Goal: Task Accomplishment & Management: Manage account settings

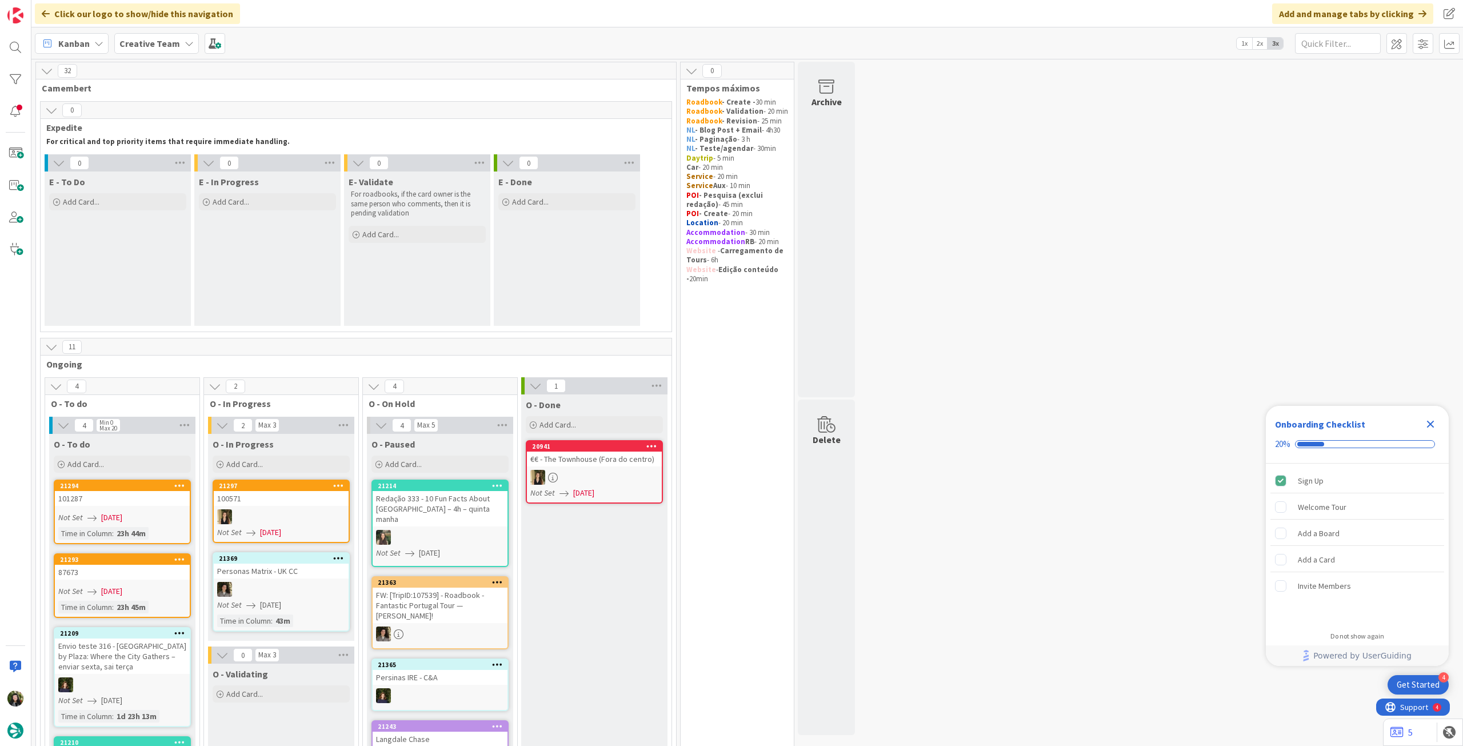
click at [172, 41] on b "Creative Team" at bounding box center [149, 43] width 61 height 11
click at [196, 163] on h4 "Creative Team - Análise" at bounding box center [204, 163] width 155 height 11
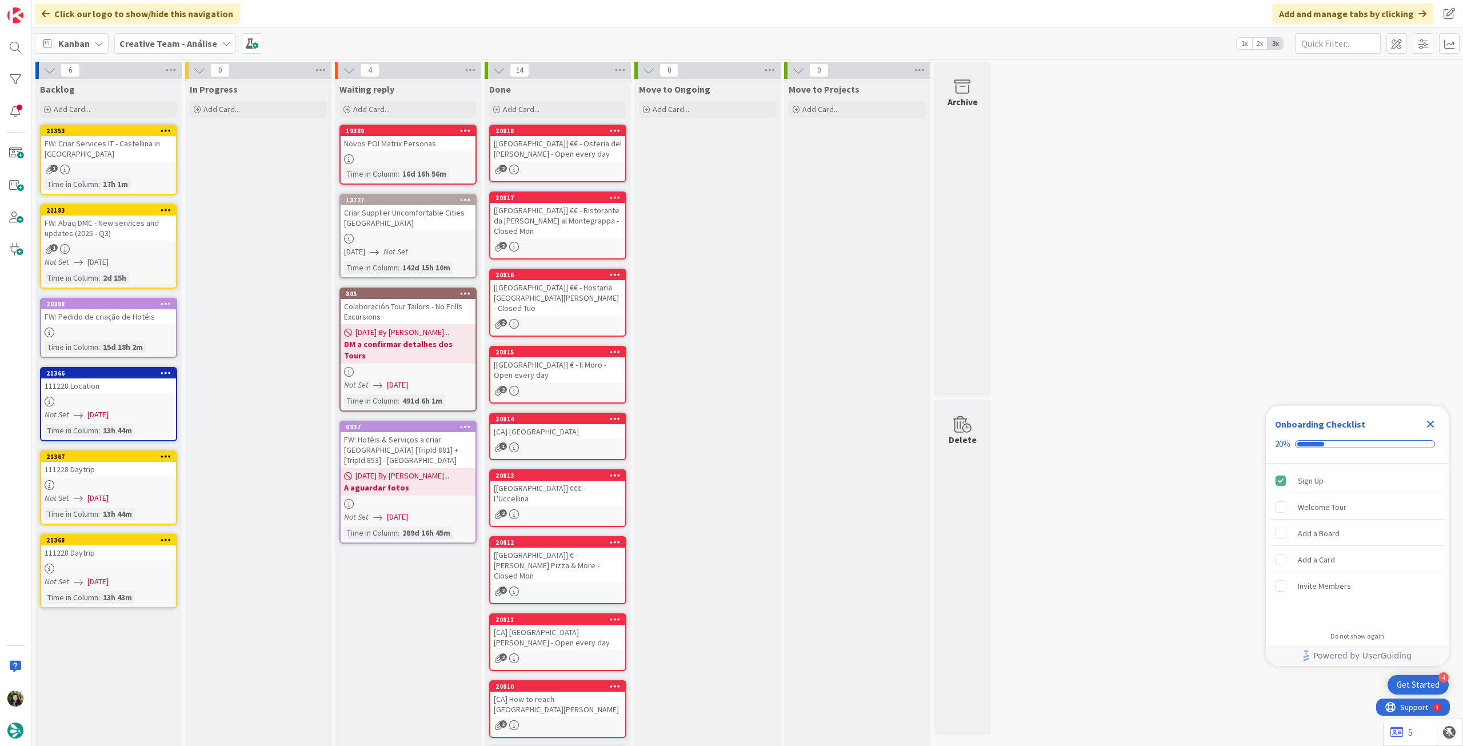
drag, startPoint x: 1428, startPoint y: 426, endPoint x: 1280, endPoint y: 394, distance: 151.8
click at [1428, 426] on icon "Close Checklist" at bounding box center [1430, 424] width 7 height 7
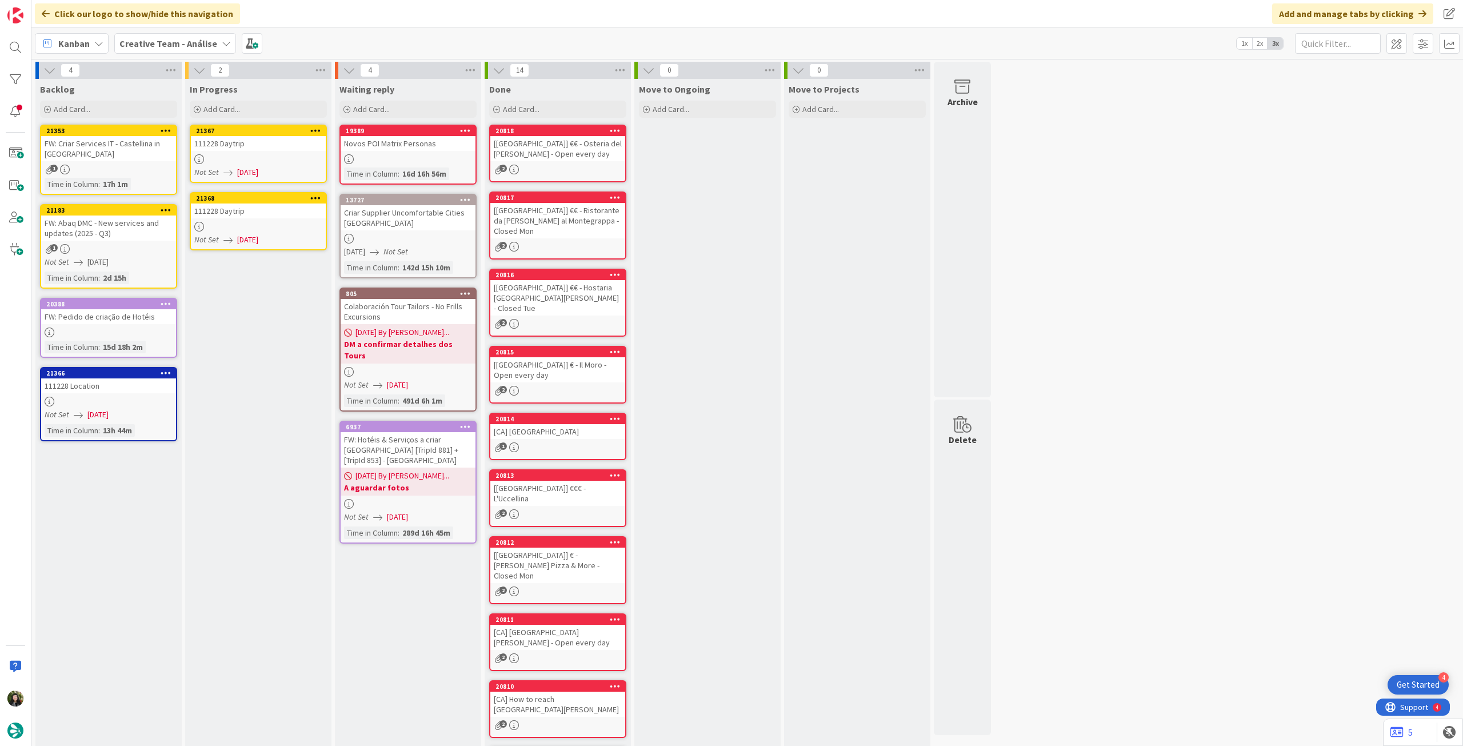
click at [248, 160] on div at bounding box center [258, 159] width 135 height 10
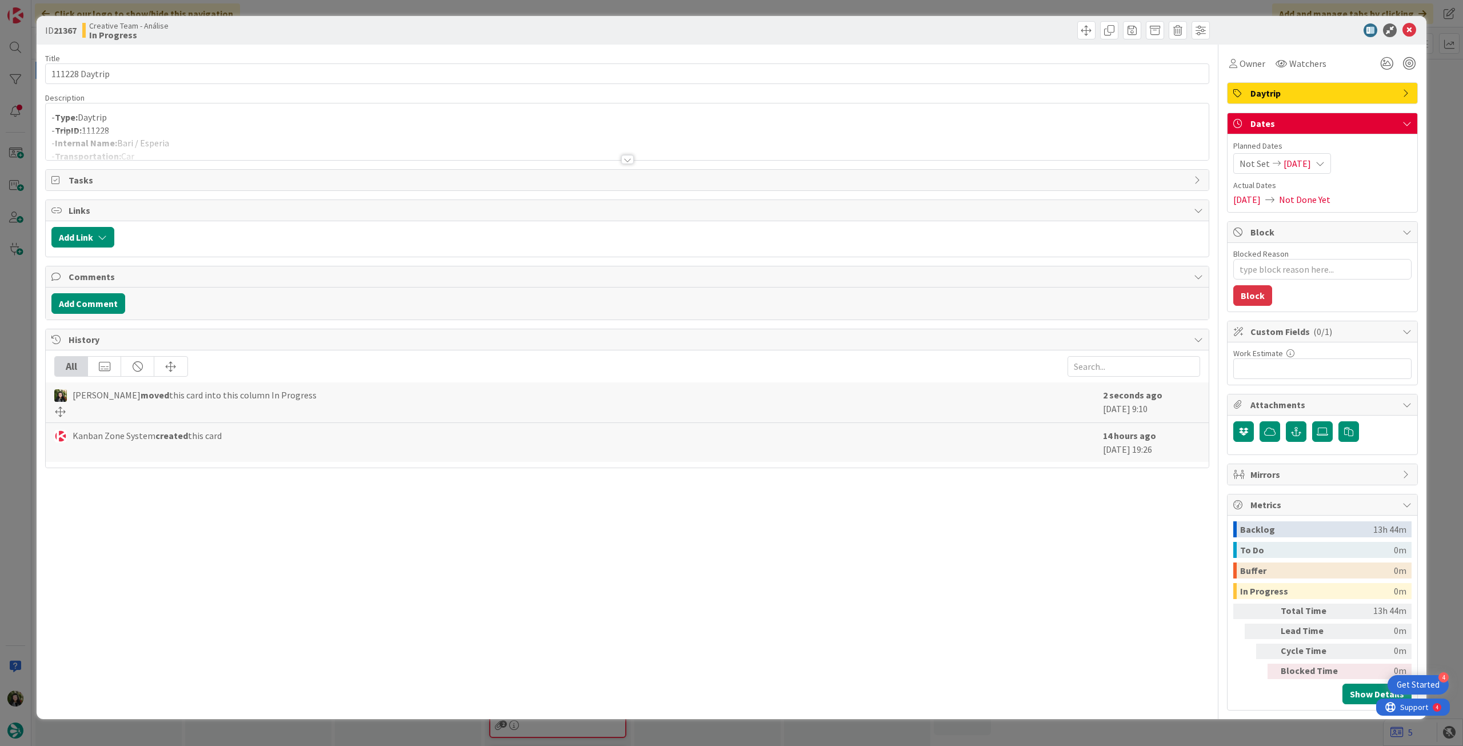
click at [290, 131] on div at bounding box center [627, 145] width 1163 height 29
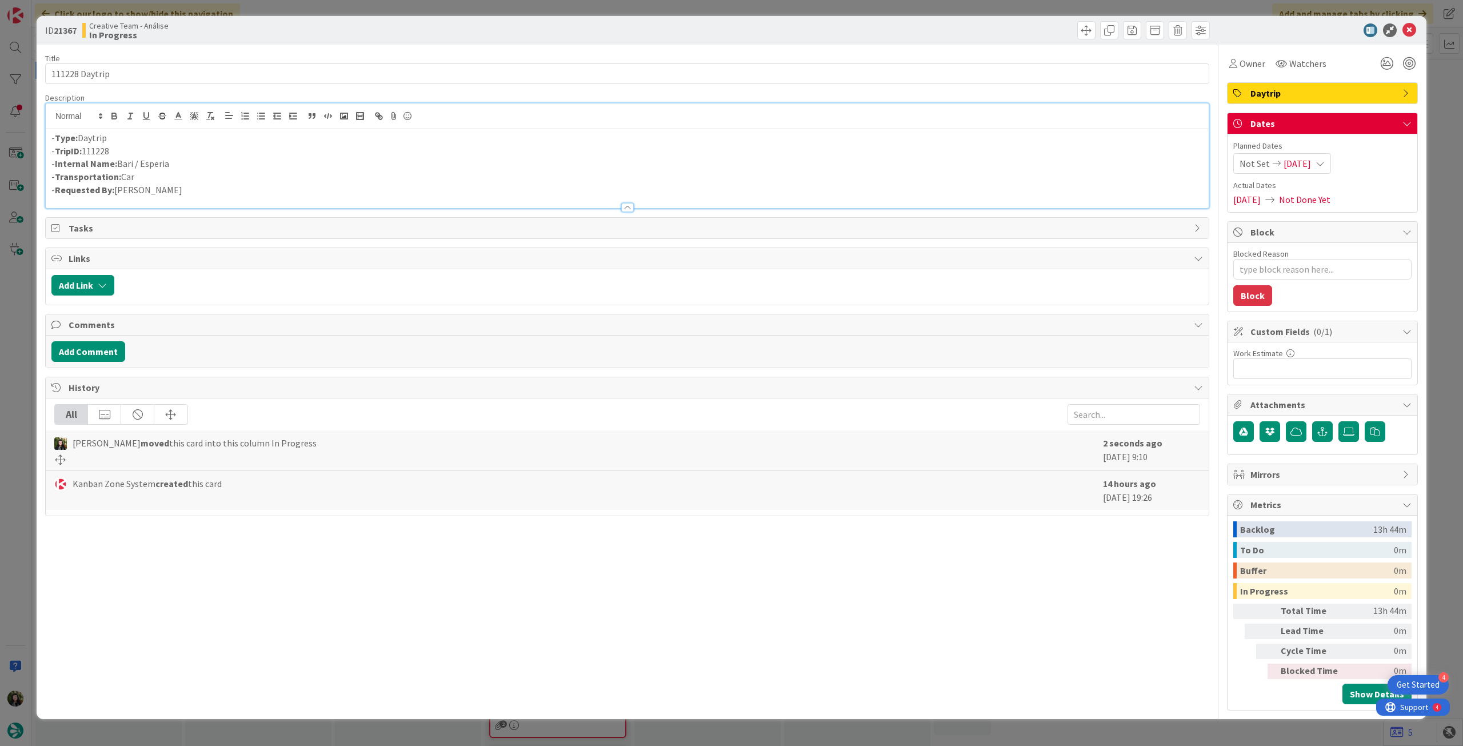
drag, startPoint x: 142, startPoint y: 168, endPoint x: 176, endPoint y: 166, distance: 34.3
click at [176, 167] on p "- Internal Name: Bari / Esperia" at bounding box center [626, 163] width 1151 height 13
copy p "Esperia"
click at [1408, 30] on icon at bounding box center [1409, 30] width 14 height 14
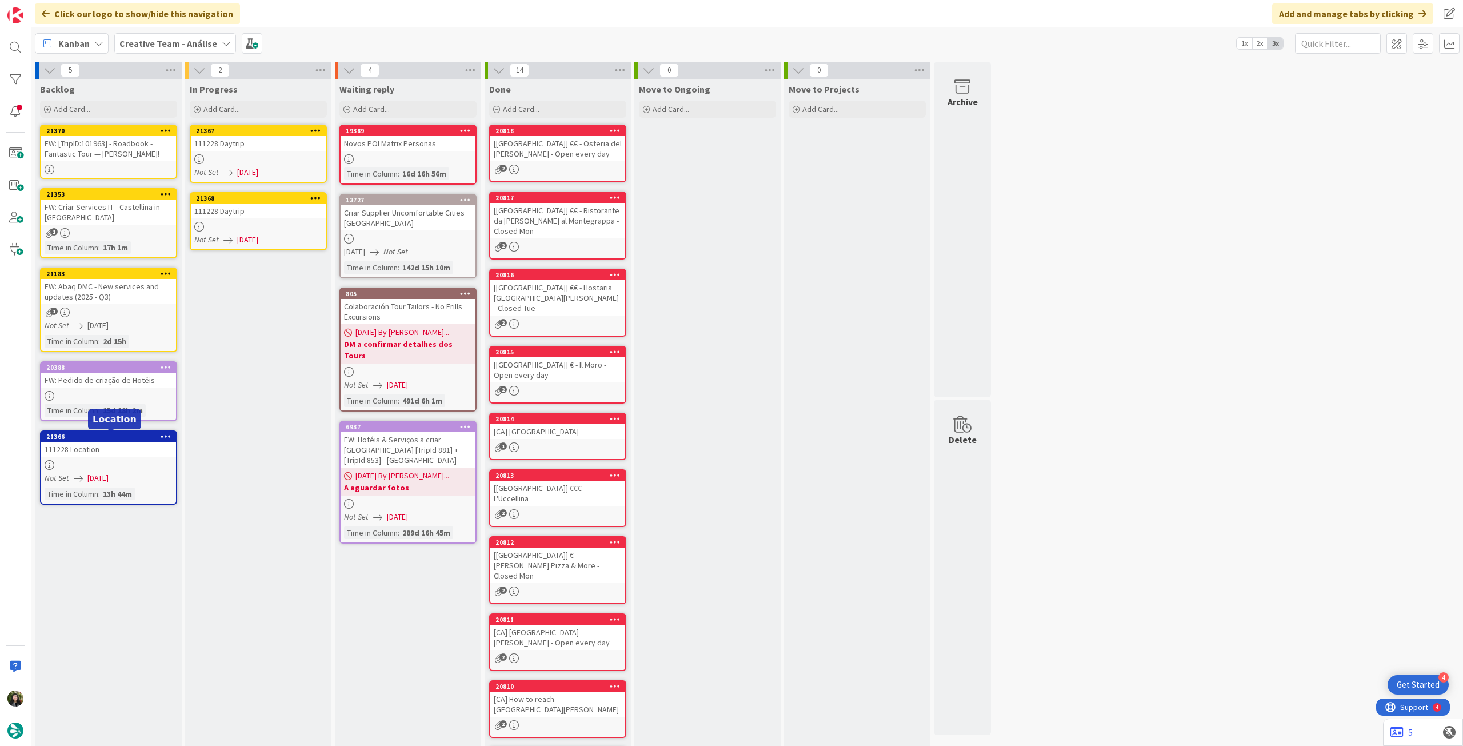
click at [102, 454] on div "111228 Location" at bounding box center [108, 449] width 135 height 15
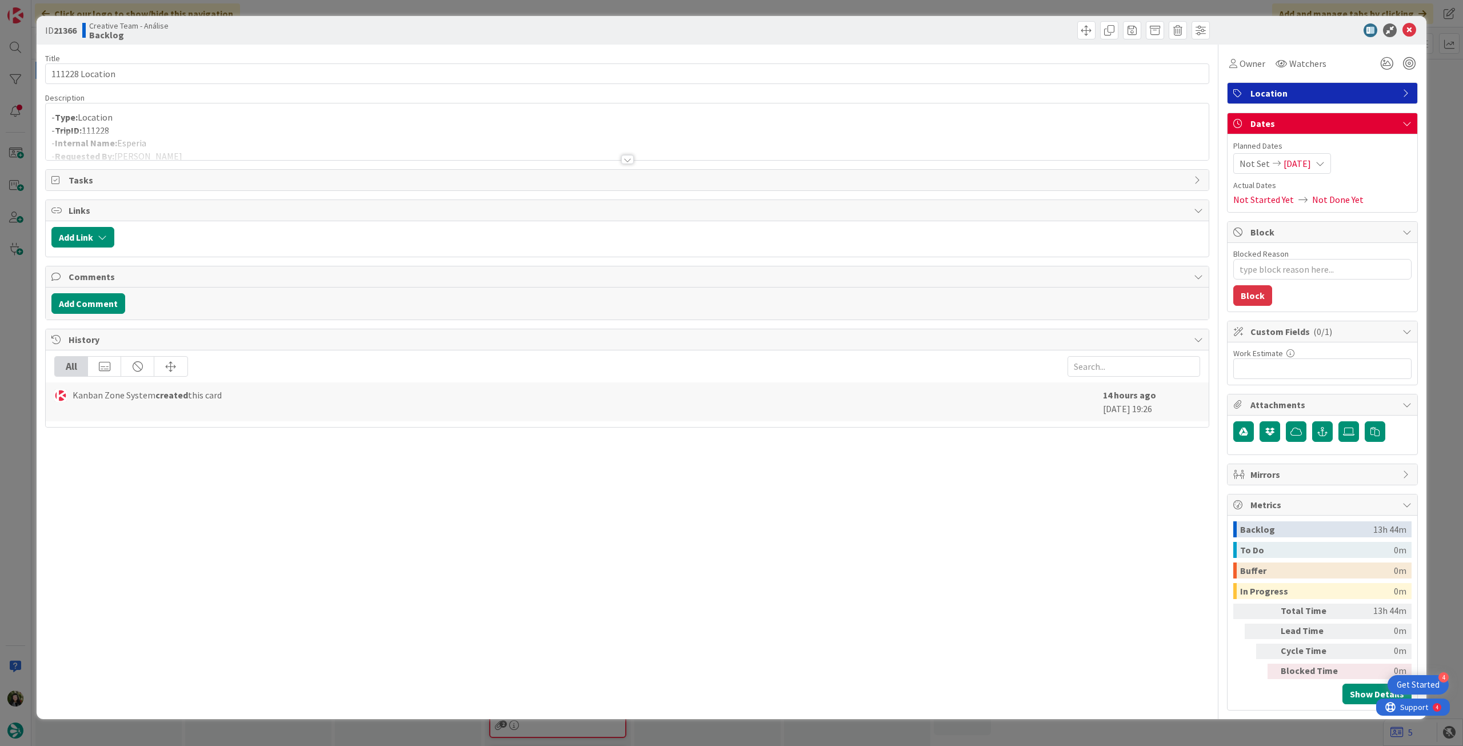
click at [246, 138] on div at bounding box center [627, 145] width 1163 height 29
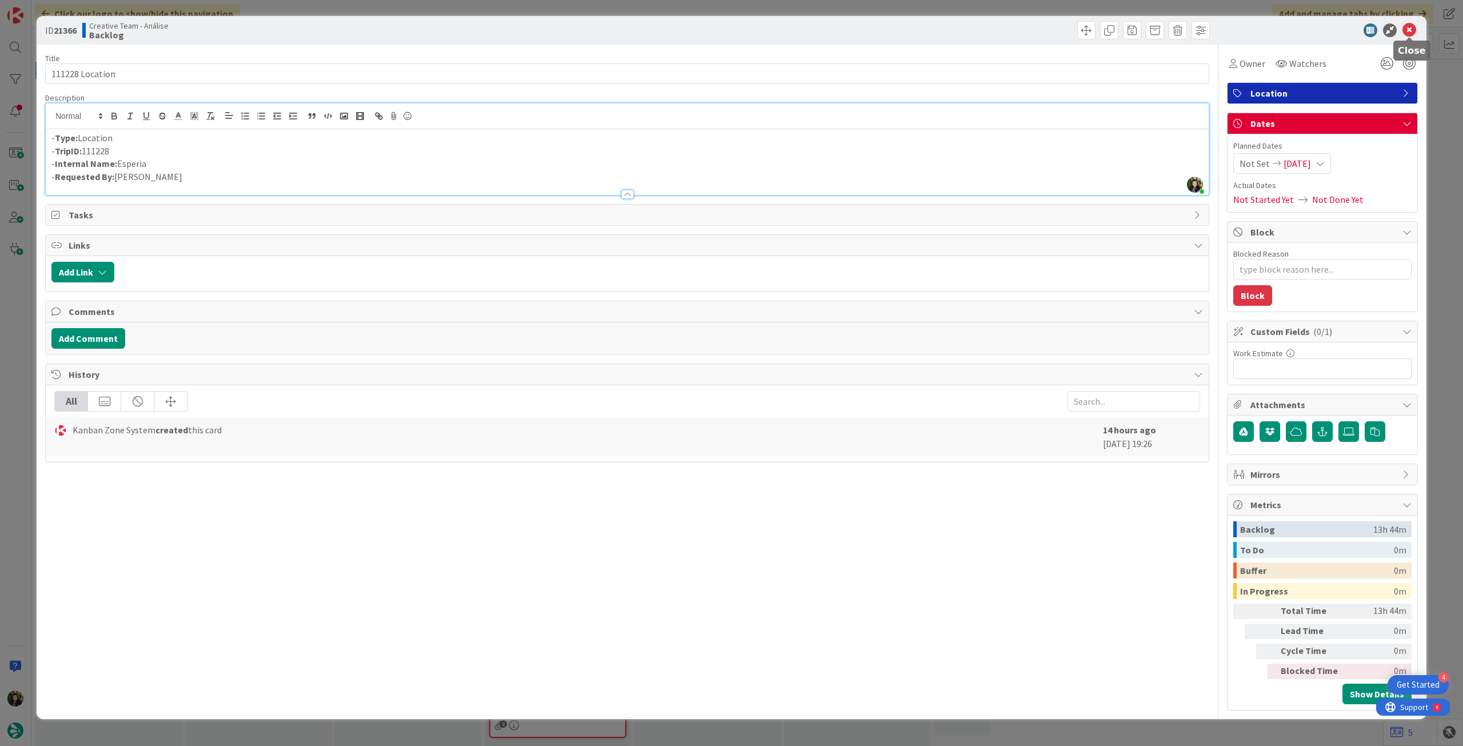
click at [1408, 28] on icon at bounding box center [1409, 30] width 14 height 14
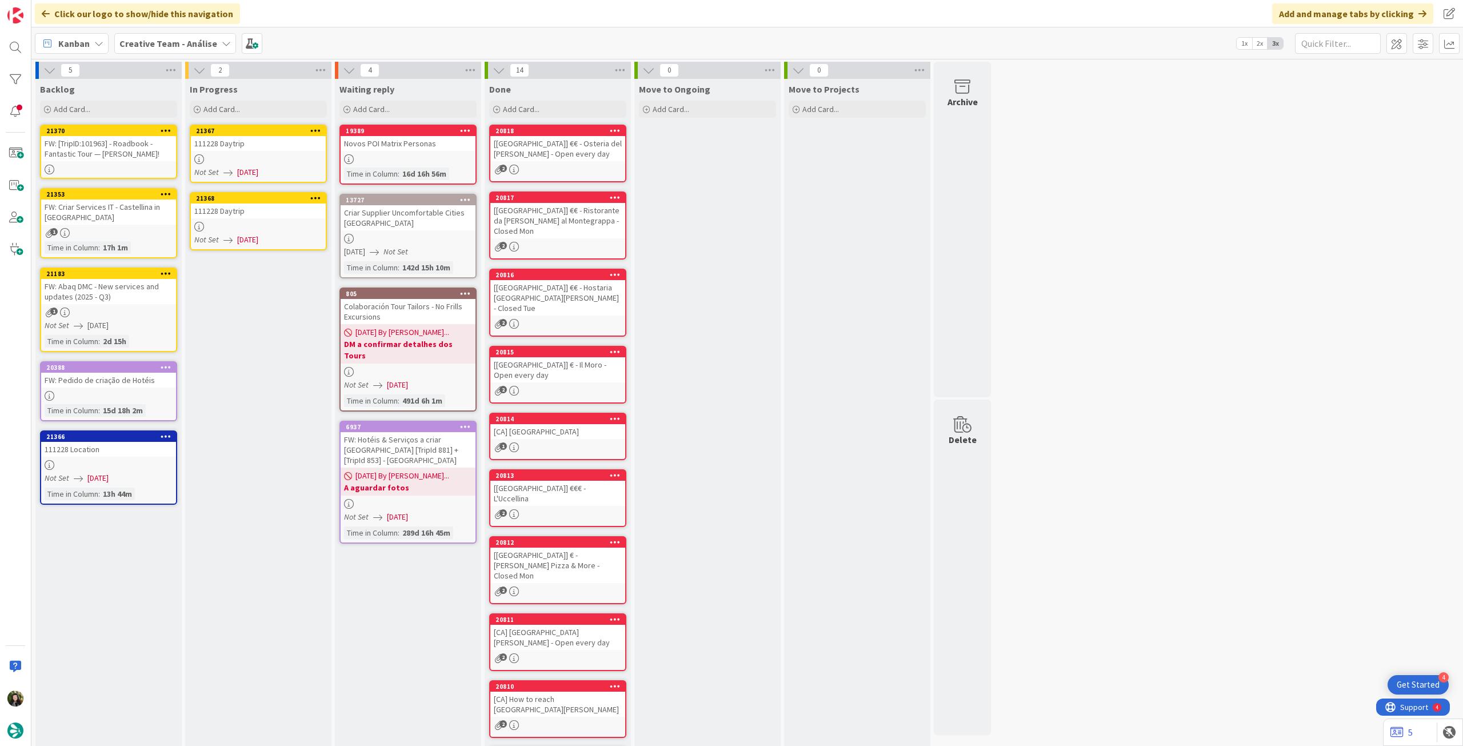
click at [156, 487] on link "21366 111228 Location Not Set 20/08/2025 Time in Column : 13h 44m" at bounding box center [108, 467] width 137 height 74
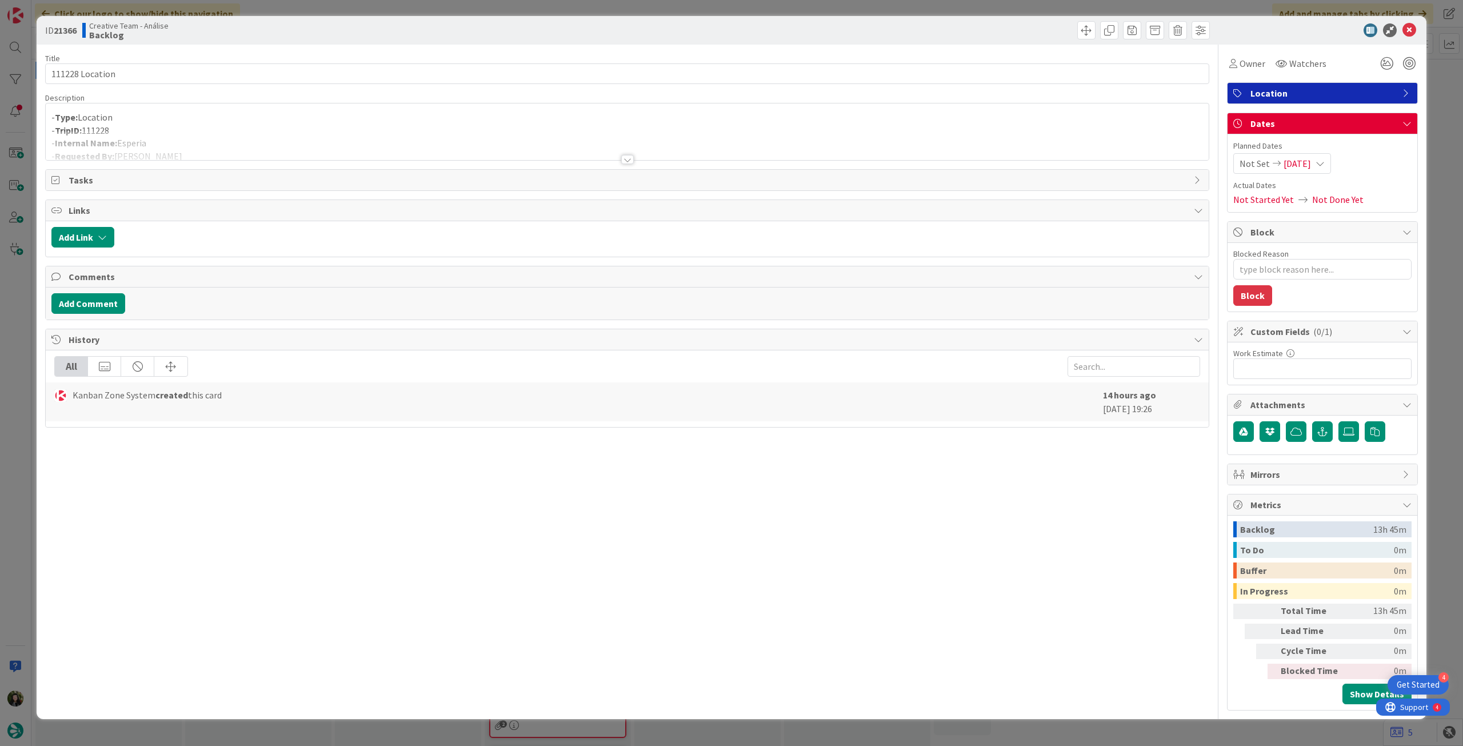
click at [387, 133] on div at bounding box center [627, 145] width 1163 height 29
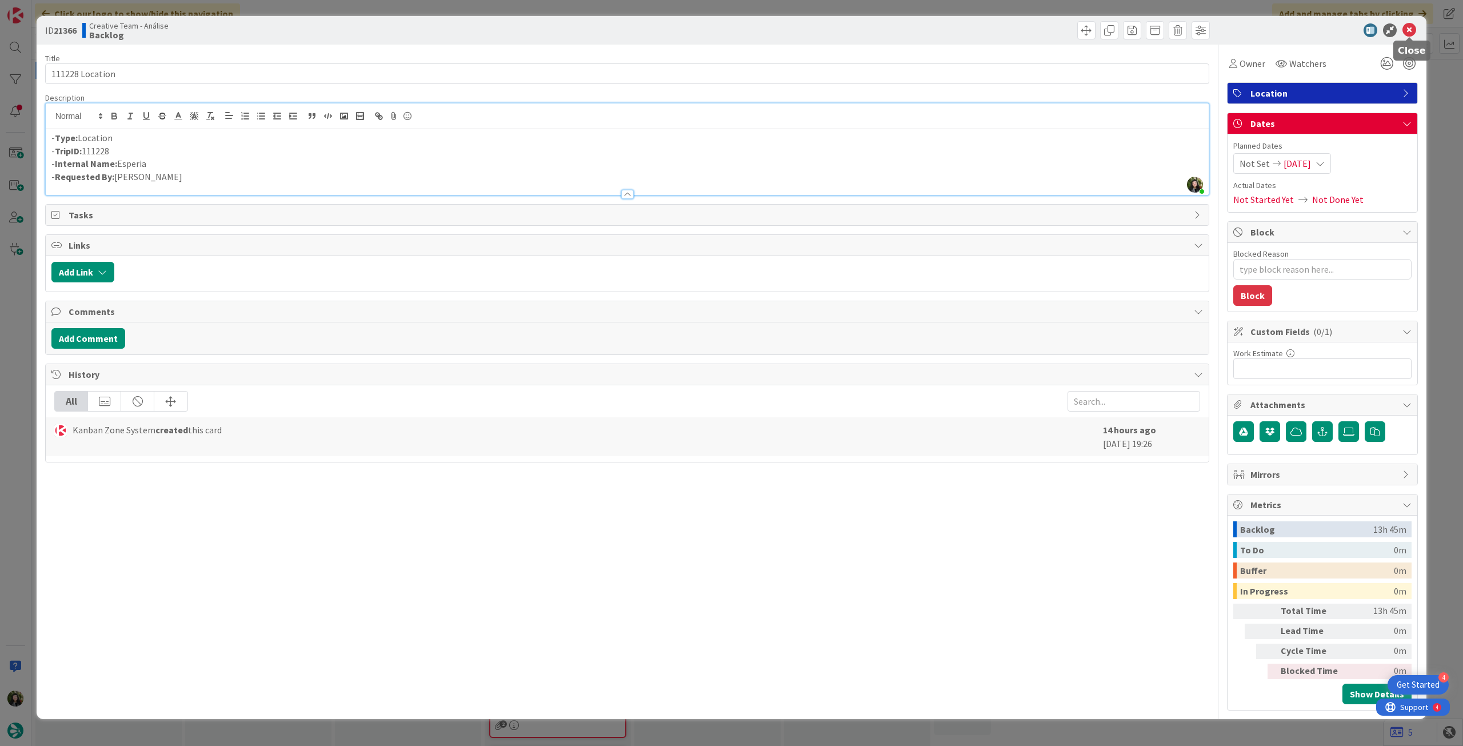
click at [1405, 27] on icon at bounding box center [1409, 30] width 14 height 14
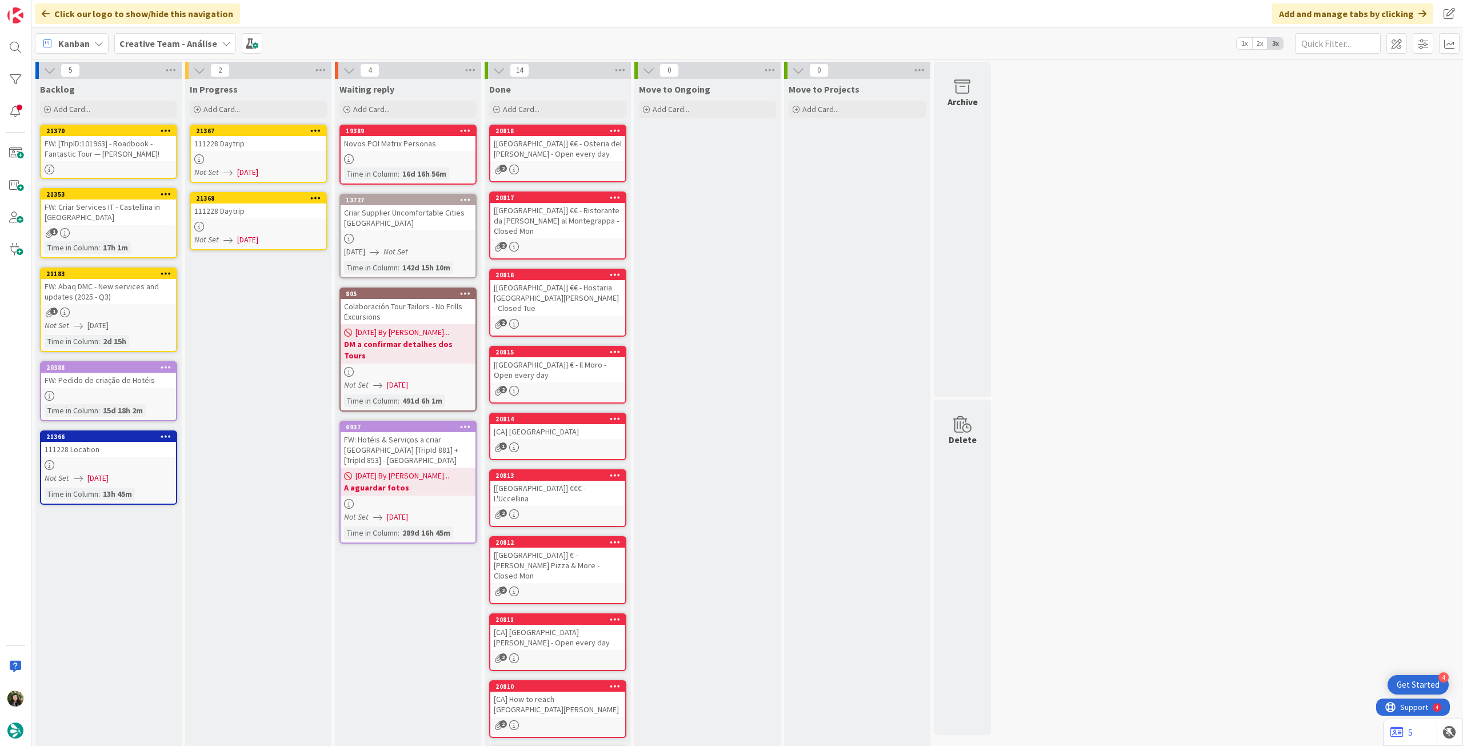
click at [298, 206] on div "111228 Daytrip" at bounding box center [258, 210] width 135 height 15
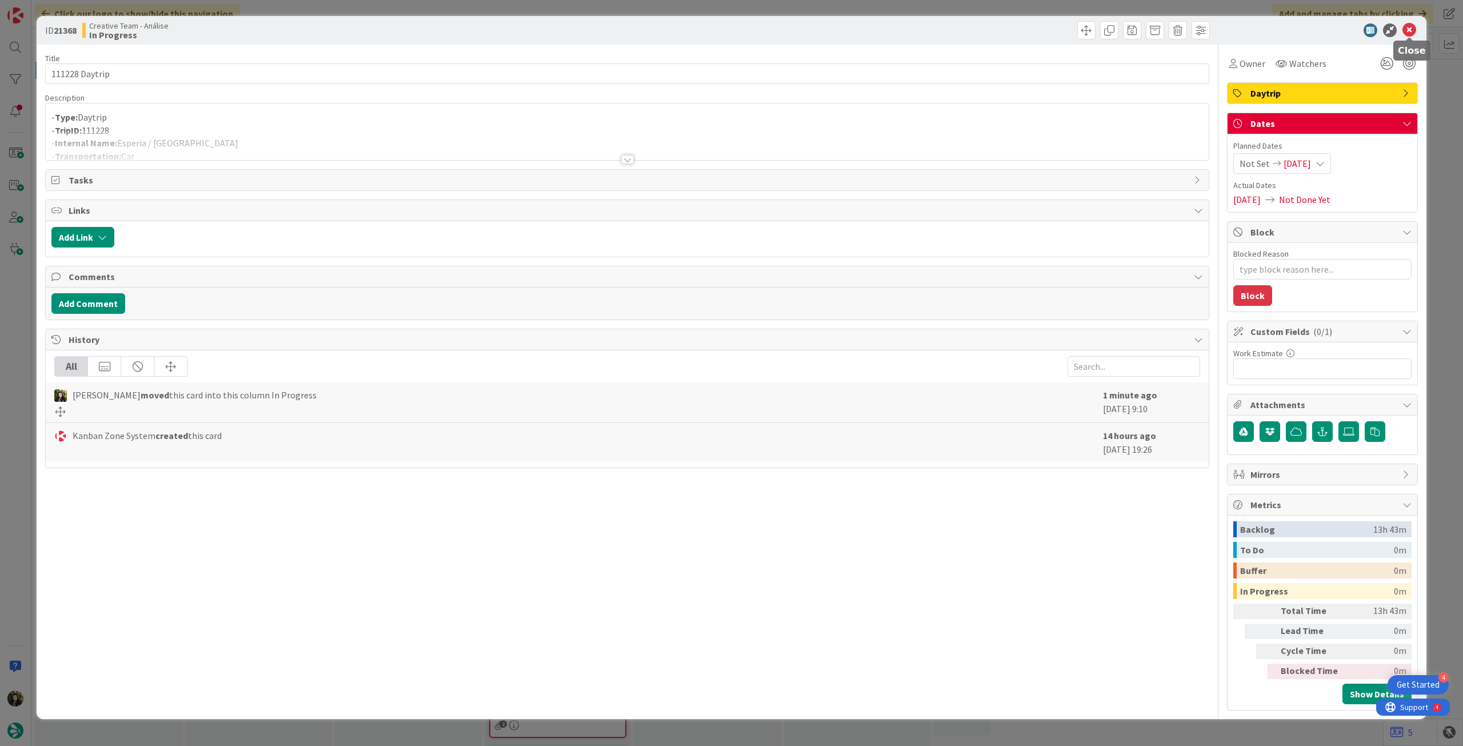
drag, startPoint x: 1408, startPoint y: 27, endPoint x: 740, endPoint y: 4, distance: 667.8
click at [1408, 27] on icon at bounding box center [1409, 30] width 14 height 14
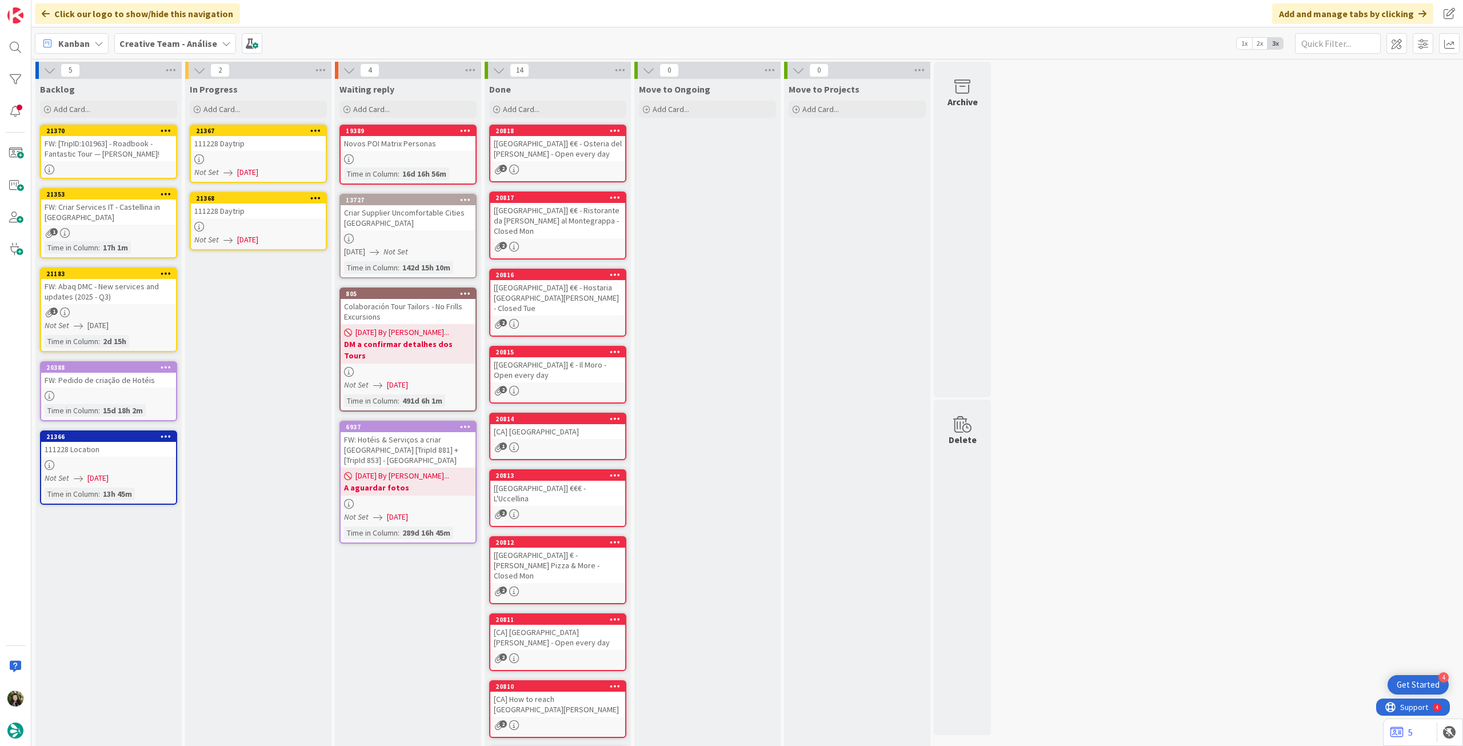
click at [254, 158] on div at bounding box center [258, 159] width 135 height 10
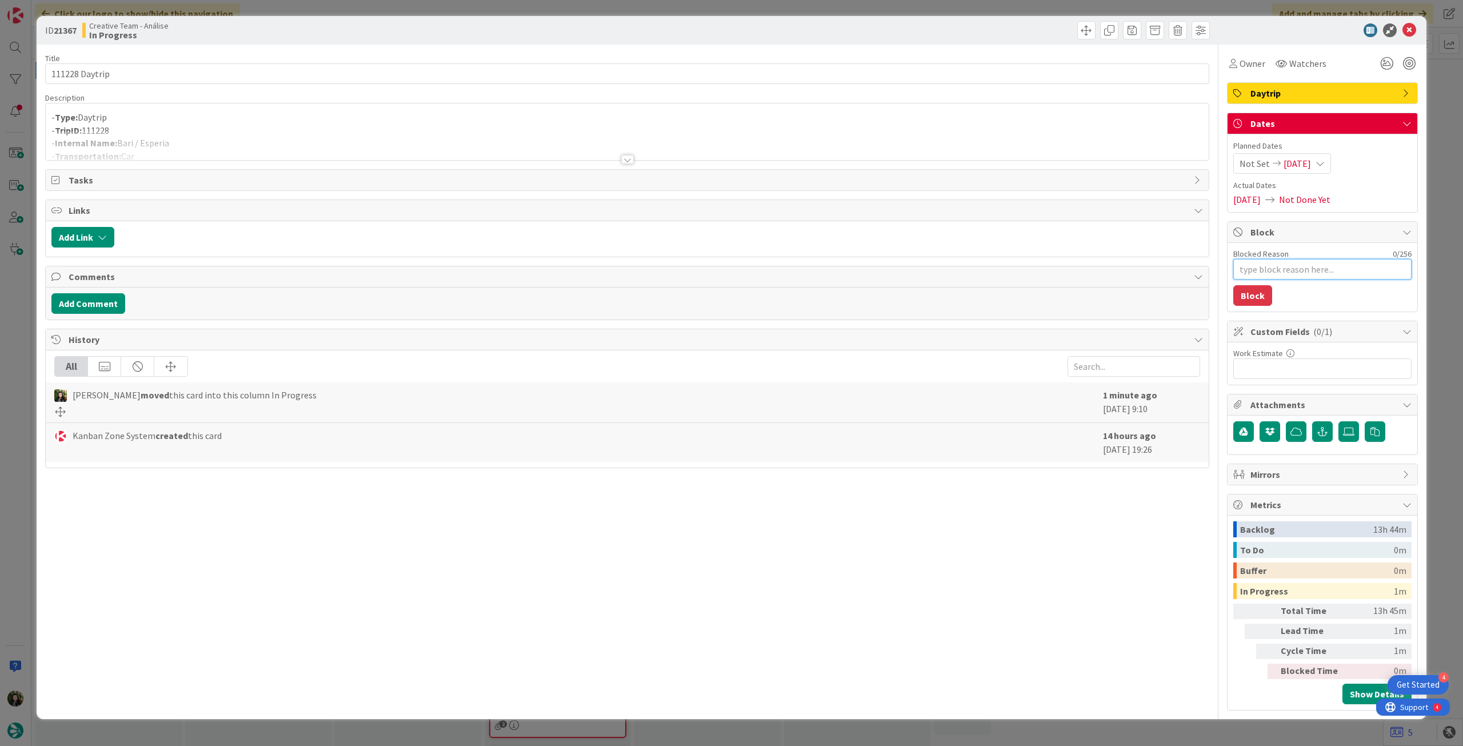
click at [1326, 266] on textarea "Blocked Reason" at bounding box center [1322, 269] width 178 height 21
type textarea "x"
type textarea "p"
type textarea "x"
type textarea "pe"
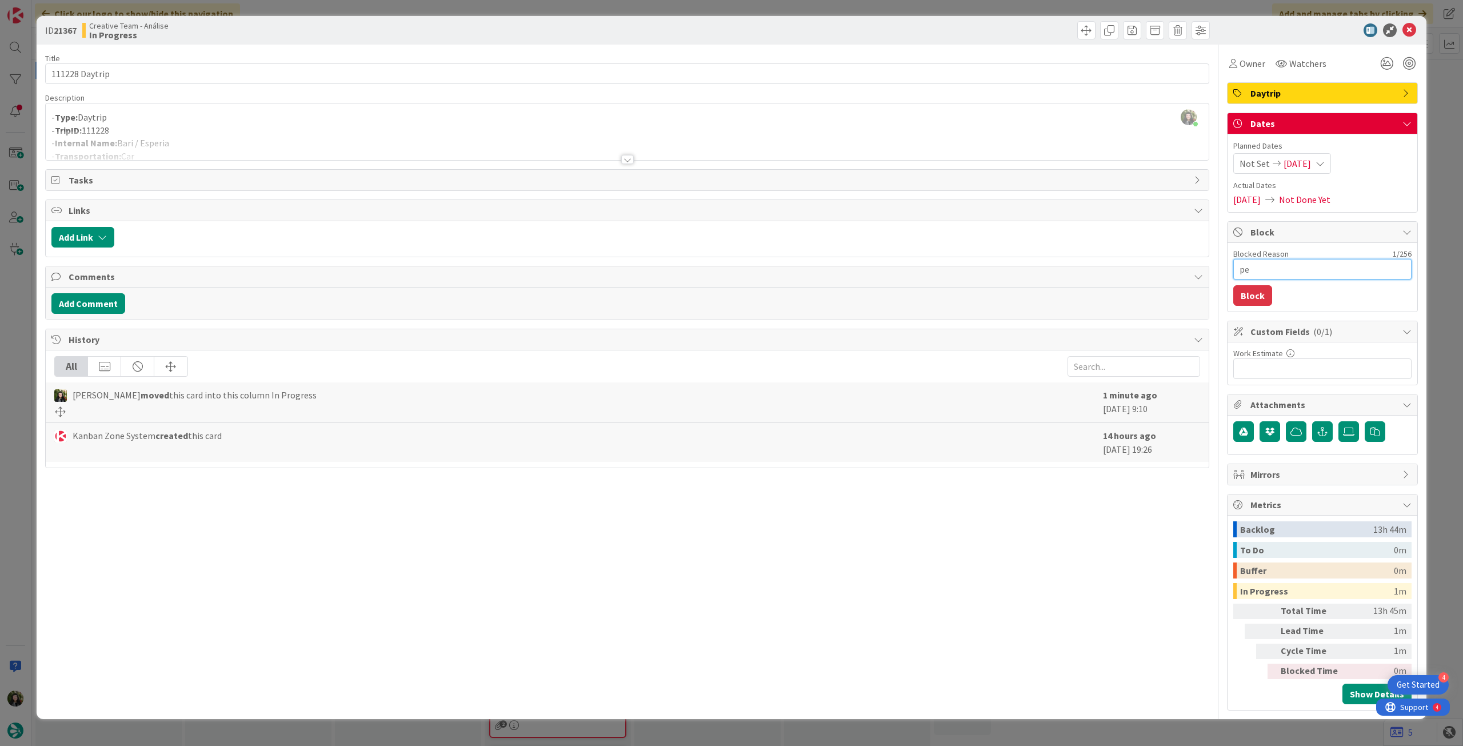
type textarea "x"
type textarea "pen"
type textarea "x"
type textarea "pend"
type textarea "x"
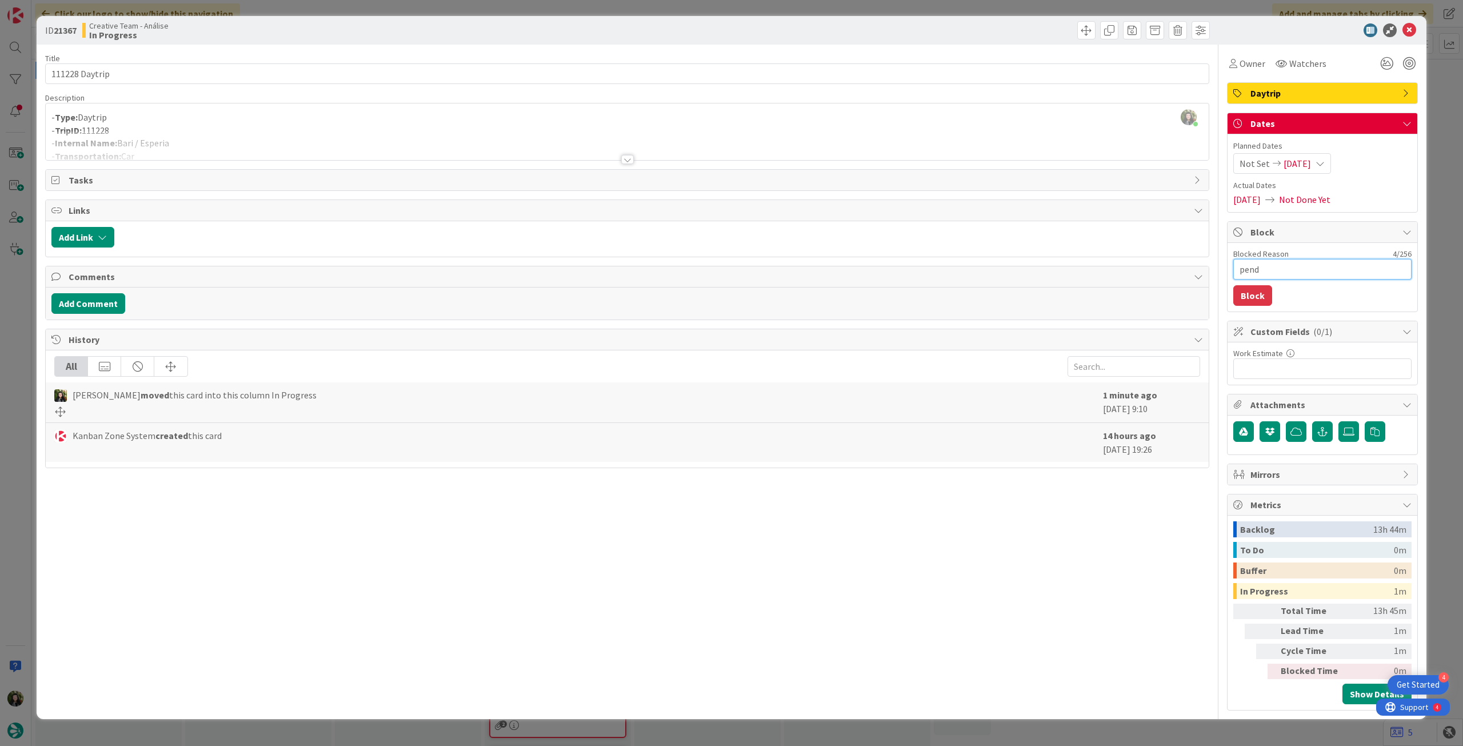
type textarea "pende"
type textarea "x"
type textarea "penden"
type textarea "x"
type textarea "pendent"
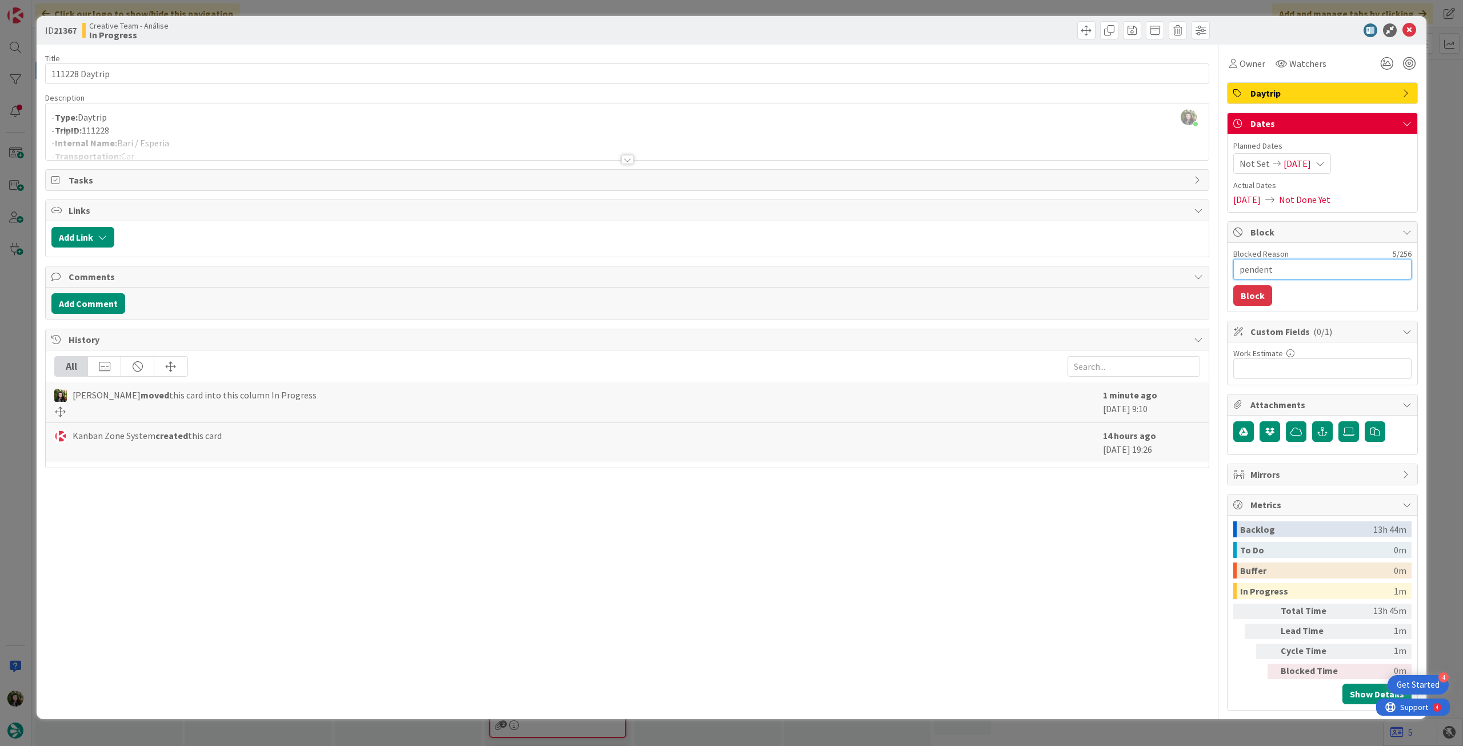
type textarea "x"
type textarea "pendente"
type textarea "x"
type textarea "pendente"
type textarea "x"
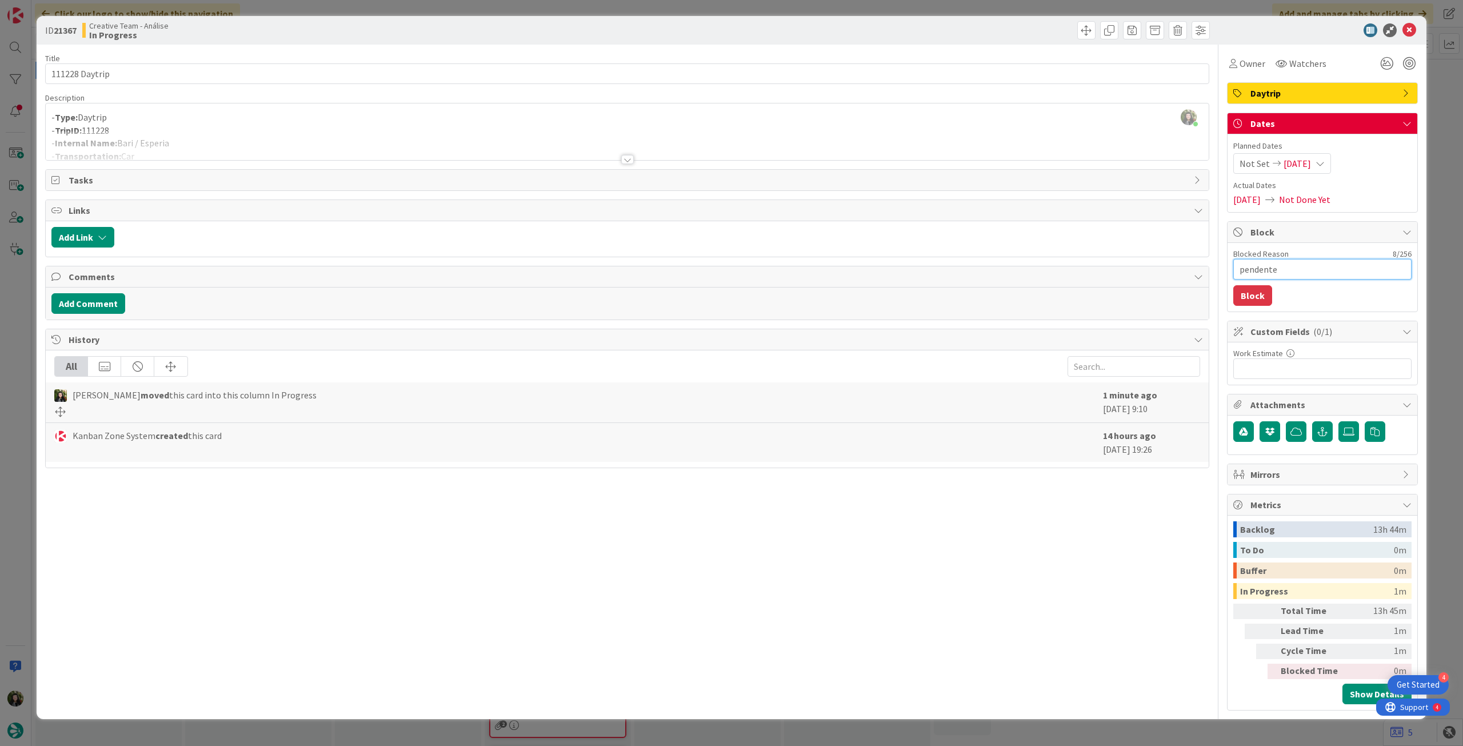
type textarea "pendente l"
type textarea "x"
type textarea "pendente lo"
type textarea "x"
type textarea "pendente loc"
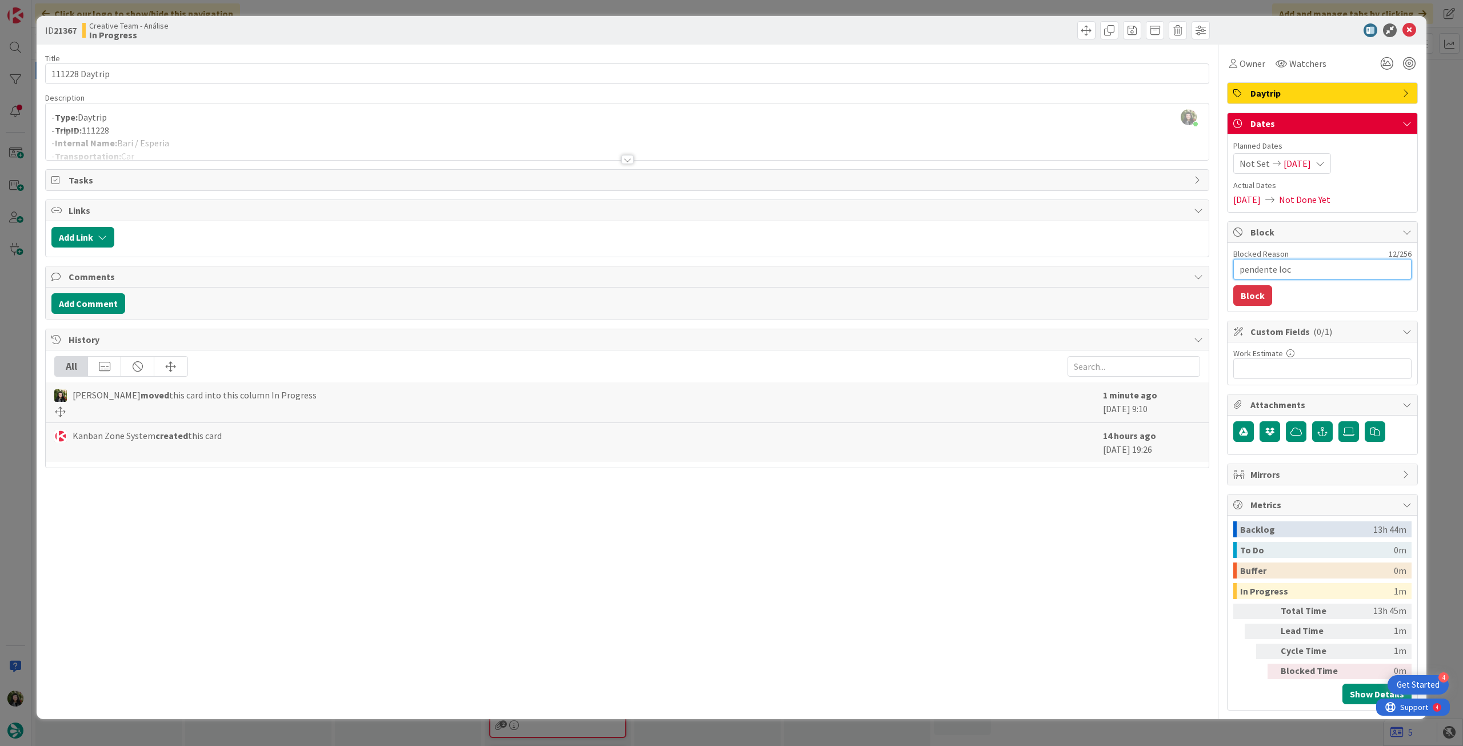
type textarea "x"
type textarea "pendente loca"
type textarea "x"
type textarea "pendente locat"
type textarea "x"
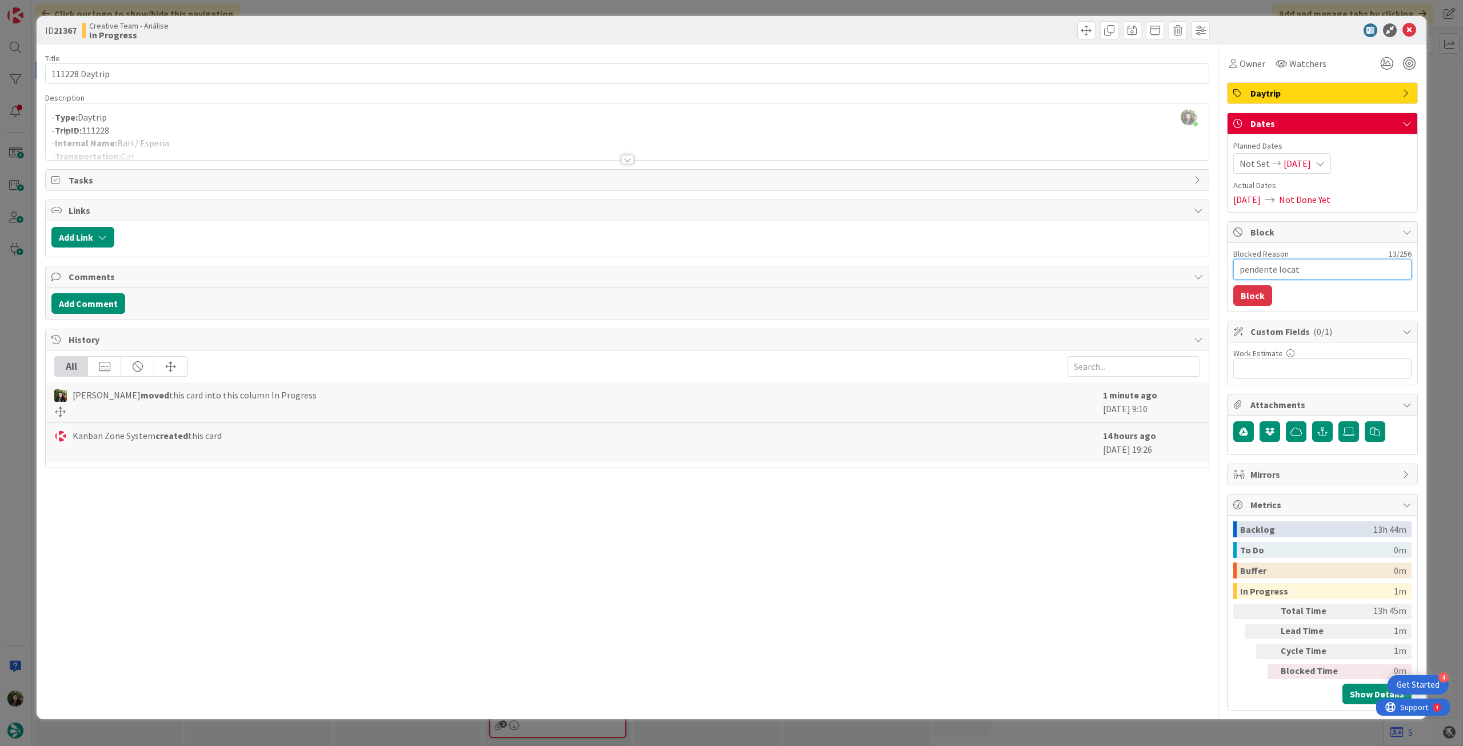
type textarea "pendente locati"
type textarea "x"
type textarea "pendente locatio"
type textarea "x"
type textarea "pendente location"
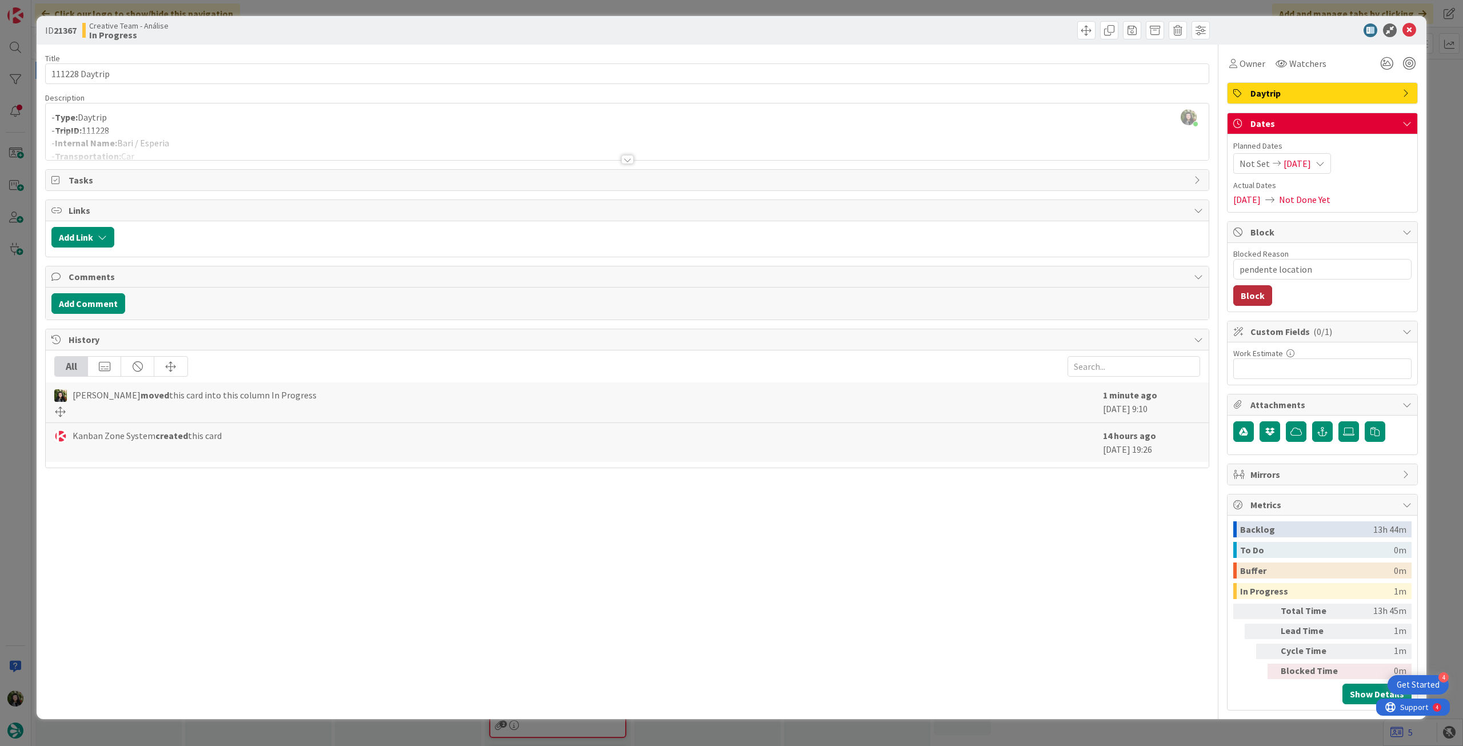
click at [1259, 292] on button "Block" at bounding box center [1252, 295] width 39 height 21
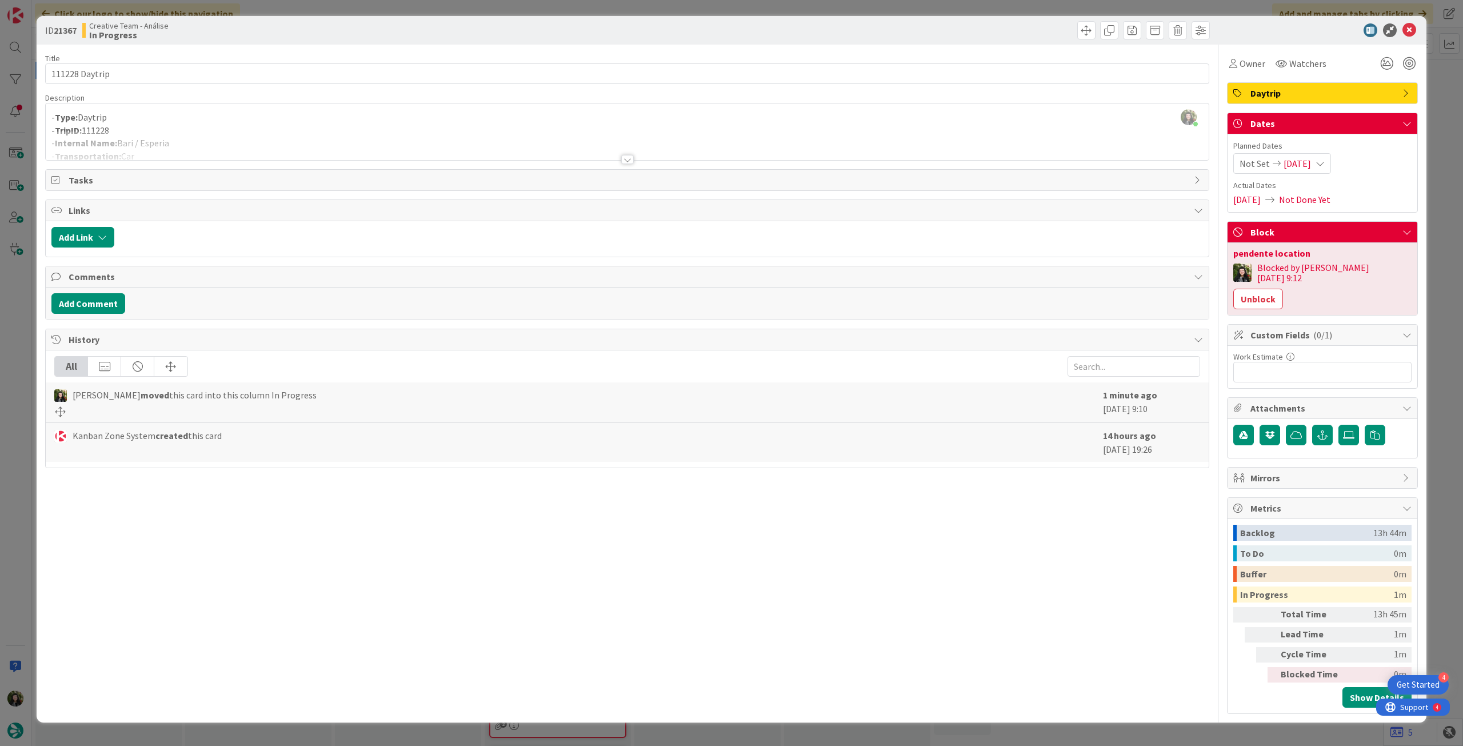
click at [1328, 168] on div "Not Set 20/08/2025" at bounding box center [1282, 163] width 98 height 21
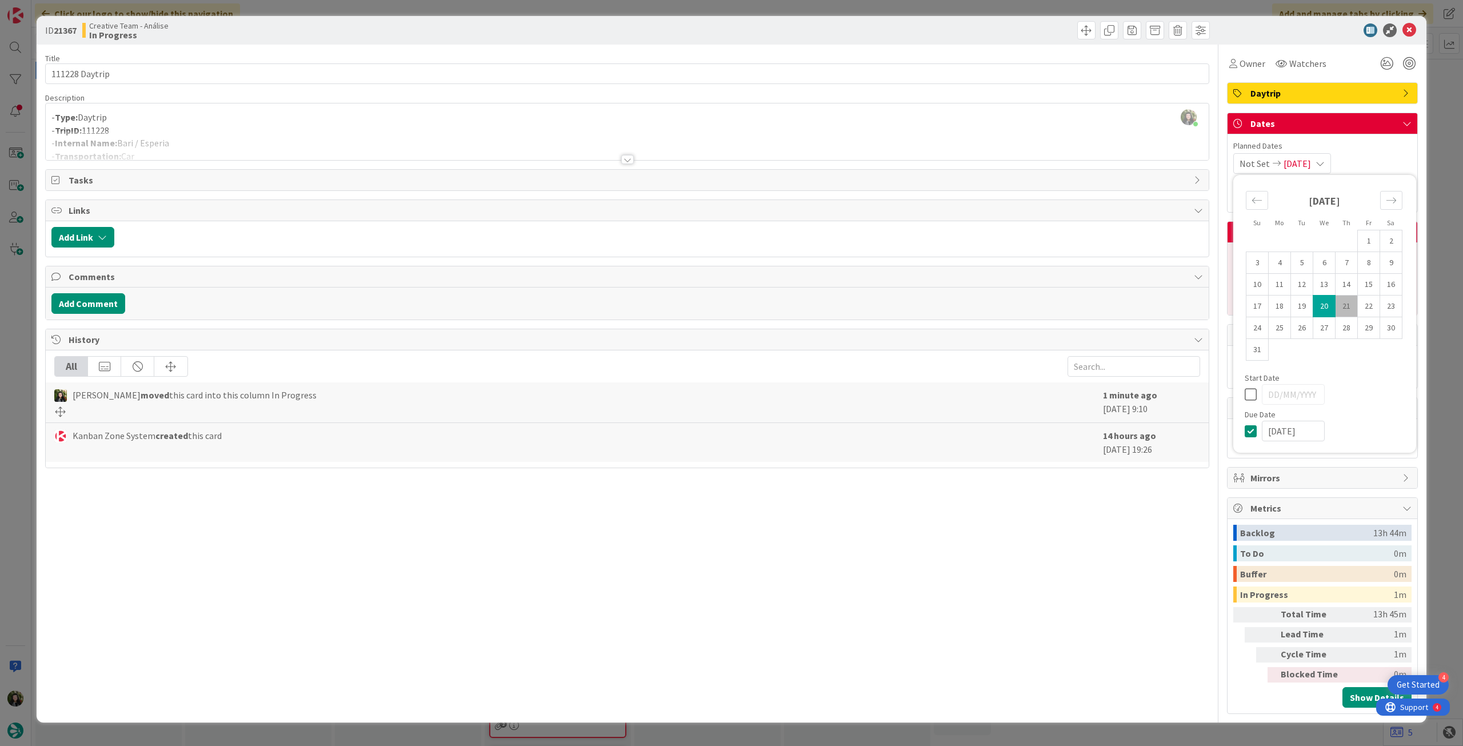
click at [1249, 430] on icon at bounding box center [1252, 431] width 17 height 14
type input "[DATE]"
drag, startPoint x: 1411, startPoint y: 31, endPoint x: 1382, endPoint y: 39, distance: 30.1
click at [1410, 33] on icon at bounding box center [1409, 30] width 14 height 14
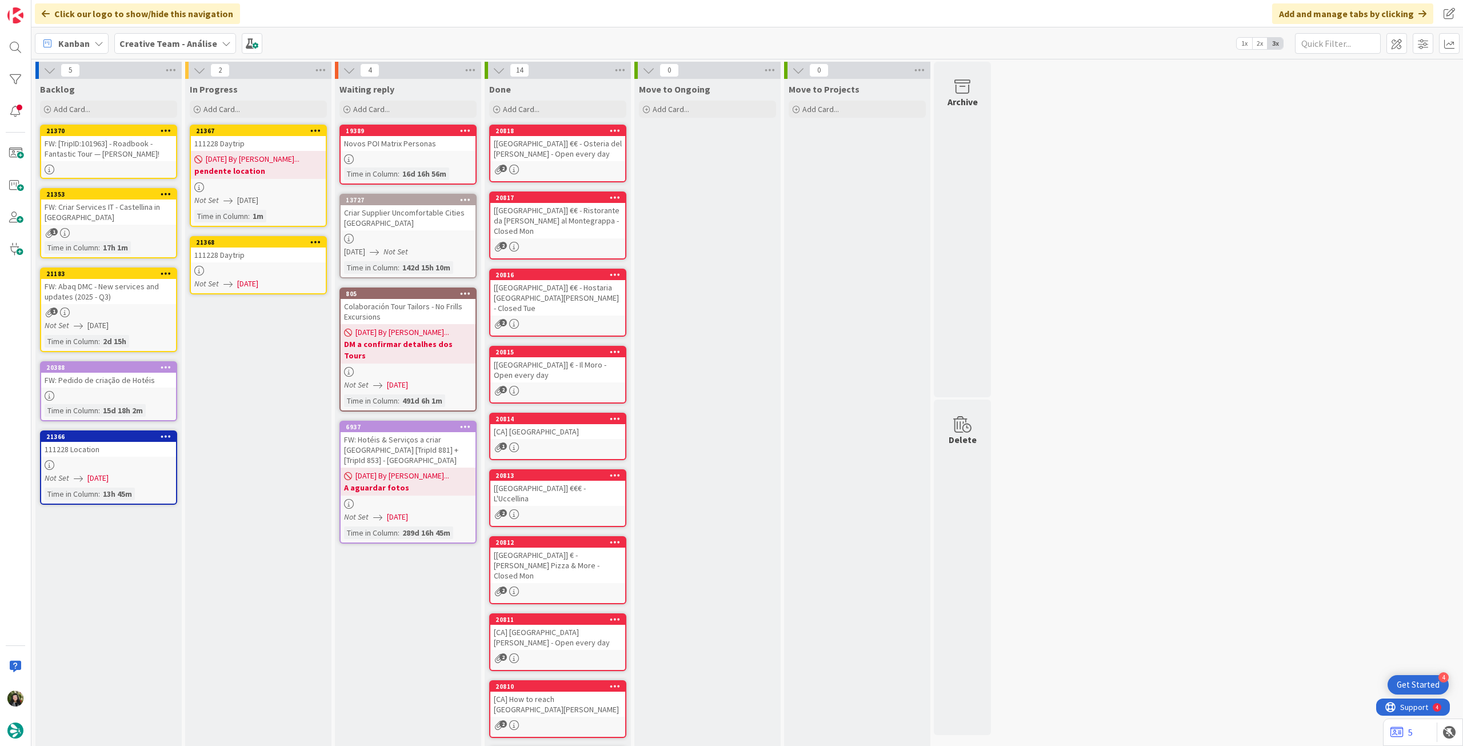
click at [261, 271] on div at bounding box center [258, 271] width 135 height 10
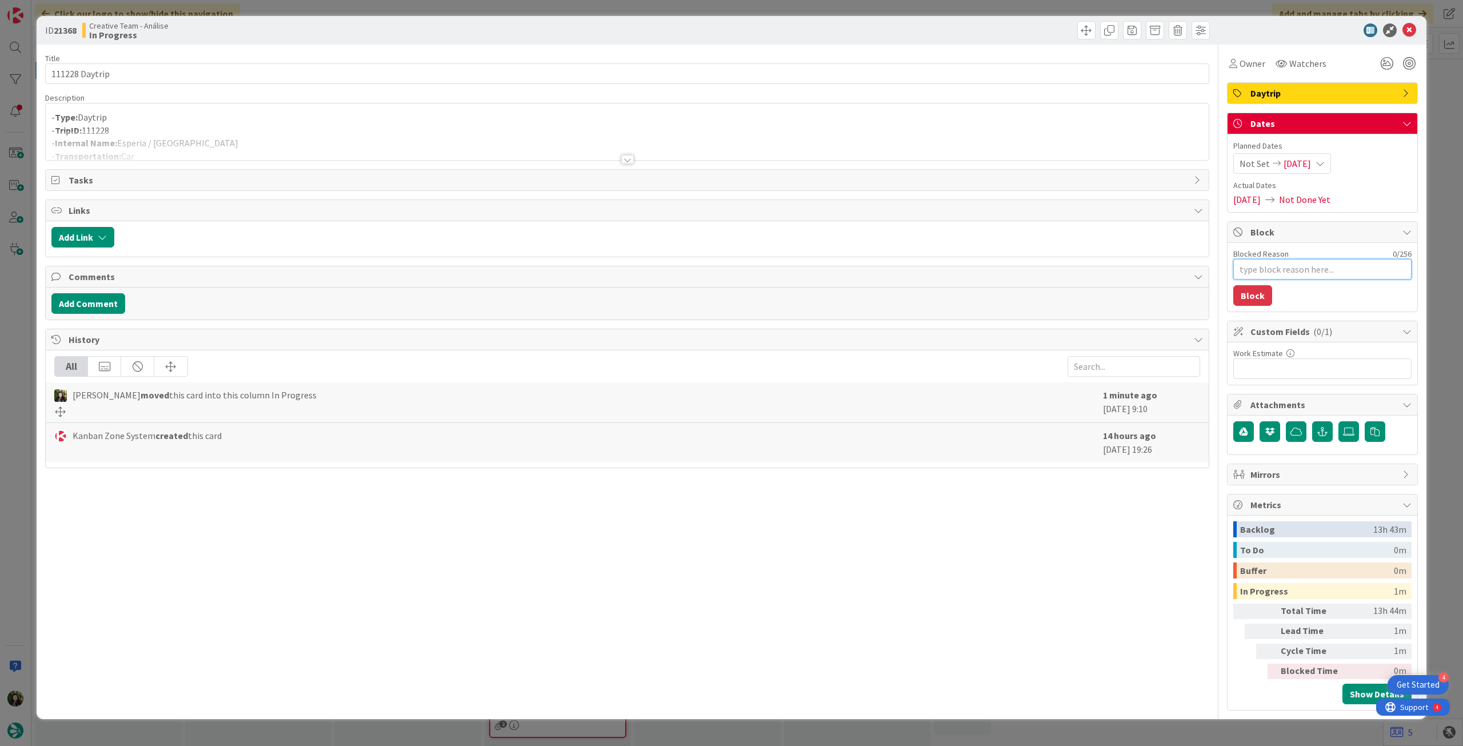
click at [1300, 270] on textarea "Blocked Reason" at bounding box center [1322, 269] width 178 height 21
type textarea "x"
type textarea "p"
type textarea "x"
type textarea "pe"
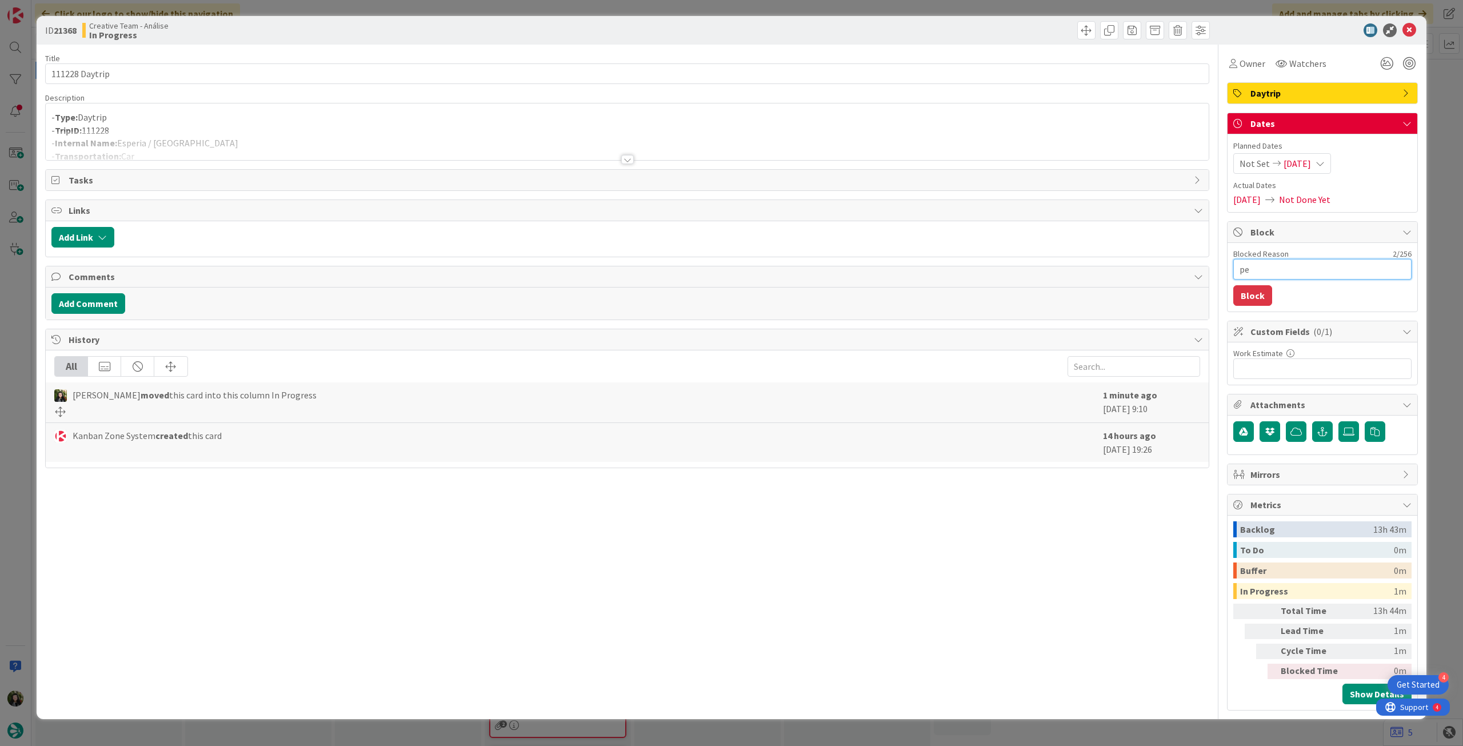
type textarea "x"
type textarea "pen"
type textarea "x"
type textarea "pend"
type textarea "x"
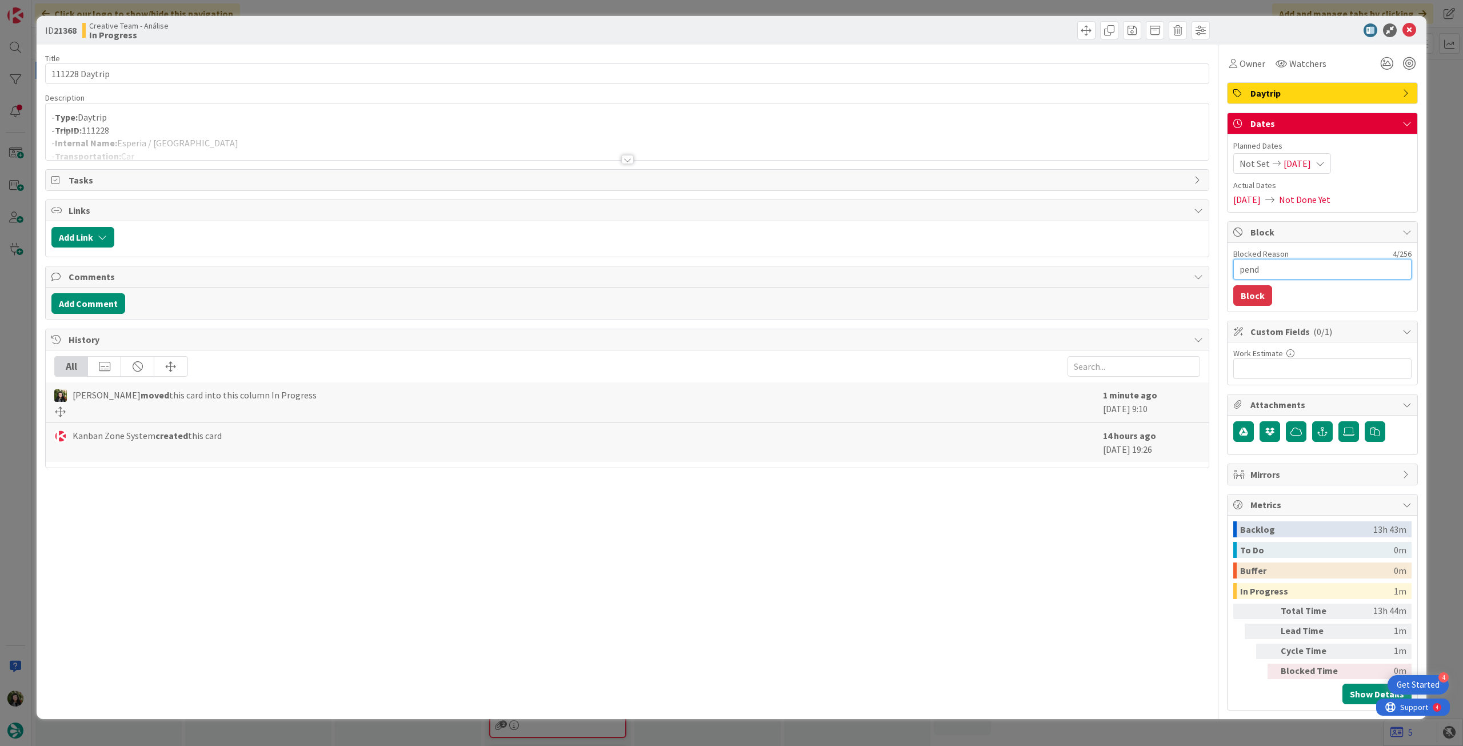
type textarea "pende"
type textarea "x"
type textarea "pendent"
type textarea "x"
type textarea "pendente"
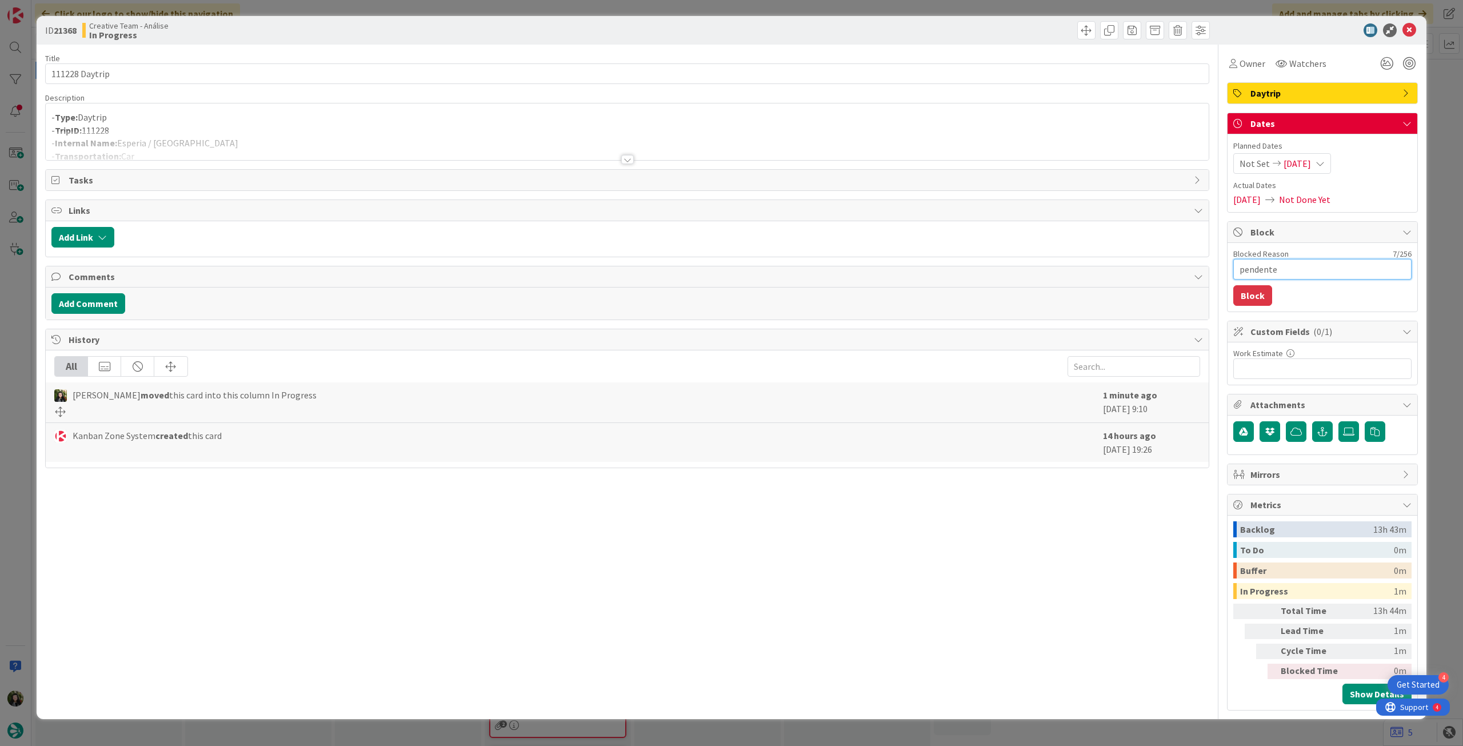
type textarea "x"
type textarea "pendente"
type textarea "x"
type textarea "pendente l"
type textarea "x"
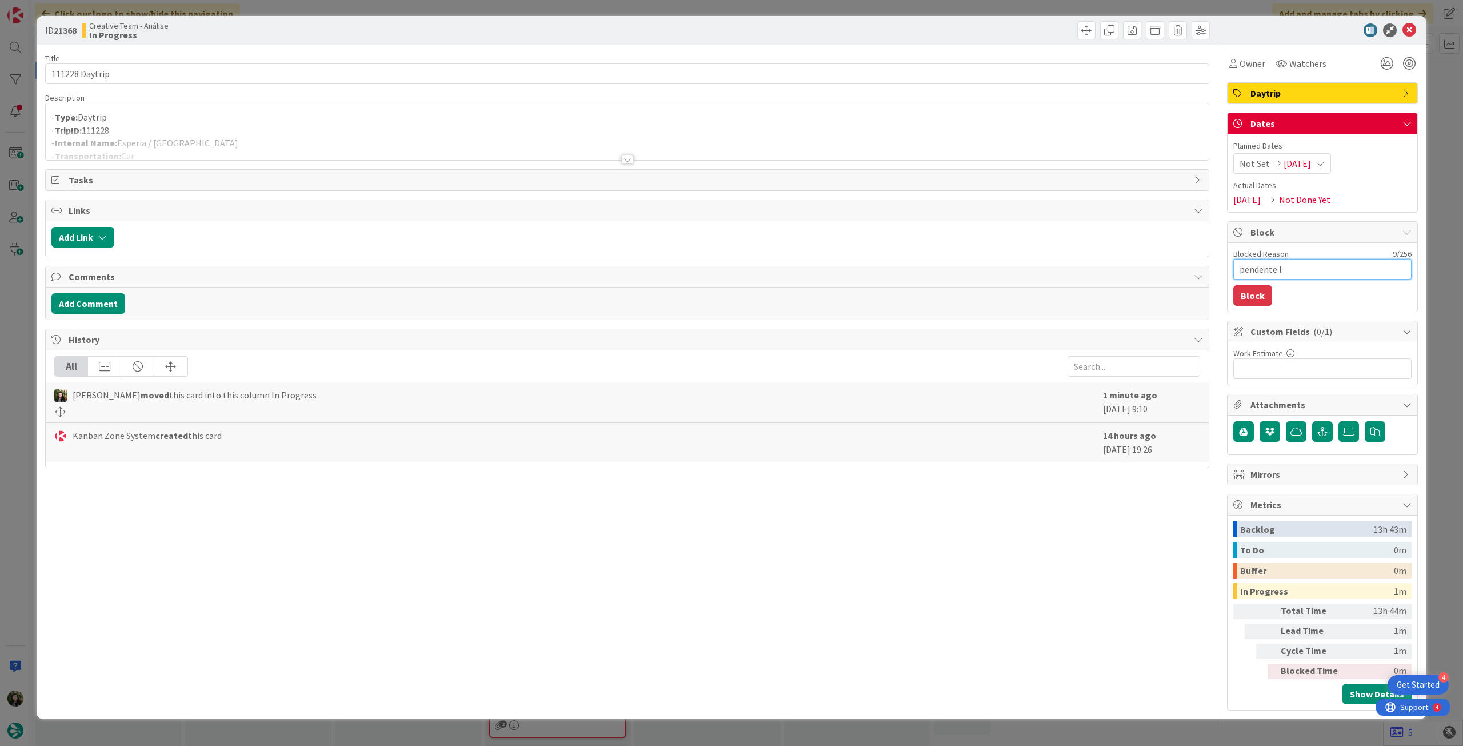
type textarea "pendente lo"
type textarea "x"
type textarea "pendente loc"
type textarea "x"
type textarea "pendente loca"
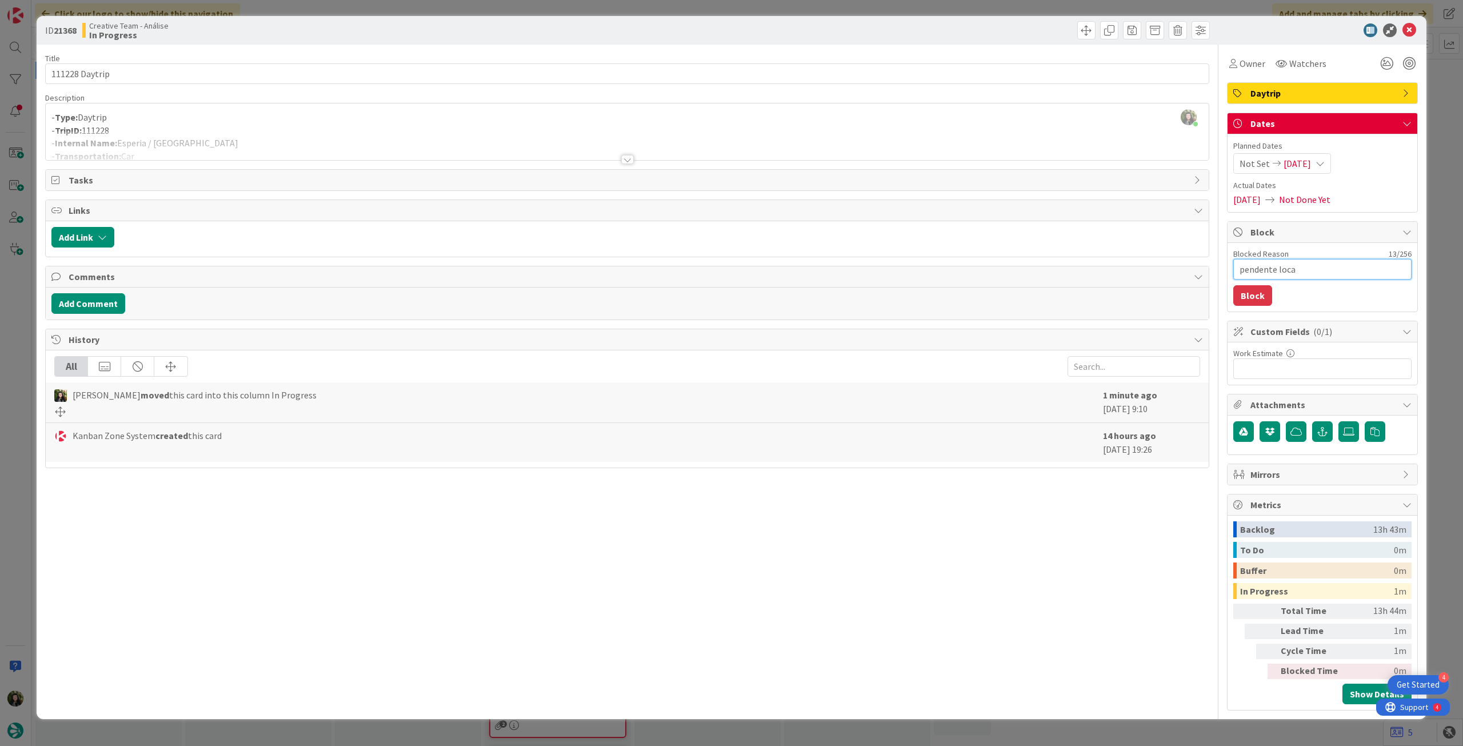
type textarea "x"
type textarea "pendente locat"
type textarea "x"
type textarea "pendente locati"
type textarea "x"
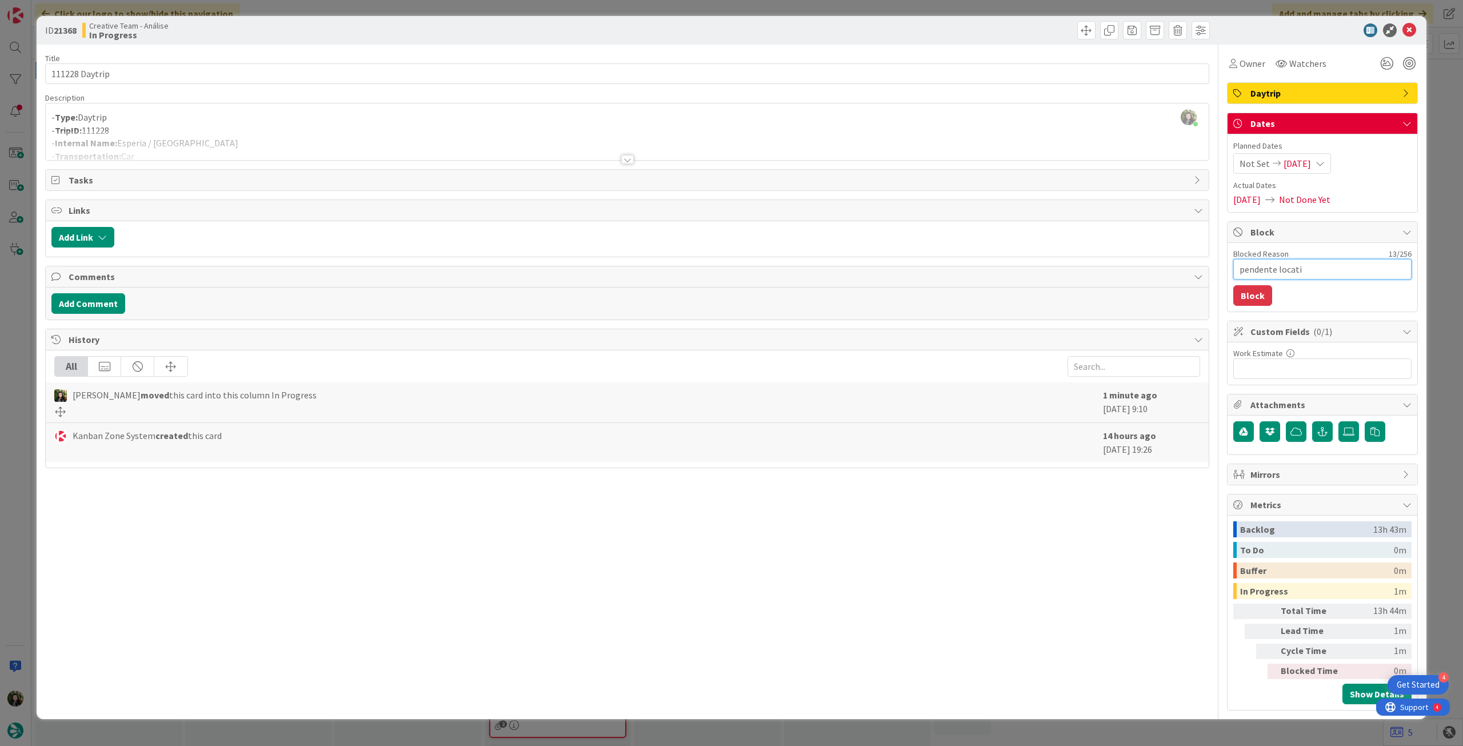
type textarea "pendente locatio"
type textarea "x"
type textarea "pendente location"
click at [1249, 297] on button "Block" at bounding box center [1252, 295] width 39 height 21
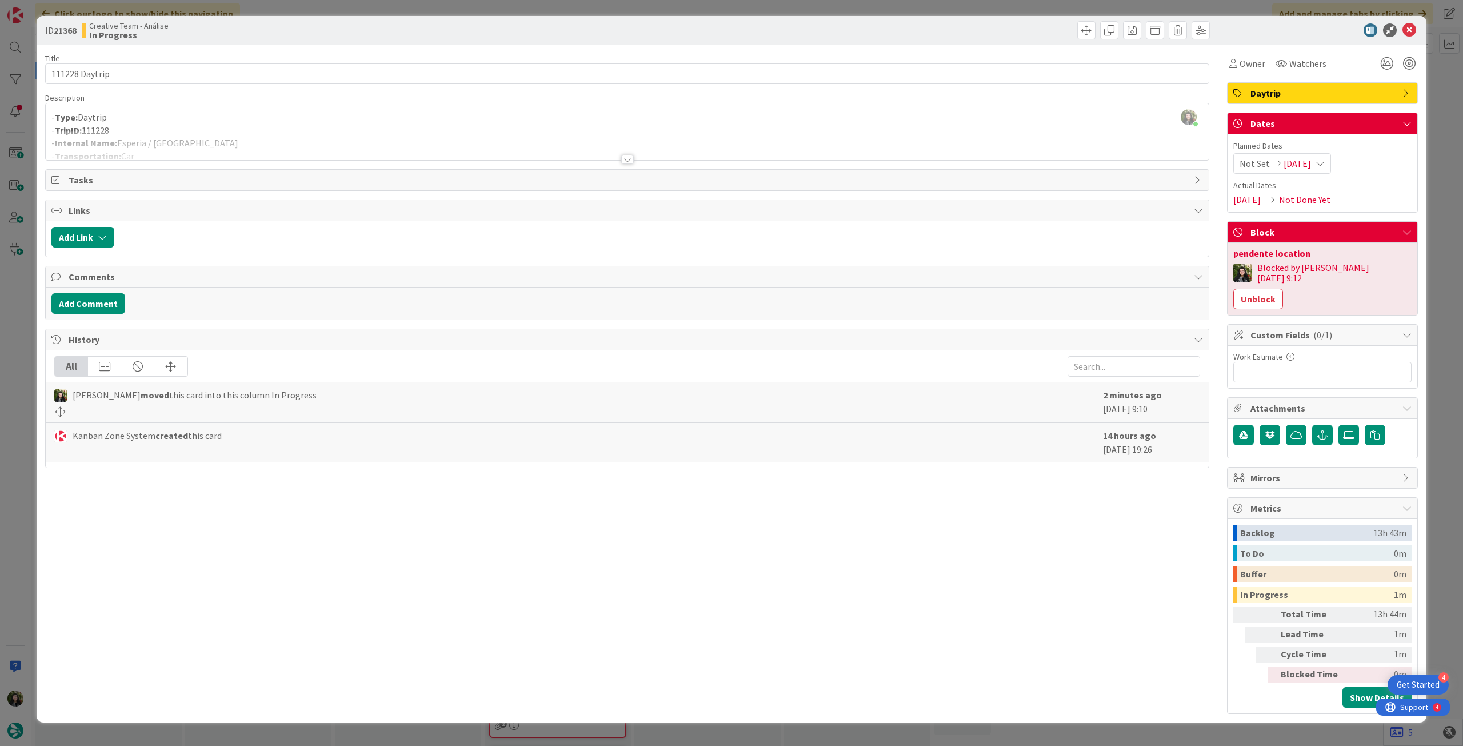
click at [1291, 170] on div "Not Set 20/08/2025" at bounding box center [1282, 163] width 98 height 21
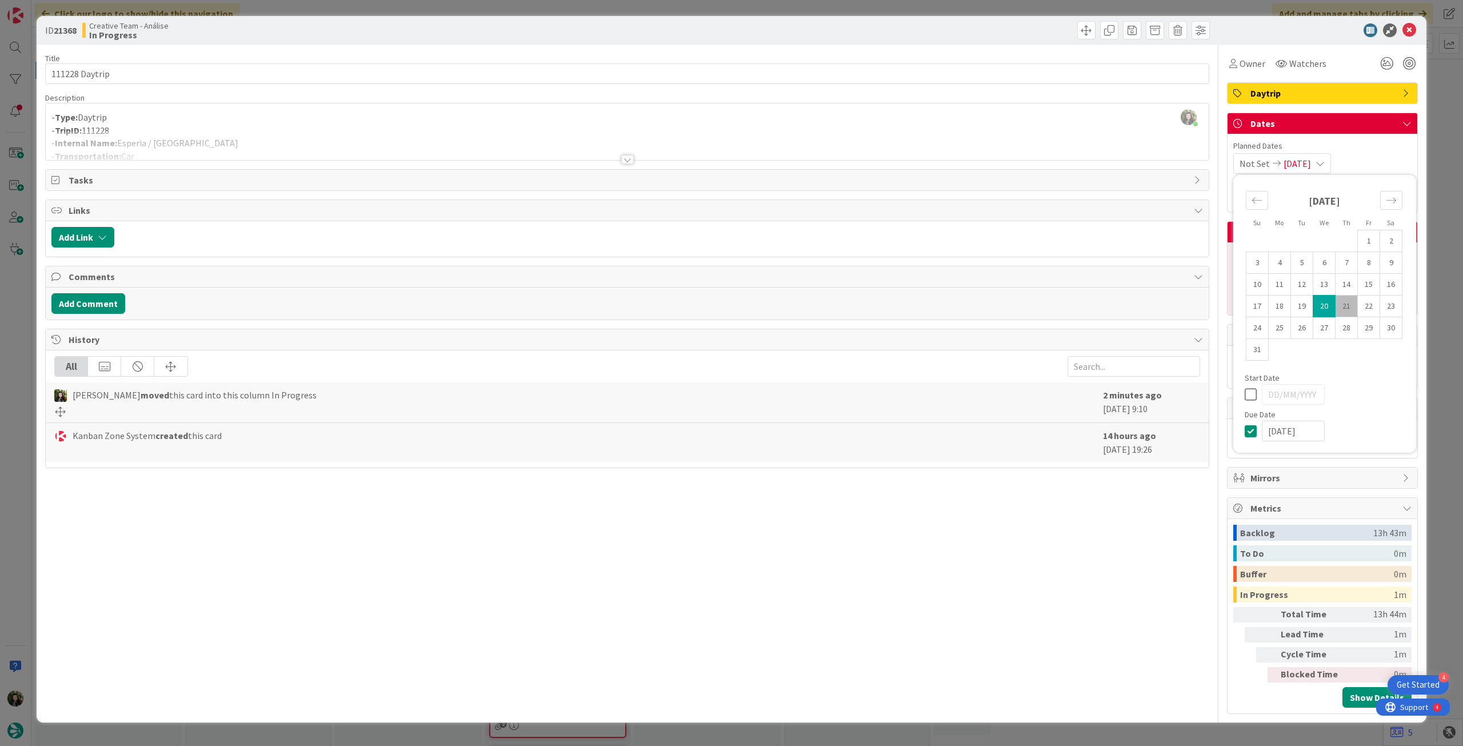
click at [1250, 435] on icon at bounding box center [1252, 431] width 17 height 14
type input "[DATE]"
drag, startPoint x: 1406, startPoint y: 34, endPoint x: 1201, endPoint y: 89, distance: 212.3
click at [1407, 34] on icon at bounding box center [1409, 30] width 14 height 14
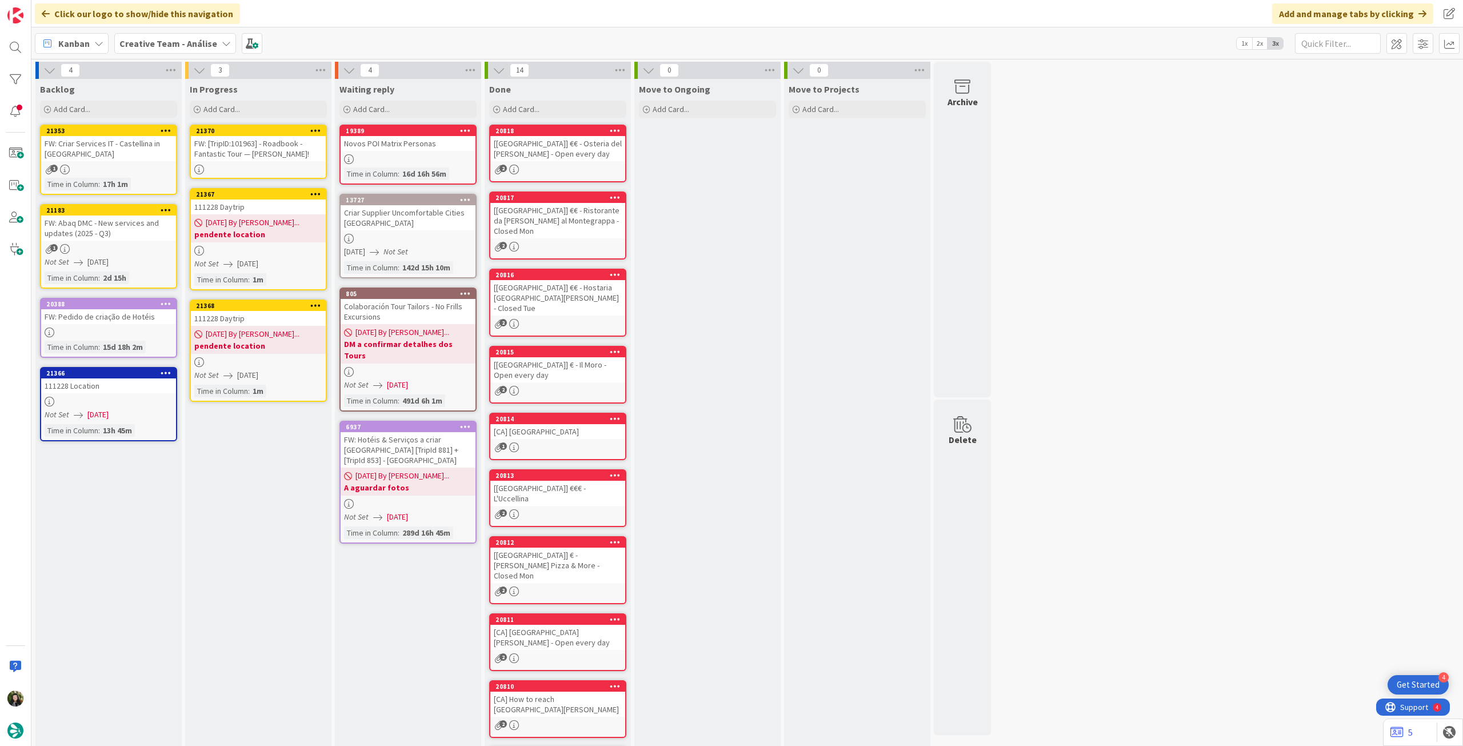
drag, startPoint x: 102, startPoint y: 147, endPoint x: 257, endPoint y: 123, distance: 156.6
click at [260, 136] on div "FW: [TripID:101963] - Roadbook - Fantastic Tour — Lisa Maloney!" at bounding box center [258, 148] width 135 height 25
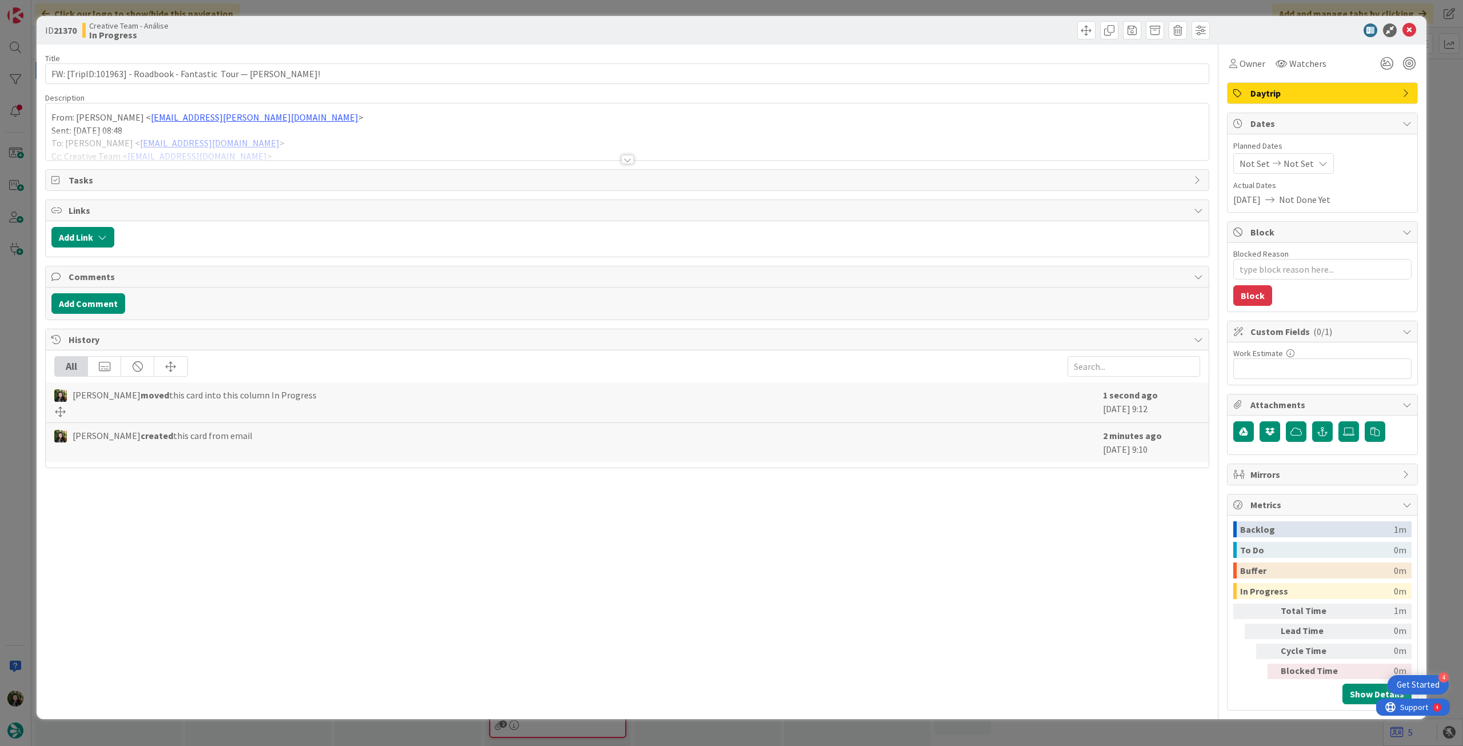
type textarea "x"
drag, startPoint x: 1308, startPoint y: 154, endPoint x: 1315, endPoint y: 164, distance: 12.4
click at [1308, 154] on div "Not Set Not Set" at bounding box center [1283, 163] width 101 height 21
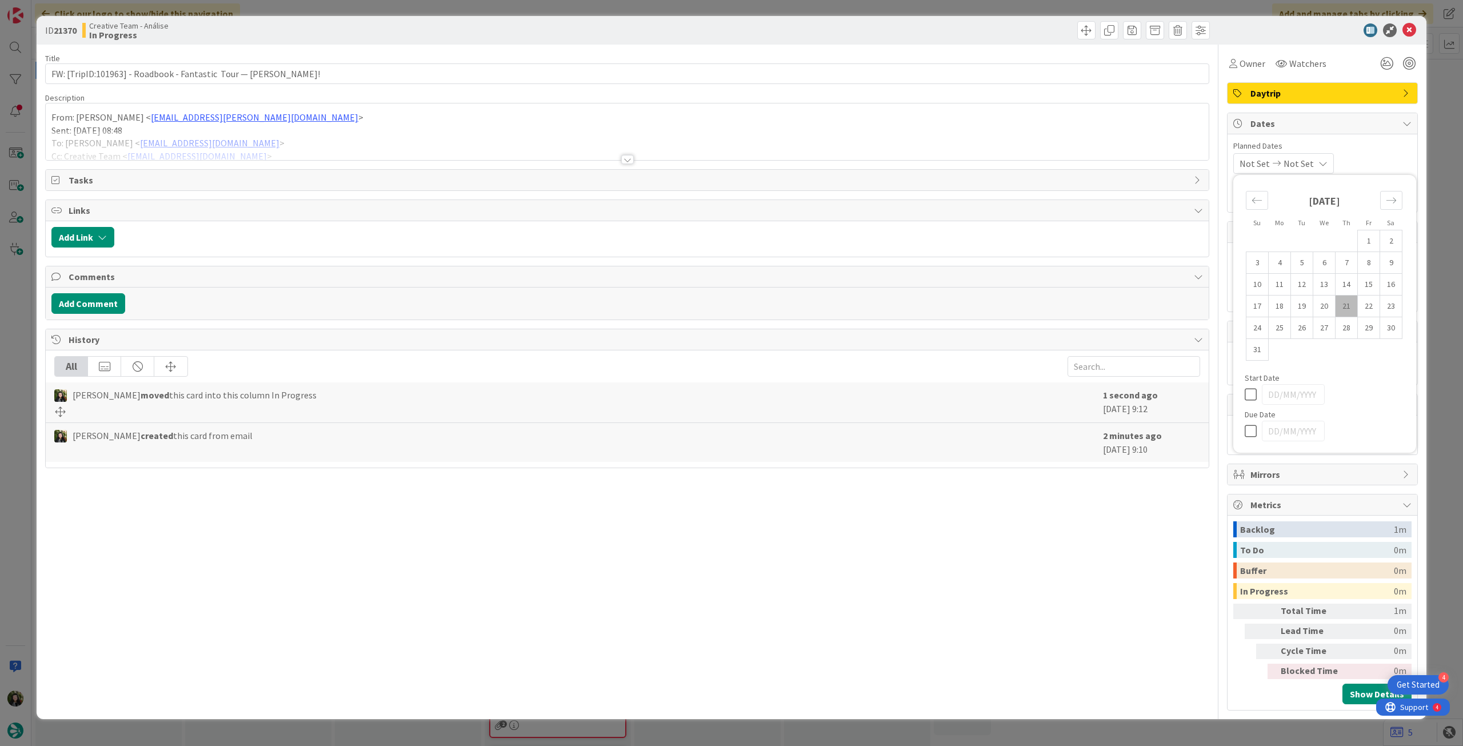
click at [1254, 425] on icon at bounding box center [1252, 431] width 17 height 14
type input "[DATE]"
click at [1404, 34] on icon at bounding box center [1409, 30] width 14 height 14
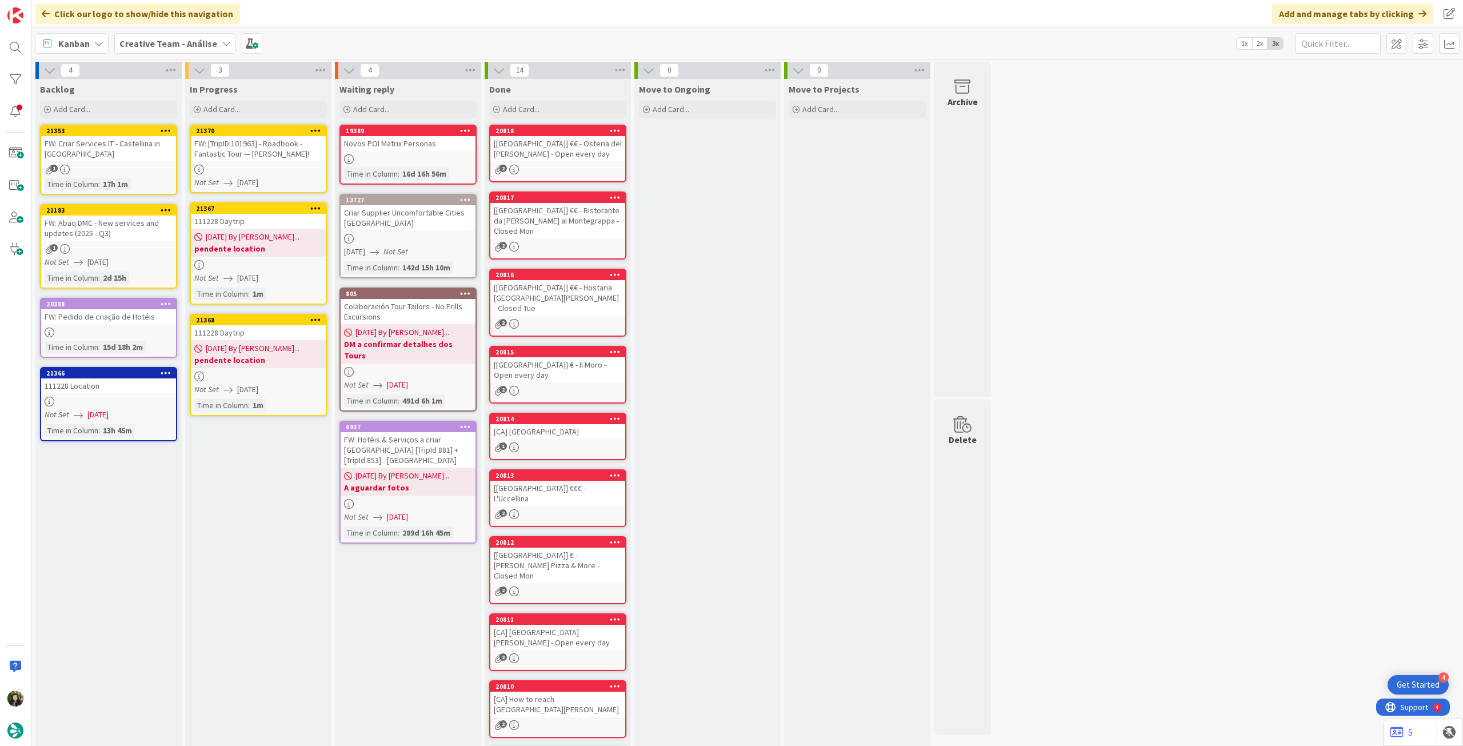
click at [312, 130] on icon at bounding box center [315, 130] width 11 height 8
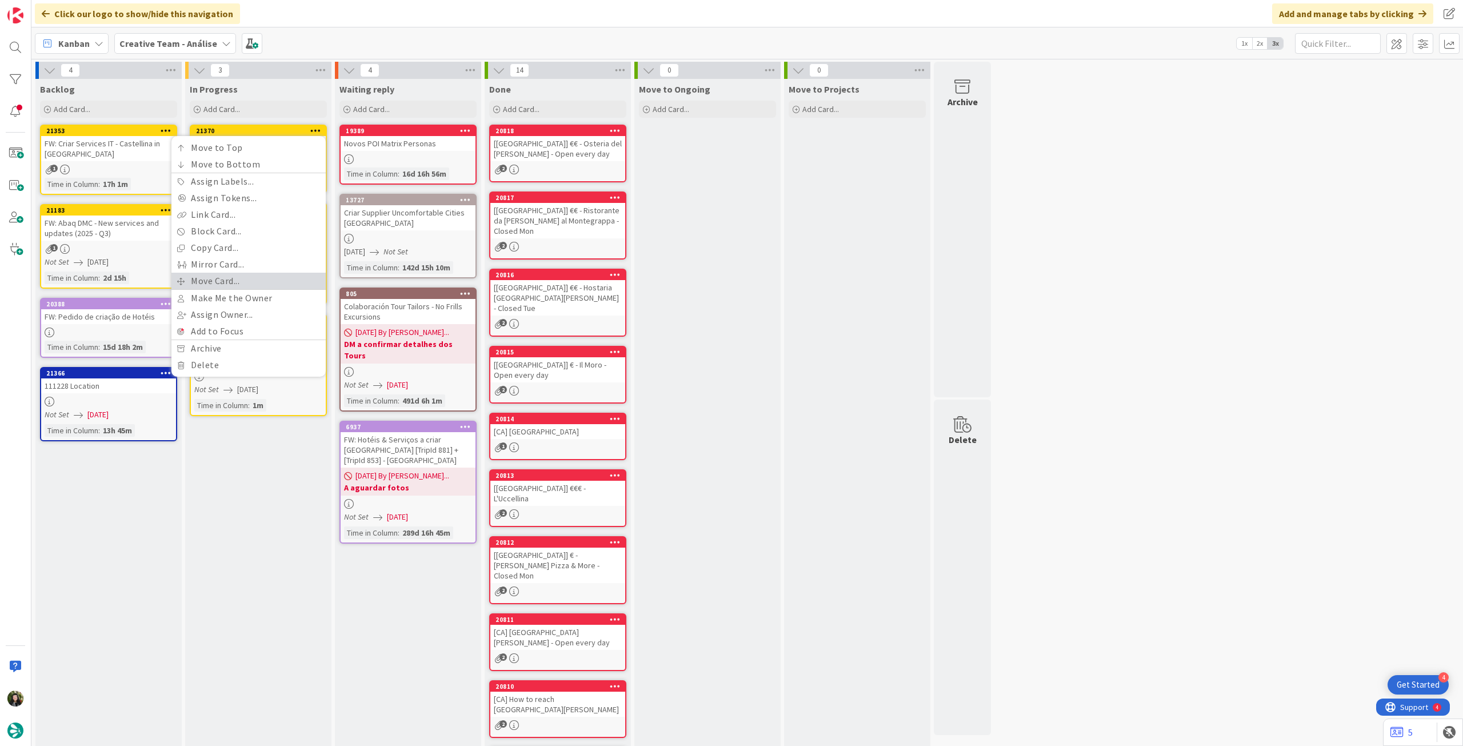
click at [249, 280] on link "Move Card..." at bounding box center [248, 281] width 154 height 17
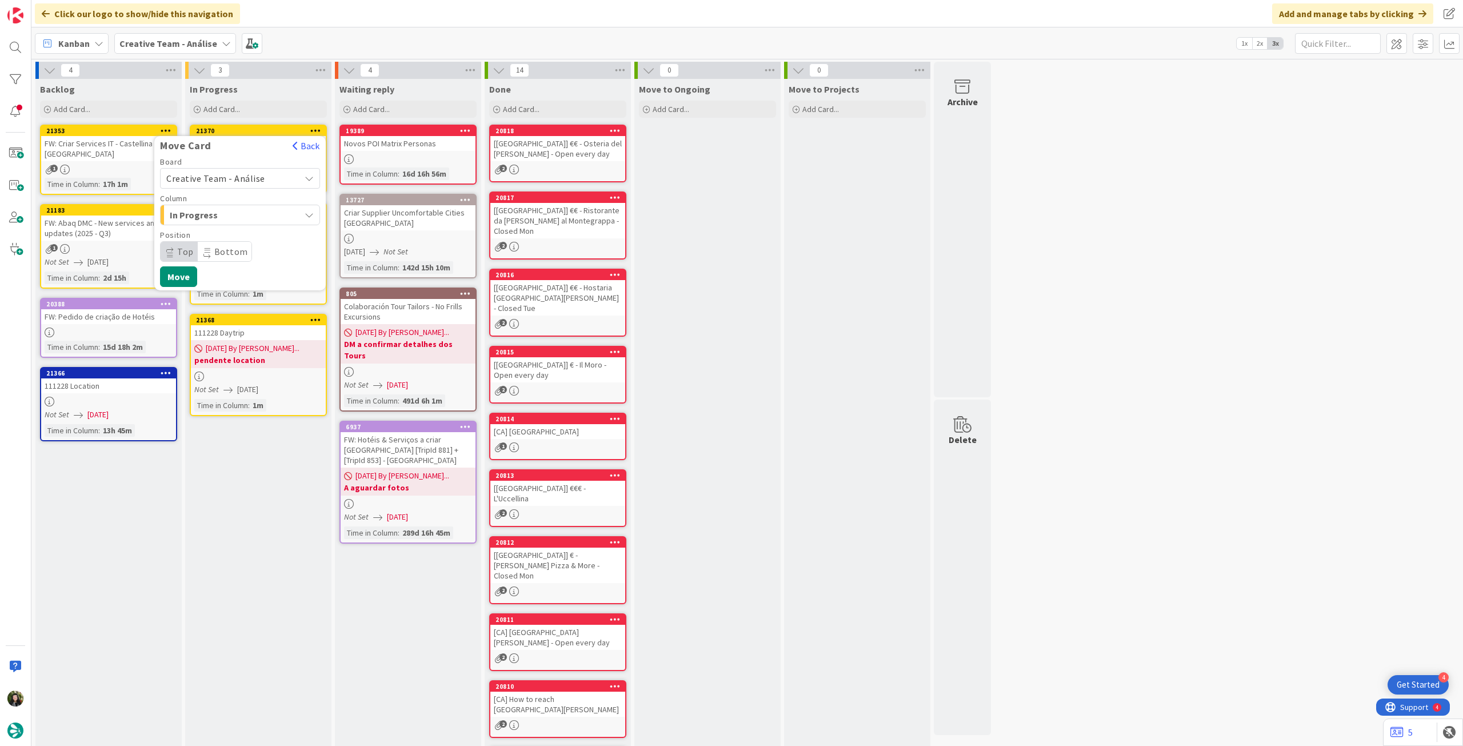
click at [249, 182] on span "Creative Team - Análise" at bounding box center [215, 178] width 99 height 11
click at [227, 239] on span "Creative Team" at bounding box center [247, 231] width 133 height 17
click at [226, 246] on span "Daytrip" at bounding box center [240, 251] width 110 height 16
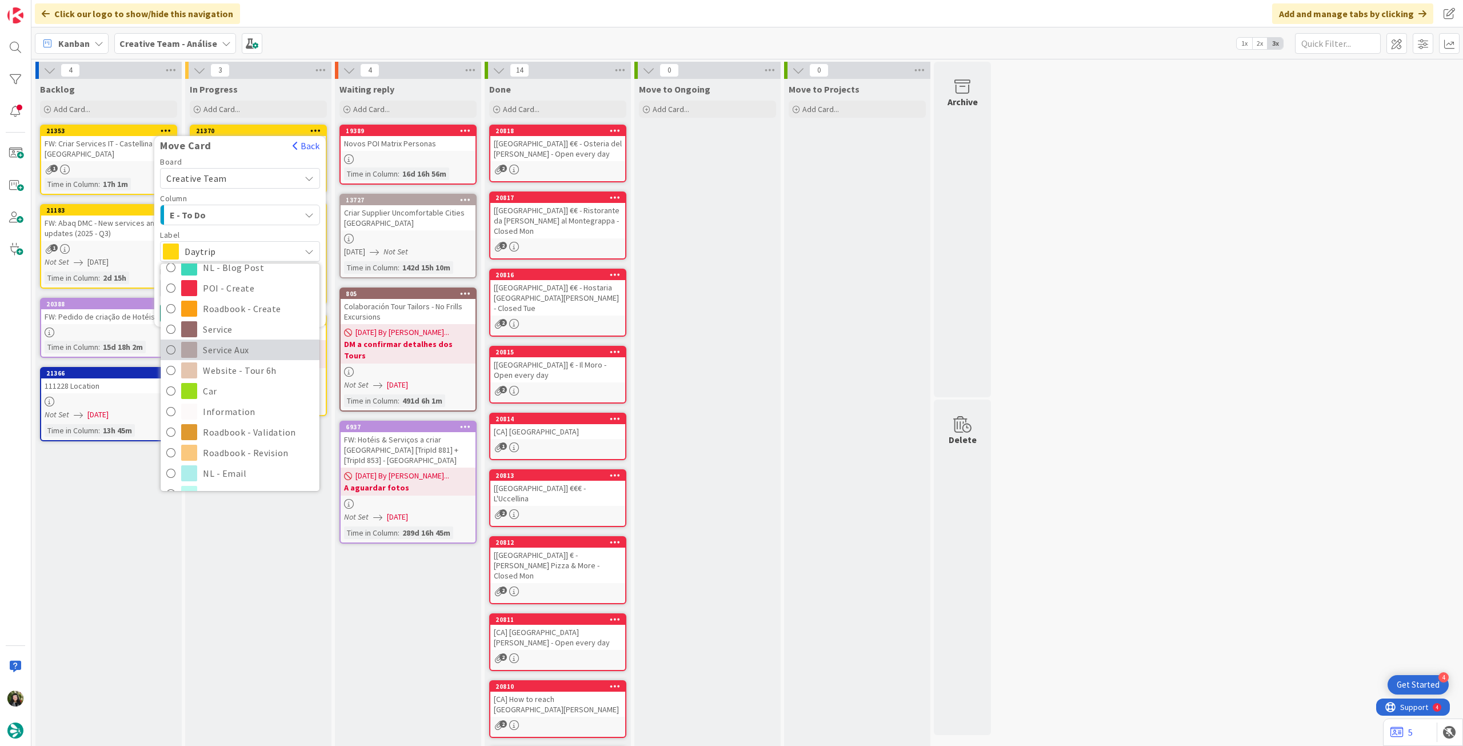
scroll to position [153, 0]
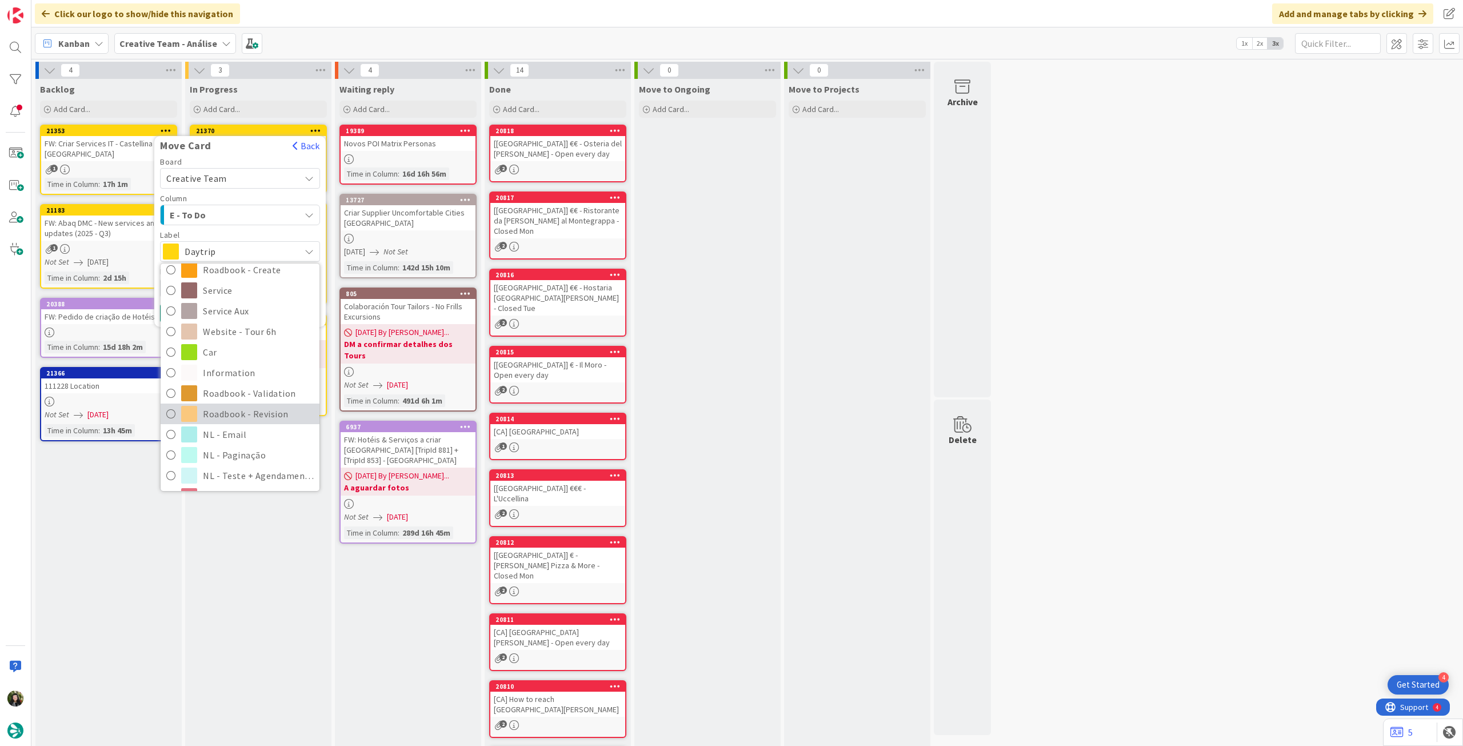
click at [248, 416] on span "Roadbook - Revision" at bounding box center [258, 413] width 111 height 17
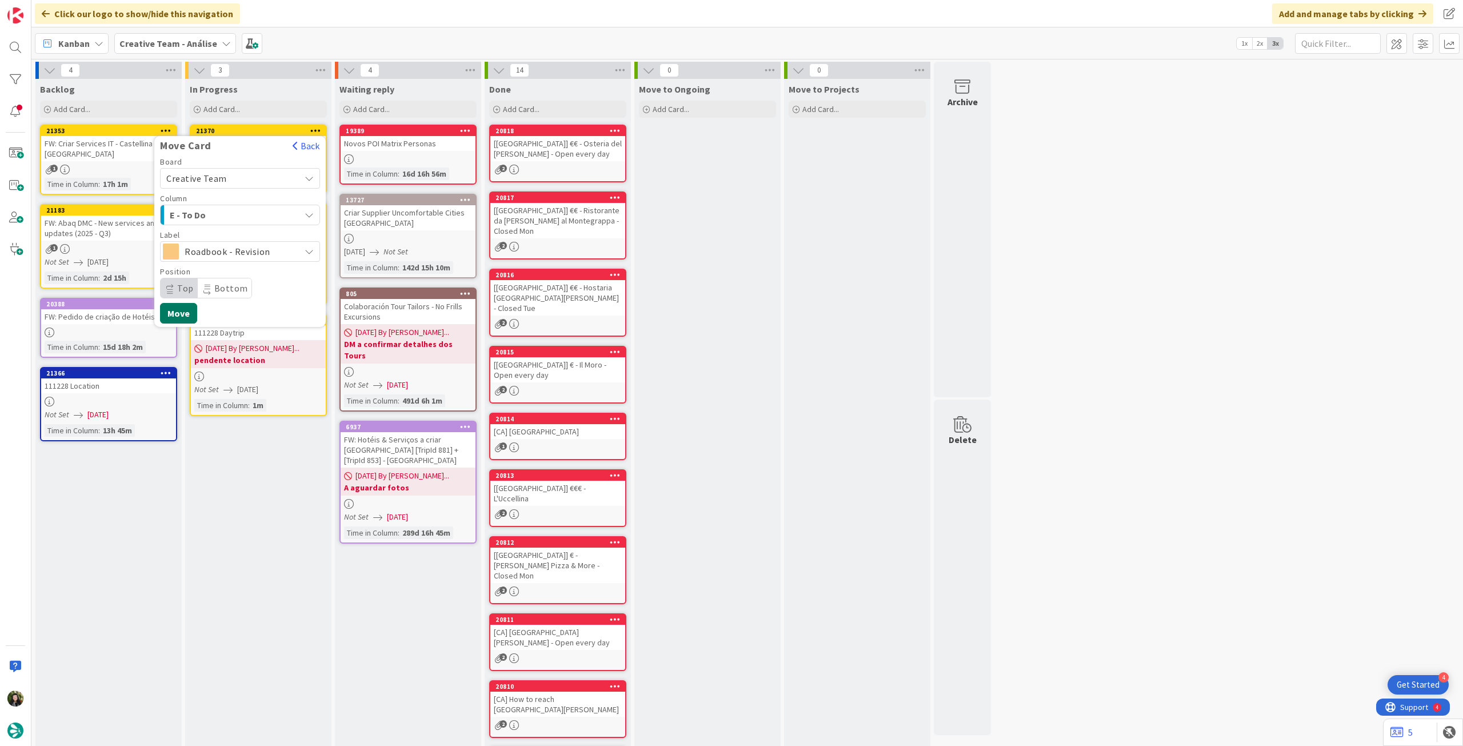
click at [189, 315] on button "Move" at bounding box center [178, 313] width 37 height 21
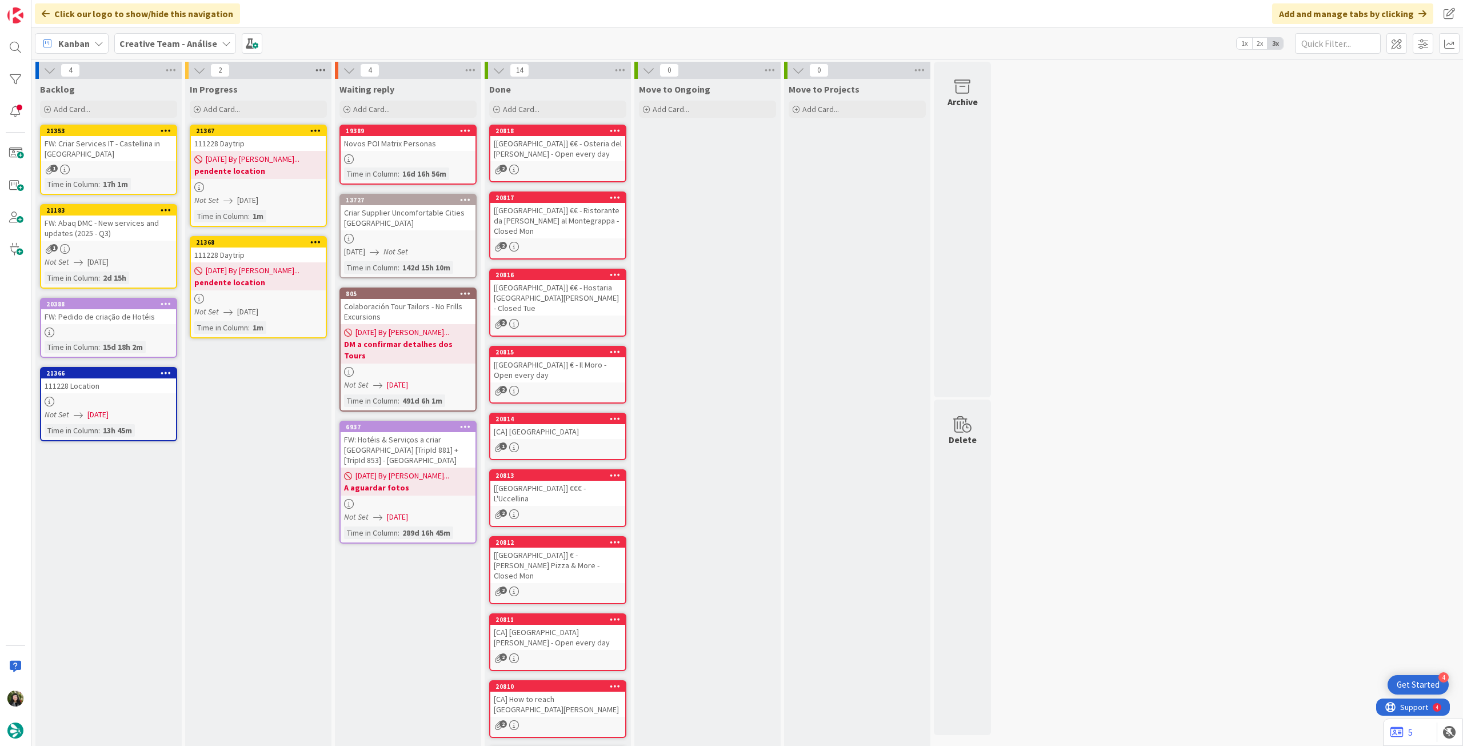
click at [315, 68] on icon at bounding box center [320, 70] width 15 height 17
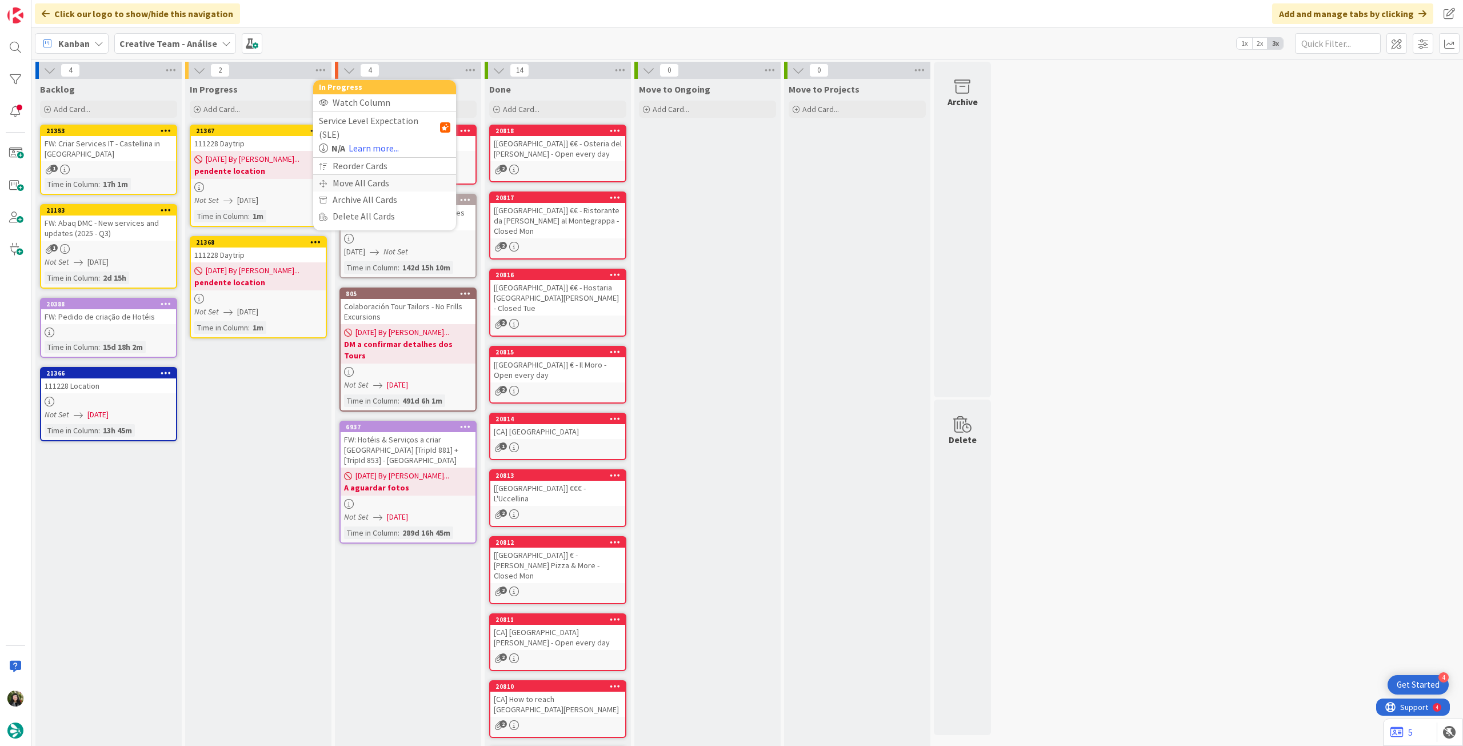
click at [339, 175] on div "Move All Cards" at bounding box center [384, 183] width 143 height 17
click at [363, 122] on span "Creative Team - Análise" at bounding box center [371, 124] width 92 height 11
click at [361, 185] on span "Creative Team" at bounding box center [392, 179] width 104 height 17
click at [365, 169] on div "Select a Column..." at bounding box center [376, 161] width 108 height 18
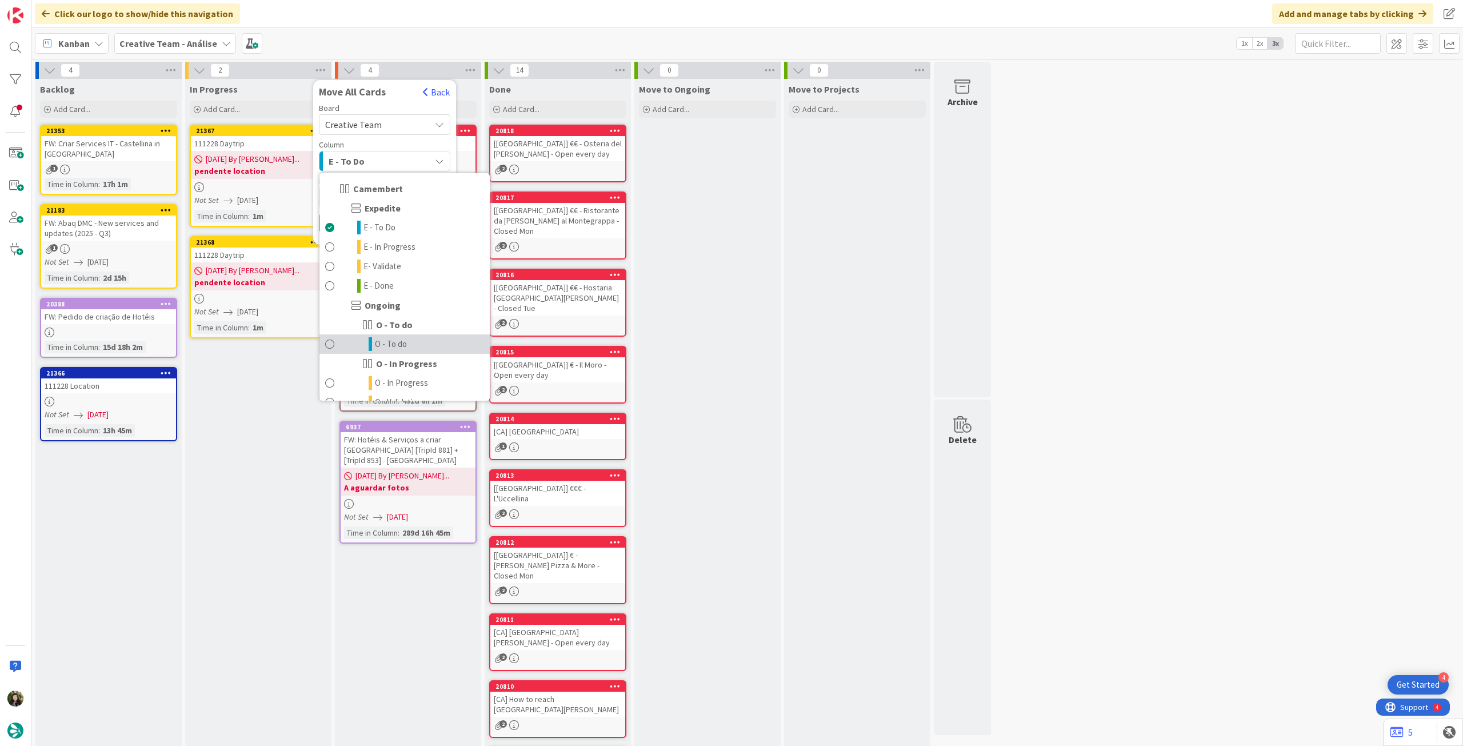
drag, startPoint x: 397, startPoint y: 345, endPoint x: 369, endPoint y: 293, distance: 58.6
click at [396, 345] on span "O - To do" at bounding box center [391, 344] width 32 height 14
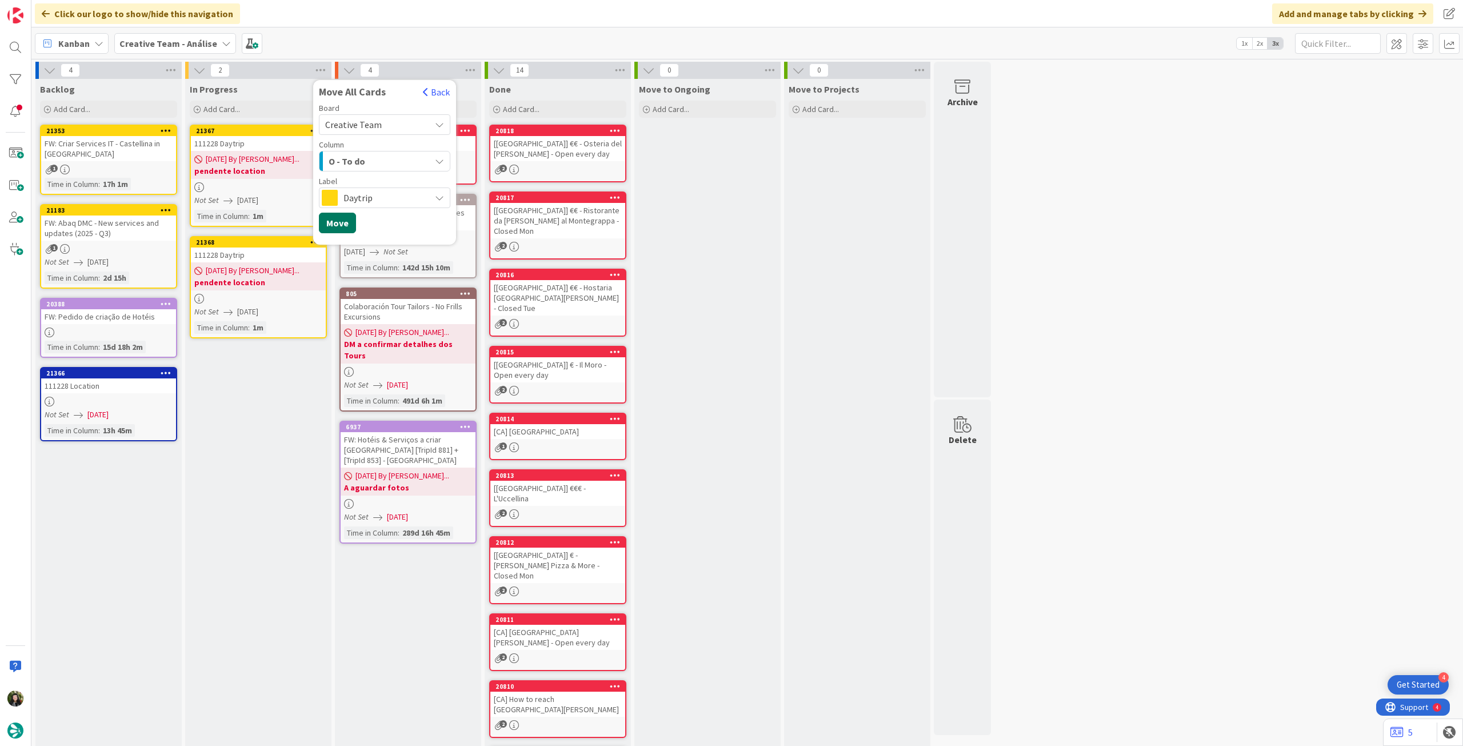
click at [344, 222] on button "Move" at bounding box center [337, 223] width 37 height 21
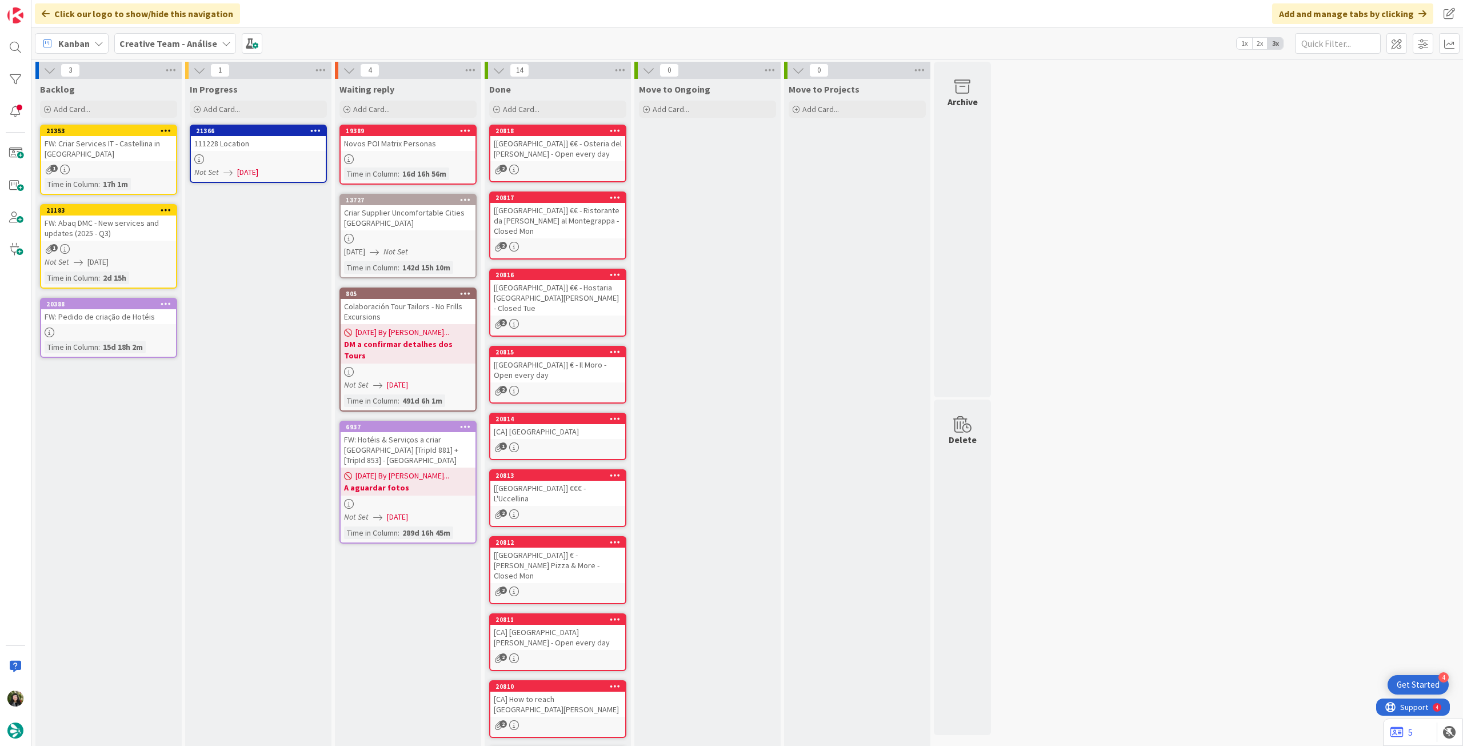
click at [266, 144] on div "111228 Location" at bounding box center [258, 143] width 135 height 15
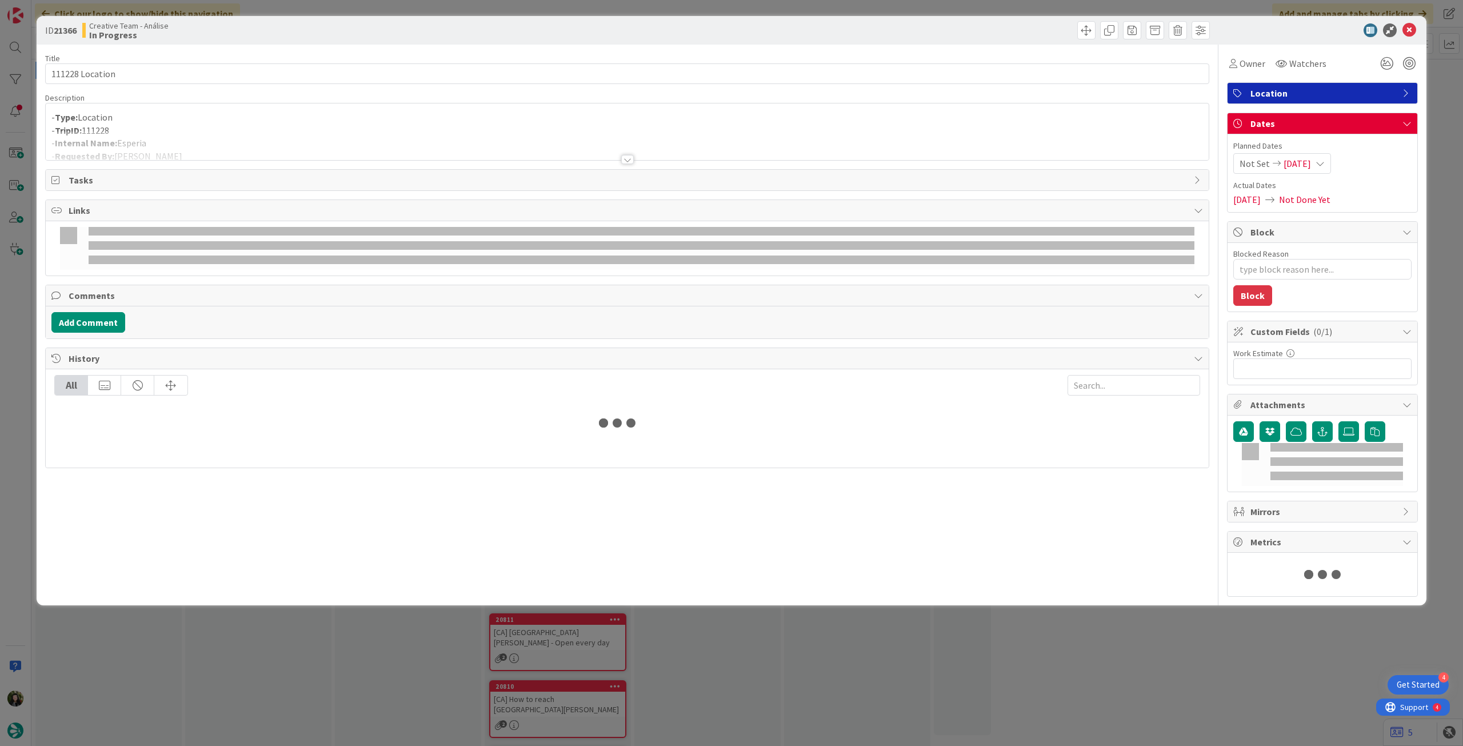
type textarea "x"
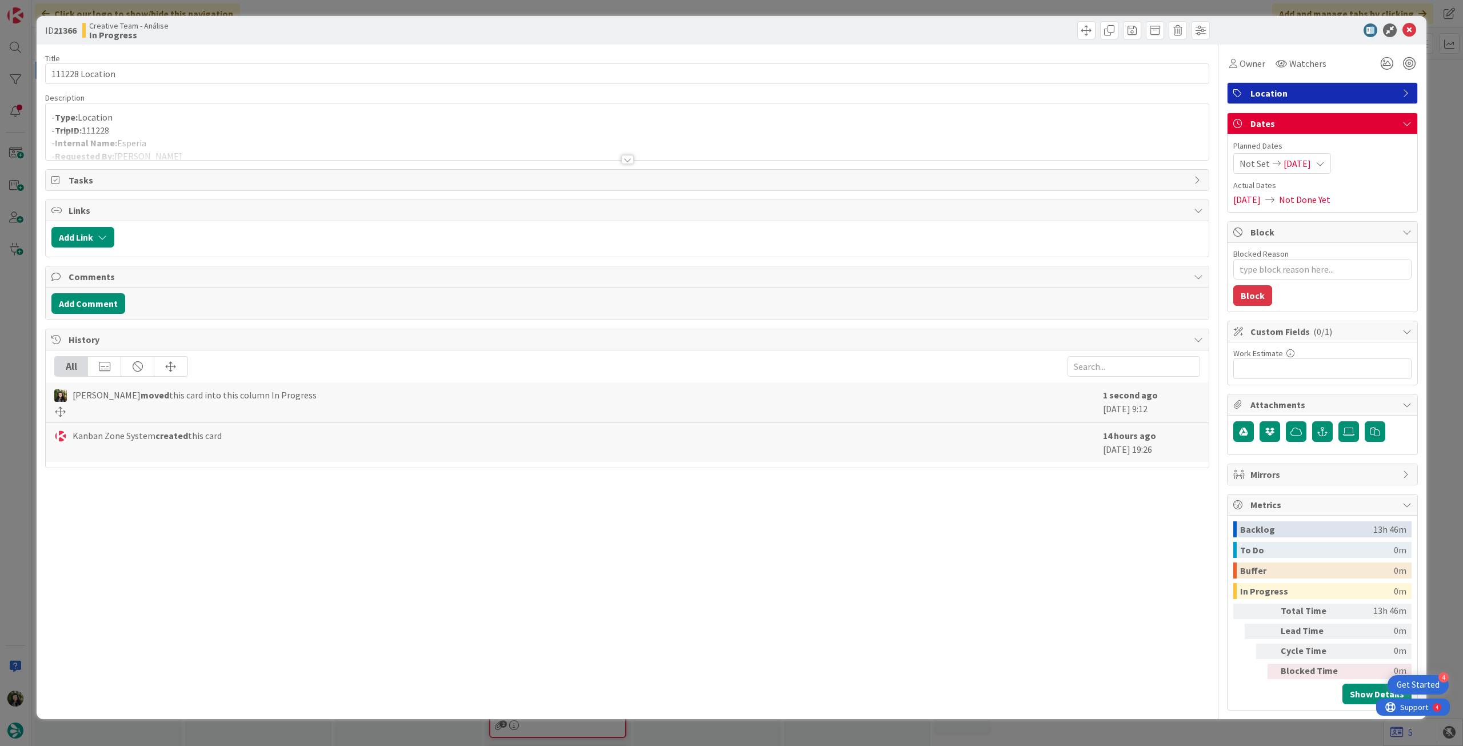
click at [1318, 158] on div "Not Set 20/08/2025" at bounding box center [1282, 163] width 98 height 21
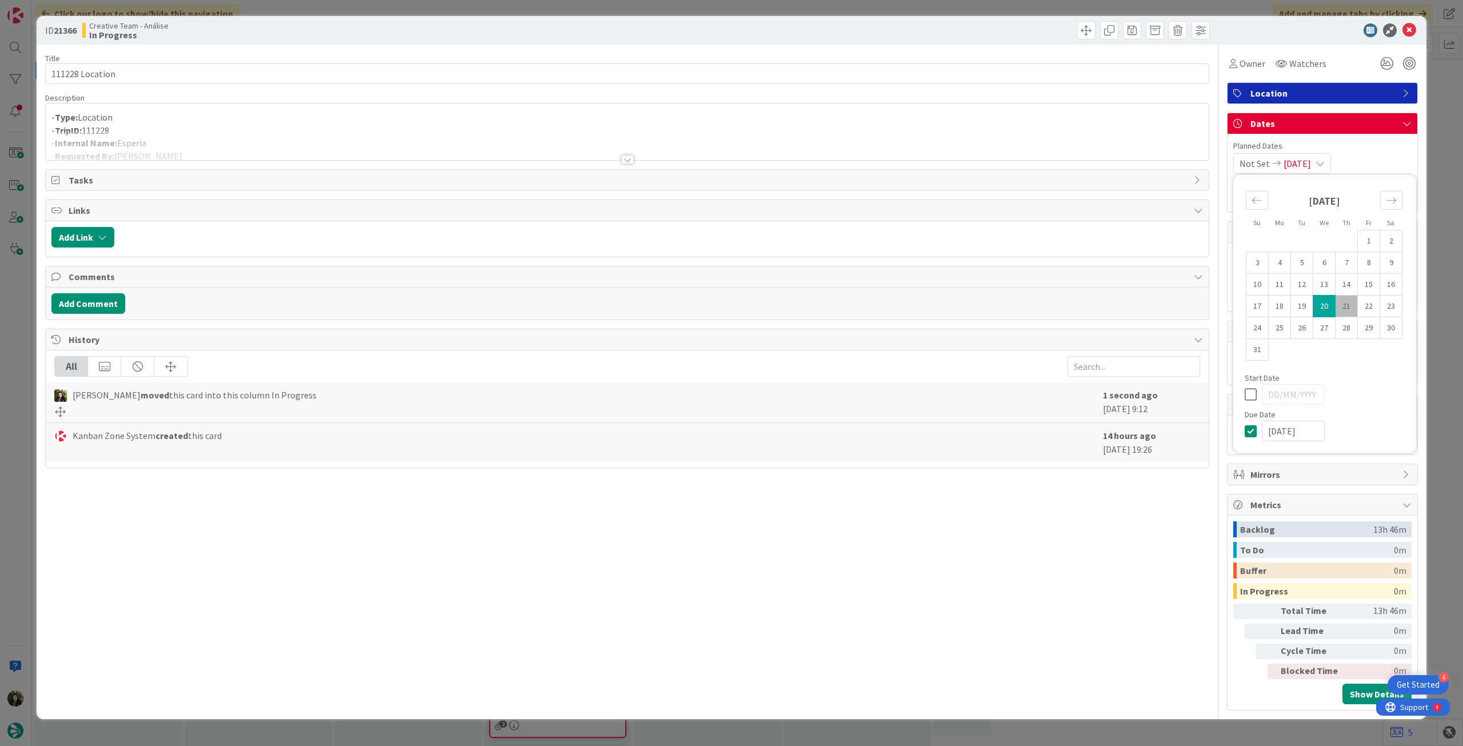
click at [1257, 431] on icon at bounding box center [1252, 431] width 17 height 14
click at [1256, 430] on icon at bounding box center [1252, 431] width 17 height 14
type input "[DATE]"
click at [1412, 24] on icon at bounding box center [1409, 30] width 14 height 14
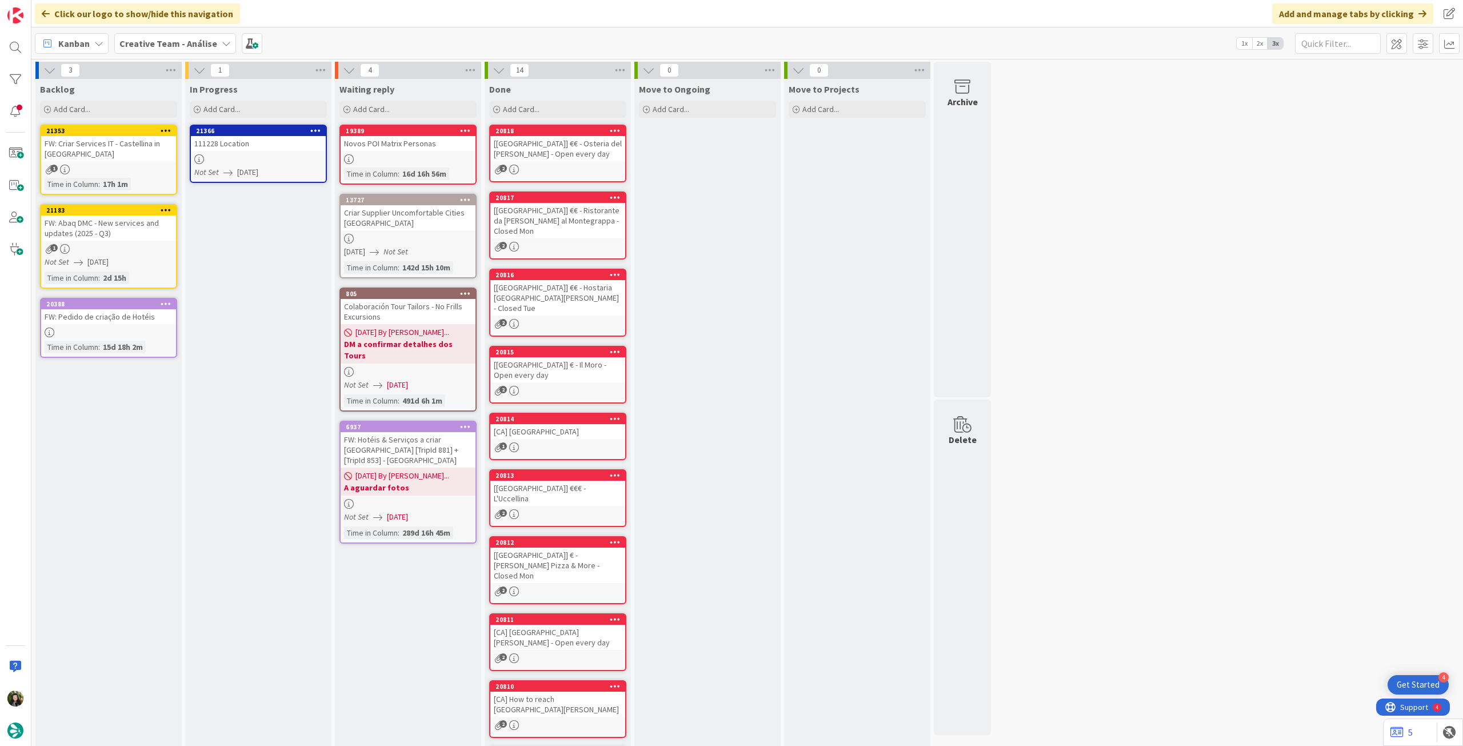
click at [318, 127] on icon at bounding box center [315, 130] width 11 height 8
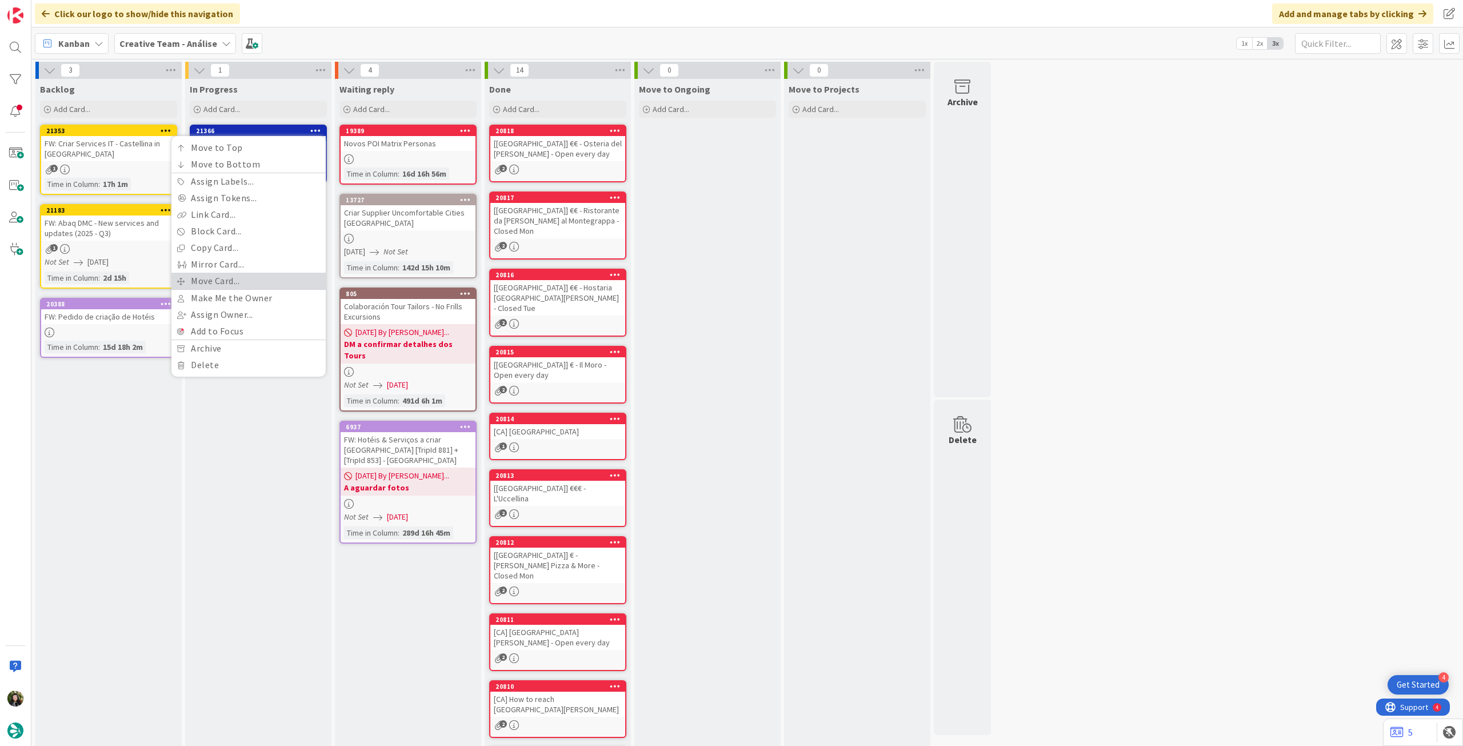
click at [266, 275] on link "Move Card..." at bounding box center [248, 281] width 154 height 17
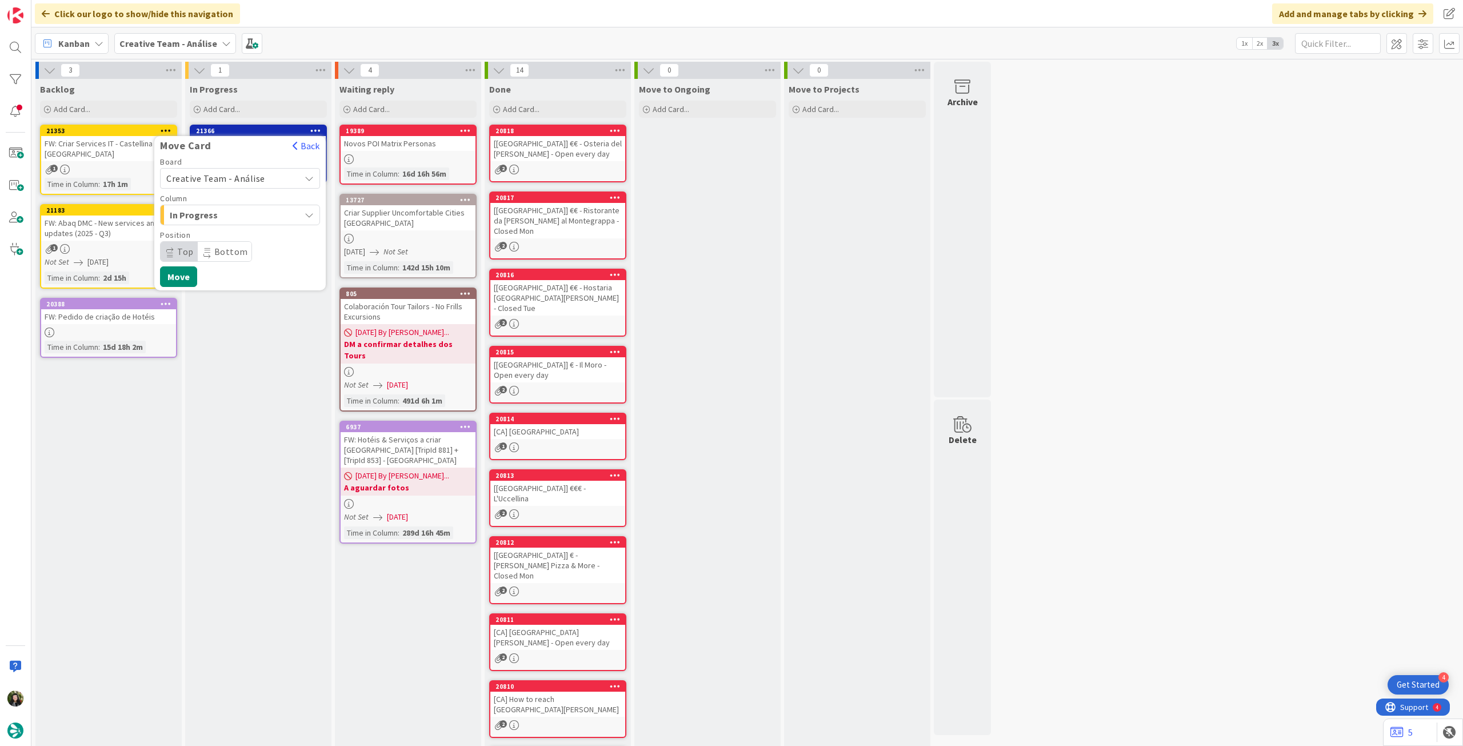
click at [261, 181] on span "Creative Team - Análise" at bounding box center [230, 178] width 128 height 16
drag, startPoint x: 246, startPoint y: 233, endPoint x: 247, endPoint y: 225, distance: 8.6
click at [246, 234] on span "Creative Team" at bounding box center [247, 231] width 133 height 17
click at [248, 221] on span "Select a Column..." at bounding box center [209, 214] width 86 height 15
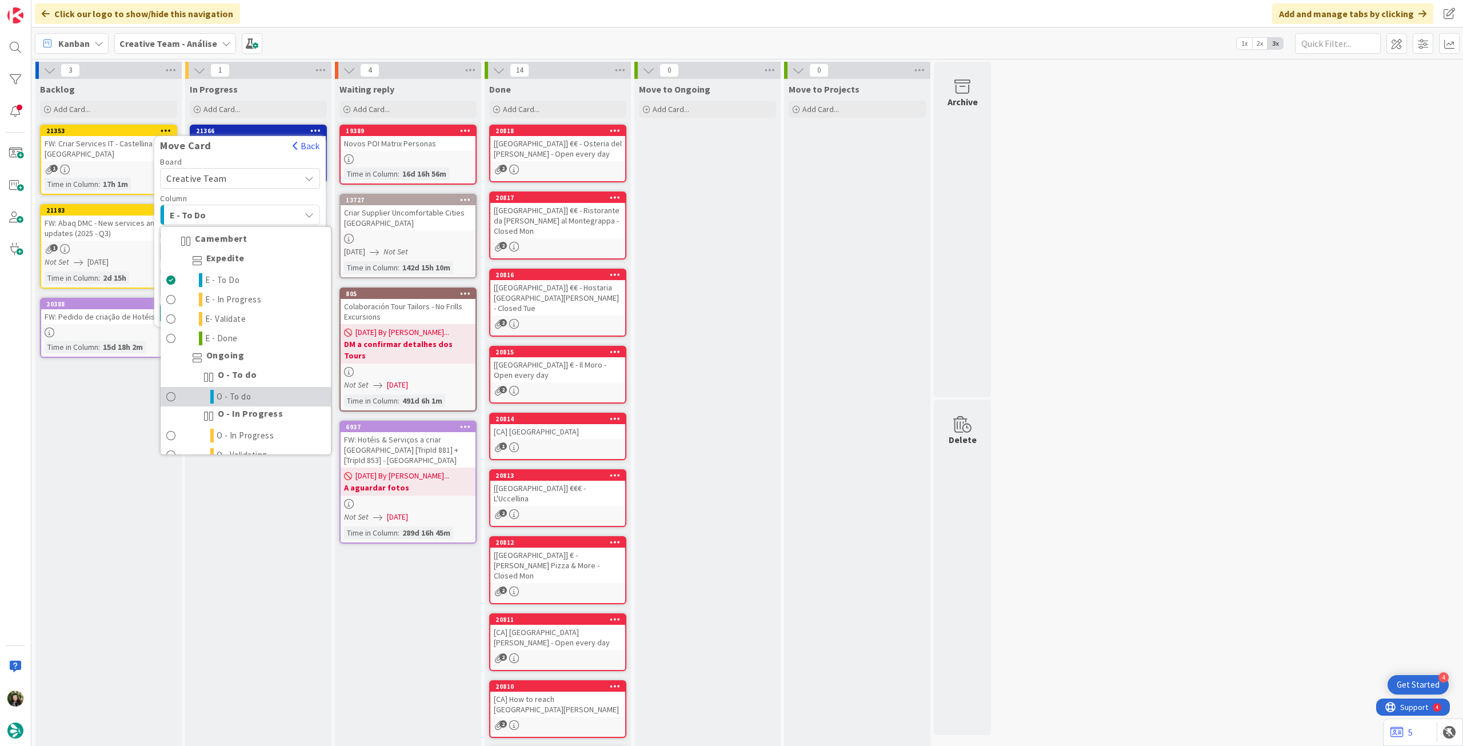
drag, startPoint x: 244, startPoint y: 389, endPoint x: 240, endPoint y: 366, distance: 23.8
click at [243, 390] on link "O - To do" at bounding box center [246, 396] width 170 height 19
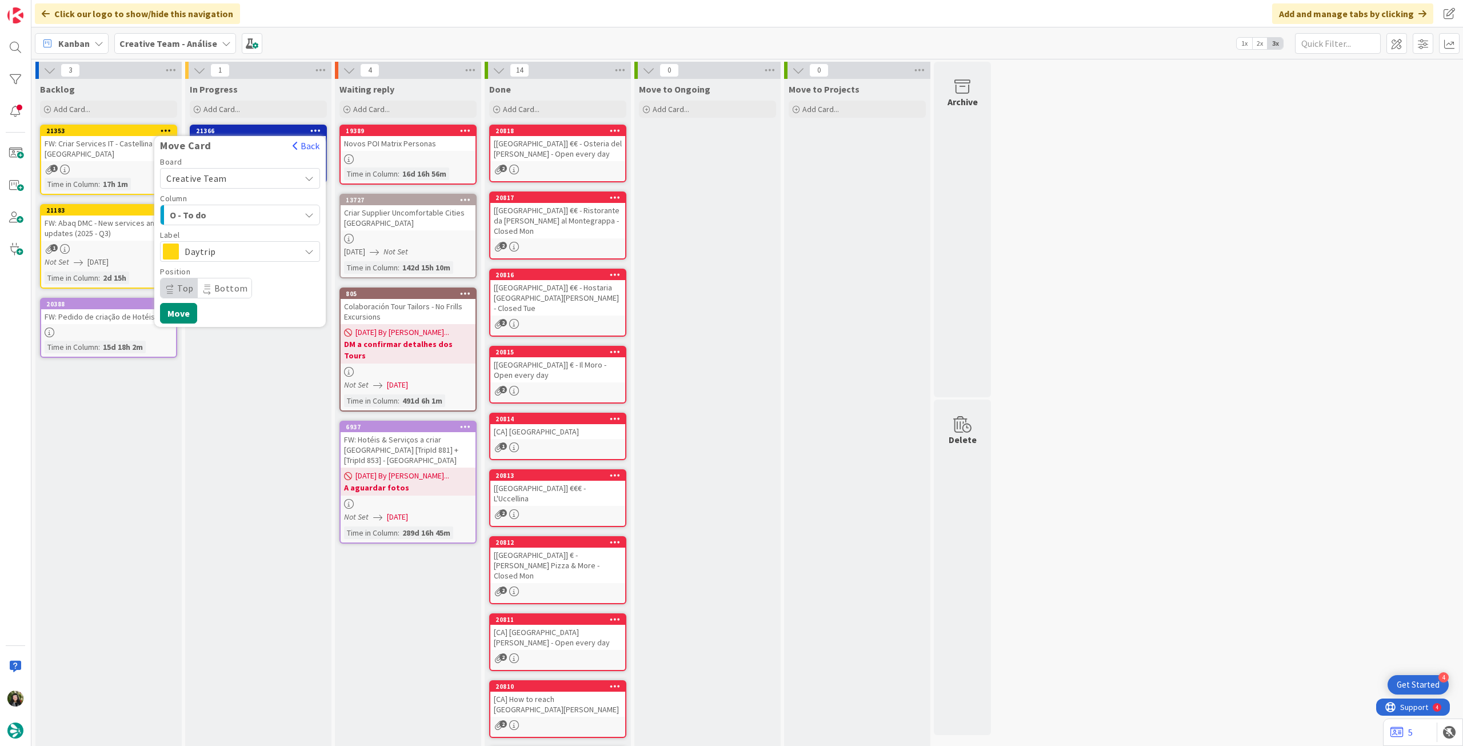
click at [250, 246] on span "Daytrip" at bounding box center [240, 251] width 110 height 16
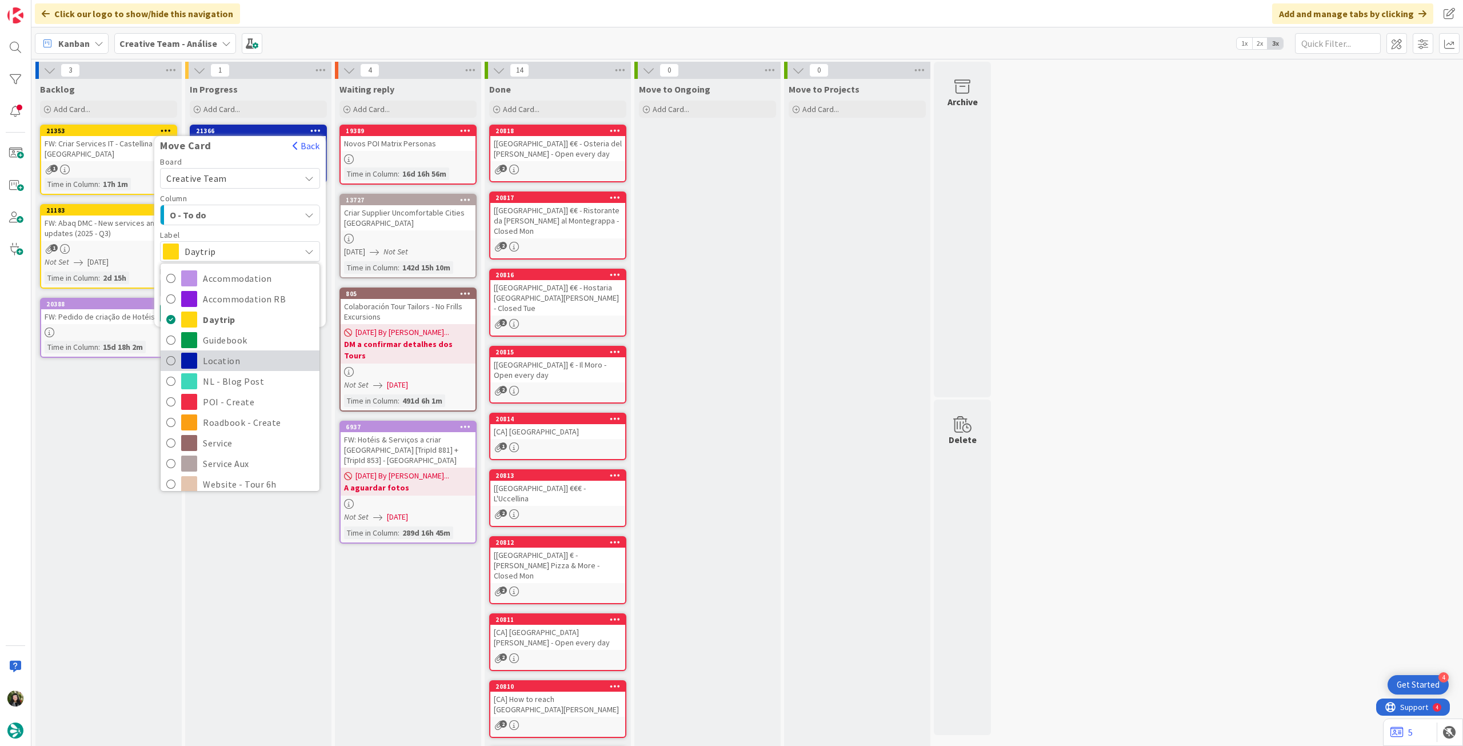
drag, startPoint x: 233, startPoint y: 359, endPoint x: 218, endPoint y: 347, distance: 19.9
click at [233, 359] on span "Location" at bounding box center [258, 360] width 111 height 17
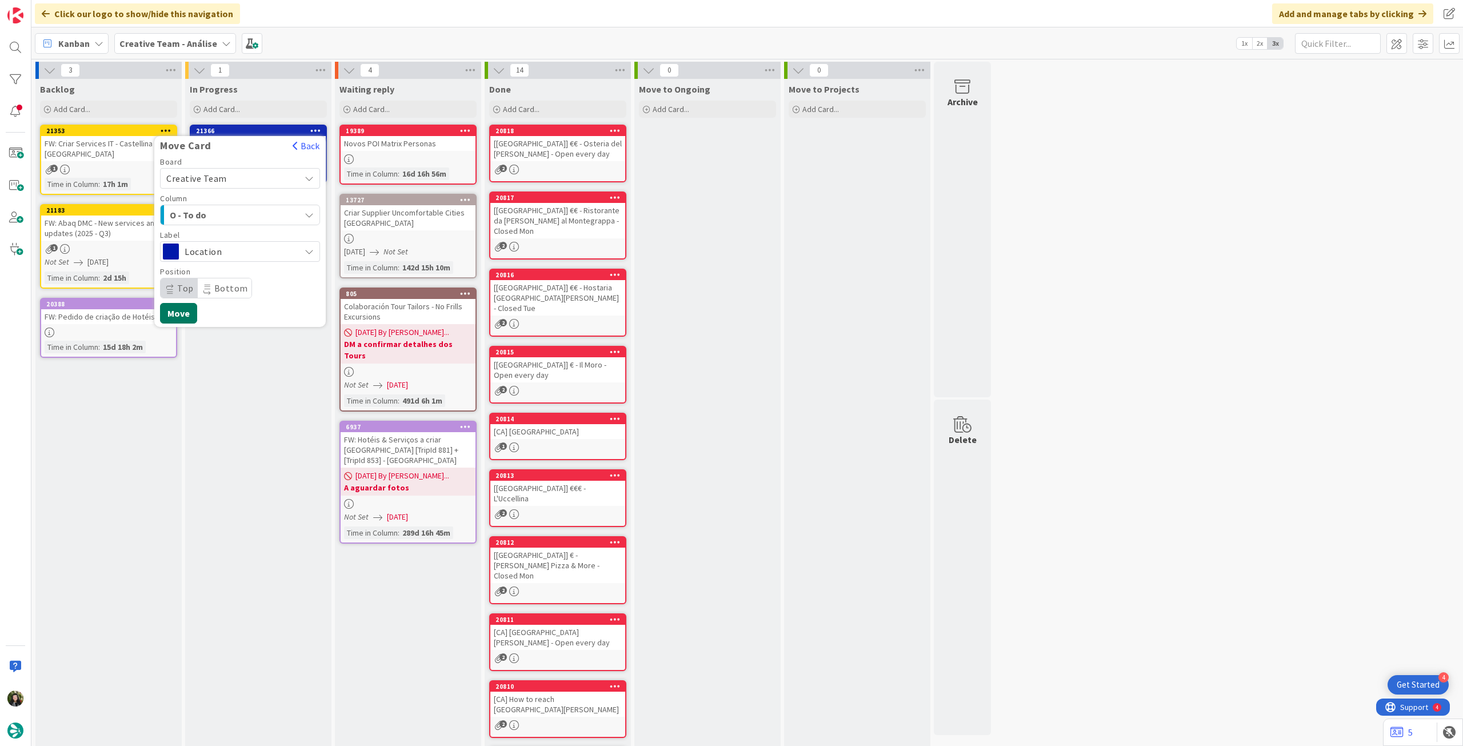
click at [192, 319] on button "Move" at bounding box center [178, 313] width 37 height 21
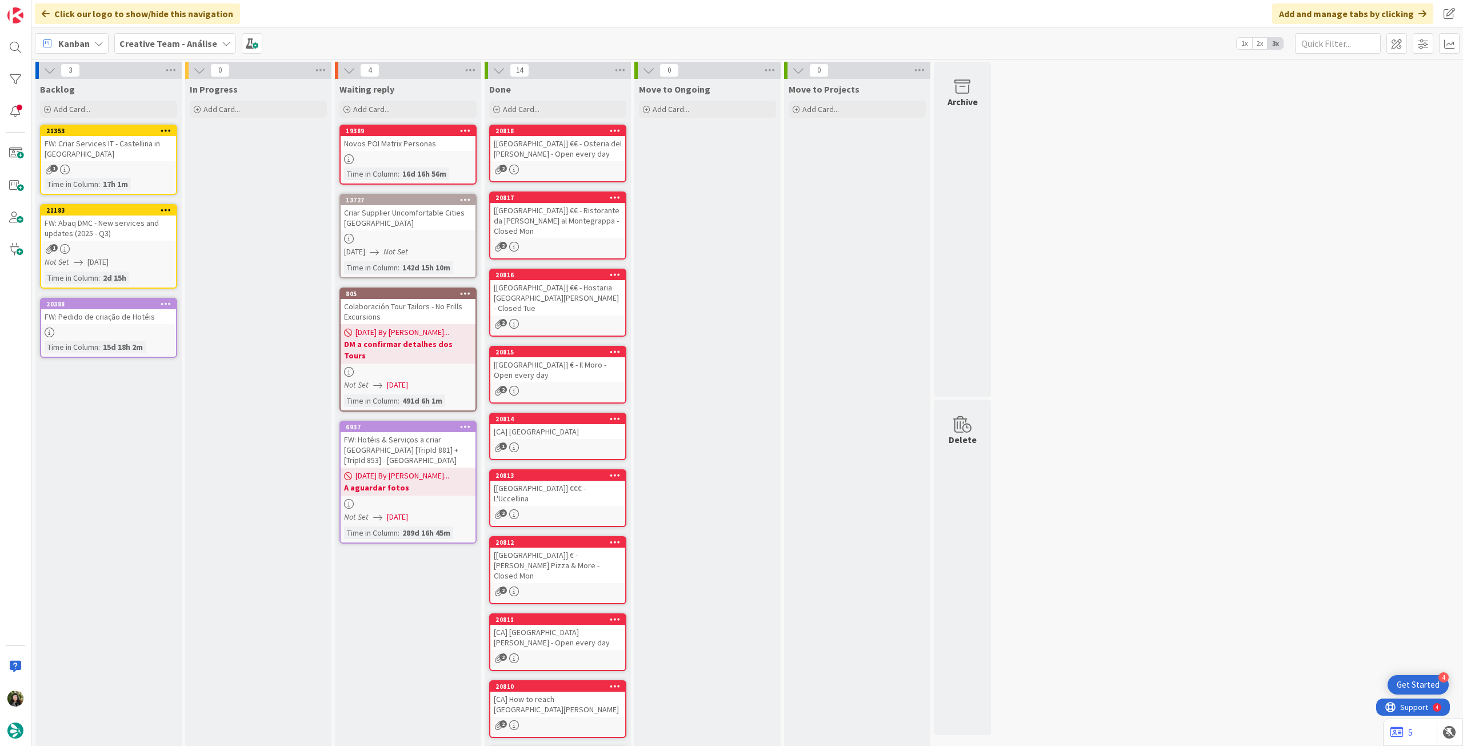
click at [134, 330] on div at bounding box center [108, 332] width 135 height 10
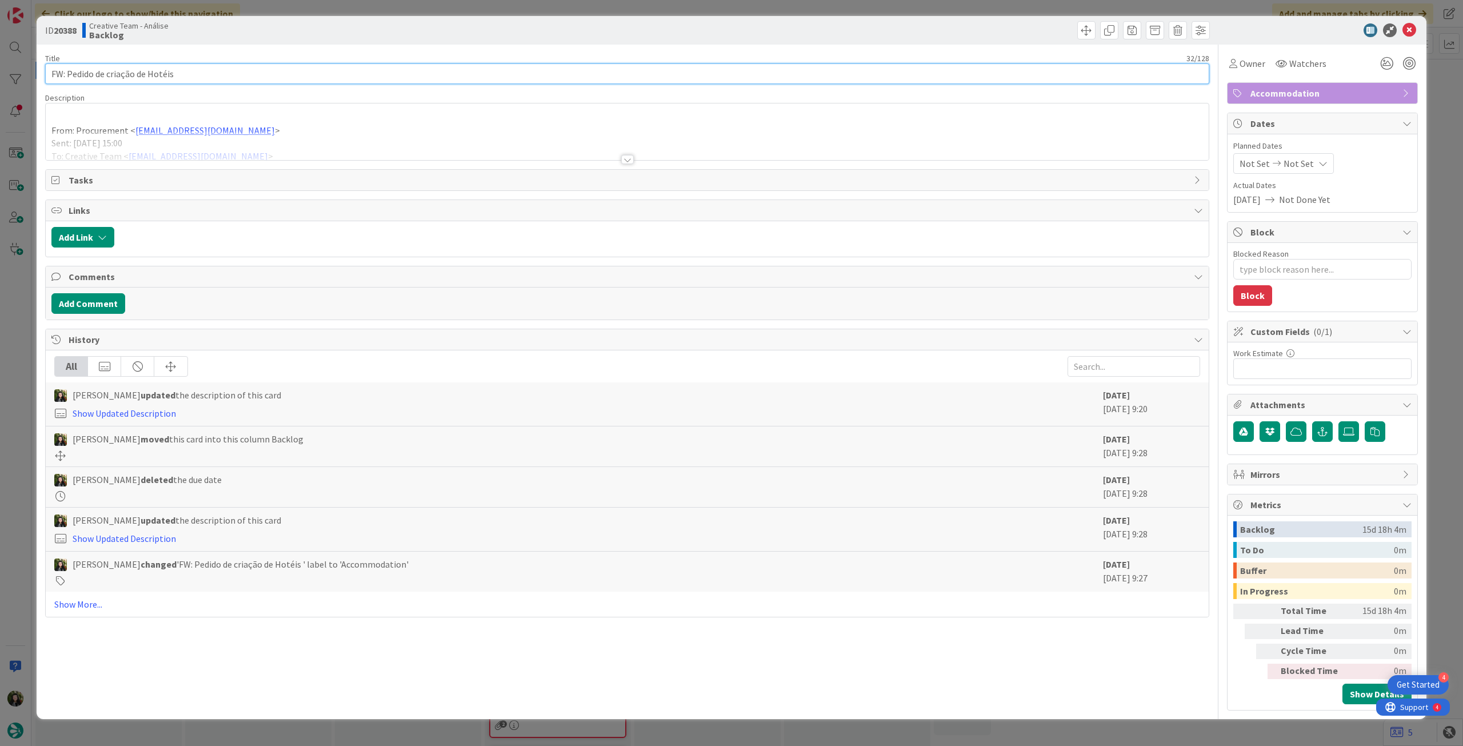
drag, startPoint x: 163, startPoint y: 73, endPoint x: 90, endPoint y: 46, distance: 77.7
click at [0, 49] on html "4 Get Started Click our logo to show/hide this navigation Add and manage tabs b…" at bounding box center [731, 373] width 1463 height 746
drag, startPoint x: 1414, startPoint y: 25, endPoint x: 914, endPoint y: 134, distance: 511.3
click at [1412, 25] on icon at bounding box center [1409, 30] width 14 height 14
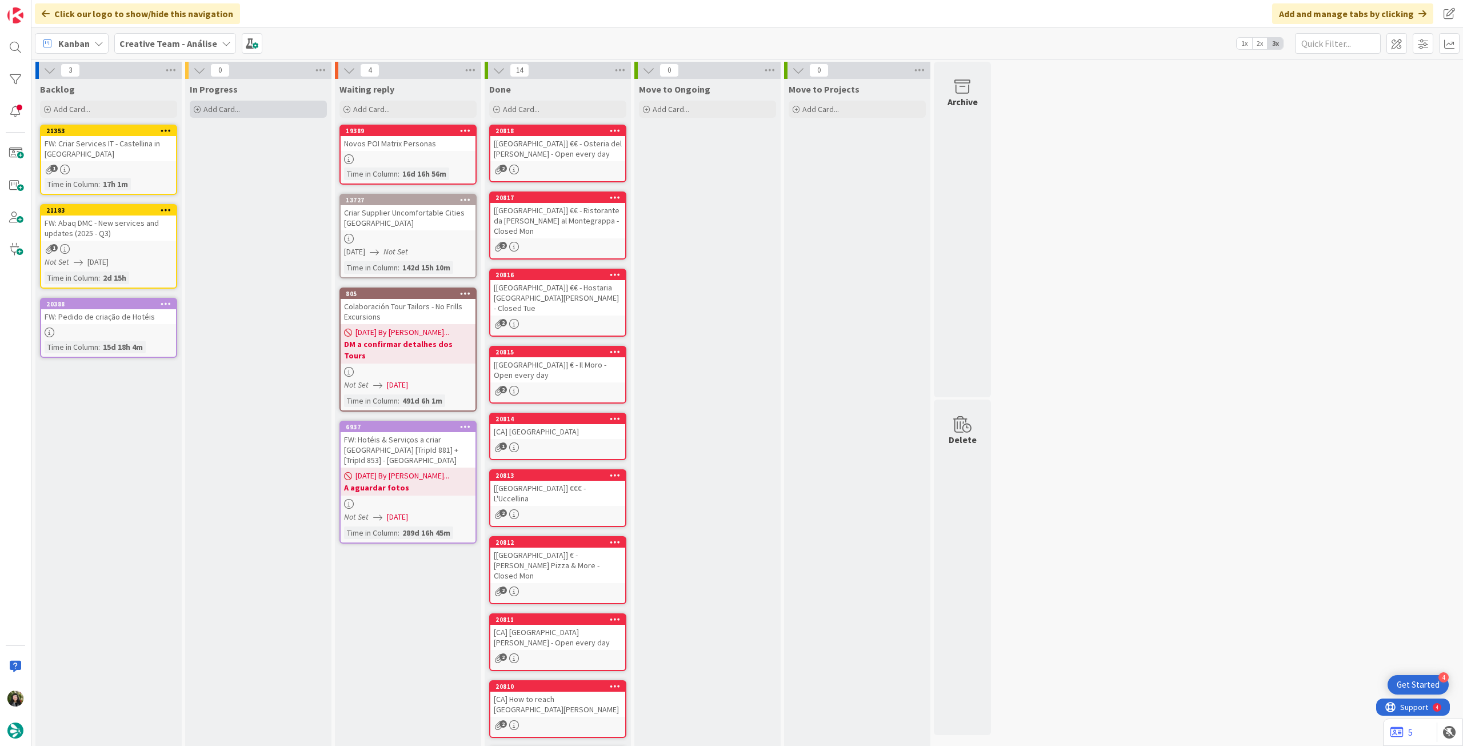
drag, startPoint x: 270, startPoint y: 106, endPoint x: 270, endPoint y: 113, distance: 6.9
click at [270, 106] on div "Add Card..." at bounding box center [258, 109] width 137 height 17
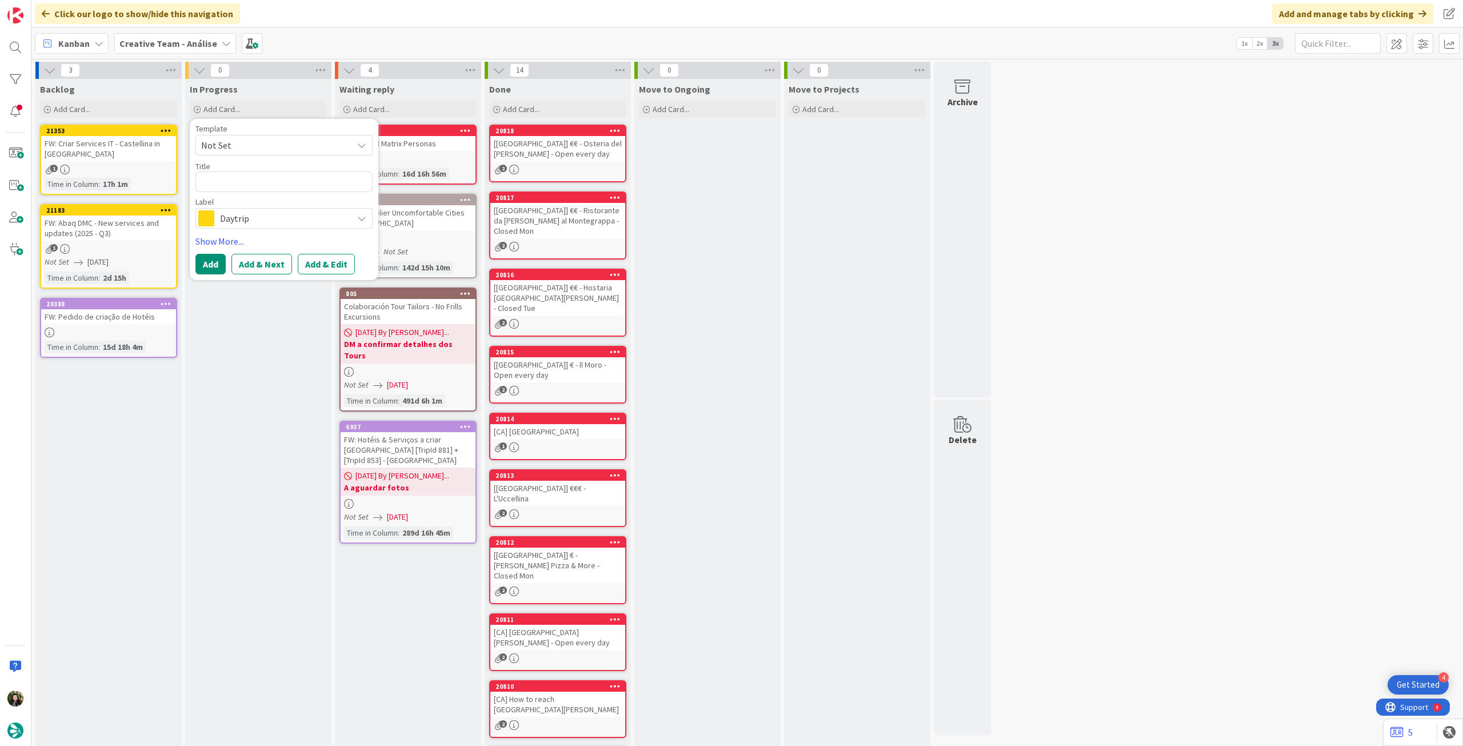
click at [260, 222] on span "Daytrip" at bounding box center [283, 218] width 127 height 16
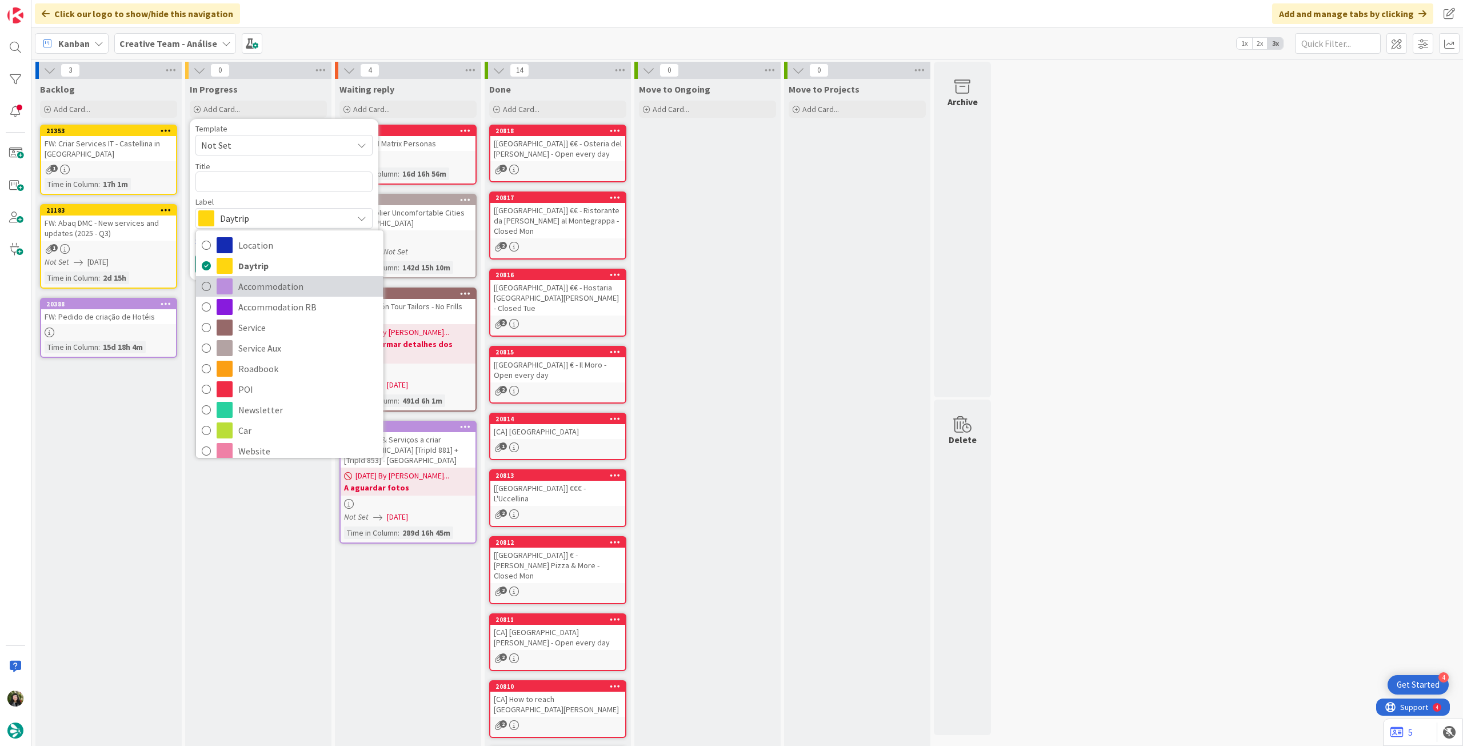
drag, startPoint x: 251, startPoint y: 284, endPoint x: 241, endPoint y: 221, distance: 64.3
click at [250, 283] on span "Accommodation" at bounding box center [307, 286] width 139 height 17
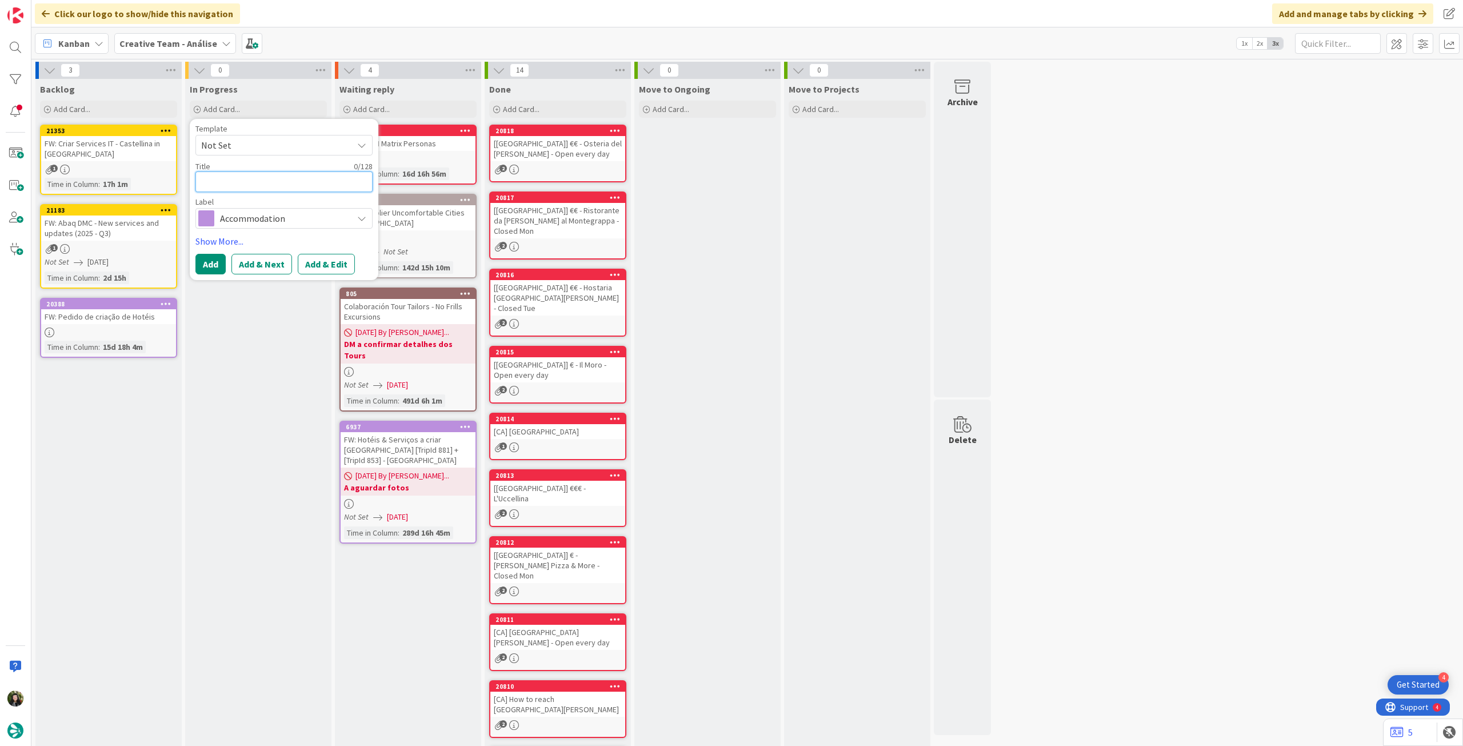
click at [249, 188] on textarea at bounding box center [283, 181] width 177 height 21
paste textarea "FW: Pedido de criação de Hotéis"
type textarea "x"
type textarea "FW: Pedido de criação de Hotéis"
click at [217, 273] on button "Add" at bounding box center [210, 264] width 30 height 21
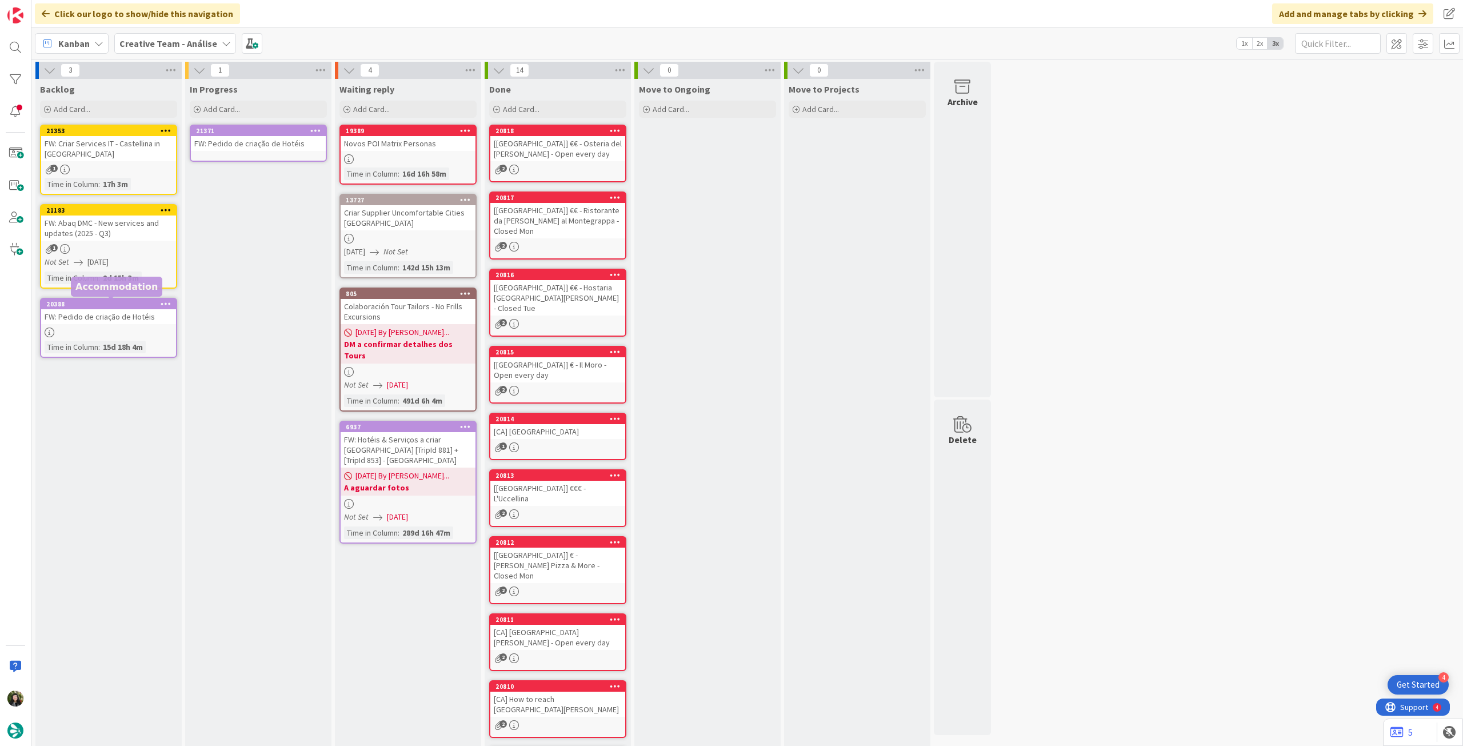
click at [133, 321] on div "FW: Pedido de criação de Hotéis" at bounding box center [108, 316] width 135 height 15
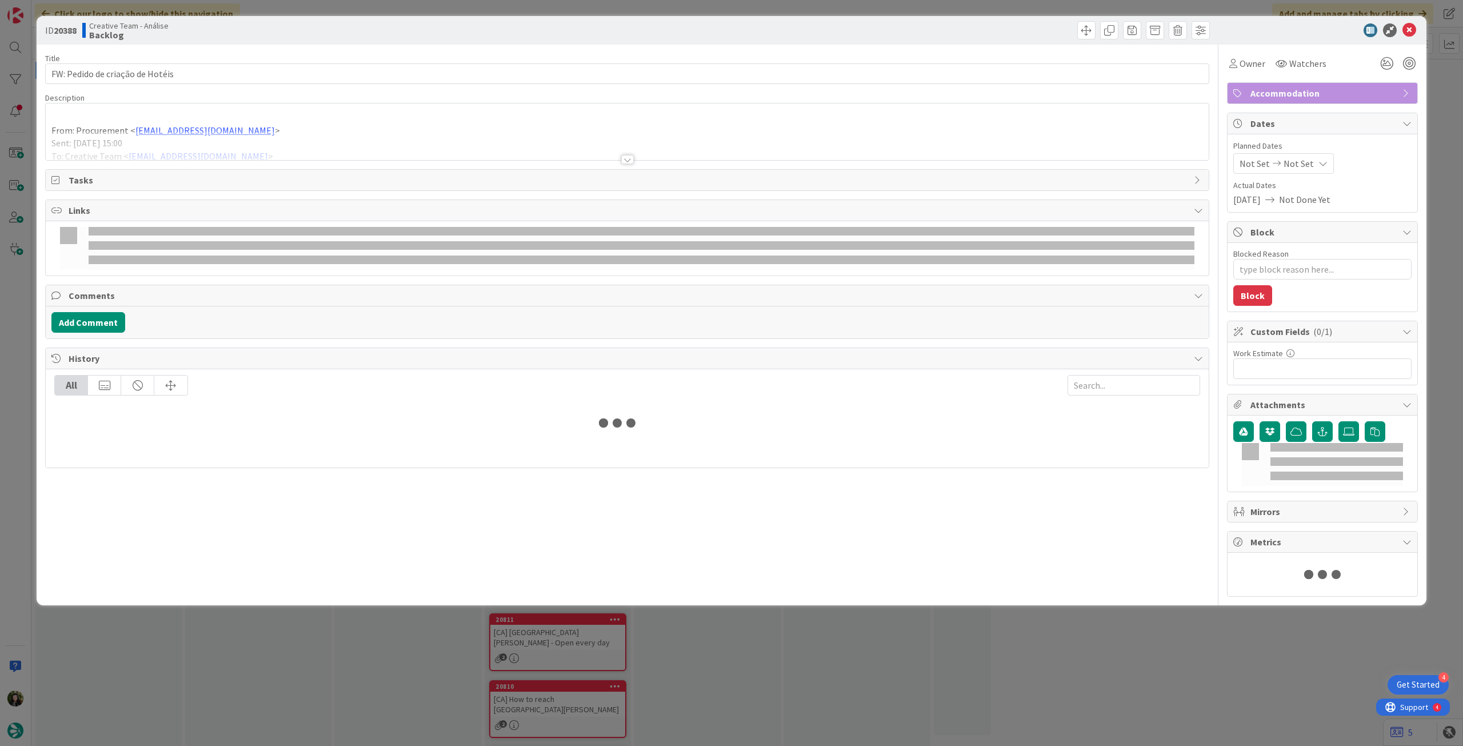
click at [142, 135] on div at bounding box center [627, 145] width 1163 height 29
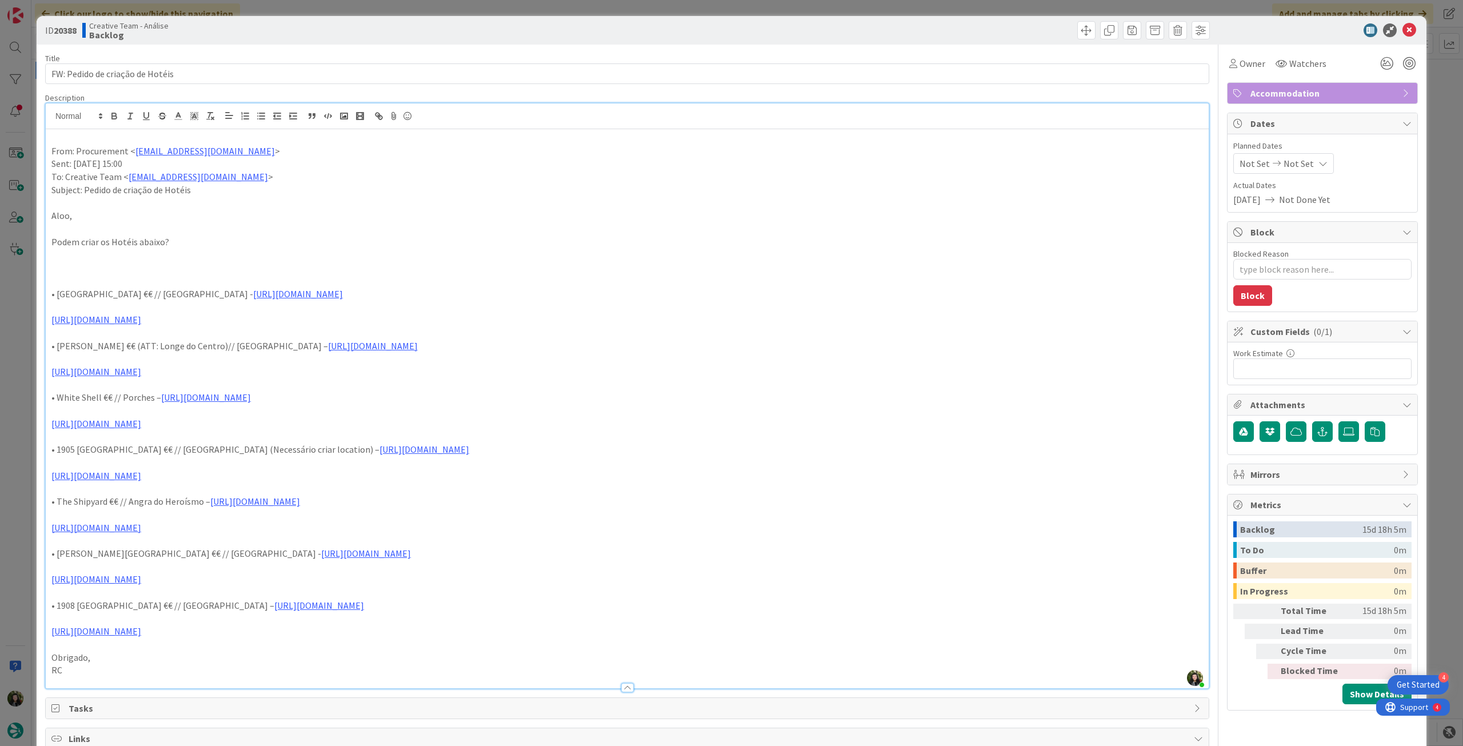
drag, startPoint x: 47, startPoint y: 294, endPoint x: 190, endPoint y: 317, distance: 144.8
click at [190, 317] on div "From: Procurement < procurement@tourtailors.com > Sent: Tuesday, August 5, 2025…" at bounding box center [627, 408] width 1163 height 559
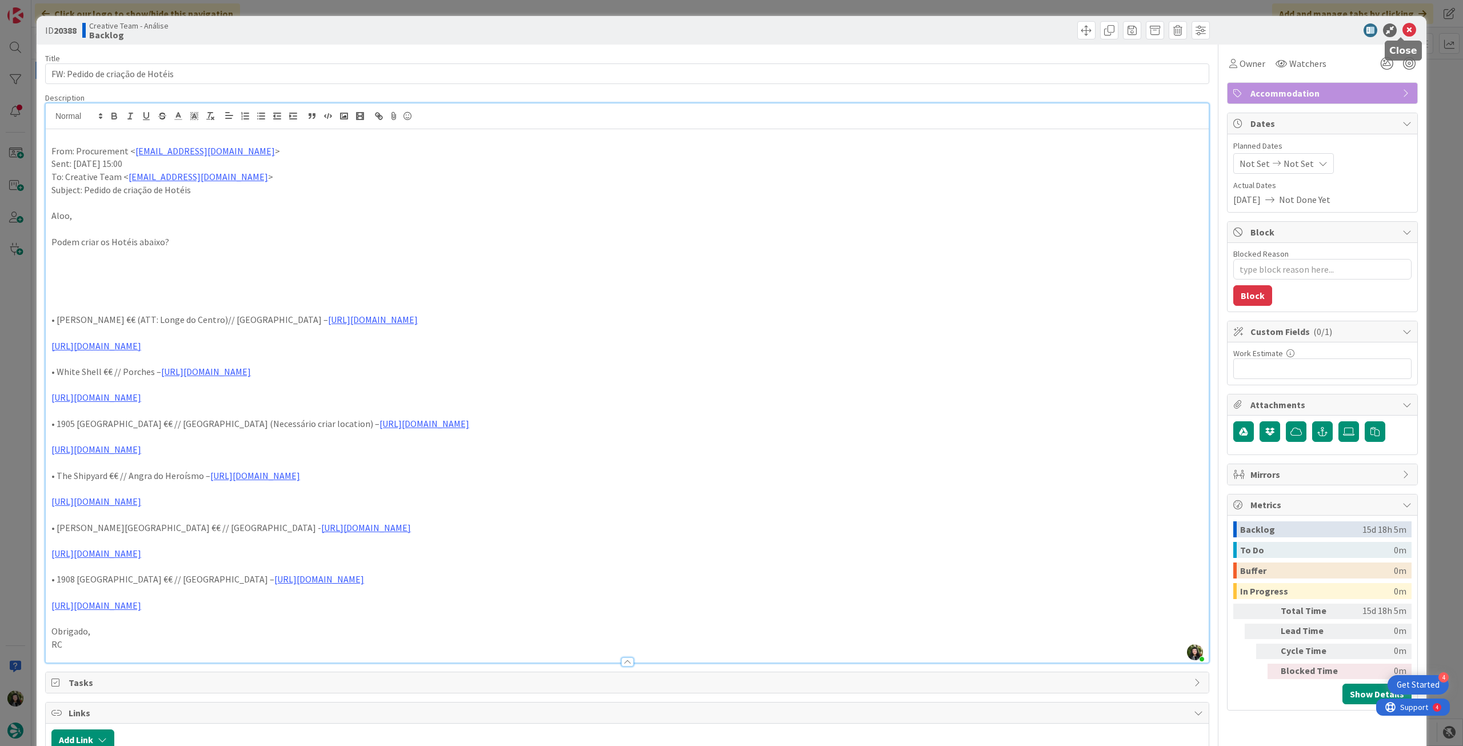
click at [1402, 30] on icon at bounding box center [1409, 30] width 14 height 14
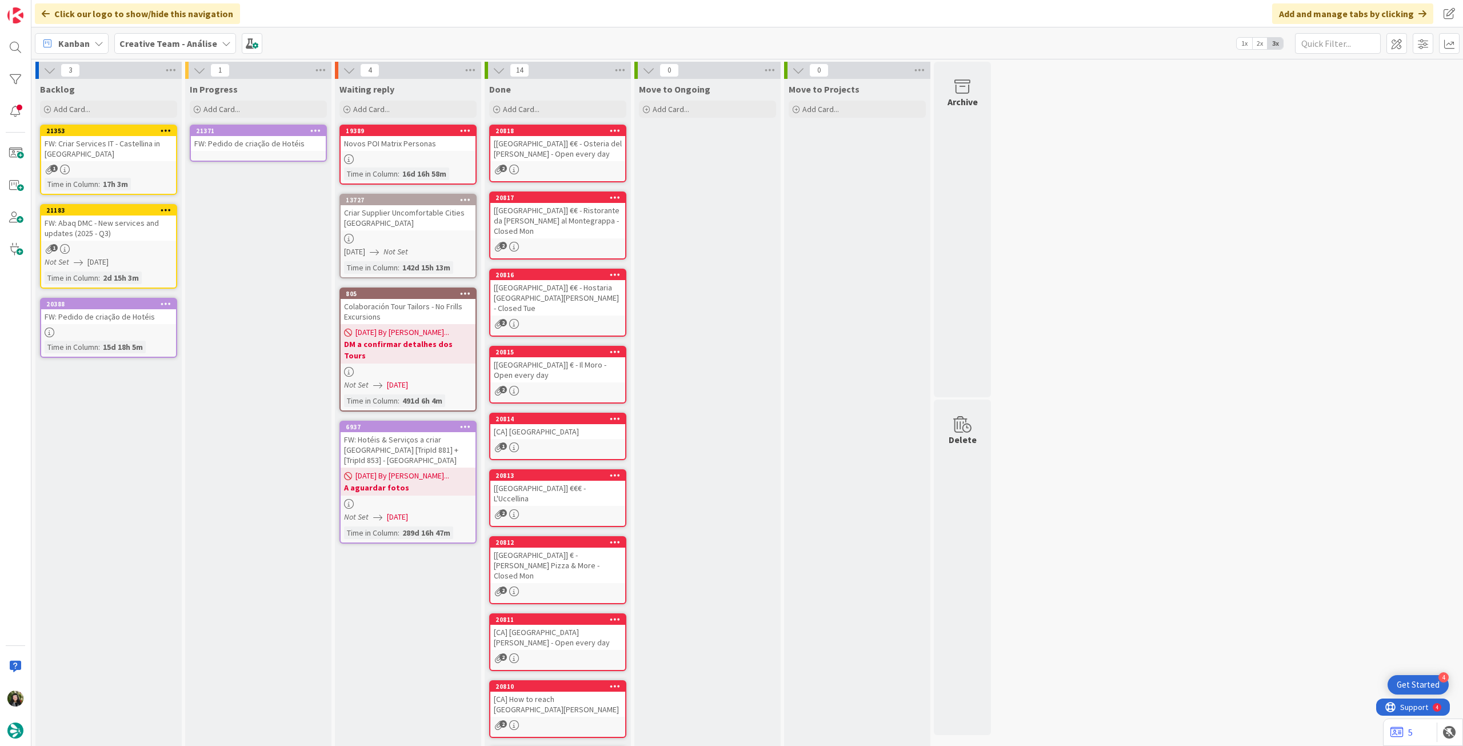
click at [293, 155] on link "21371 FW: Pedido de criação de Hotéis" at bounding box center [258, 143] width 137 height 37
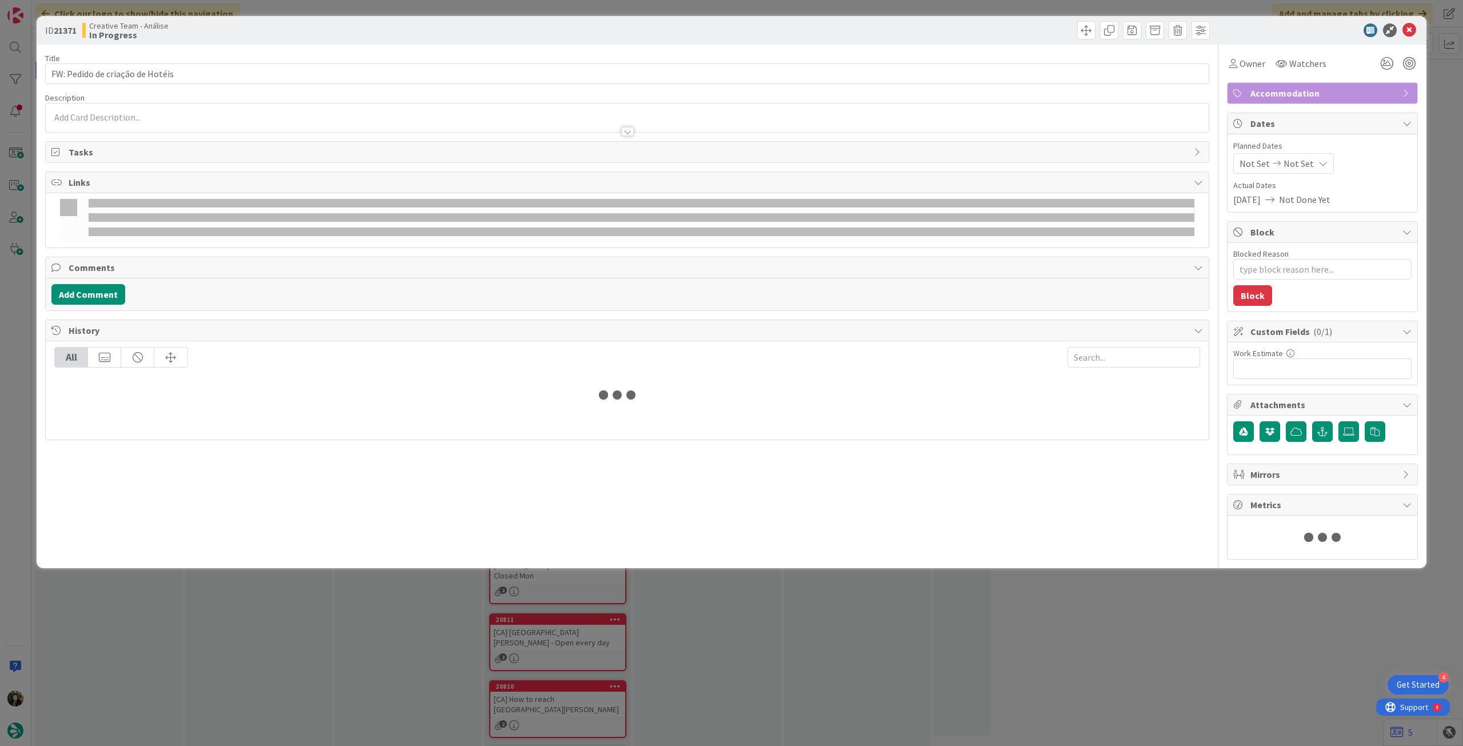
type textarea "x"
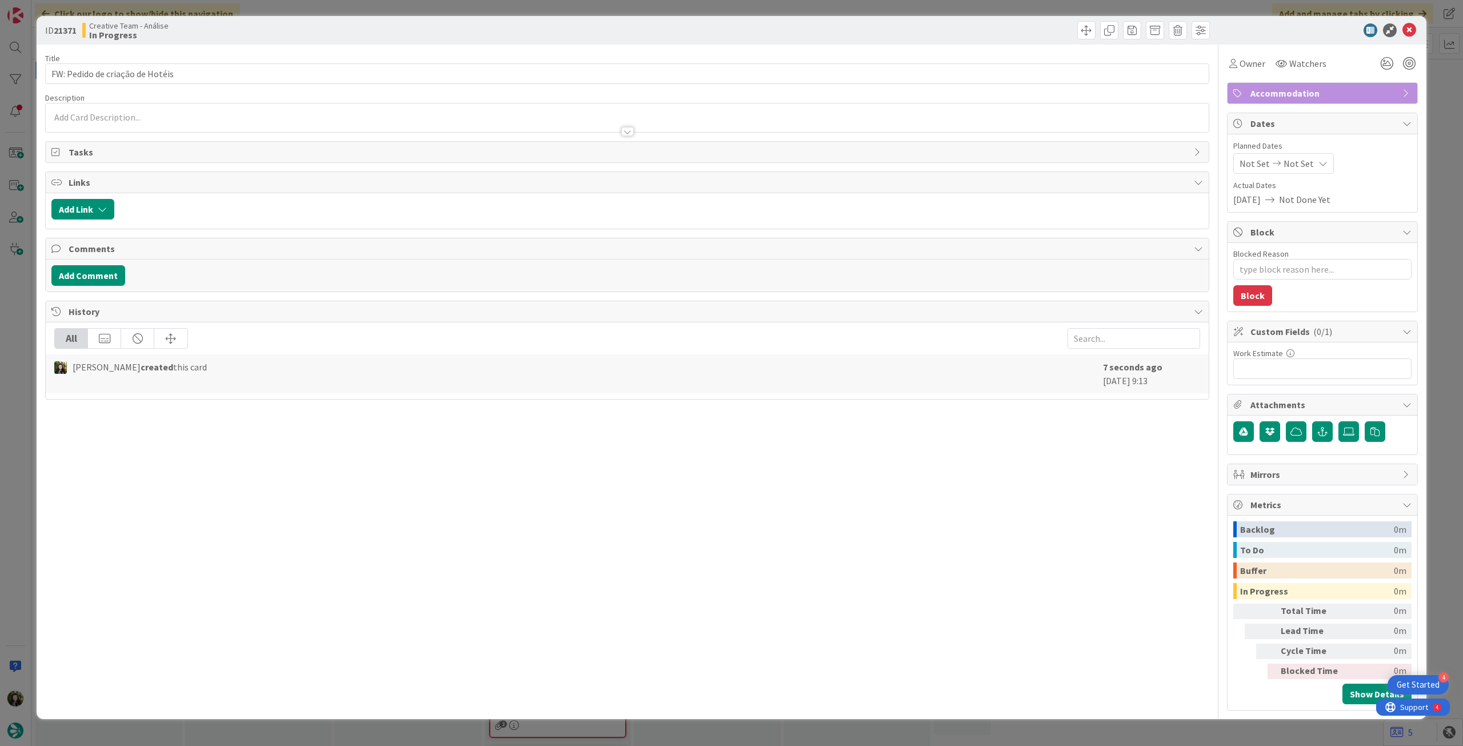
click at [233, 129] on div at bounding box center [627, 126] width 1163 height 12
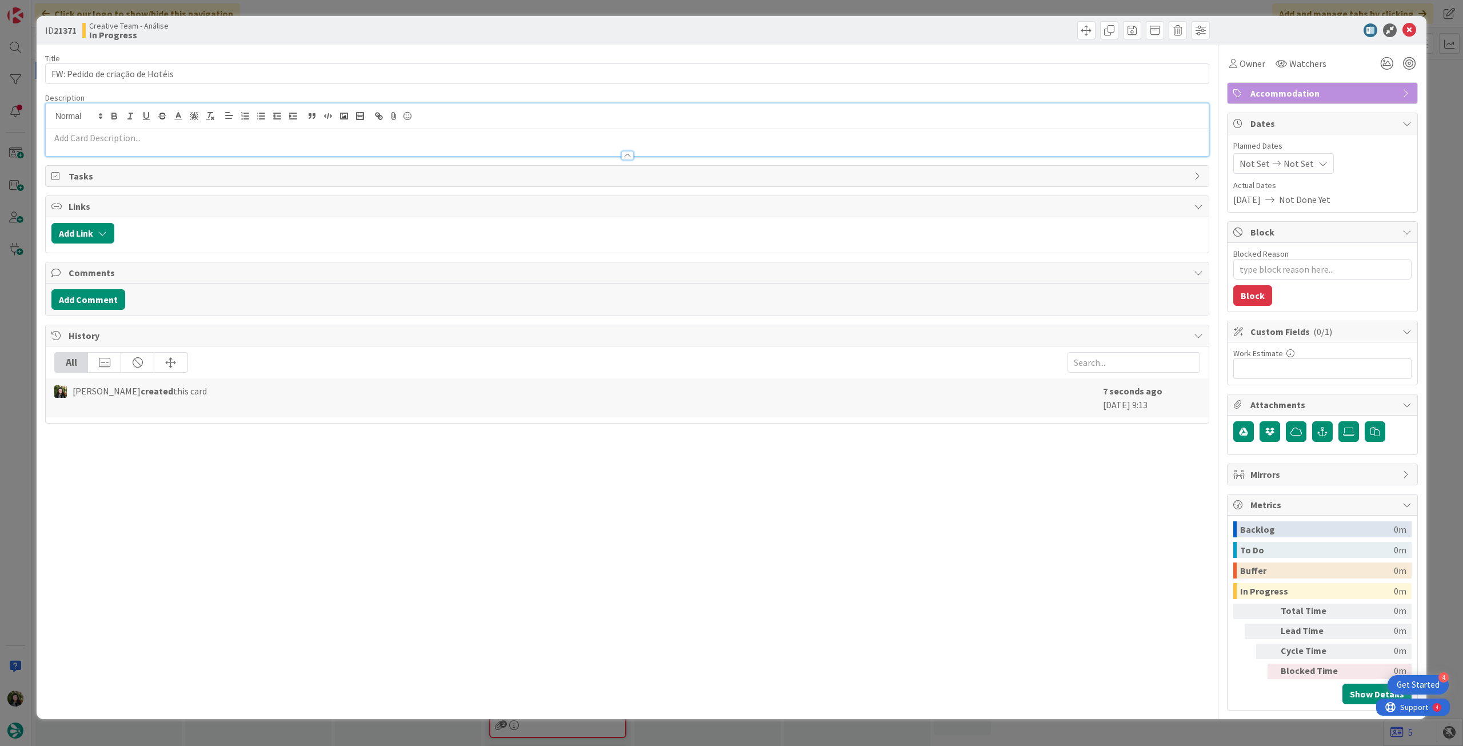
click at [229, 135] on p at bounding box center [626, 137] width 1151 height 13
paste div
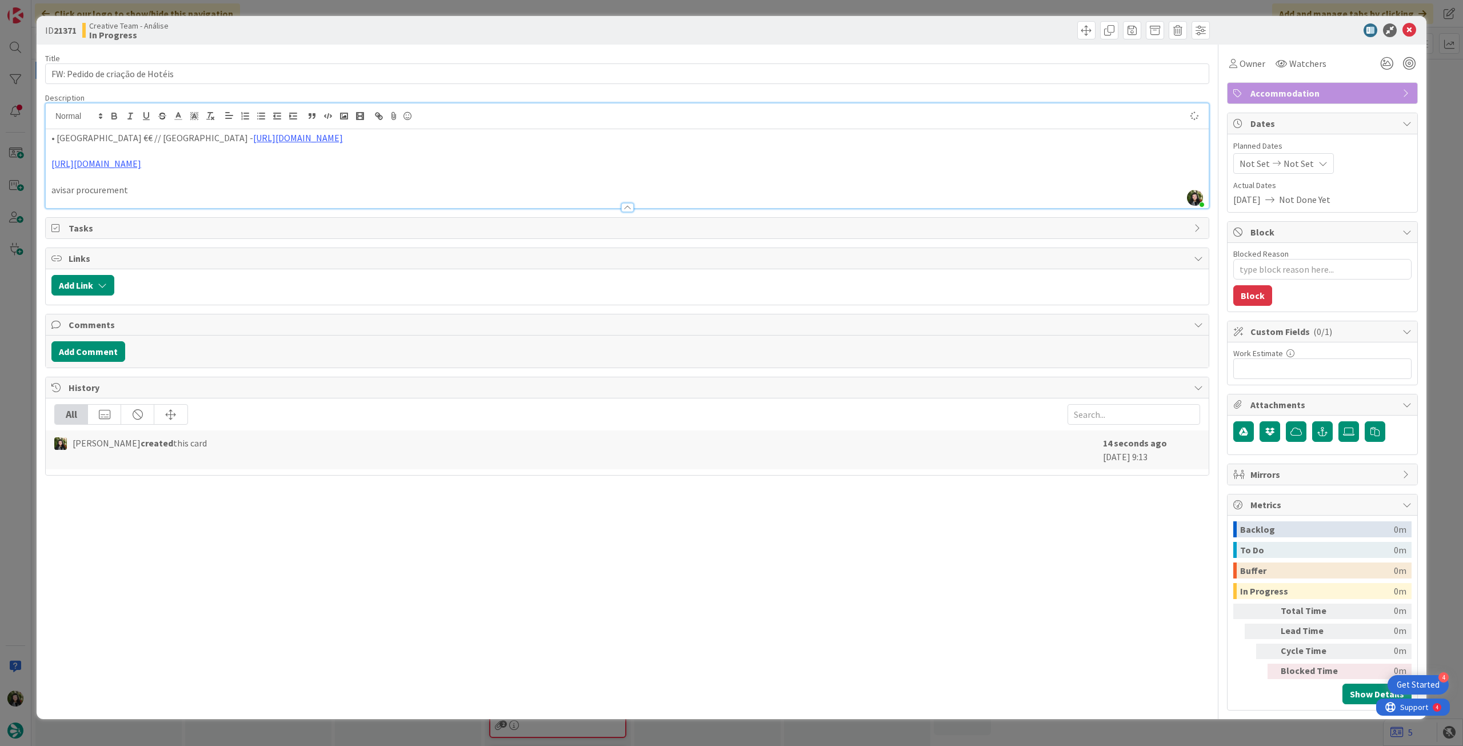
click at [1307, 162] on span "Not Set" at bounding box center [1298, 164] width 30 height 14
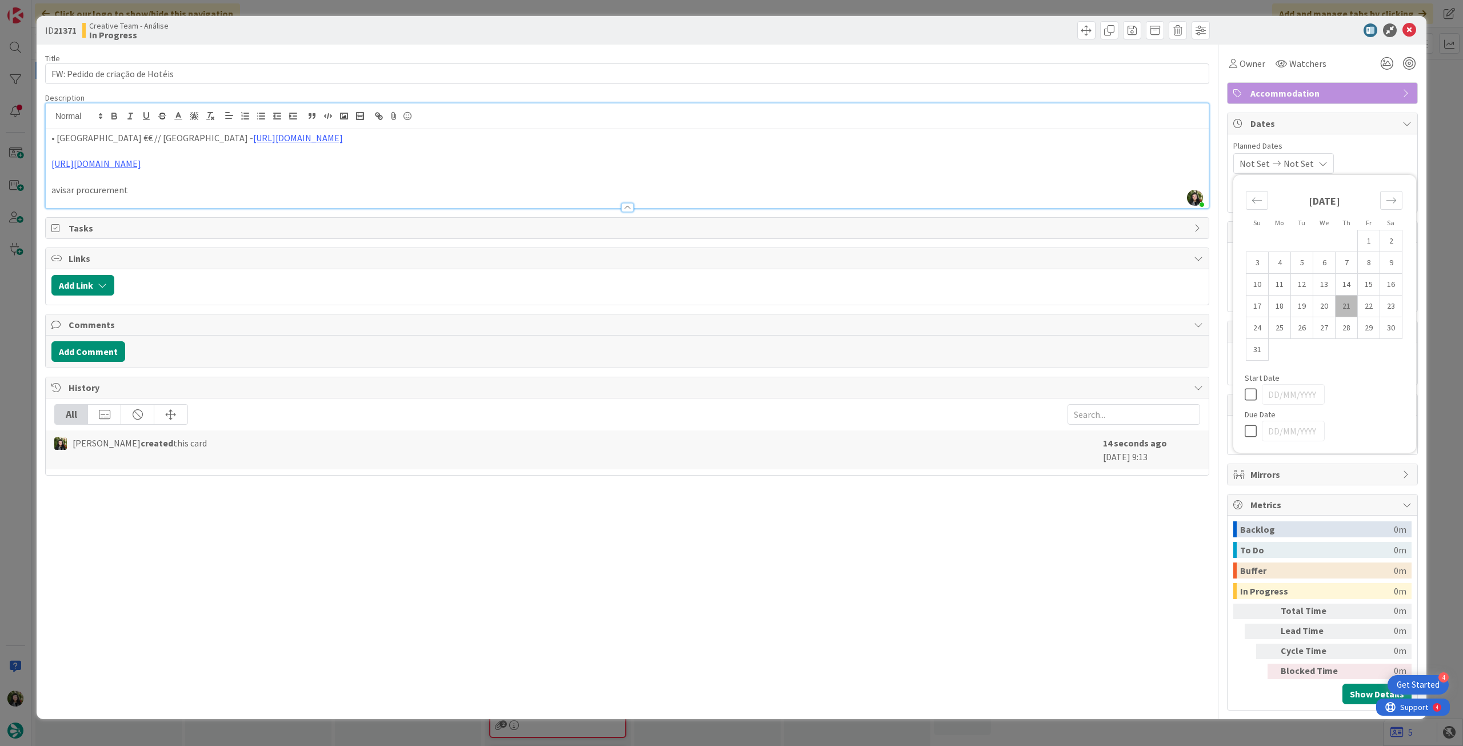
type textarea "x"
drag, startPoint x: 1256, startPoint y: 434, endPoint x: 1309, endPoint y: 265, distance: 176.7
click at [1256, 433] on icon at bounding box center [1252, 431] width 17 height 14
type input "[DATE]"
click at [1415, 26] on icon at bounding box center [1409, 30] width 14 height 14
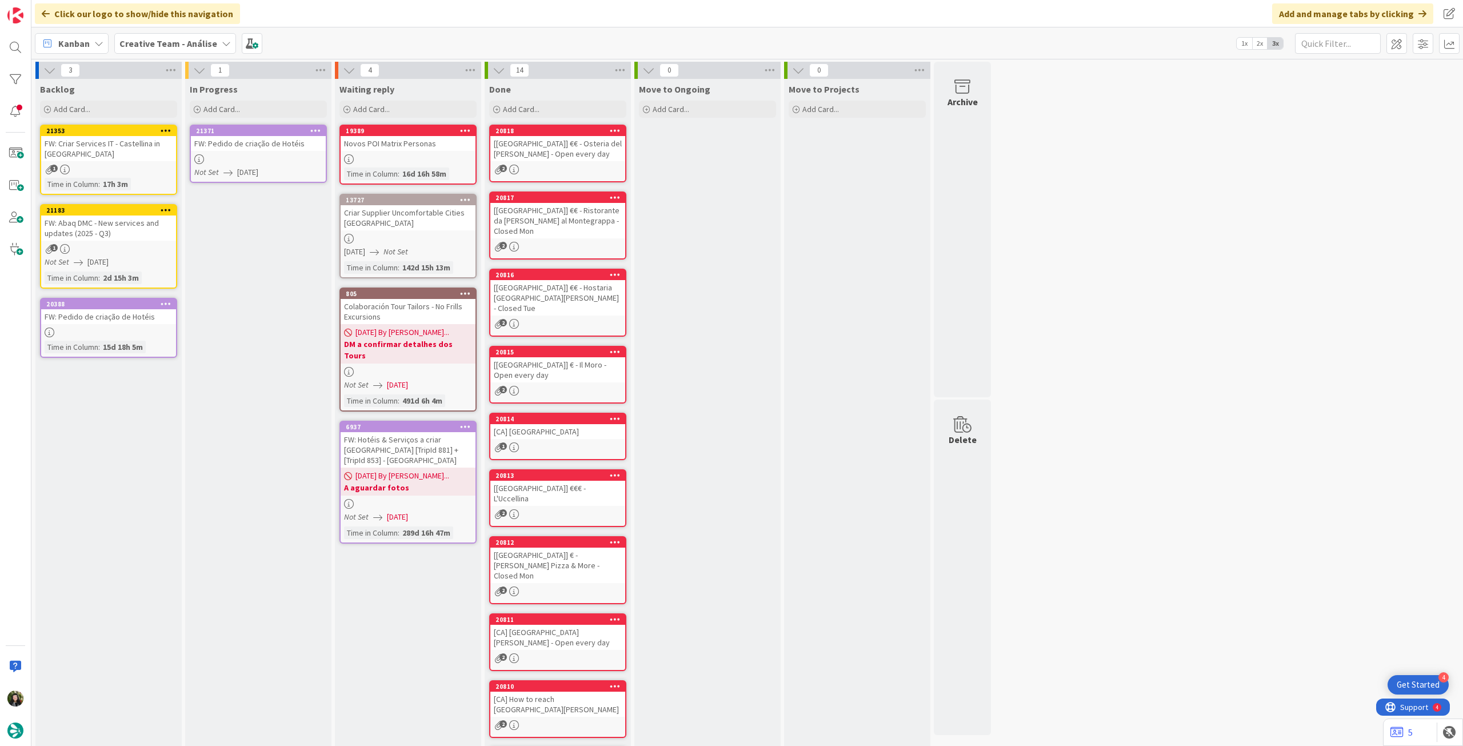
click at [317, 130] on icon at bounding box center [315, 130] width 11 height 8
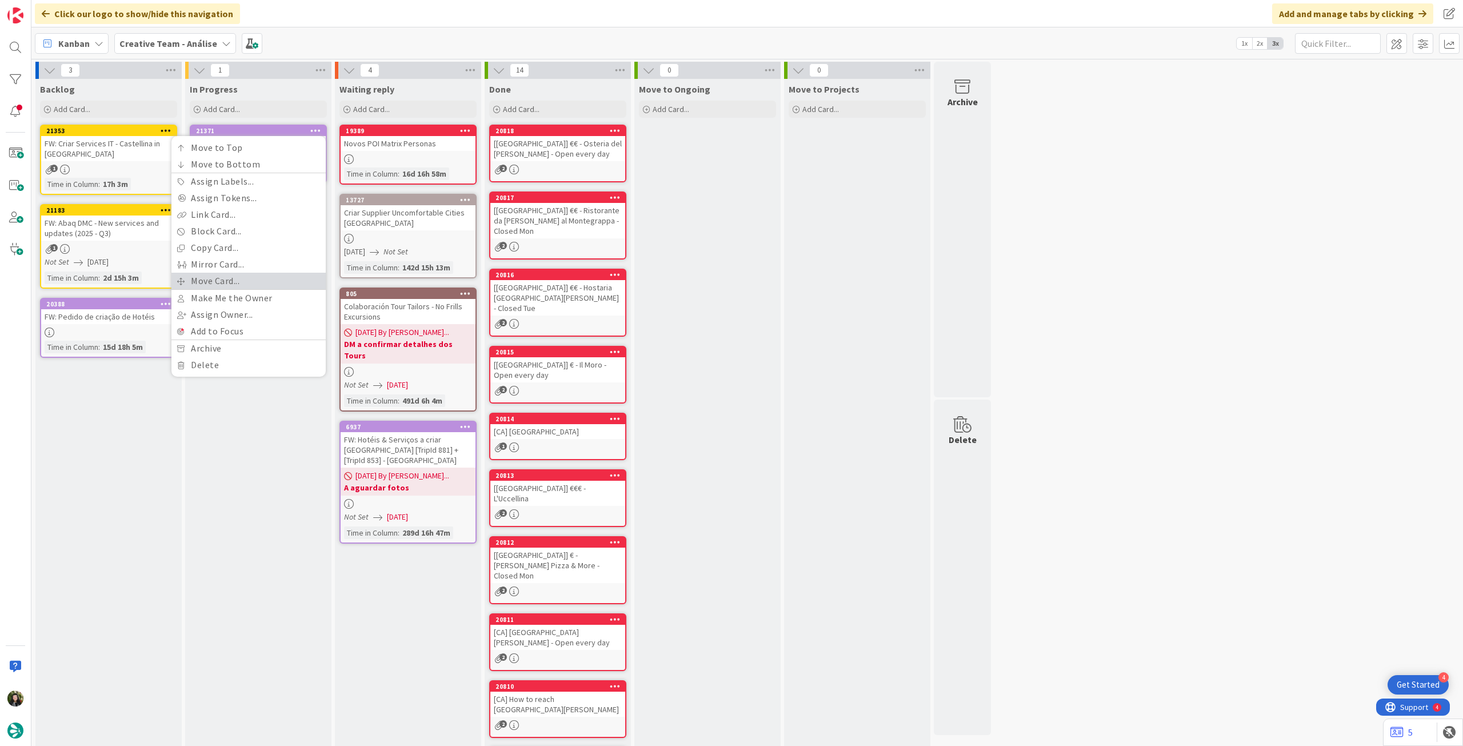
click at [235, 283] on link "Move Card..." at bounding box center [248, 281] width 154 height 17
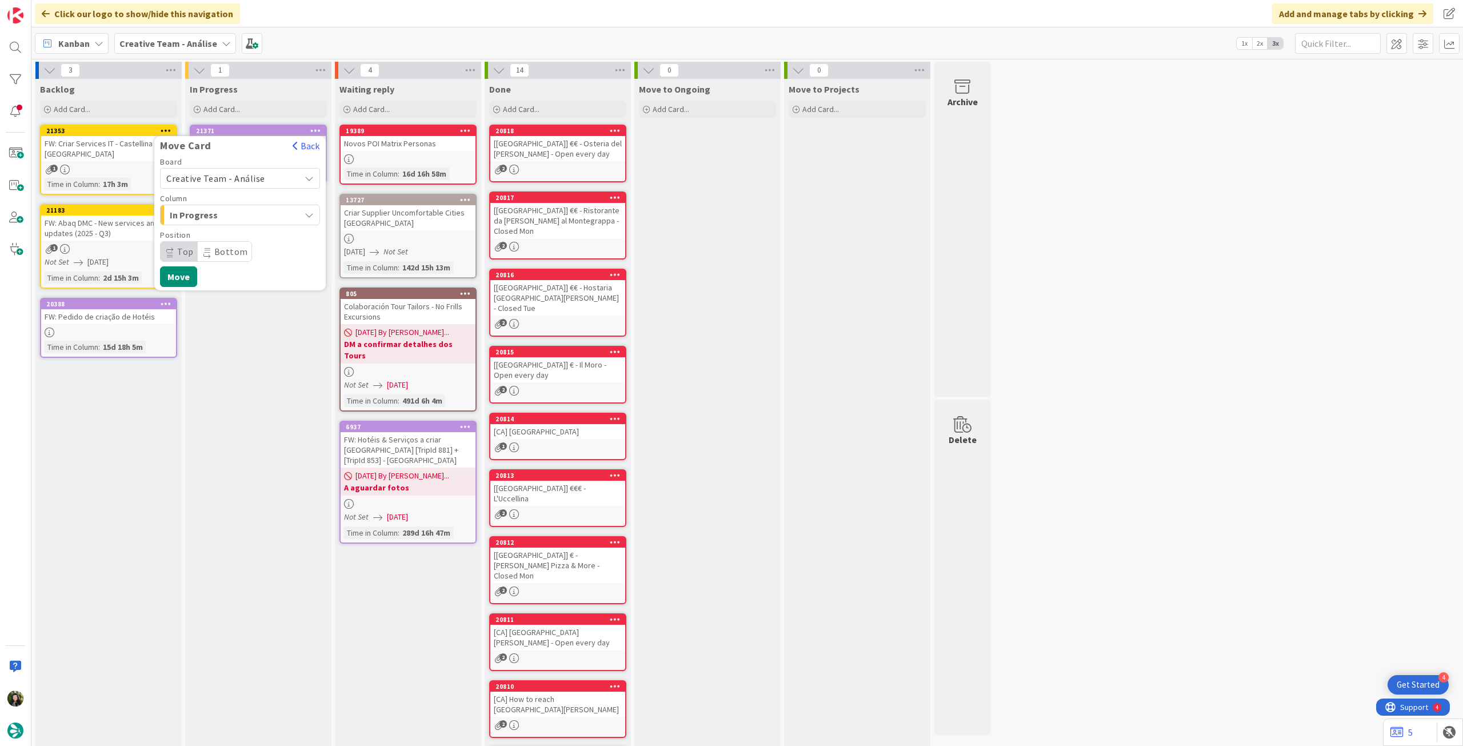
click at [245, 185] on span "Creative Team - Análise" at bounding box center [230, 178] width 128 height 16
drag, startPoint x: 233, startPoint y: 236, endPoint x: 235, endPoint y: 215, distance: 21.3
click at [233, 237] on span "Creative Team" at bounding box center [247, 231] width 133 height 17
click at [235, 213] on span "Select a Column..." at bounding box center [209, 214] width 86 height 15
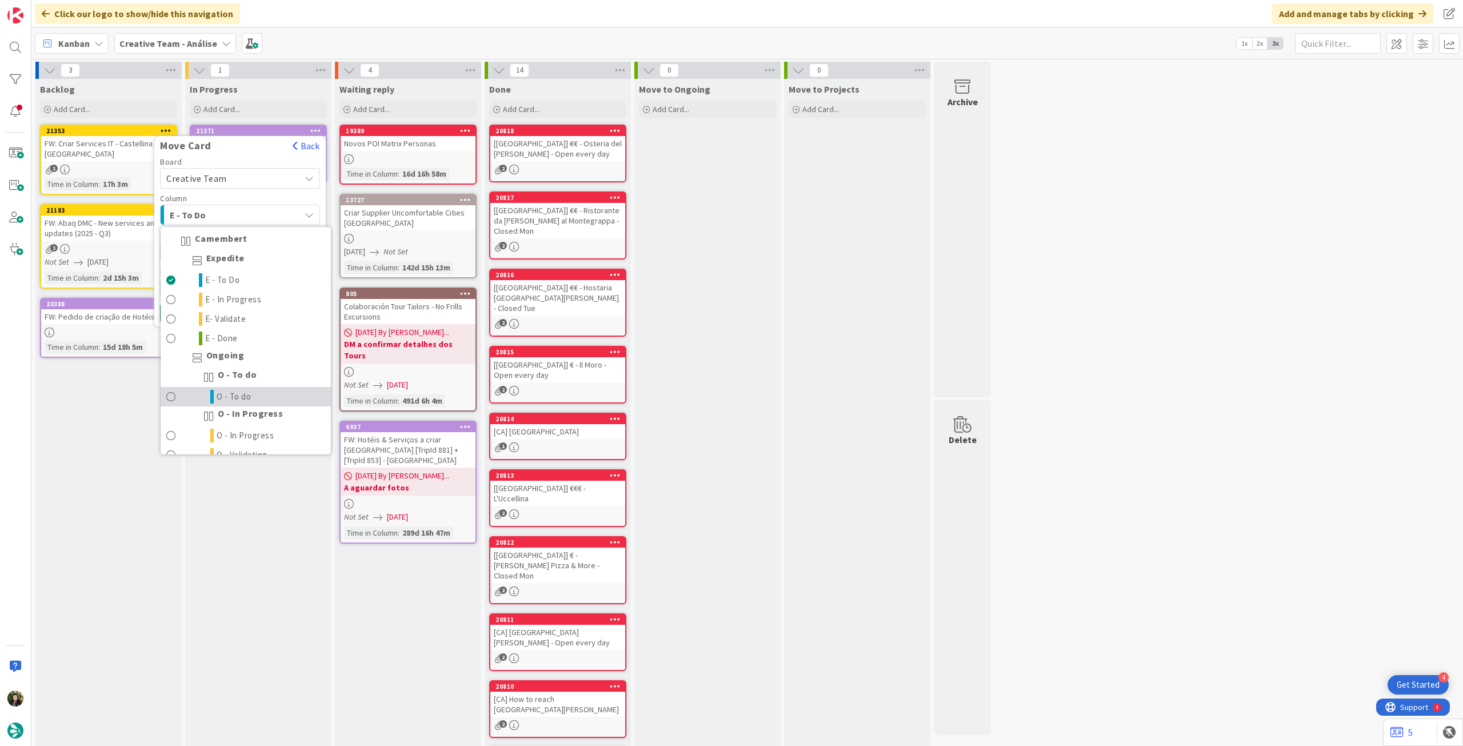
click at [231, 393] on span "O - To do" at bounding box center [234, 397] width 35 height 14
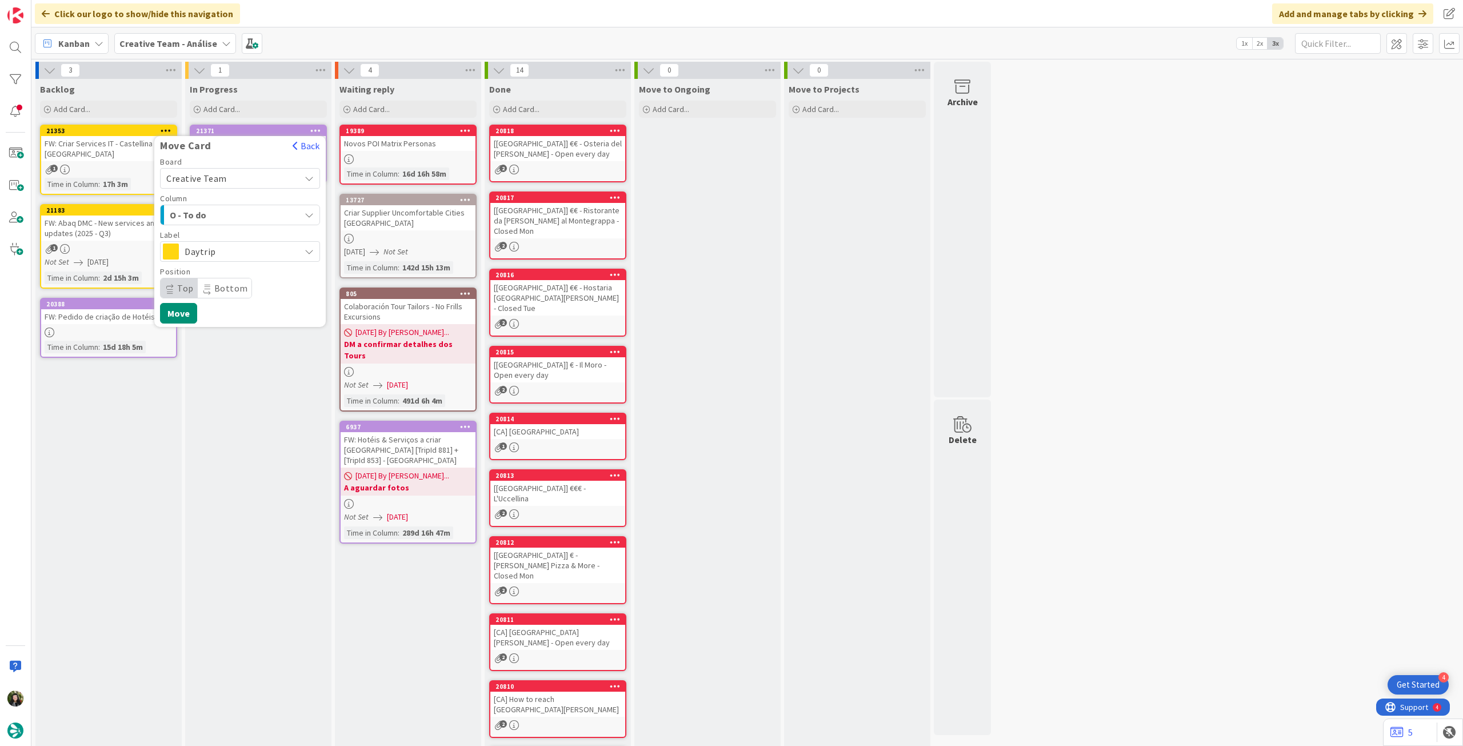
click at [239, 244] on span "Daytrip" at bounding box center [240, 251] width 110 height 16
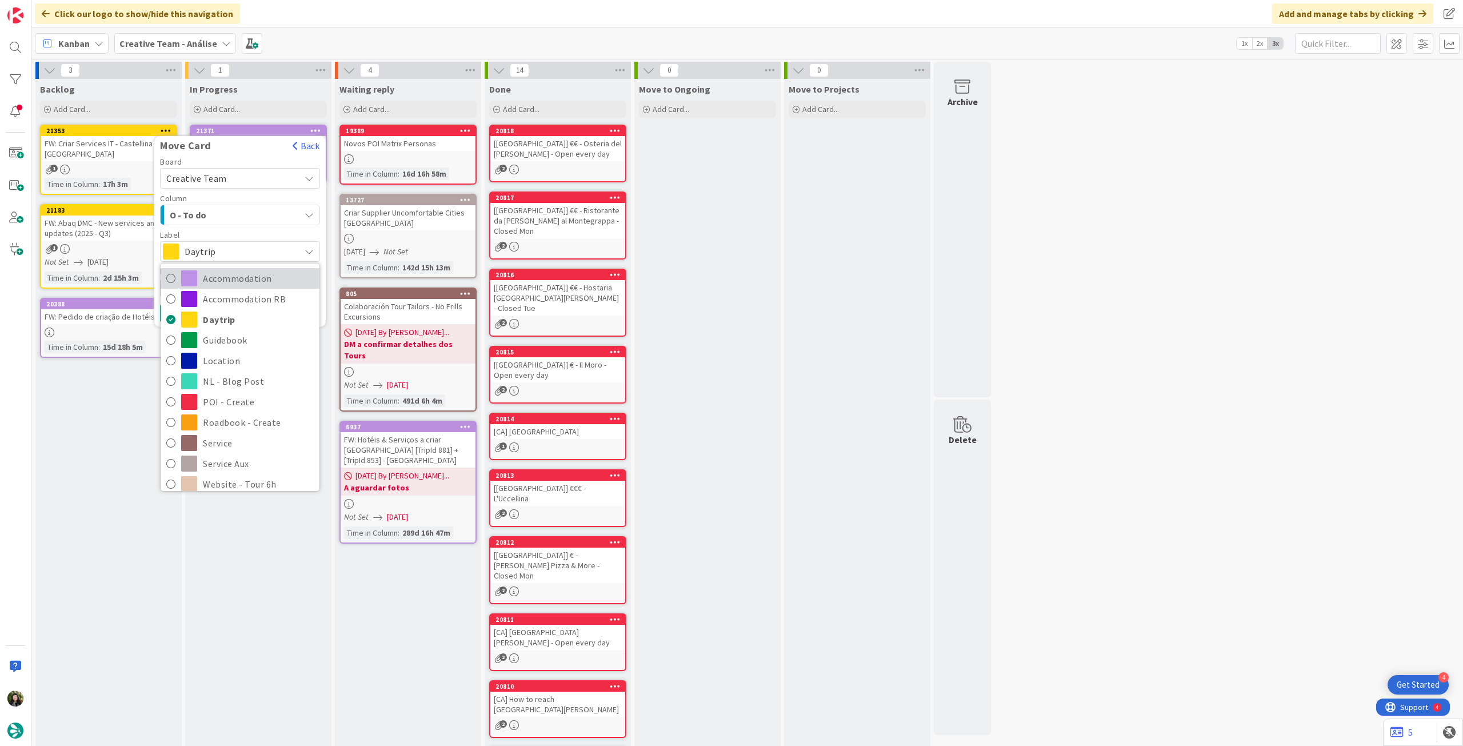
click at [234, 279] on span "Accommodation" at bounding box center [258, 278] width 111 height 17
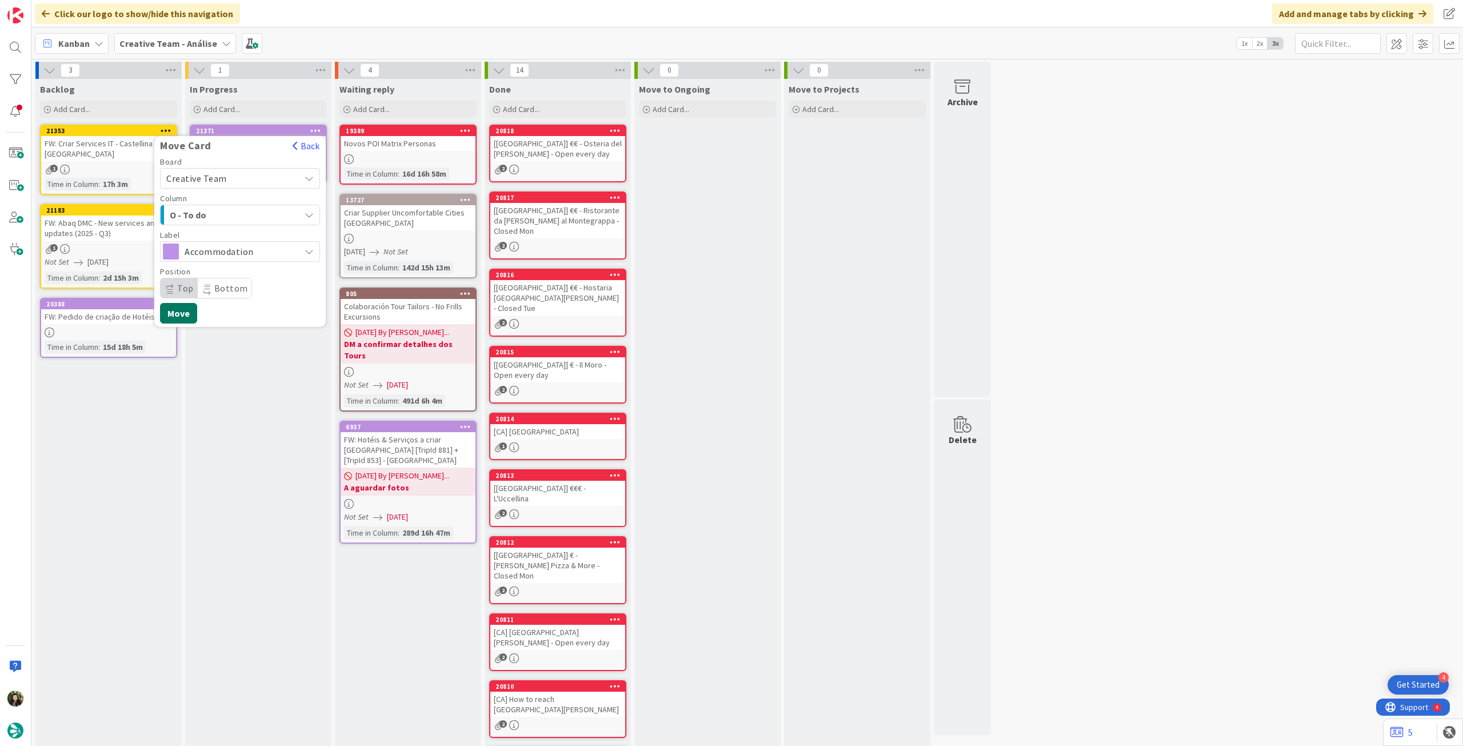
click at [182, 312] on button "Move" at bounding box center [178, 313] width 37 height 21
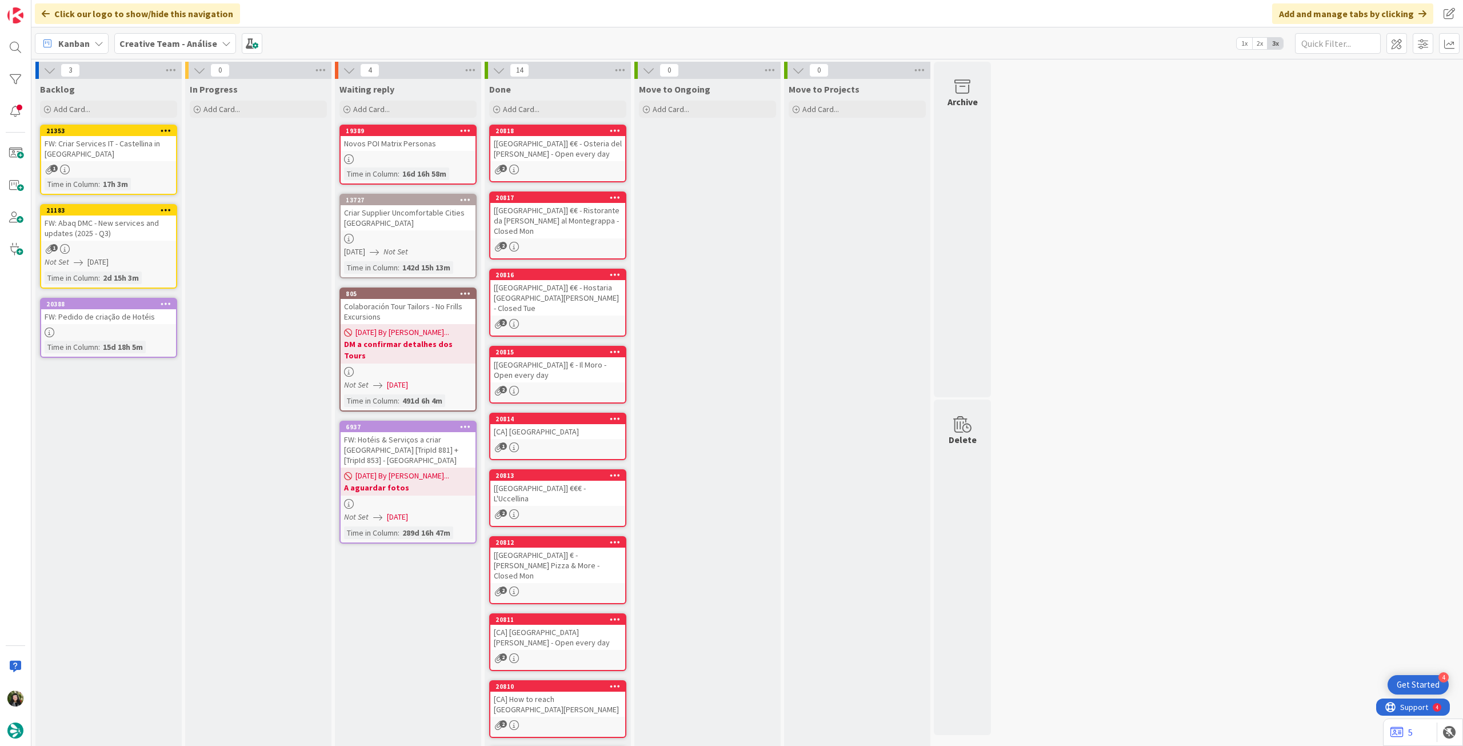
click at [149, 250] on div "1" at bounding box center [108, 249] width 135 height 10
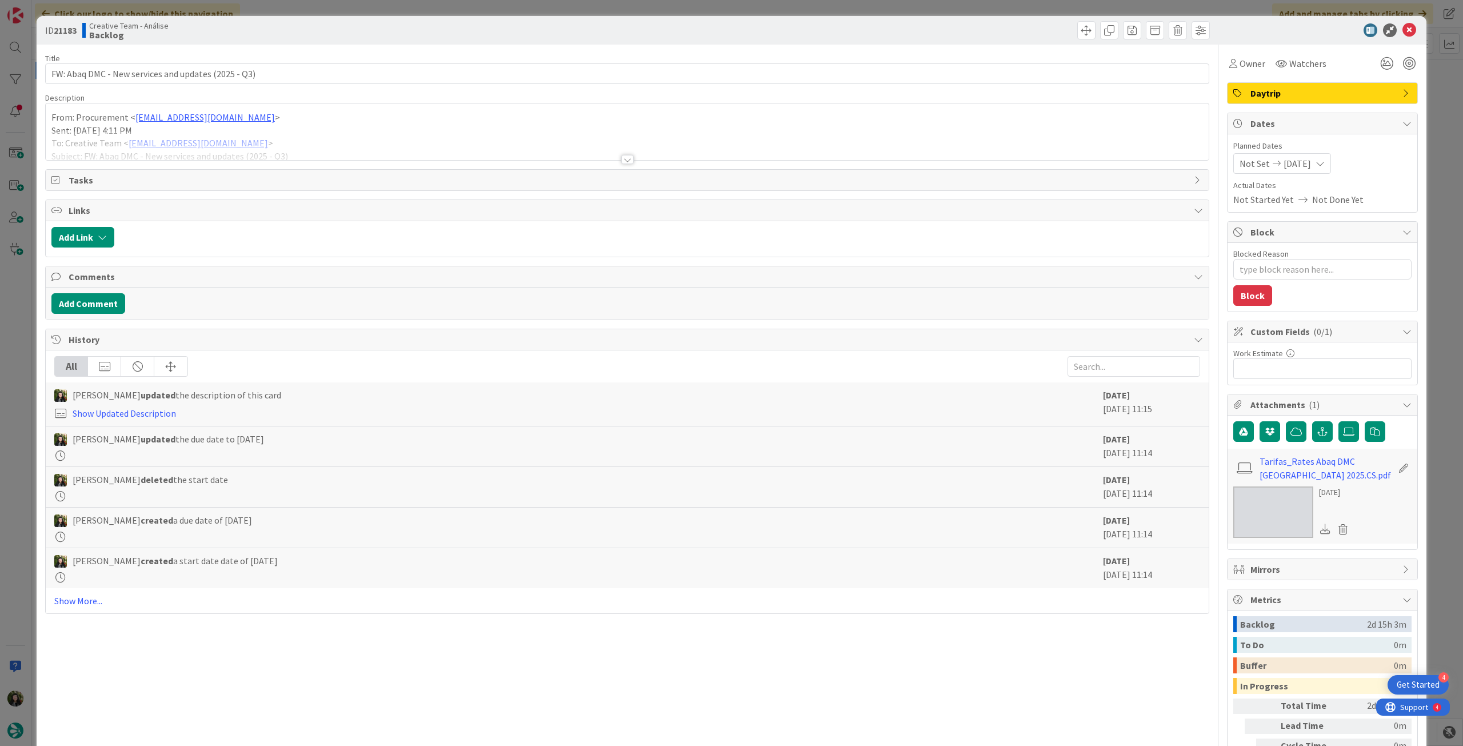
click at [185, 150] on div at bounding box center [627, 145] width 1163 height 29
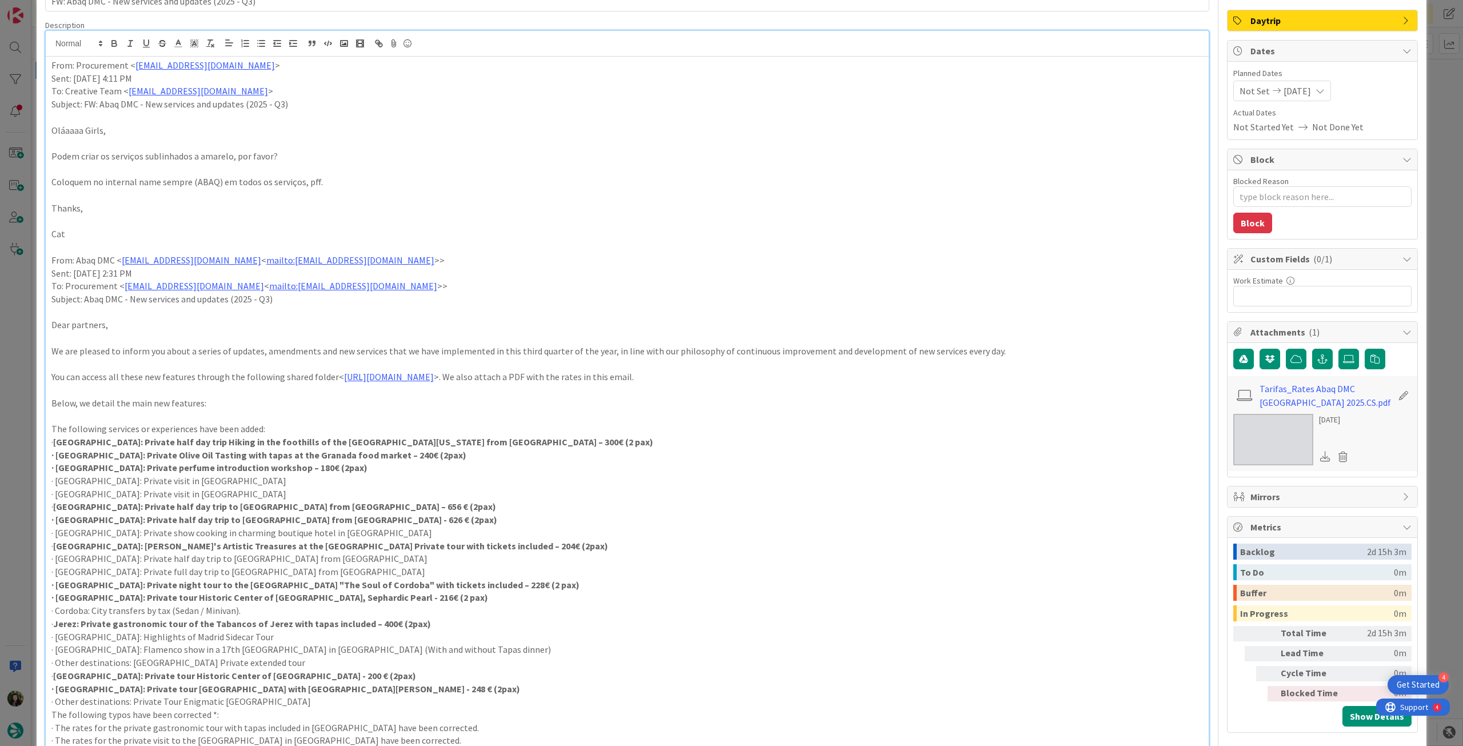
scroll to position [229, 0]
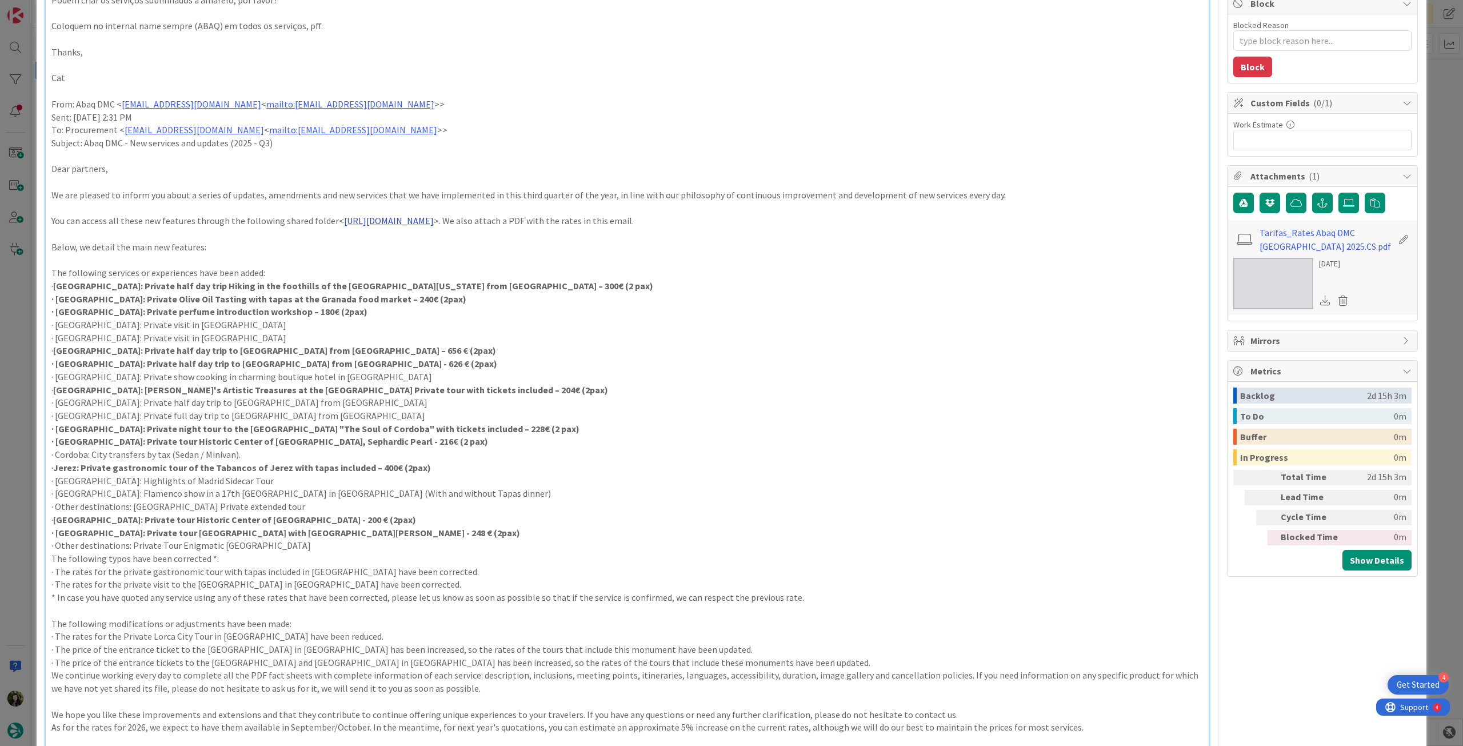
click at [434, 226] on link "https://drive.google.com/drive/folders/1DflniD2dKmyNVVWu7pOrq5rtGqSsH973?usp=dr…" at bounding box center [389, 220] width 90 height 11
click at [464, 243] on link "https://drive.google.com/drive/folders/1DflniD2dKmyNVVWu7pOrq5rtGqSsH973?usp=dr…" at bounding box center [487, 242] width 78 height 15
click at [289, 267] on p "The following services or experiences have been added:" at bounding box center [626, 272] width 1151 height 13
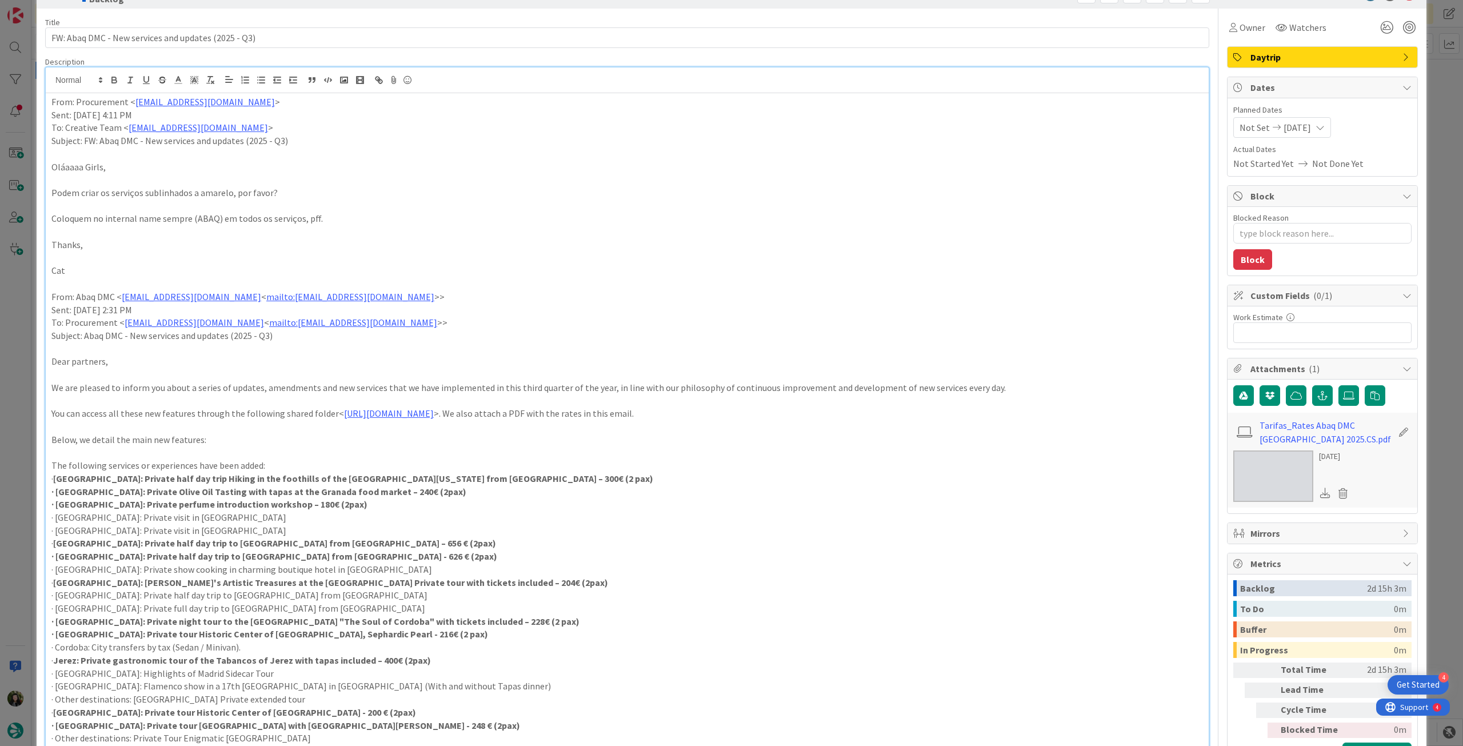
scroll to position [0, 0]
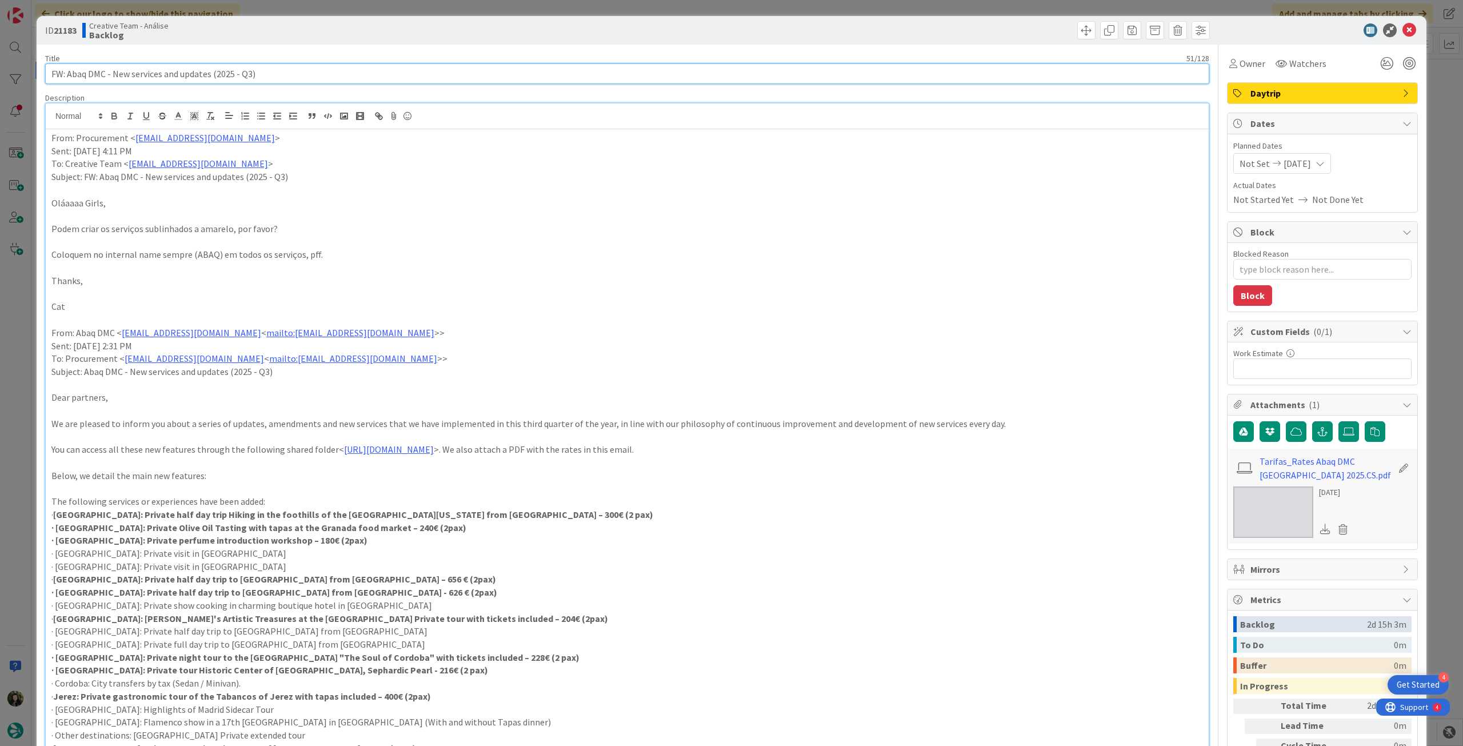
drag, startPoint x: 270, startPoint y: 79, endPoint x: 21, endPoint y: 79, distance: 248.5
click at [21, 79] on div "ID 21183 Creative Team - Análise Backlog Title 51 / 128 FW: Abaq DMC - New serv…" at bounding box center [731, 373] width 1463 height 746
click at [1402, 26] on icon at bounding box center [1409, 30] width 14 height 14
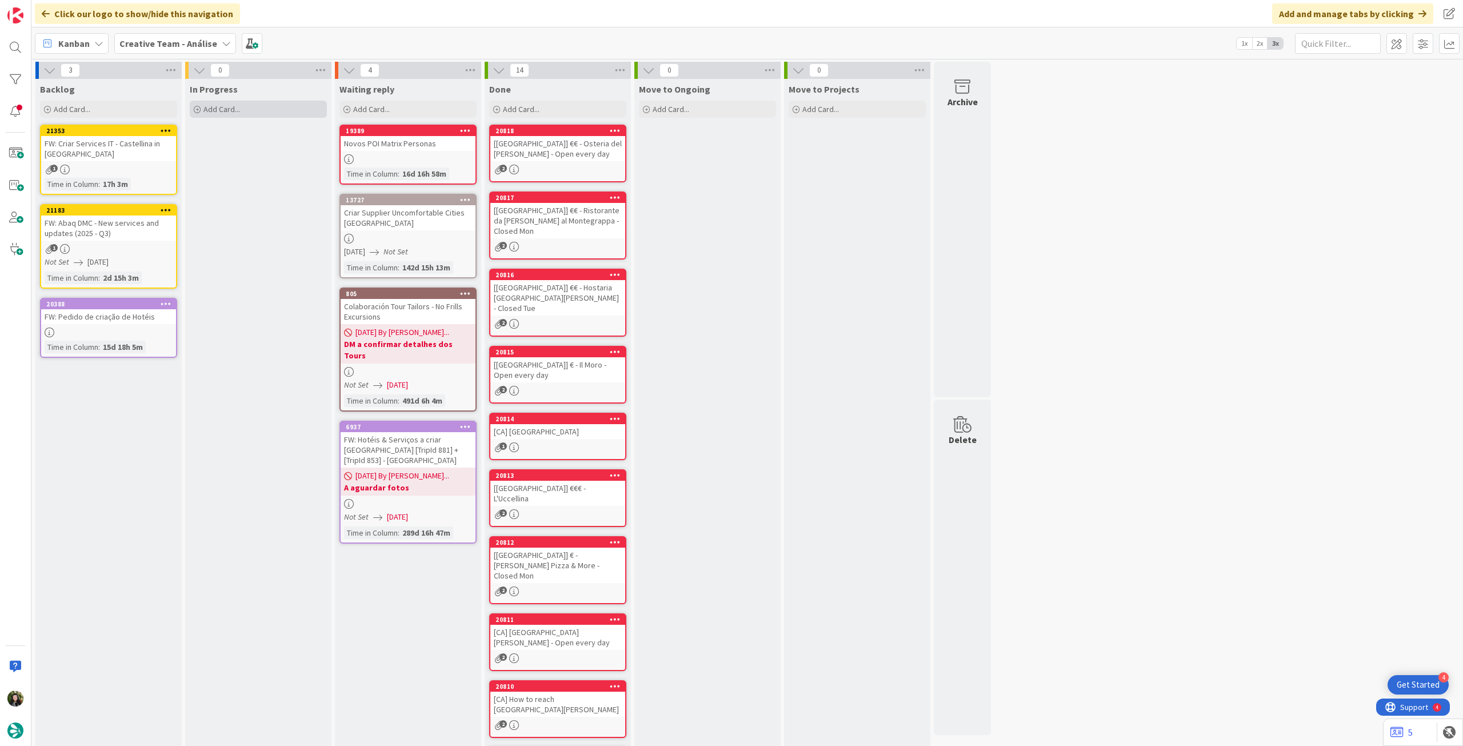
click at [272, 115] on div "Add Card..." at bounding box center [258, 109] width 137 height 17
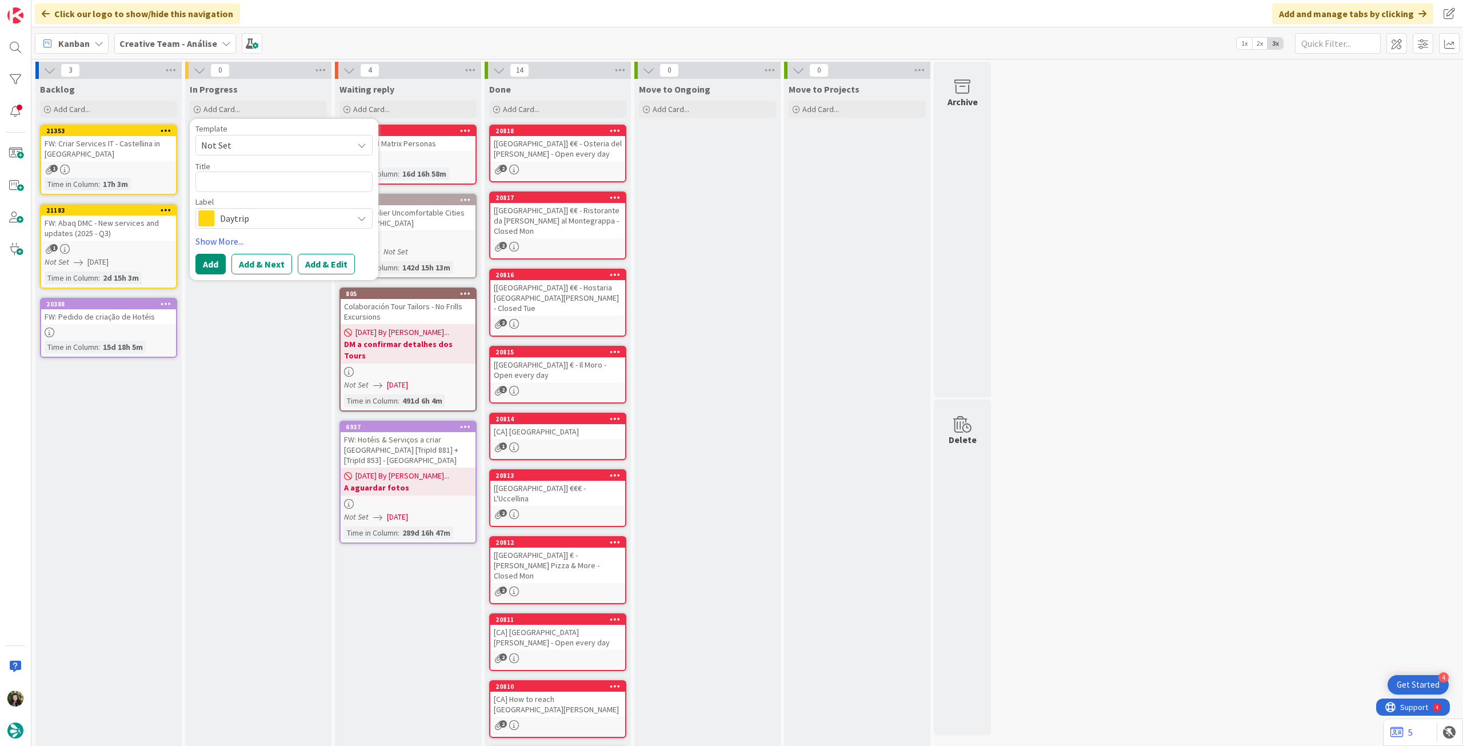
click at [257, 210] on div "Daytrip" at bounding box center [283, 218] width 177 height 21
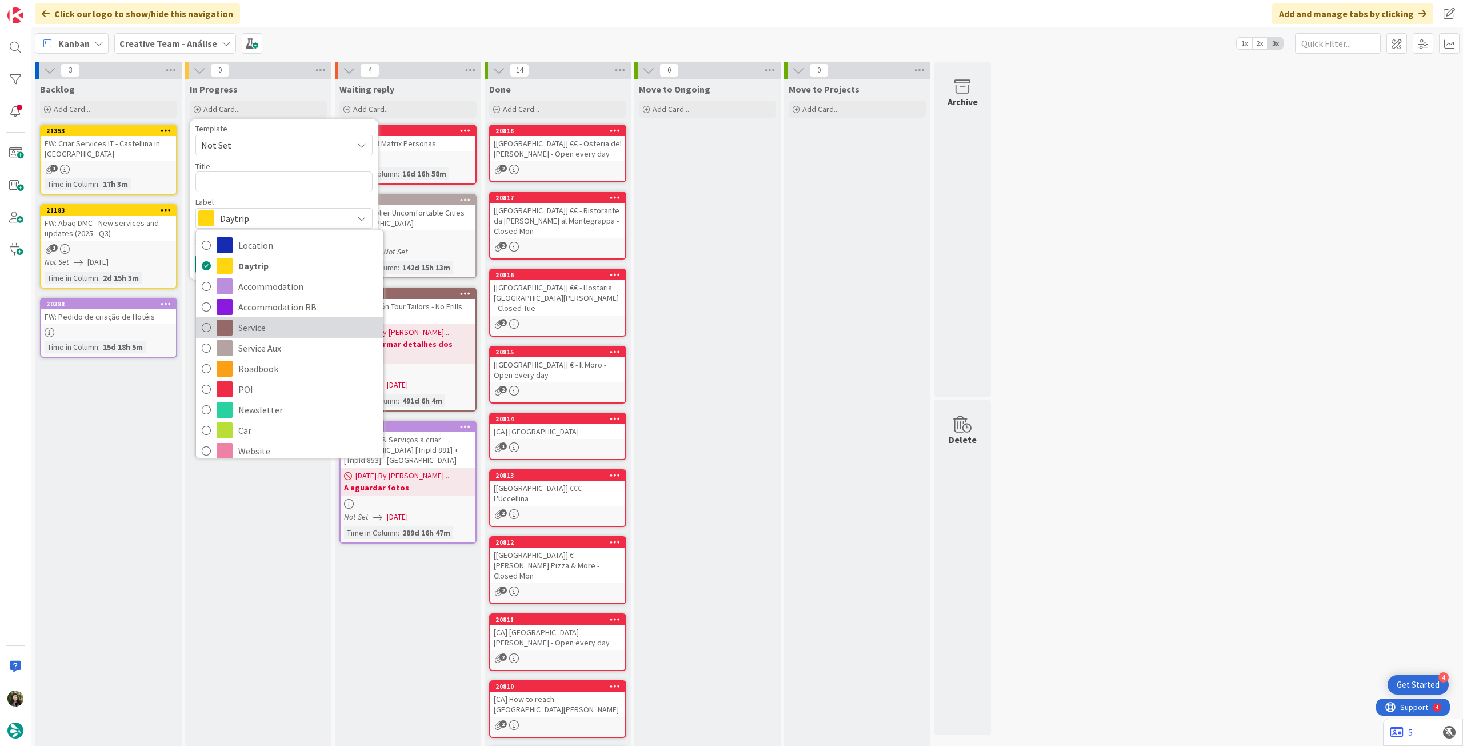
click at [238, 325] on span "Service" at bounding box center [307, 327] width 139 height 17
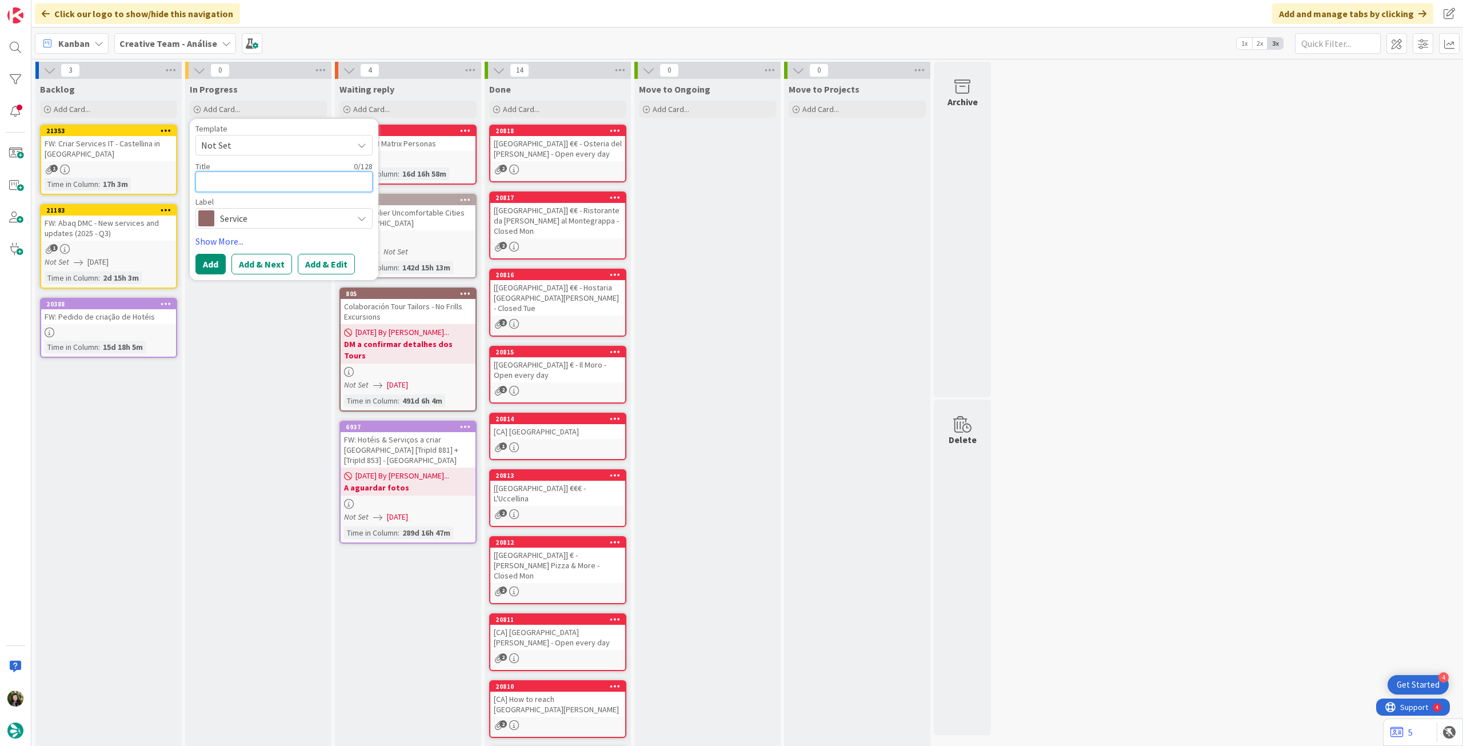
drag, startPoint x: 259, startPoint y: 182, endPoint x: 245, endPoint y: 204, distance: 26.2
click at [259, 182] on textarea at bounding box center [283, 181] width 177 height 21
paste textarea "FW: Abaq DMC - New services and updates (2025 - Q3)"
type textarea "x"
type textarea "FW: Abaq DMC - New services and updates (2025 - Q3)"
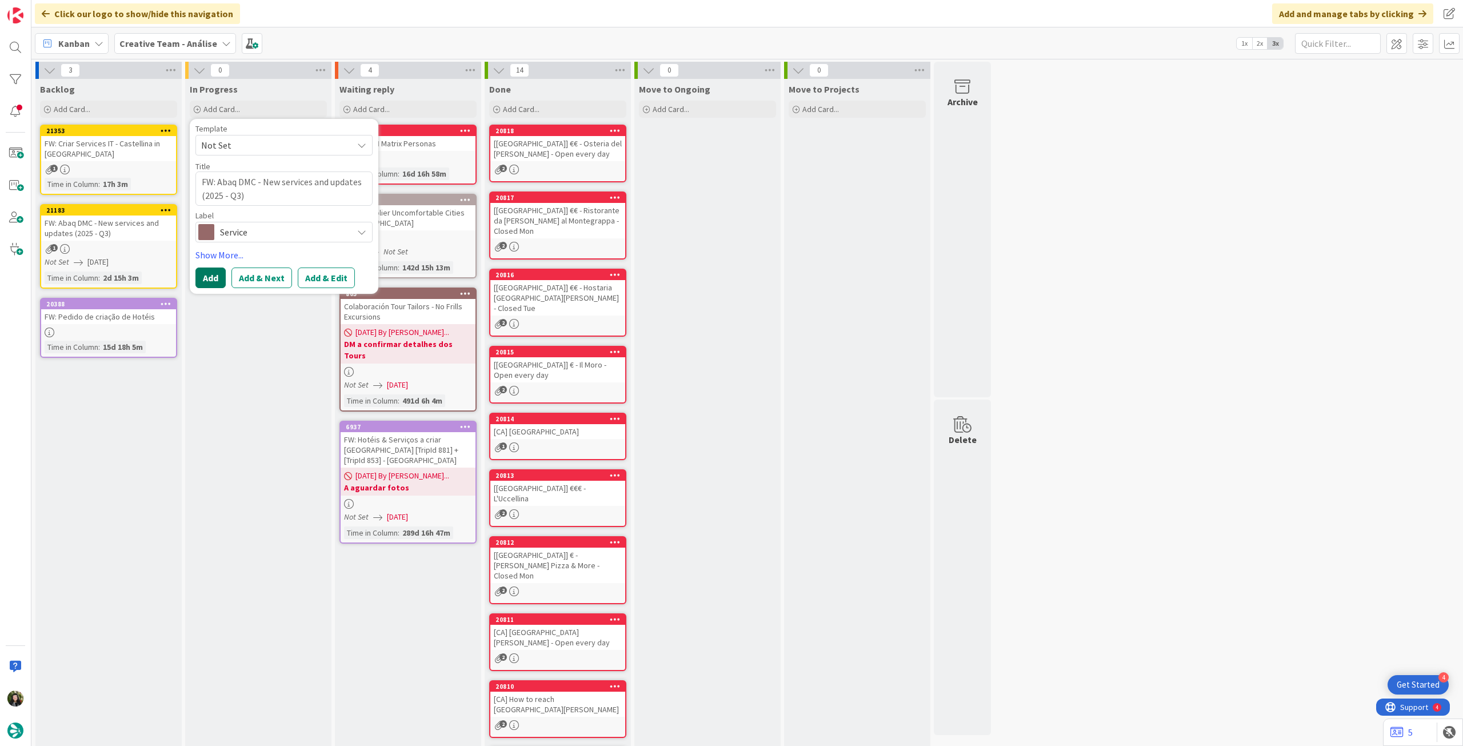
click at [213, 277] on button "Add" at bounding box center [210, 277] width 30 height 21
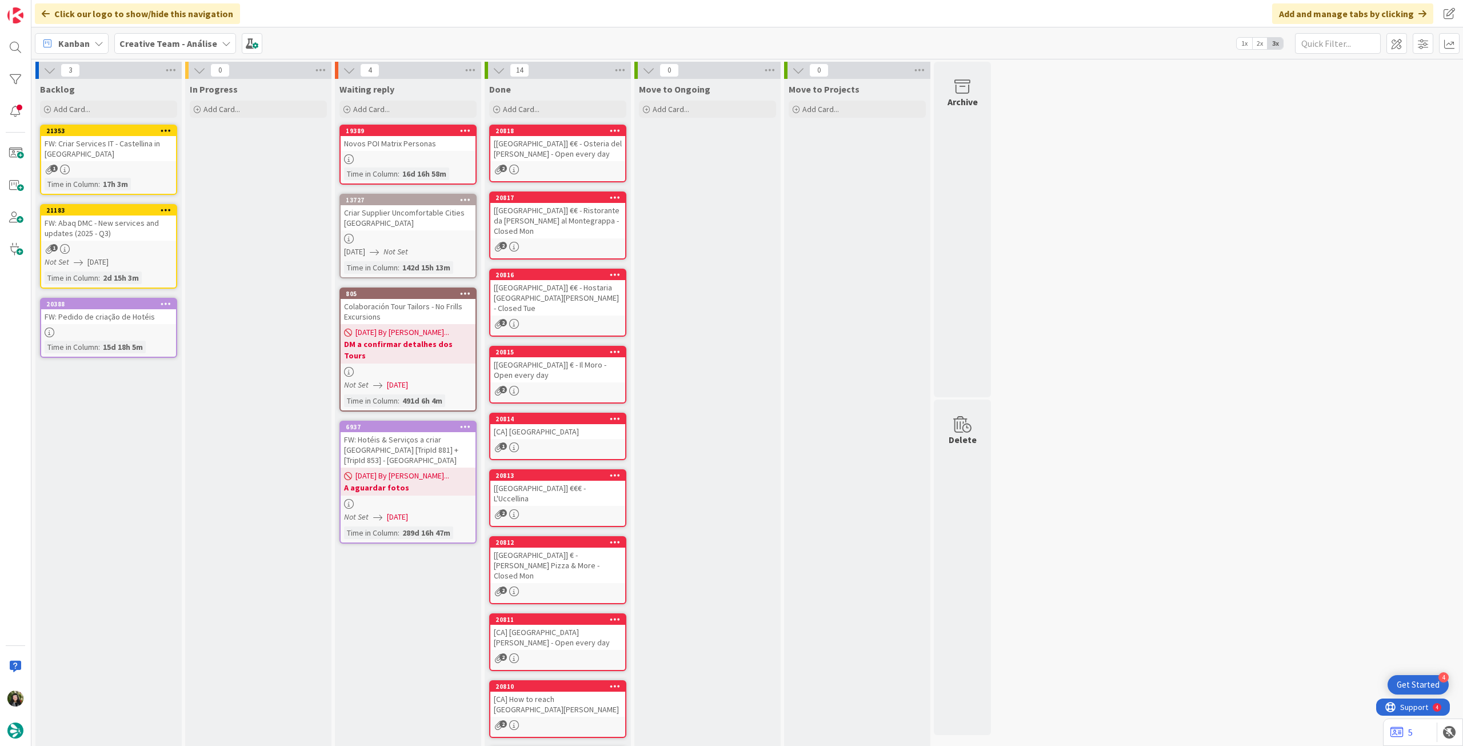
click at [147, 247] on div "1" at bounding box center [108, 249] width 135 height 10
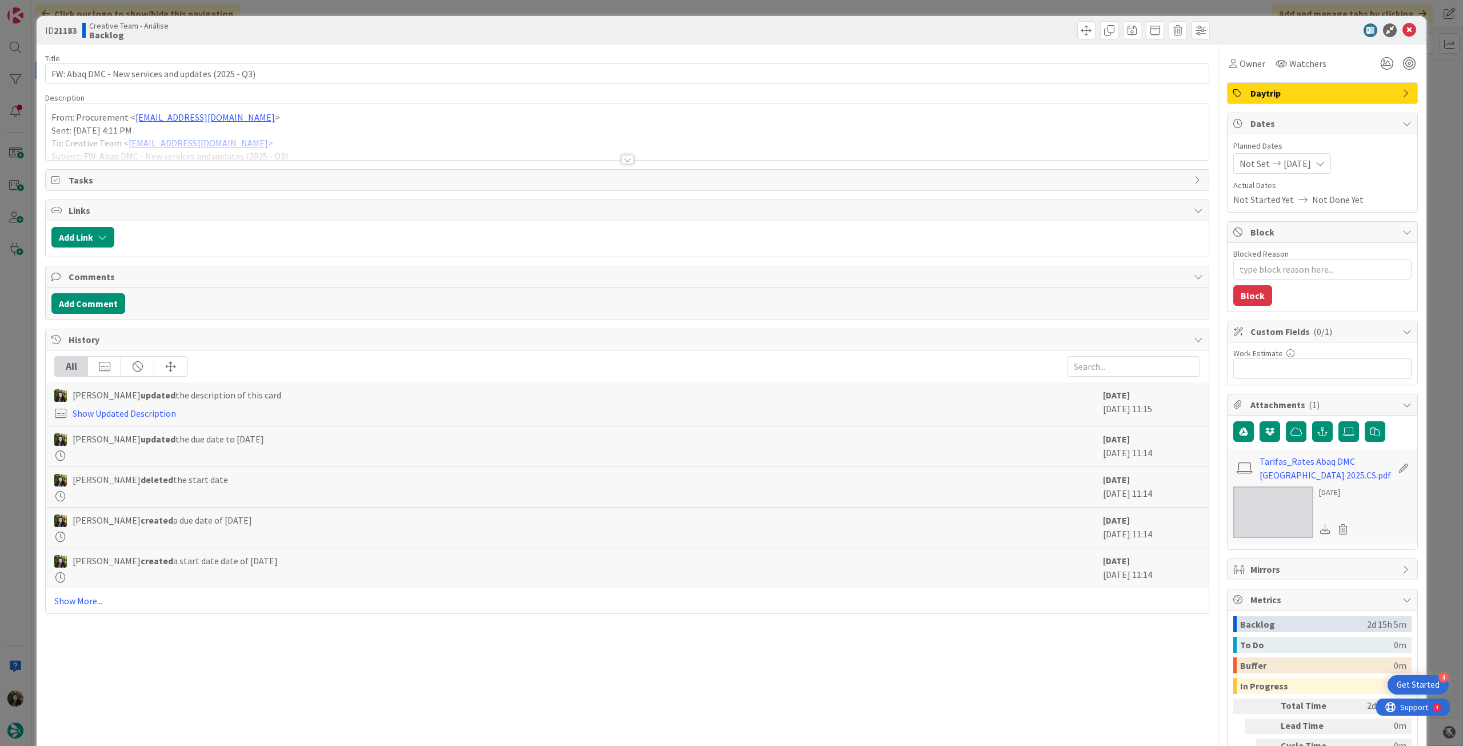
click at [498, 150] on div at bounding box center [627, 145] width 1163 height 29
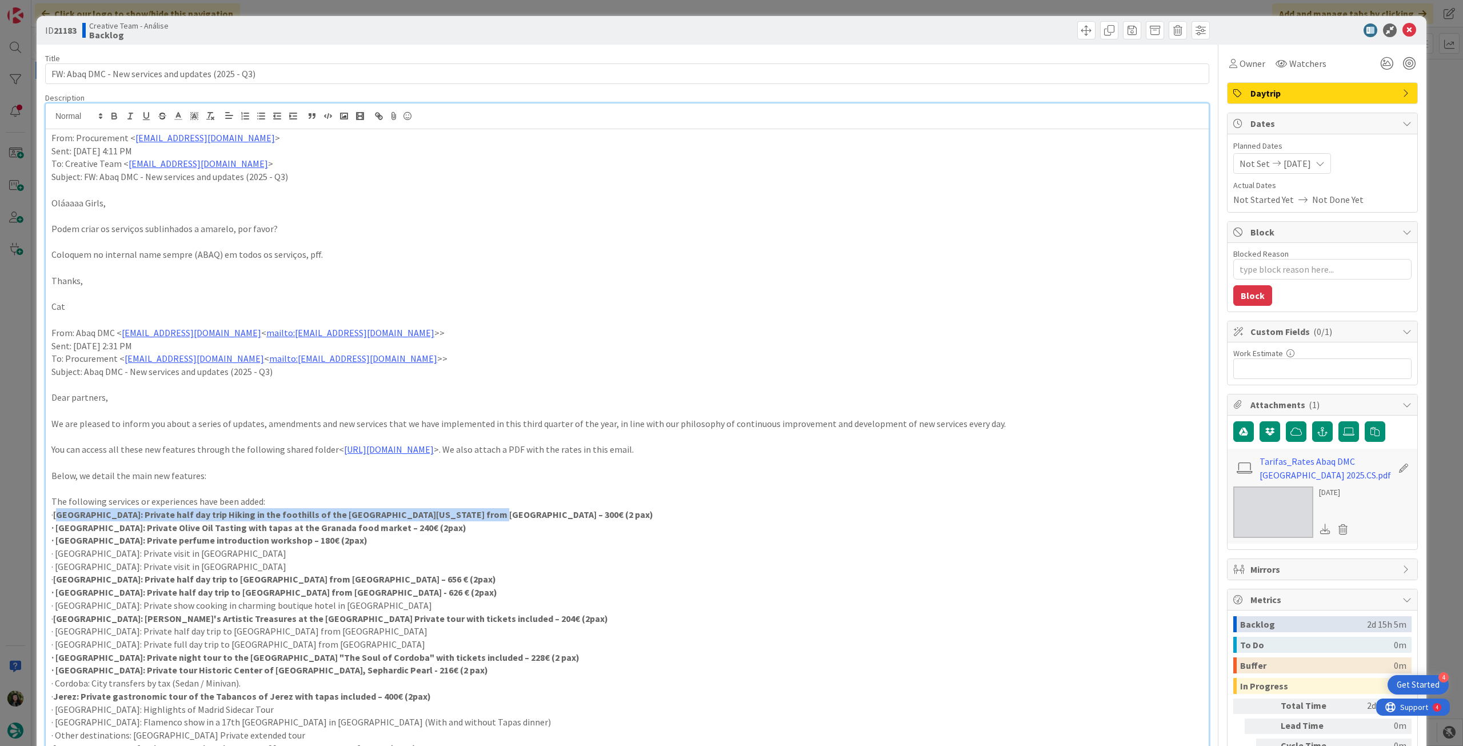
drag, startPoint x: 56, startPoint y: 514, endPoint x: 536, endPoint y: 479, distance: 481.2
click at [475, 514] on p "· Granada: Private half day trip Hiking in the foothills of the Sierra Nevada f…" at bounding box center [626, 514] width 1151 height 13
copy strong "Granada: Private half day trip Hiking in the foothills of the Sierra Nevada fro…"
click at [1405, 34] on icon at bounding box center [1409, 30] width 14 height 14
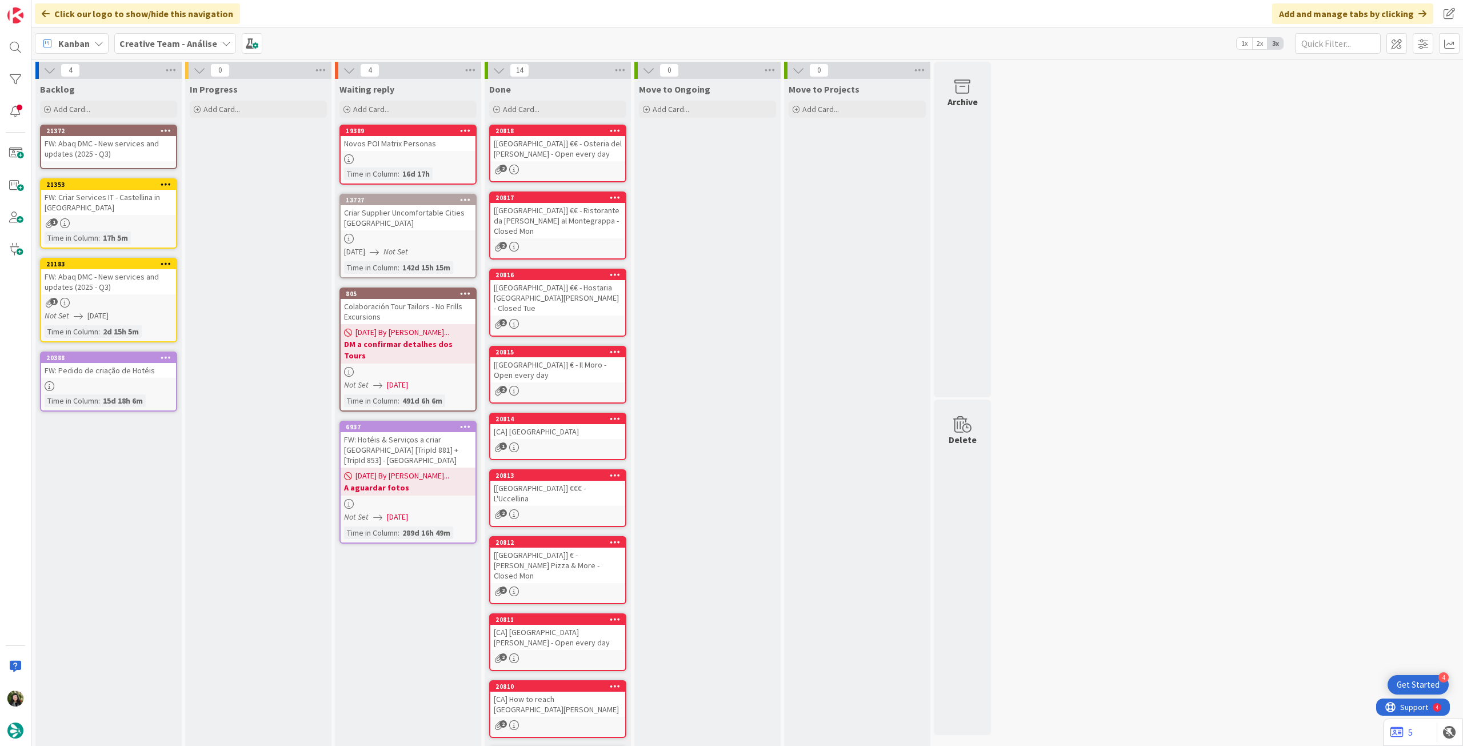
click at [107, 142] on div "FW: Abaq DMC - New services and updates (2025 - Q3)" at bounding box center [108, 148] width 135 height 25
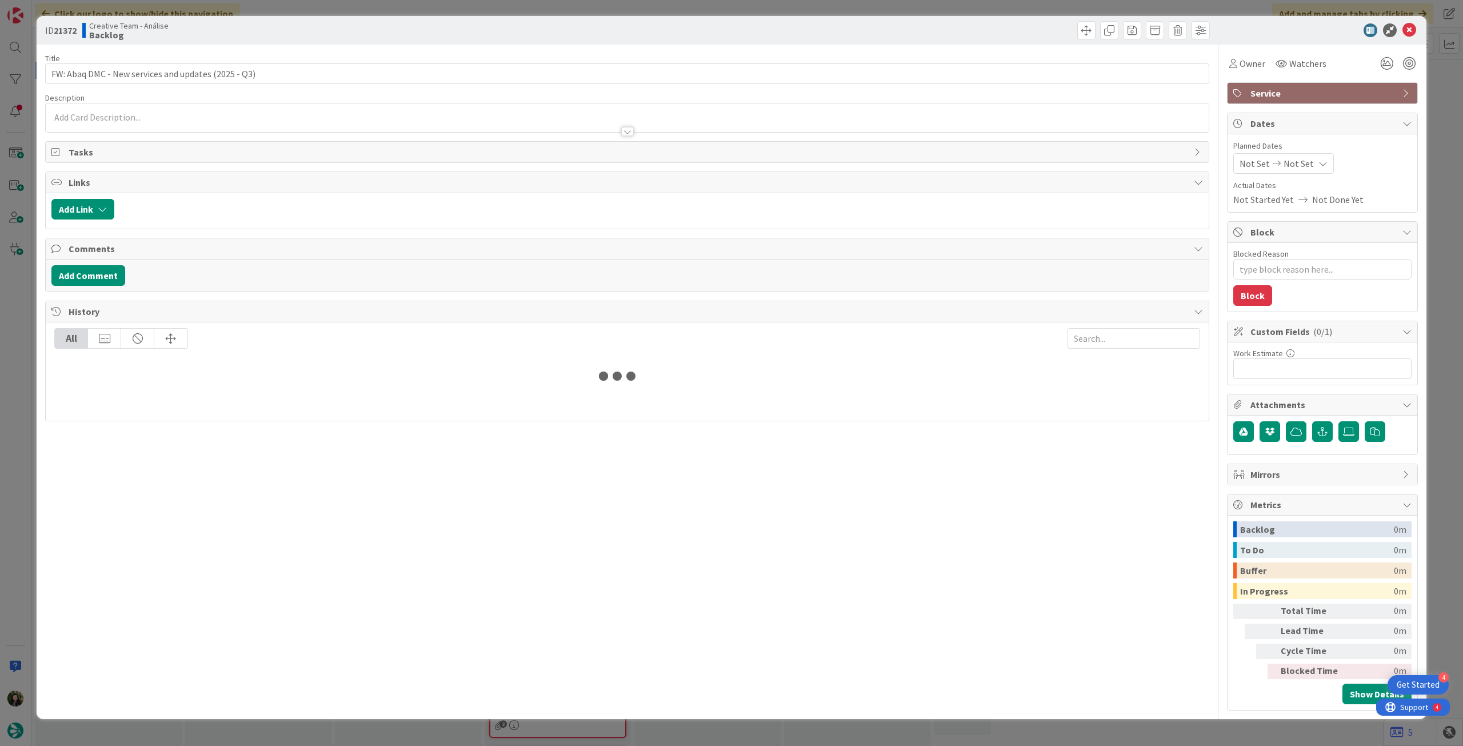
type textarea "x"
click at [179, 118] on p at bounding box center [626, 117] width 1151 height 13
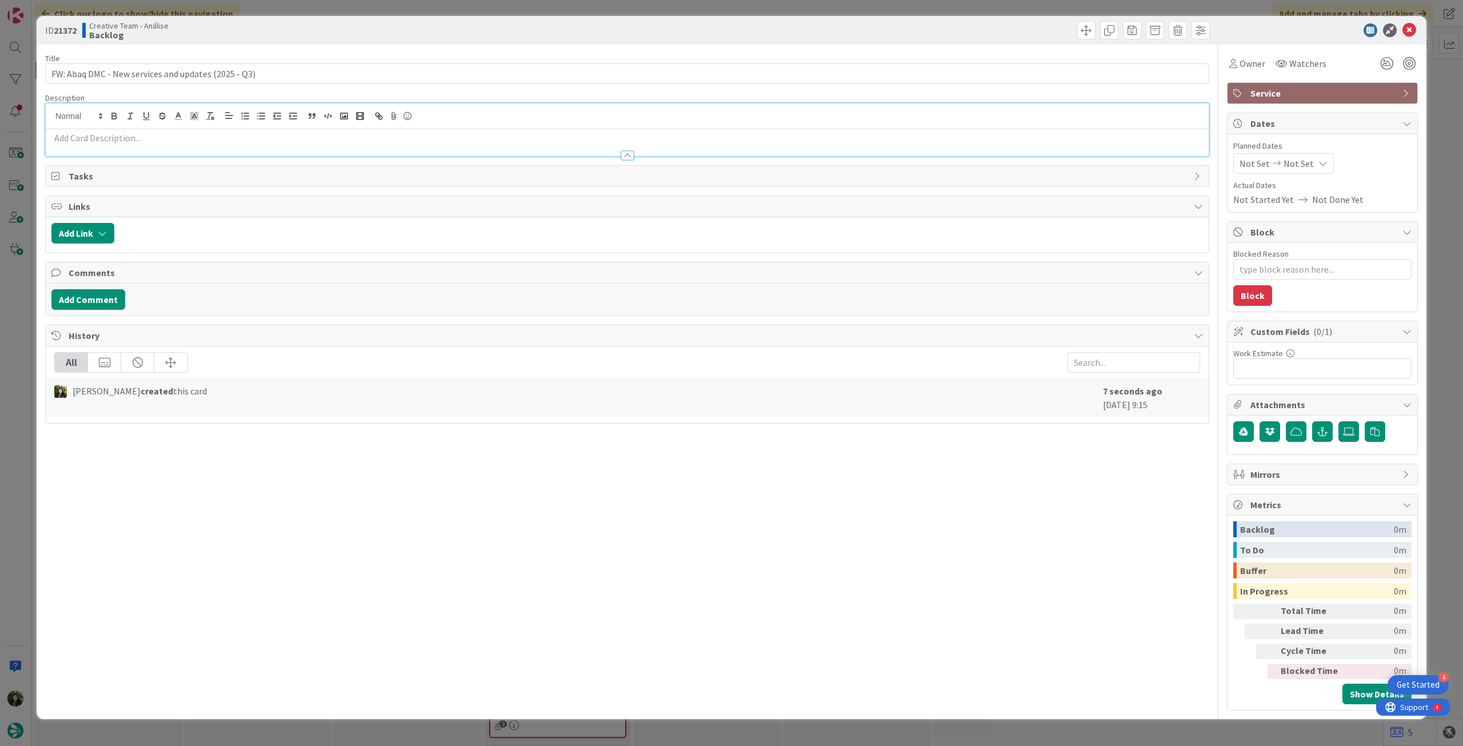
click at [173, 134] on p at bounding box center [626, 137] width 1151 height 13
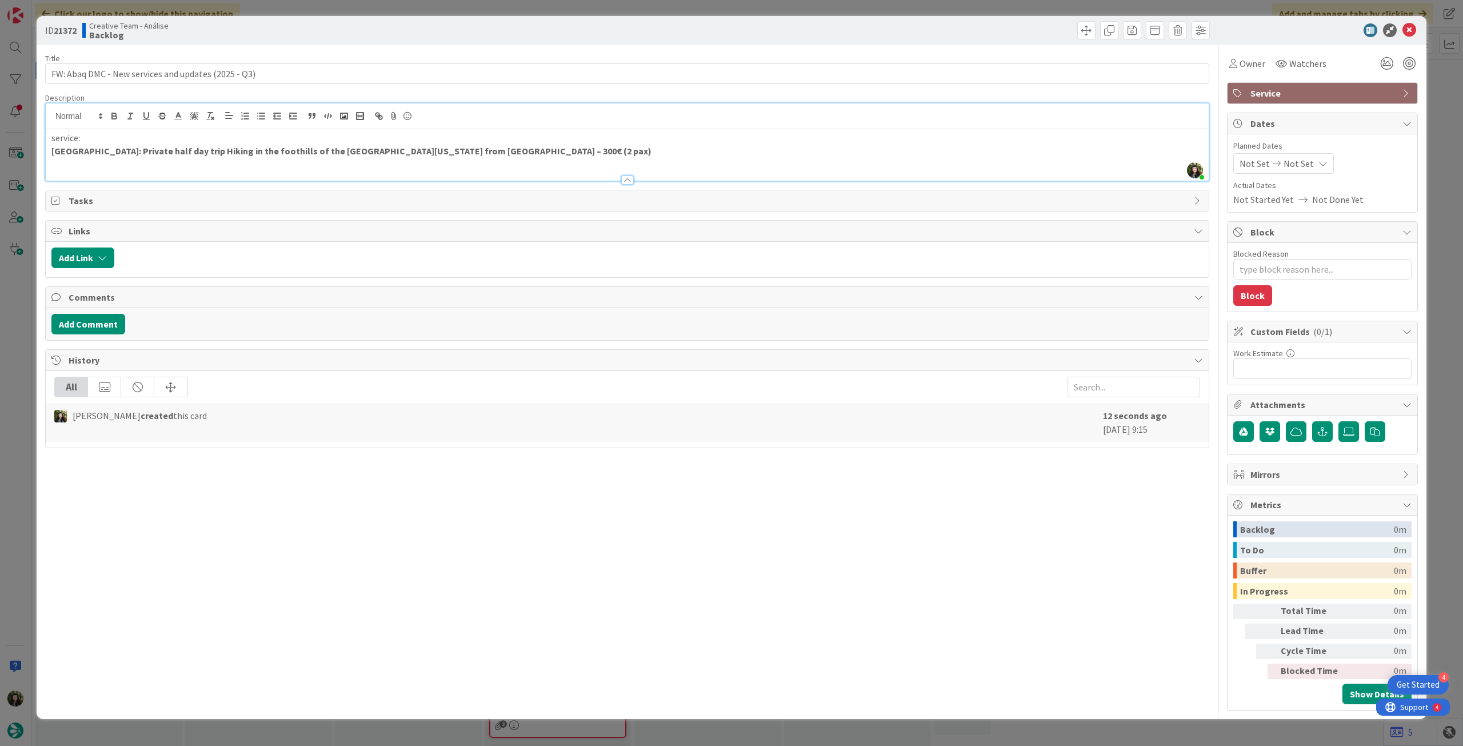
drag, startPoint x: 50, startPoint y: 150, endPoint x: 146, endPoint y: 135, distance: 96.5
click at [51, 151] on div "service: Granada: Private half day trip Hiking in the foothills of the Sierra N…" at bounding box center [627, 154] width 1163 height 51
click at [106, 153] on strong "em Granada: Private half day trip Hiking in the foothills of the Sierra Nevada …" at bounding box center [358, 150] width 615 height 11
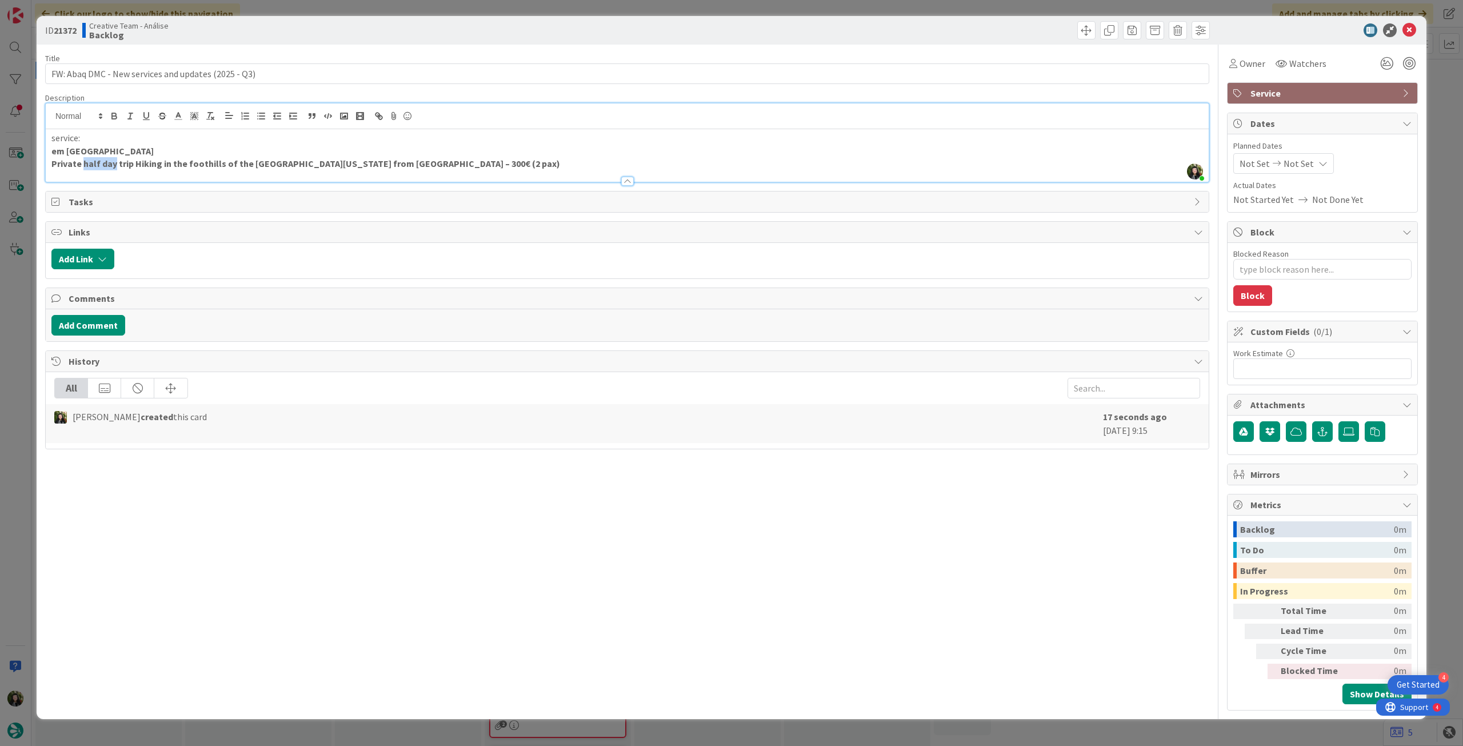
drag, startPoint x: 113, startPoint y: 162, endPoint x: 82, endPoint y: 161, distance: 30.9
click at [82, 161] on strong "Private half day trip Hiking in the foothills of the Sierra Nevada from Granada…" at bounding box center [305, 163] width 509 height 11
click at [51, 163] on div "service: em Granada Private trip Hiking in the foothills of the Sierra Nevada f…" at bounding box center [627, 155] width 1163 height 53
click at [112, 161] on strong "4h Private trip Hiking in the foothills of the Sierra Nevada from Granada. – 30…" at bounding box center [293, 163] width 485 height 11
drag, startPoint x: 338, startPoint y: 166, endPoint x: 446, endPoint y: 160, distance: 108.7
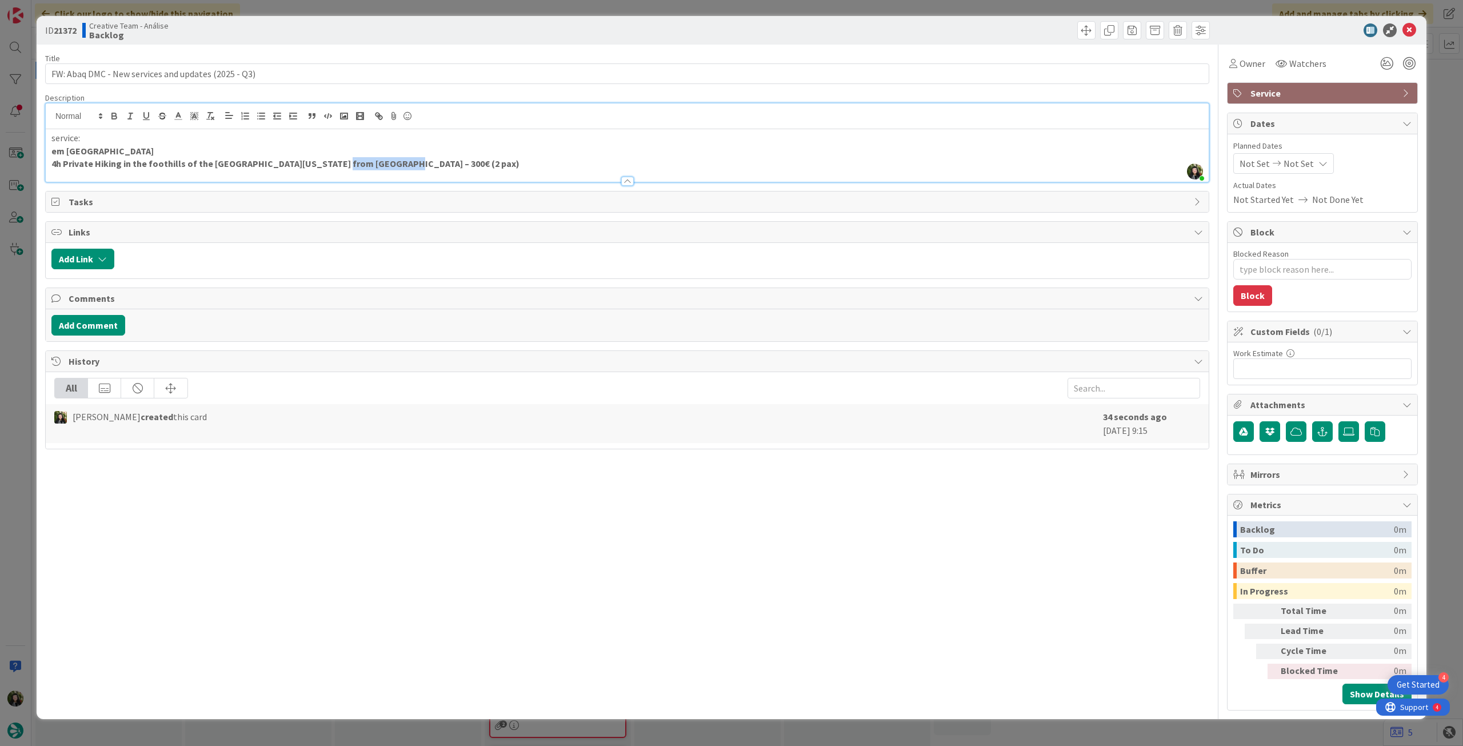
click at [443, 159] on p "4h Private Hiking in the foothills of the Sierra Nevada from Granada. – 300€ (2…" at bounding box center [626, 163] width 1151 height 13
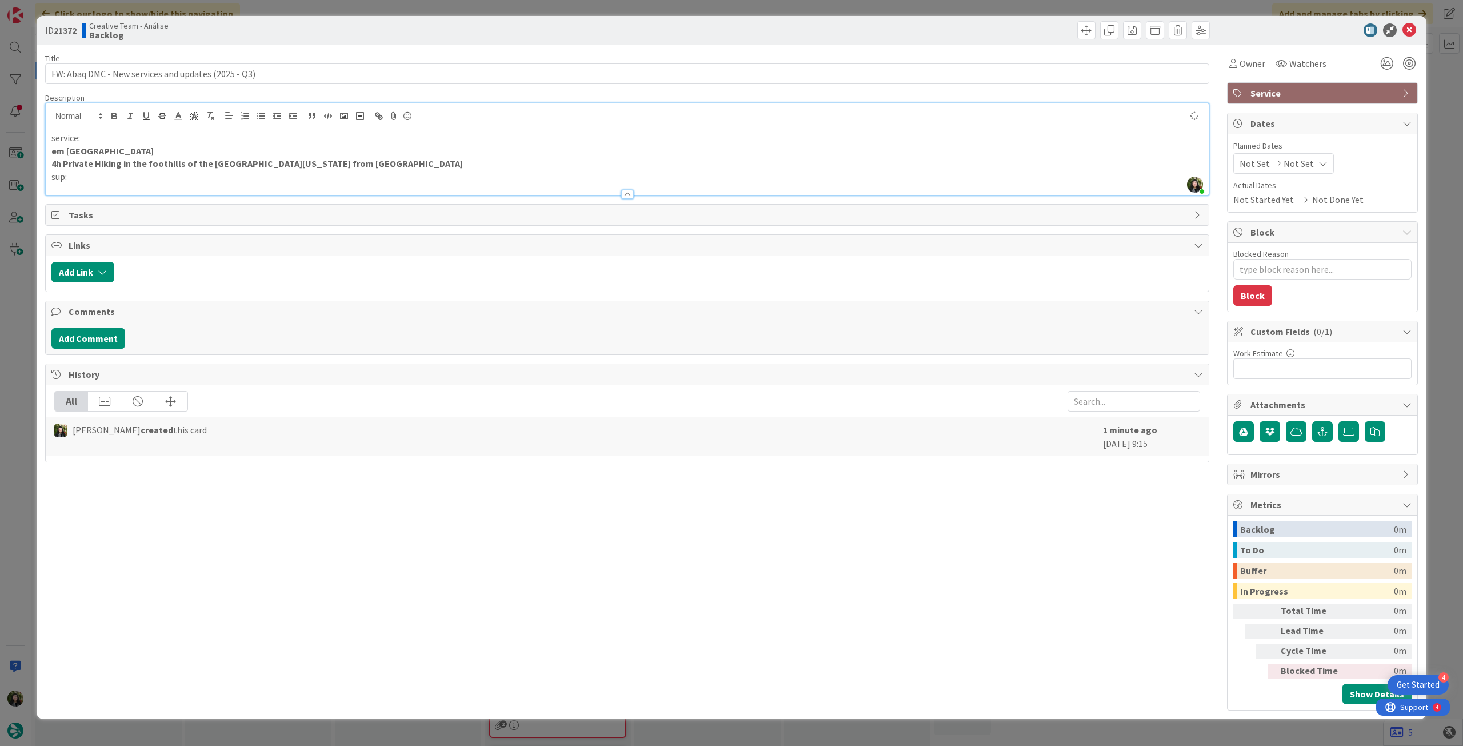
click at [407, 161] on p "4h Private Hiking in the foothills of the Sierra Nevada from Granada" at bounding box center [626, 163] width 1151 height 13
click at [375, 181] on p "sup:" at bounding box center [626, 176] width 1151 height 13
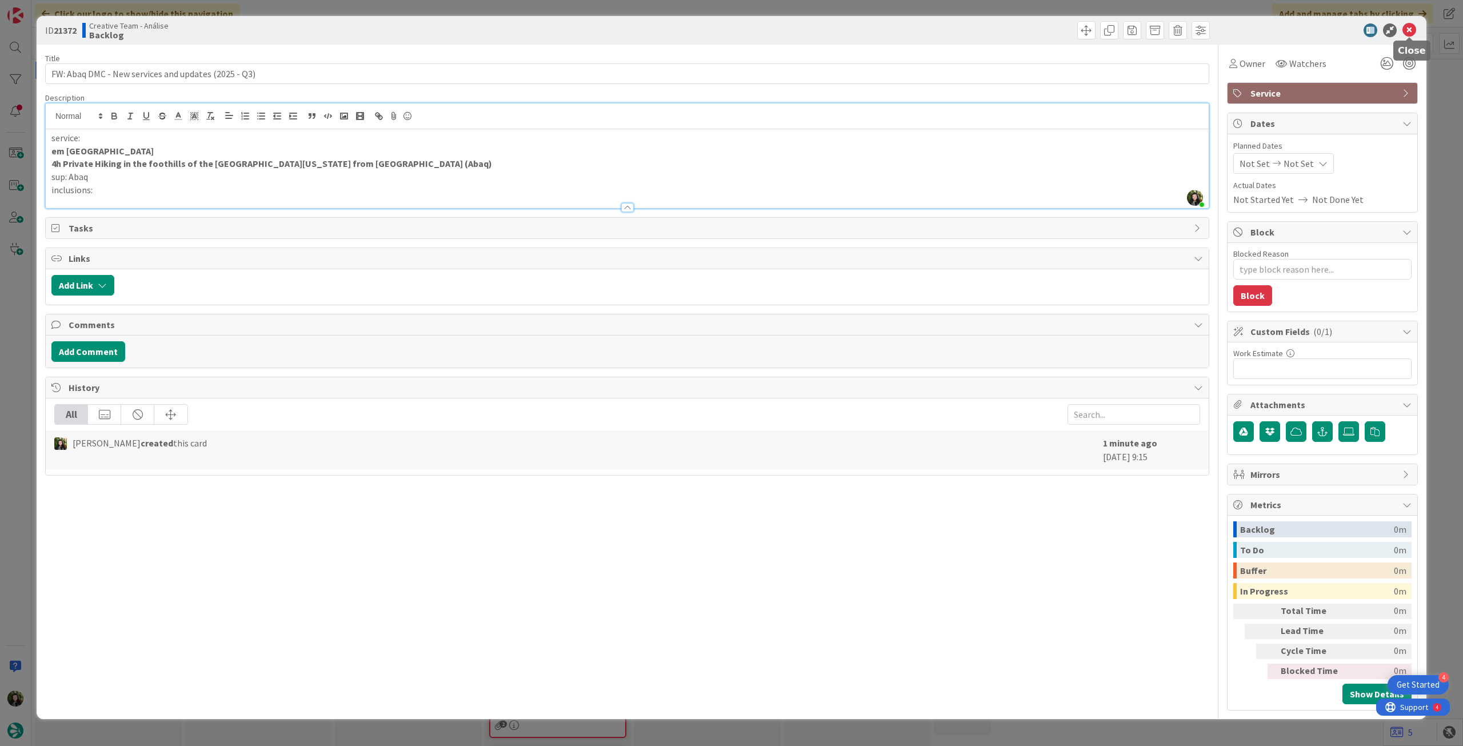
click at [1409, 31] on icon at bounding box center [1409, 30] width 14 height 14
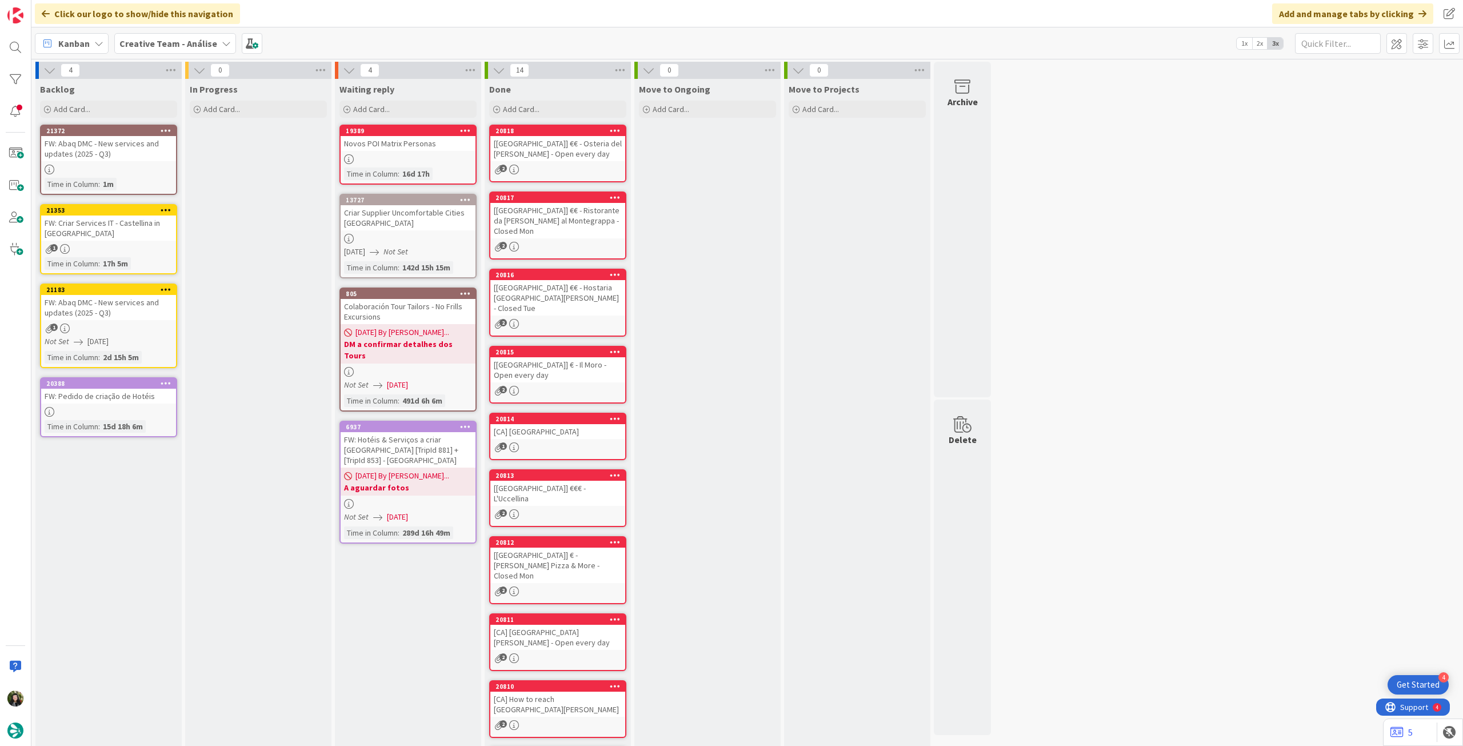
click at [90, 406] on link "20388 FW: Pedido de criação de Hotéis Time in Column : 15d 18h 6m" at bounding box center [108, 407] width 137 height 60
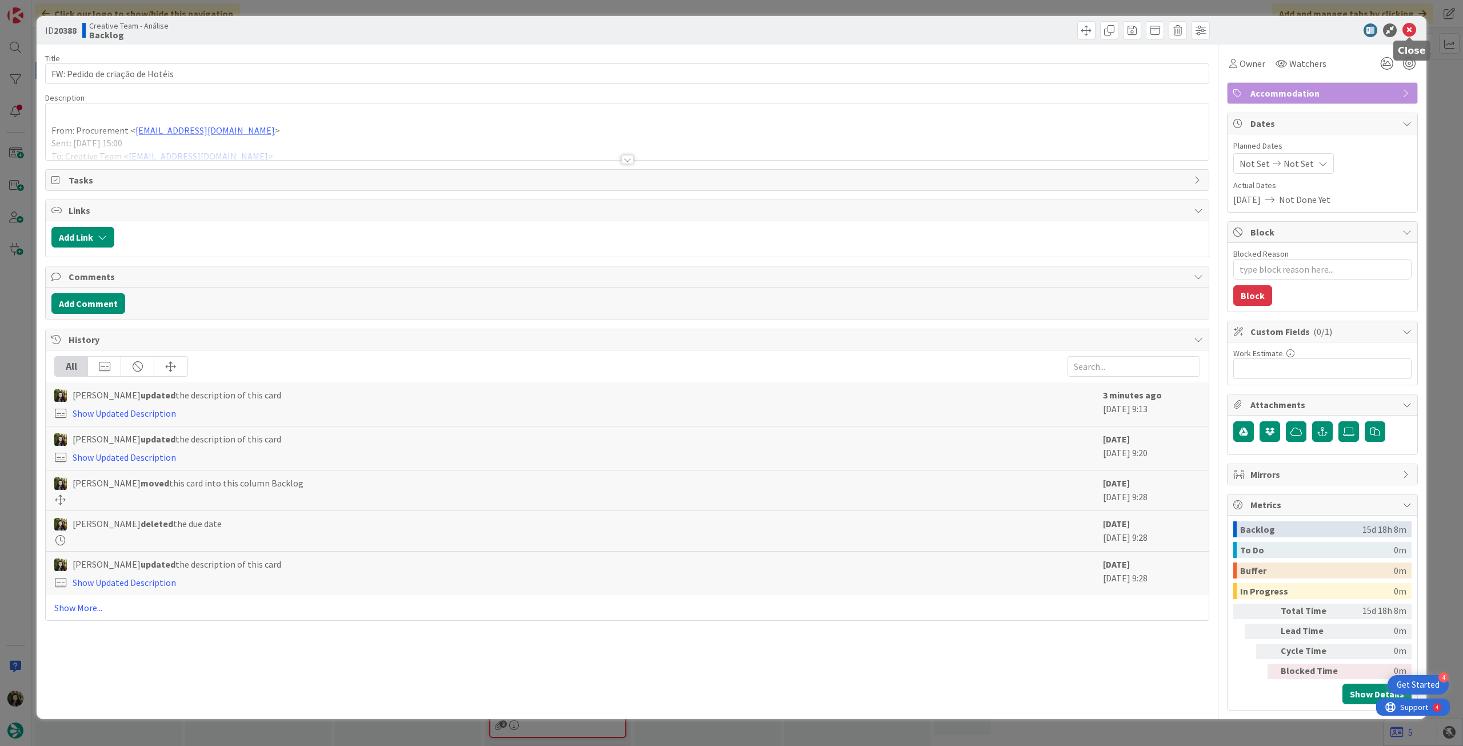
drag, startPoint x: 1413, startPoint y: 33, endPoint x: 1370, endPoint y: 42, distance: 44.4
click at [1412, 33] on icon at bounding box center [1409, 30] width 14 height 14
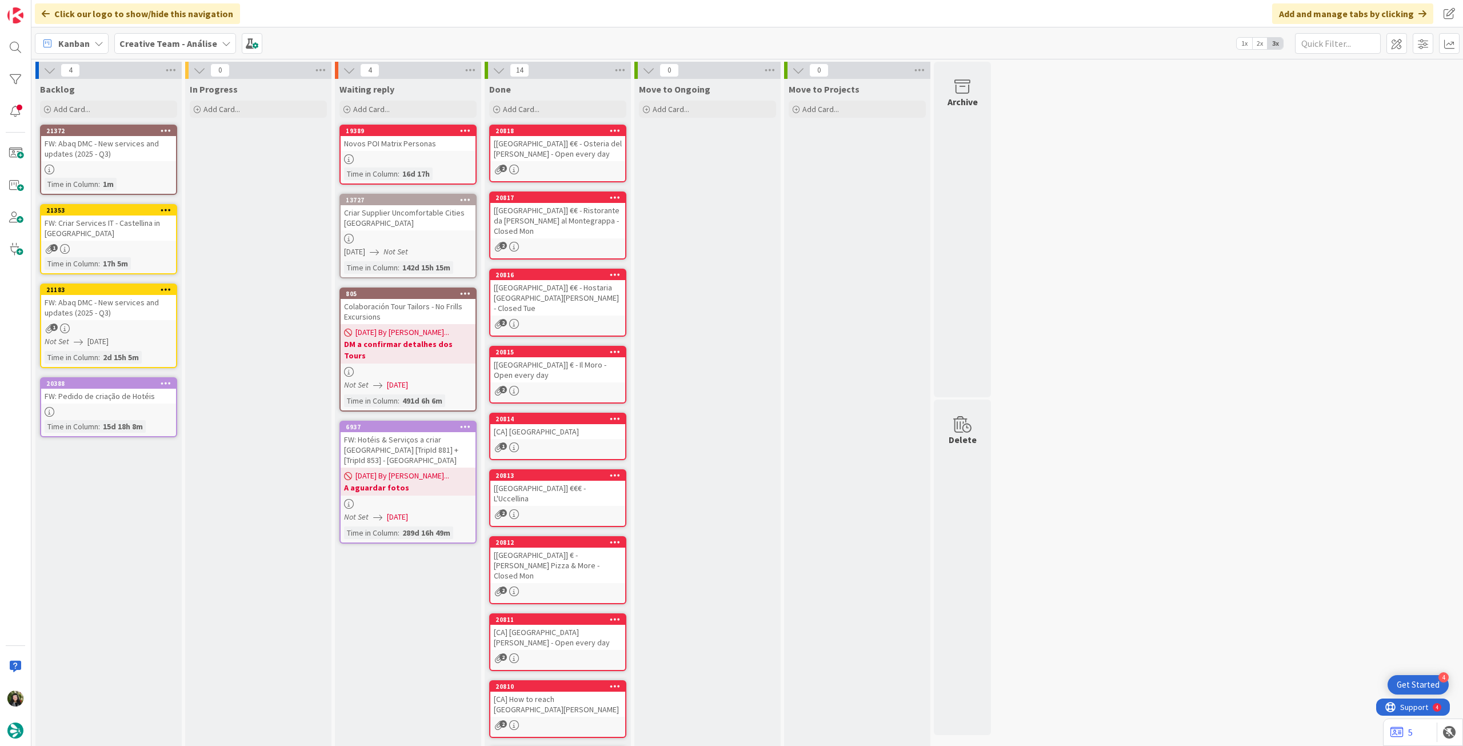
click at [142, 311] on div "FW: Abaq DMC - New services and updates (2025 - Q3)" at bounding box center [108, 307] width 135 height 25
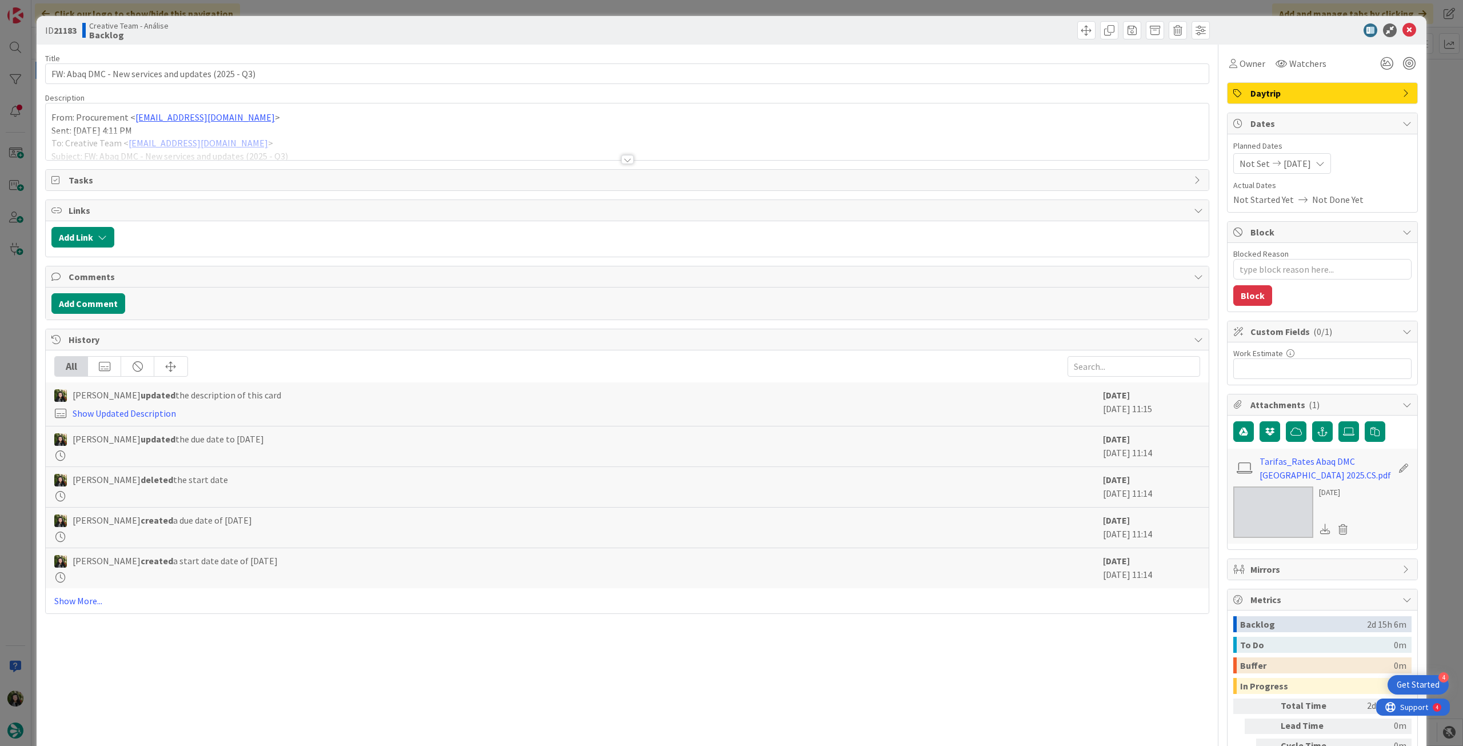
click at [177, 146] on div at bounding box center [627, 145] width 1163 height 29
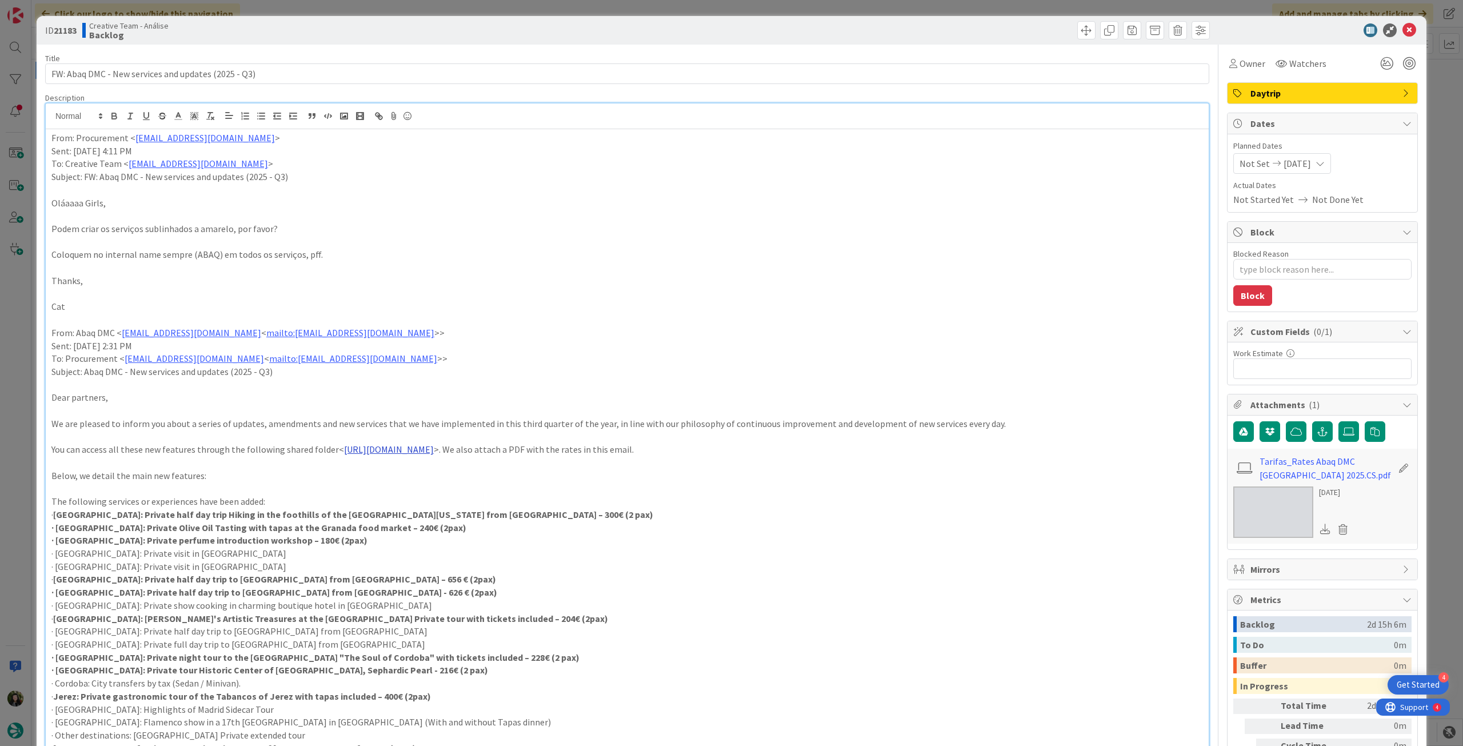
drag, startPoint x: 700, startPoint y: 450, endPoint x: 333, endPoint y: 453, distance: 367.4
click at [333, 453] on p "You can access all these new features through the following shared folder< http…" at bounding box center [626, 449] width 1151 height 13
copy link "https://drive.google.com/drive/folders/1DflniD2dKmyNVVWu7pOrq5rtGqSsH973?usp=dr…"
click at [1402, 30] on icon at bounding box center [1409, 30] width 14 height 14
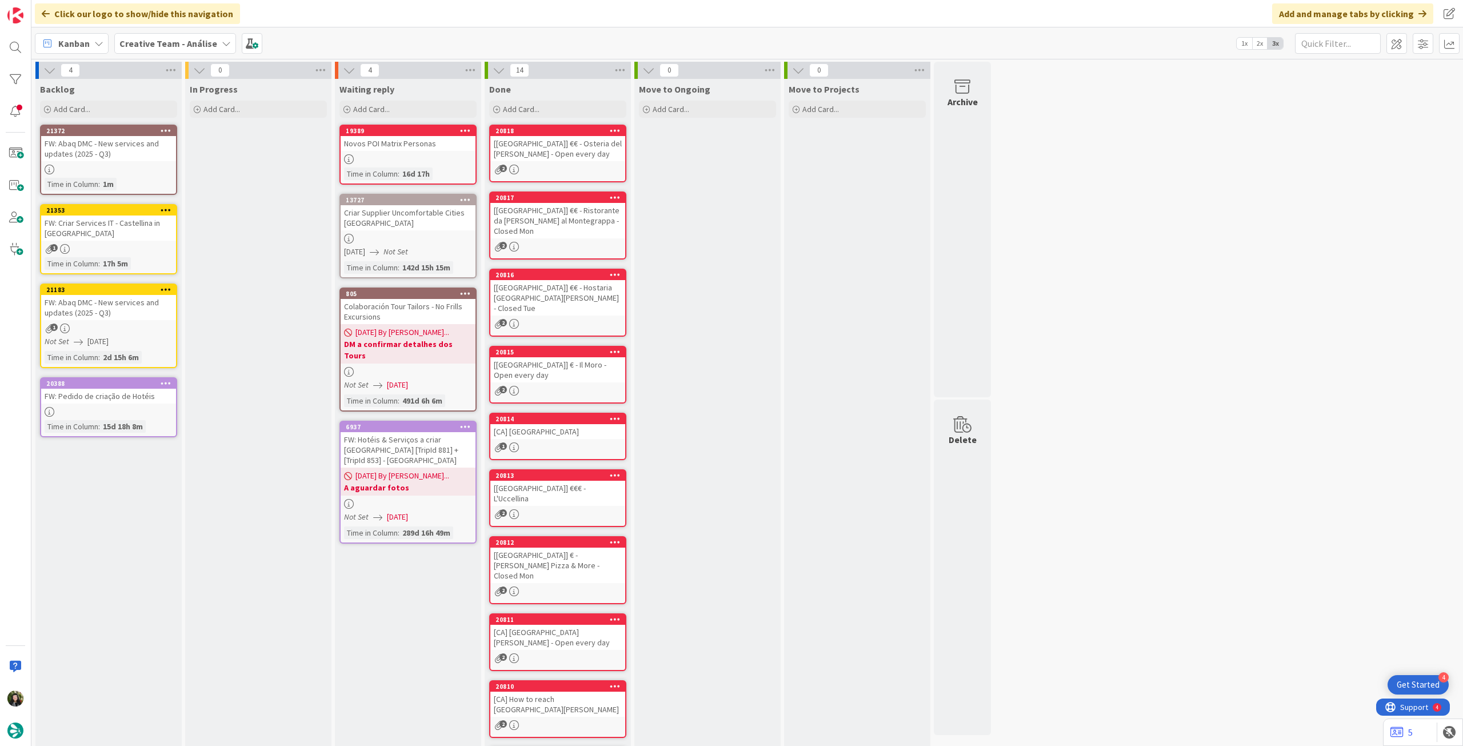
click at [158, 150] on div "FW: Abaq DMC - New services and updates (2025 - Q3)" at bounding box center [108, 148] width 135 height 25
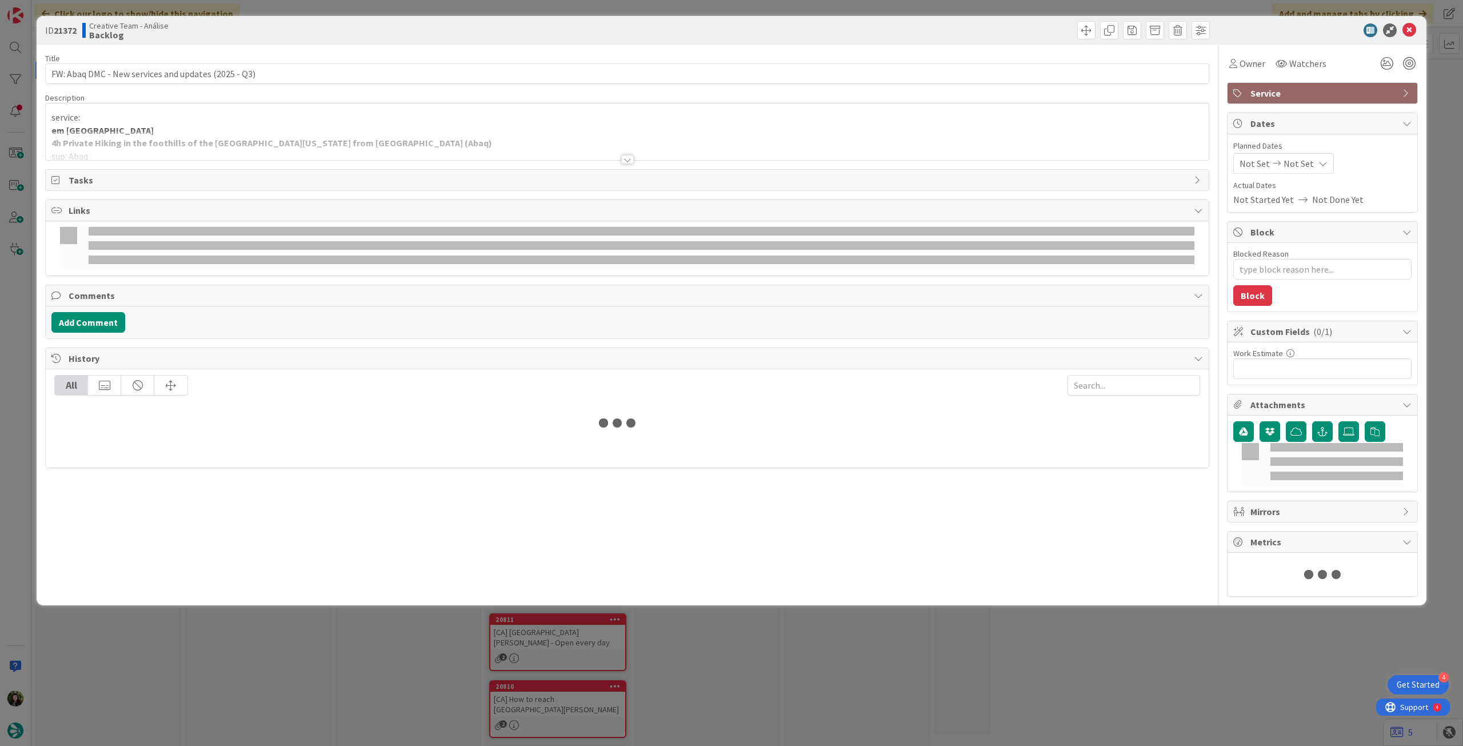
type textarea "x"
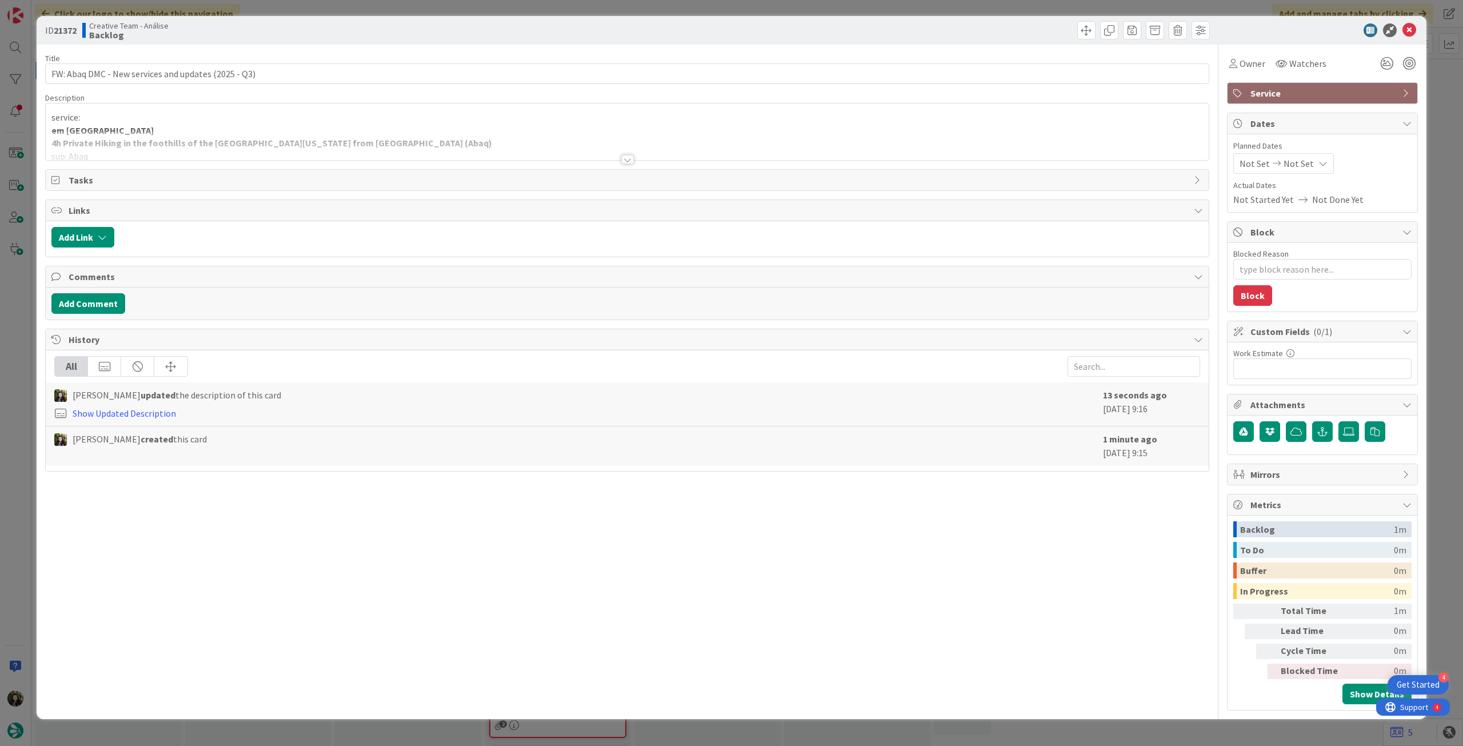
click at [154, 159] on div at bounding box center [627, 145] width 1163 height 29
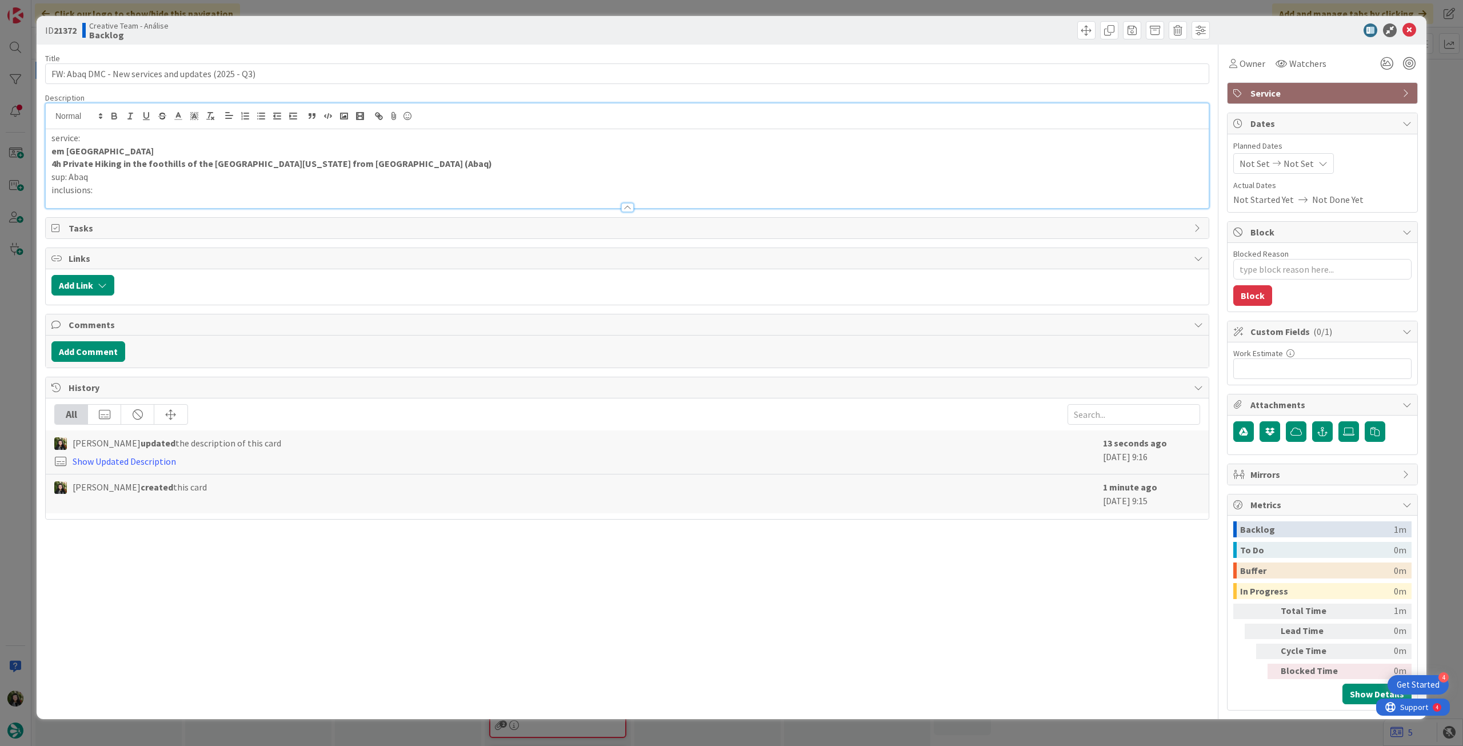
click at [135, 190] on p "inclusions:" at bounding box center [626, 189] width 1151 height 13
drag, startPoint x: 462, startPoint y: 193, endPoint x: 86, endPoint y: 117, distance: 384.1
click at [17, 130] on div "ID 21372 Creative Team - Análise Backlog Title 51 / 128 FW: Abaq DMC - New serv…" at bounding box center [731, 373] width 1463 height 746
click at [118, 117] on icon "button" at bounding box center [114, 116] width 10 height 10
click at [405, 132] on p "service:" at bounding box center [626, 137] width 1151 height 13
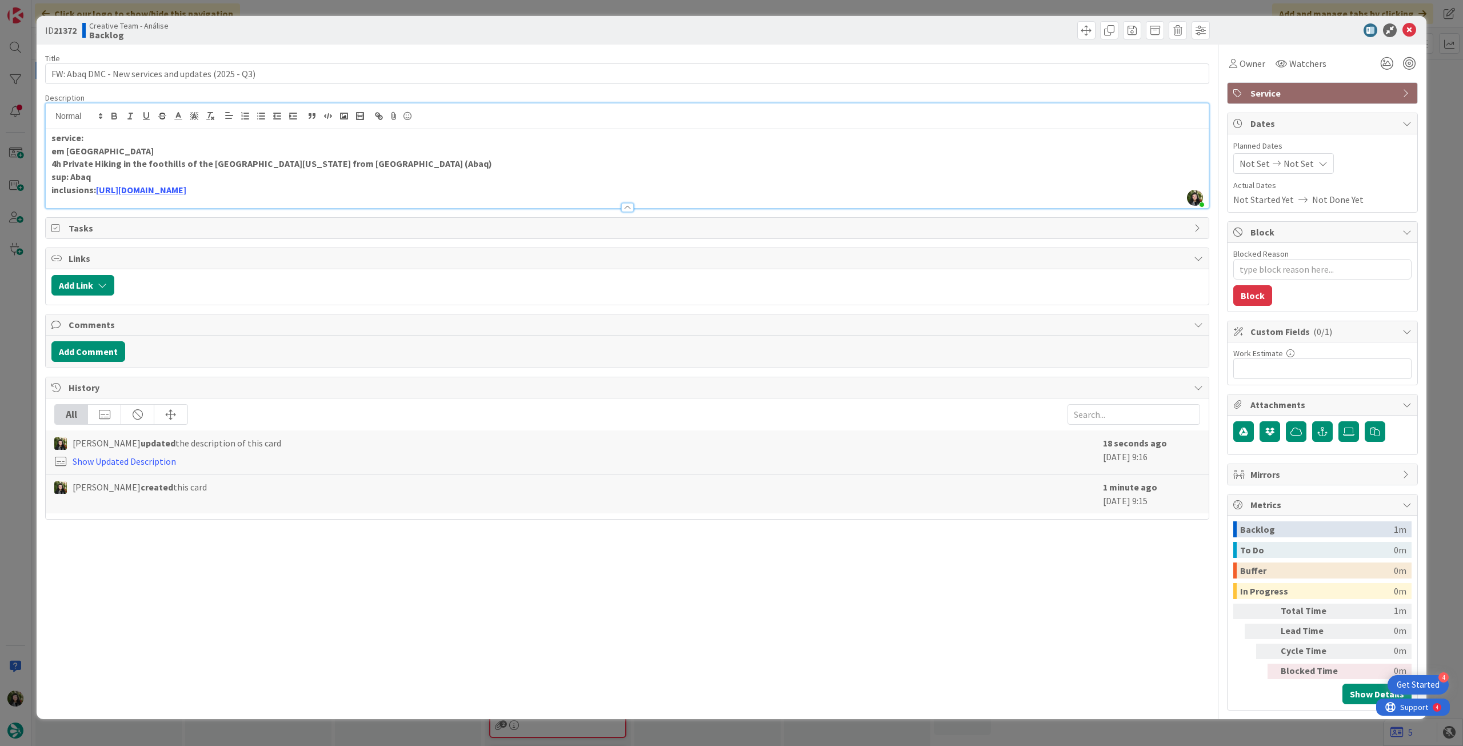
click at [539, 189] on p "inclusions: https://drive.google.com/drive/folders/1DflniD2dKmyNVVWu7pOrq5rtGqS…" at bounding box center [626, 189] width 1151 height 13
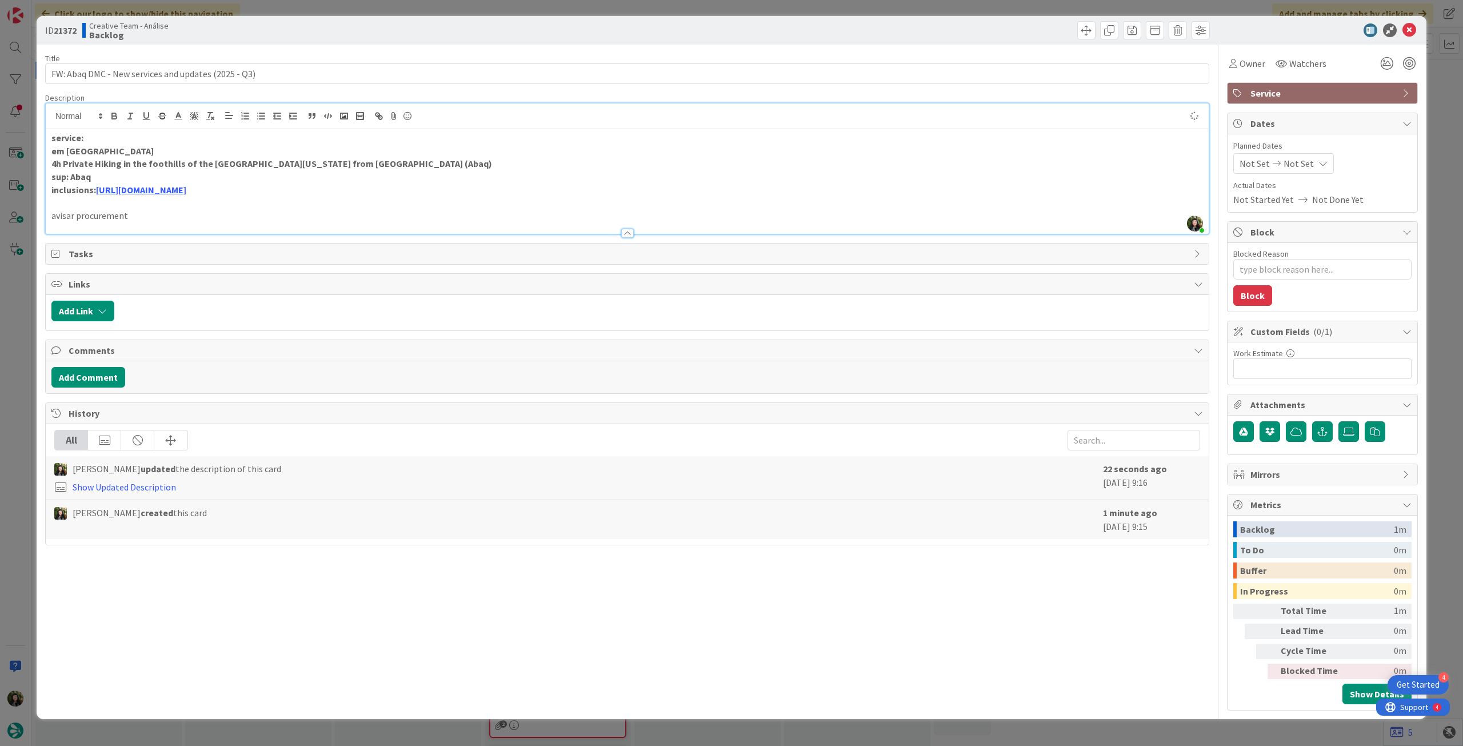
click at [1323, 169] on div "Not Set Not Set" at bounding box center [1283, 163] width 101 height 21
type textarea "x"
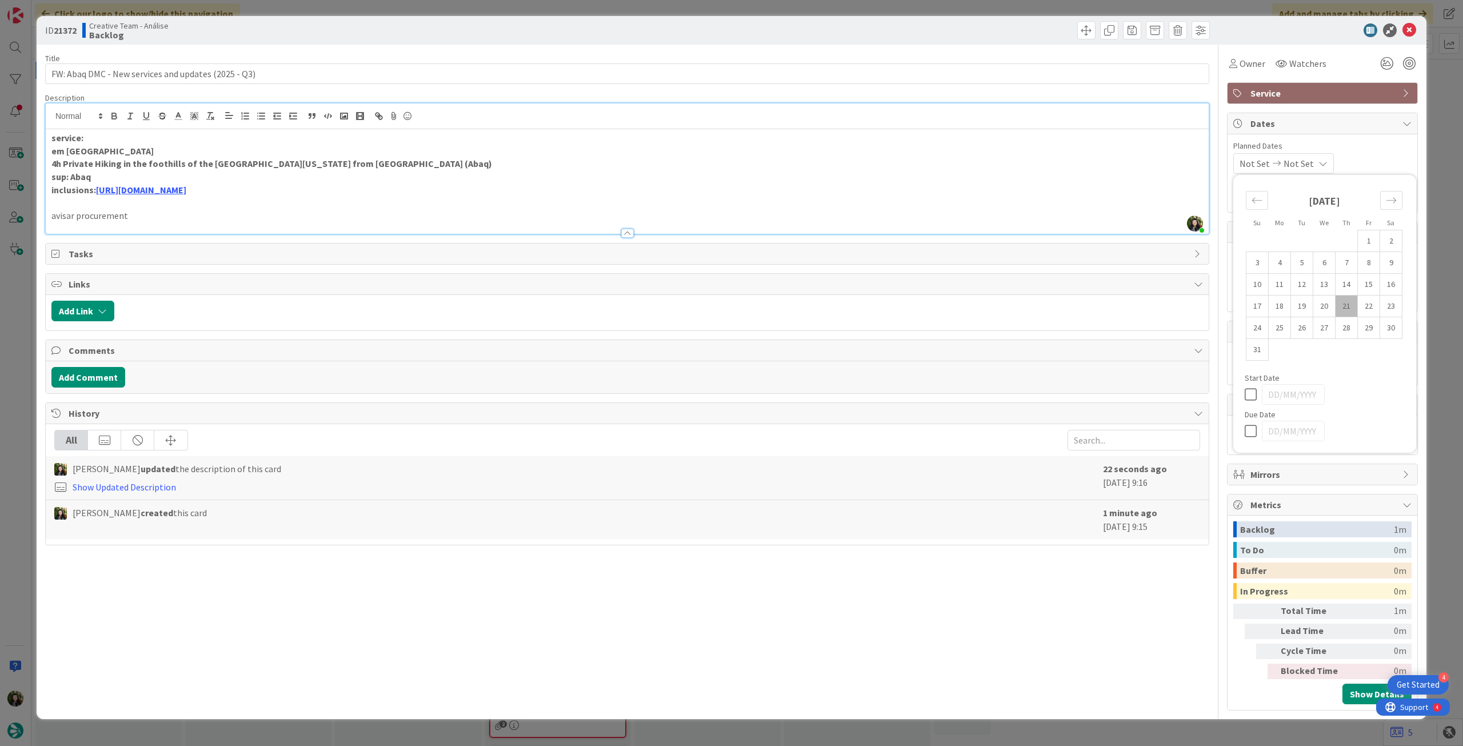
click at [1251, 426] on icon at bounding box center [1252, 431] width 17 height 14
type input "[DATE]"
click at [1413, 25] on icon at bounding box center [1409, 30] width 14 height 14
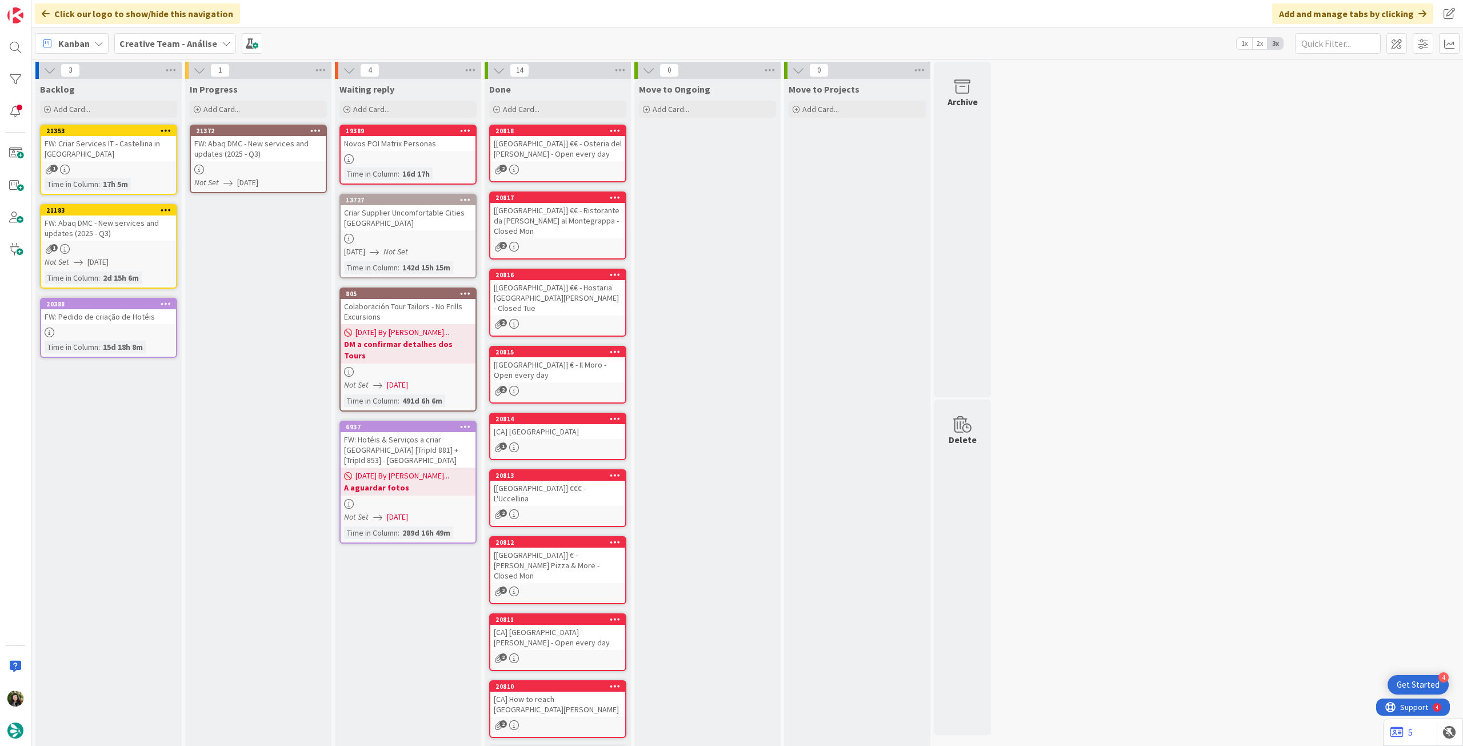
click at [315, 130] on icon at bounding box center [315, 130] width 11 height 8
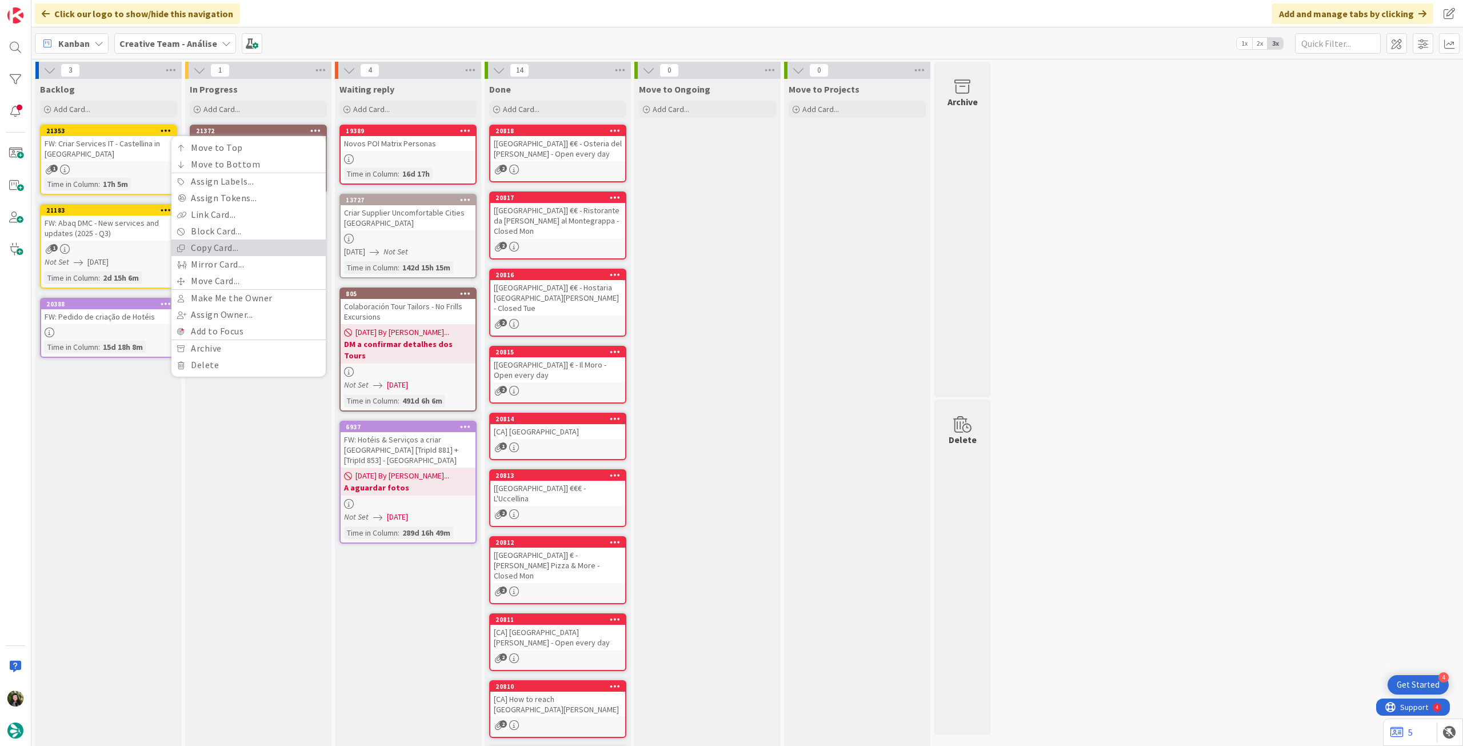
click at [266, 251] on link "Copy Card..." at bounding box center [248, 247] width 154 height 17
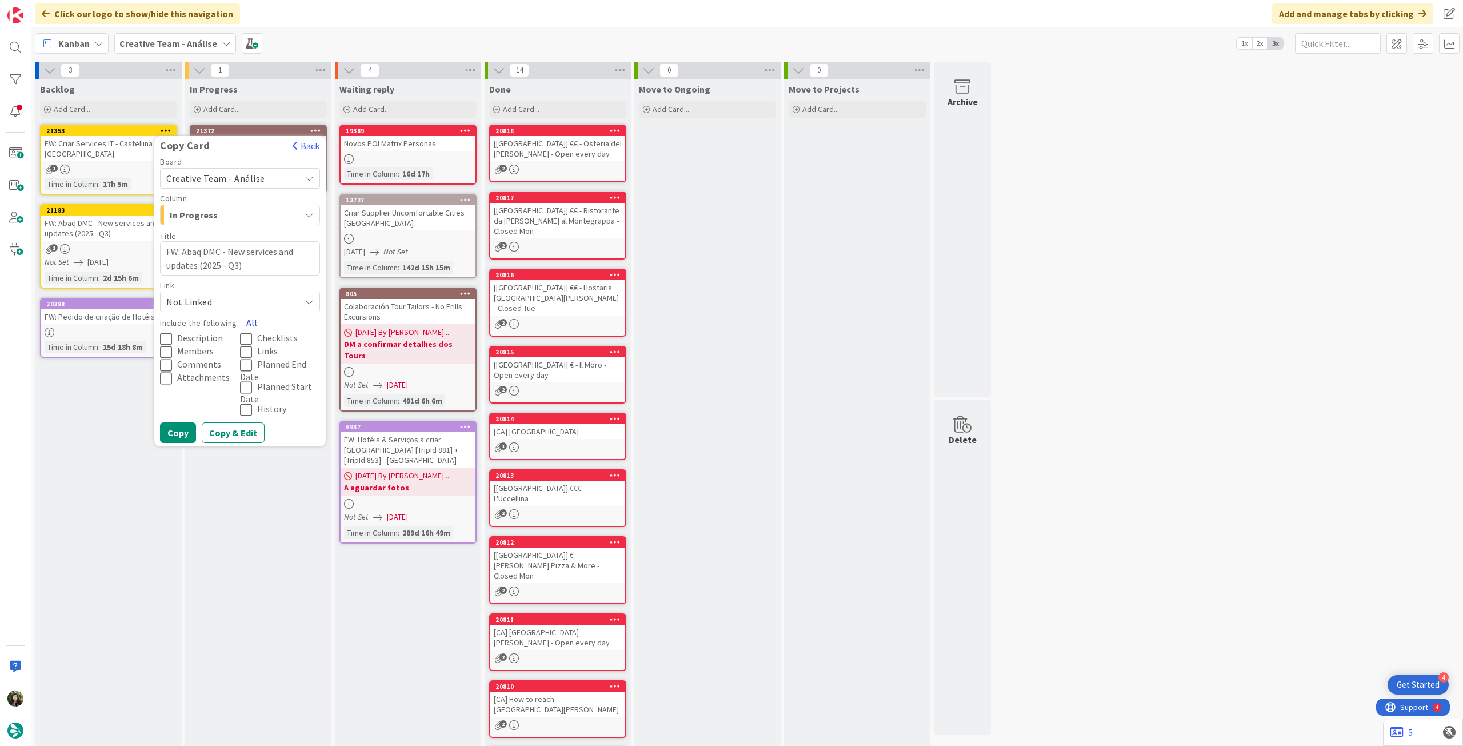
click at [255, 321] on button "All" at bounding box center [252, 322] width 26 height 21
click at [185, 431] on button "Copy" at bounding box center [178, 432] width 36 height 21
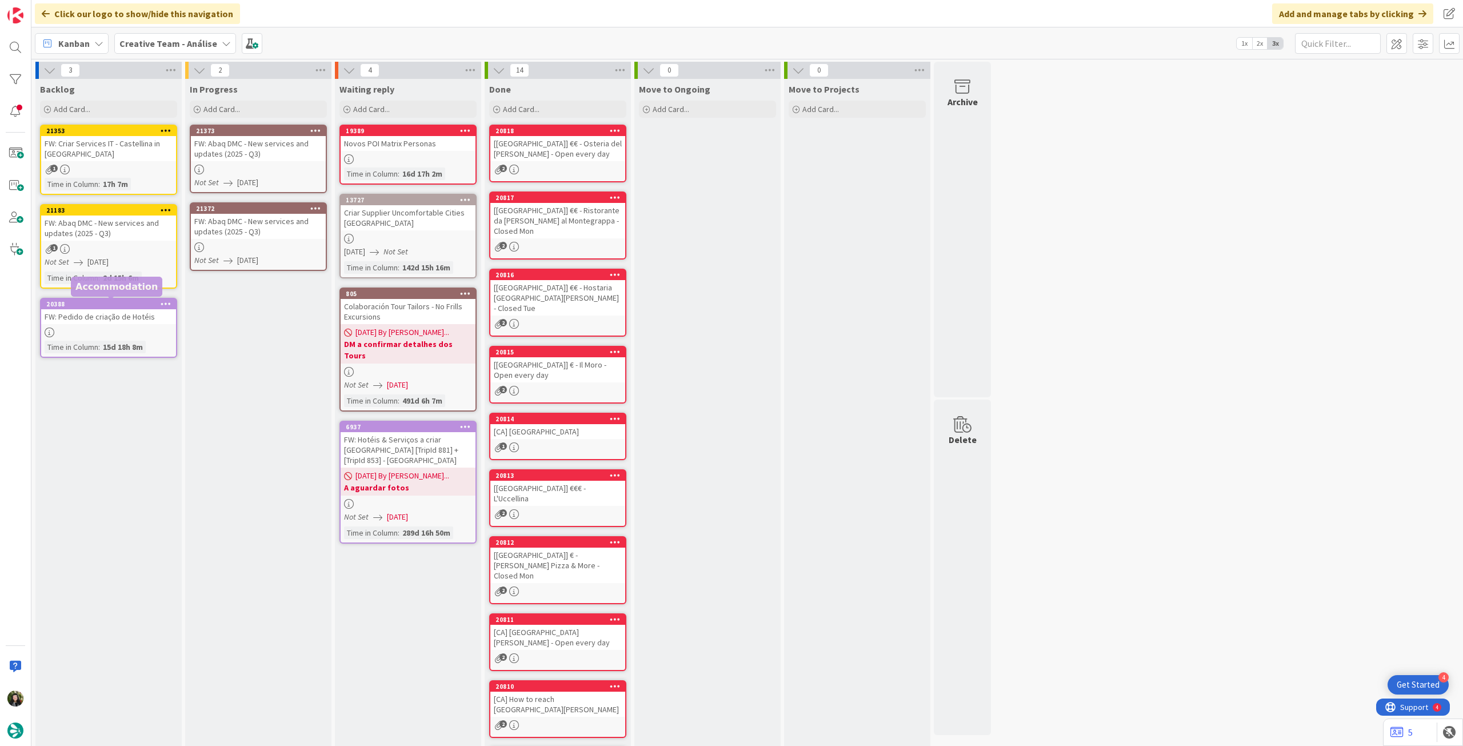
click at [125, 263] on div "Not Set 29/08/2025" at bounding box center [110, 262] width 131 height 12
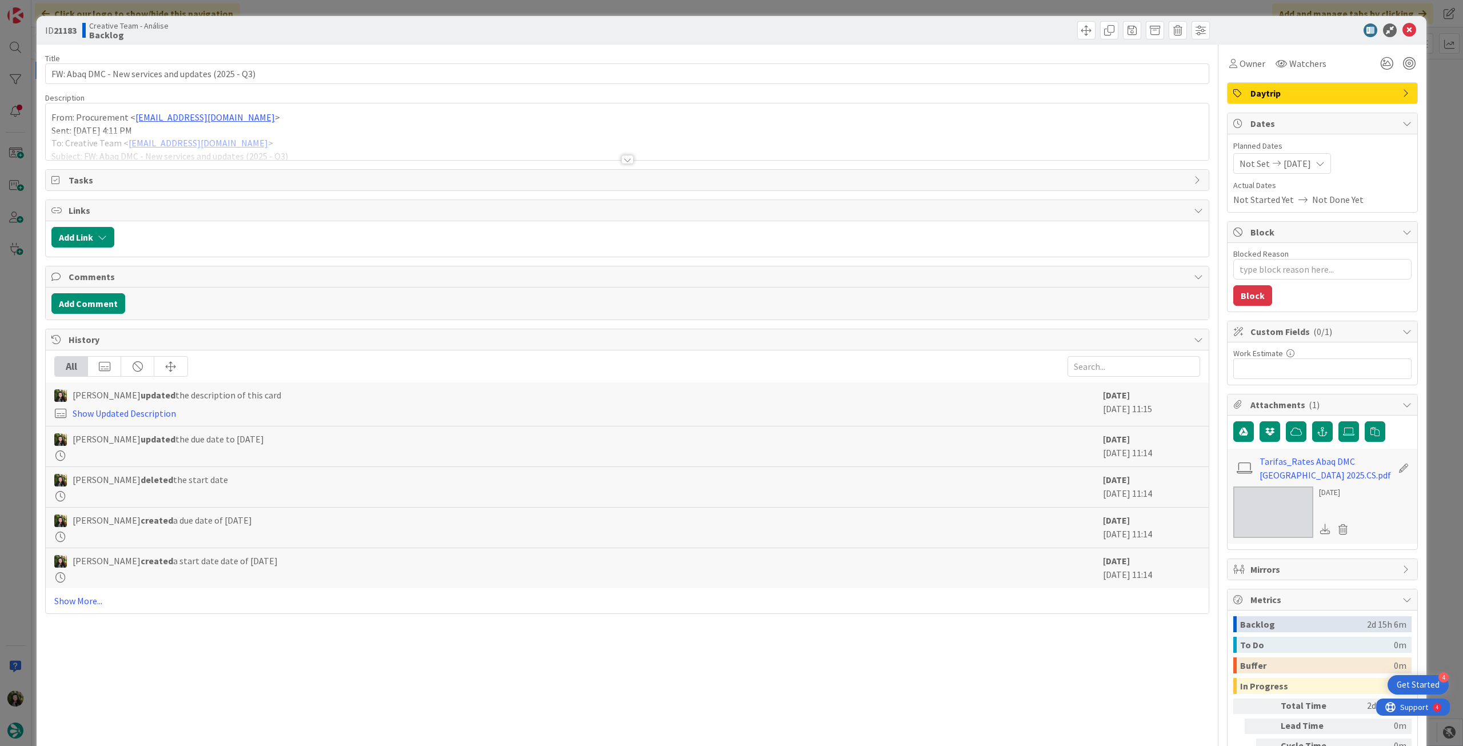
click at [163, 158] on div at bounding box center [627, 145] width 1163 height 29
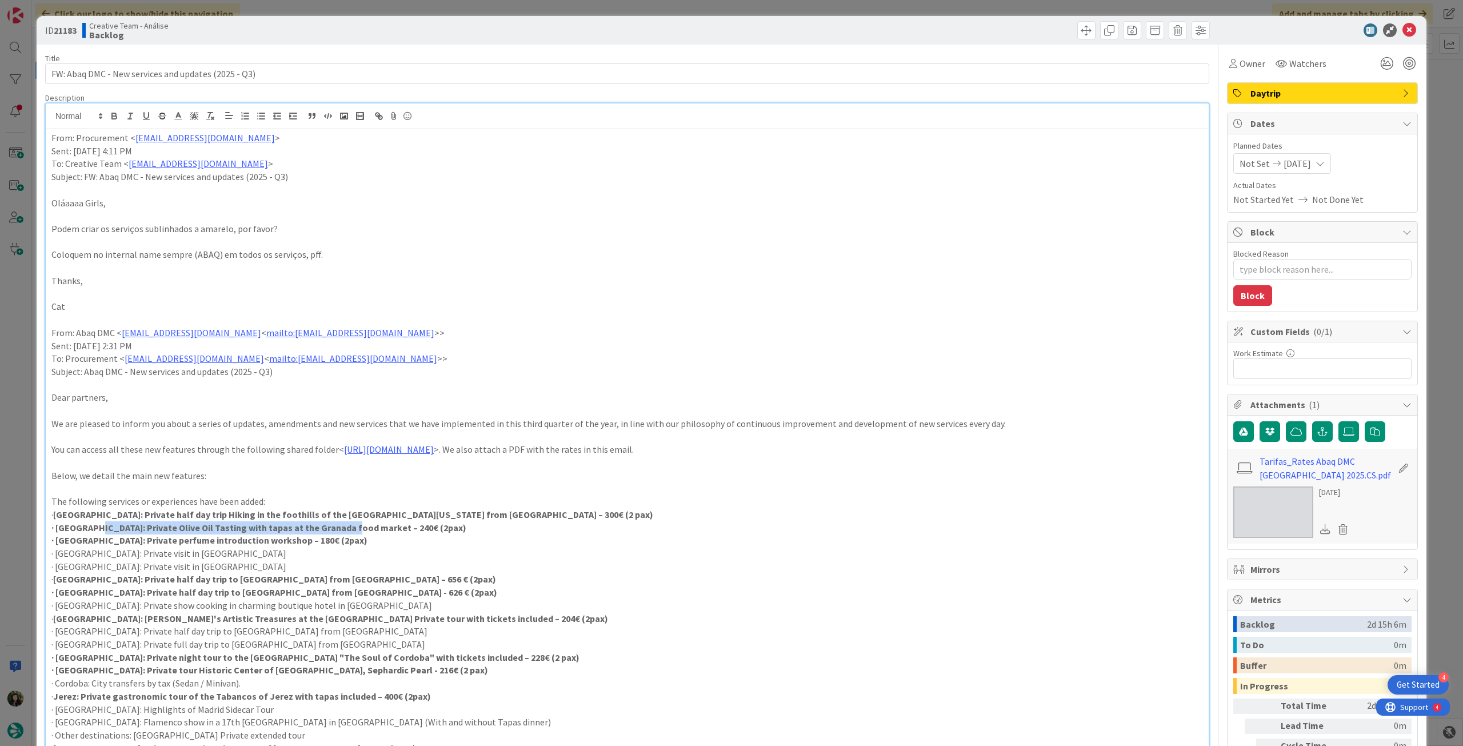
drag, startPoint x: 95, startPoint y: 526, endPoint x: 350, endPoint y: 522, distance: 255.4
click at [347, 526] on strong "· Granada: Private Olive Oil Tasting with tapas at the Granada food market – 24…" at bounding box center [258, 527] width 415 height 11
copy strong "Private Olive Oil Tasting with tapas at the Granada food market"
drag, startPoint x: 133, startPoint y: 541, endPoint x: 118, endPoint y: 534, distance: 16.1
click at [133, 540] on strong "· Granada: Private perfume introduction workshop – 180€ (2pax)" at bounding box center [209, 539] width 316 height 11
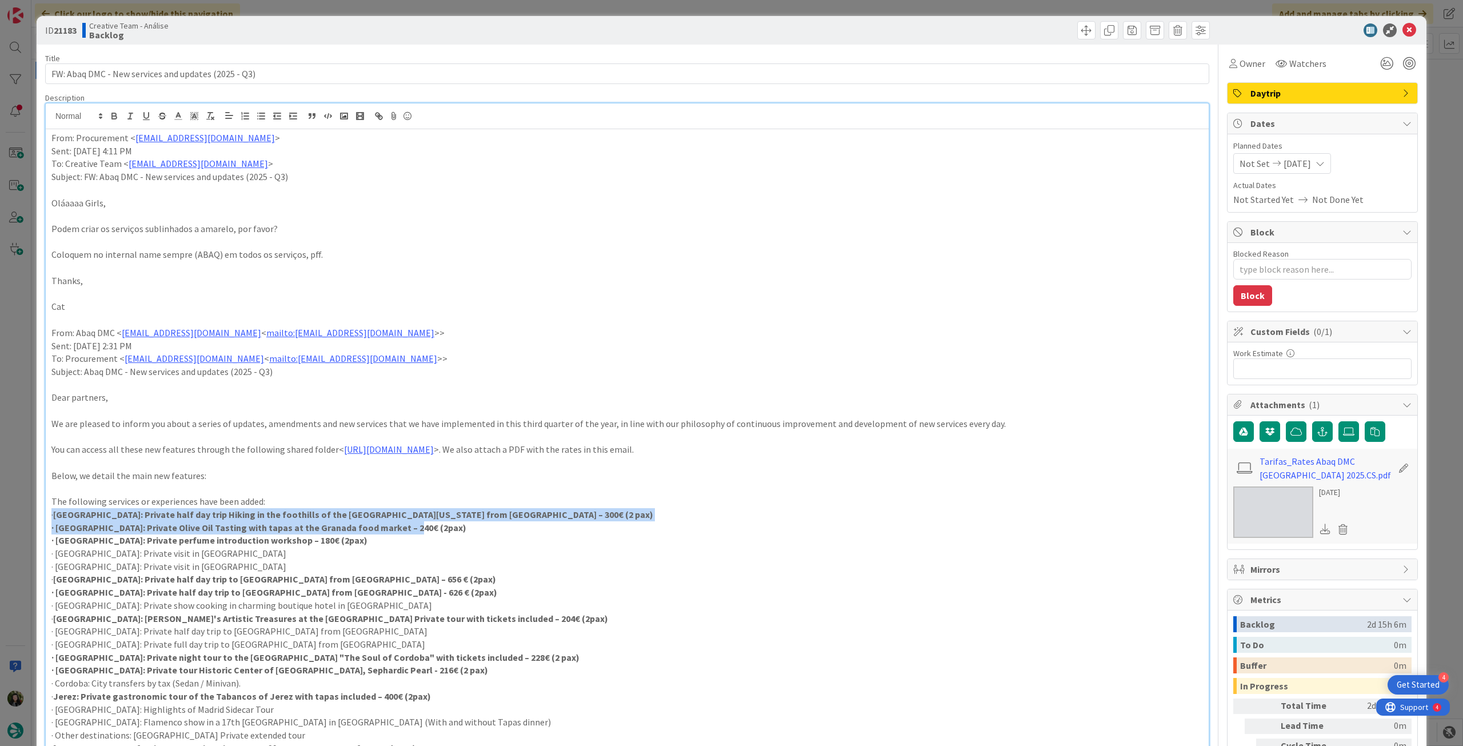
drag, startPoint x: 49, startPoint y: 515, endPoint x: 473, endPoint y: 525, distance: 424.1
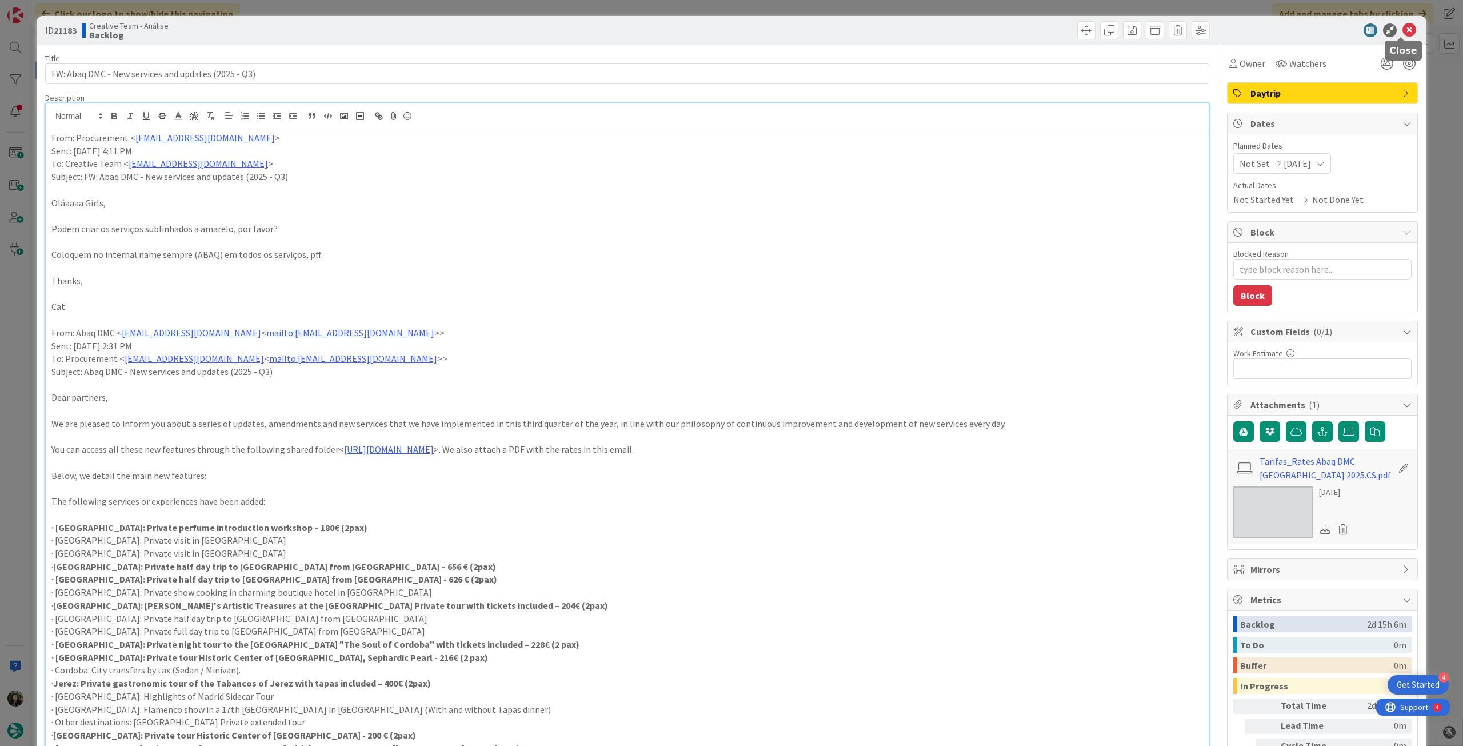
click at [1402, 29] on icon at bounding box center [1409, 30] width 14 height 14
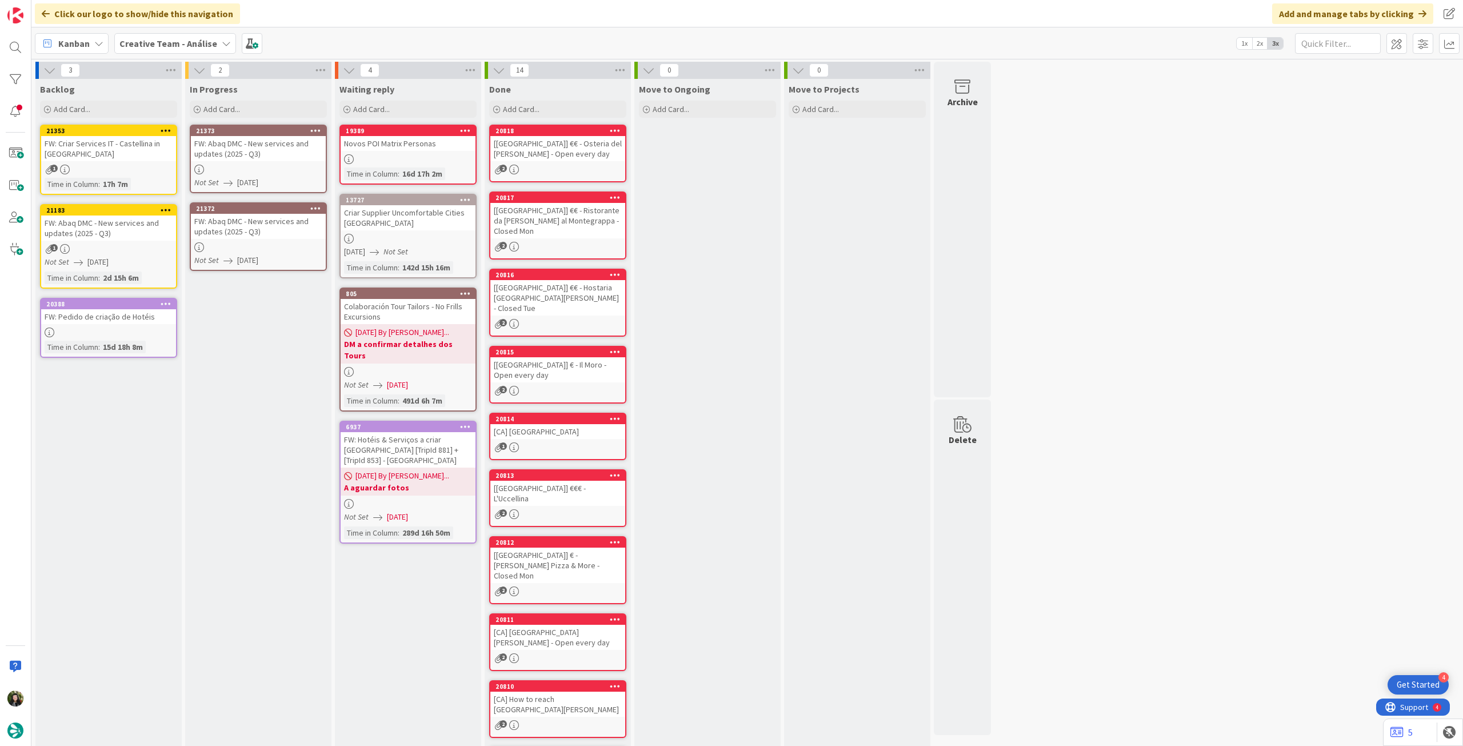
click at [253, 245] on div at bounding box center [258, 247] width 135 height 10
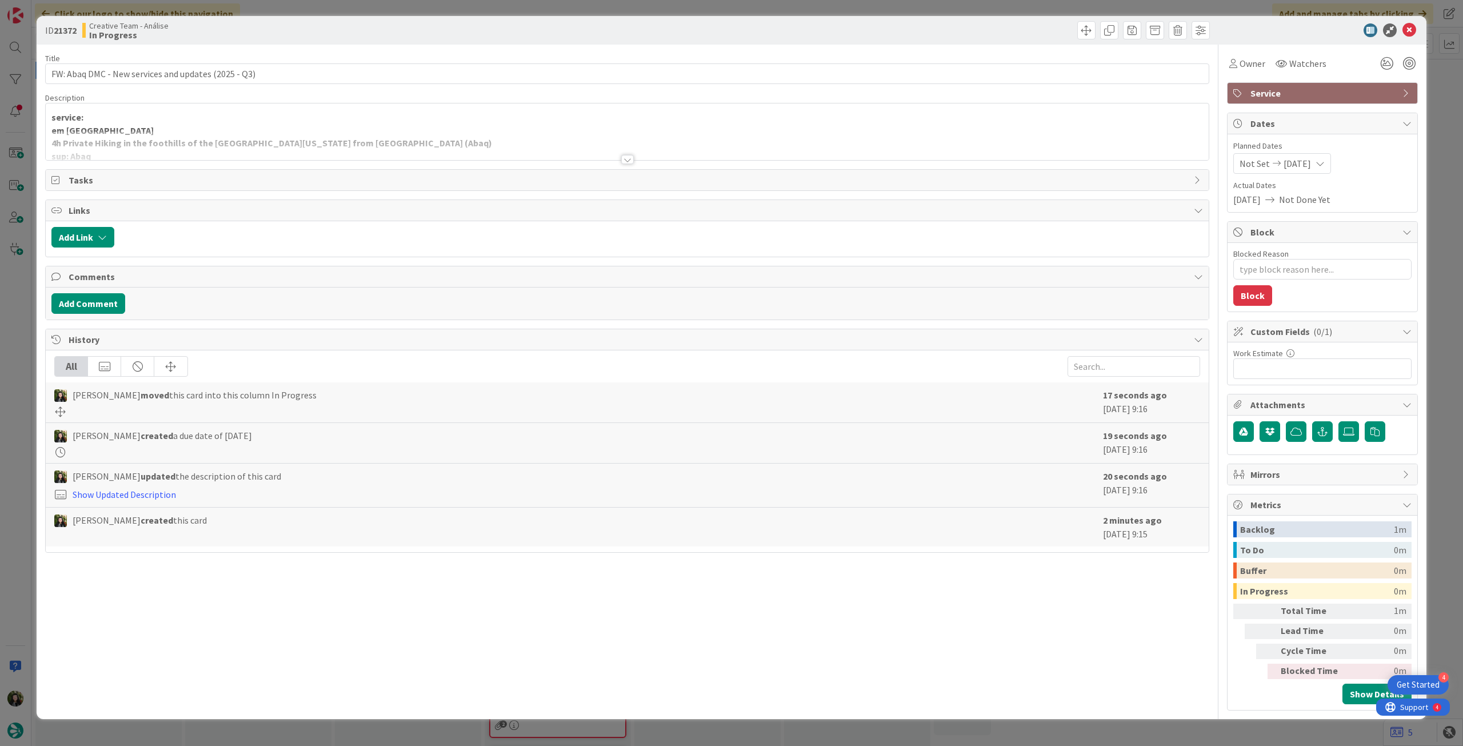
click at [185, 144] on div at bounding box center [627, 145] width 1163 height 29
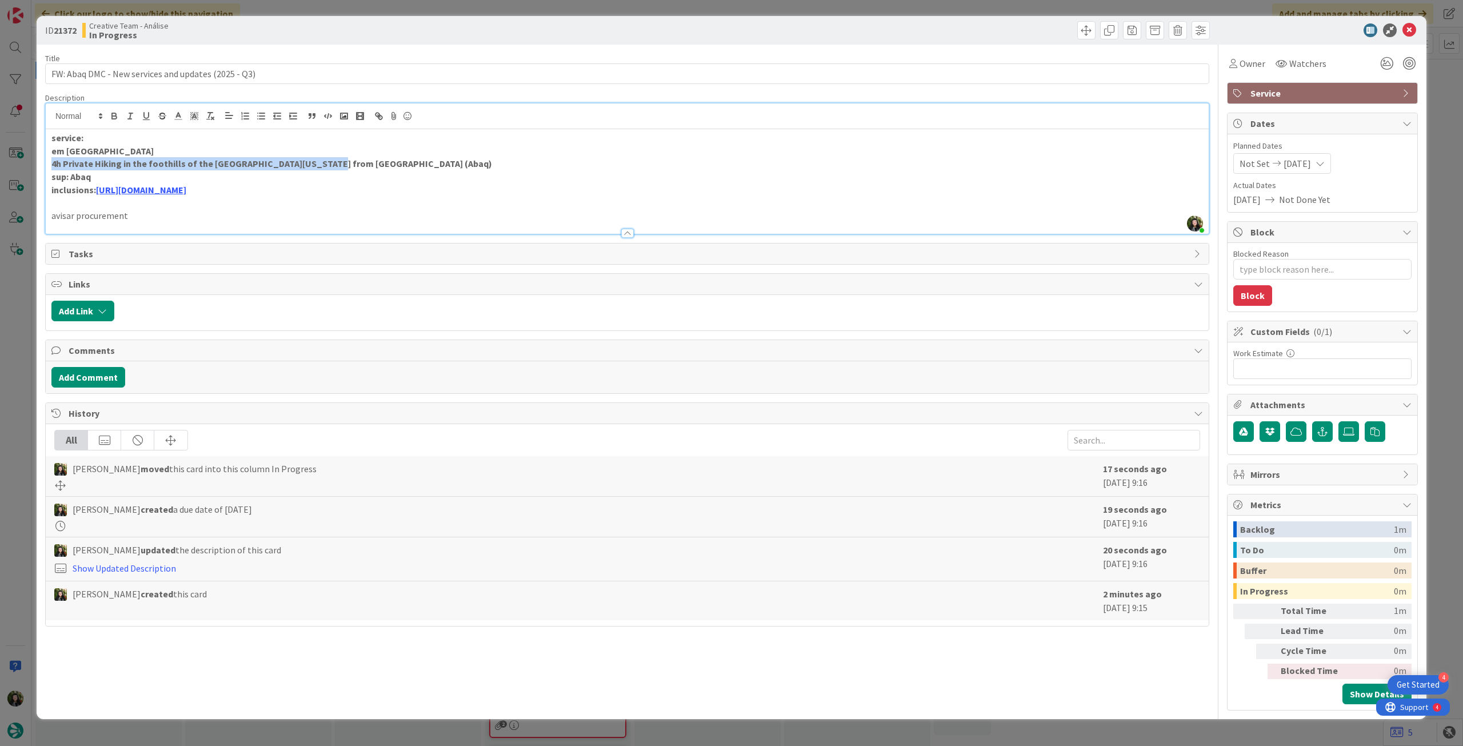
drag, startPoint x: 321, startPoint y: 162, endPoint x: 51, endPoint y: 165, distance: 269.7
click at [51, 165] on strong "4h Private Hiking in the foothills of the Sierra Nevada from Granada (Abaq)" at bounding box center [271, 163] width 441 height 11
type textarea "x"
click at [186, 191] on link "https://drive.google.com/drive/folders/1DflniD2dKmyNVVWu7pOrq5rtGqSsH973?usp=dr…" at bounding box center [141, 189] width 90 height 11
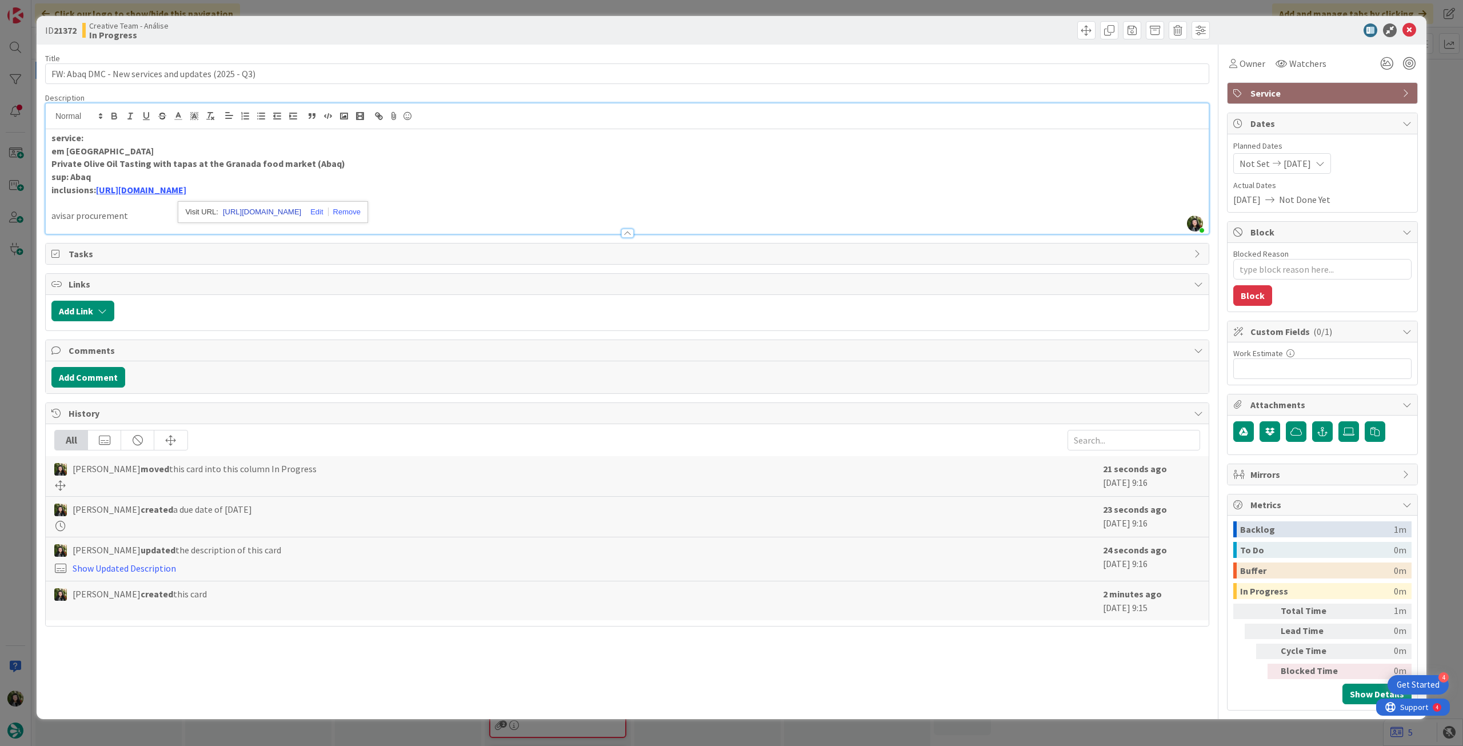
click at [232, 211] on link "https://drive.google.com/drive/folders/1DflniD2dKmyNVVWu7pOrq5rtGqSsH973?usp=dr…" at bounding box center [262, 212] width 78 height 15
drag, startPoint x: 54, startPoint y: 164, endPoint x: 159, endPoint y: 145, distance: 106.9
click at [54, 164] on strong "Private Olive Oil Tasting with tapas at the Granada food market (Abaq)" at bounding box center [198, 163] width 294 height 11
drag, startPoint x: 1406, startPoint y: 27, endPoint x: 1335, endPoint y: 41, distance: 72.2
click at [1406, 27] on icon at bounding box center [1409, 30] width 14 height 14
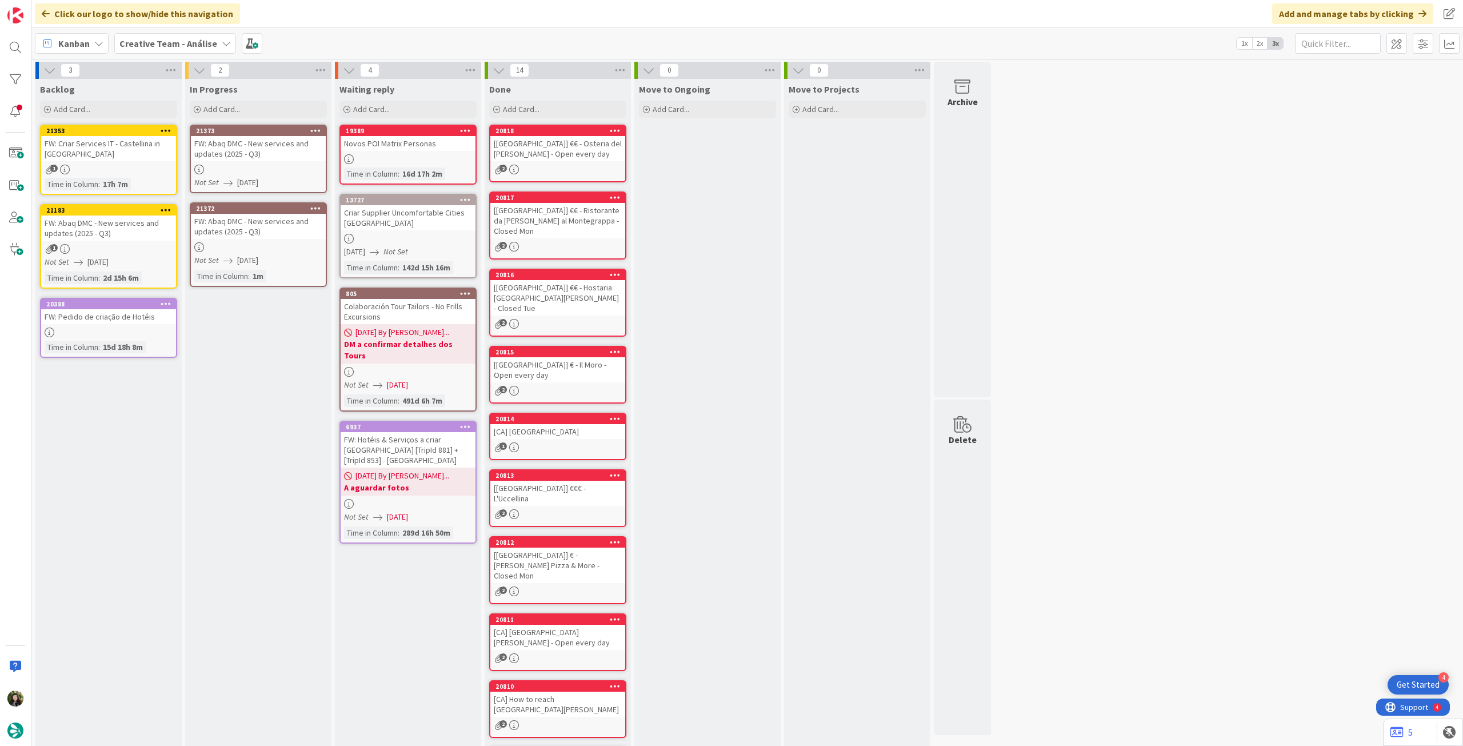
click at [299, 155] on div "FW: Abaq DMC - New services and updates (2025 - Q3)" at bounding box center [258, 148] width 135 height 25
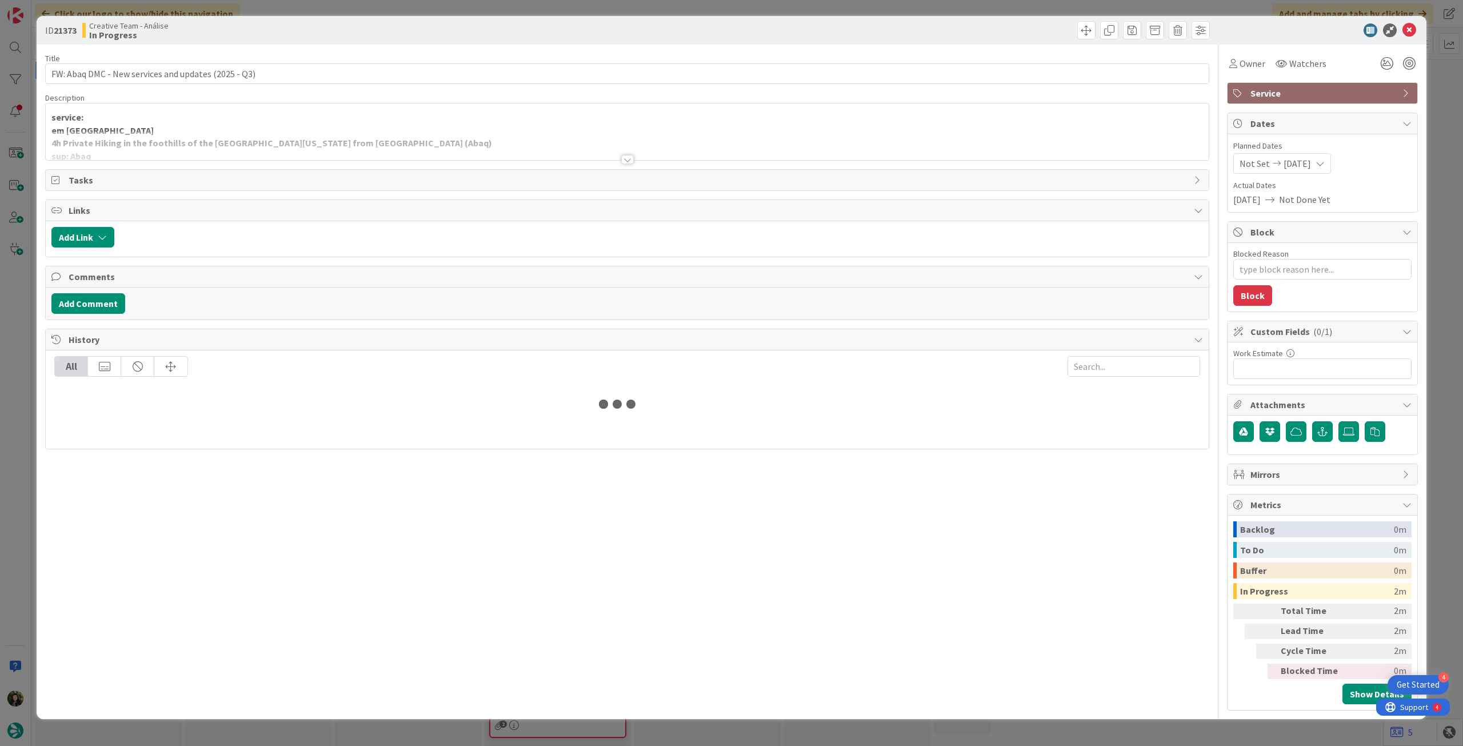
type textarea "x"
click at [280, 146] on div at bounding box center [627, 145] width 1163 height 29
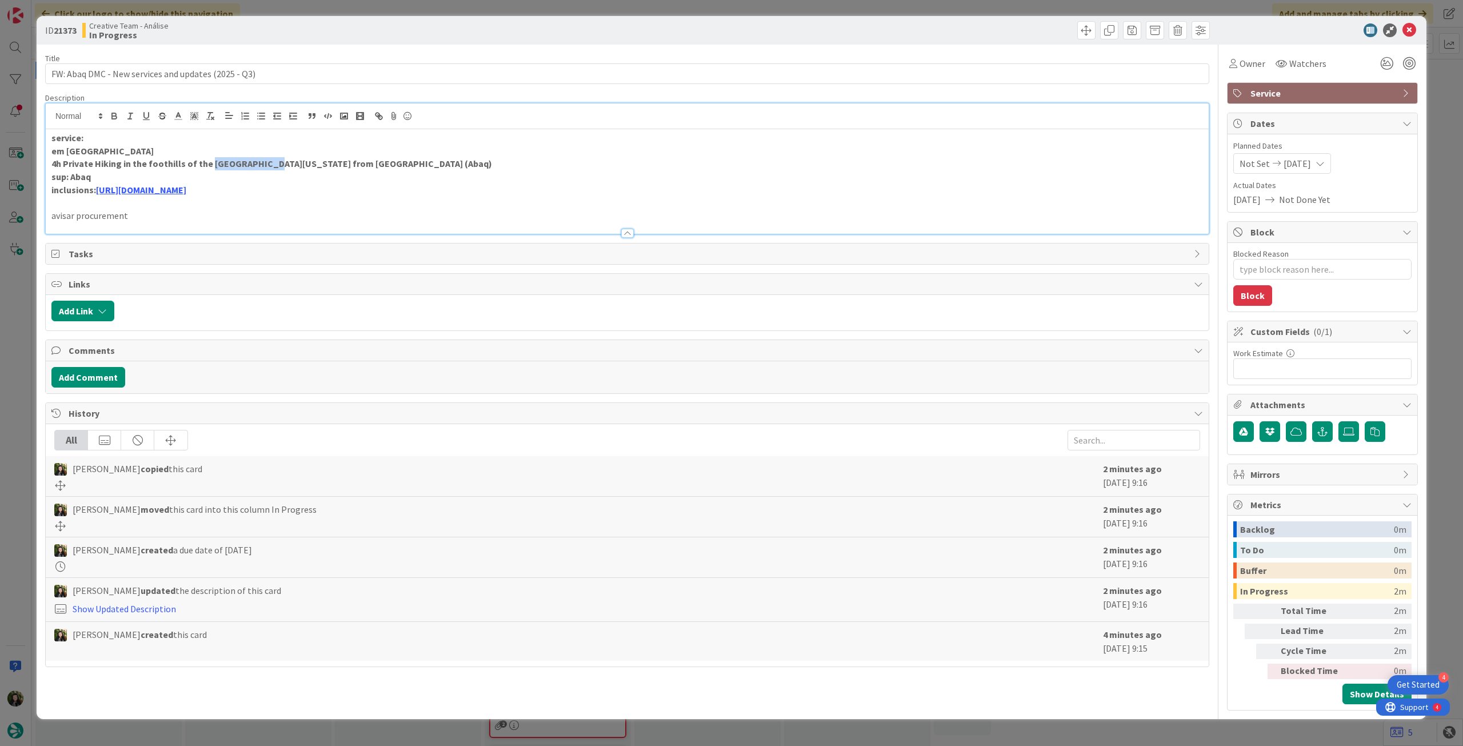
drag, startPoint x: 208, startPoint y: 165, endPoint x: 264, endPoint y: 163, distance: 56.0
click at [264, 163] on strong "4h Private Hiking in the foothills of the Sierra Nevada from Granada (Abaq)" at bounding box center [271, 163] width 441 height 11
copy strong "Sierra Nevada"
click at [59, 162] on strong "4h Private Hiking in the foothills of the Sierra Nevada from Granada (Abaq)" at bounding box center [271, 163] width 441 height 11
click at [1404, 31] on icon at bounding box center [1409, 30] width 14 height 14
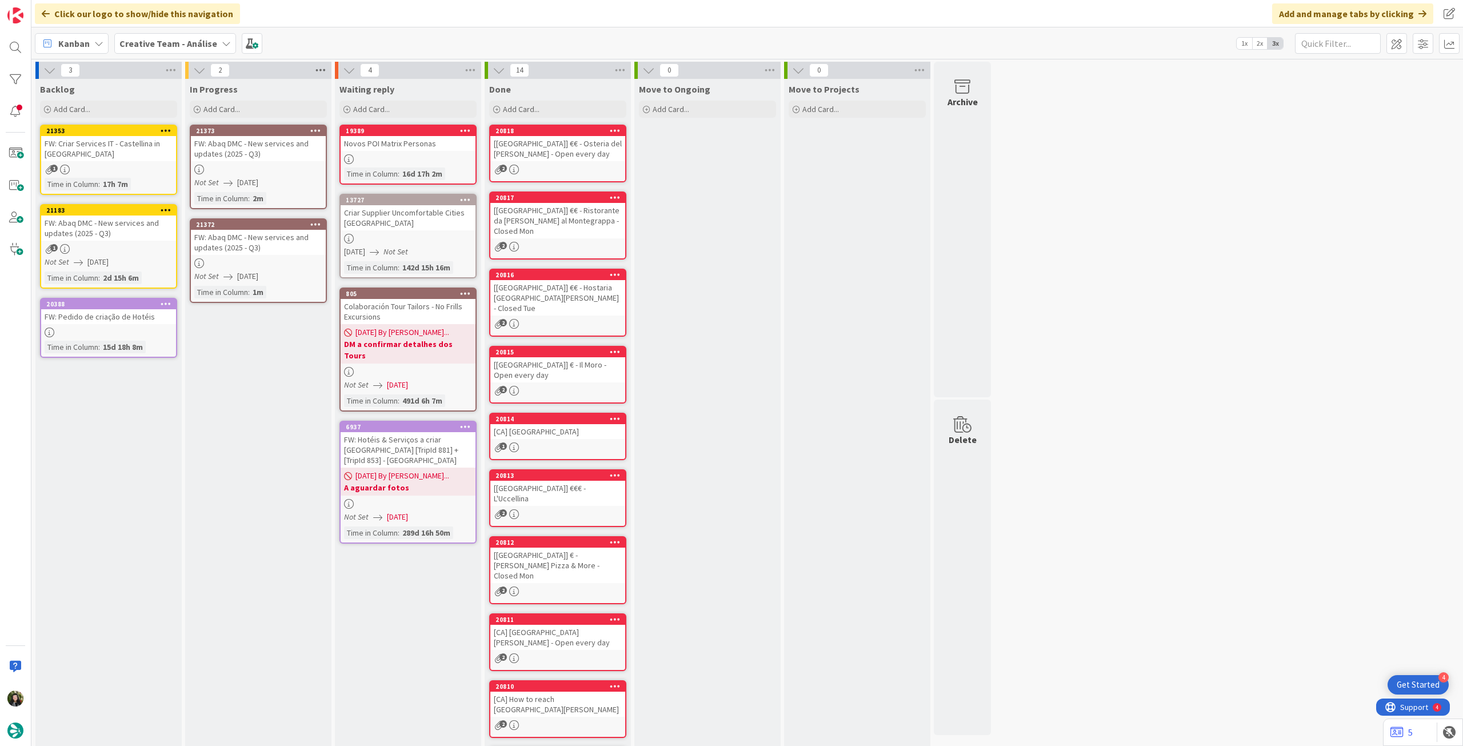
click at [320, 78] on icon at bounding box center [320, 70] width 15 height 17
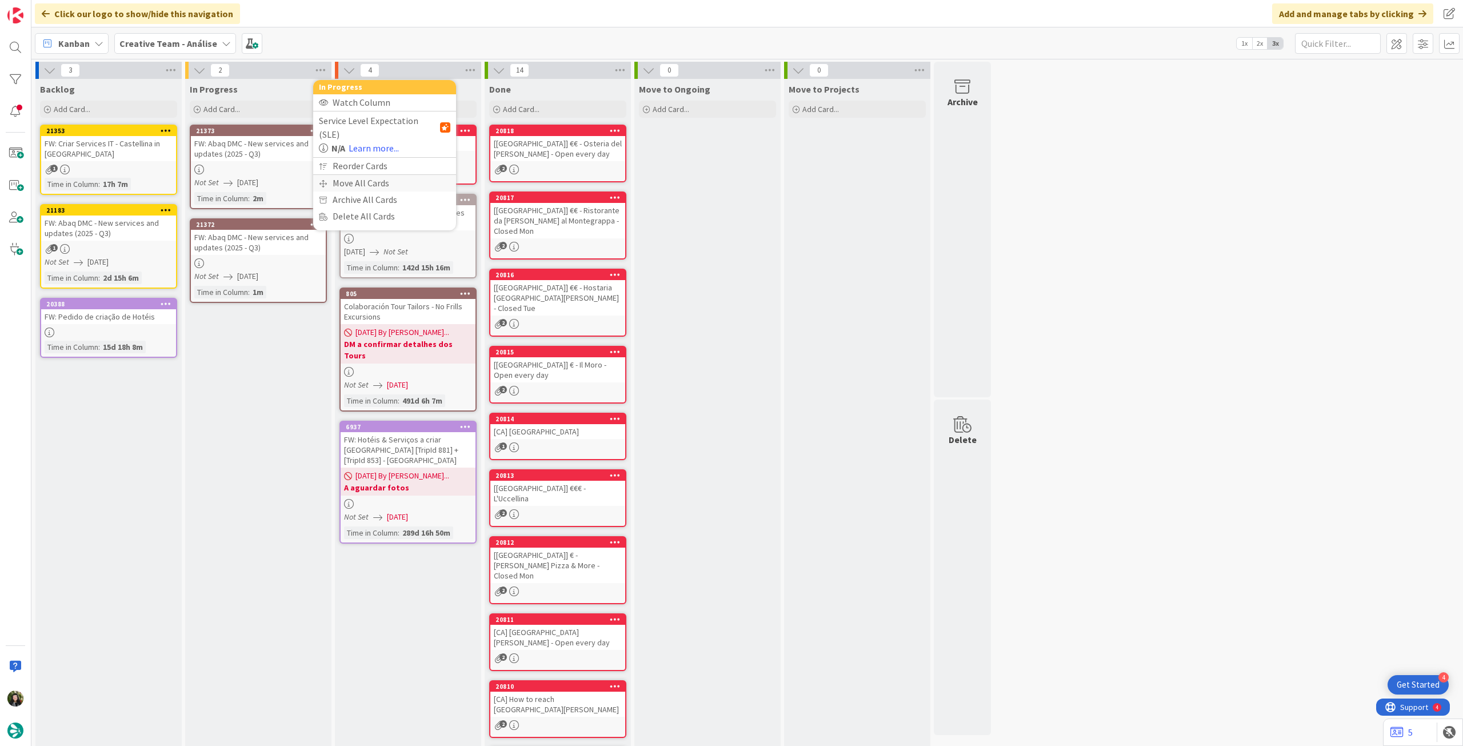
click at [329, 175] on div "Move All Cards" at bounding box center [384, 183] width 143 height 17
click at [361, 127] on span "Creative Team - Análise" at bounding box center [371, 124] width 92 height 11
click at [373, 174] on span "Creative Team" at bounding box center [392, 179] width 104 height 17
click at [383, 164] on div "E - To Do" at bounding box center [378, 161] width 105 height 18
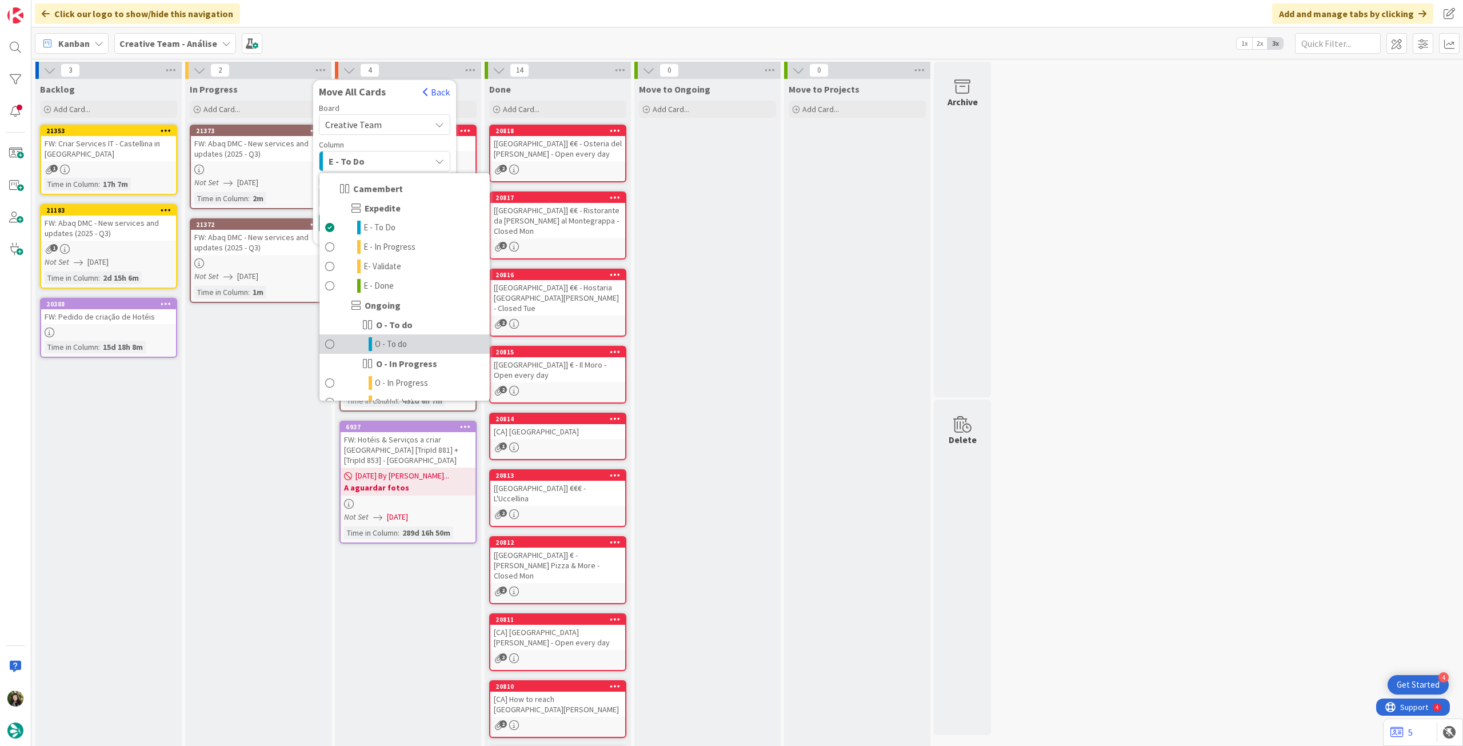
drag, startPoint x: 398, startPoint y: 341, endPoint x: 383, endPoint y: 266, distance: 75.9
click at [398, 340] on span "O - To do" at bounding box center [391, 344] width 32 height 14
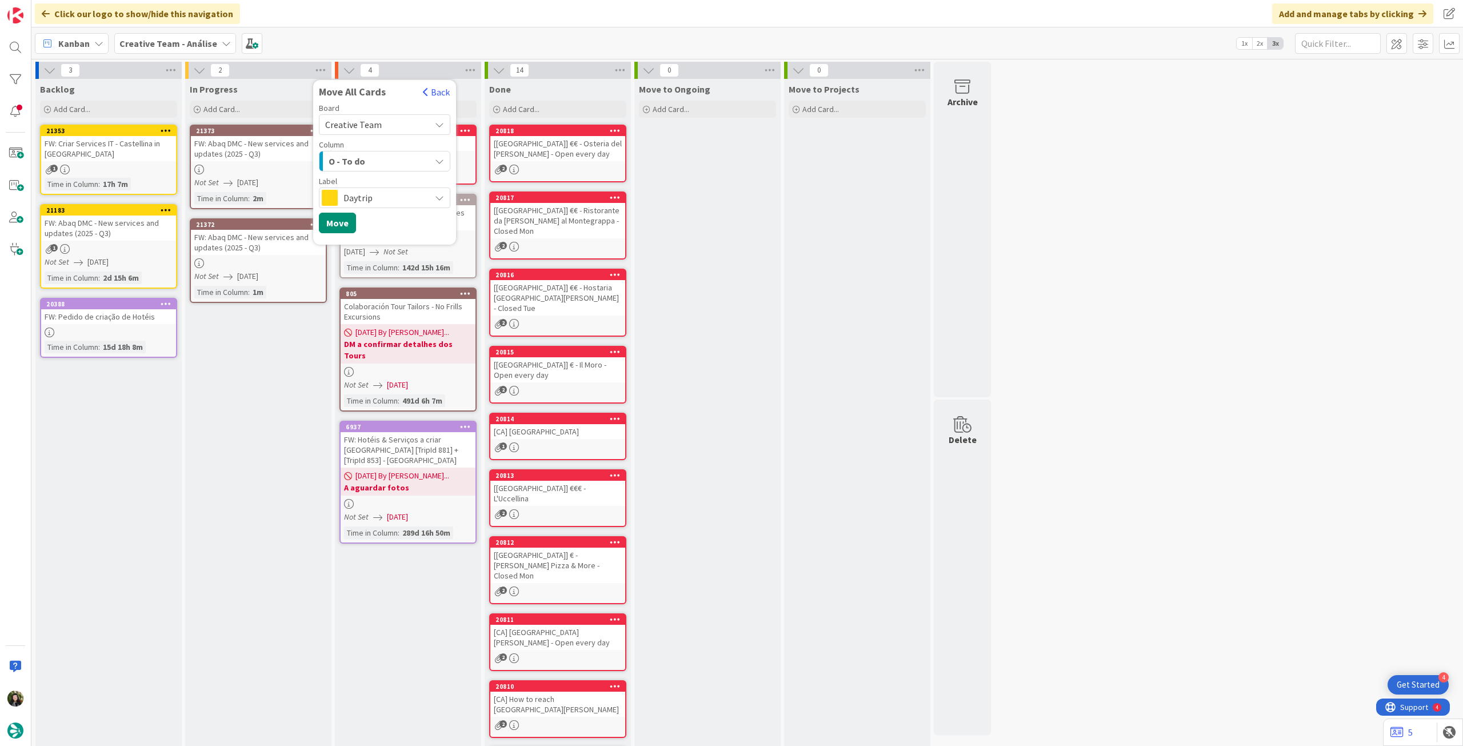
drag, startPoint x: 380, startPoint y: 193, endPoint x: 383, endPoint y: 202, distance: 9.0
click at [381, 193] on span "Daytrip" at bounding box center [383, 198] width 81 height 16
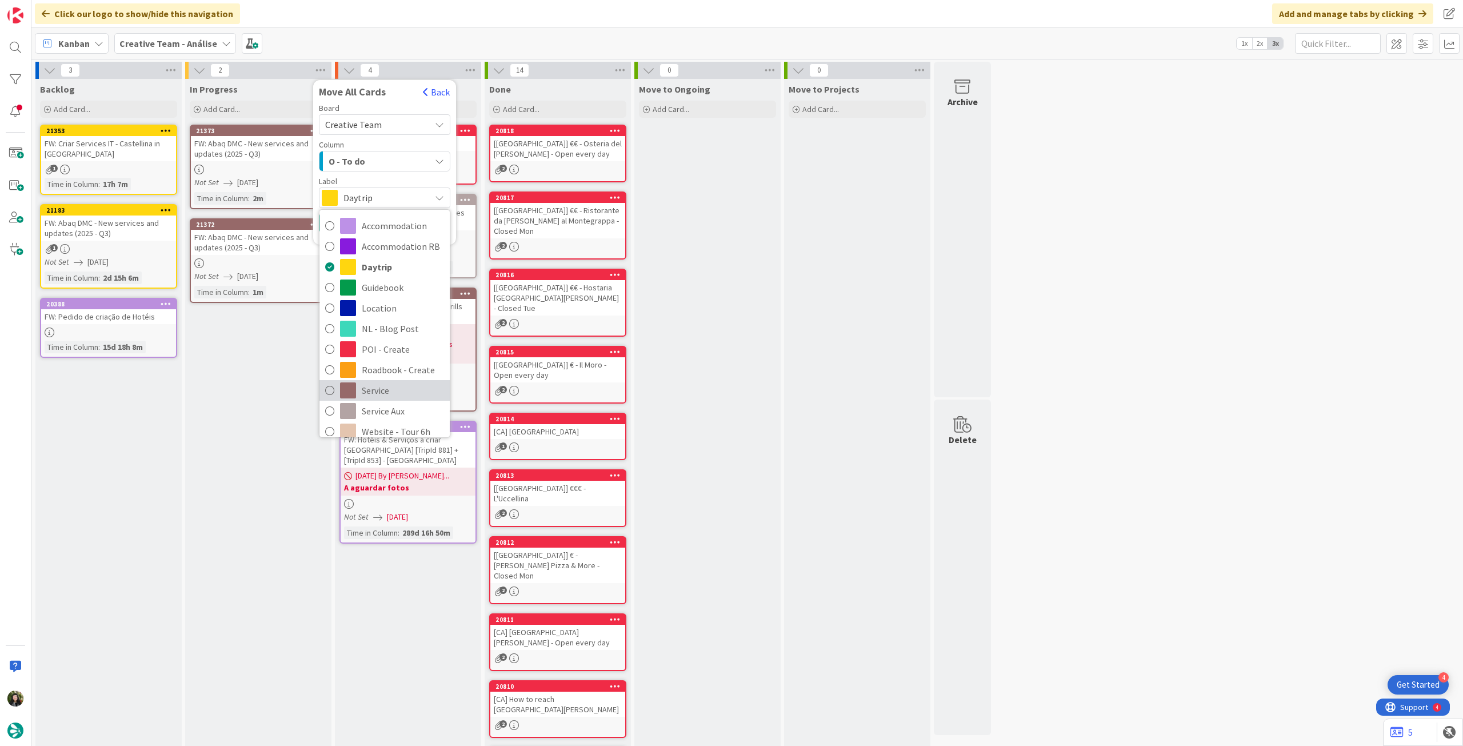
click at [390, 389] on span "Service" at bounding box center [403, 390] width 82 height 17
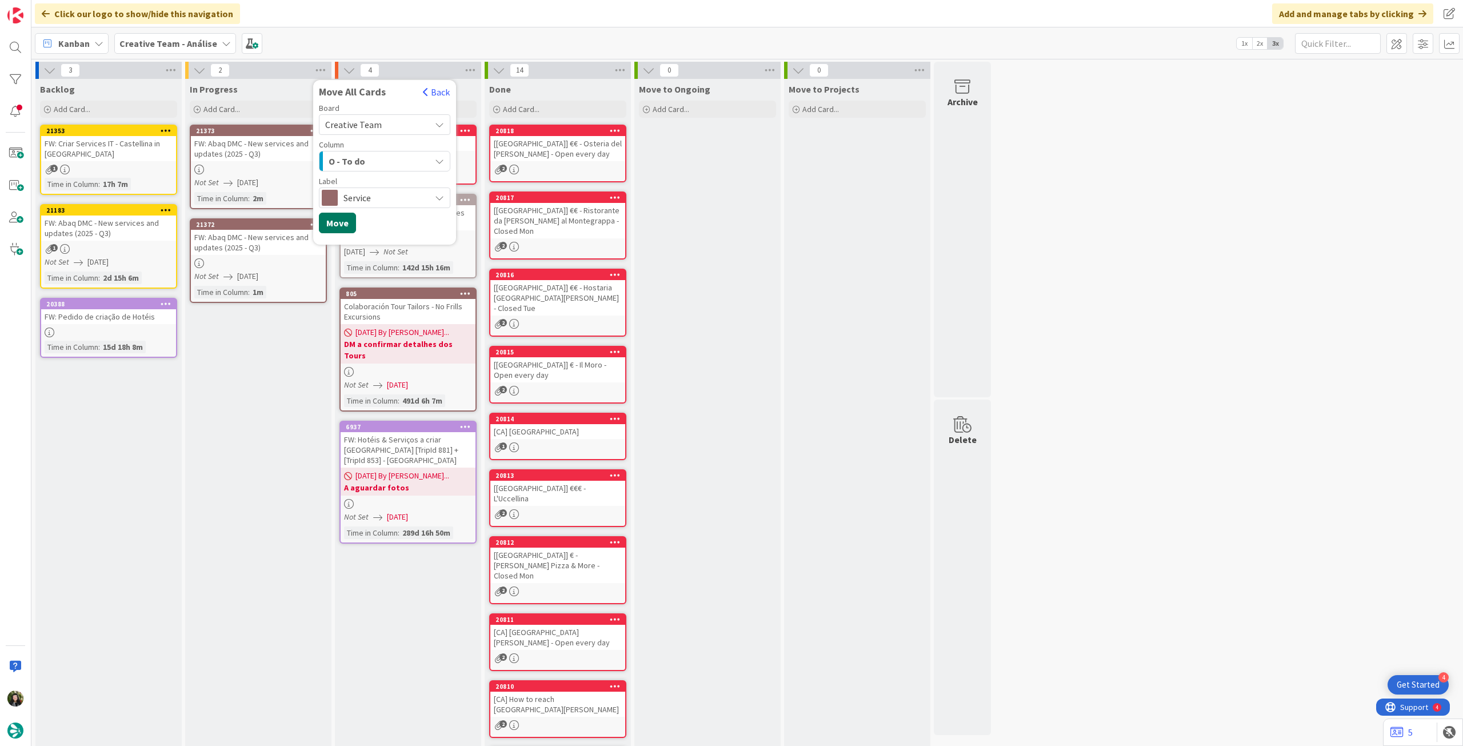
click at [343, 225] on button "Move" at bounding box center [337, 223] width 37 height 21
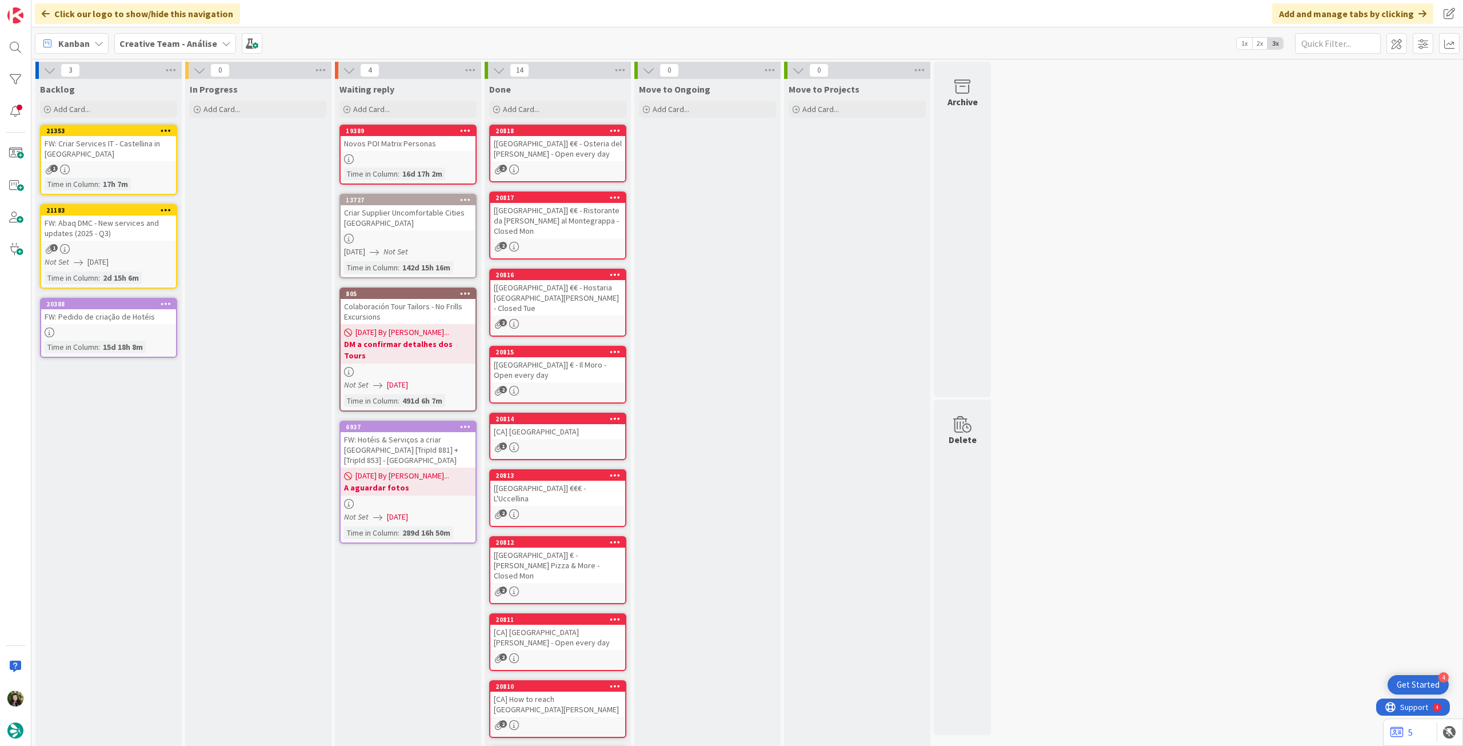
click at [139, 164] on link "21353 FW: Criar Services IT - Castellina in Chianti 1 Time in Column : 17h 7m" at bounding box center [108, 160] width 137 height 70
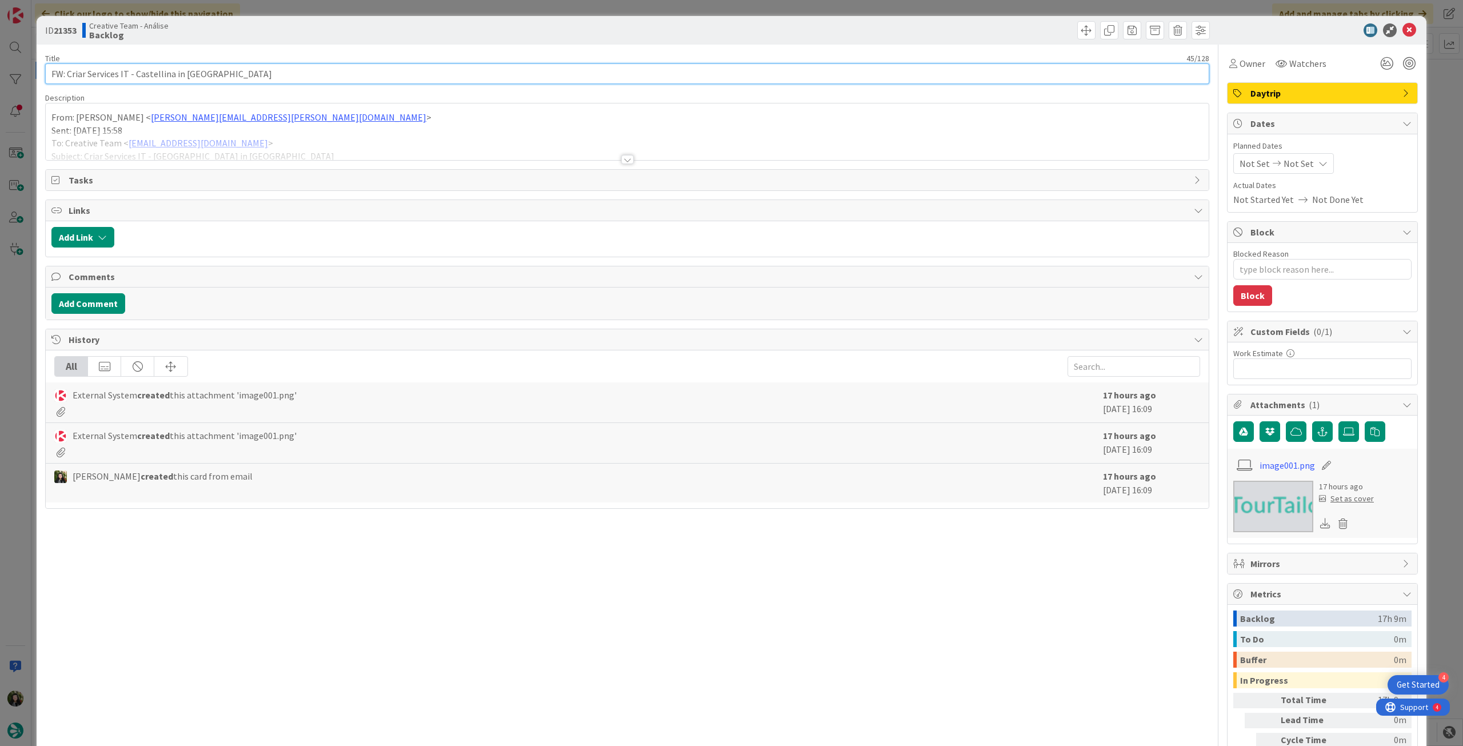
drag, startPoint x: 174, startPoint y: 69, endPoint x: 85, endPoint y: 68, distance: 89.7
click at [12, 75] on div "ID 21353 Creative Team - Análise Backlog Title 45 / 128 FW: Criar Services IT -…" at bounding box center [731, 373] width 1463 height 746
click at [1406, 27] on icon at bounding box center [1409, 30] width 14 height 14
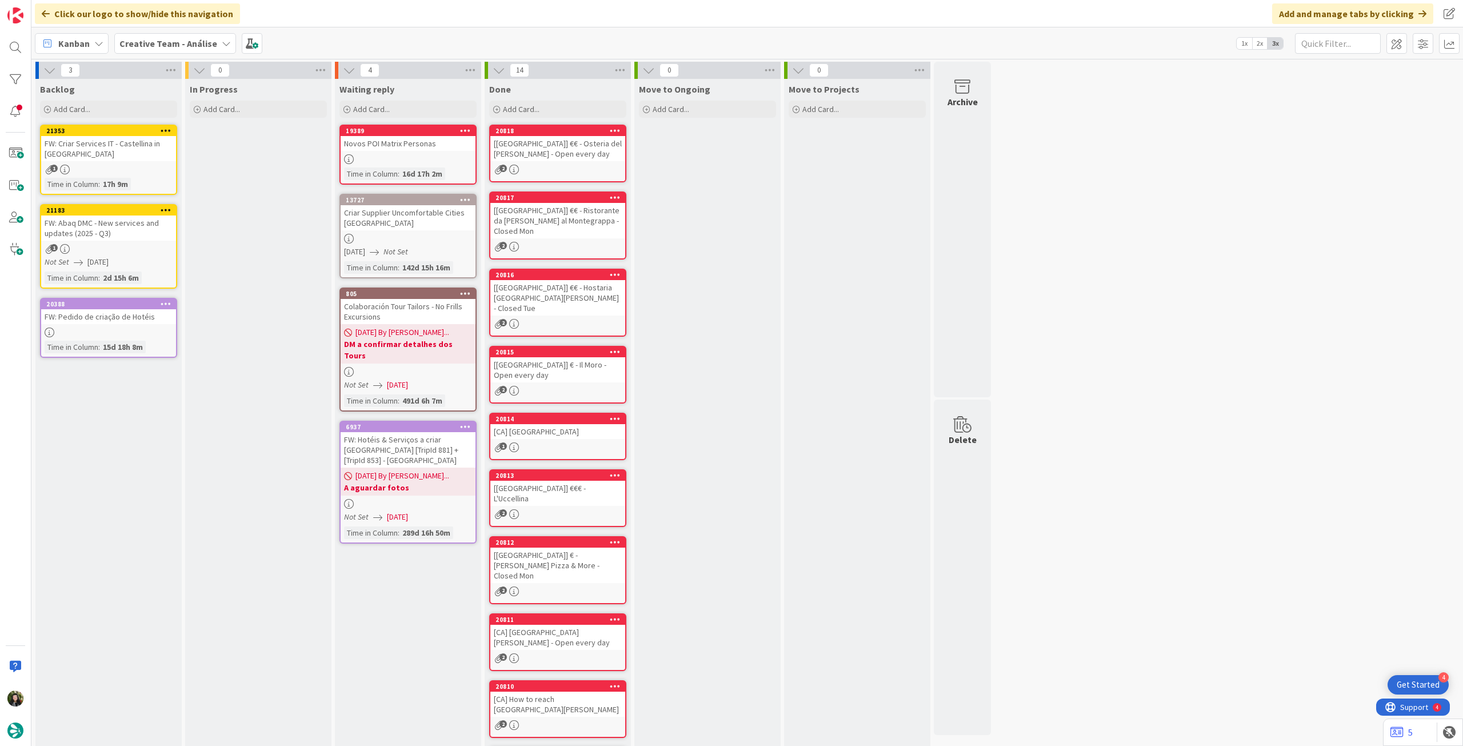
click at [282, 122] on div "In Progress Add Card... Template Not Set Title 0 / 128 Label Daytrip Location D…" at bounding box center [258, 470] width 146 height 783
click at [285, 113] on div "Add Card..." at bounding box center [258, 109] width 137 height 17
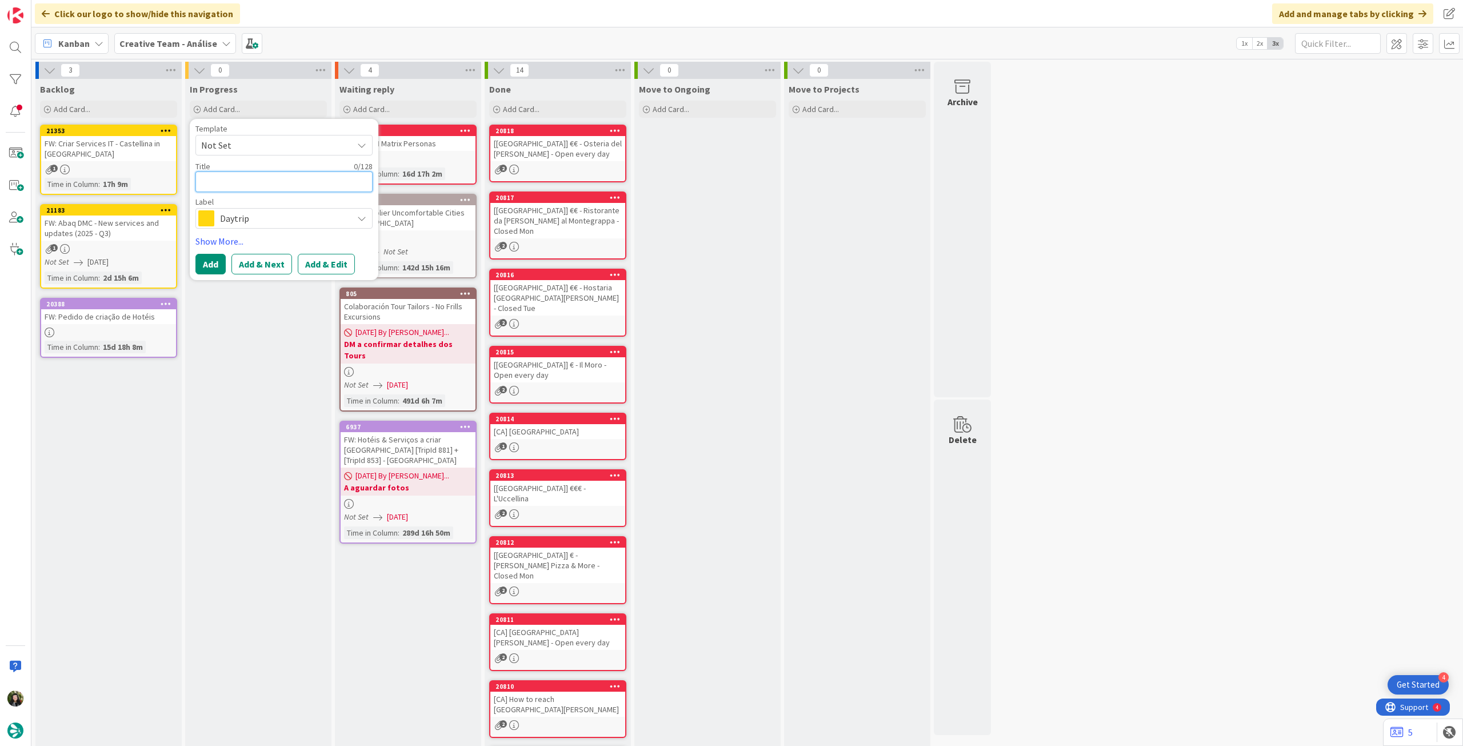
click at [259, 187] on textarea at bounding box center [283, 181] width 177 height 21
paste textarea "FW: Criar Services IT - Castellina in [GEOGRAPHIC_DATA]"
type textarea "x"
type textarea "FW: Criar Services IT - Castellina in [GEOGRAPHIC_DATA]"
click at [256, 217] on span "Daytrip" at bounding box center [283, 218] width 127 height 16
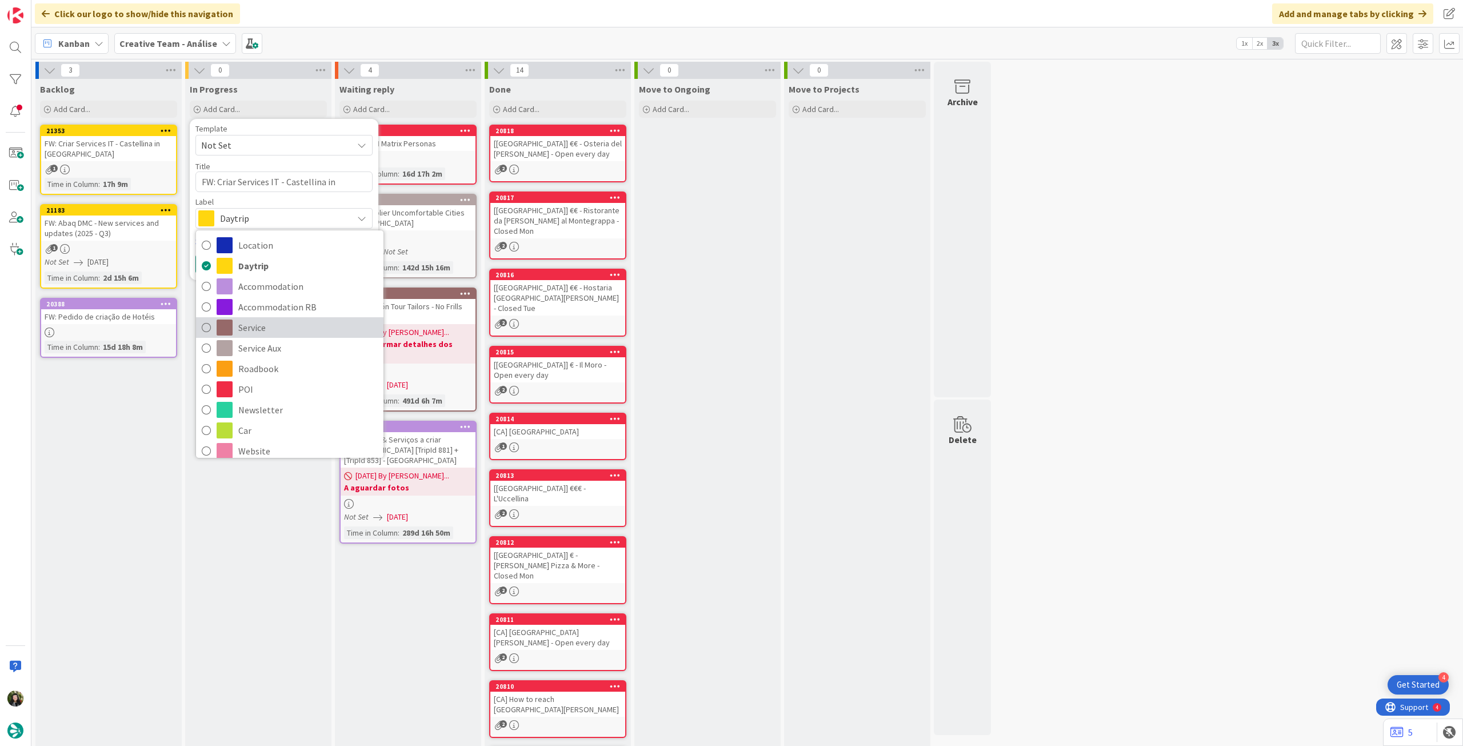
click at [292, 333] on span "Service" at bounding box center [307, 327] width 139 height 17
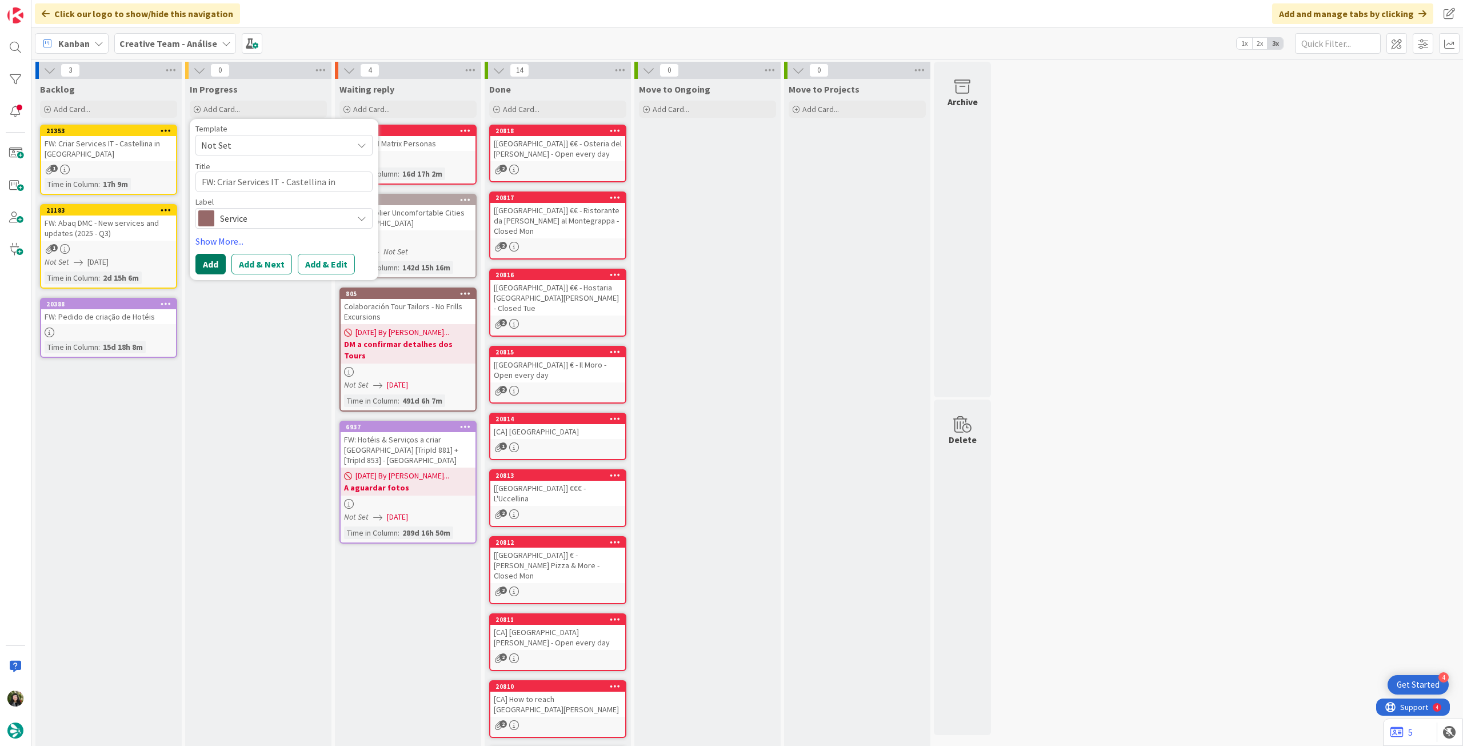
click at [210, 266] on button "Add" at bounding box center [210, 264] width 30 height 21
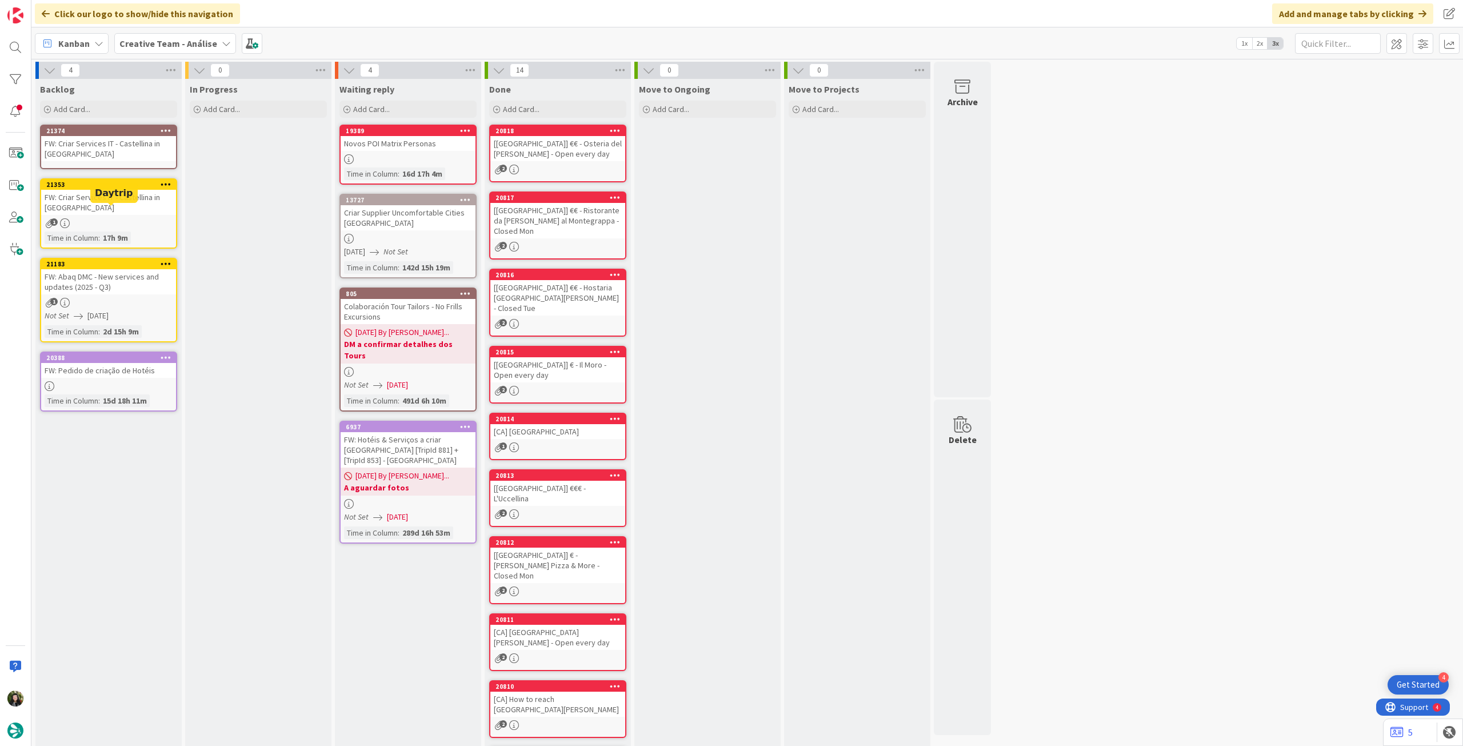
click at [136, 171] on div "Backlog Add Card... 21374 FW: Criar Services IT - Castellina in Chianti 21353 F…" at bounding box center [108, 470] width 146 height 783
click at [128, 199] on div "FW: Criar Services IT - Castellina in [GEOGRAPHIC_DATA]" at bounding box center [108, 202] width 135 height 25
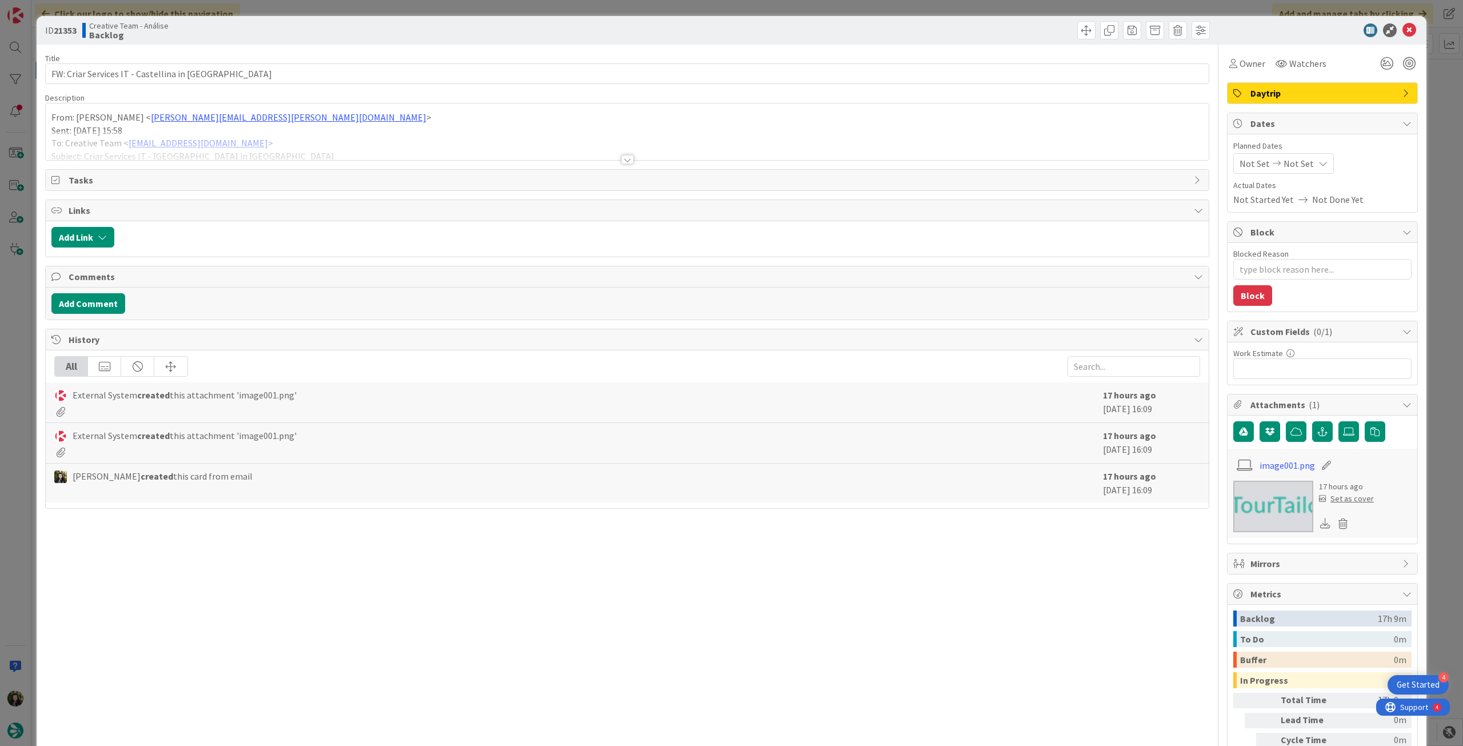
click at [166, 145] on div at bounding box center [627, 145] width 1163 height 29
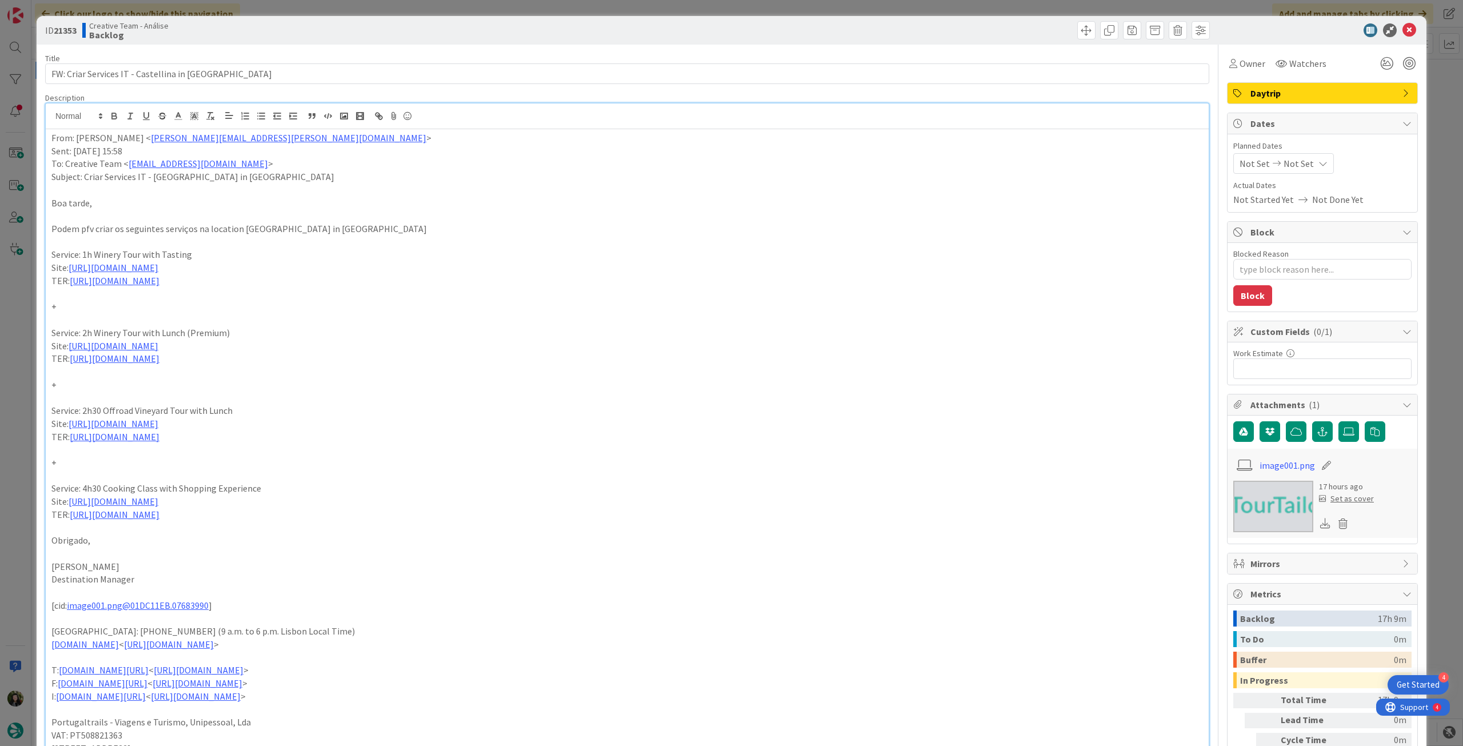
drag, startPoint x: 48, startPoint y: 256, endPoint x: 318, endPoint y: 280, distance: 271.3
click at [318, 280] on div "From: Frederico Rodrigues < frederico.rodrigues@tourtailors.com > Sent: Wednesd…" at bounding box center [627, 454] width 1163 height 650
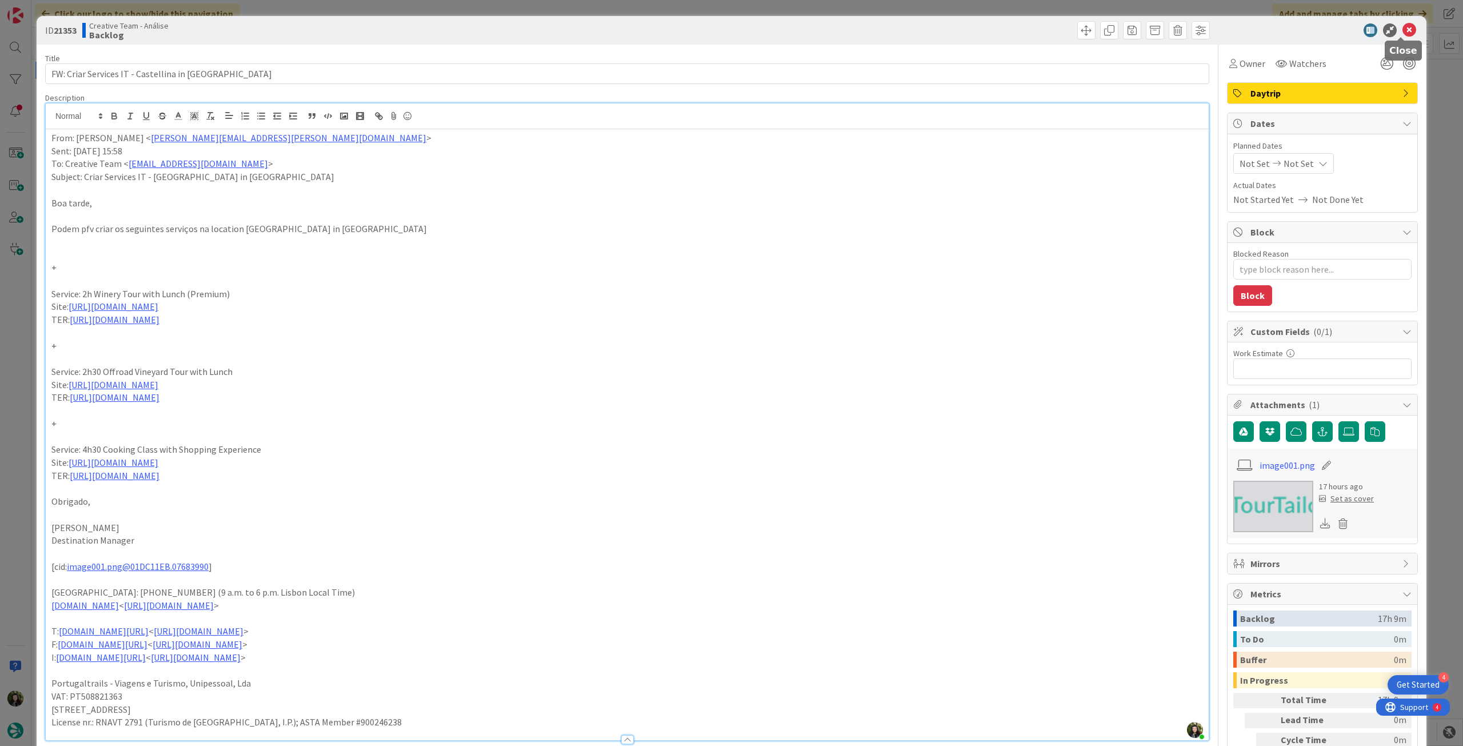
click at [1402, 34] on icon at bounding box center [1409, 30] width 14 height 14
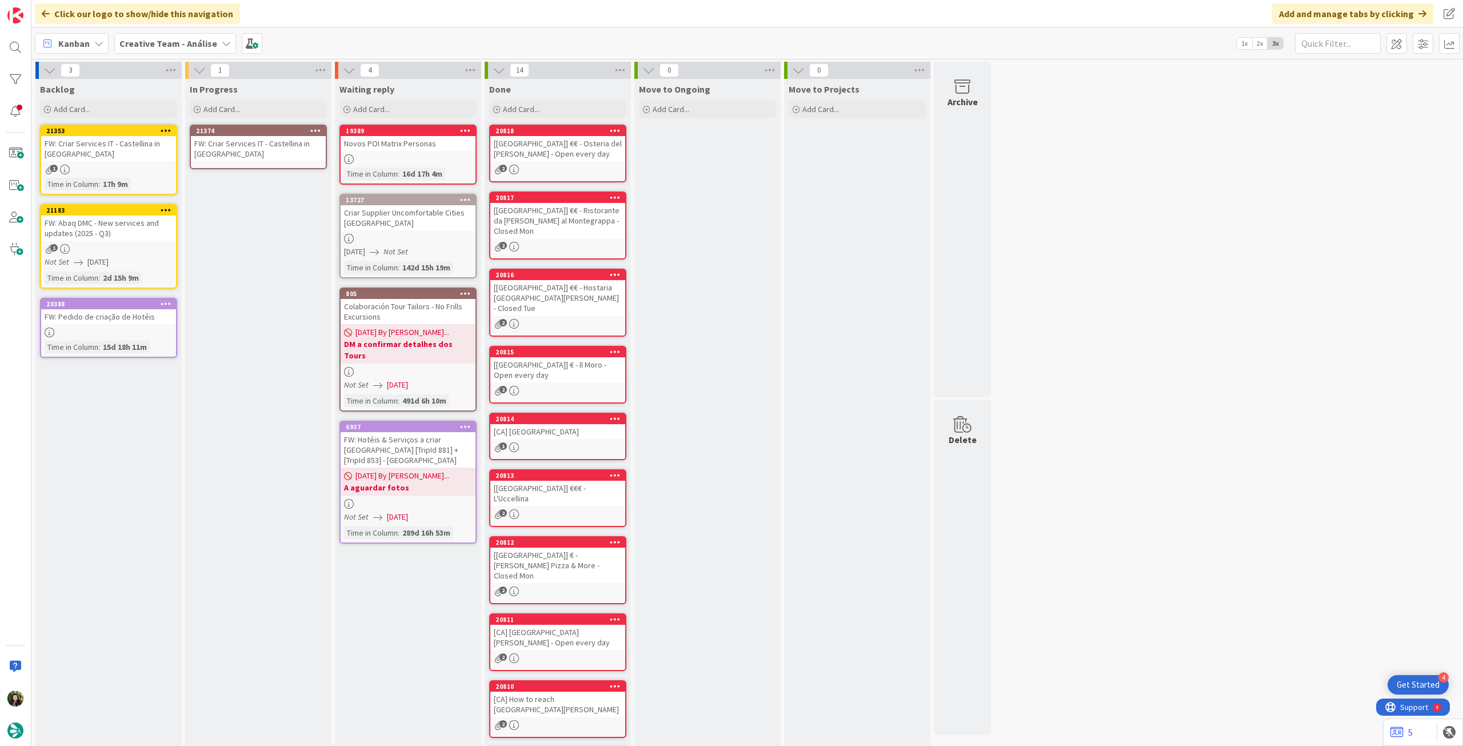
click at [256, 146] on div "FW: Criar Services IT - Castellina in [GEOGRAPHIC_DATA]" at bounding box center [258, 148] width 135 height 25
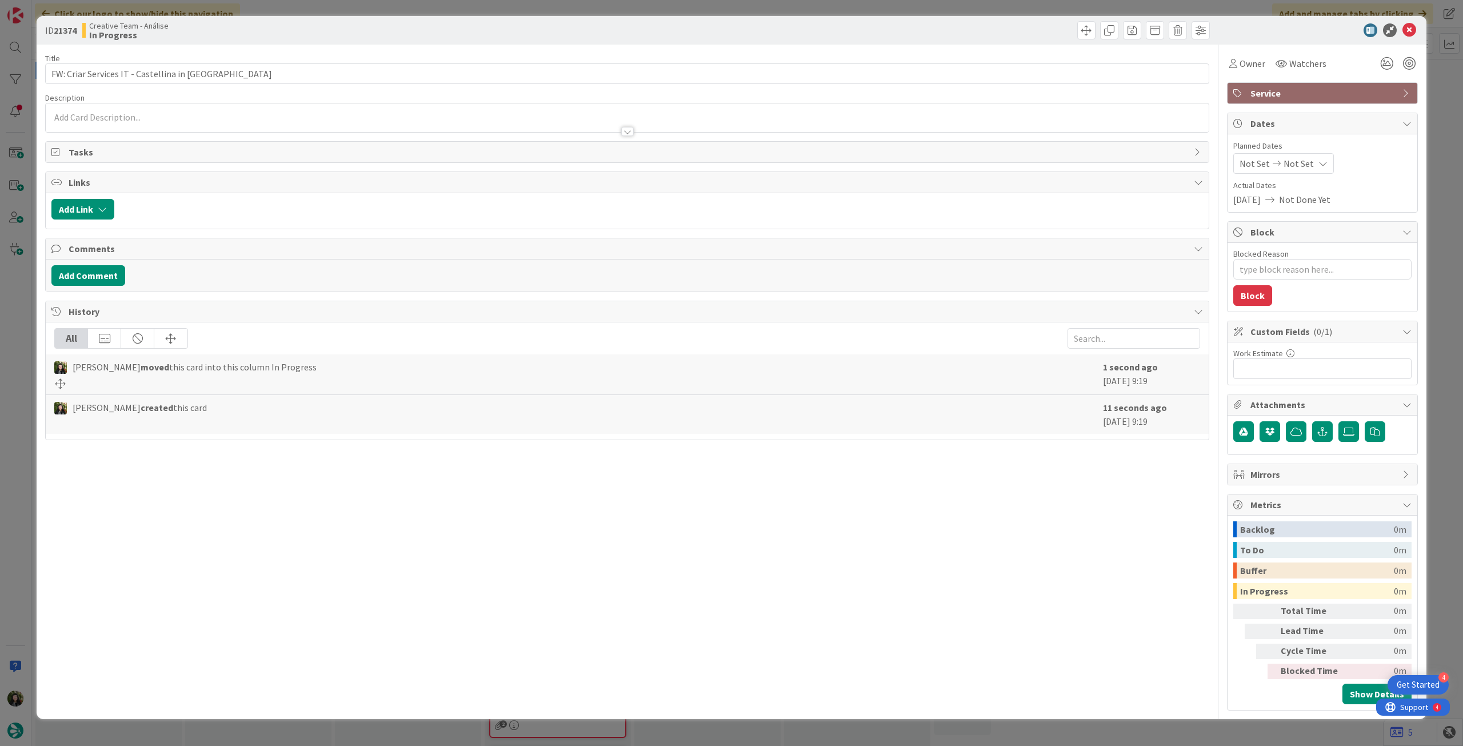
click at [197, 128] on div at bounding box center [627, 126] width 1163 height 12
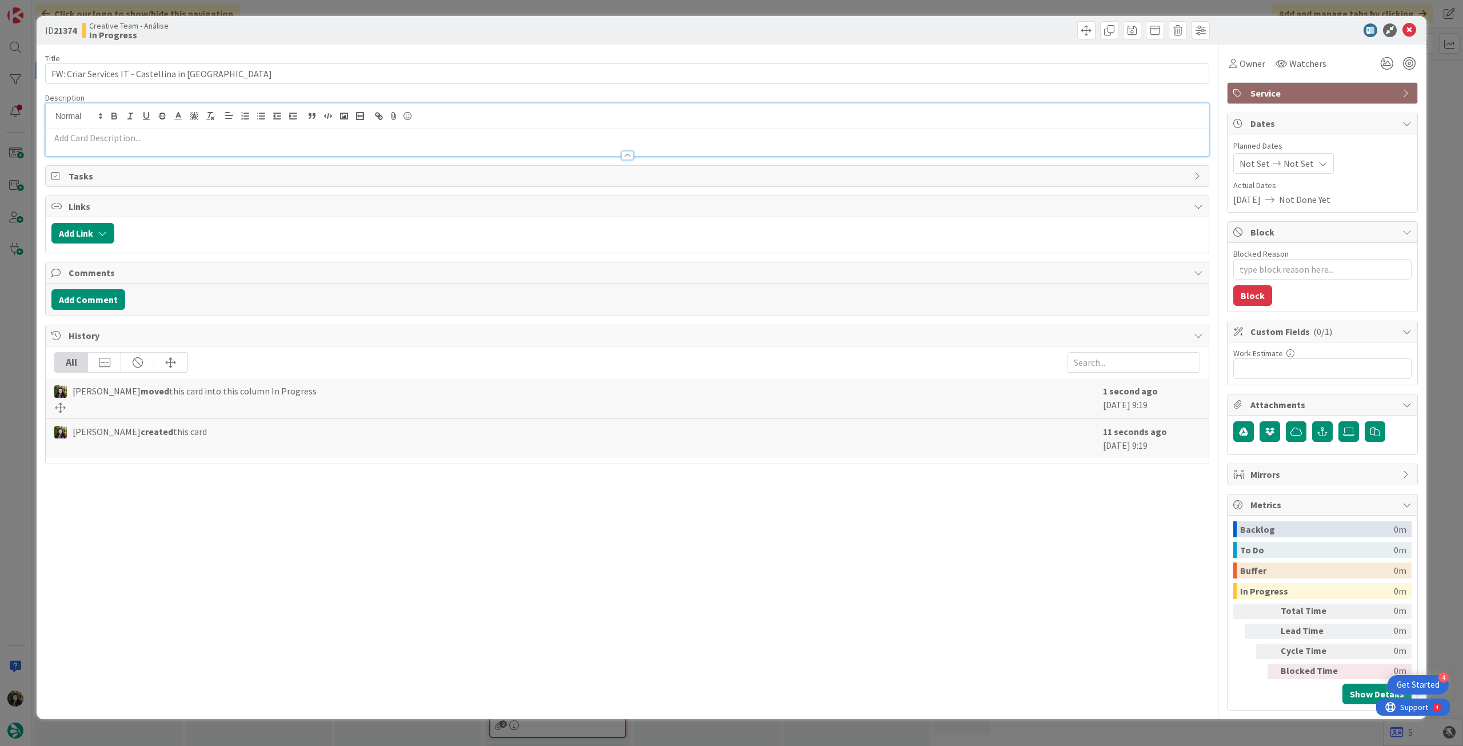
click at [197, 137] on p at bounding box center [626, 137] width 1151 height 13
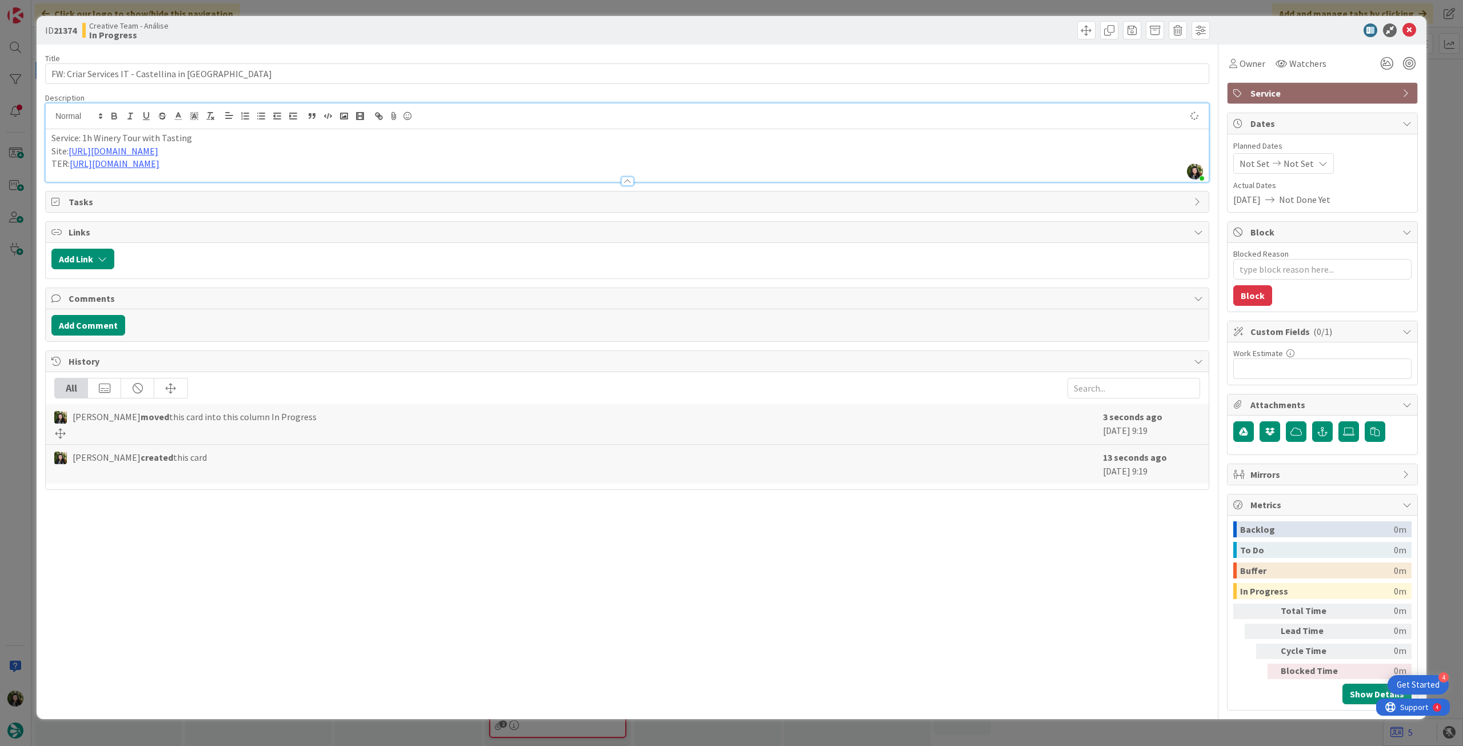
type textarea "x"
click at [159, 167] on link "https://sigav.tourtailors.com/#terceiro/view/115317" at bounding box center [115, 163] width 90 height 11
click at [179, 190] on link "https://sigav.tourtailors.com/#terceiro/view/115317" at bounding box center [140, 185] width 78 height 15
click at [238, 136] on p "Service: 1h Winery Tour with Tasting" at bounding box center [626, 137] width 1151 height 13
drag, startPoint x: 173, startPoint y: 134, endPoint x: 45, endPoint y: 134, distance: 128.6
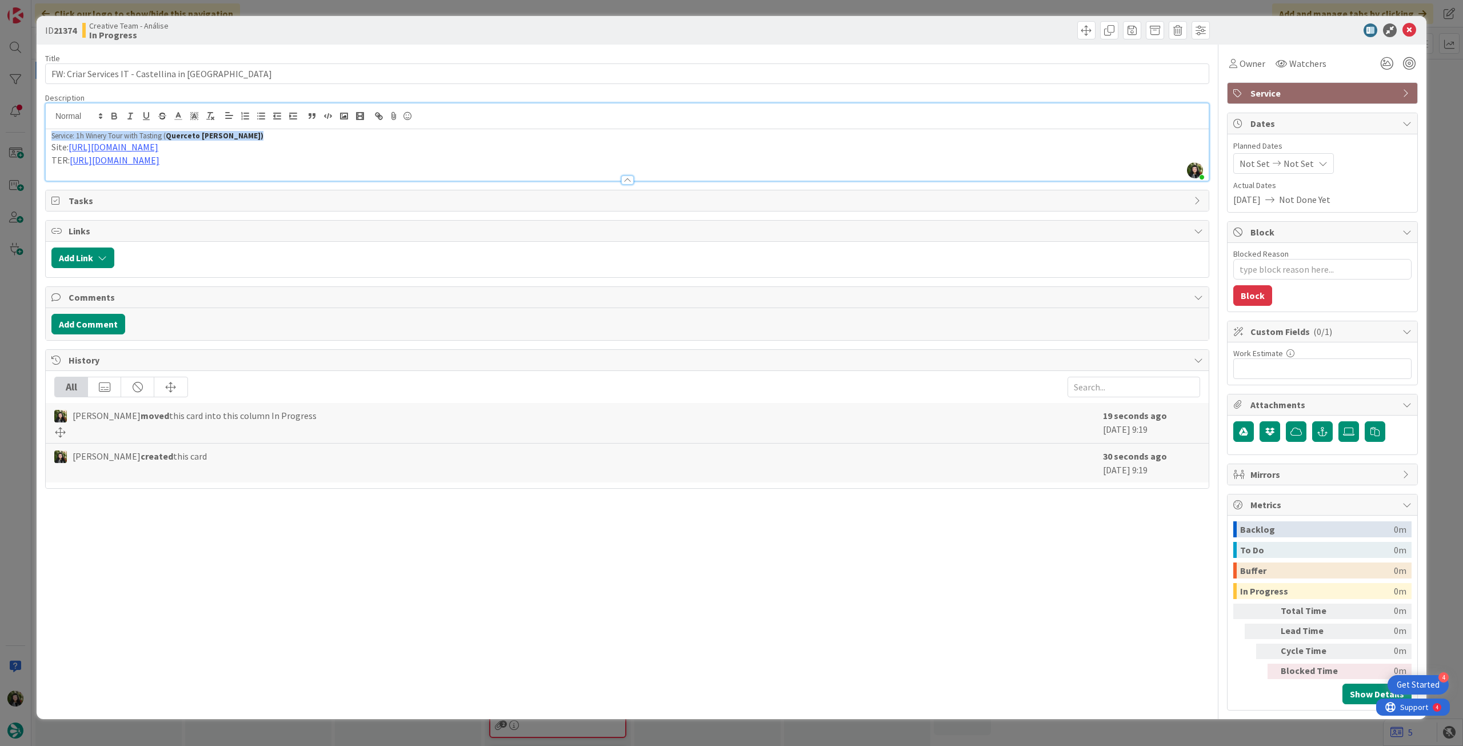
click at [45, 134] on div "ID 21374 Creative Team - Análise In Progress Title 45 / 128 FW: Criar Services …" at bounding box center [732, 367] width 1390 height 703
click at [213, 115] on icon "button" at bounding box center [210, 116] width 10 height 10
click at [365, 137] on p "Service: 1h Winery Tour with Tasting (Querceto Di Castellina)" at bounding box center [626, 137] width 1151 height 13
click at [317, 135] on p "Service: 1h Winery Tour with Tasting (Querceto Di Castellina)" at bounding box center [626, 137] width 1151 height 13
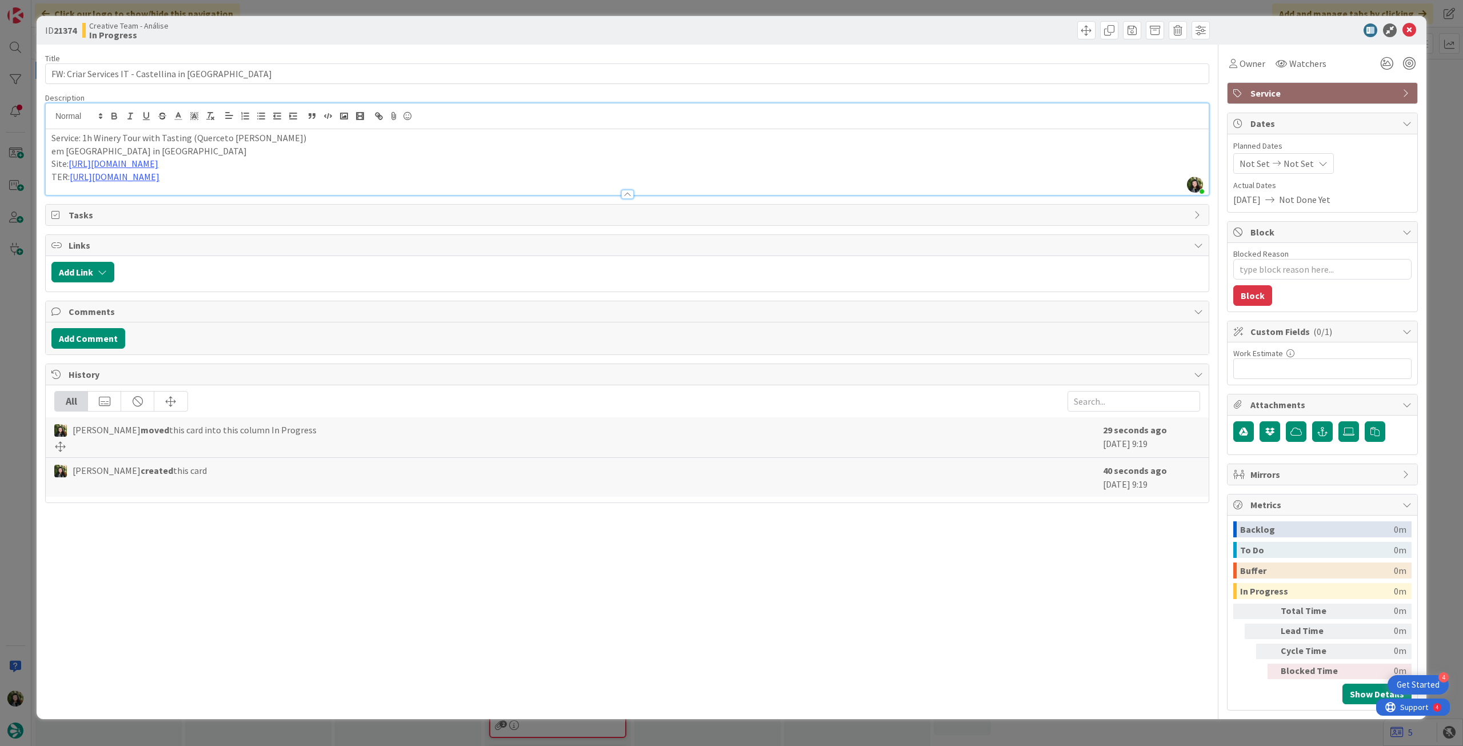
click at [457, 175] on p "TER: https://sigav.tourtailors.com/#terceiro/view/115317" at bounding box center [626, 176] width 1151 height 13
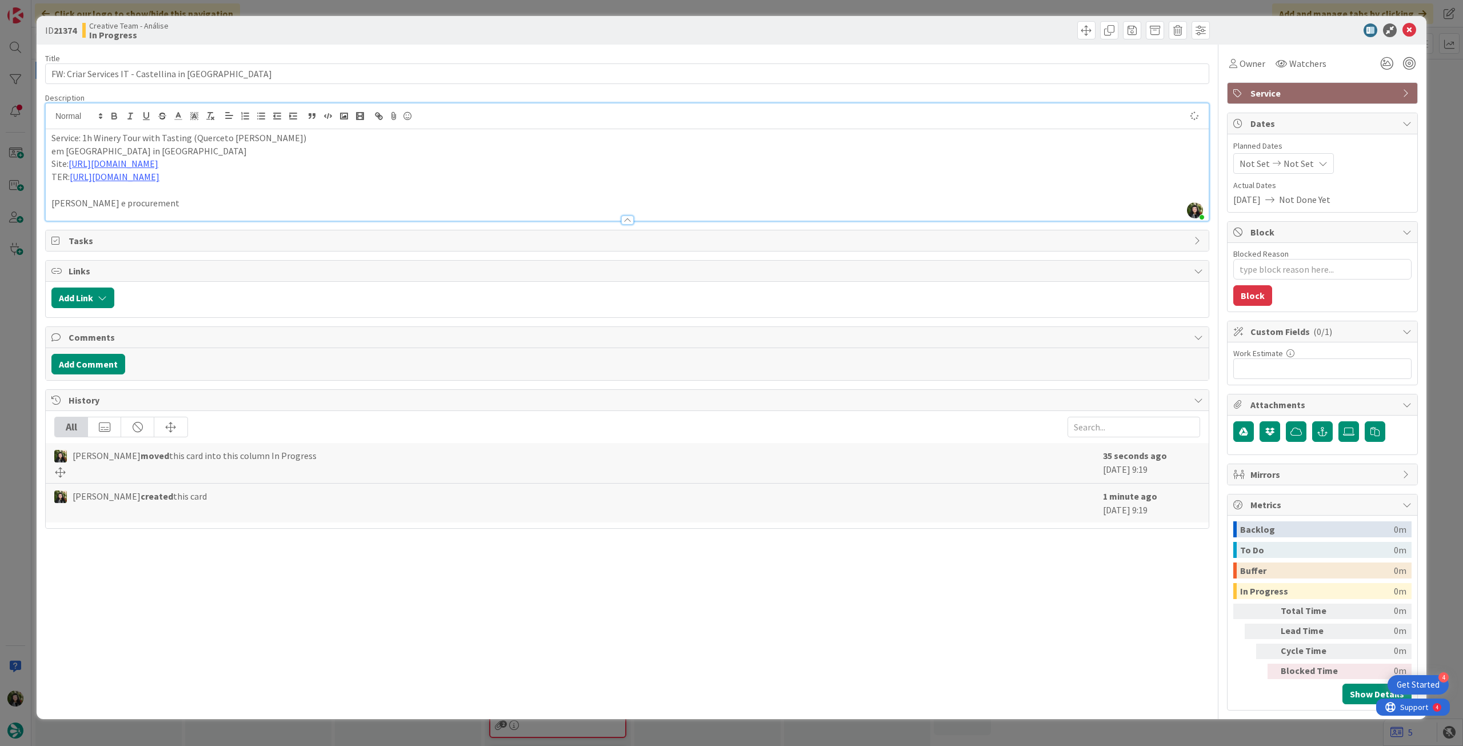
type textarea "x"
click at [1303, 175] on div "Planned Dates Not Set Not Set Actual Dates 21/08/2025 Not Done Yet" at bounding box center [1322, 173] width 178 height 66
click at [1304, 167] on span "Not Set" at bounding box center [1298, 164] width 30 height 14
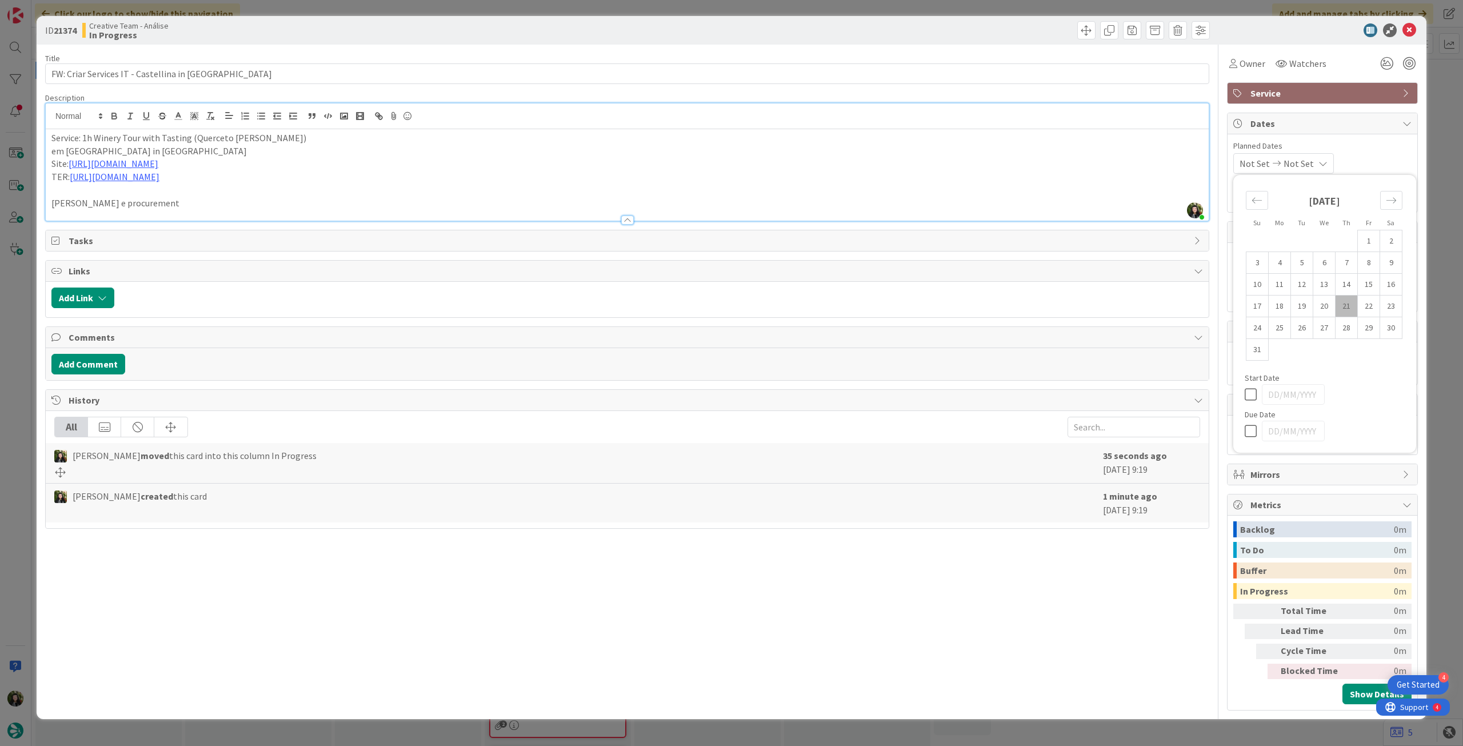
click at [1250, 433] on icon at bounding box center [1252, 431] width 17 height 14
type input "[DATE]"
drag, startPoint x: 1414, startPoint y: 33, endPoint x: 808, endPoint y: 160, distance: 618.8
click at [1413, 33] on icon at bounding box center [1409, 30] width 14 height 14
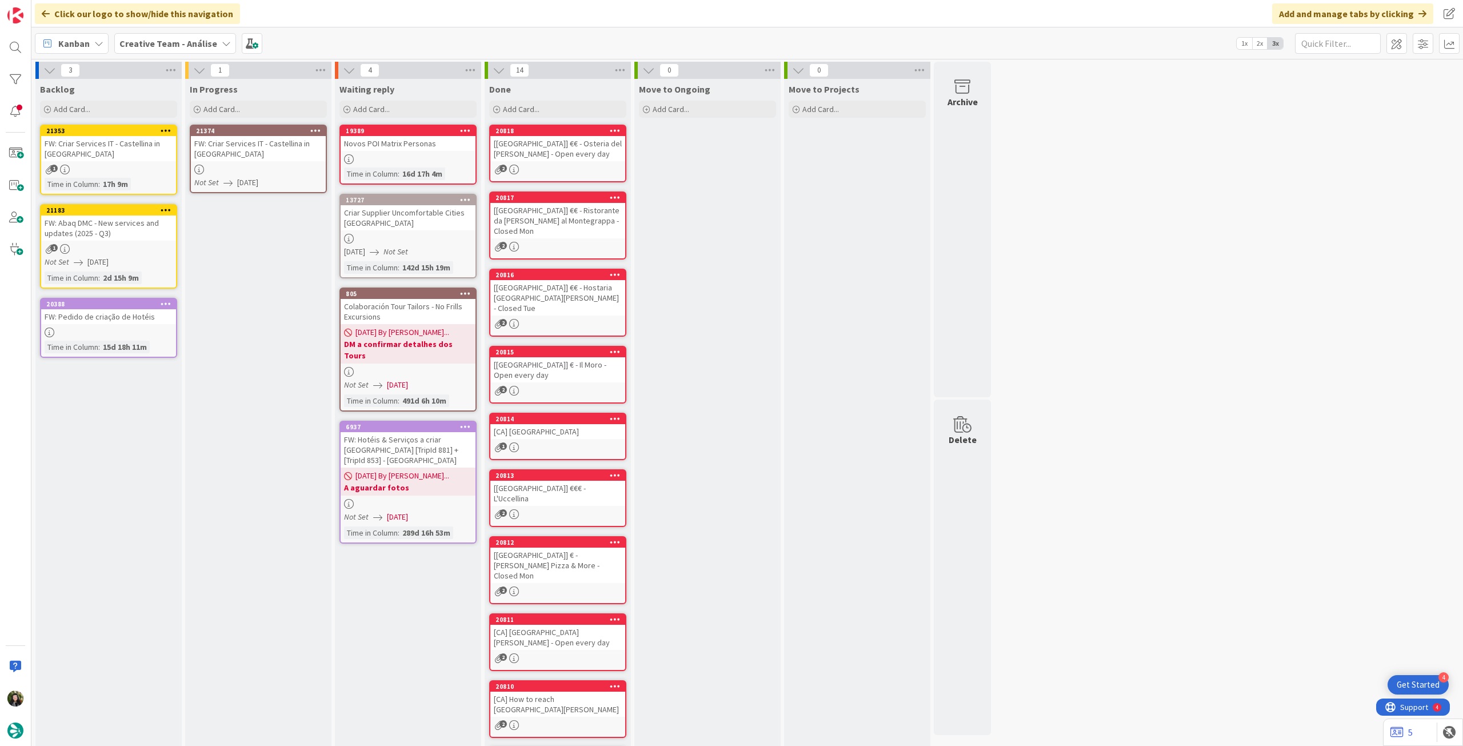
click at [316, 130] on icon at bounding box center [315, 130] width 11 height 8
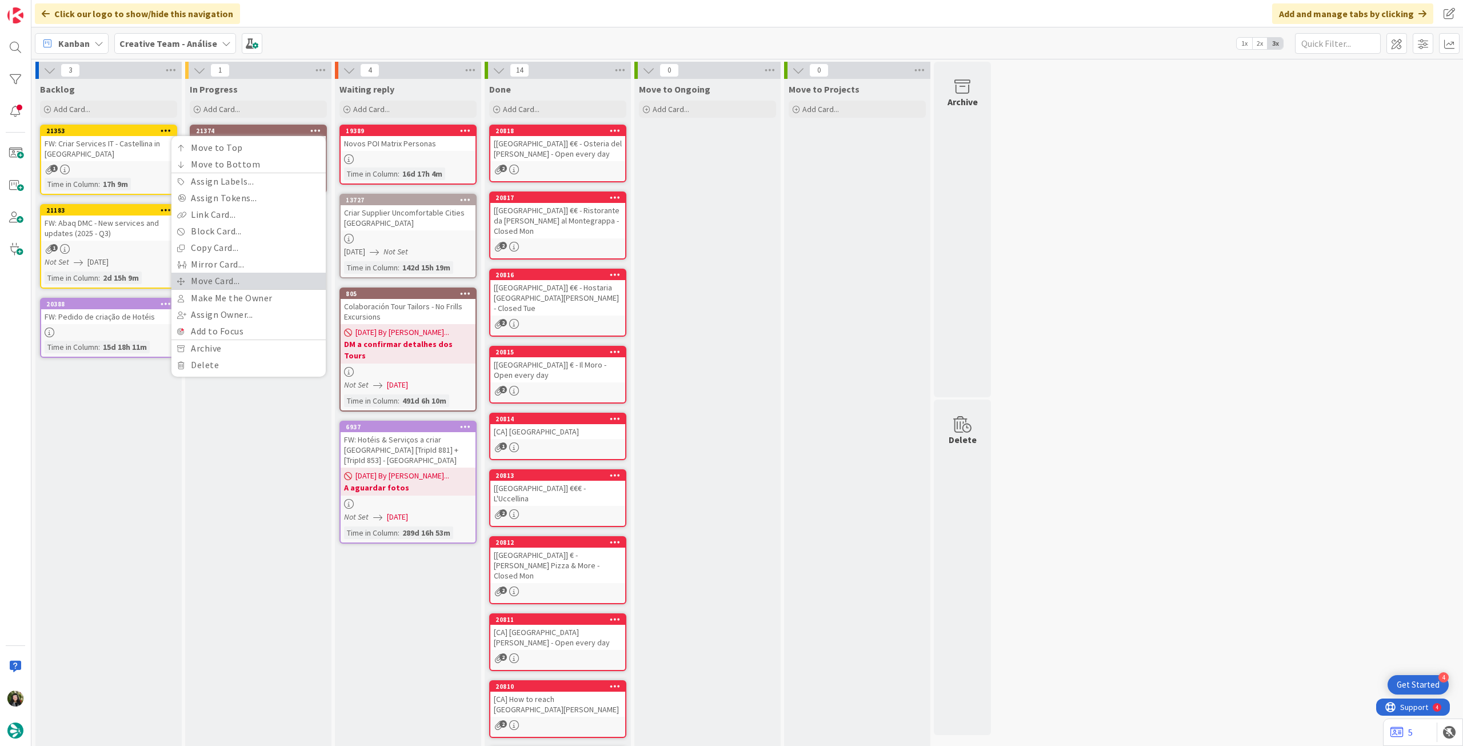
click at [246, 278] on link "Move Card..." at bounding box center [248, 281] width 154 height 17
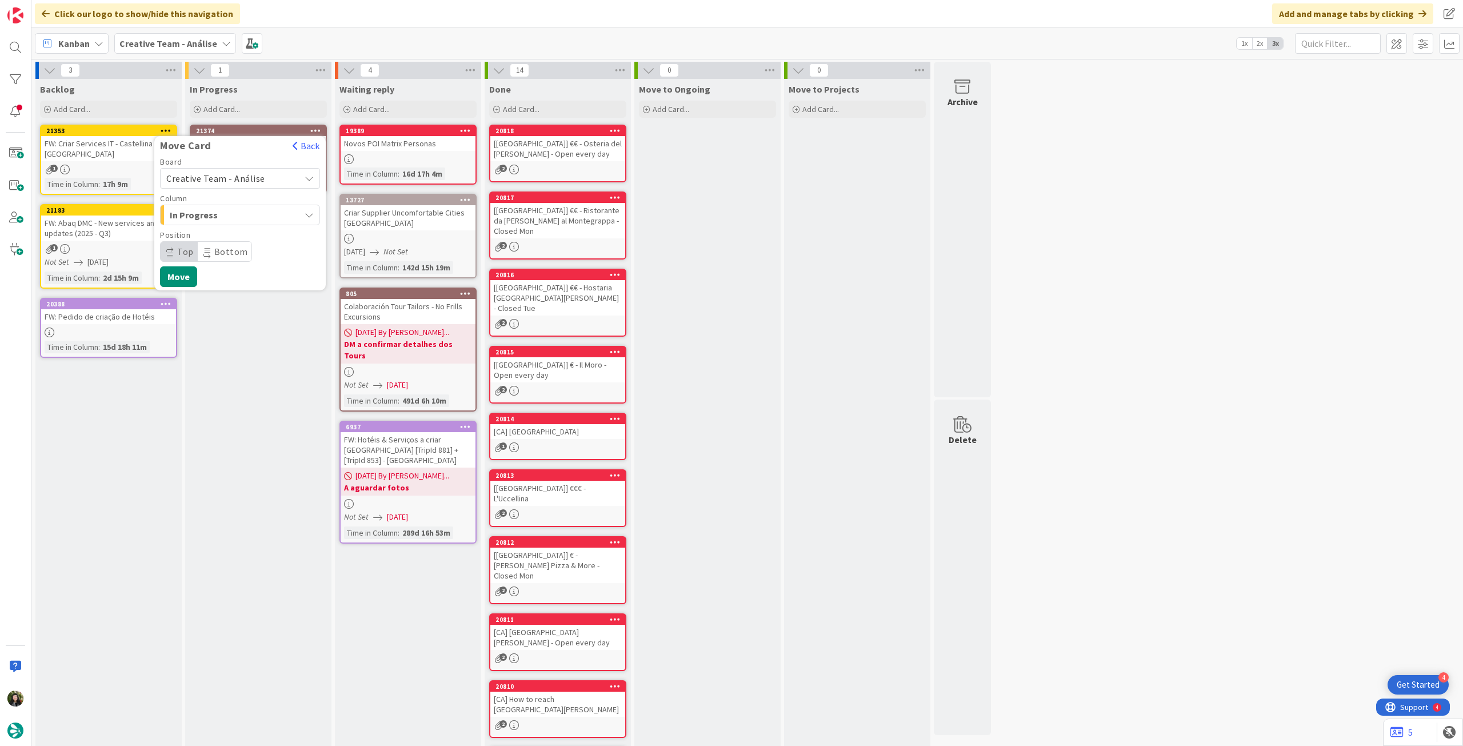
click at [246, 183] on span "Creative Team - Análise" at bounding box center [215, 178] width 99 height 11
click at [232, 229] on span "Creative Team" at bounding box center [247, 231] width 133 height 17
click at [242, 220] on span "E - To Do" at bounding box center [213, 214] width 86 height 15
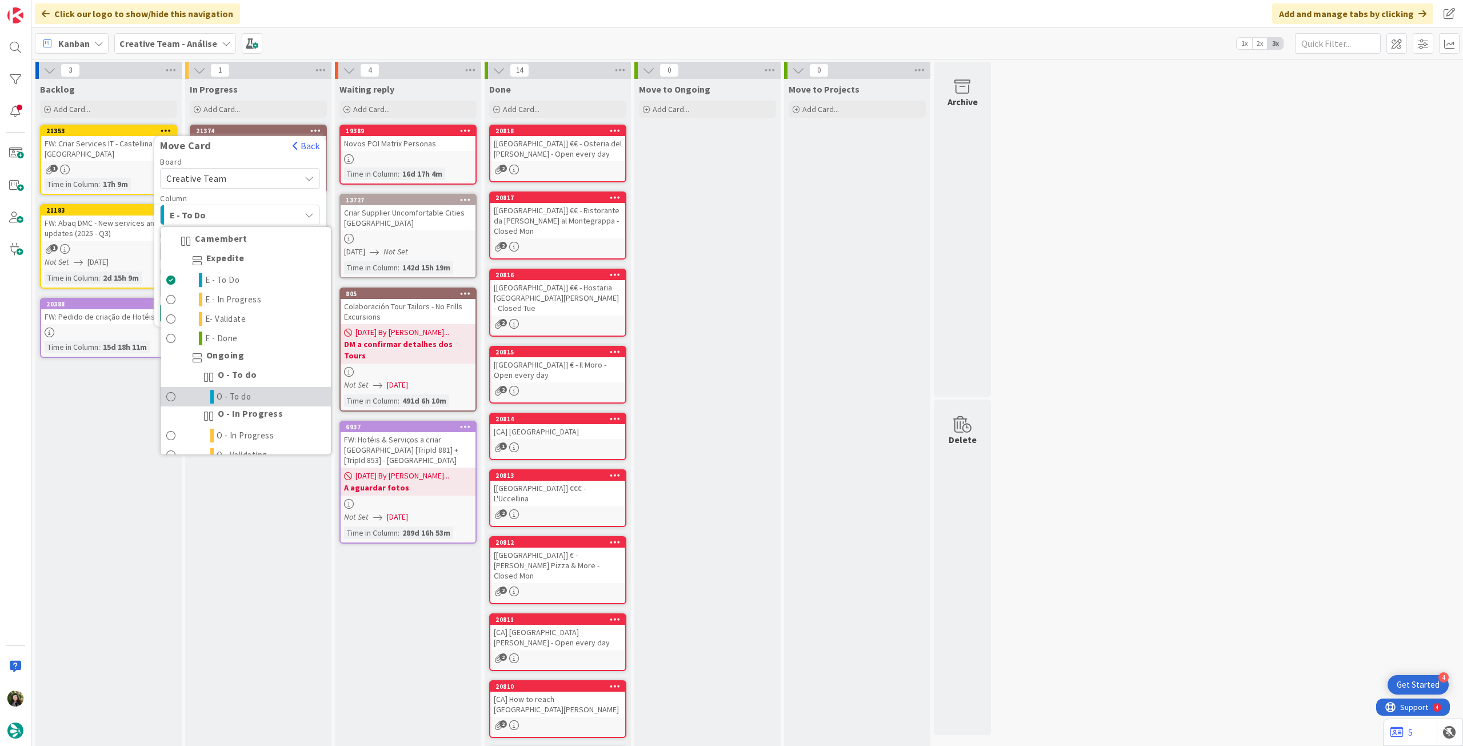
click at [248, 393] on span "O - To do" at bounding box center [234, 397] width 35 height 14
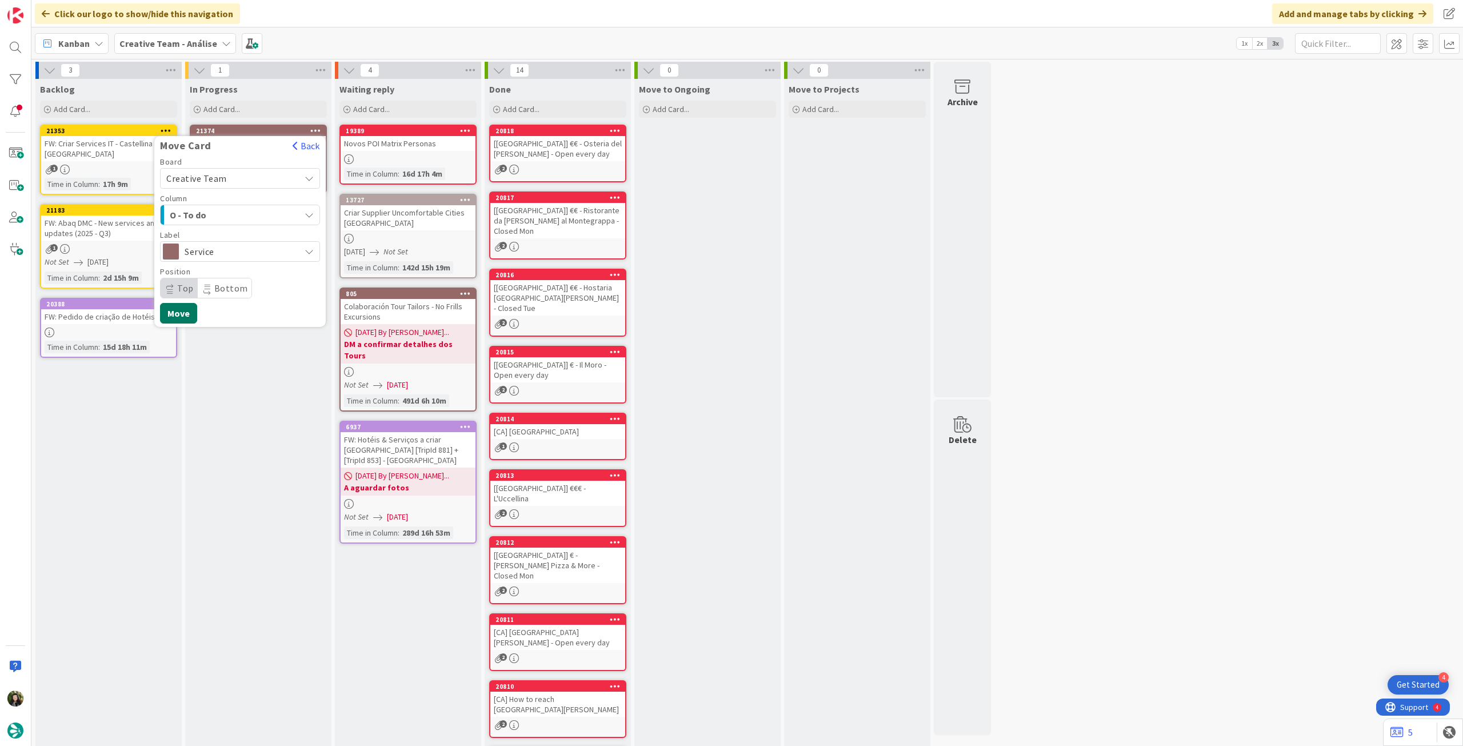
click at [184, 307] on button "Move" at bounding box center [178, 313] width 37 height 21
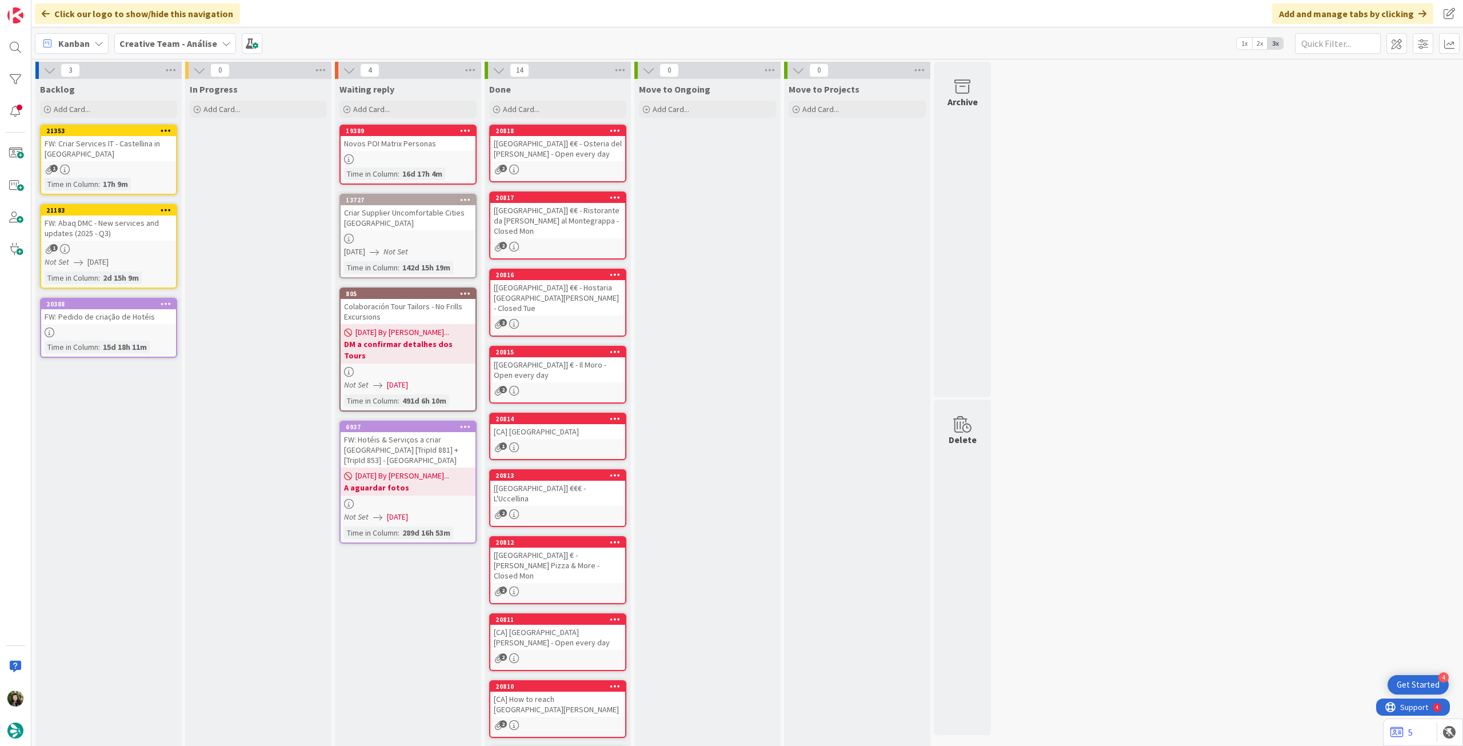
click at [167, 46] on b "Creative Team - Análise" at bounding box center [168, 43] width 98 height 11
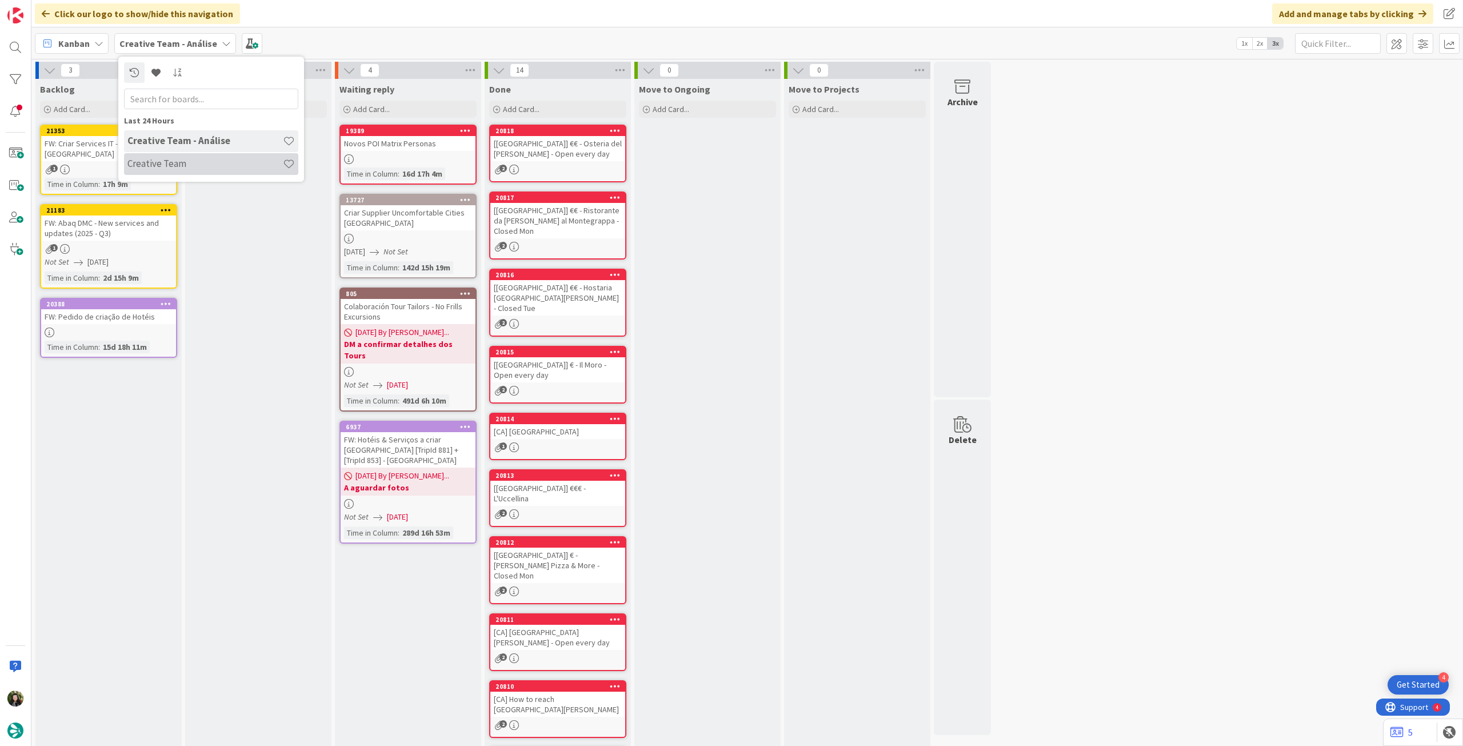
click at [182, 164] on h4 "Creative Team" at bounding box center [204, 163] width 155 height 11
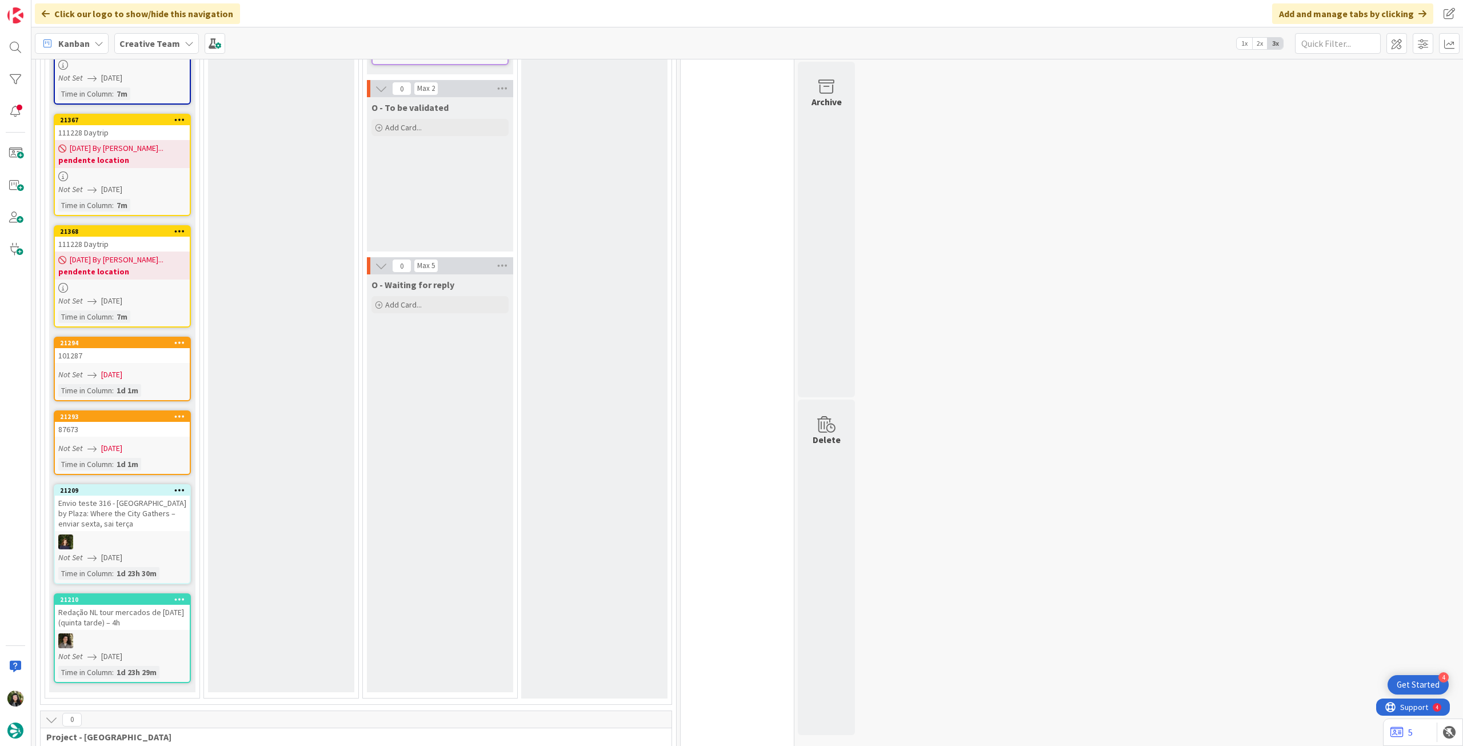
scroll to position [762, 0]
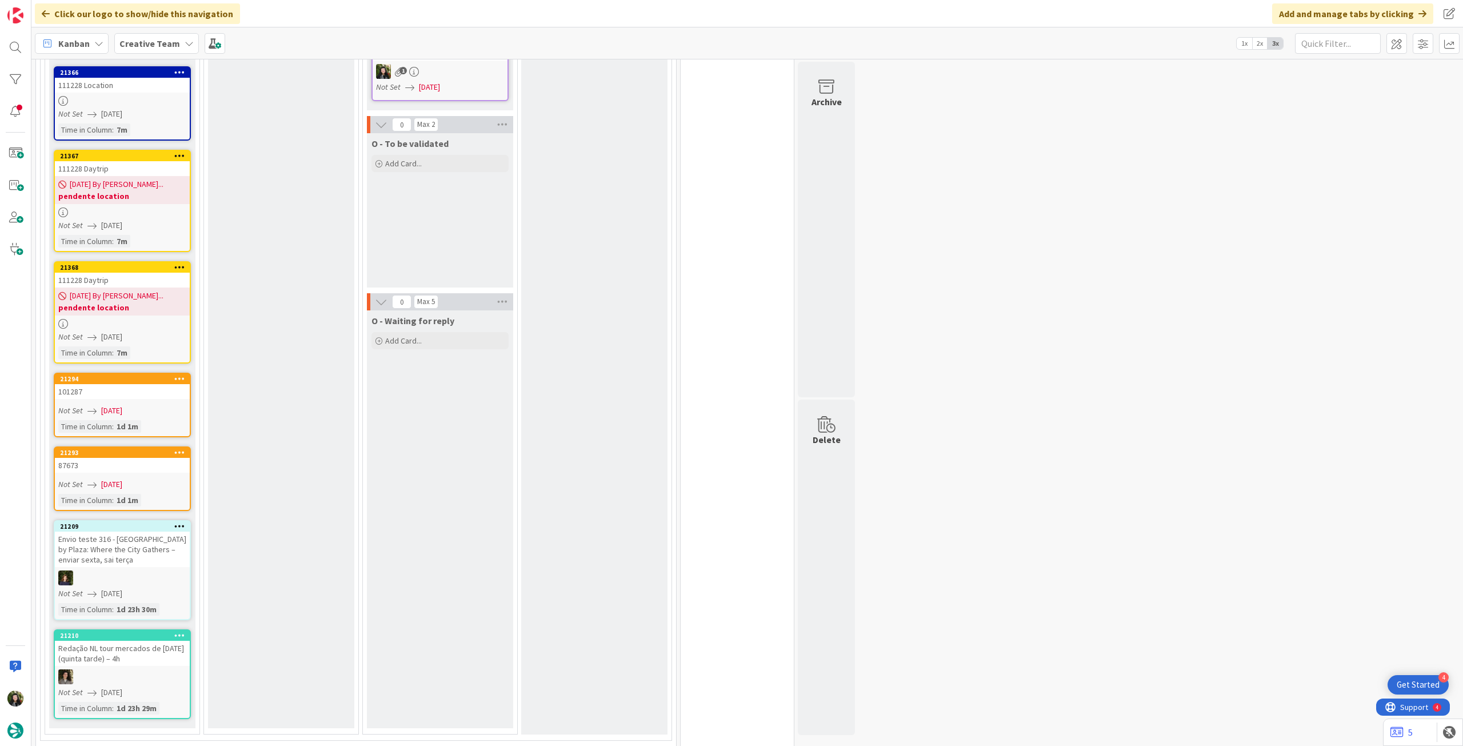
click at [161, 411] on div "Not Set 20/08/2025" at bounding box center [123, 411] width 131 height 12
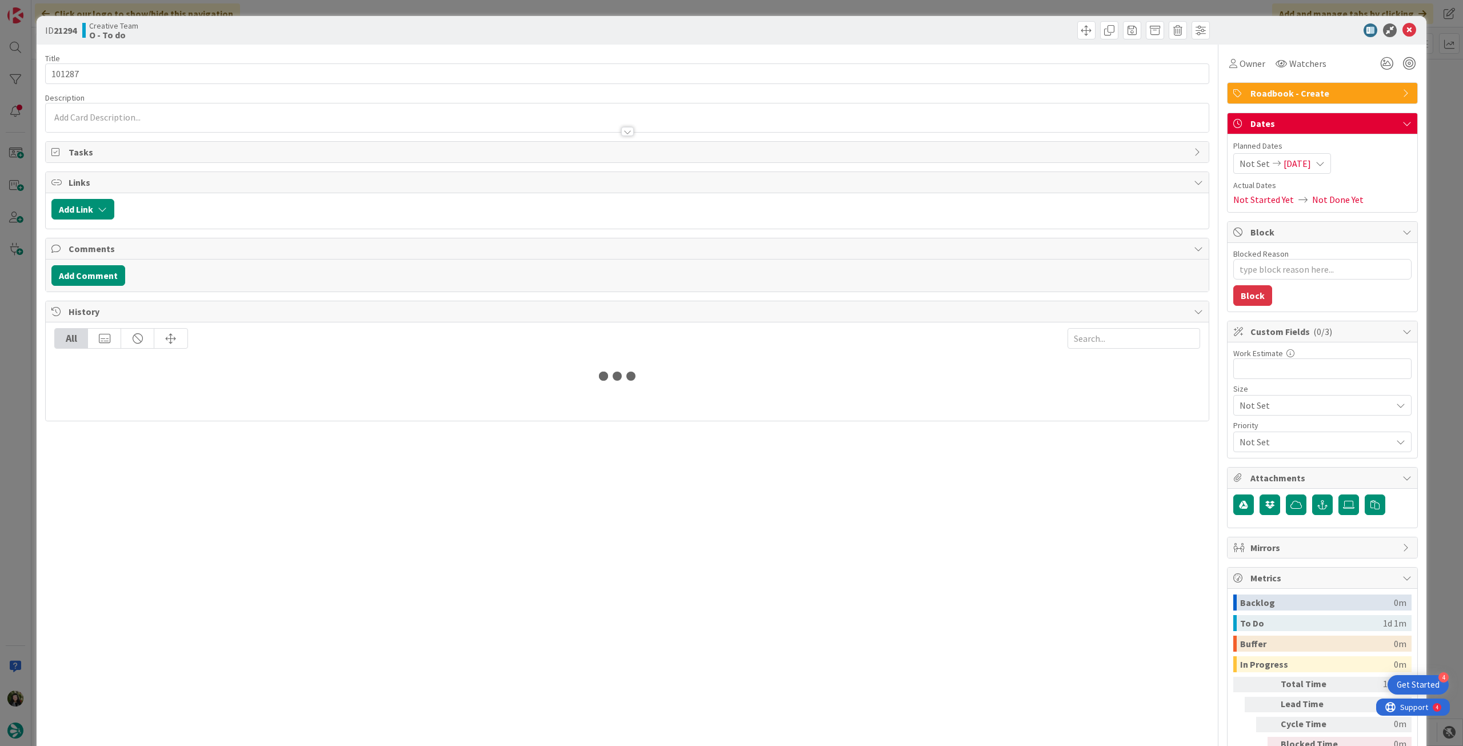
type textarea "x"
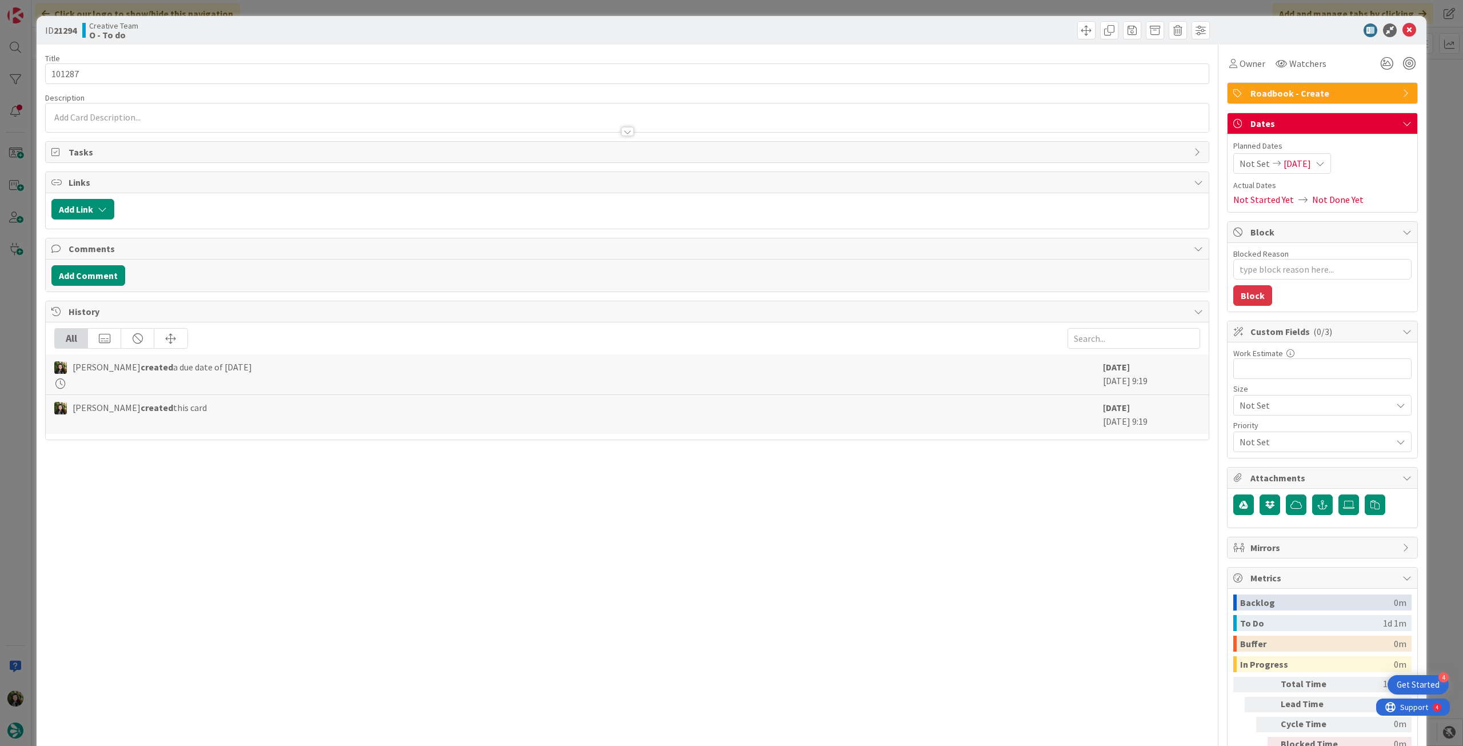
click at [1324, 162] on icon at bounding box center [1319, 163] width 9 height 9
click at [1247, 434] on icon at bounding box center [1252, 431] width 17 height 14
type input "[DATE]"
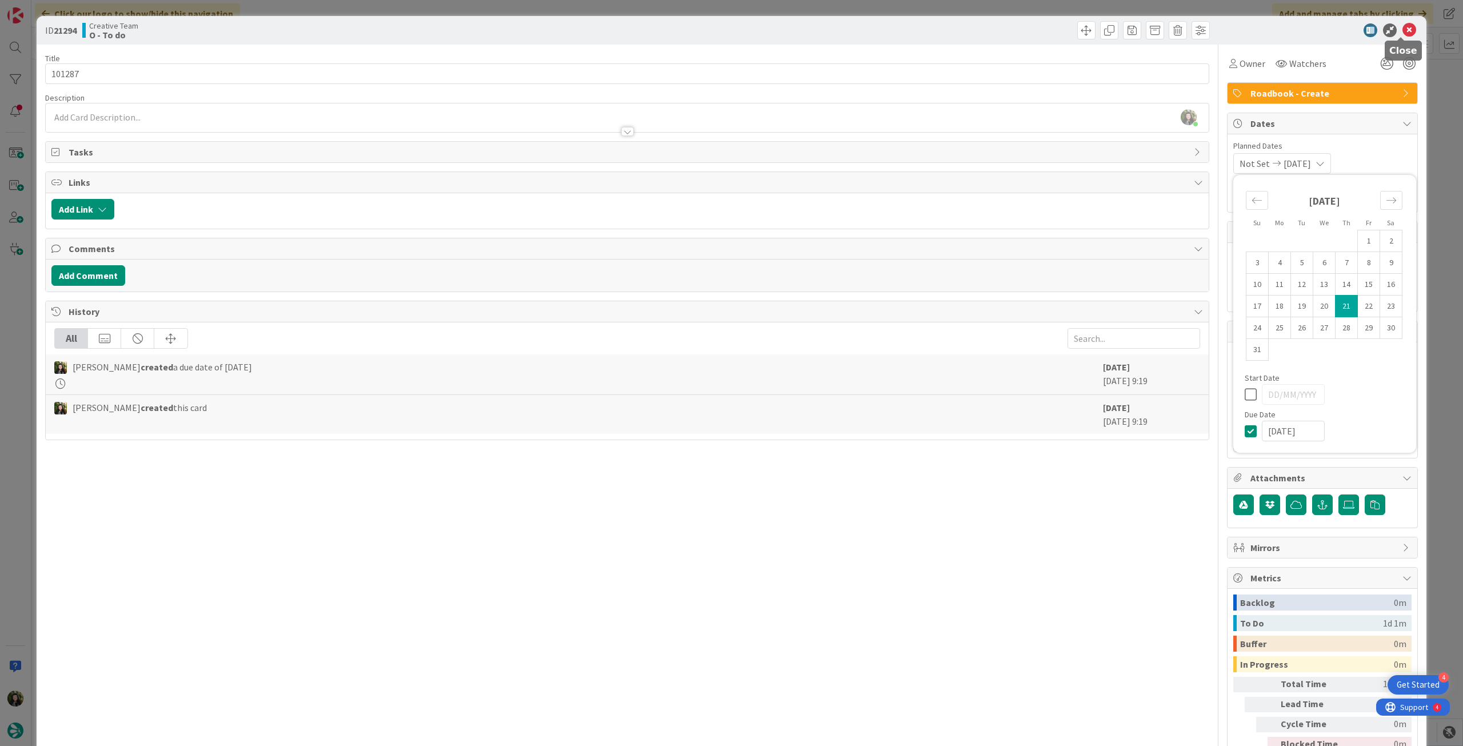
click at [1403, 31] on icon at bounding box center [1409, 30] width 14 height 14
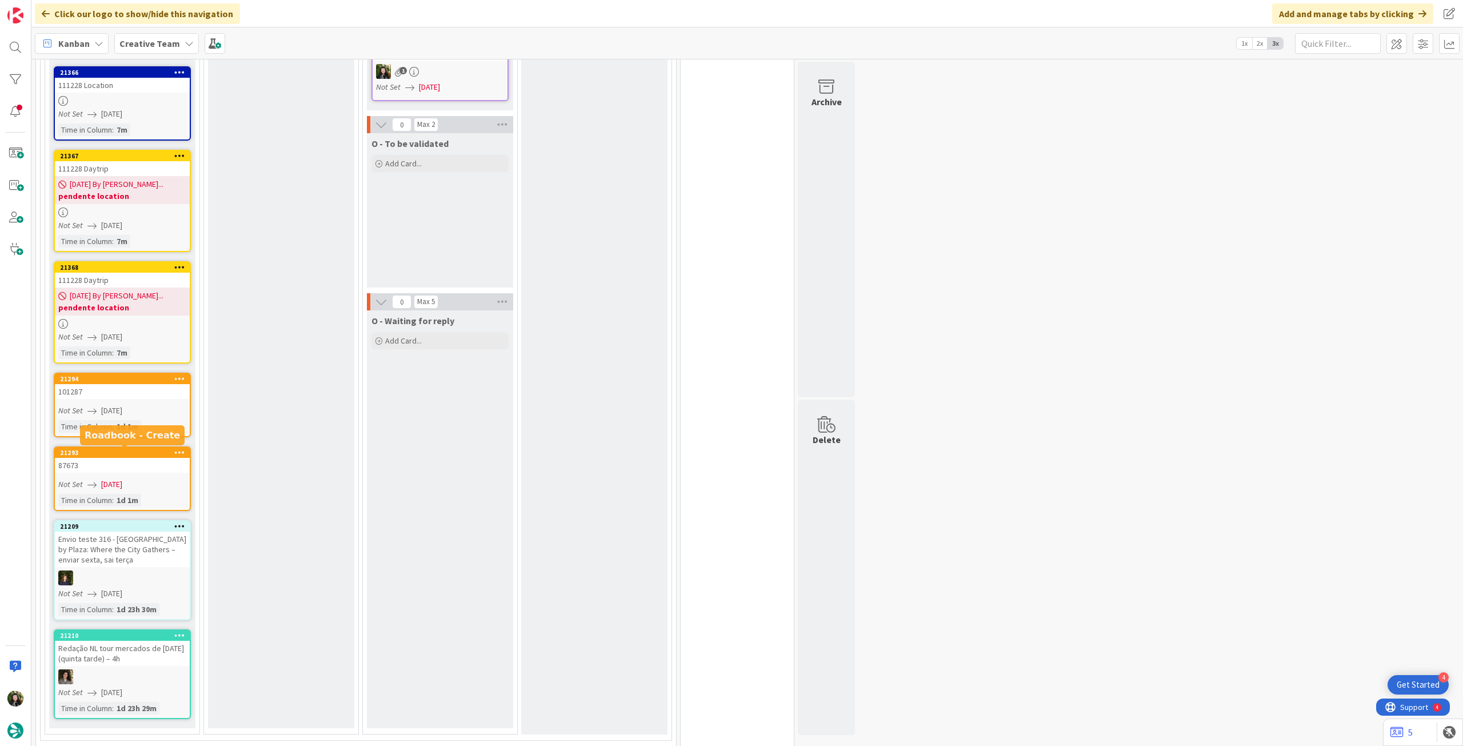
click at [159, 467] on div "87673" at bounding box center [122, 465] width 135 height 15
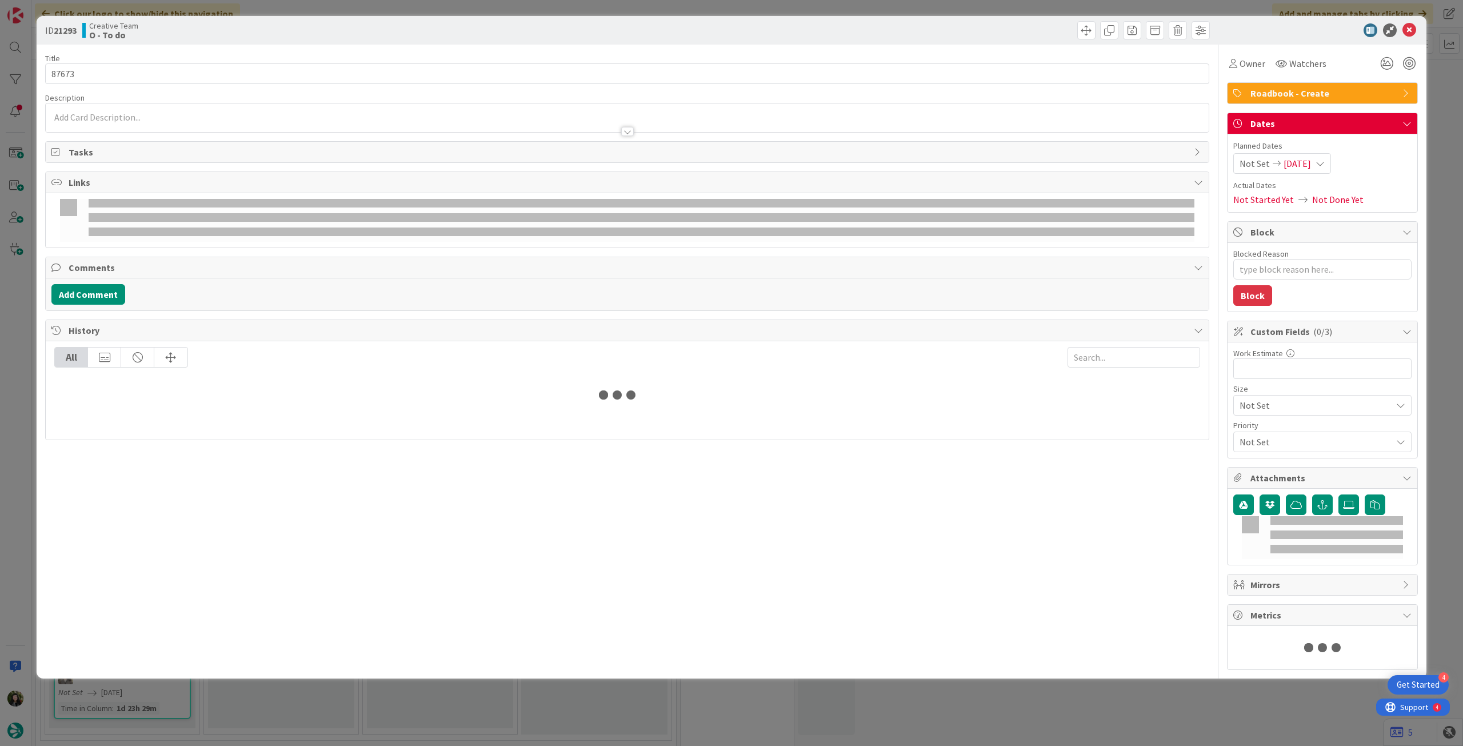
type textarea "x"
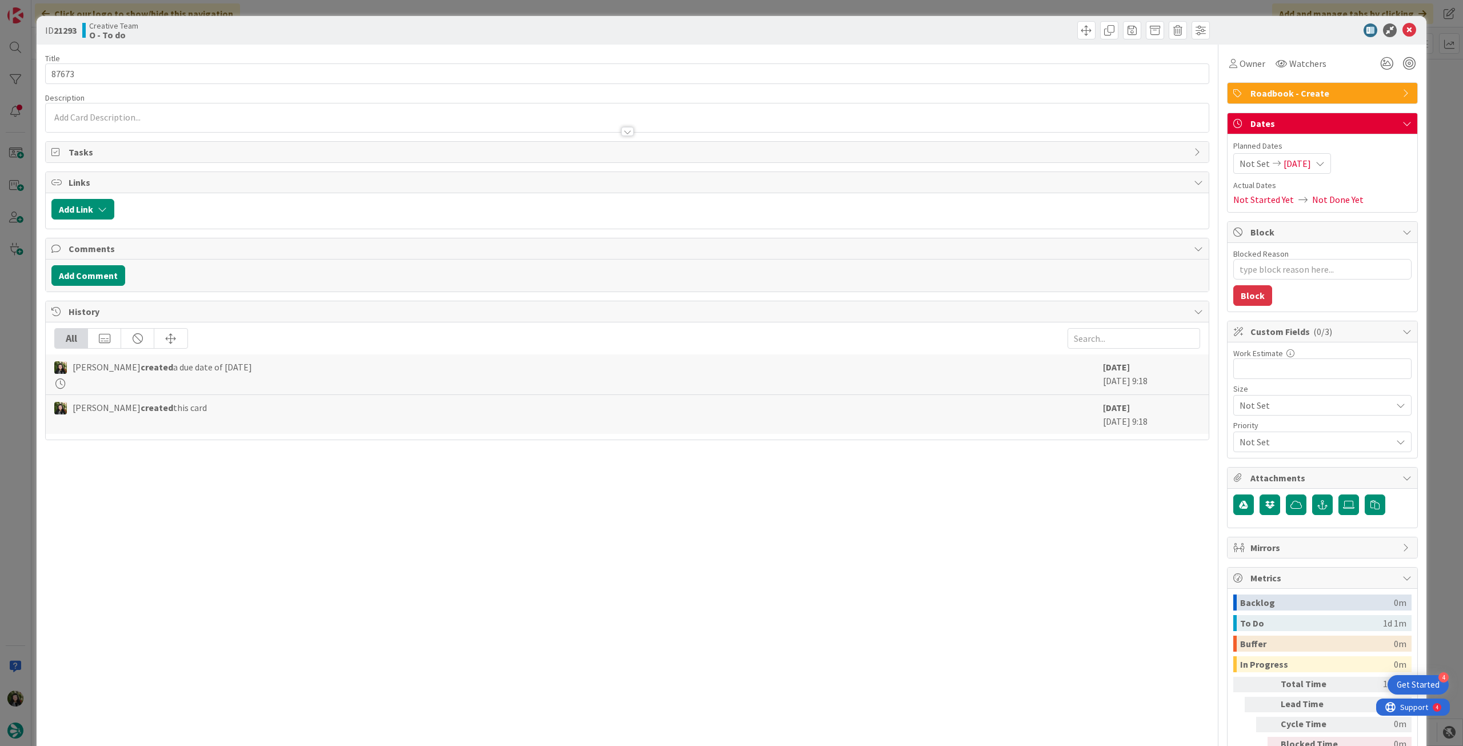
click at [1316, 163] on div "Not Set 20/08/2025" at bounding box center [1282, 163] width 98 height 21
click at [1244, 429] on icon at bounding box center [1252, 431] width 17 height 14
type input "[DATE]"
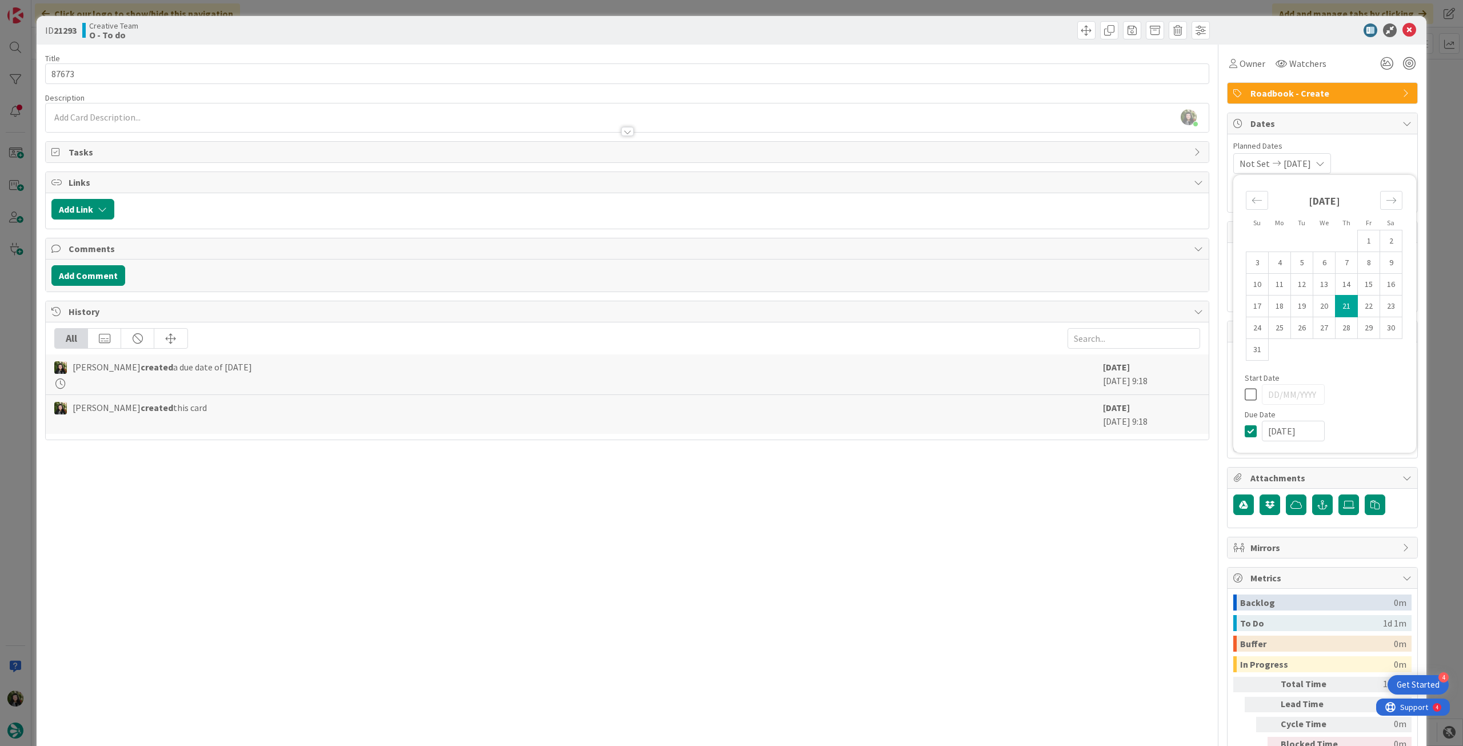
click at [1402, 31] on icon at bounding box center [1409, 30] width 14 height 14
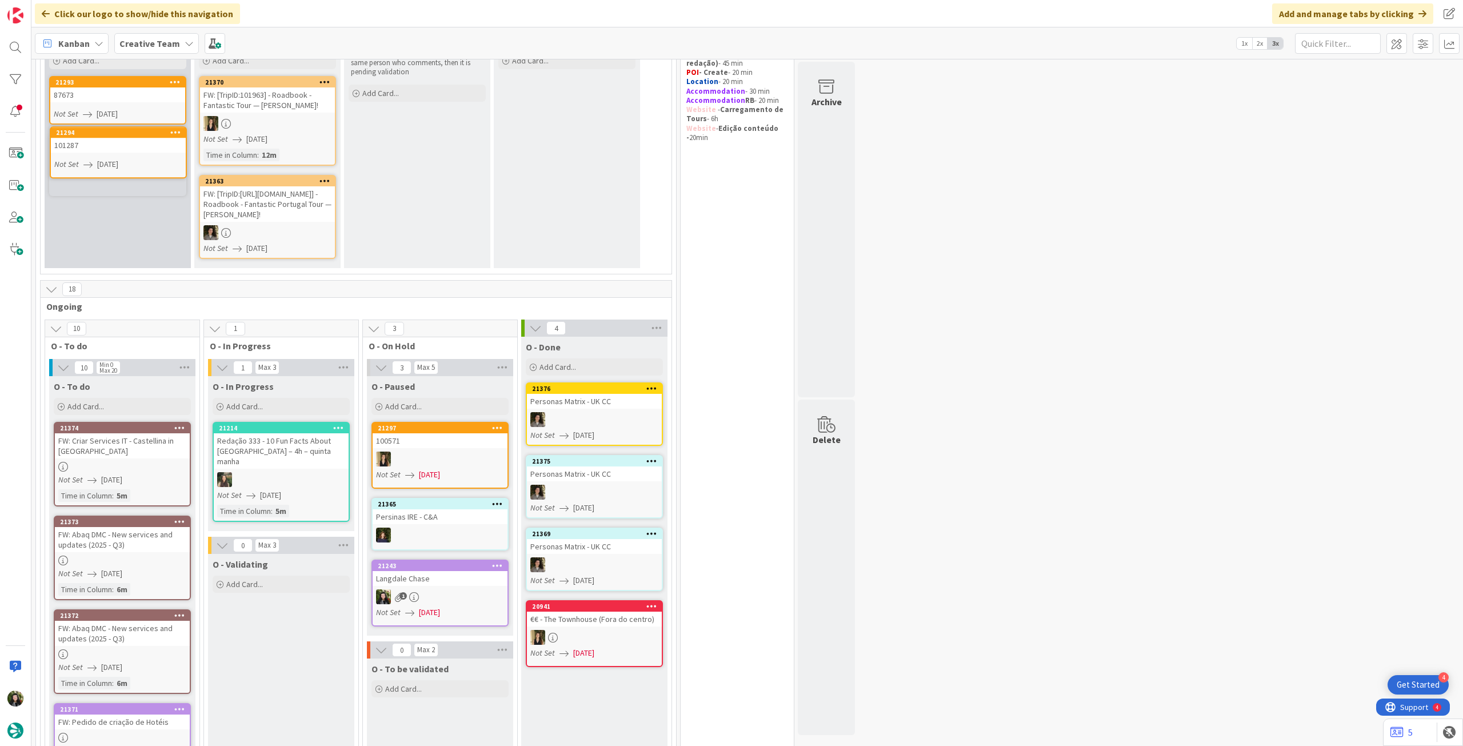
scroll to position [118, 0]
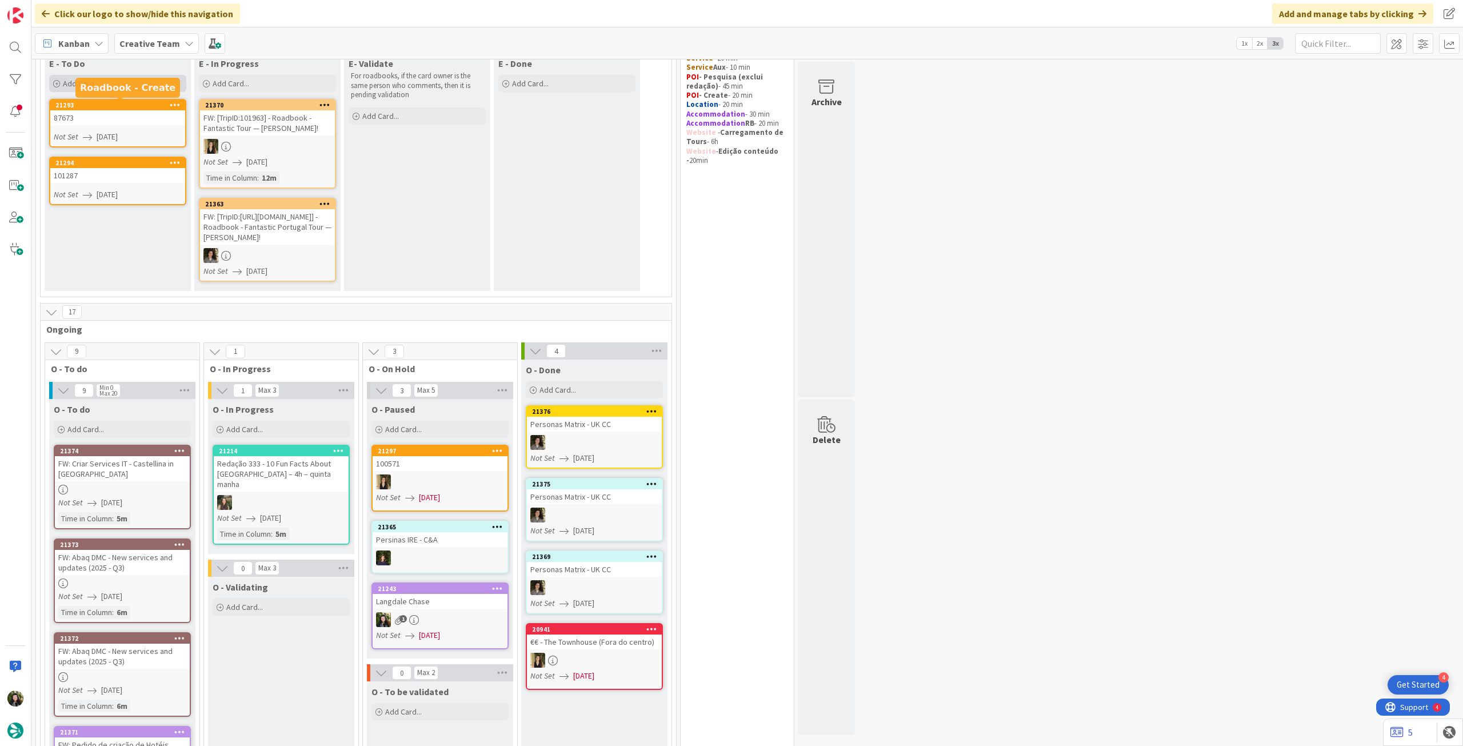
click at [123, 91] on div "Add Card..." at bounding box center [117, 83] width 137 height 17
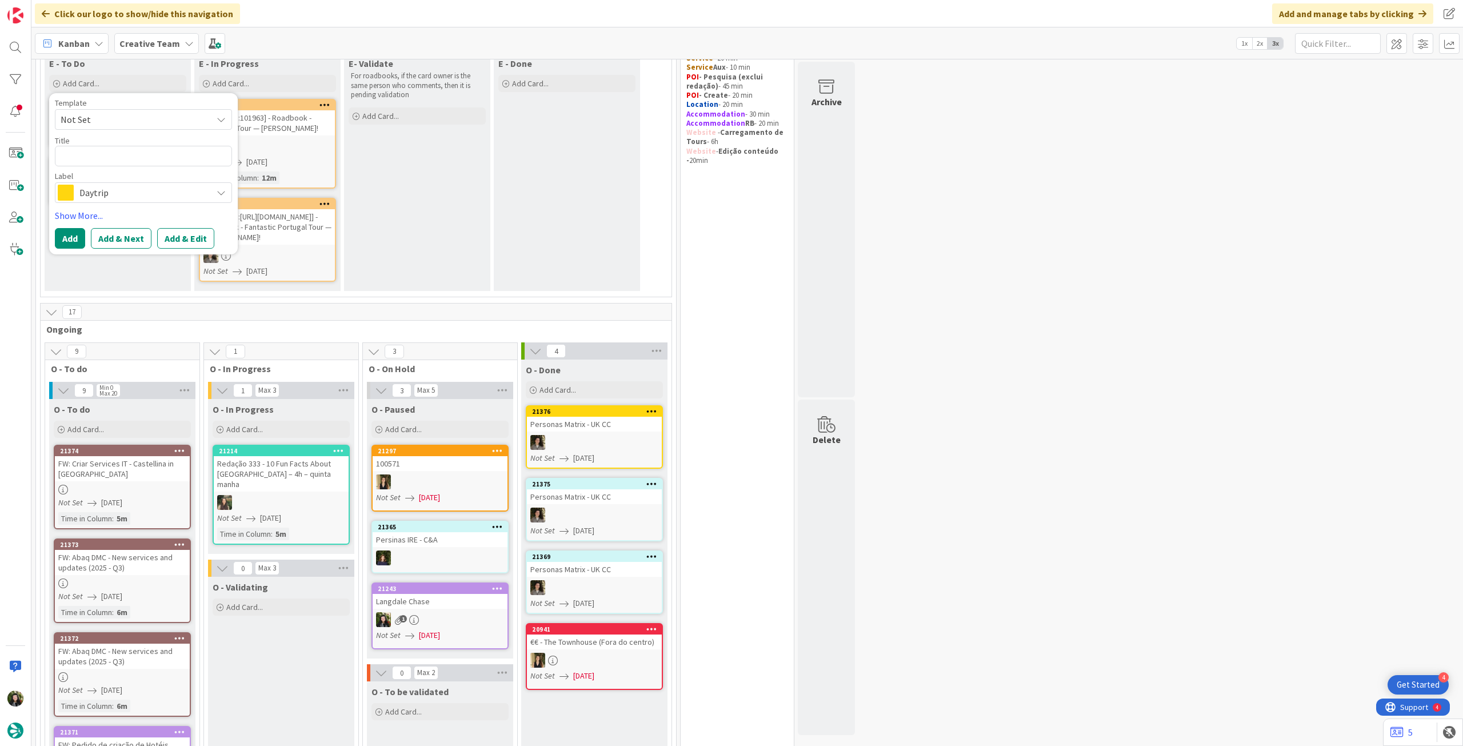
click at [141, 201] on div "Daytrip" at bounding box center [143, 192] width 177 height 21
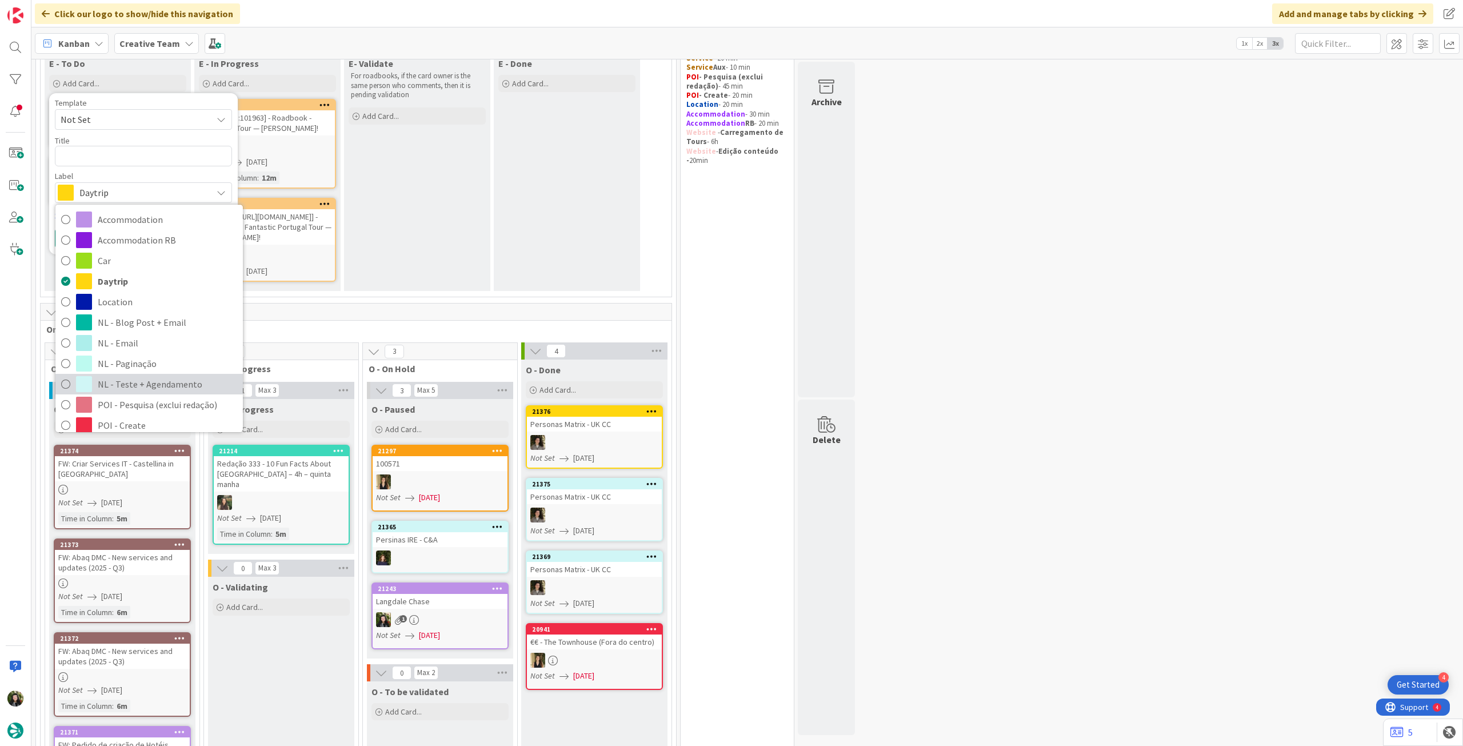
scroll to position [153, 0]
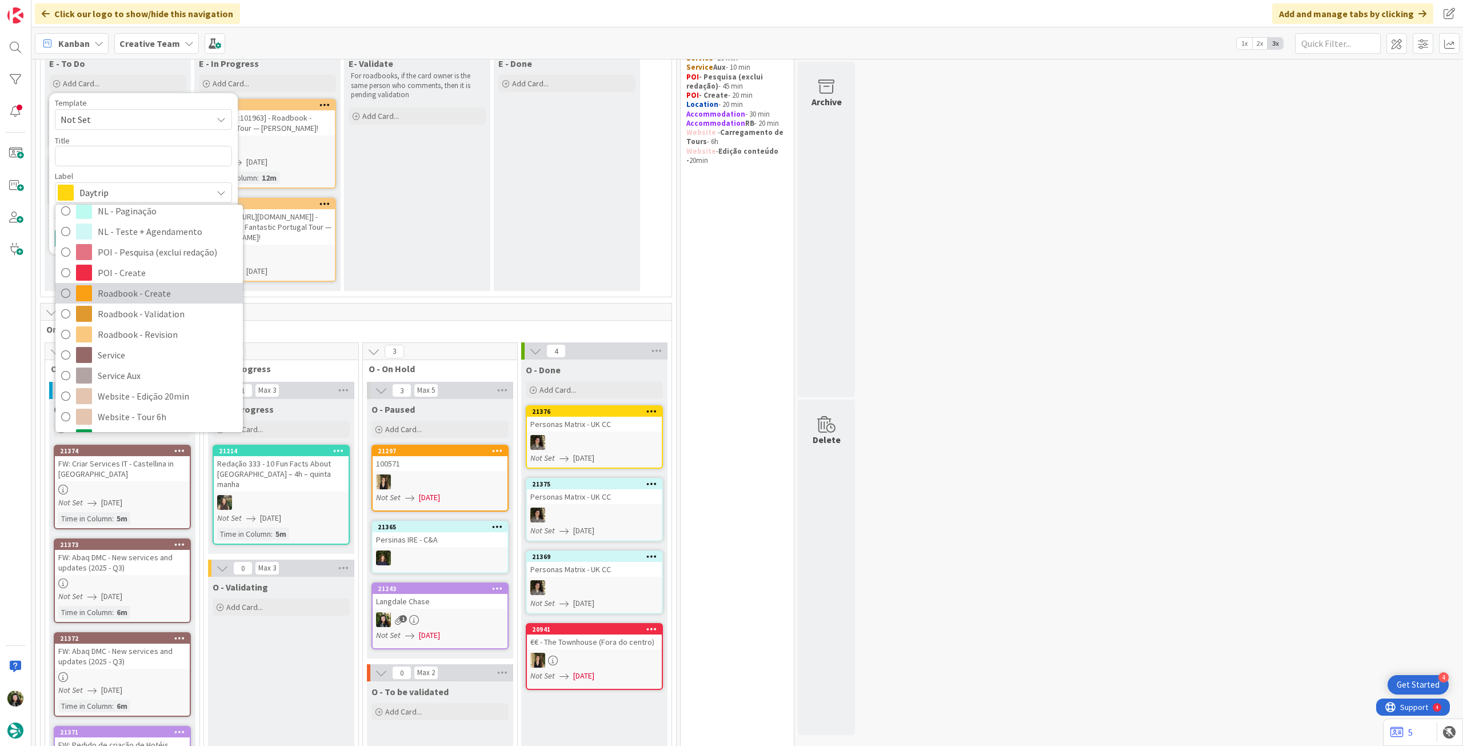
click at [150, 293] on span "Roadbook - Create" at bounding box center [167, 293] width 139 height 17
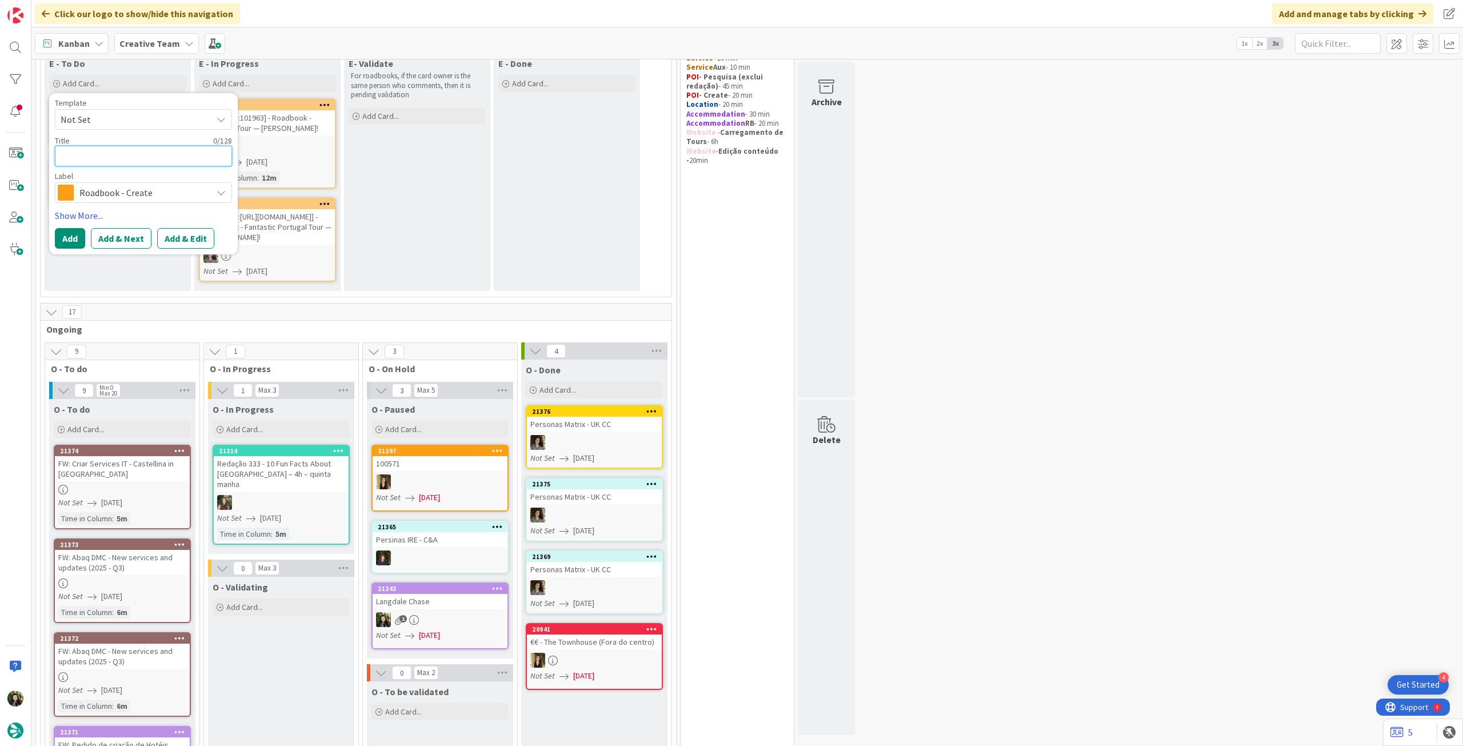
click at [129, 151] on textarea at bounding box center [143, 156] width 177 height 21
paste textarea "100761"
type textarea "x"
type textarea "100761"
click at [68, 254] on button "Add" at bounding box center [70, 252] width 30 height 21
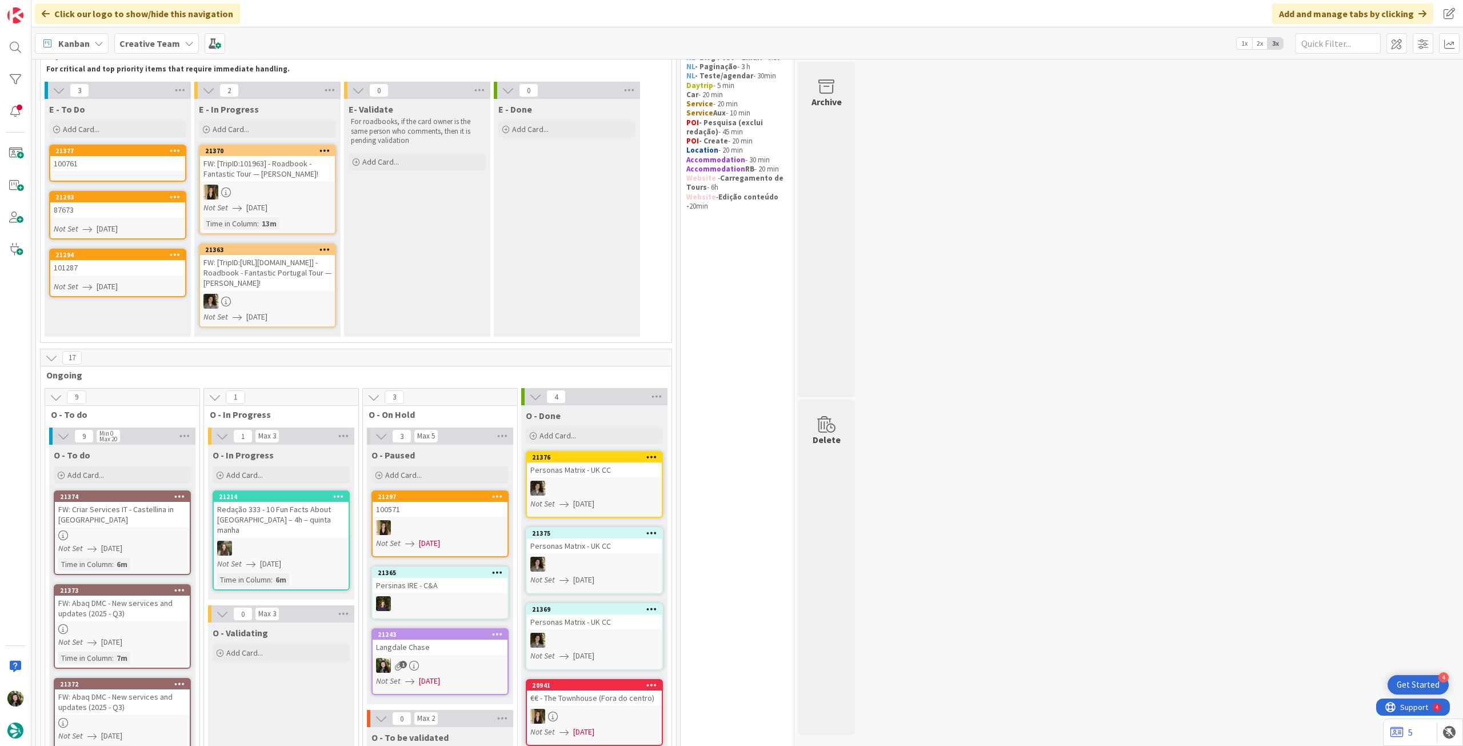
scroll to position [0, 0]
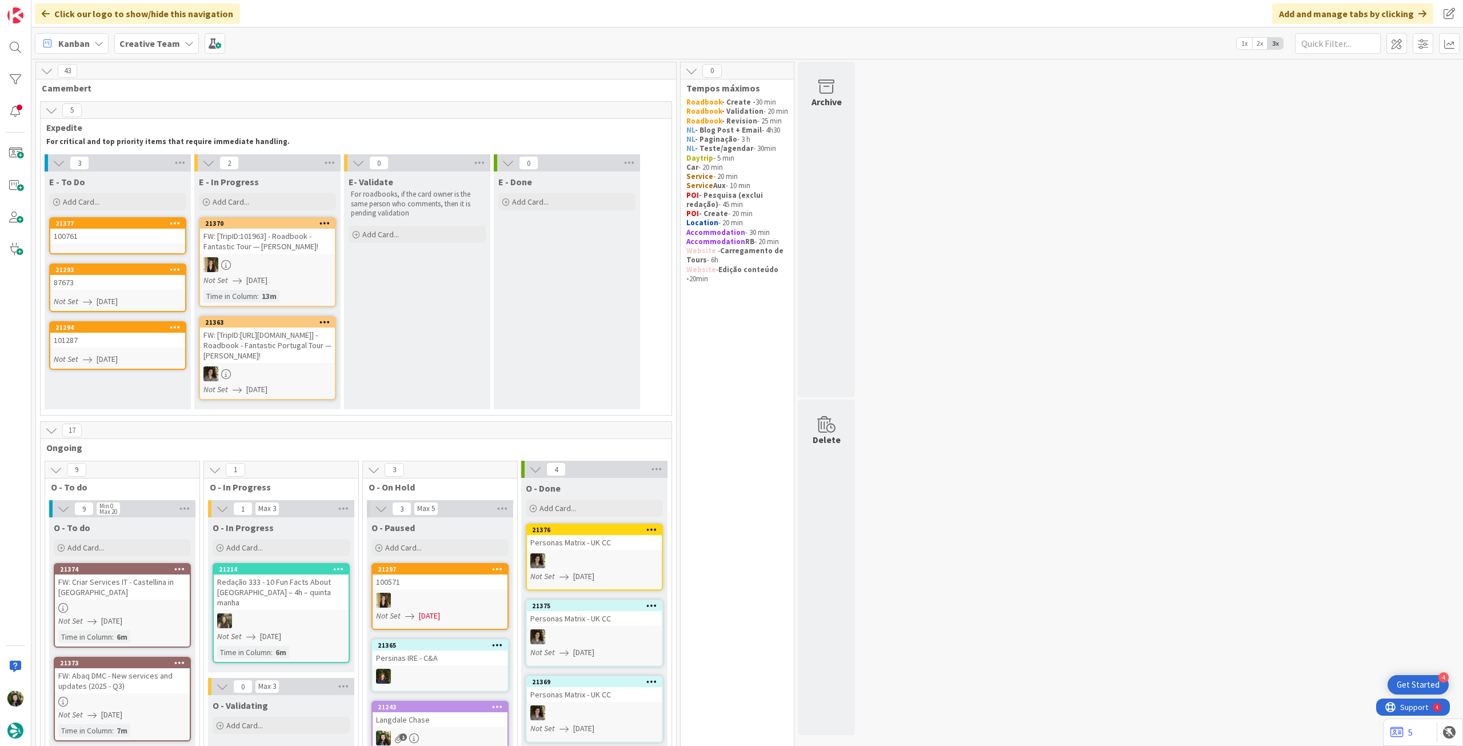
click at [124, 235] on div "100761" at bounding box center [117, 236] width 135 height 15
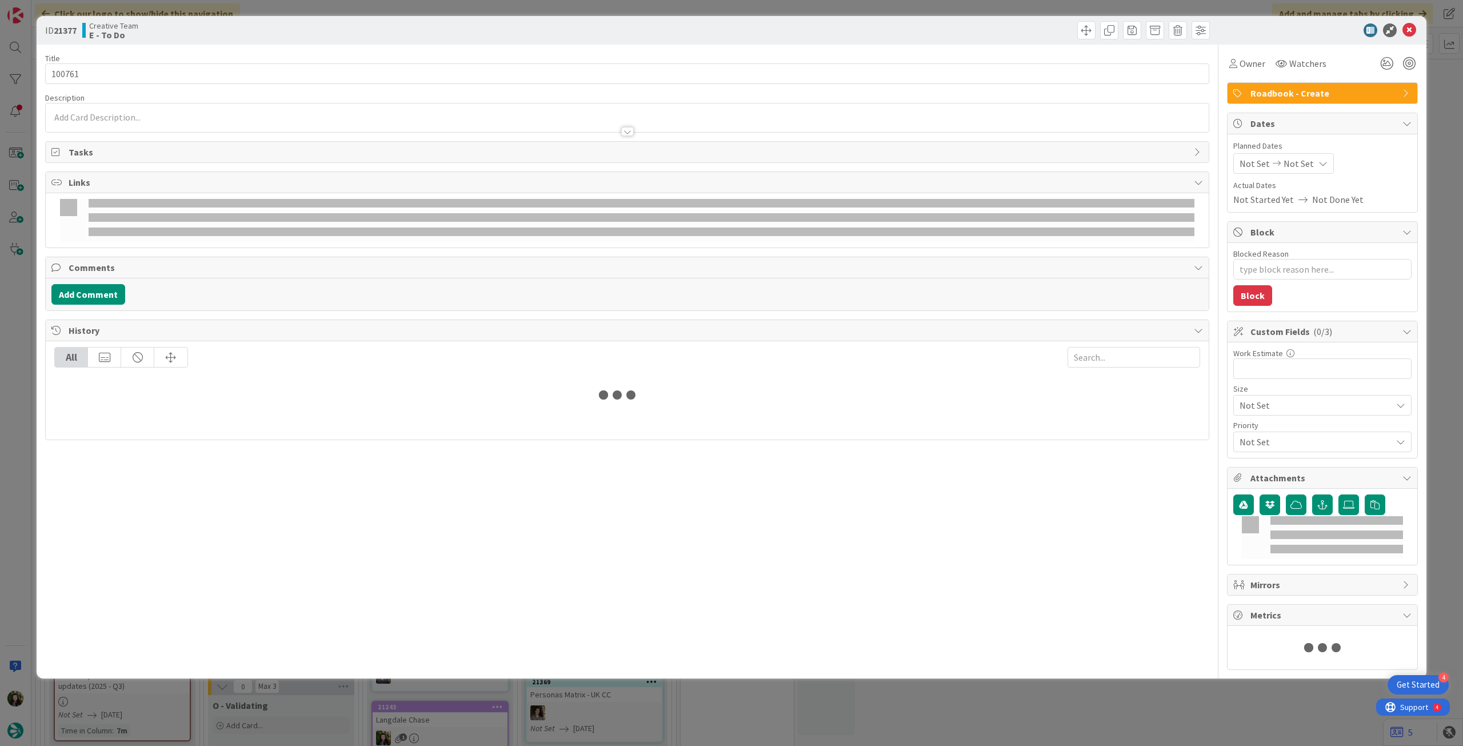
type textarea "x"
type input "100761"
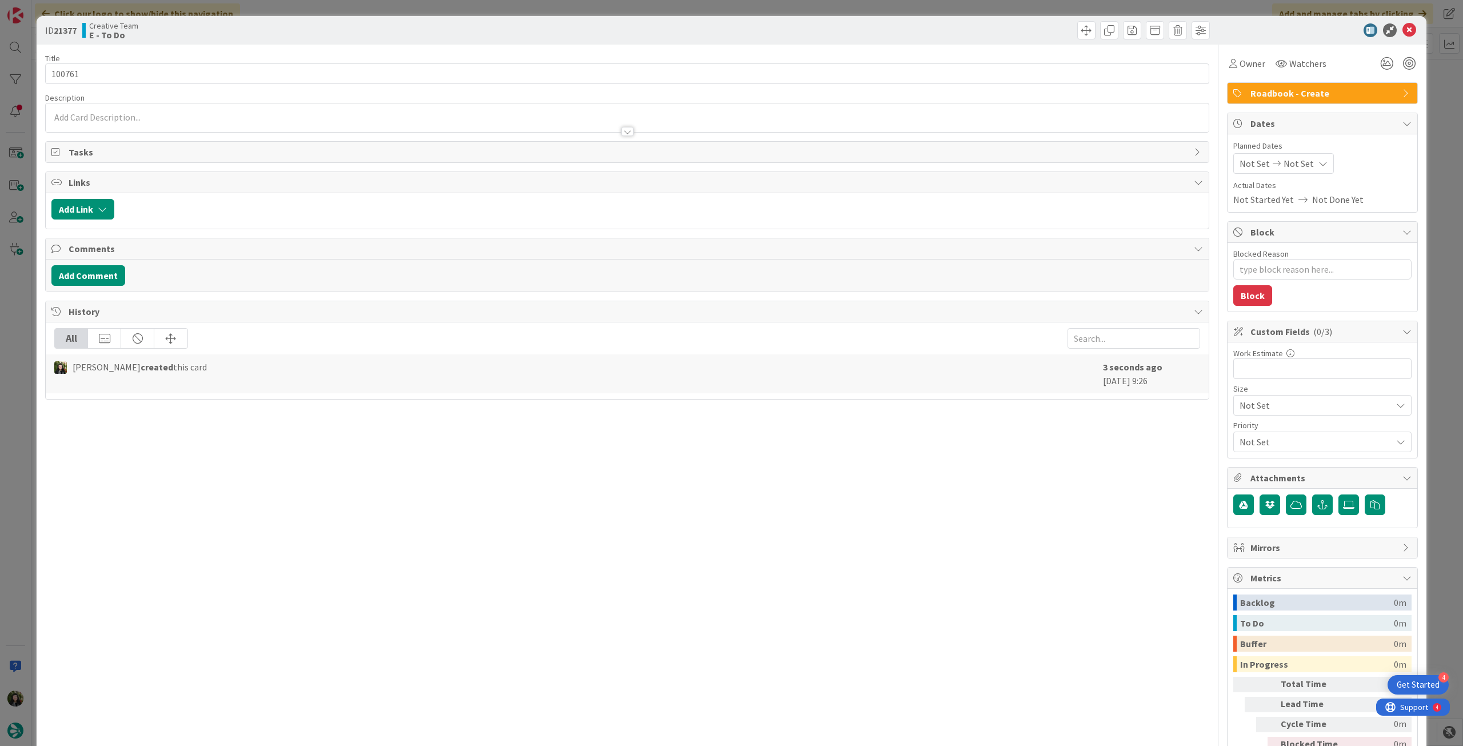
type textarea "x"
type input "100761"
click at [1294, 167] on span "Not Set" at bounding box center [1298, 164] width 30 height 14
click at [1244, 435] on icon at bounding box center [1252, 431] width 17 height 14
type input "[DATE]"
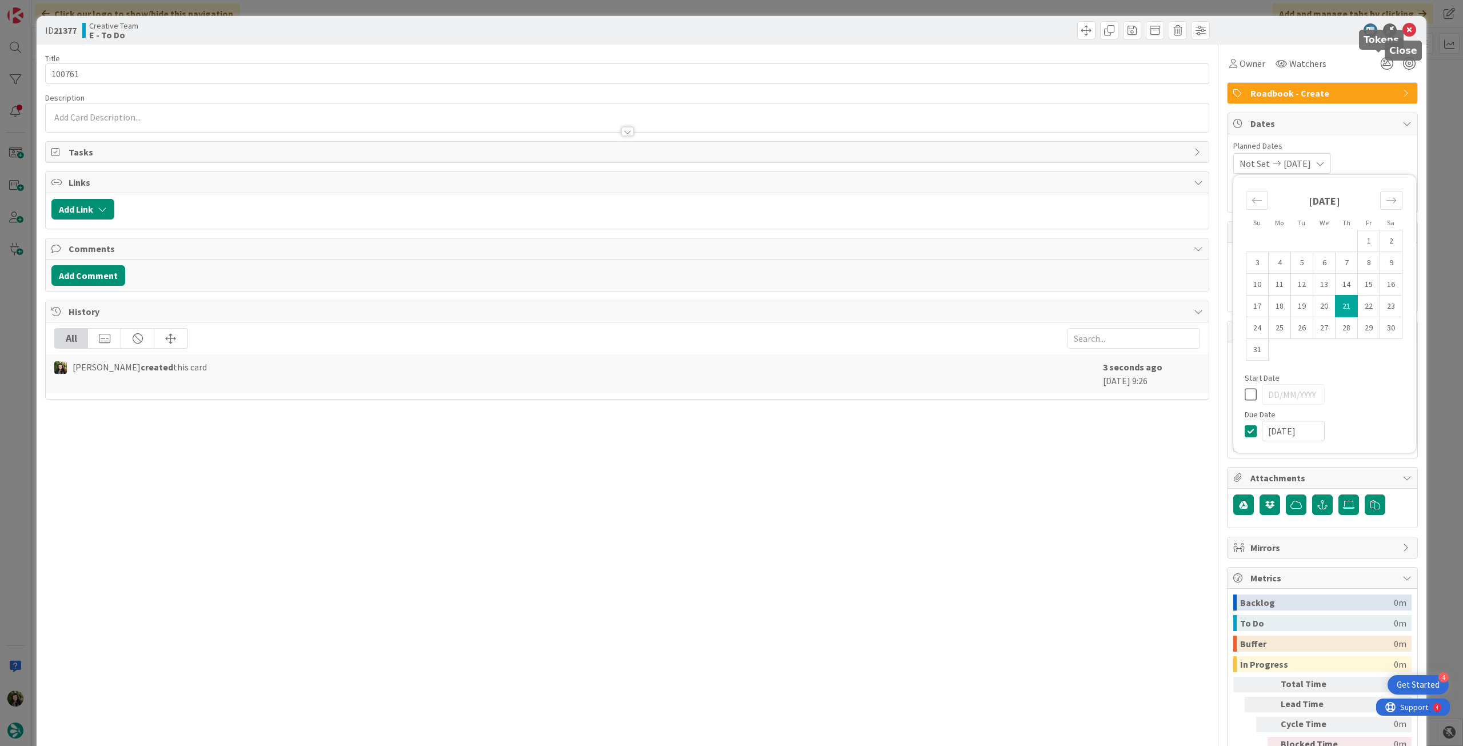
type textarea "x"
type input "100761"
click at [1404, 29] on icon at bounding box center [1409, 30] width 14 height 14
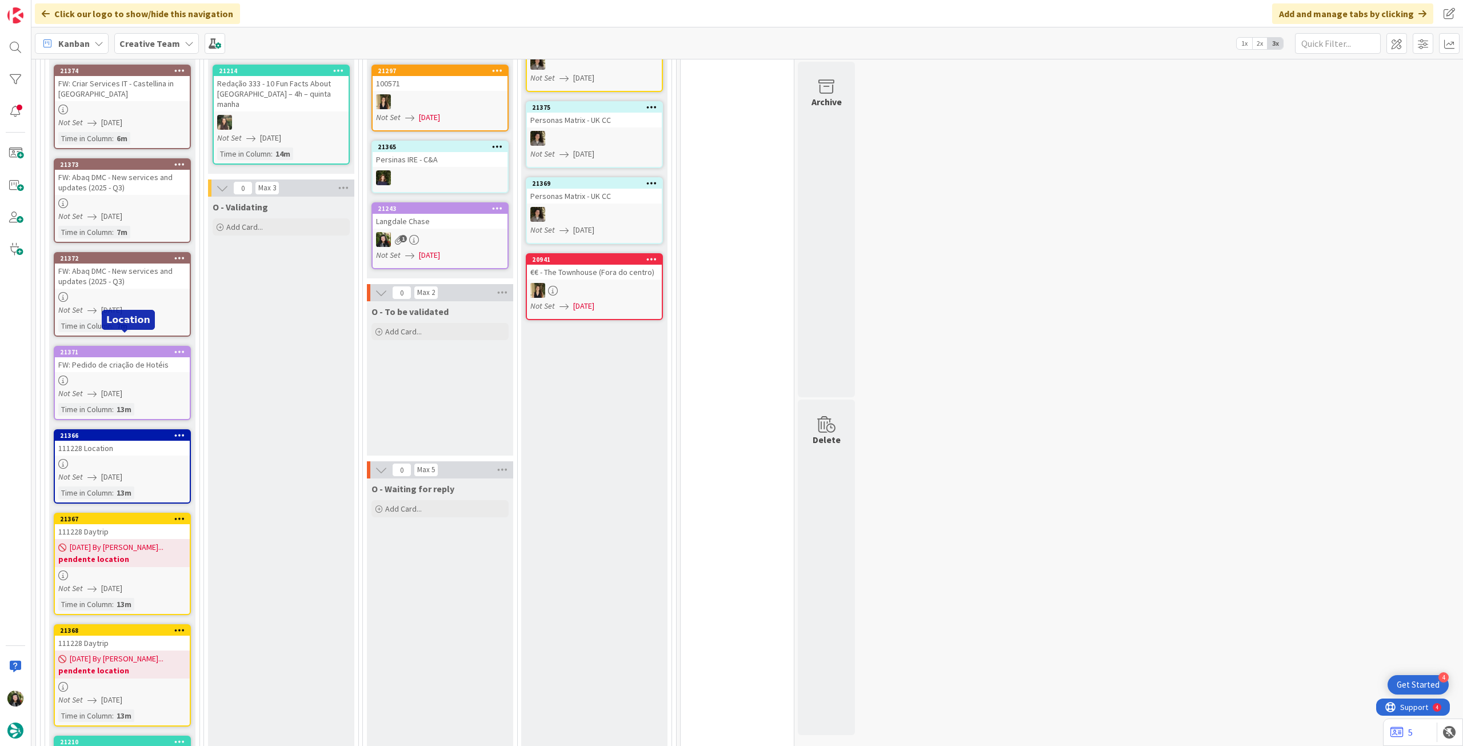
scroll to position [317, 0]
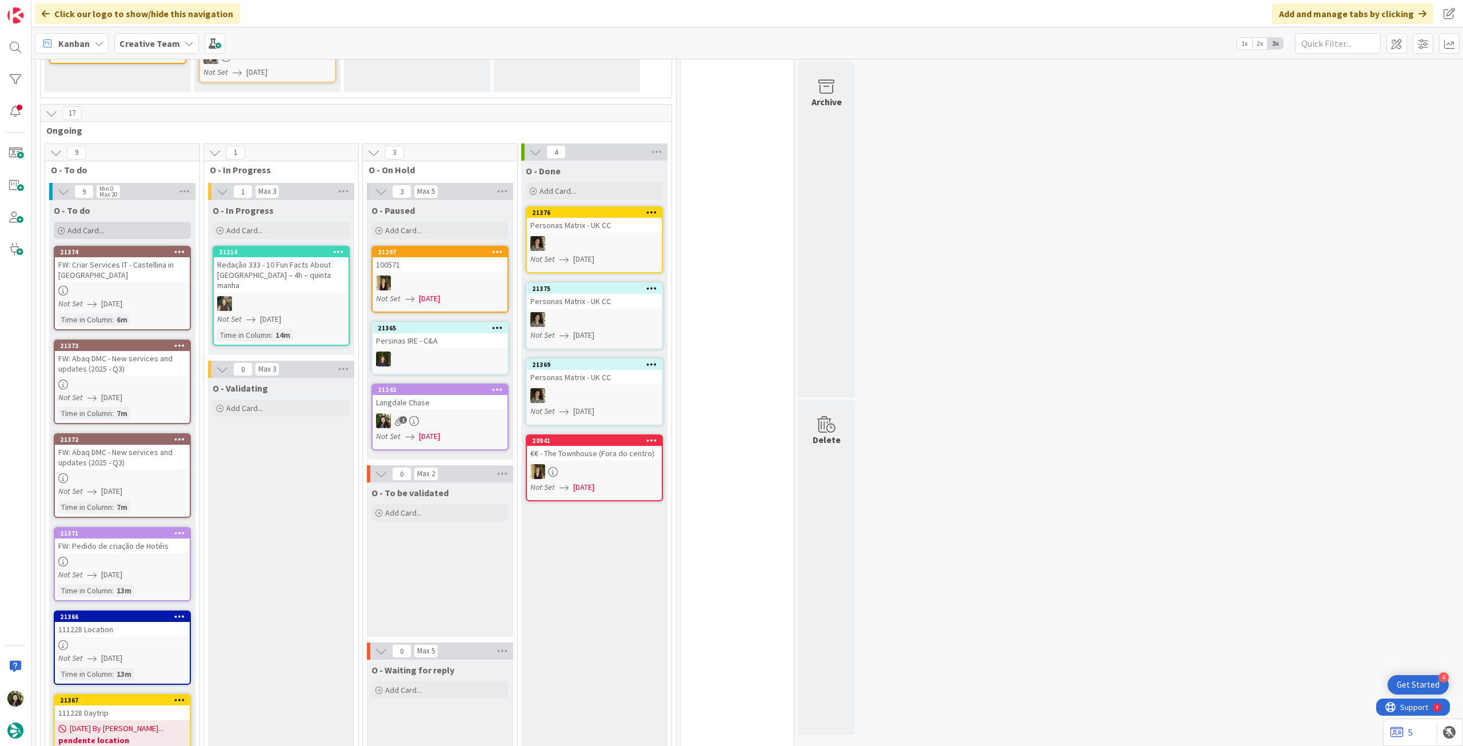
click at [130, 239] on div "Add Card..." at bounding box center [122, 230] width 137 height 17
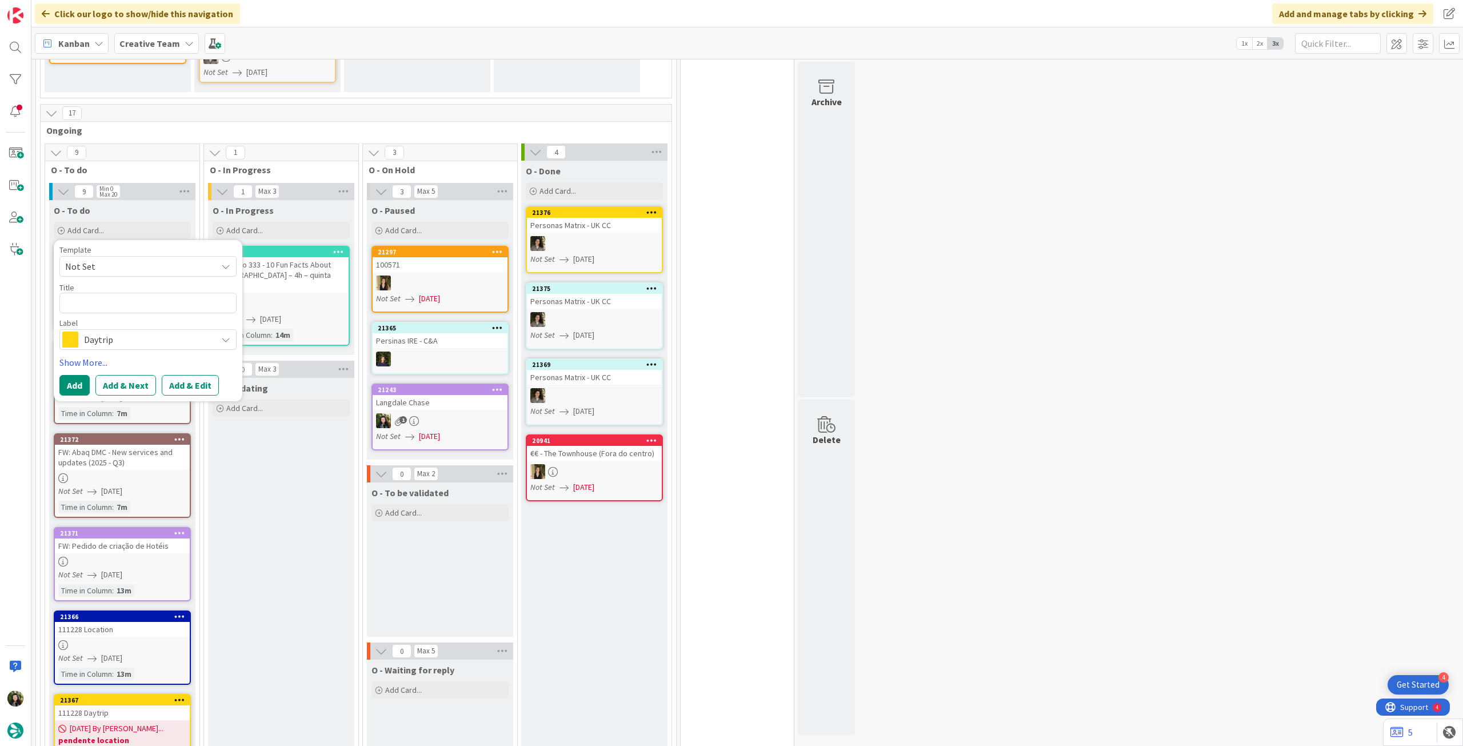
click at [134, 347] on span "Daytrip" at bounding box center [147, 339] width 127 height 16
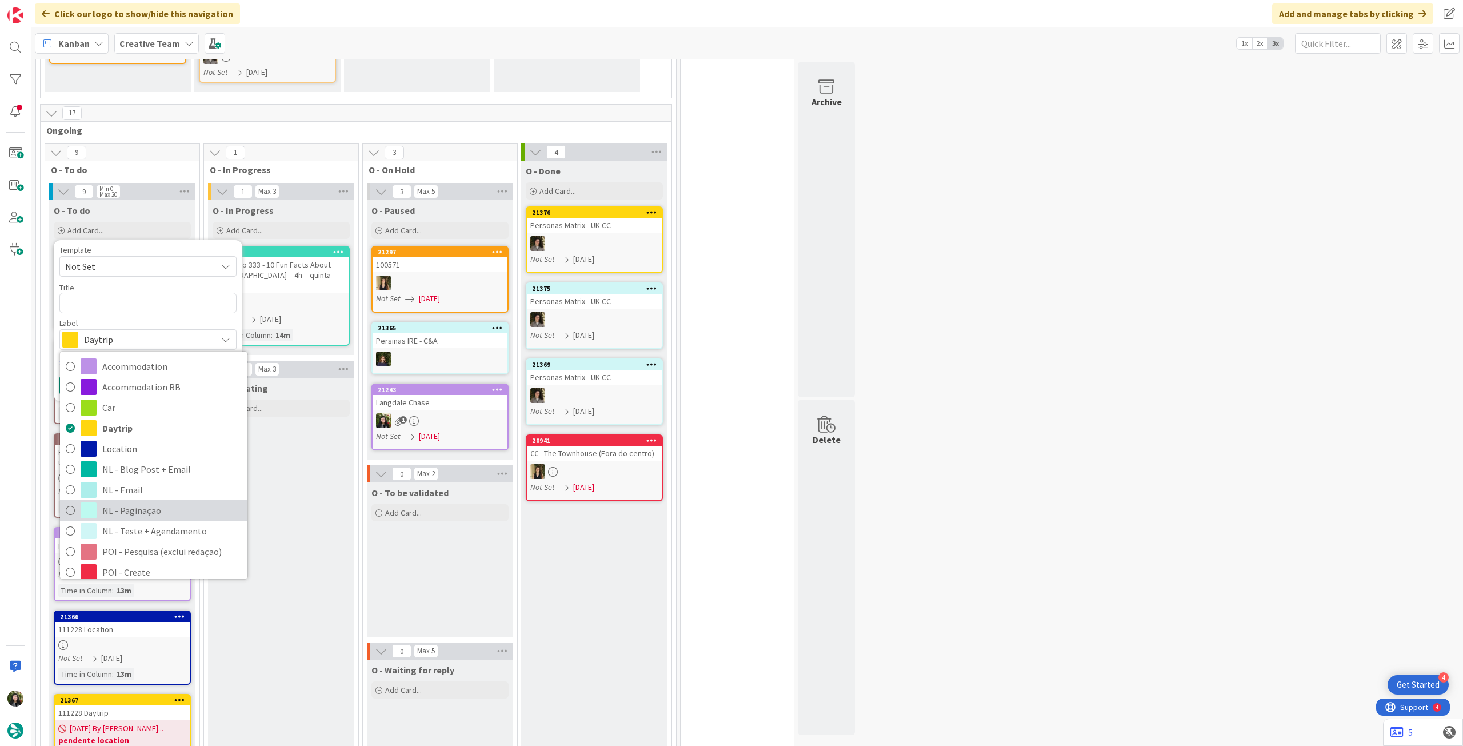
scroll to position [153, 0]
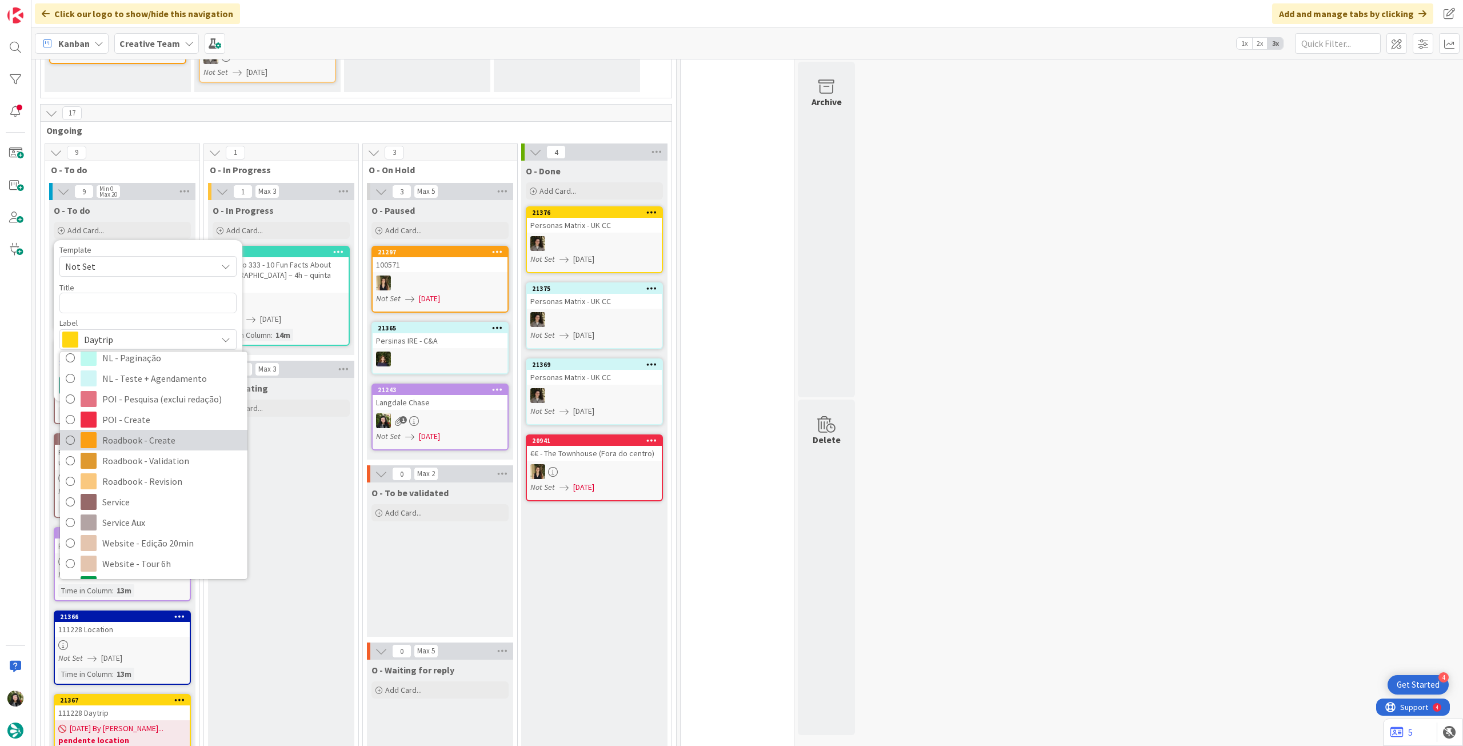
click at [170, 449] on span "Roadbook - Create" at bounding box center [171, 439] width 139 height 17
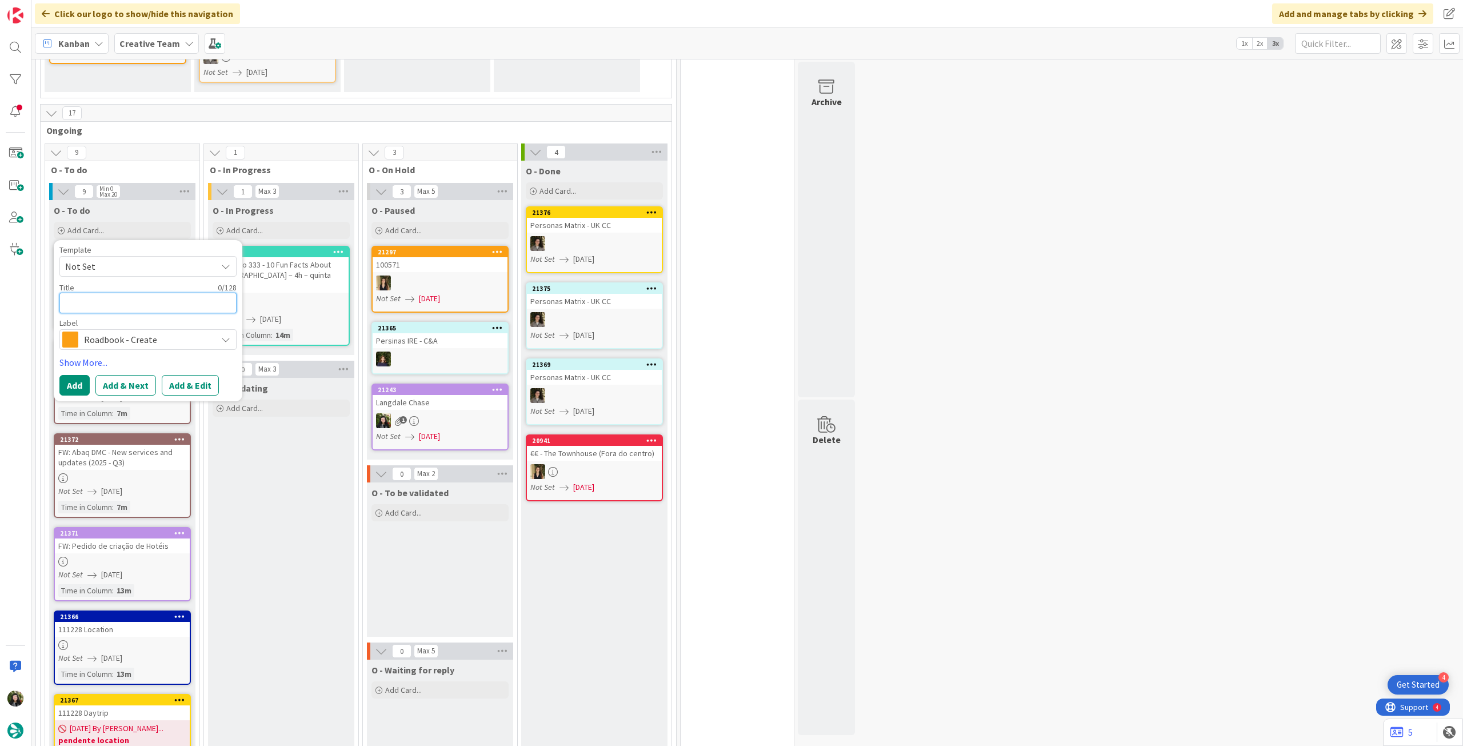
click at [142, 313] on textarea at bounding box center [147, 303] width 177 height 21
paste textarea "100571"
type textarea "x"
type textarea "100571"
click at [70, 395] on button "Add" at bounding box center [74, 385] width 30 height 21
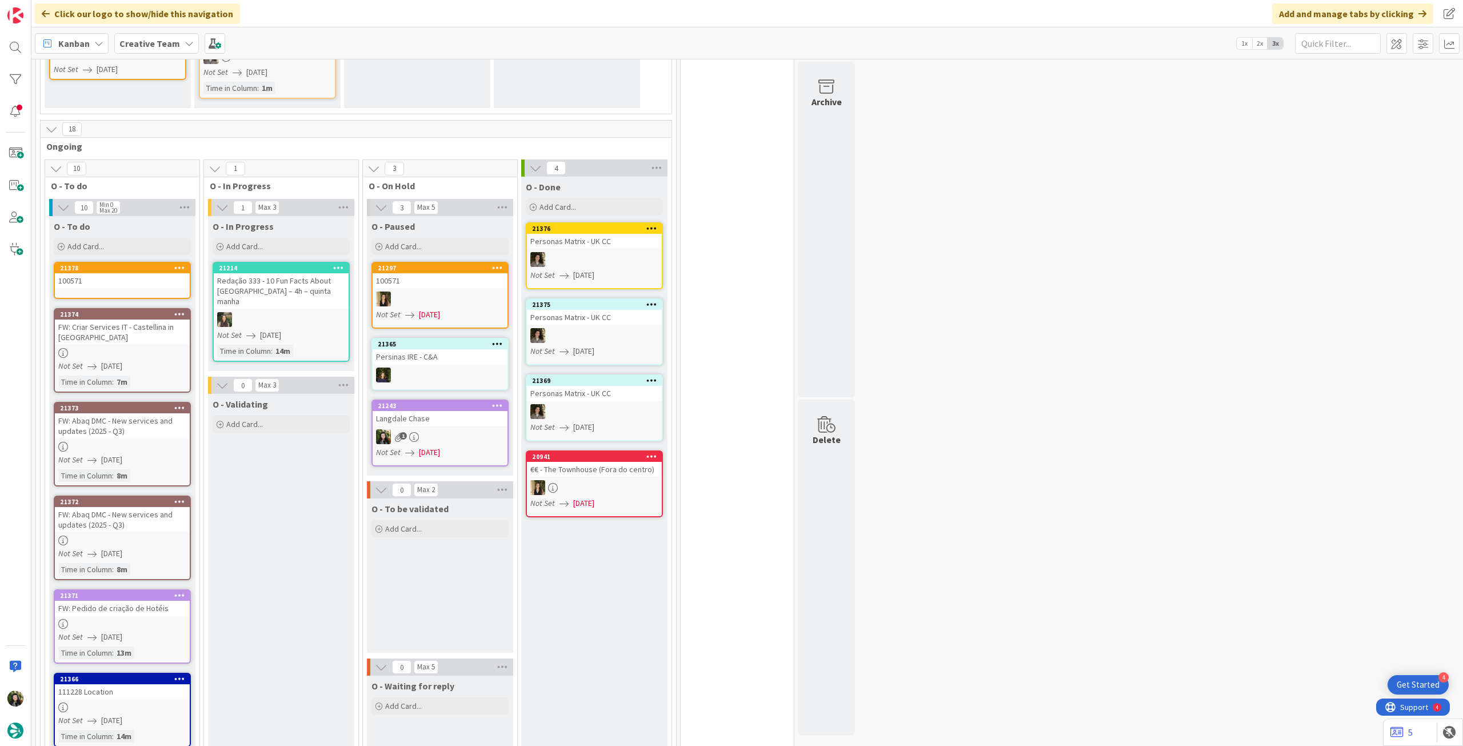
scroll to position [333, 0]
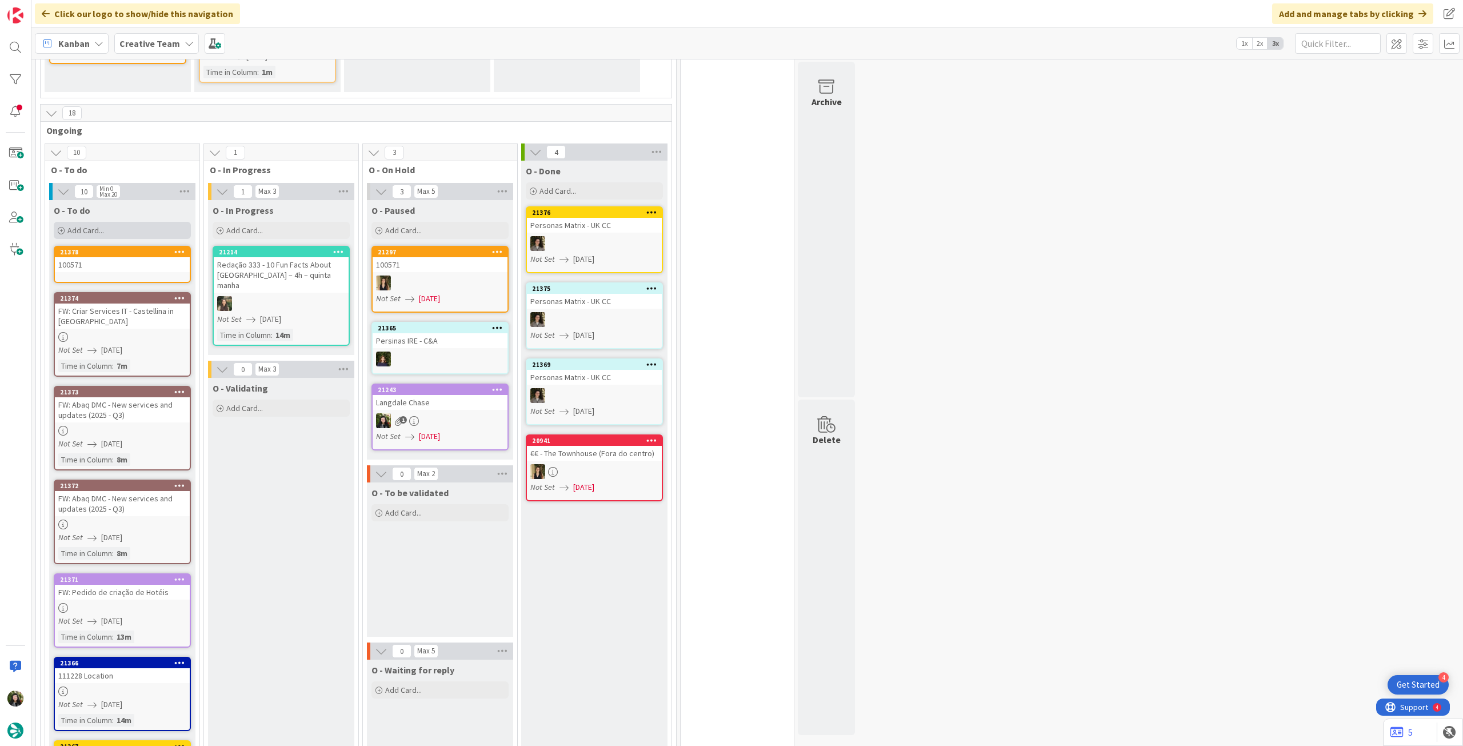
click at [97, 235] on span "Add Card..." at bounding box center [85, 230] width 37 height 10
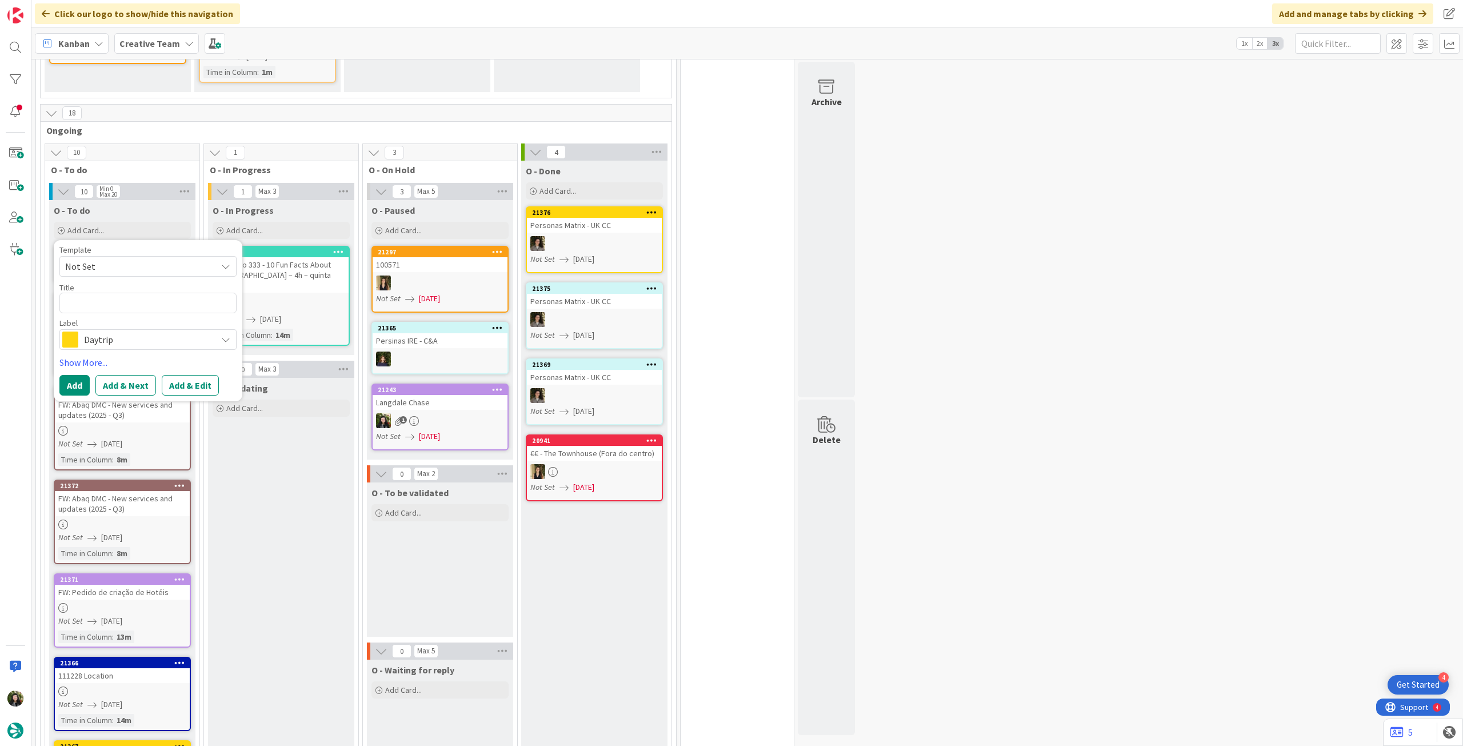
click at [134, 347] on span "Daytrip" at bounding box center [147, 339] width 127 height 16
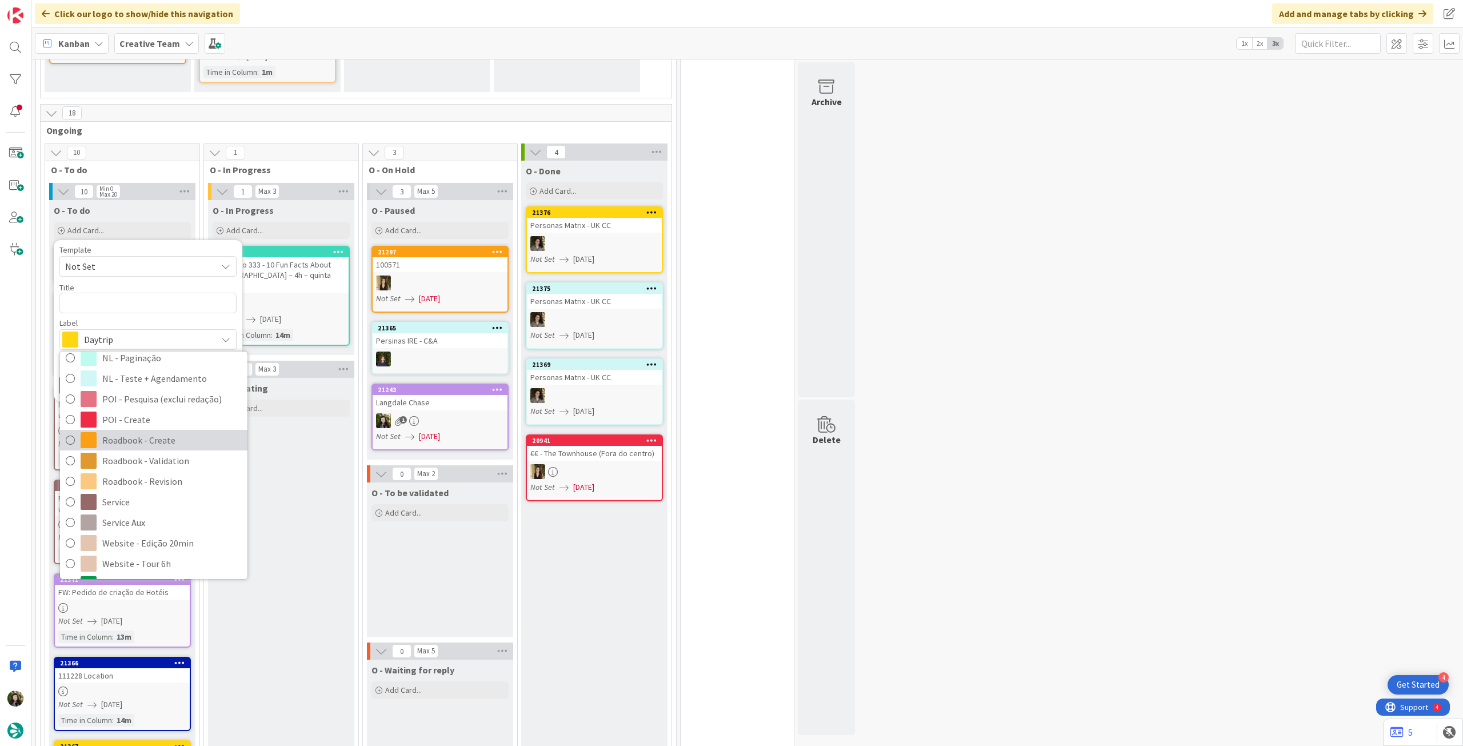
drag, startPoint x: 182, startPoint y: 469, endPoint x: 175, endPoint y: 459, distance: 11.8
click at [182, 449] on span "Roadbook - Create" at bounding box center [171, 439] width 139 height 17
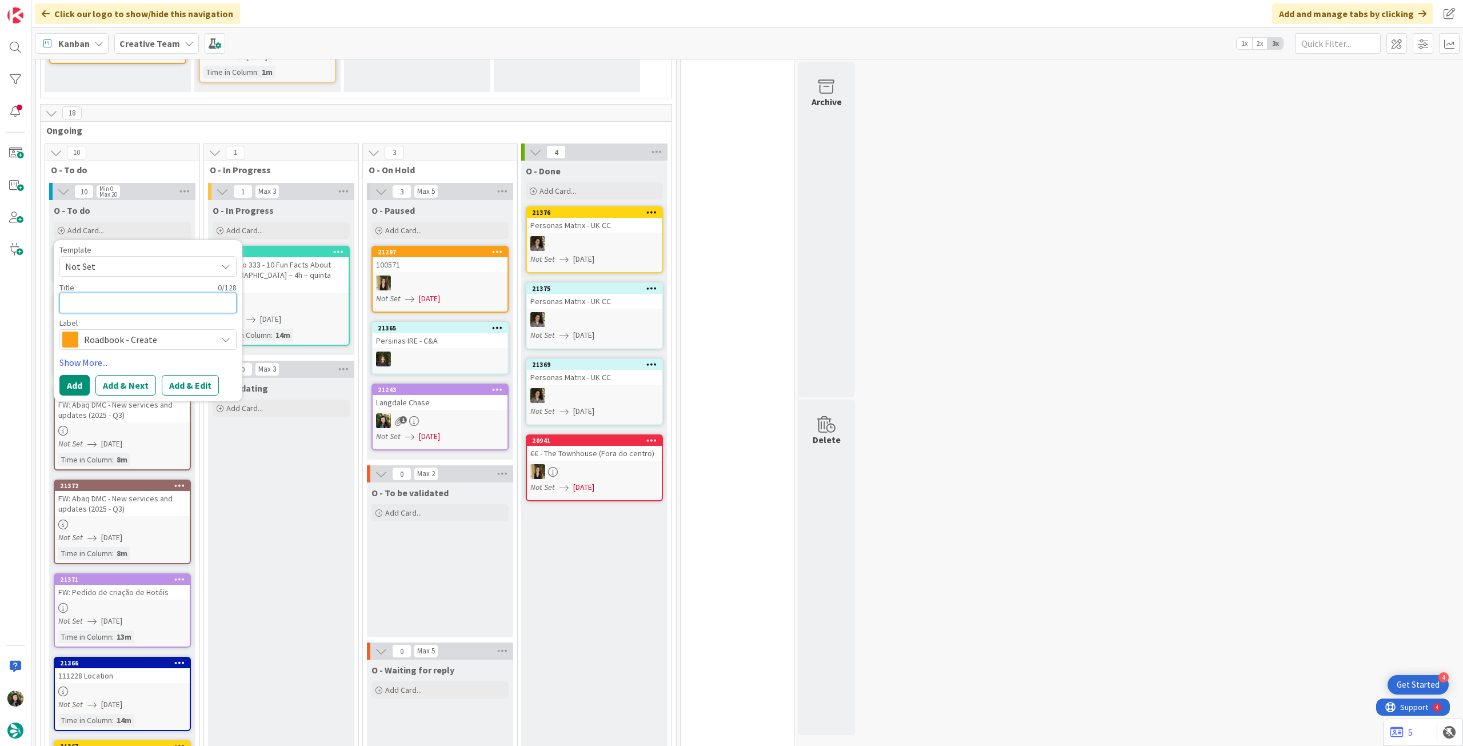
click at [132, 313] on textarea at bounding box center [147, 303] width 177 height 21
paste textarea "97956"
type textarea "x"
type textarea "97956"
click at [70, 395] on button "Add" at bounding box center [74, 385] width 30 height 21
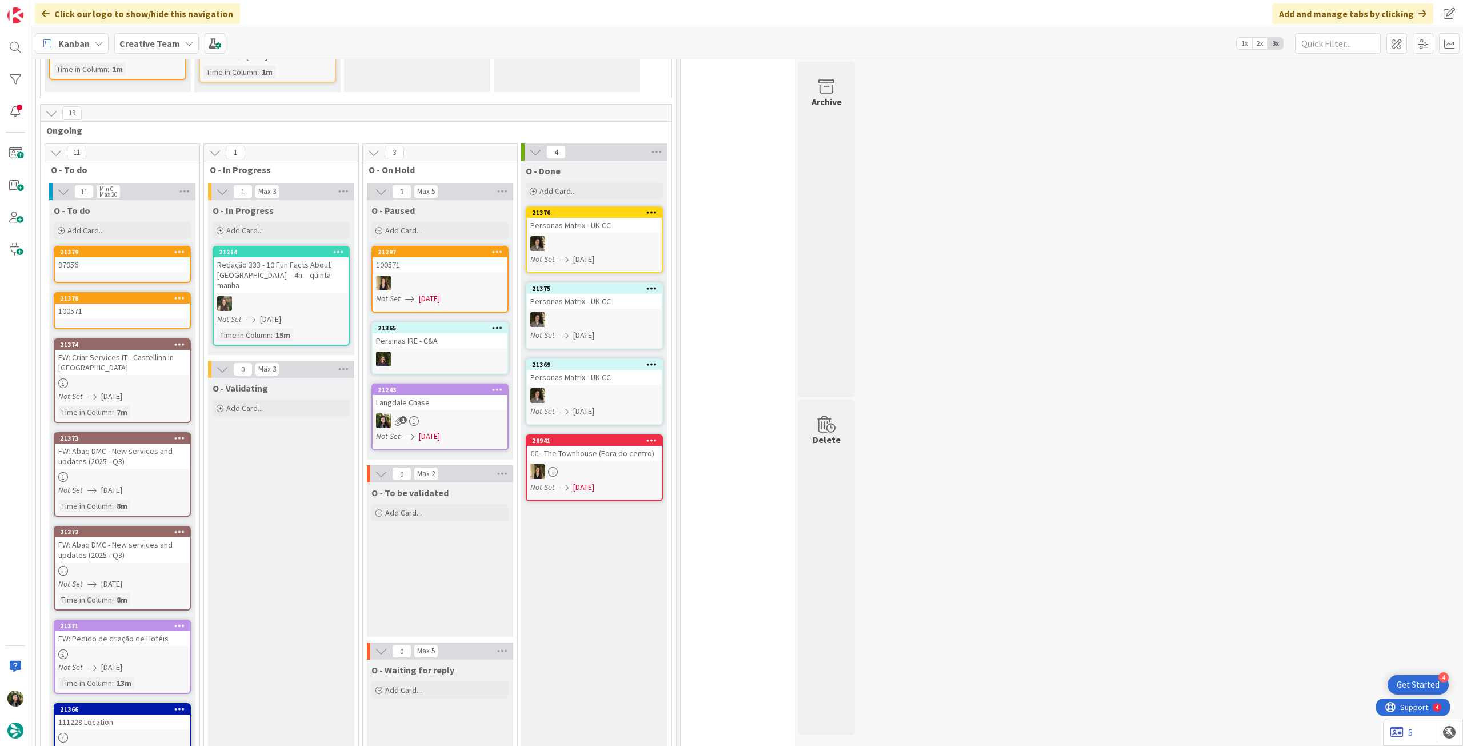
click at [138, 241] on div "O - To do Add Card... Template Not Set Title 0 / 128 Label Daytrip Accommodatio…" at bounding box center [122, 220] width 146 height 41
click at [141, 239] on div "Add Card..." at bounding box center [122, 230] width 137 height 17
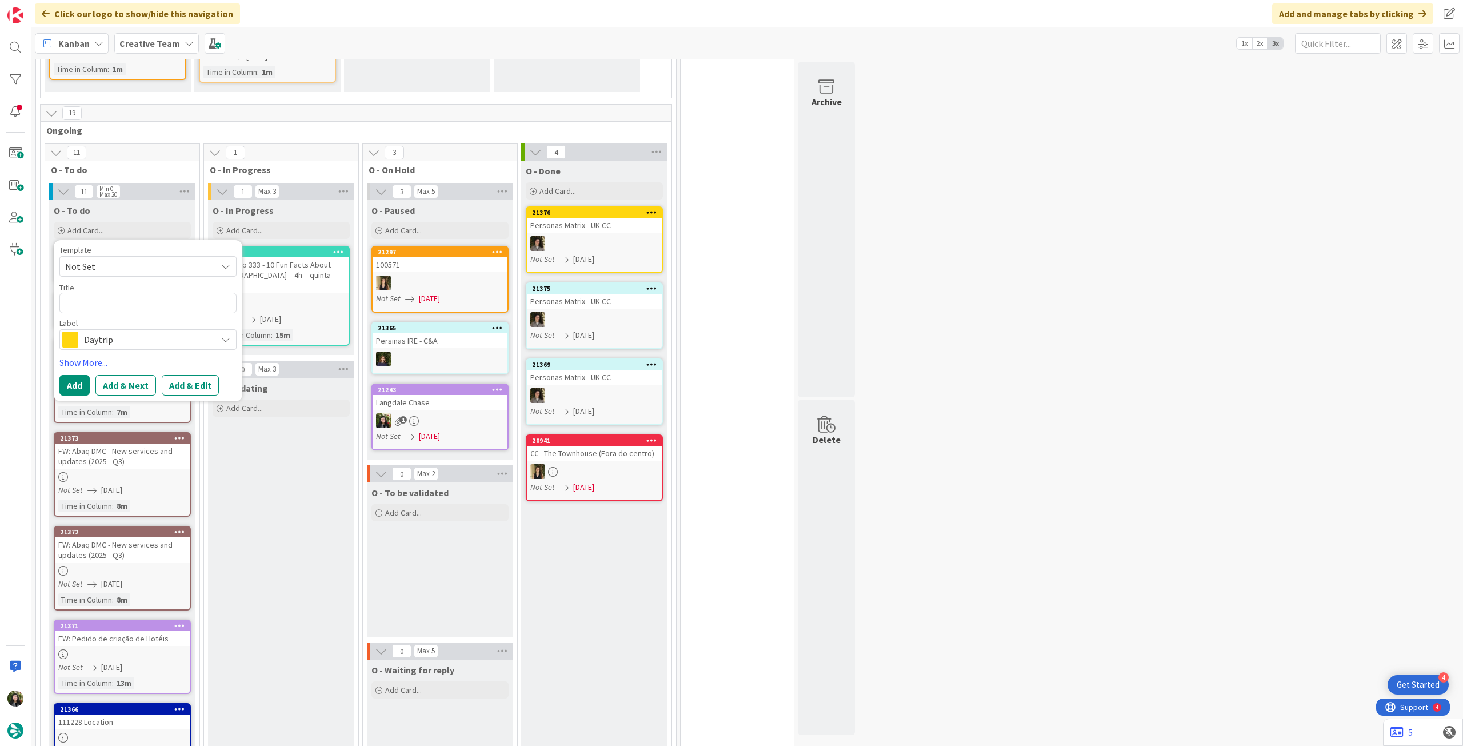
drag, startPoint x: 146, startPoint y: 359, endPoint x: 151, endPoint y: 381, distance: 22.3
click at [147, 347] on span "Daytrip" at bounding box center [147, 339] width 127 height 16
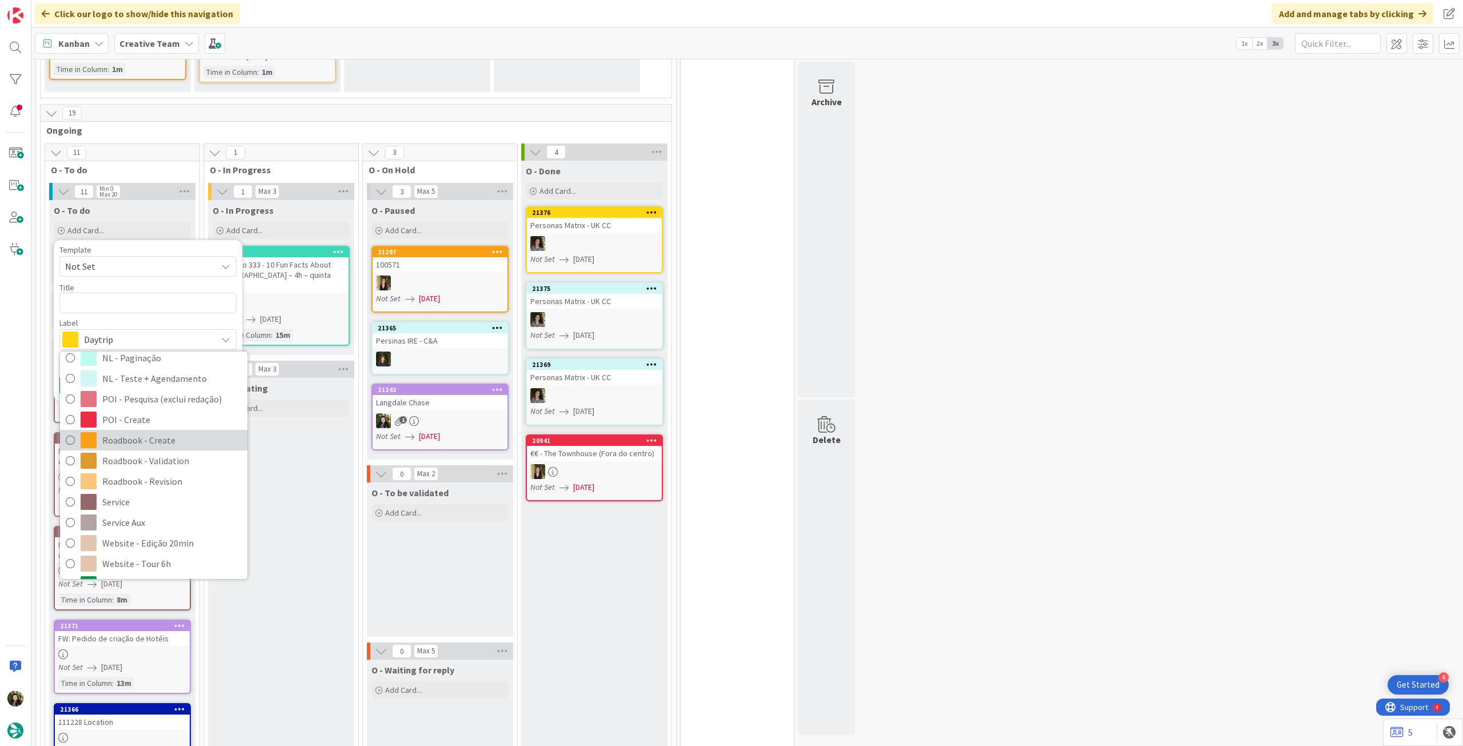
click at [145, 449] on span "Roadbook - Create" at bounding box center [171, 439] width 139 height 17
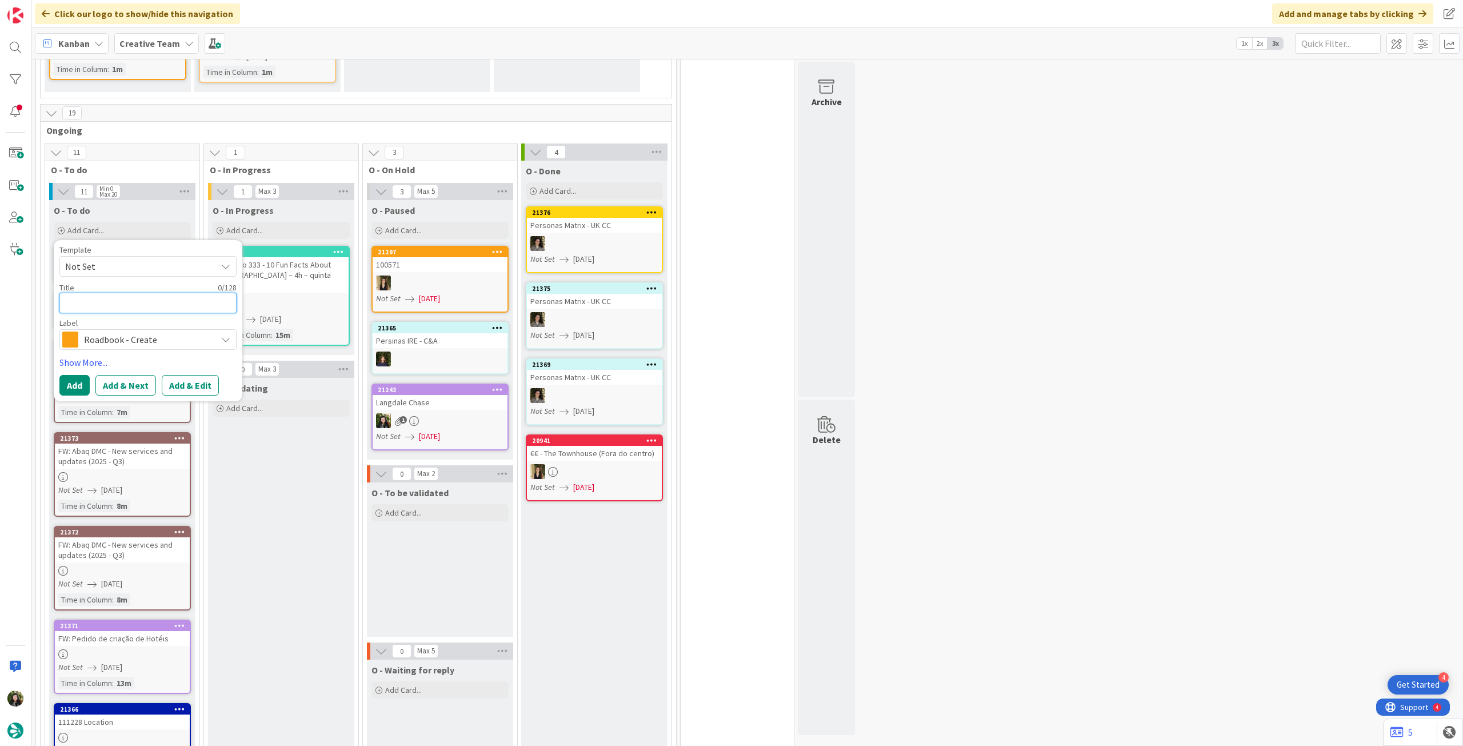
click at [125, 313] on textarea at bounding box center [147, 303] width 177 height 21
paste textarea "89789"
type textarea "x"
type textarea "89789"
drag, startPoint x: 85, startPoint y: 401, endPoint x: 86, endPoint y: 334, distance: 67.4
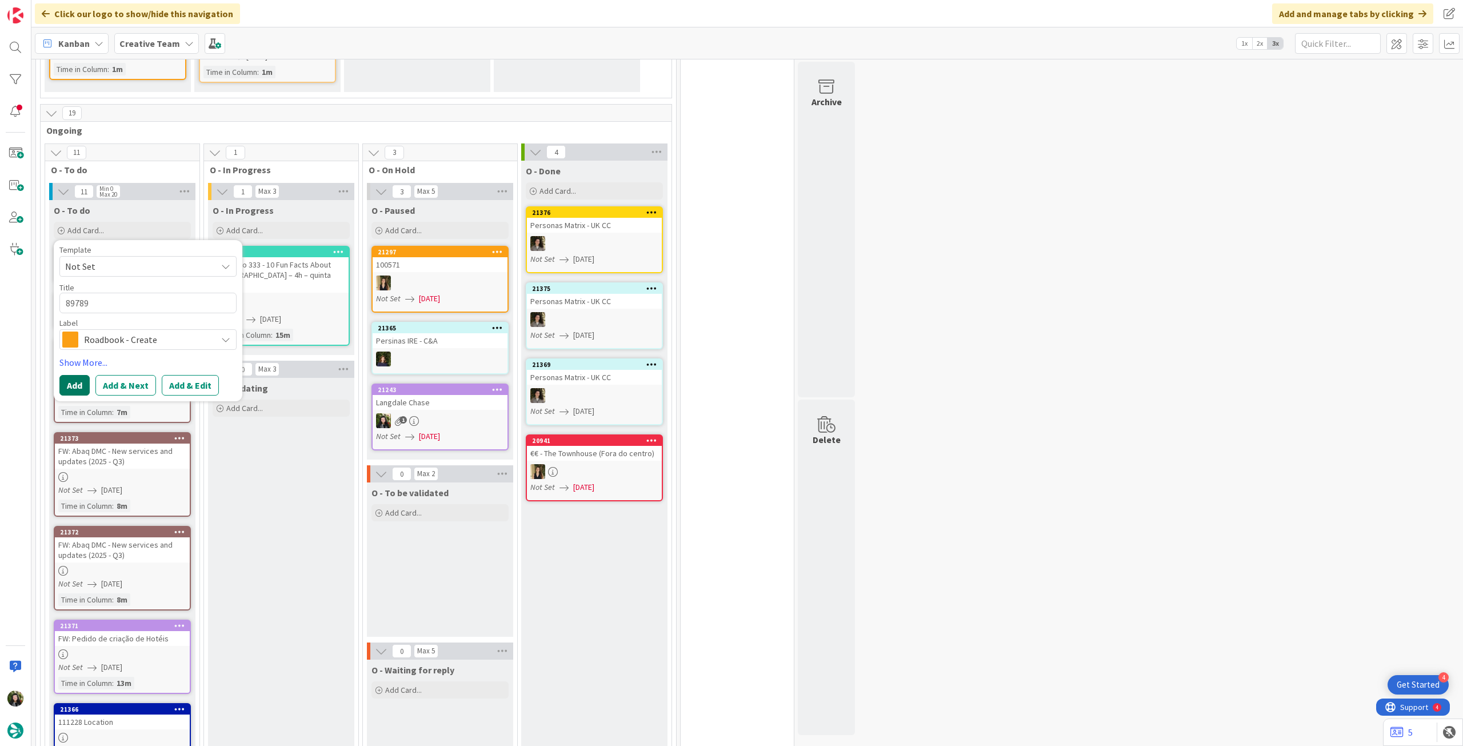
click at [84, 395] on button "Add" at bounding box center [74, 385] width 30 height 21
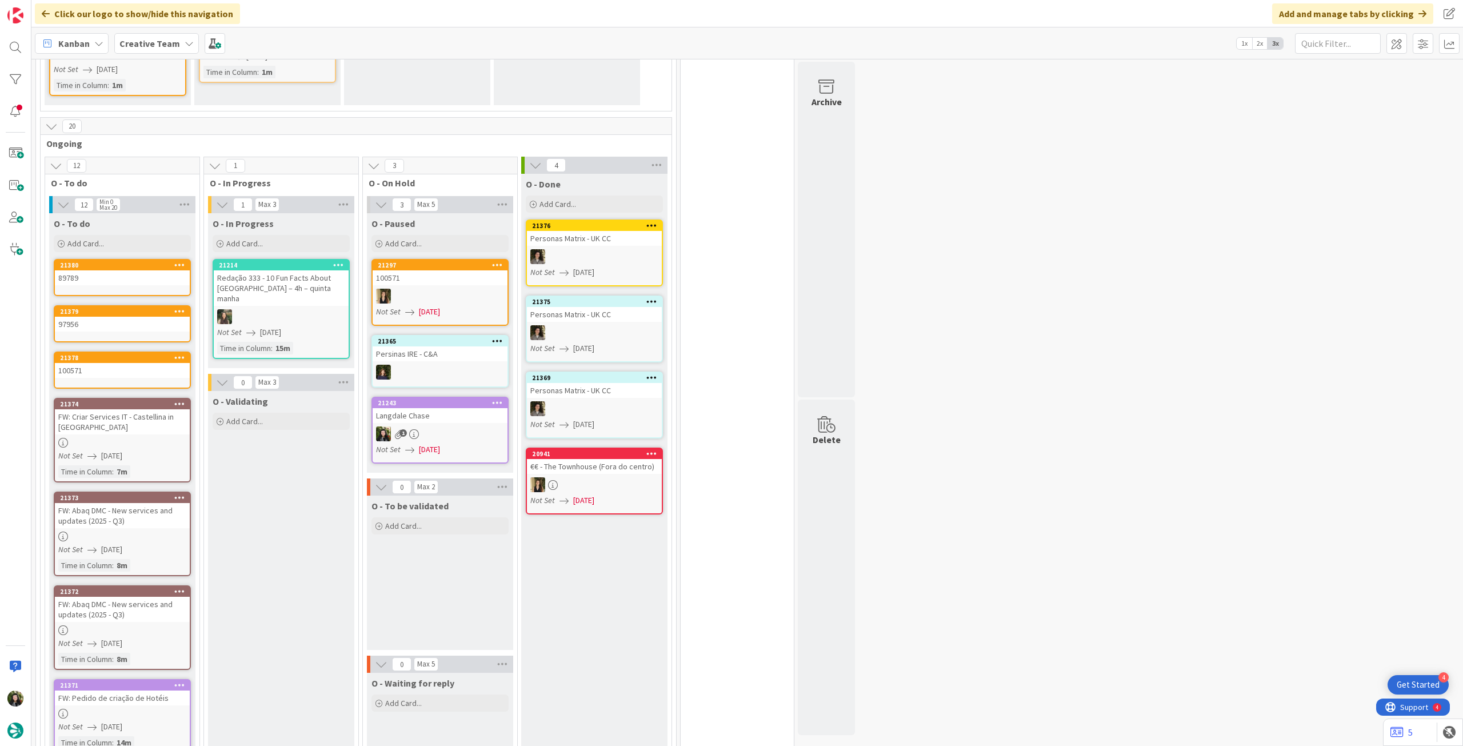
scroll to position [349, 0]
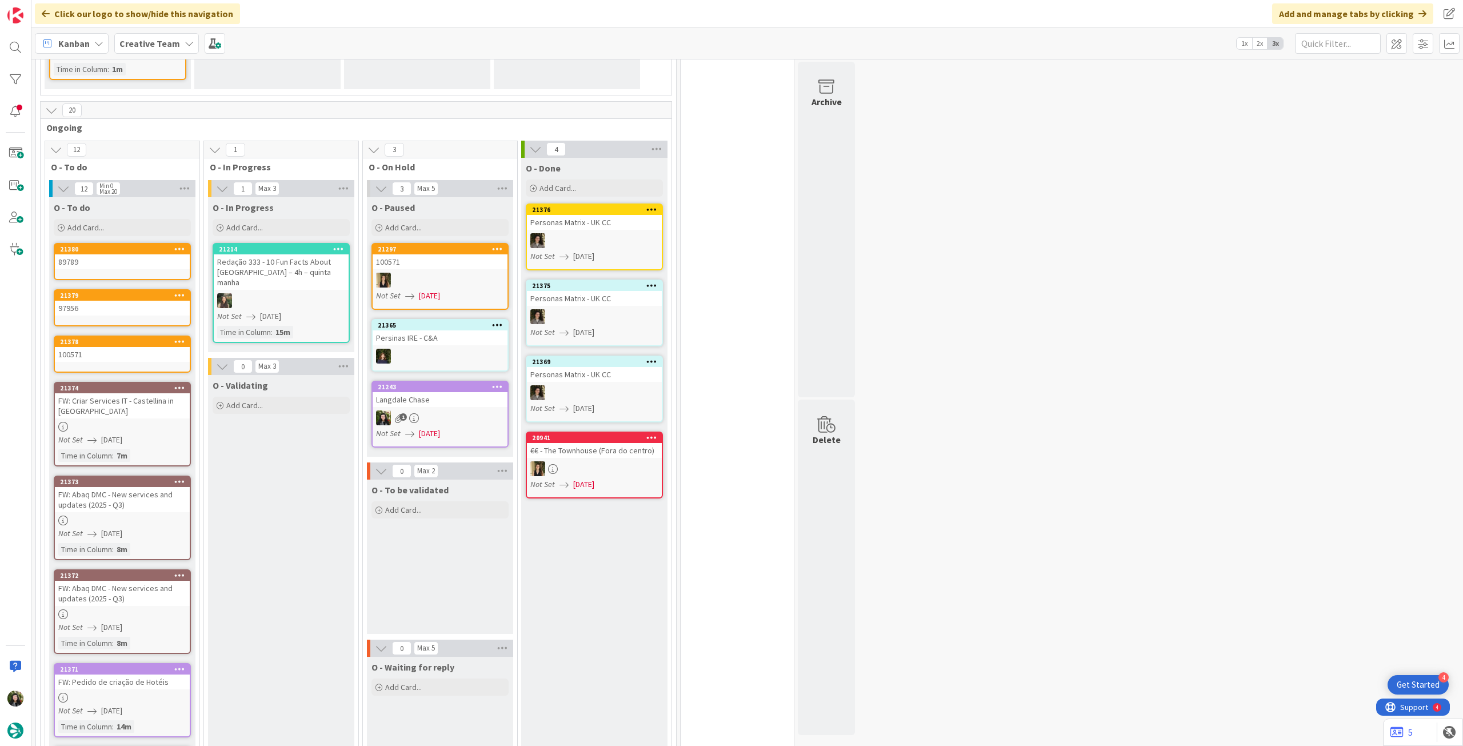
drag, startPoint x: 132, startPoint y: 228, endPoint x: 142, endPoint y: 273, distance: 46.2
click at [132, 228] on div "Add Card..." at bounding box center [122, 227] width 137 height 17
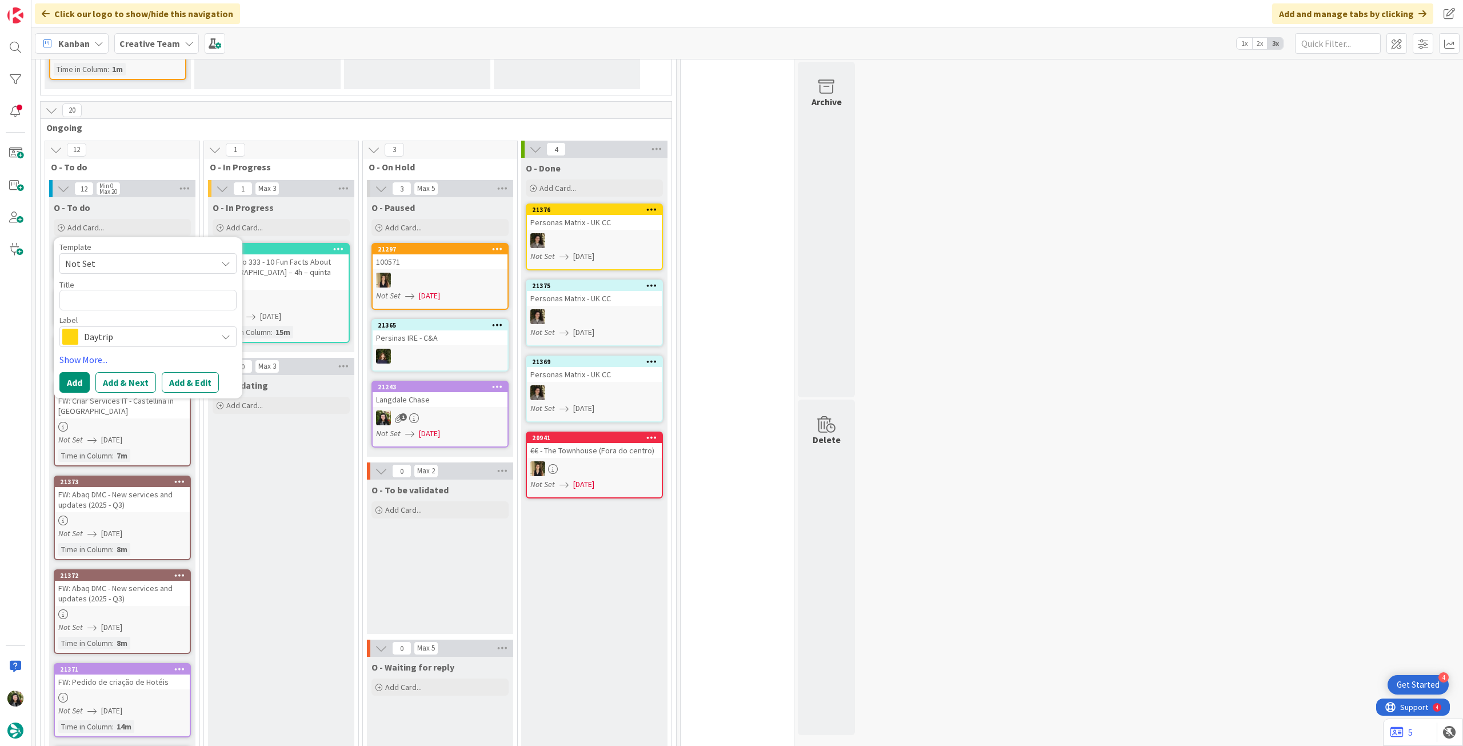
drag, startPoint x: 145, startPoint y: 331, endPoint x: 139, endPoint y: 297, distance: 35.3
click at [146, 332] on span "Daytrip" at bounding box center [147, 337] width 127 height 16
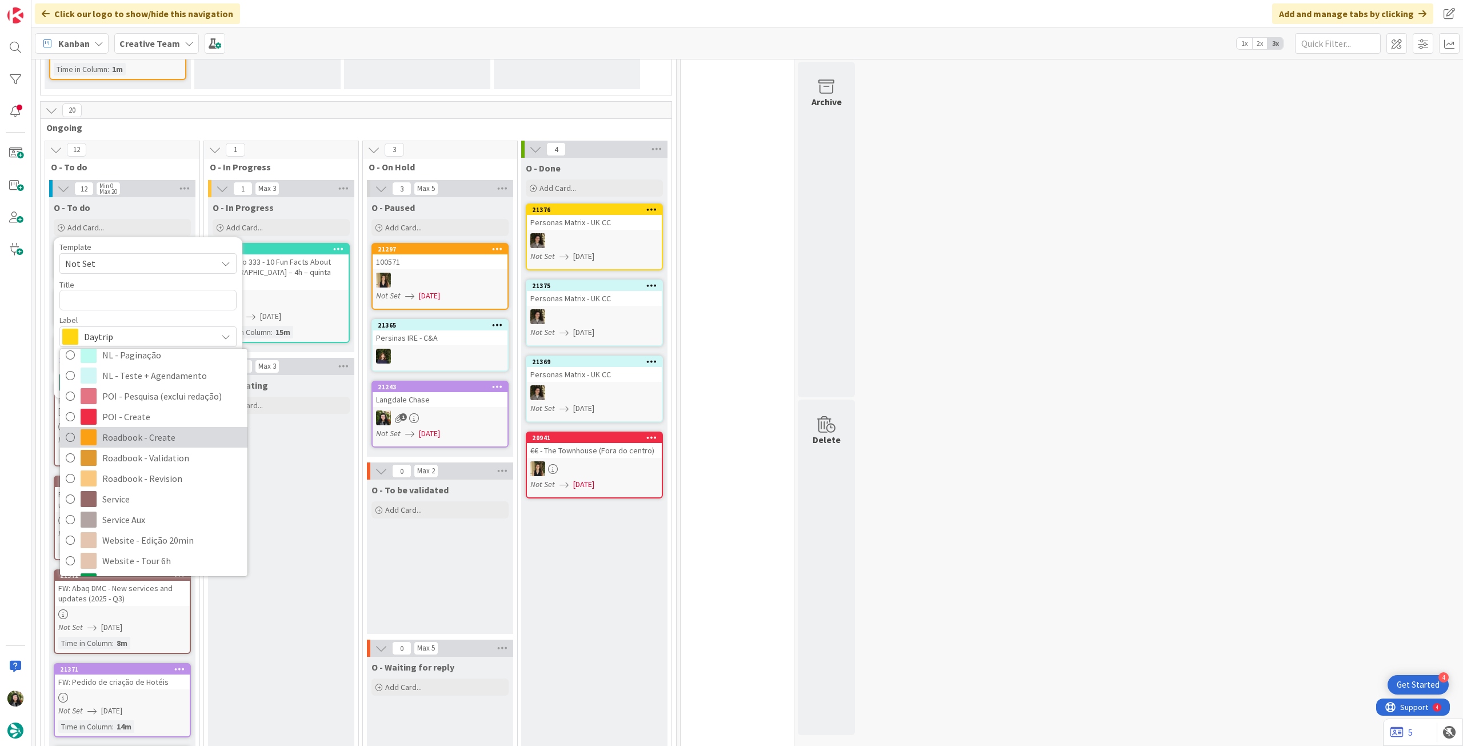
drag, startPoint x: 151, startPoint y: 441, endPoint x: 138, endPoint y: 394, distance: 49.2
click at [151, 442] on span "Roadbook - Create" at bounding box center [171, 437] width 139 height 17
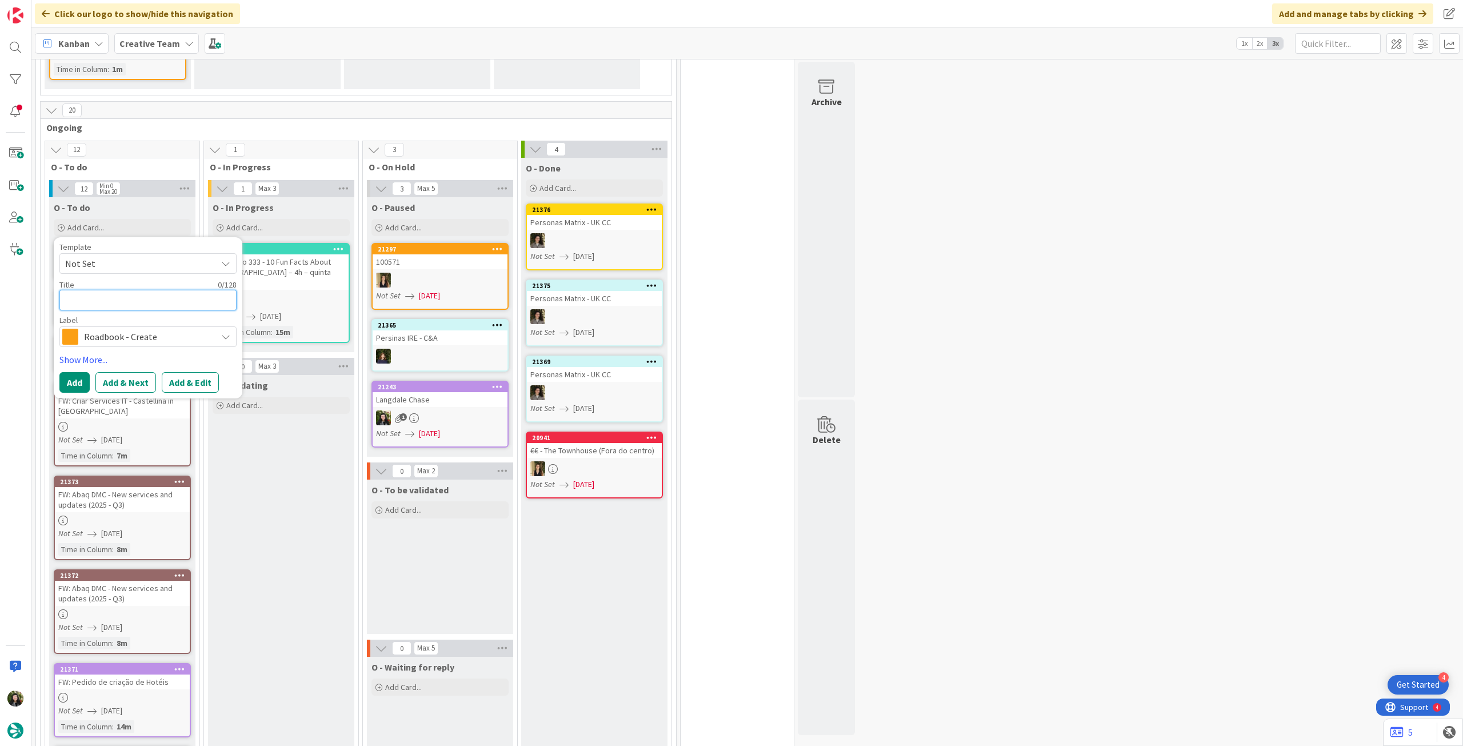
drag, startPoint x: 127, startPoint y: 306, endPoint x: 86, endPoint y: 339, distance: 53.6
click at [127, 306] on textarea at bounding box center [147, 300] width 177 height 21
paste textarea "93117"
type textarea "x"
type textarea "93117"
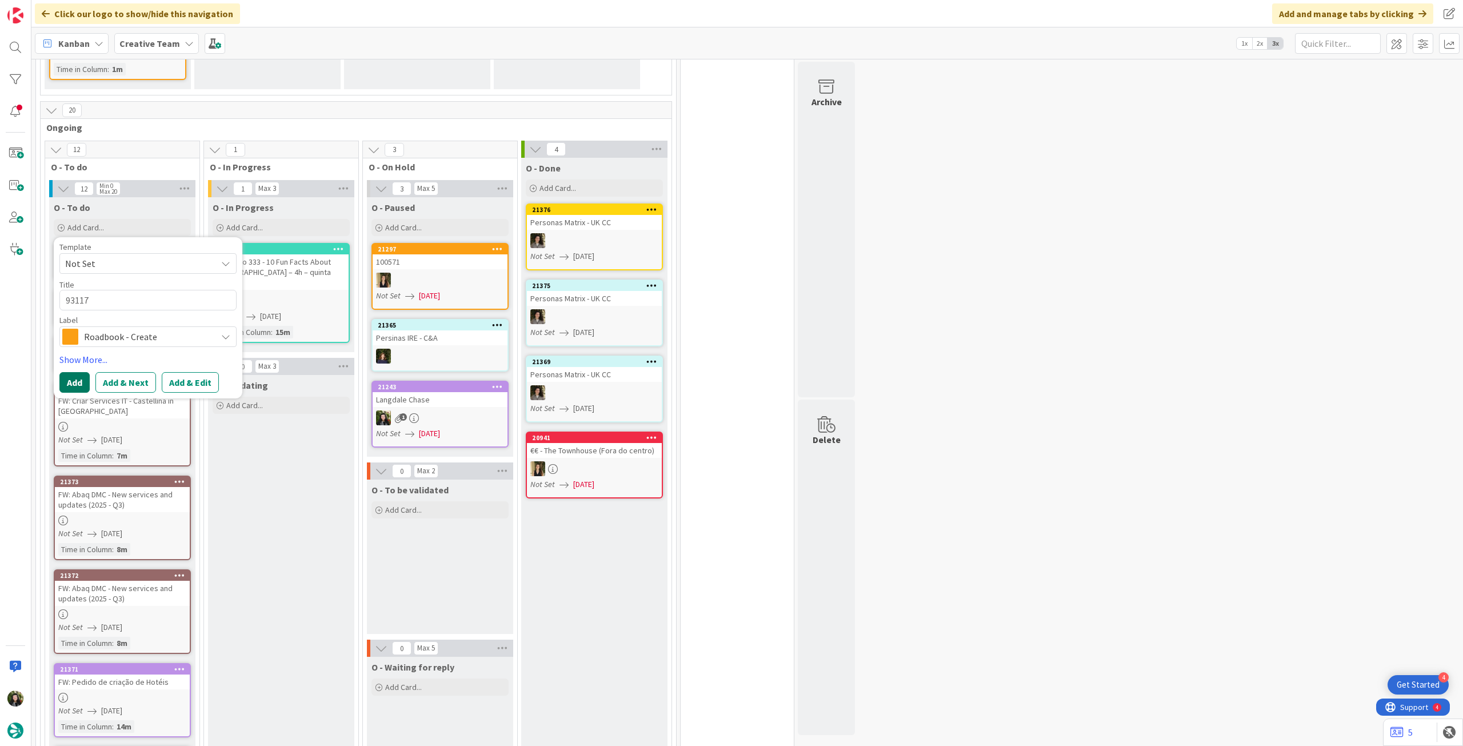
click at [77, 374] on button "Add" at bounding box center [74, 382] width 30 height 21
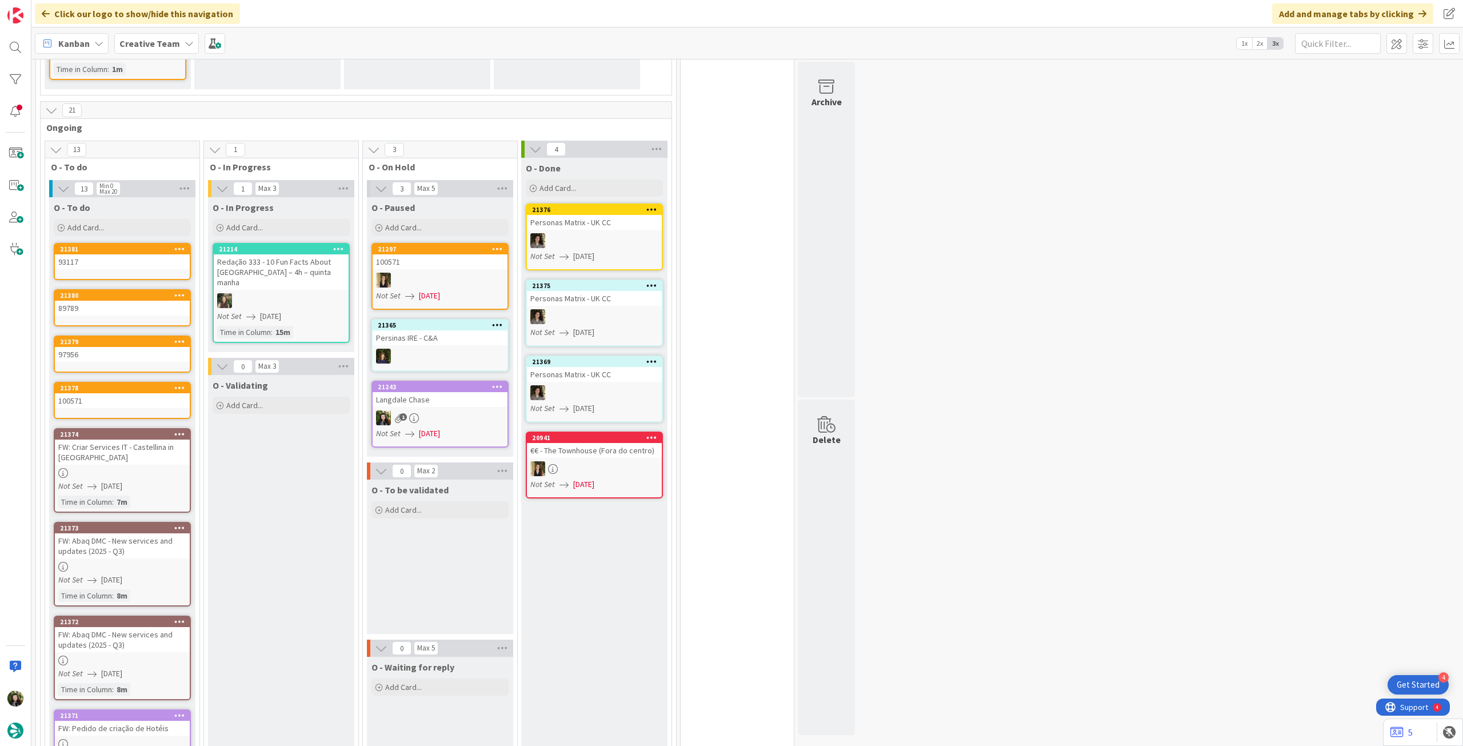
click at [105, 237] on div "O - To do Add Card... Template Not Set Title 0 / 128 Label Daytrip Accommodatio…" at bounding box center [122, 217] width 146 height 41
click at [107, 234] on div "Add Card..." at bounding box center [122, 227] width 137 height 17
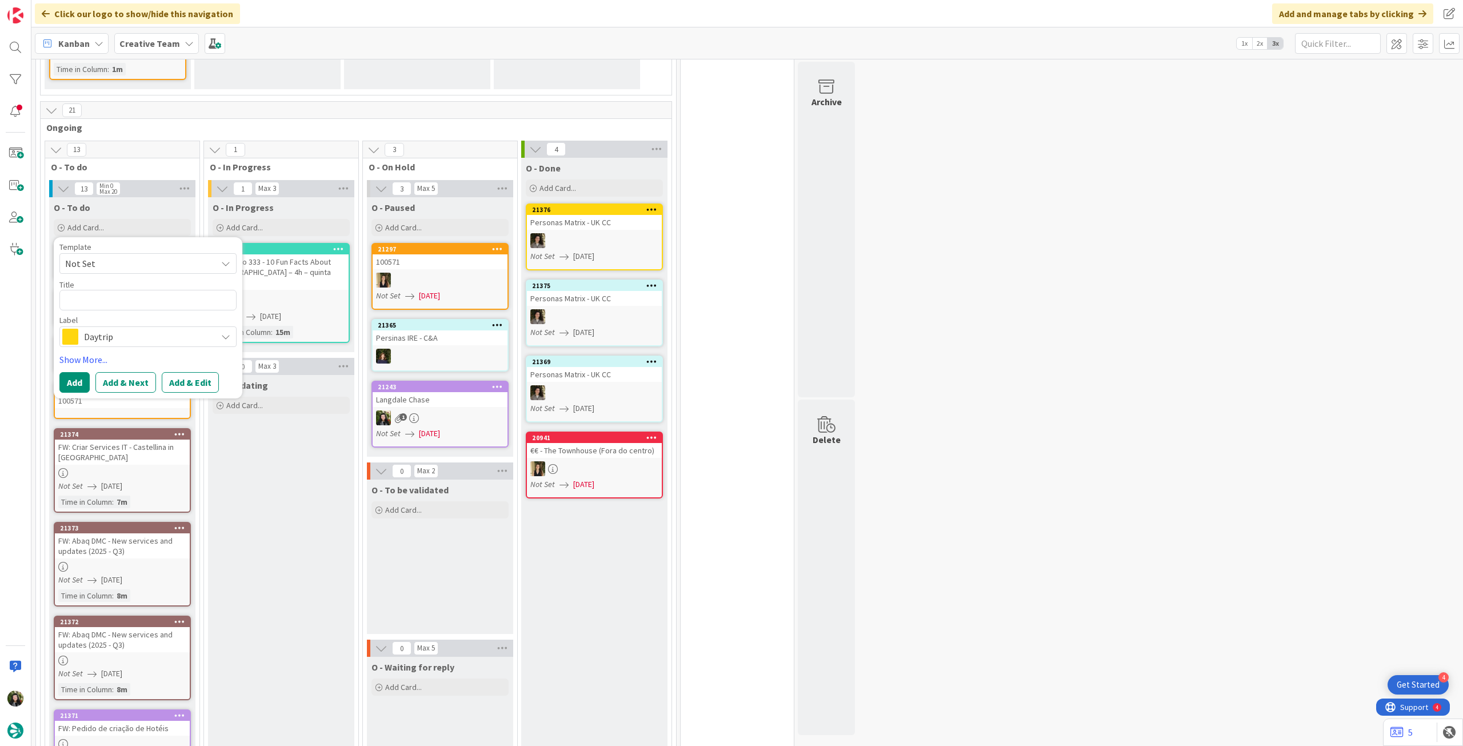
click at [127, 337] on span "Daytrip" at bounding box center [147, 337] width 127 height 16
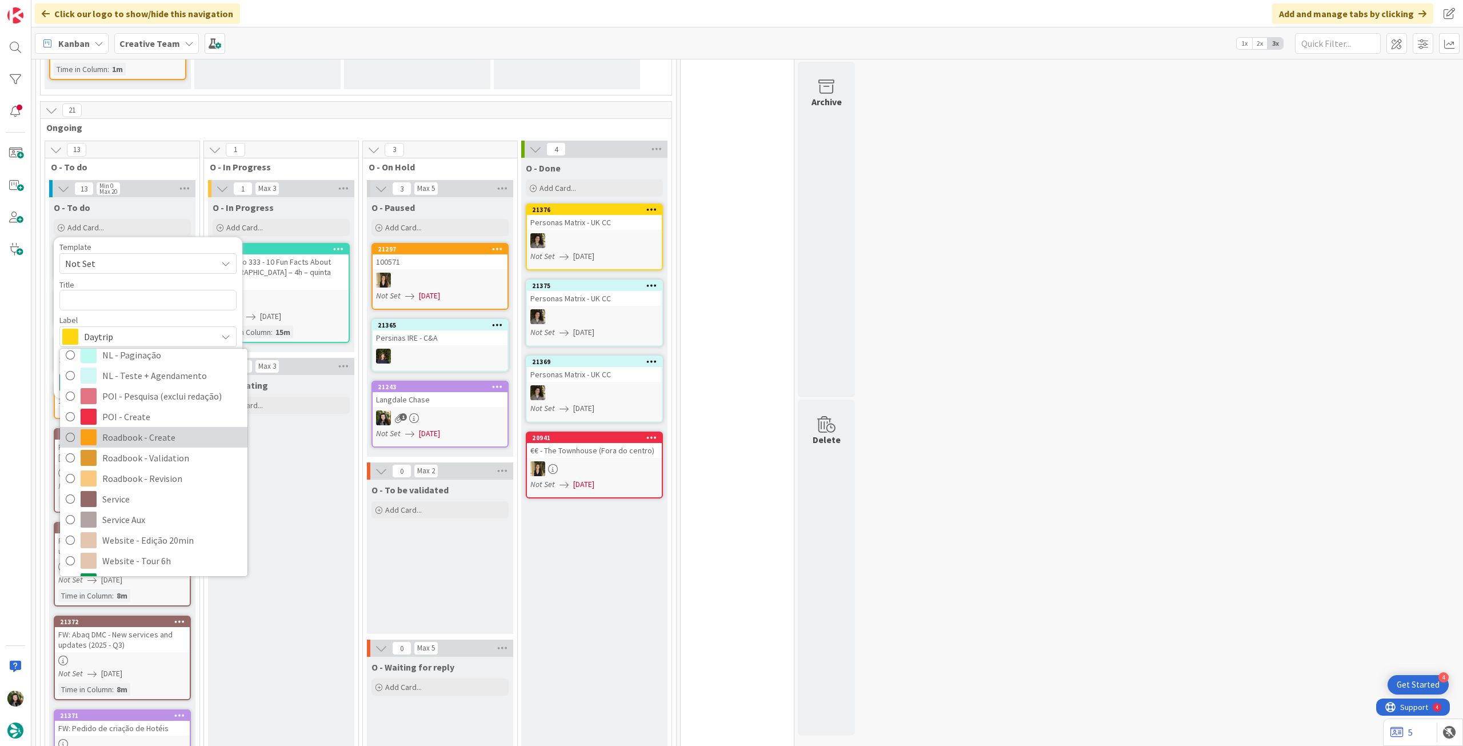
drag, startPoint x: 140, startPoint y: 439, endPoint x: 131, endPoint y: 403, distance: 36.6
click at [139, 438] on span "Roadbook - Create" at bounding box center [171, 437] width 139 height 17
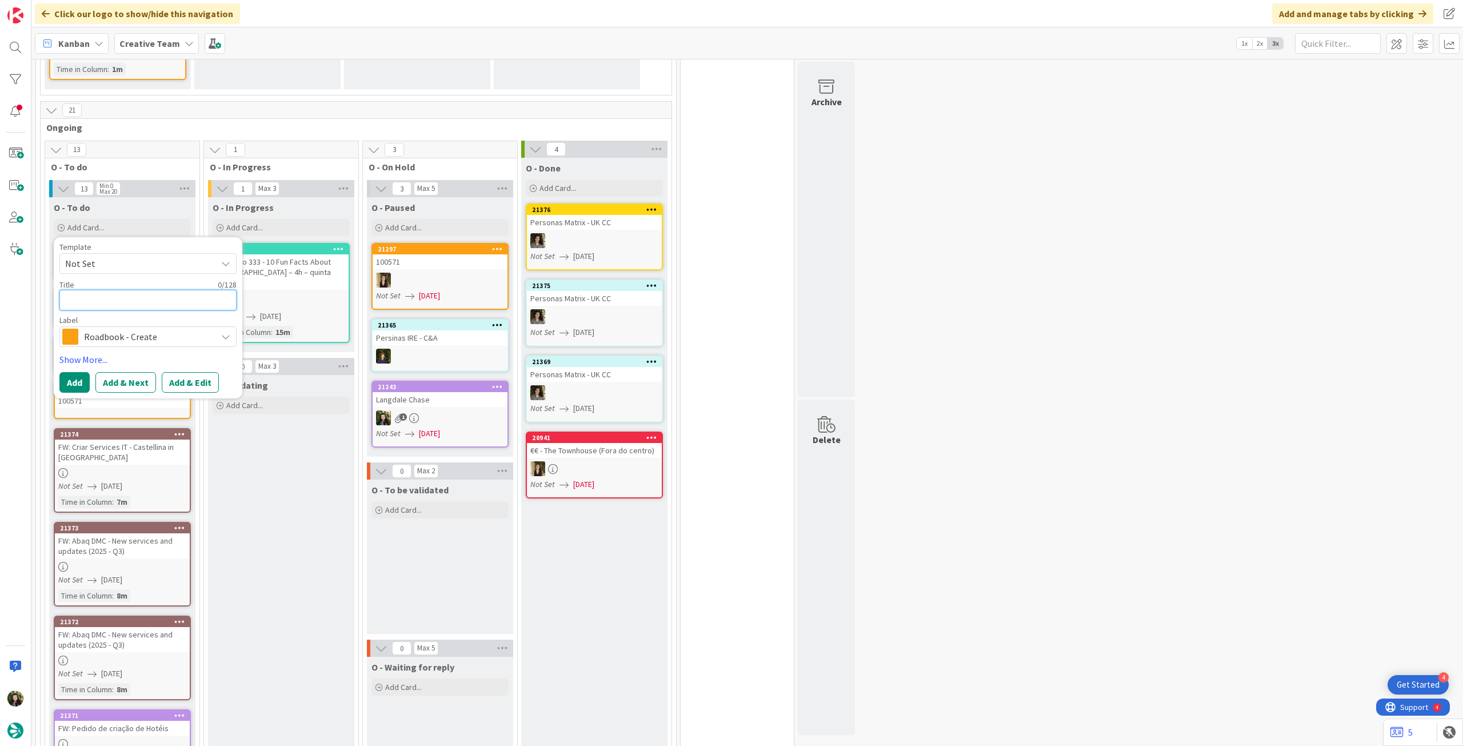
click at [119, 304] on textarea at bounding box center [147, 300] width 177 height 21
paste textarea "82486"
type textarea "x"
type textarea "82486"
click at [75, 386] on button "Add" at bounding box center [74, 382] width 30 height 21
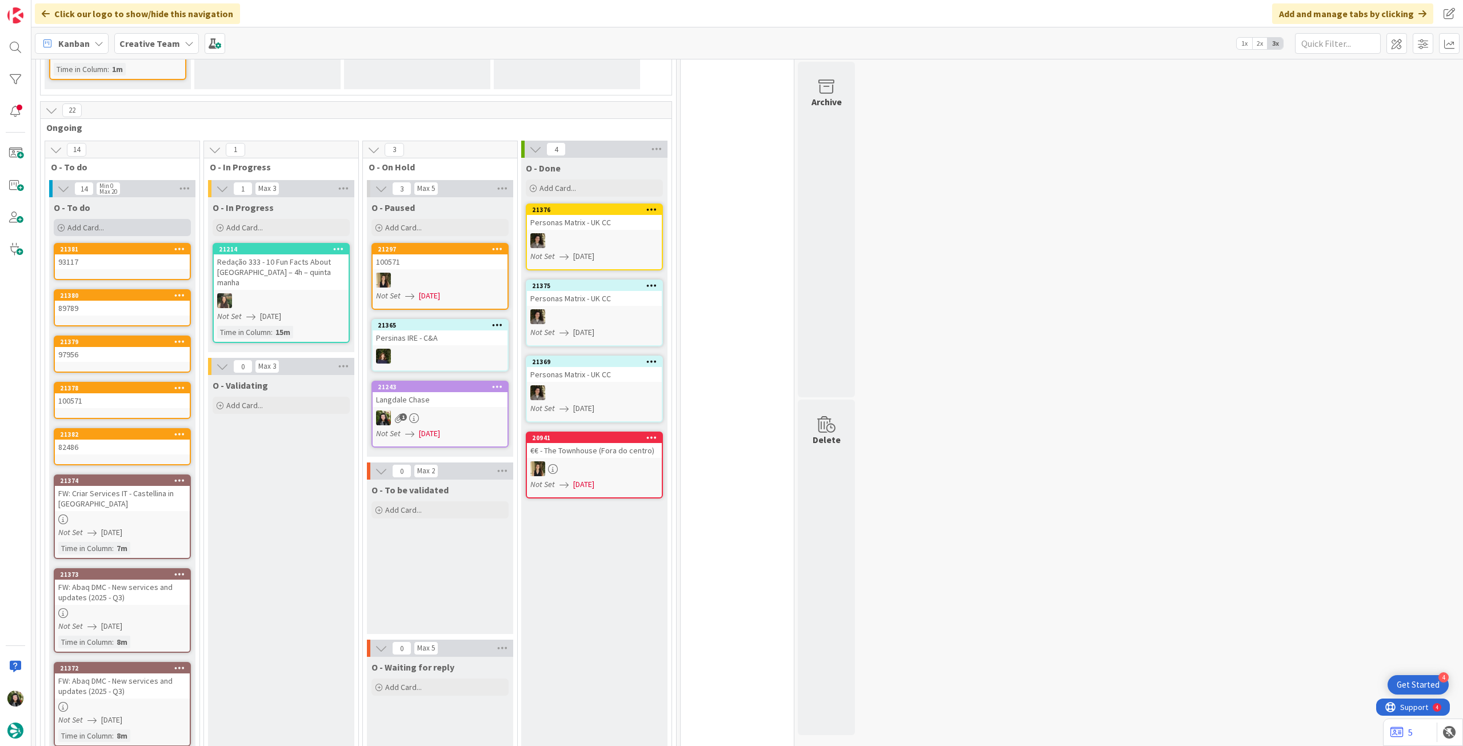
click at [153, 232] on div "Add Card..." at bounding box center [122, 227] width 137 height 17
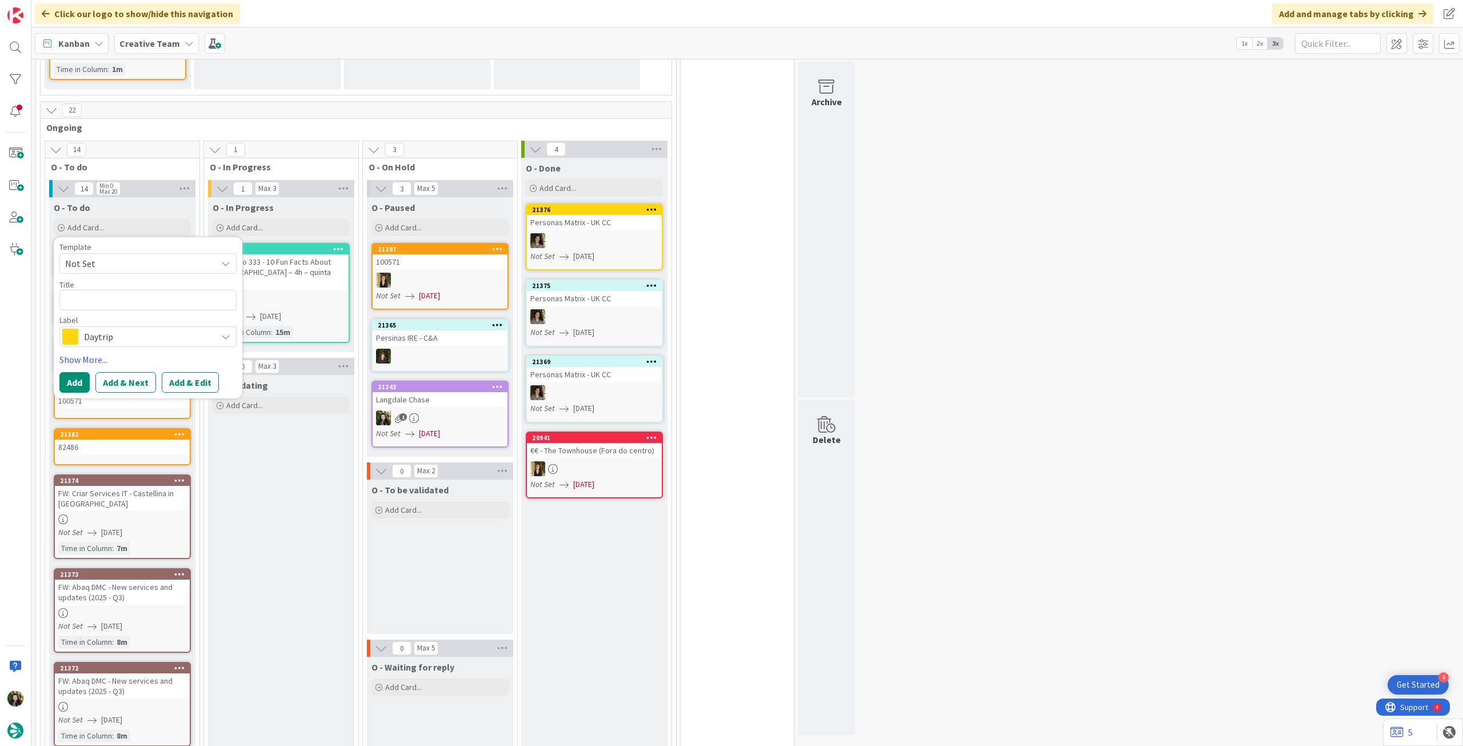
drag, startPoint x: 129, startPoint y: 334, endPoint x: 137, endPoint y: 355, distance: 22.1
click at [129, 335] on span "Daytrip" at bounding box center [147, 337] width 127 height 16
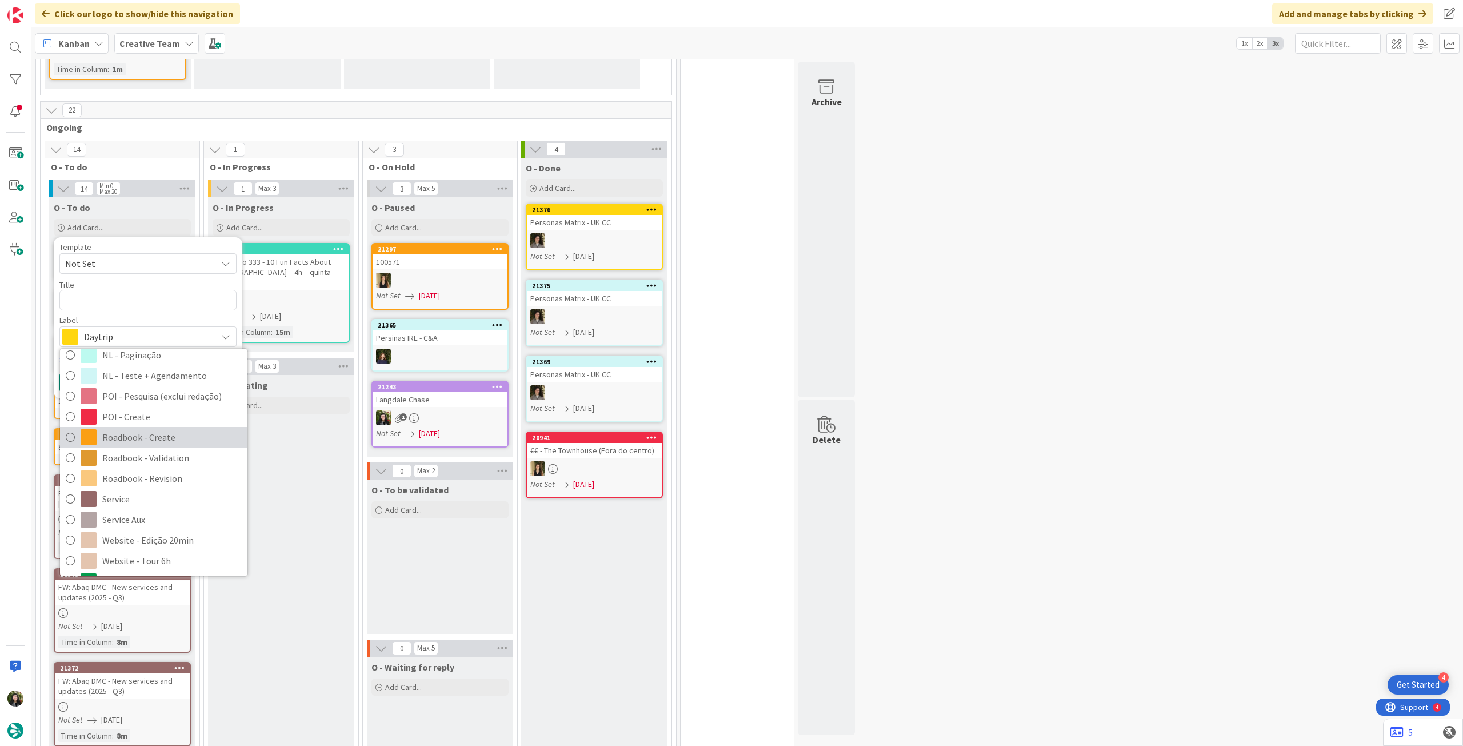
click at [170, 442] on span "Roadbook - Create" at bounding box center [171, 437] width 139 height 17
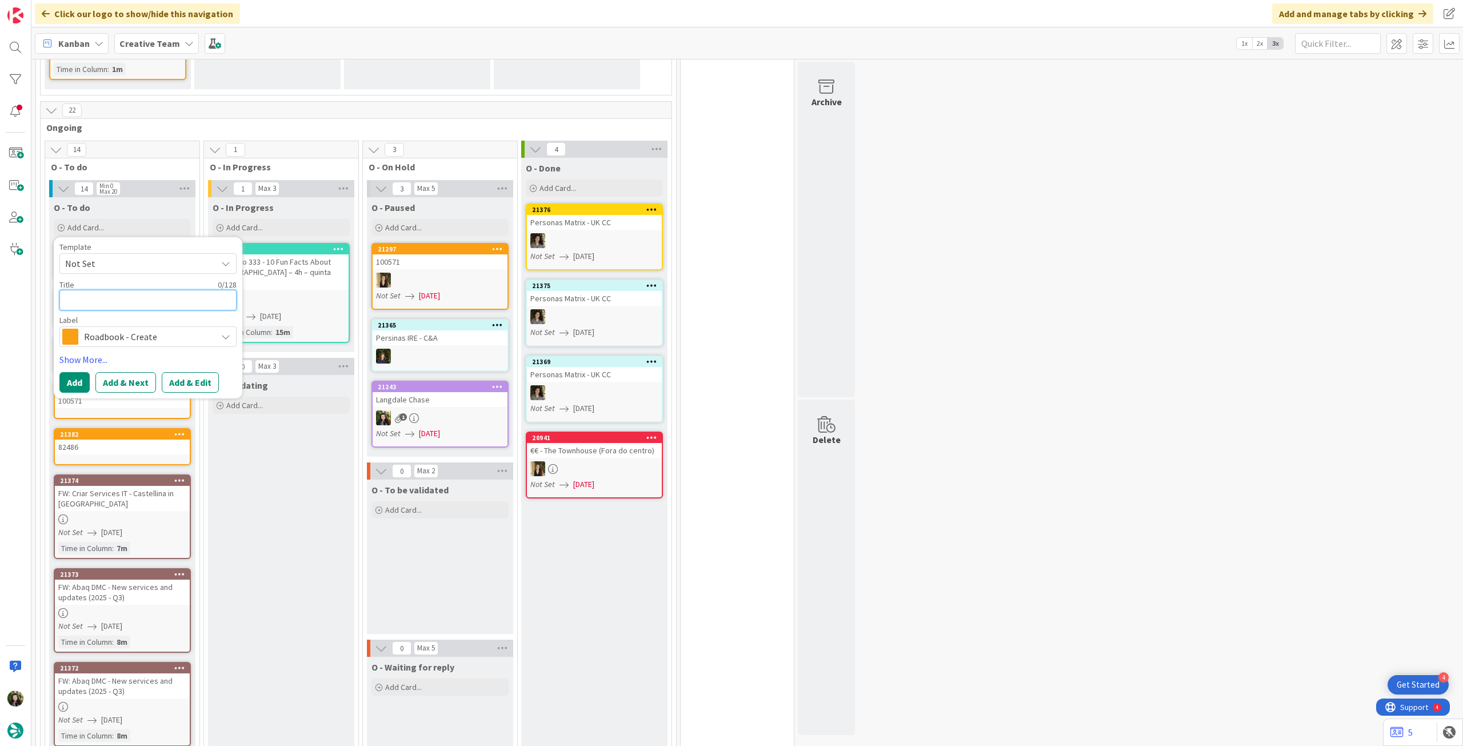
click at [143, 298] on textarea at bounding box center [147, 300] width 177 height 21
paste textarea "98649"
type textarea "x"
type textarea "98649"
click at [74, 375] on button "Add" at bounding box center [74, 382] width 30 height 21
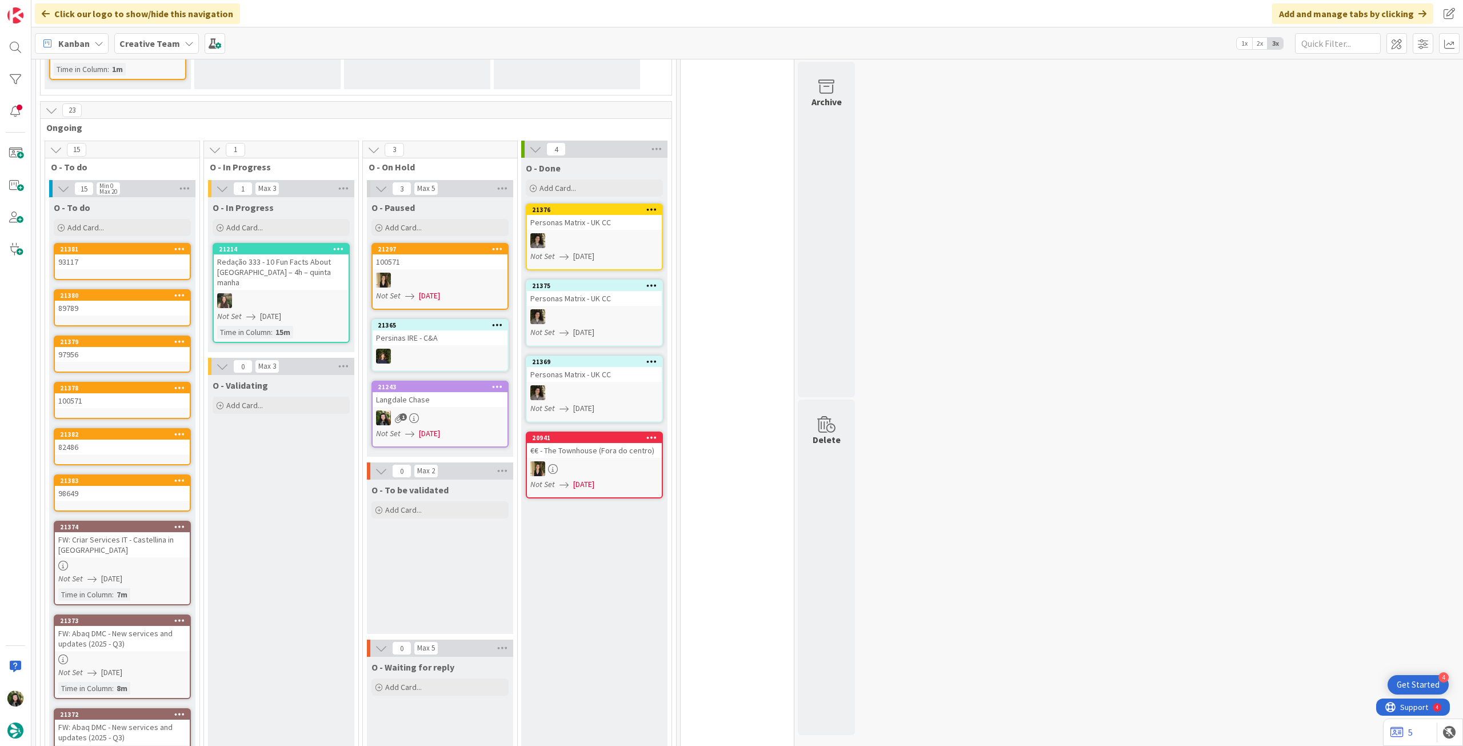
drag, startPoint x: 135, startPoint y: 223, endPoint x: 138, endPoint y: 247, distance: 24.2
click at [135, 224] on div "Add Card..." at bounding box center [122, 227] width 137 height 17
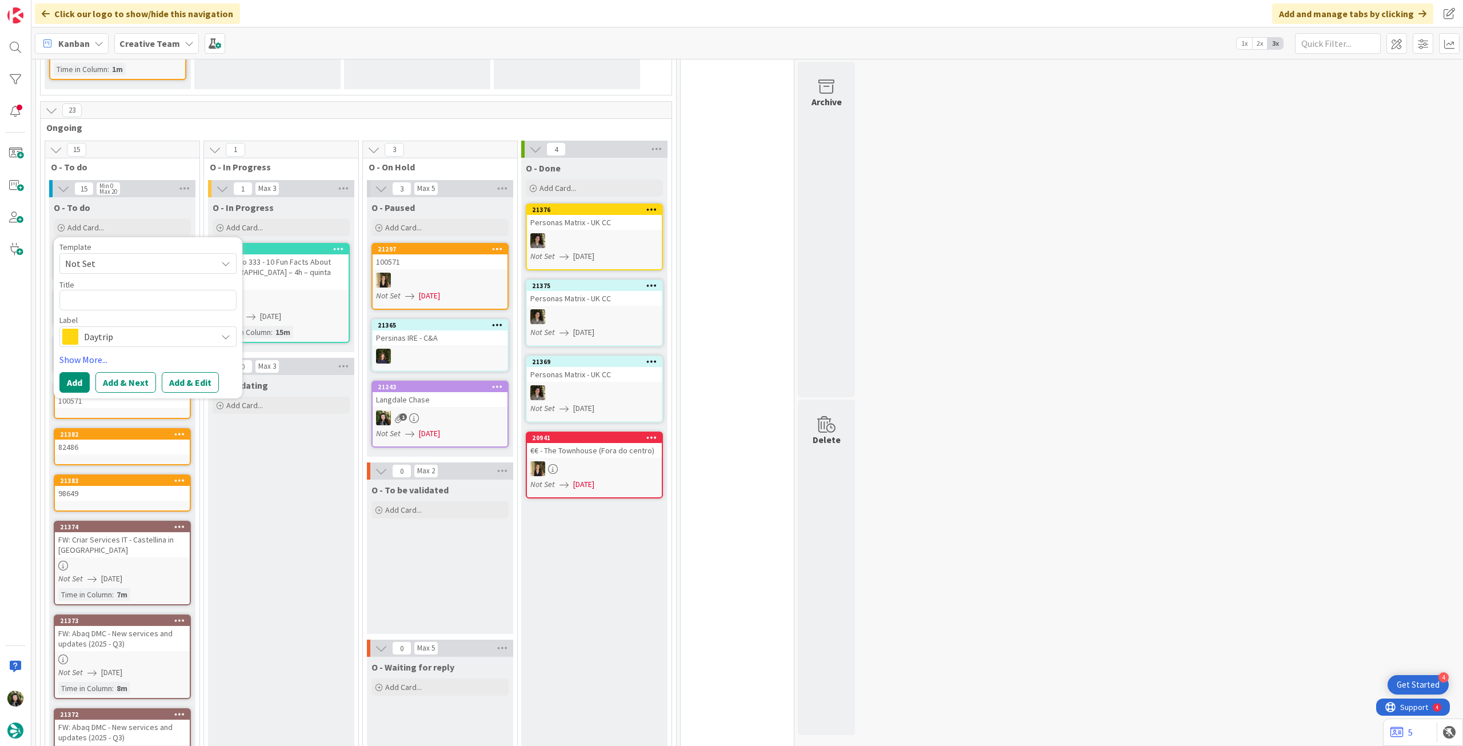
click at [139, 323] on div "Label" at bounding box center [147, 320] width 177 height 8
click at [142, 331] on span "Daytrip" at bounding box center [147, 337] width 127 height 16
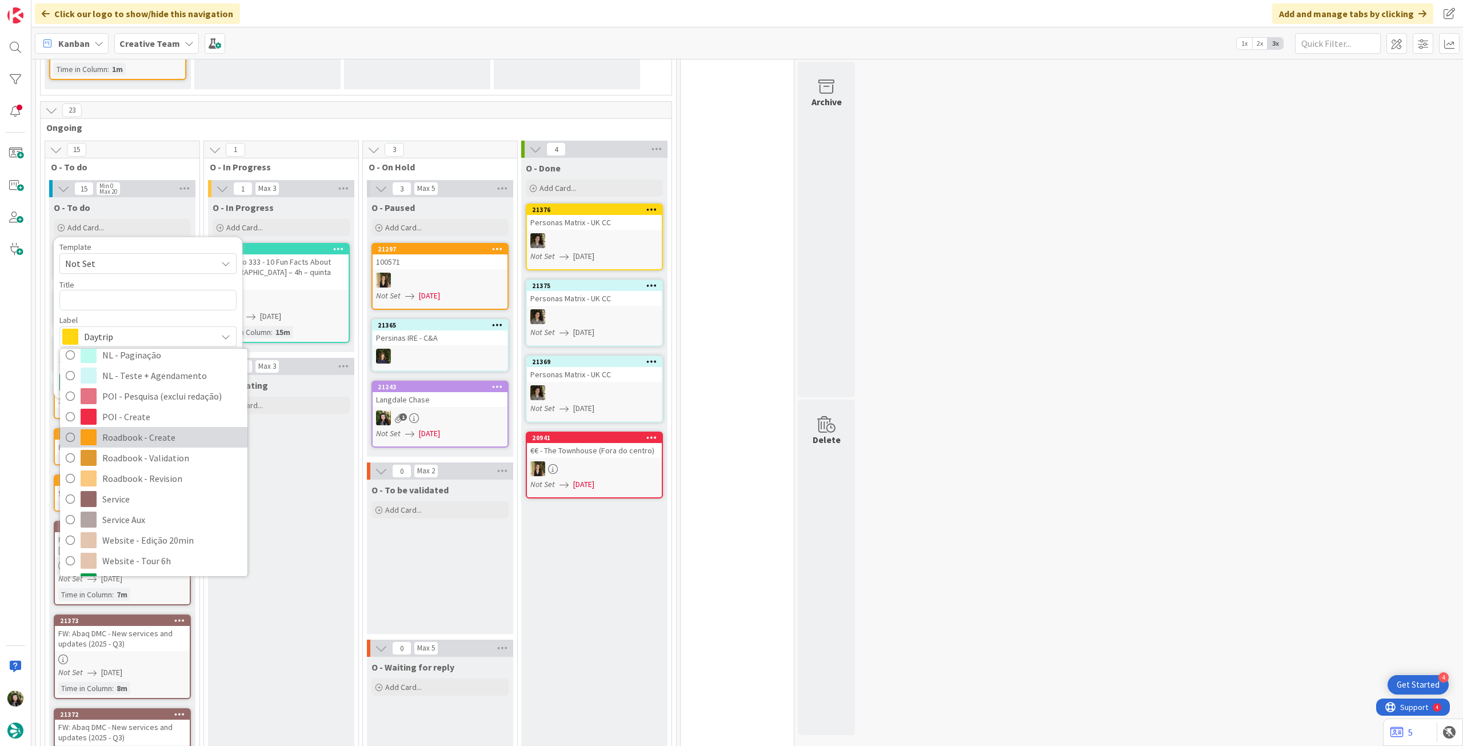
click at [177, 445] on span "Roadbook - Create" at bounding box center [171, 437] width 139 height 17
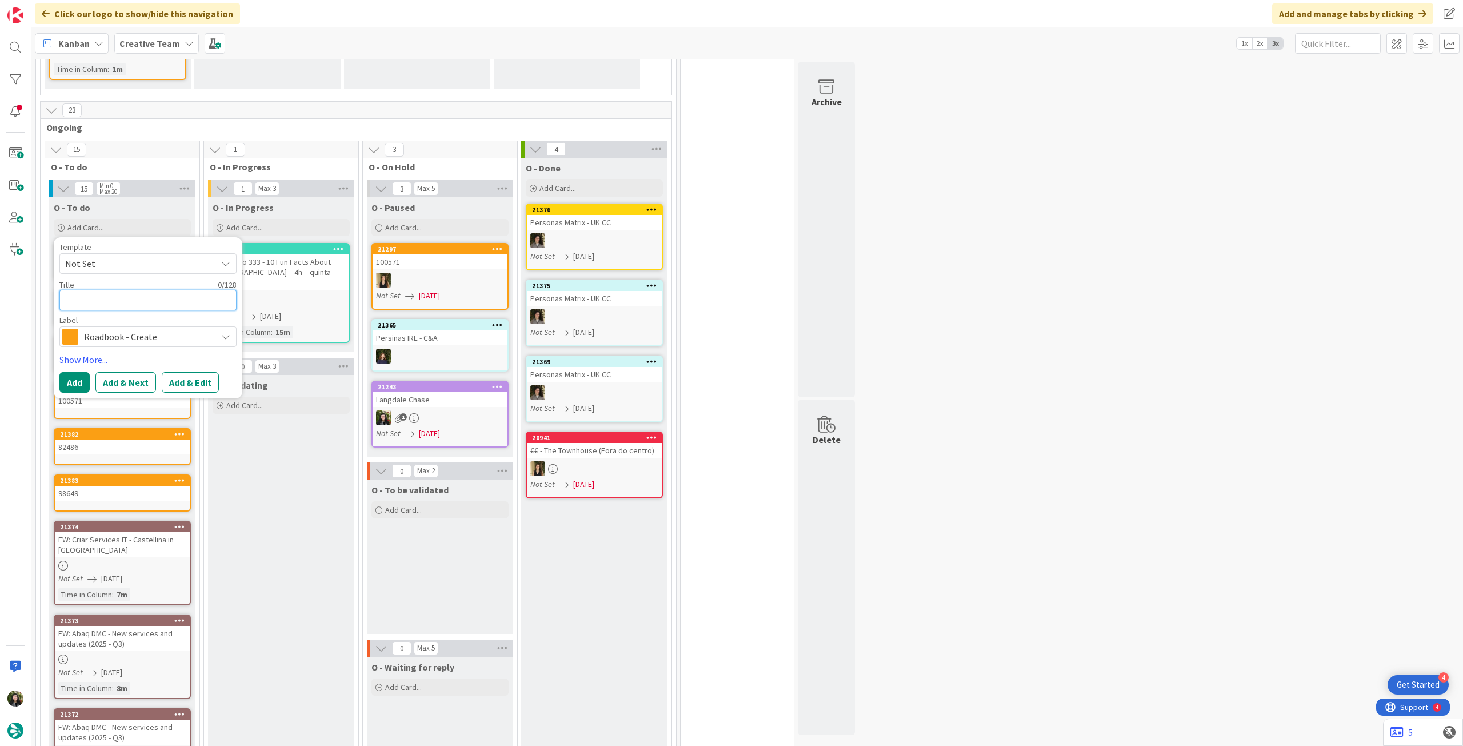
click at [122, 305] on textarea at bounding box center [147, 300] width 177 height 21
paste textarea "99267"
type textarea "x"
type textarea "99267"
drag, startPoint x: 78, startPoint y: 379, endPoint x: 86, endPoint y: 368, distance: 13.9
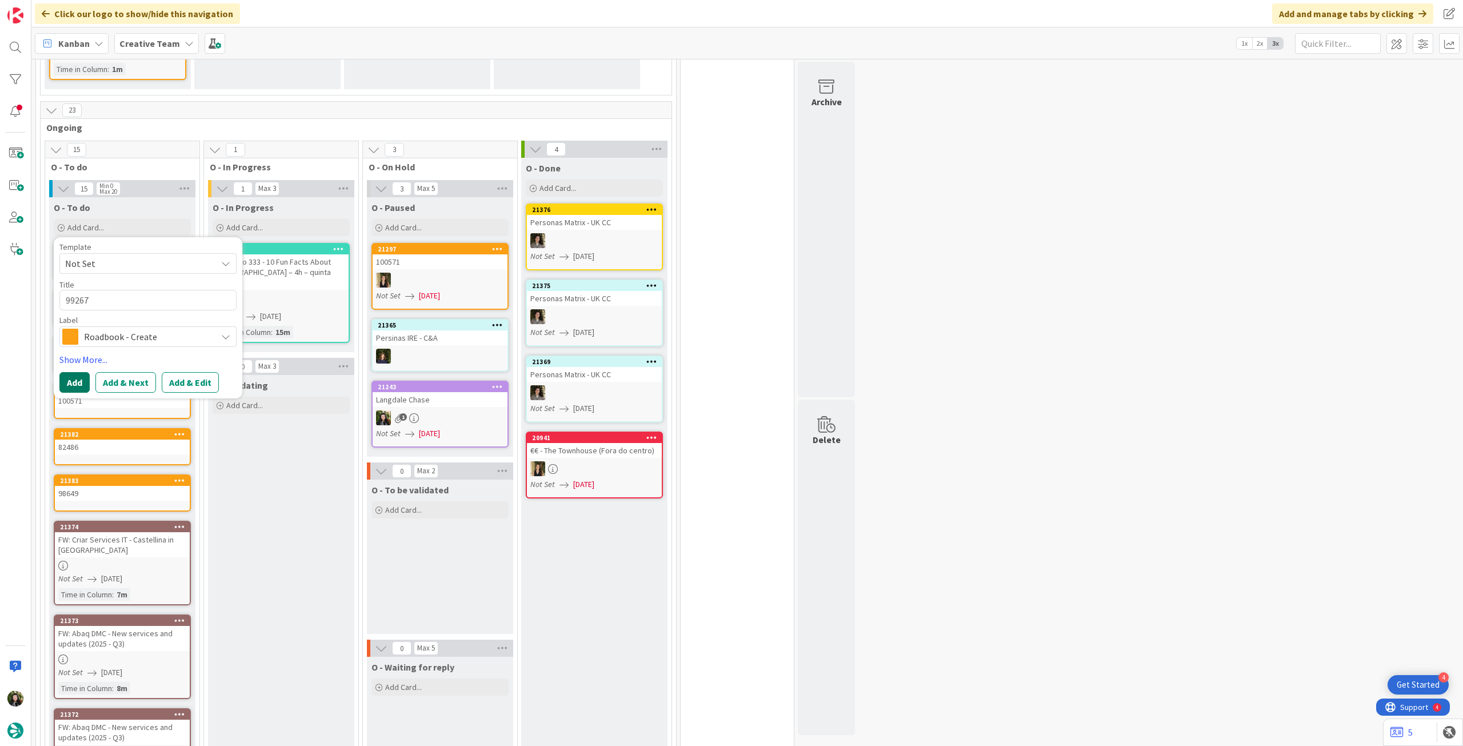
click at [78, 379] on button "Add" at bounding box center [74, 382] width 30 height 21
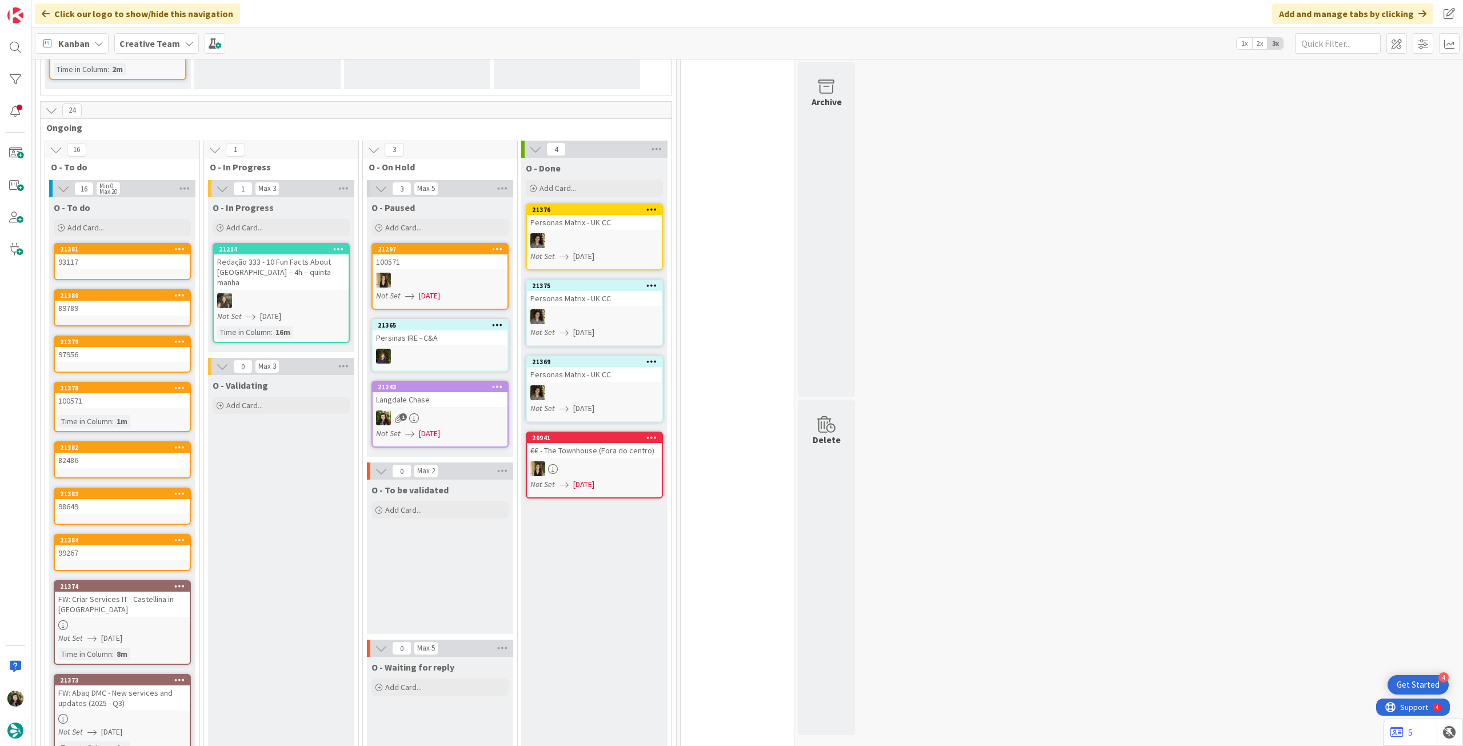
click at [125, 267] on div "93117" at bounding box center [122, 261] width 135 height 15
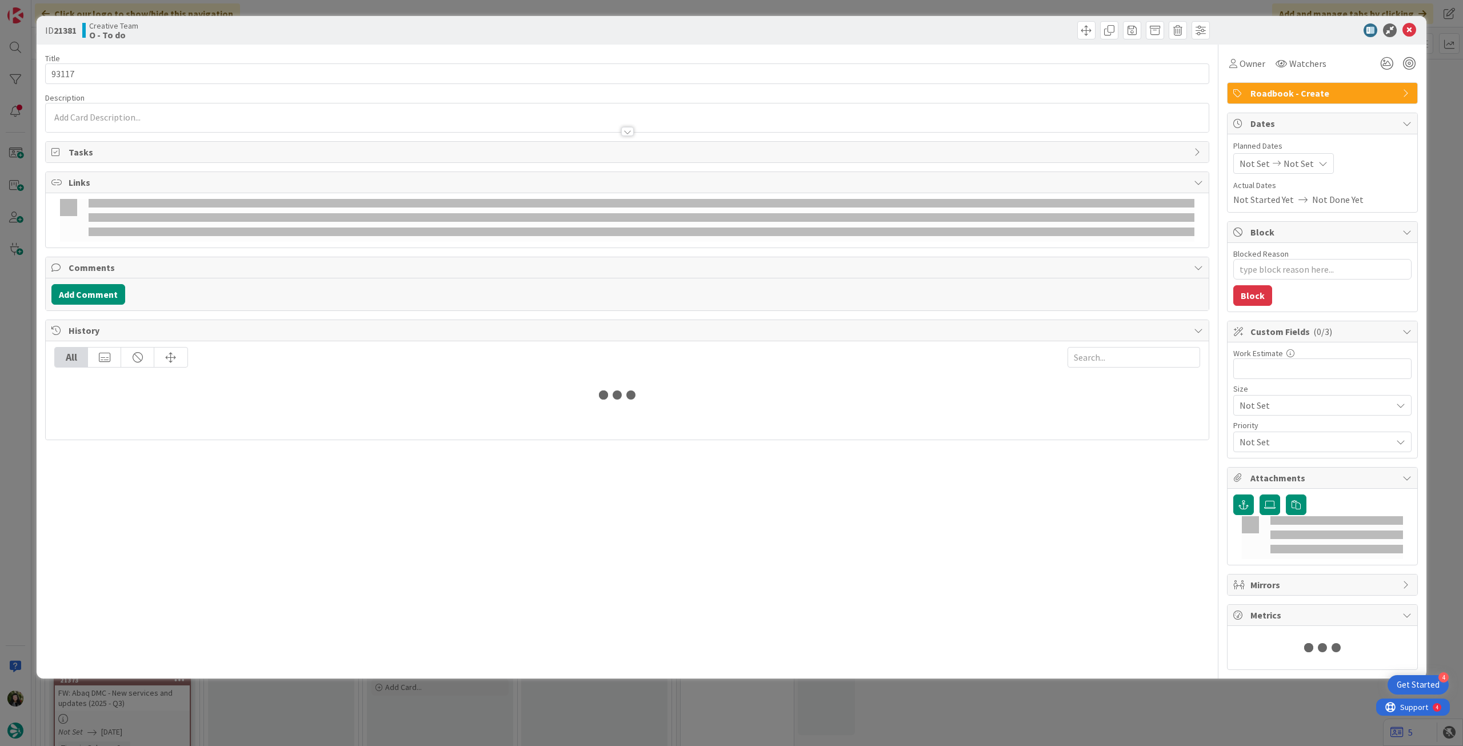
type textarea "x"
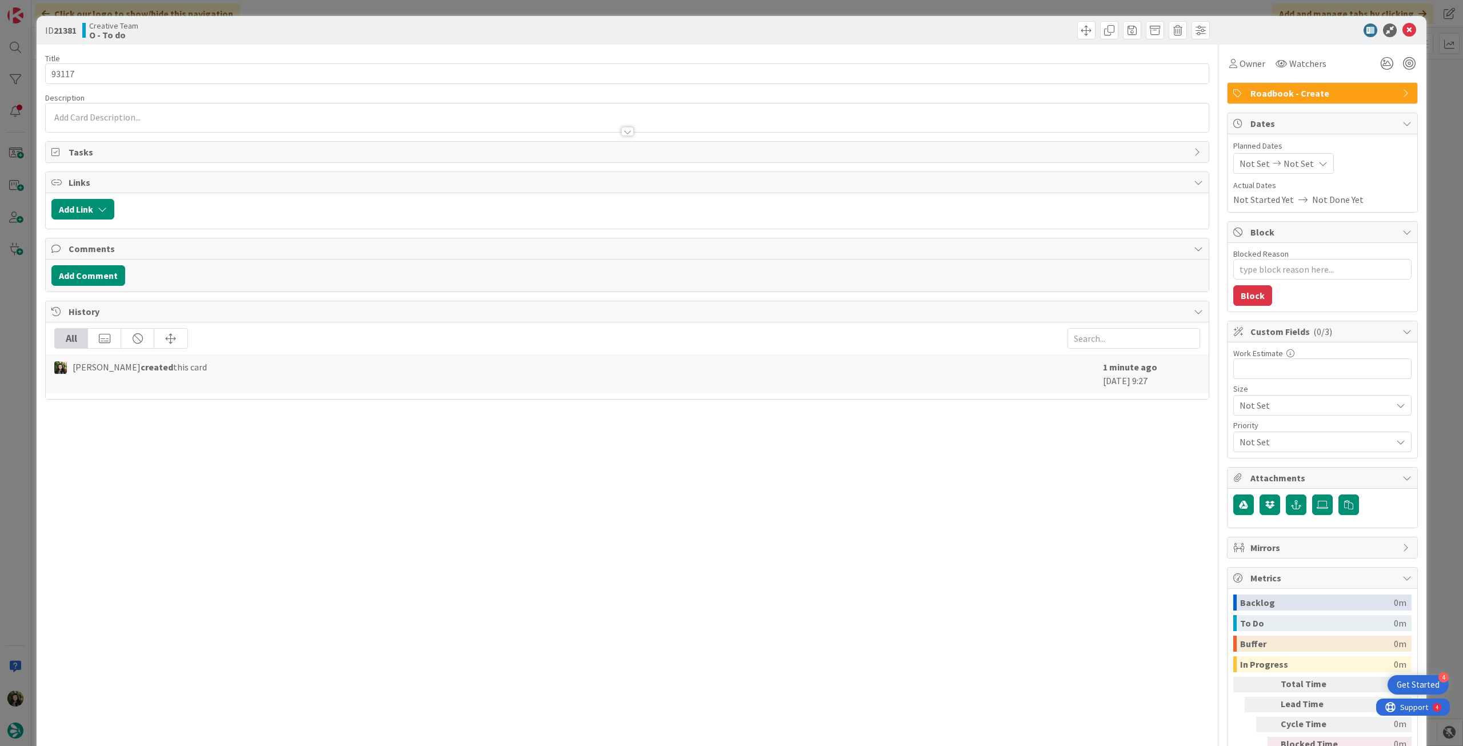
click at [1287, 157] on span "Not Set" at bounding box center [1298, 164] width 30 height 14
click at [1244, 431] on icon at bounding box center [1252, 431] width 17 height 14
type input "[DATE]"
click at [1402, 31] on icon at bounding box center [1409, 30] width 14 height 14
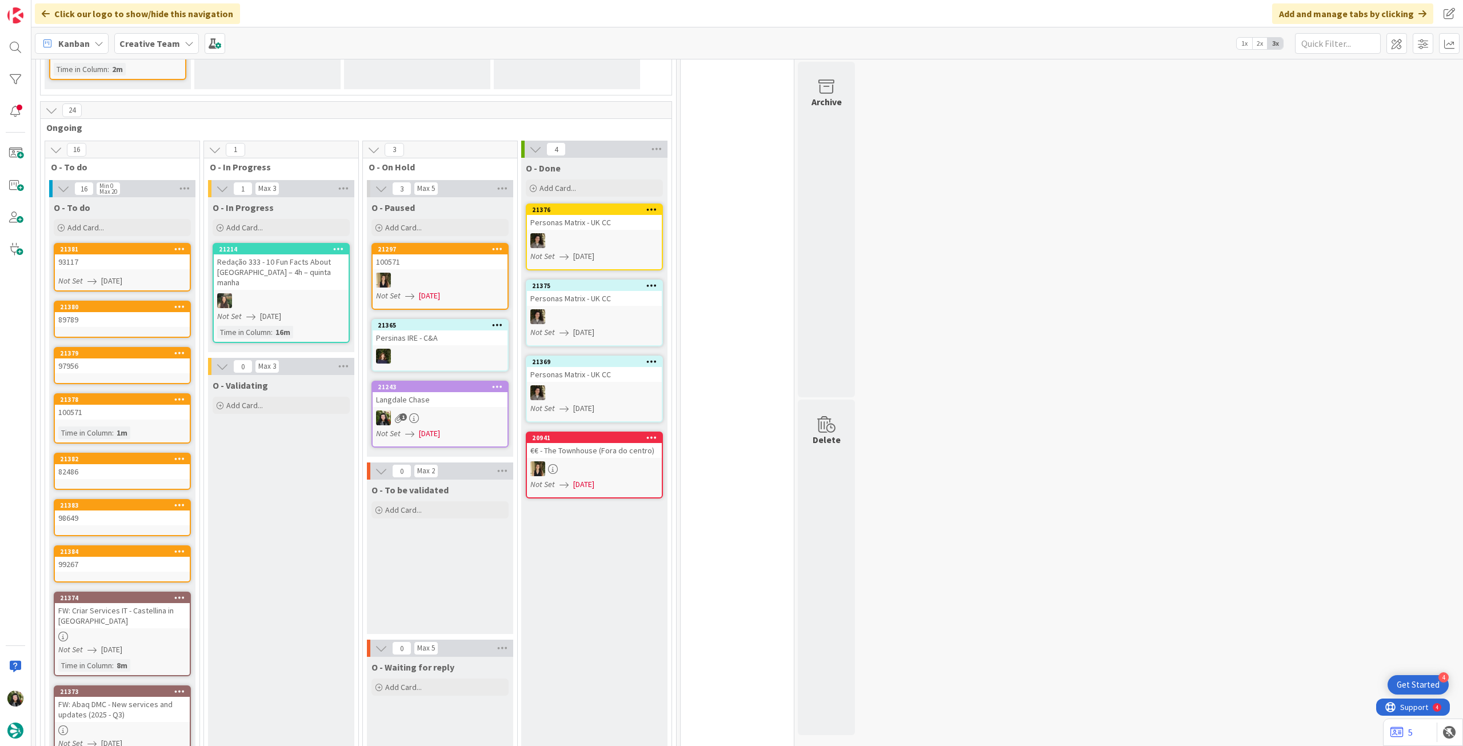
click at [167, 321] on div "89789" at bounding box center [122, 319] width 135 height 15
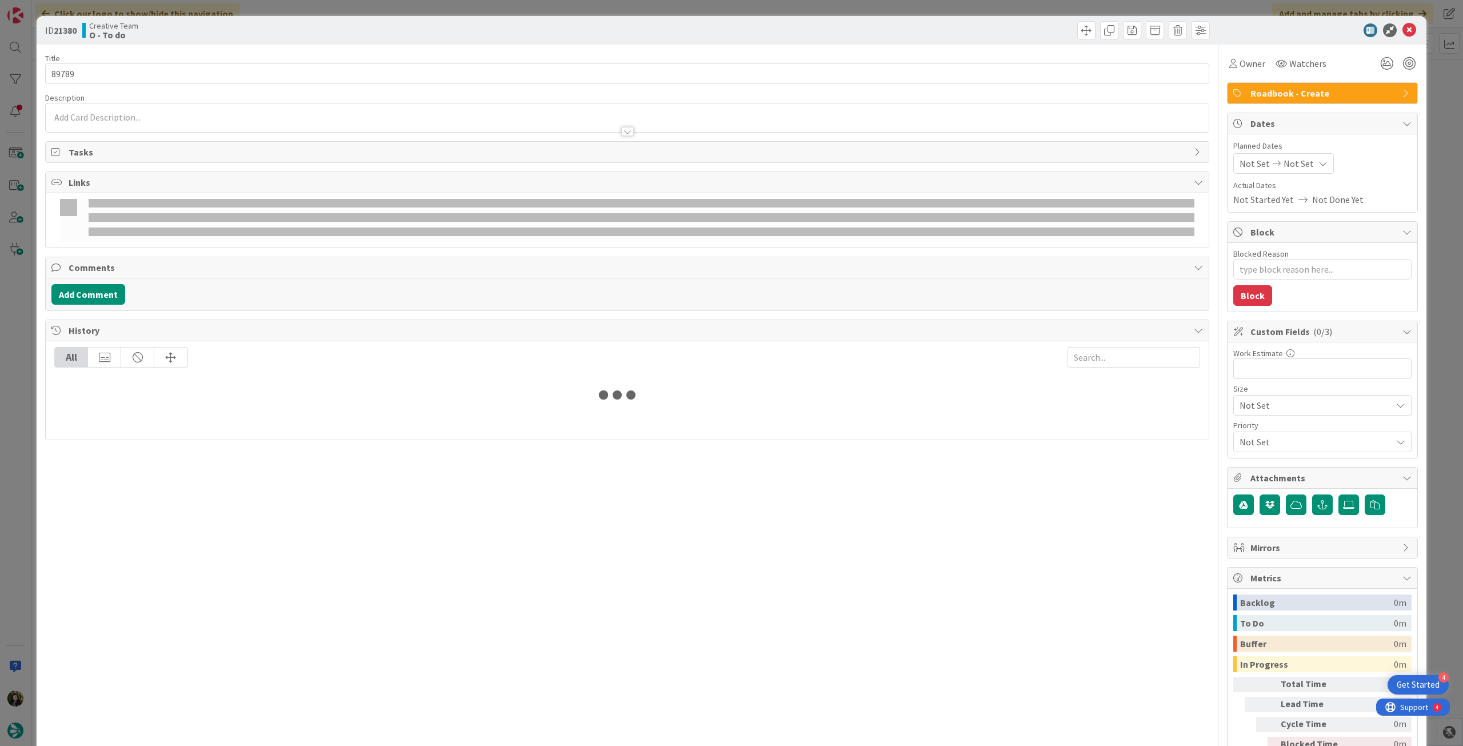
type textarea "x"
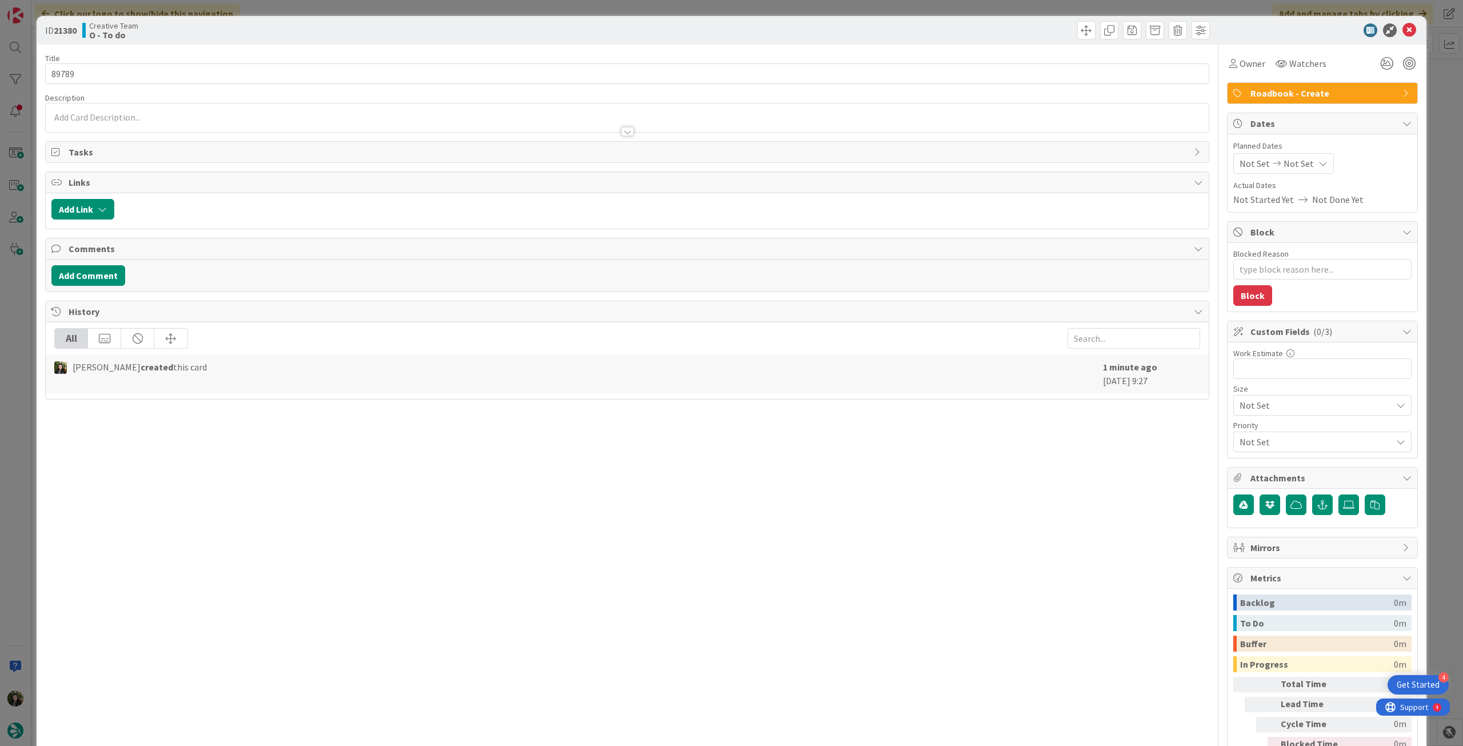
click at [1300, 167] on span "Not Set" at bounding box center [1298, 164] width 30 height 14
drag, startPoint x: 1242, startPoint y: 427, endPoint x: 1298, endPoint y: 251, distance: 184.7
click at [1244, 427] on icon at bounding box center [1252, 431] width 17 height 14
type input "[DATE]"
click at [1404, 37] on icon at bounding box center [1409, 30] width 14 height 14
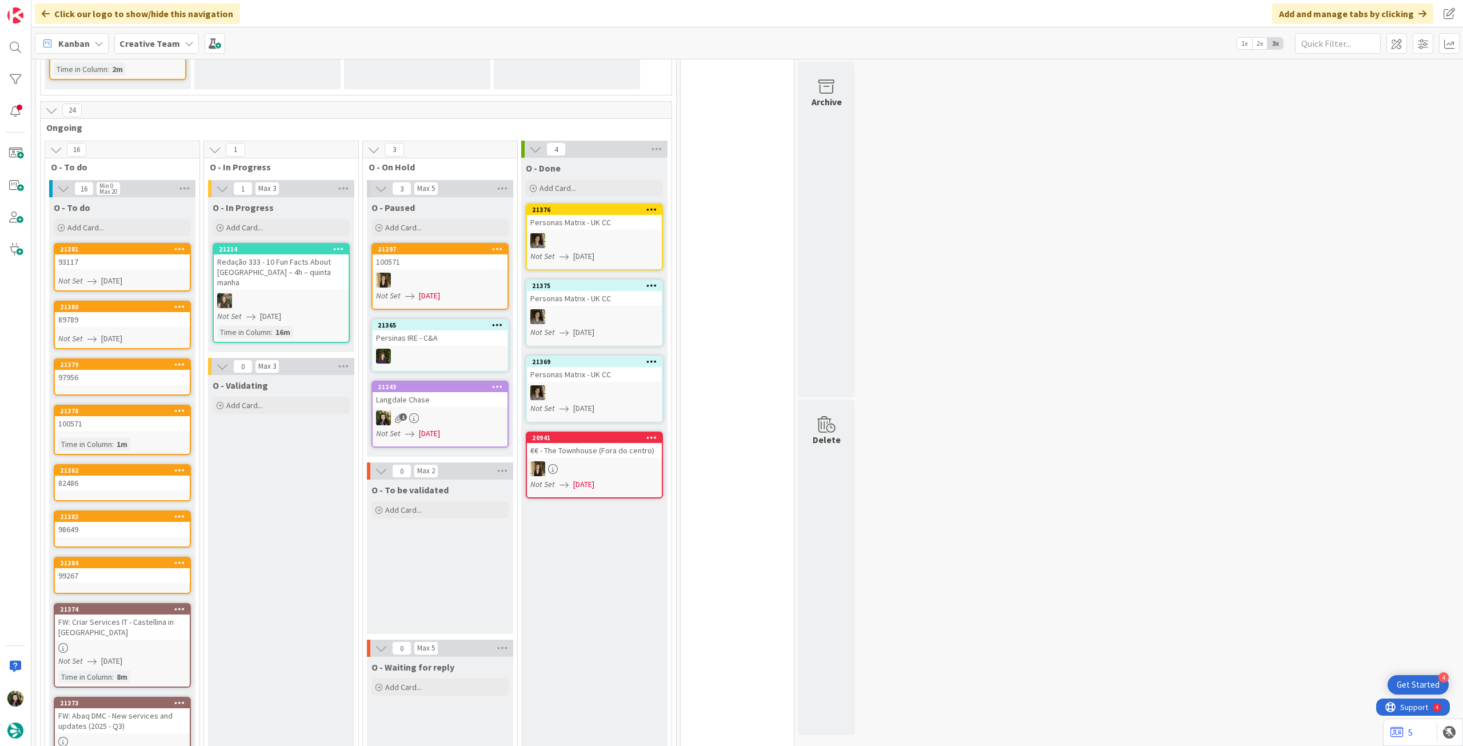
click at [143, 382] on div "97956" at bounding box center [122, 377] width 135 height 15
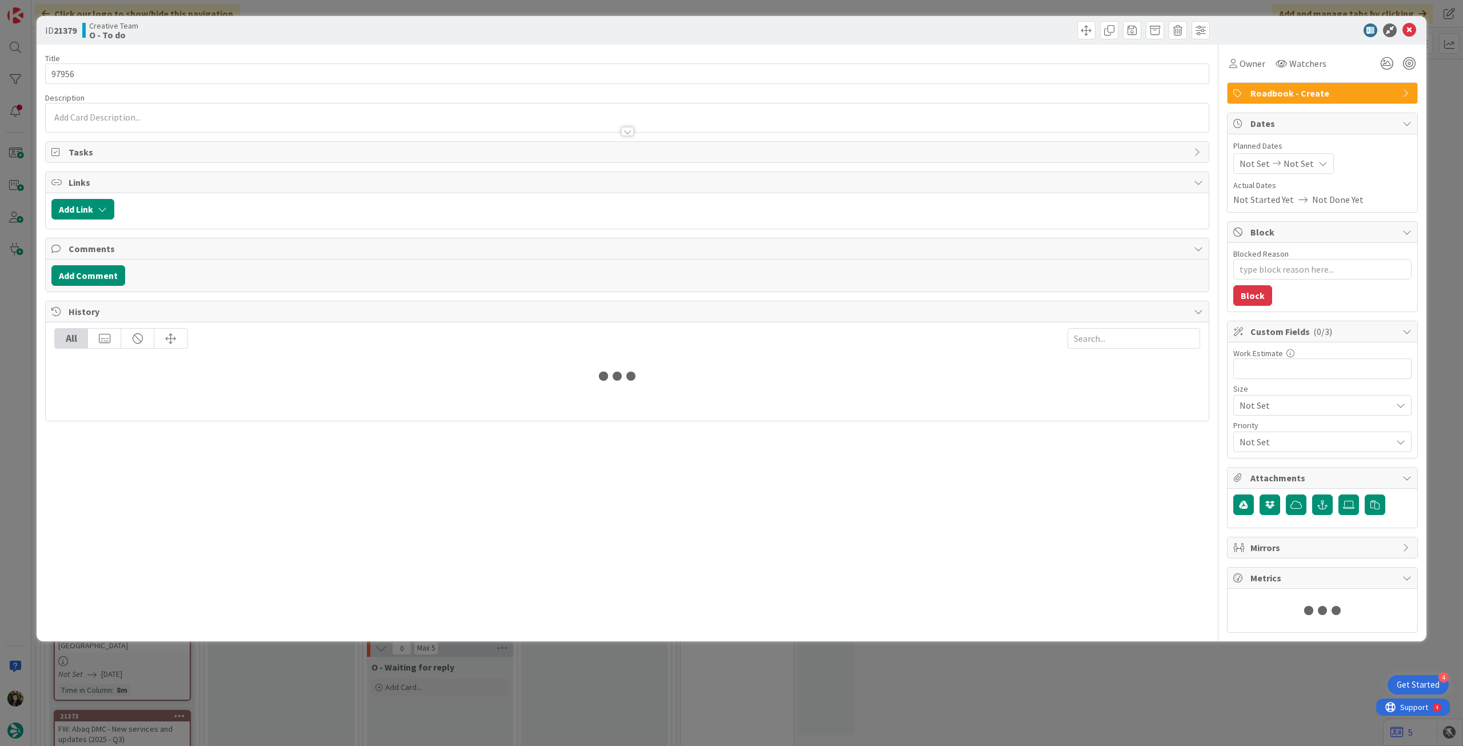
type textarea "x"
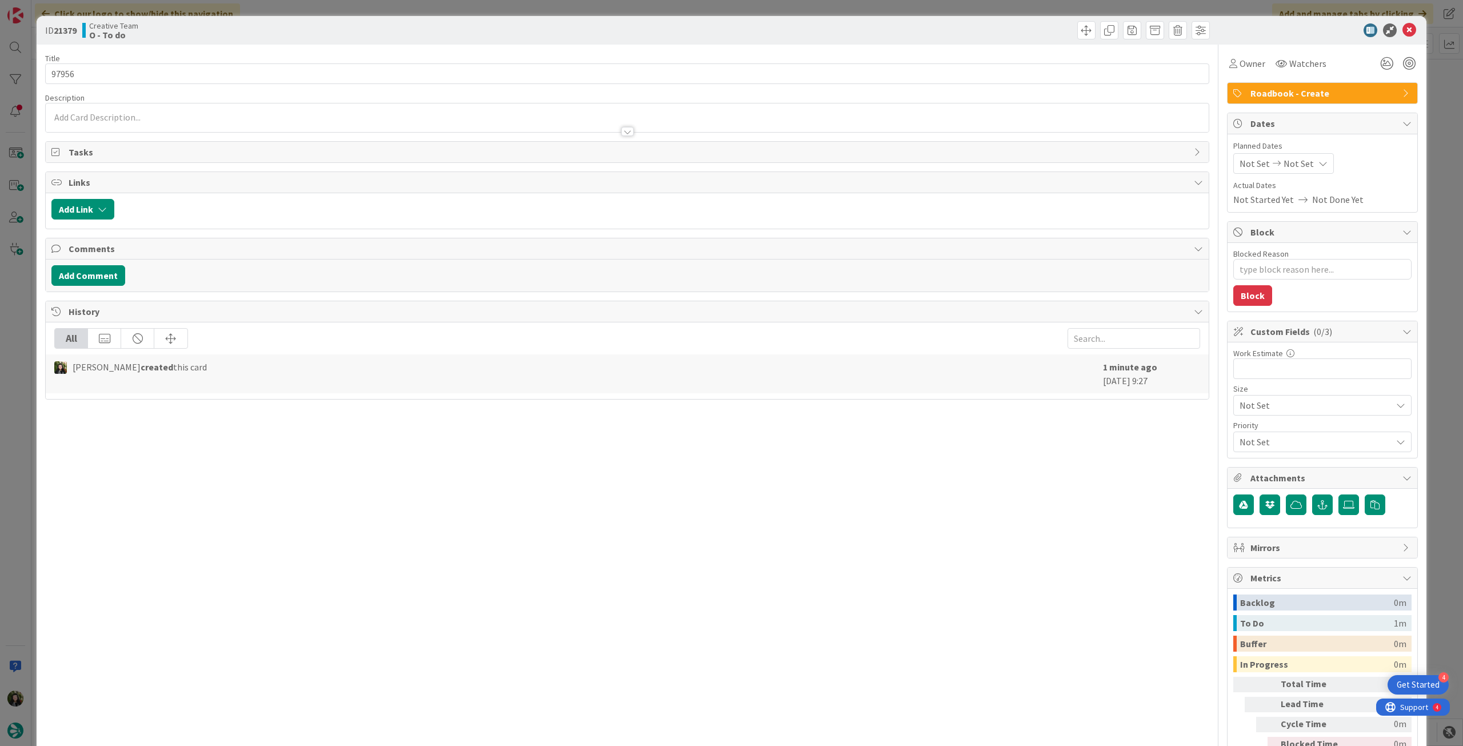
click at [1318, 165] on icon at bounding box center [1322, 163] width 9 height 9
drag, startPoint x: 1244, startPoint y: 426, endPoint x: 1282, endPoint y: 308, distance: 124.3
click at [1244, 426] on icon at bounding box center [1252, 431] width 17 height 14
type input "[DATE]"
click at [1402, 33] on icon at bounding box center [1409, 30] width 14 height 14
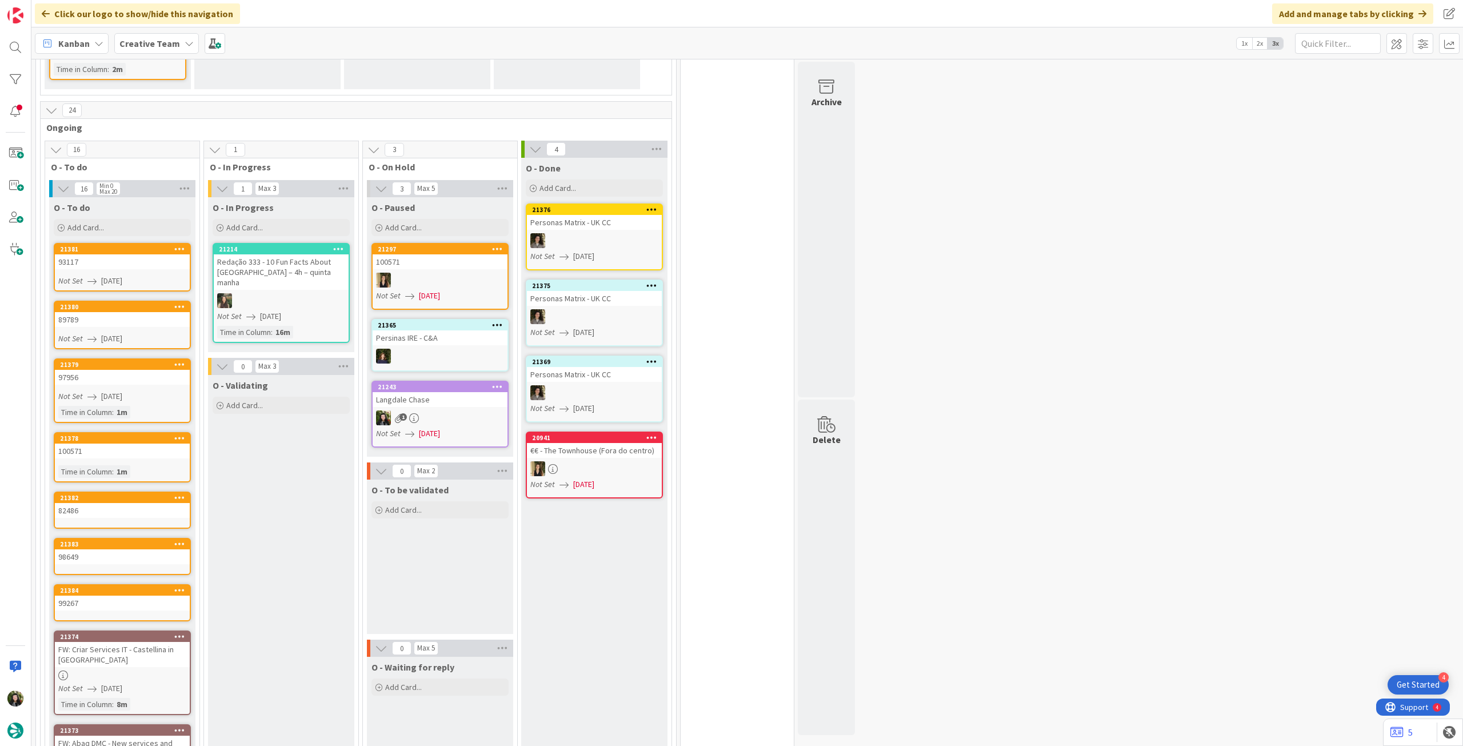
click at [156, 459] on link "21378 100571 Time in Column : 1m" at bounding box center [122, 457] width 137 height 50
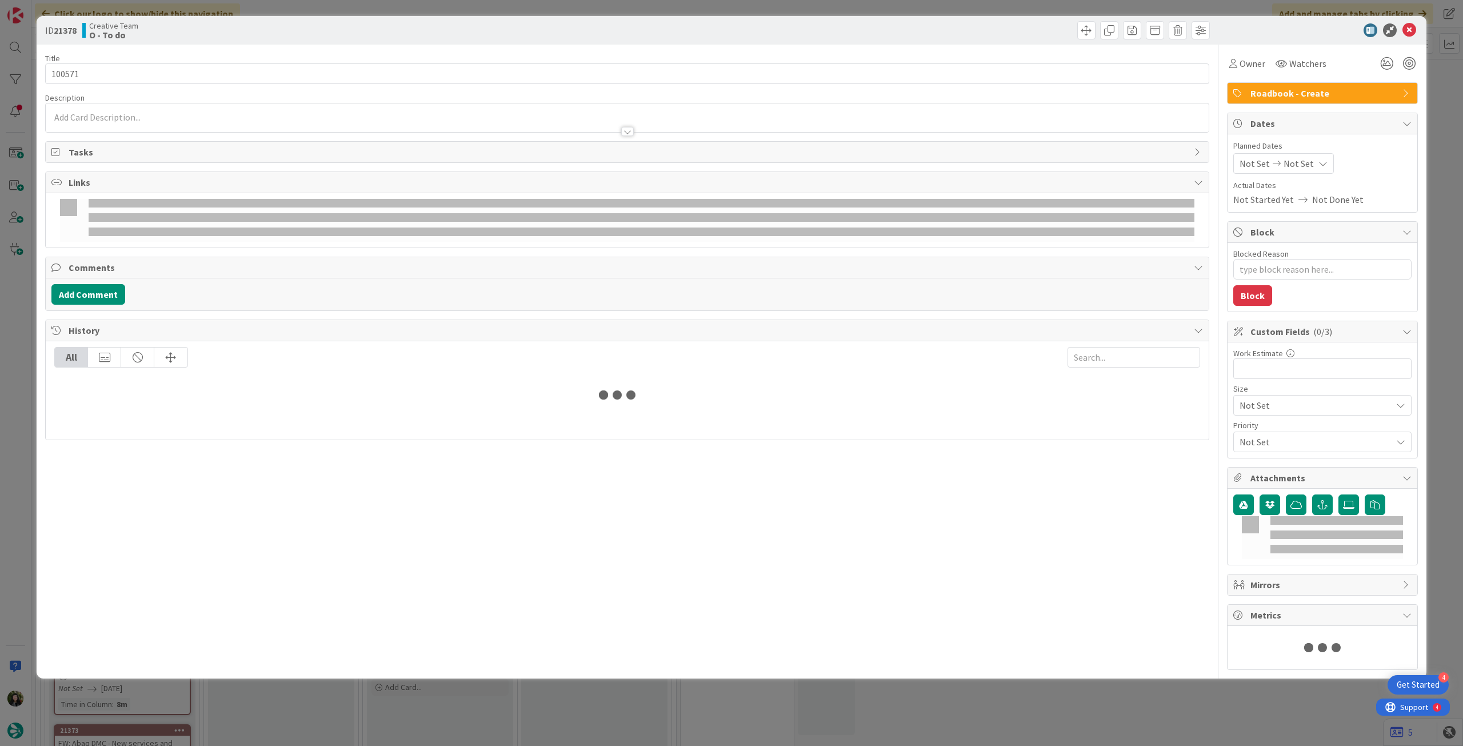
type textarea "x"
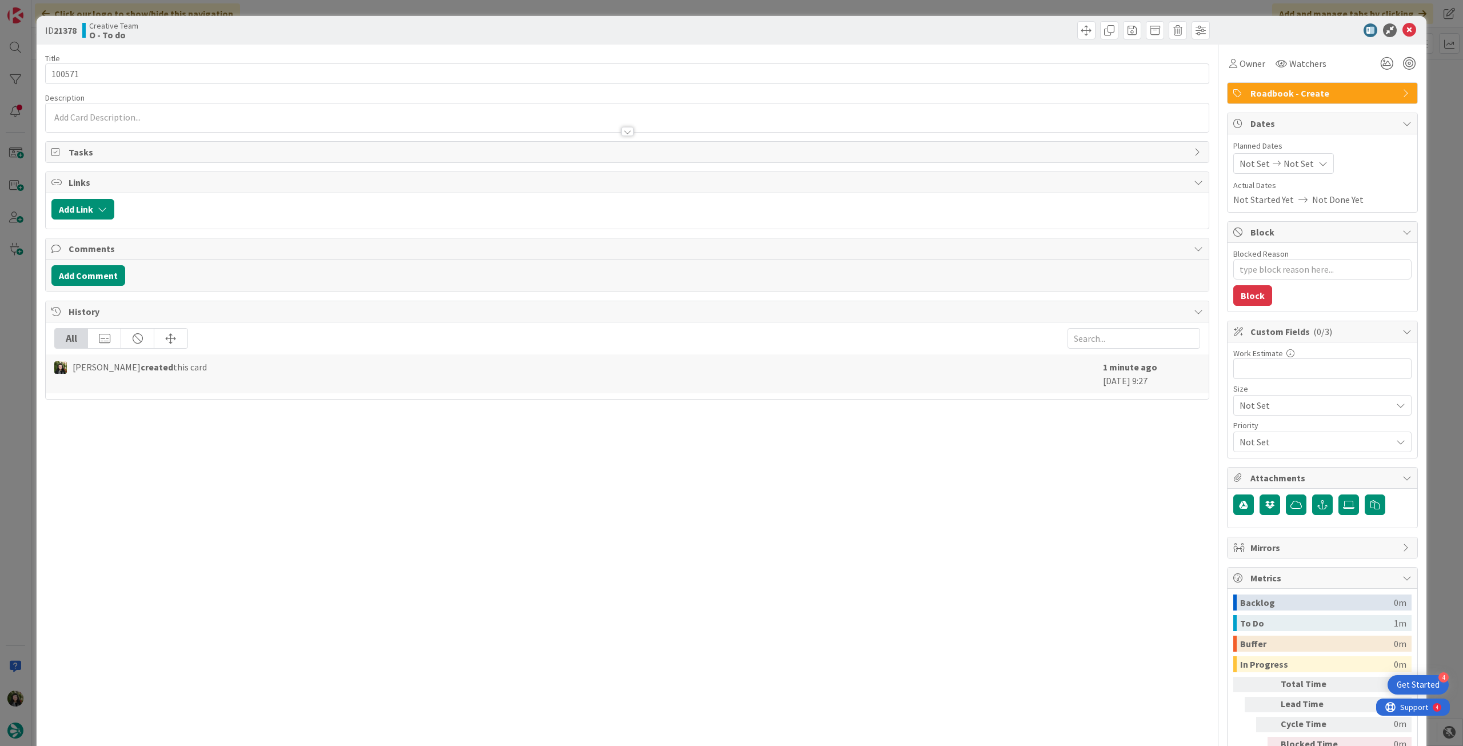
click at [1311, 174] on div "Planned Dates Not Set Not Set Actual Dates Not Started Yet Not Done Yet" at bounding box center [1322, 173] width 178 height 66
click at [1318, 167] on icon at bounding box center [1322, 163] width 9 height 9
click at [1244, 430] on icon at bounding box center [1252, 431] width 17 height 14
type input "[DATE]"
click at [1405, 28] on icon at bounding box center [1409, 30] width 14 height 14
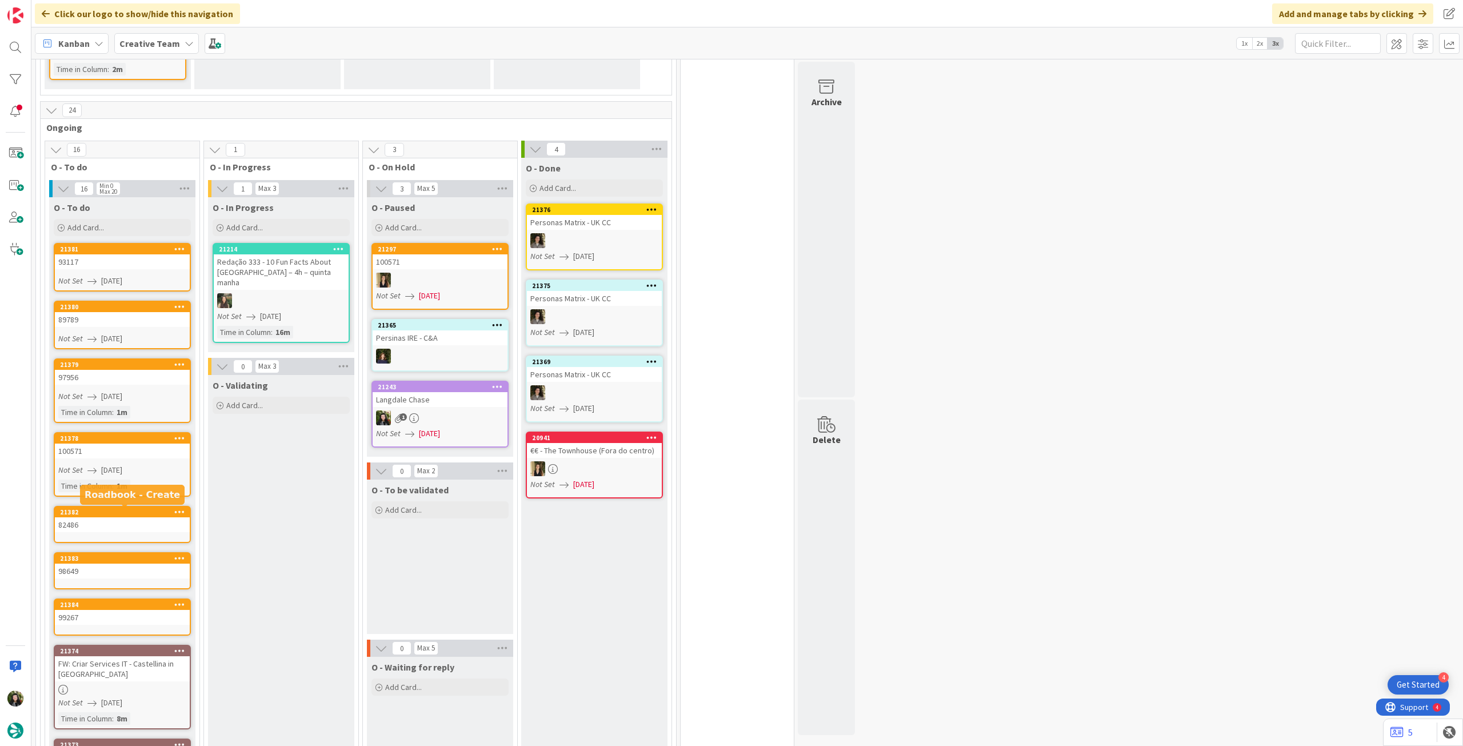
click at [145, 521] on div "82486" at bounding box center [122, 524] width 135 height 15
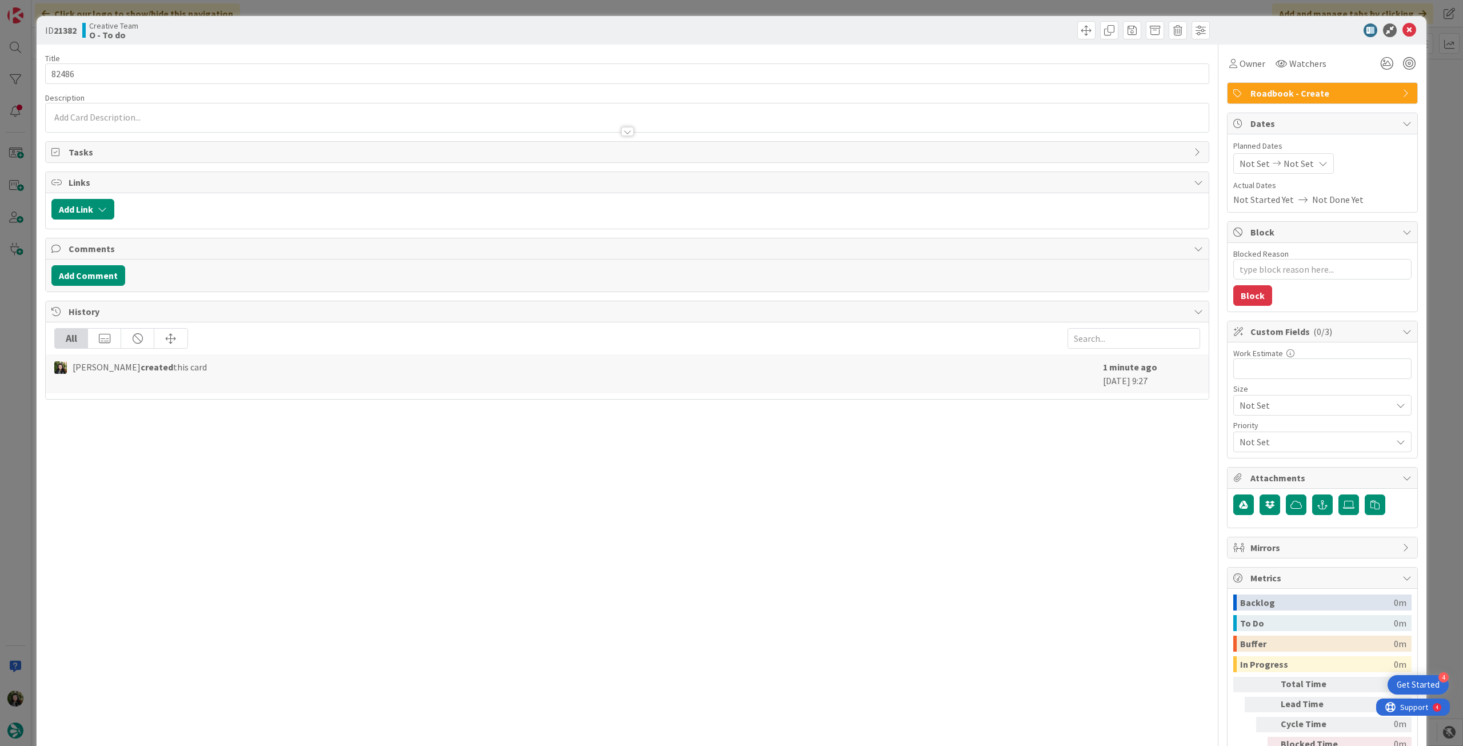
type textarea "x"
drag, startPoint x: 1315, startPoint y: 164, endPoint x: 1317, endPoint y: 173, distance: 9.4
click at [1315, 165] on div "Not Set Not Set" at bounding box center [1283, 163] width 101 height 21
click at [1244, 433] on icon at bounding box center [1252, 431] width 17 height 14
type input "[DATE]"
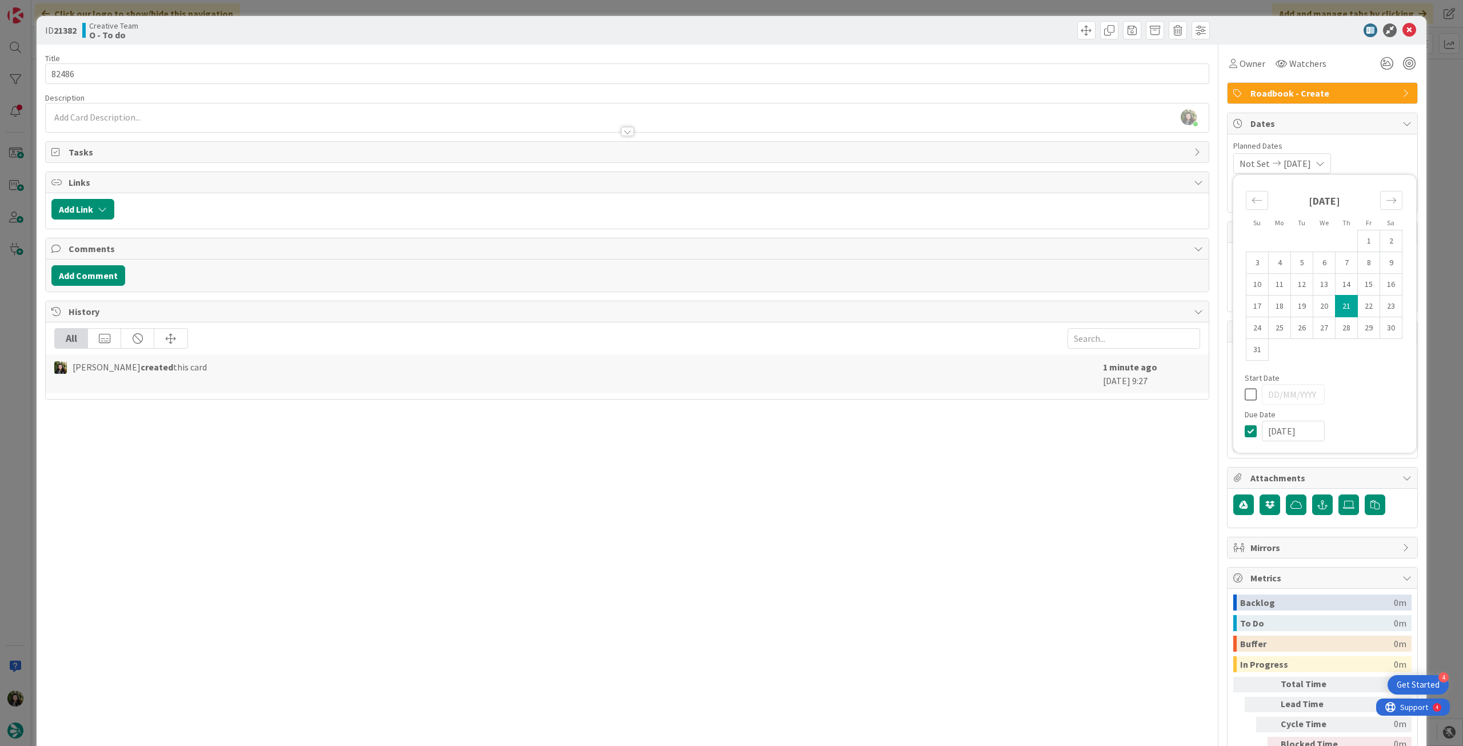
click at [1404, 29] on icon at bounding box center [1409, 30] width 14 height 14
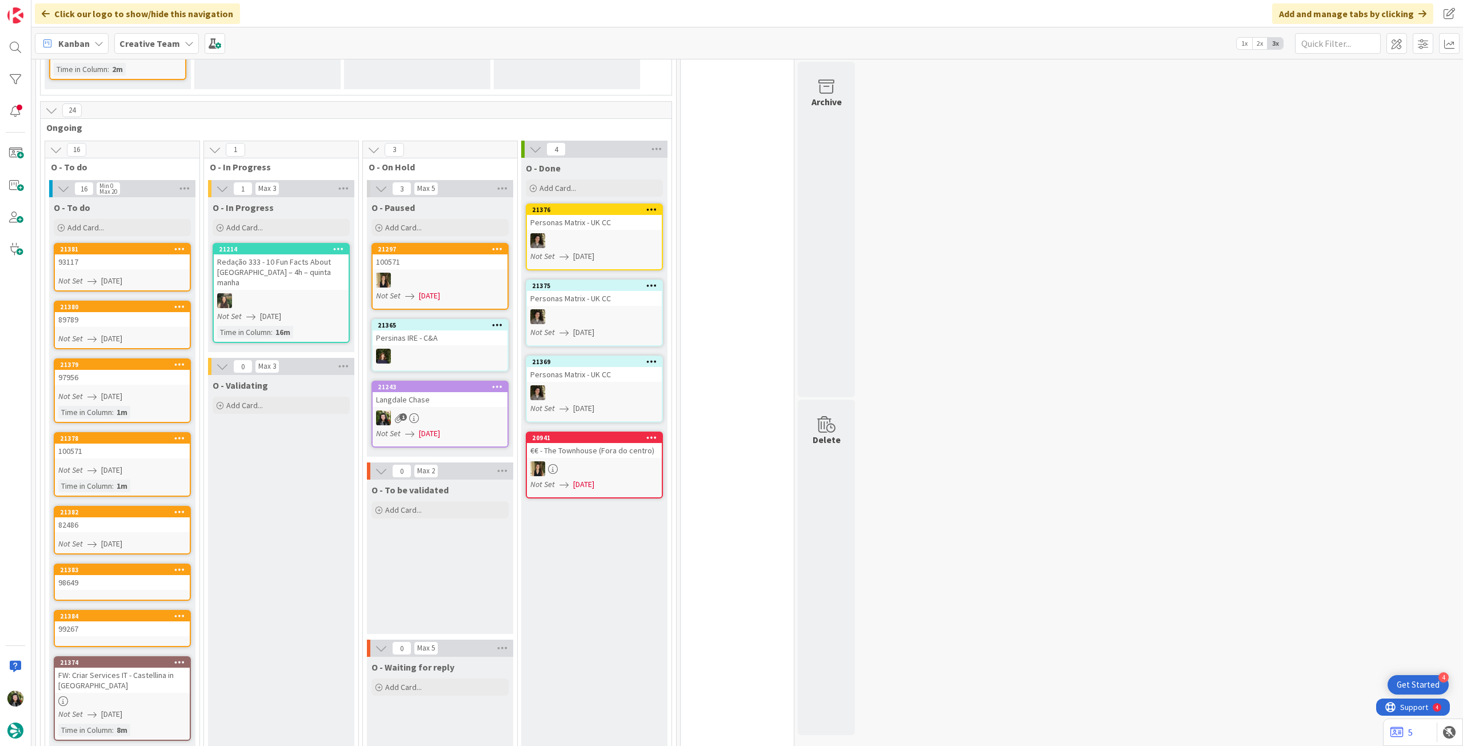
click at [162, 593] on link "21383 98649" at bounding box center [122, 581] width 137 height 37
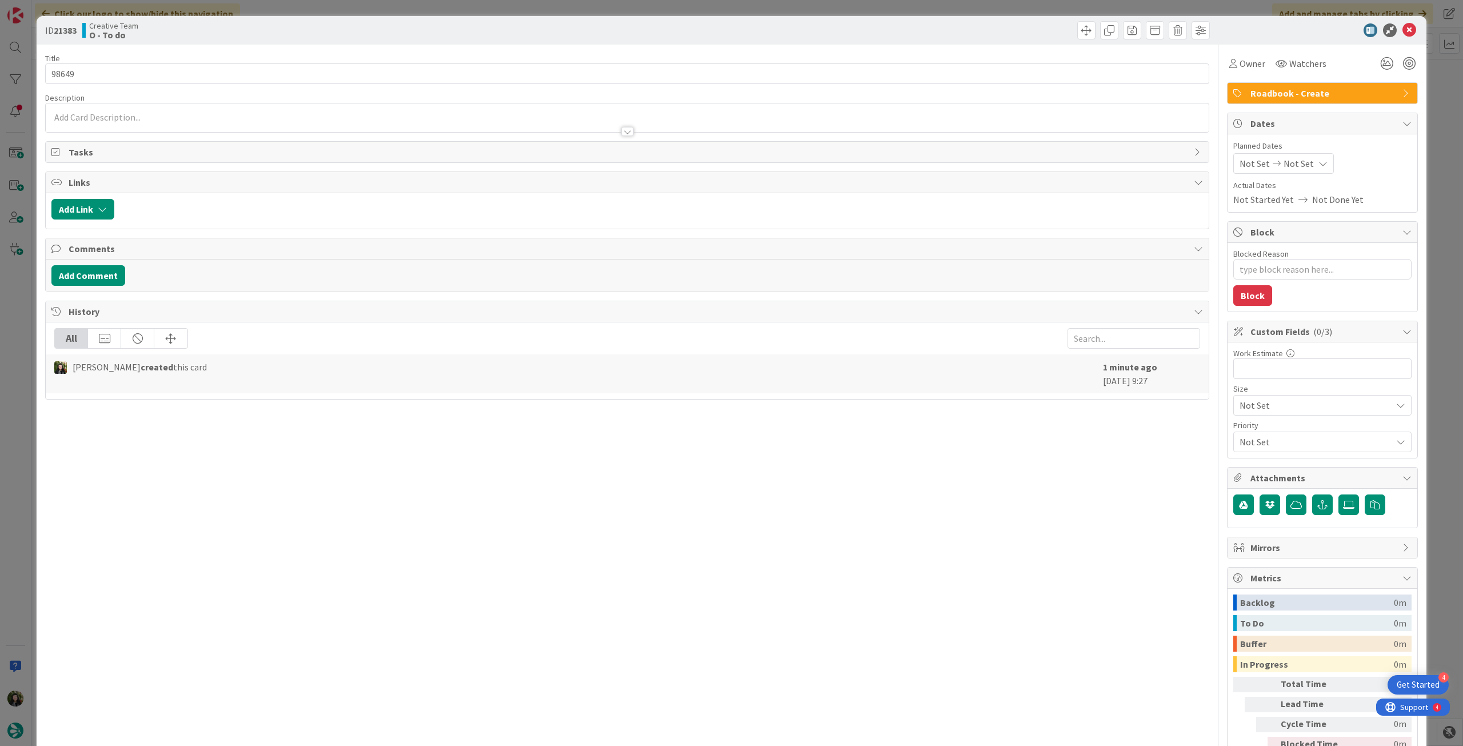
type textarea "x"
click at [1302, 159] on div "Not Set Not Set" at bounding box center [1283, 163] width 101 height 21
click at [1244, 431] on icon at bounding box center [1252, 431] width 17 height 14
type input "[DATE]"
click at [1404, 26] on icon at bounding box center [1409, 30] width 14 height 14
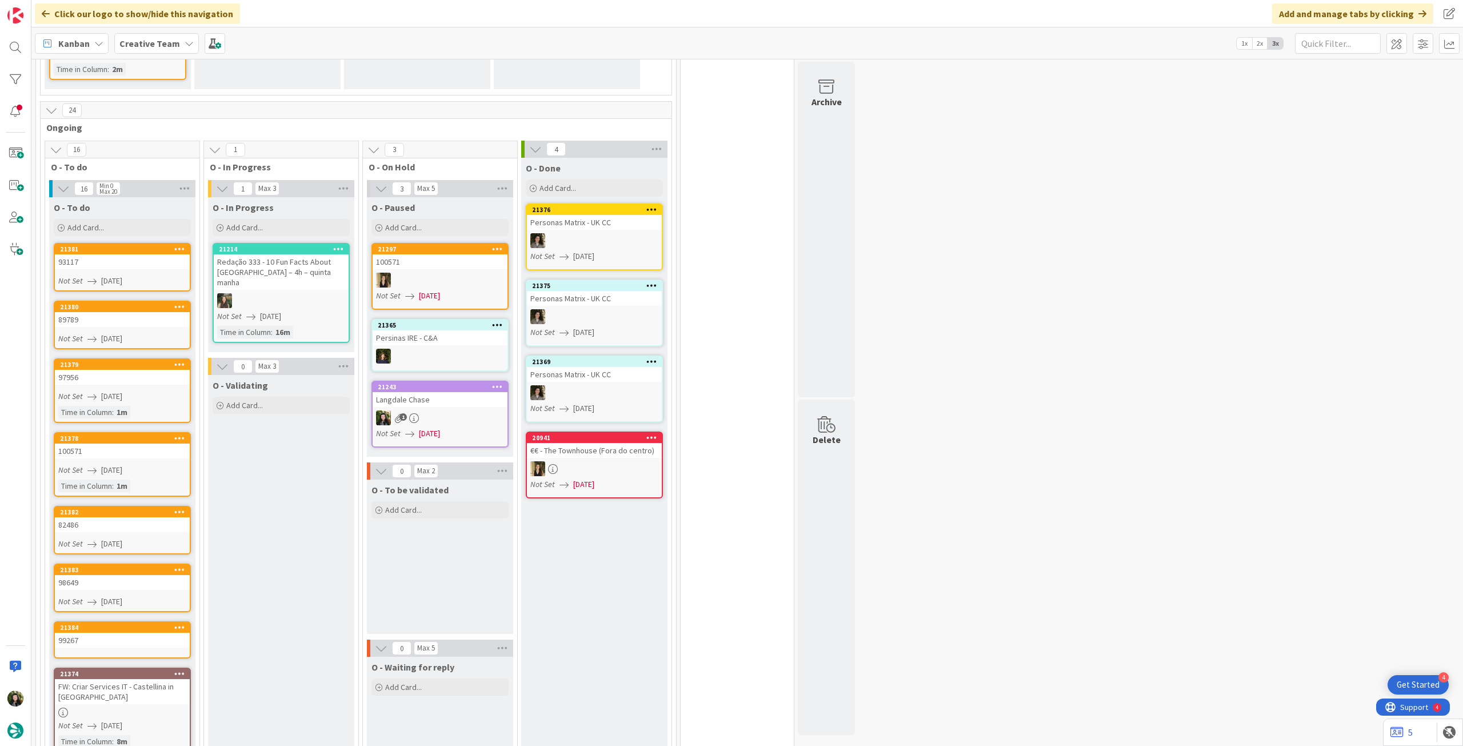
click at [170, 635] on div "99267" at bounding box center [122, 640] width 135 height 15
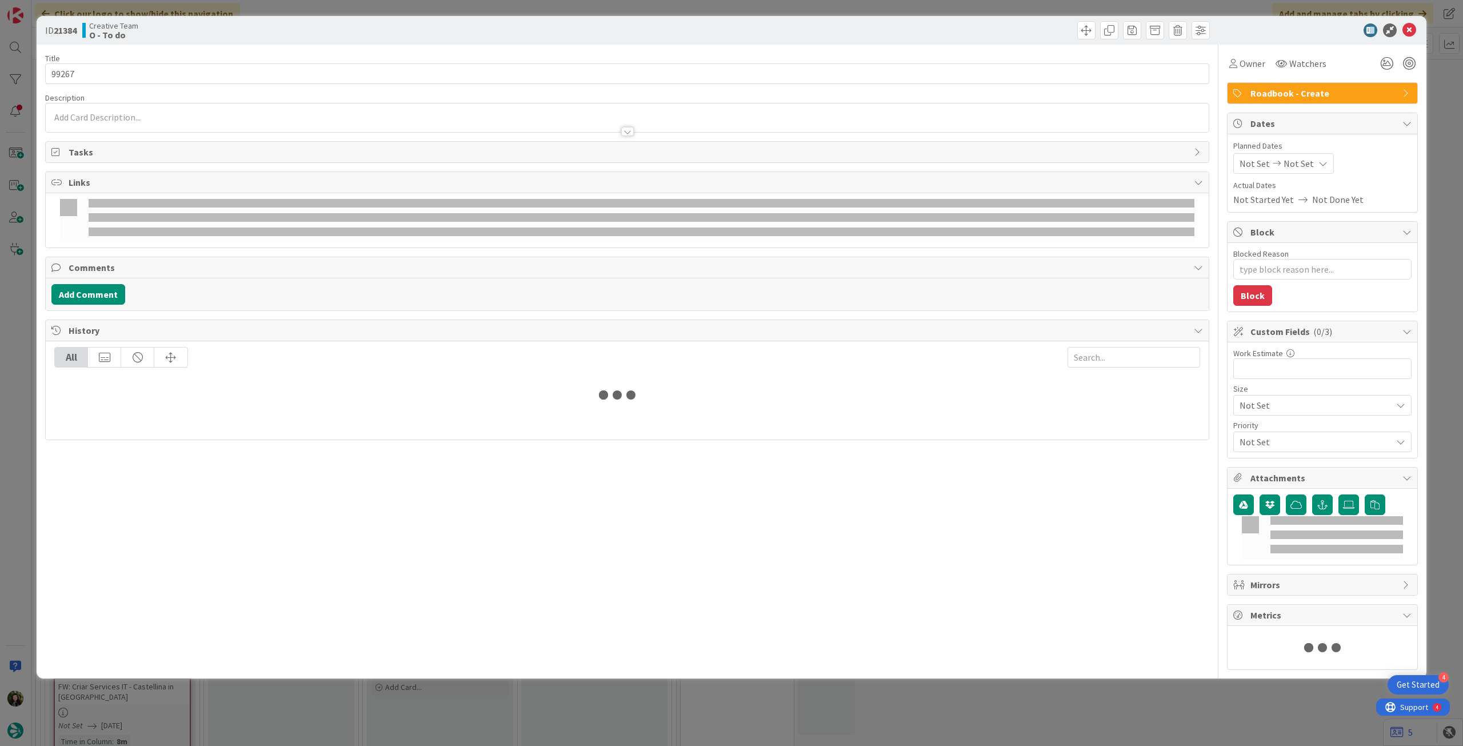
type textarea "x"
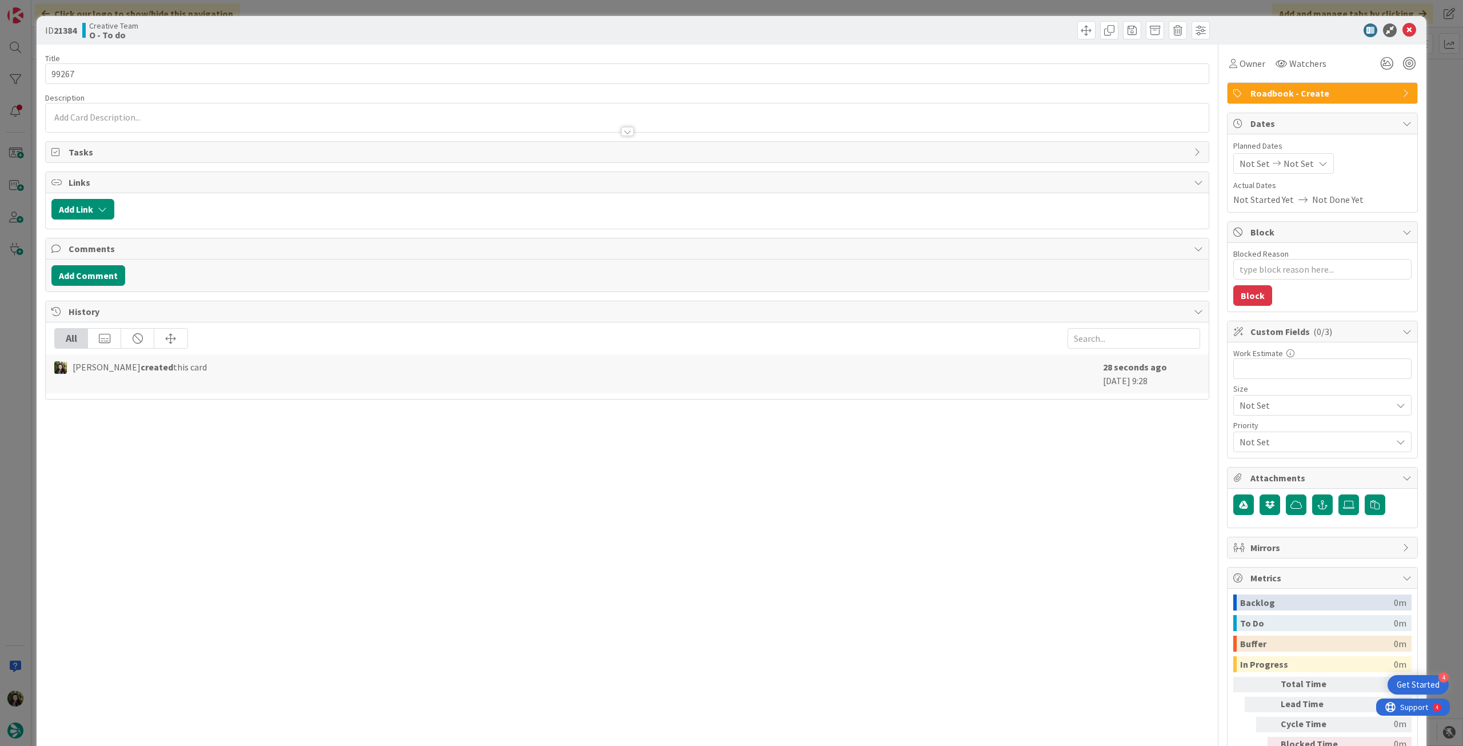
click at [1304, 162] on div "Not Set Not Set" at bounding box center [1283, 163] width 101 height 21
drag, startPoint x: 1244, startPoint y: 429, endPoint x: 1245, endPoint y: 409, distance: 20.0
click at [1244, 429] on icon at bounding box center [1252, 431] width 17 height 14
type input "[DATE]"
click at [1402, 31] on icon at bounding box center [1409, 30] width 14 height 14
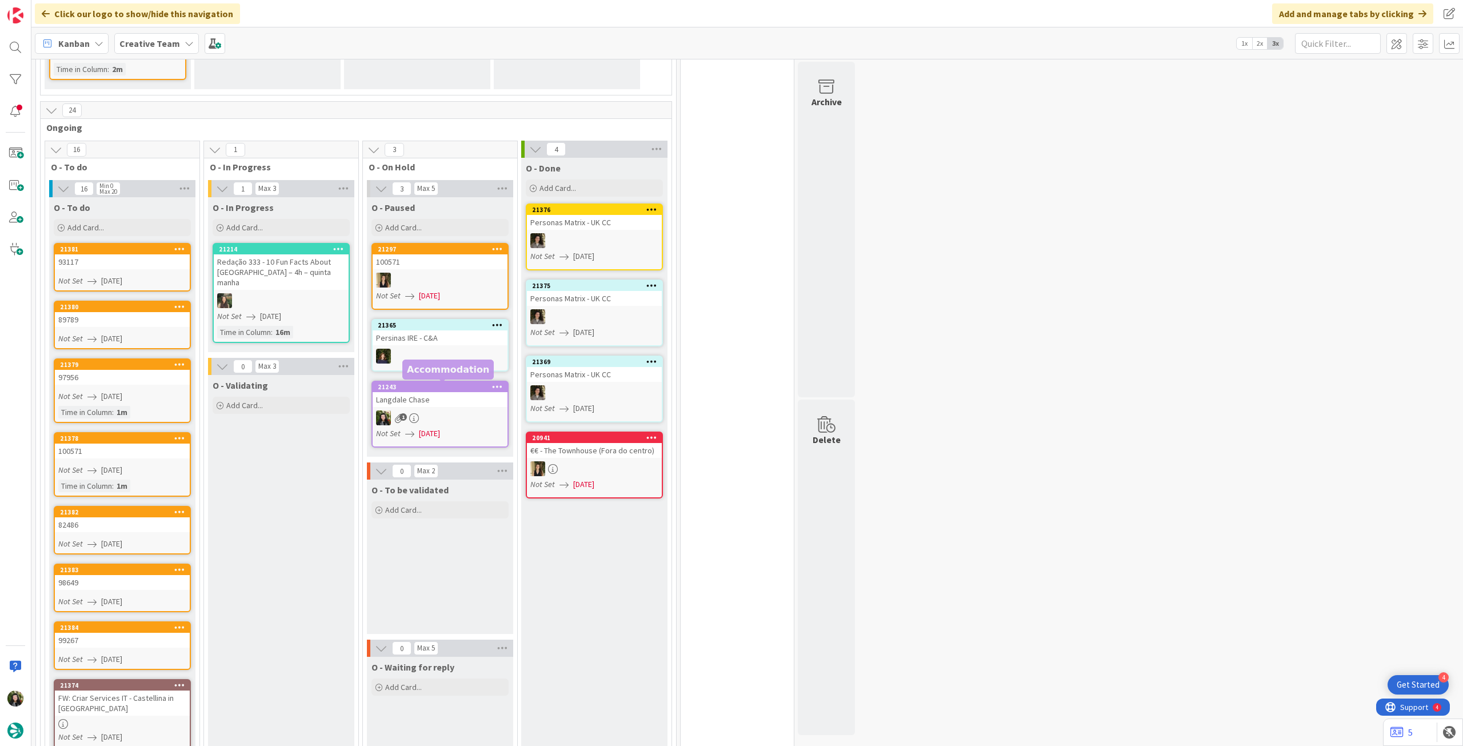
click at [437, 346] on link "21365 Persinas IRE - C&A" at bounding box center [439, 345] width 137 height 53
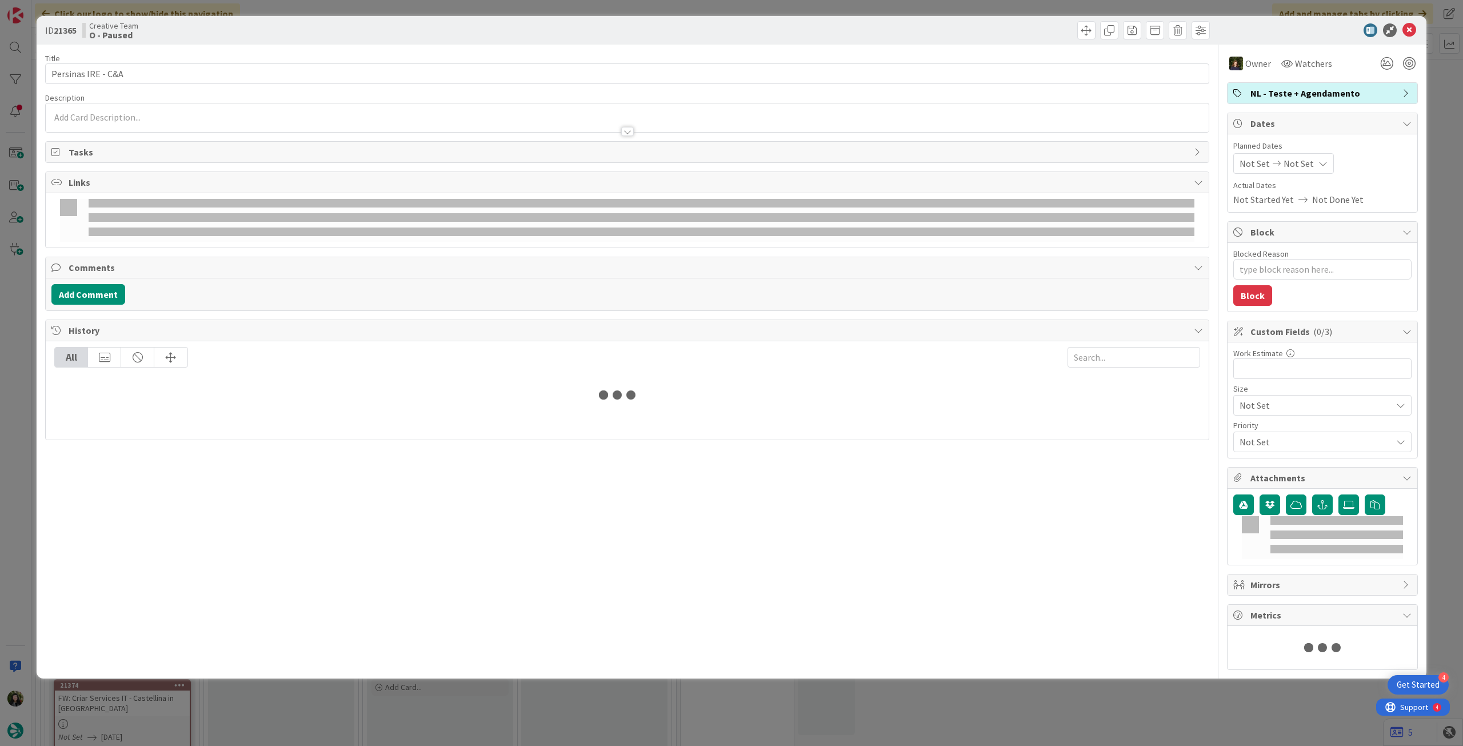
type textarea "x"
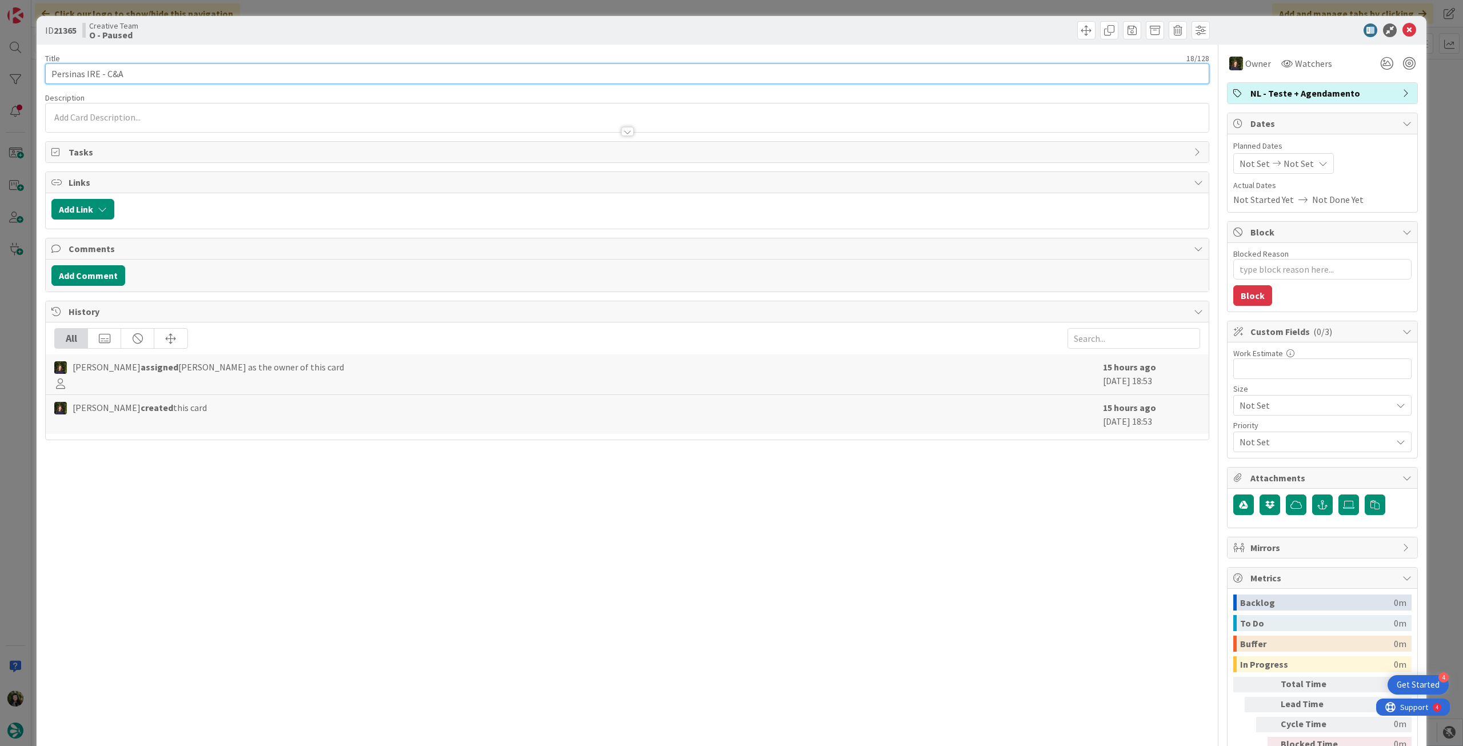
click at [71, 75] on input "Persinas IRE - C&A" at bounding box center [627, 73] width 1164 height 21
type input "Personas IRE - C&A"
type textarea "x"
type input "Personas IRE - C&A"
click at [1404, 29] on icon at bounding box center [1409, 30] width 14 height 14
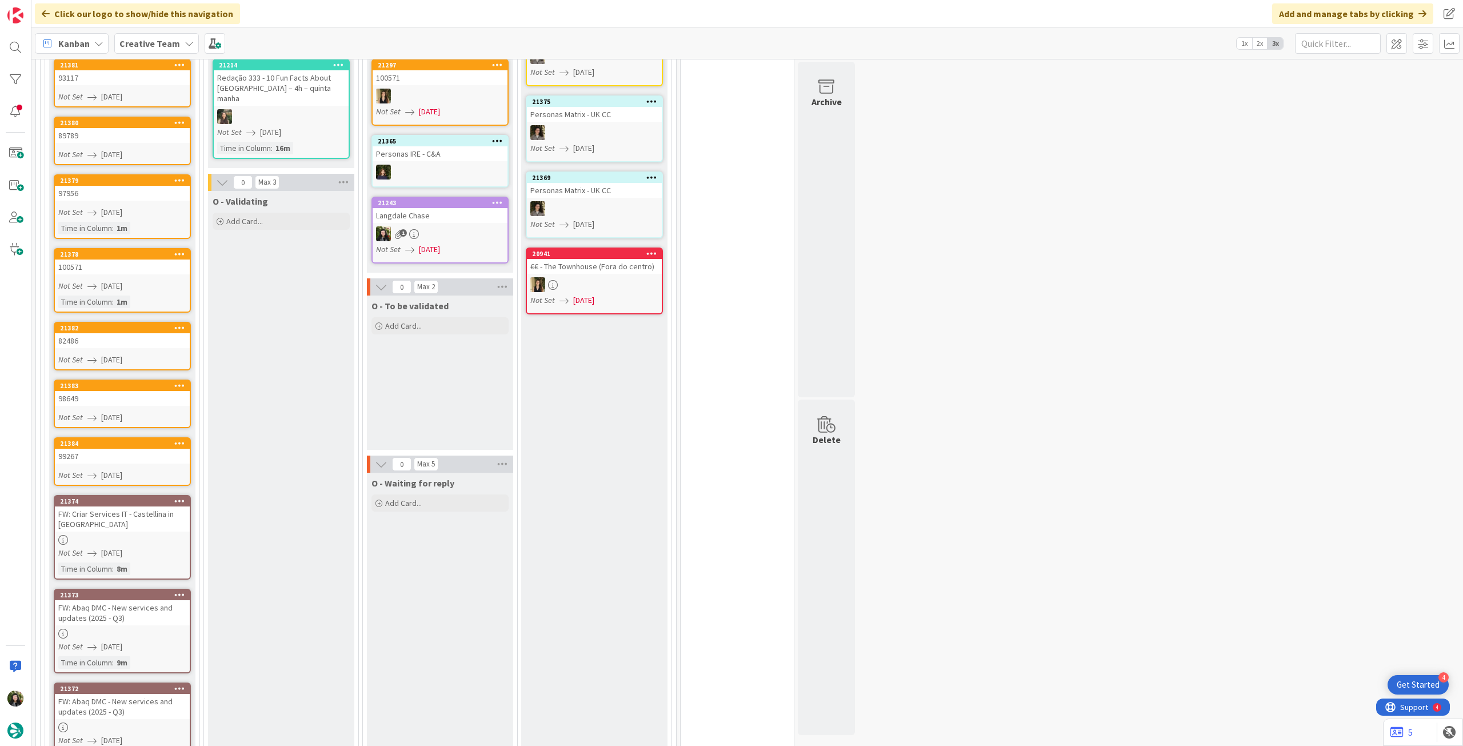
scroll to position [305, 0]
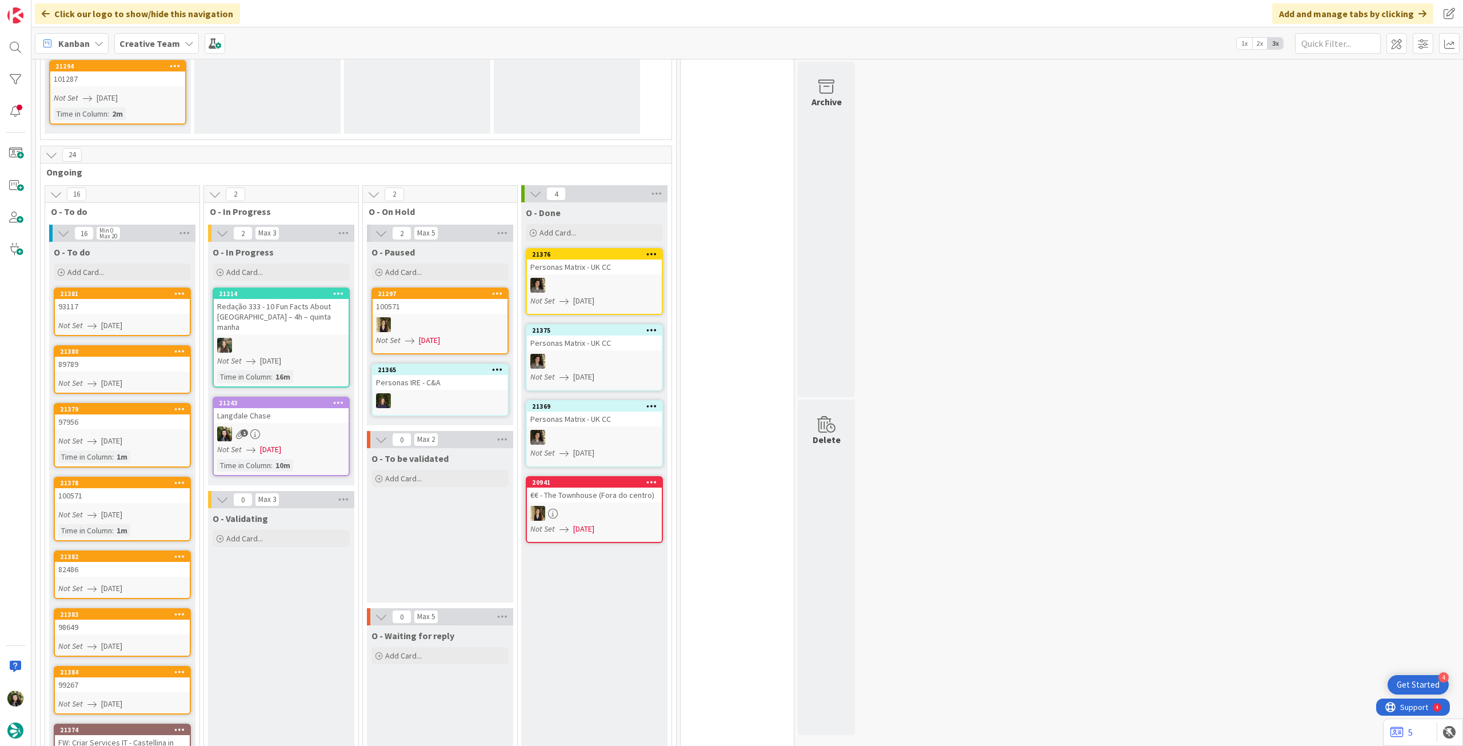
click at [299, 427] on div "1" at bounding box center [281, 433] width 135 height 15
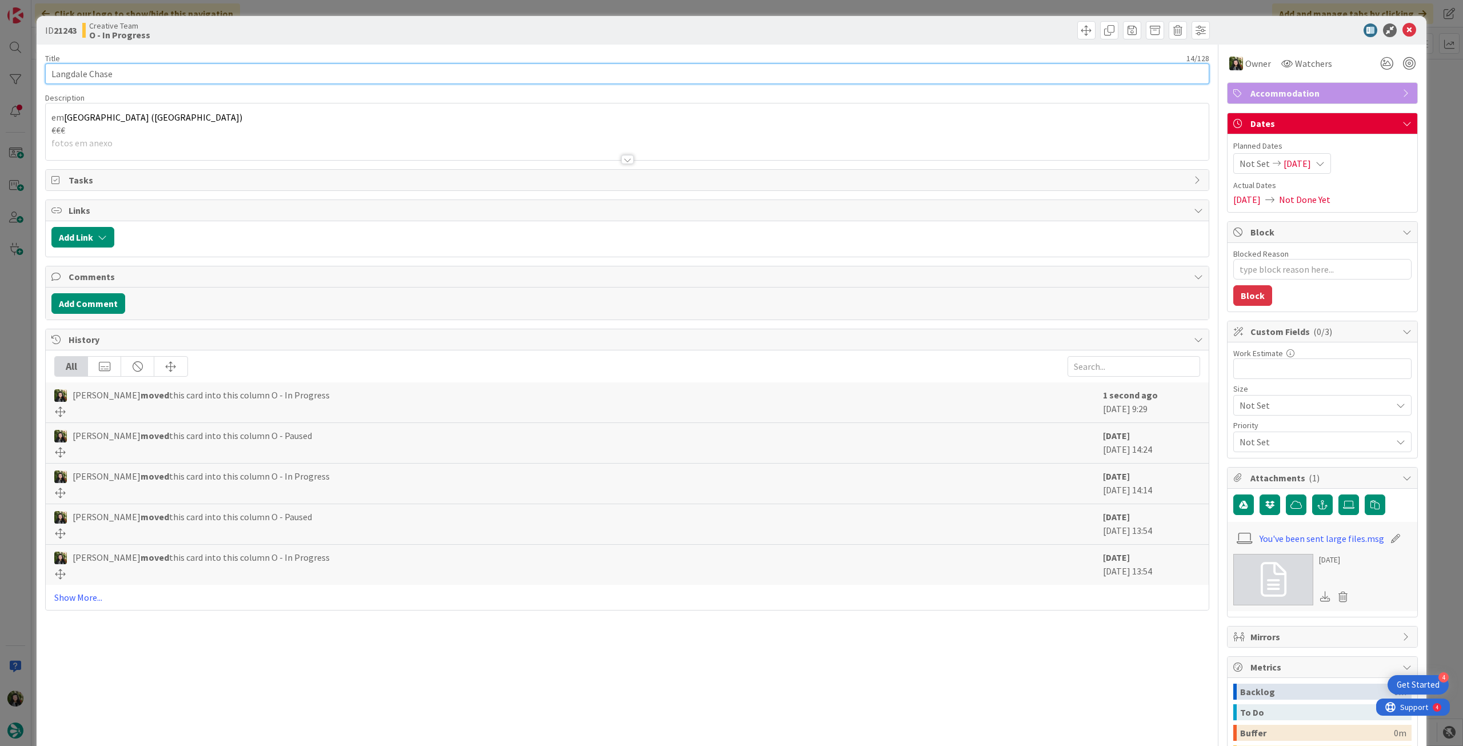
drag, startPoint x: 129, startPoint y: 65, endPoint x: 95, endPoint y: 42, distance: 41.5
click at [29, 77] on div "ID 21243 Creative Team O - In Progress Title 14 / 128 Langdale Chase Descriptio…" at bounding box center [731, 373] width 1463 height 746
click at [1402, 29] on icon at bounding box center [1409, 30] width 14 height 14
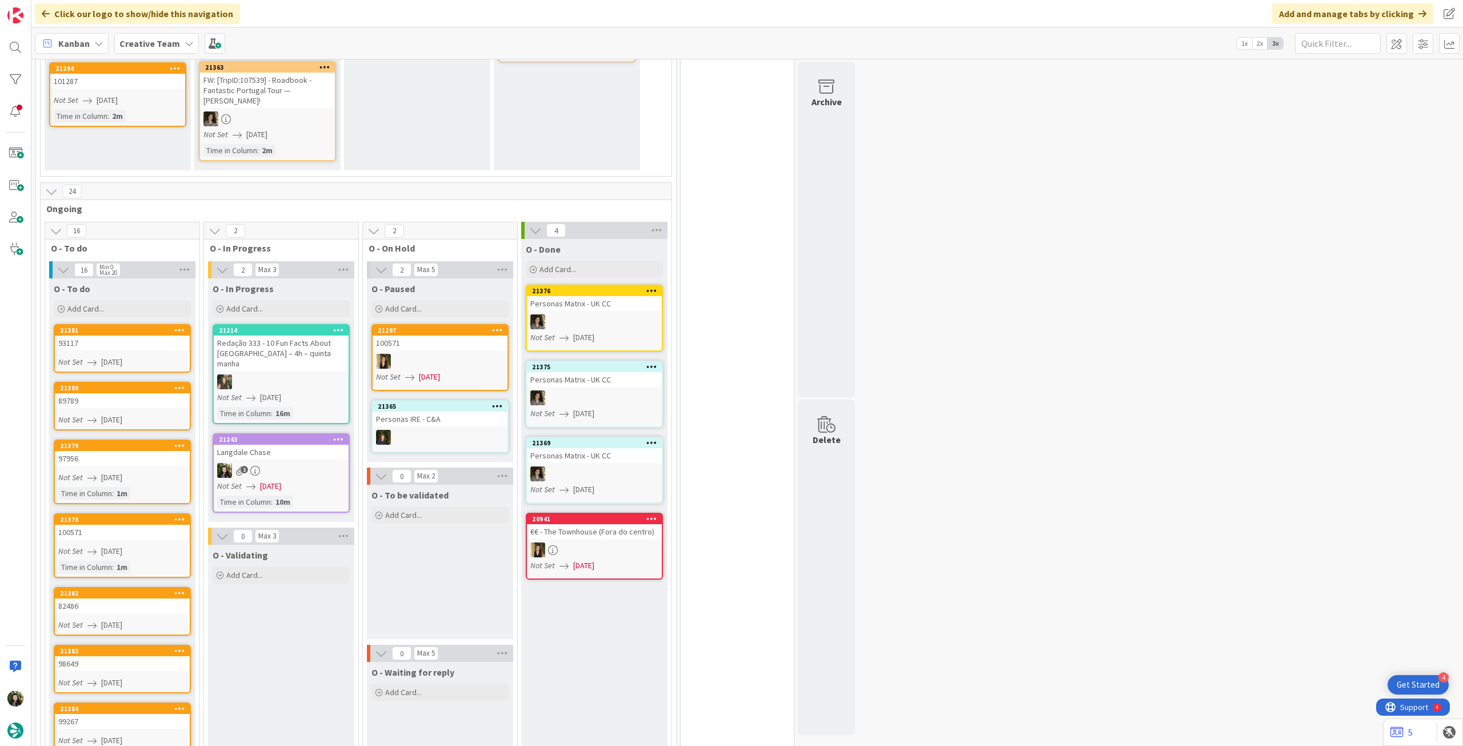
scroll to position [155, 0]
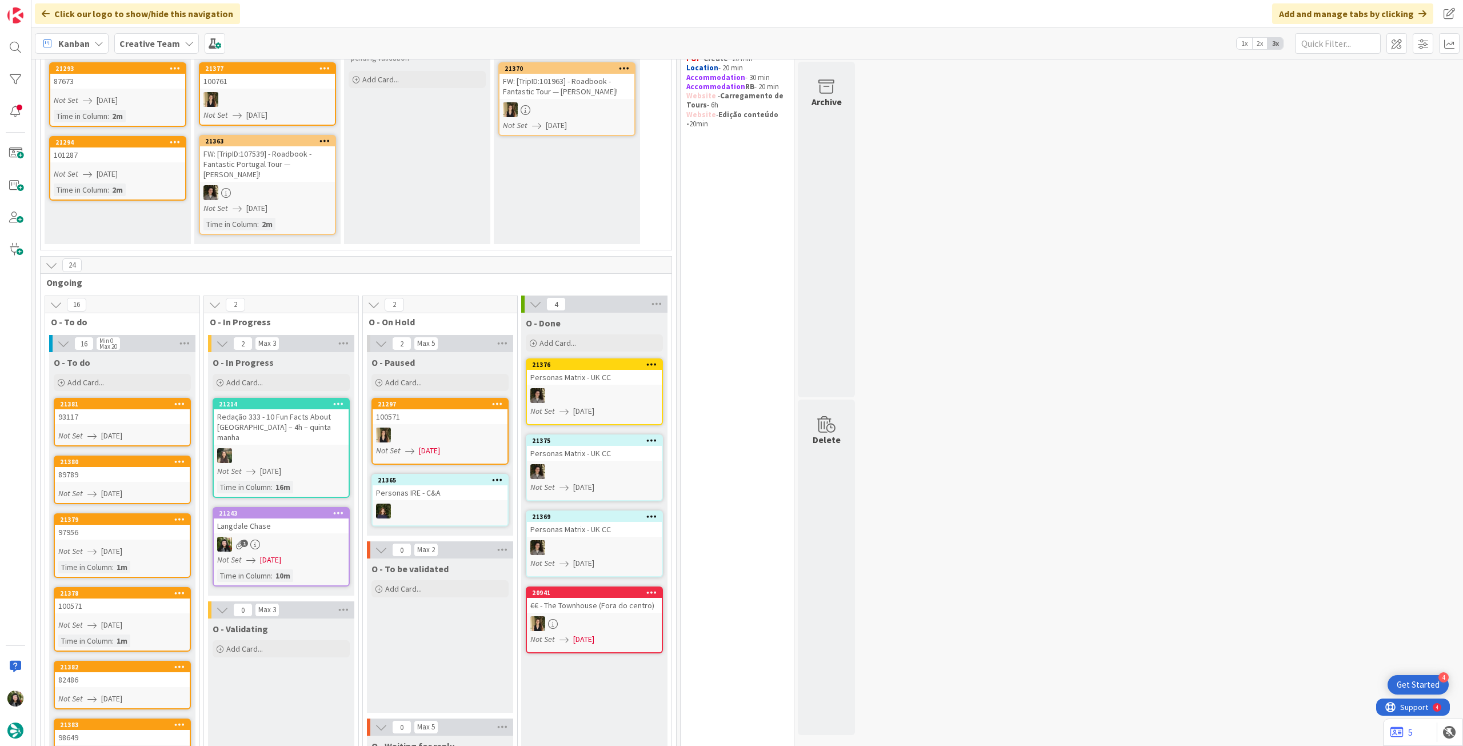
click at [305, 537] on div "1" at bounding box center [281, 544] width 135 height 15
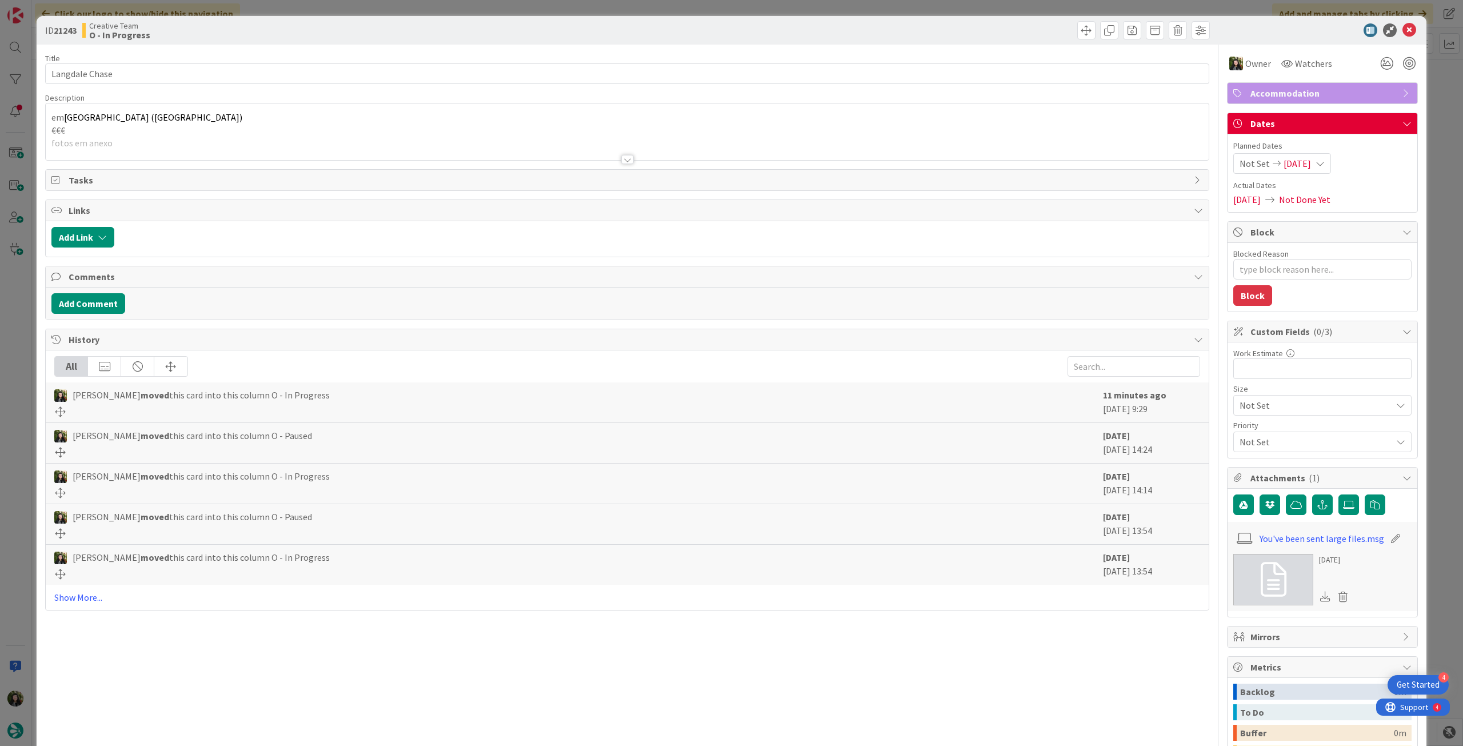
click at [310, 139] on div at bounding box center [627, 145] width 1163 height 29
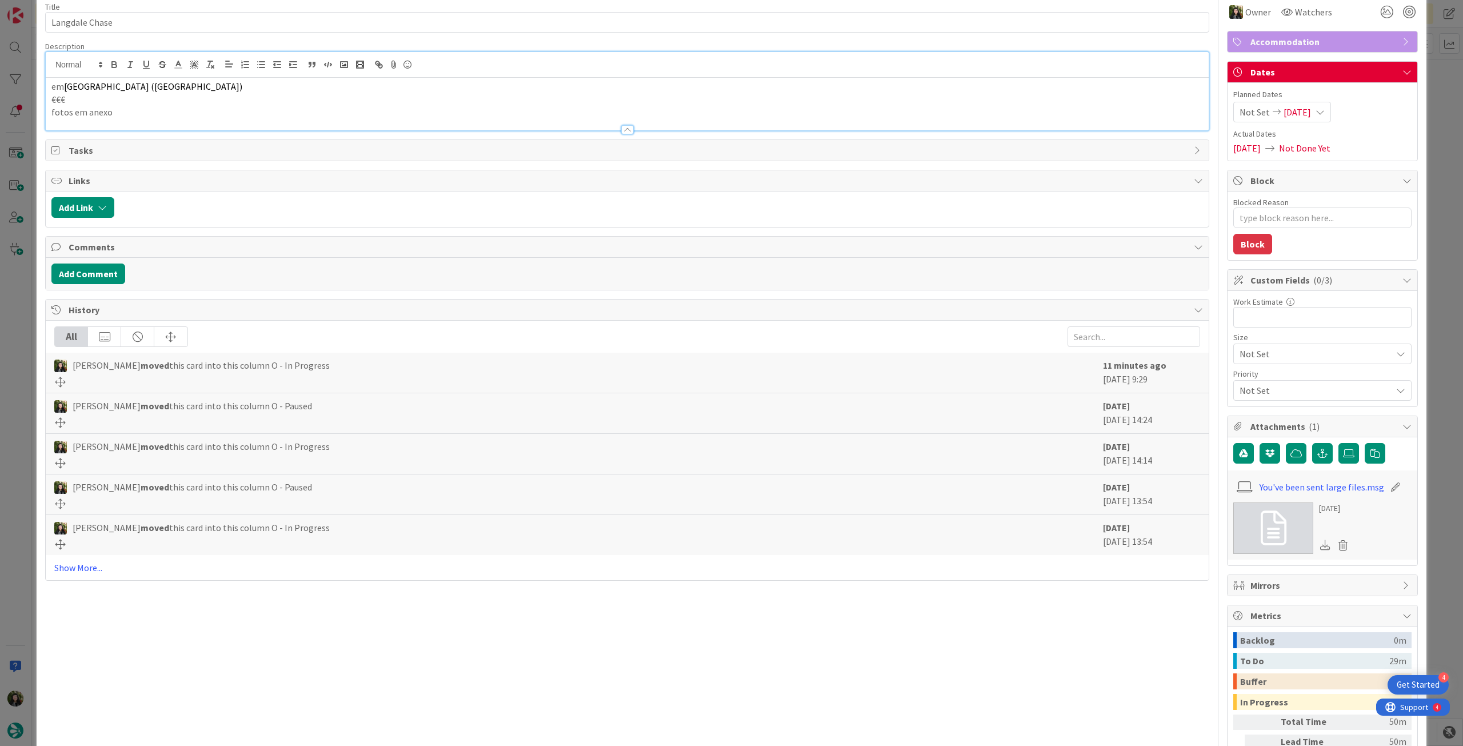
scroll to position [151, 0]
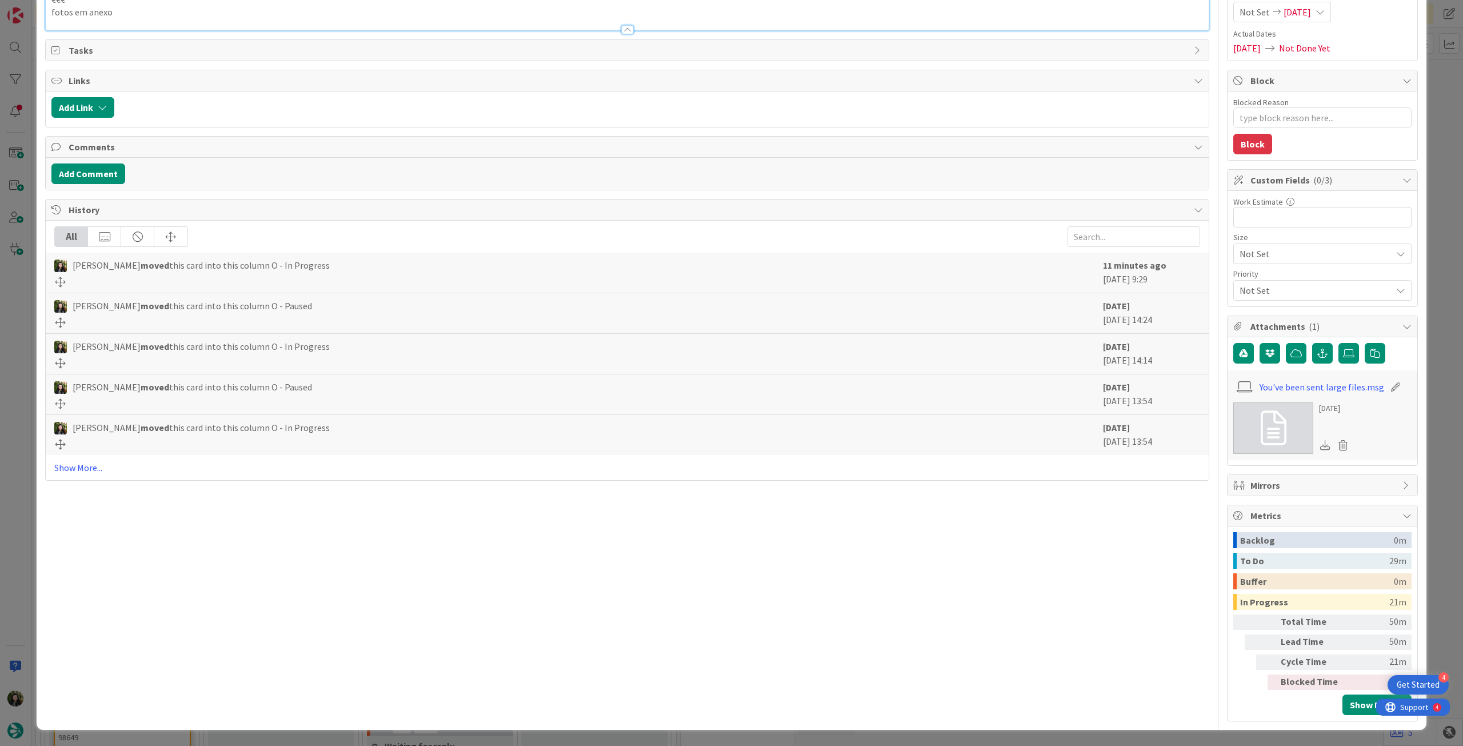
click at [1260, 433] on icon at bounding box center [1273, 428] width 26 height 34
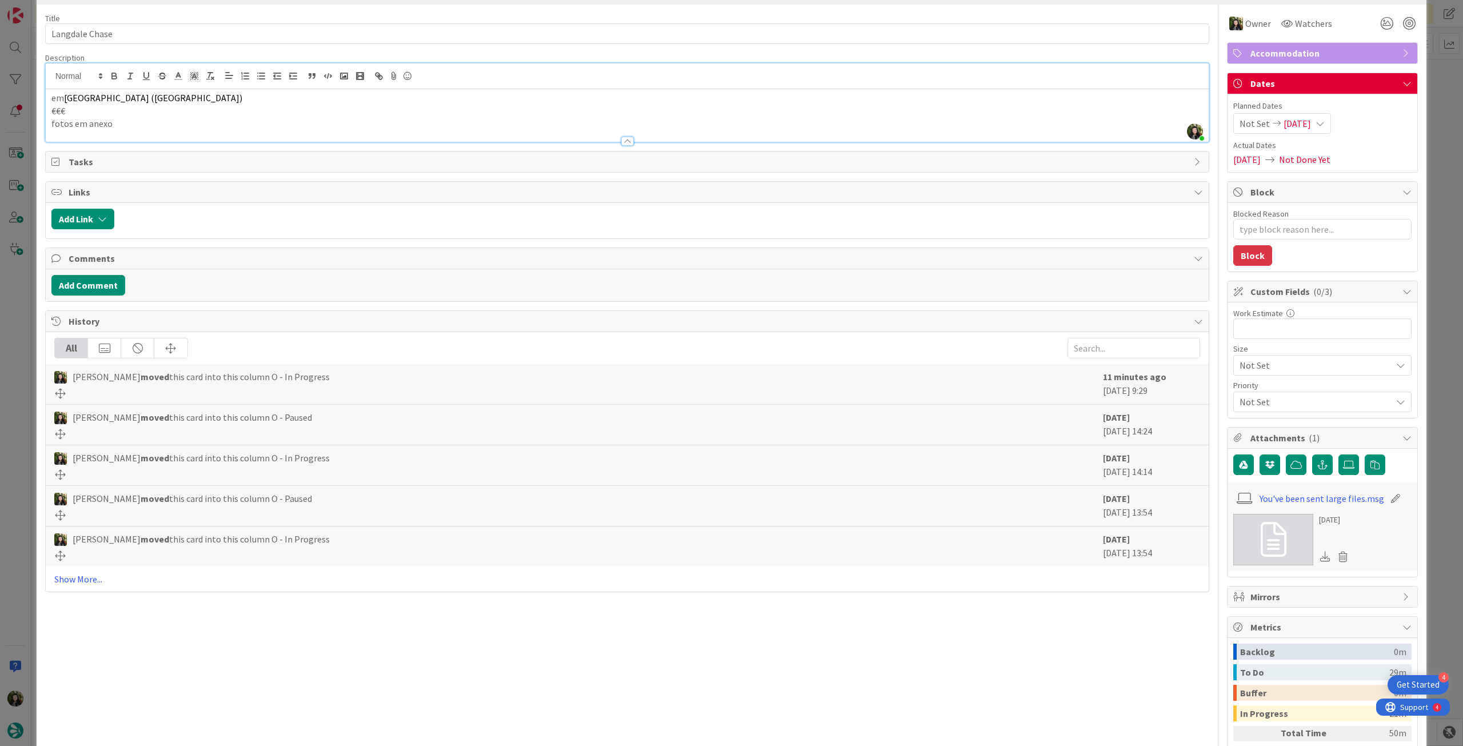
scroll to position [0, 0]
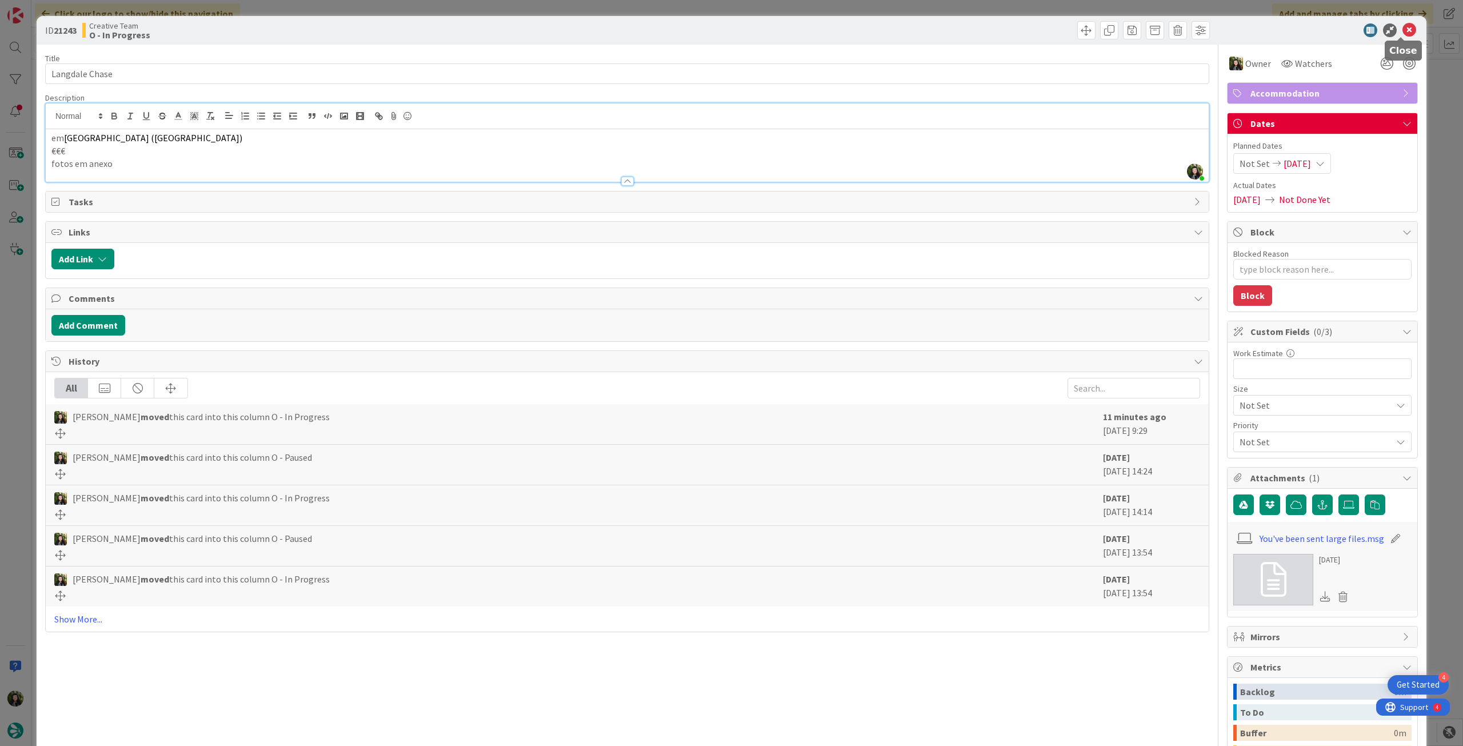
click at [1402, 32] on icon at bounding box center [1409, 30] width 14 height 14
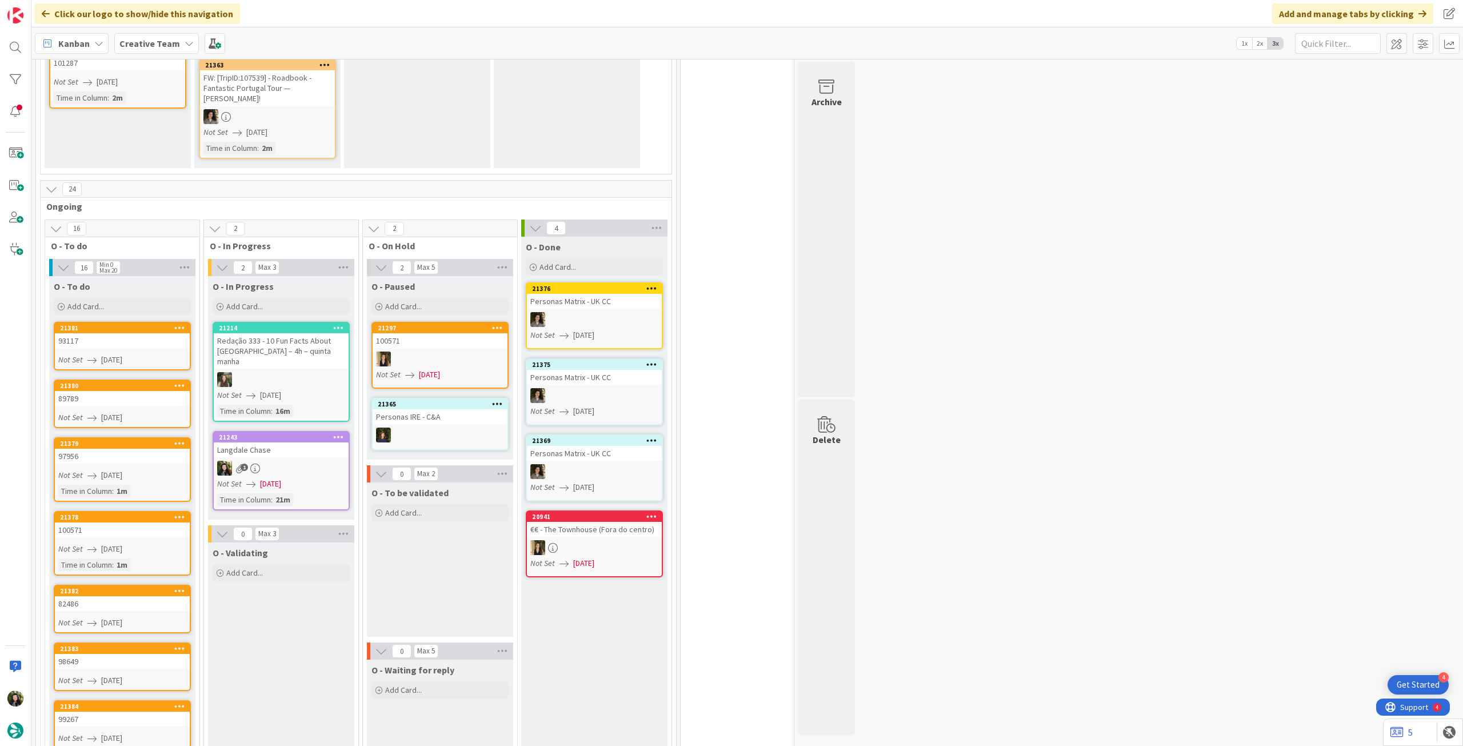
scroll to position [307, 0]
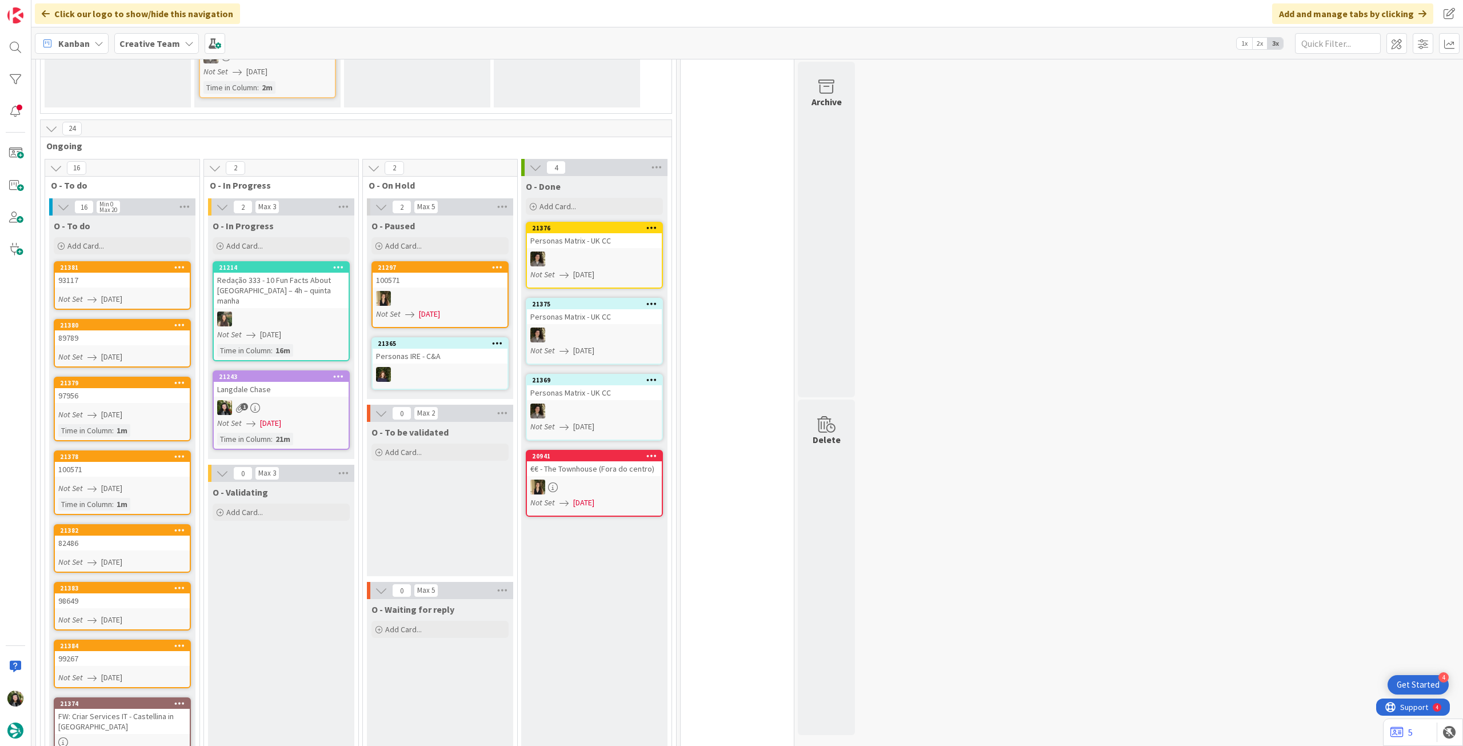
click at [311, 417] on div "Not Set 19/08/2025" at bounding box center [282, 423] width 131 height 12
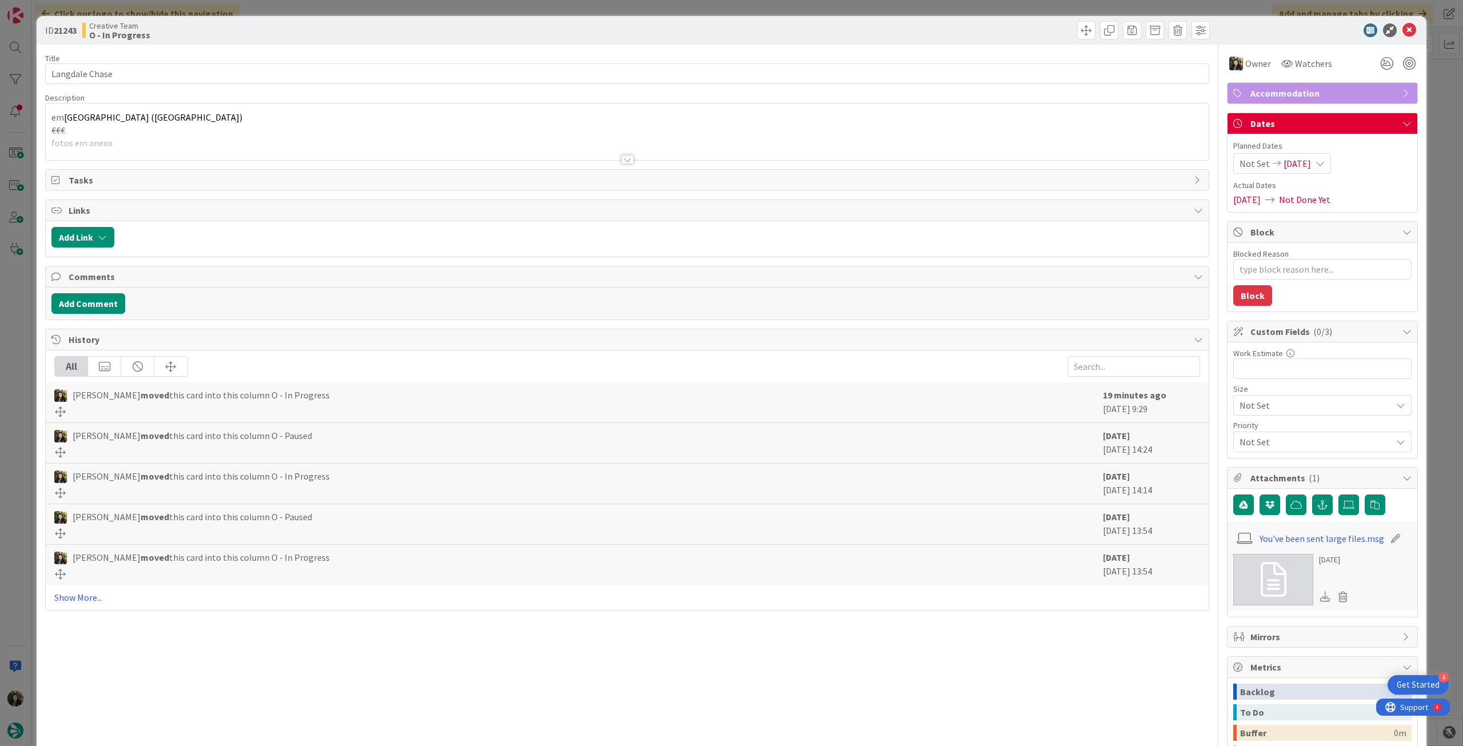
type textarea "x"
click at [1297, 165] on span "19/08/2025" at bounding box center [1296, 164] width 27 height 14
click at [1246, 431] on icon at bounding box center [1252, 431] width 17 height 14
type input "[DATE]"
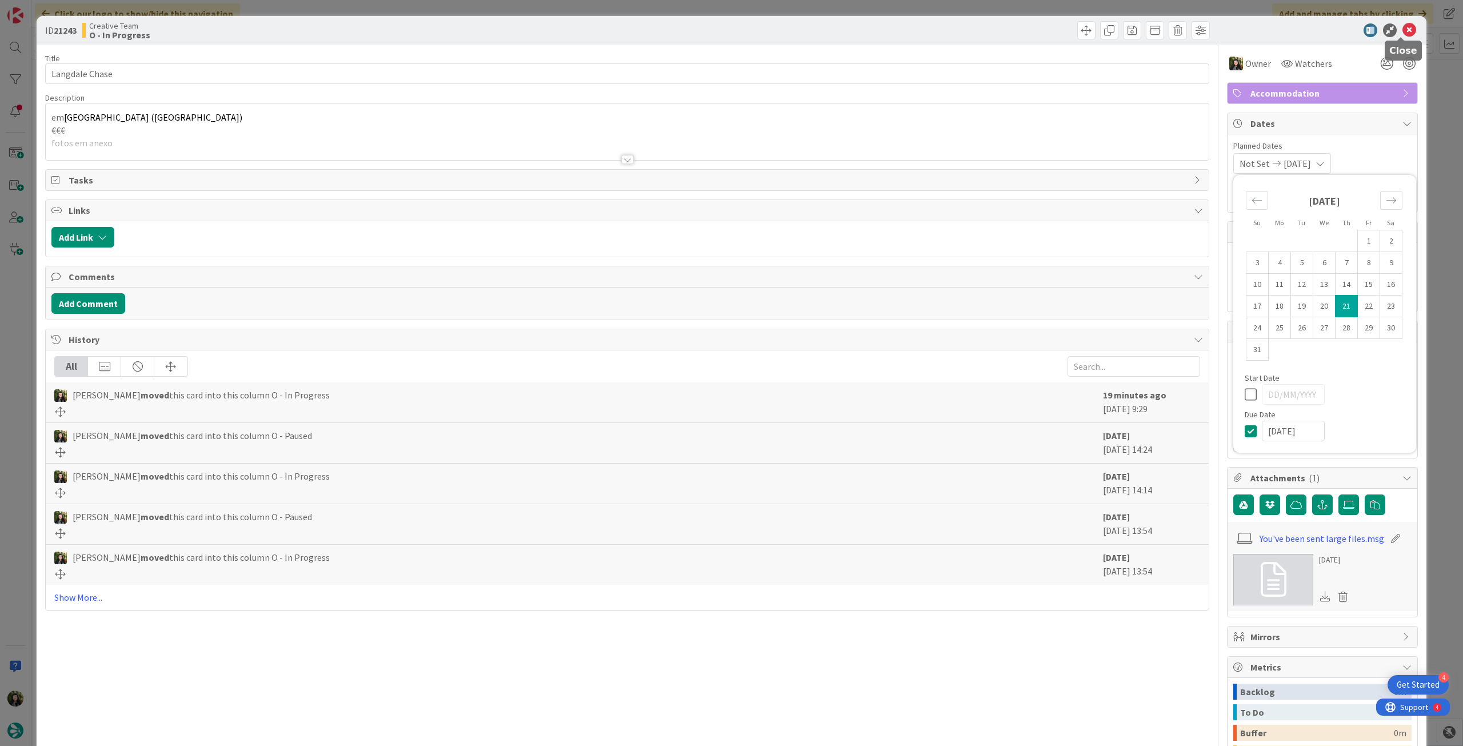
click at [1402, 30] on icon at bounding box center [1409, 30] width 14 height 14
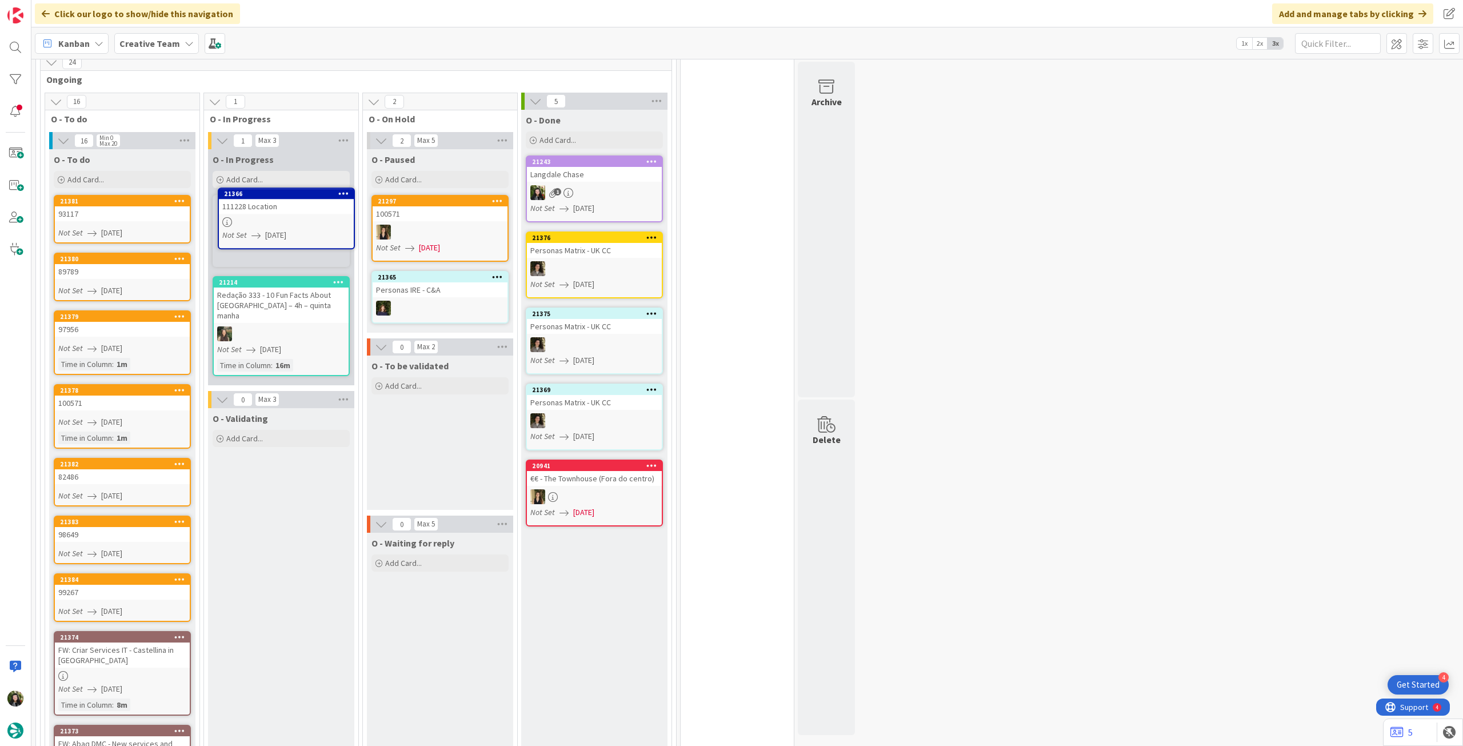
scroll to position [373, 0]
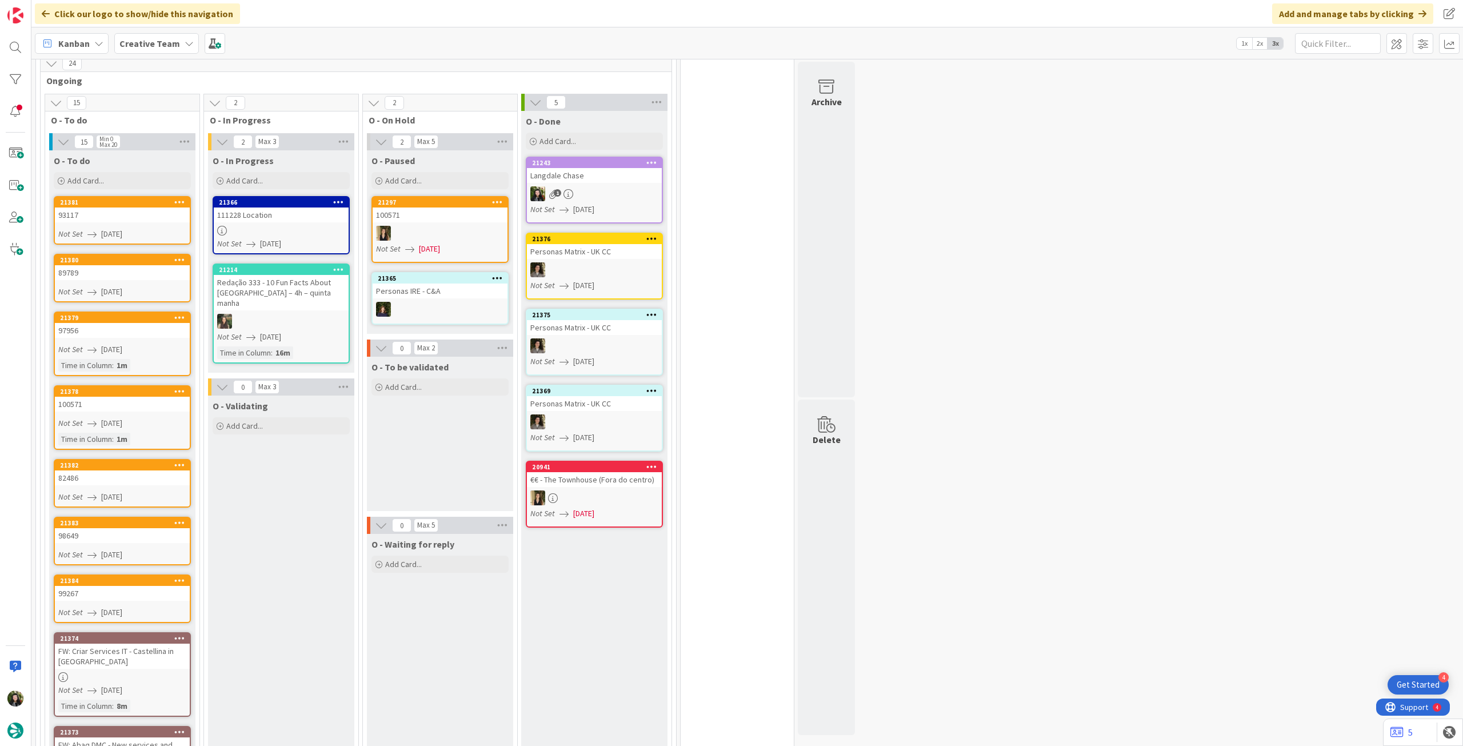
click at [317, 218] on div "111228 Location" at bounding box center [281, 214] width 135 height 15
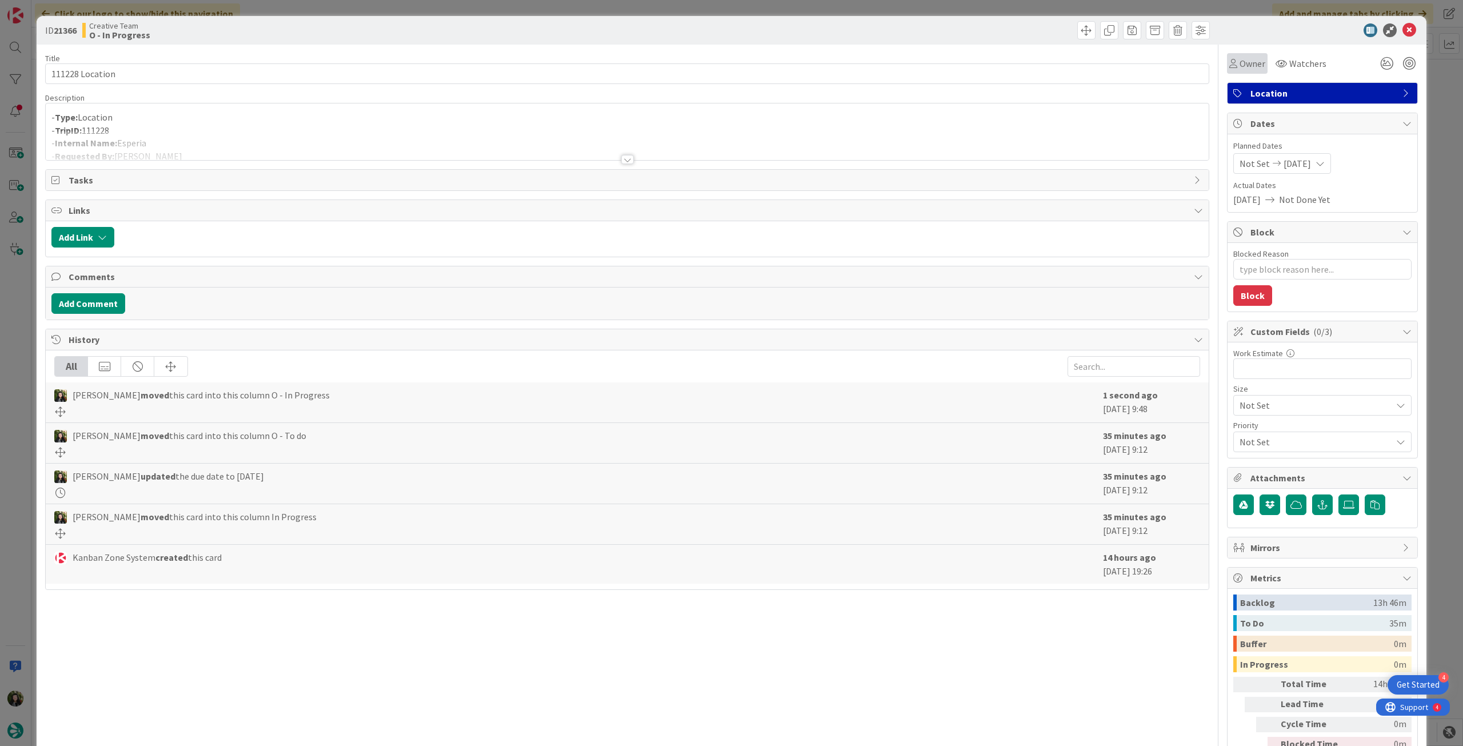
click at [1242, 71] on div "Owner" at bounding box center [1247, 63] width 41 height 21
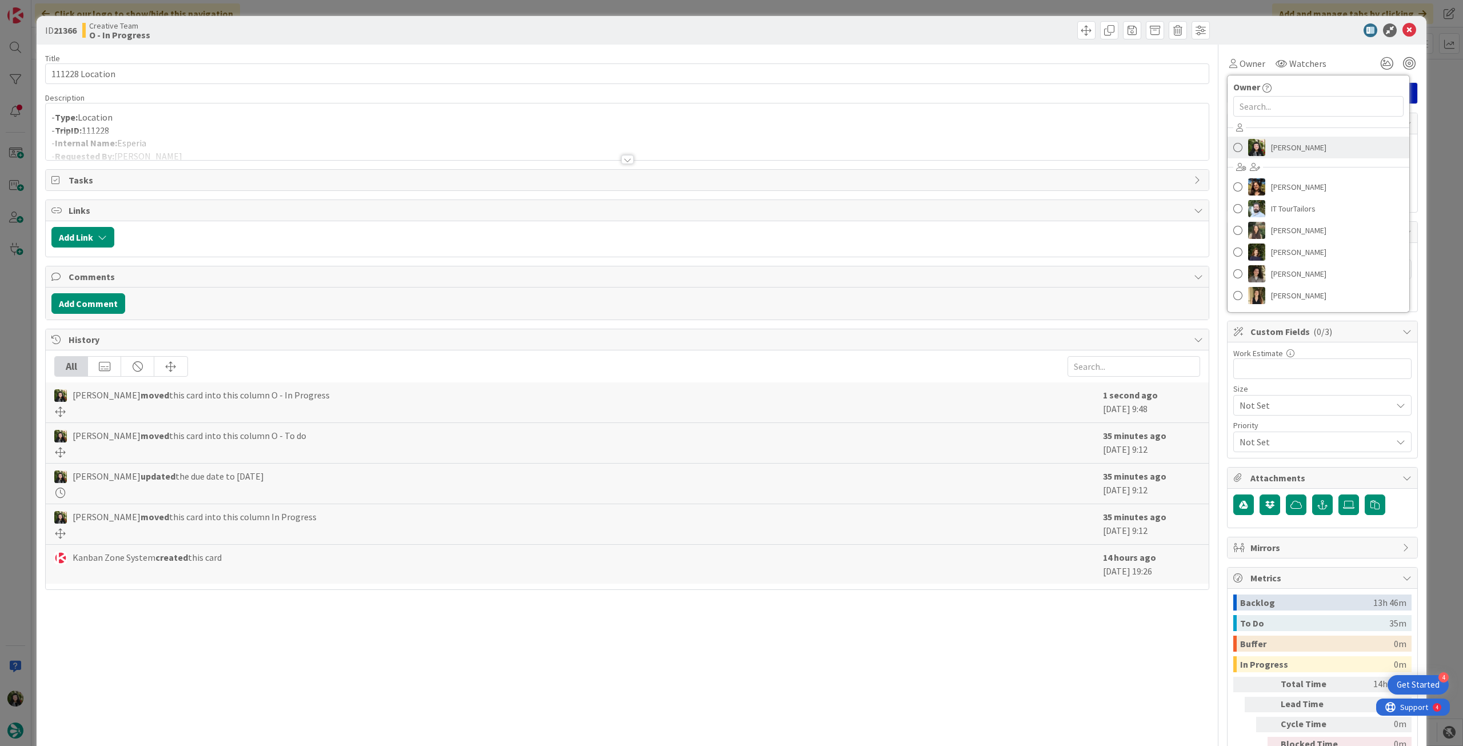
click at [1258, 146] on link "[PERSON_NAME]" at bounding box center [1318, 148] width 182 height 22
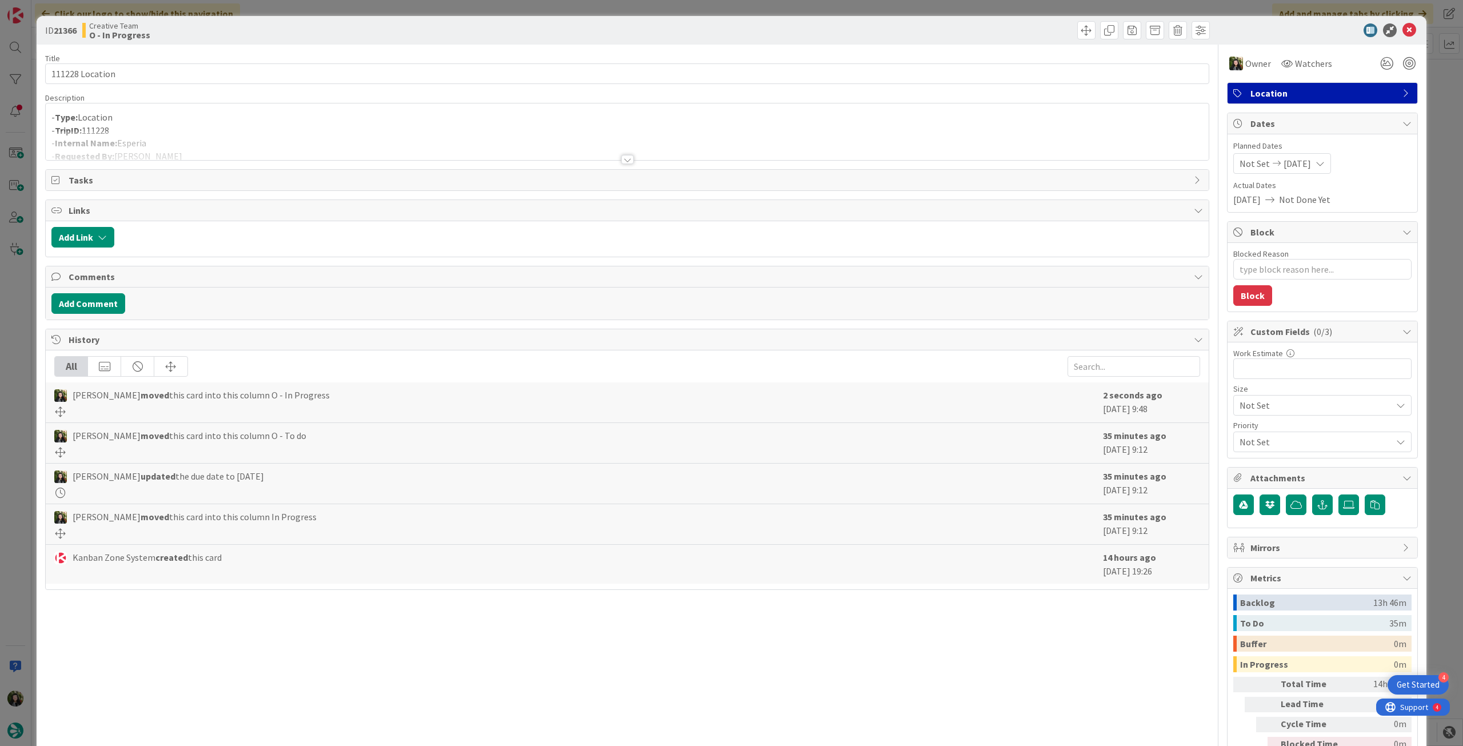
click at [280, 127] on div "- Type: Location - TripID: 111228 - Internal Name: Esperia - Requested By: Beat…" at bounding box center [627, 131] width 1163 height 57
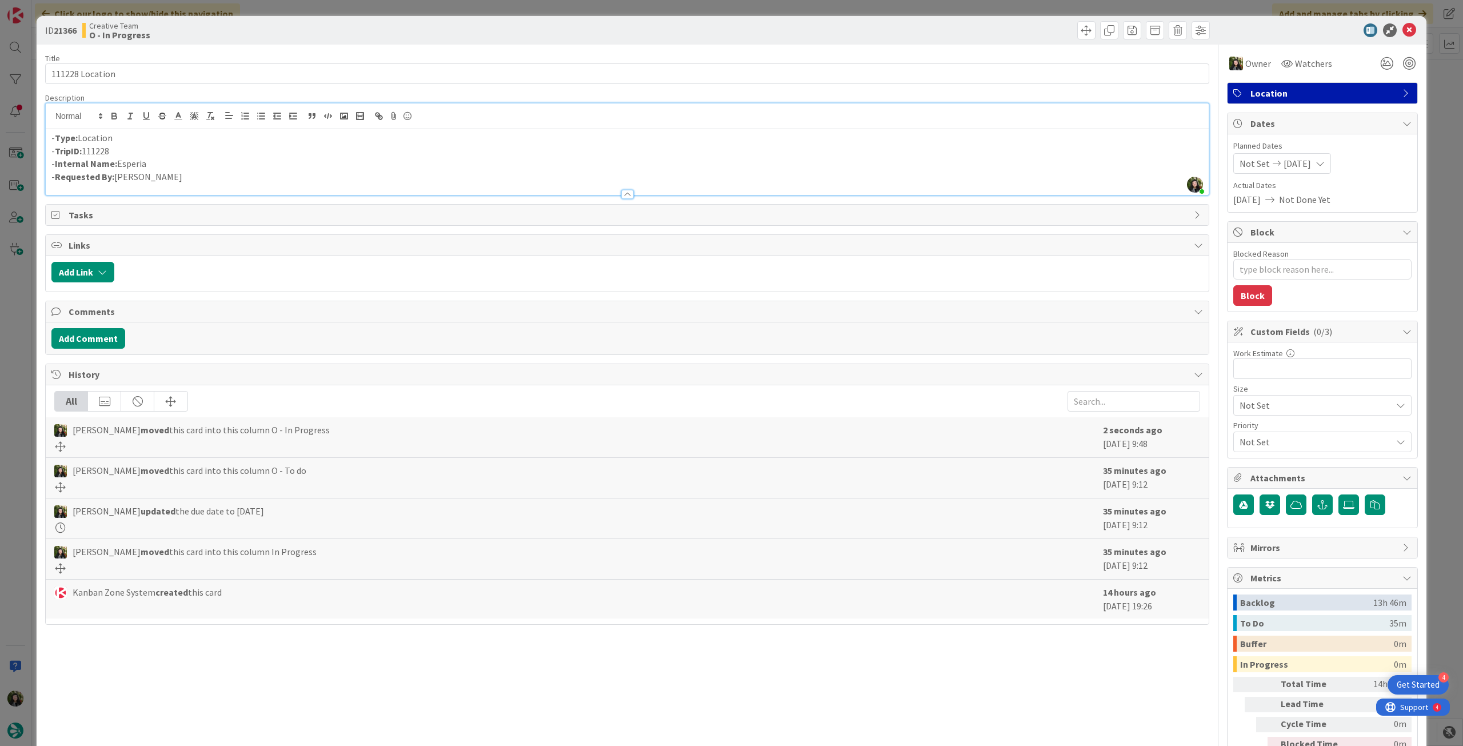
drag, startPoint x: 140, startPoint y: 162, endPoint x: 118, endPoint y: 159, distance: 21.8
click at [118, 159] on p "- Internal Name: Esperia" at bounding box center [626, 163] width 1151 height 13
copy p "Esperia"
drag, startPoint x: 1402, startPoint y: 27, endPoint x: 1392, endPoint y: 33, distance: 10.8
click at [1402, 27] on icon at bounding box center [1409, 30] width 14 height 14
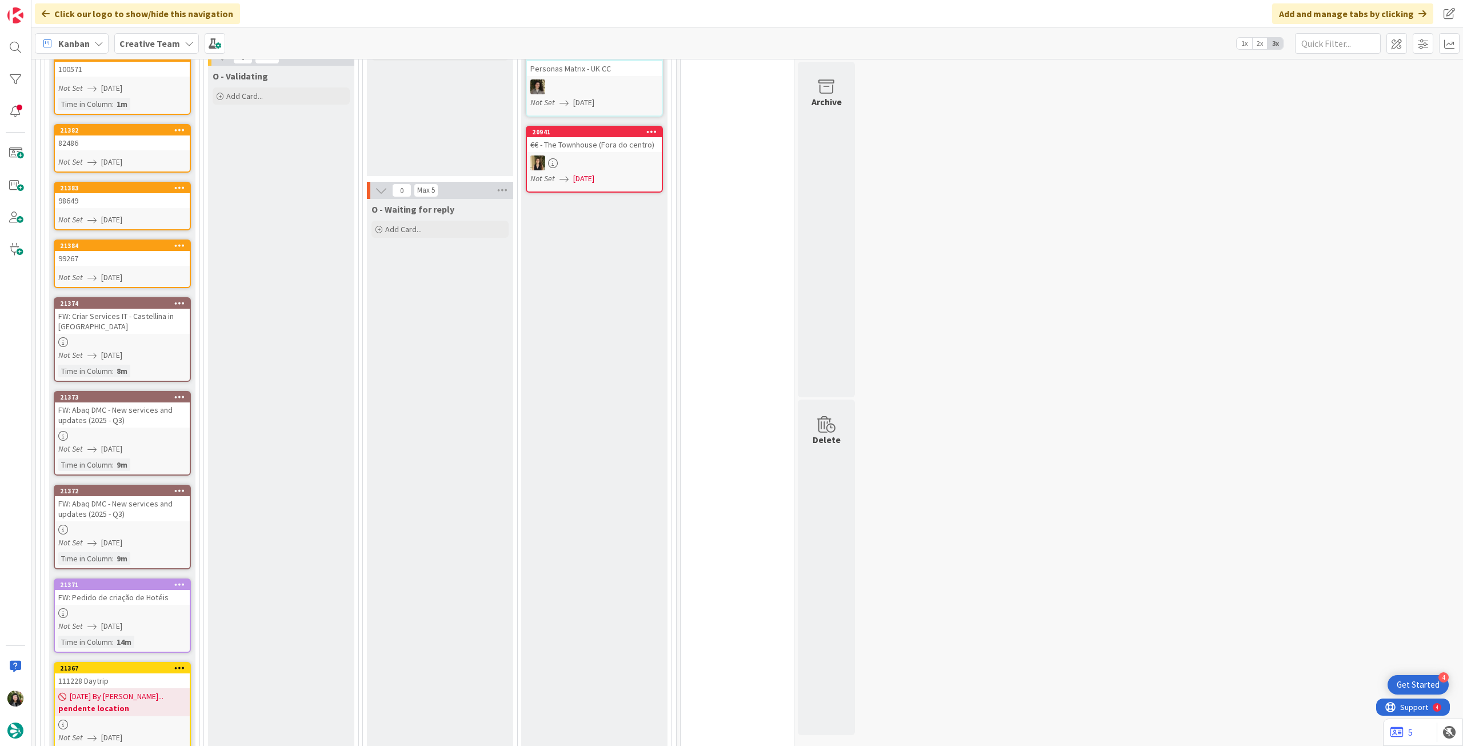
scroll to position [381, 0]
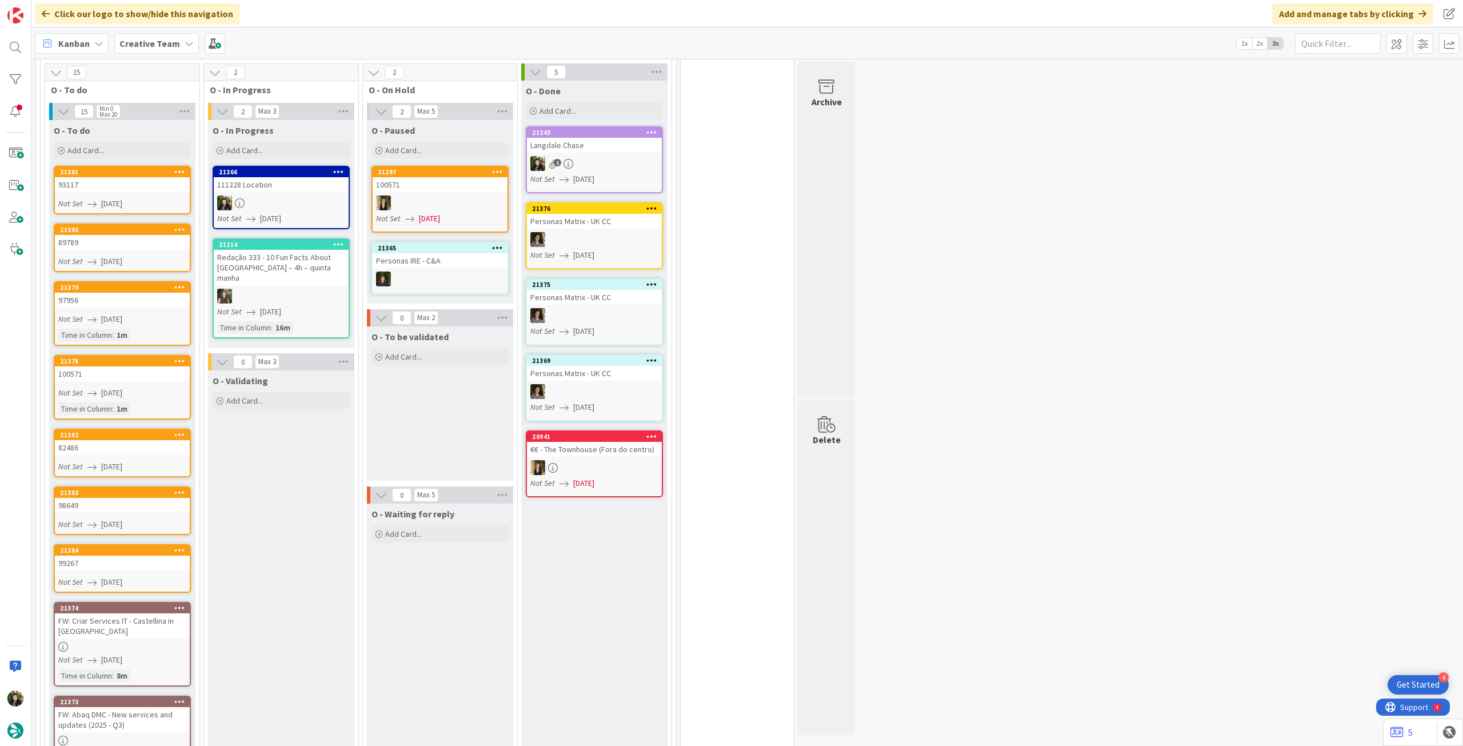
click at [179, 362] on icon at bounding box center [179, 361] width 11 height 8
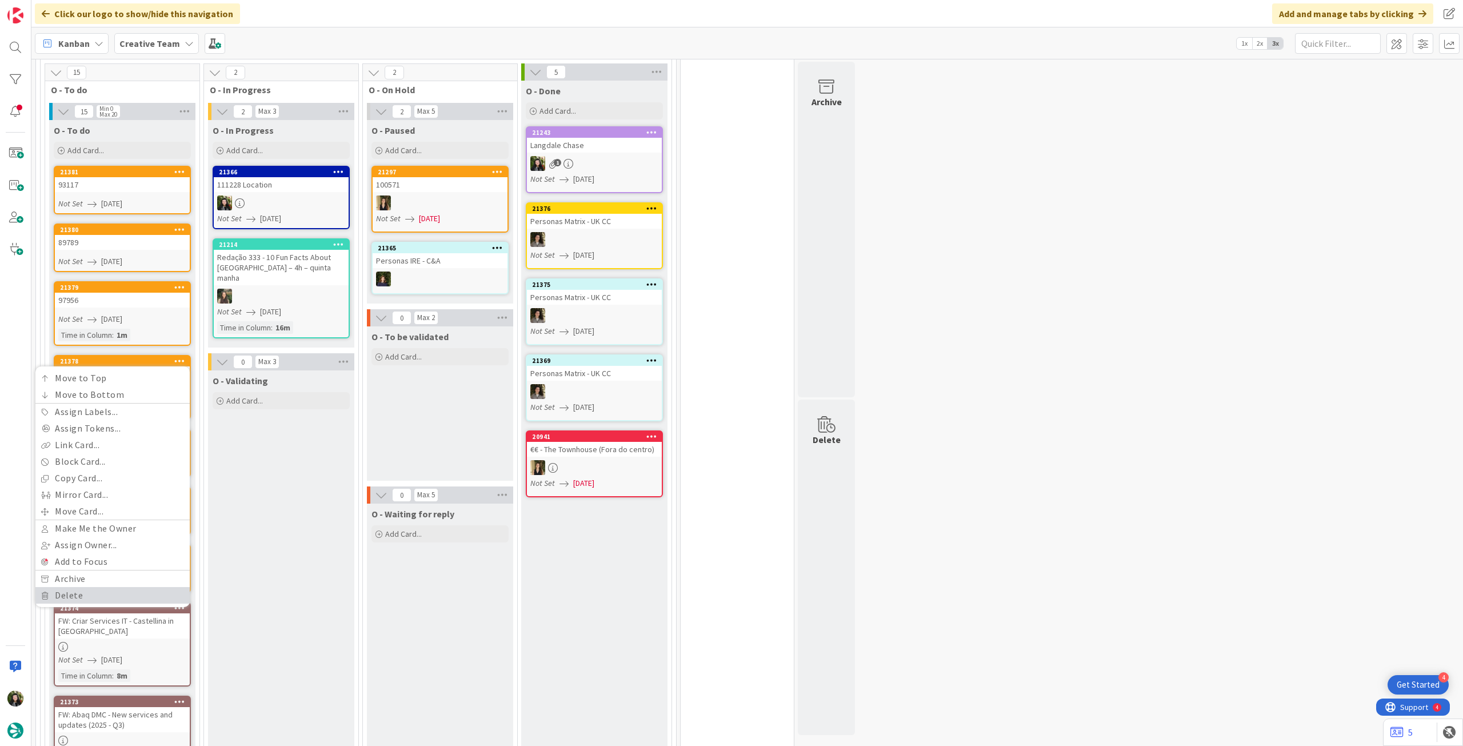
click at [108, 593] on link "Delete" at bounding box center [112, 595] width 154 height 17
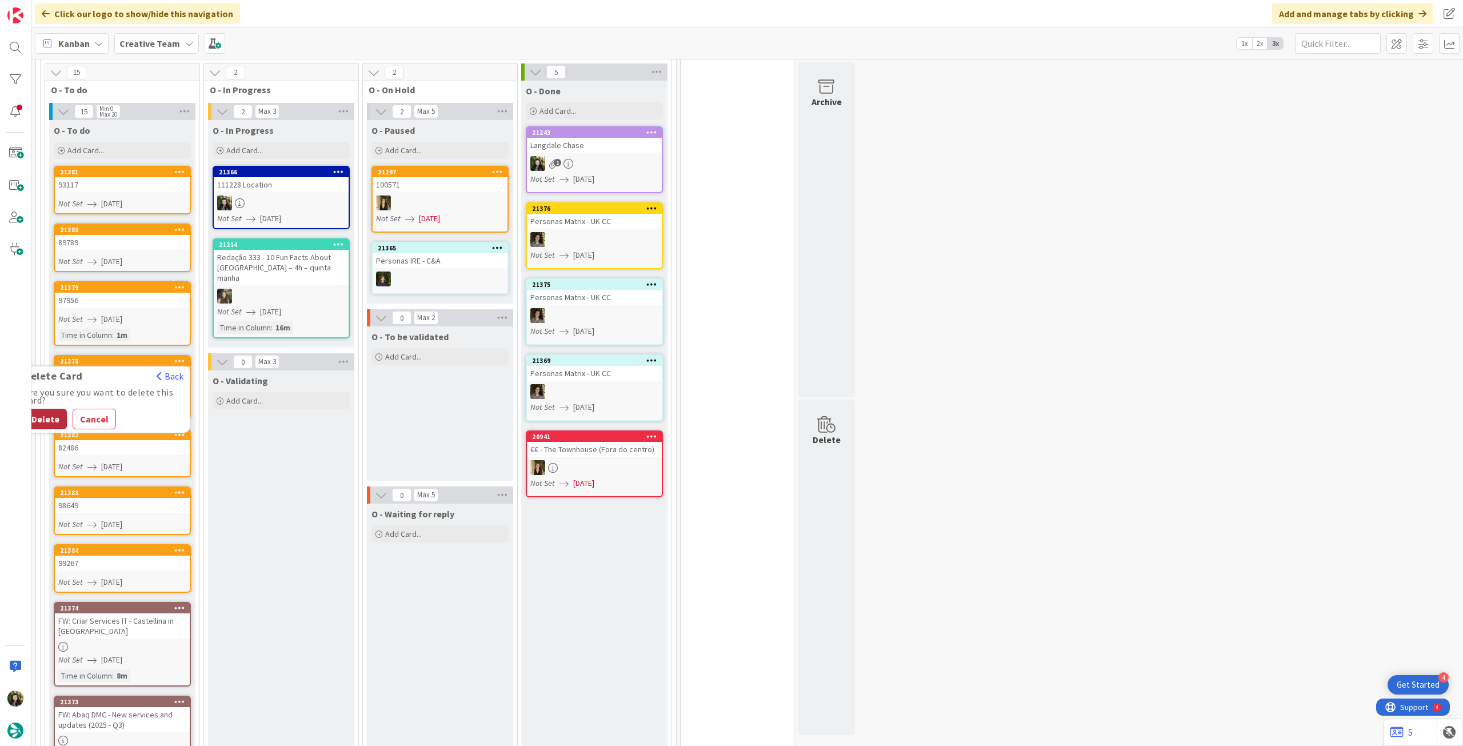
click at [58, 425] on button "Delete" at bounding box center [45, 419] width 43 height 21
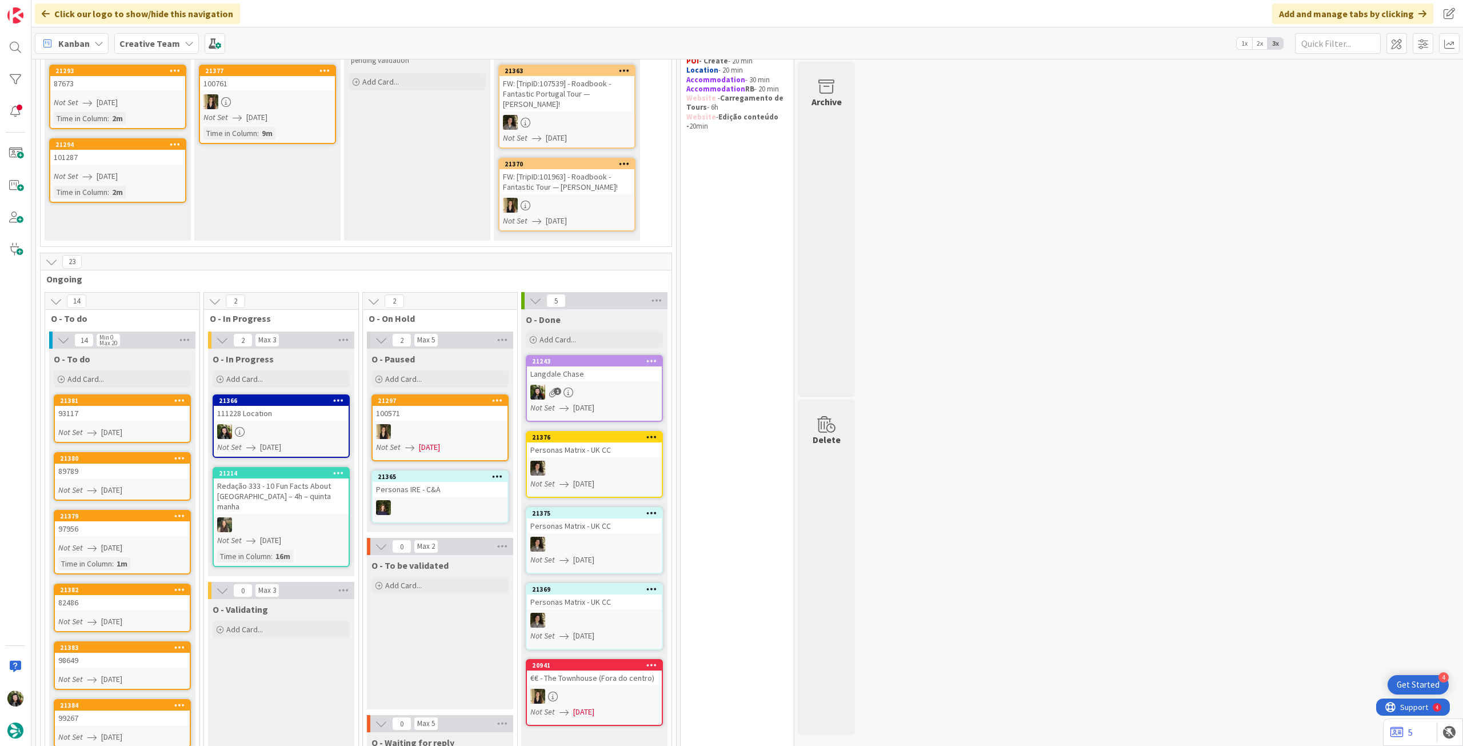
scroll to position [0, 0]
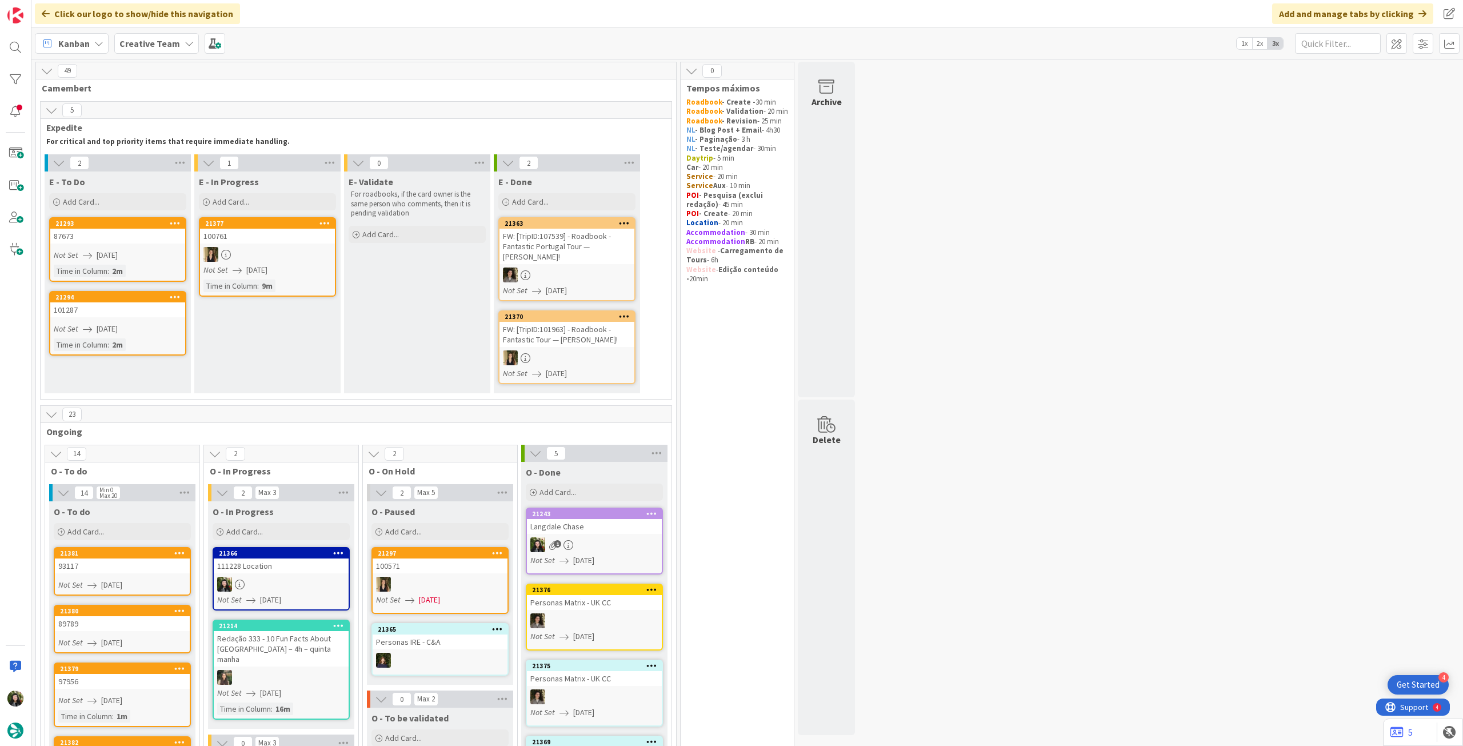
click at [185, 45] on icon at bounding box center [189, 43] width 9 height 9
click at [181, 153] on div "Creative Team - Análise" at bounding box center [211, 164] width 174 height 22
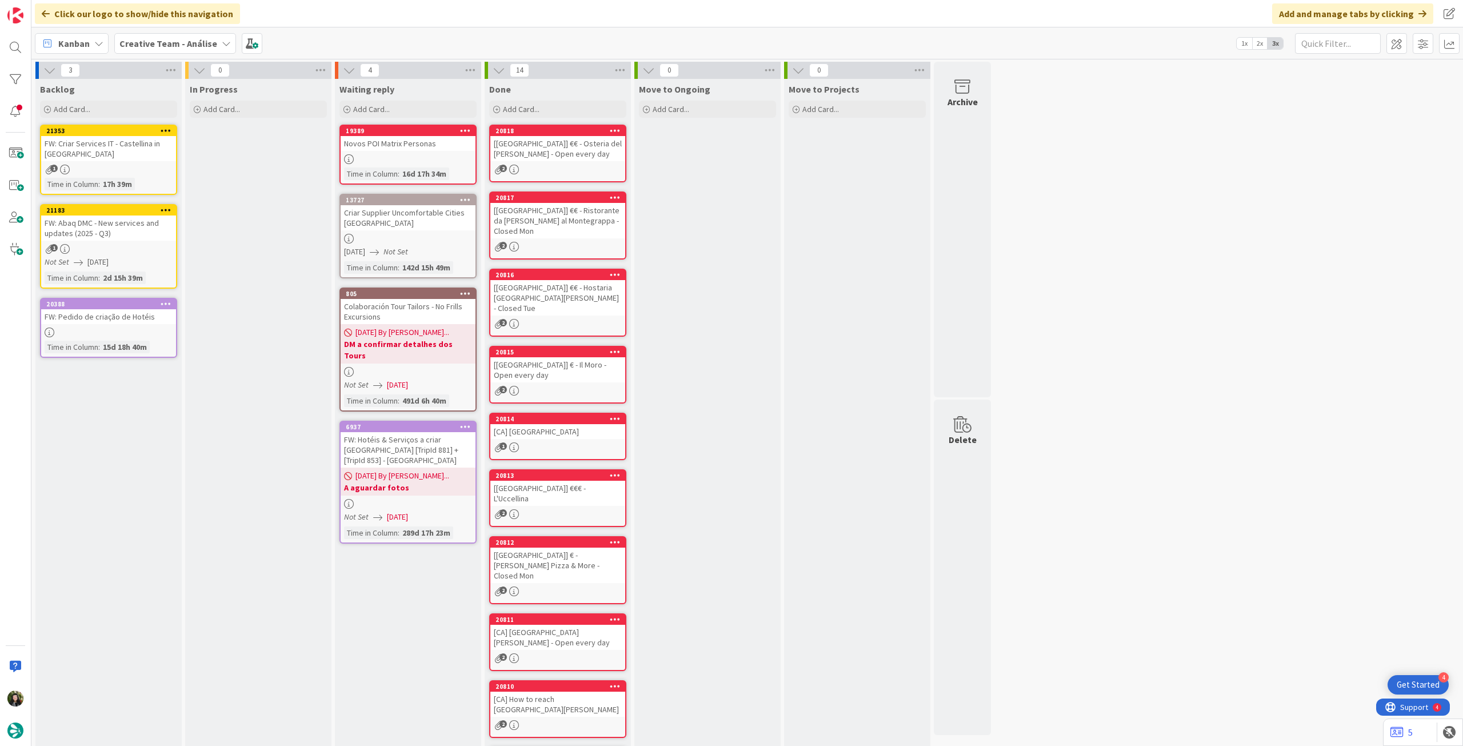
click at [183, 46] on b "Creative Team - Análise" at bounding box center [168, 43] width 98 height 11
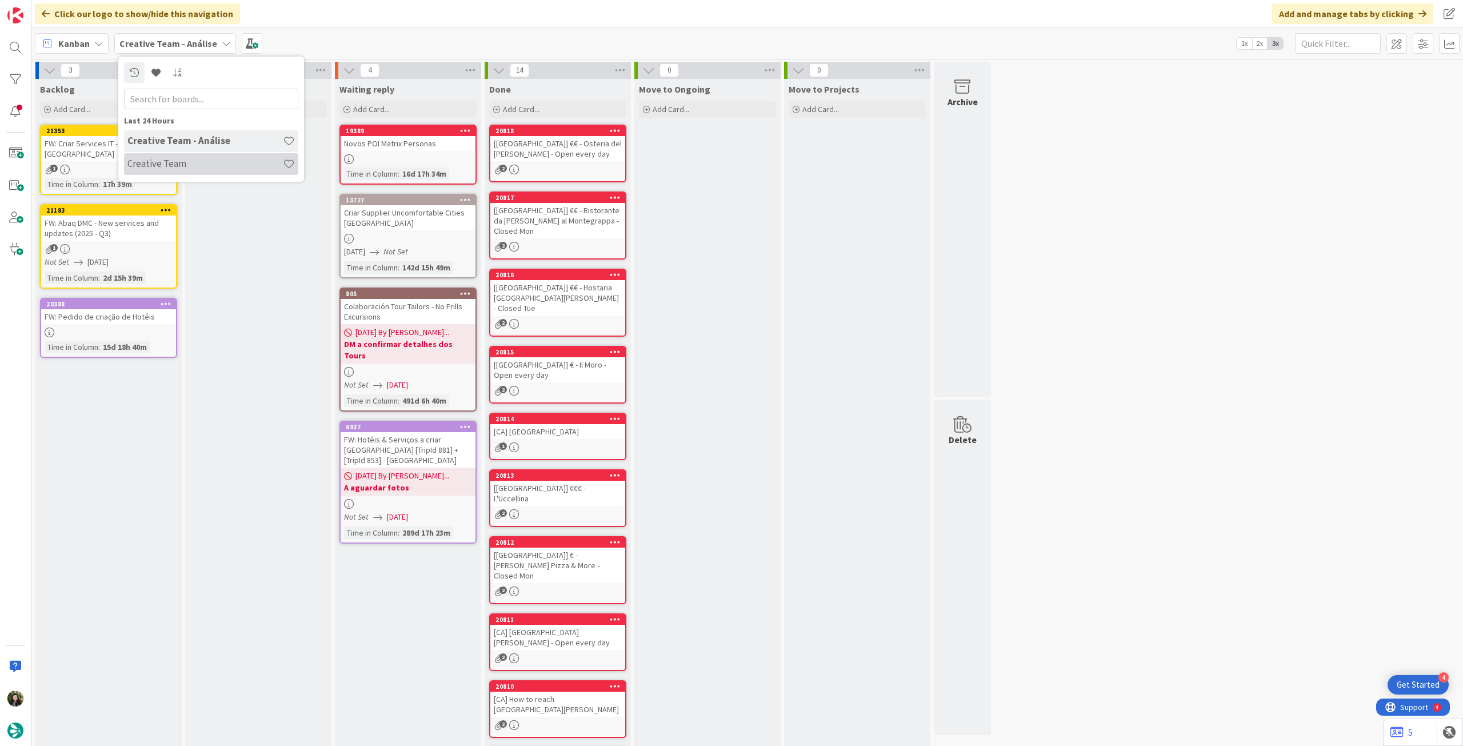
click at [186, 169] on h4 "Creative Team" at bounding box center [204, 163] width 155 height 11
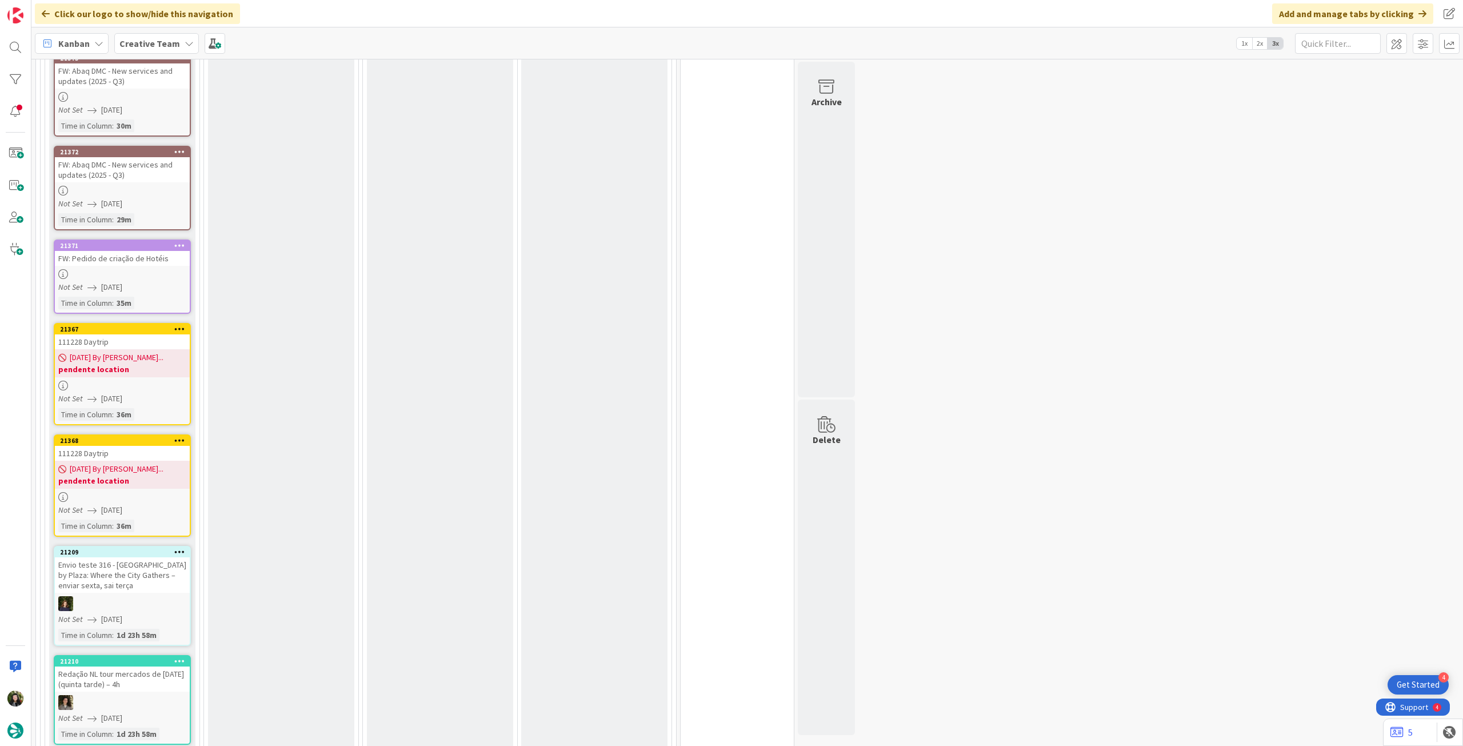
scroll to position [1143, 0]
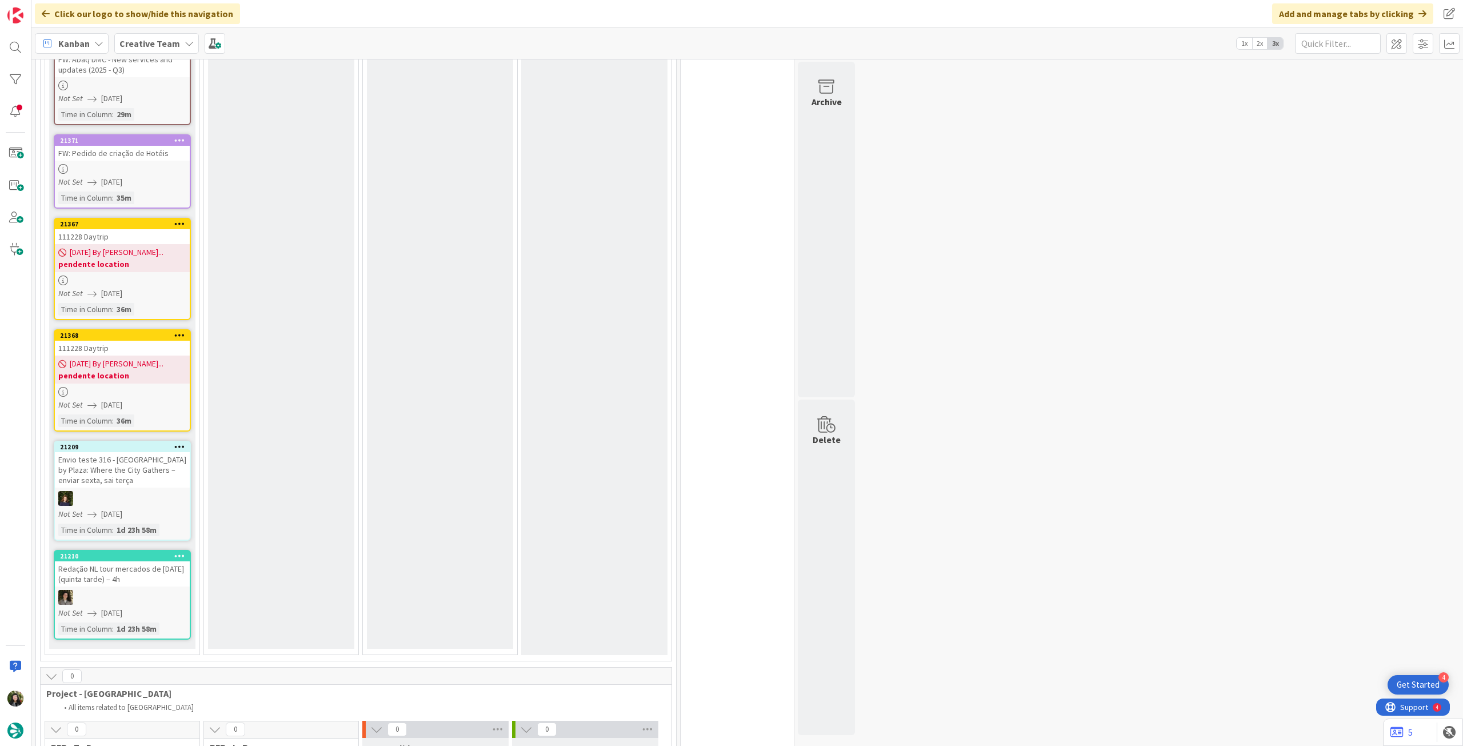
click at [159, 297] on div "Not Set 21/08/2025" at bounding box center [123, 293] width 131 height 12
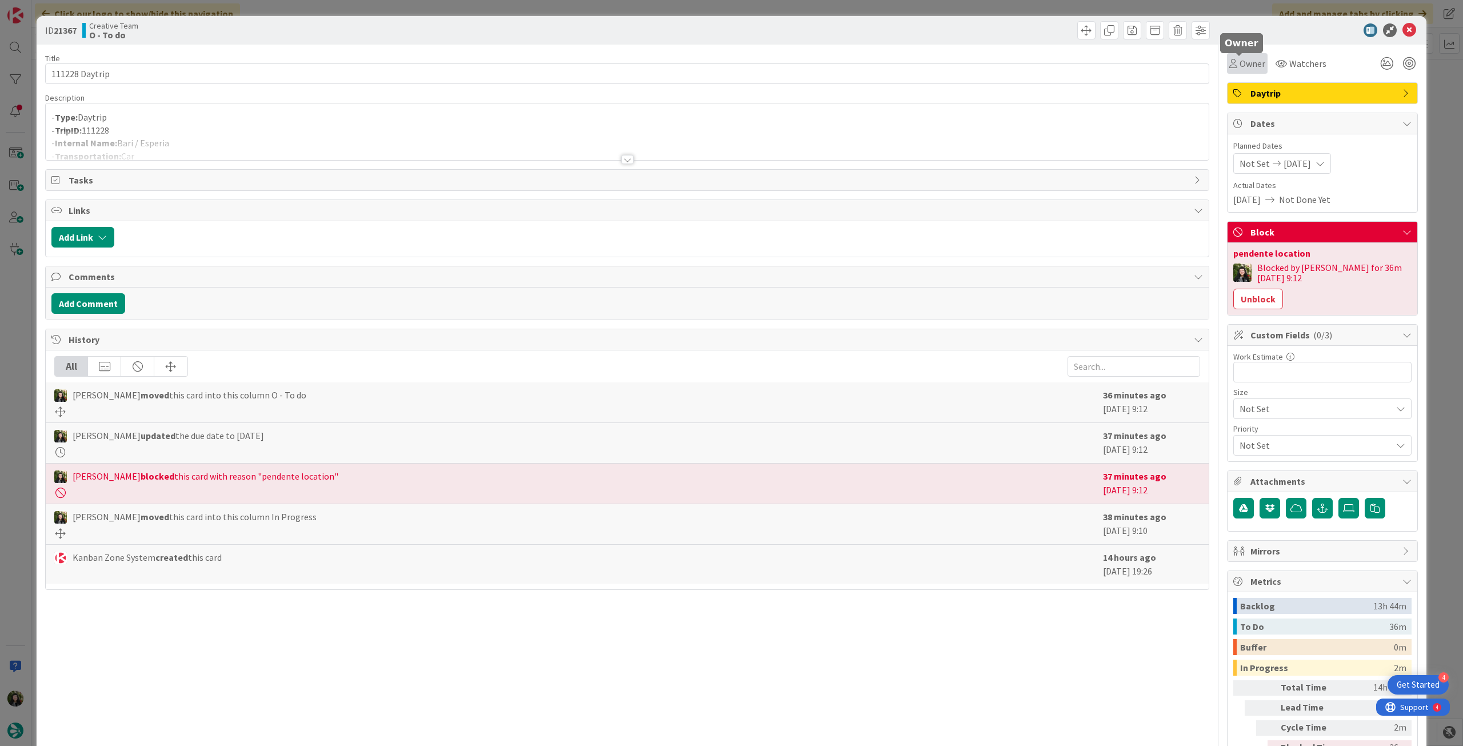
click at [1255, 68] on span "Owner" at bounding box center [1252, 64] width 26 height 14
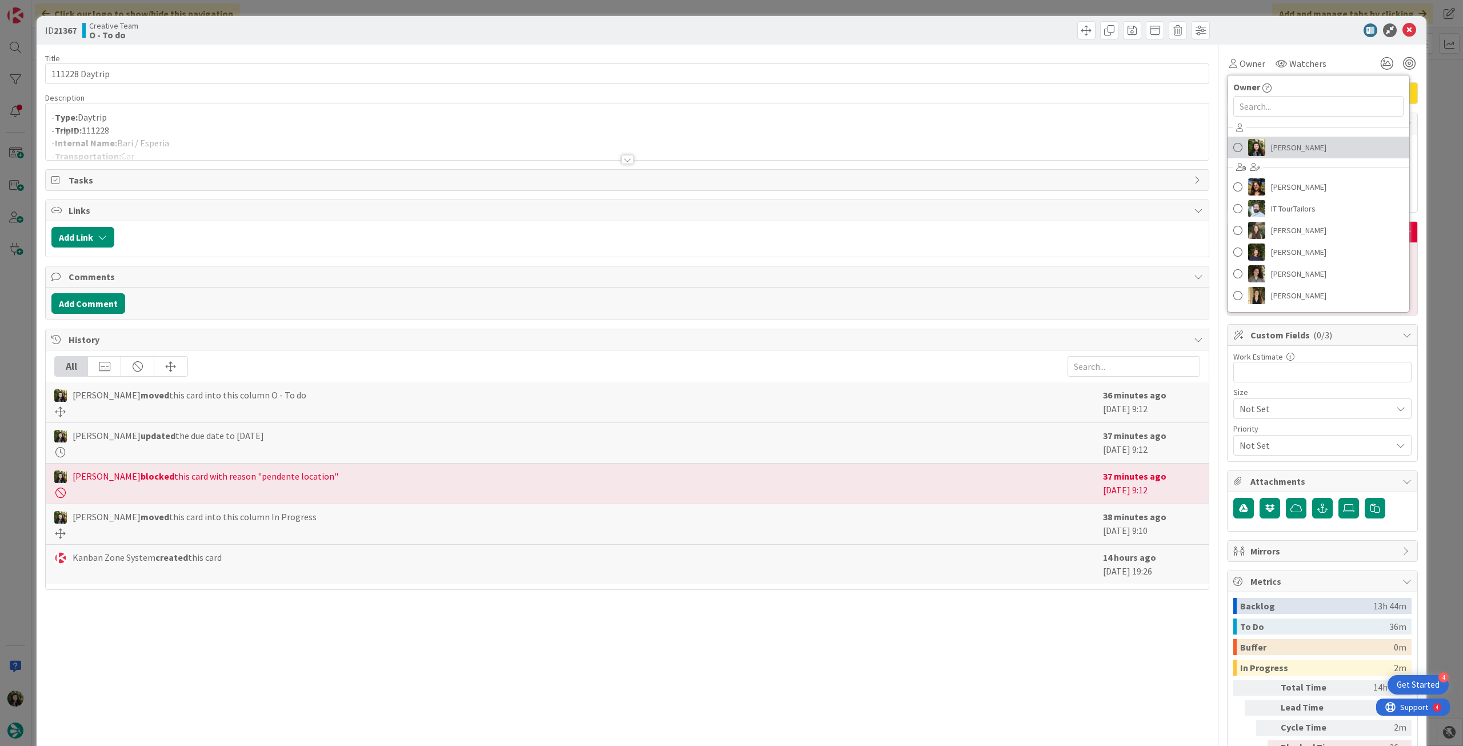
drag, startPoint x: 1279, startPoint y: 144, endPoint x: 1370, endPoint y: 75, distance: 114.2
click at [1280, 143] on span "[PERSON_NAME]" at bounding box center [1298, 147] width 55 height 17
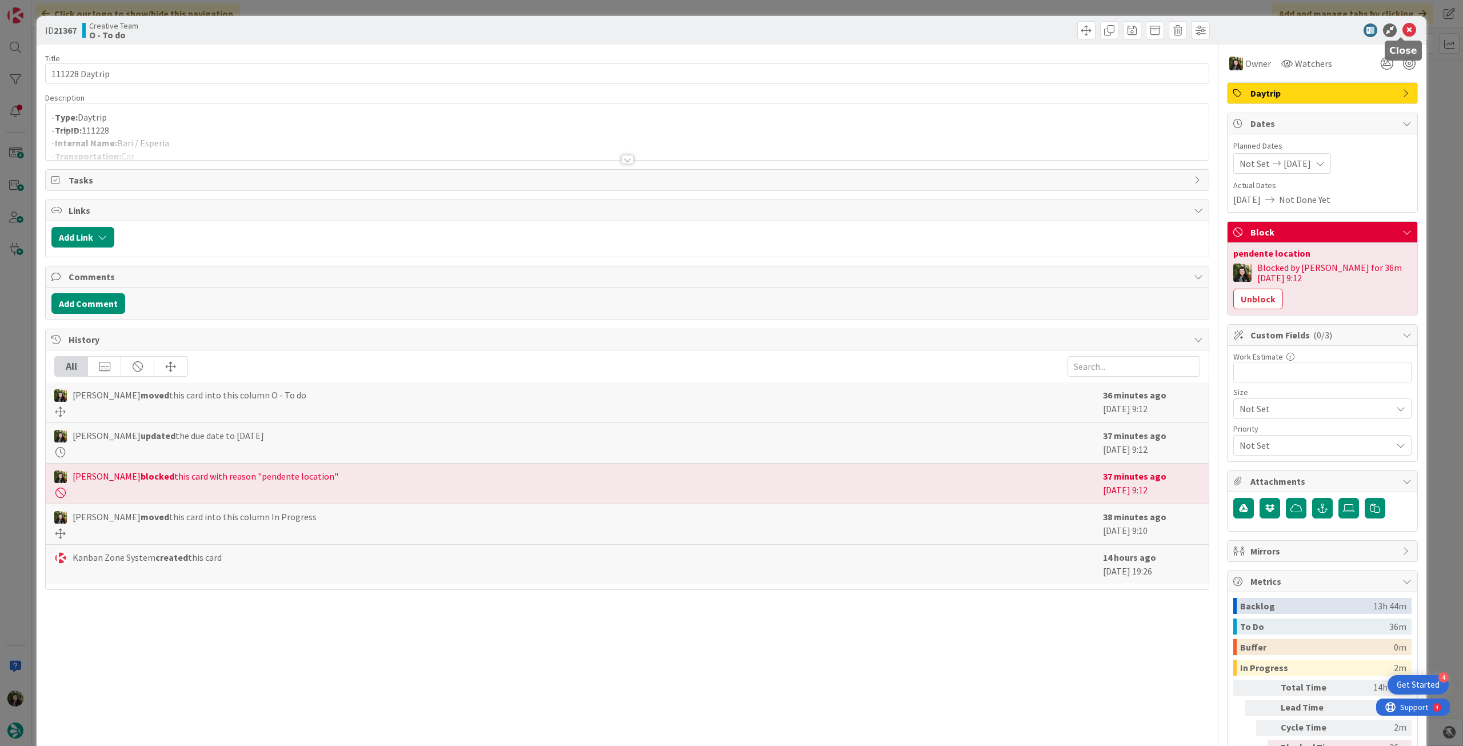
click at [1405, 33] on icon at bounding box center [1409, 30] width 14 height 14
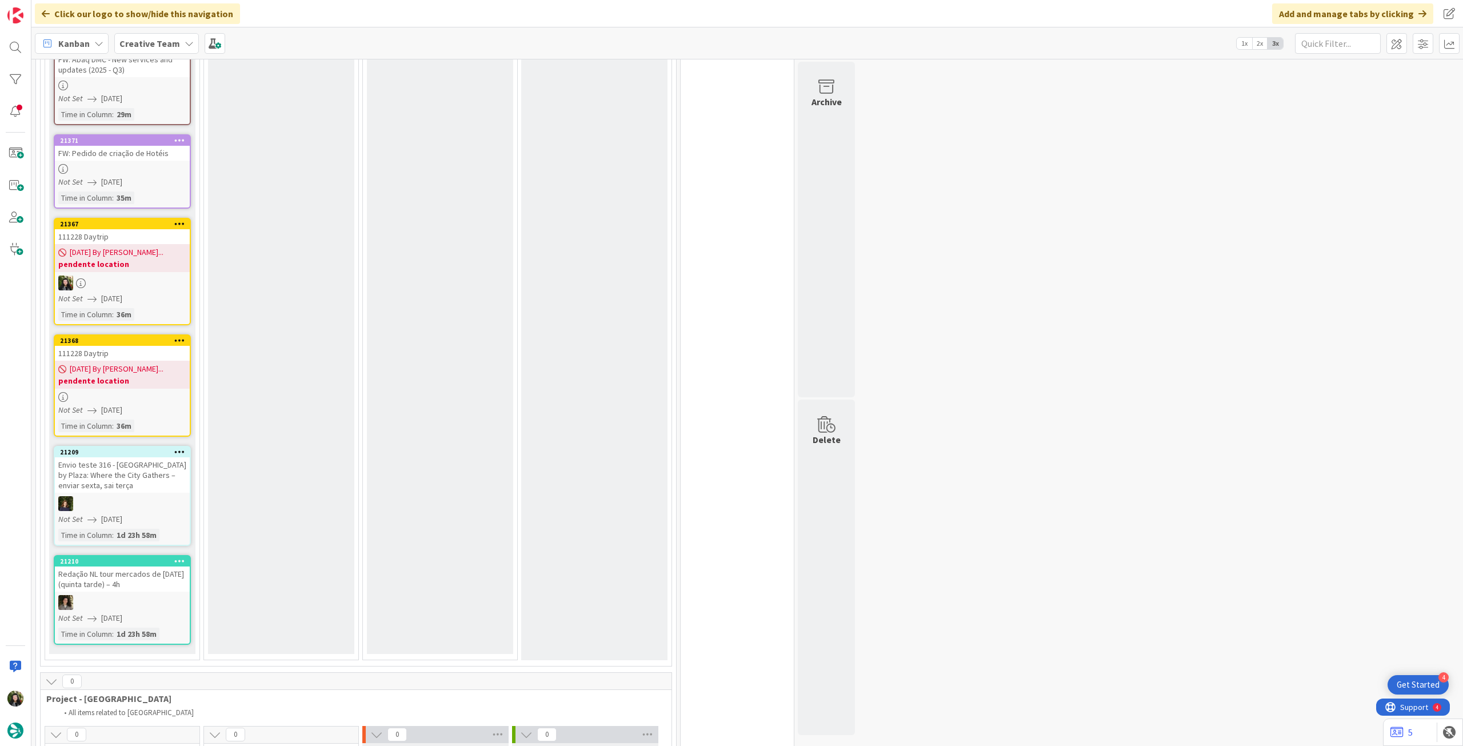
click at [152, 368] on div "21/08/2025 By Beatriz... pendente location" at bounding box center [122, 375] width 135 height 28
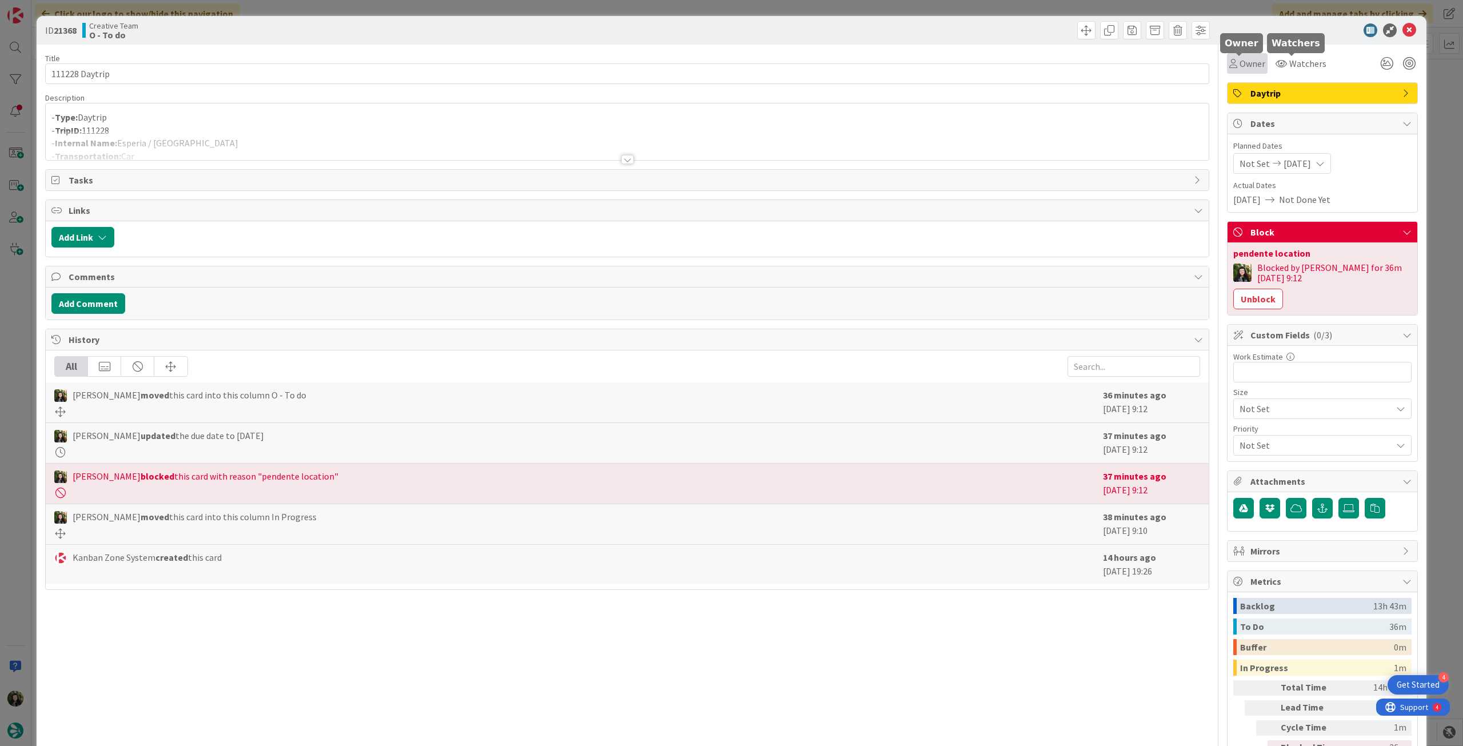
click at [1232, 71] on div "Owner" at bounding box center [1247, 63] width 41 height 21
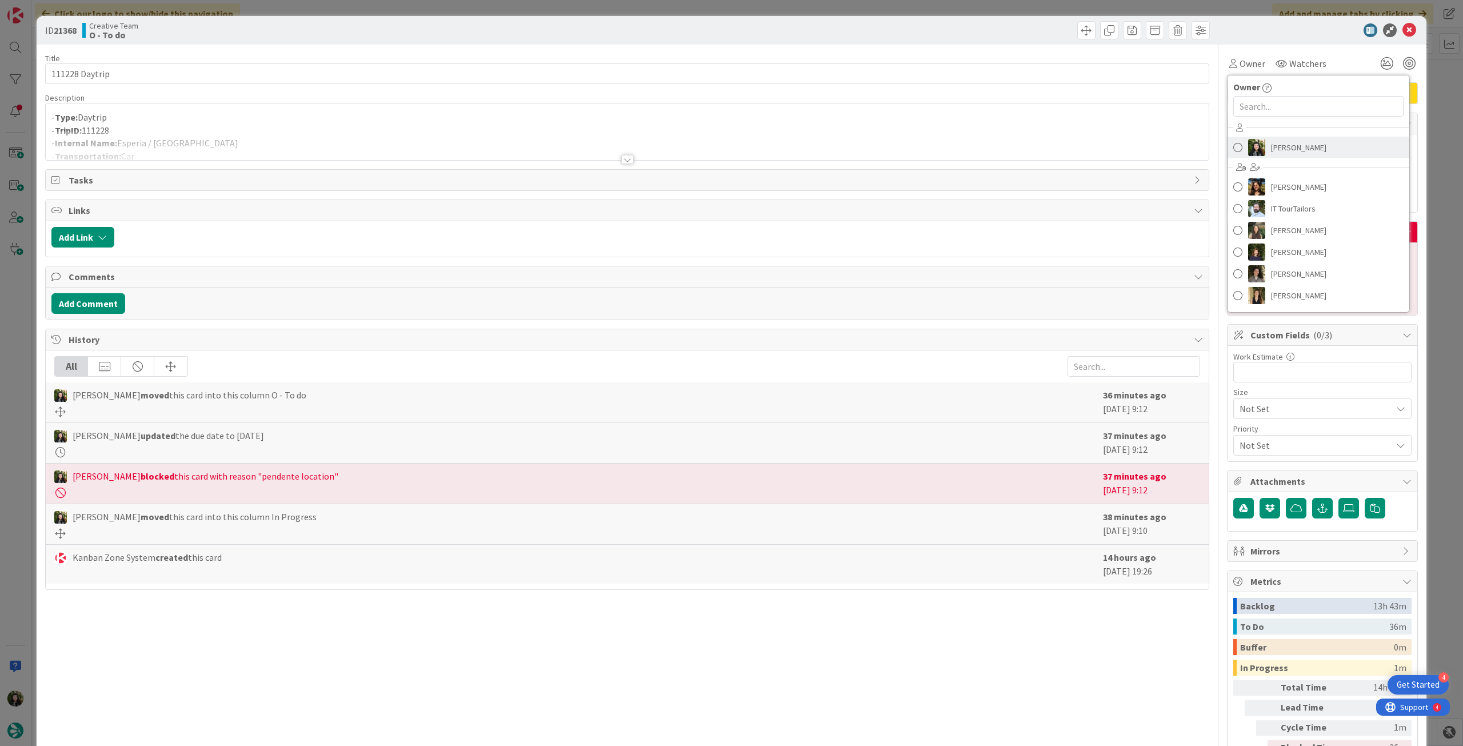
drag, startPoint x: 1307, startPoint y: 153, endPoint x: 1340, endPoint y: 127, distance: 41.9
click at [1308, 153] on span "[PERSON_NAME]" at bounding box center [1298, 147] width 55 height 17
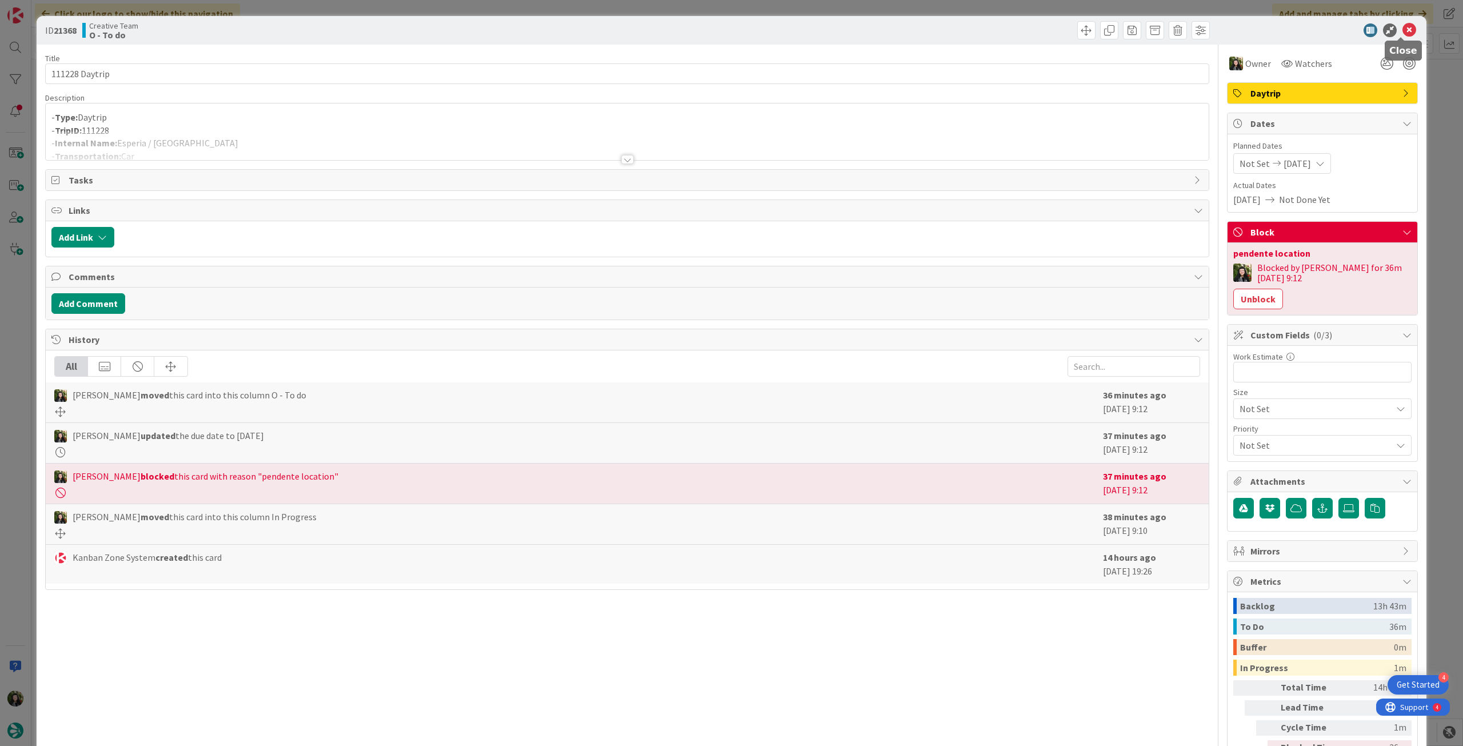
click at [1402, 28] on icon at bounding box center [1409, 30] width 14 height 14
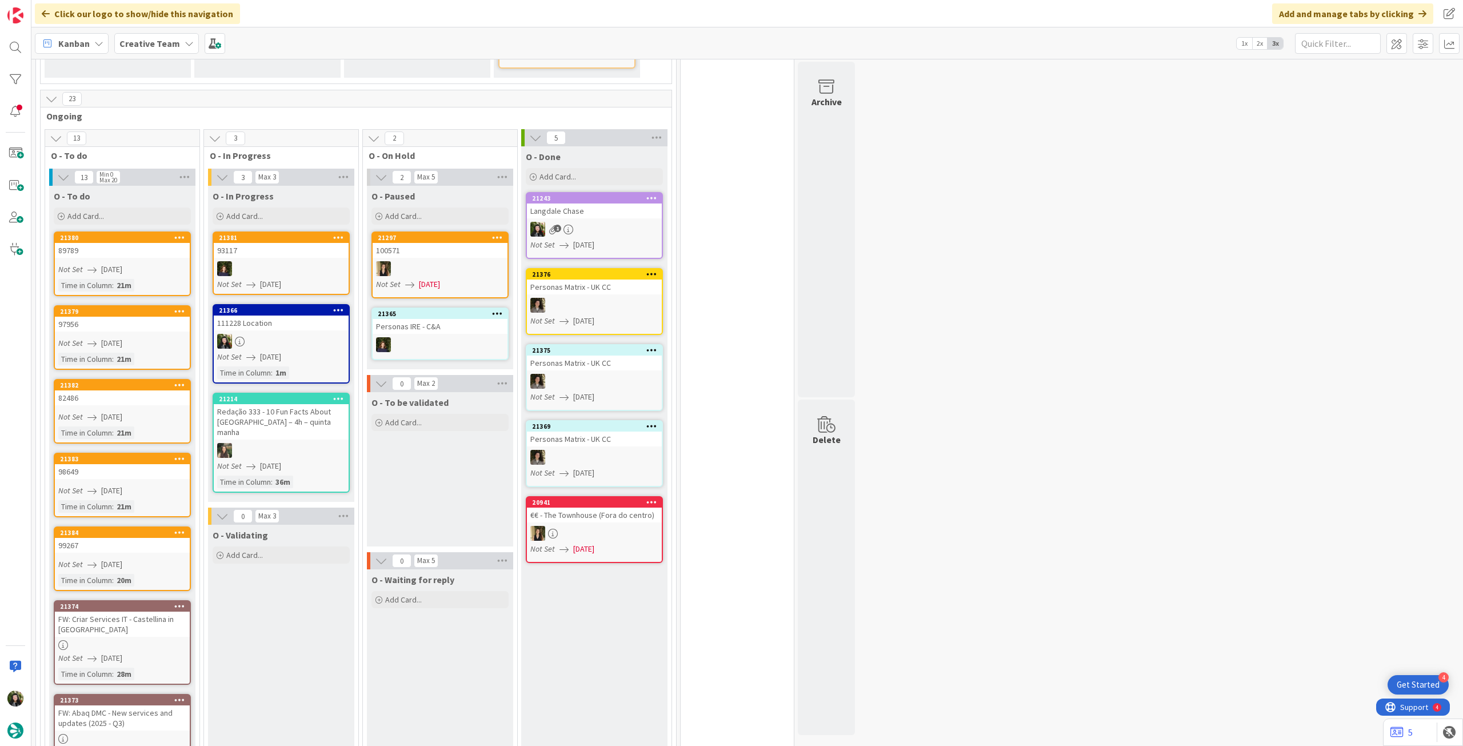
scroll to position [153, 0]
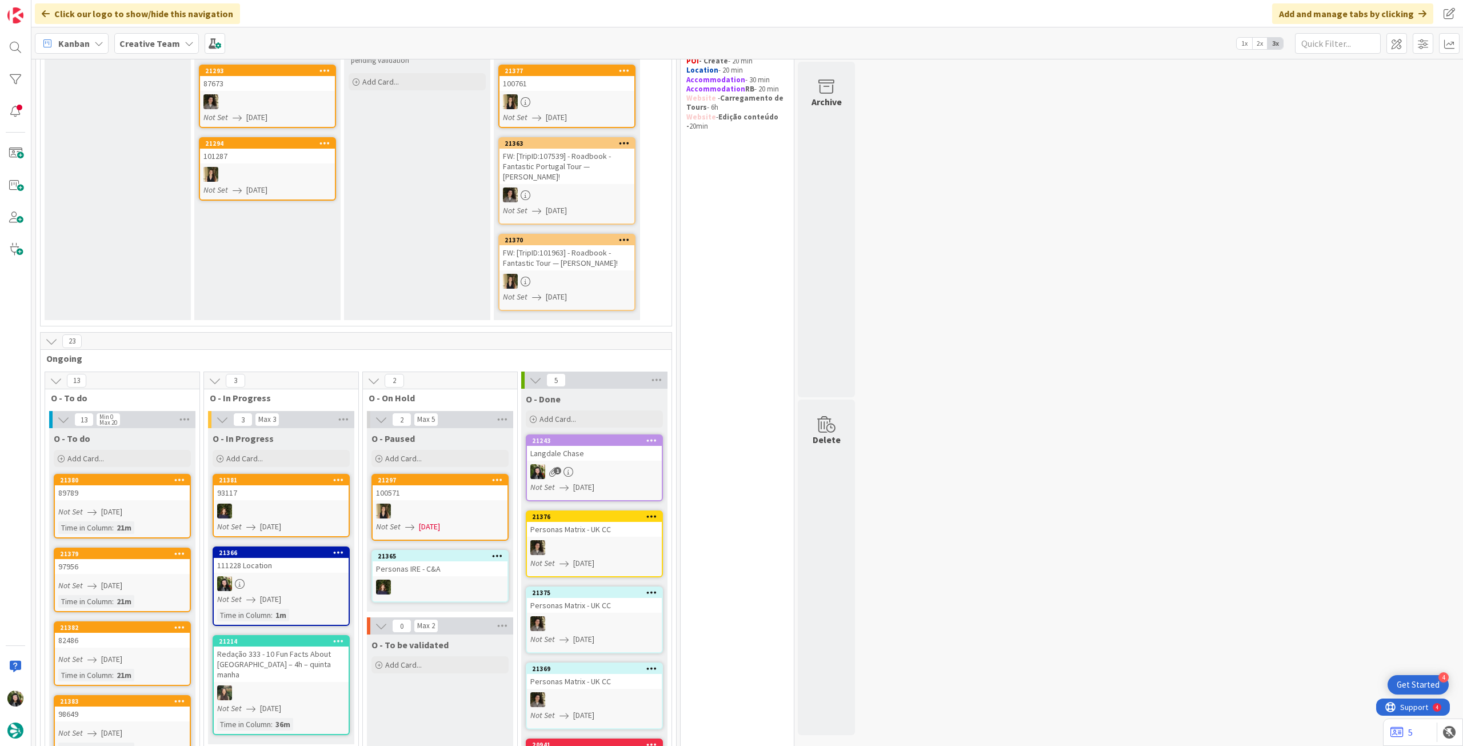
click at [144, 45] on b "Creative Team" at bounding box center [149, 43] width 61 height 11
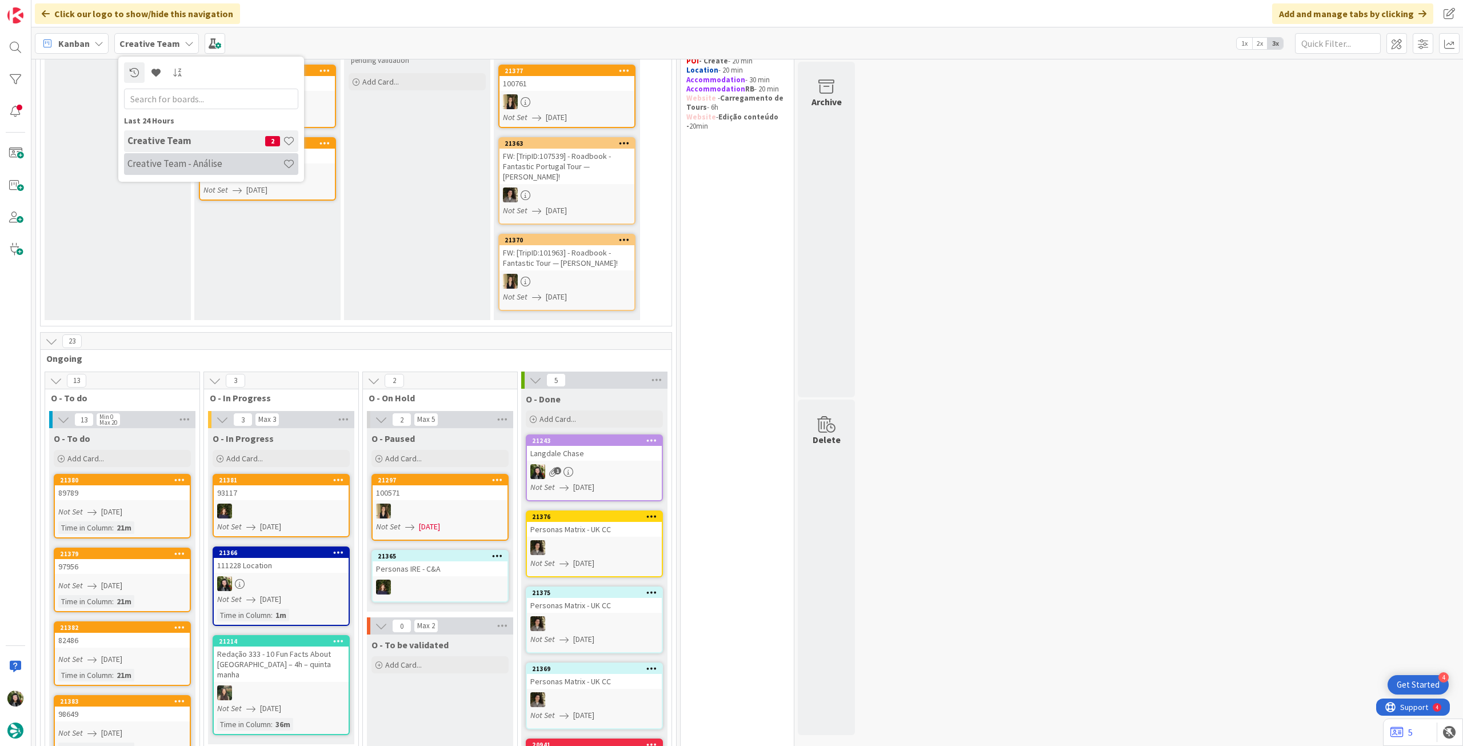
click at [175, 157] on div "Creative Team - Análise" at bounding box center [211, 164] width 174 height 22
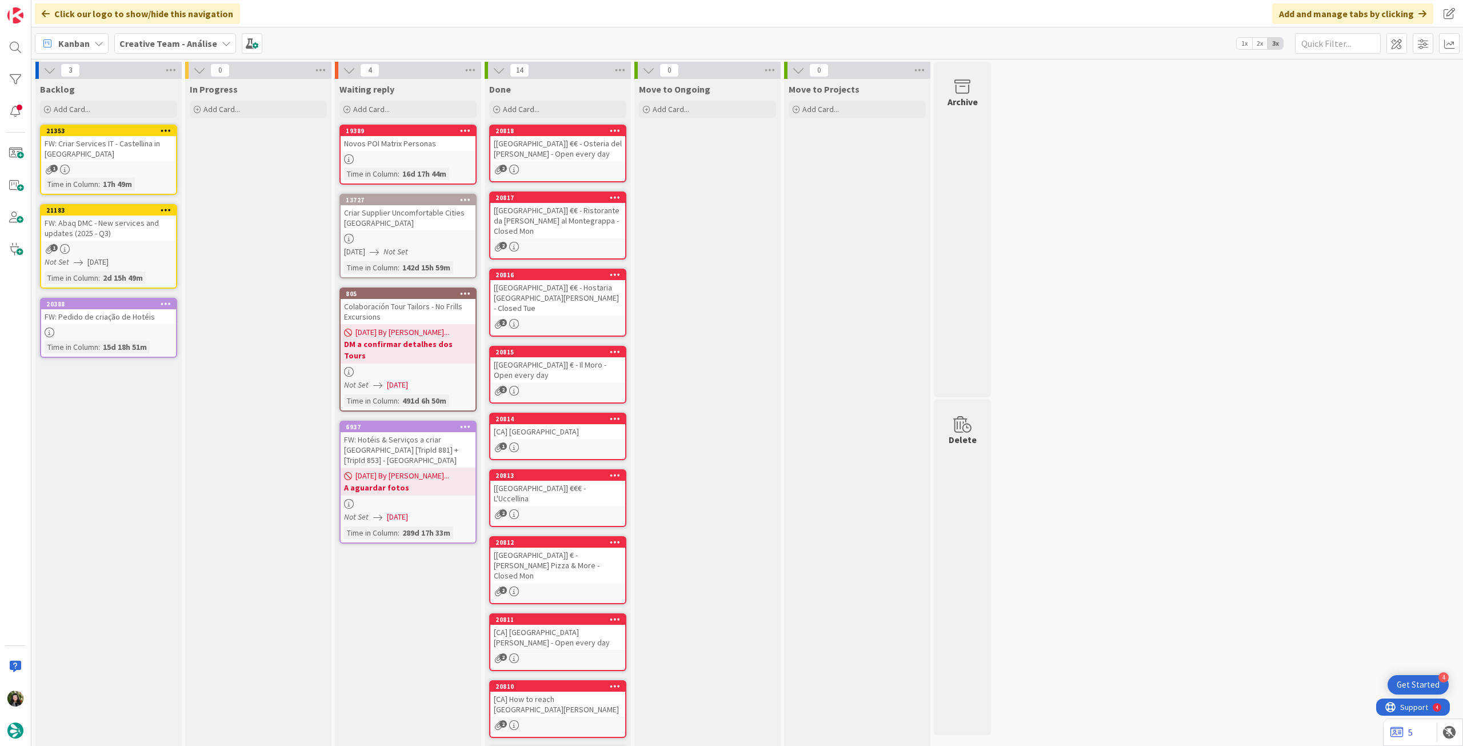
drag, startPoint x: 154, startPoint y: 49, endPoint x: 151, endPoint y: 55, distance: 7.2
click at [153, 49] on span "Creative Team - Análise" at bounding box center [168, 44] width 98 height 14
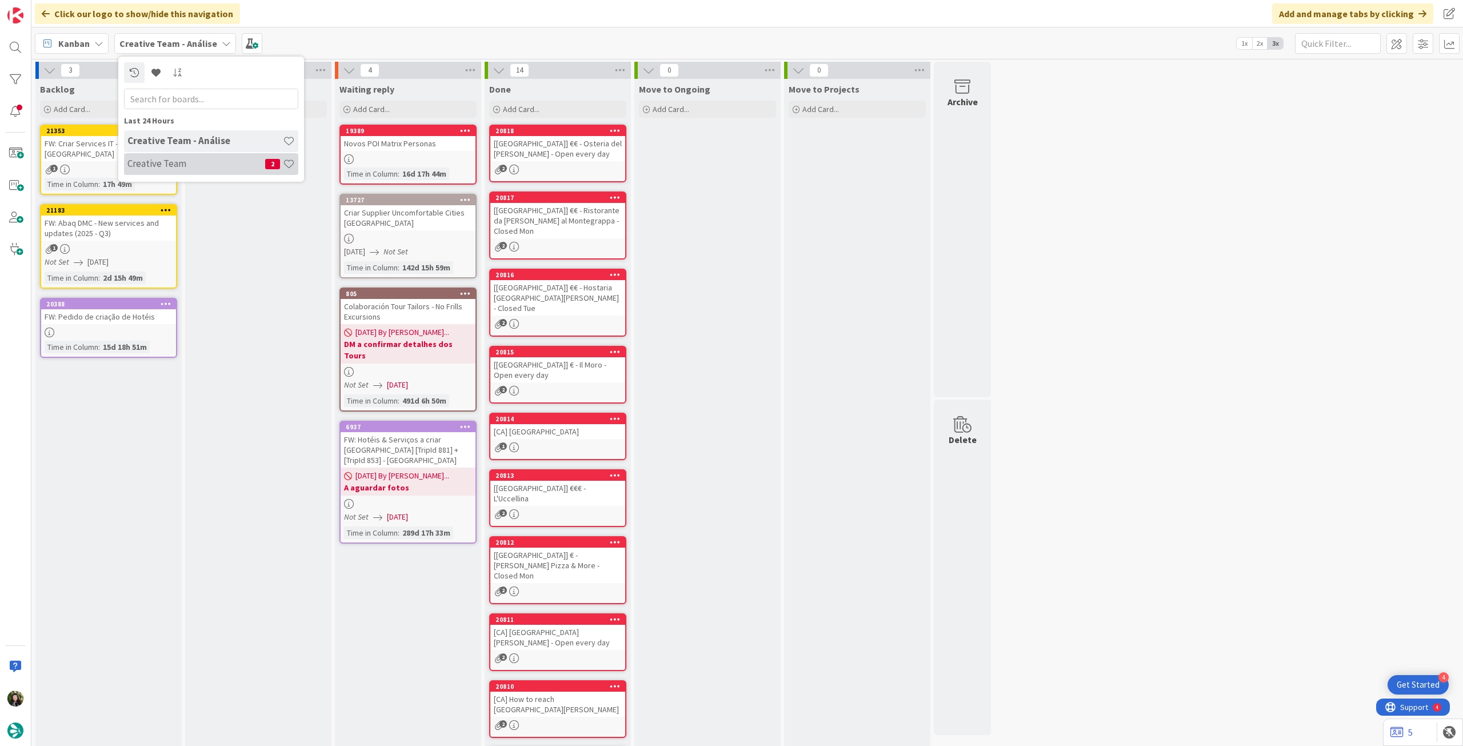
click at [176, 158] on h4 "Creative Team" at bounding box center [196, 163] width 138 height 11
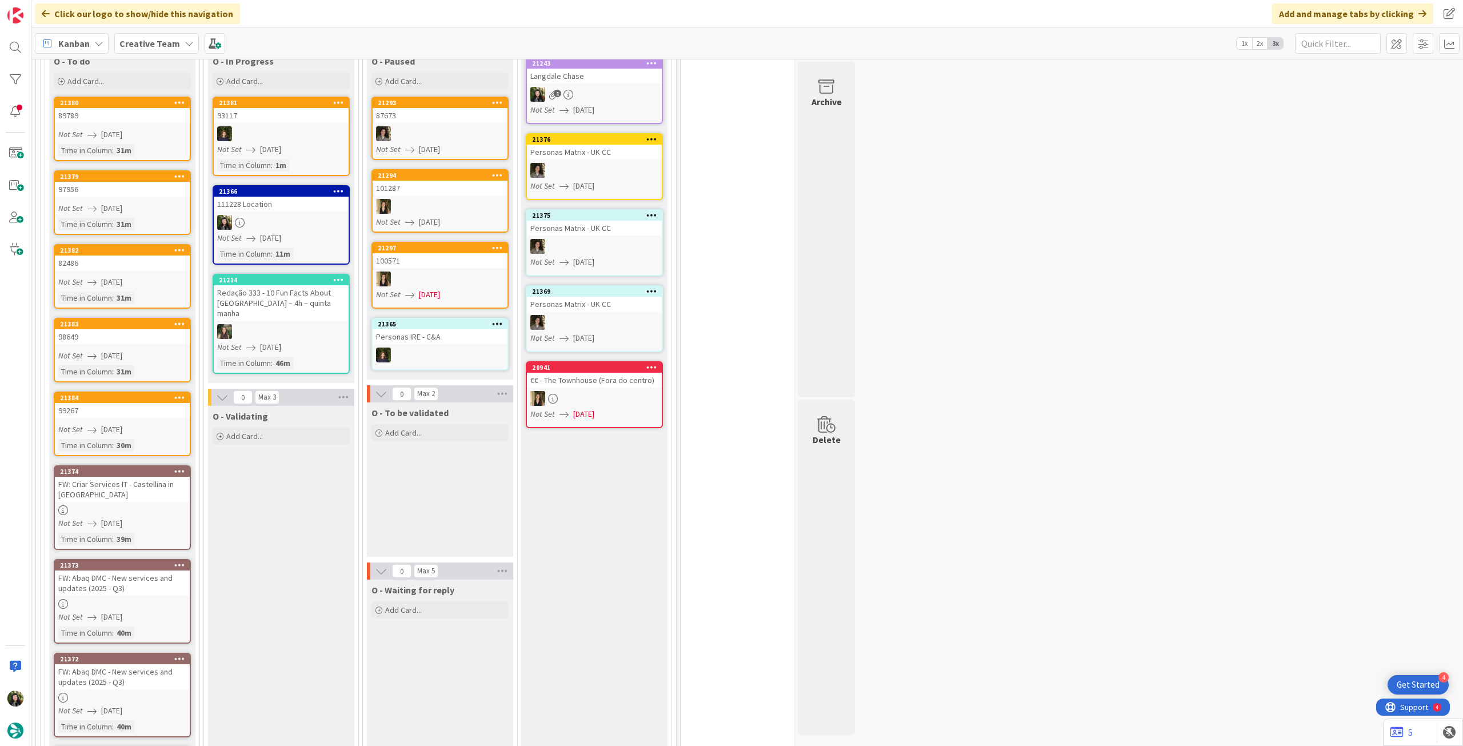
scroll to position [305, 0]
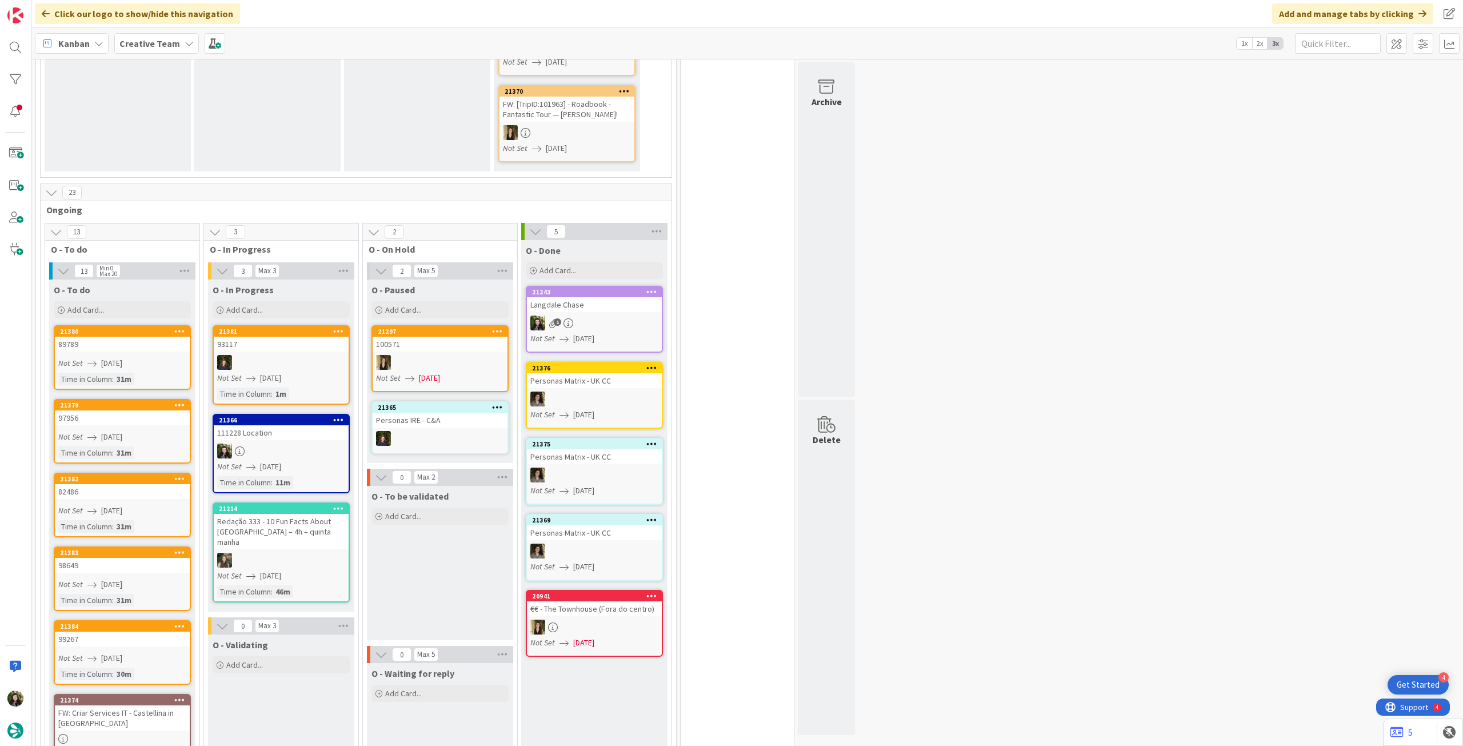
click at [297, 466] on div "Not Set 21/08/2025" at bounding box center [282, 467] width 131 height 12
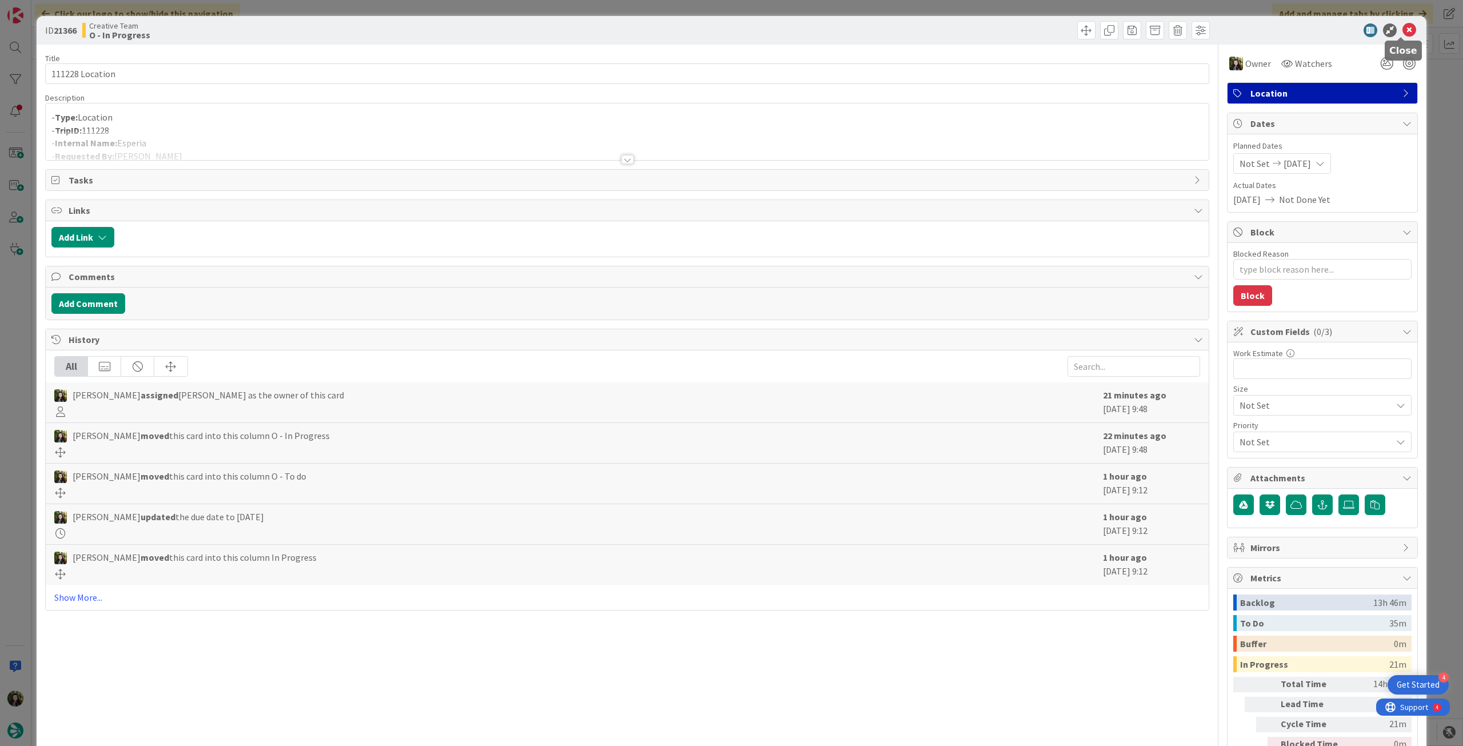
drag, startPoint x: 1398, startPoint y: 34, endPoint x: 607, endPoint y: 233, distance: 814.8
click at [1402, 35] on icon at bounding box center [1409, 30] width 14 height 14
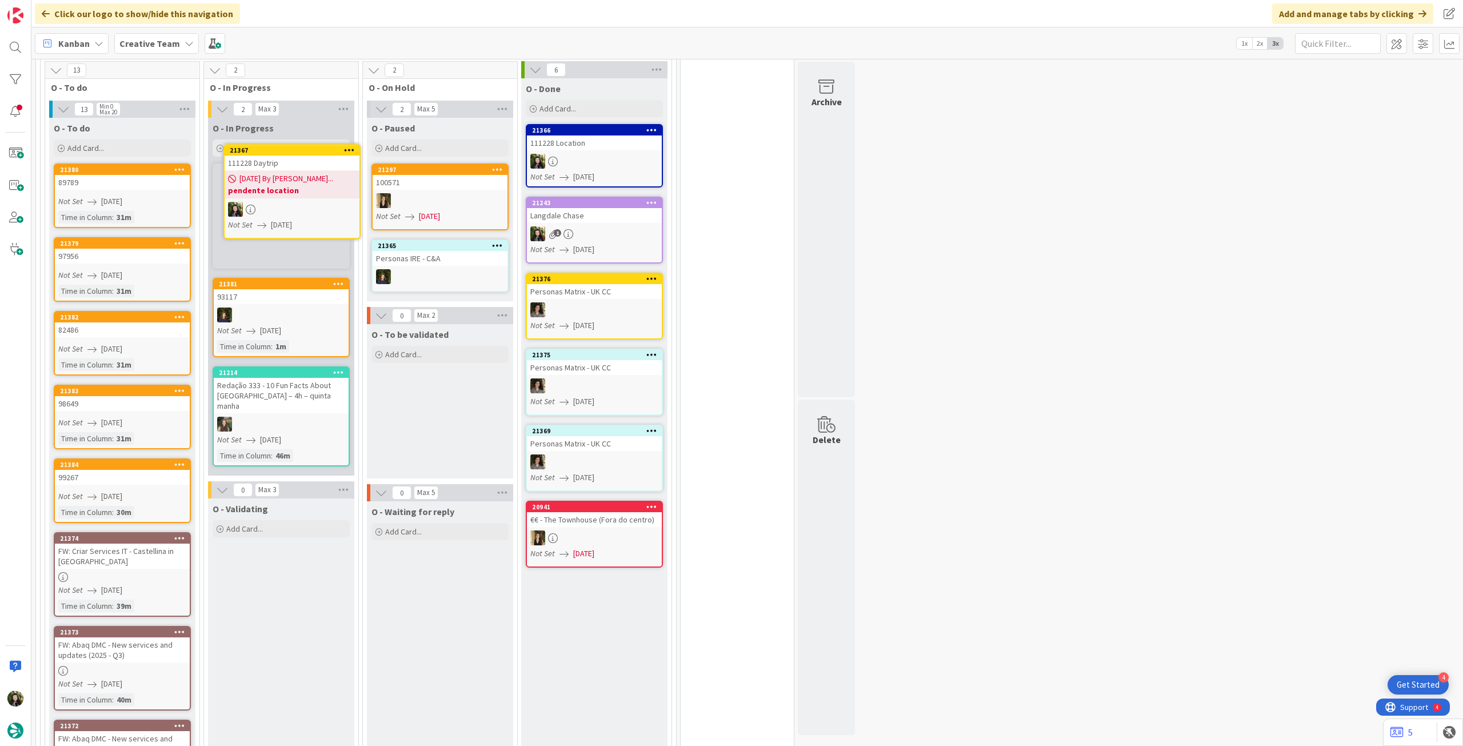
scroll to position [465, 0]
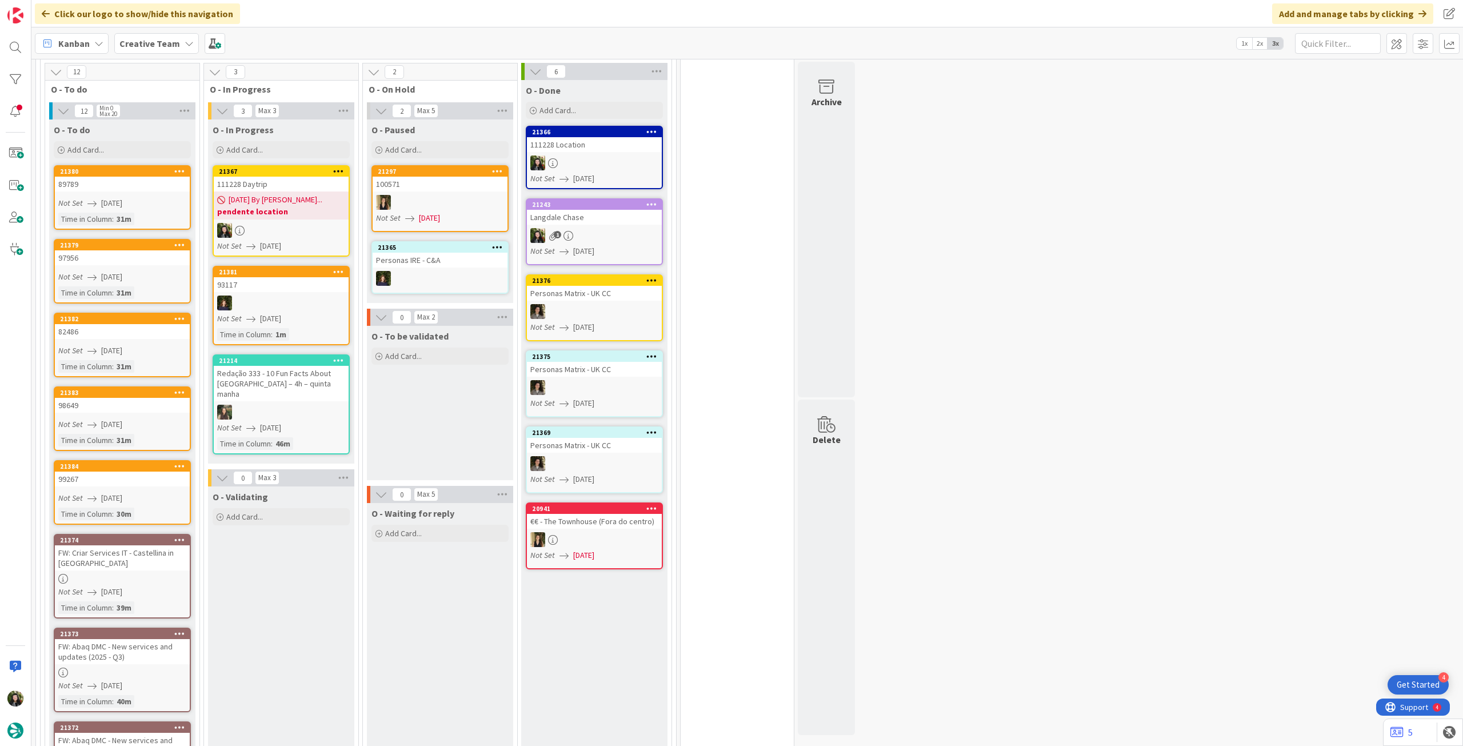
click at [313, 220] on link "21367 111228 Daytrip 21/08/2025 By Beatriz... pendente location Not Set 21/08/2…" at bounding box center [281, 210] width 137 height 91
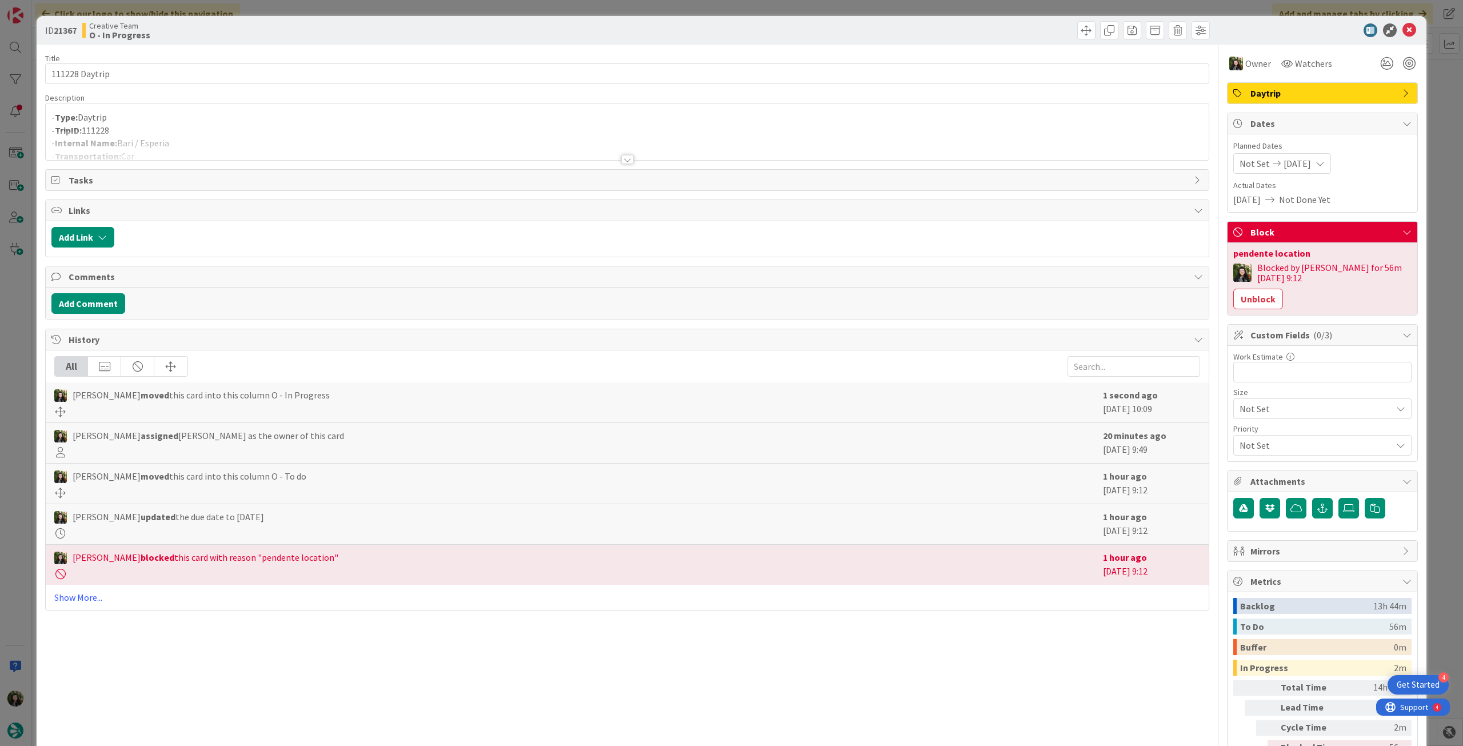
drag, startPoint x: 1237, startPoint y: 299, endPoint x: 1223, endPoint y: 289, distance: 17.6
click at [1238, 299] on button "Unblock" at bounding box center [1258, 299] width 50 height 21
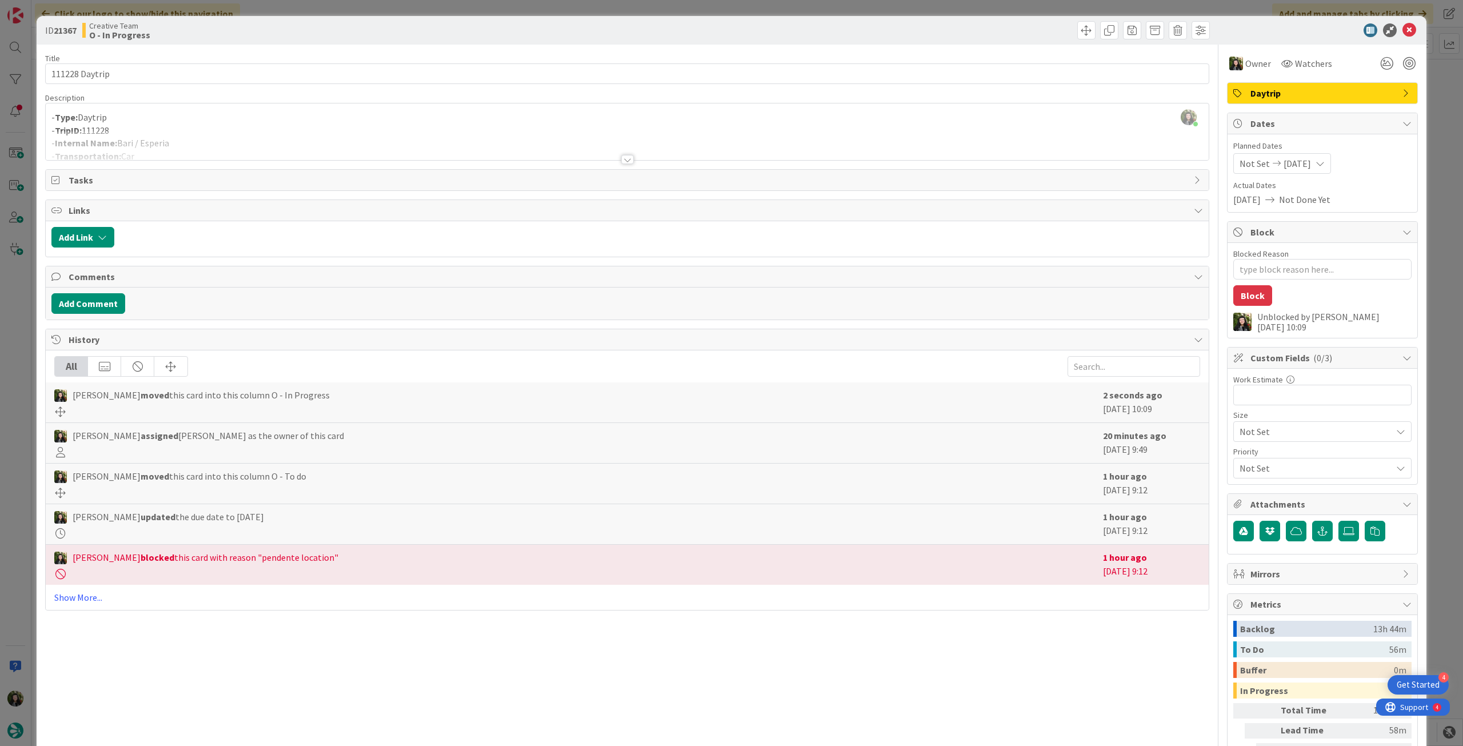
drag, startPoint x: 315, startPoint y: 131, endPoint x: 194, endPoint y: 150, distance: 123.2
click at [313, 133] on div at bounding box center [627, 145] width 1163 height 29
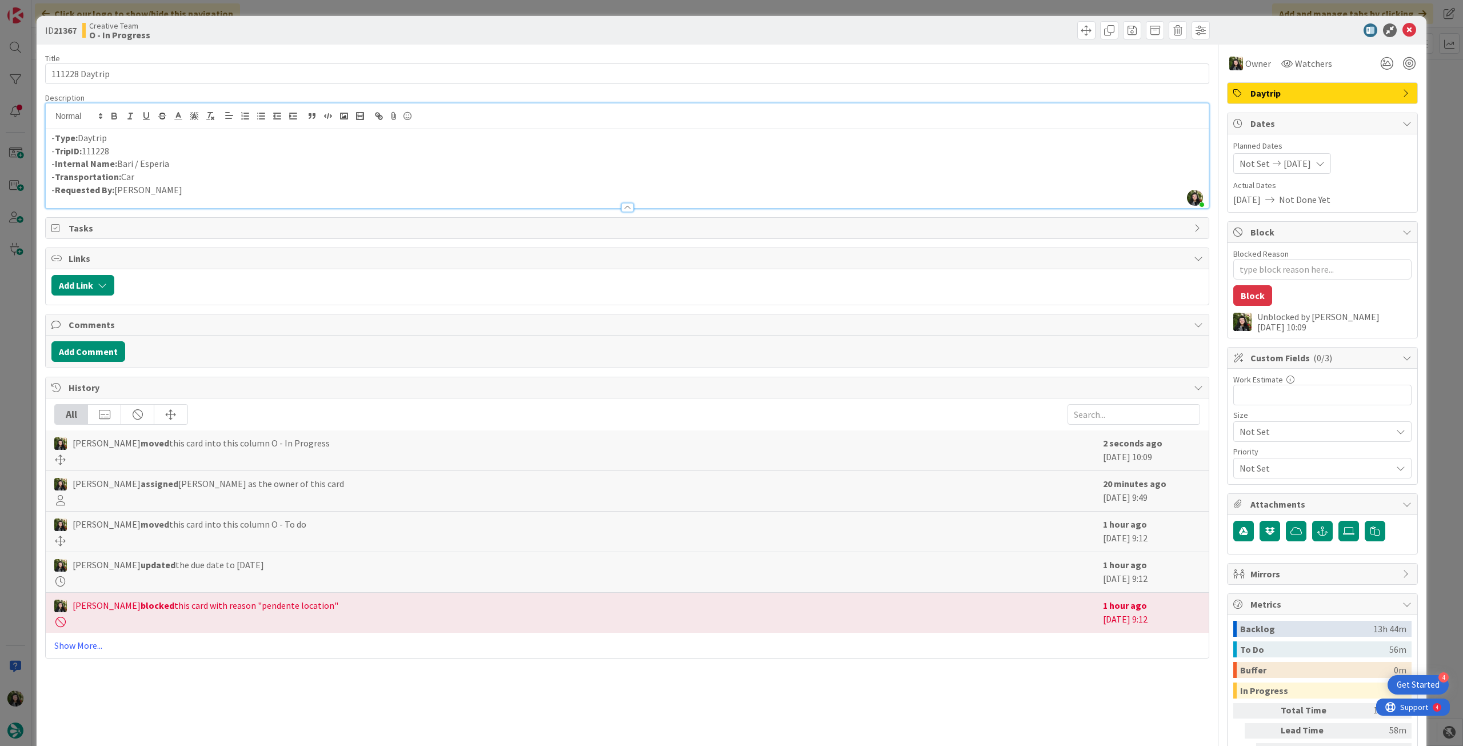
drag, startPoint x: 181, startPoint y: 164, endPoint x: 119, endPoint y: 165, distance: 62.3
click at [119, 165] on p "- Internal Name: Bari / Esperia" at bounding box center [626, 163] width 1151 height 13
copy p "Bari / Esperia"
click at [1402, 32] on icon at bounding box center [1409, 30] width 14 height 14
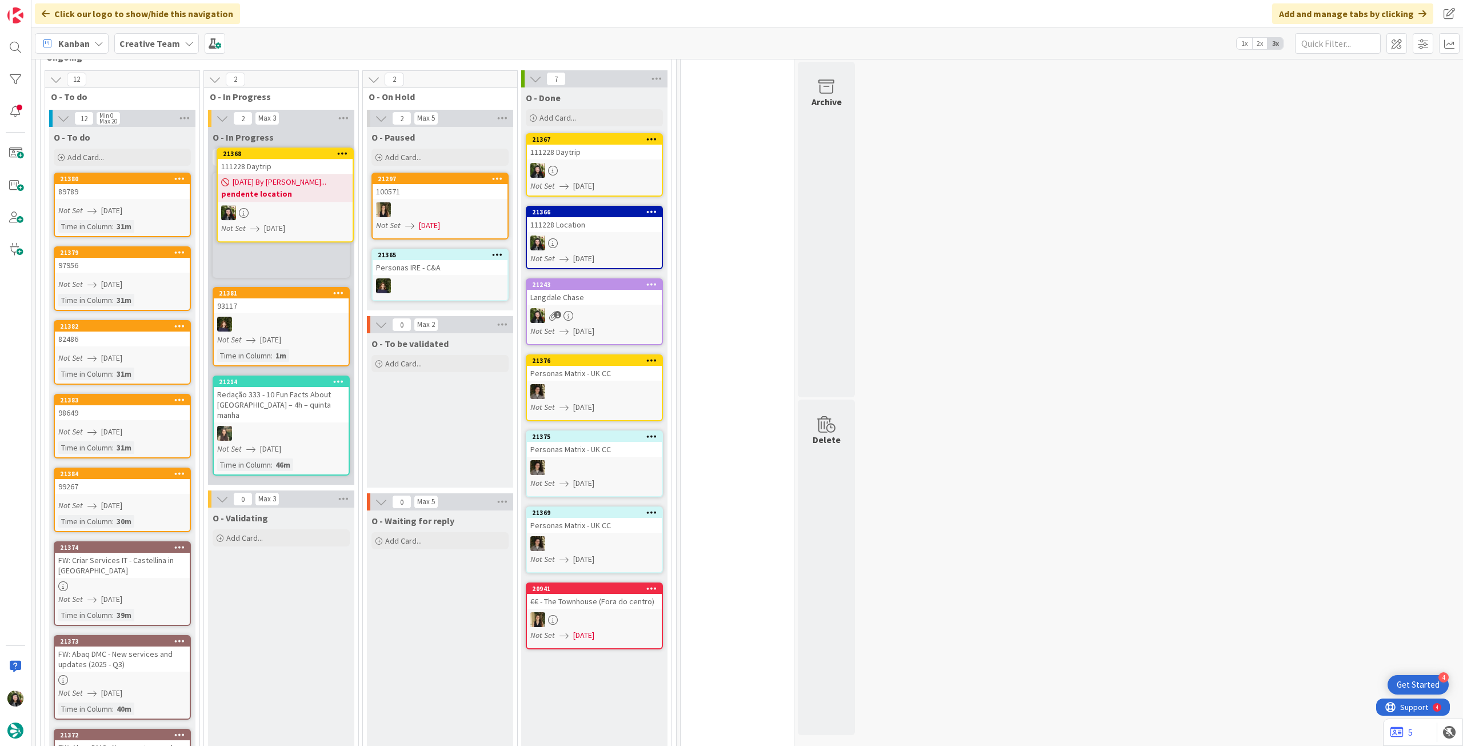
scroll to position [454, 0]
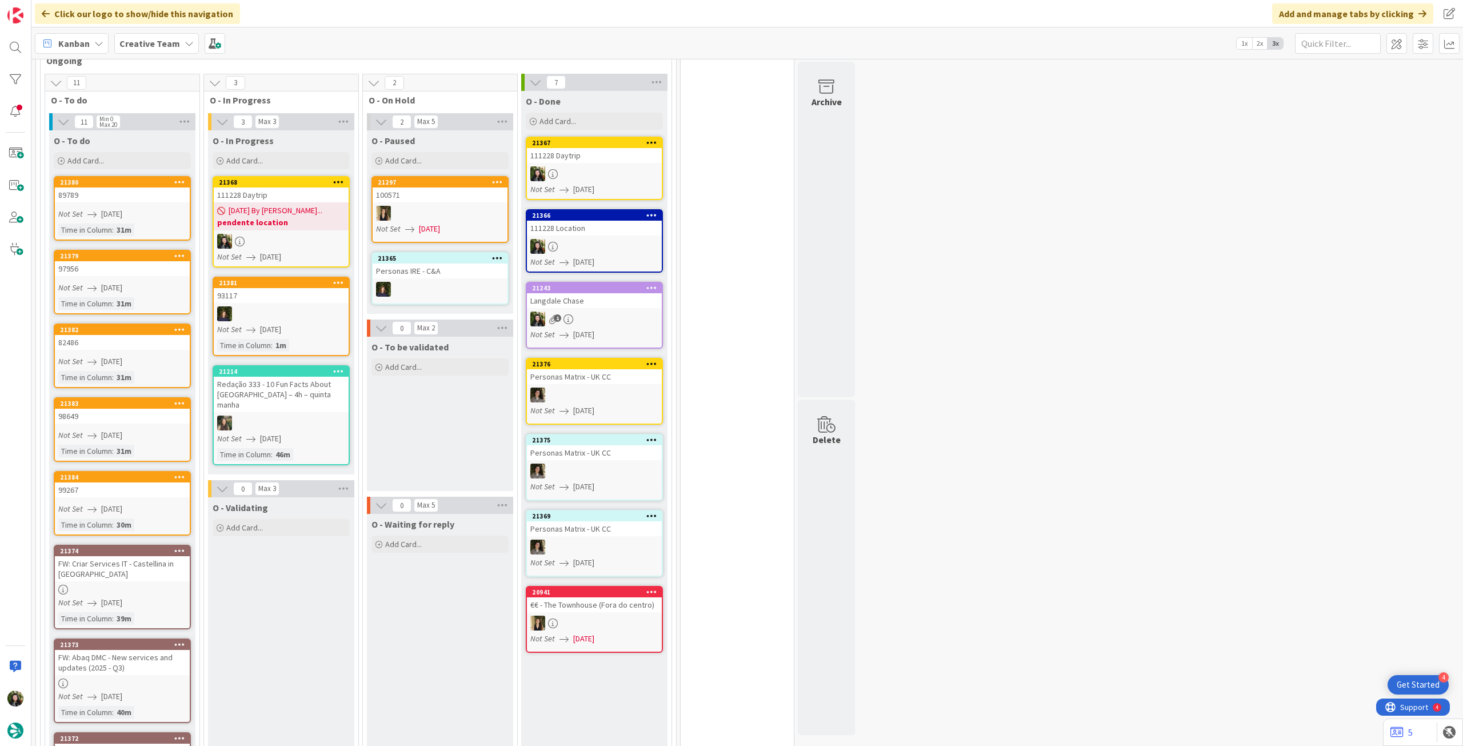
click at [321, 207] on div "21/08/2025 By Beatriz... pendente location" at bounding box center [281, 216] width 135 height 28
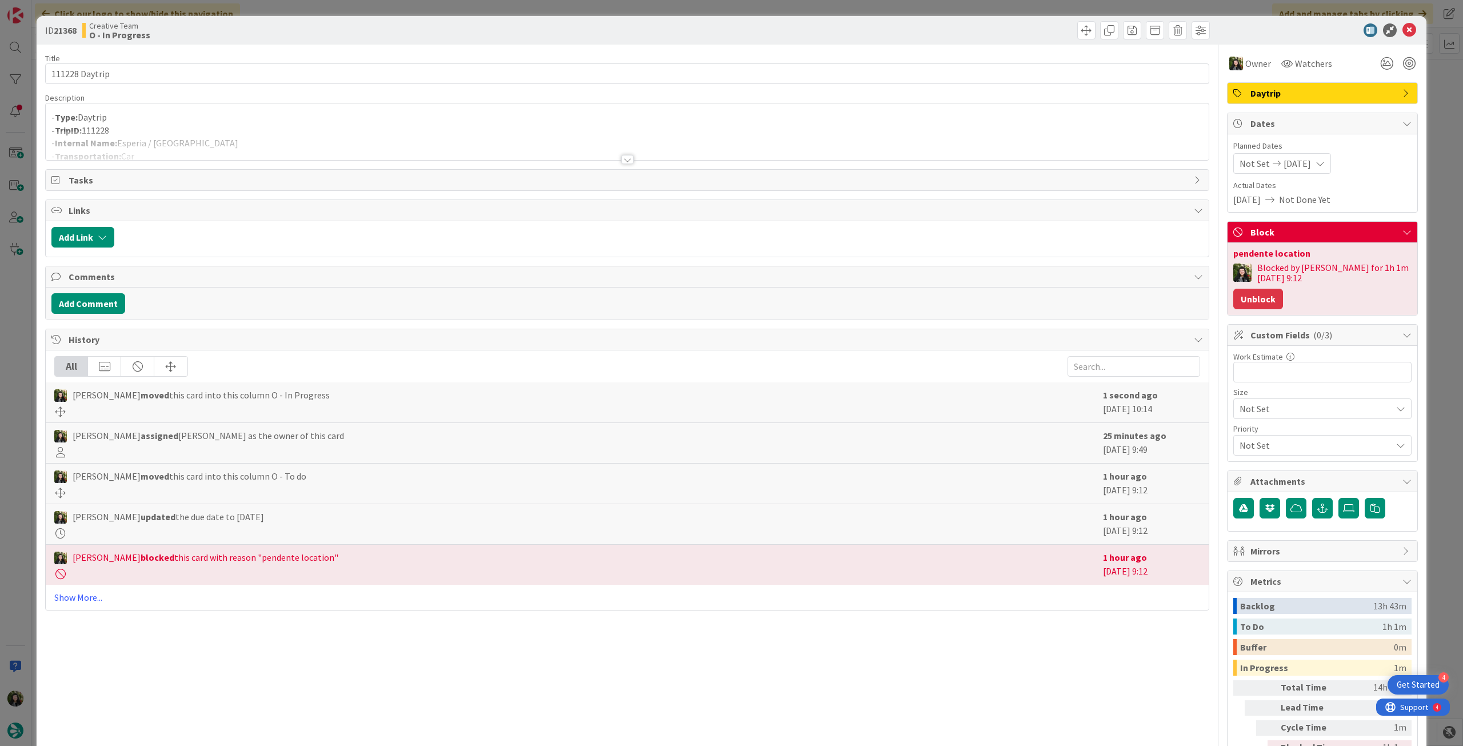
click at [1250, 301] on button "Unblock" at bounding box center [1258, 299] width 50 height 21
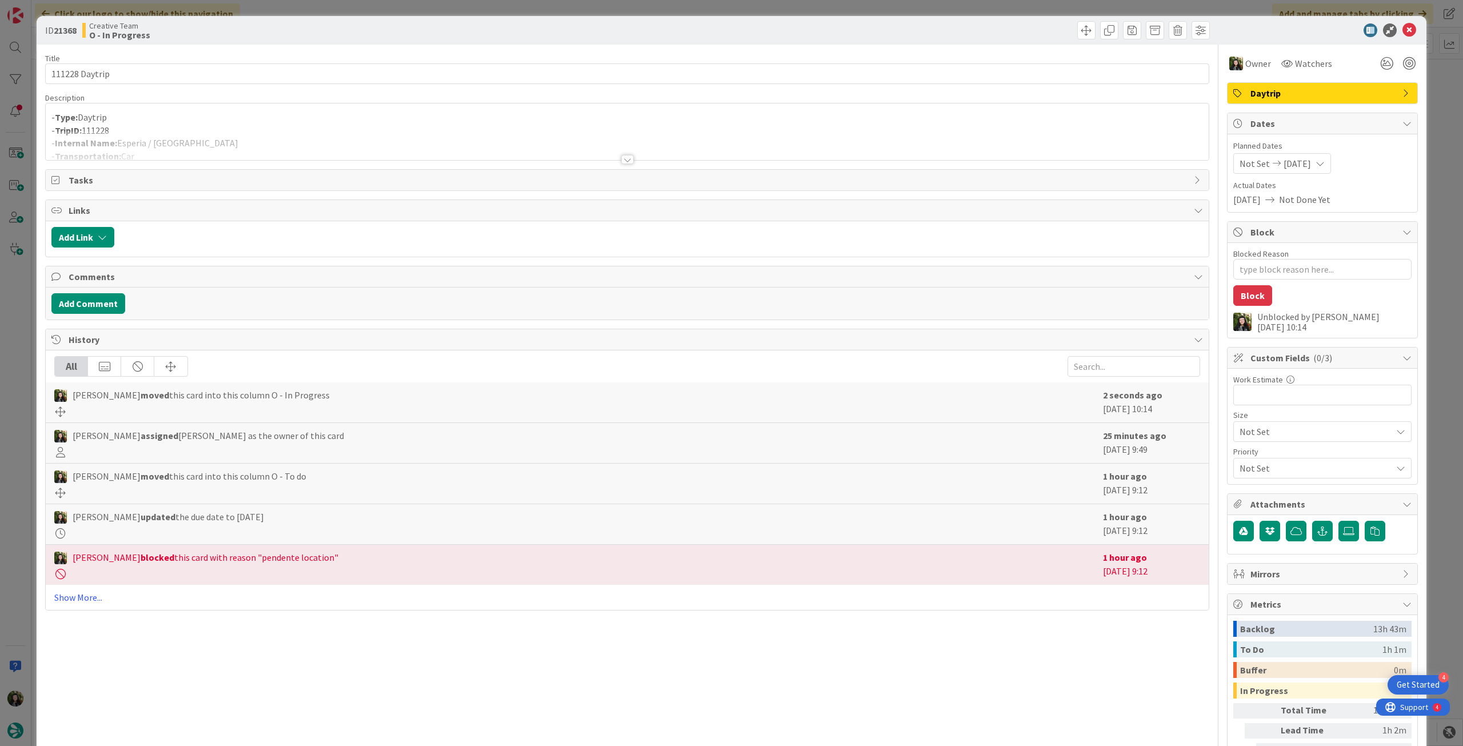
click at [197, 146] on div at bounding box center [627, 145] width 1163 height 29
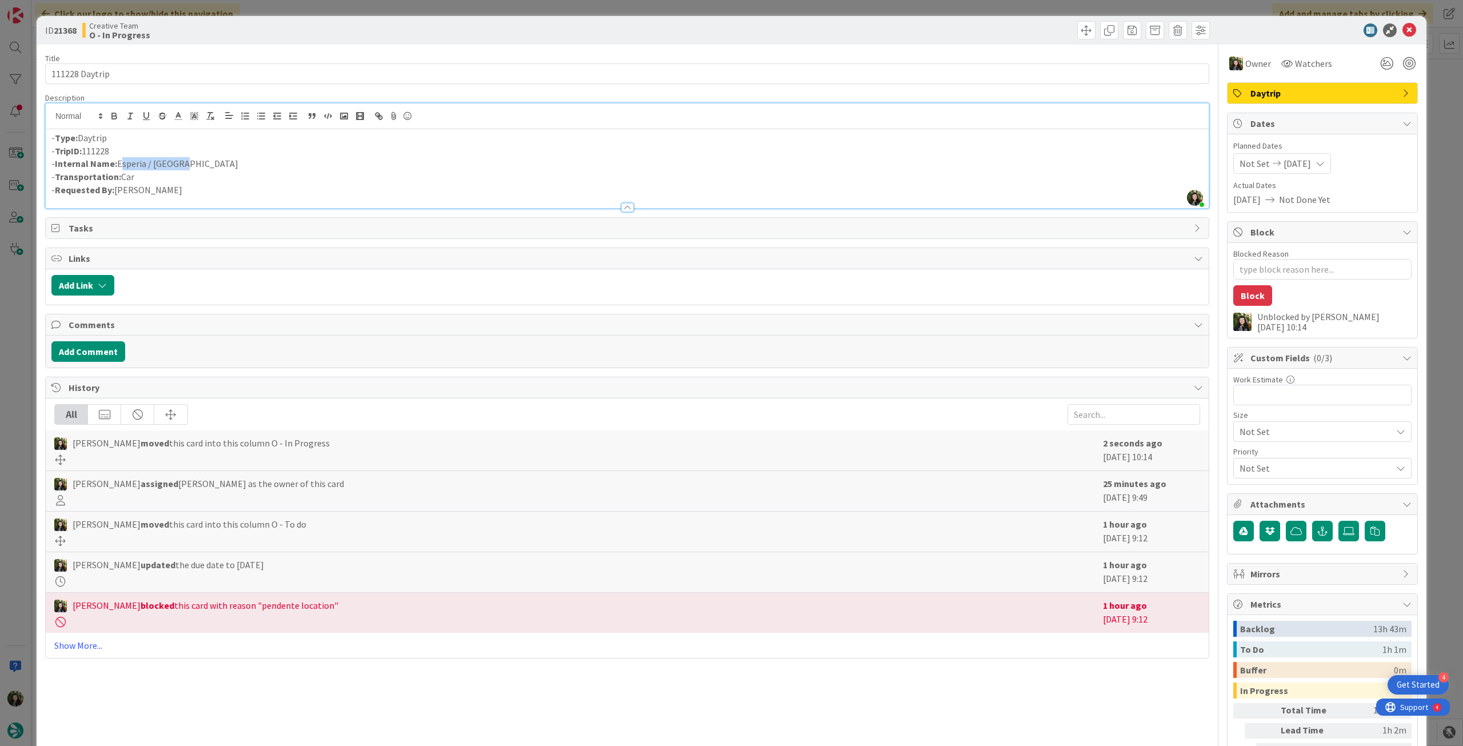
drag, startPoint x: 143, startPoint y: 166, endPoint x: 120, endPoint y: 166, distance: 22.9
click at [120, 166] on p "- Internal Name: Esperia / Naples" at bounding box center [626, 163] width 1151 height 13
copy p "Esperia / Naples"
click at [1402, 29] on icon at bounding box center [1409, 30] width 14 height 14
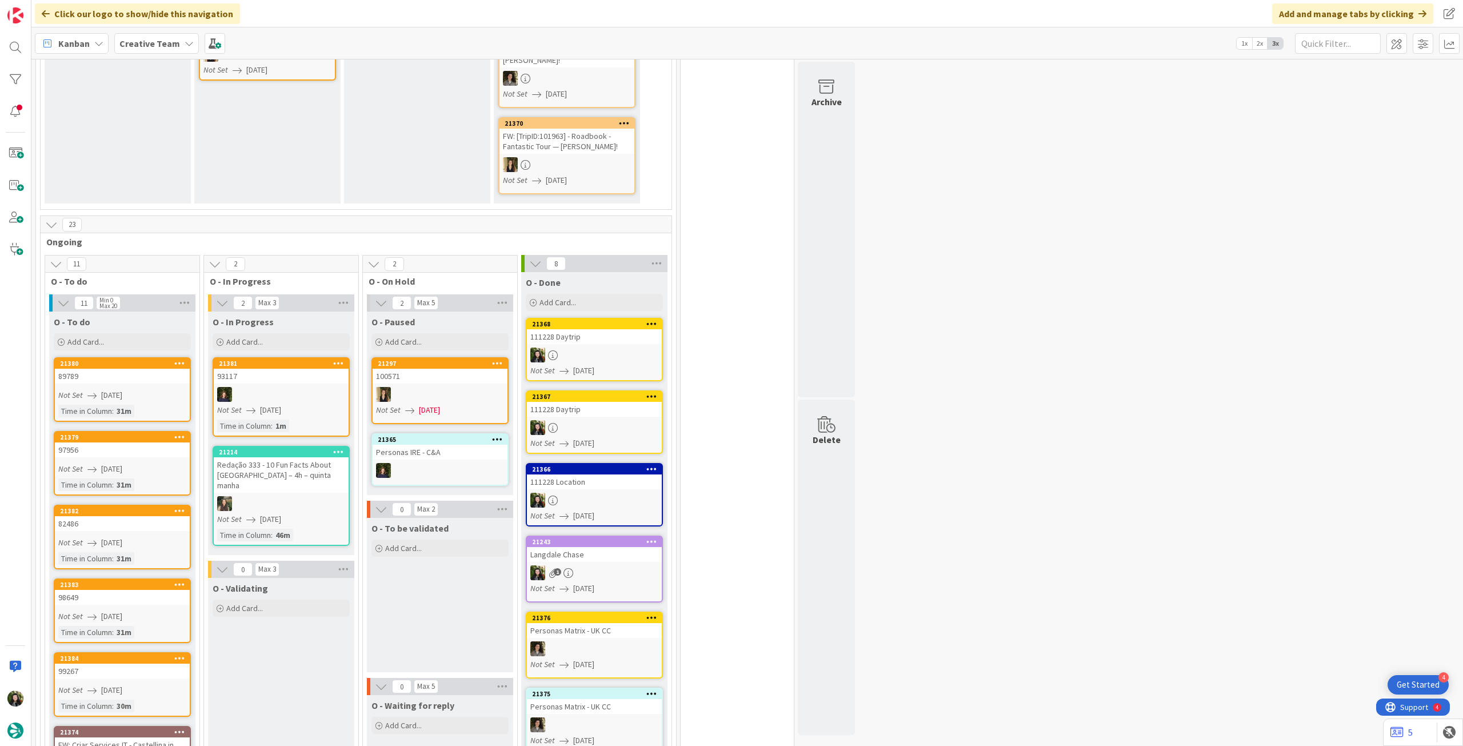
scroll to position [457, 0]
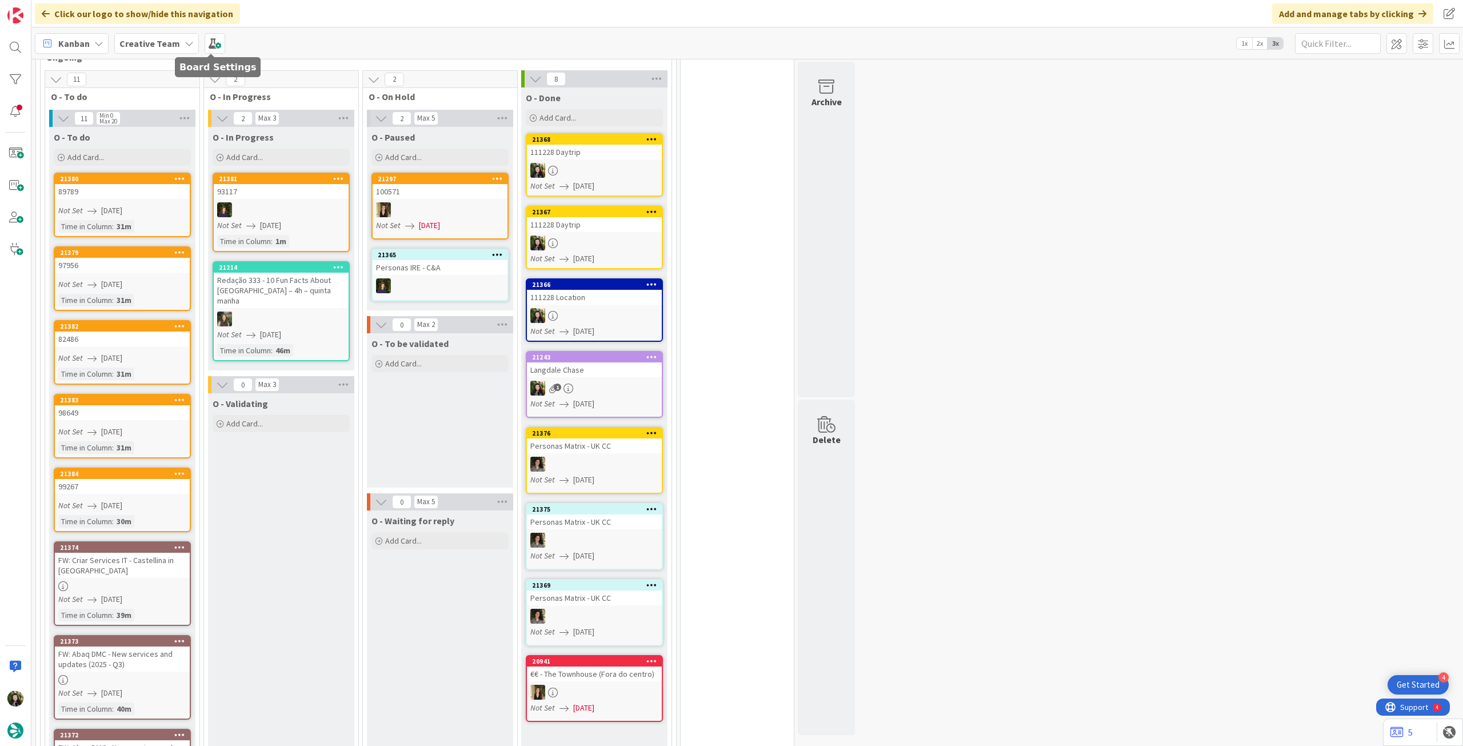
click at [169, 39] on b "Creative Team" at bounding box center [149, 43] width 61 height 11
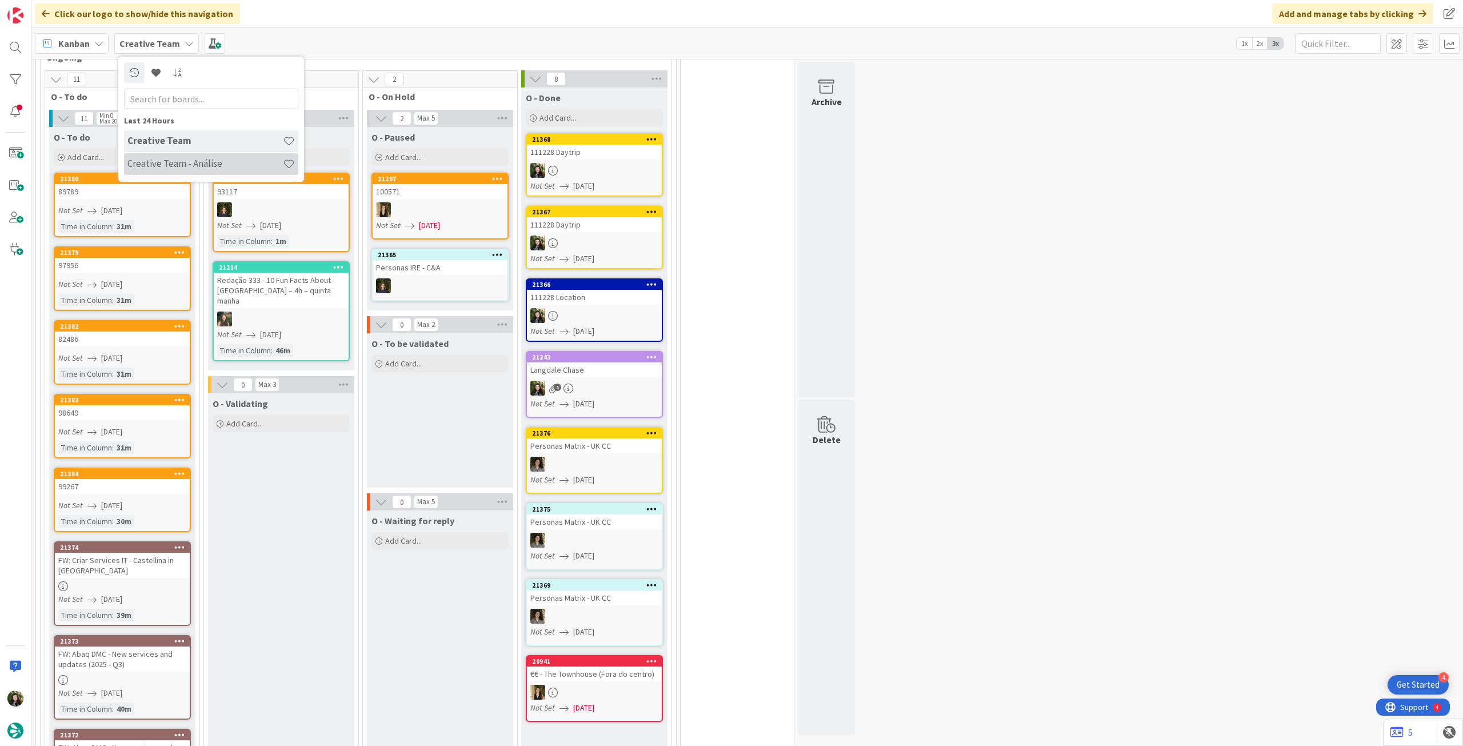
click at [157, 168] on h4 "Creative Team - Análise" at bounding box center [204, 163] width 155 height 11
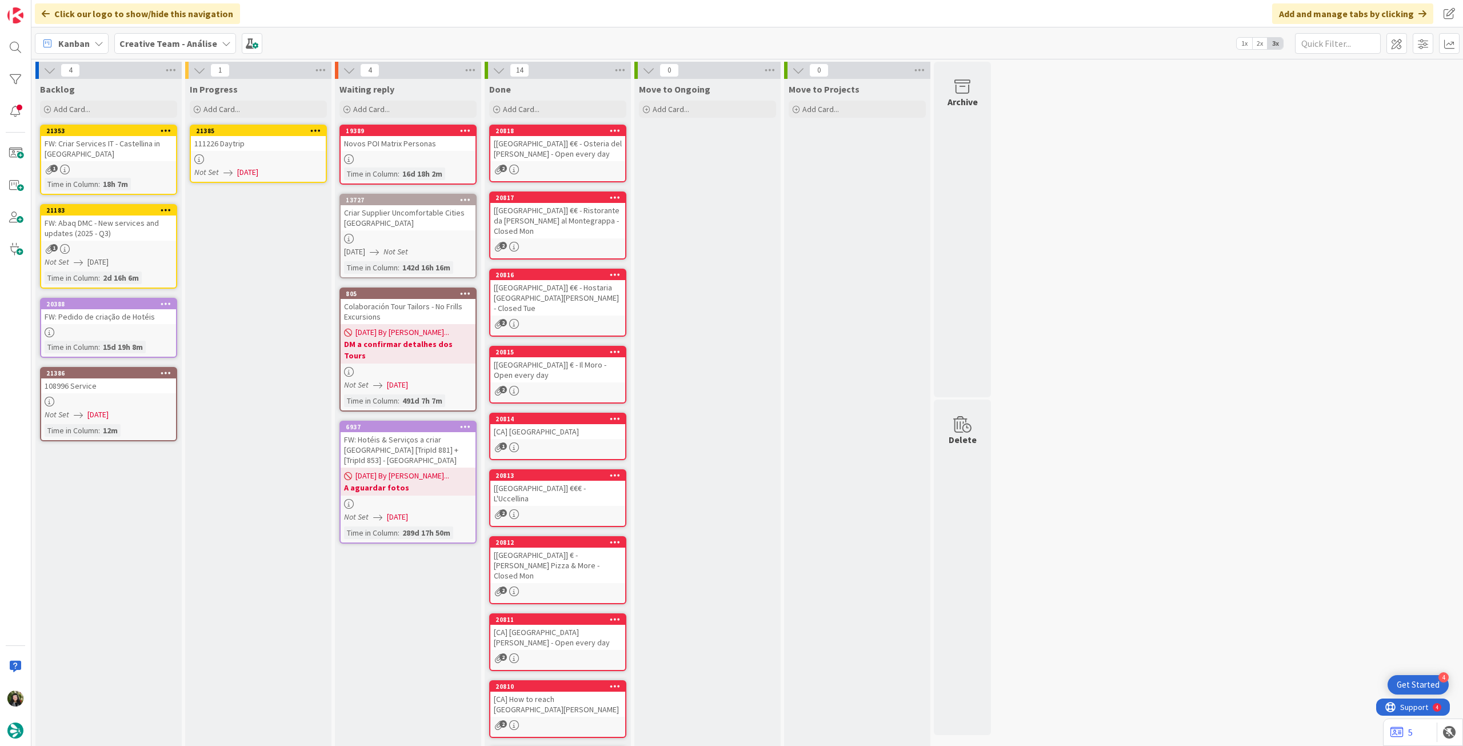
click at [257, 173] on span "[DATE]" at bounding box center [247, 172] width 21 height 12
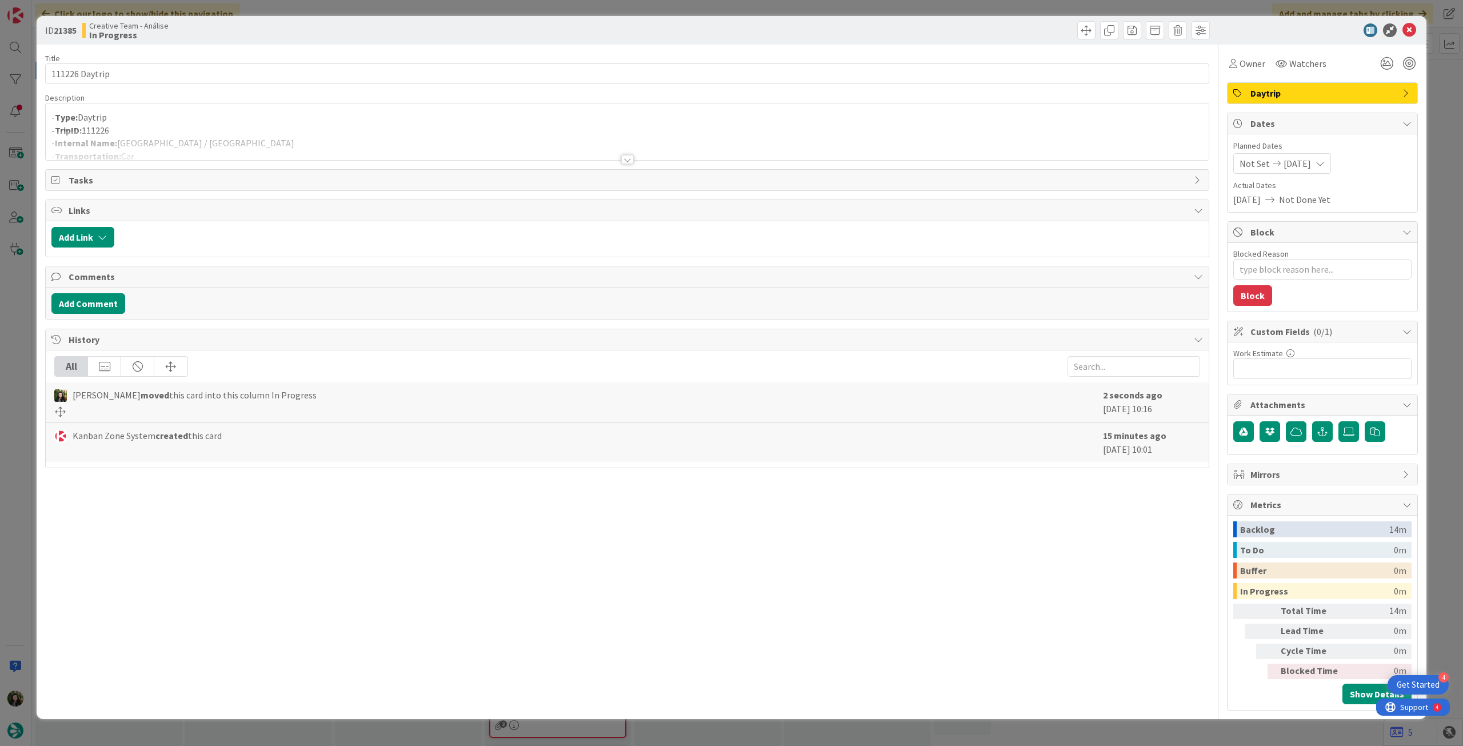
click at [291, 143] on div at bounding box center [627, 145] width 1163 height 29
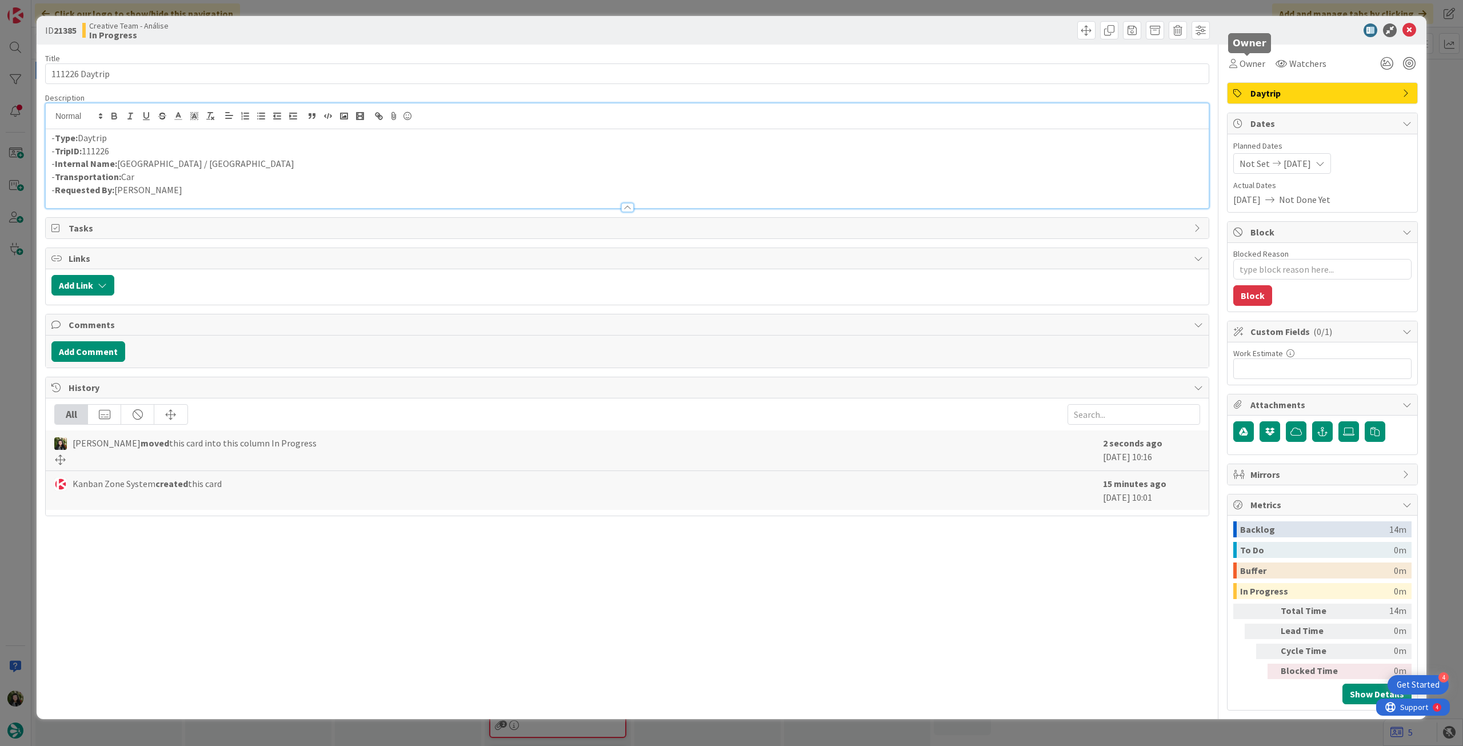
click at [1250, 79] on div "Owner Watchers Daytrip Dates Planned Dates Not Set 21/08/2025 Actual Dates 21/0…" at bounding box center [1322, 378] width 191 height 666
click at [1252, 65] on span "Owner" at bounding box center [1252, 64] width 26 height 14
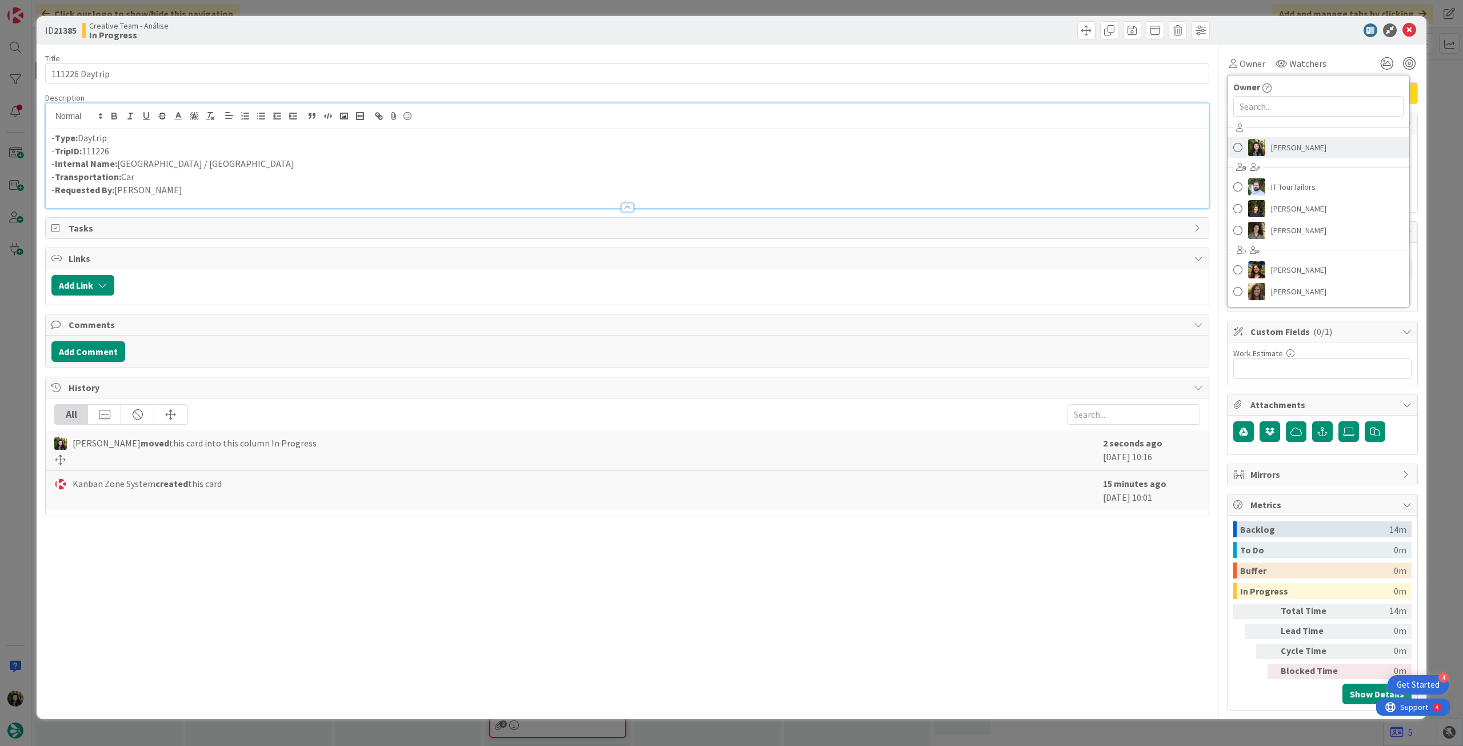
click at [1314, 145] on span "[PERSON_NAME]" at bounding box center [1298, 147] width 55 height 17
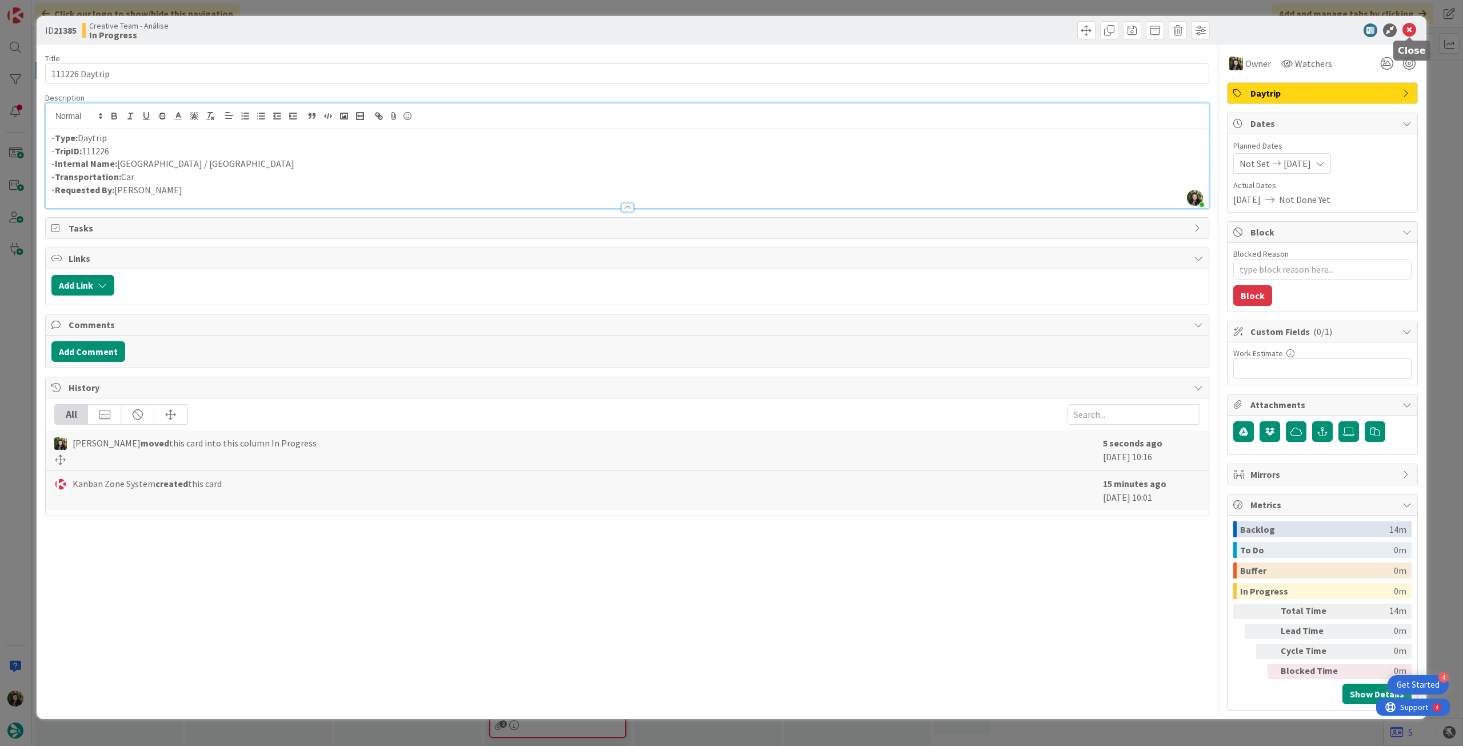
click at [1409, 29] on icon at bounding box center [1409, 30] width 14 height 14
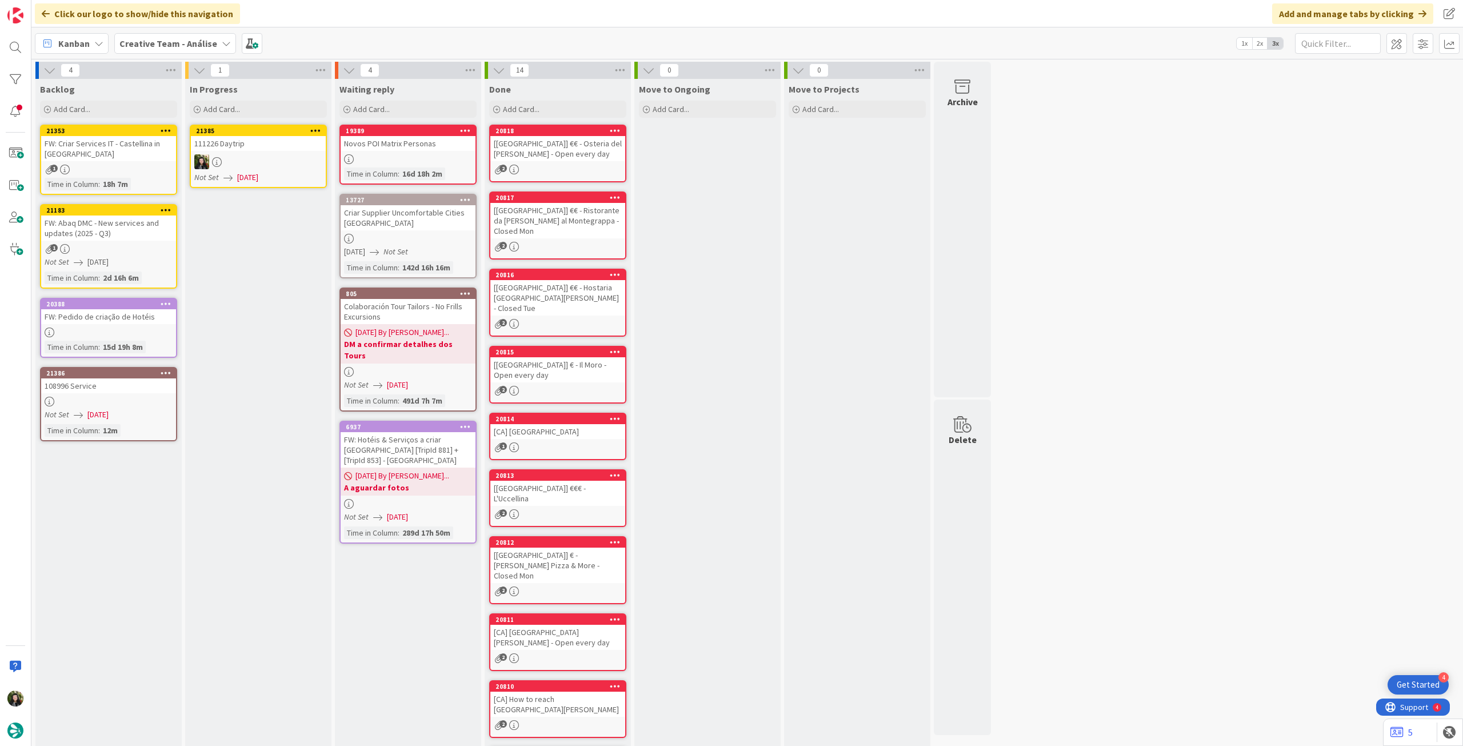
click at [315, 129] on icon at bounding box center [315, 130] width 11 height 8
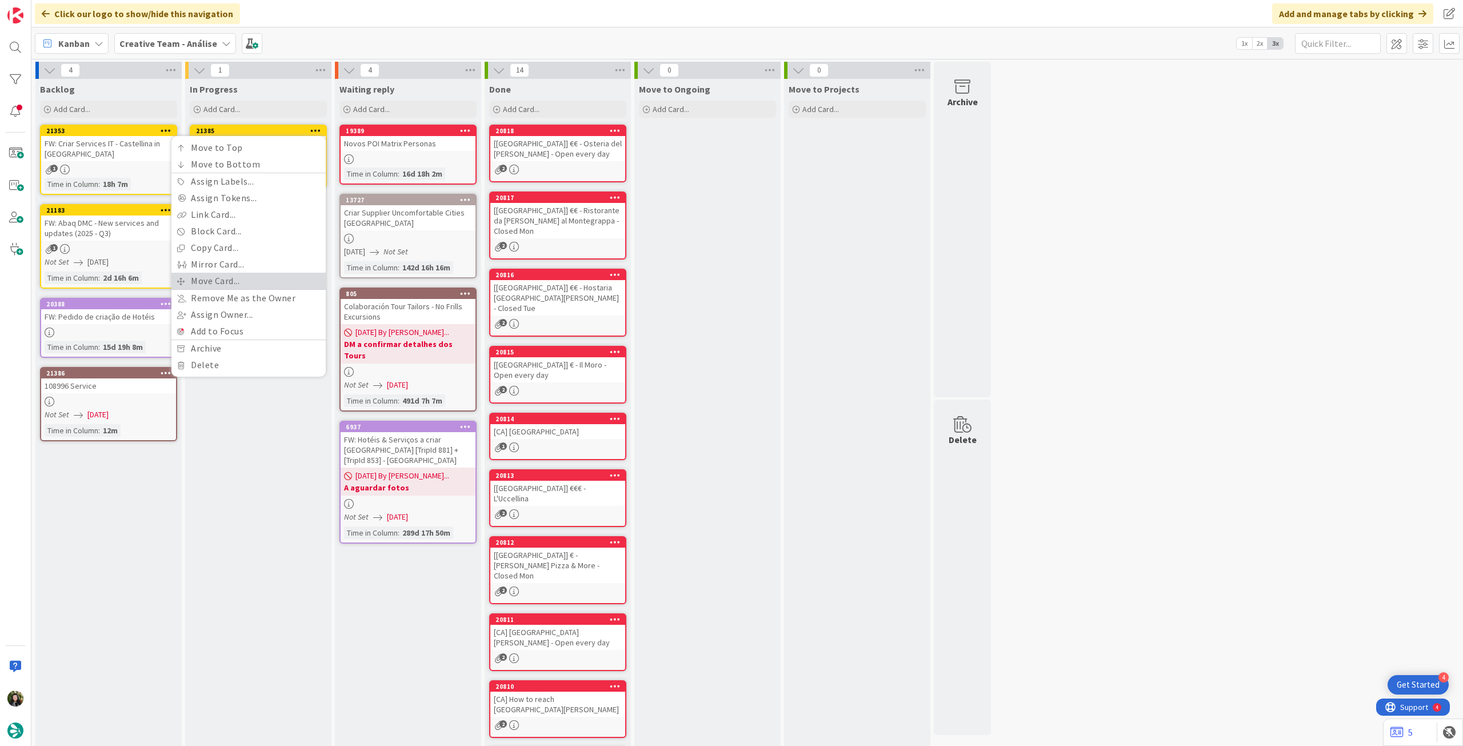
click at [230, 275] on link "Move Card..." at bounding box center [248, 281] width 154 height 17
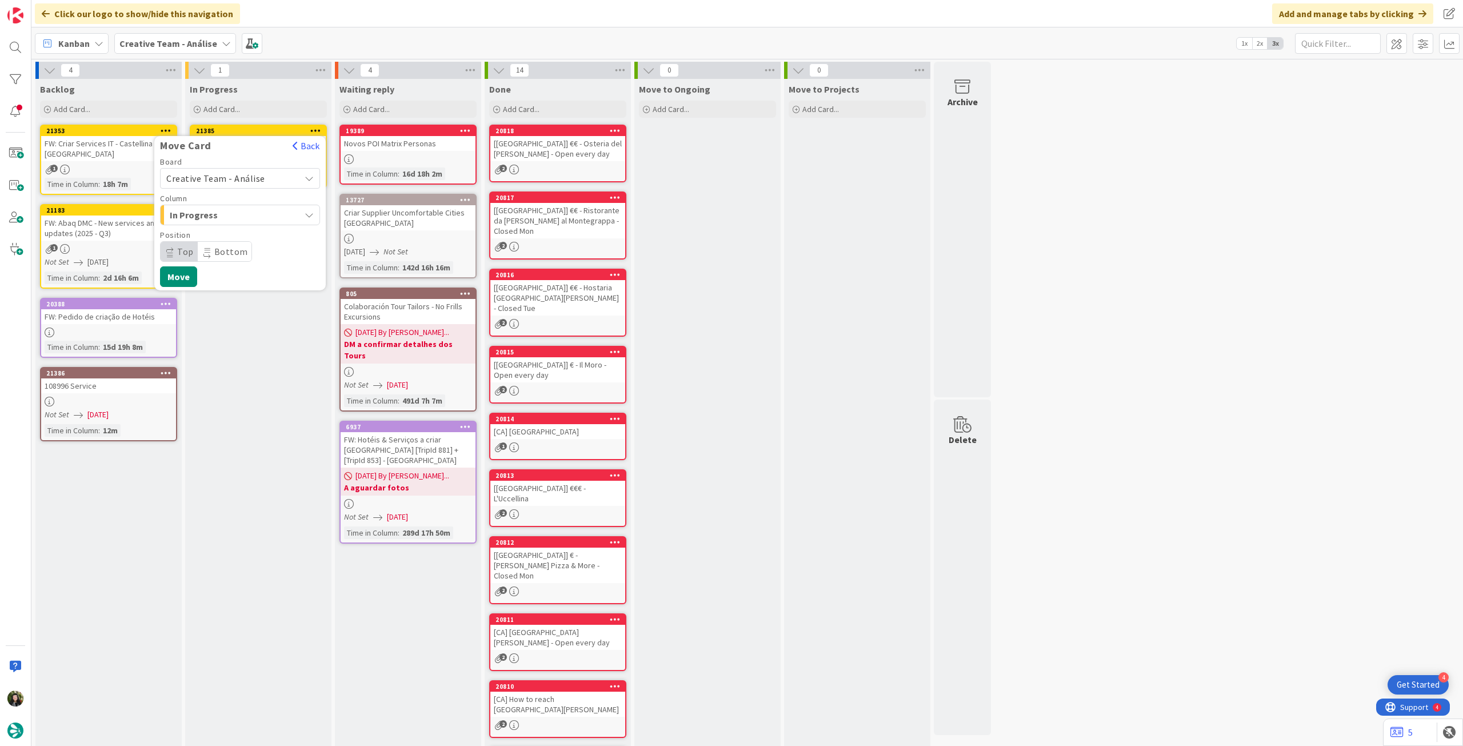
click at [247, 188] on div "Creative Team - Análise" at bounding box center [240, 178] width 160 height 21
click at [234, 234] on span "Creative Team" at bounding box center [247, 231] width 133 height 17
click at [235, 219] on span "Select a Column..." at bounding box center [209, 214] width 86 height 15
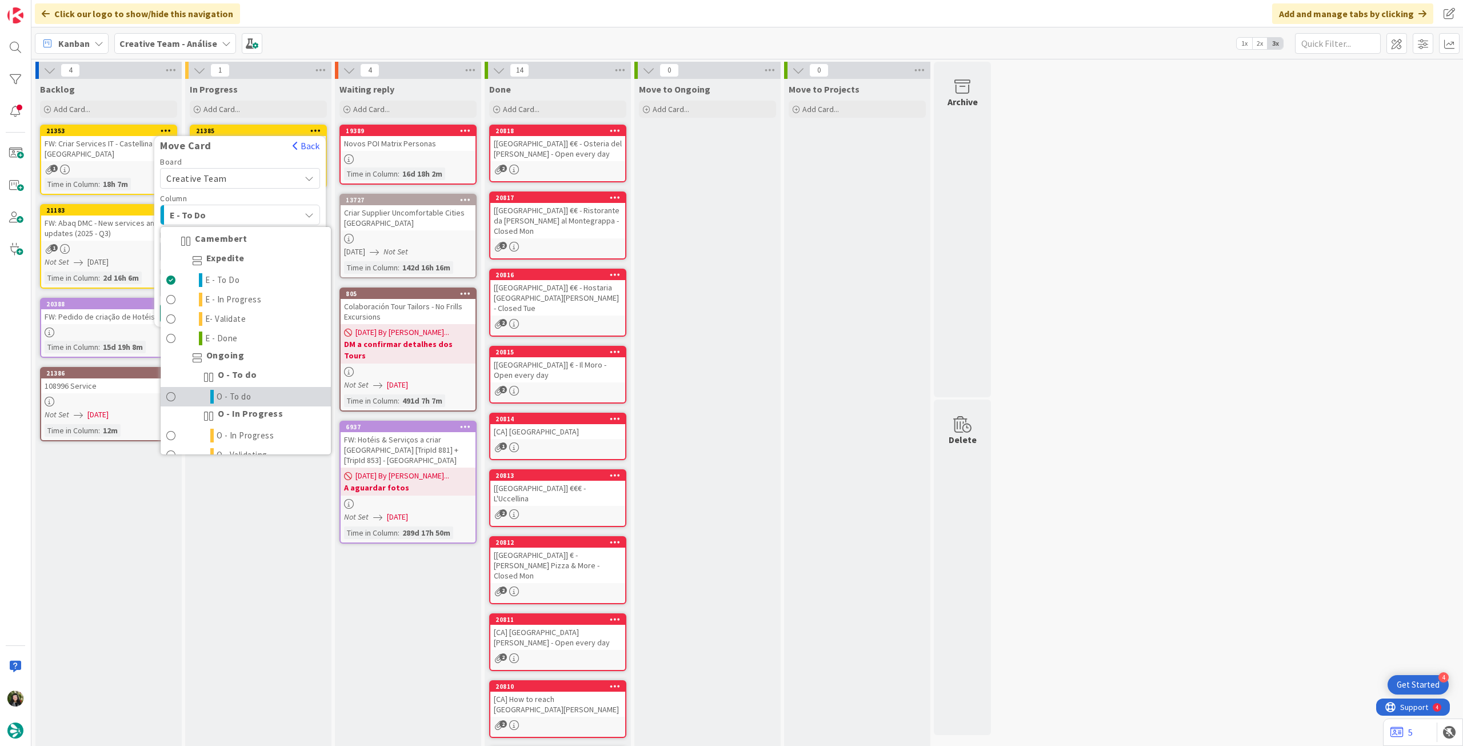
click at [249, 387] on link "O - To do" at bounding box center [246, 396] width 170 height 19
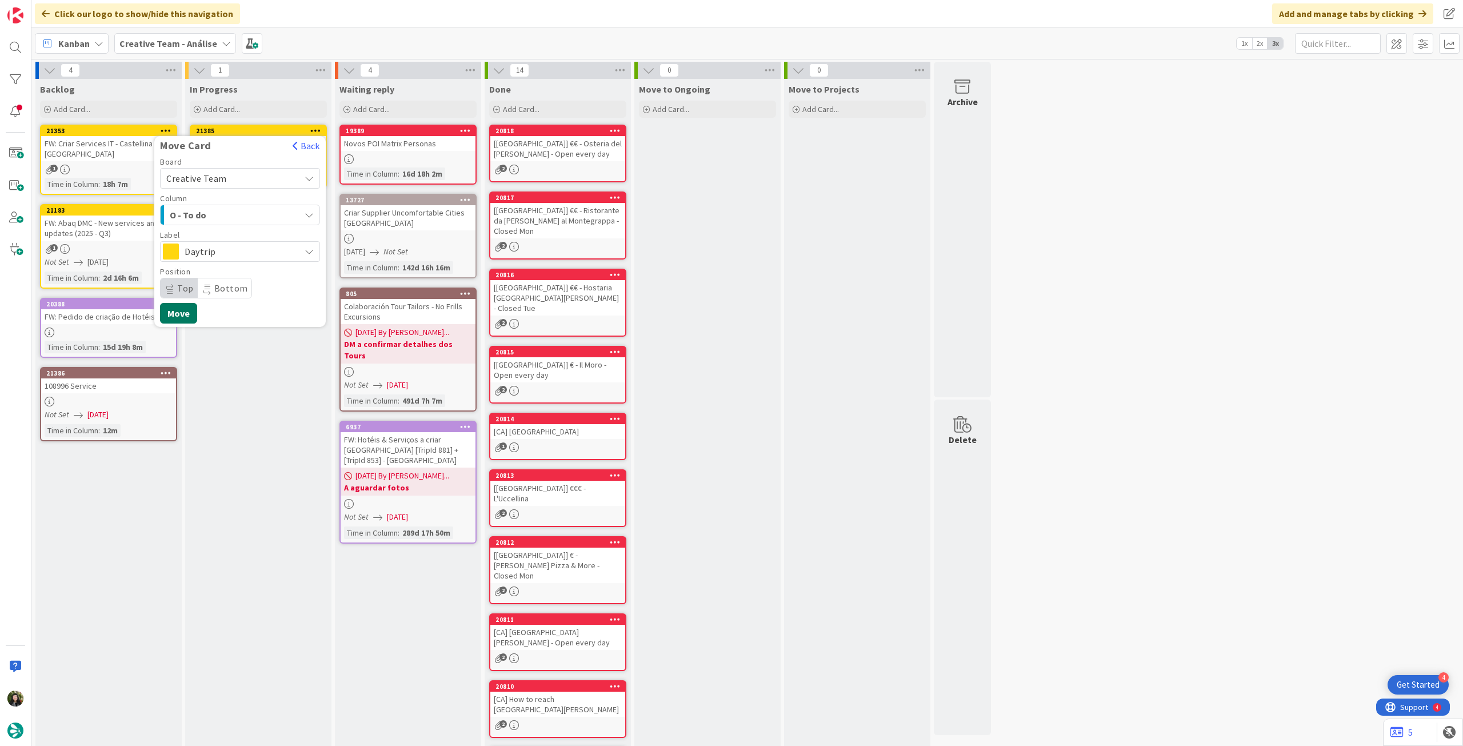
click at [191, 314] on button "Move" at bounding box center [178, 313] width 37 height 21
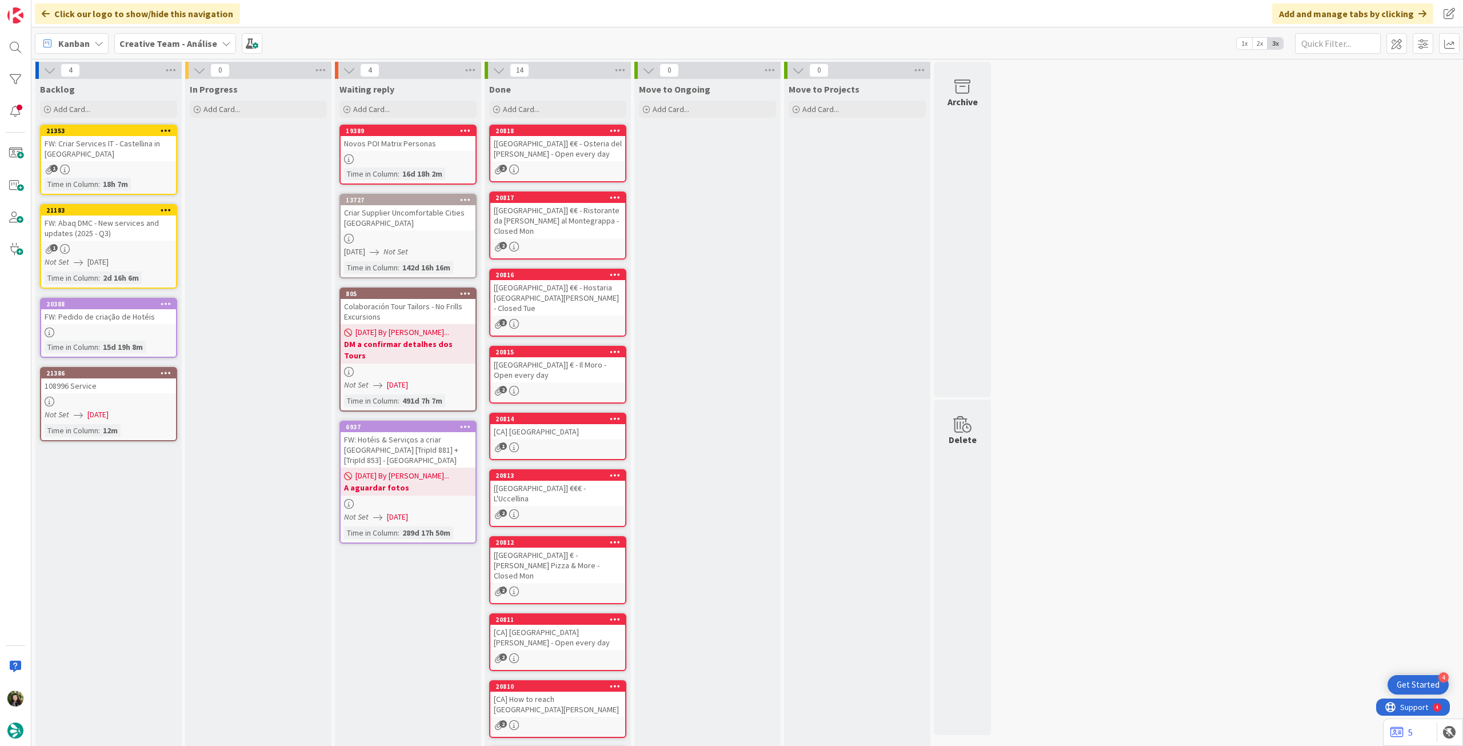
click at [122, 392] on div "108996 Service" at bounding box center [108, 385] width 135 height 15
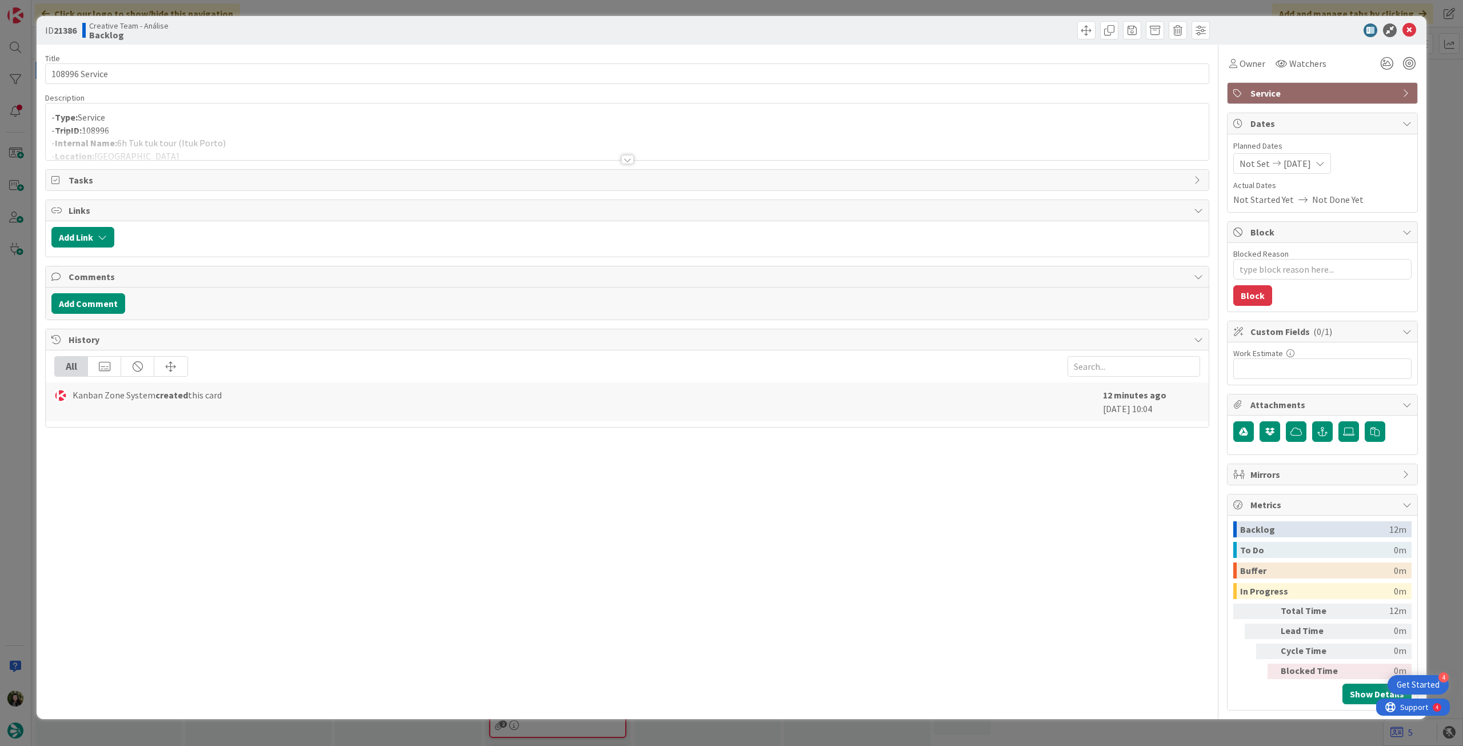
click at [388, 129] on p "- TripID: 108996" at bounding box center [626, 130] width 1151 height 13
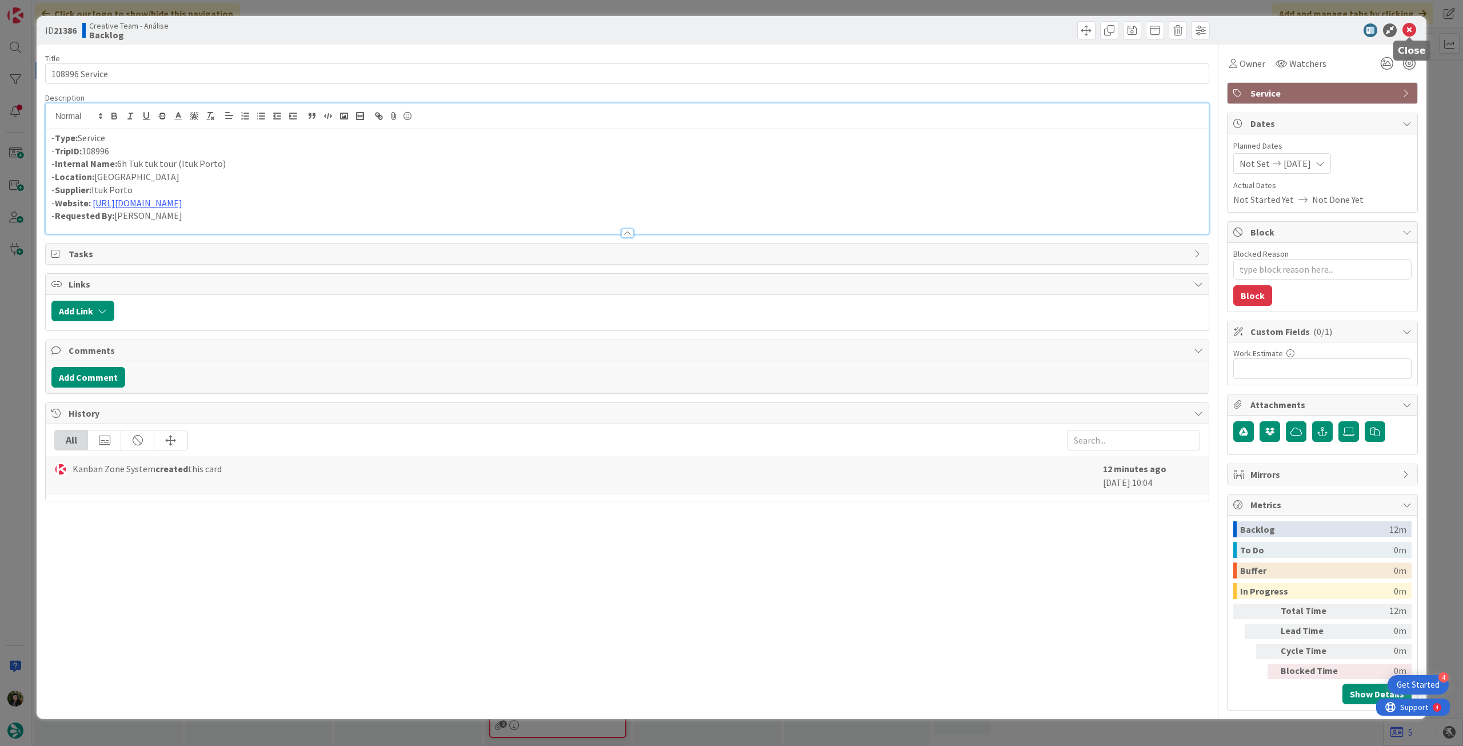
click at [1404, 28] on icon at bounding box center [1409, 30] width 14 height 14
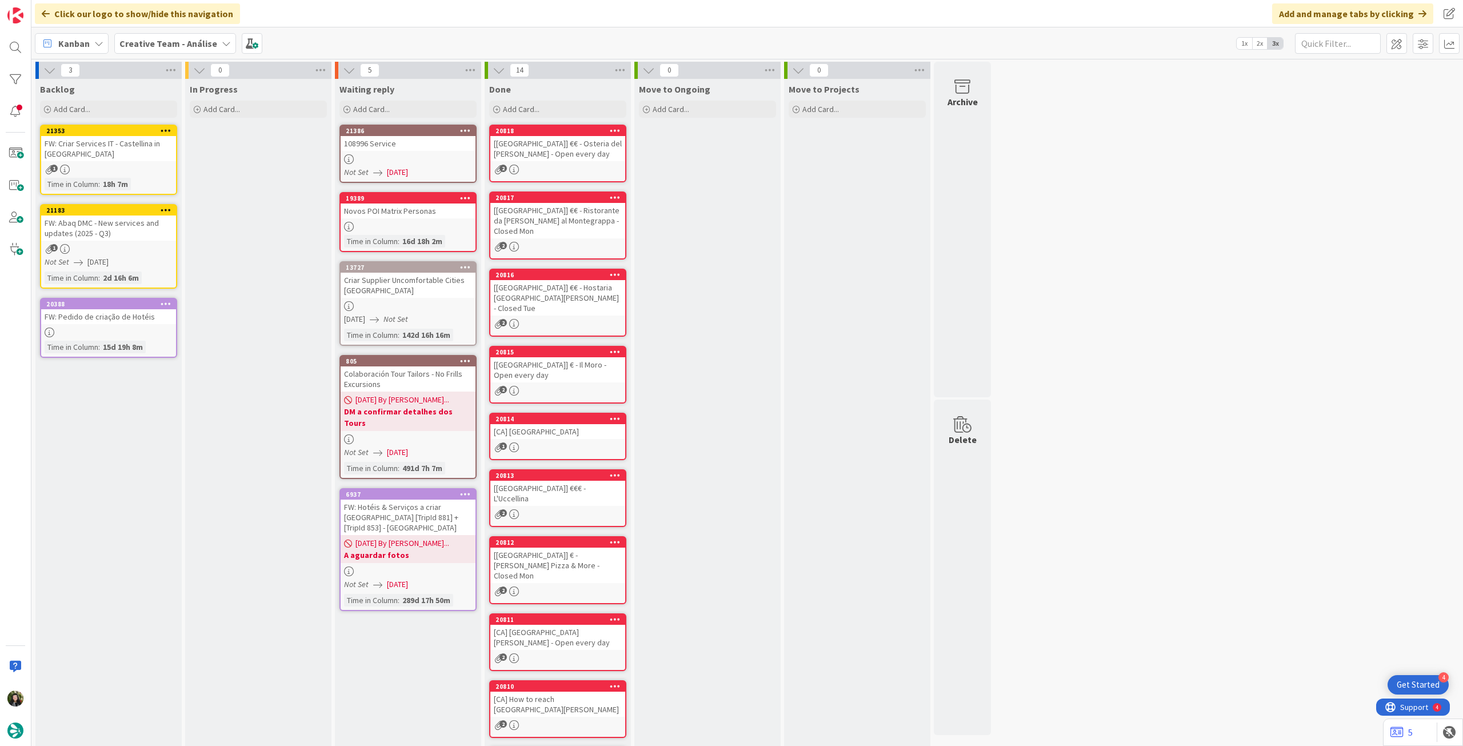
drag, startPoint x: 191, startPoint y: 47, endPoint x: 191, endPoint y: 56, distance: 9.1
click at [191, 48] on b "Creative Team - Análise" at bounding box center [168, 43] width 98 height 11
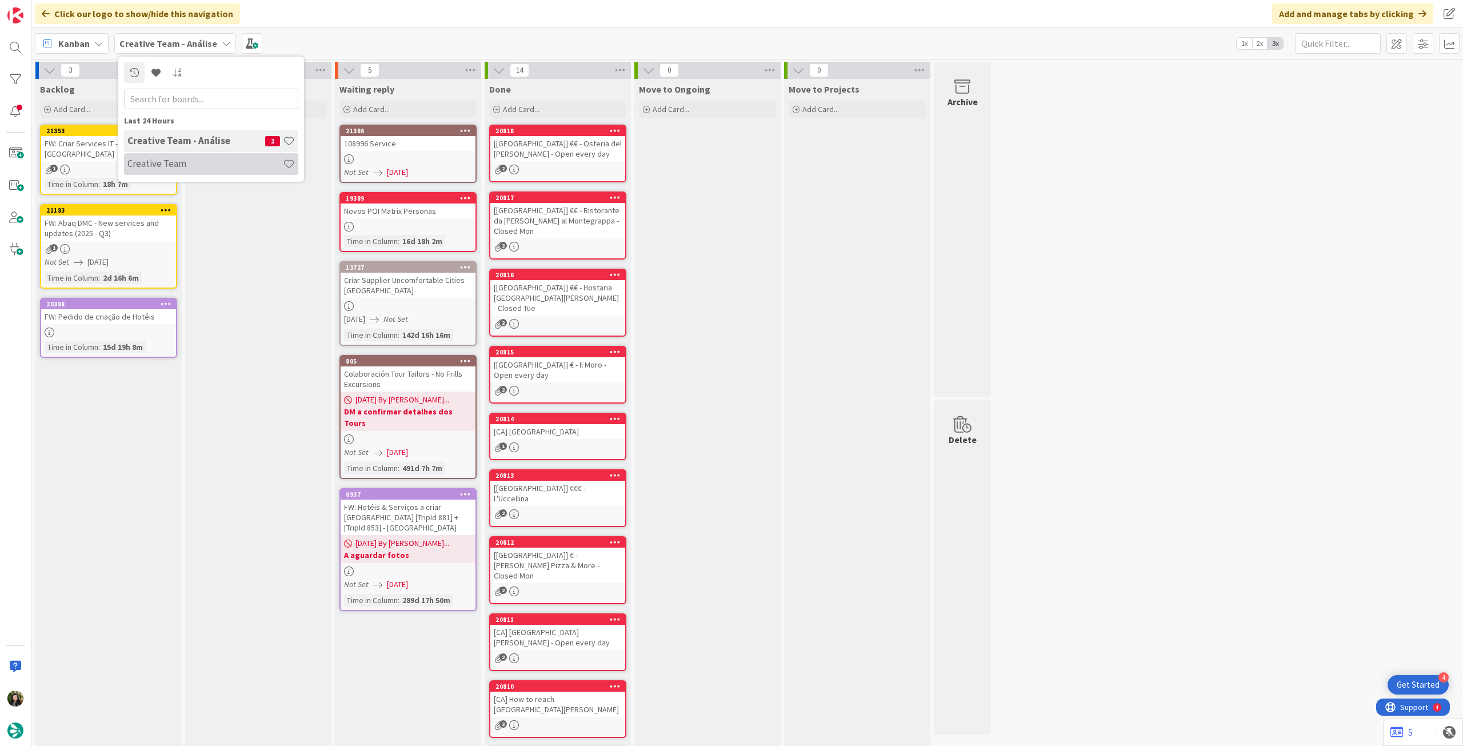
click at [195, 161] on h4 "Creative Team" at bounding box center [204, 163] width 155 height 11
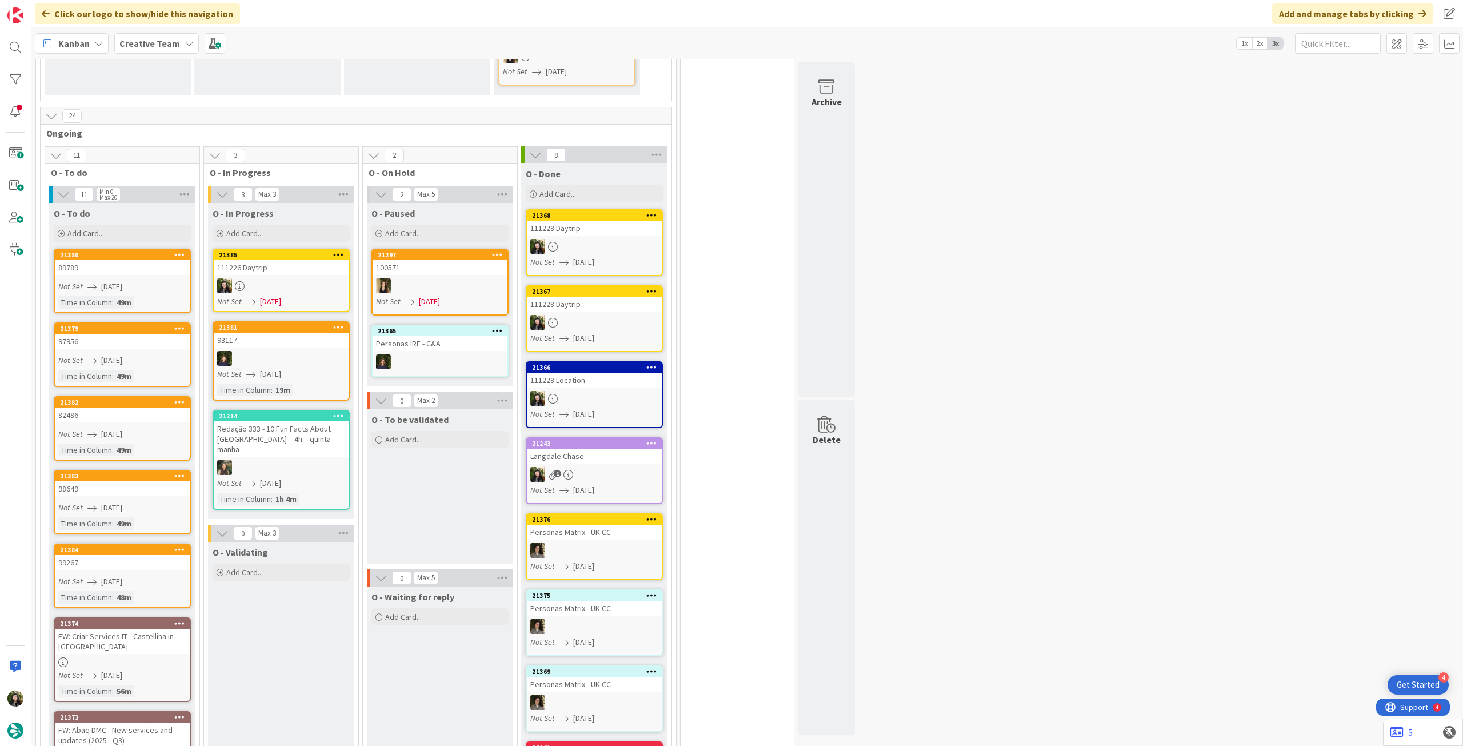
click at [272, 279] on div at bounding box center [281, 285] width 135 height 15
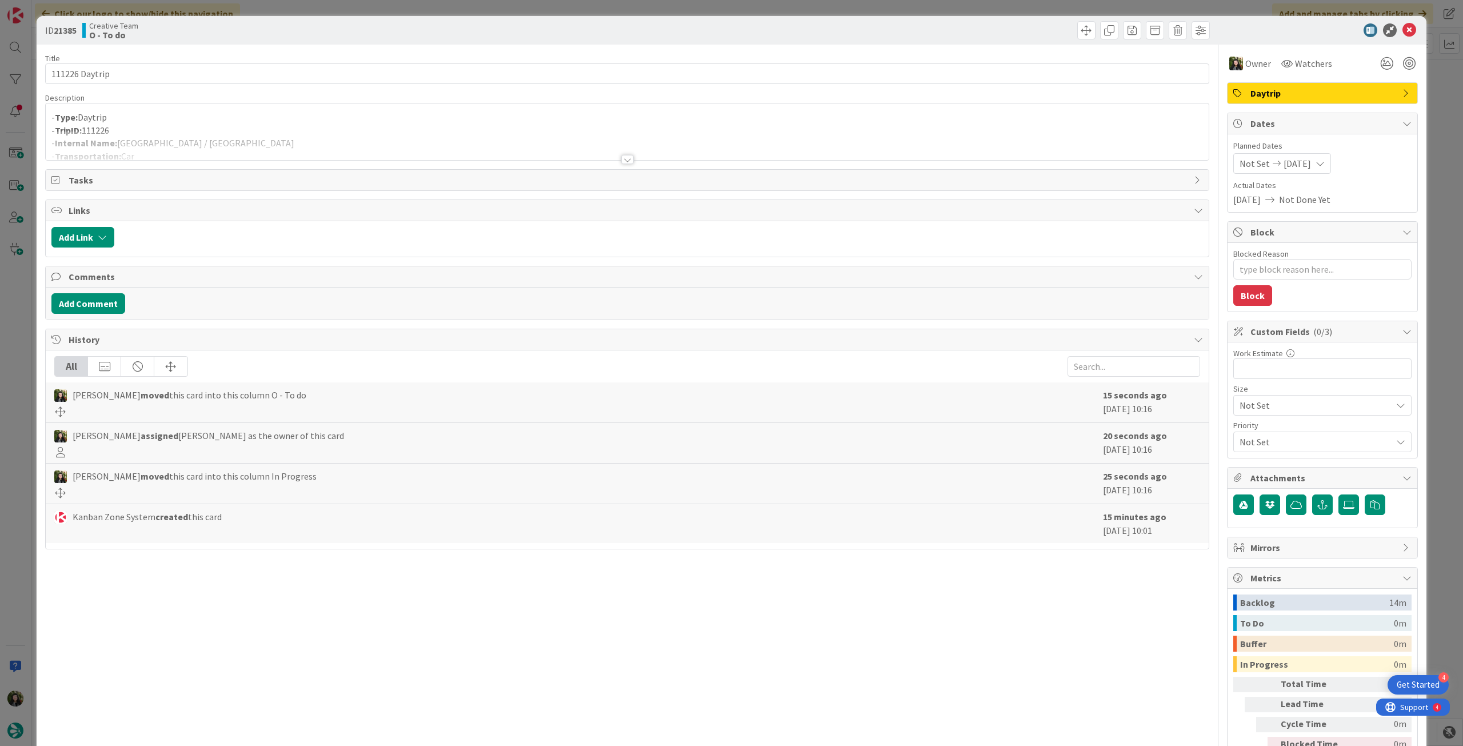
click at [169, 138] on div at bounding box center [627, 145] width 1163 height 29
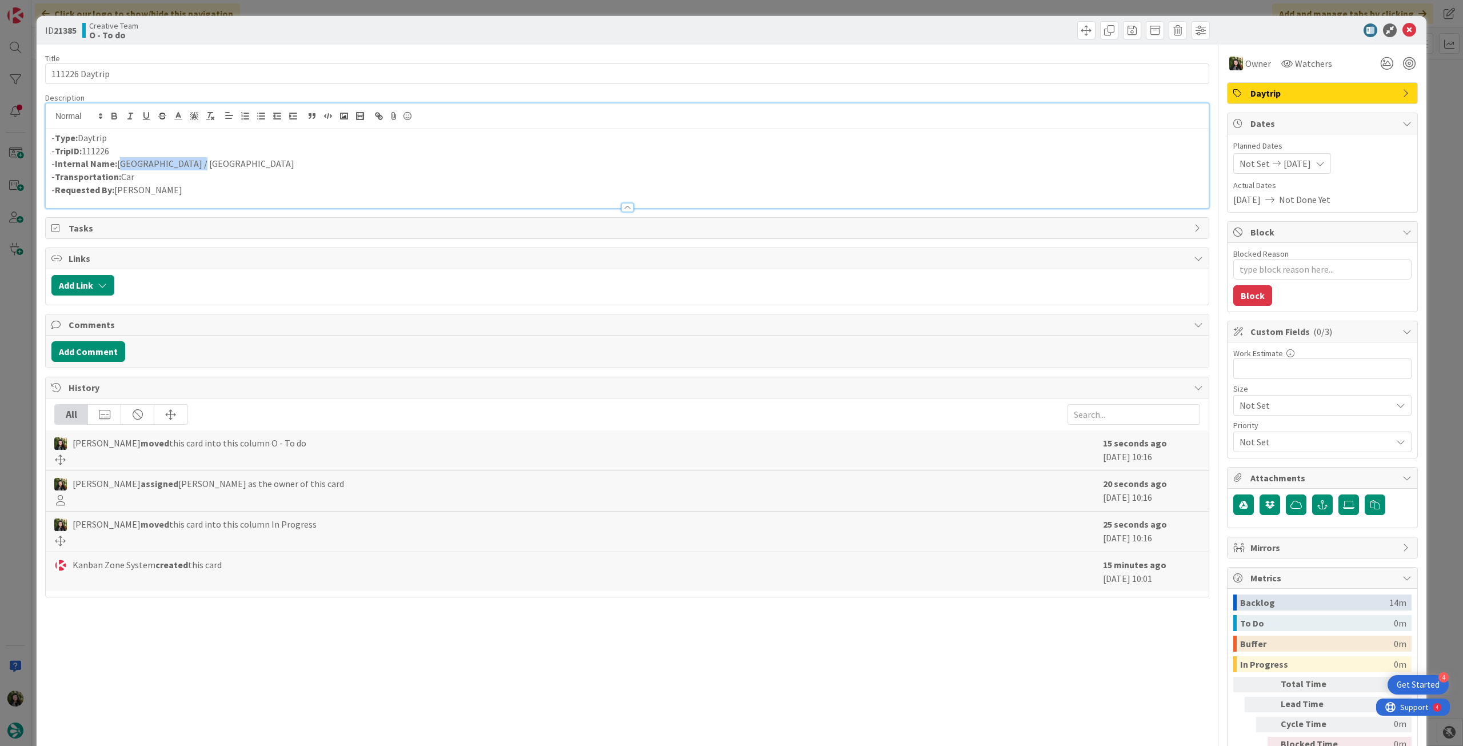
drag, startPoint x: 181, startPoint y: 163, endPoint x: 131, endPoint y: 160, distance: 50.4
click at [121, 166] on p "- Internal Name: Porto Covo / Lagos" at bounding box center [626, 163] width 1151 height 13
copy p "Porto Covo / Lagos"
drag, startPoint x: 1402, startPoint y: 29, endPoint x: 1250, endPoint y: 62, distance: 155.7
click at [1402, 29] on icon at bounding box center [1409, 30] width 14 height 14
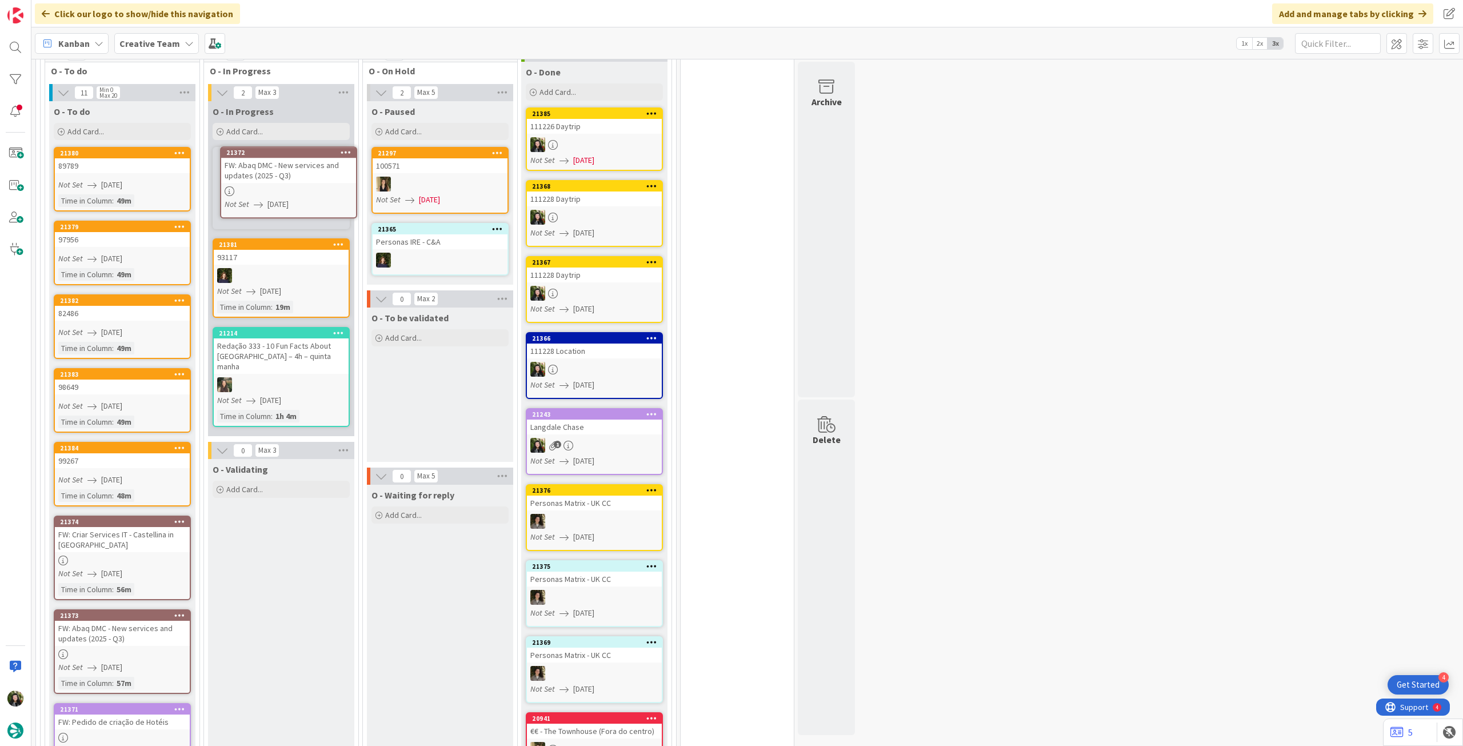
scroll to position [457, 0]
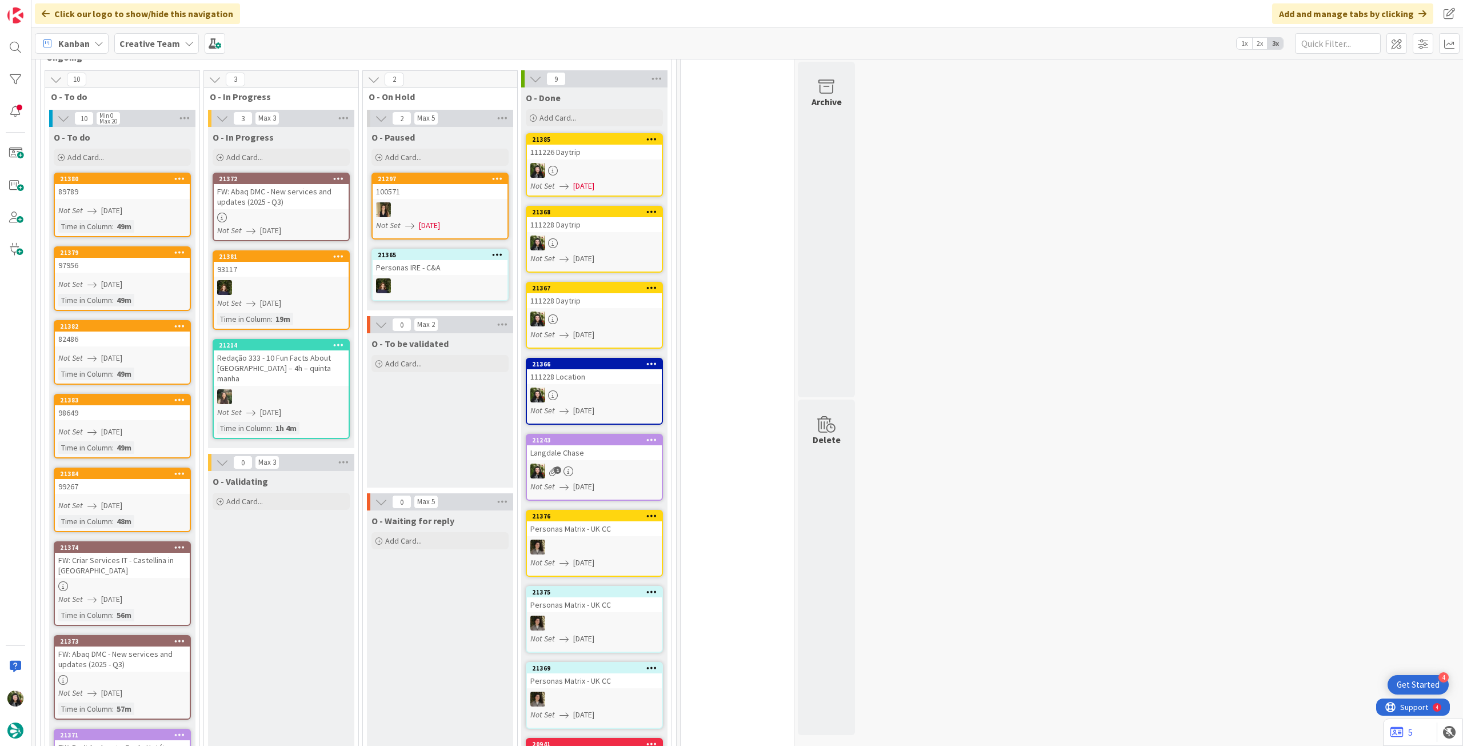
click at [324, 218] on div at bounding box center [281, 218] width 135 height 10
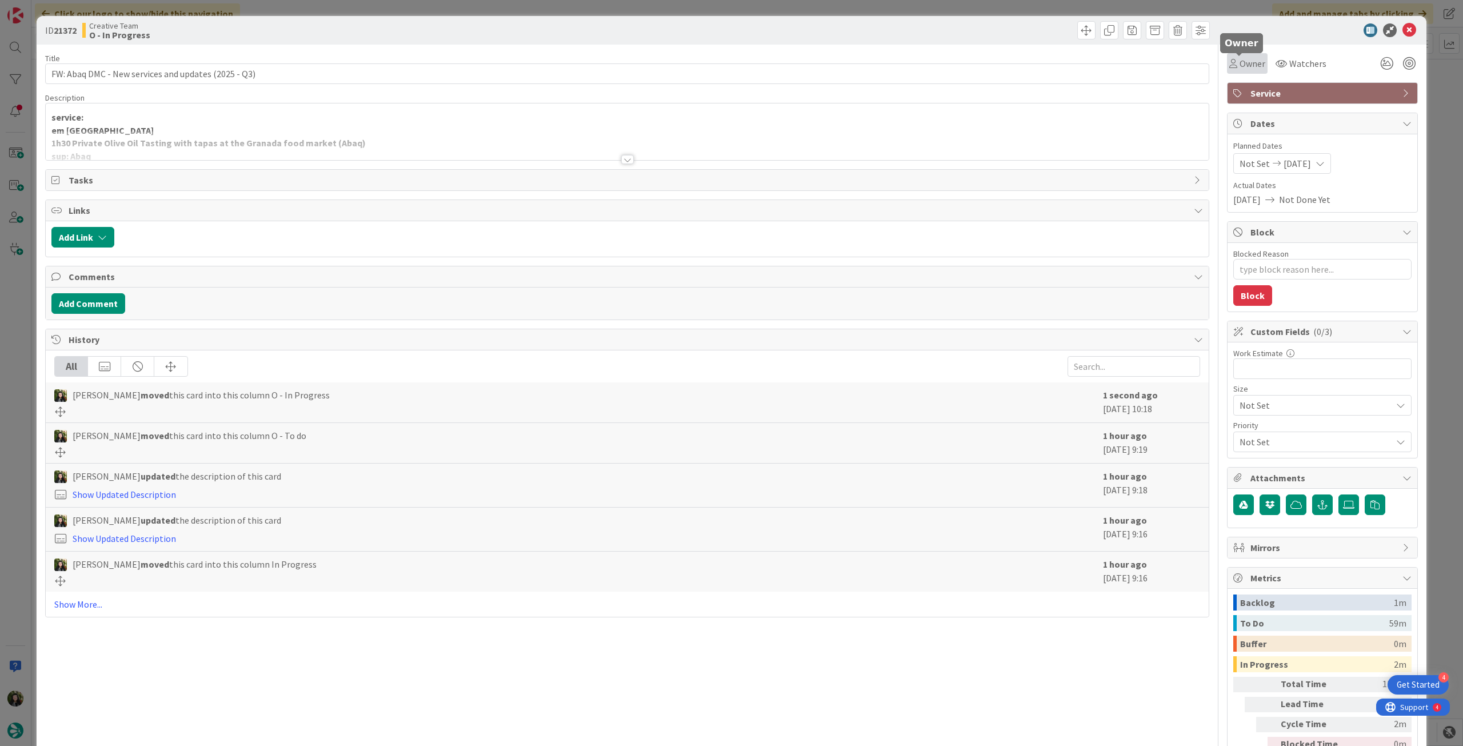
click at [1250, 59] on div "Owner" at bounding box center [1247, 63] width 41 height 21
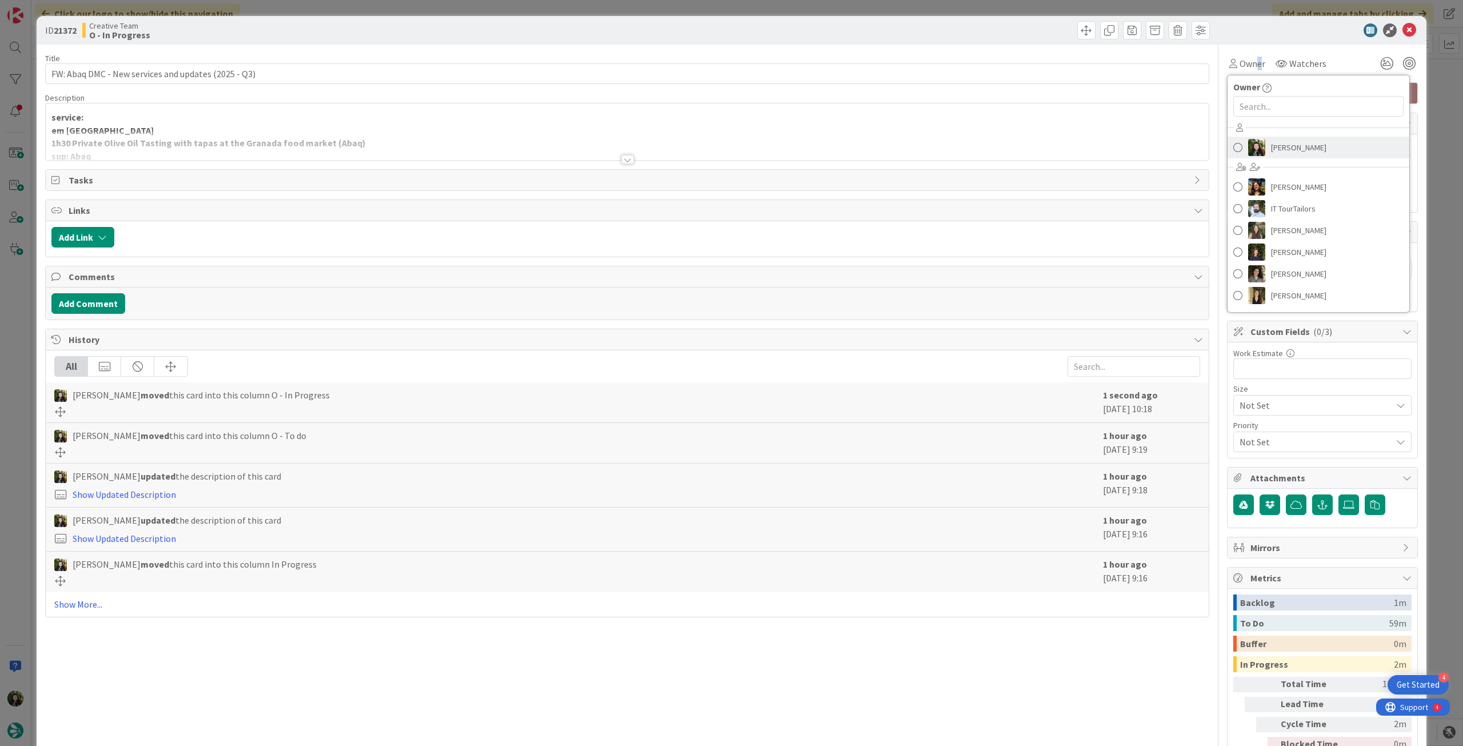
click at [1256, 156] on link "[PERSON_NAME]" at bounding box center [1318, 148] width 182 height 22
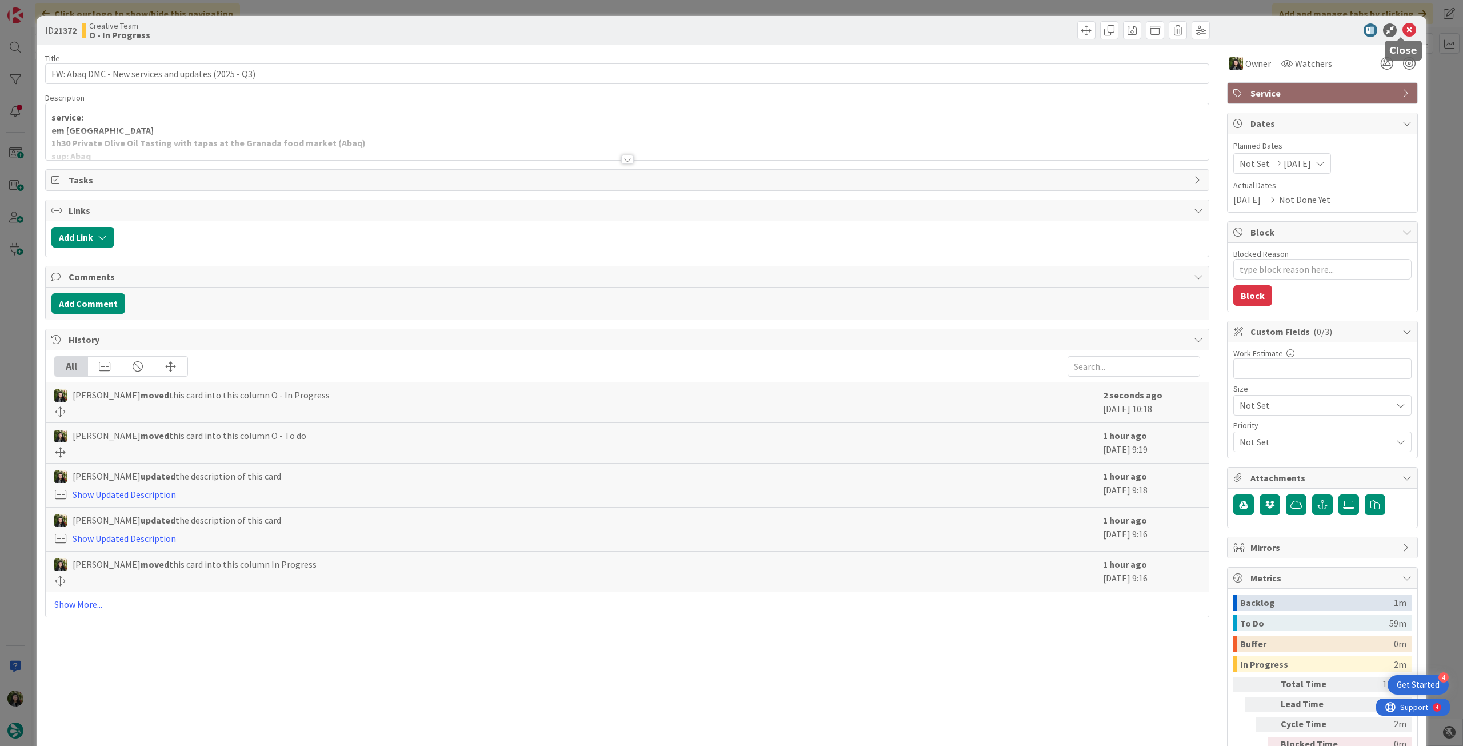
click at [1408, 26] on div at bounding box center [1316, 30] width 202 height 14
click at [1402, 28] on icon at bounding box center [1409, 30] width 14 height 14
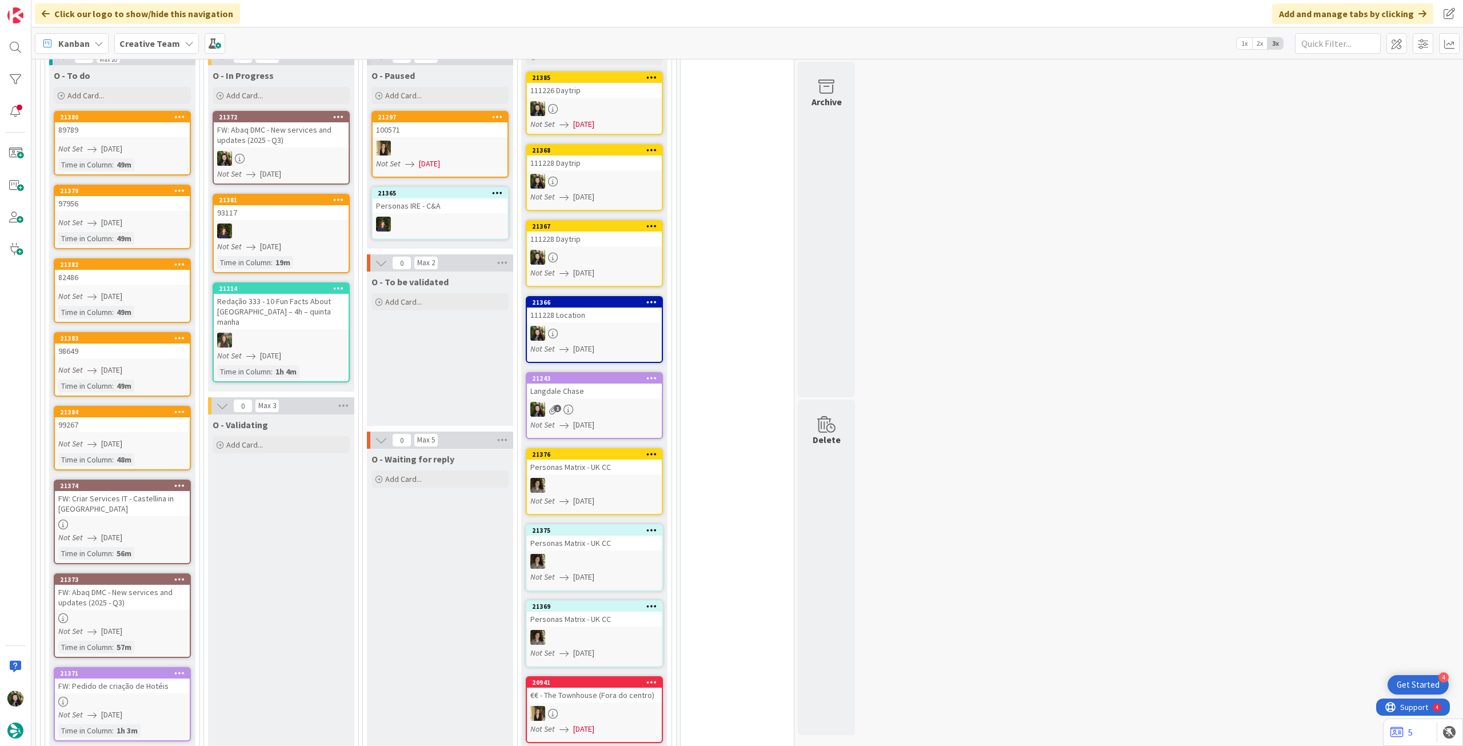
scroll to position [457, 0]
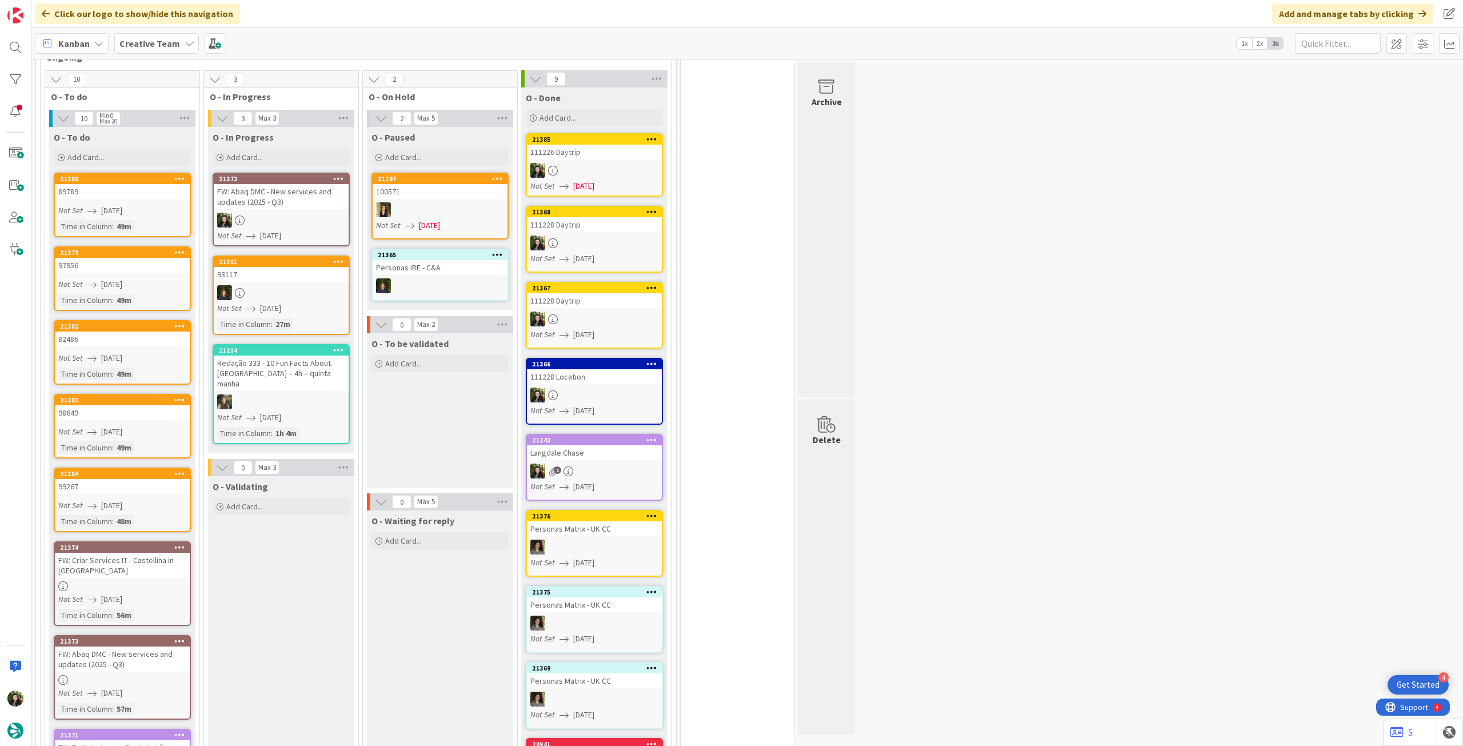
click at [137, 51] on div "Creative Team" at bounding box center [156, 43] width 85 height 21
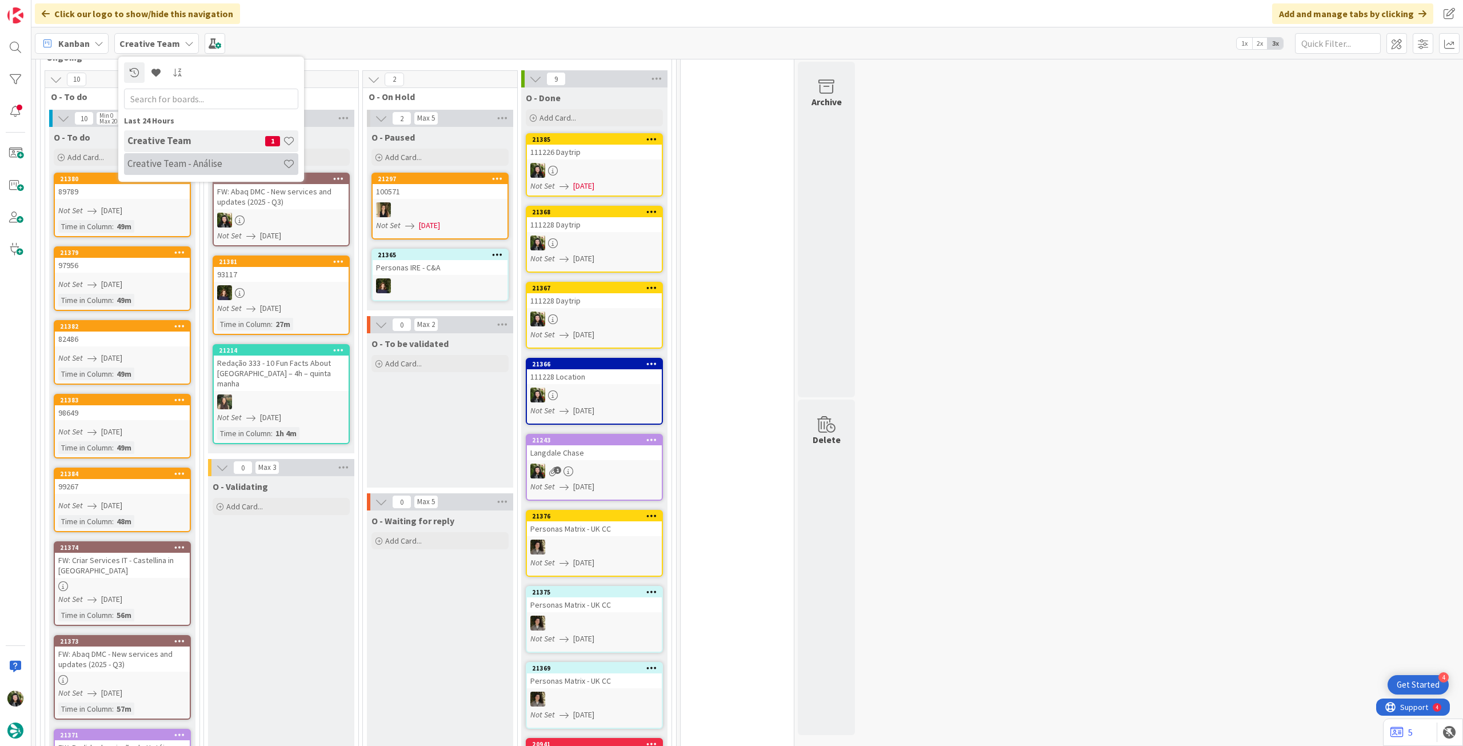
click at [150, 169] on h4 "Creative Team - Análise" at bounding box center [204, 163] width 155 height 11
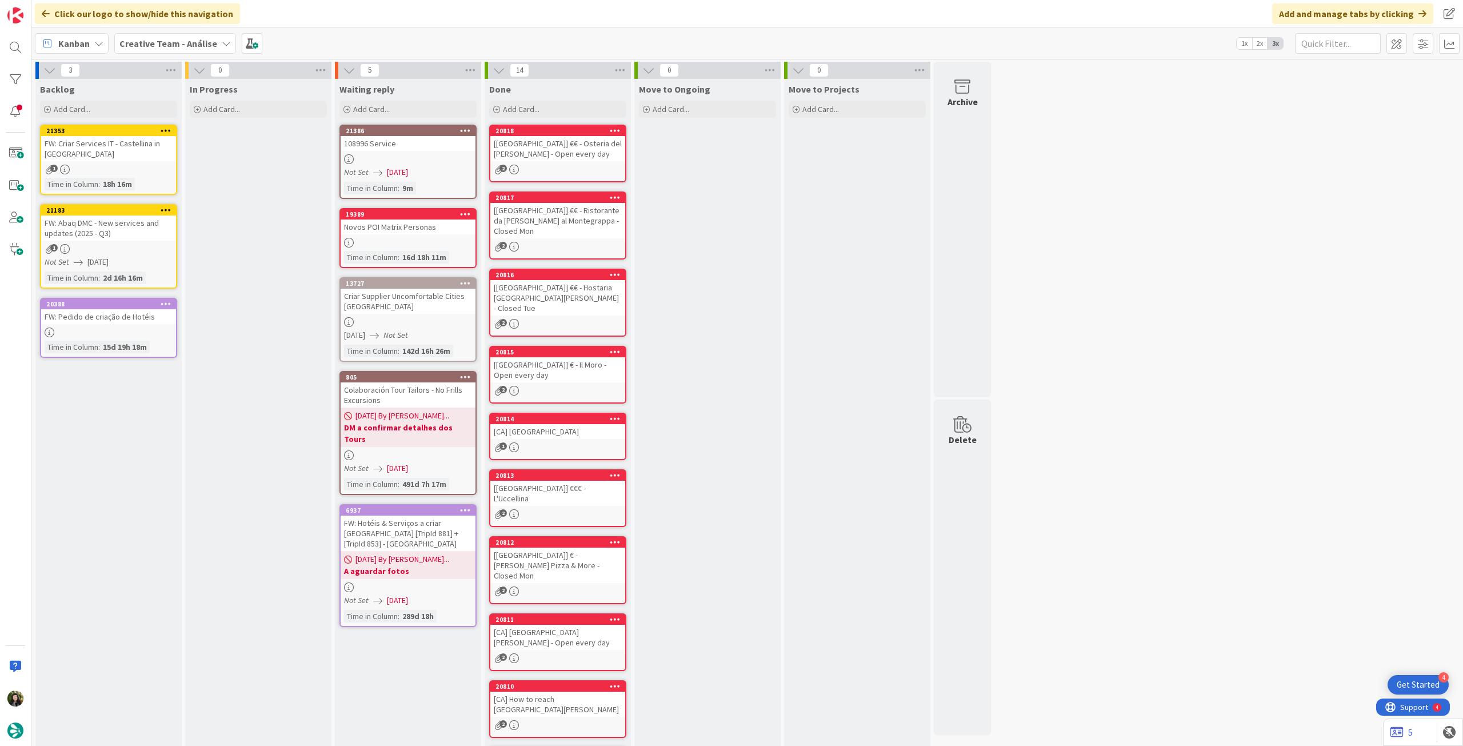
drag, startPoint x: 172, startPoint y: 45, endPoint x: 174, endPoint y: 61, distance: 16.2
click at [172, 45] on b "Creative Team - Análise" at bounding box center [168, 43] width 98 height 11
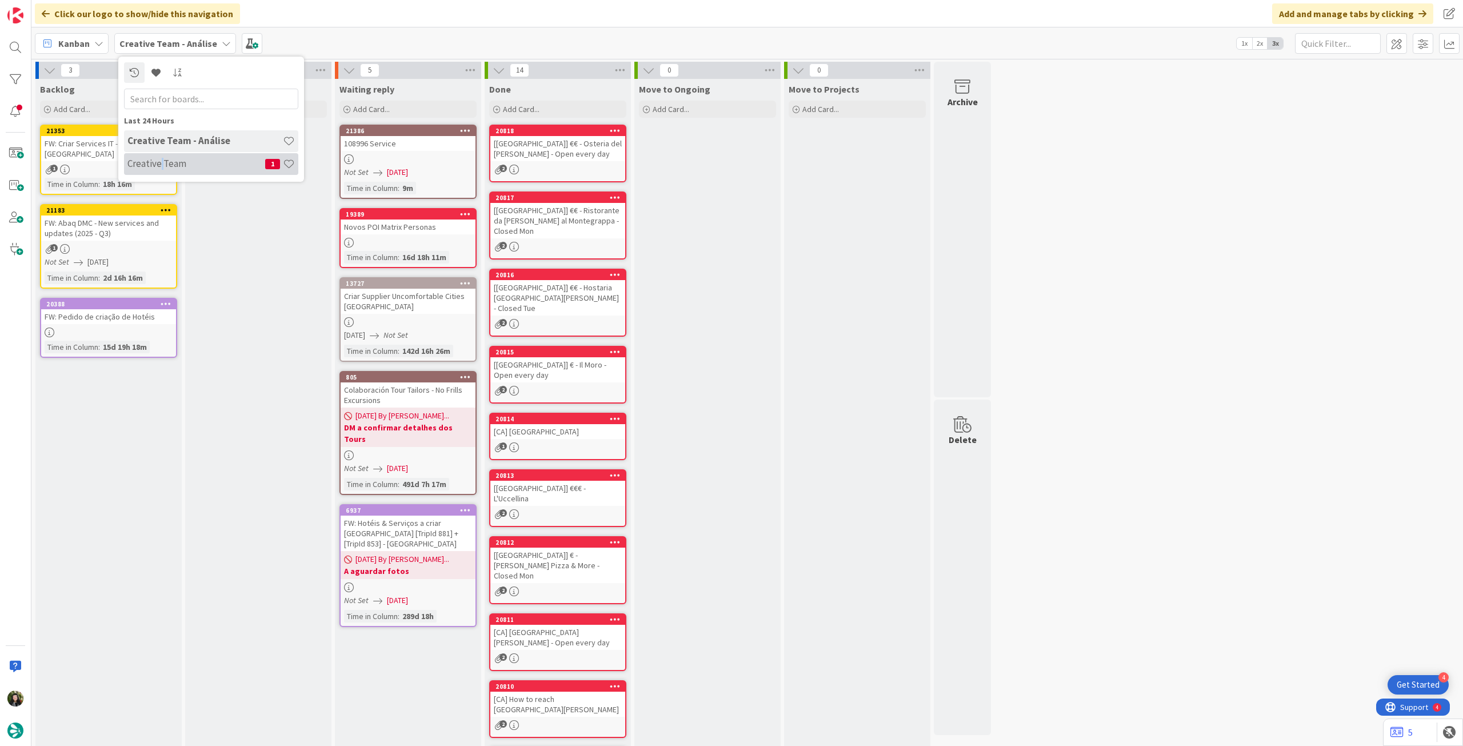
click at [162, 166] on h4 "Creative Team" at bounding box center [196, 163] width 138 height 11
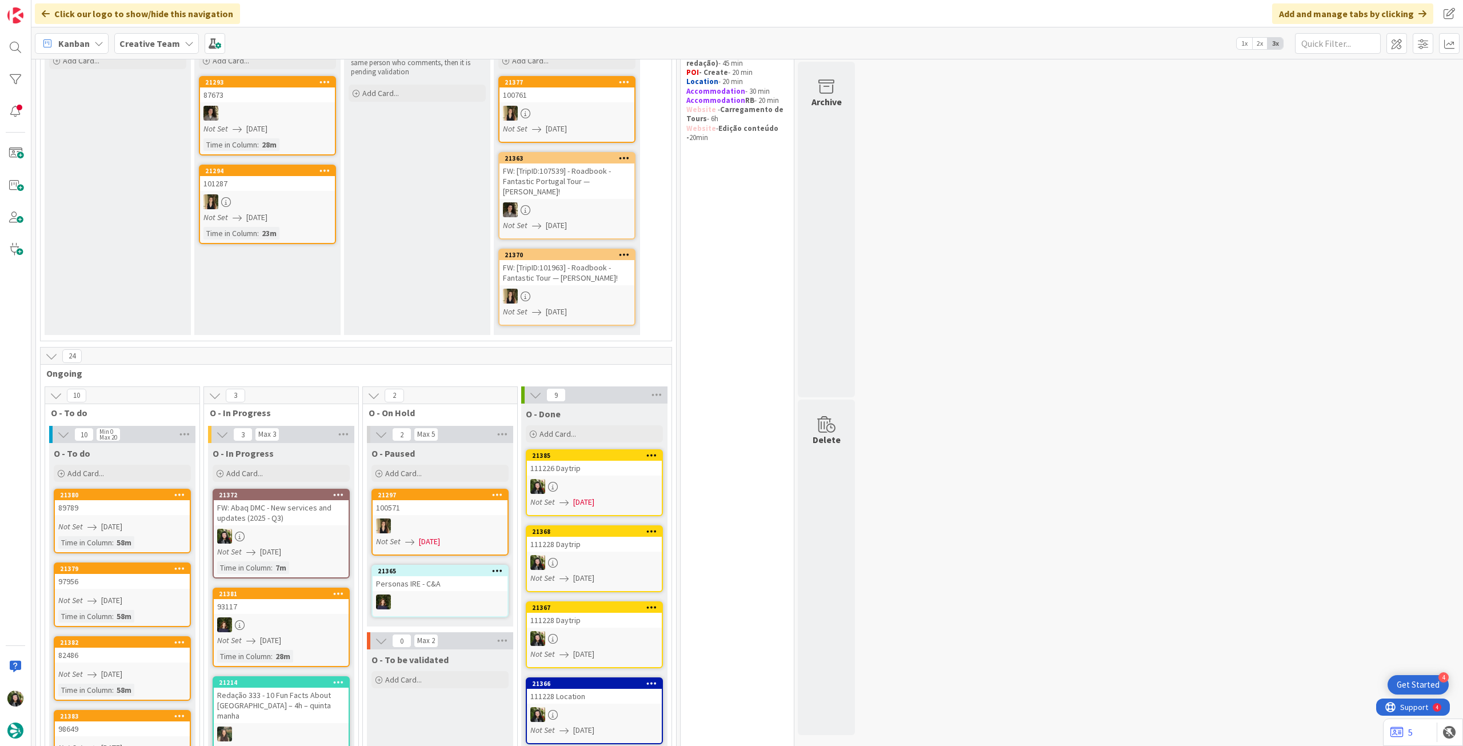
scroll to position [229, 0]
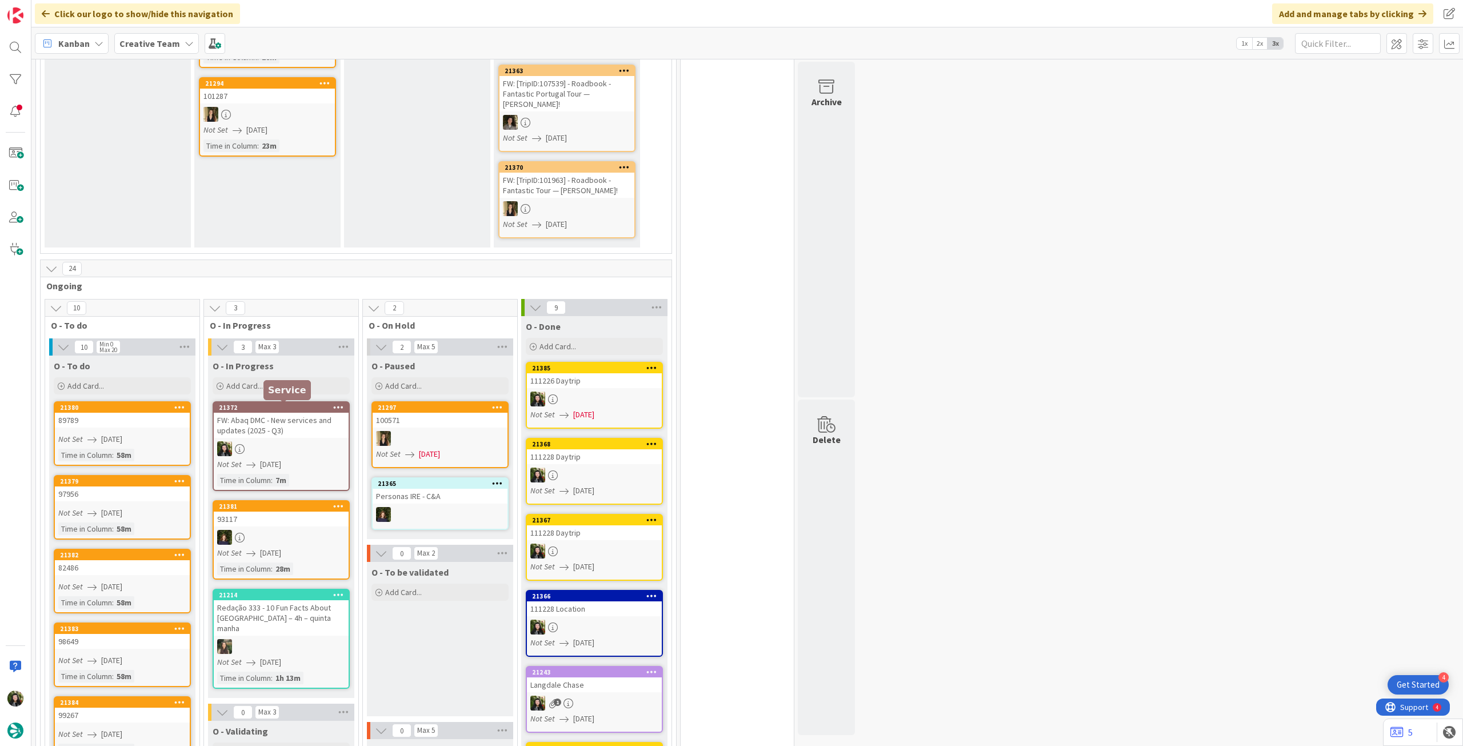
click at [287, 427] on div "FW: Abaq DMC - New services and updates (2025 - Q3)" at bounding box center [281, 425] width 135 height 25
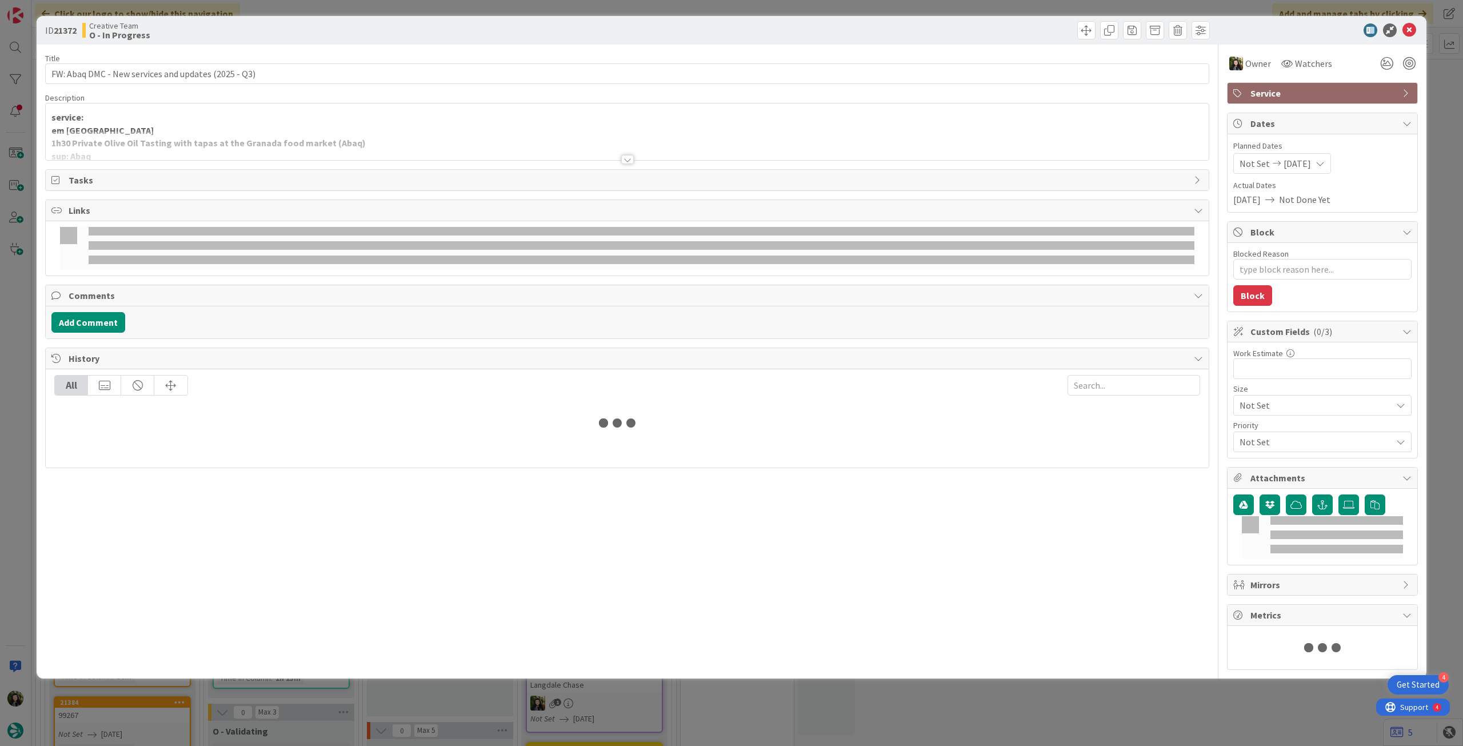
type textarea "x"
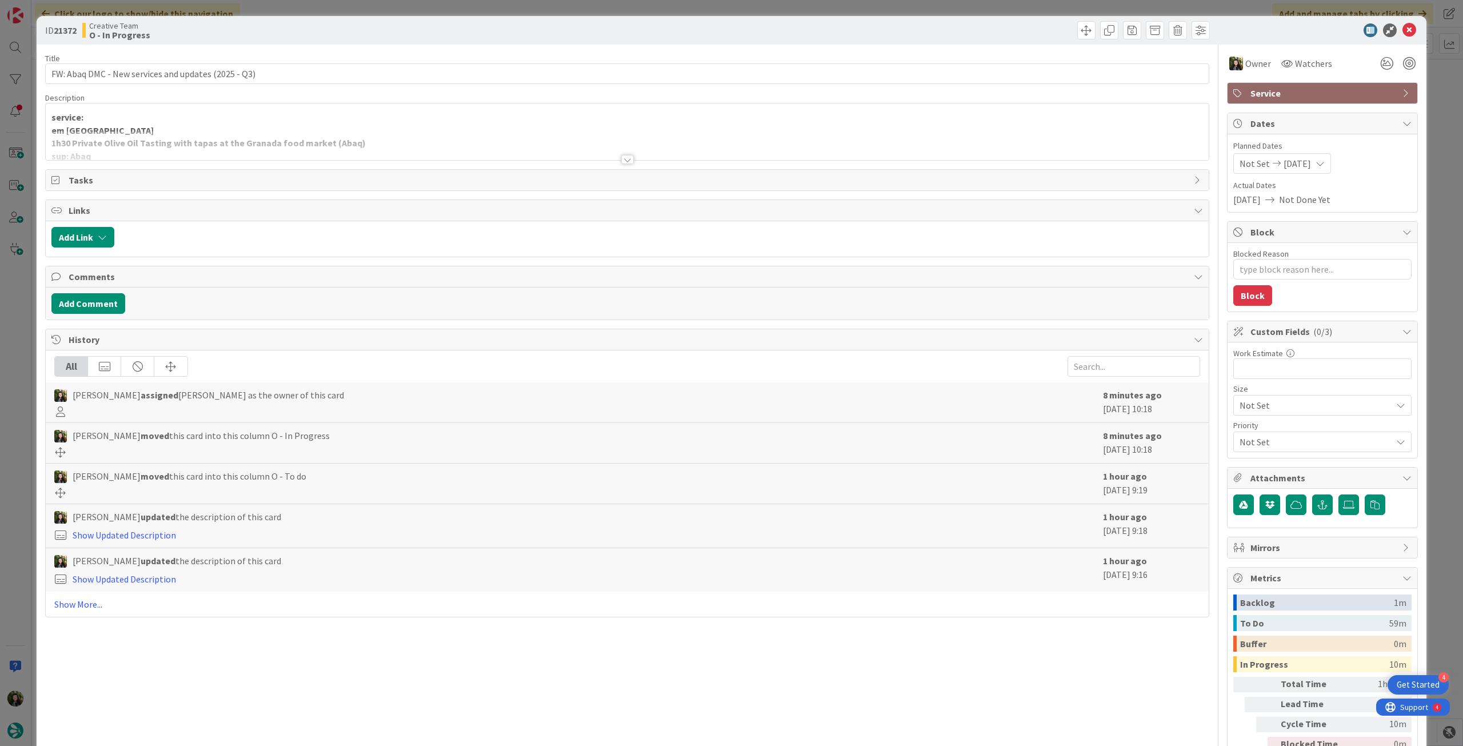
drag, startPoint x: 175, startPoint y: 108, endPoint x: 177, endPoint y: 126, distance: 18.3
click at [176, 111] on div "service: em Granada 1h30 Private Olive Oil Tasting with tapas at the Granada fo…" at bounding box center [627, 131] width 1163 height 57
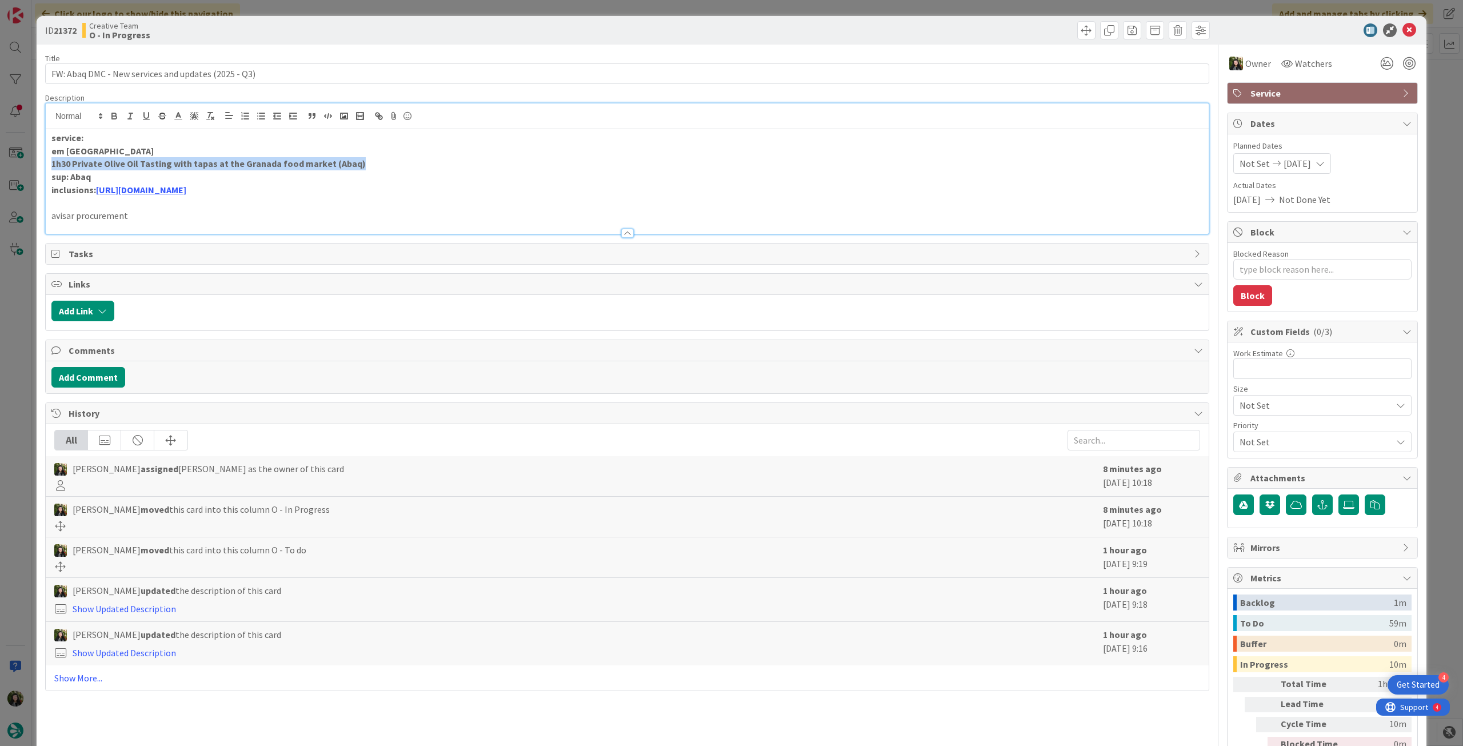
drag, startPoint x: 334, startPoint y: 163, endPoint x: 49, endPoint y: 151, distance: 285.4
click at [42, 161] on div "ID 21372 Creative Team O - In Progress Title 51 / 128 FW: Abaq DMC - New servic…" at bounding box center [732, 404] width 1390 height 776
copy strong "1h30 Private Olive Oil Tasting with tapas at the Granada food market (Abaq)"
click at [231, 196] on p "inclusions: https://drive.google.com/drive/folders/1DflniD2dKmyNVVWu7pOrq5rtGqS…" at bounding box center [626, 189] width 1151 height 13
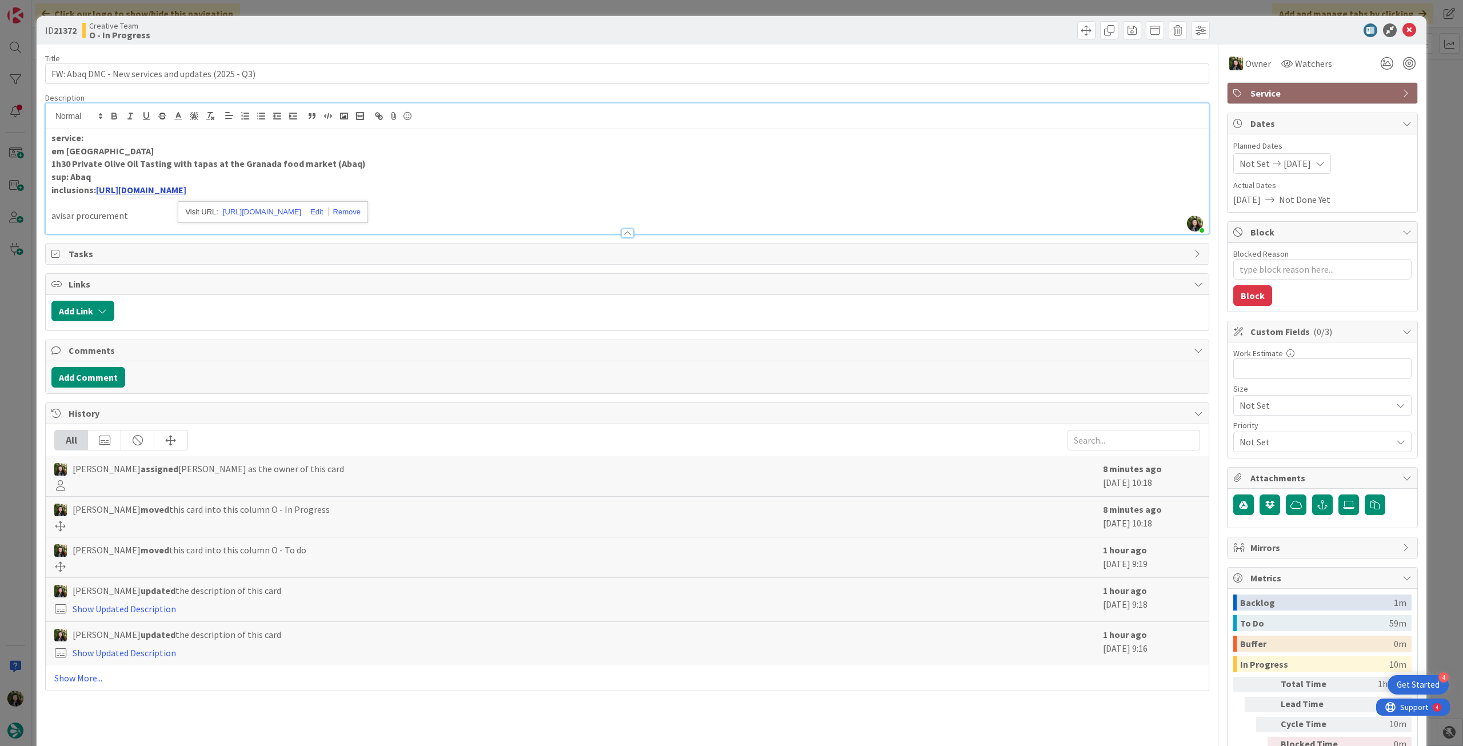
click at [186, 191] on link "https://drive.google.com/drive/folders/1DflniD2dKmyNVVWu7pOrq5rtGqSsH973?usp=dr…" at bounding box center [141, 189] width 90 height 11
click at [274, 203] on div "https://drive.google.com/drive/folders/1DflniD2dKmyNVVWu7pOrq5rtGqSsH973?usp=dr…" at bounding box center [273, 212] width 190 height 22
click at [274, 209] on link "https://drive.google.com/drive/folders/1DflniD2dKmyNVVWu7pOrq5rtGqSsH973?usp=dr…" at bounding box center [262, 212] width 78 height 15
click at [91, 187] on strong "inclusions: https://drive.google.com/drive/folders/1DflniD2dKmyNVVWu7pOrq5rtGqS…" at bounding box center [118, 189] width 135 height 11
click at [1402, 26] on icon at bounding box center [1409, 30] width 14 height 14
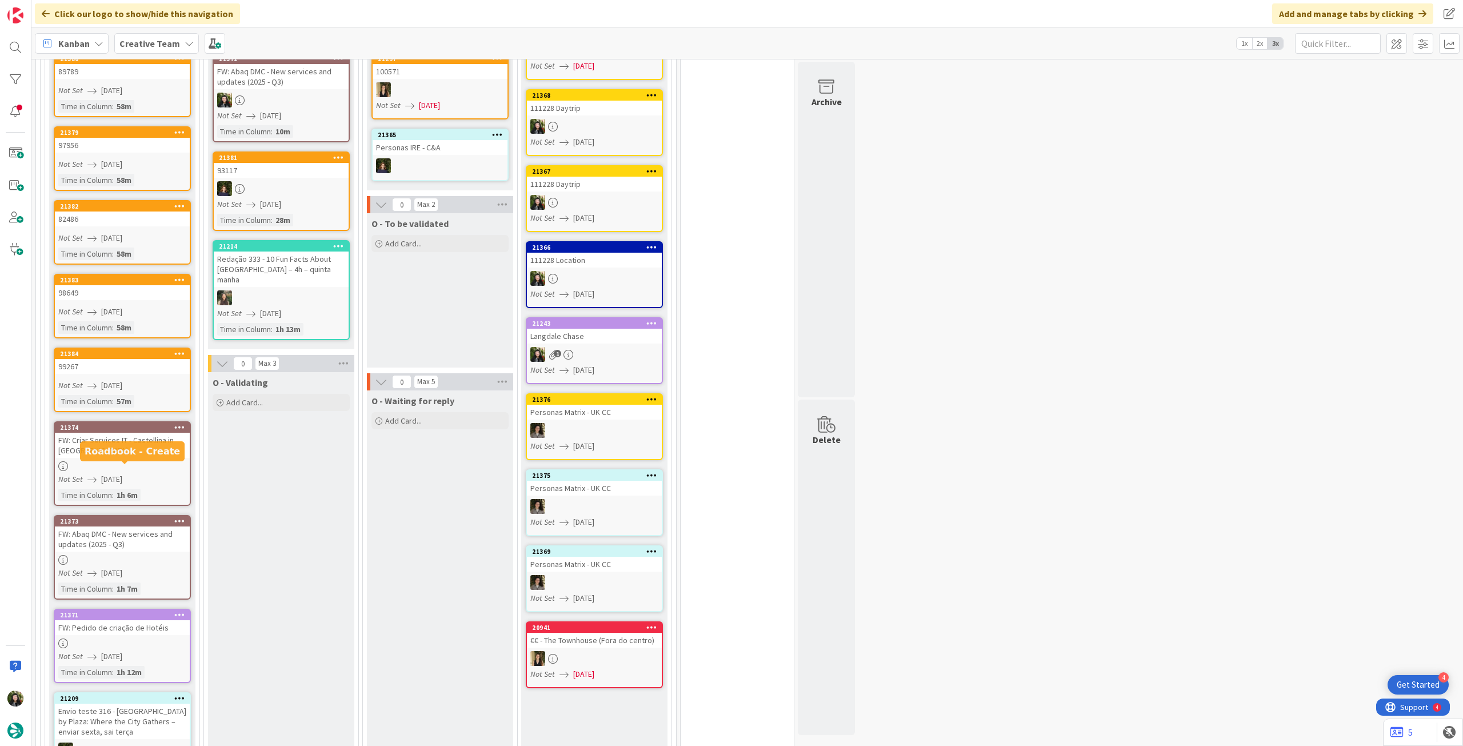
scroll to position [762, 0]
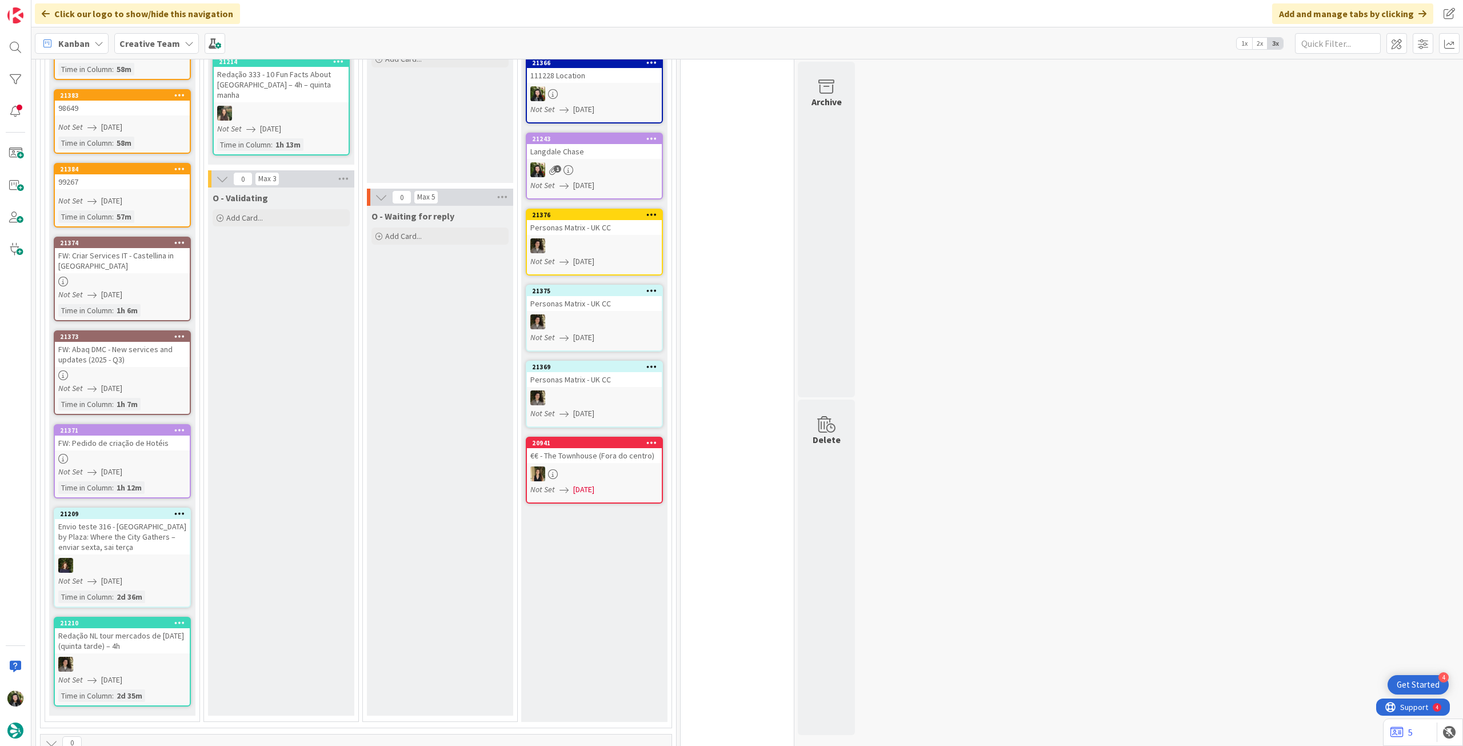
click at [139, 377] on div at bounding box center [122, 375] width 135 height 10
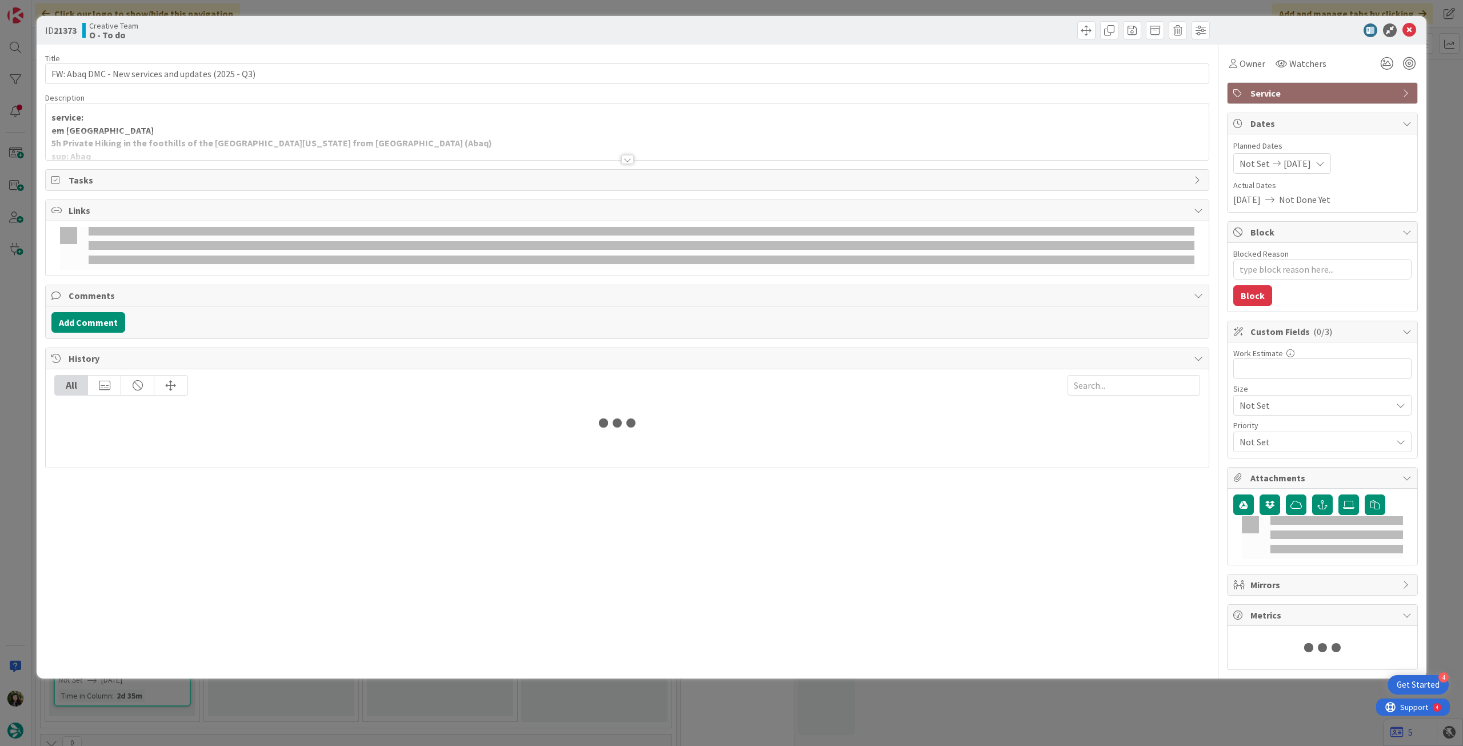
type textarea "x"
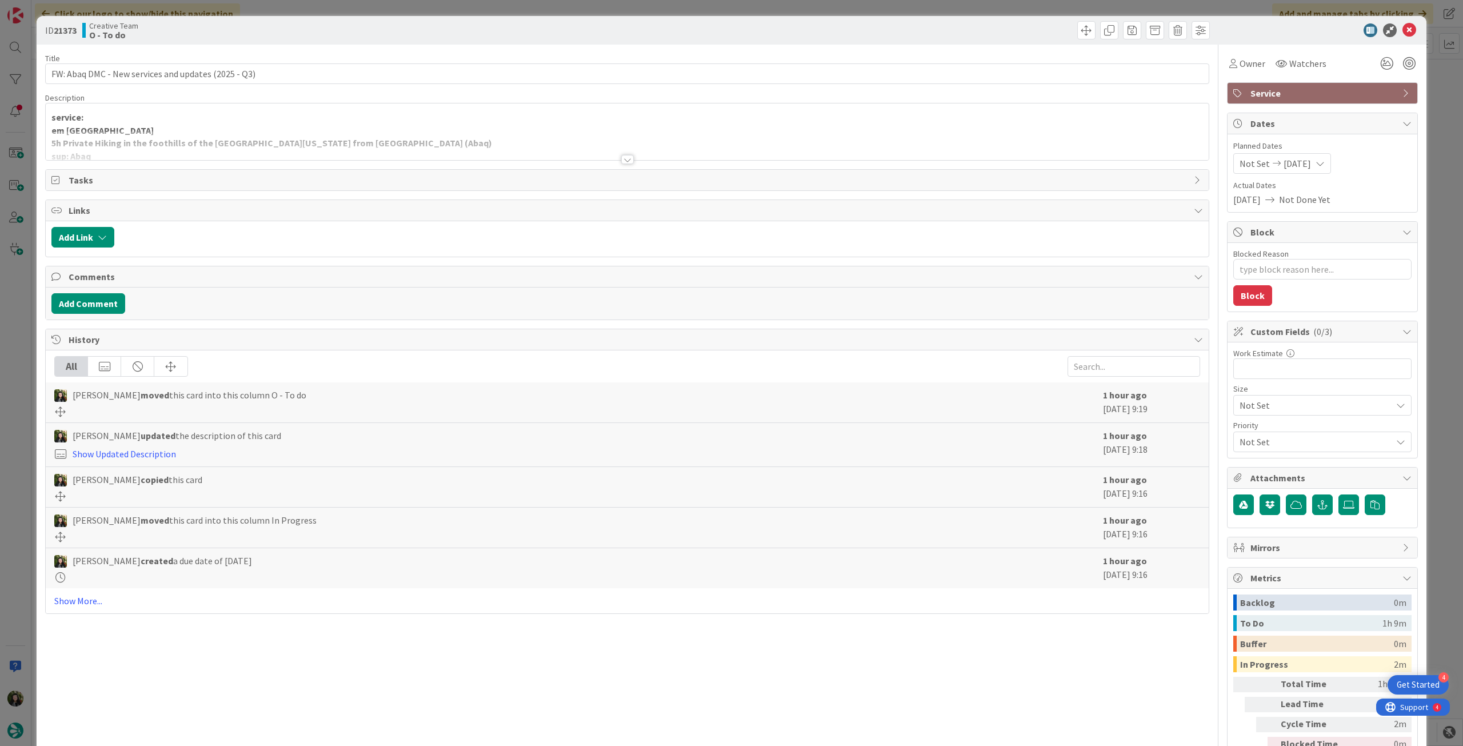
click at [149, 158] on div at bounding box center [627, 145] width 1163 height 29
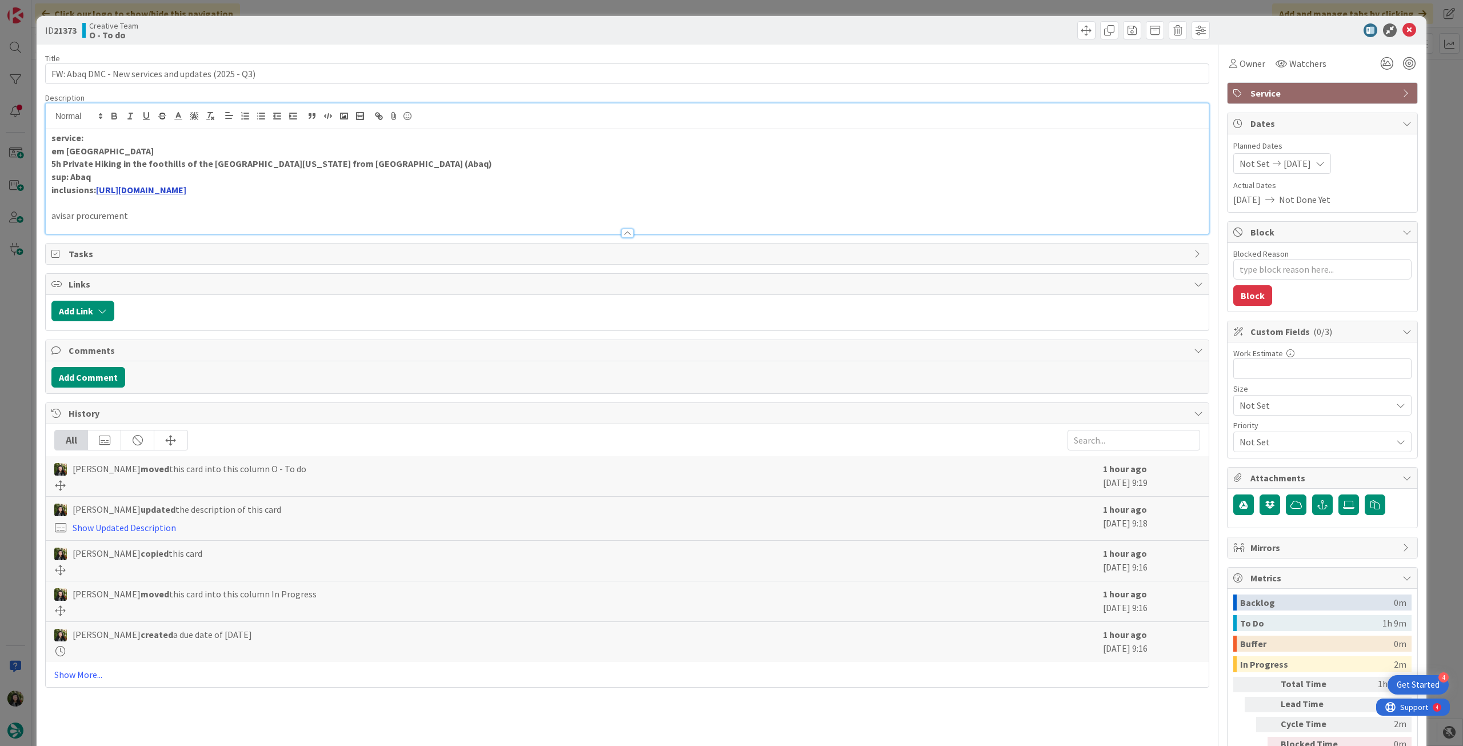
drag, startPoint x: 90, startPoint y: 189, endPoint x: 113, endPoint y: 185, distance: 22.6
click at [91, 189] on strong "inclusions: https://drive.google.com/drive/folders/1DflniD2dKmyNVVWu7pOrq5rtGqS…" at bounding box center [118, 189] width 135 height 11
drag, startPoint x: 1398, startPoint y: 32, endPoint x: 1192, endPoint y: 32, distance: 205.7
click at [1402, 32] on icon at bounding box center [1409, 30] width 14 height 14
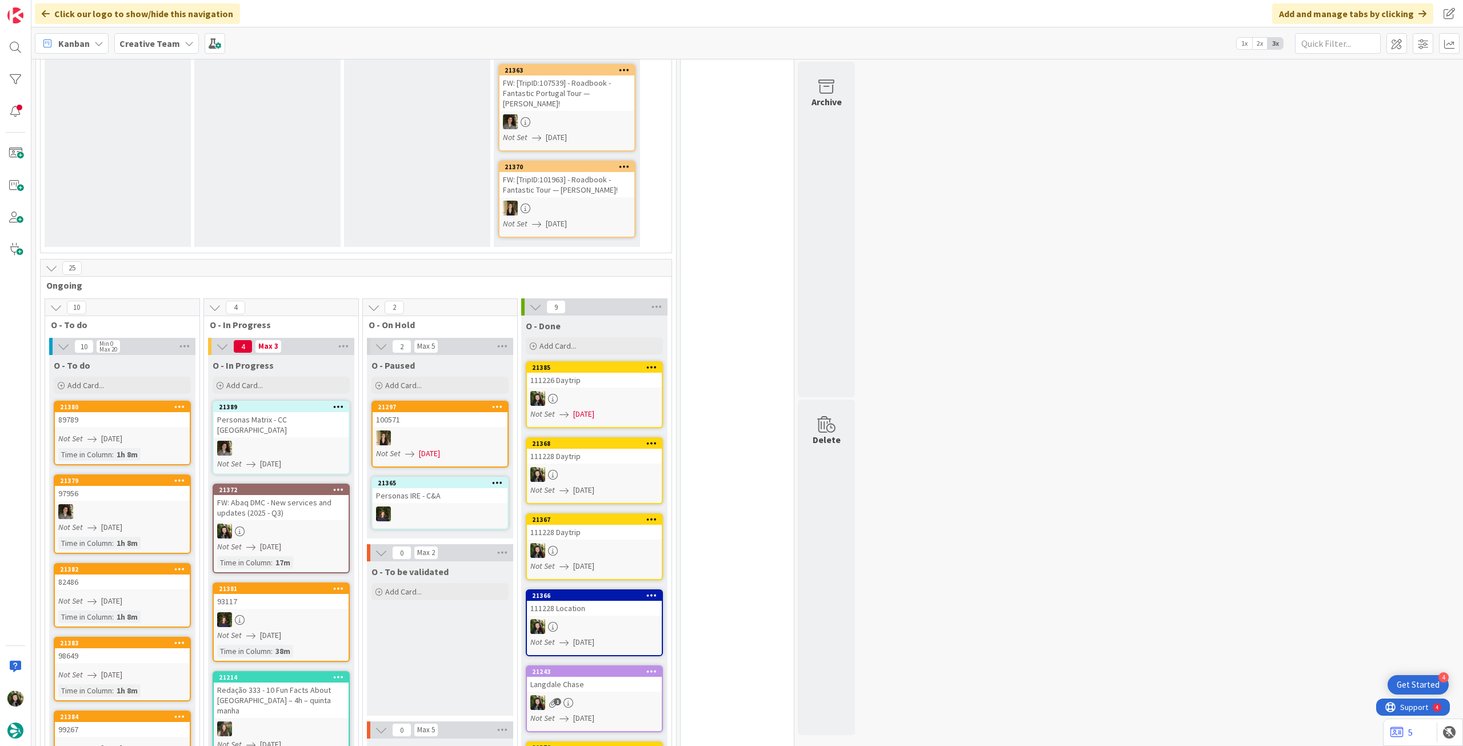
scroll to position [685, 0]
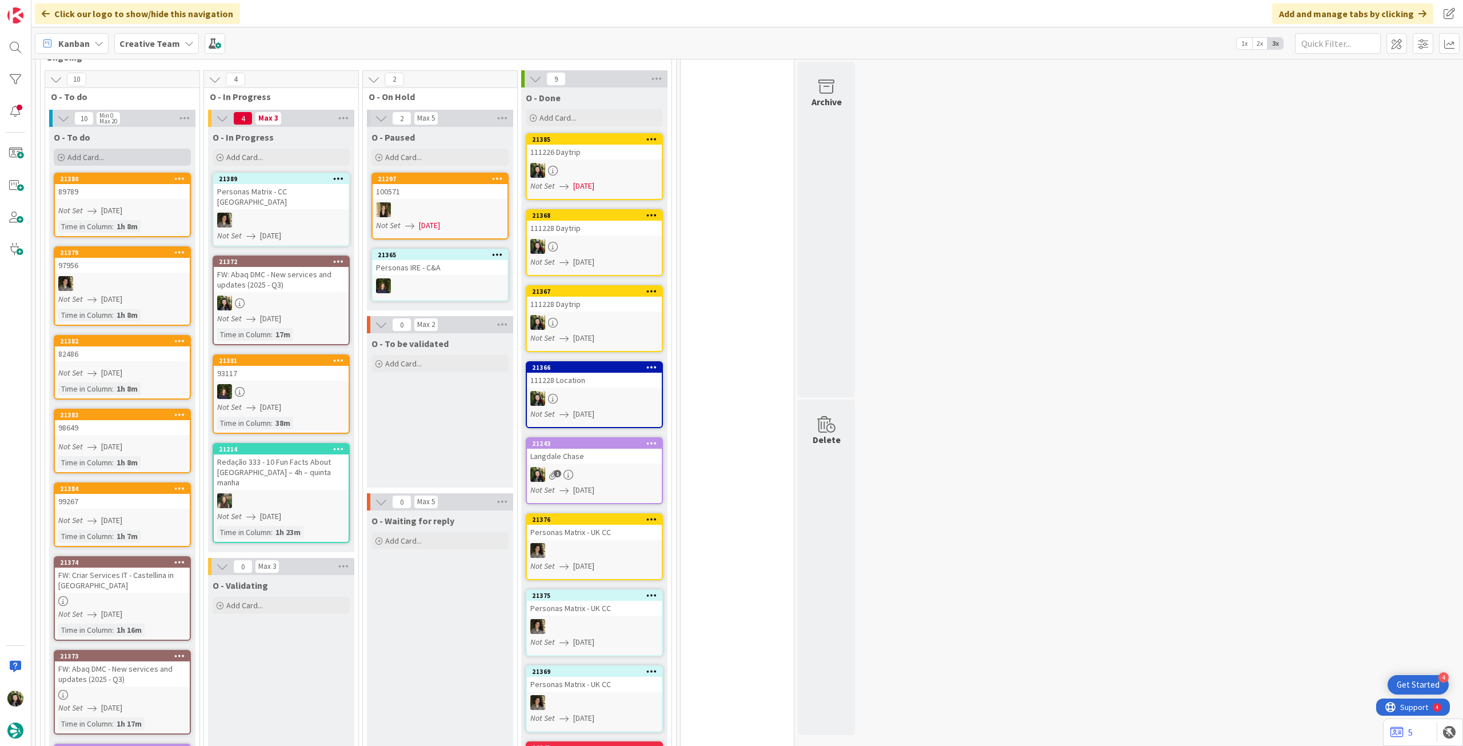
drag, startPoint x: 131, startPoint y: 173, endPoint x: 131, endPoint y: 158, distance: 14.3
click at [131, 158] on div "Add Card..." at bounding box center [122, 157] width 137 height 17
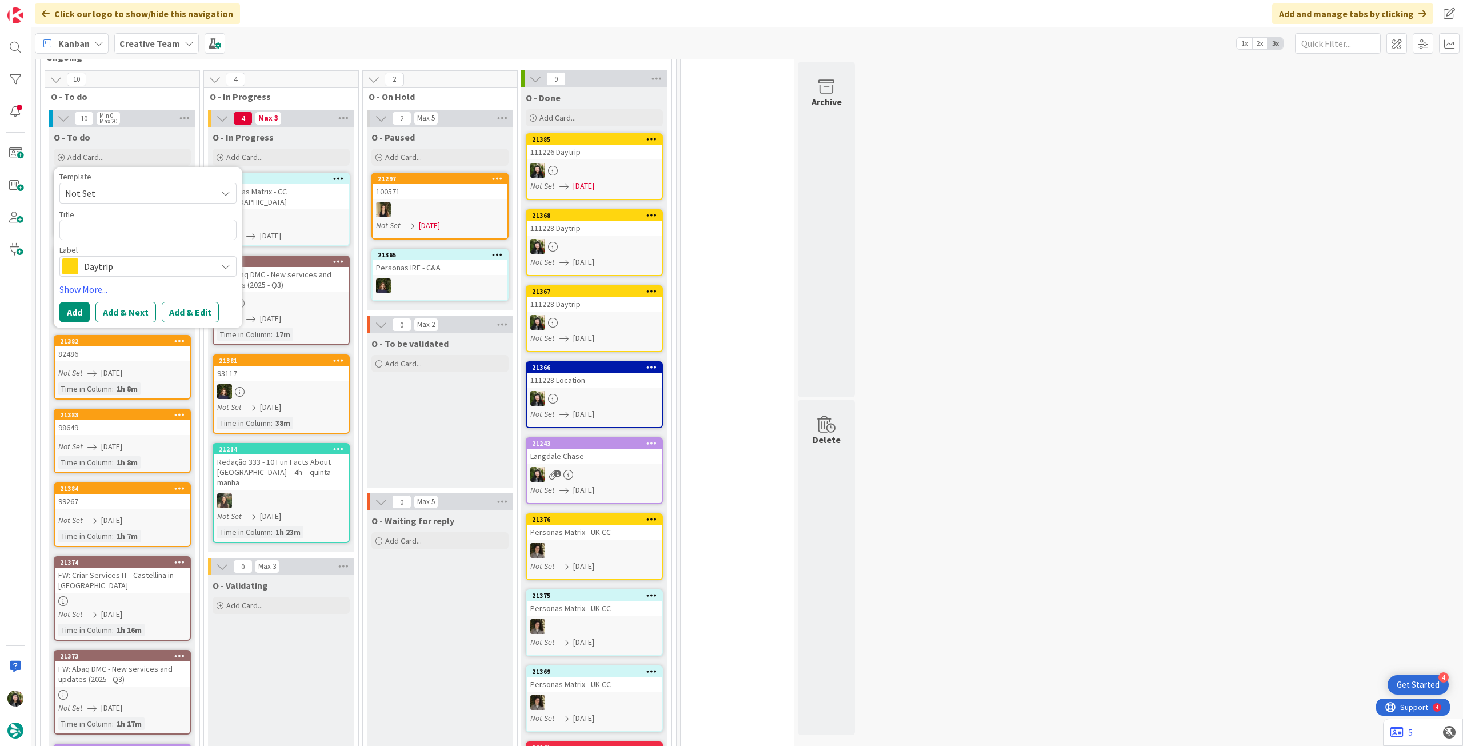
click at [127, 242] on div "Template Not Set Title 0 / 128 Label Daytrip" at bounding box center [147, 225] width 177 height 104
click at [130, 264] on span "Daytrip" at bounding box center [147, 266] width 127 height 16
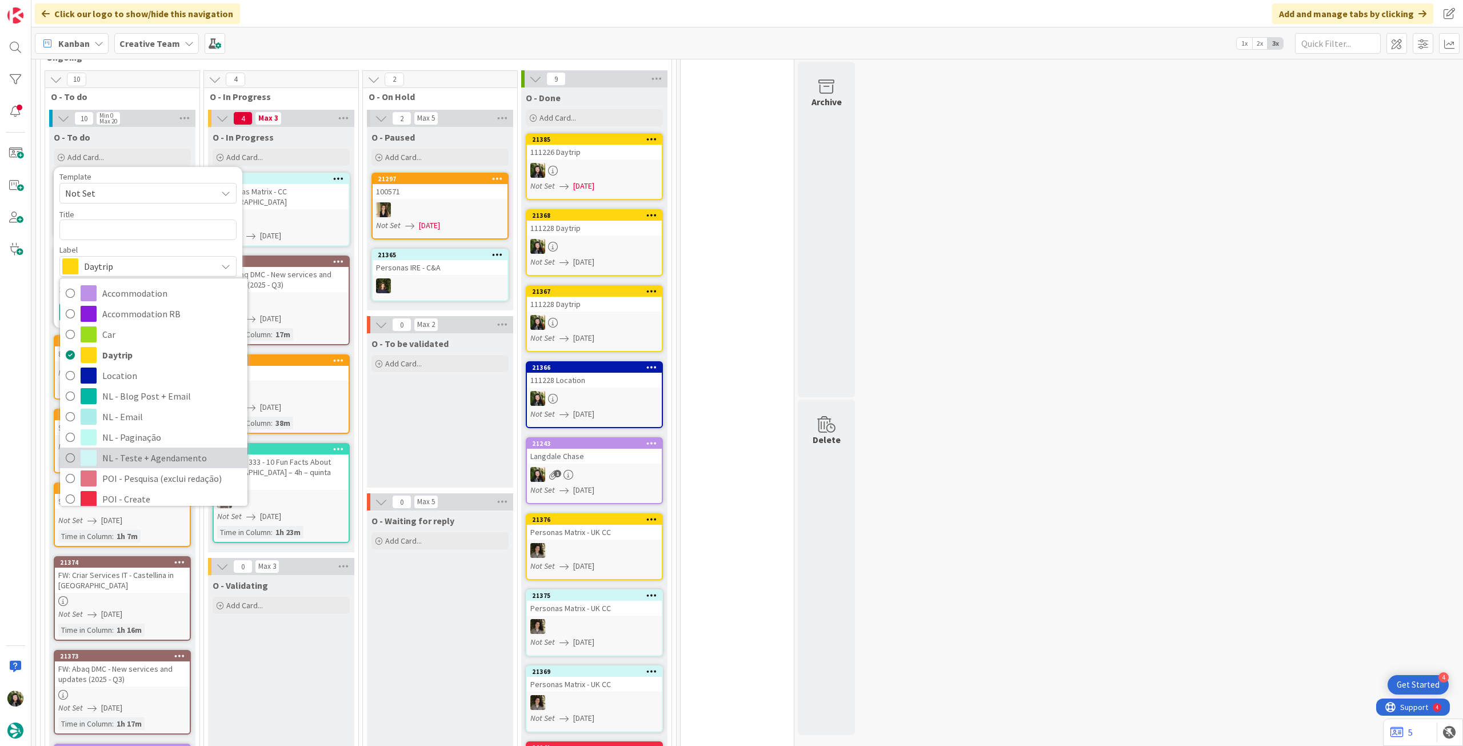
click at [144, 456] on span "NL - Teste + Agendamento" at bounding box center [171, 457] width 139 height 17
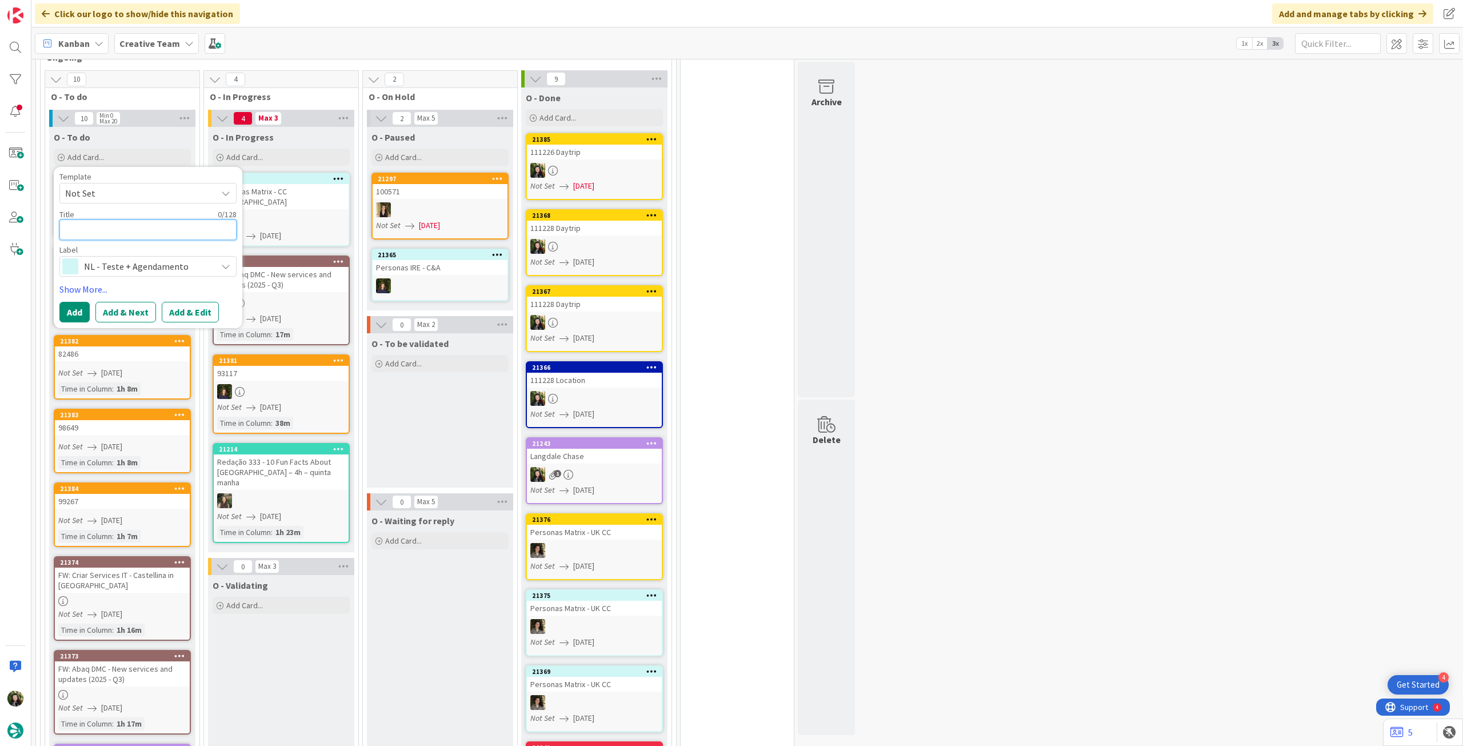
click at [162, 233] on textarea at bounding box center [147, 229] width 177 height 21
type textarea "x"
type textarea "A"
type textarea "x"
type textarea "Al"
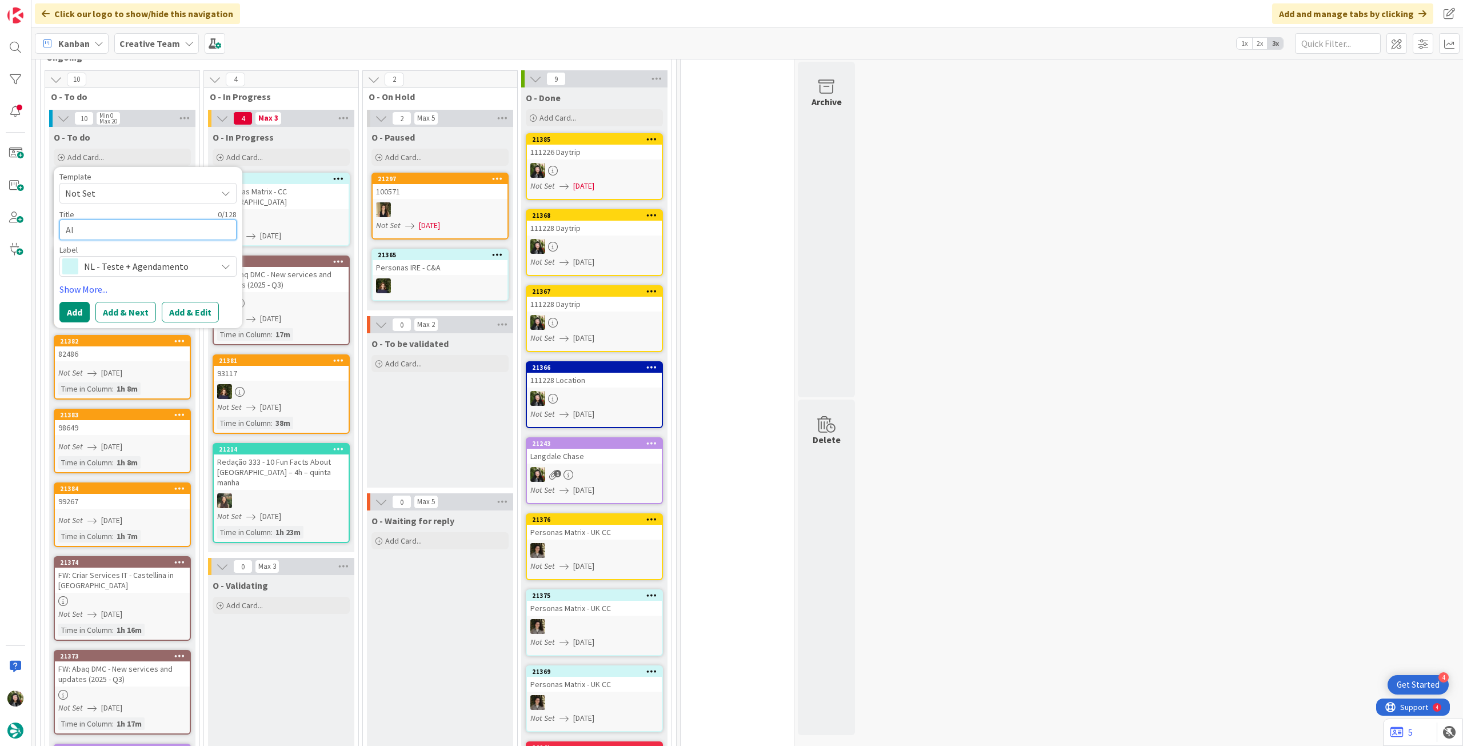
type textarea "x"
type textarea "Alt"
type textarea "x"
type textarea "Alte"
type textarea "x"
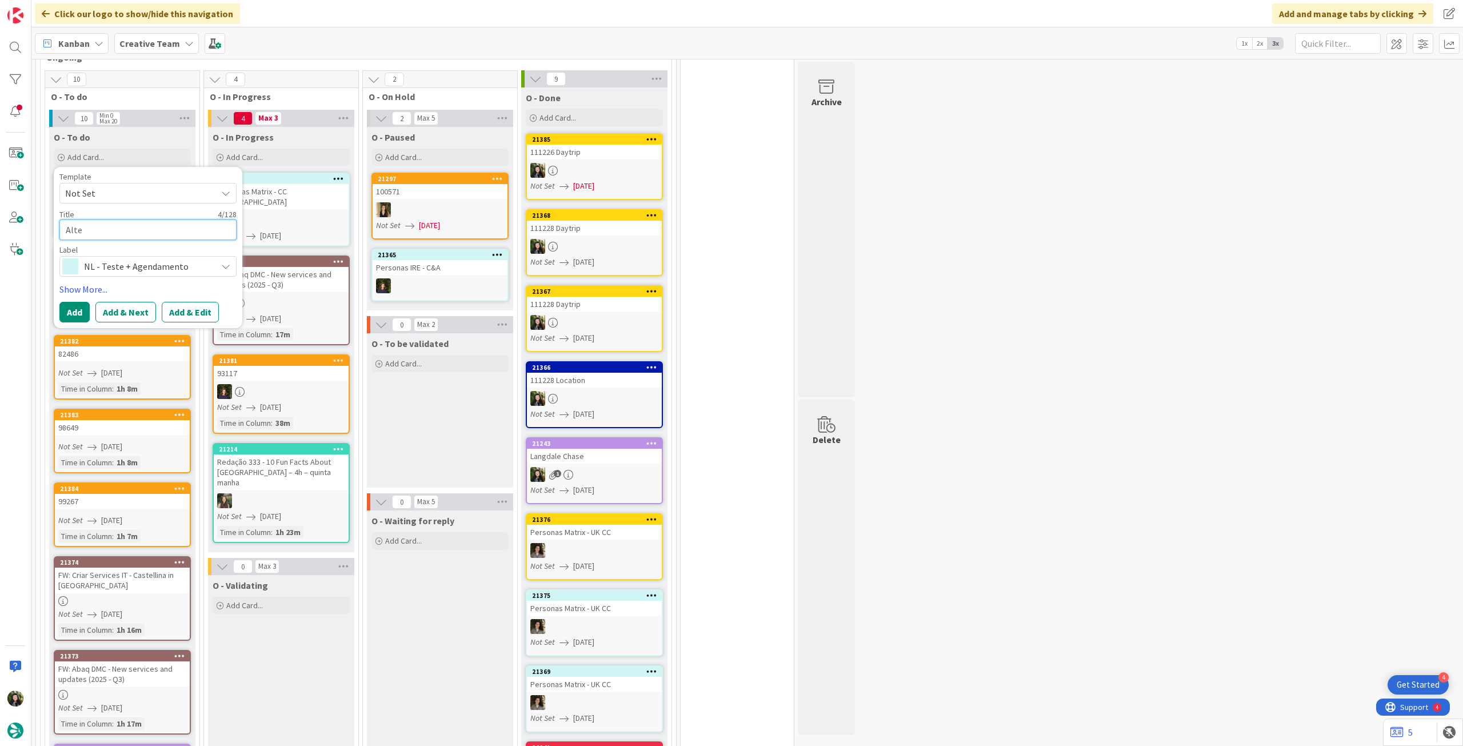
type textarea "Alter"
type textarea "x"
type textarea "Altera"
type textarea "x"
type textarea "Alteraç"
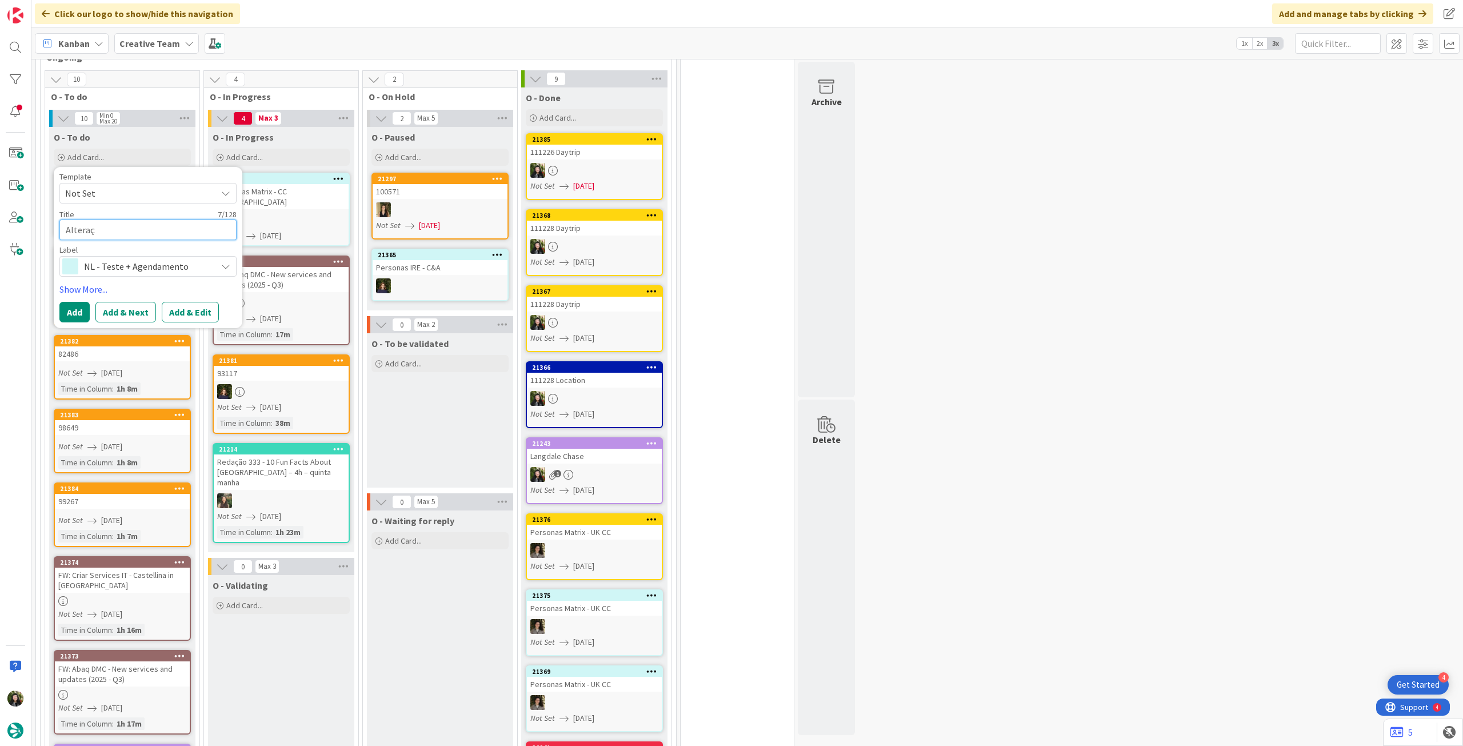
type textarea "x"
type textarea "Alteraçõ"
type textarea "x"
type textarea "Alteraçõe"
type textarea "x"
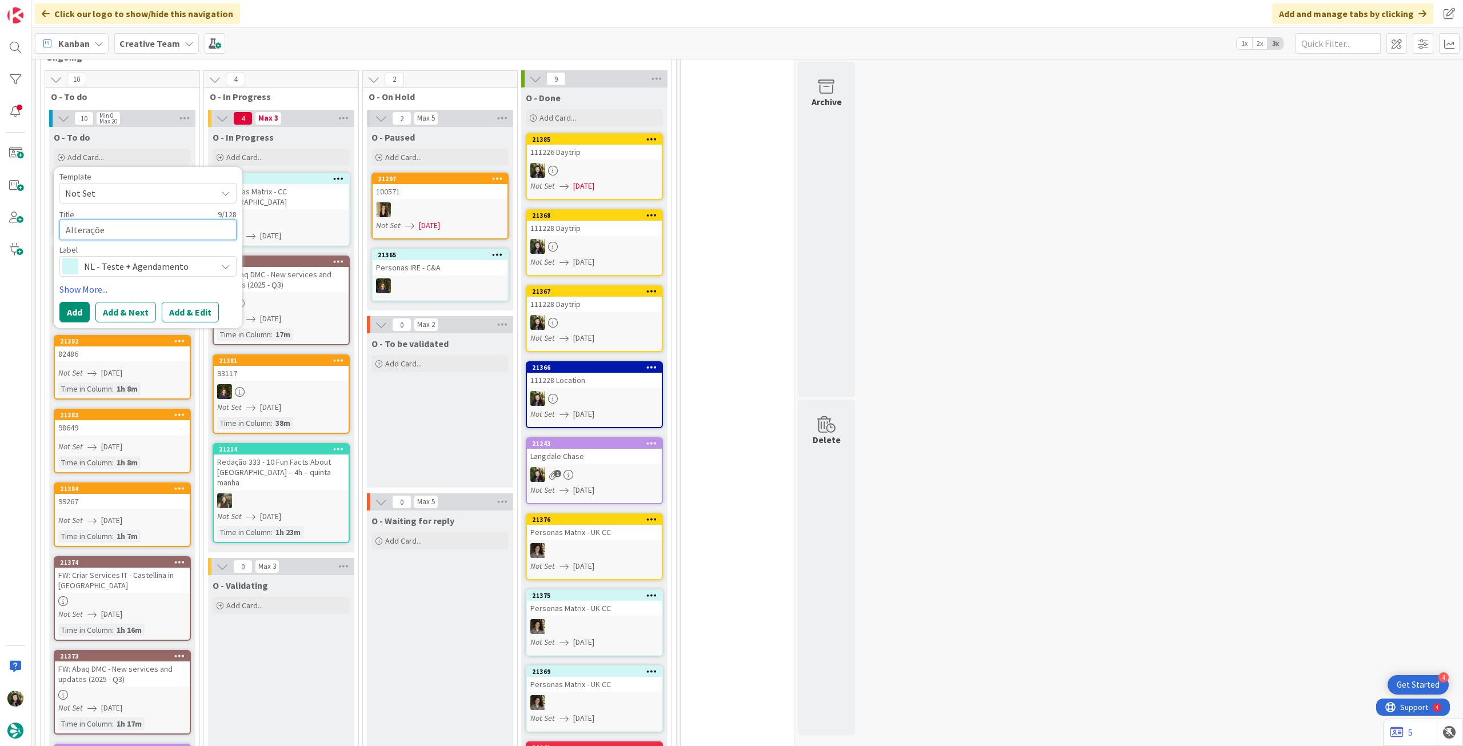
type textarea "Alterações"
type textarea "x"
type textarea "Alterações"
type textarea "x"
type textarea "Alterações N"
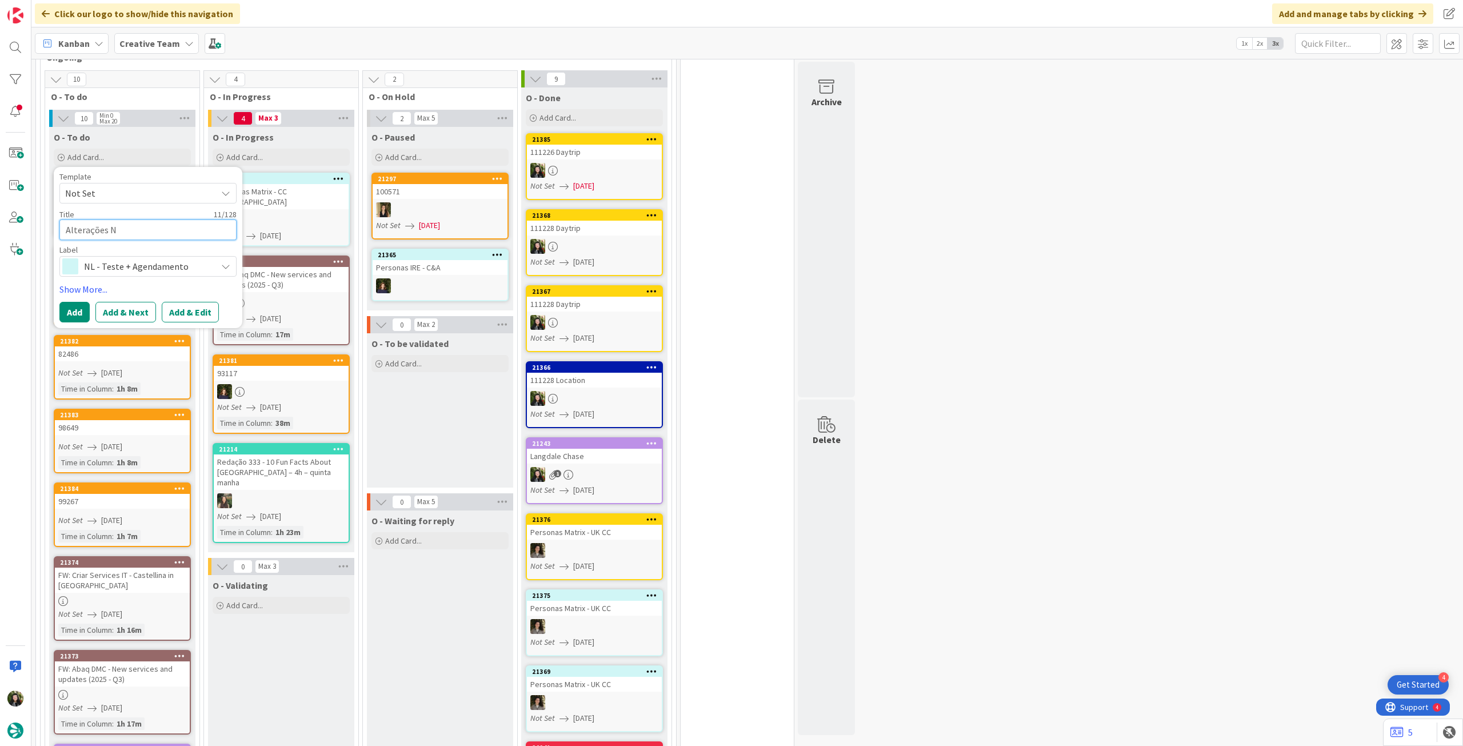
type textarea "x"
type textarea "Alterações NL"
type textarea "x"
type textarea "Alterações NL"
type textarea "x"
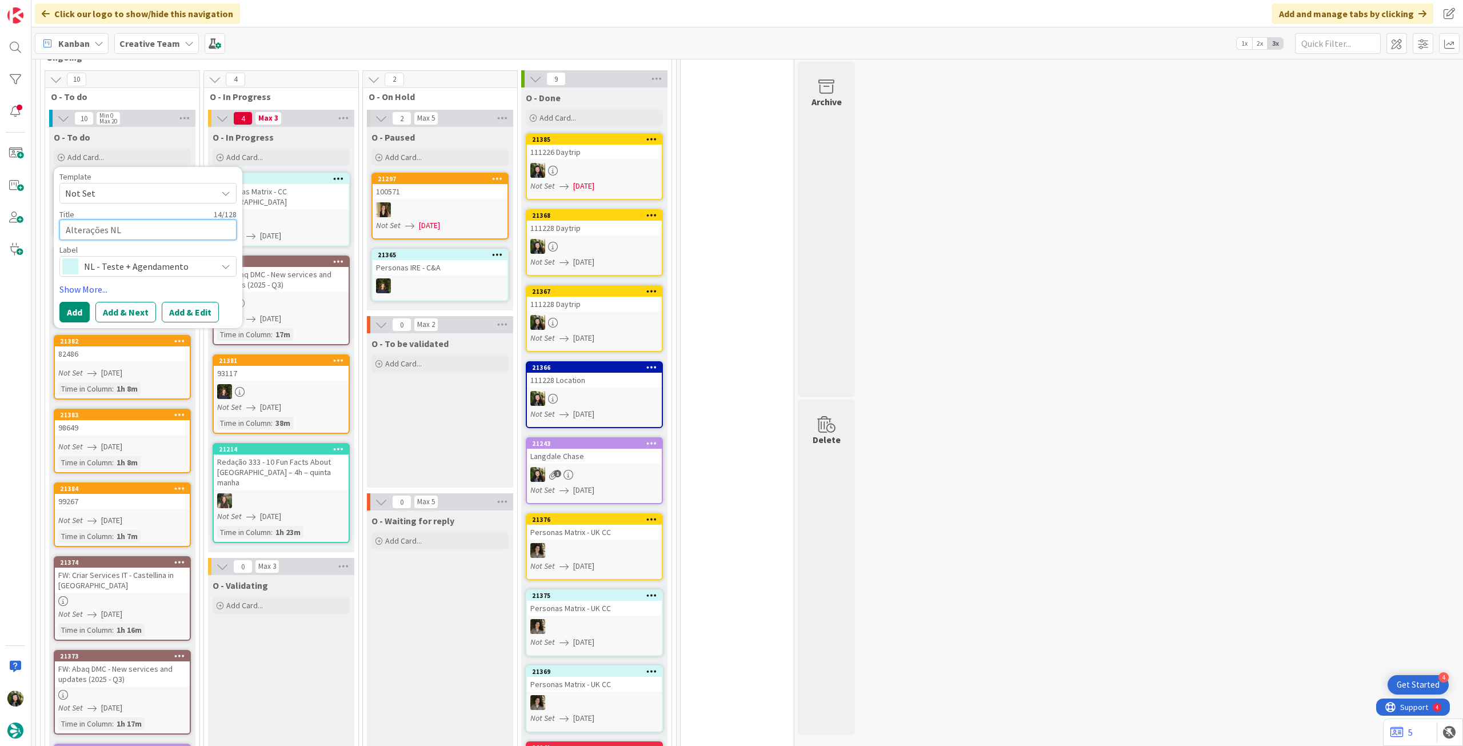
type textarea "Alterações NL 3"
type textarea "x"
type textarea "Alterações NL 31"
type textarea "x"
type textarea "Alterações NL 318"
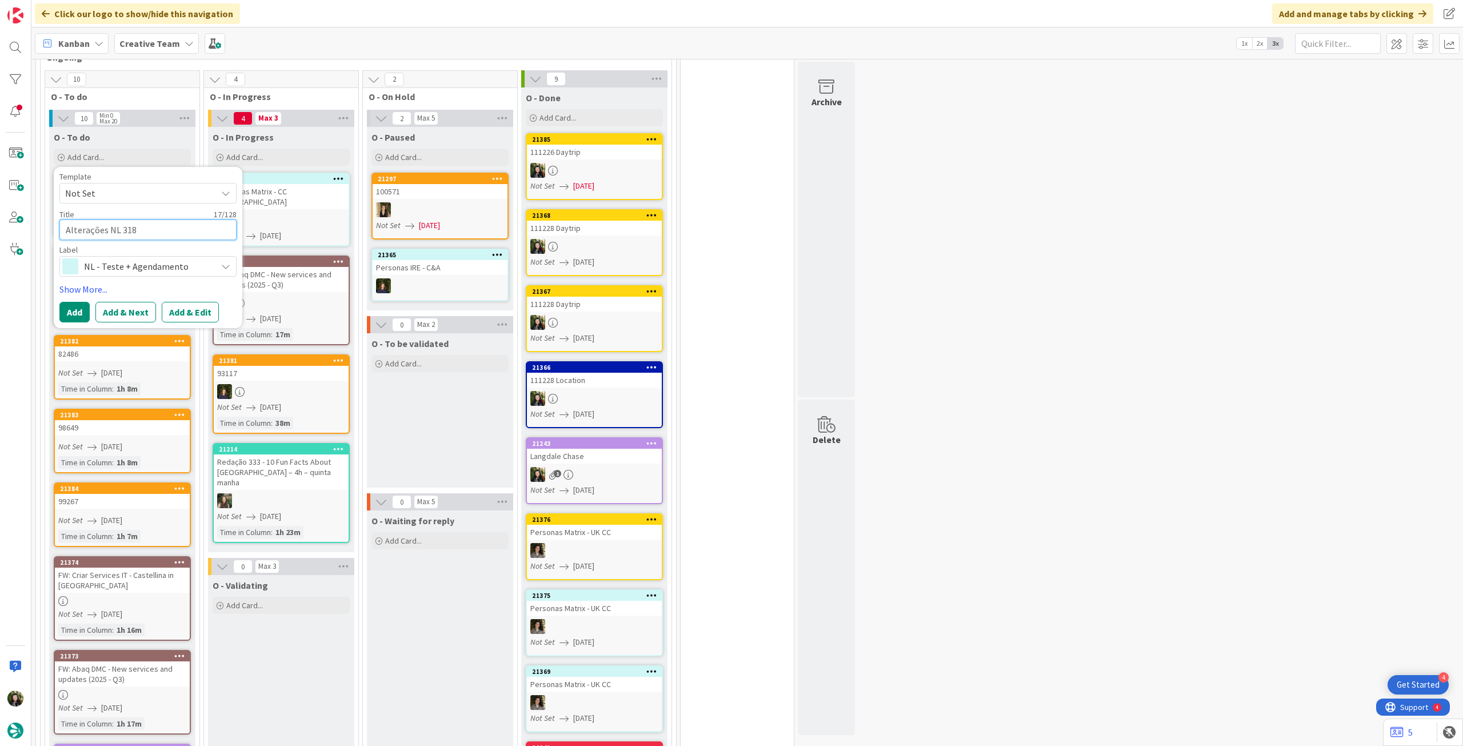
type textarea "x"
type textarea "Alterações NL 318"
type textarea "x"
type textarea "Alterações NL 318 e"
type textarea "x"
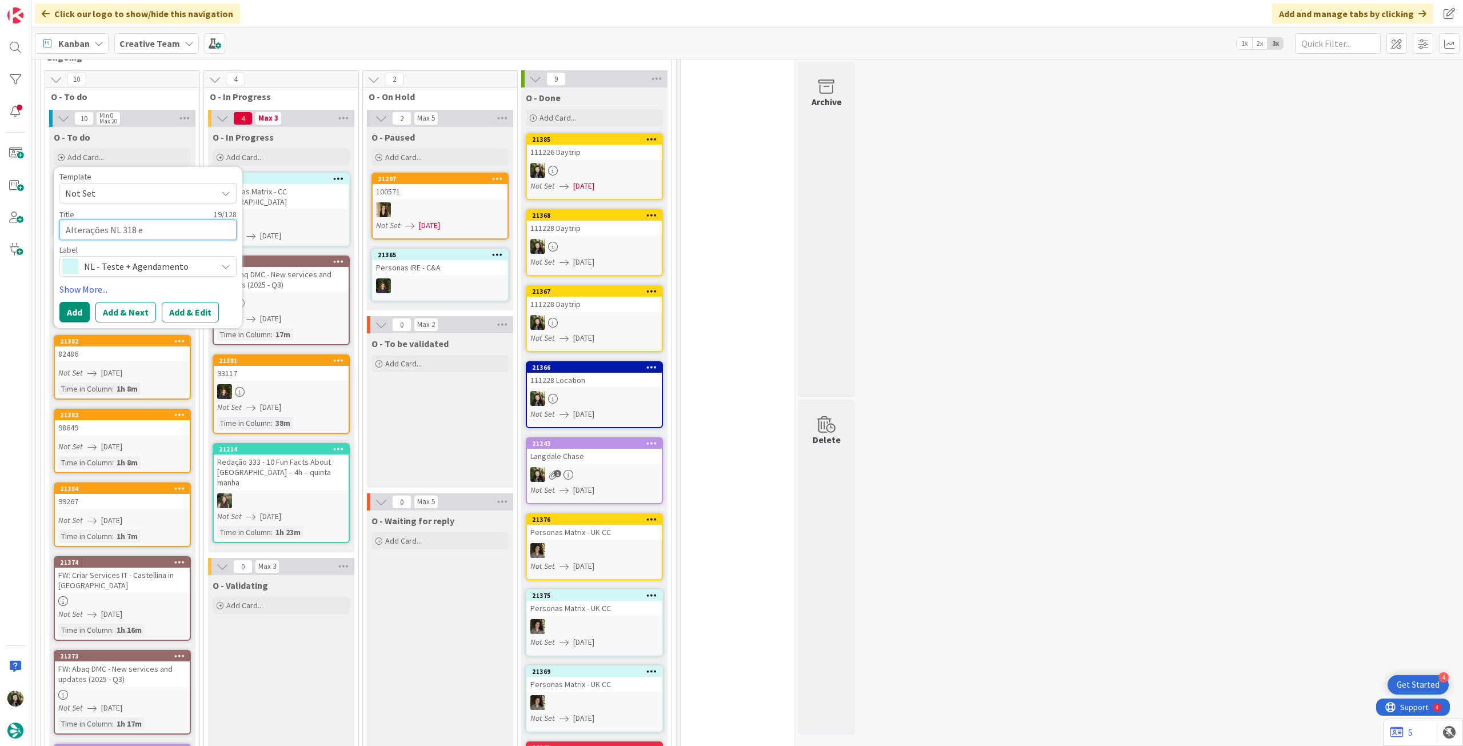
type textarea "Alterações NL 318 e"
type textarea "x"
type textarea "Alterações NL 318 e a"
type textarea "x"
type textarea "Alterações NL 318 e ag"
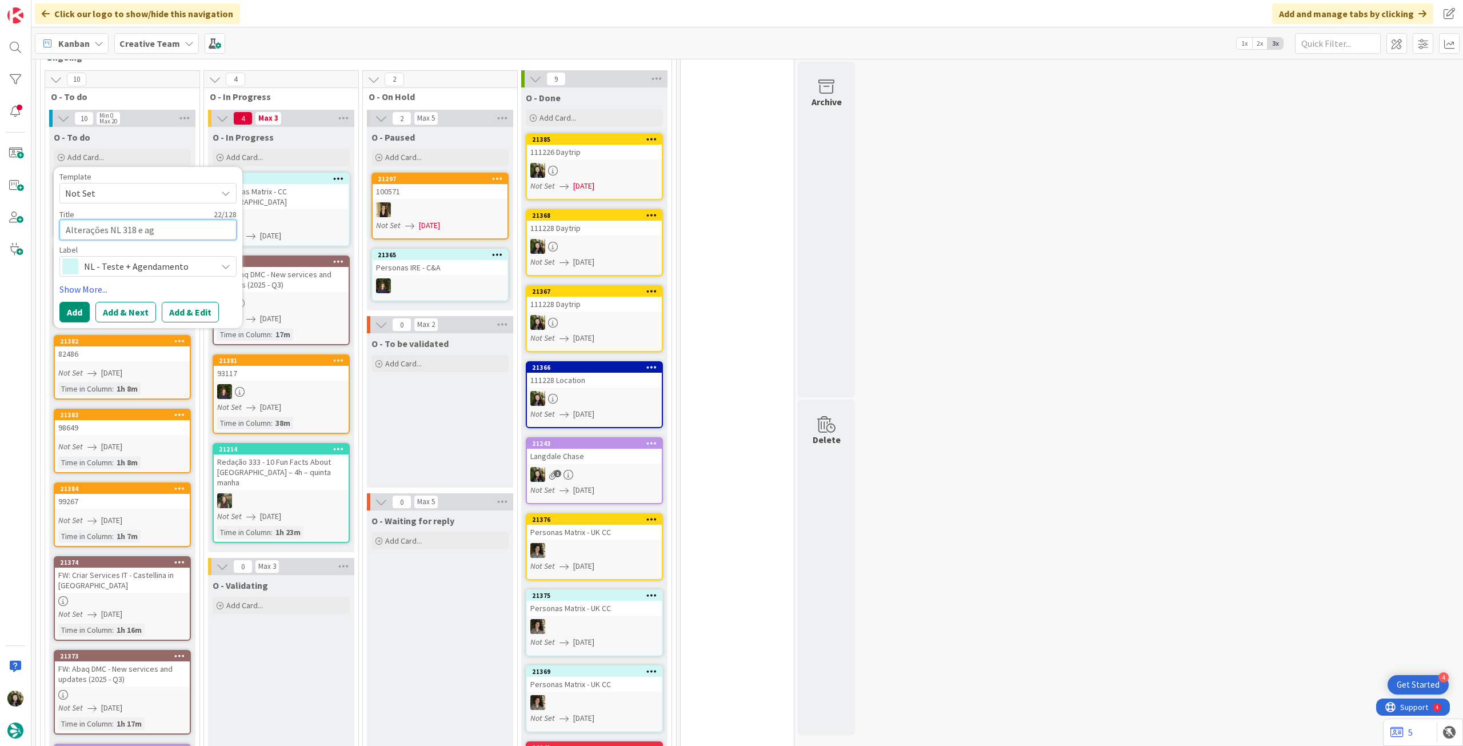
type textarea "x"
type textarea "Alterações NL 318 e age"
type textarea "x"
type textarea "Alterações NL 318 e agen"
type textarea "x"
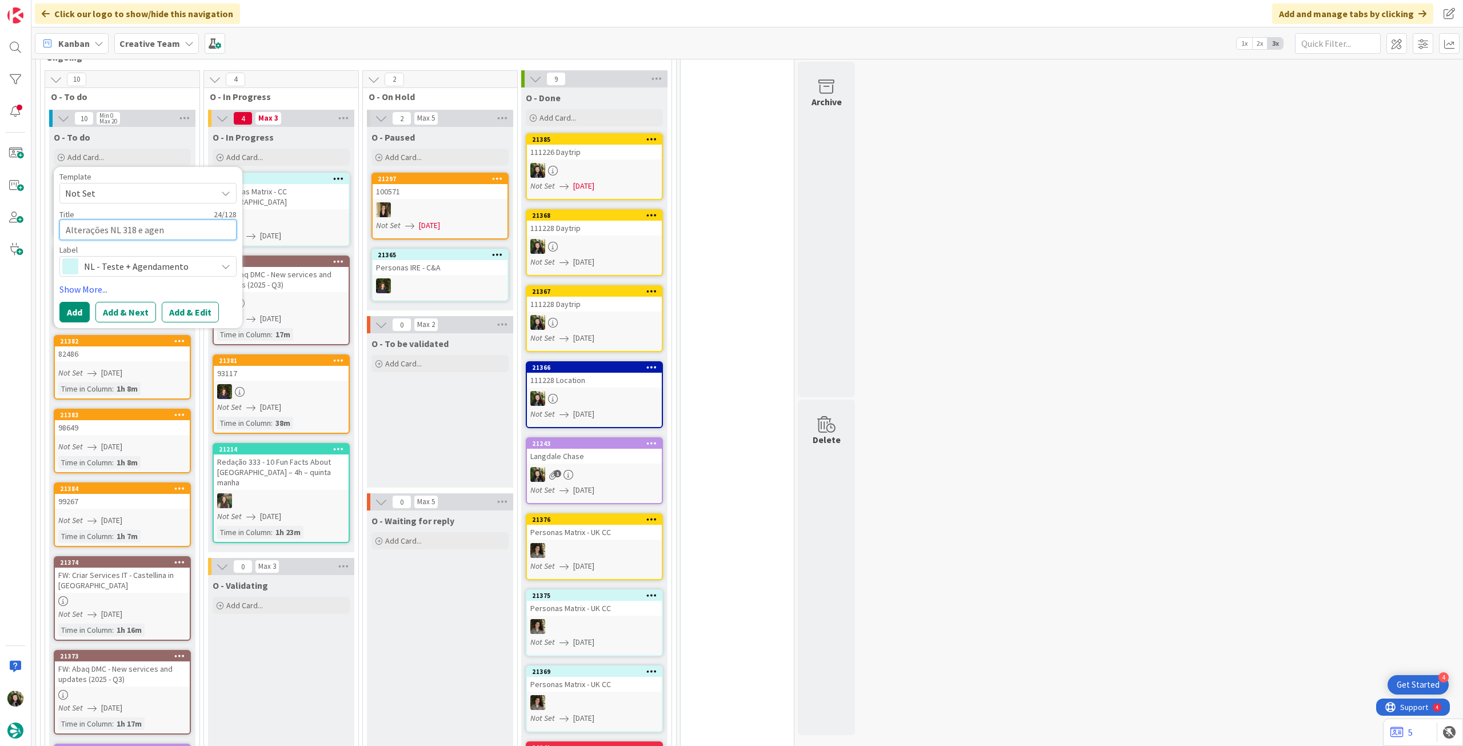
type textarea "Alterações NL 318 e agend"
type textarea "x"
type textarea "Alterações NL 318 e agenda"
type textarea "x"
type textarea "Alterações NL 318 e agendam"
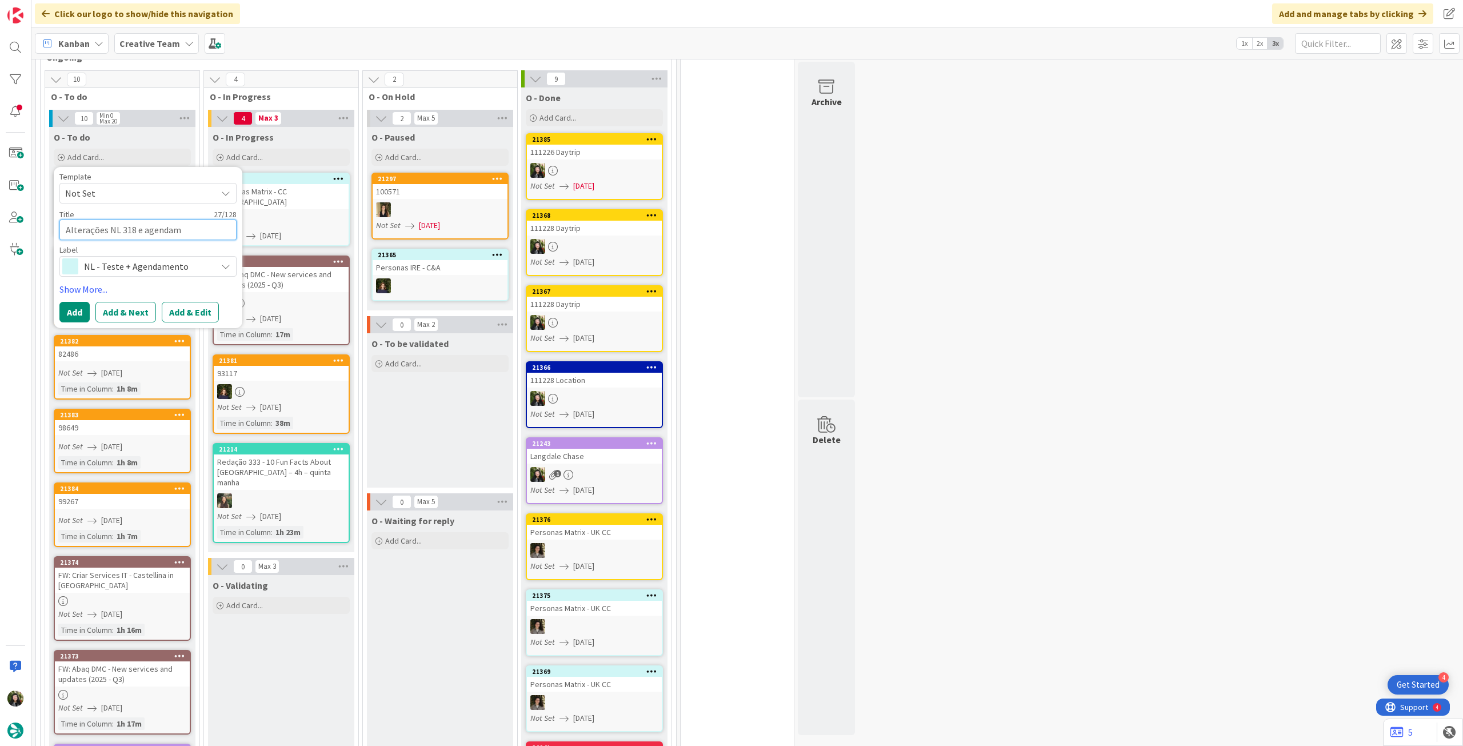
type textarea "x"
type textarea "Alterações NL 318 e agendame"
type textarea "x"
type textarea "Alterações NL 318 e agendamen"
type textarea "x"
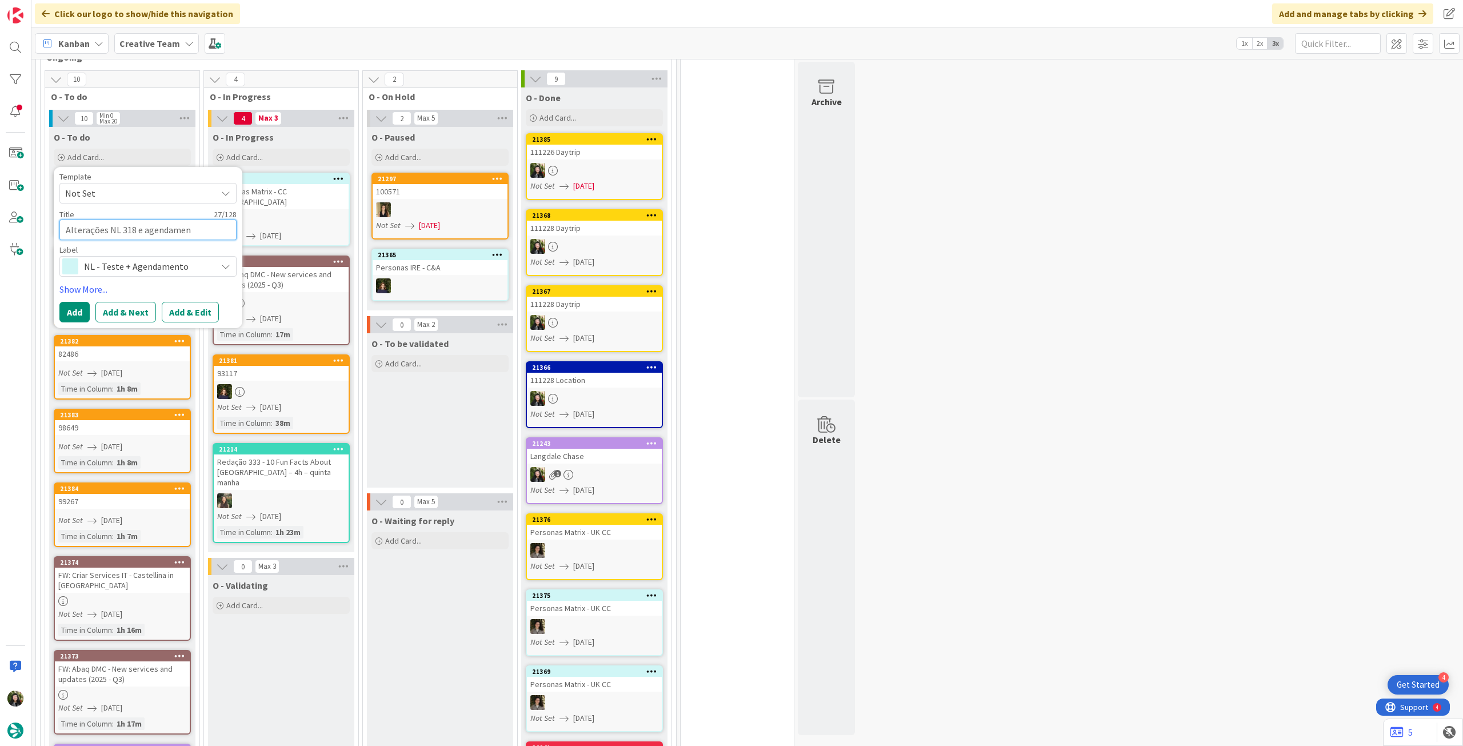
type textarea "Alterações NL 318 e agendament"
type textarea "x"
type textarea "Alterações NL 318 e agendamento"
click at [69, 318] on button "Add" at bounding box center [74, 312] width 30 height 21
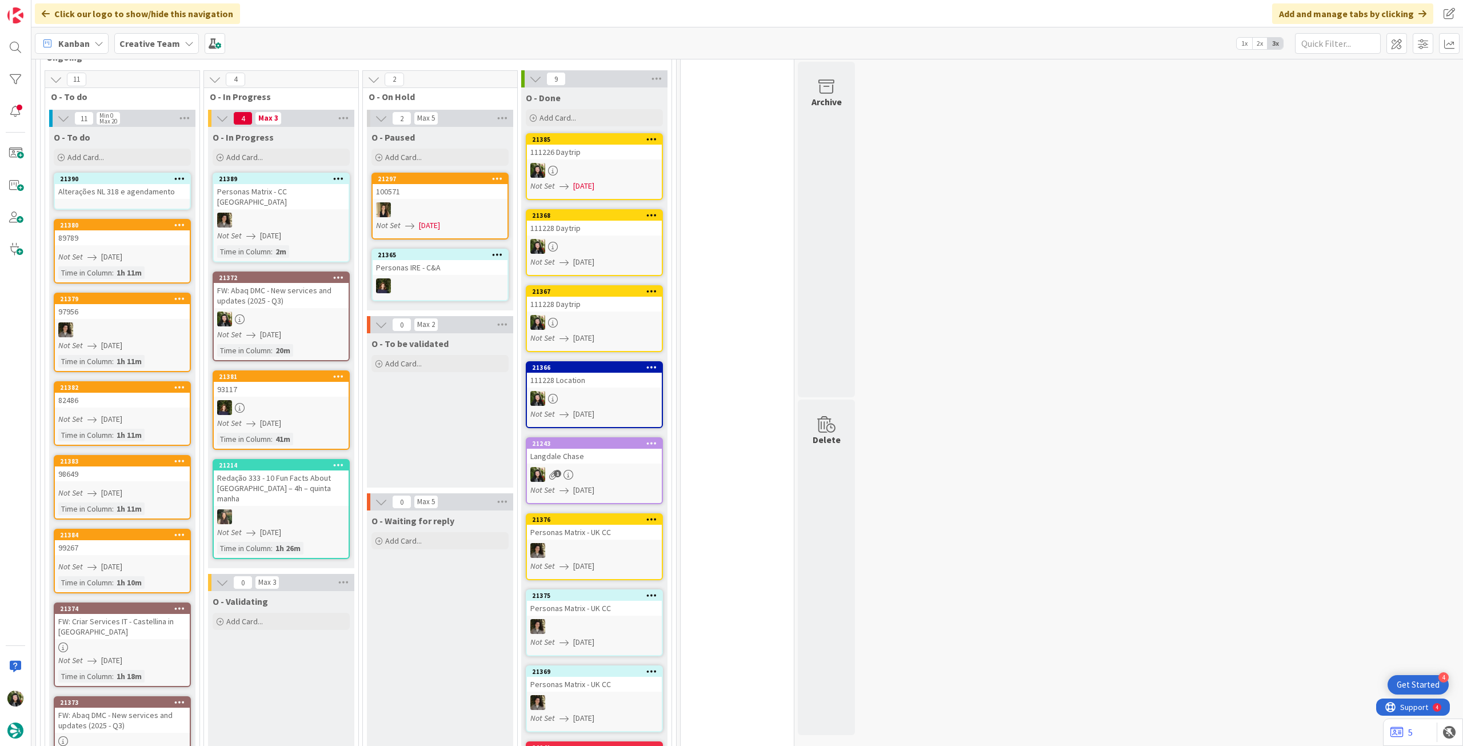
click at [115, 193] on div "Alterações NL 318 e agendamento" at bounding box center [122, 191] width 135 height 15
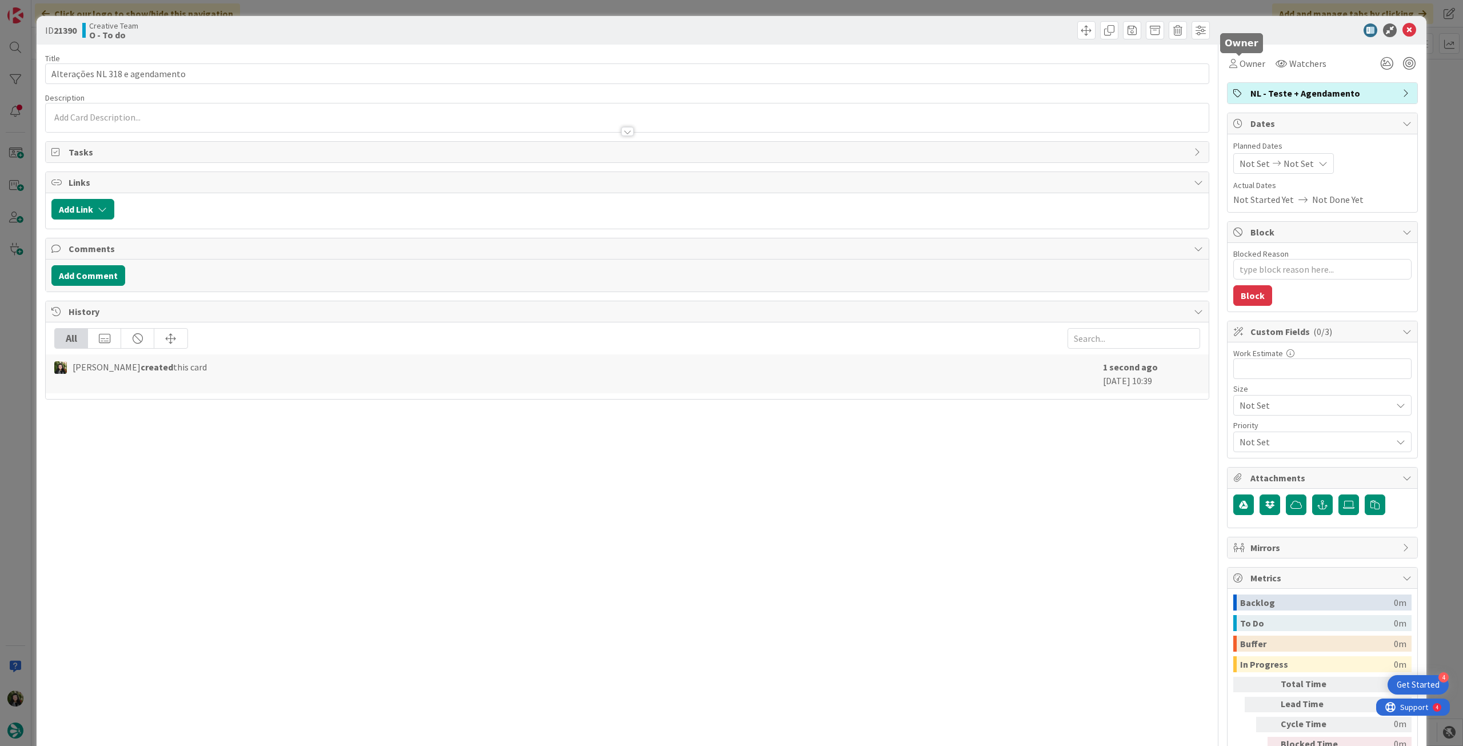
drag, startPoint x: 1254, startPoint y: 61, endPoint x: 1261, endPoint y: 70, distance: 11.8
click at [1254, 60] on span "Owner" at bounding box center [1252, 64] width 26 height 14
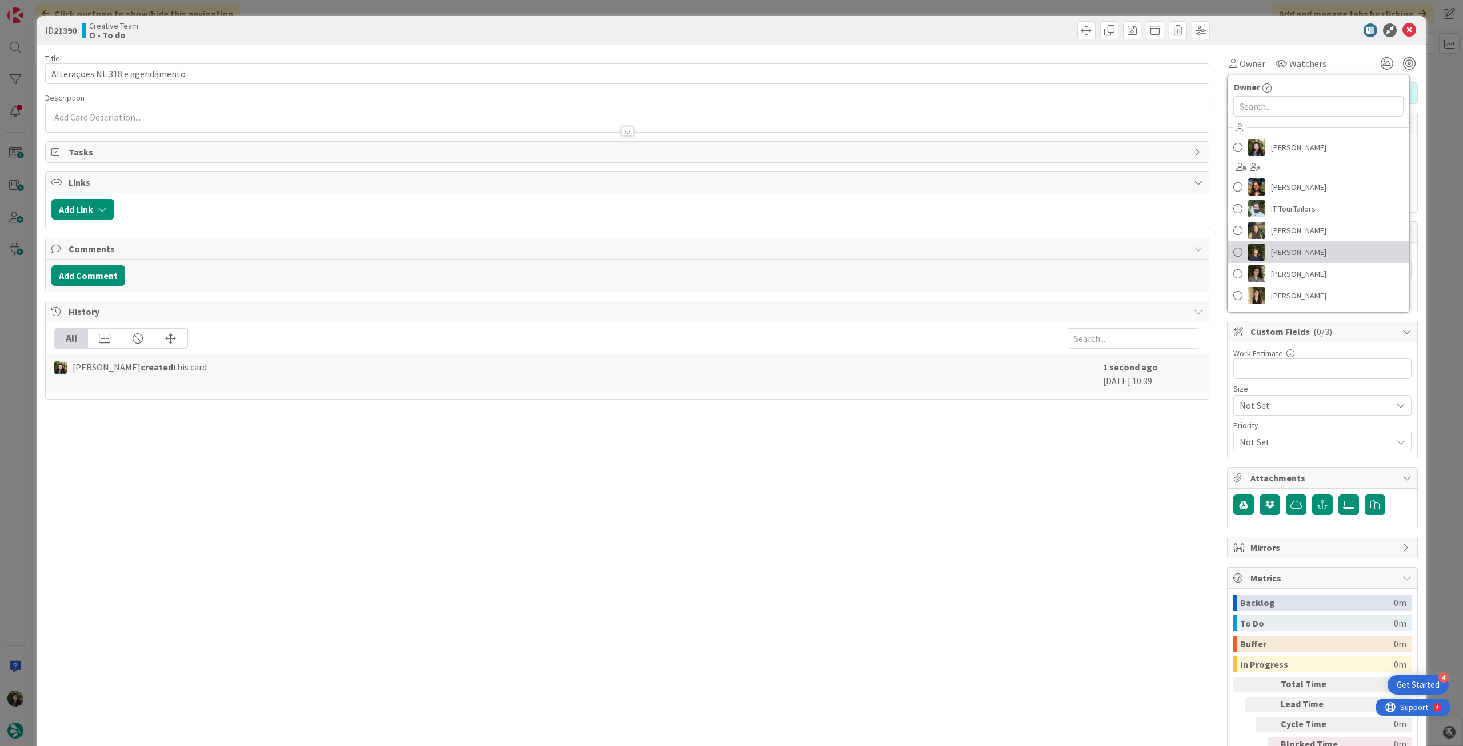
drag, startPoint x: 1307, startPoint y: 250, endPoint x: 1306, endPoint y: 195, distance: 55.4
click at [1306, 250] on span "Margarida Carvalho" at bounding box center [1298, 251] width 55 height 17
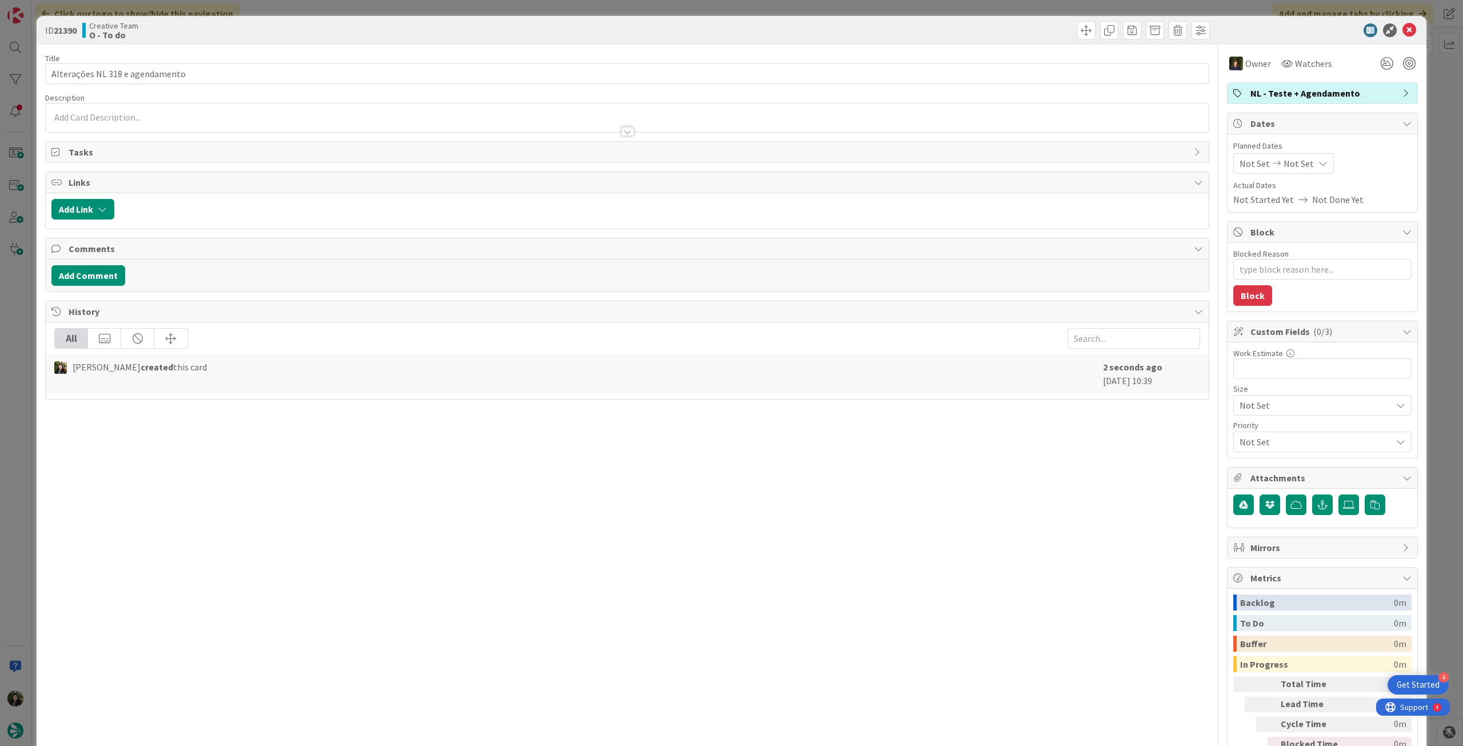
type textarea "x"
click at [1318, 166] on icon at bounding box center [1322, 163] width 9 height 9
click at [1244, 429] on icon at bounding box center [1252, 431] width 17 height 14
type input "[DATE]"
click at [1364, 306] on td "22" at bounding box center [1369, 306] width 22 height 22
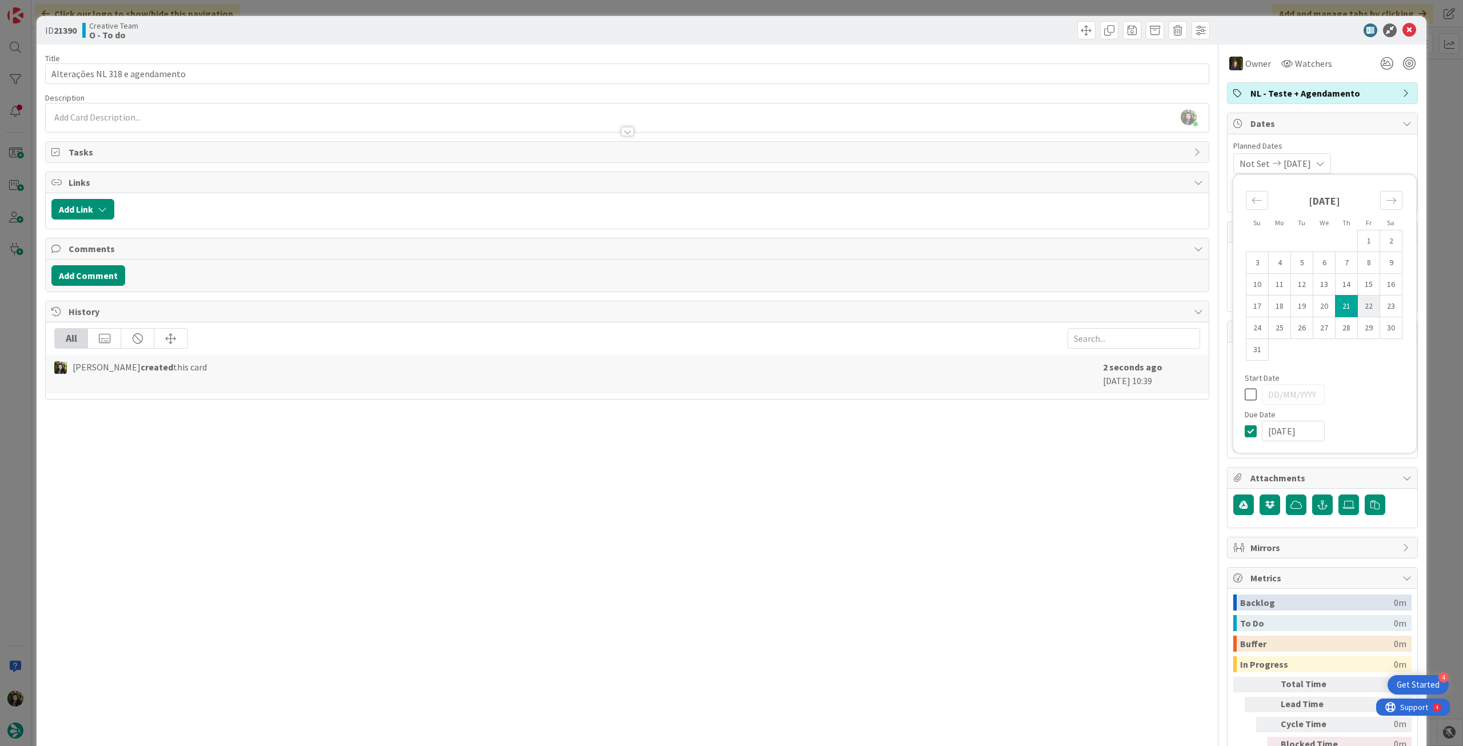
type input "[DATE]"
type textarea "x"
click at [1244, 395] on icon at bounding box center [1252, 394] width 17 height 14
click at [1244, 430] on icon at bounding box center [1252, 431] width 17 height 14
type input "[DATE]"
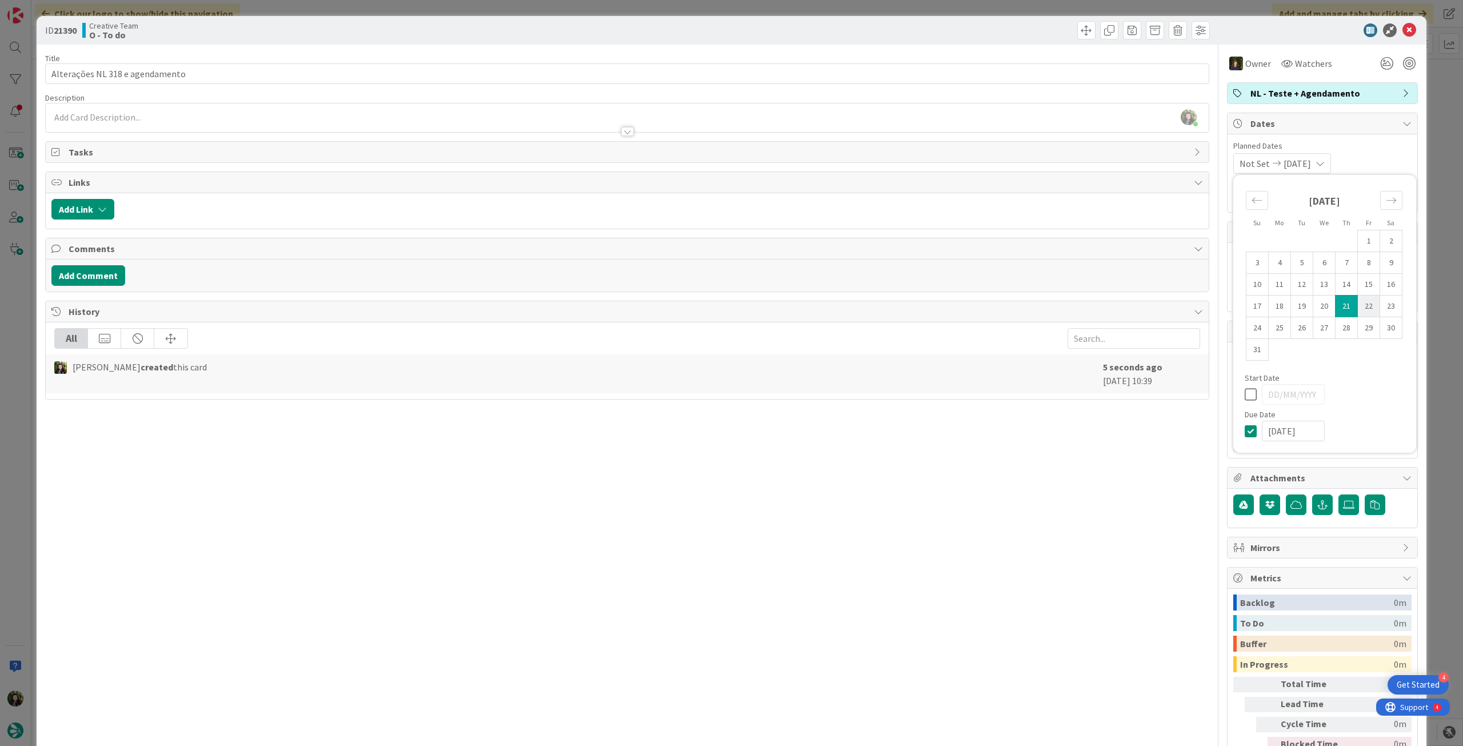
click at [1364, 305] on td "22" at bounding box center [1369, 306] width 22 height 22
type textarea "x"
type input "[DATE]"
click at [1403, 31] on icon at bounding box center [1409, 30] width 14 height 14
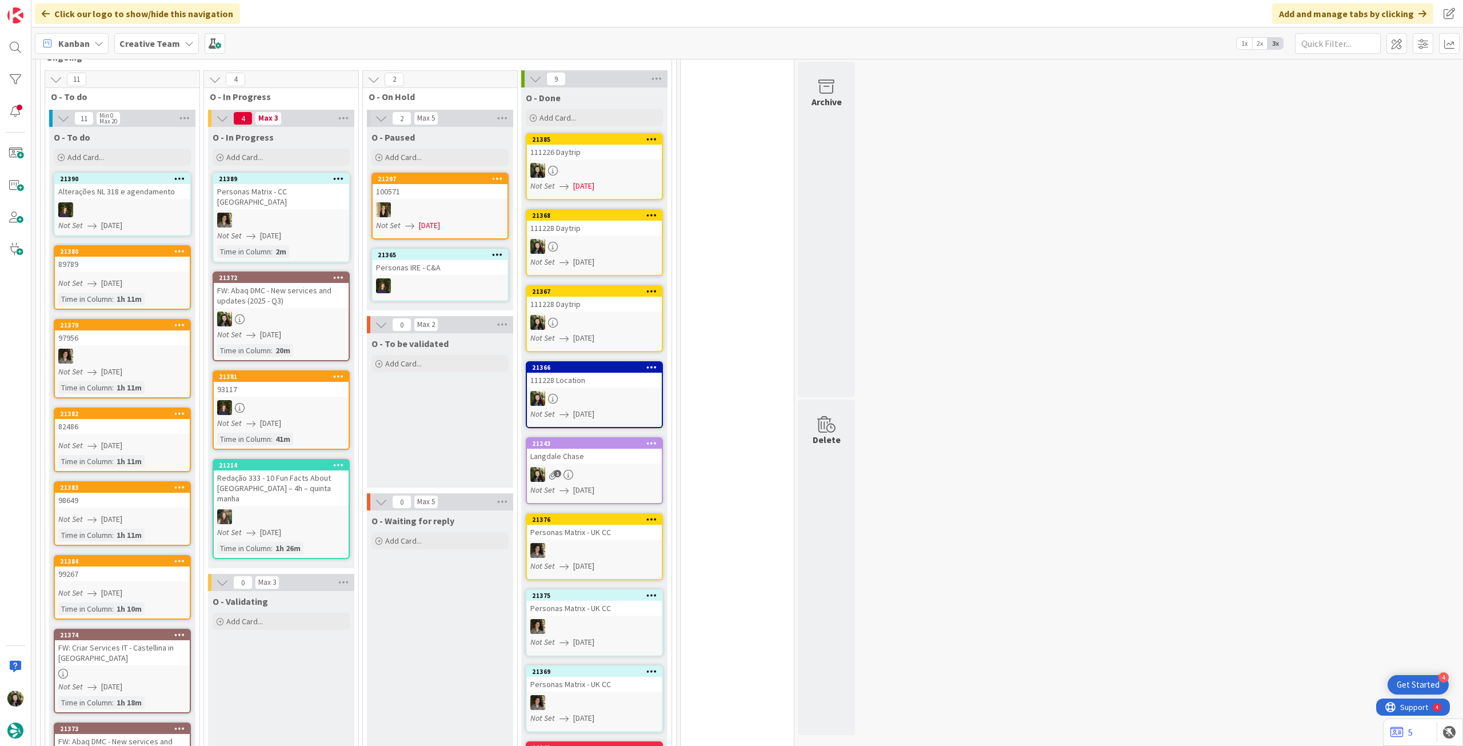
drag, startPoint x: 179, startPoint y: 175, endPoint x: 177, endPoint y: 183, distance: 7.8
click at [179, 176] on icon at bounding box center [179, 178] width 11 height 8
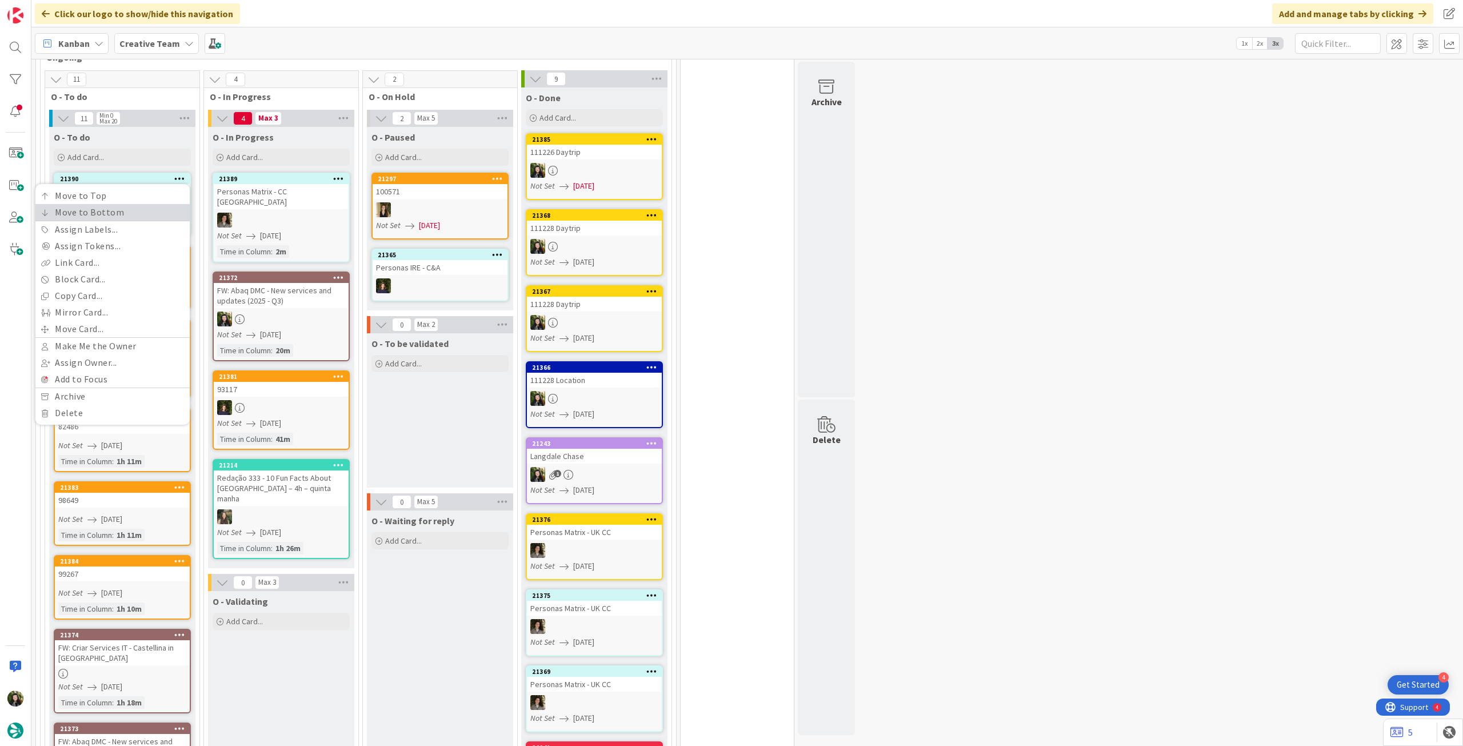
drag, startPoint x: 167, startPoint y: 213, endPoint x: 482, endPoint y: 476, distance: 410.0
click at [167, 213] on link "Move to Bottom" at bounding box center [112, 212] width 154 height 17
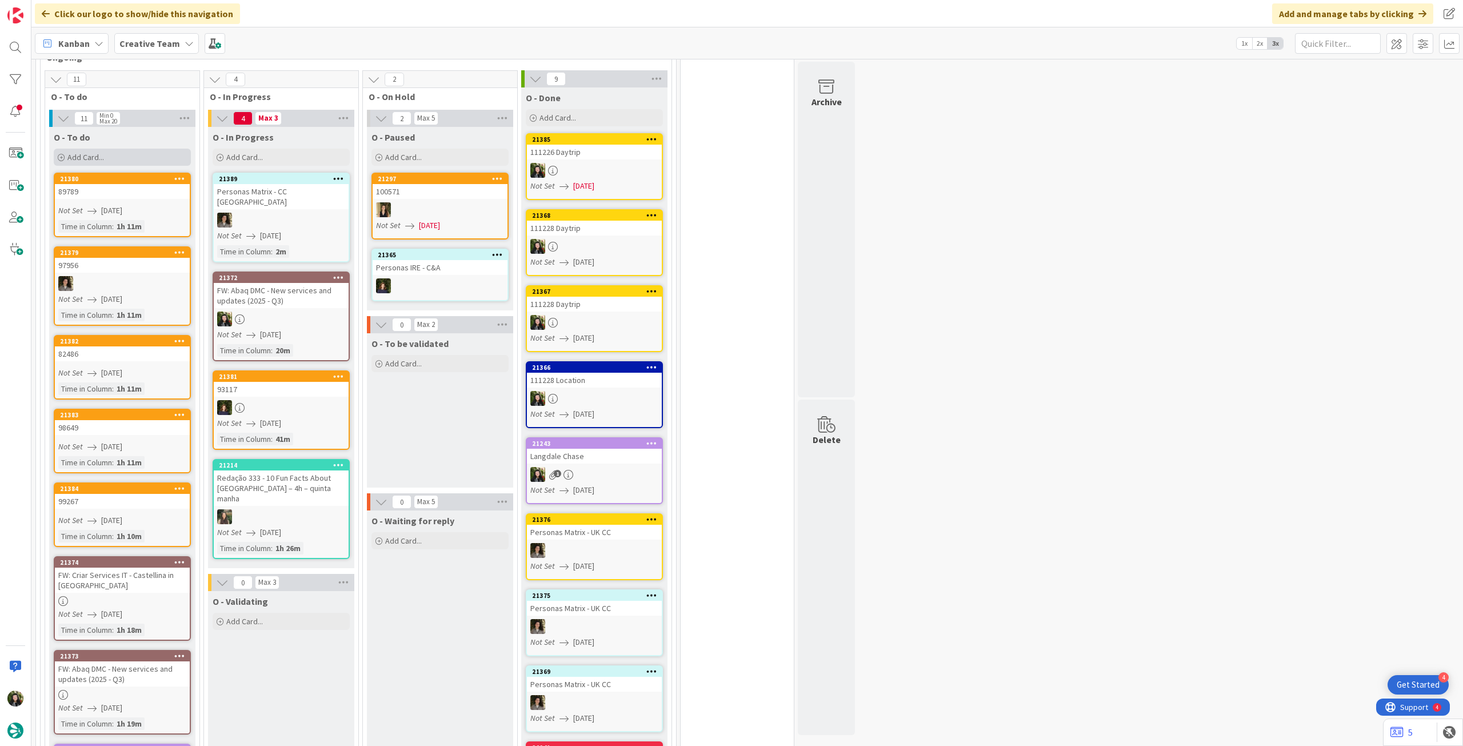
click at [91, 159] on span "Add Card..." at bounding box center [85, 157] width 37 height 10
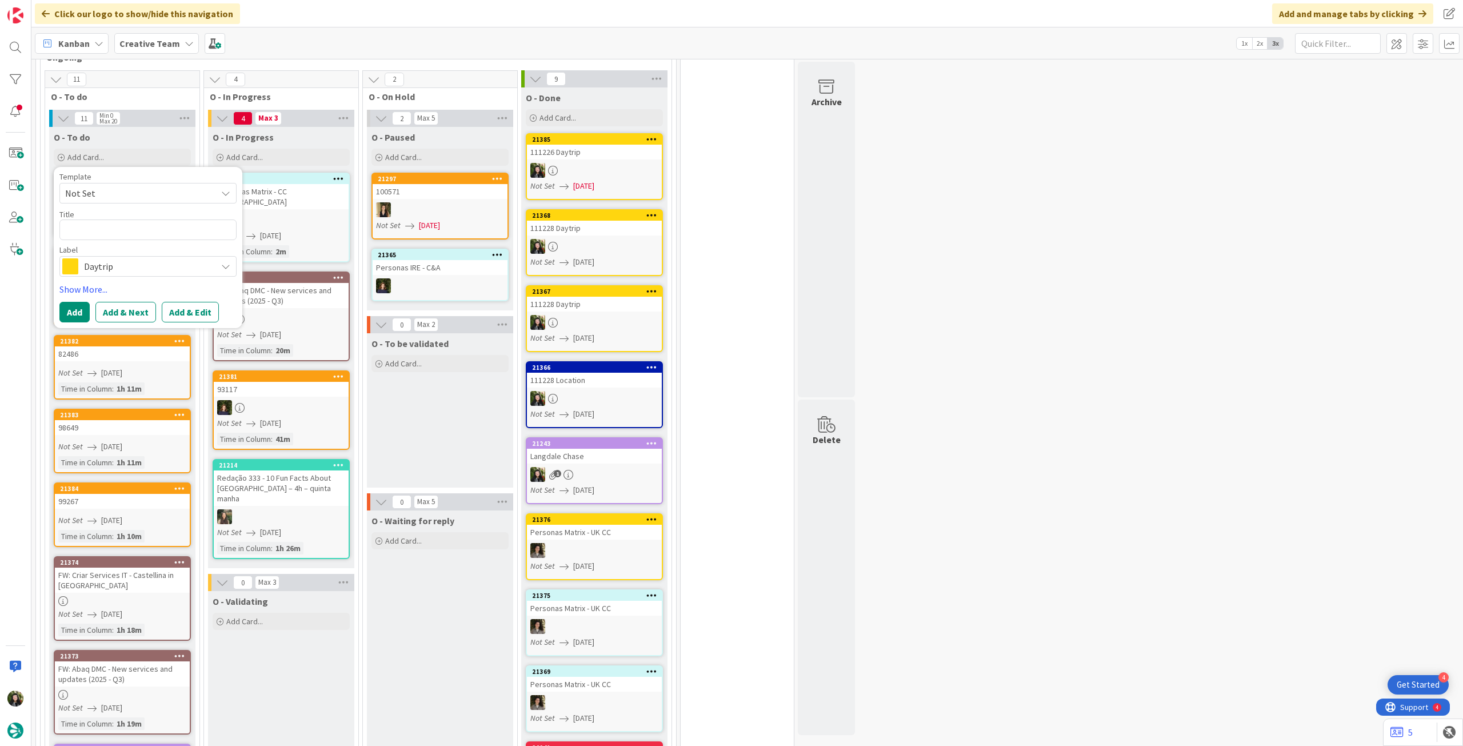
click at [113, 263] on span "Daytrip" at bounding box center [147, 266] width 127 height 16
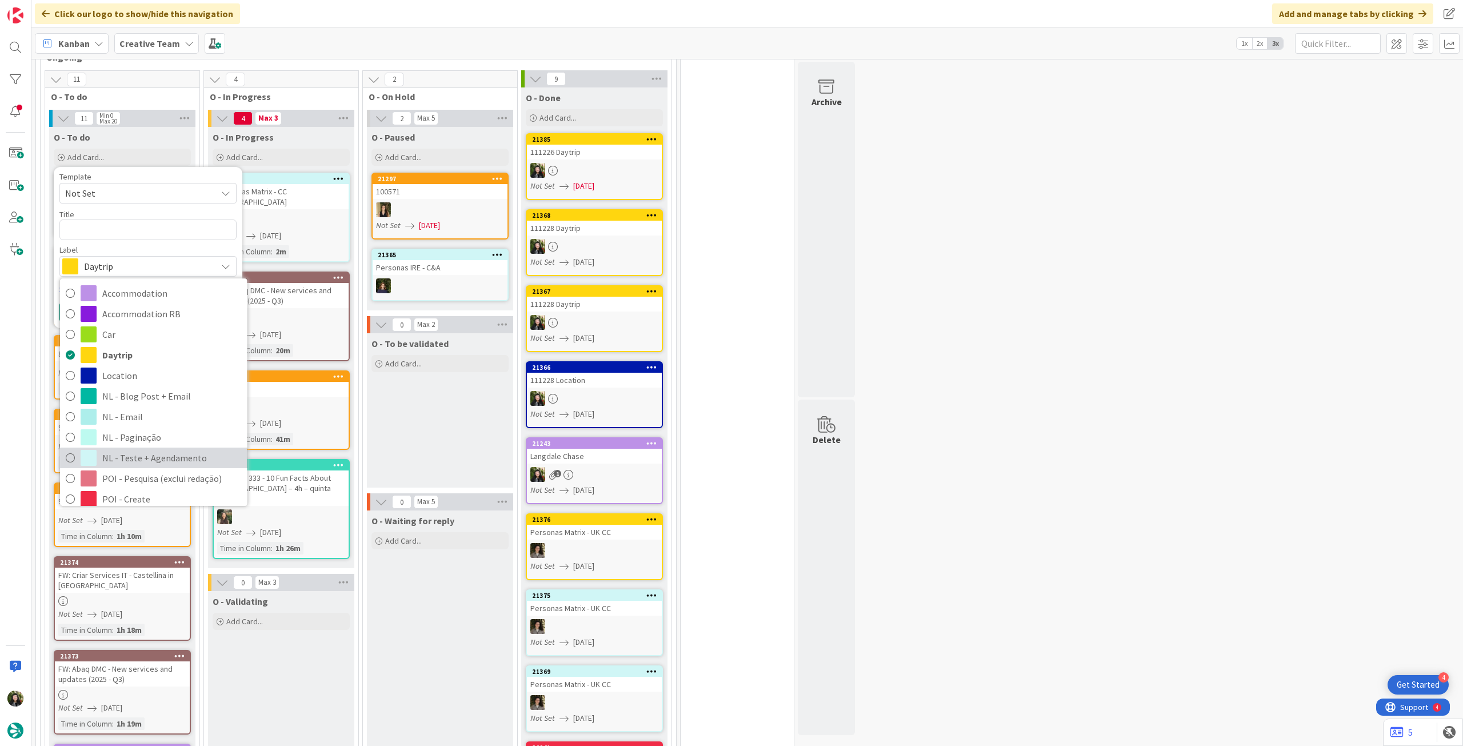
click at [119, 450] on span "NL - Teste + Agendamento" at bounding box center [171, 457] width 139 height 17
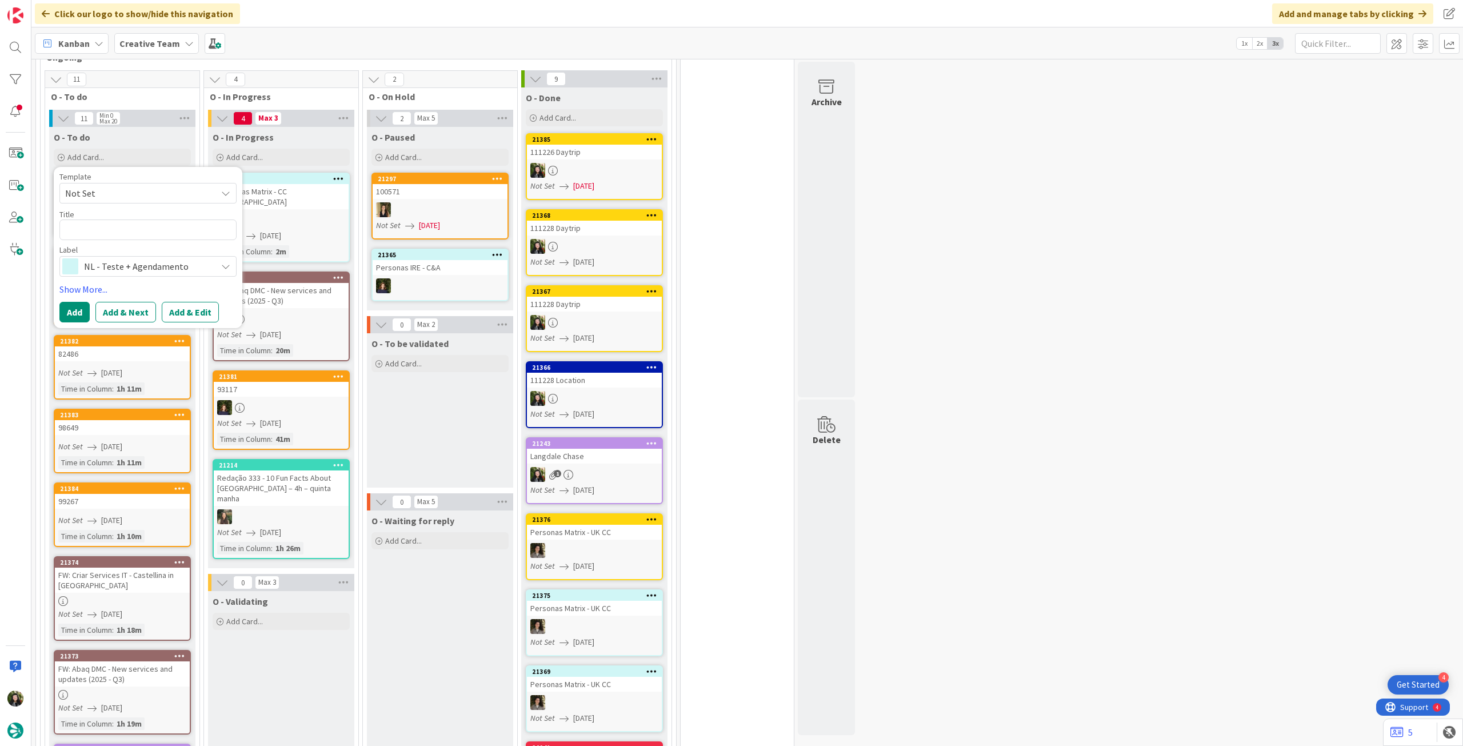
click at [123, 219] on div "Title 0 / 128" at bounding box center [147, 214] width 177 height 10
click at [123, 230] on textarea at bounding box center [147, 229] width 177 height 21
type textarea "x"
type textarea "T"
type textarea "x"
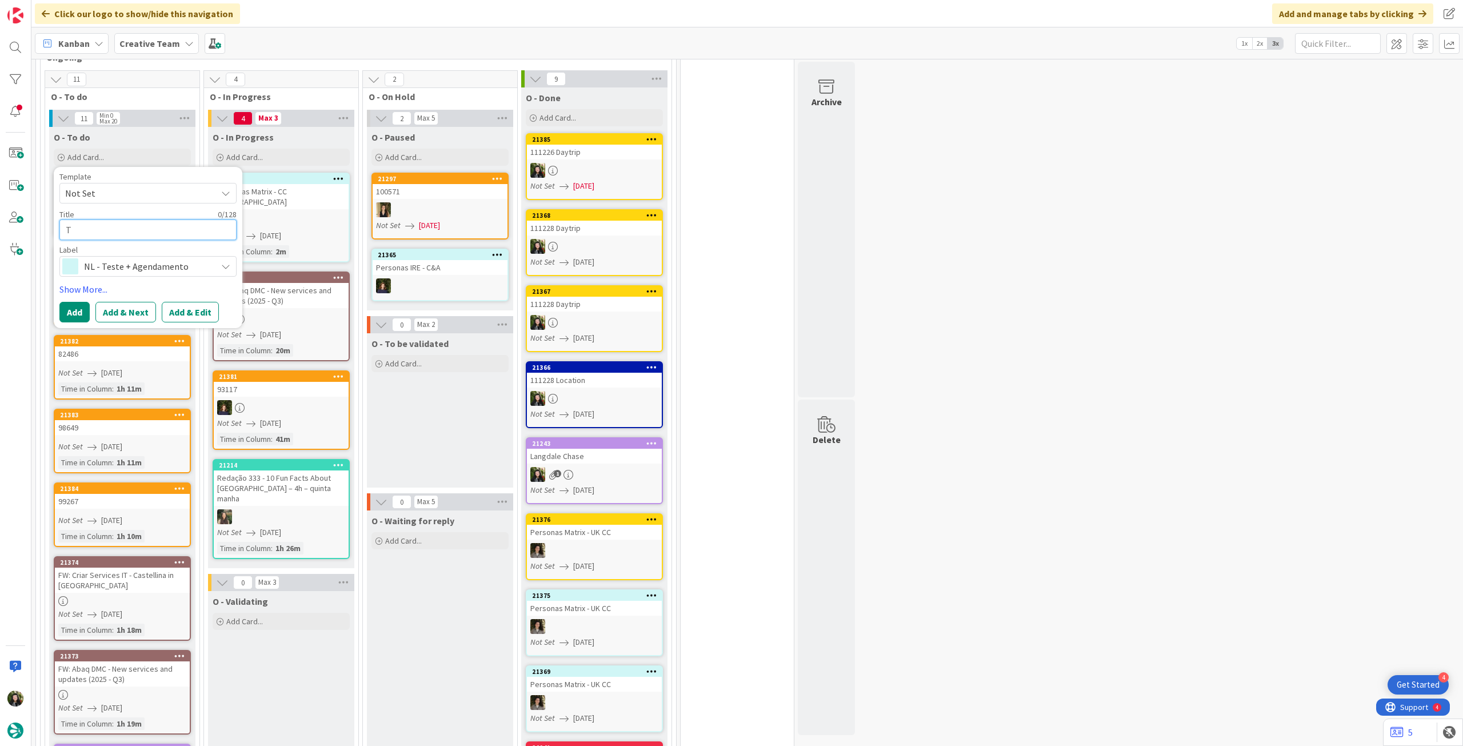
type textarea "Te"
type textarea "x"
type textarea "Tes"
type textarea "x"
type textarea "Test"
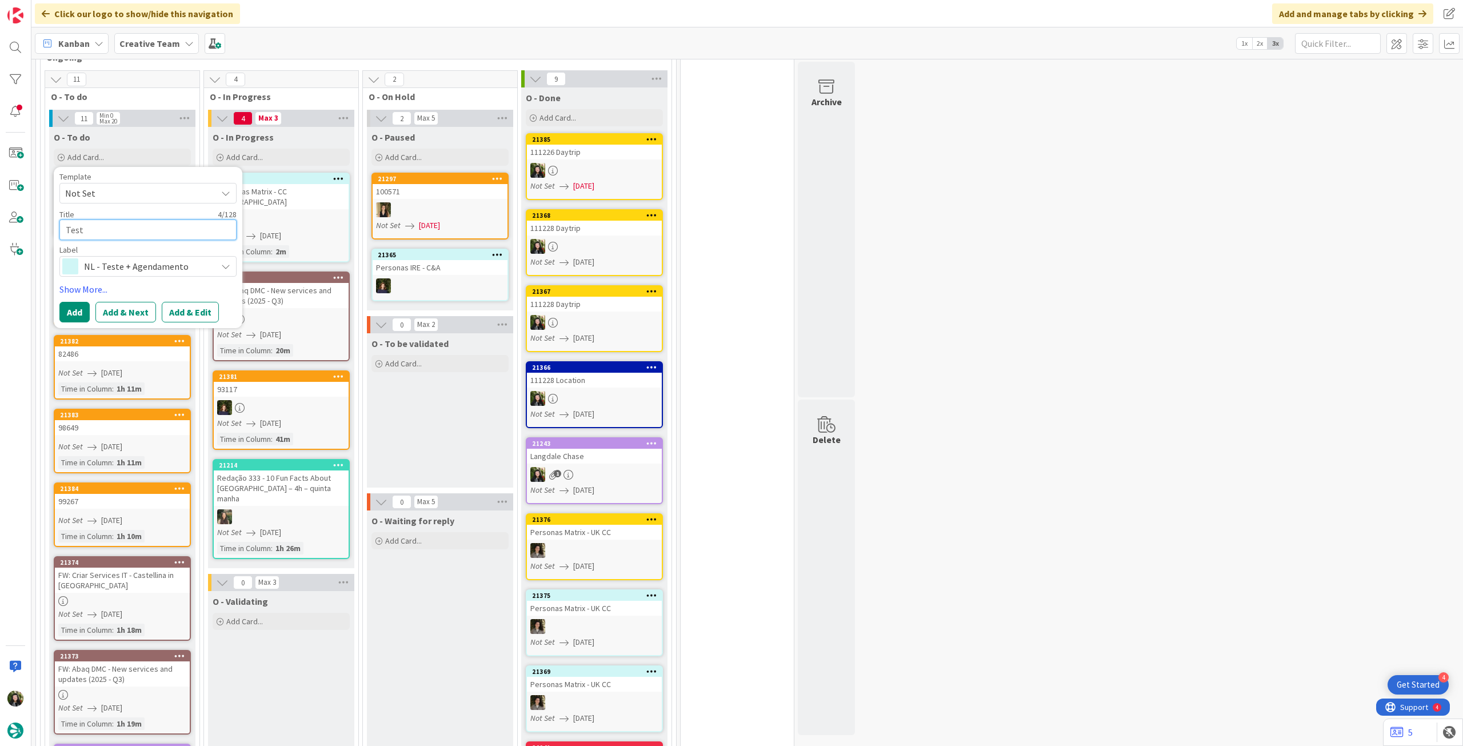
type textarea "x"
type textarea "Teste"
type textarea "x"
type textarea "Testes"
type textarea "x"
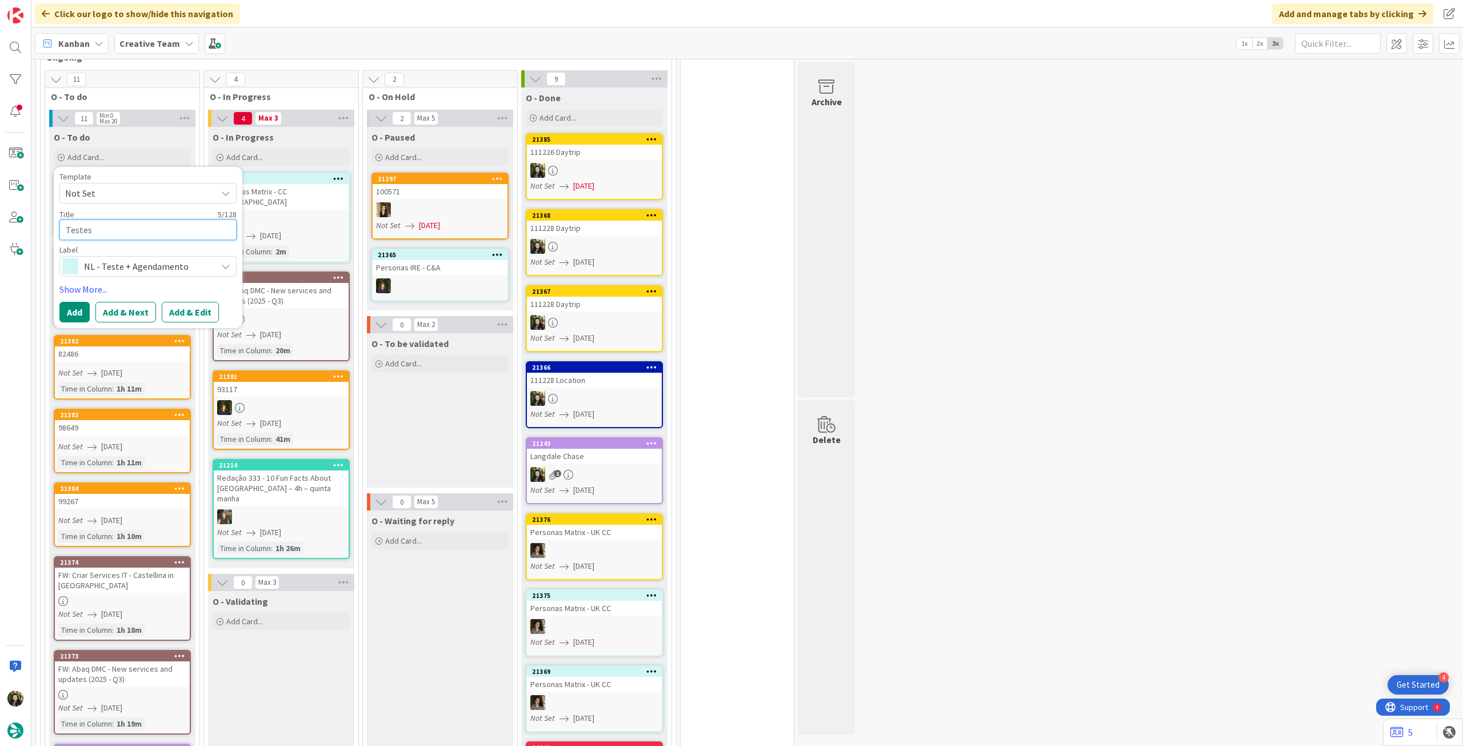
type textarea "Testes"
type textarea "x"
type textarea "Testes W"
type textarea "x"
type textarea "Testes We"
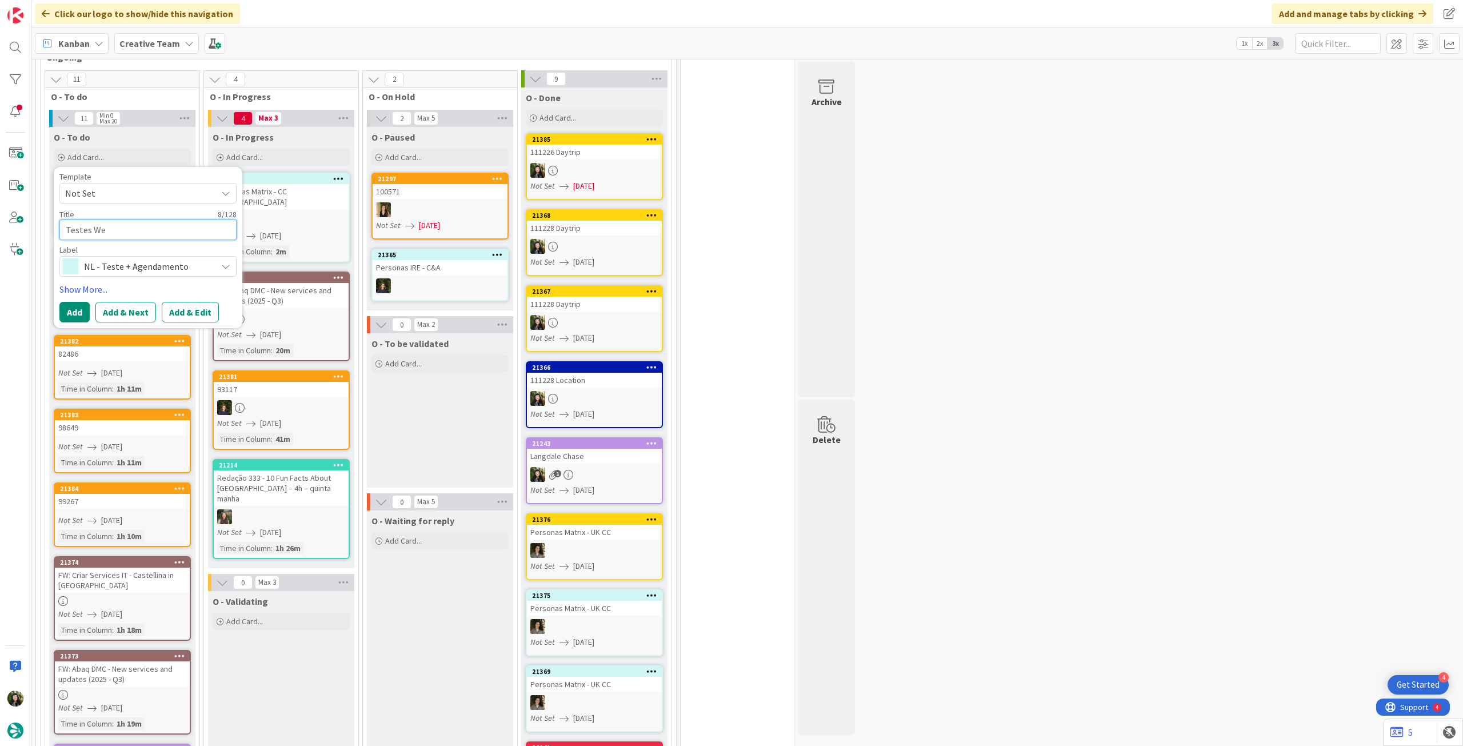
type textarea "x"
type textarea "Testes Web"
type textarea "x"
type textarea "Testes Webs"
type textarea "x"
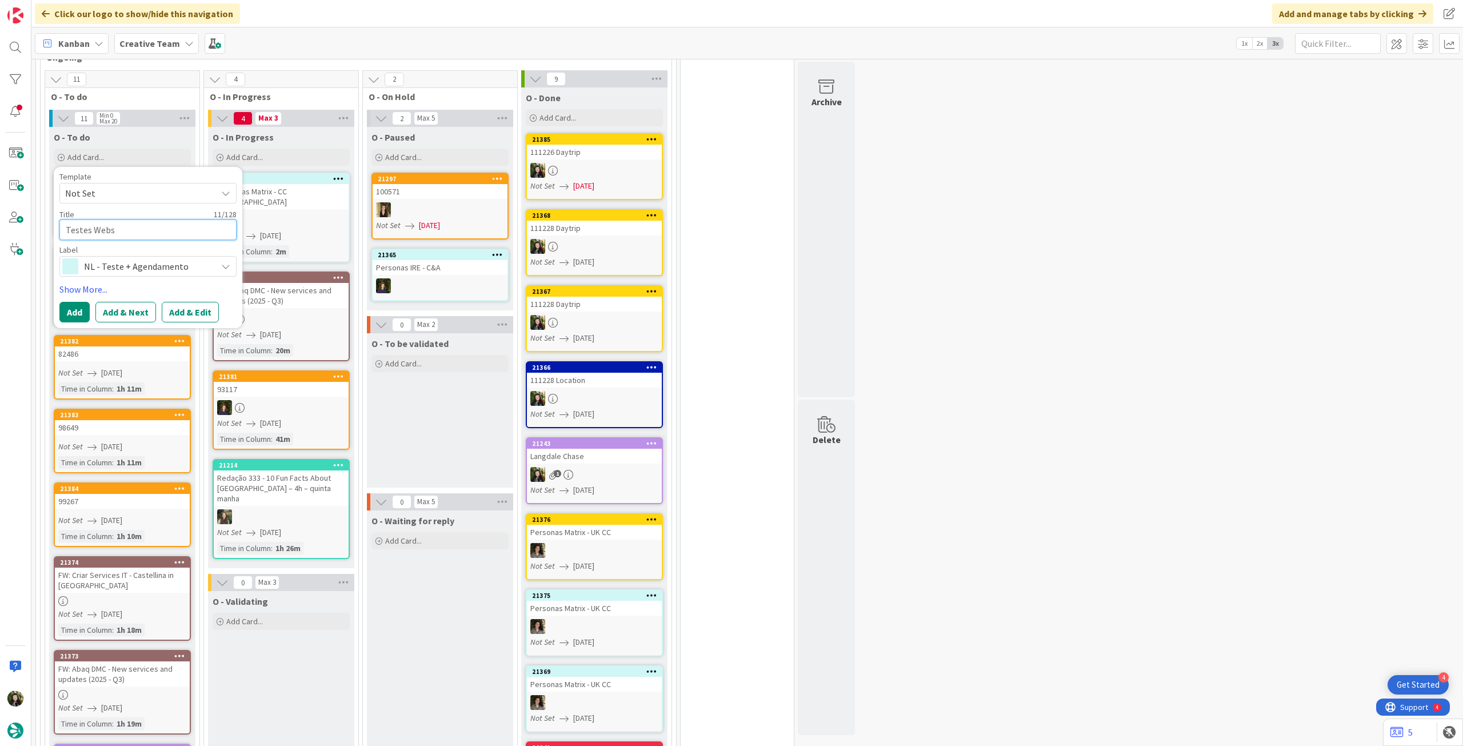
type textarea "Testes Websi"
type textarea "x"
type textarea "Testes Websit"
type textarea "x"
type textarea "Testes Website"
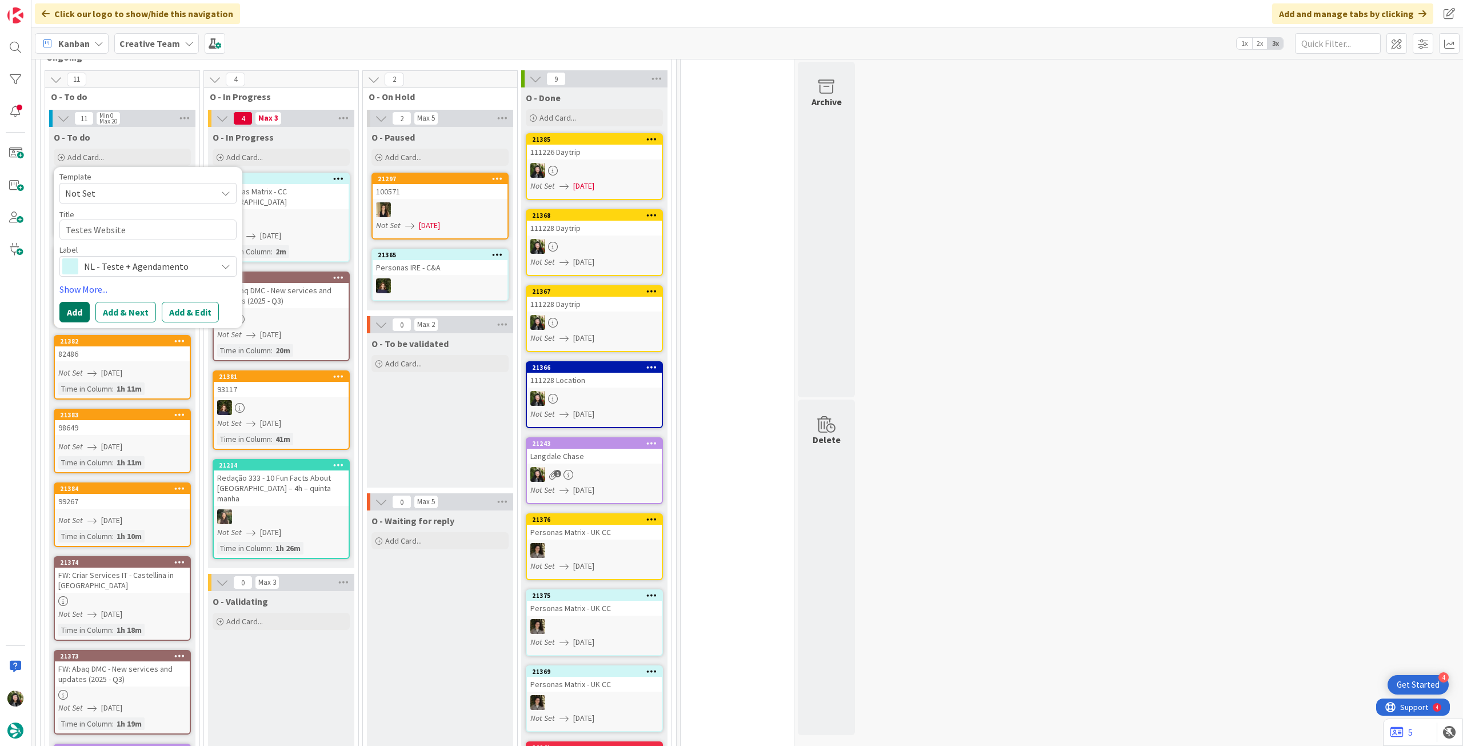
click at [70, 310] on button "Add" at bounding box center [74, 312] width 30 height 21
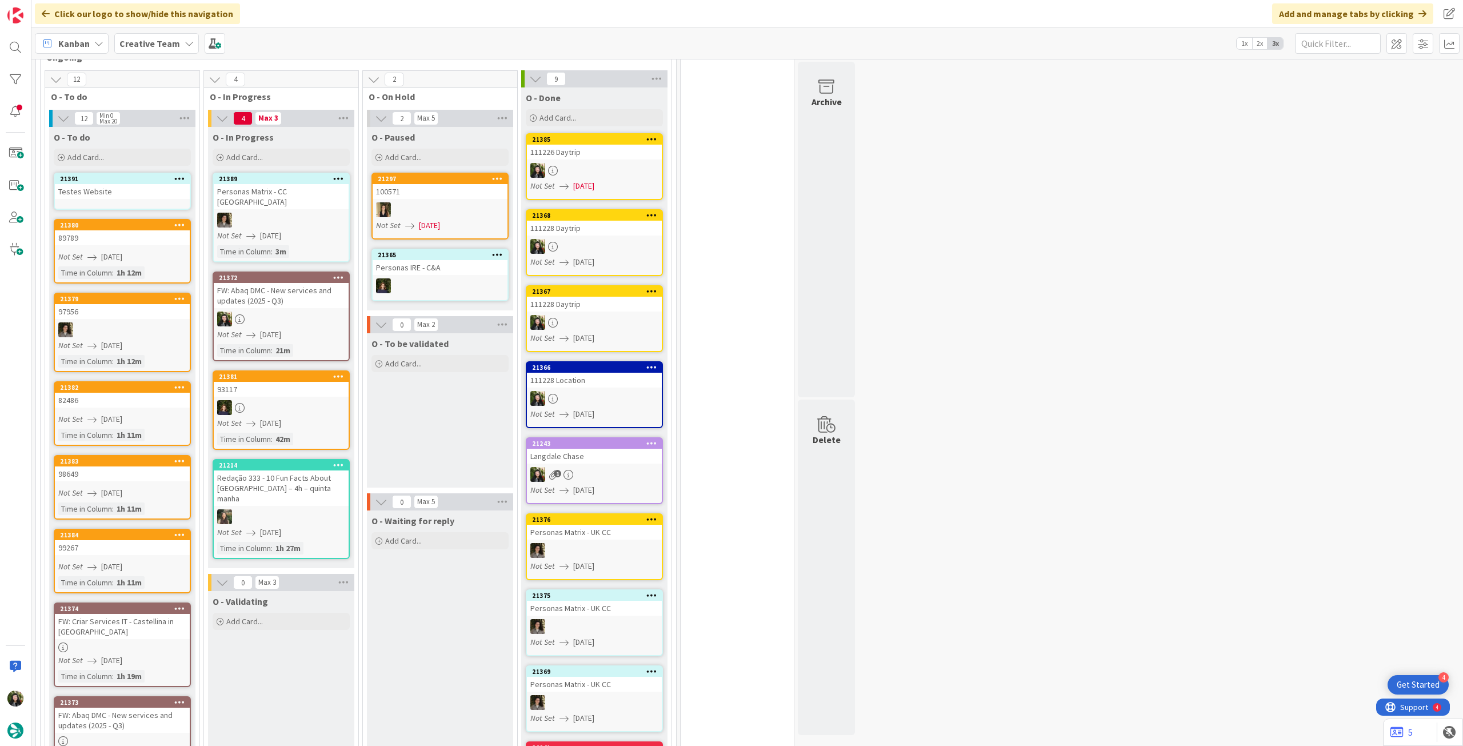
click at [118, 201] on link "21391 Testes Website" at bounding box center [122, 191] width 137 height 37
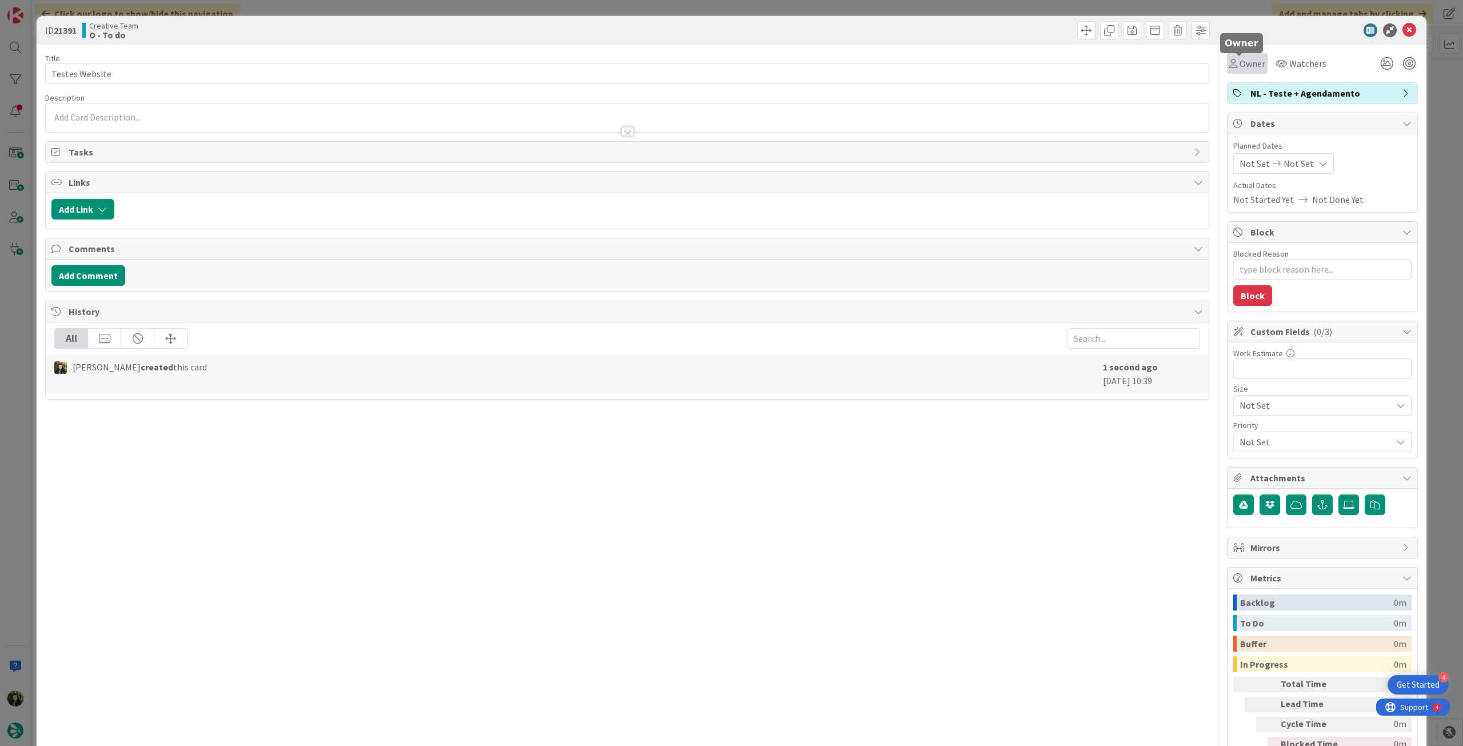
click at [1250, 63] on span "Owner" at bounding box center [1252, 64] width 26 height 14
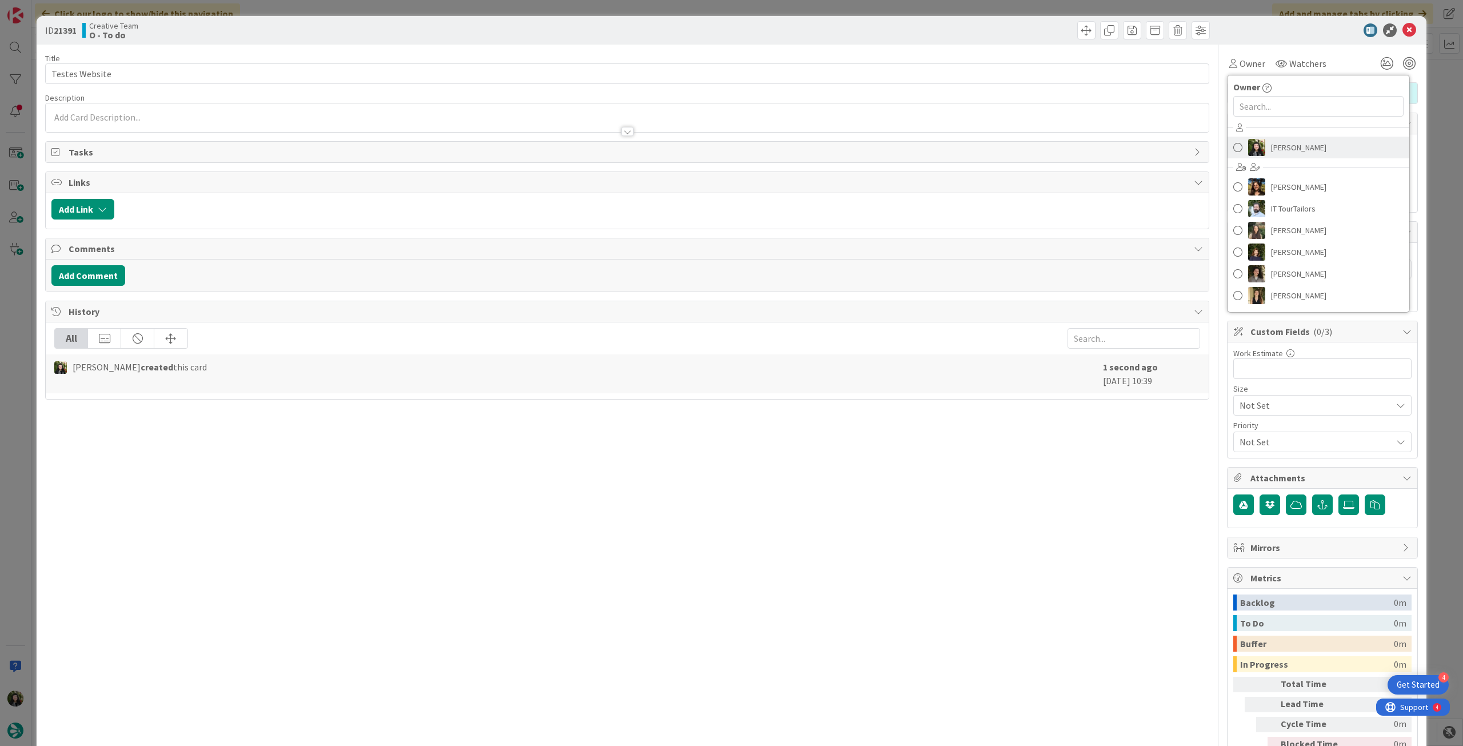
drag, startPoint x: 1269, startPoint y: 146, endPoint x: 1273, endPoint y: 130, distance: 15.9
click at [1271, 146] on span "[PERSON_NAME]" at bounding box center [1298, 147] width 55 height 17
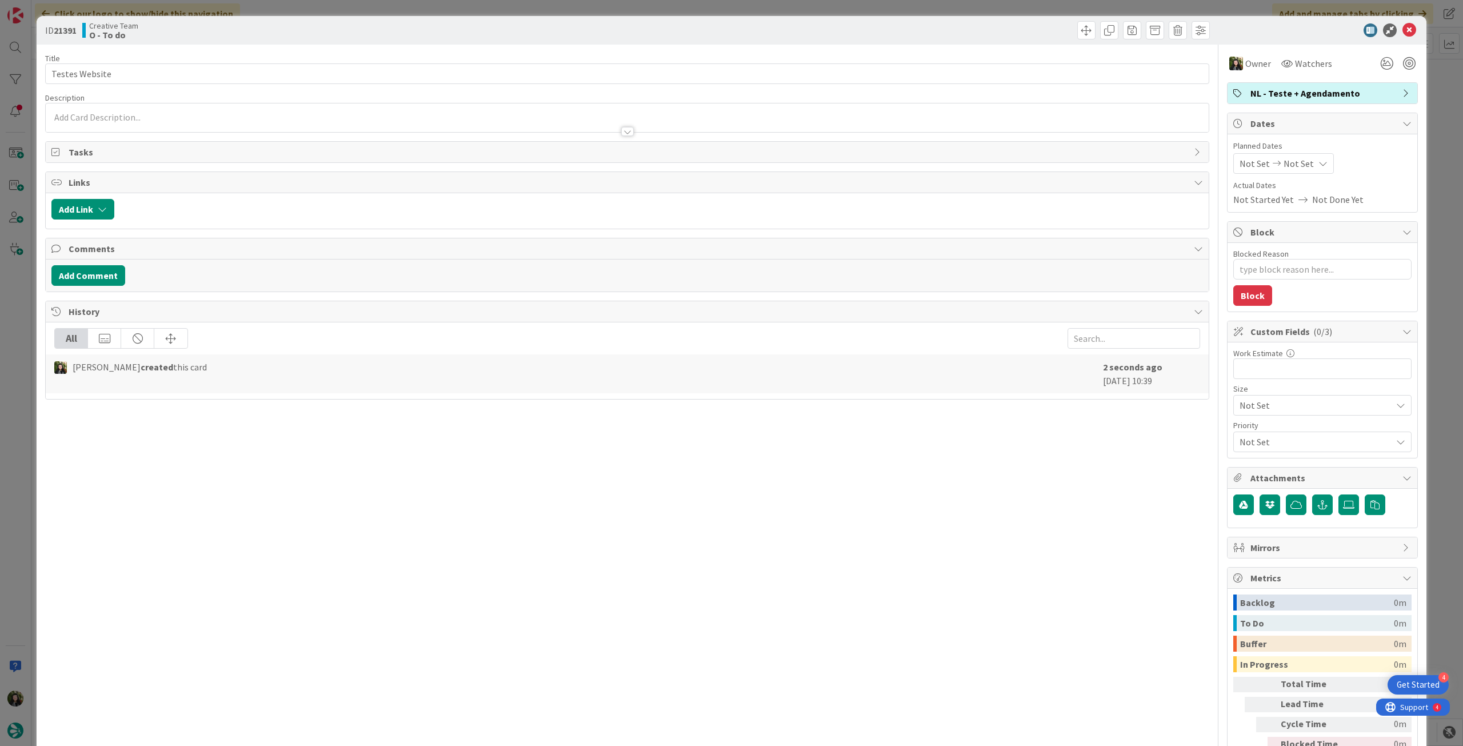
click at [1284, 95] on span "NL - Teste + Agendamento" at bounding box center [1323, 93] width 146 height 14
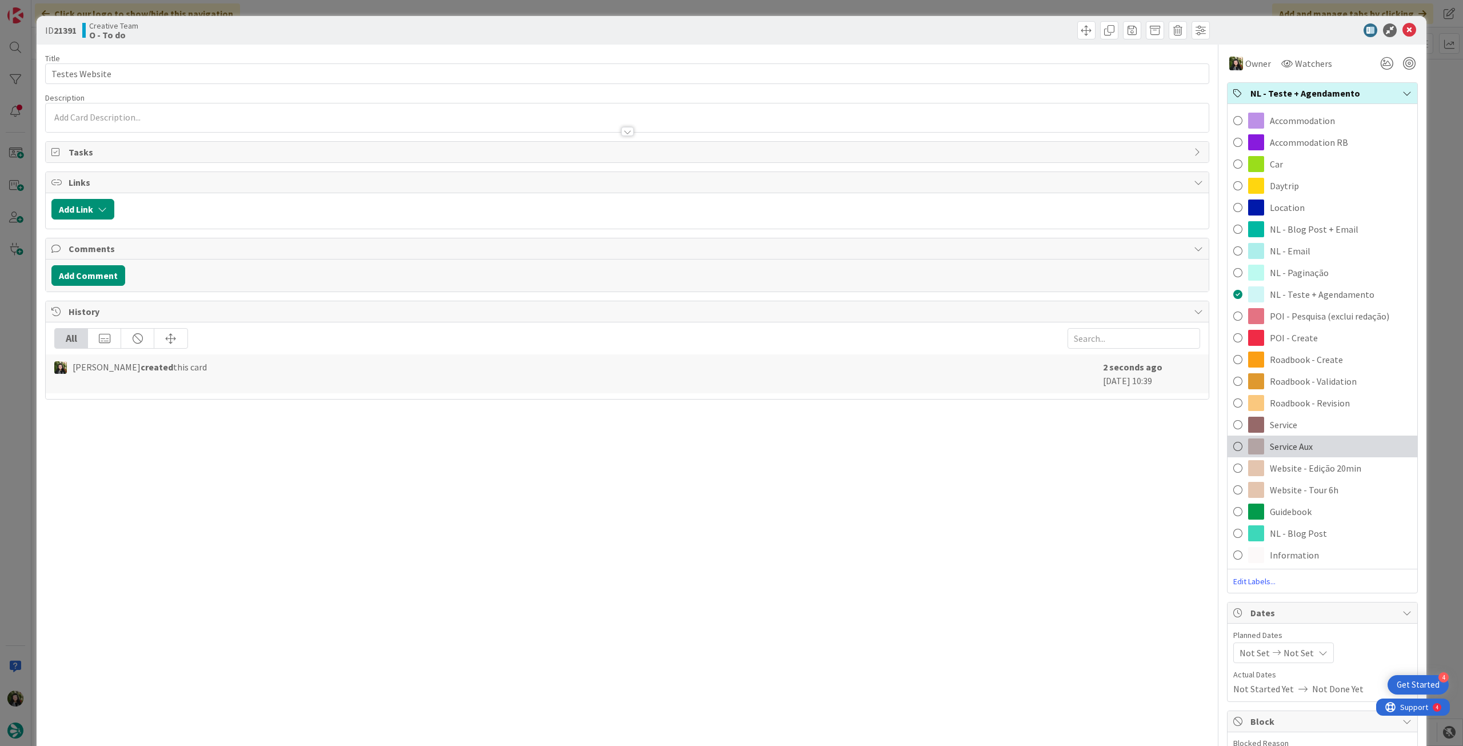
click at [1315, 447] on div "Service Aux" at bounding box center [1322, 446] width 190 height 22
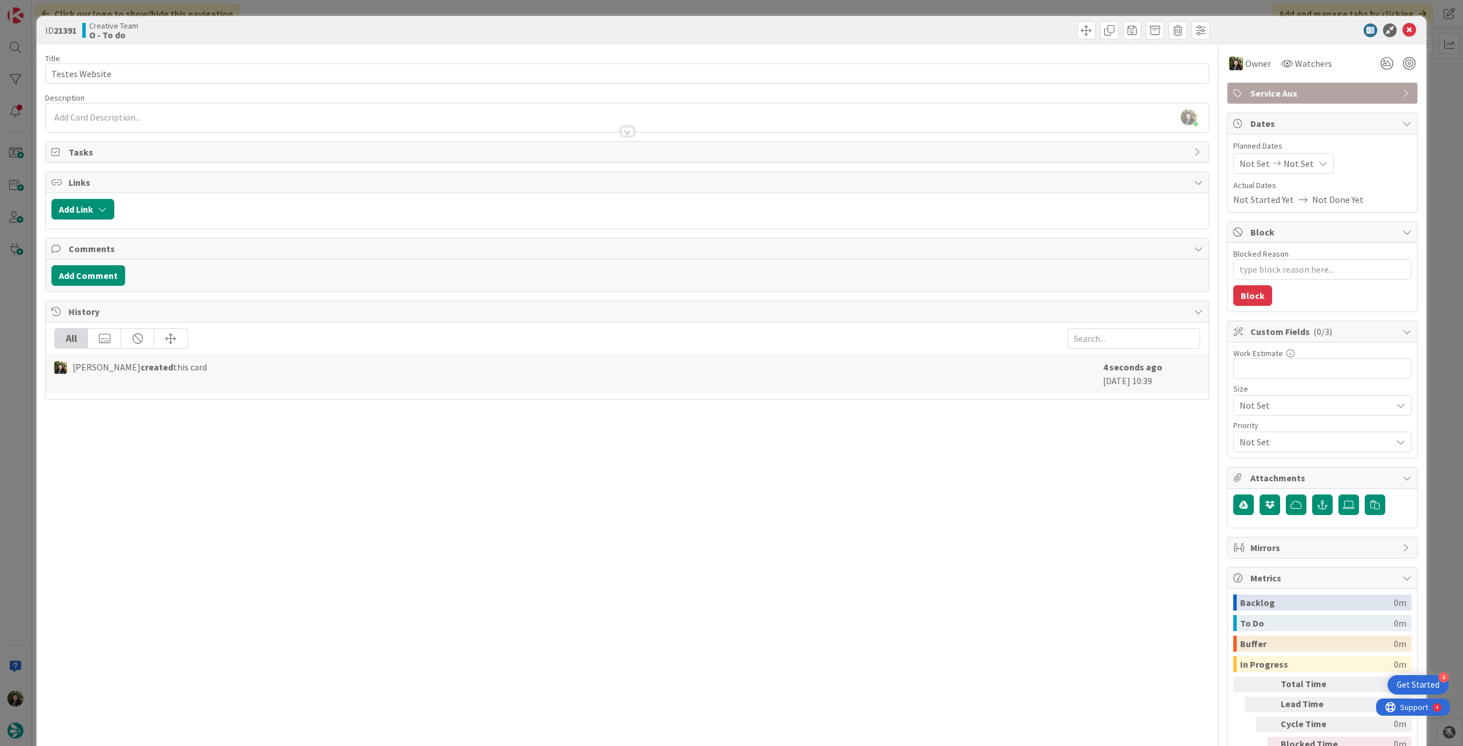
type textarea "x"
drag, startPoint x: 1303, startPoint y: 167, endPoint x: 1302, endPoint y: 174, distance: 7.4
click at [1303, 167] on div "Not Set Not Set" at bounding box center [1283, 163] width 101 height 21
drag, startPoint x: 1242, startPoint y: 430, endPoint x: 1246, endPoint y: 397, distance: 34.0
click at [1244, 430] on icon at bounding box center [1252, 431] width 17 height 14
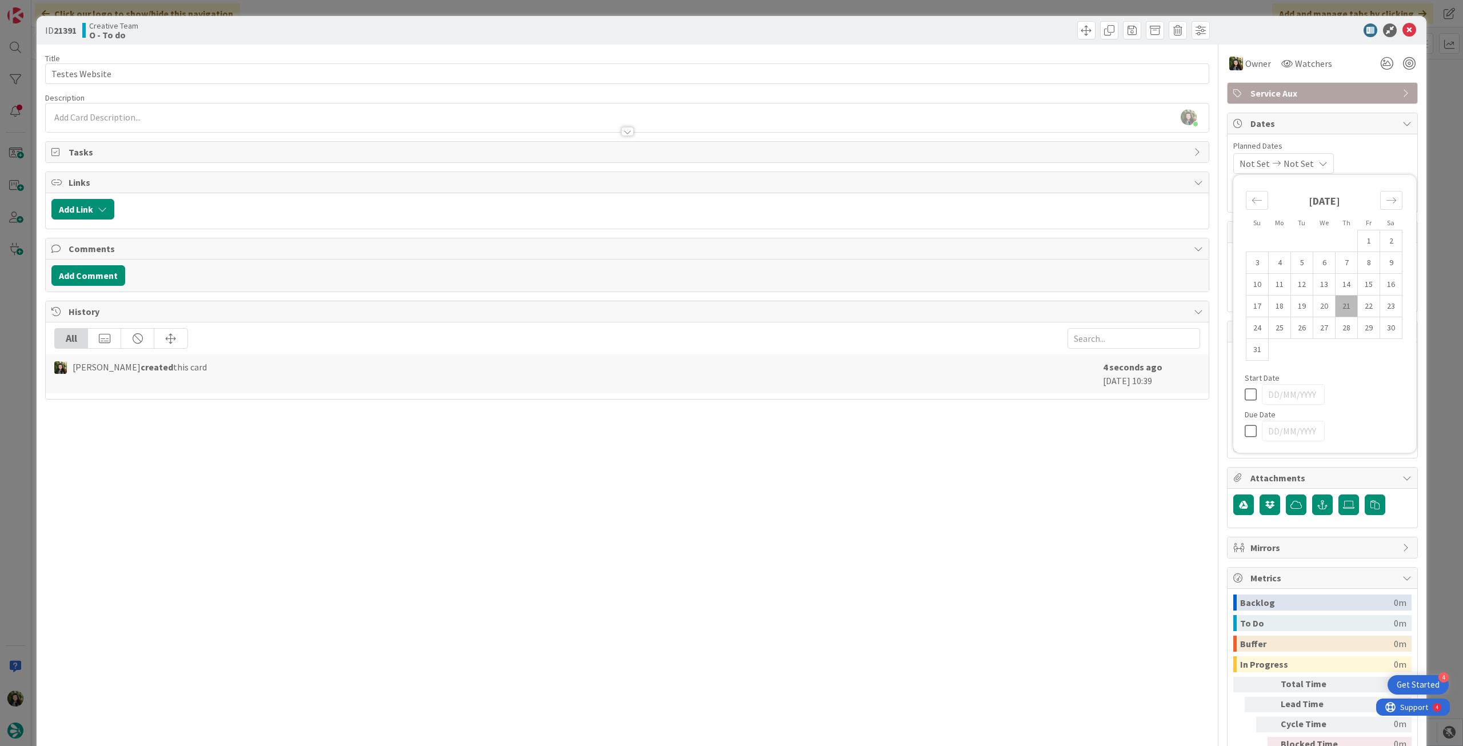
type input "[DATE]"
click at [1402, 29] on icon at bounding box center [1409, 30] width 14 height 14
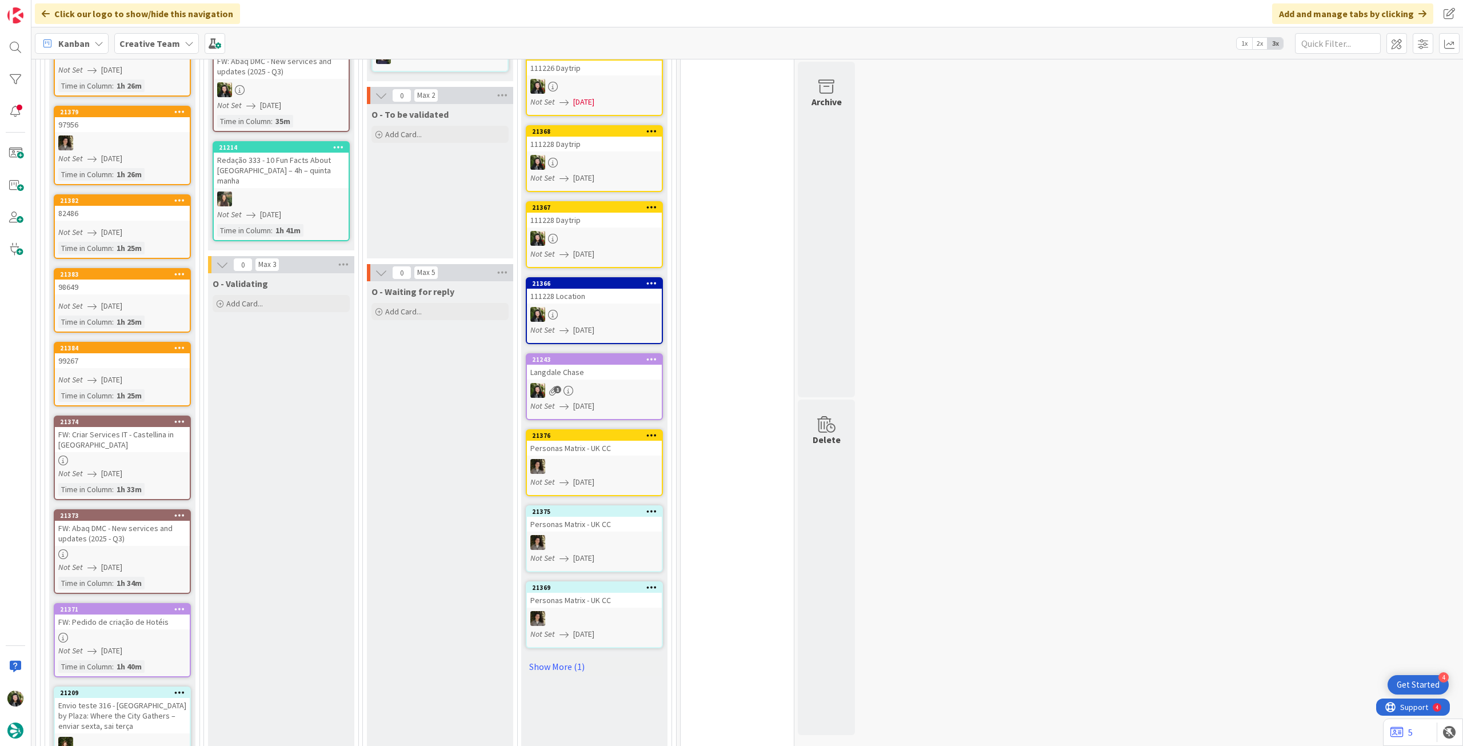
scroll to position [762, 0]
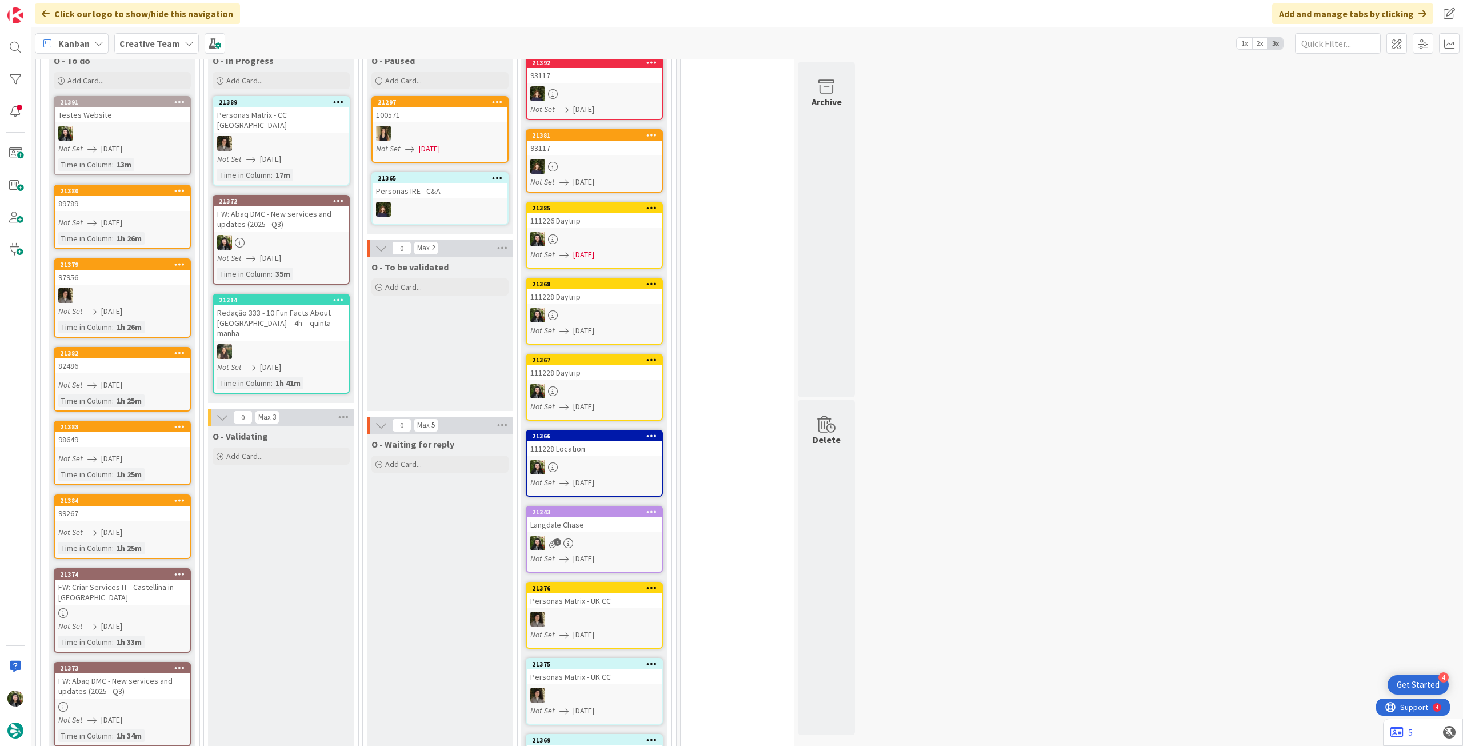
click at [316, 218] on div "FW: Abaq DMC - New services and updates (2025 - Q3)" at bounding box center [281, 218] width 135 height 25
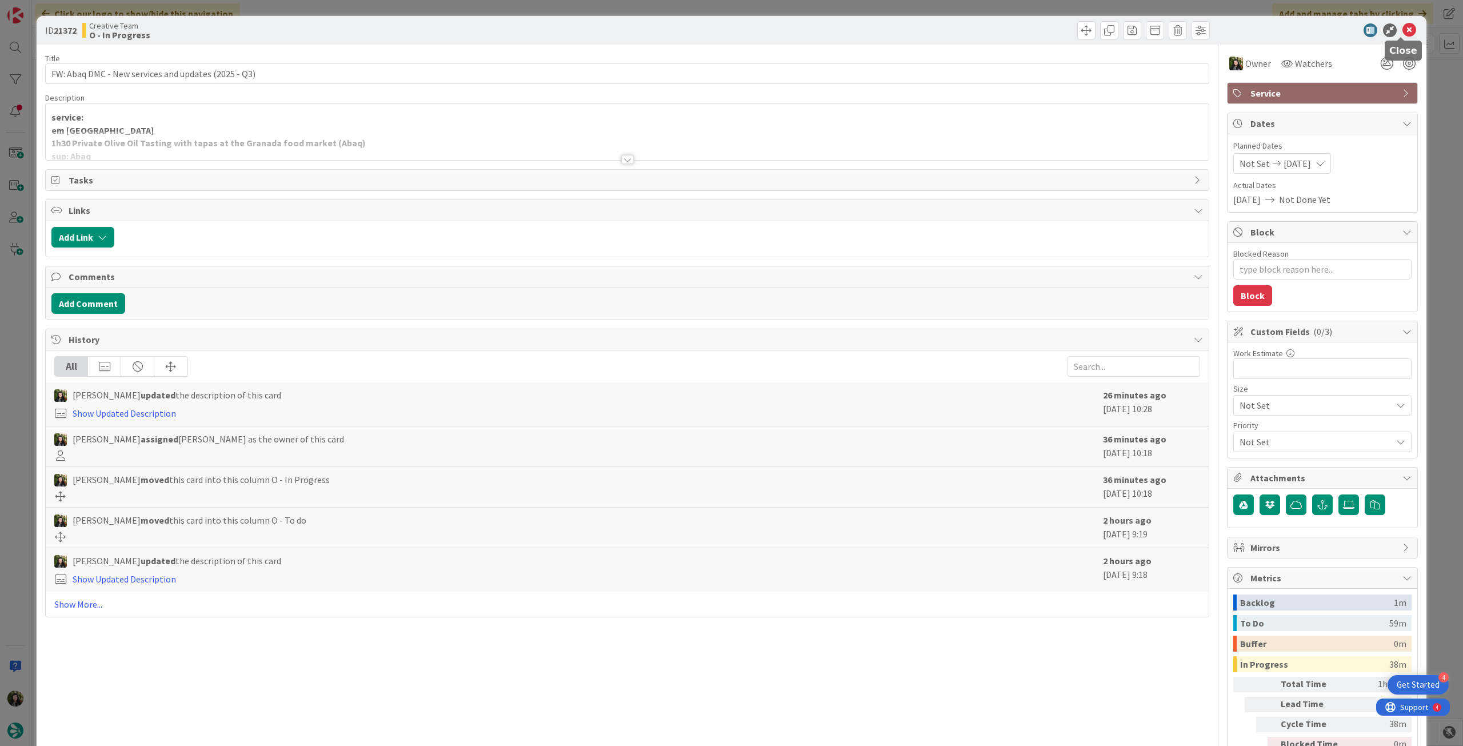
click at [1404, 30] on icon at bounding box center [1409, 30] width 14 height 14
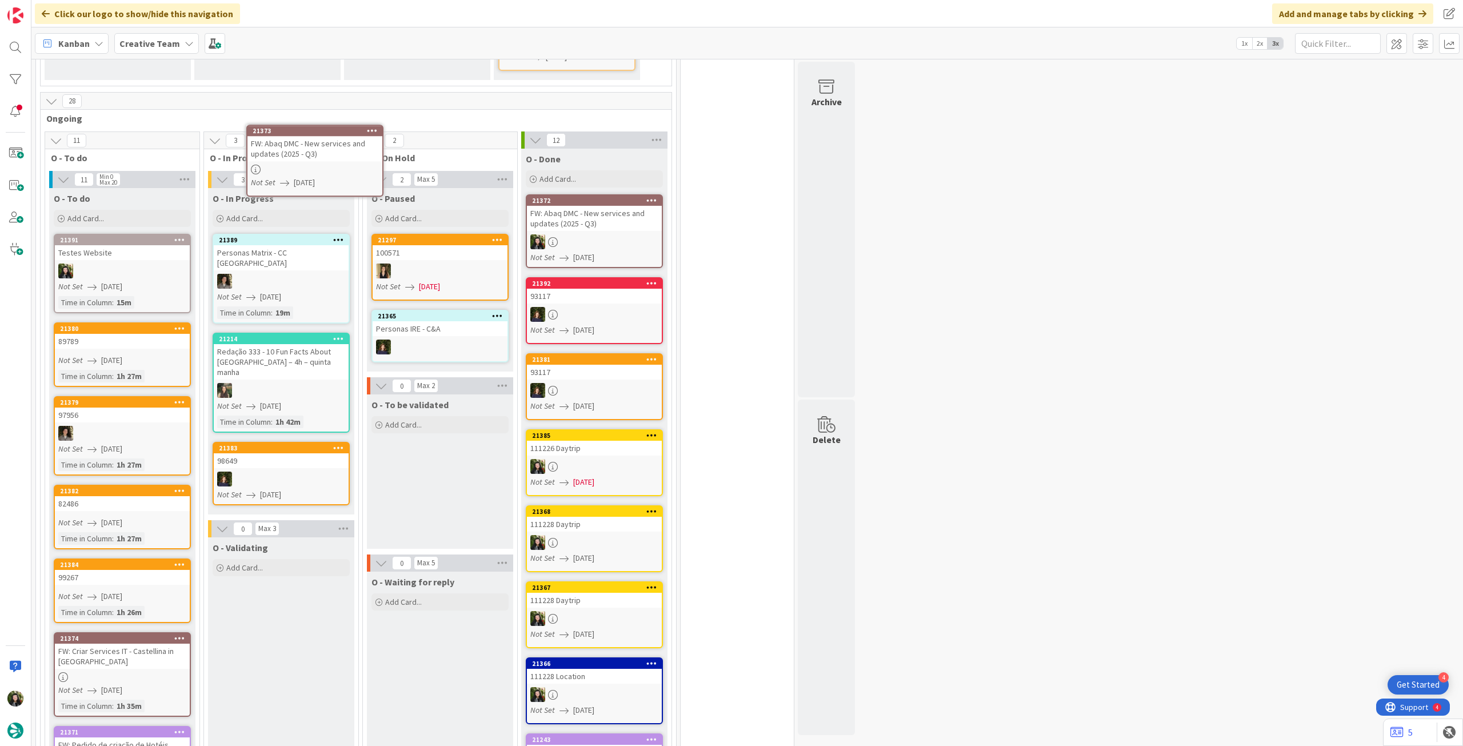
scroll to position [674, 0]
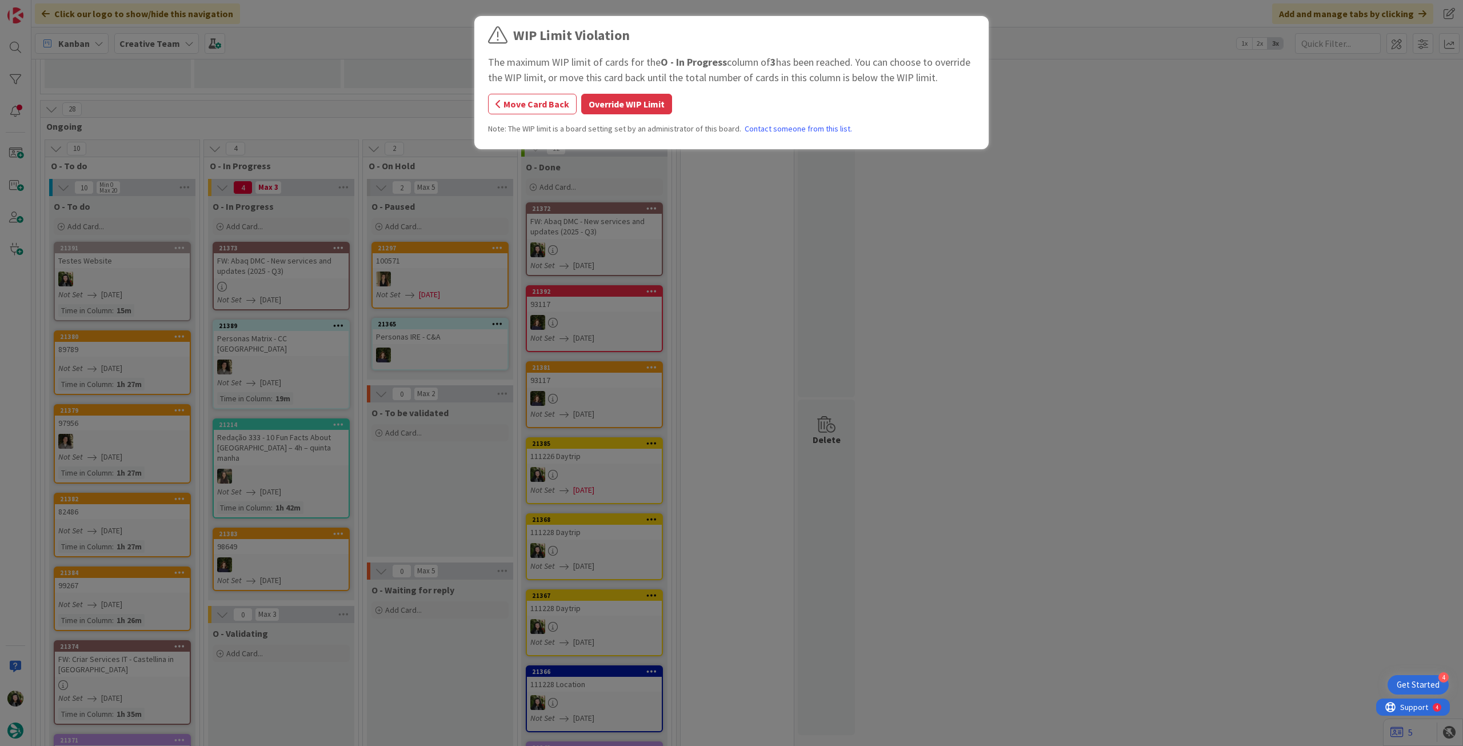
click at [322, 275] on div "WIP Limit Violation The maximum WIP limit of cards for the O - In Progress colu…" at bounding box center [731, 373] width 1463 height 746
click at [626, 106] on button "Override WIP Limit" at bounding box center [626, 104] width 91 height 21
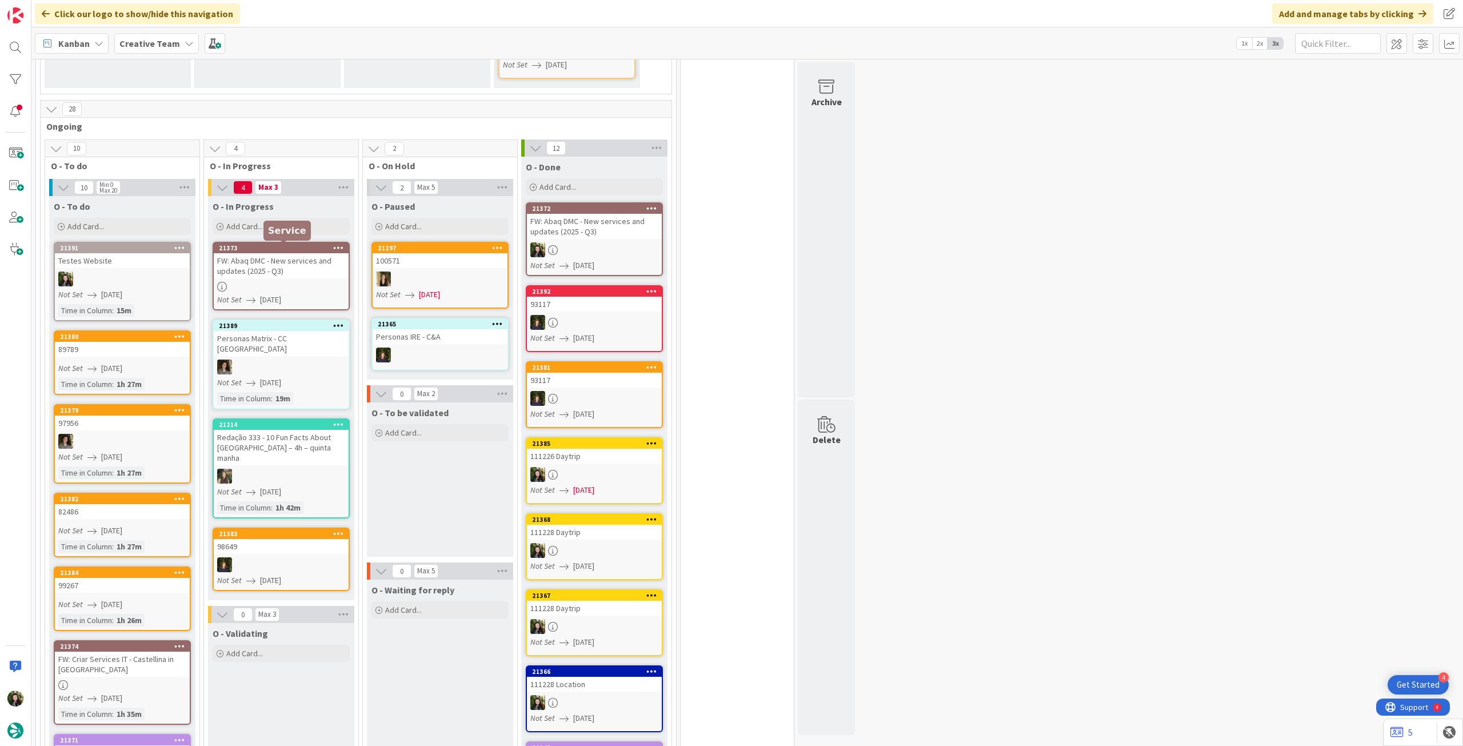
click at [323, 254] on div "FW: Abaq DMC - New services and updates (2025 - Q3)" at bounding box center [281, 265] width 135 height 25
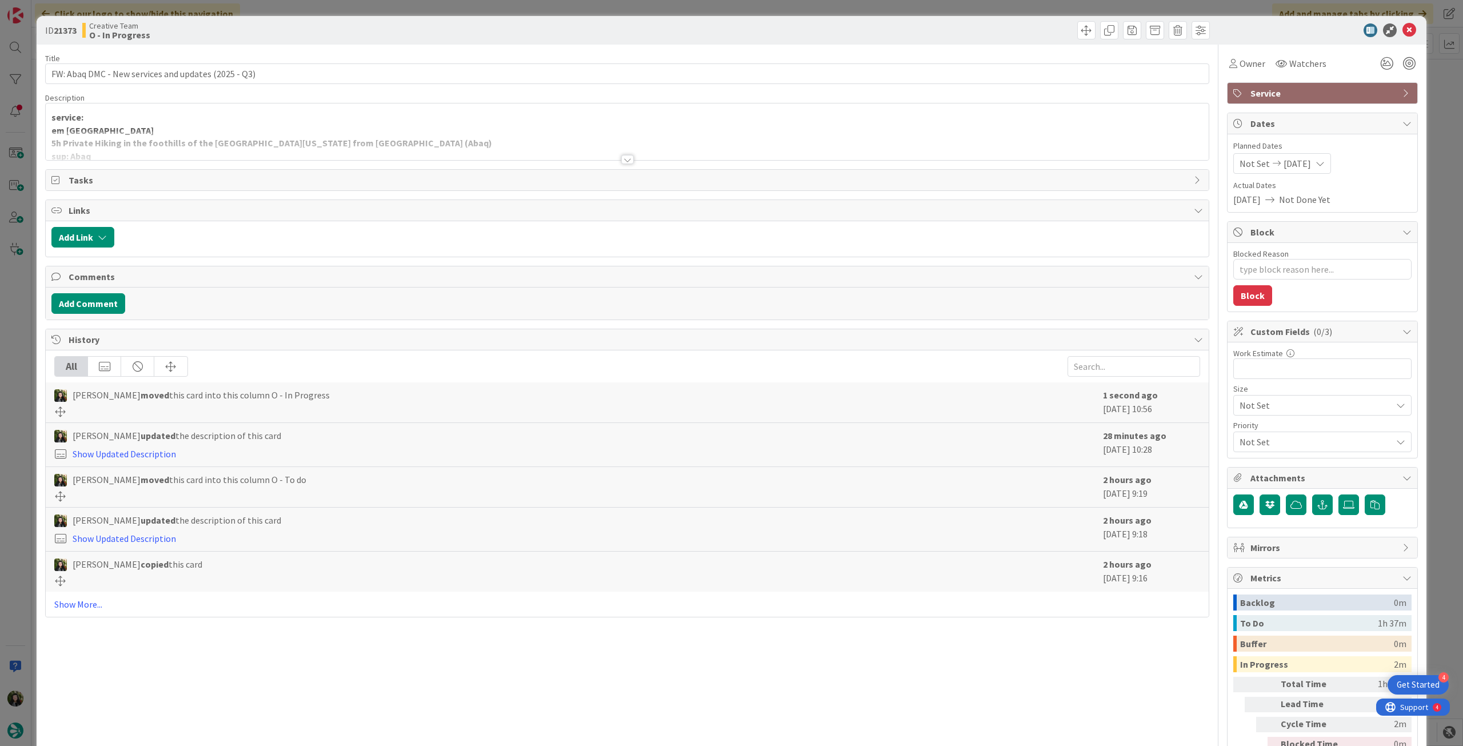
click at [245, 147] on div at bounding box center [627, 145] width 1163 height 29
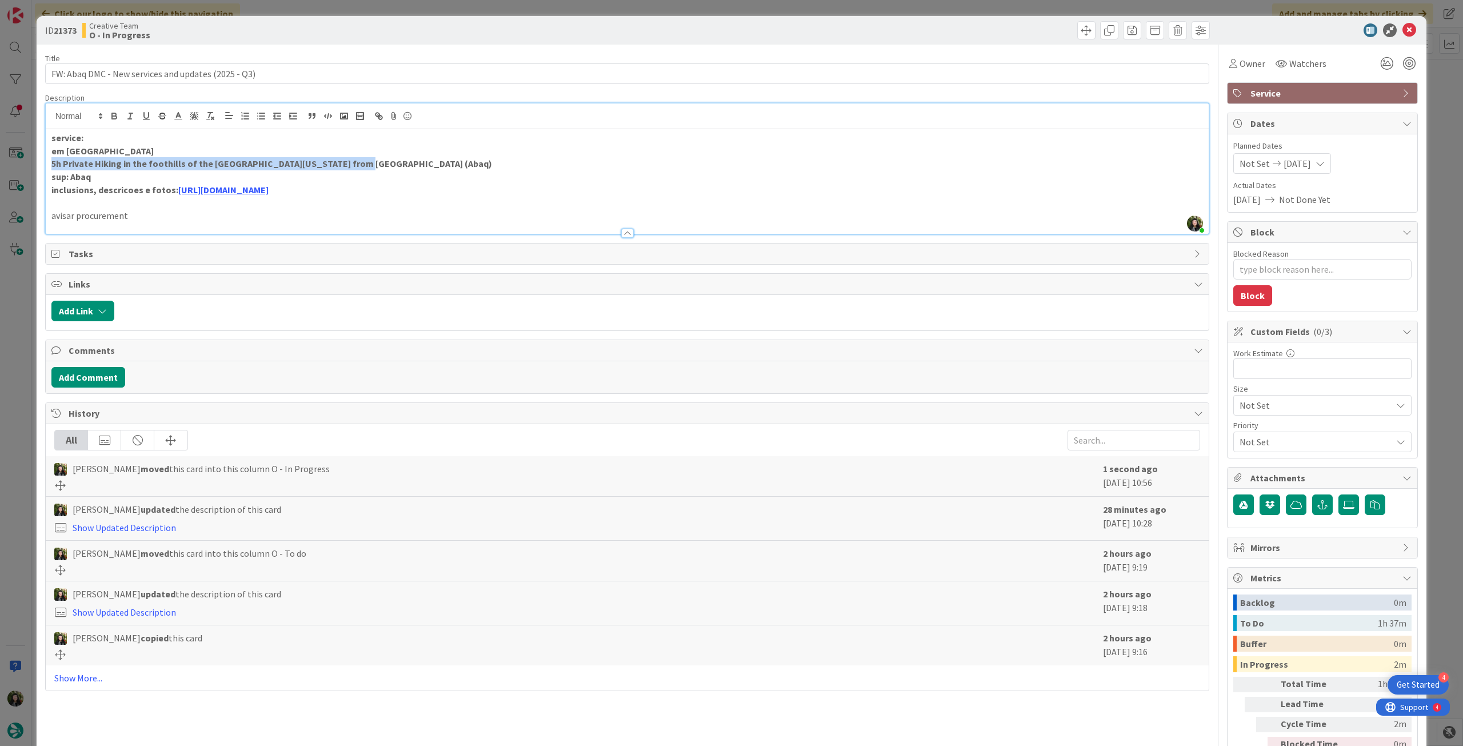
drag, startPoint x: 237, startPoint y: 162, endPoint x: 38, endPoint y: 161, distance: 198.8
click at [38, 161] on div "ID 21373 Creative Team O - In Progress Title 51 / 128 FW: Abaq DMC - New servic…" at bounding box center [732, 404] width 1390 height 776
copy strong "5h Private Hiking in the foothills of the Sierra Nevada from Granada (Abaq)"
click at [169, 171] on p "sup: Abaq" at bounding box center [626, 176] width 1151 height 13
drag, startPoint x: 211, startPoint y: 167, endPoint x: 266, endPoint y: 165, distance: 54.3
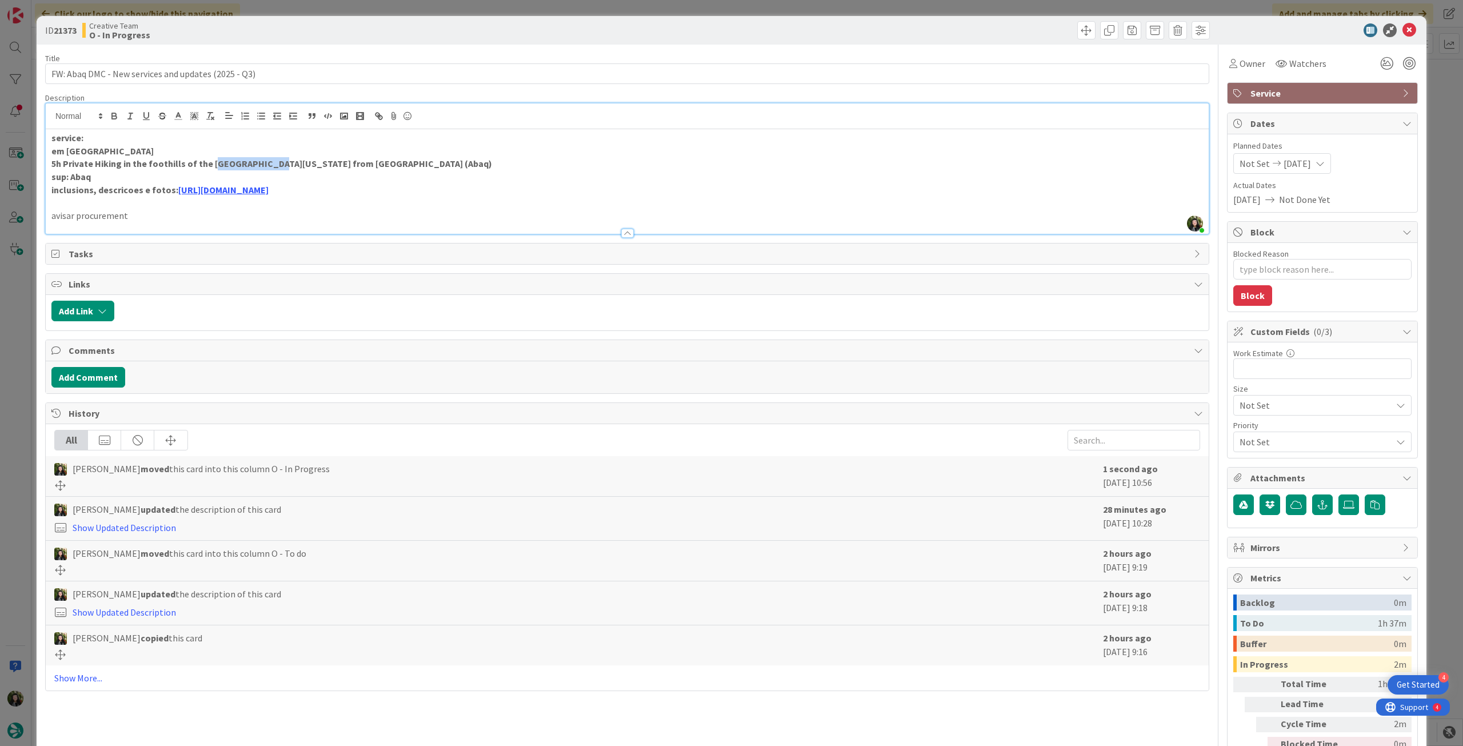
click at [266, 165] on strong "5h Private Hiking in the foothills of the Sierra Nevada from Granada (Abaq)" at bounding box center [271, 163] width 441 height 11
copy strong "ierra Nevada"
click at [235, 195] on link "https://drive.google.com/drive/folders/1DflniD2dKmyNVVWu7pOrq5rtGqSsH973?usp=dr…" at bounding box center [223, 189] width 90 height 11
click at [311, 213] on link "https://drive.google.com/drive/folders/1DflniD2dKmyNVVWu7pOrq5rtGqSsH973?usp=dr…" at bounding box center [337, 212] width 78 height 15
click at [145, 189] on strong "inclusions, descricoes e fotos: https://drive.google.com/drive/folders/1DflniD2…" at bounding box center [159, 189] width 217 height 11
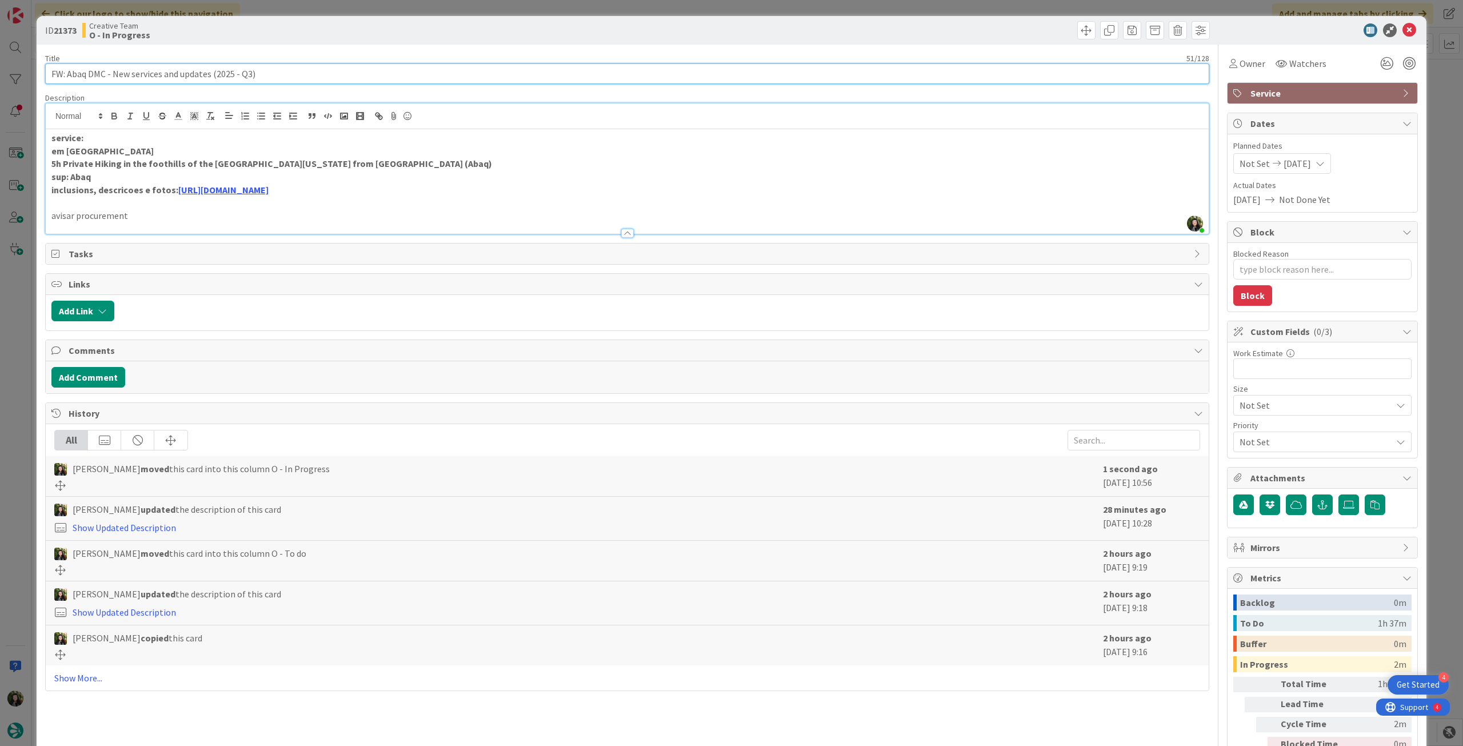
drag, startPoint x: 71, startPoint y: 69, endPoint x: -5, endPoint y: 70, distance: 76.0
click at [0, 70] on html "4 Get Started Click our logo to show/hide this navigation Add and manage tabs b…" at bounding box center [731, 373] width 1463 height 746
click at [1402, 27] on icon at bounding box center [1409, 30] width 14 height 14
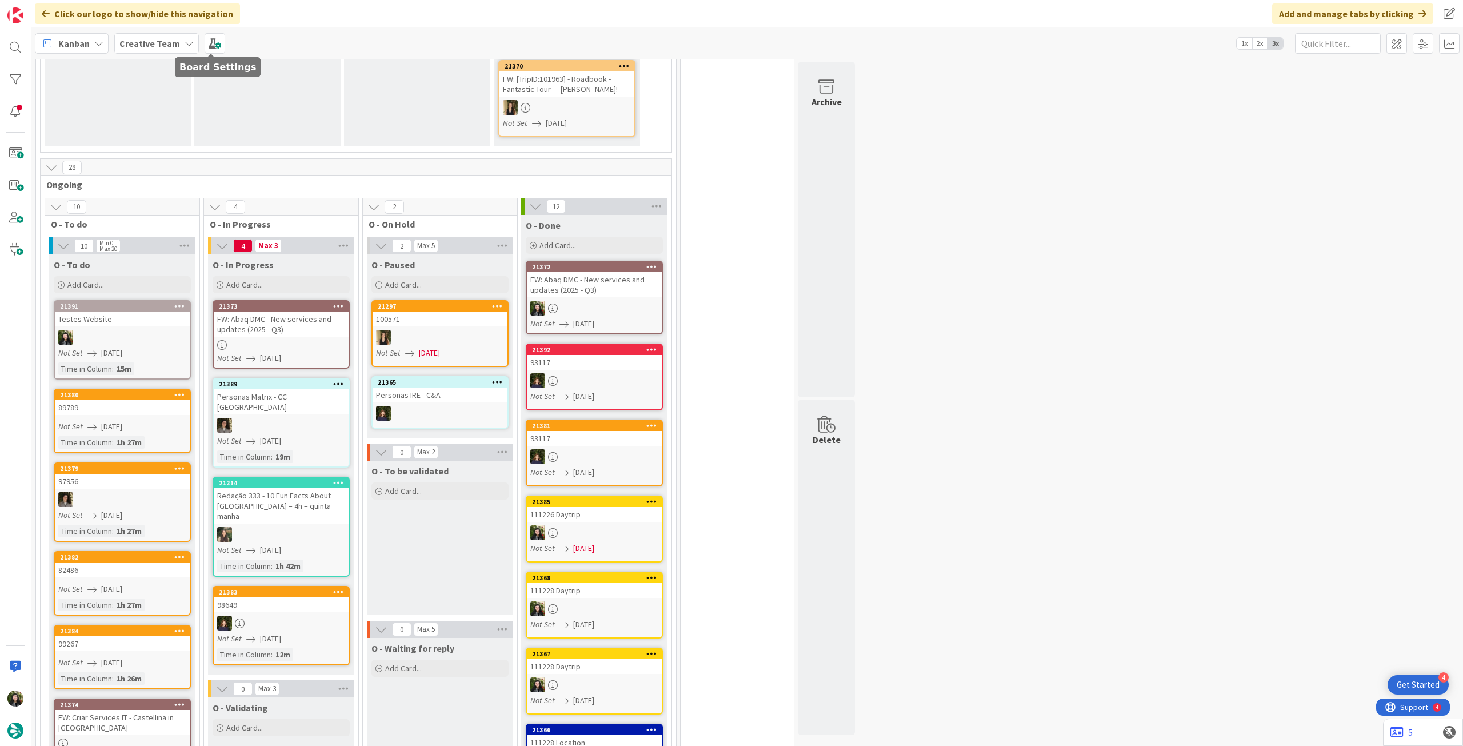
click at [116, 39] on div "Creative Team" at bounding box center [156, 43] width 85 height 21
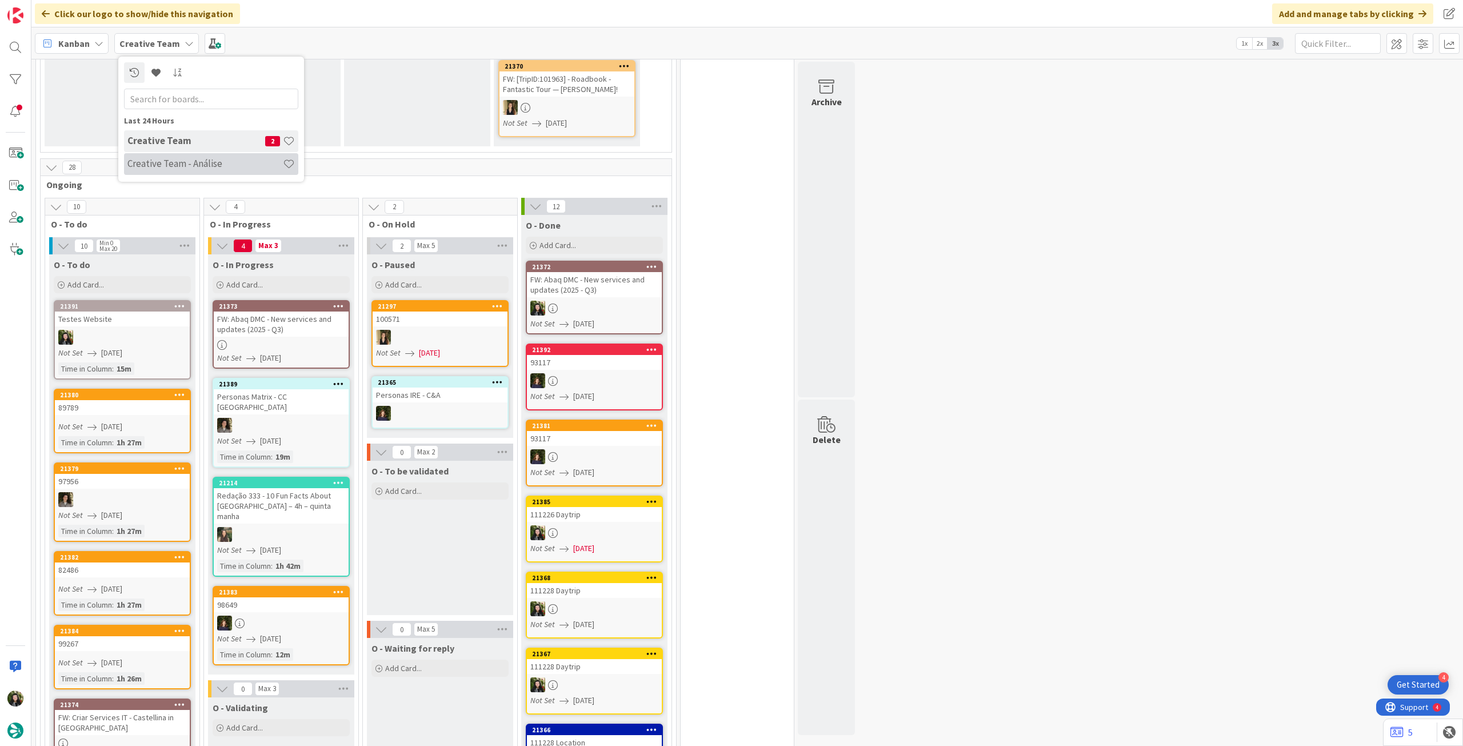
click at [175, 162] on h4 "Creative Team - Análise" at bounding box center [204, 163] width 155 height 11
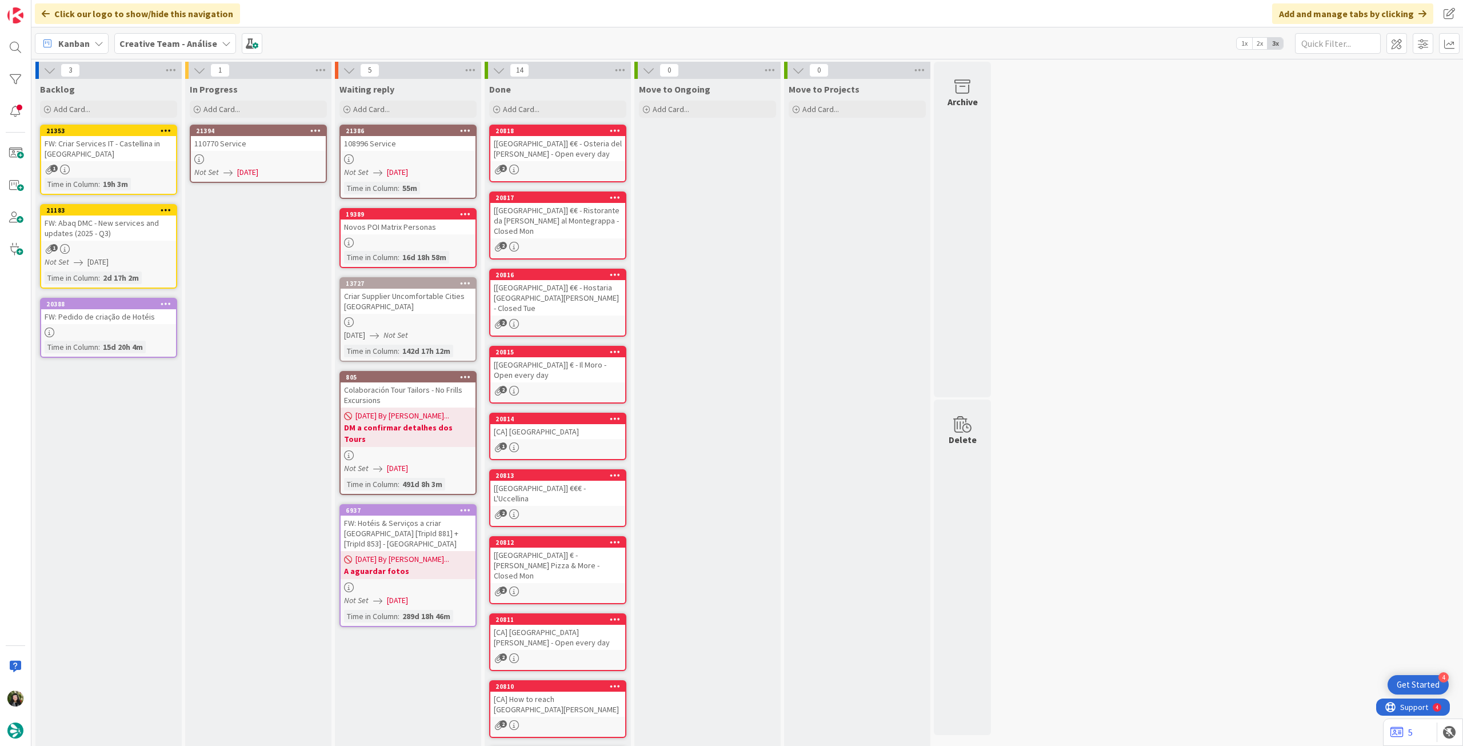
click at [258, 171] on span "[DATE]" at bounding box center [247, 172] width 21 height 12
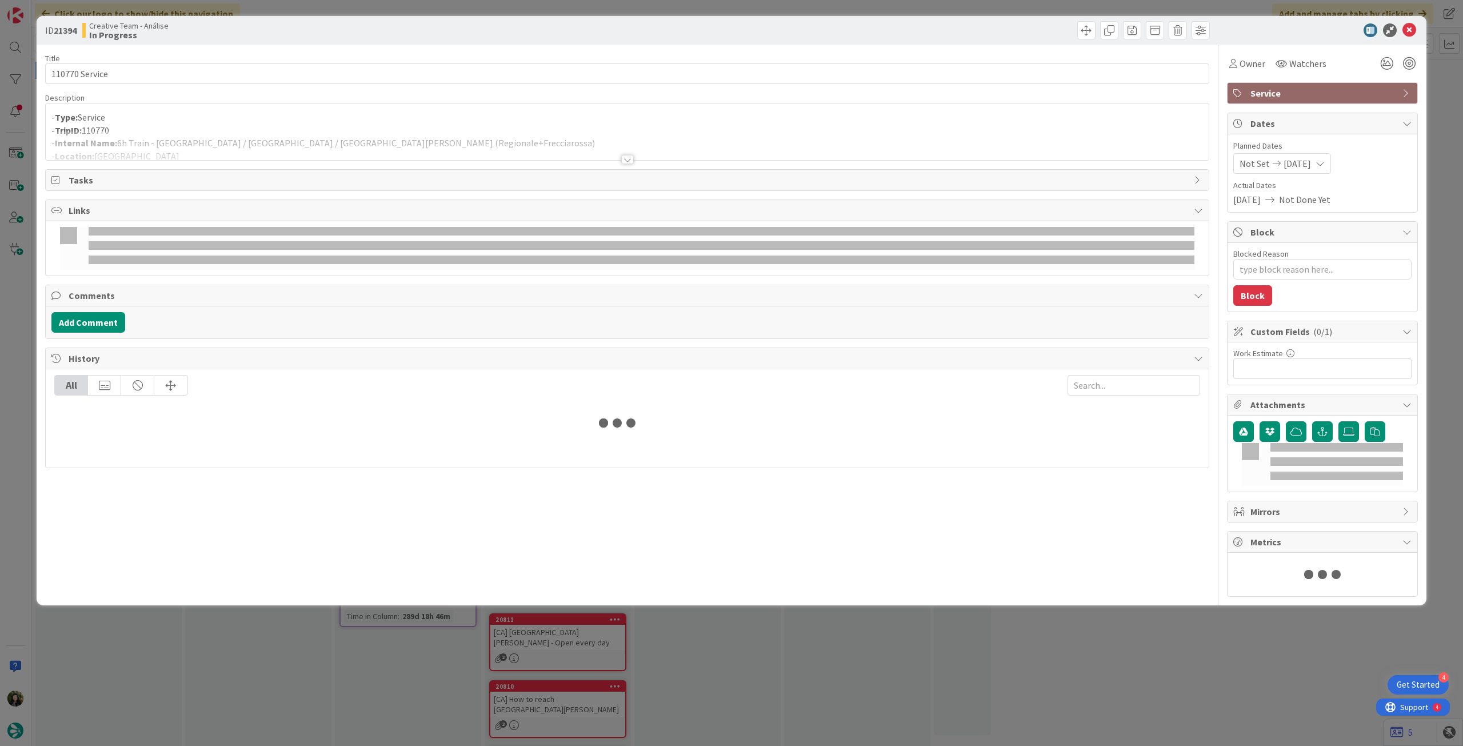
click at [292, 147] on div at bounding box center [627, 145] width 1163 height 29
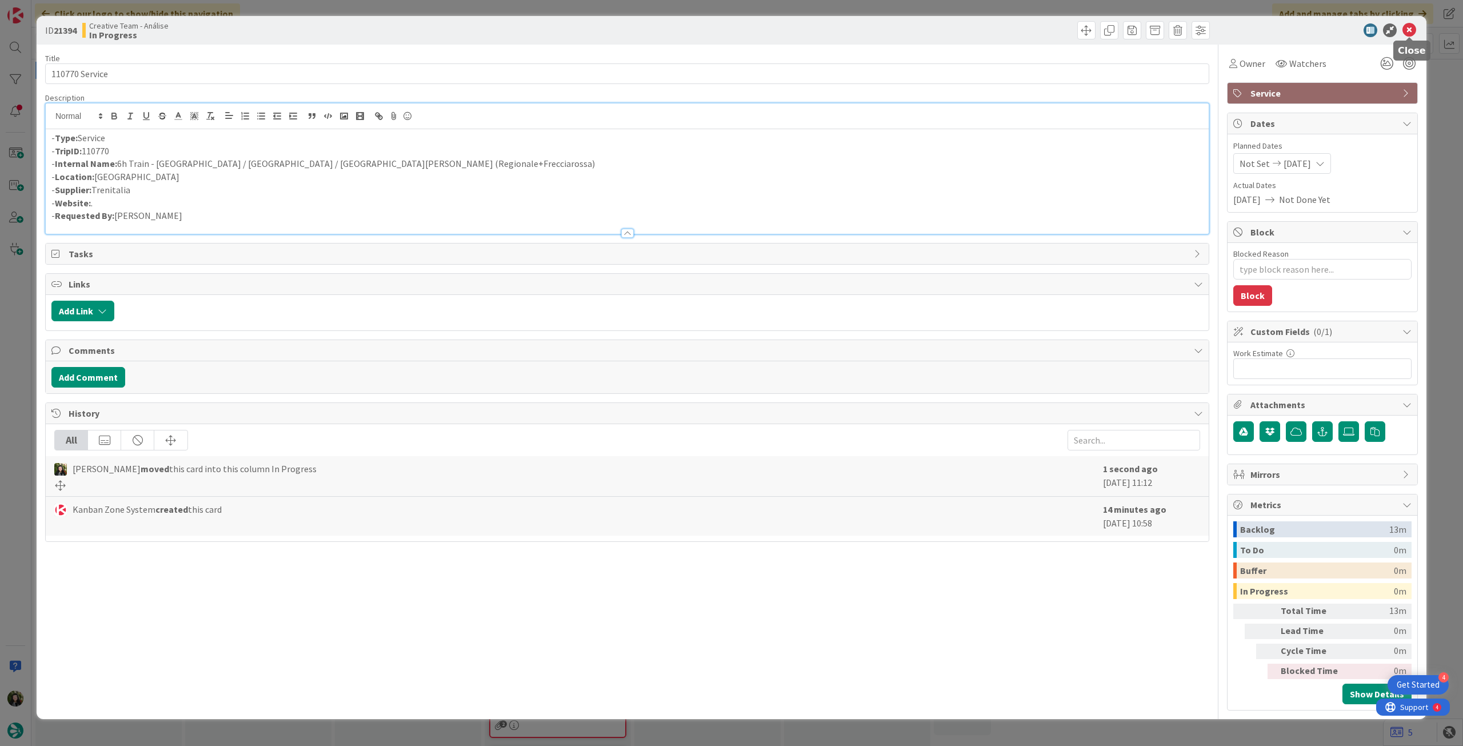
click at [1408, 33] on icon at bounding box center [1409, 30] width 14 height 14
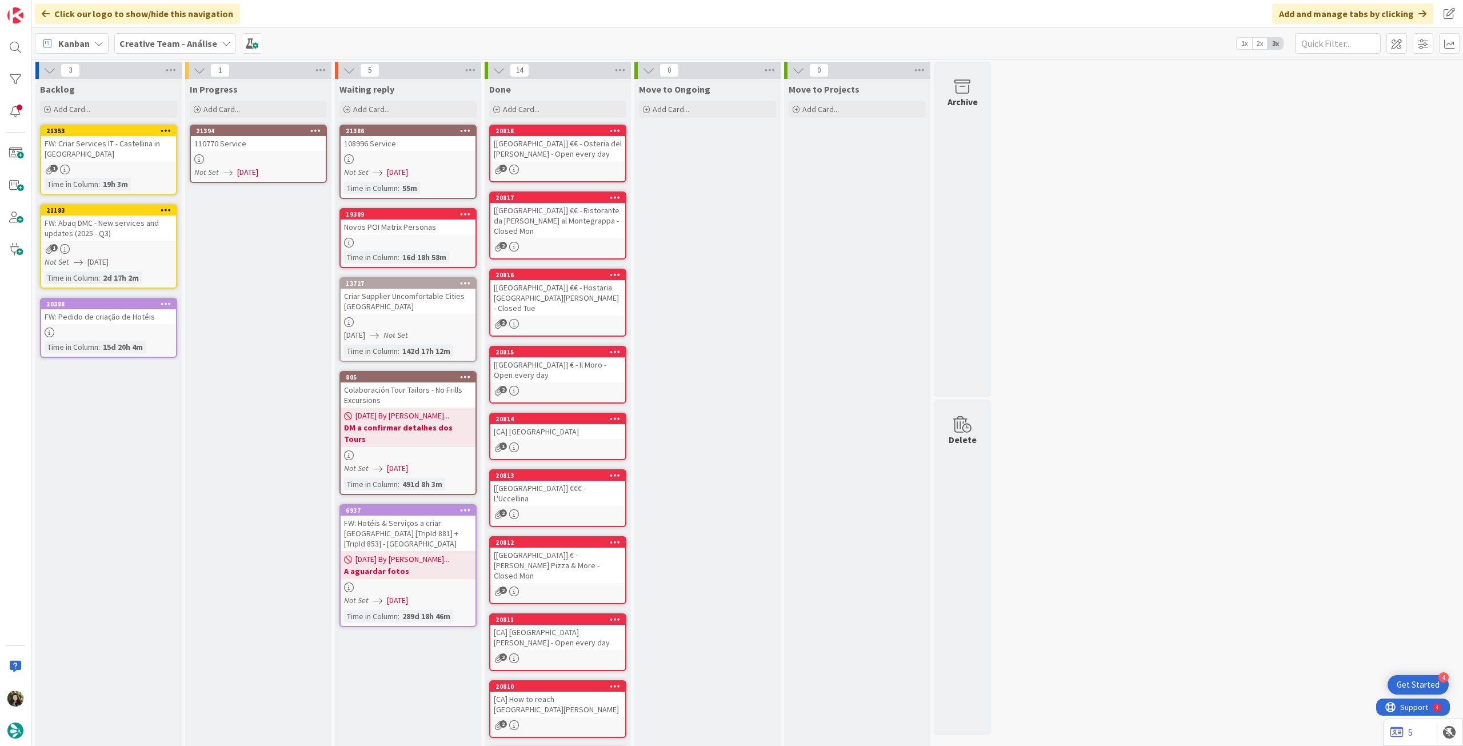
click at [319, 128] on icon at bounding box center [315, 130] width 11 height 8
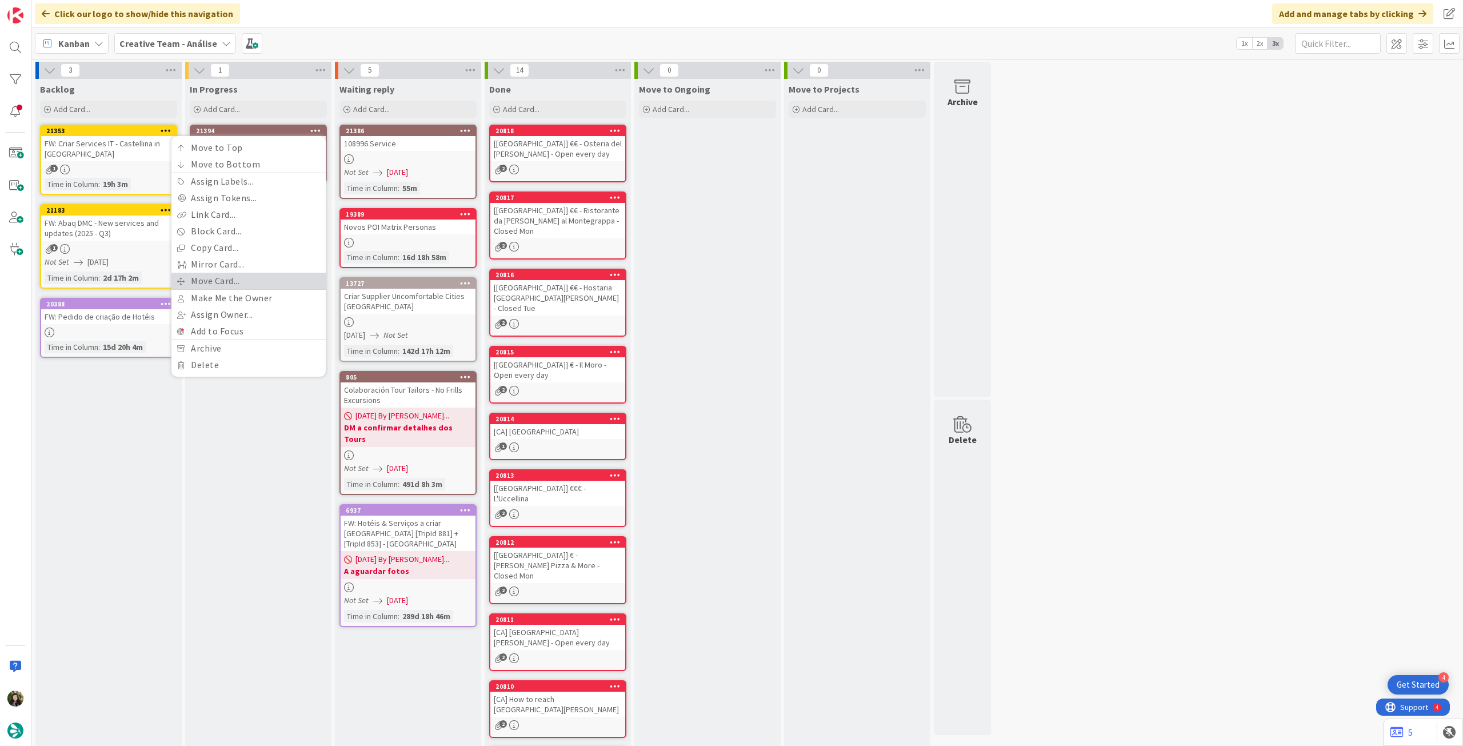
click at [245, 282] on link "Move Card..." at bounding box center [248, 281] width 154 height 17
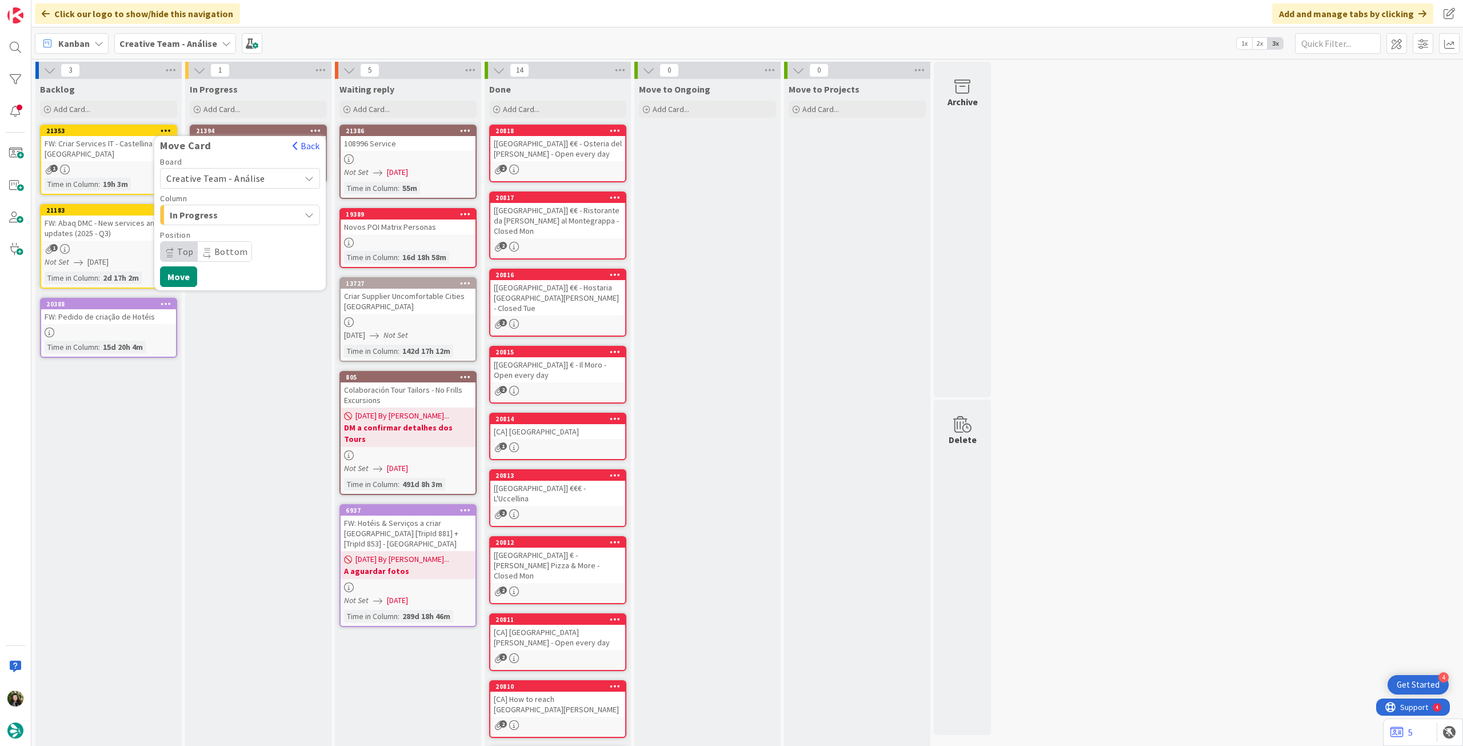
click at [260, 179] on span "Creative Team - Análise" at bounding box center [215, 178] width 99 height 11
click at [239, 229] on span "Creative Team" at bounding box center [247, 231] width 133 height 17
click at [239, 215] on span "Select a Column..." at bounding box center [209, 214] width 86 height 15
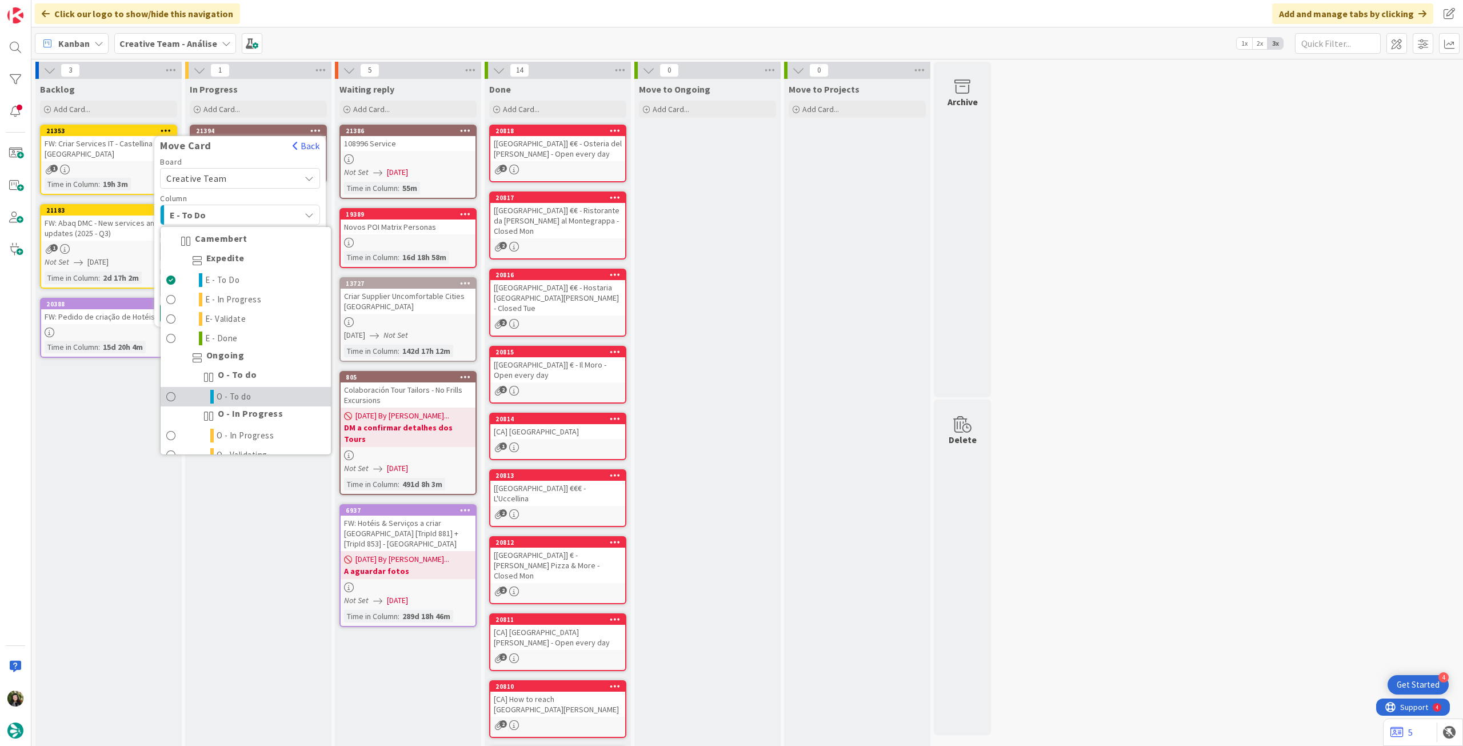
click at [250, 392] on span "O - To do" at bounding box center [234, 397] width 35 height 14
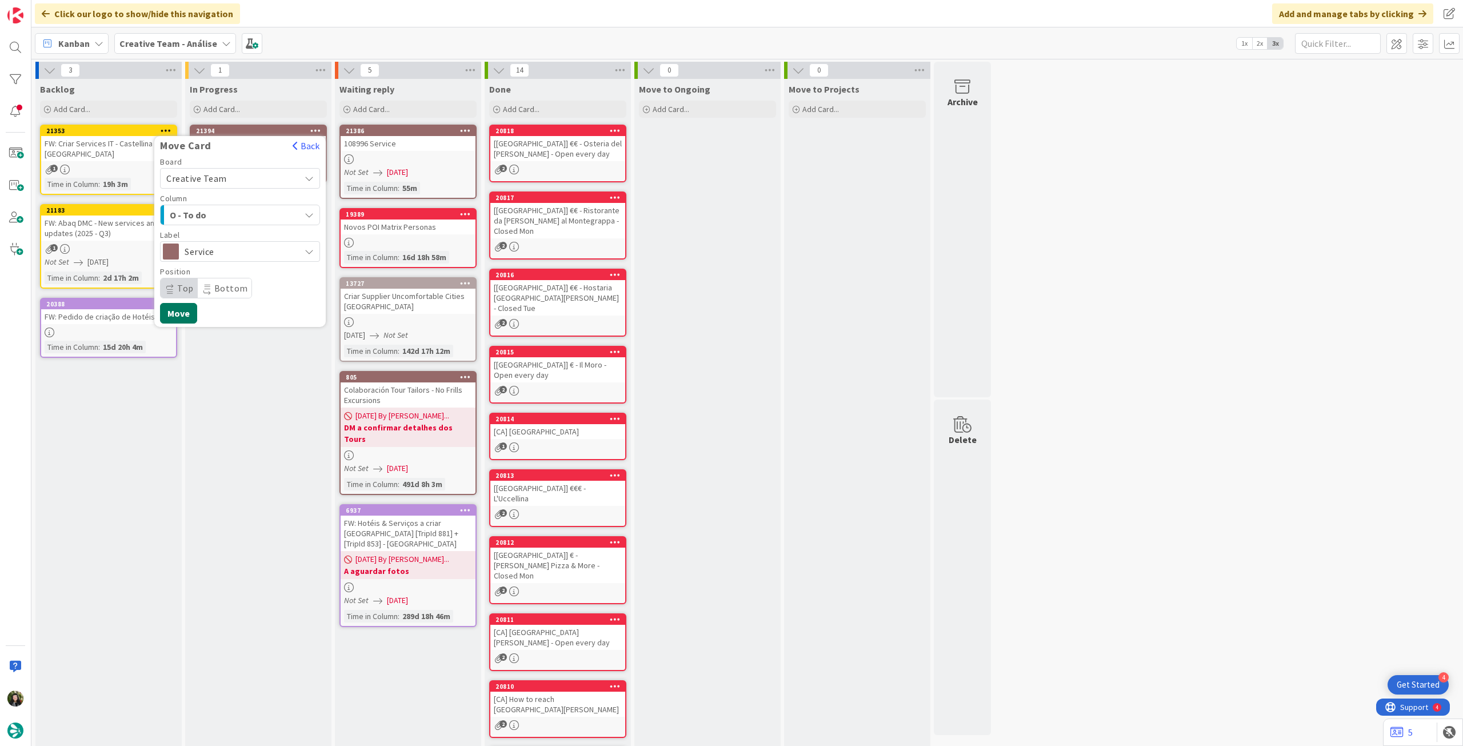
click at [187, 321] on button "Move" at bounding box center [178, 313] width 37 height 21
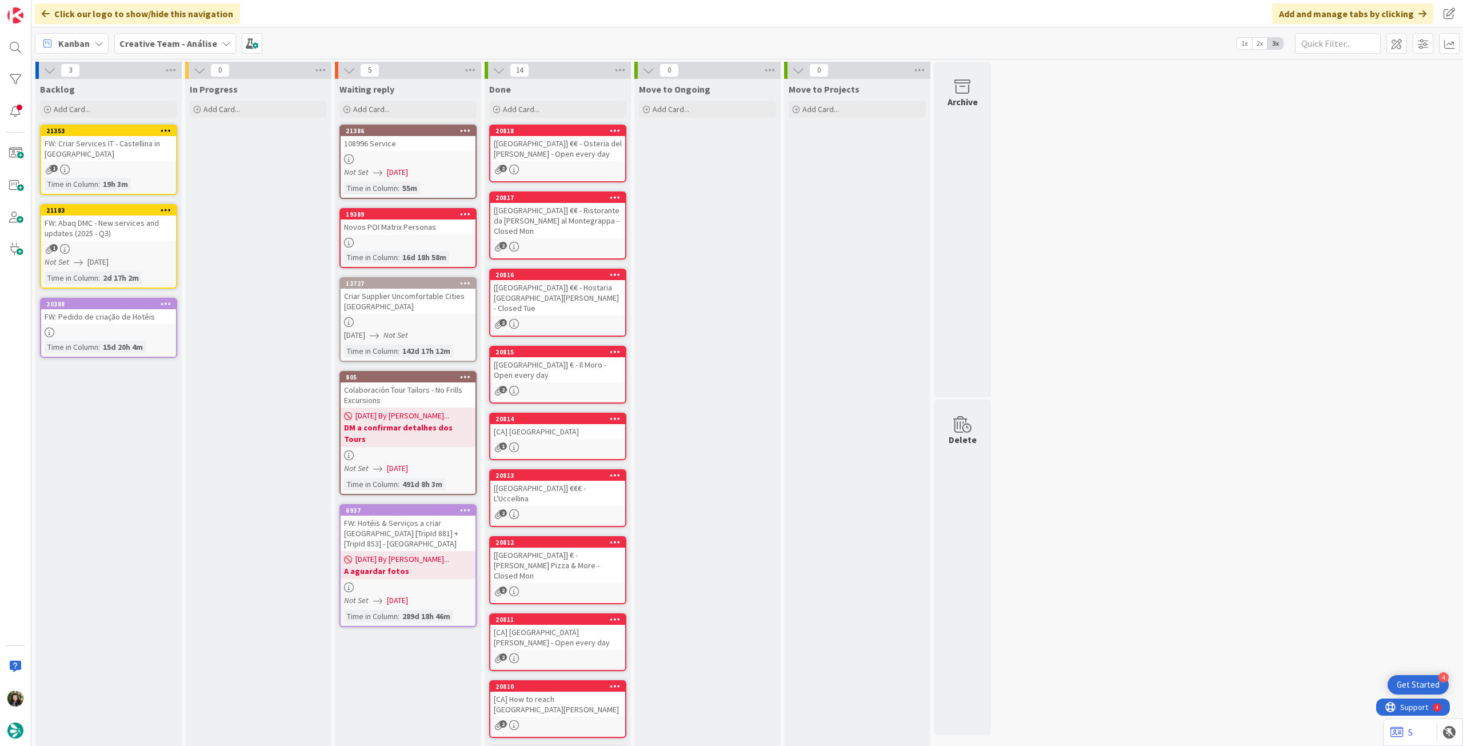
click at [397, 158] on div at bounding box center [408, 159] width 135 height 10
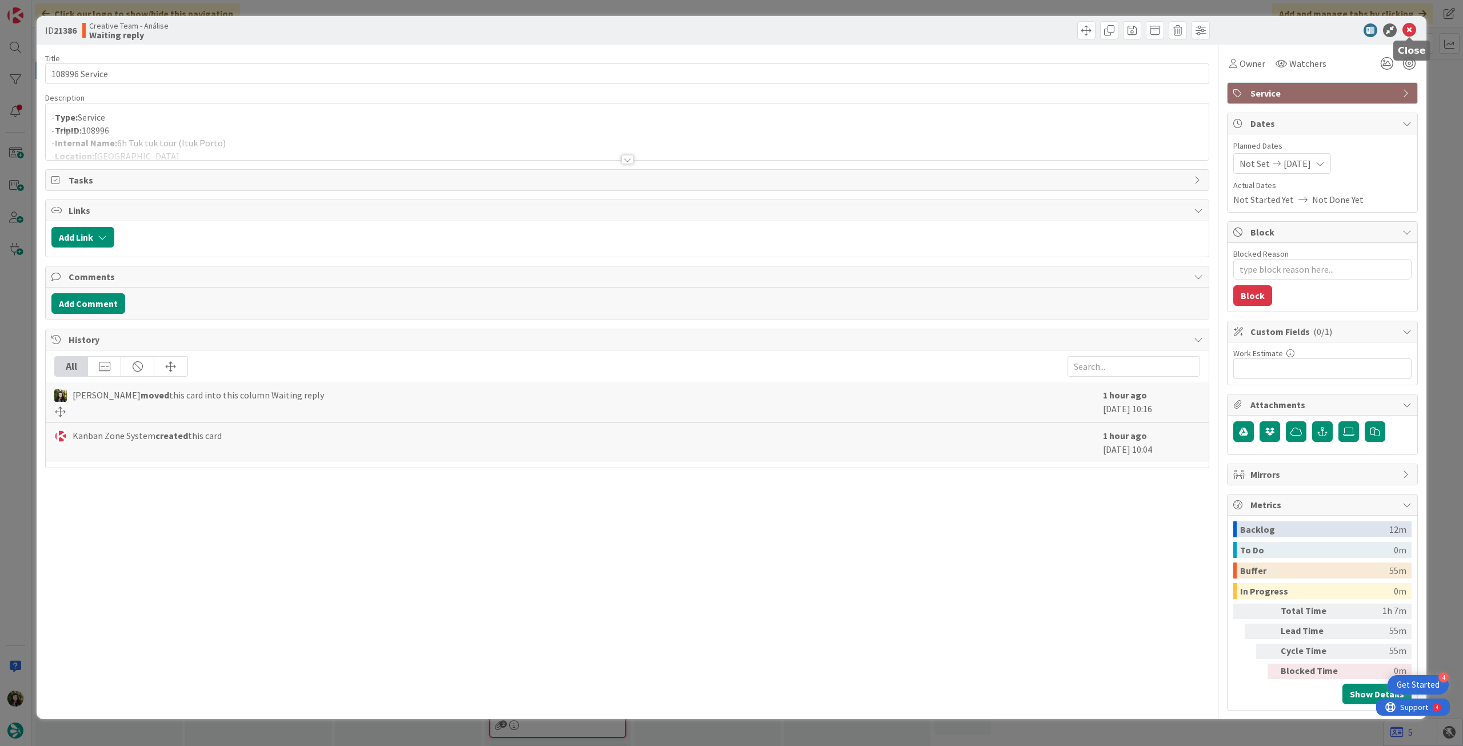
click at [1405, 33] on icon at bounding box center [1409, 30] width 14 height 14
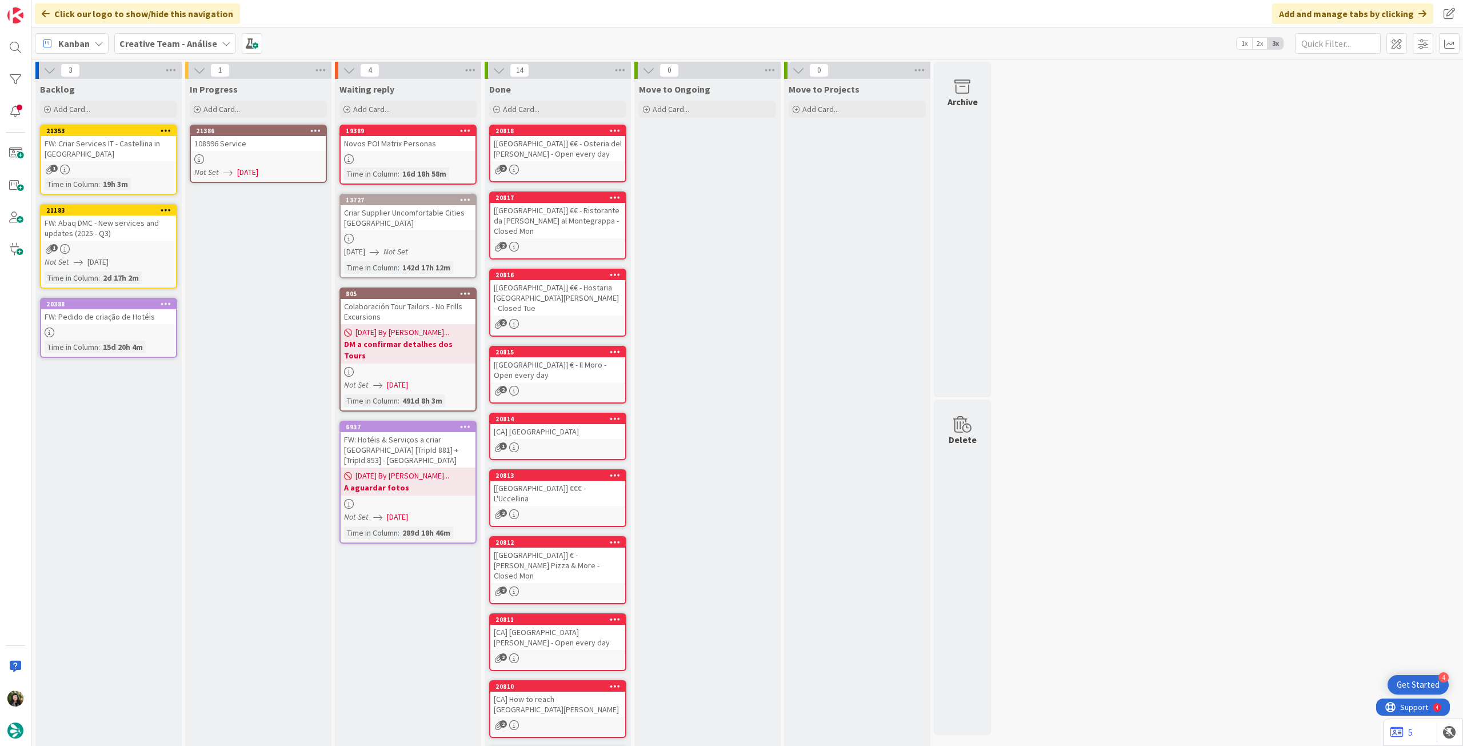
click at [314, 132] on icon at bounding box center [315, 130] width 11 height 8
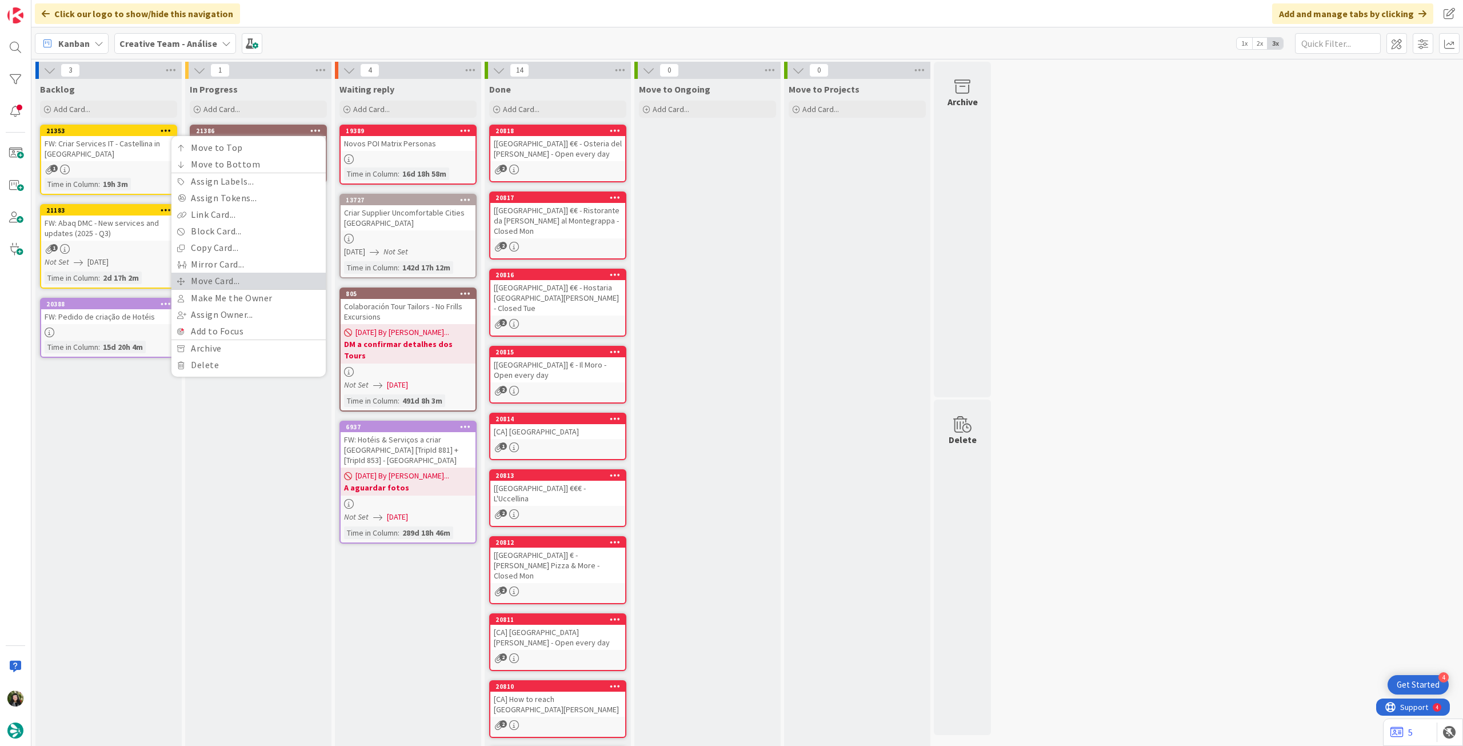
click at [233, 284] on link "Move Card..." at bounding box center [248, 281] width 154 height 17
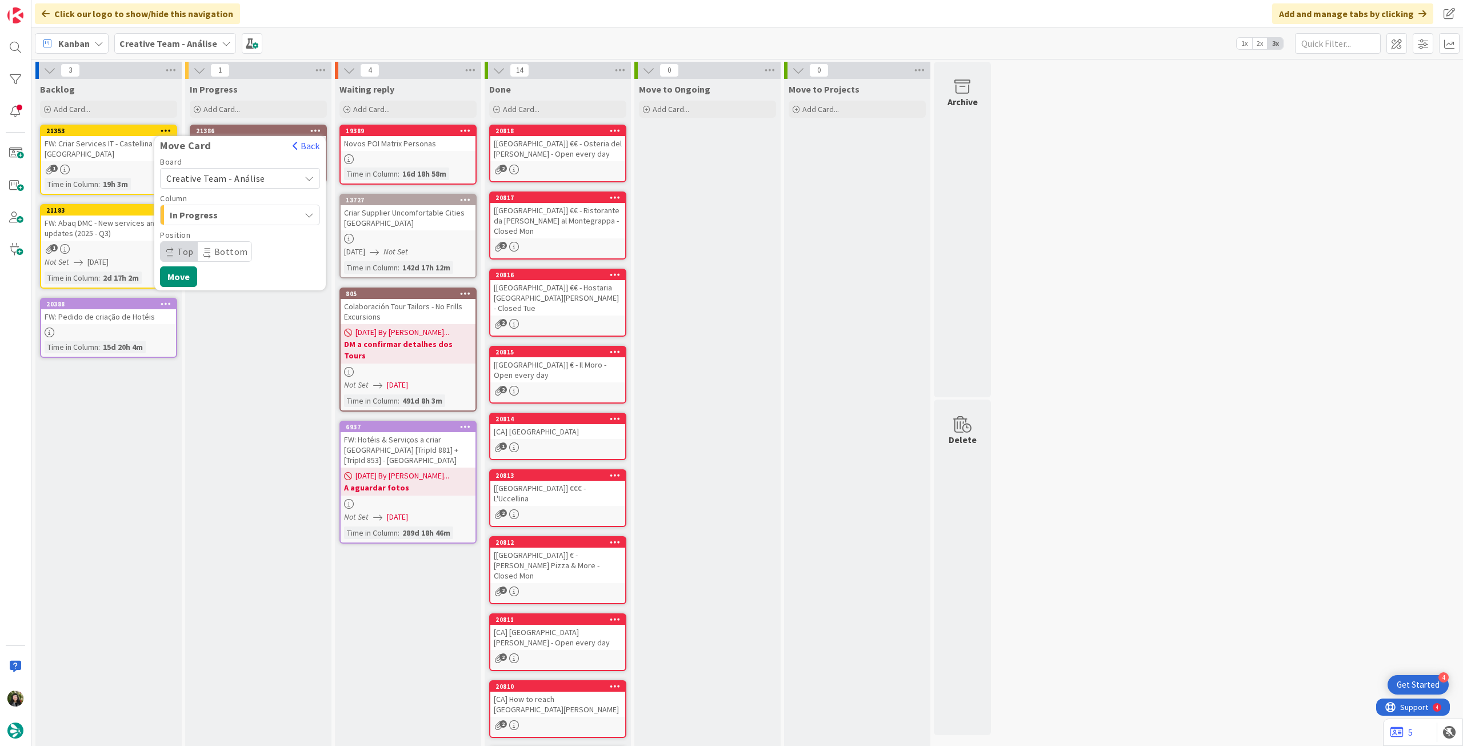
click at [256, 174] on span "Creative Team - Análise" at bounding box center [215, 178] width 99 height 11
click at [226, 236] on span "Creative Team" at bounding box center [247, 231] width 133 height 17
click at [234, 211] on span "Select a Column..." at bounding box center [209, 214] width 86 height 15
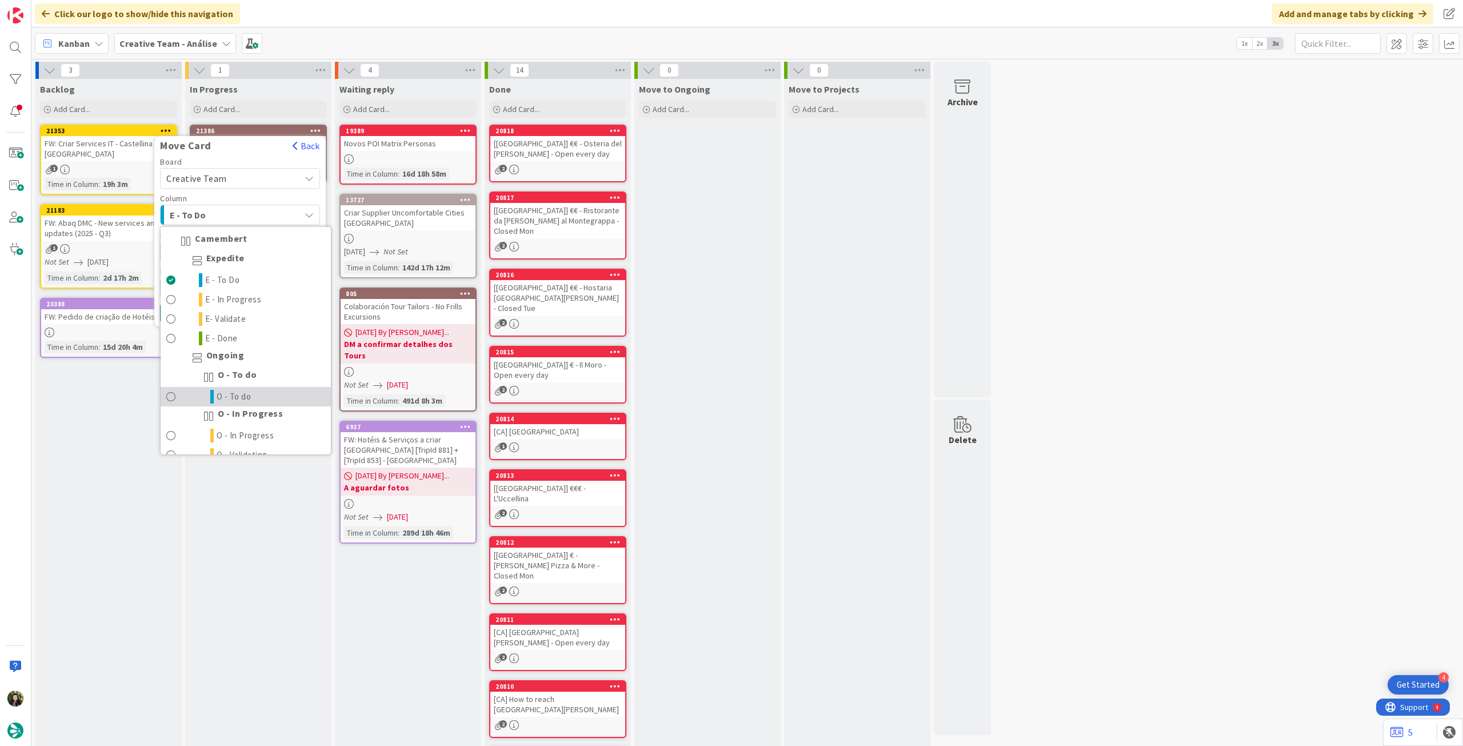
drag, startPoint x: 261, startPoint y: 393, endPoint x: 225, endPoint y: 358, distance: 50.1
click at [261, 393] on link "O - To do" at bounding box center [246, 396] width 170 height 19
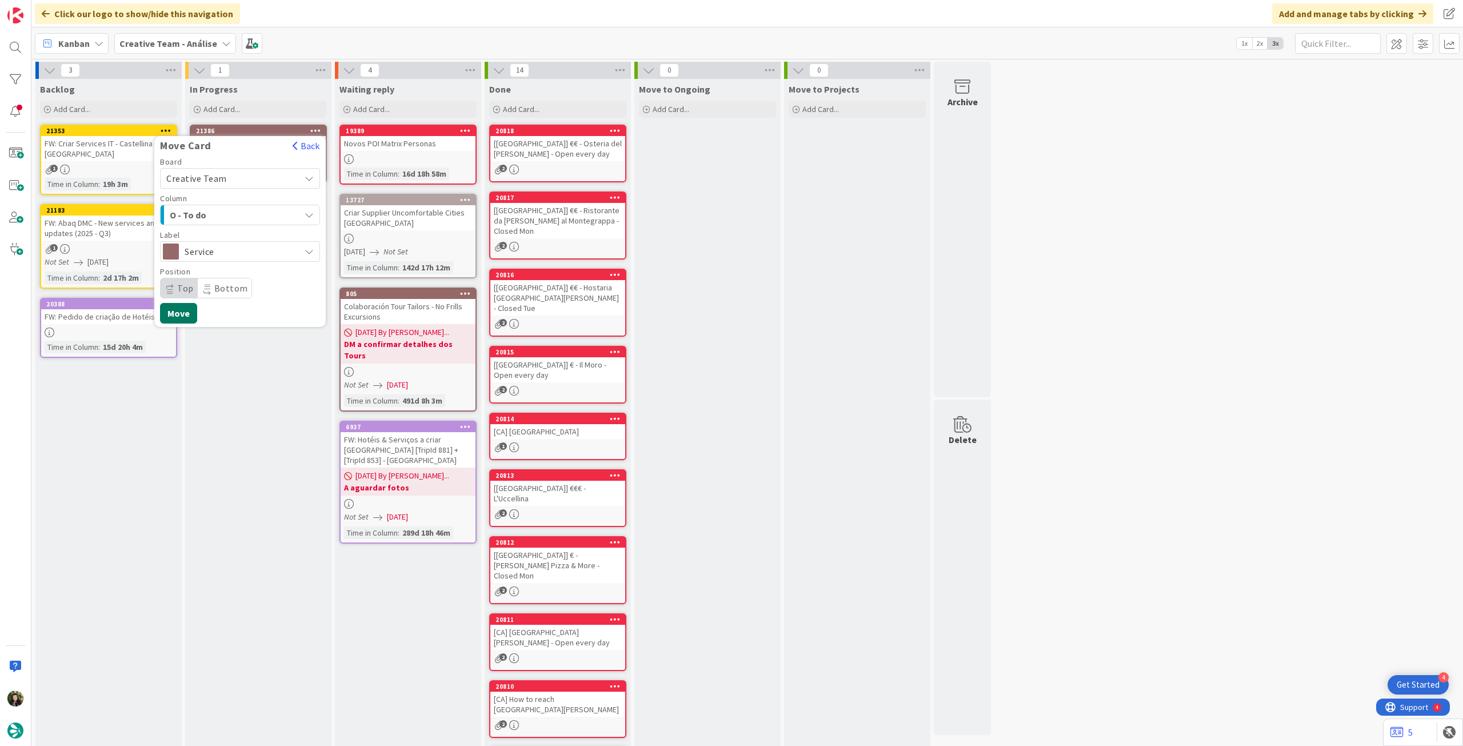
click at [185, 315] on button "Move" at bounding box center [178, 313] width 37 height 21
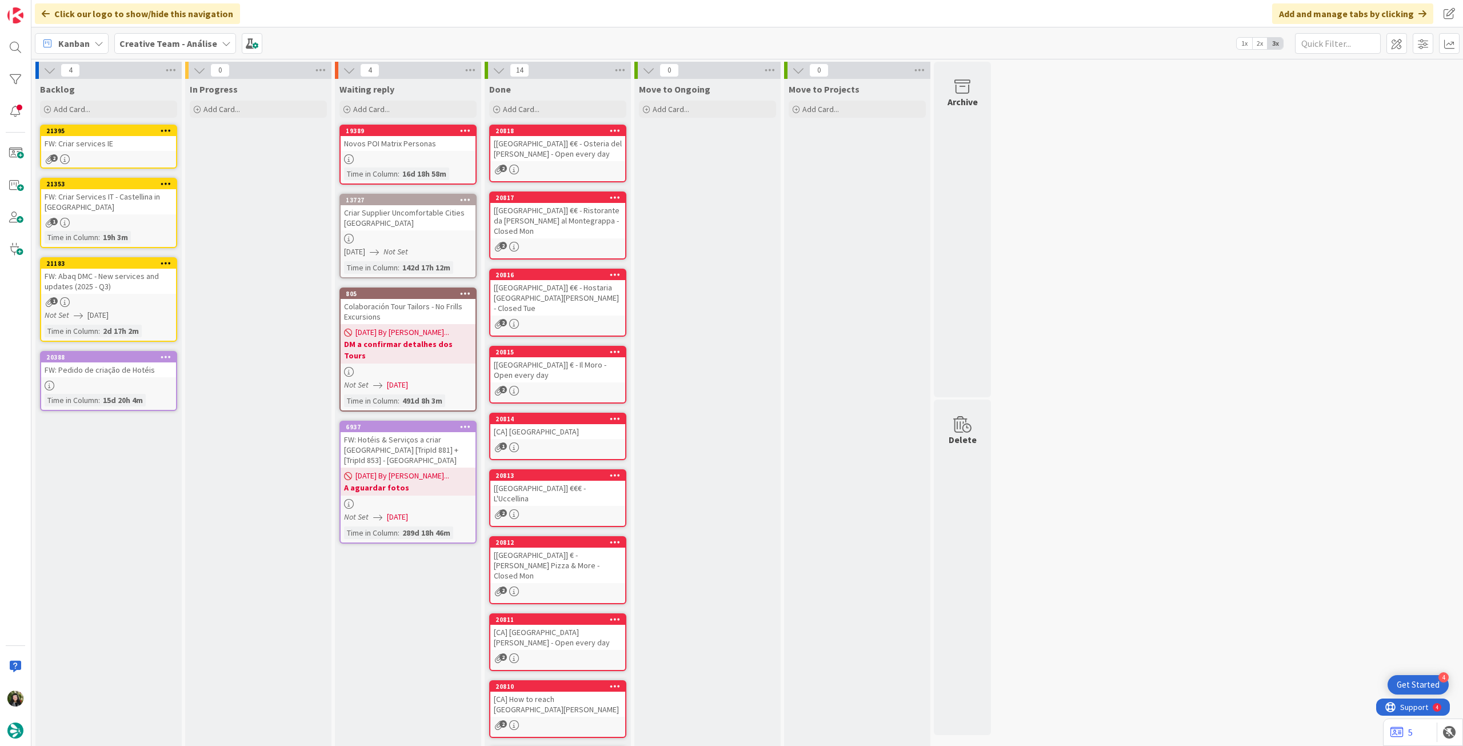
drag, startPoint x: 146, startPoint y: 38, endPoint x: 149, endPoint y: 55, distance: 17.9
click at [146, 38] on b "Creative Team - Análise" at bounding box center [168, 43] width 98 height 11
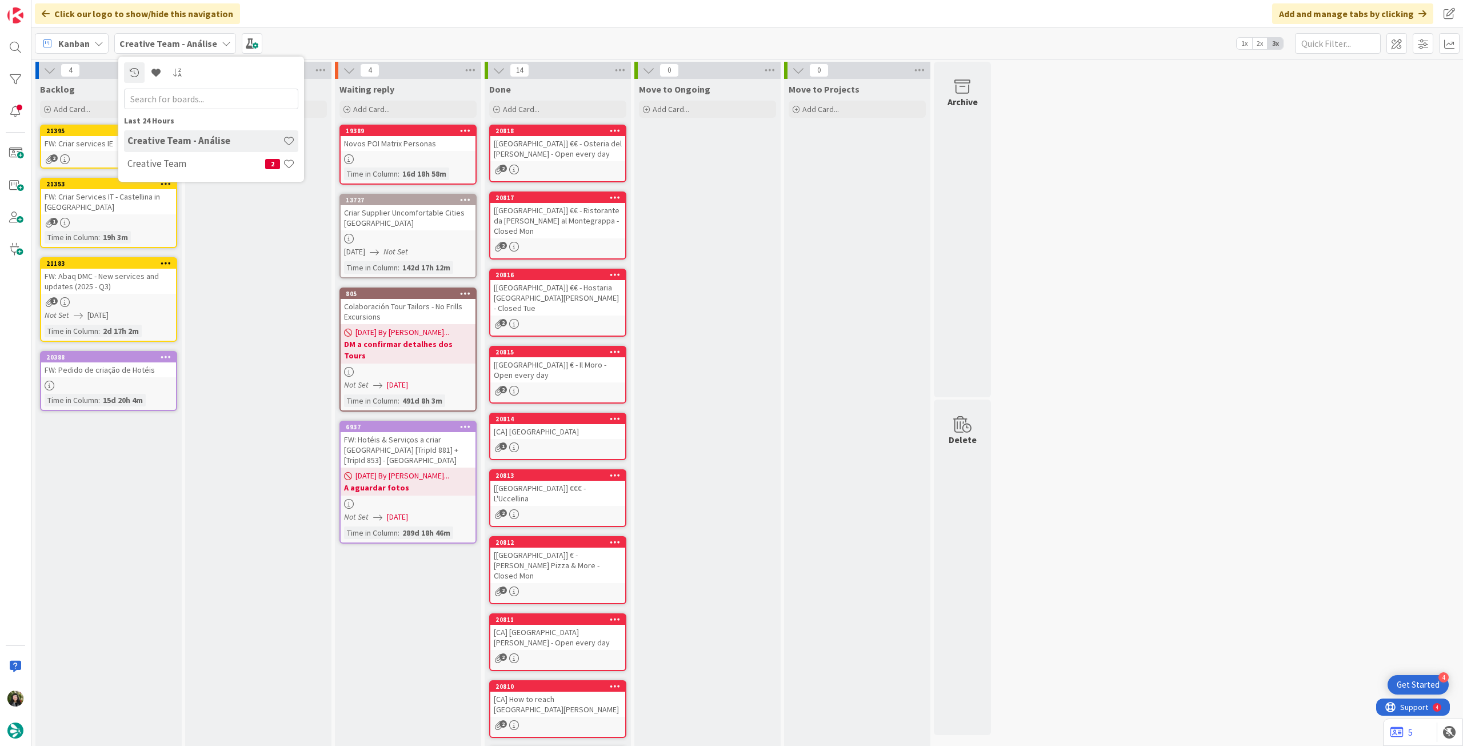
drag, startPoint x: 169, startPoint y: 169, endPoint x: 171, endPoint y: 175, distance: 6.9
click at [169, 171] on div "Creative Team 2" at bounding box center [211, 164] width 174 height 22
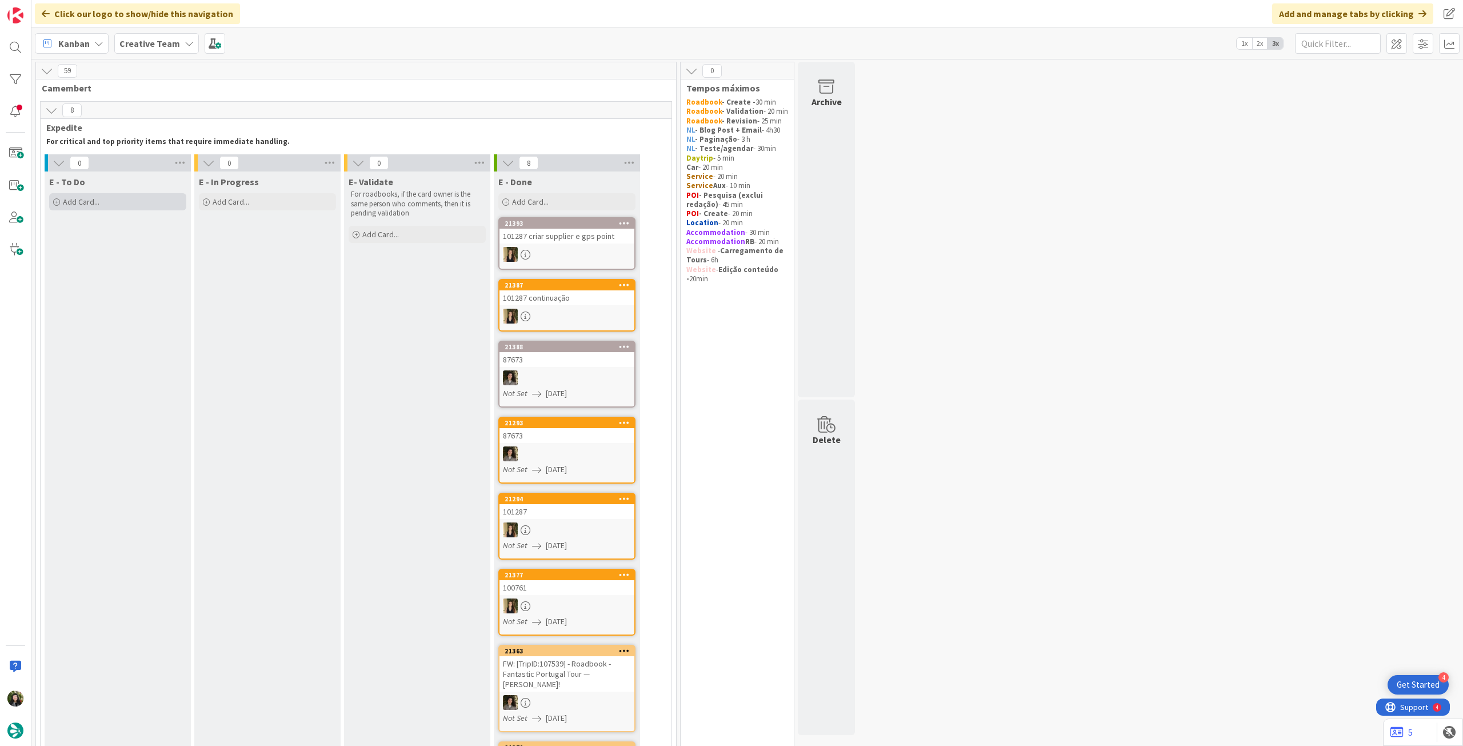
click at [119, 210] on div "Add Card..." at bounding box center [117, 201] width 137 height 17
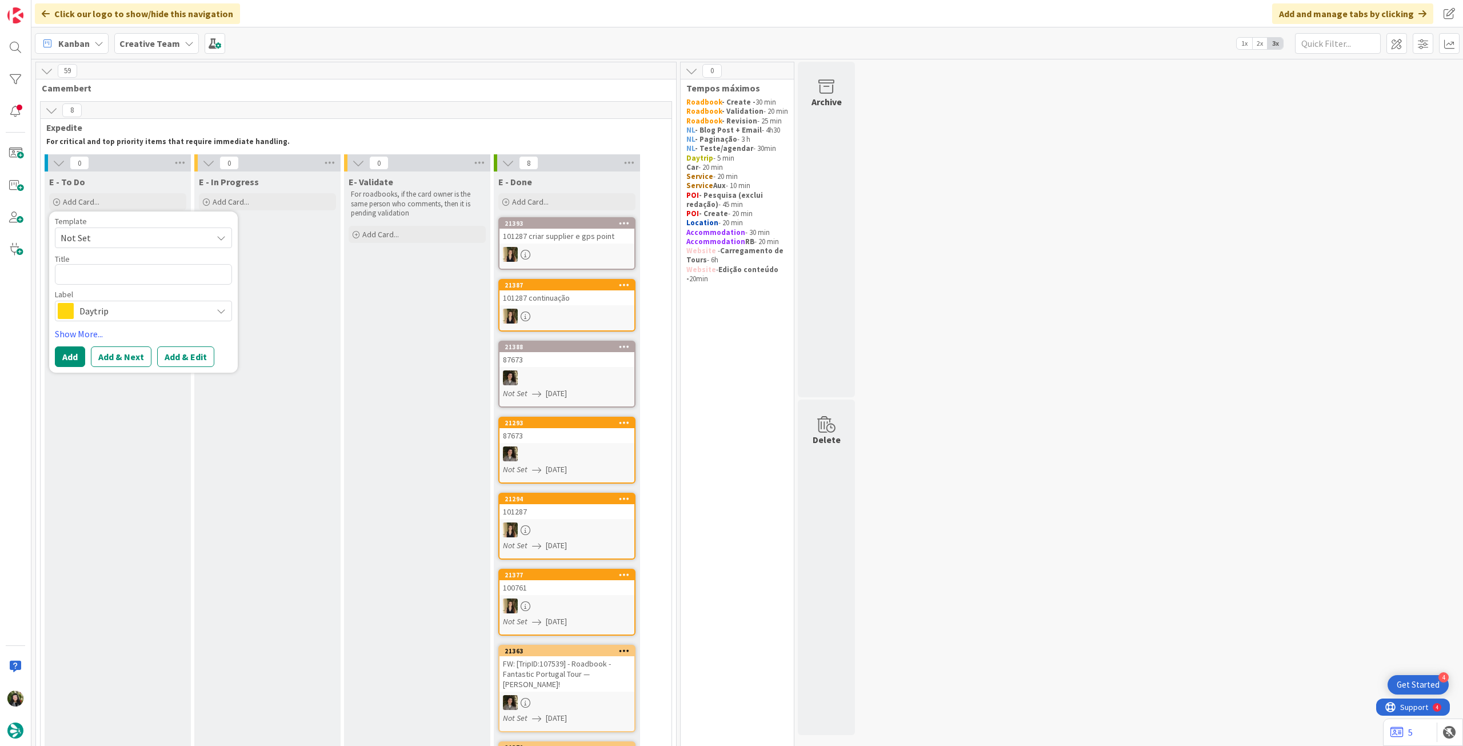
drag, startPoint x: 99, startPoint y: 311, endPoint x: 109, endPoint y: 318, distance: 11.1
click at [99, 313] on span "Daytrip" at bounding box center [142, 311] width 127 height 16
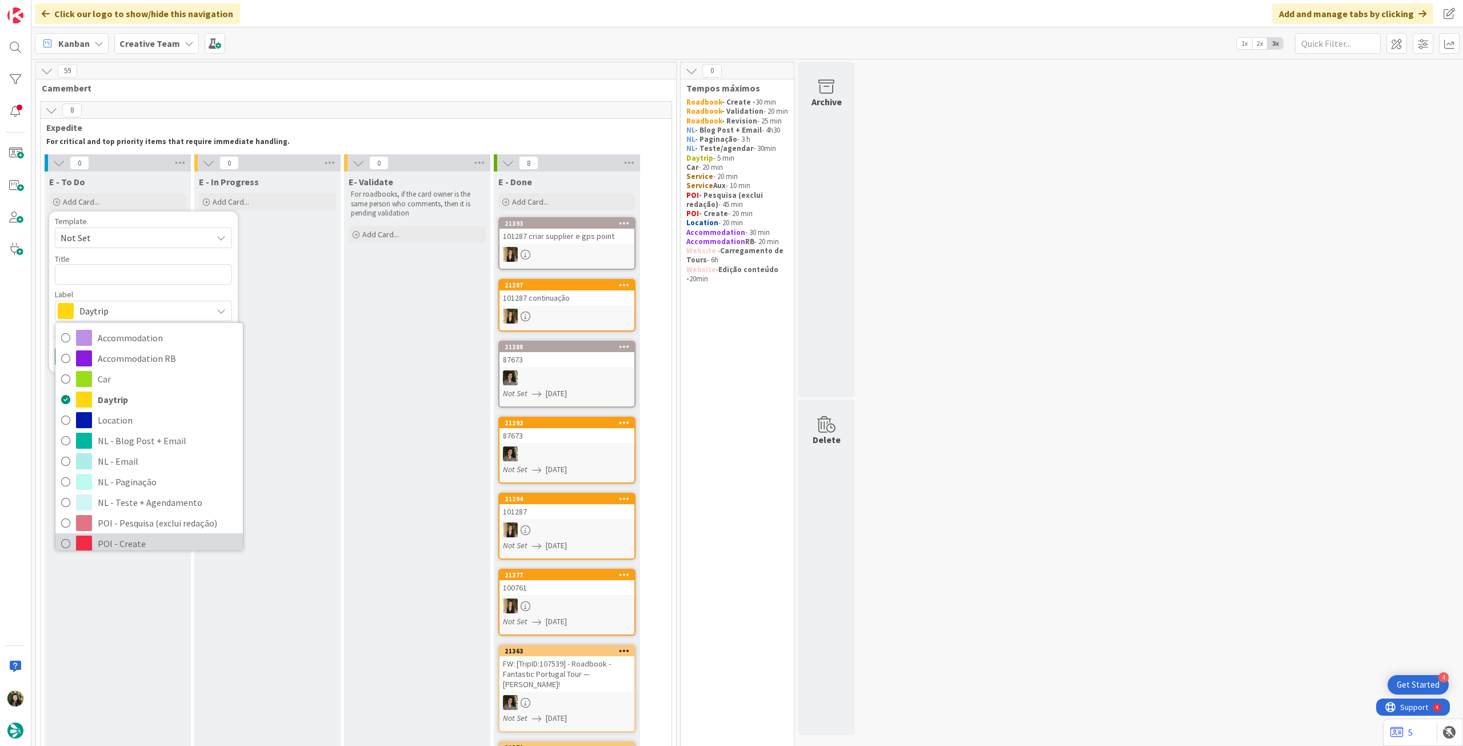
click at [133, 547] on span "POI - Create" at bounding box center [167, 543] width 139 height 17
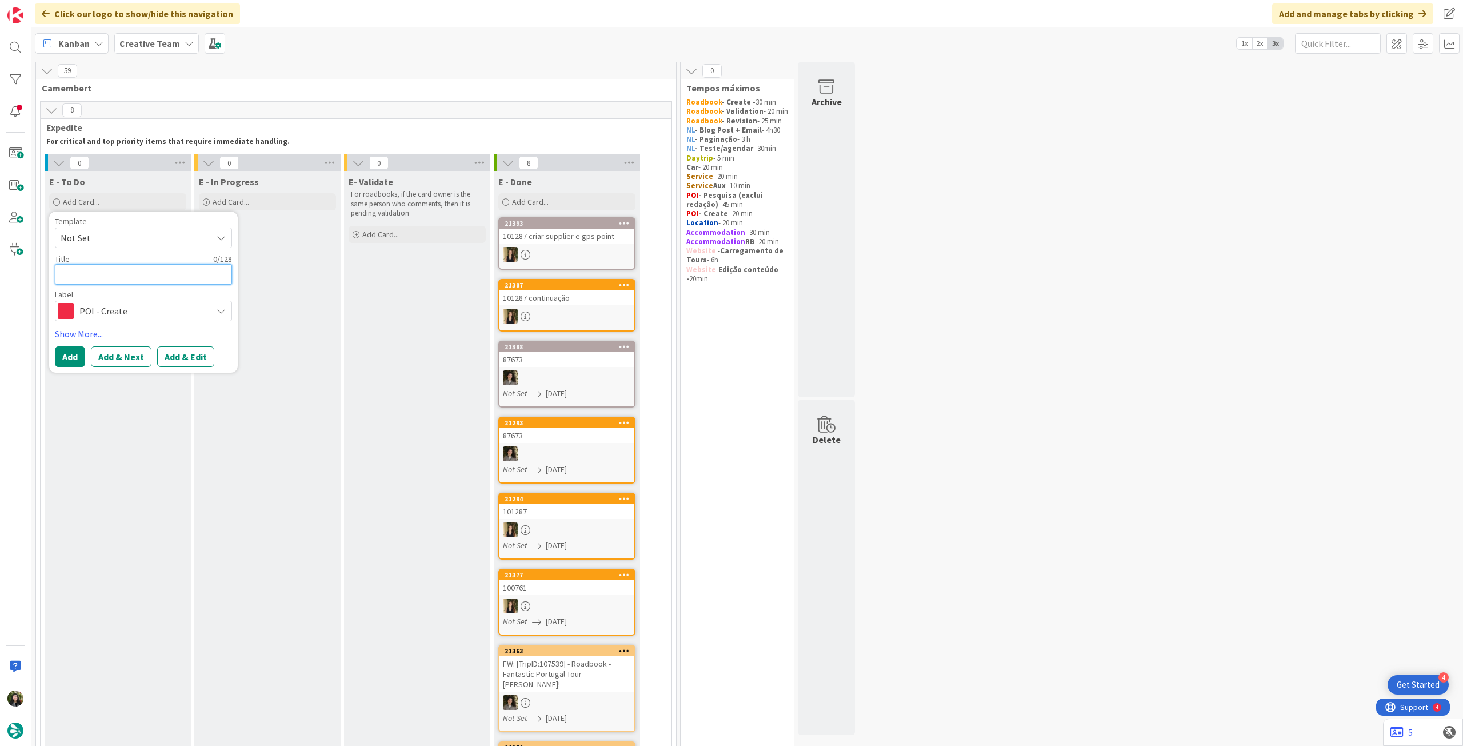
click at [118, 278] on textarea at bounding box center [143, 274] width 177 height 21
paste textarea "desk Paris - Gare de Lyon"
type textarea "x"
type textarea "desk Paris - Gare de Lyon"
type textarea "x"
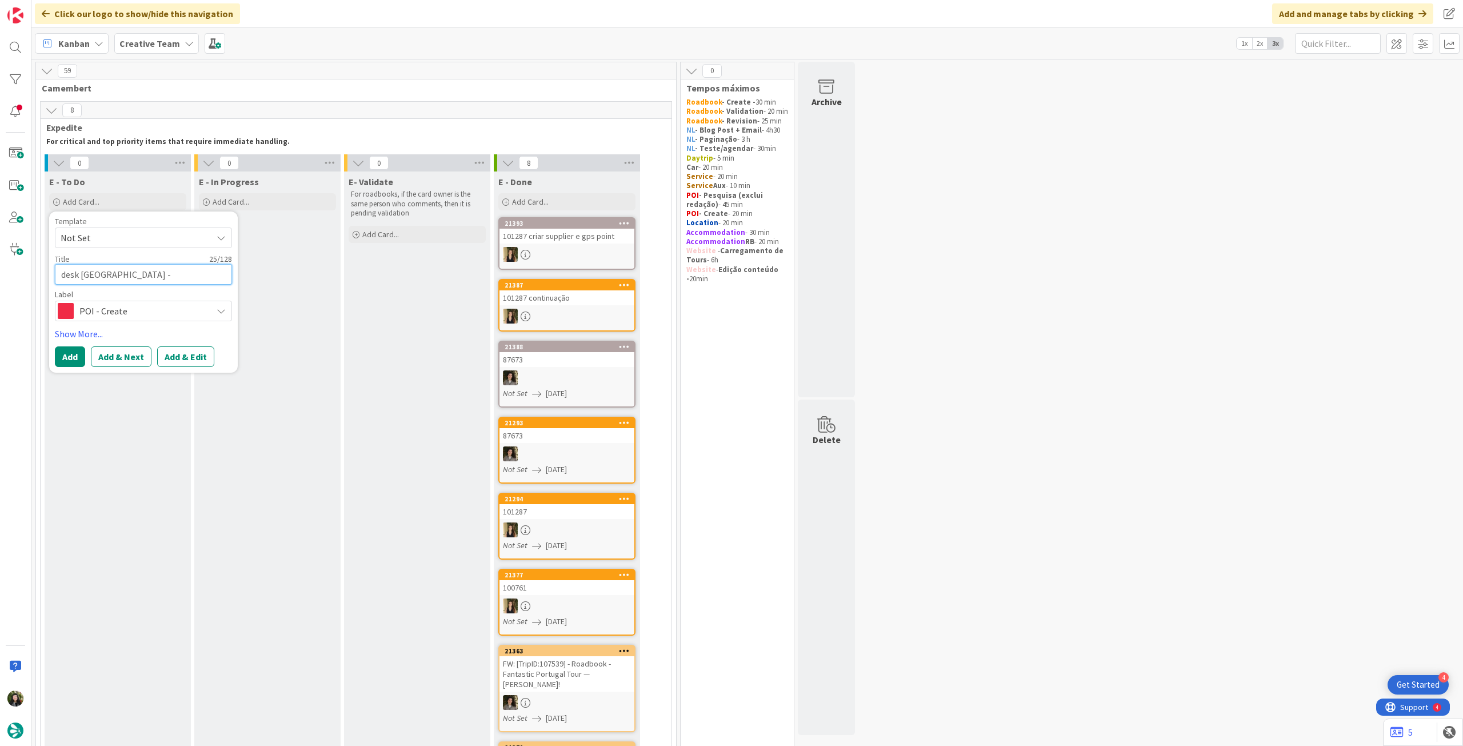
type textarea "desk Paris - Gare de Lyon"
type textarea "x"
type textarea "desk Paris - Gare de Lyon -"
type textarea "x"
type textarea "desk Paris - Gare de Lyon -"
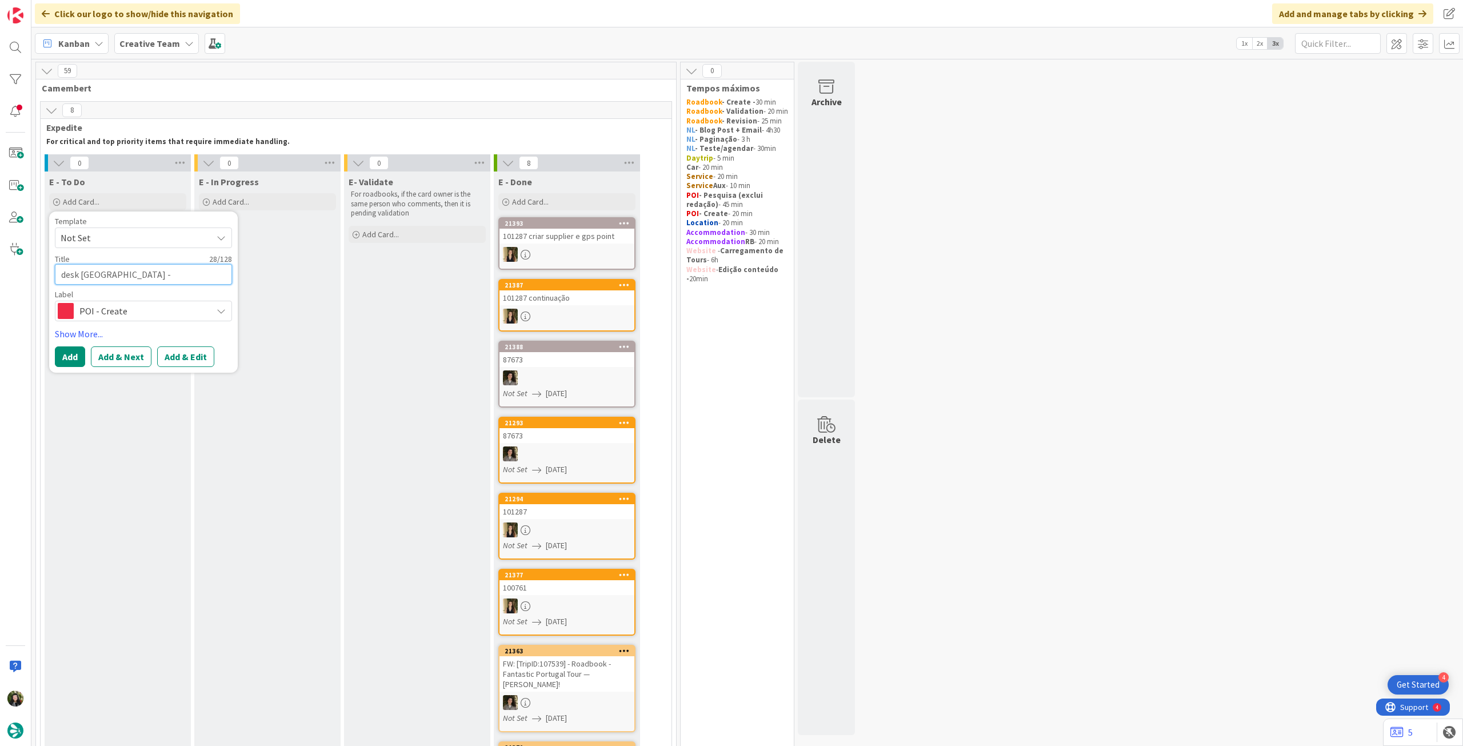
paste textarea "101287"
type textarea "x"
type textarea "desk [GEOGRAPHIC_DATA] - [GEOGRAPHIC_DATA][PERSON_NAME] - 101287"
click at [78, 353] on button "Add" at bounding box center [70, 356] width 30 height 21
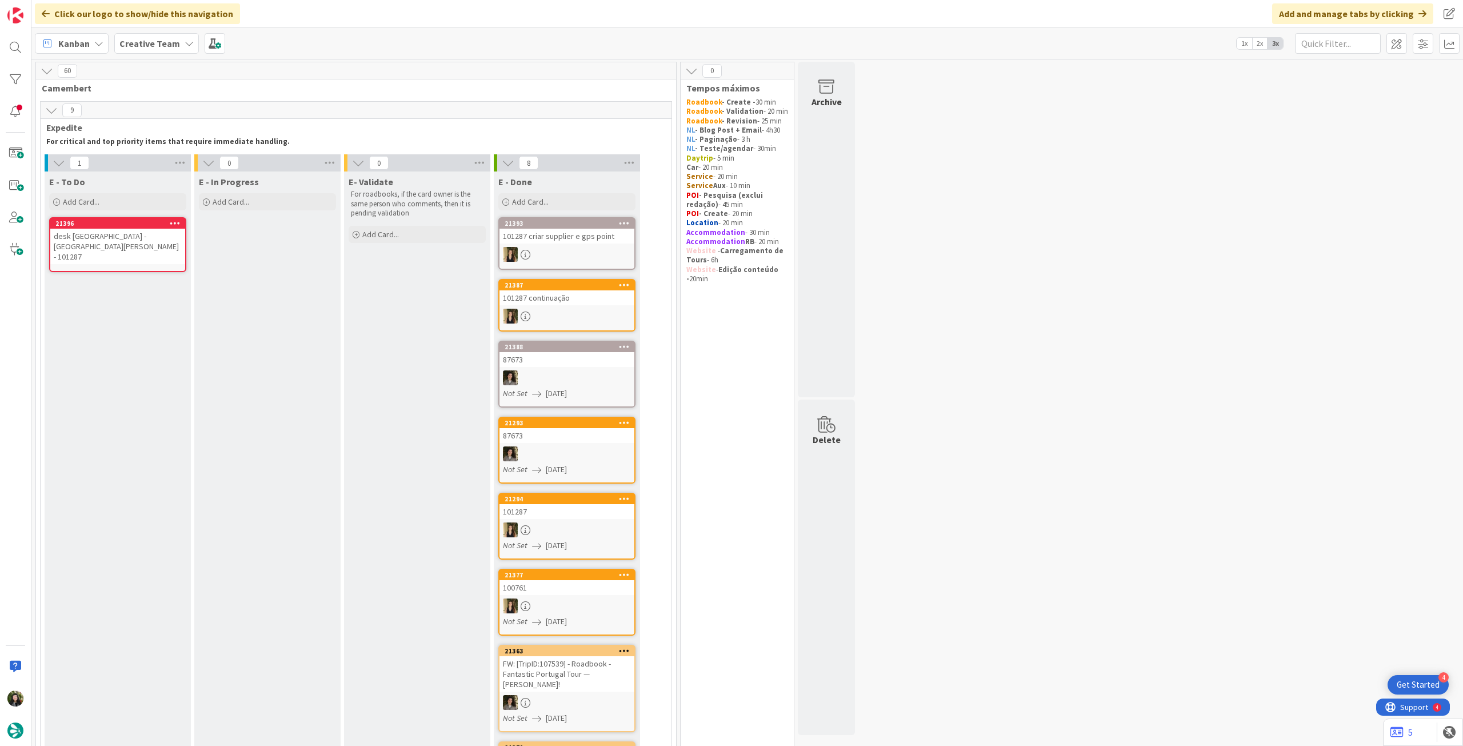
click at [122, 233] on div "desk [GEOGRAPHIC_DATA] - [GEOGRAPHIC_DATA][PERSON_NAME] - 101287" at bounding box center [117, 246] width 135 height 35
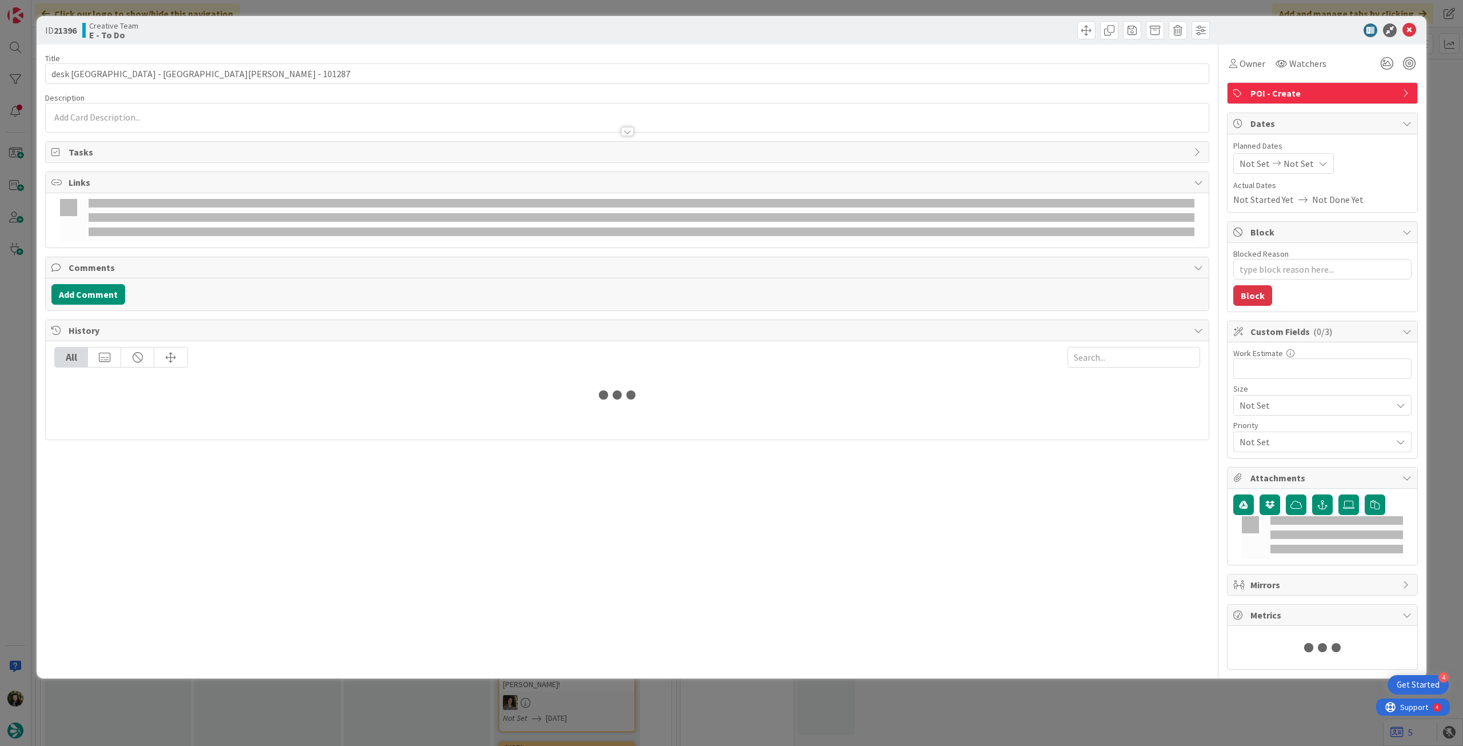
type textarea "x"
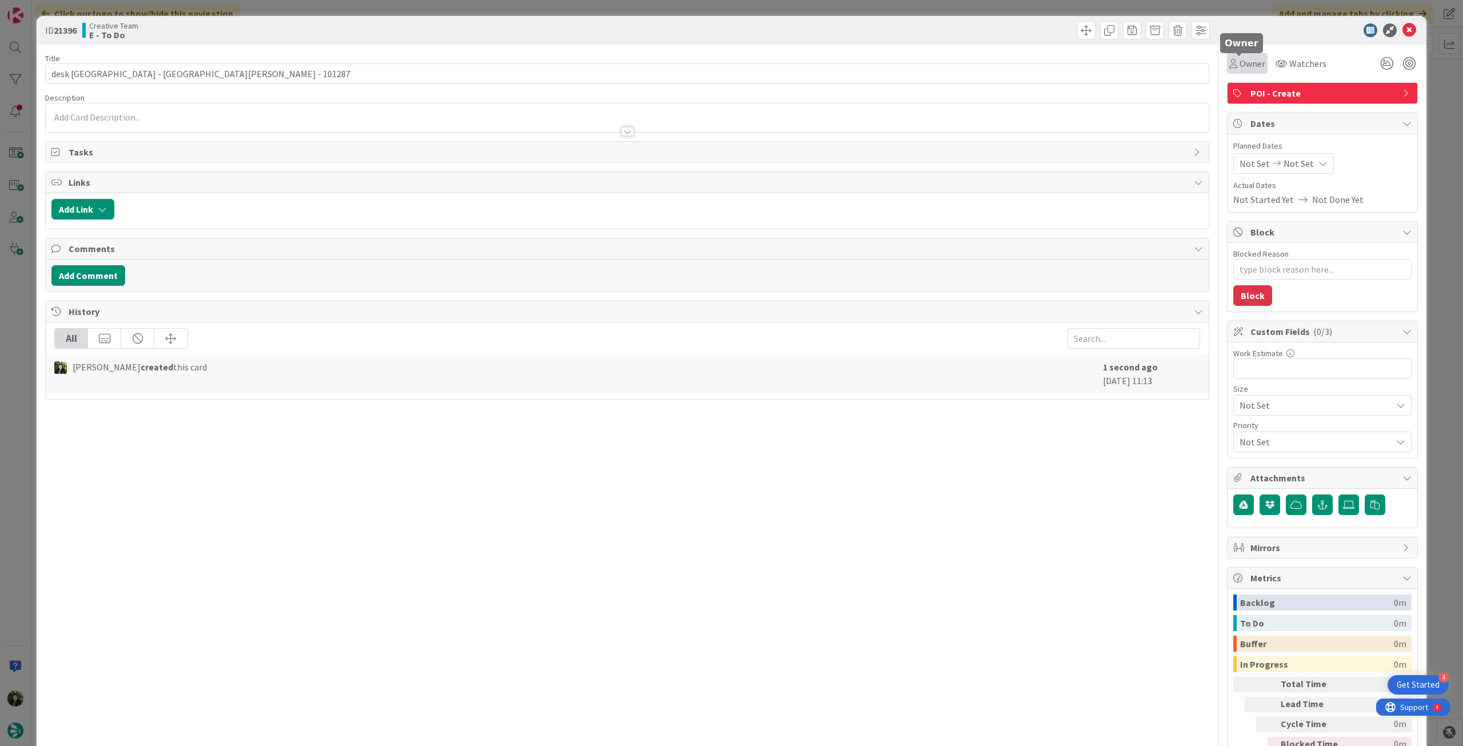
click at [1247, 66] on span "Owner" at bounding box center [1252, 64] width 26 height 14
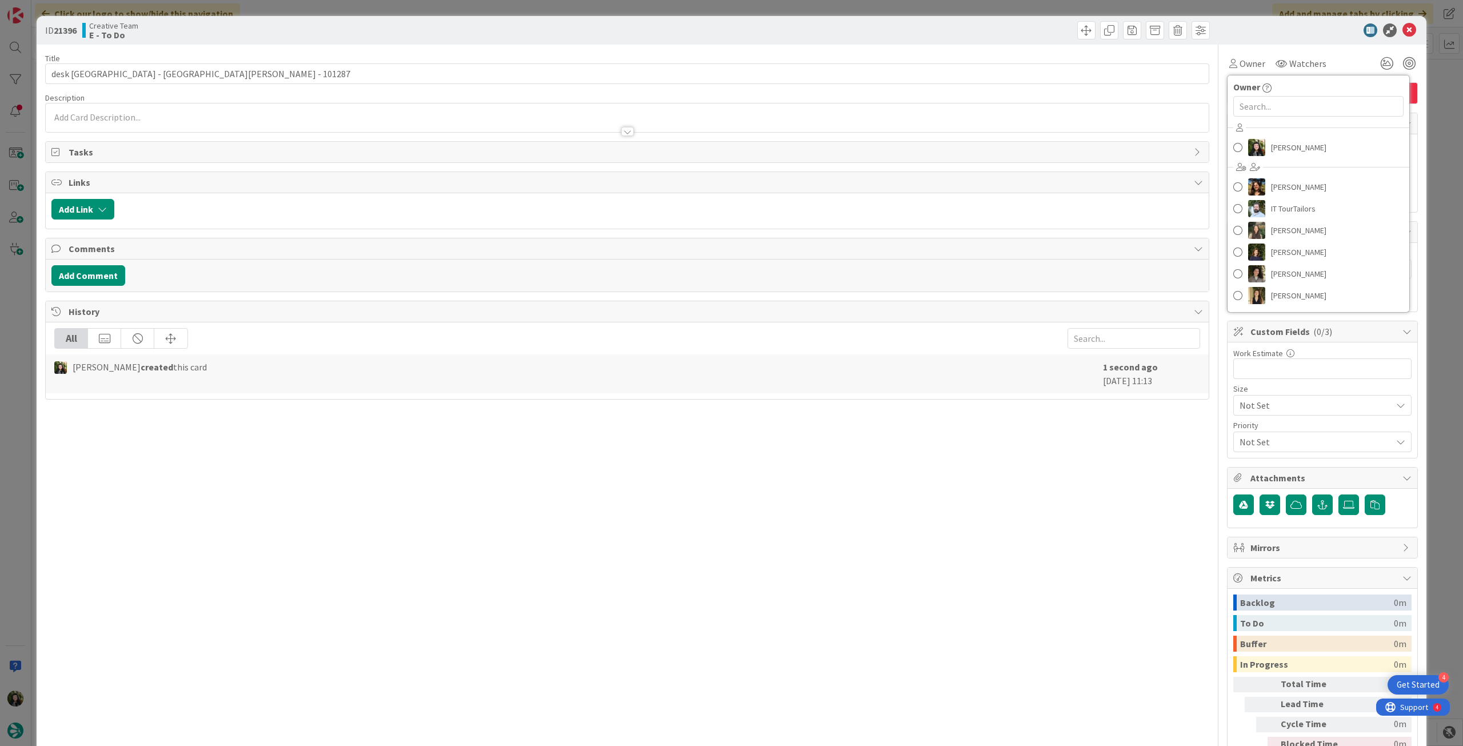
click at [1337, 33] on div at bounding box center [1316, 30] width 202 height 14
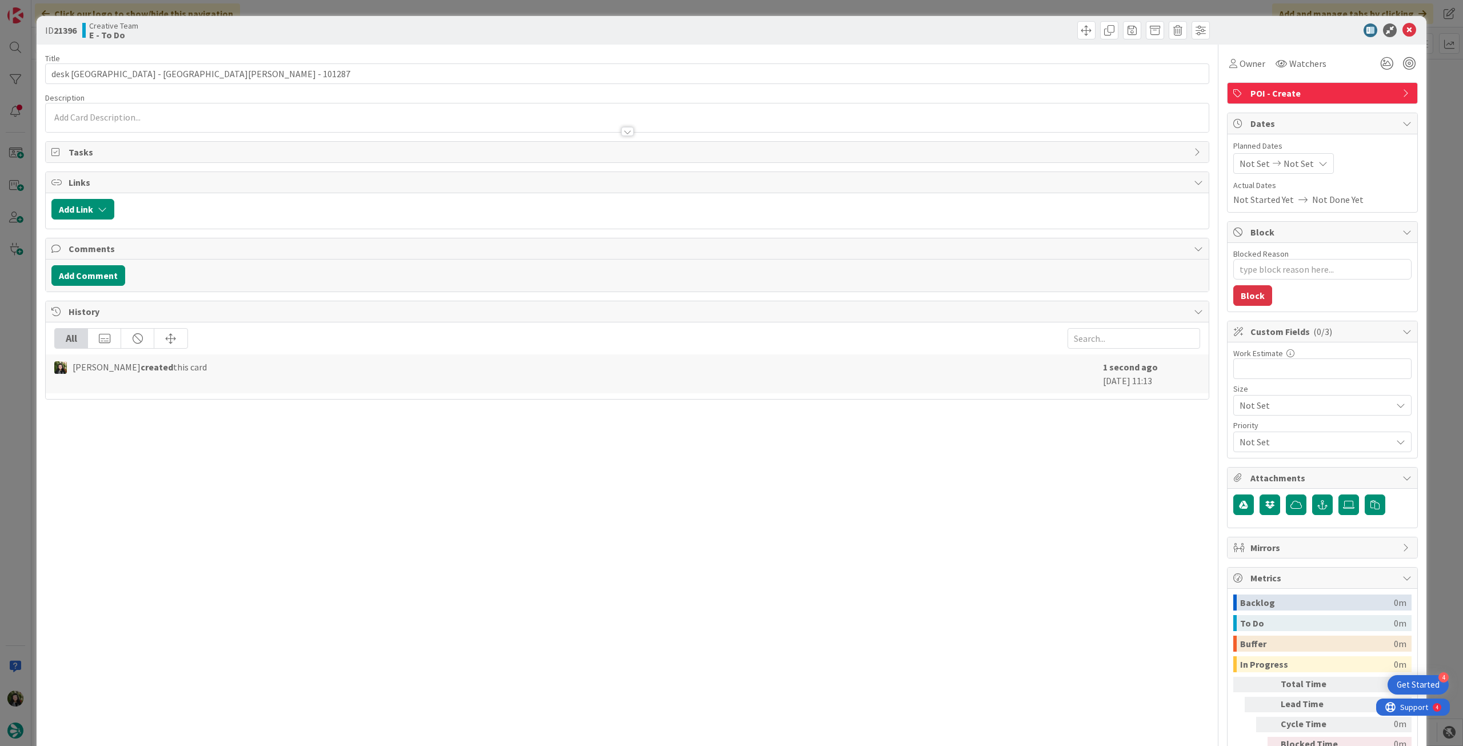
click at [1304, 164] on div "Not Set Not Set" at bounding box center [1283, 163] width 101 height 21
click at [1247, 433] on icon at bounding box center [1252, 431] width 17 height 14
type input "[DATE]"
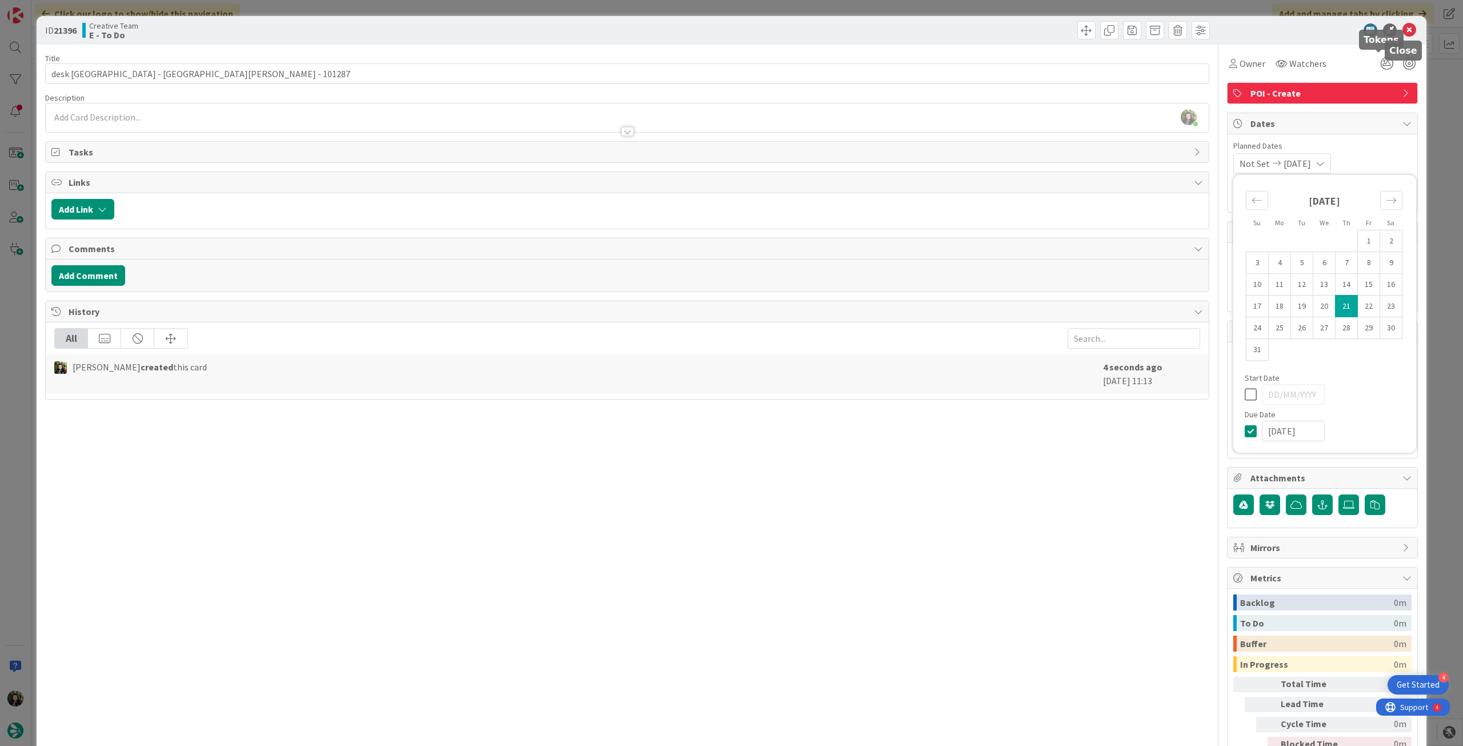
drag, startPoint x: 1399, startPoint y: 28, endPoint x: 1343, endPoint y: 78, distance: 75.3
click at [1402, 30] on icon at bounding box center [1409, 30] width 14 height 14
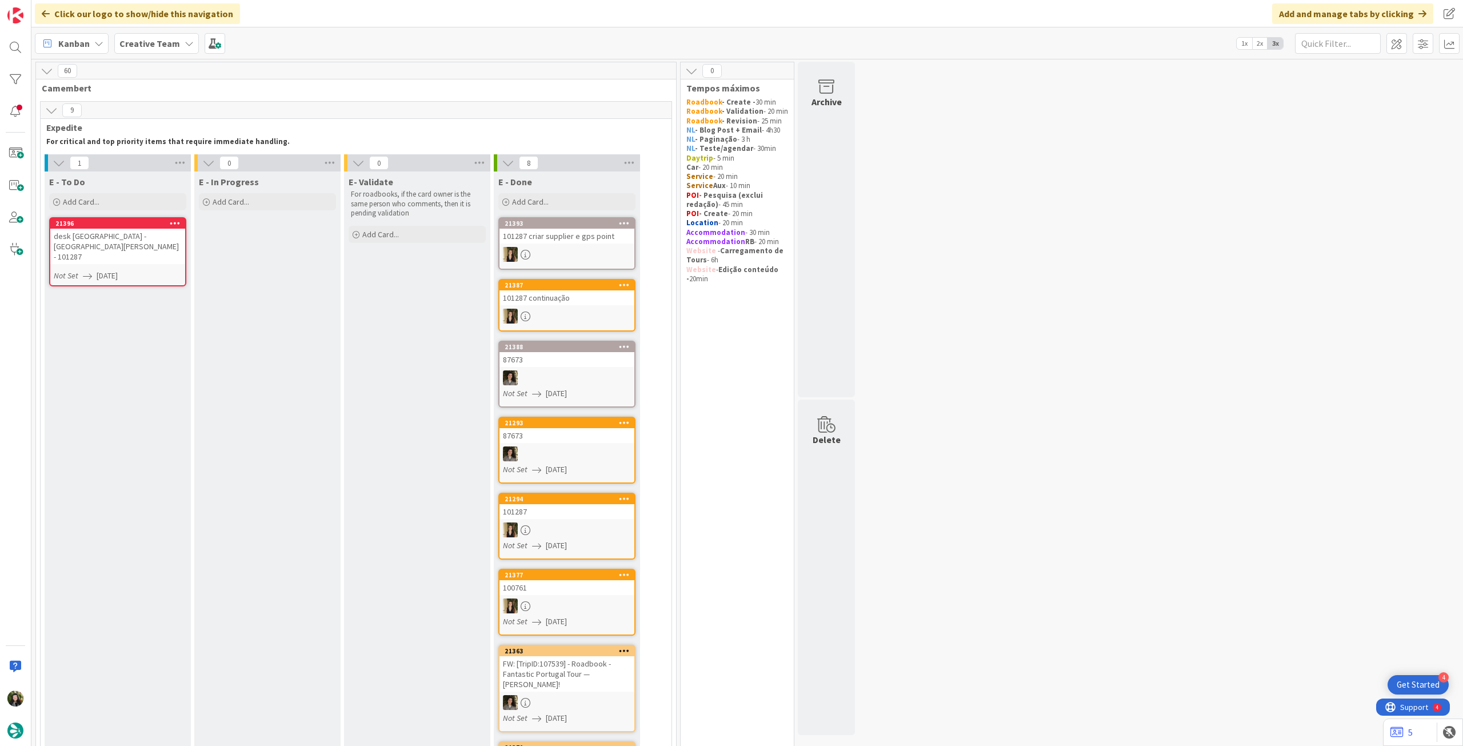
click at [152, 244] on link "21396 desk Paris - Gare de Lyon - 101287 Not Set 21/08/2025" at bounding box center [117, 251] width 137 height 69
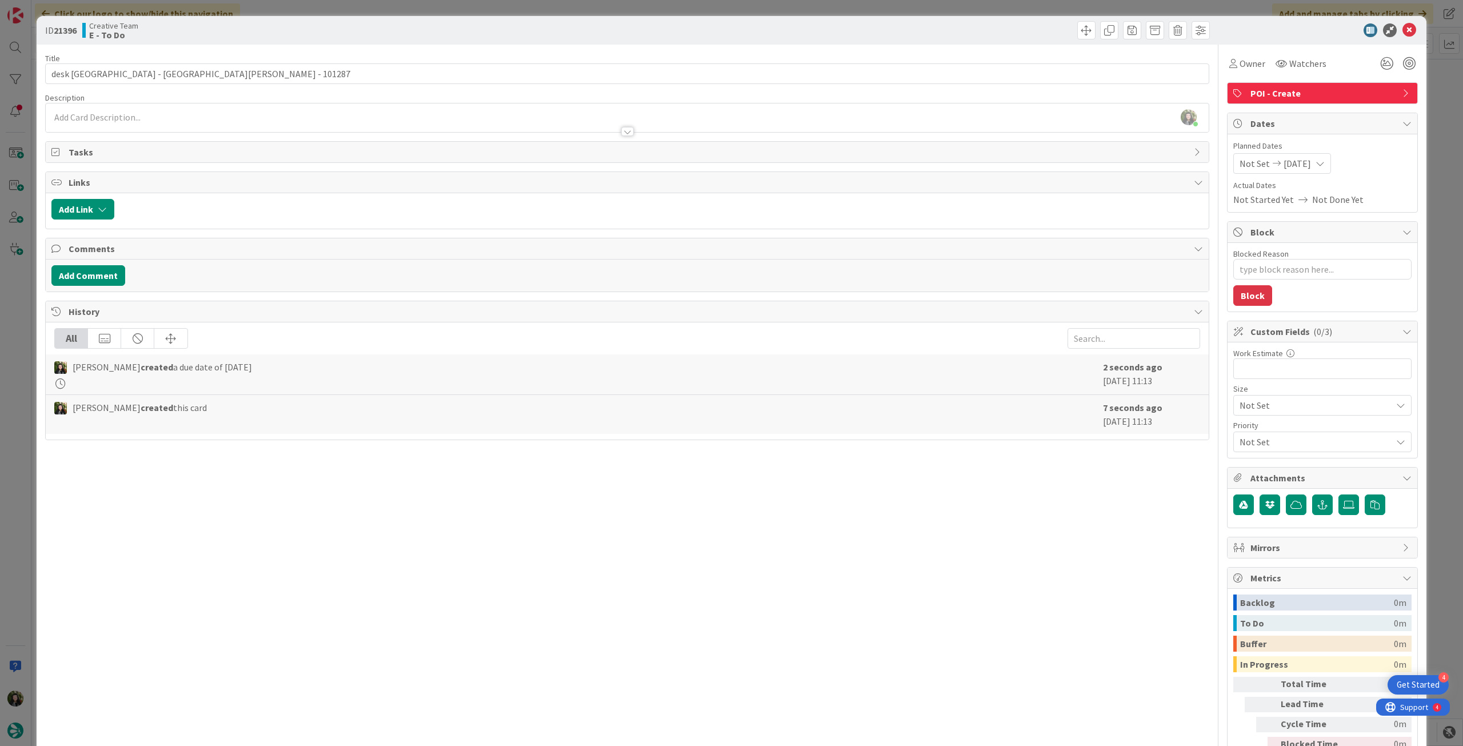
click at [386, 129] on div at bounding box center [627, 126] width 1163 height 12
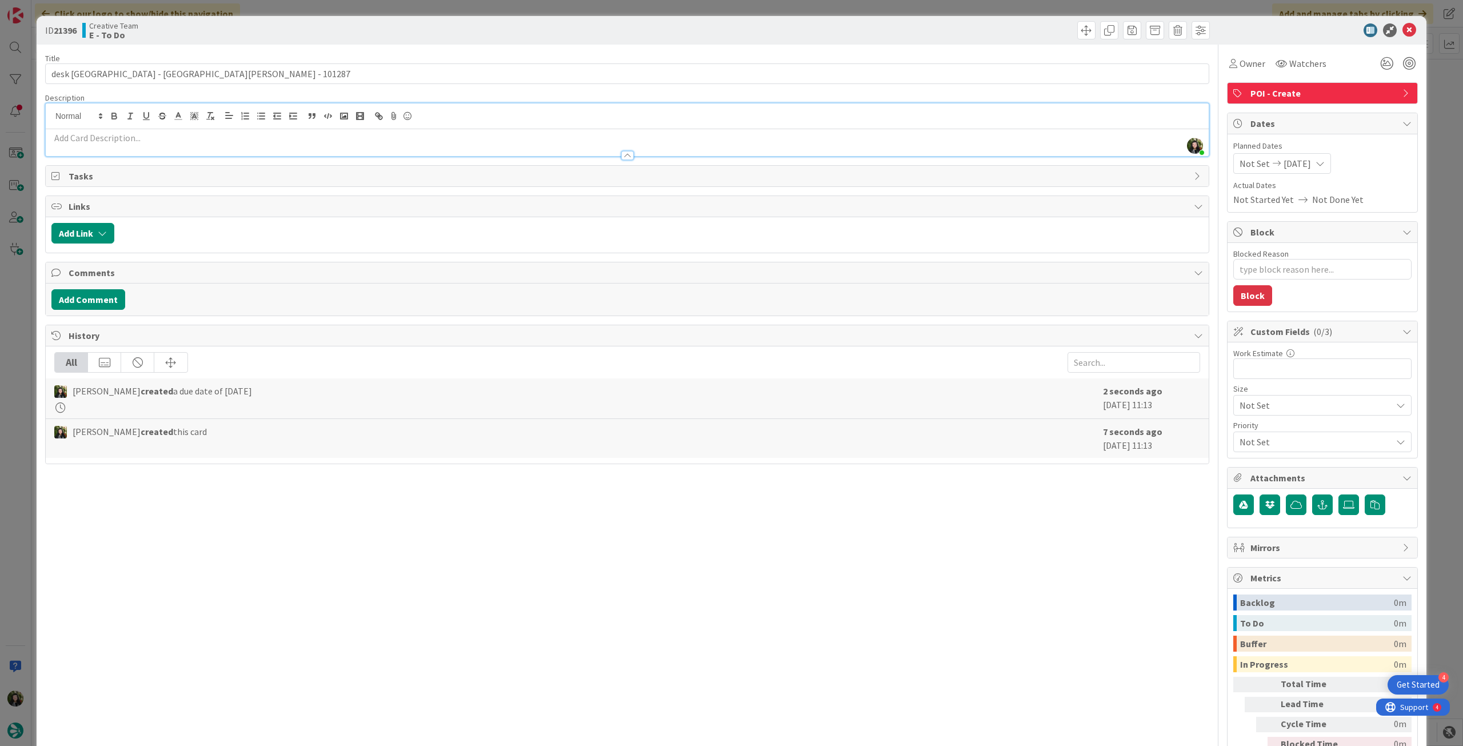
click at [384, 134] on p at bounding box center [626, 137] width 1151 height 13
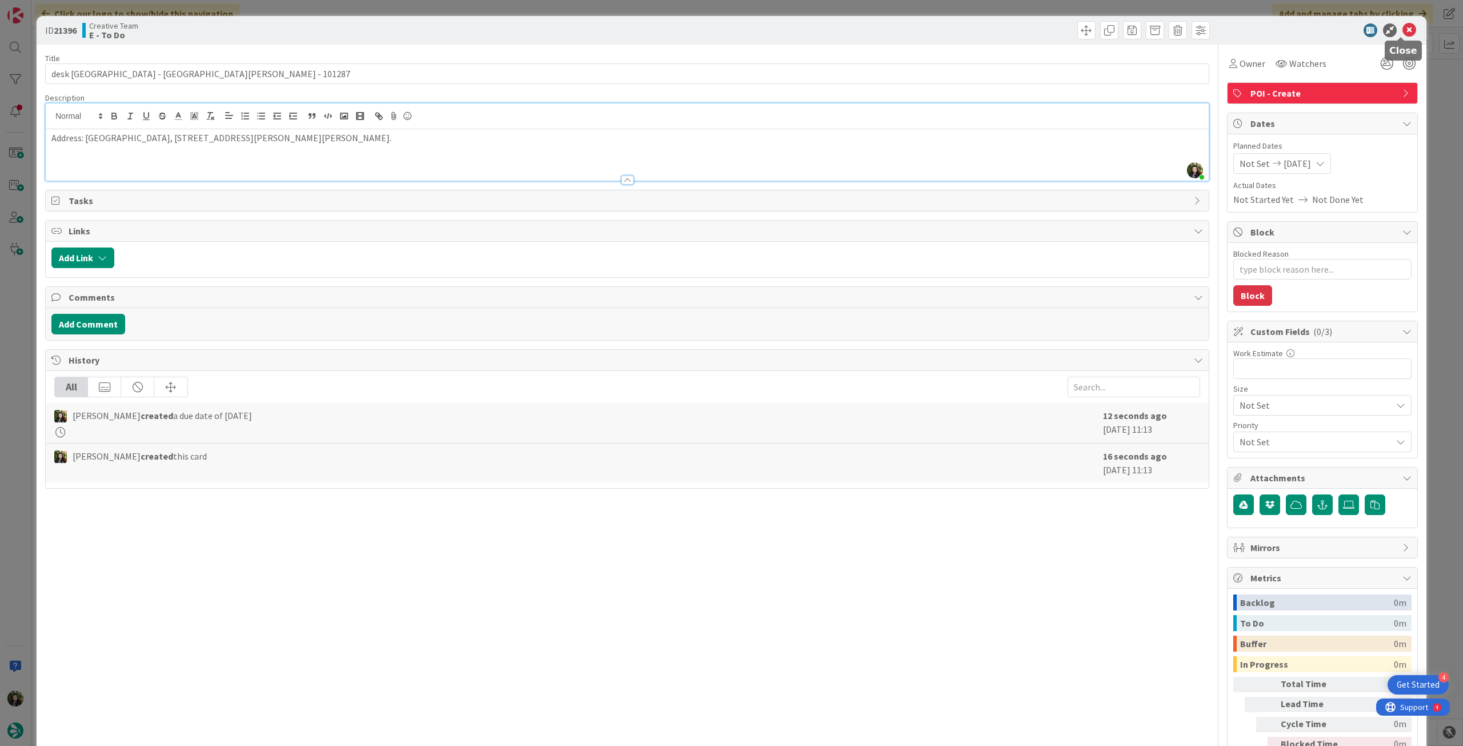
click at [1402, 27] on icon at bounding box center [1409, 30] width 14 height 14
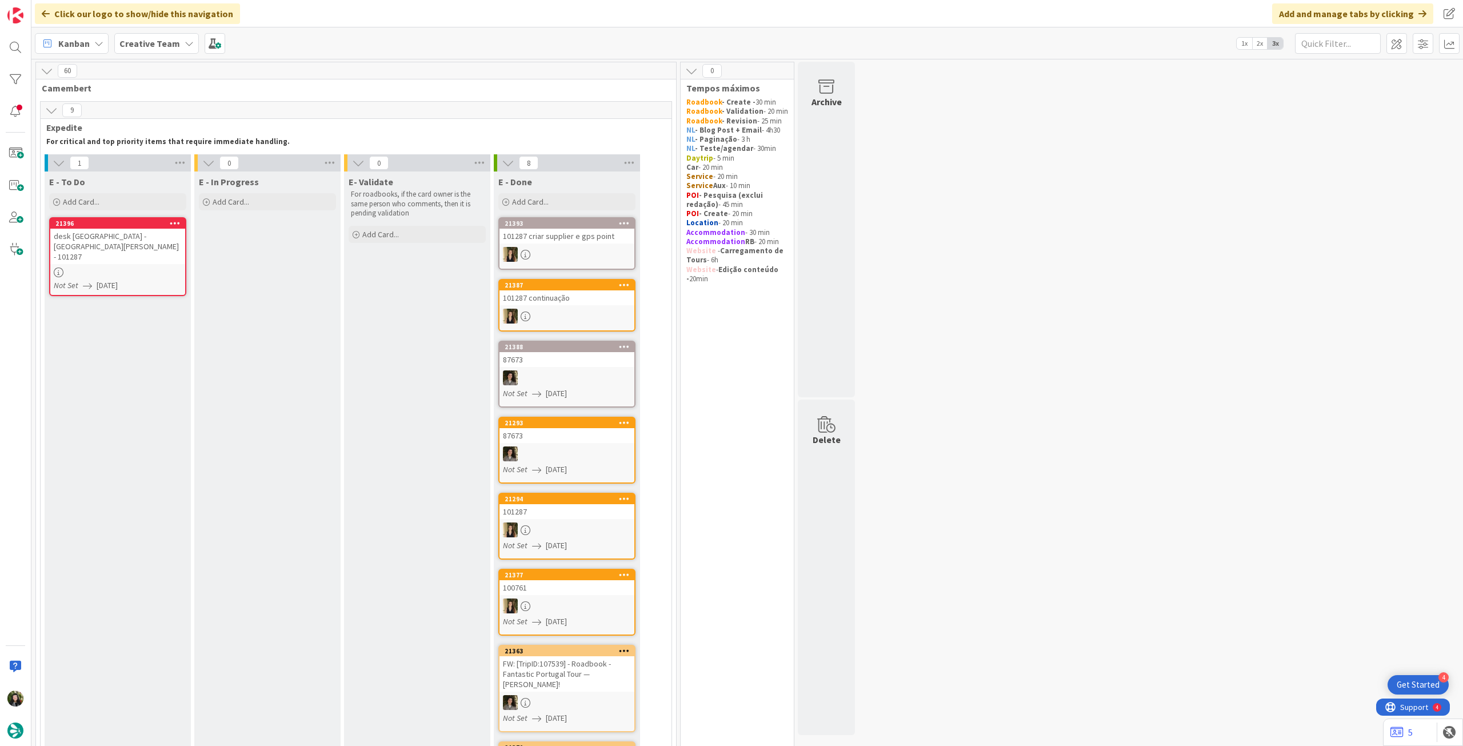
drag, startPoint x: 163, startPoint y: 47, endPoint x: 163, endPoint y: 58, distance: 10.9
click at [163, 48] on b "Creative Team" at bounding box center [149, 43] width 61 height 11
click at [165, 163] on h4 "Creative Team - Análise" at bounding box center [204, 163] width 155 height 11
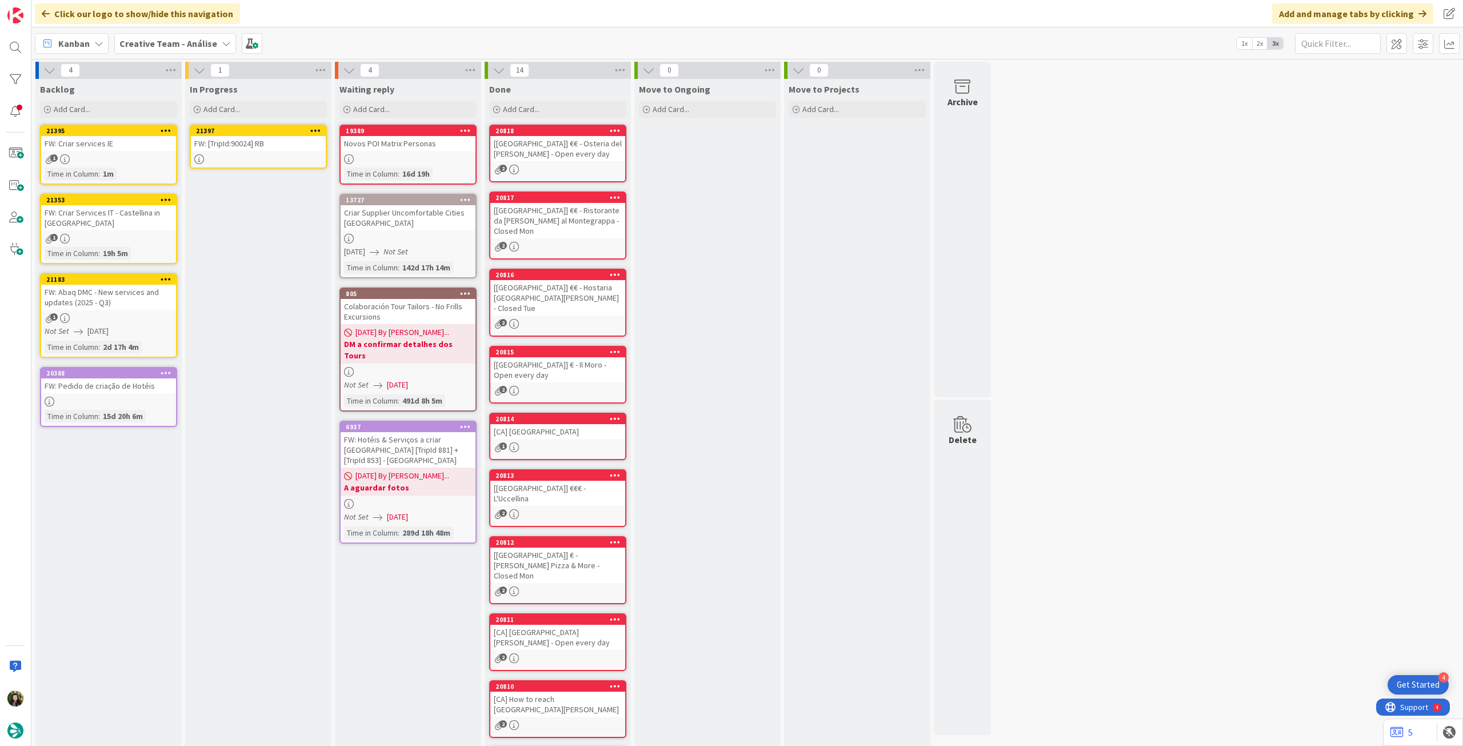
click at [261, 149] on div "FW: [TripId:90024] RB" at bounding box center [258, 143] width 135 height 15
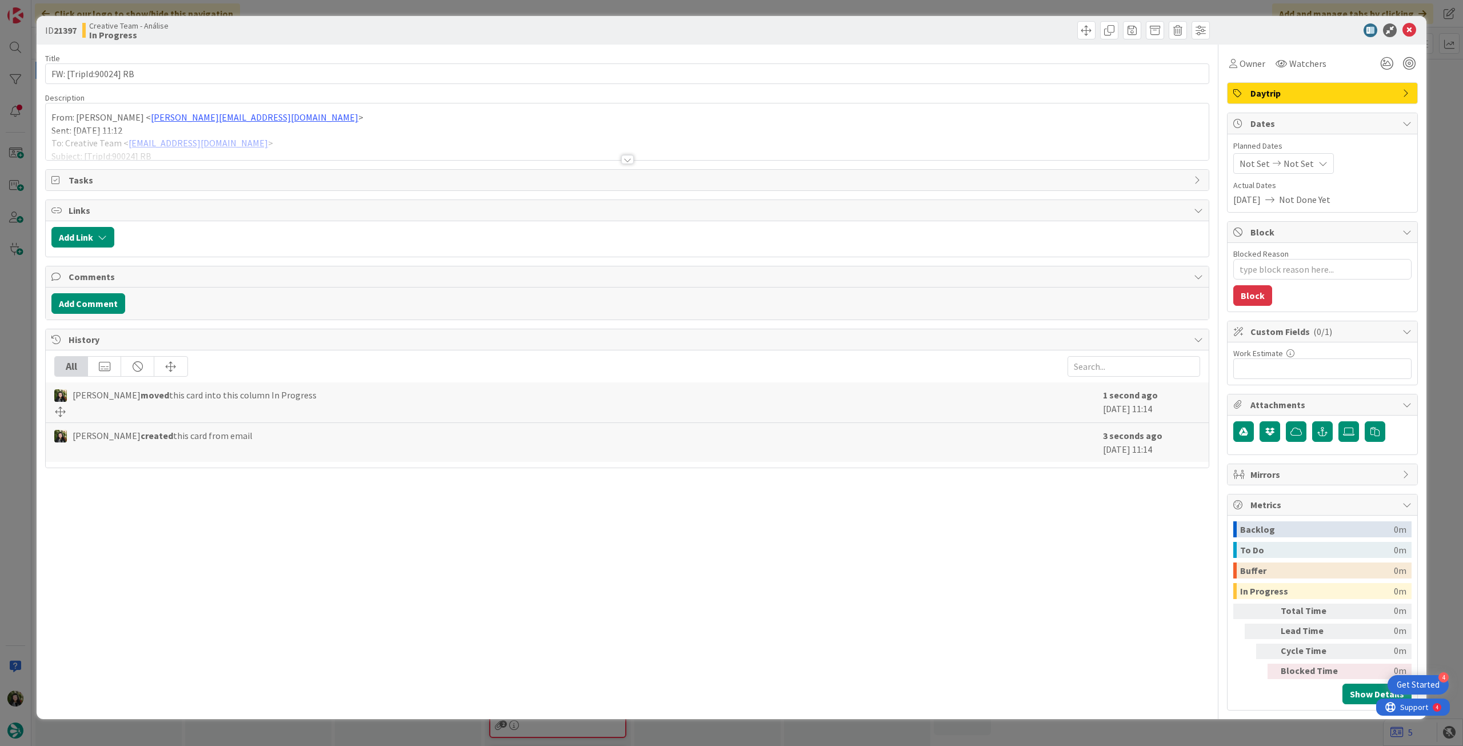
type textarea "x"
click at [1288, 157] on span "Not Set" at bounding box center [1298, 164] width 30 height 14
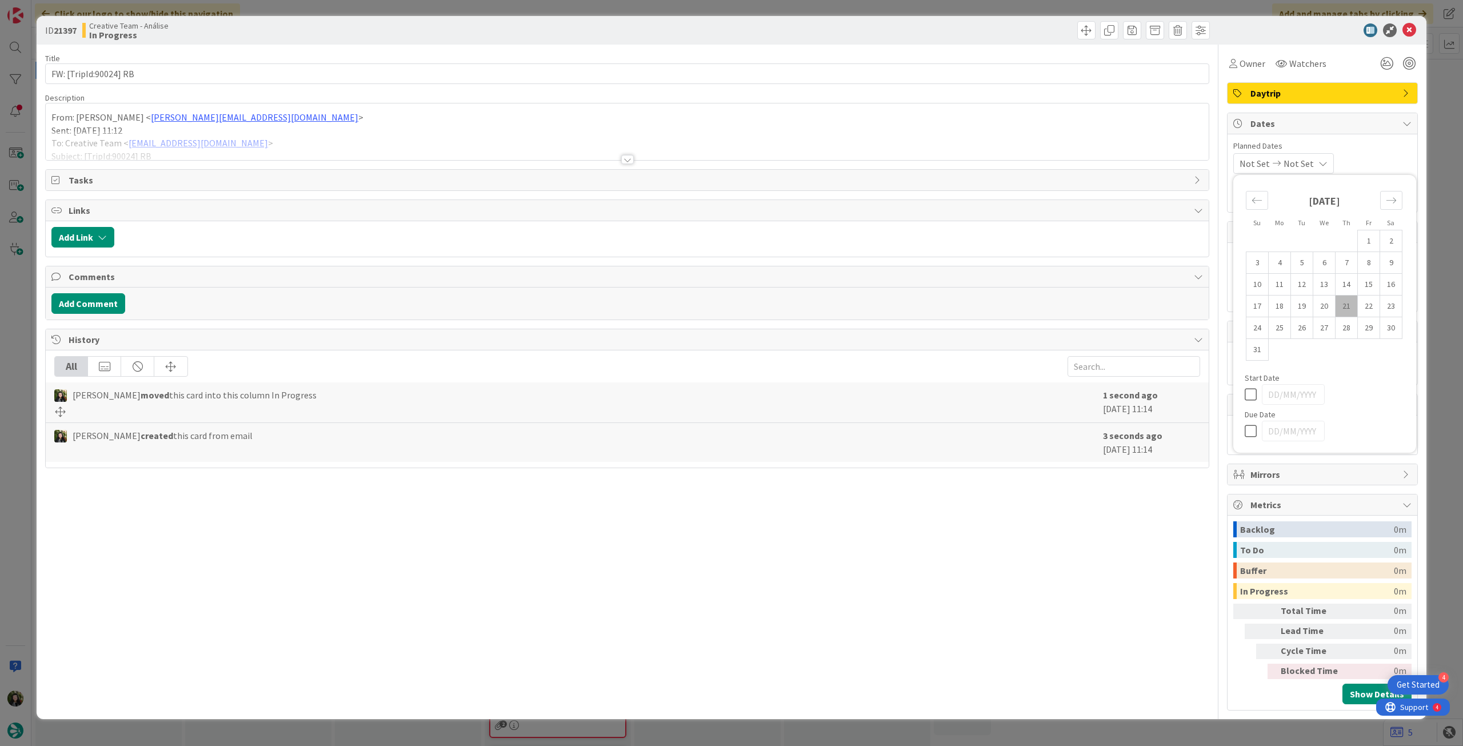
click at [1251, 429] on icon at bounding box center [1252, 431] width 17 height 14
type input "[DATE]"
drag, startPoint x: 1408, startPoint y: 26, endPoint x: 1291, endPoint y: 53, distance: 120.2
click at [1408, 26] on icon at bounding box center [1409, 30] width 14 height 14
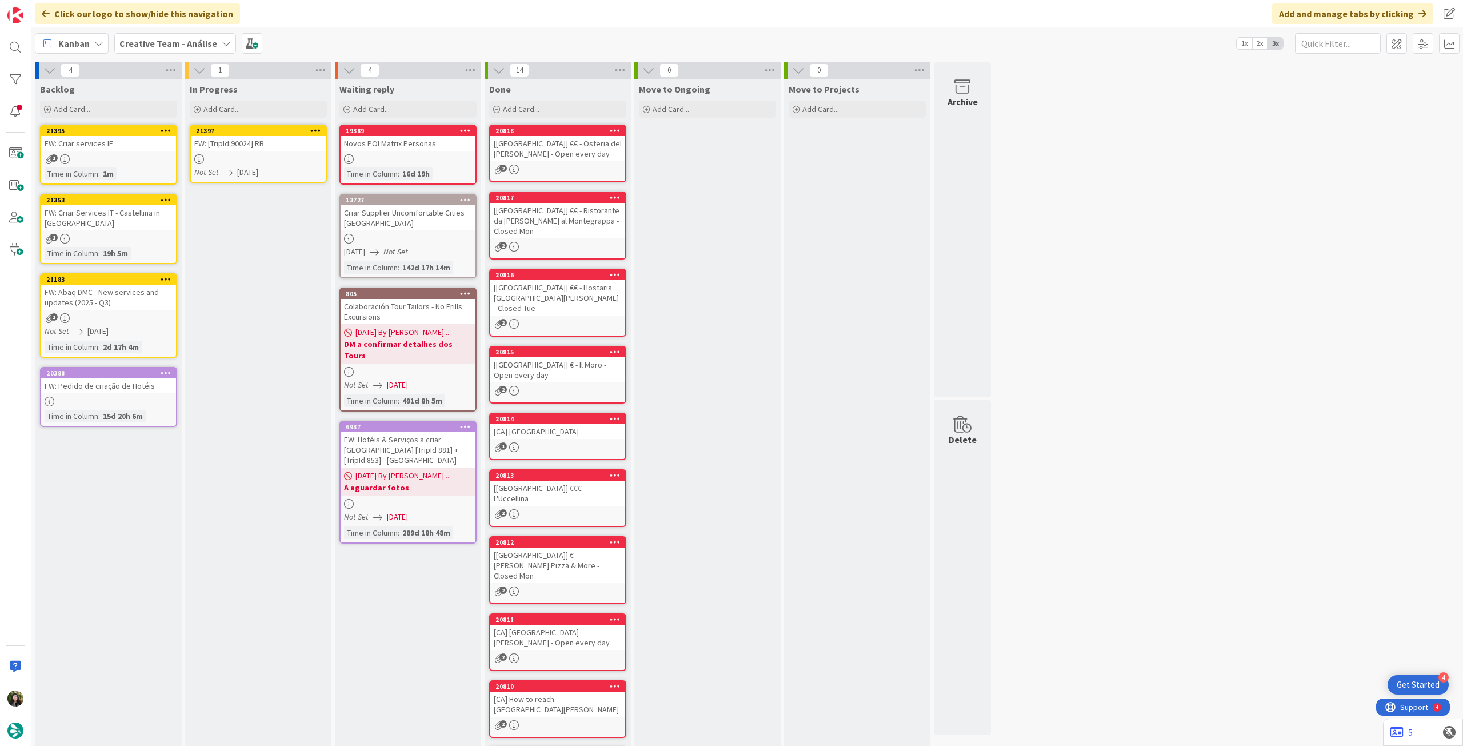
click at [318, 129] on icon at bounding box center [315, 130] width 11 height 8
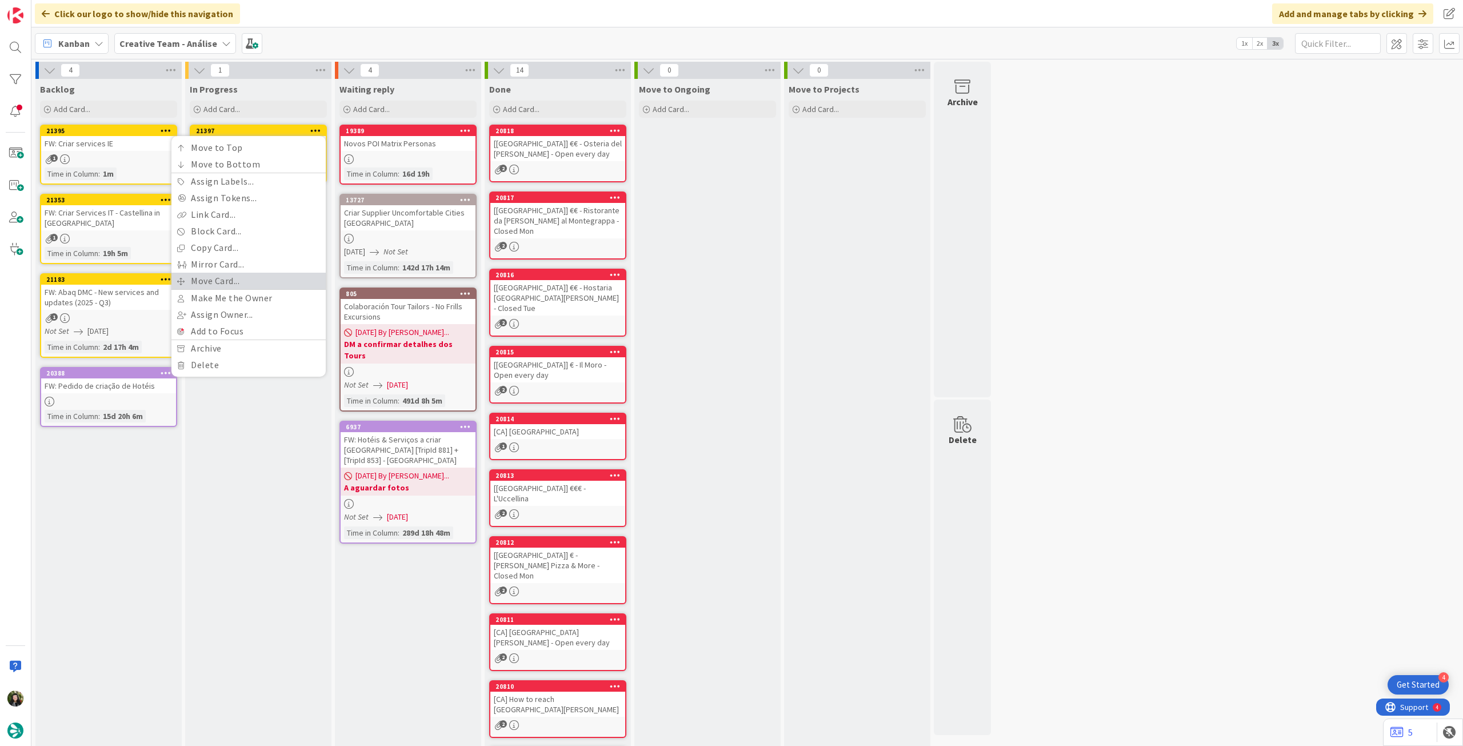
click at [295, 278] on link "Move Card..." at bounding box center [248, 281] width 154 height 17
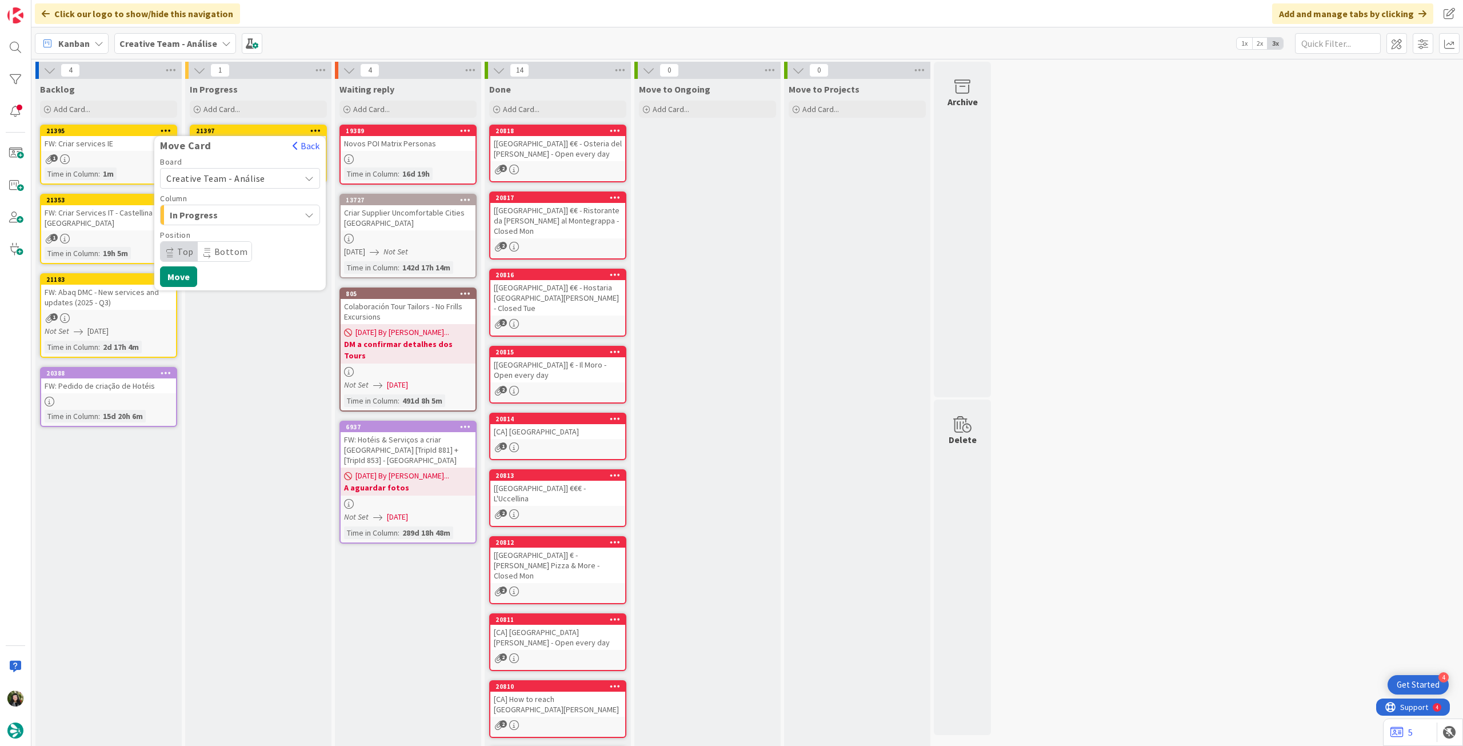
click at [234, 173] on span "Creative Team - Análise" at bounding box center [230, 178] width 128 height 16
click at [227, 234] on span "Creative Team" at bounding box center [247, 231] width 133 height 17
click at [221, 254] on span "Daytrip" at bounding box center [240, 251] width 110 height 16
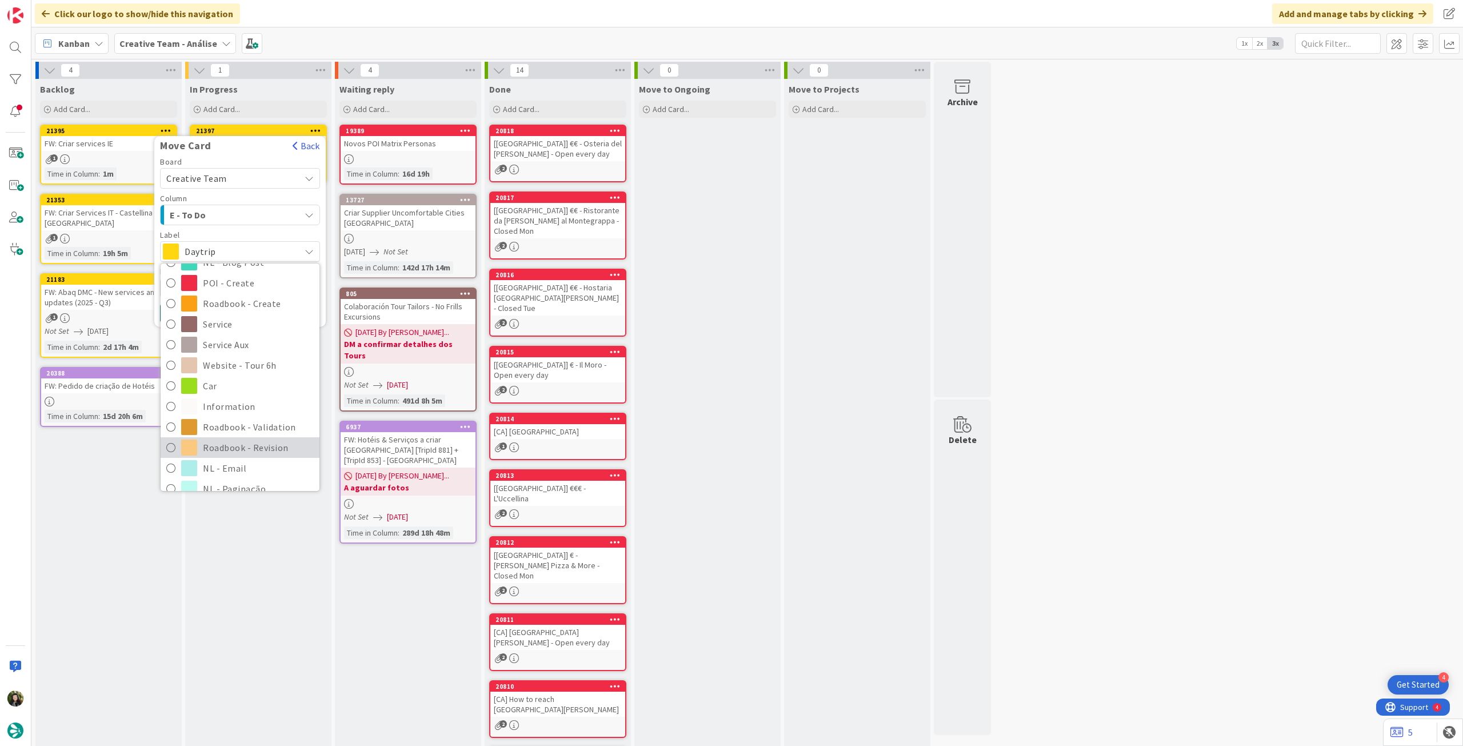
scroll to position [153, 0]
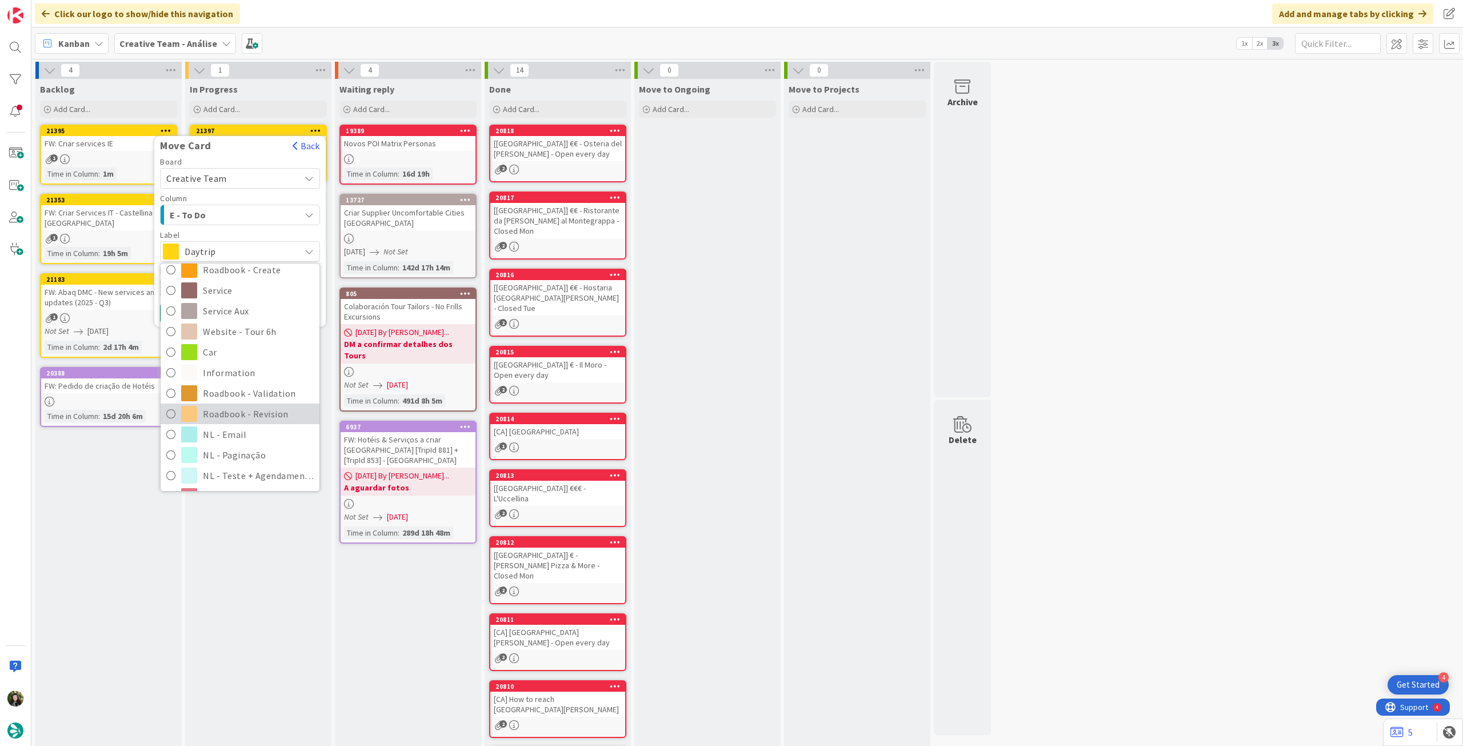
click at [265, 409] on span "Roadbook - Revision" at bounding box center [258, 413] width 111 height 17
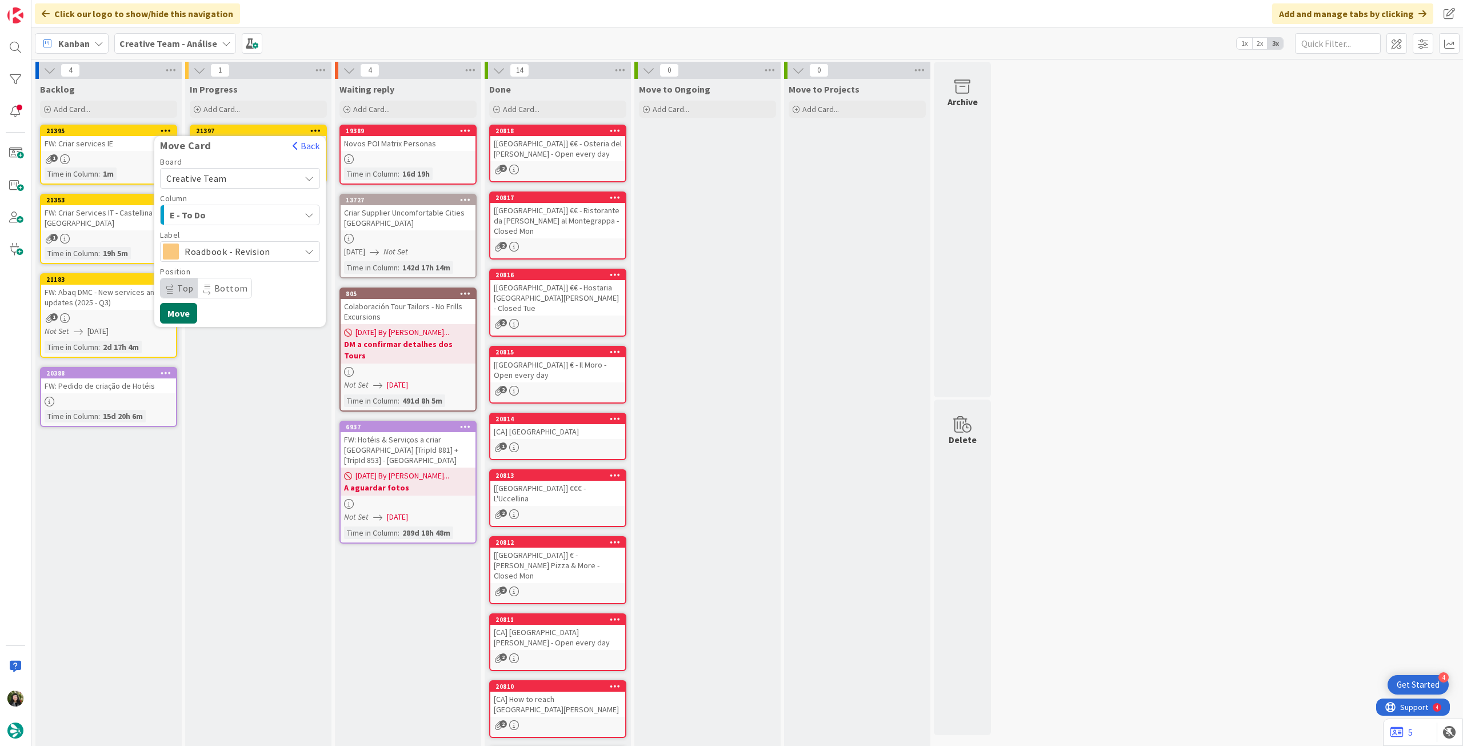
click at [185, 311] on button "Move" at bounding box center [178, 313] width 37 height 21
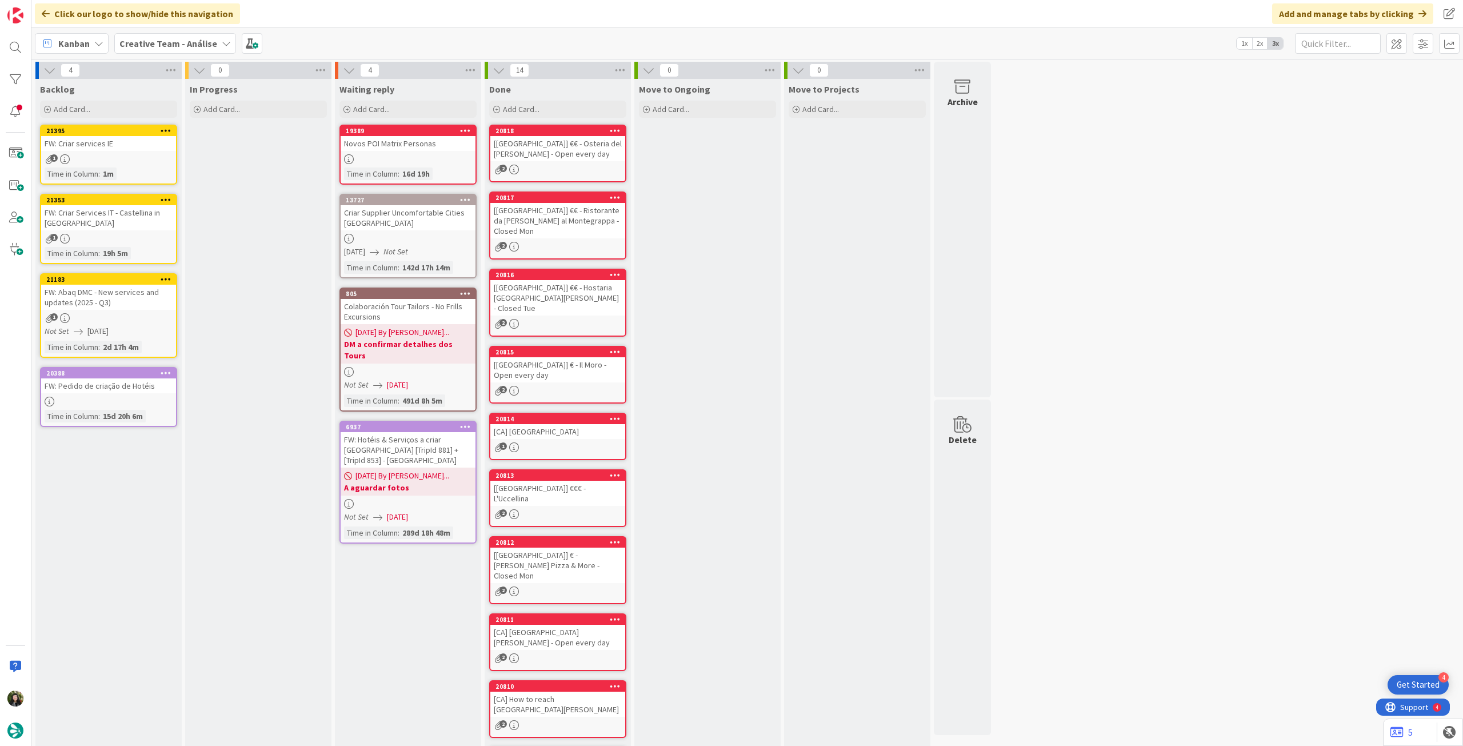
drag, startPoint x: 211, startPoint y: 45, endPoint x: 211, endPoint y: 58, distance: 13.1
click at [211, 46] on b "Creative Team - Análise" at bounding box center [168, 43] width 98 height 11
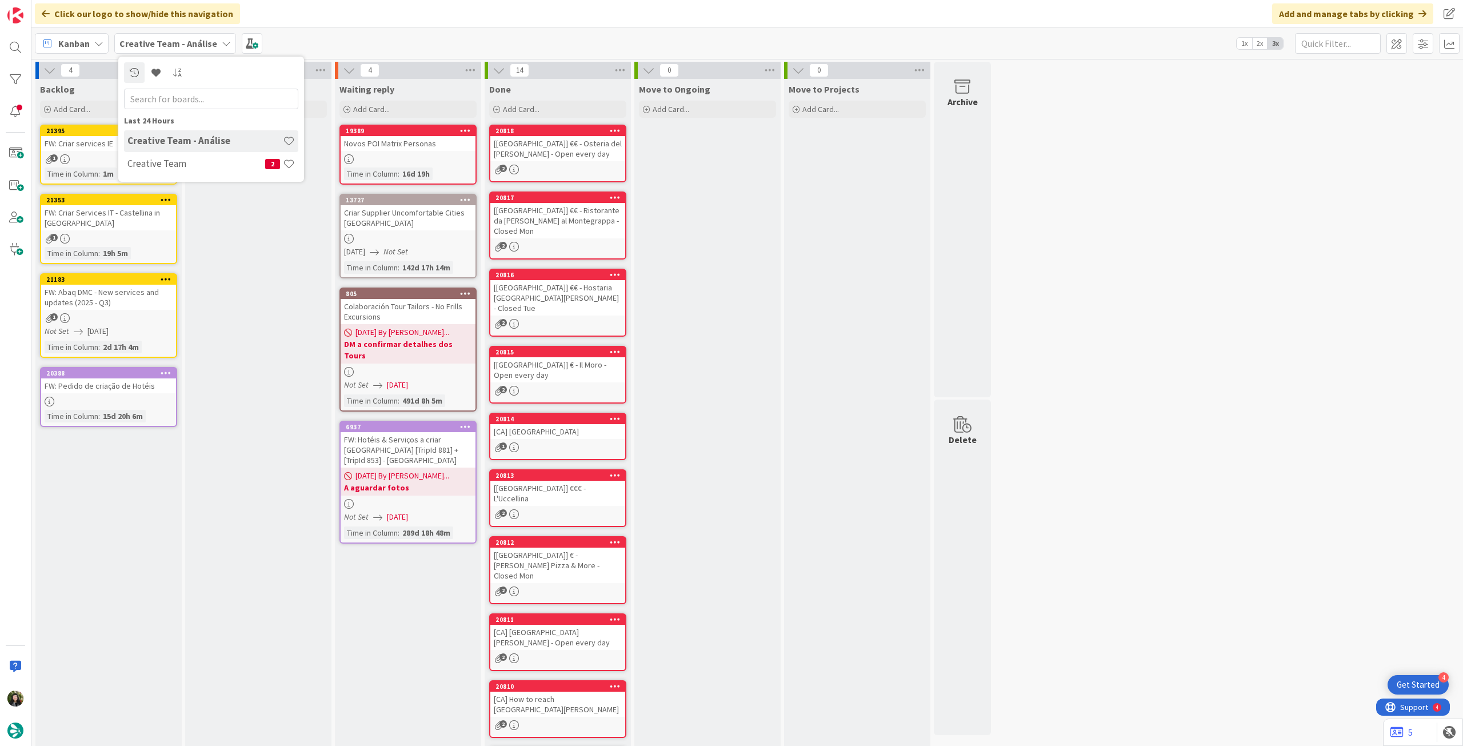
click at [202, 169] on h4 "Creative Team" at bounding box center [196, 163] width 138 height 11
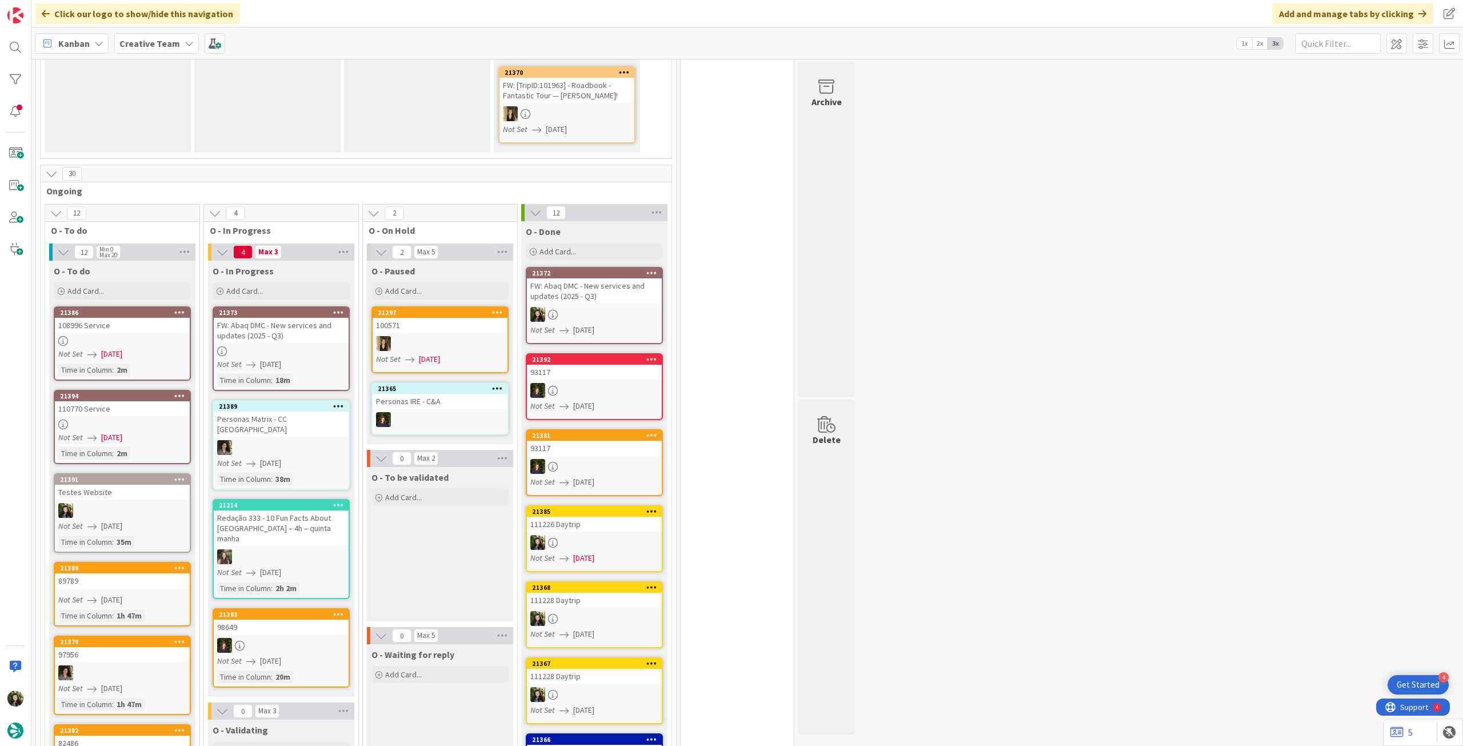
scroll to position [762, 0]
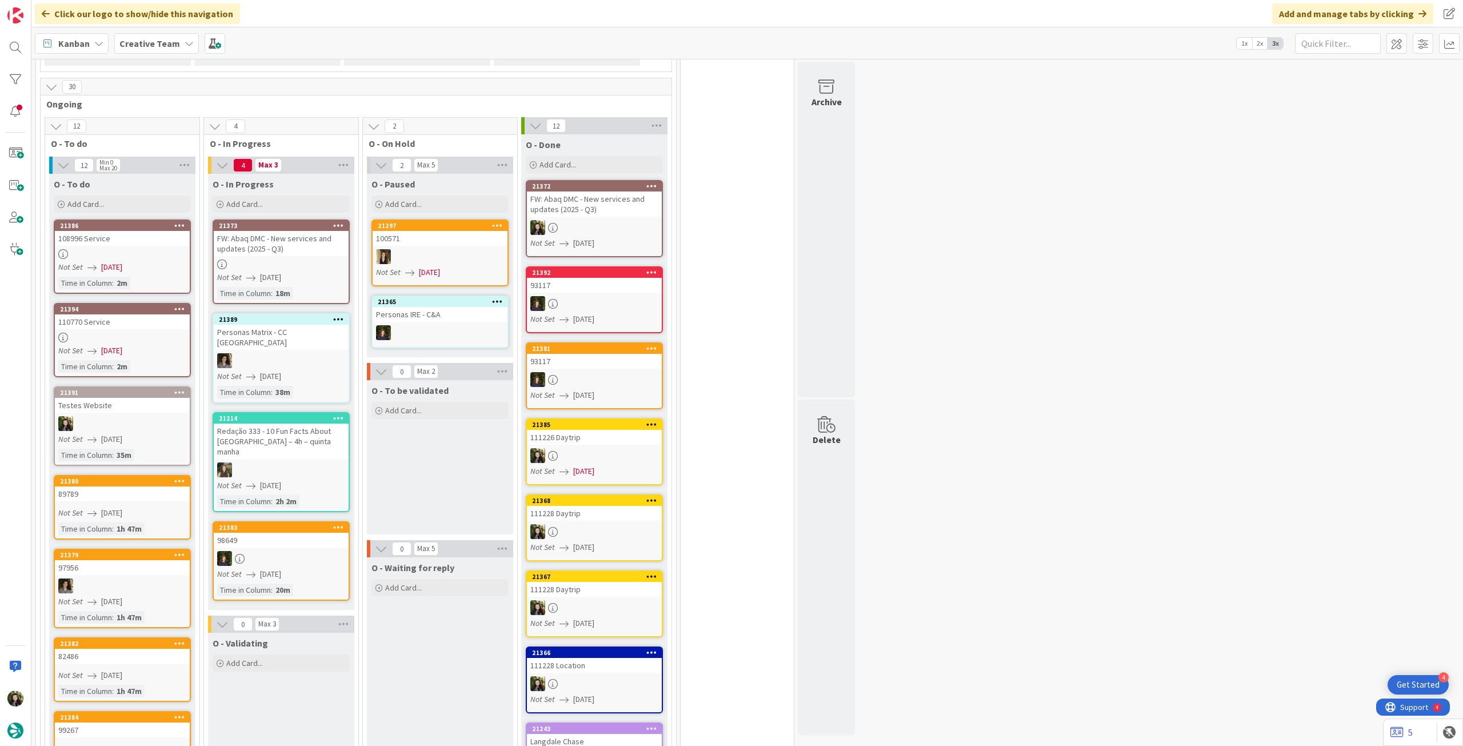
click at [314, 263] on div at bounding box center [281, 264] width 135 height 10
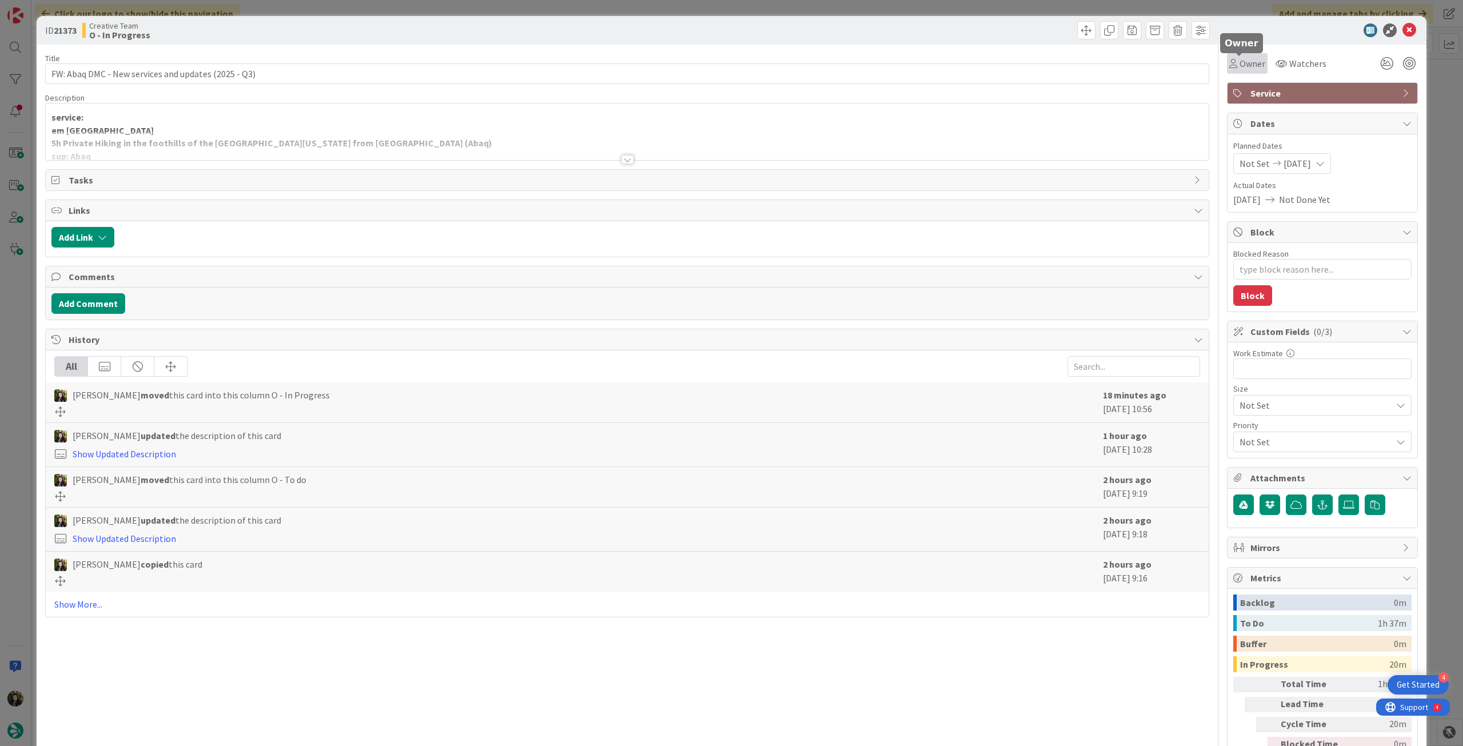
drag, startPoint x: 1249, startPoint y: 57, endPoint x: 1249, endPoint y: 70, distance: 12.6
click at [1249, 58] on span "Owner" at bounding box center [1252, 64] width 26 height 14
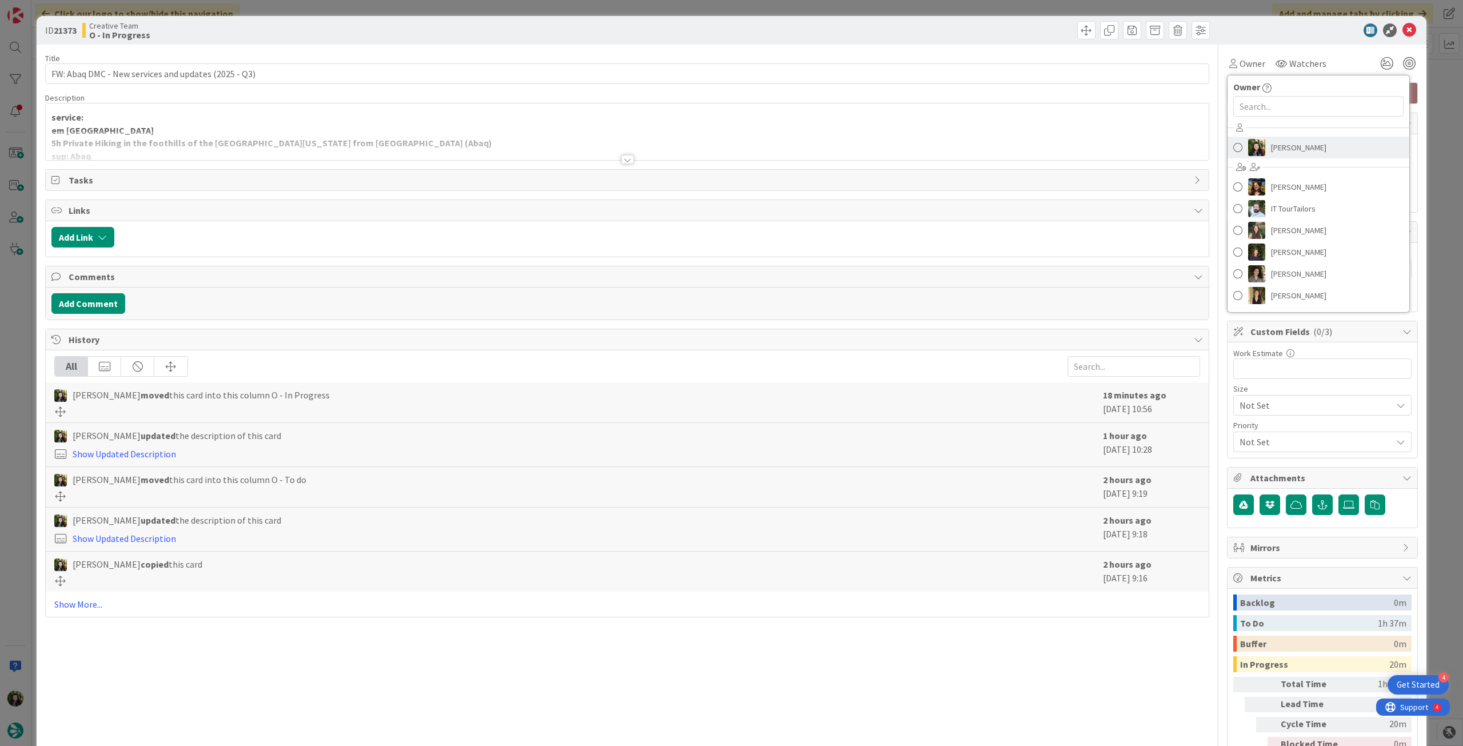
click at [1271, 154] on span "[PERSON_NAME]" at bounding box center [1298, 147] width 55 height 17
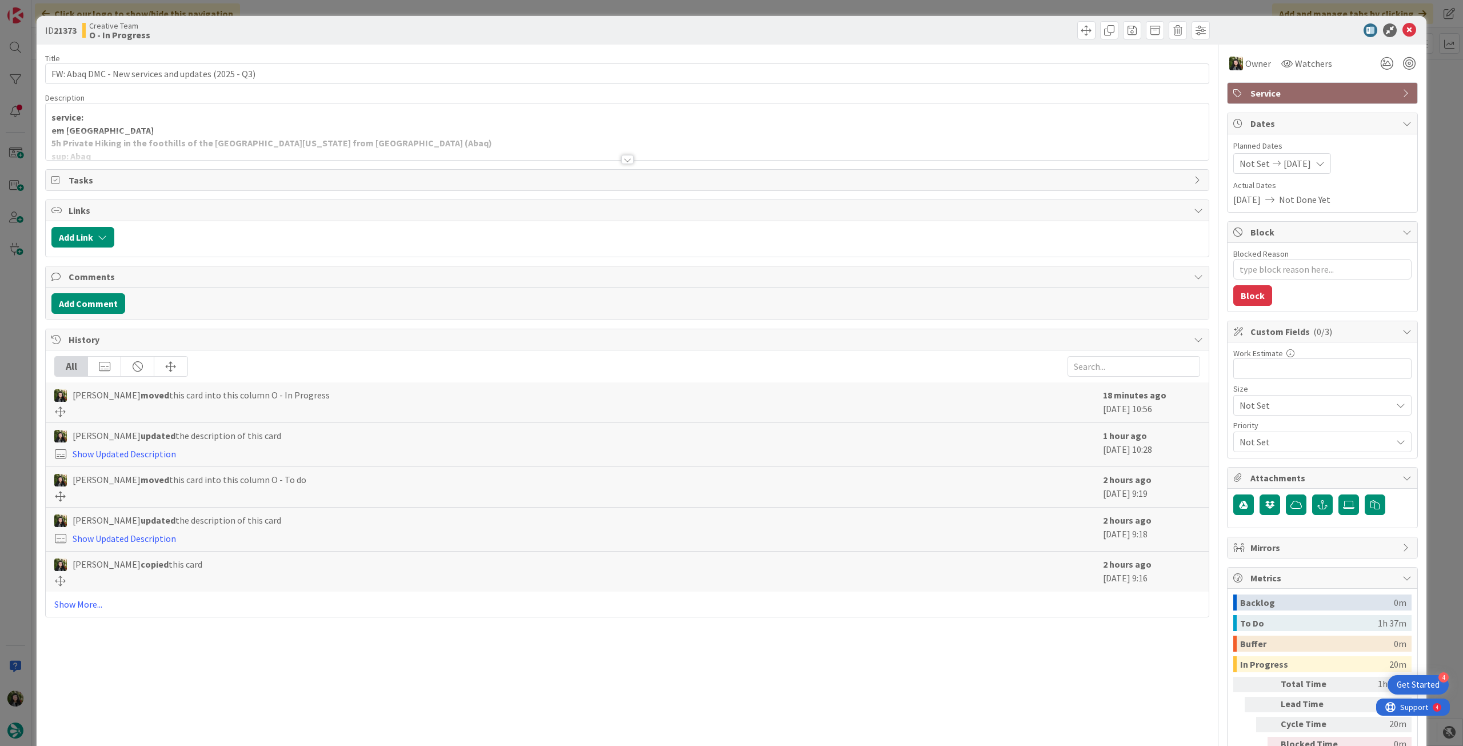
drag, startPoint x: 361, startPoint y: 146, endPoint x: 401, endPoint y: 174, distance: 48.8
click at [361, 147] on div at bounding box center [627, 145] width 1163 height 29
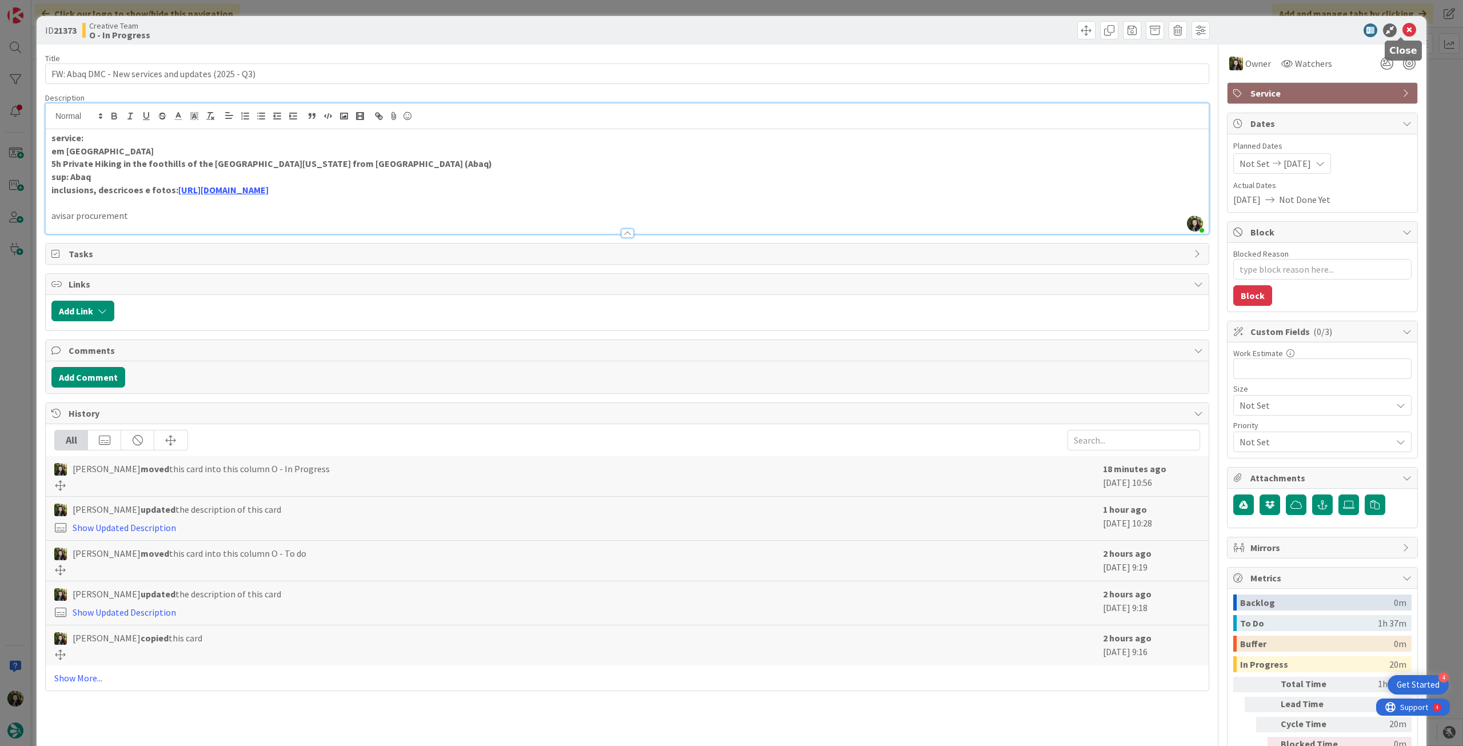
click at [1402, 30] on icon at bounding box center [1409, 30] width 14 height 14
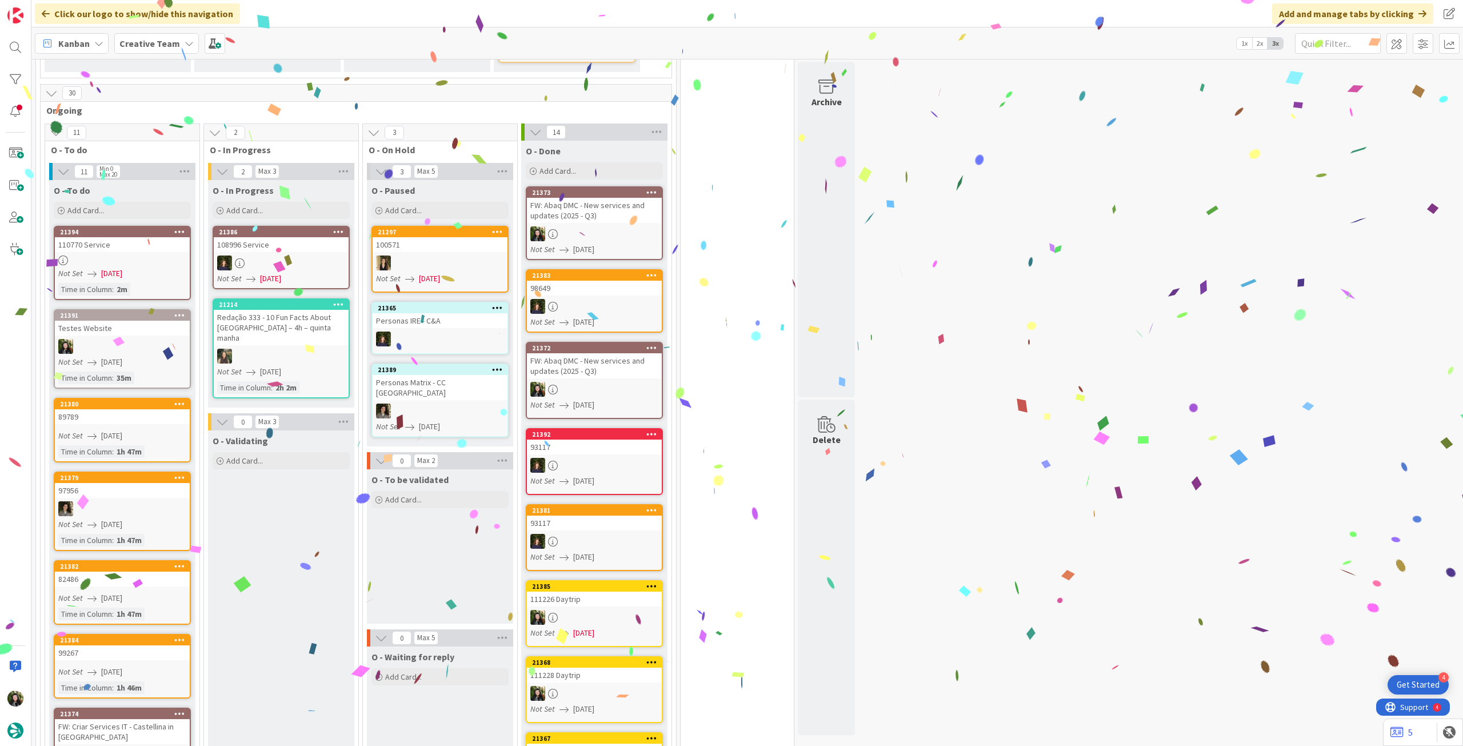
scroll to position [762, 0]
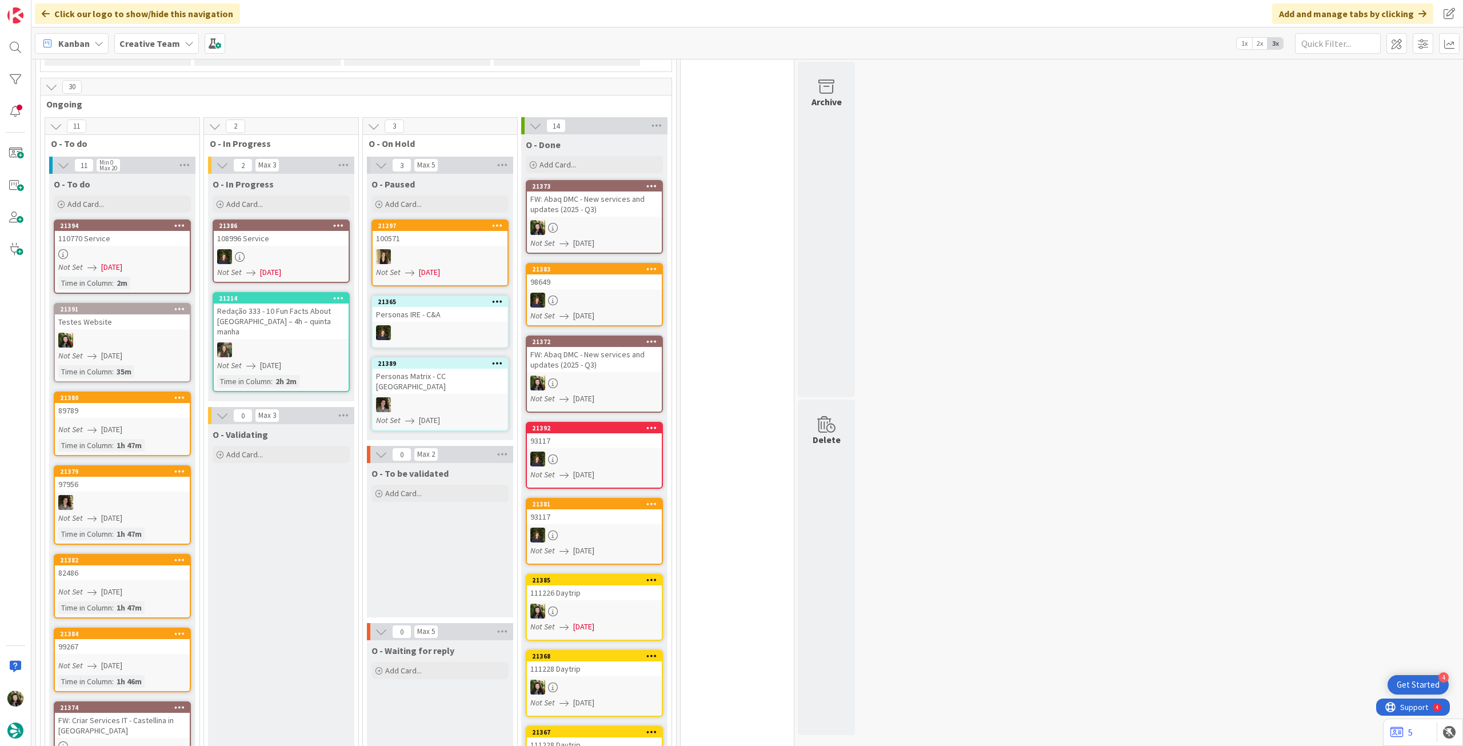
click at [137, 254] on div at bounding box center [122, 254] width 135 height 10
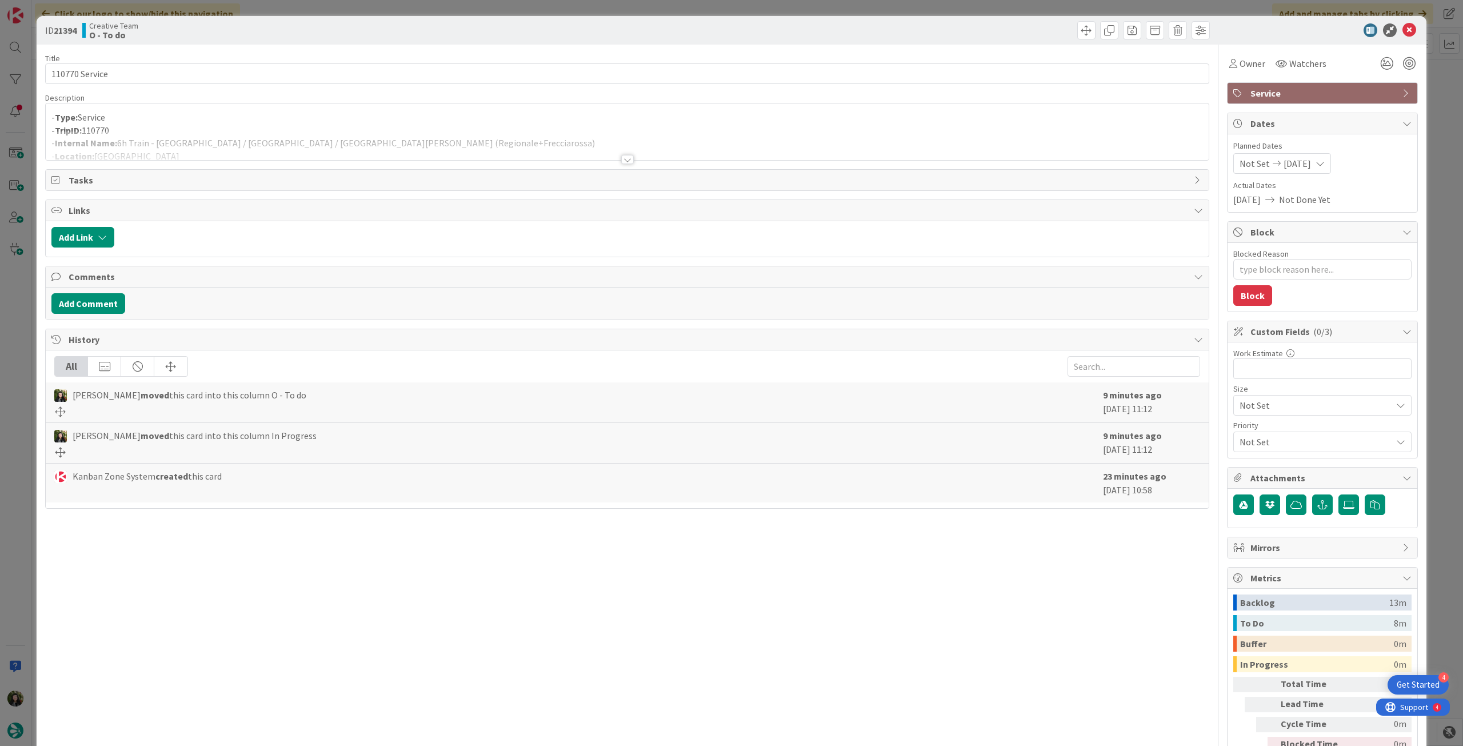
drag, startPoint x: 267, startPoint y: 137, endPoint x: 300, endPoint y: 139, distance: 32.6
click at [269, 138] on div at bounding box center [627, 145] width 1163 height 29
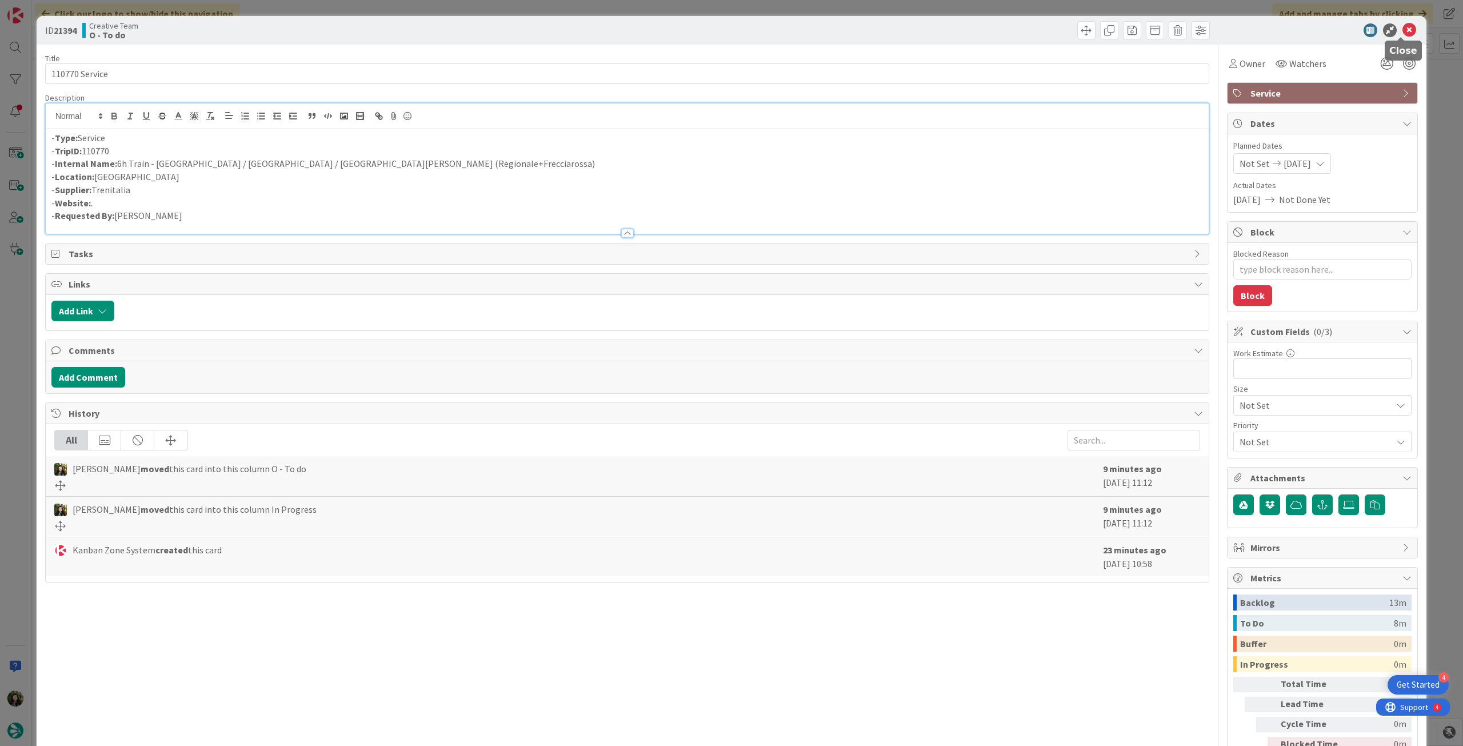
click at [1402, 29] on icon at bounding box center [1409, 30] width 14 height 14
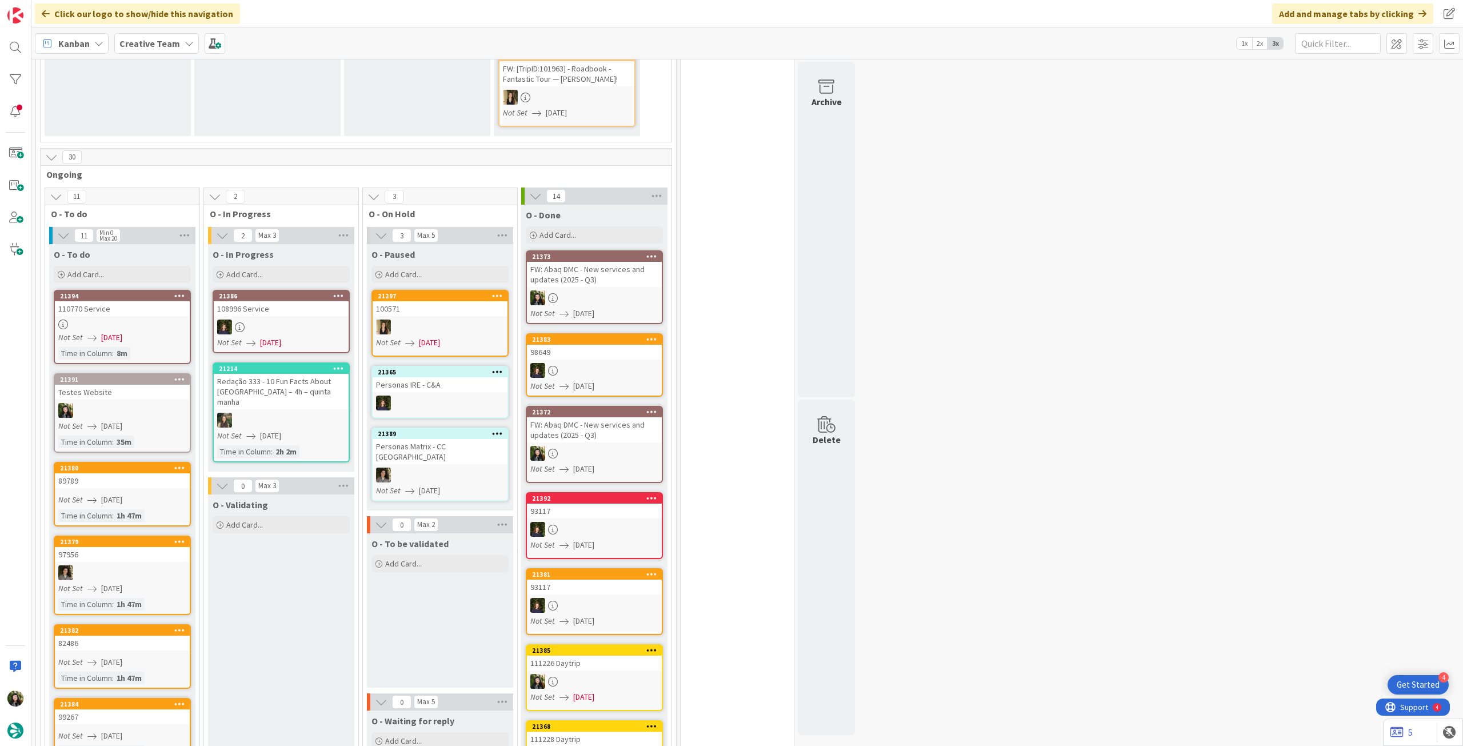
scroll to position [610, 0]
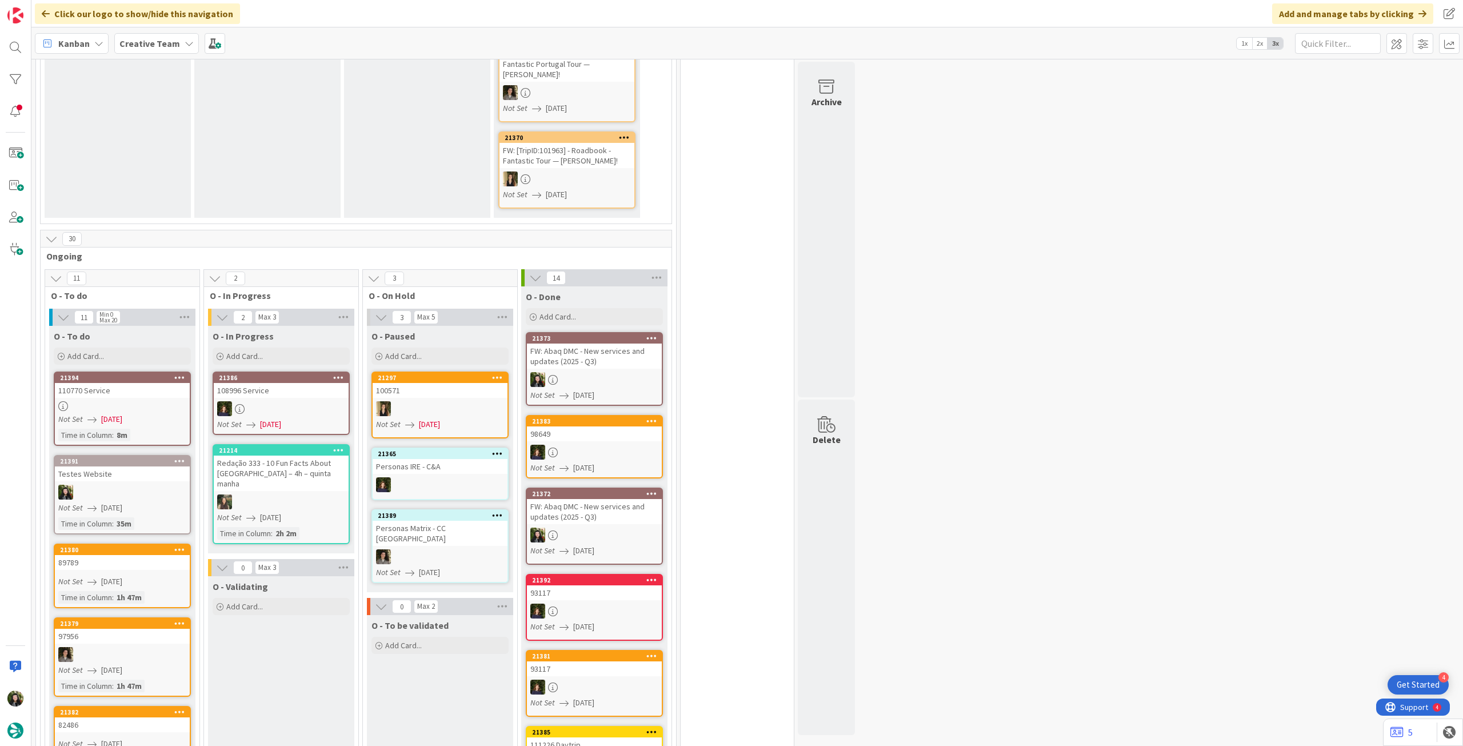
click at [177, 42] on div "Creative Team" at bounding box center [156, 43] width 85 height 21
click at [165, 160] on h4 "Creative Team - Análise" at bounding box center [204, 163] width 155 height 11
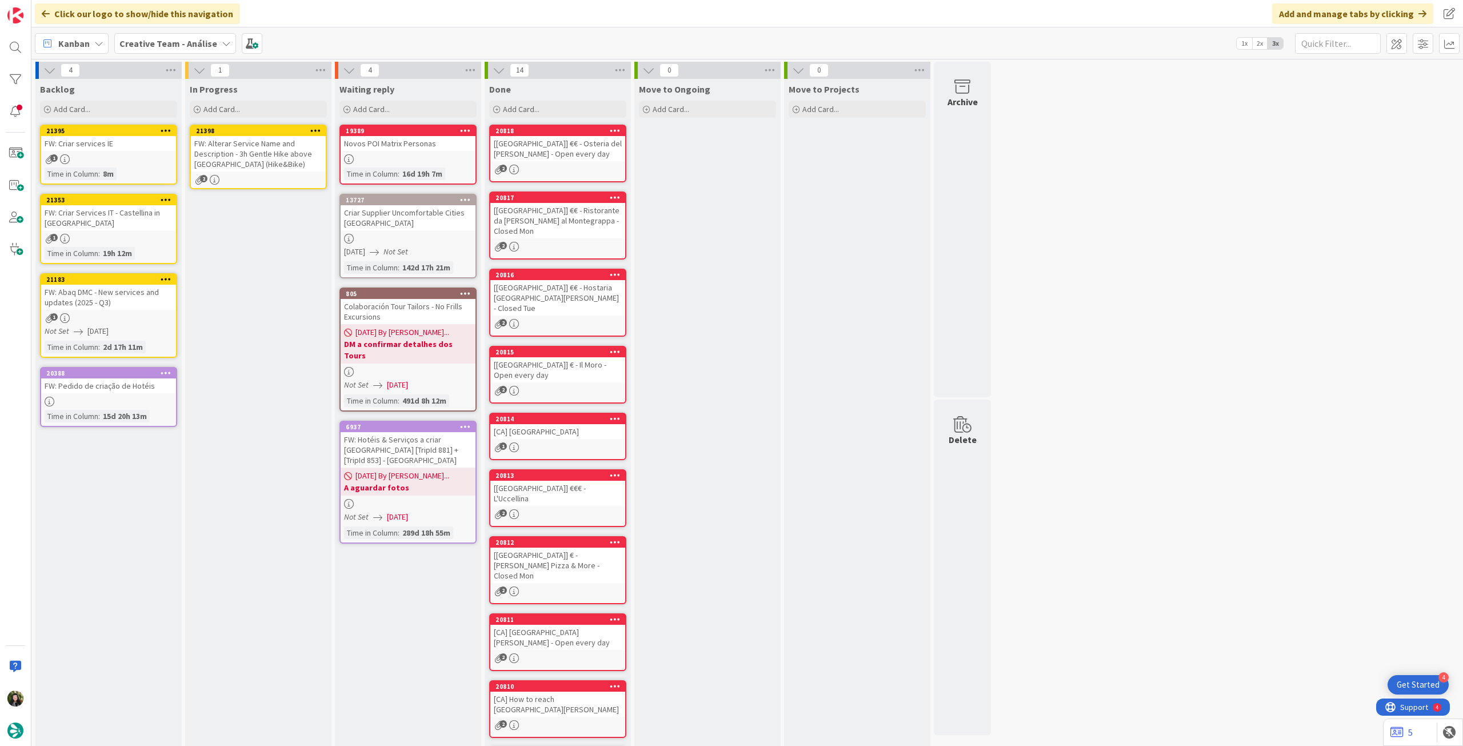
drag, startPoint x: 134, startPoint y: 155, endPoint x: 286, endPoint y: 163, distance: 151.7
click at [286, 163] on div "FW: Alterar Service Name and Description - 3h Gentle Hike above [GEOGRAPHIC_DAT…" at bounding box center [258, 153] width 135 height 35
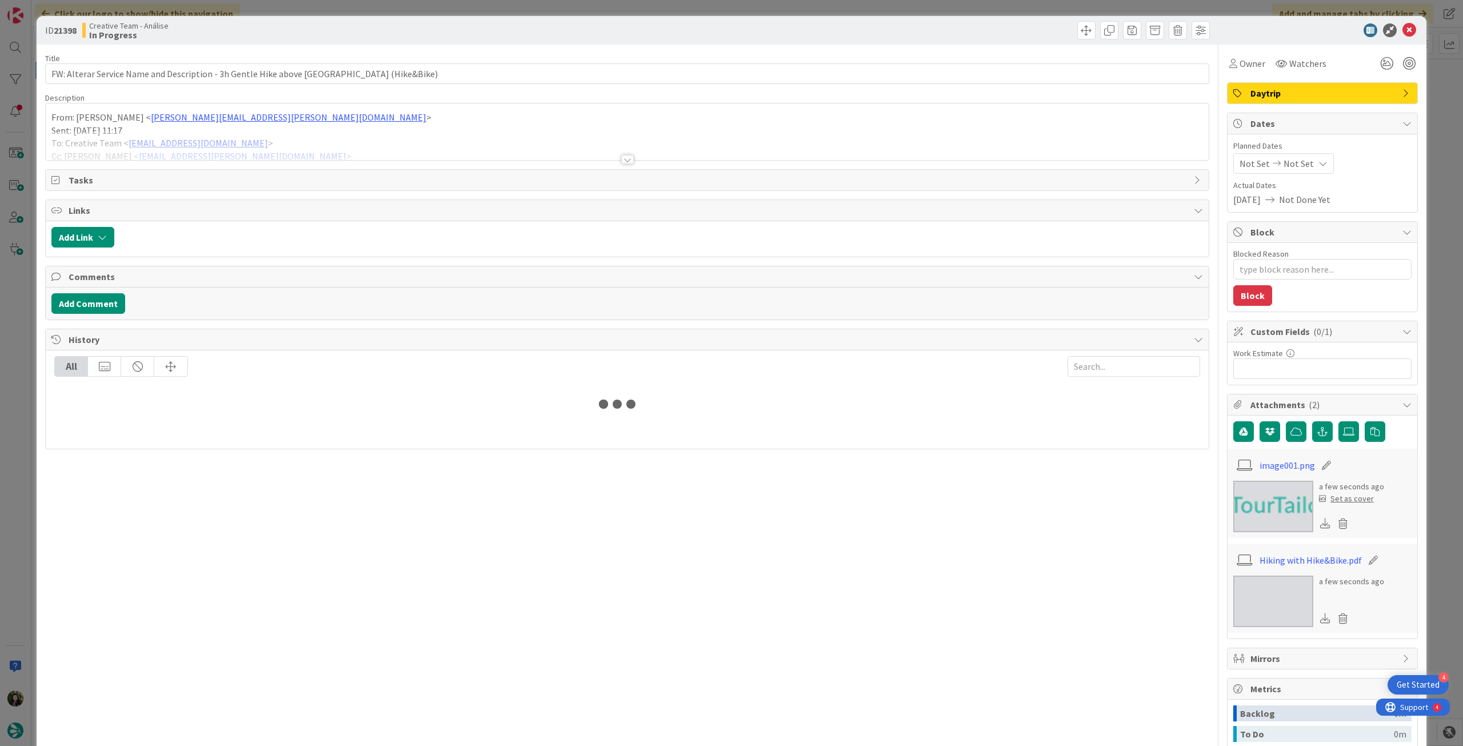
type textarea "x"
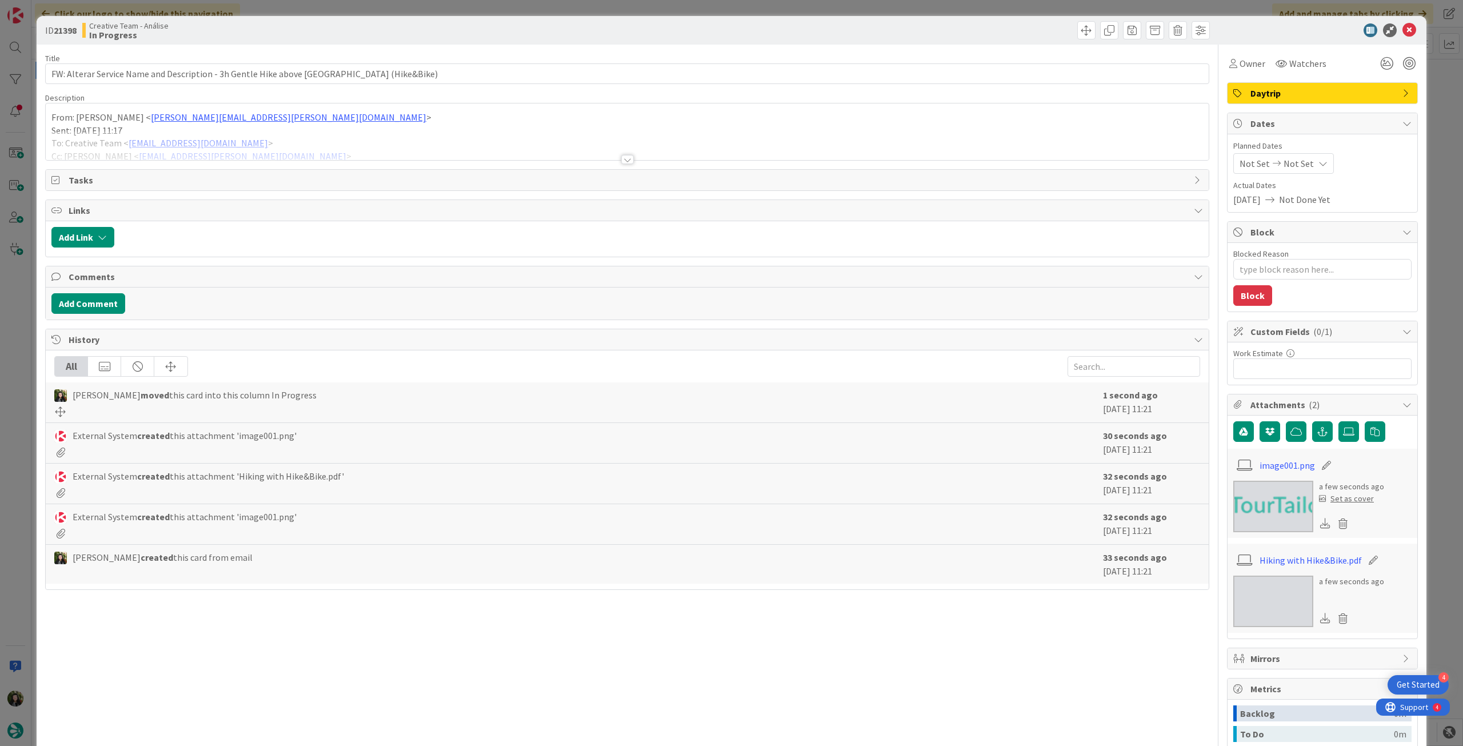
click at [499, 149] on div at bounding box center [627, 145] width 1163 height 29
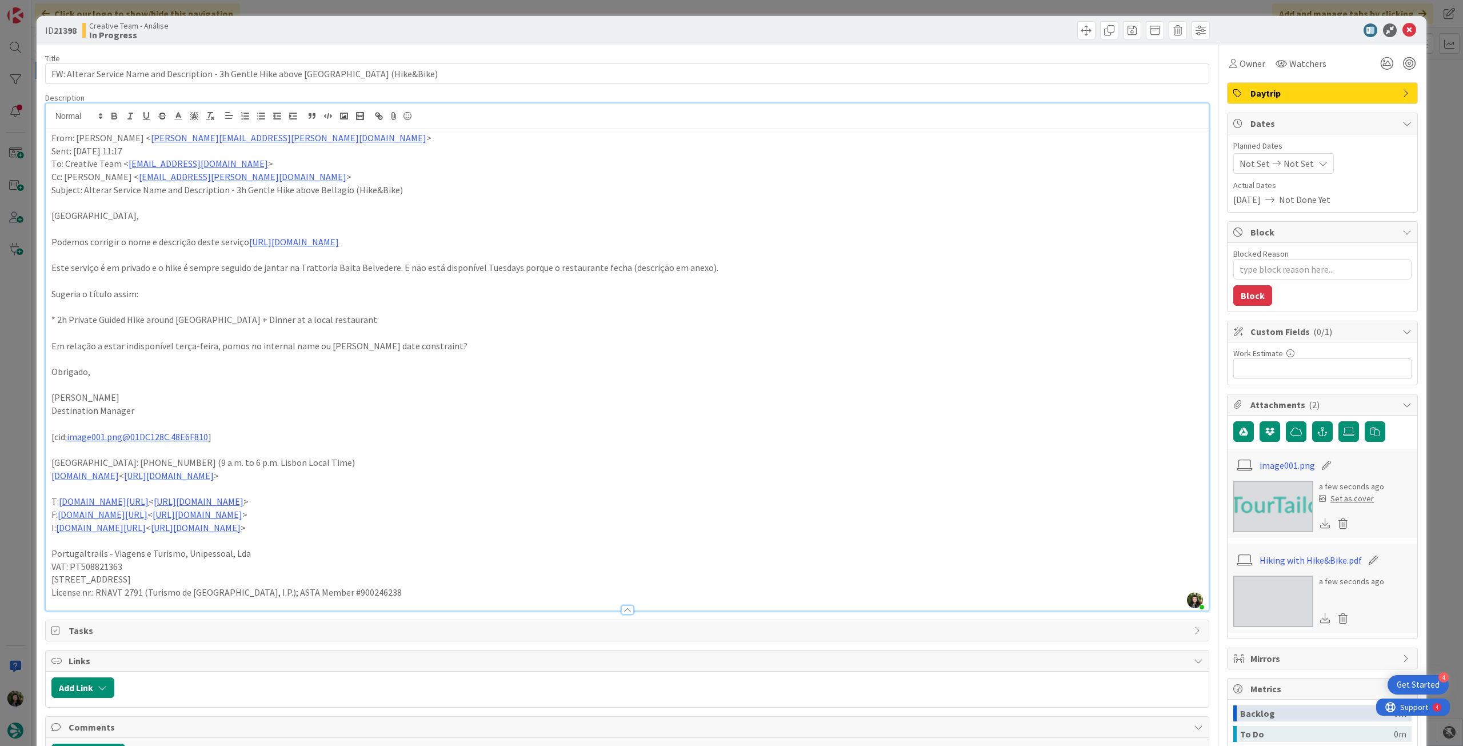
click at [1284, 167] on span "Not Set" at bounding box center [1298, 164] width 30 height 14
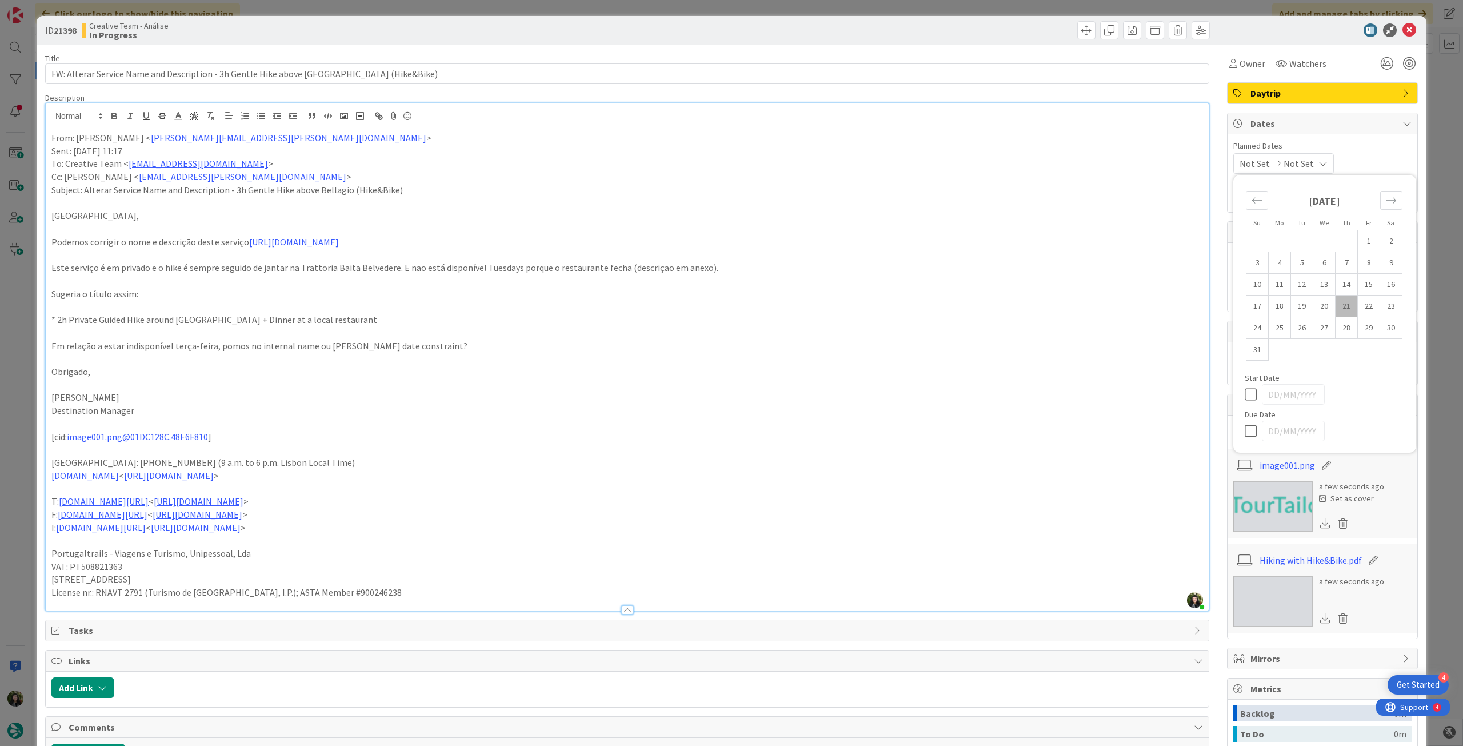
drag, startPoint x: 1244, startPoint y: 427, endPoint x: 1244, endPoint y: 421, distance: 6.3
click at [1244, 428] on icon at bounding box center [1252, 431] width 17 height 14
type input "[DATE]"
click at [49, 141] on div "From: Frederico Rodrigues < frederico.rodrigues@tourtailors.com > Sent: Thursda…" at bounding box center [627, 369] width 1163 height 481
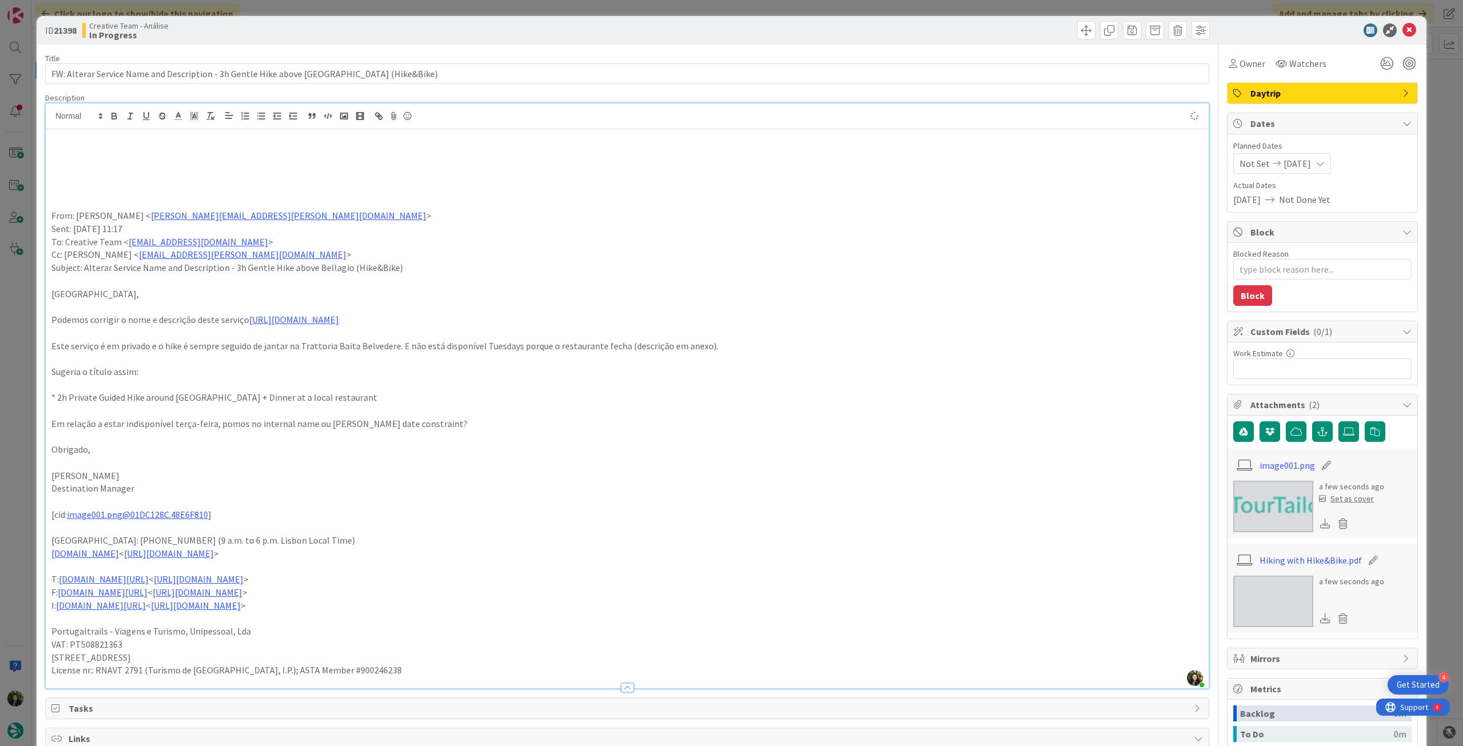
type textarea "x"
drag, startPoint x: 92, startPoint y: 153, endPoint x: 175, endPoint y: 199, distance: 95.4
click at [95, 155] on p at bounding box center [626, 151] width 1151 height 13
click at [304, 319] on link "https://appweb.tourtailors.com/APPComercial/Library/CreateOrUpdateService/2520" at bounding box center [294, 319] width 90 height 11
click at [345, 342] on link "https://appweb.tourtailors.com/APPComercial/Library/CreateOrUpdateService/2520" at bounding box center [377, 341] width 78 height 15
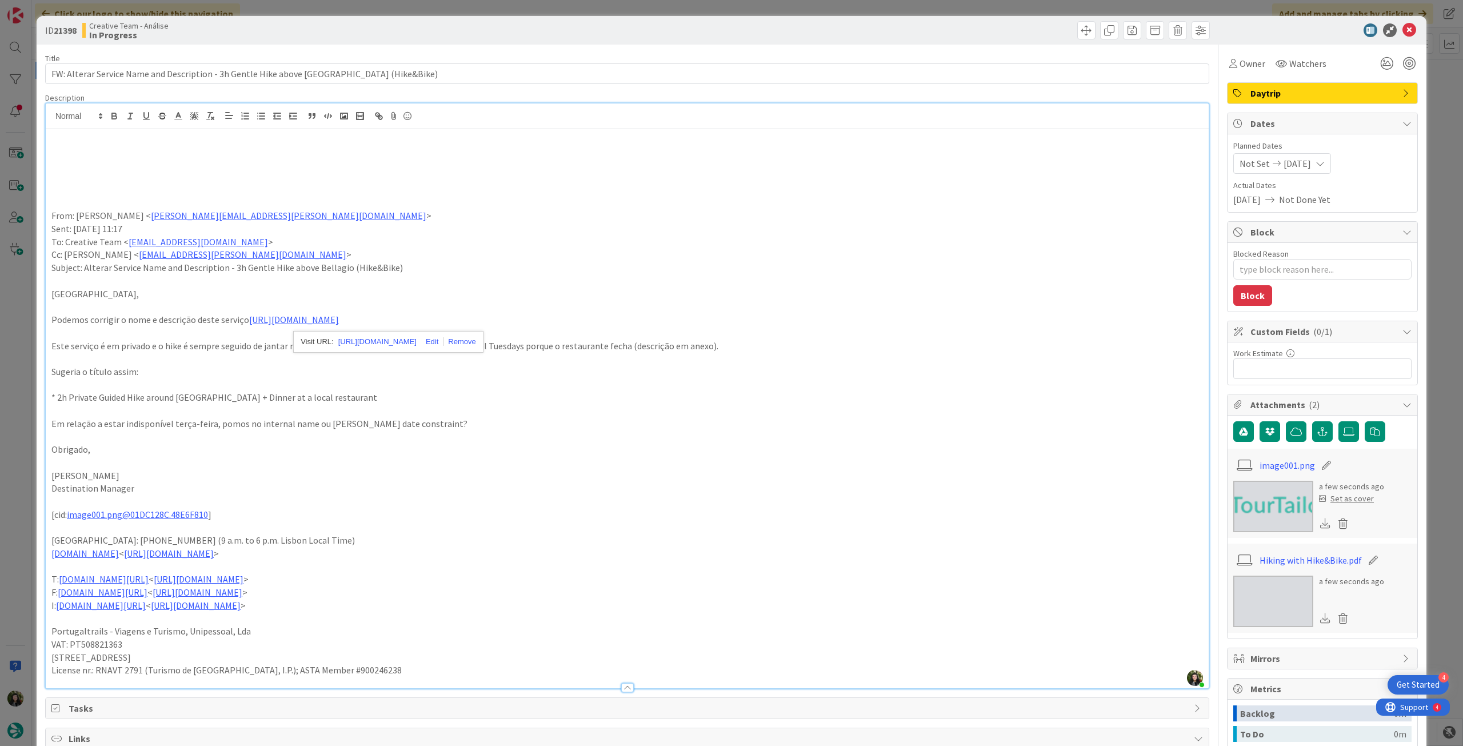
click at [183, 147] on p at bounding box center [626, 151] width 1151 height 13
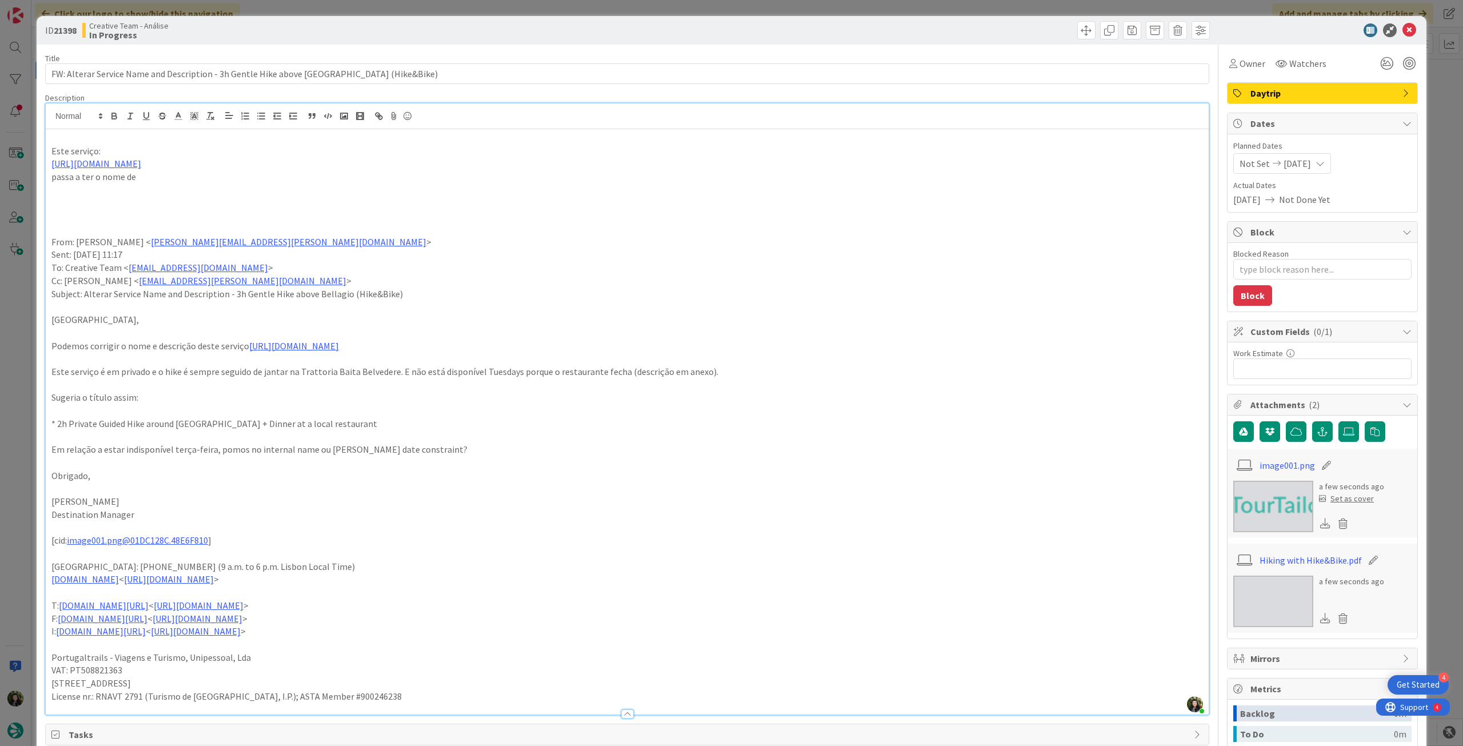
click at [58, 426] on p "* 2h Private Guided Hike around Bellagio + Dinner at a local restaurant" at bounding box center [626, 423] width 1151 height 13
drag, startPoint x: 56, startPoint y: 425, endPoint x: 282, endPoint y: 297, distance: 259.5
click at [321, 425] on p "* 2h Private Guided Hike around Bellagio + Dinner at a local restaurant" at bounding box center [626, 423] width 1151 height 13
copy p "2h Private Guided Hike around Bellagio + Dinner at a local restaurant"
click at [221, 175] on p "passa a ter o nome de" at bounding box center [626, 176] width 1151 height 13
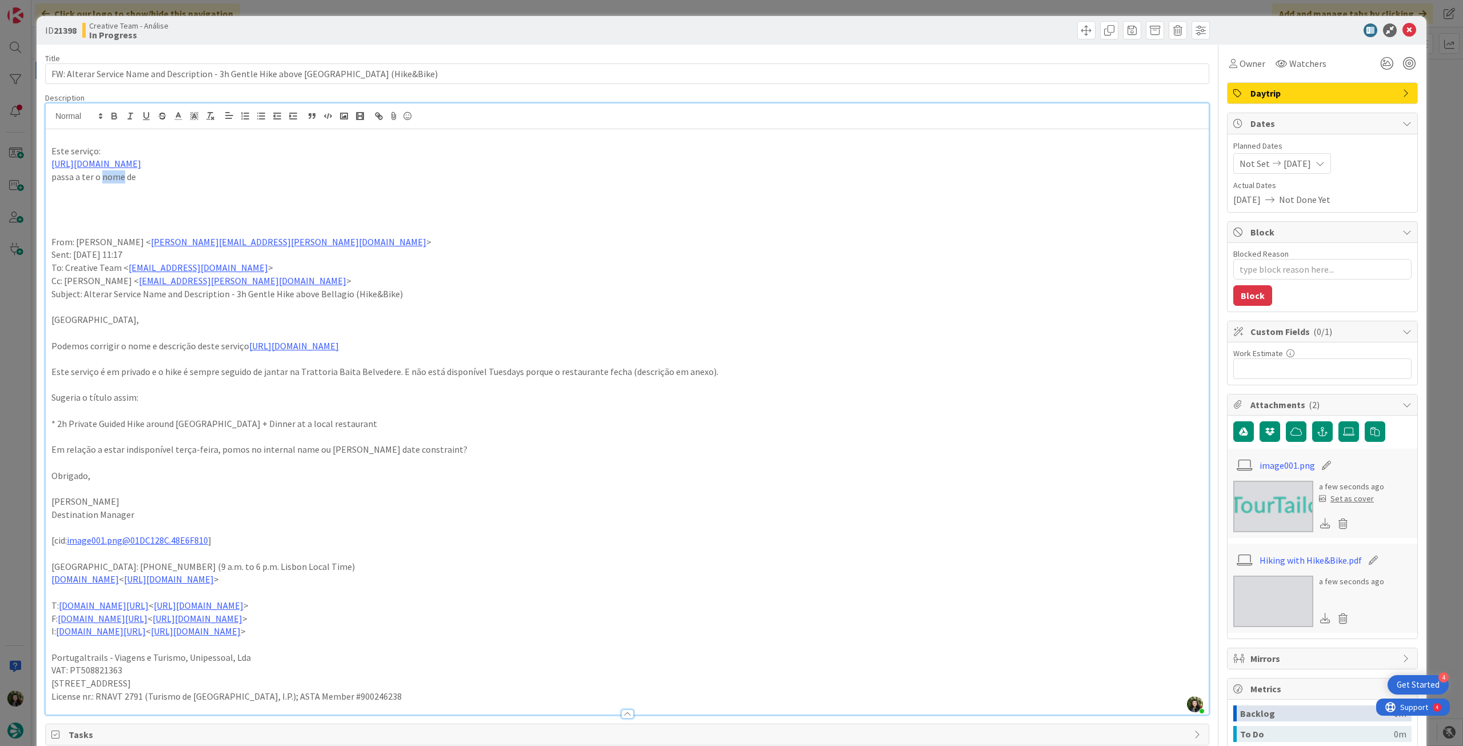
drag, startPoint x: 123, startPoint y: 181, endPoint x: 101, endPoint y: 181, distance: 22.3
click at [101, 181] on p "passa a ter o nome de" at bounding box center [626, 176] width 1151 height 13
click at [259, 185] on p at bounding box center [626, 189] width 1151 height 13
click at [266, 171] on p "passa a ter o internal name de" at bounding box center [626, 176] width 1151 height 13
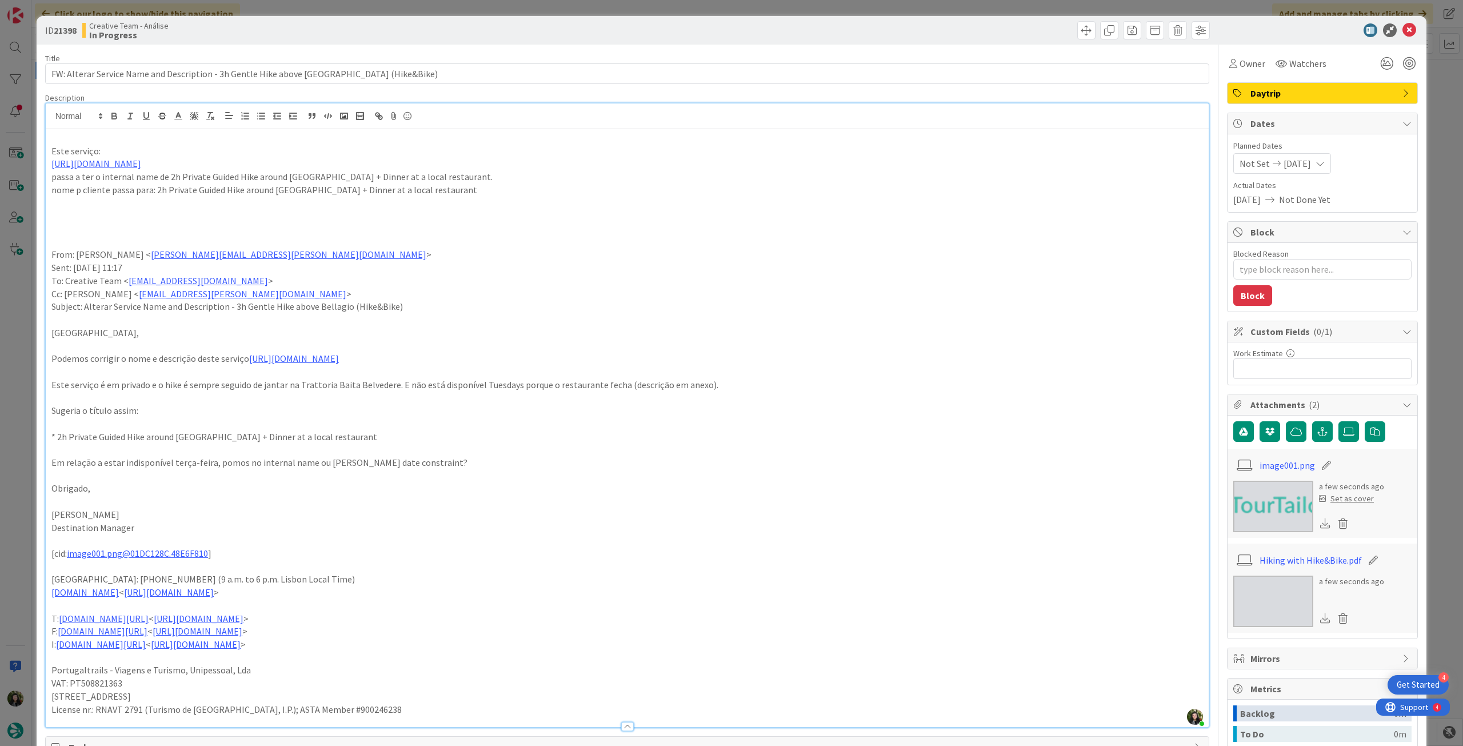
click at [310, 189] on p "nome p cliente passa para: 2h Private Guided Hike around Bellagio + Dinner at a…" at bounding box center [626, 189] width 1151 height 13
click at [493, 184] on p "nome p cliente passa para: 2h Private Guided Hike around Bellagio and dinner at…" at bounding box center [626, 189] width 1151 height 13
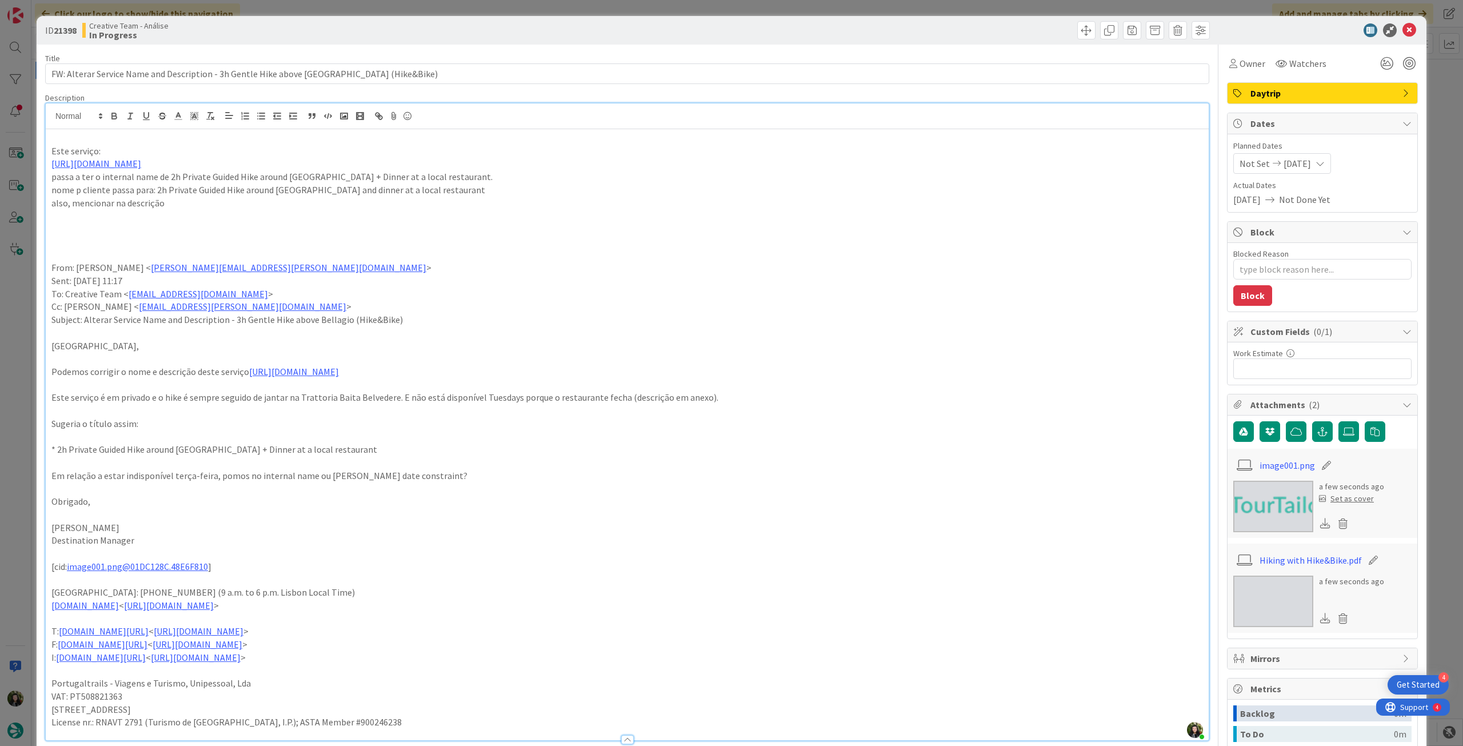
click at [462, 188] on p "nome p cliente passa para: 2h Private Guided Hike around Bellagio and dinner at…" at bounding box center [626, 189] width 1151 height 13
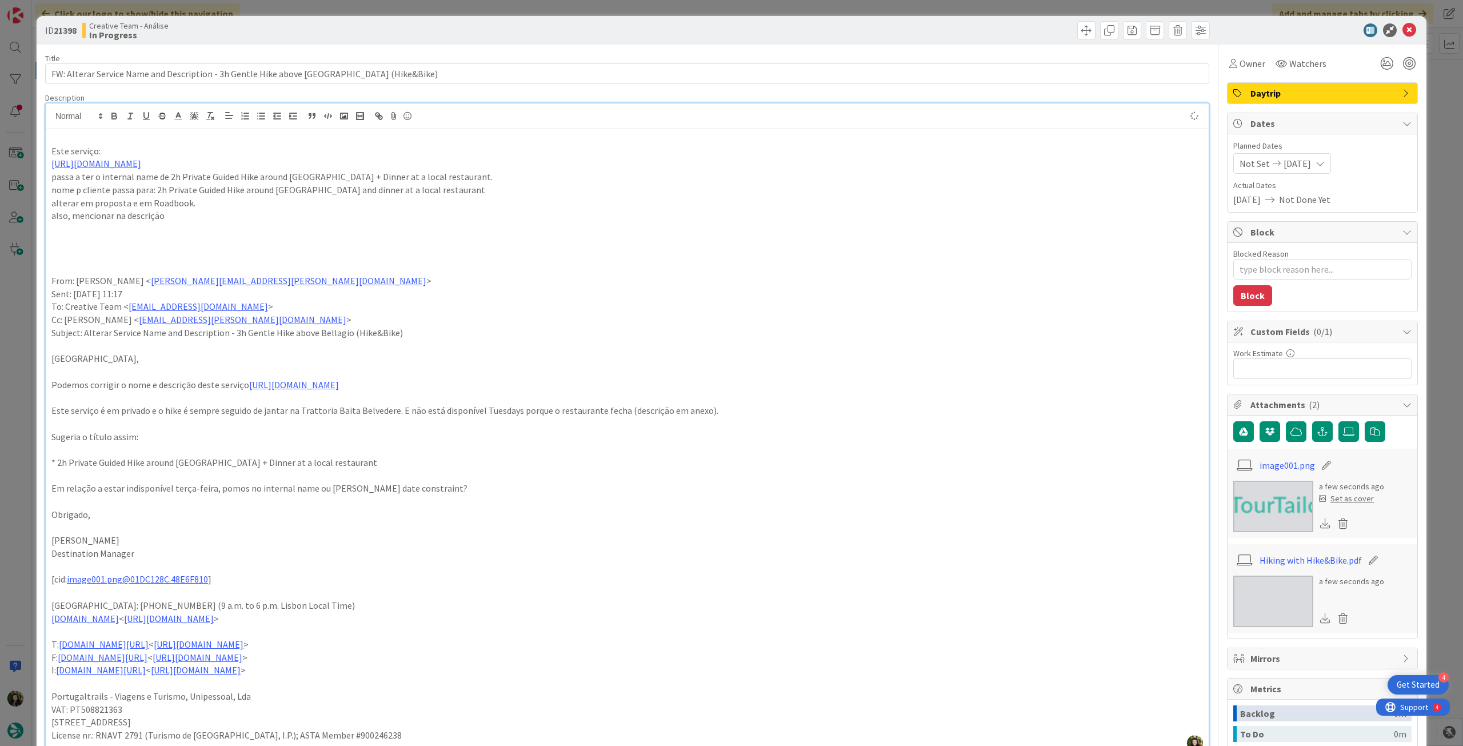
click at [229, 214] on p "also, mencionar na descrição" at bounding box center [626, 215] width 1151 height 13
click at [456, 178] on p "passa a ter o internal name de 2h Private Guided Hike around Bellagio + Dinner …" at bounding box center [626, 176] width 1151 height 13
drag, startPoint x: 167, startPoint y: 178, endPoint x: 469, endPoint y: 174, distance: 301.7
click at [469, 174] on p "passa a ter o internal name de 2h Private Guided Hike around Bellagio + Dinner …" at bounding box center [626, 176] width 1151 height 13
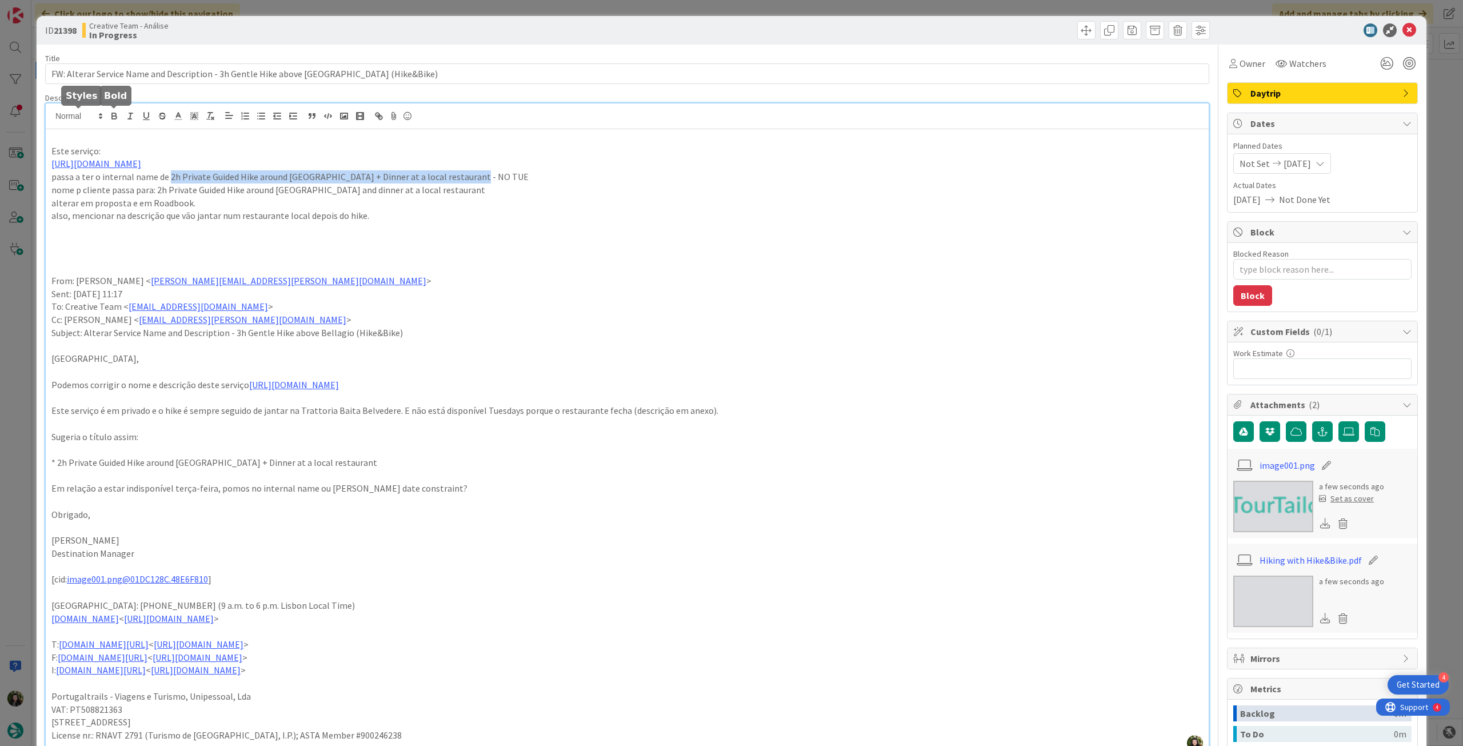
click at [109, 117] on icon "button" at bounding box center [114, 116] width 10 height 10
click at [403, 230] on p at bounding box center [626, 228] width 1151 height 13
click at [1320, 159] on icon at bounding box center [1319, 163] width 9 height 9
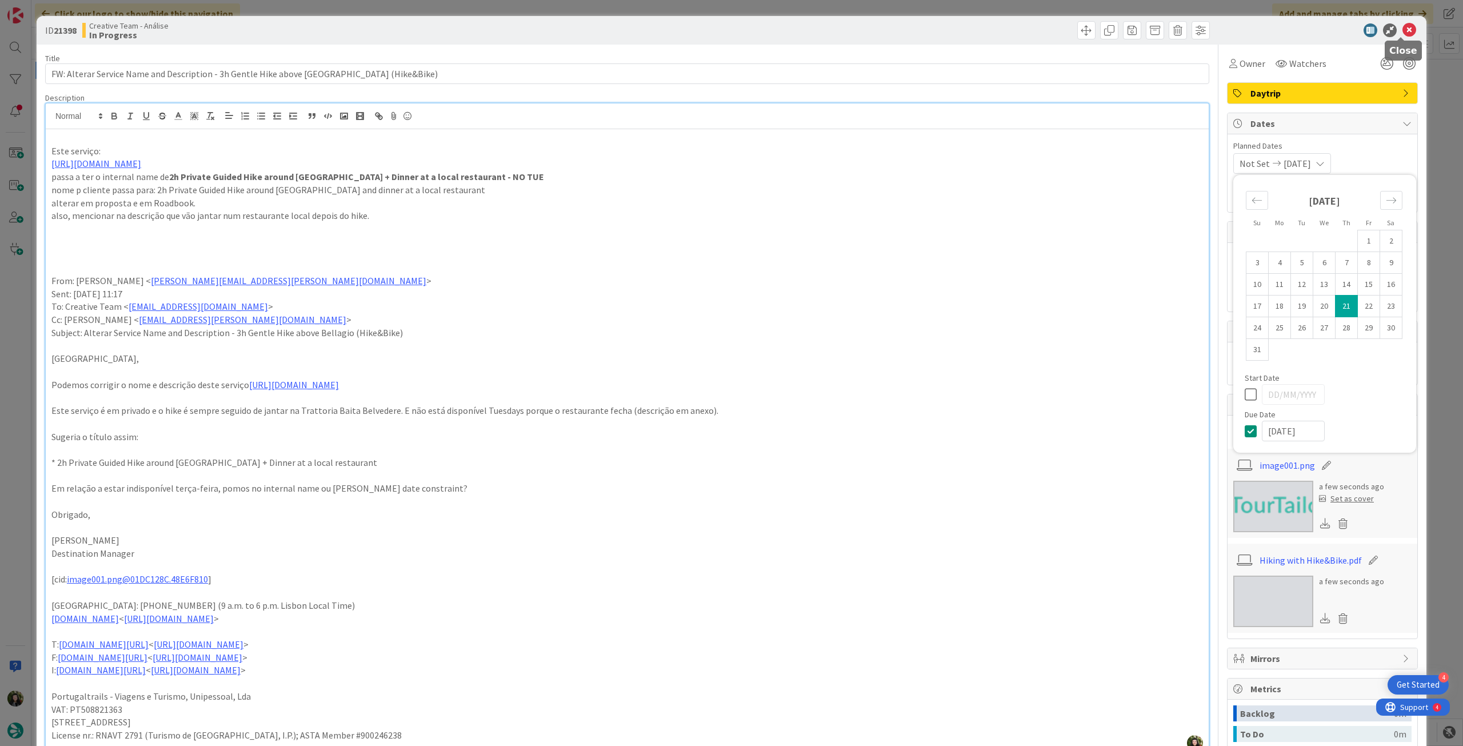
click at [1406, 29] on icon at bounding box center [1409, 30] width 14 height 14
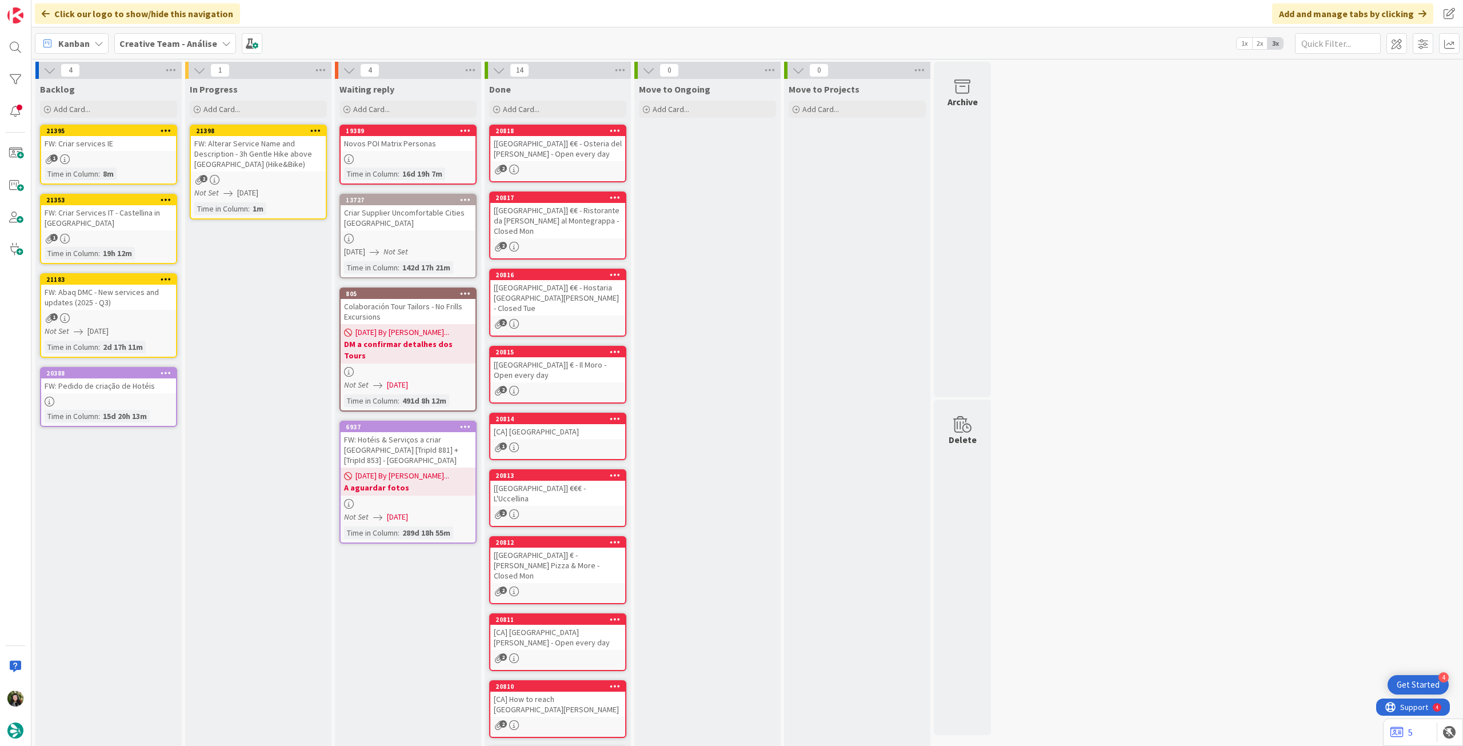
click at [318, 128] on icon at bounding box center [315, 130] width 11 height 8
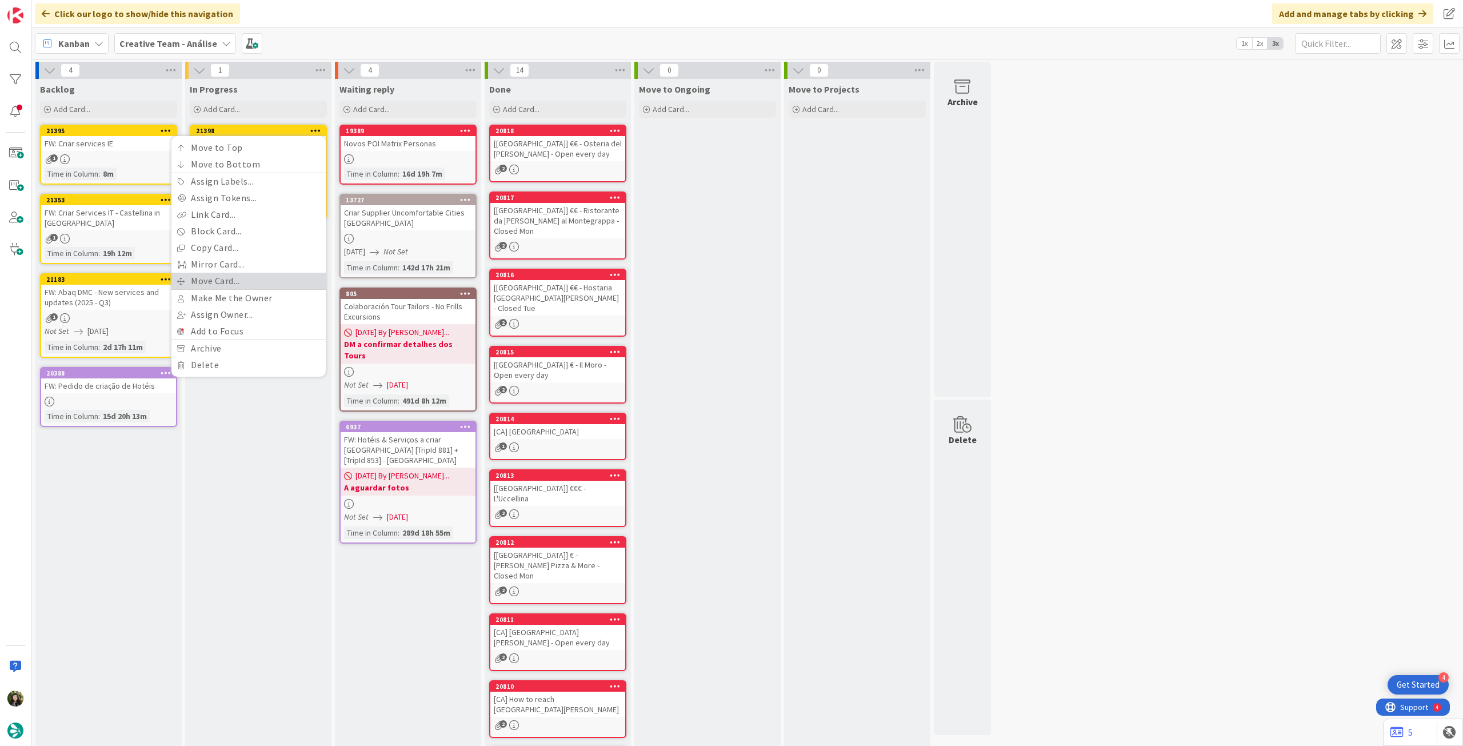
click at [265, 278] on link "Move Card..." at bounding box center [248, 281] width 154 height 17
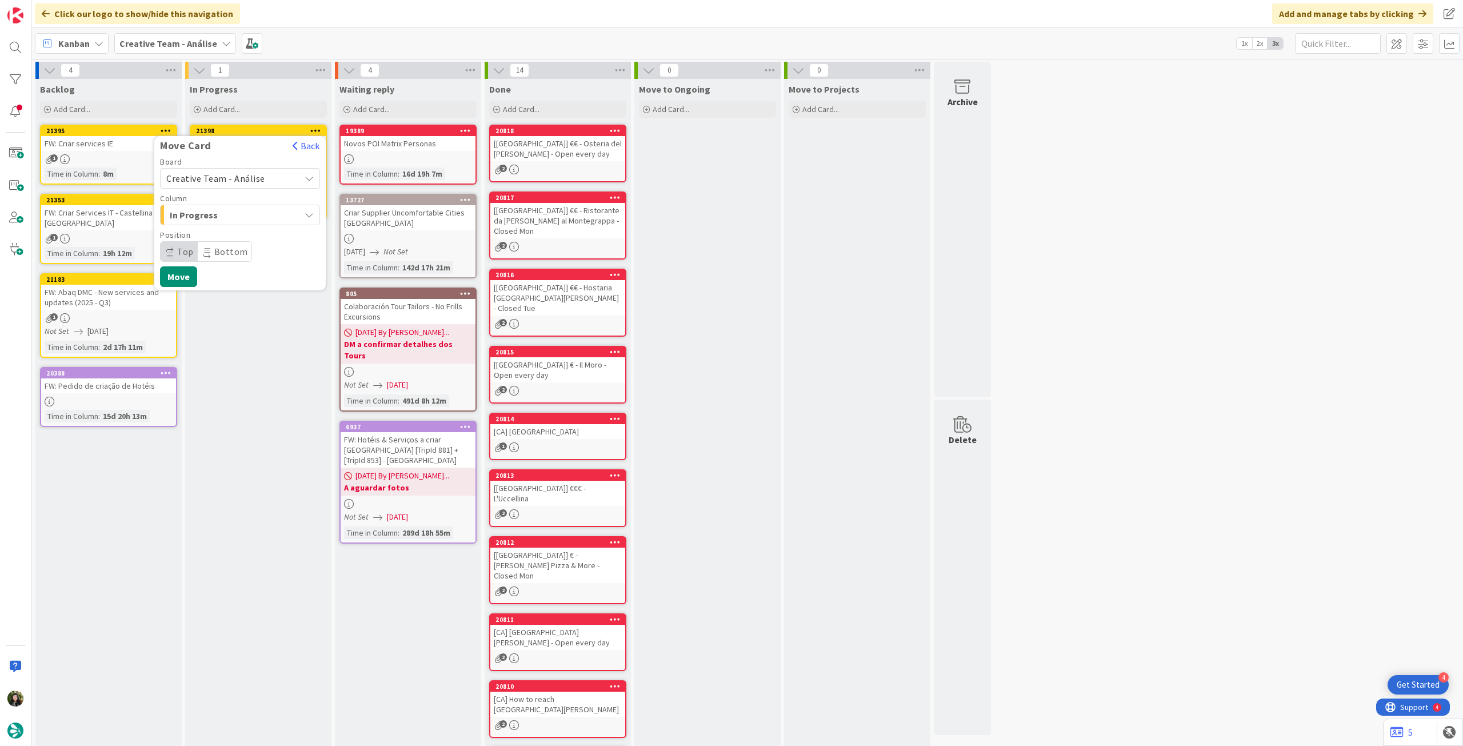
click at [250, 177] on span "Creative Team - Análise" at bounding box center [215, 178] width 99 height 11
click at [233, 233] on span "Creative Team" at bounding box center [247, 231] width 133 height 17
click at [236, 219] on span "E - To Do" at bounding box center [213, 214] width 86 height 15
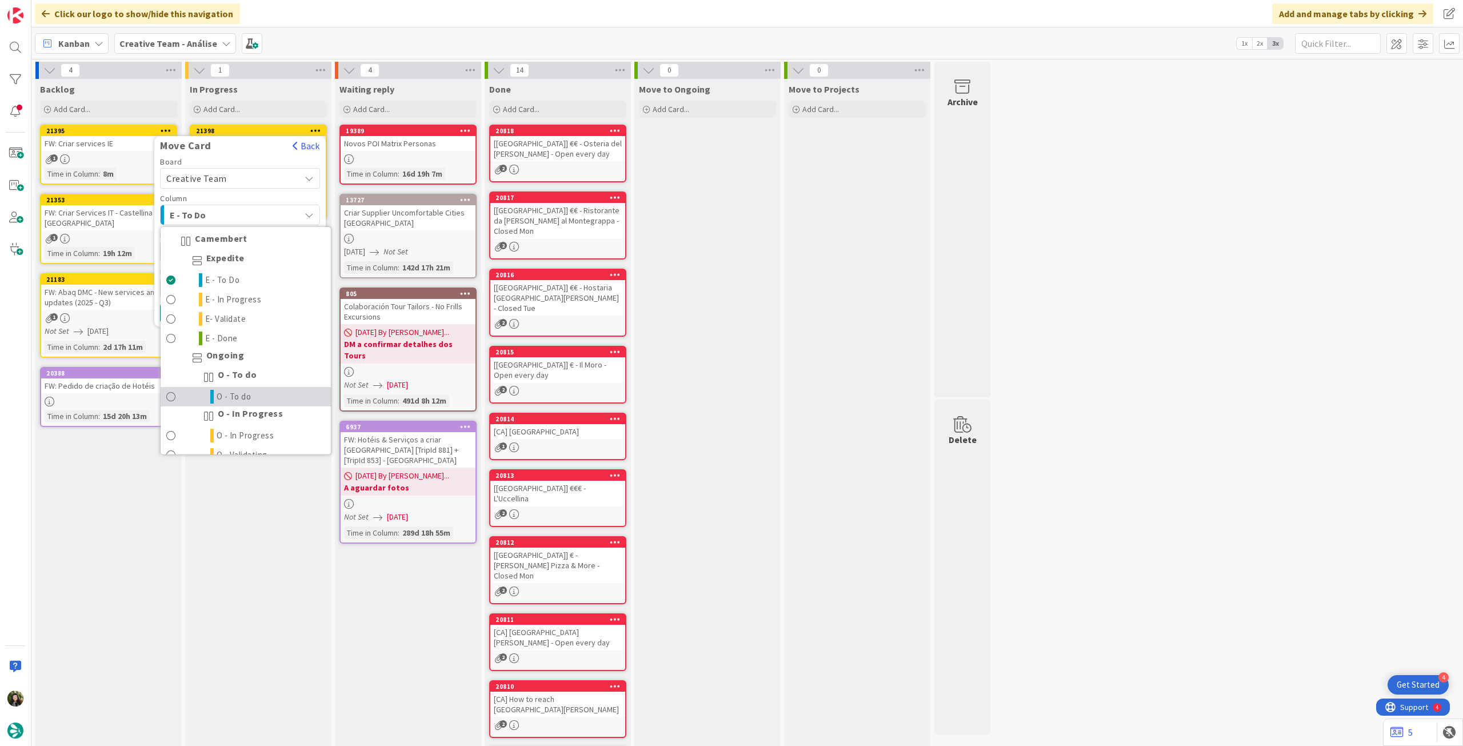
drag, startPoint x: 258, startPoint y: 398, endPoint x: 249, endPoint y: 330, distance: 68.6
click at [258, 398] on link "O - To do" at bounding box center [246, 396] width 170 height 19
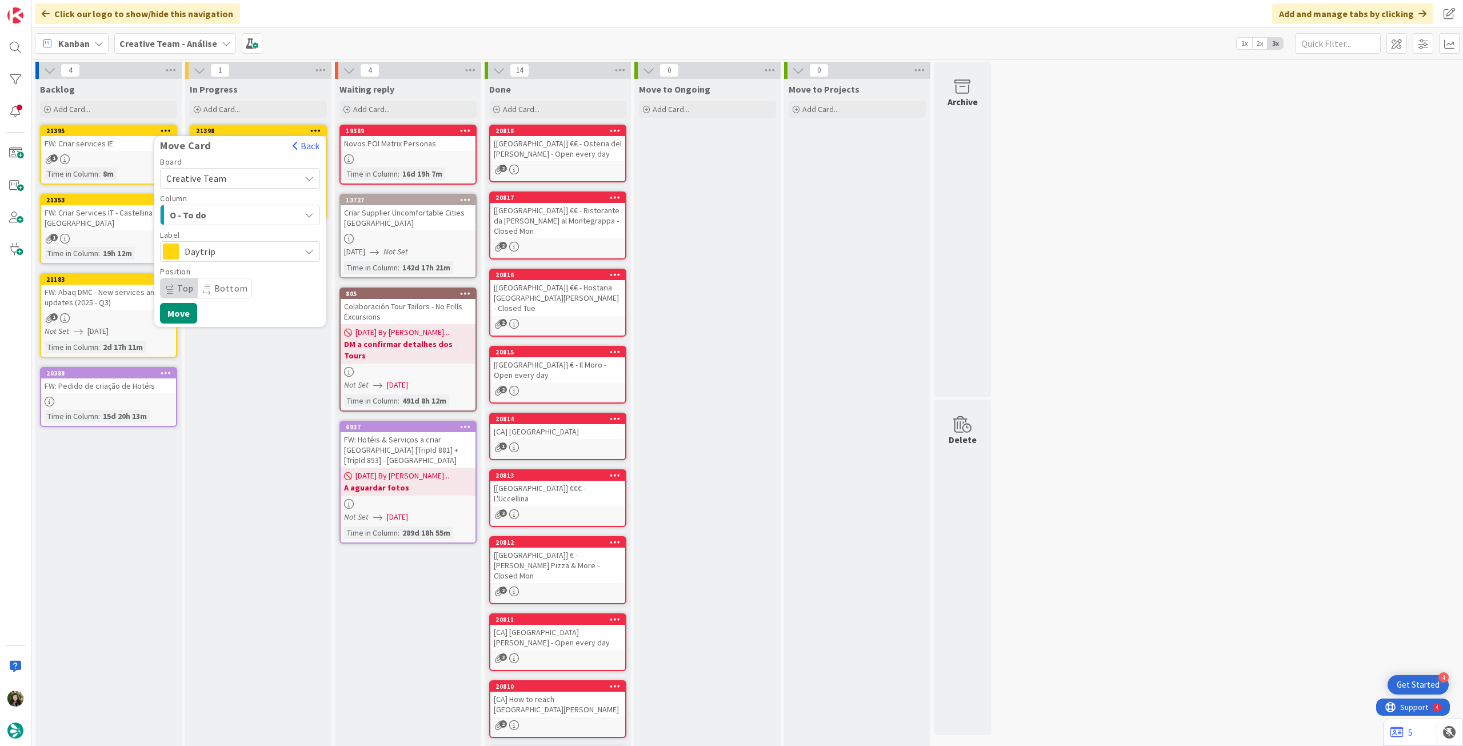
drag, startPoint x: 246, startPoint y: 250, endPoint x: 246, endPoint y: 261, distance: 11.4
click at [246, 250] on span "Daytrip" at bounding box center [240, 251] width 110 height 16
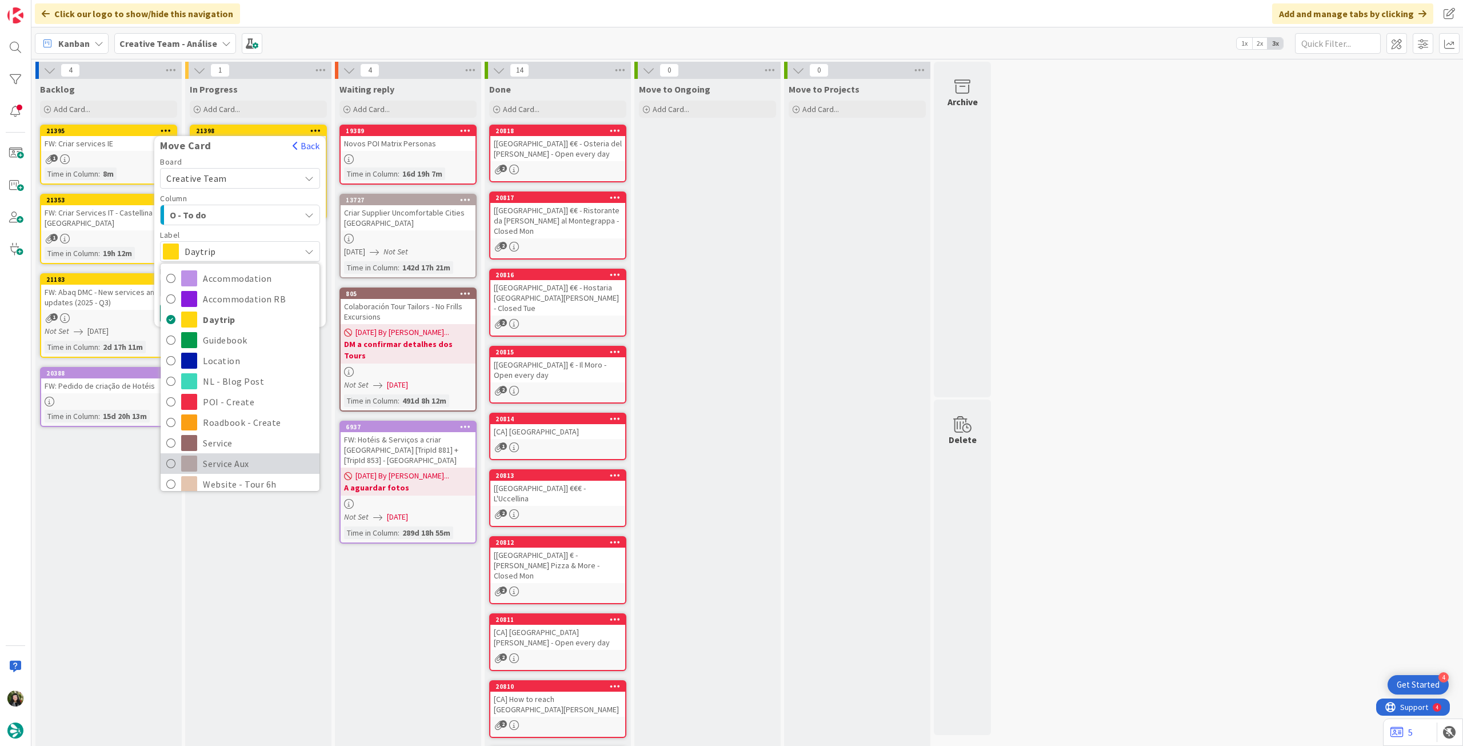
click at [240, 455] on span "Service Aux" at bounding box center [258, 463] width 111 height 17
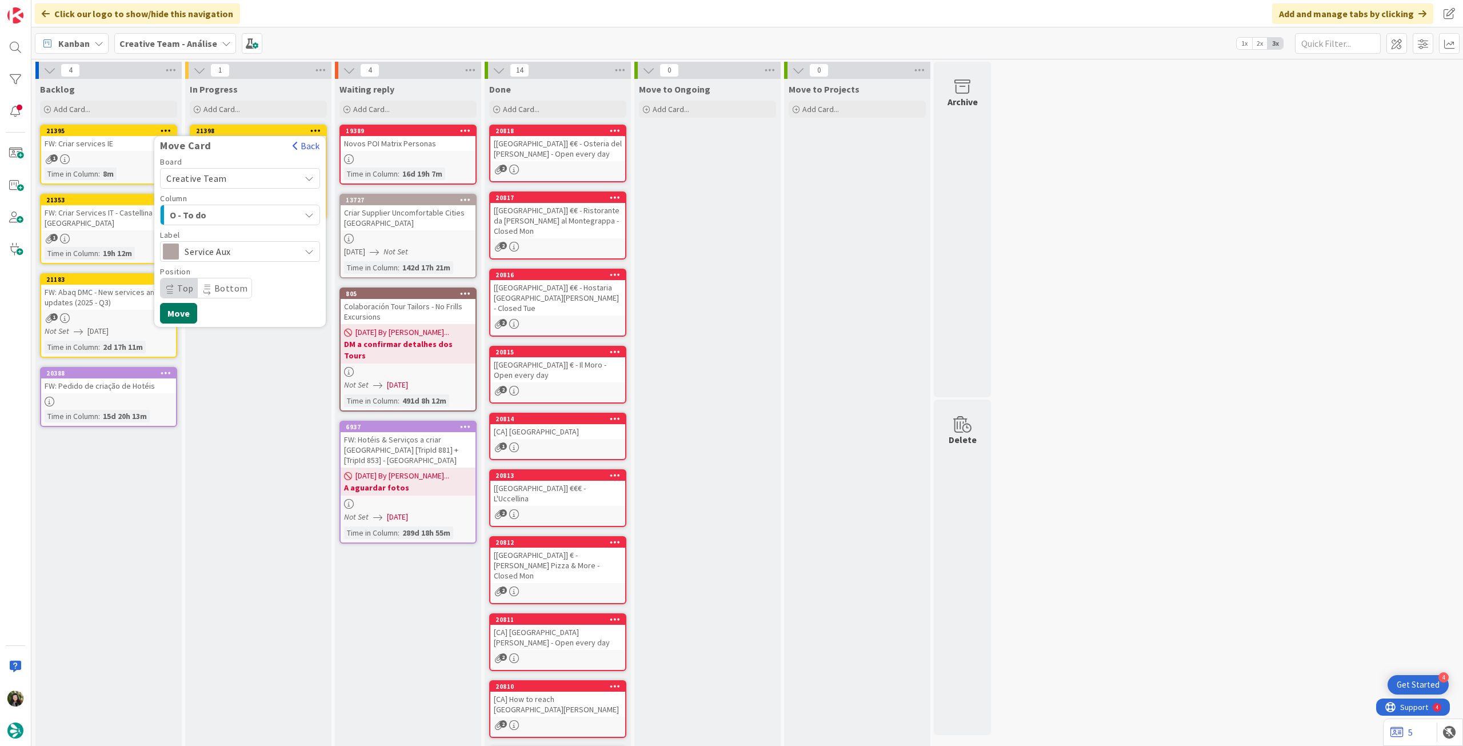
click at [182, 311] on button "Move" at bounding box center [178, 313] width 37 height 21
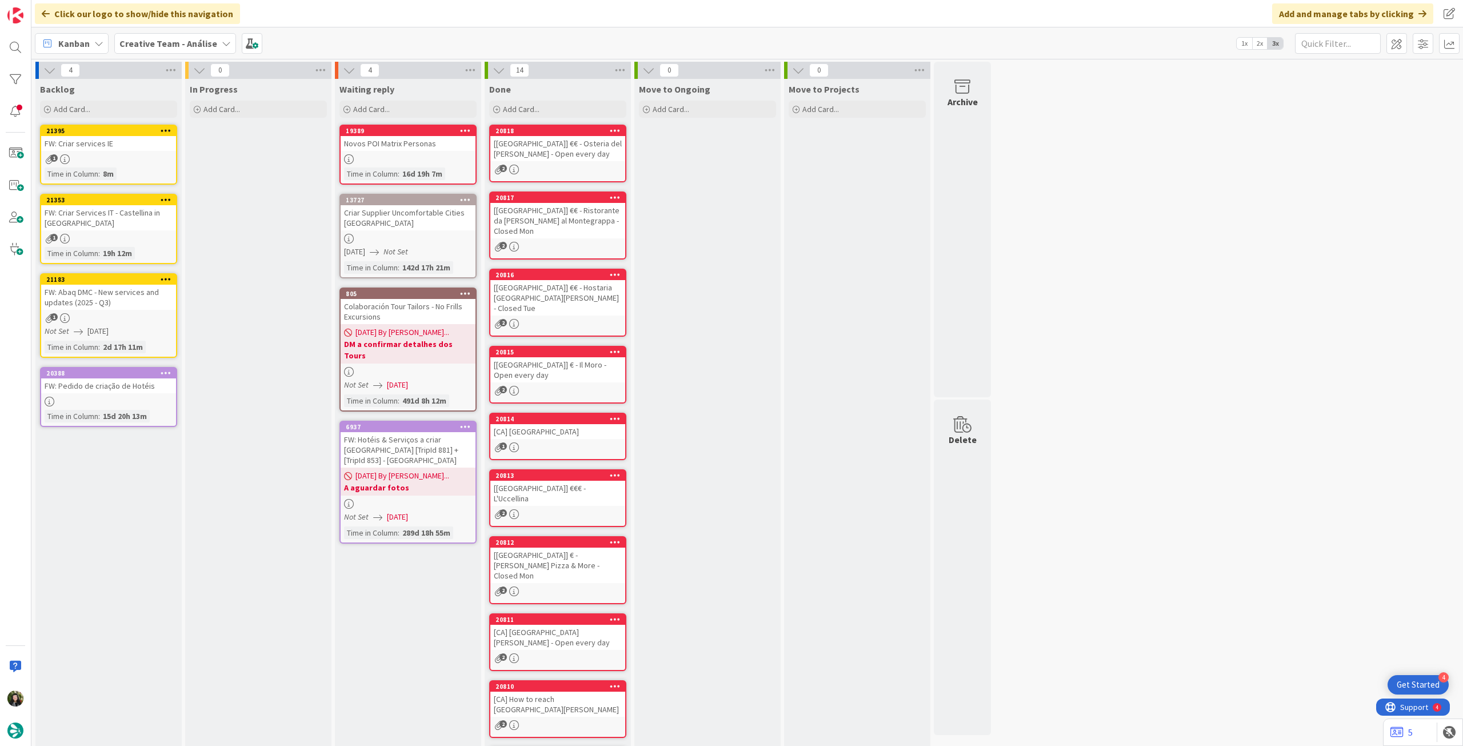
drag, startPoint x: 172, startPoint y: 49, endPoint x: 175, endPoint y: 61, distance: 13.0
click at [172, 48] on b "Creative Team - Análise" at bounding box center [168, 43] width 98 height 11
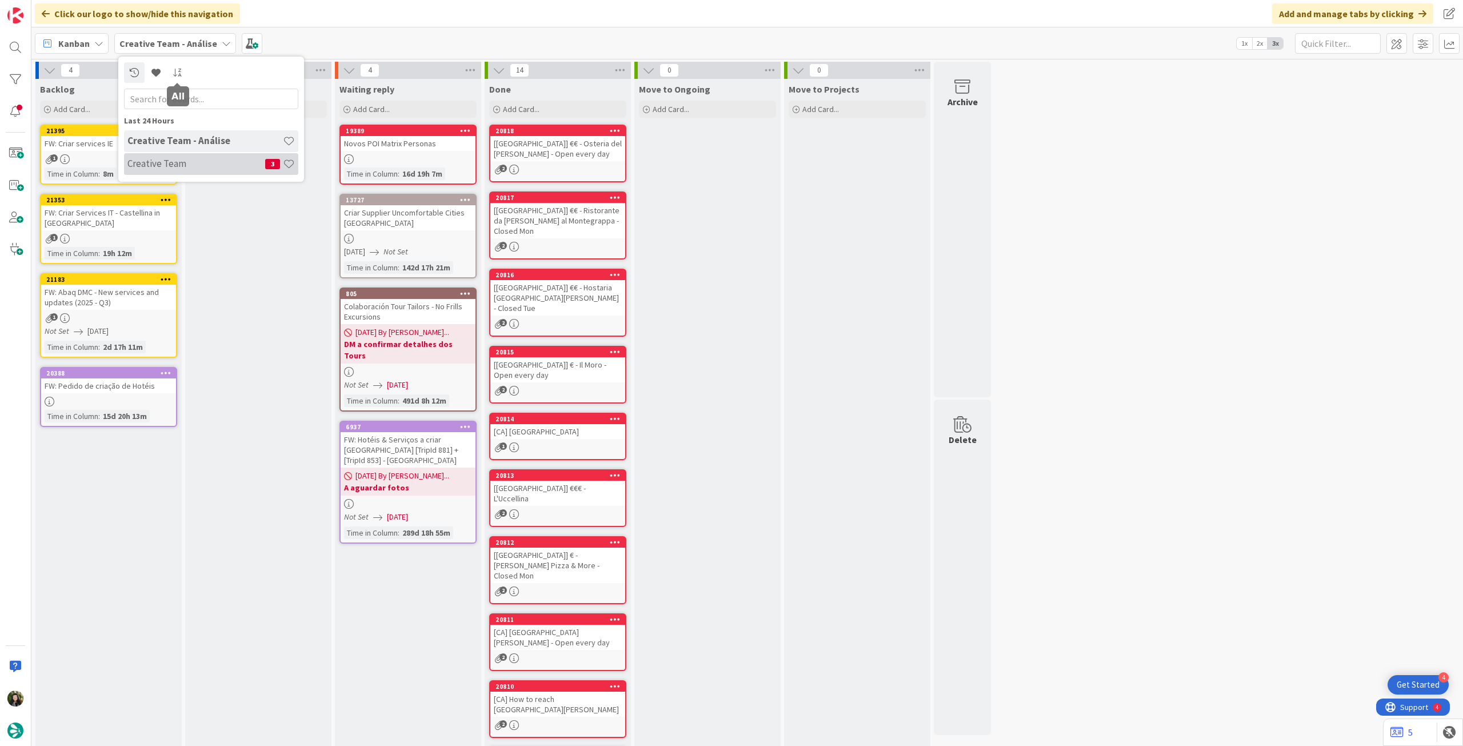
click at [189, 168] on h4 "Creative Team" at bounding box center [196, 163] width 138 height 11
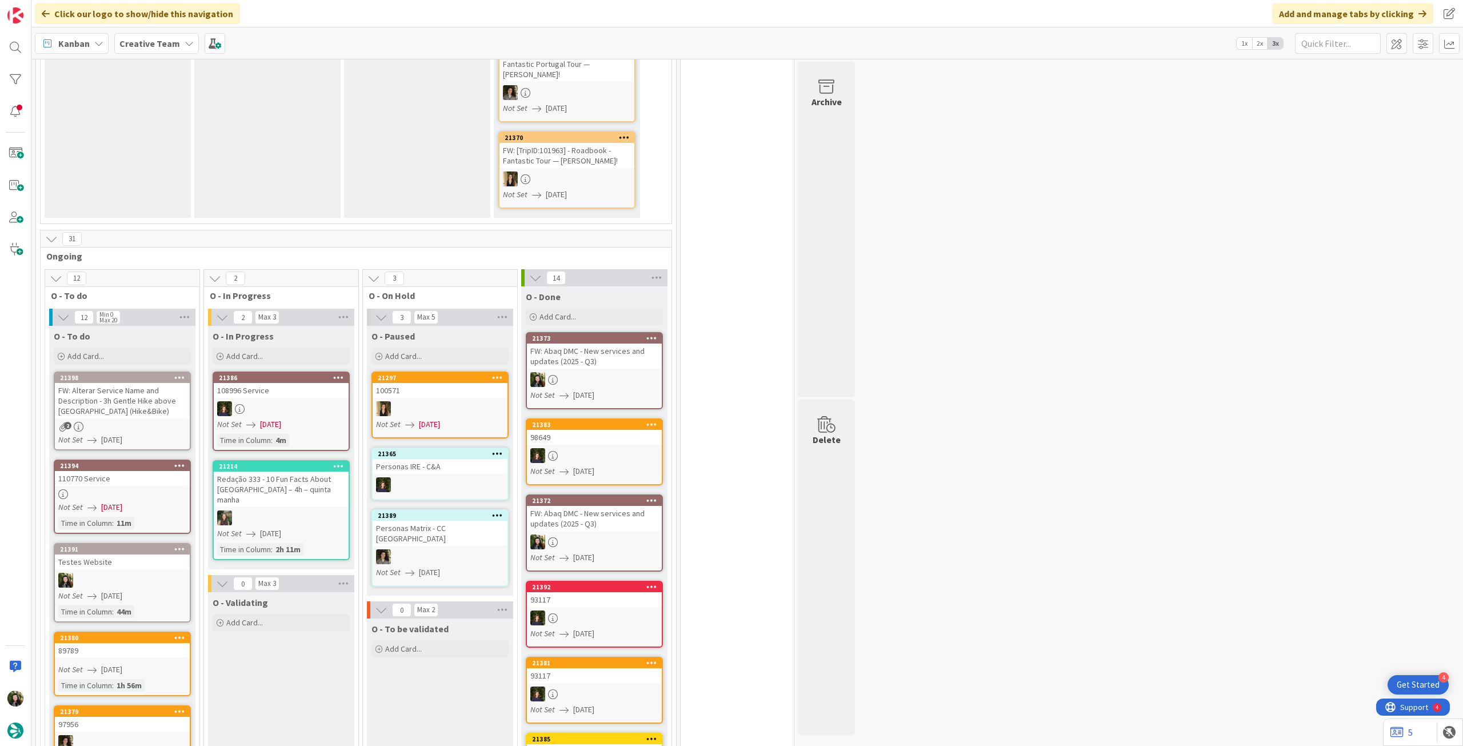
click at [132, 398] on div "FW: Alterar Service Name and Description - 3h Gentle Hike above [GEOGRAPHIC_DAT…" at bounding box center [122, 400] width 135 height 35
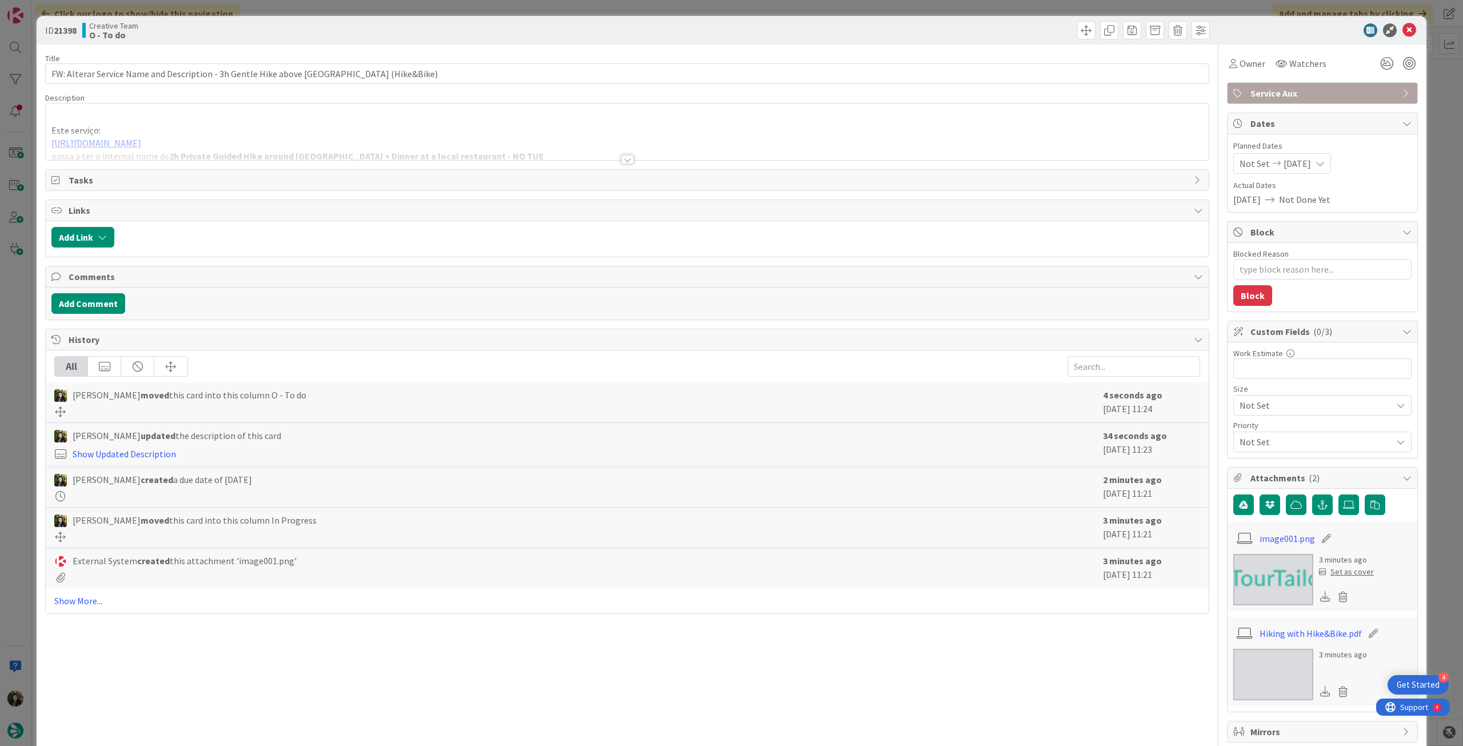
click at [461, 147] on div at bounding box center [627, 145] width 1163 height 29
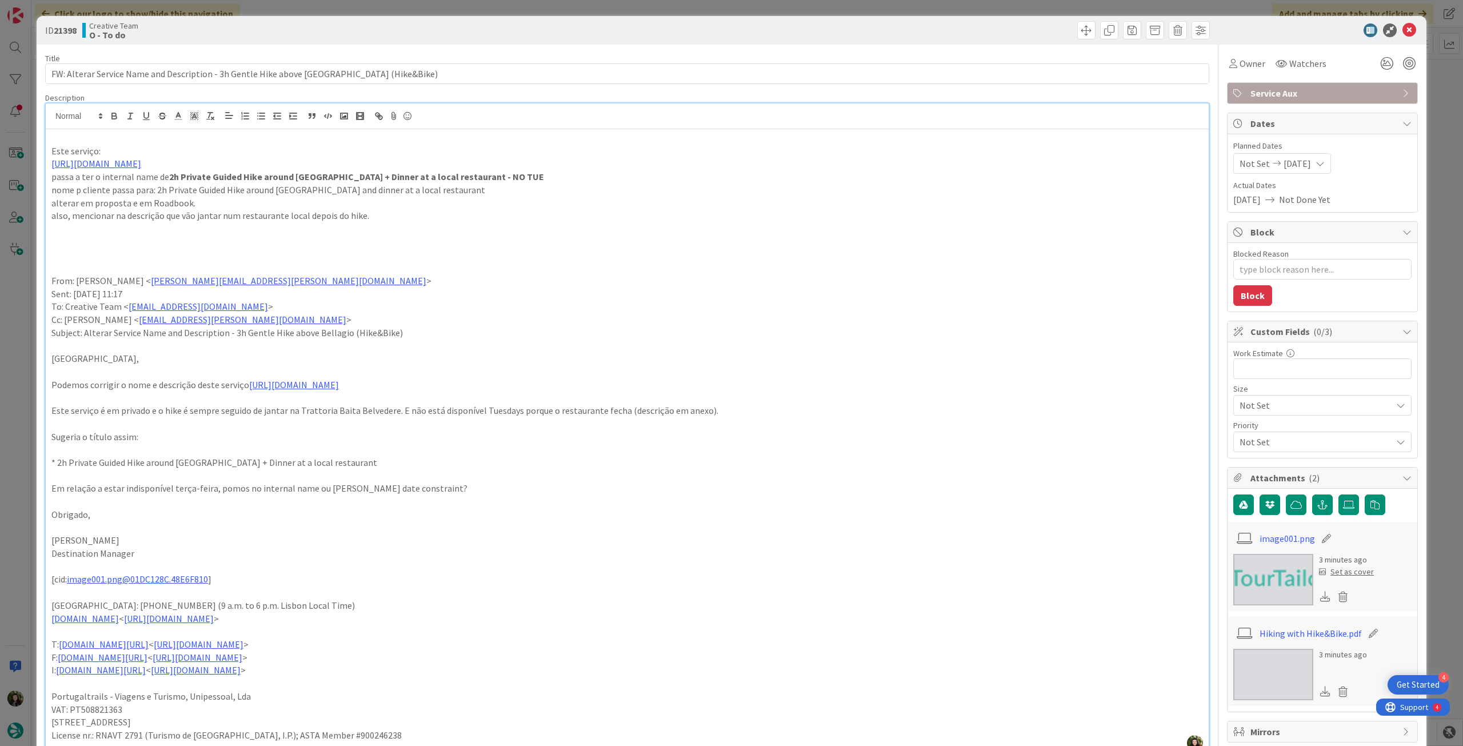
click at [141, 265] on p at bounding box center [626, 267] width 1151 height 13
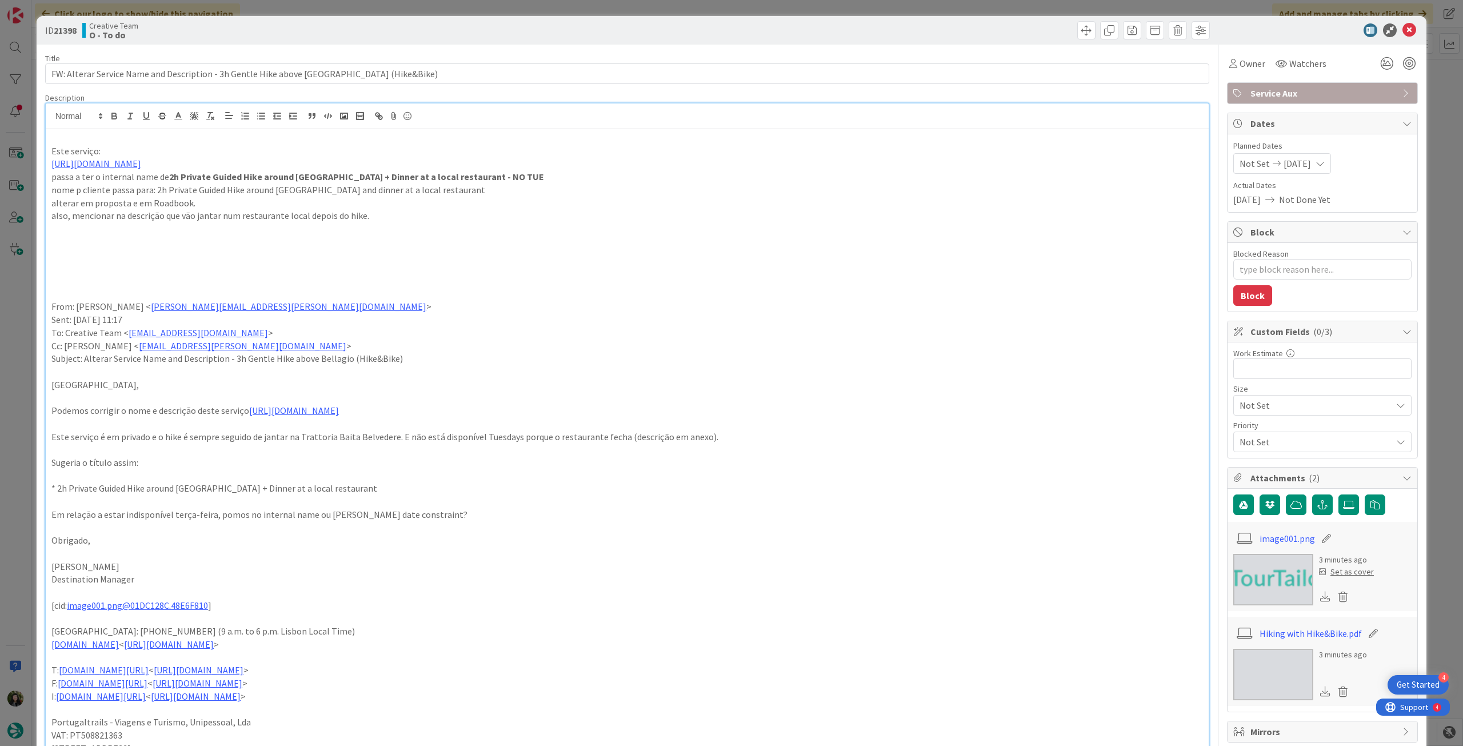
click at [621, 243] on p at bounding box center [626, 241] width 1151 height 13
click at [372, 418] on p at bounding box center [626, 423] width 1151 height 13
click at [339, 411] on link "https://appweb.tourtailors.com/APPComercial/Library/CreateOrUpdateService/2520" at bounding box center [294, 410] width 90 height 11
click at [413, 433] on link "https://appweb.tourtailors.com/APPComercial/Library/CreateOrUpdateService/2520" at bounding box center [377, 432] width 78 height 15
click at [1403, 29] on icon at bounding box center [1409, 30] width 14 height 14
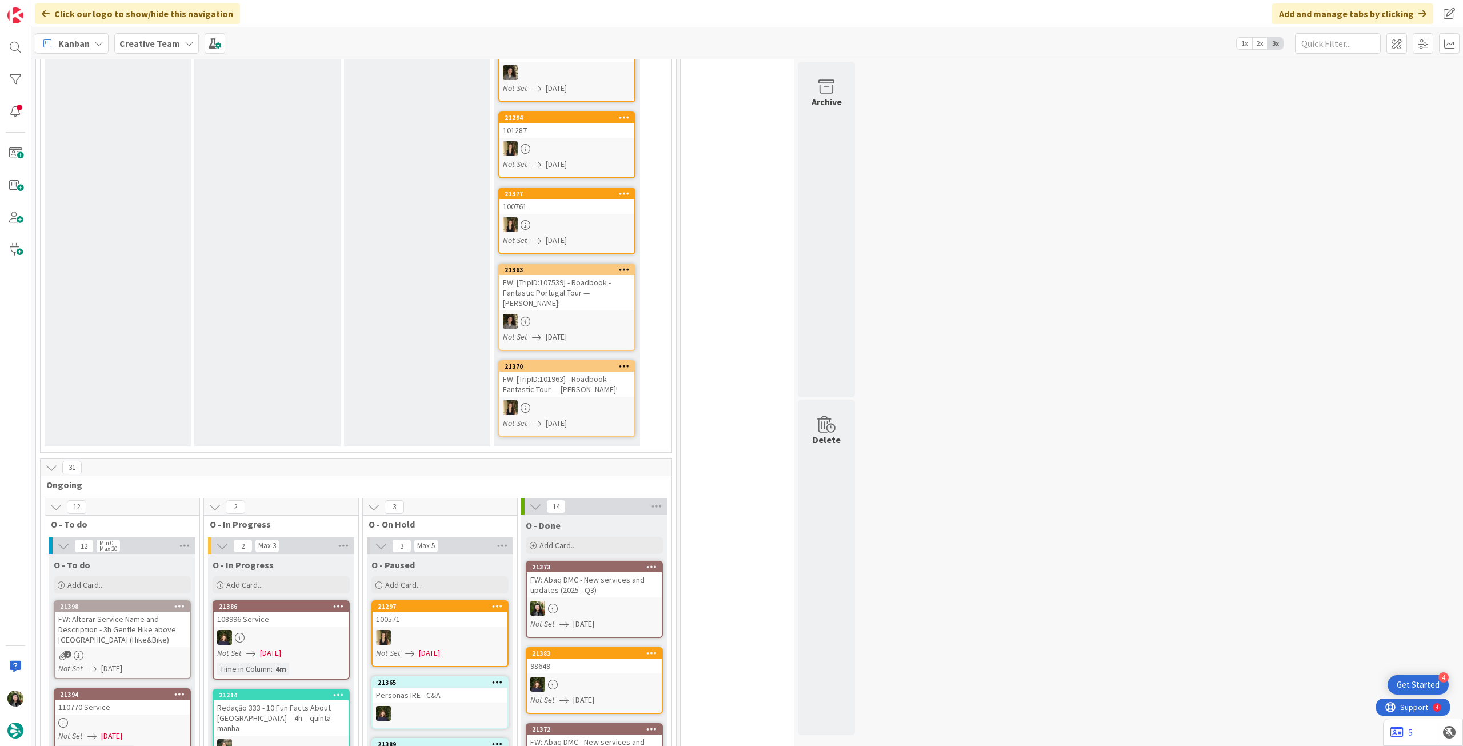
scroll to position [762, 0]
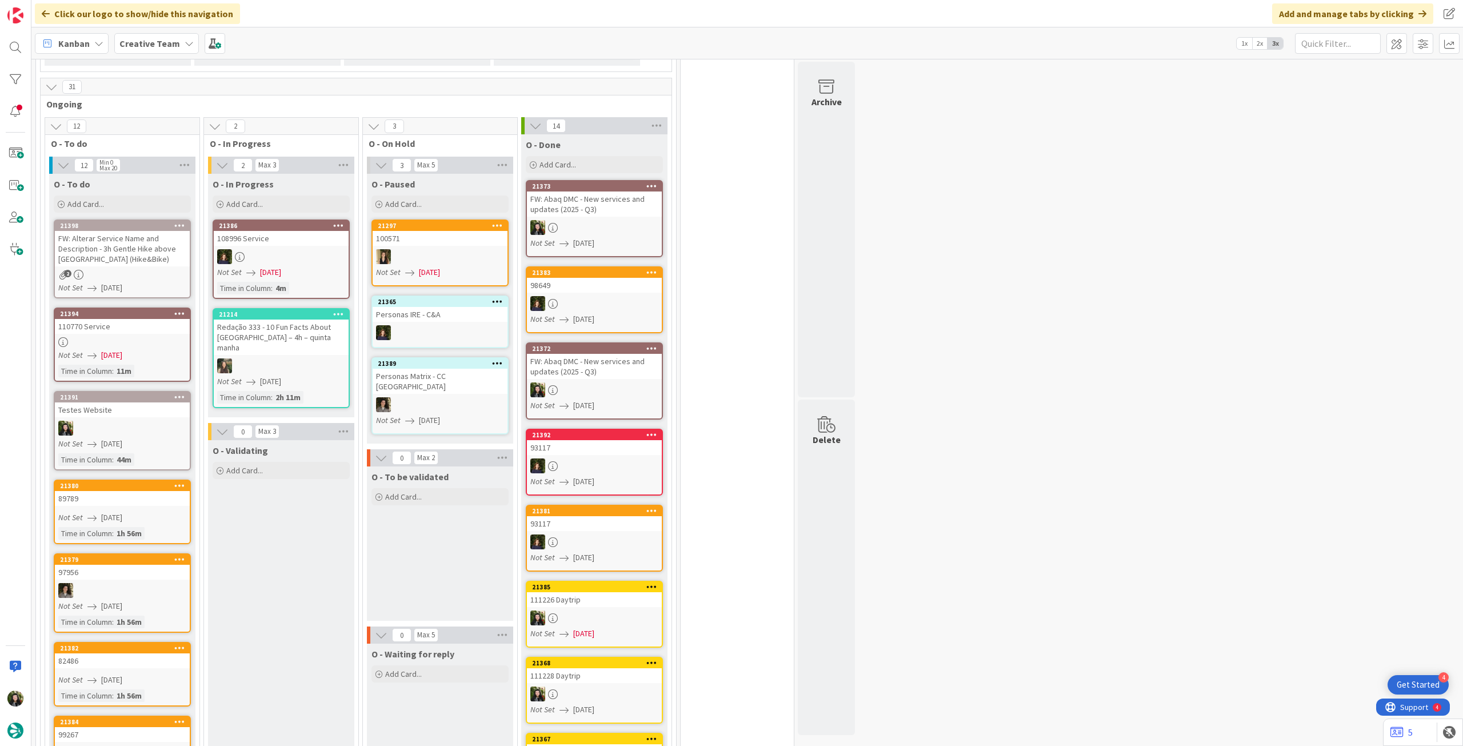
click at [137, 270] on div "2" at bounding box center [122, 275] width 135 height 10
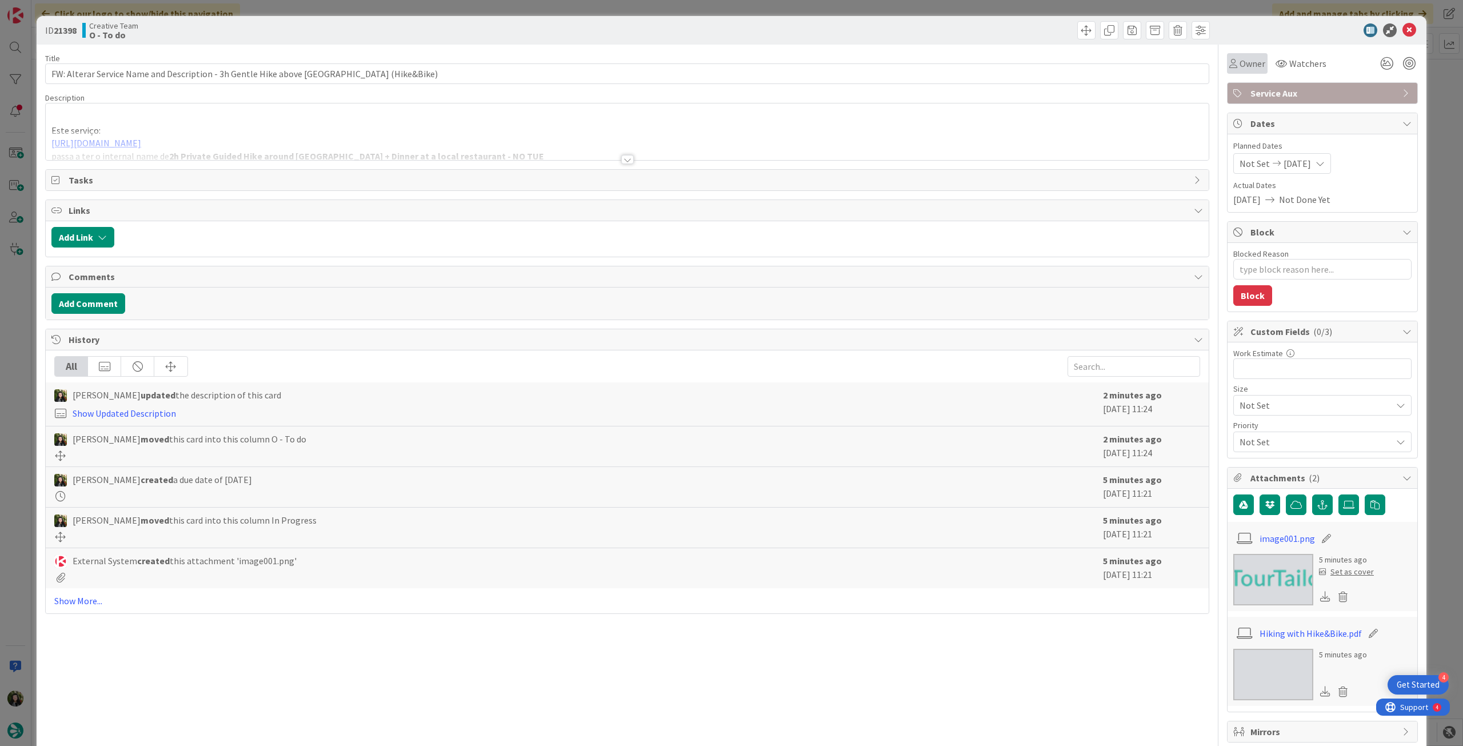
click at [1235, 73] on div "Owner" at bounding box center [1247, 63] width 41 height 21
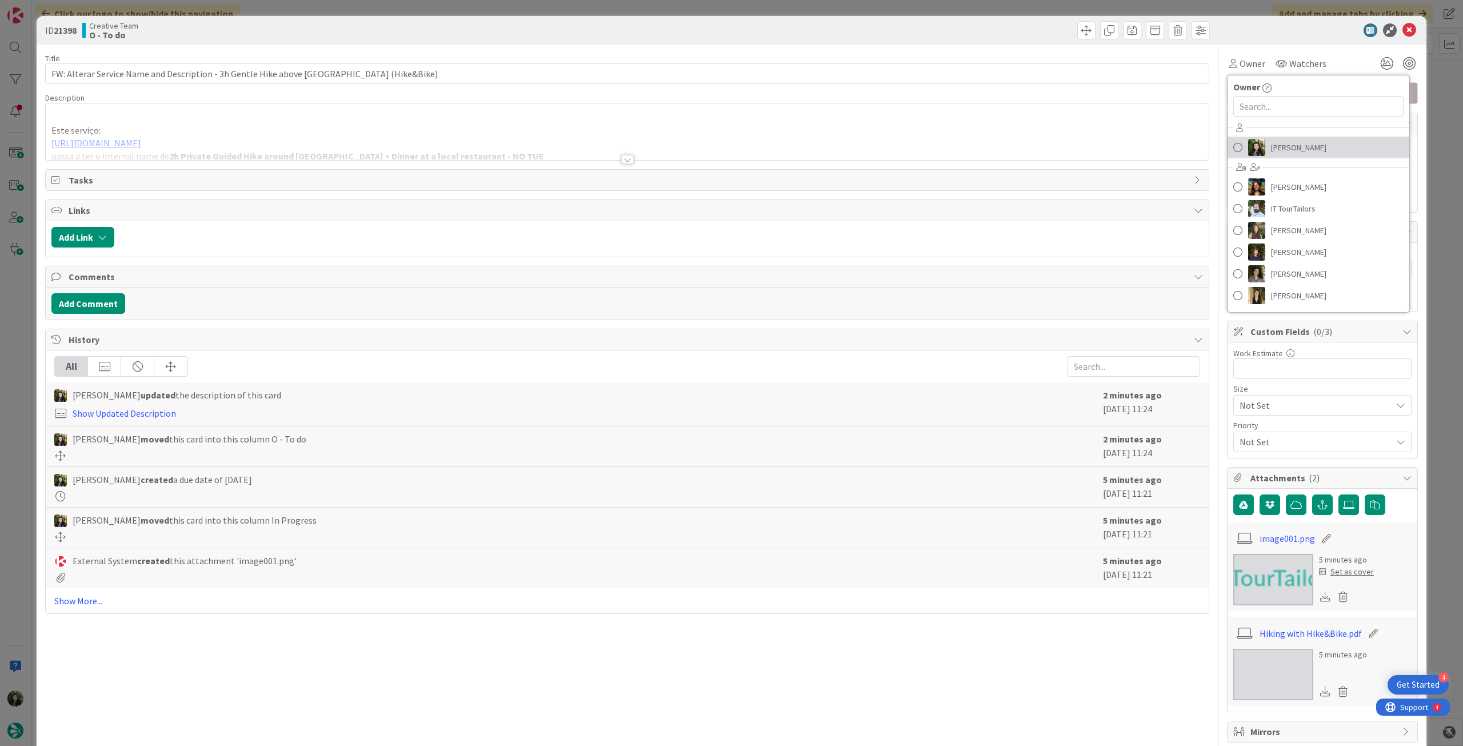
drag, startPoint x: 1278, startPoint y: 147, endPoint x: 1308, endPoint y: 103, distance: 52.9
click at [1277, 147] on span "[PERSON_NAME]" at bounding box center [1298, 147] width 55 height 17
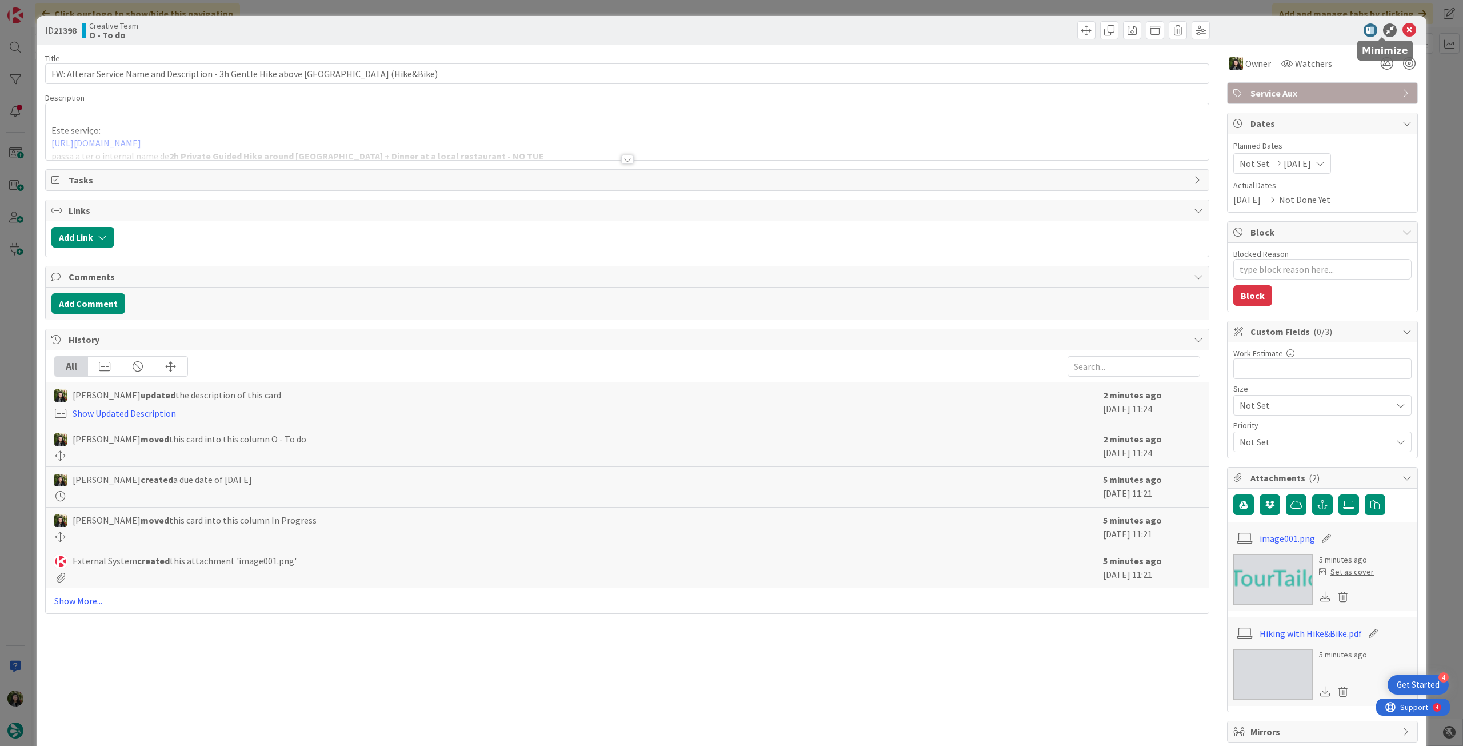
type textarea "x"
click at [1405, 27] on icon at bounding box center [1409, 30] width 14 height 14
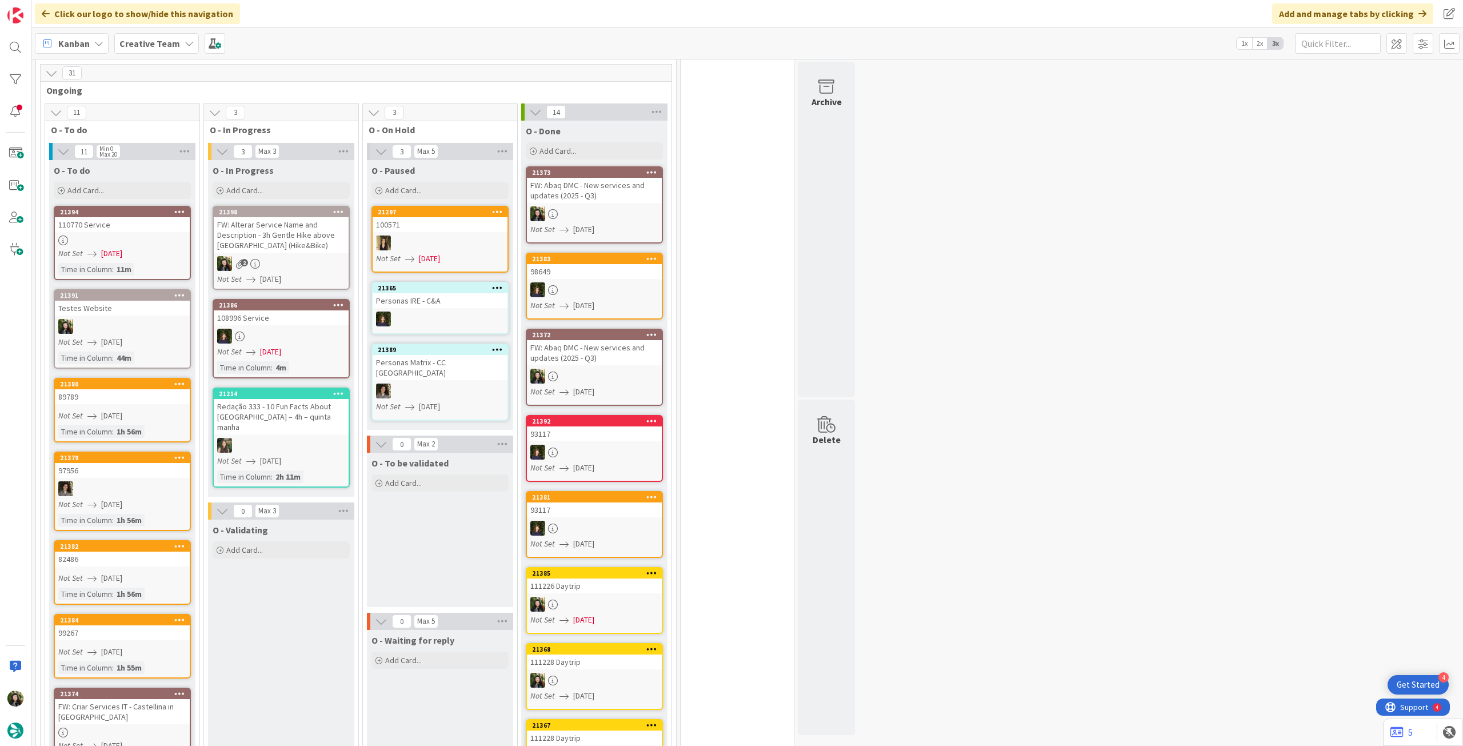
scroll to position [686, 0]
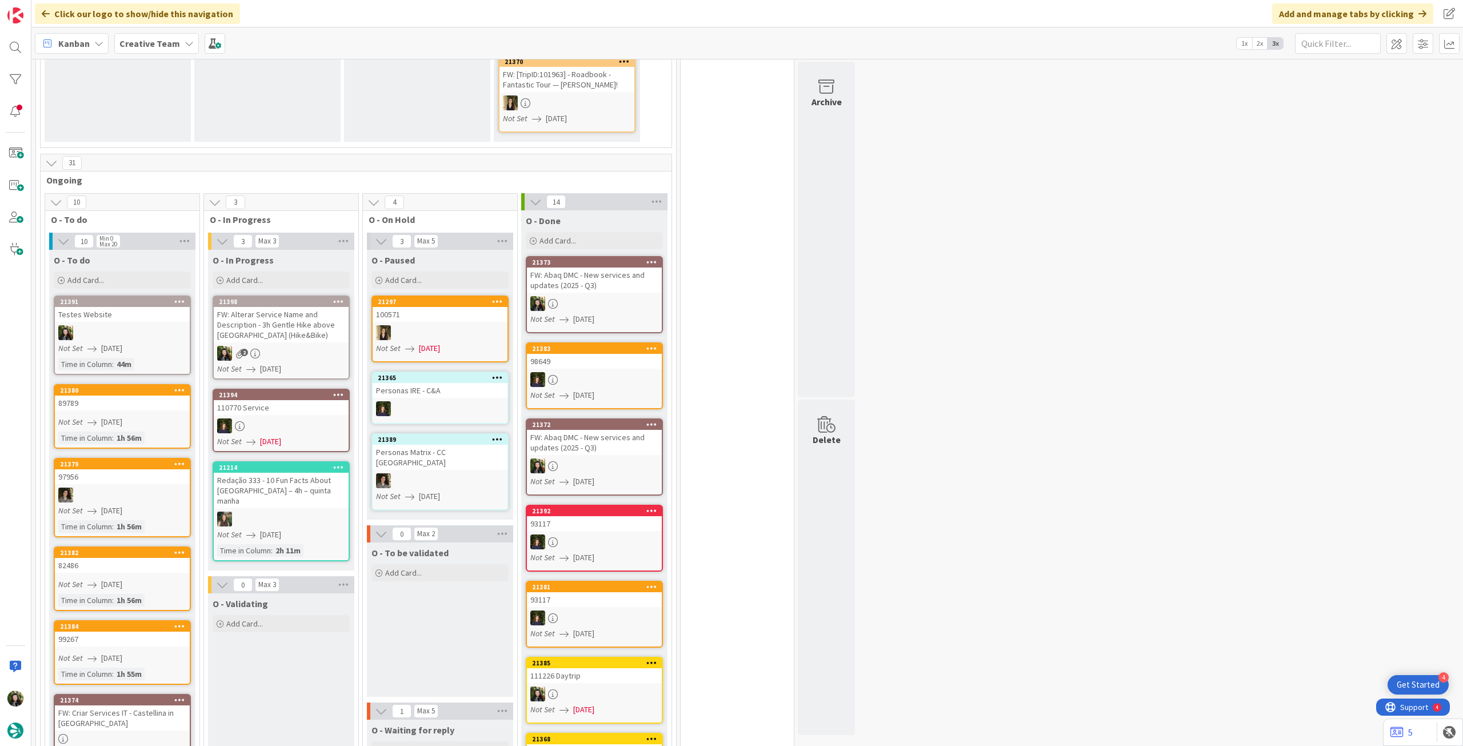
click at [311, 317] on div "FW: Alterar Service Name and Description - 3h Gentle Hike above [GEOGRAPHIC_DAT…" at bounding box center [281, 324] width 135 height 35
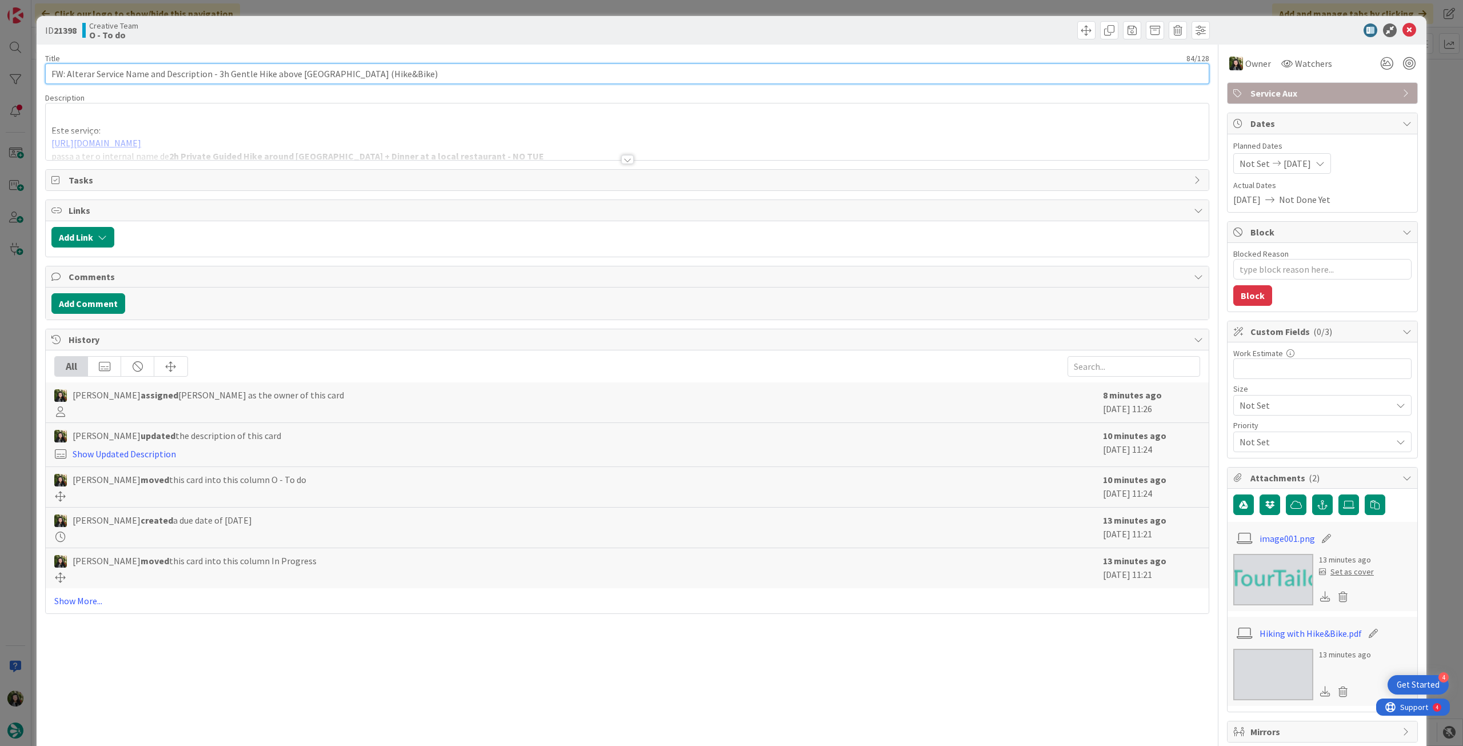
click at [138, 80] on input "FW: Alterar Service Name and Description - 3h Gentle Hike above [GEOGRAPHIC_DAT…" at bounding box center [627, 73] width 1164 height 21
click at [170, 156] on div at bounding box center [627, 145] width 1163 height 29
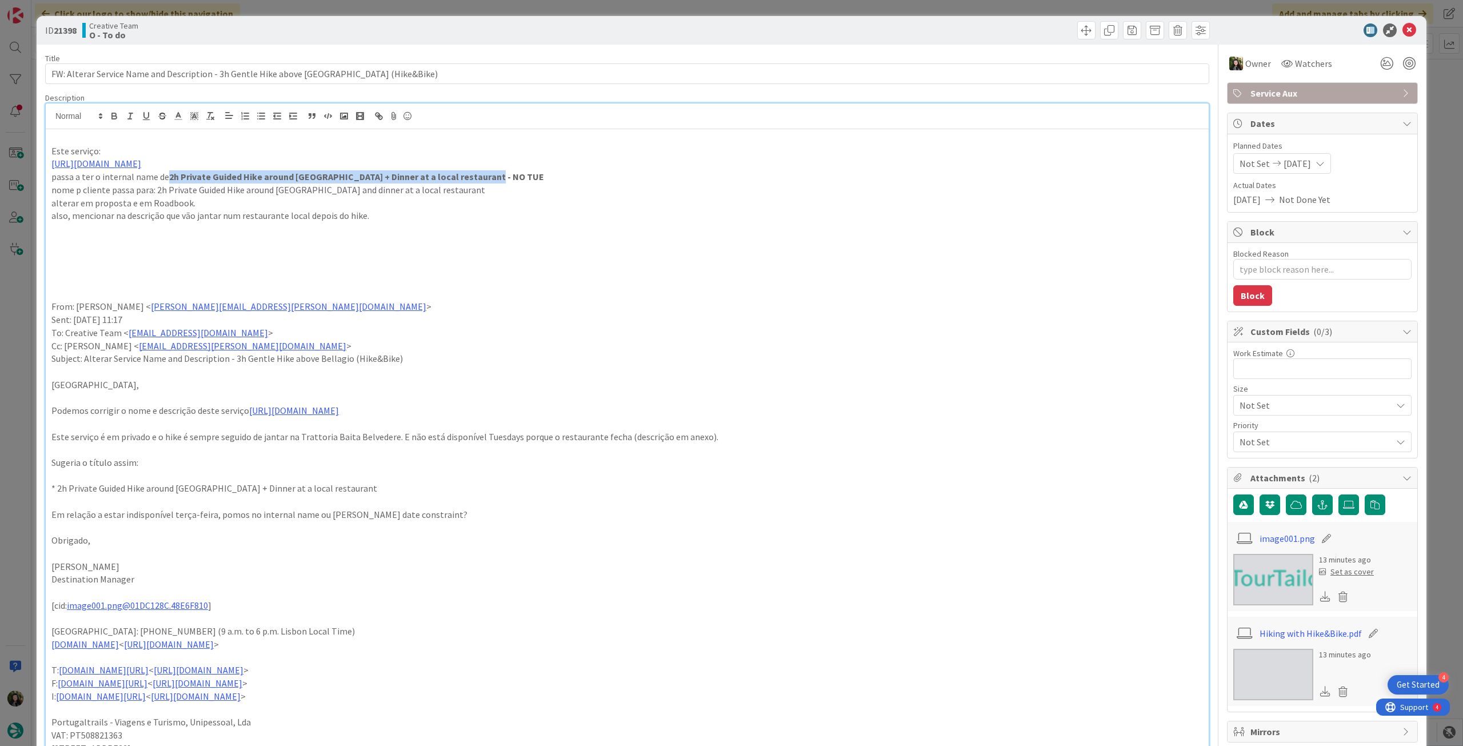
drag, startPoint x: 167, startPoint y: 176, endPoint x: 506, endPoint y: 150, distance: 339.8
click at [503, 176] on p "passa a ter o internal name de 2h Private Guided Hike around Bellagio + Dinner …" at bounding box center [626, 176] width 1151 height 13
copy strong "2h Private Guided Hike around Bellagio + Dinner at a local restaurant - NO TUE"
drag, startPoint x: 184, startPoint y: 189, endPoint x: 406, endPoint y: 133, distance: 229.2
click at [430, 186] on p "nome p cliente passa para: 2h Private Guided Hike around Bellagio and dinner at…" at bounding box center [626, 189] width 1151 height 13
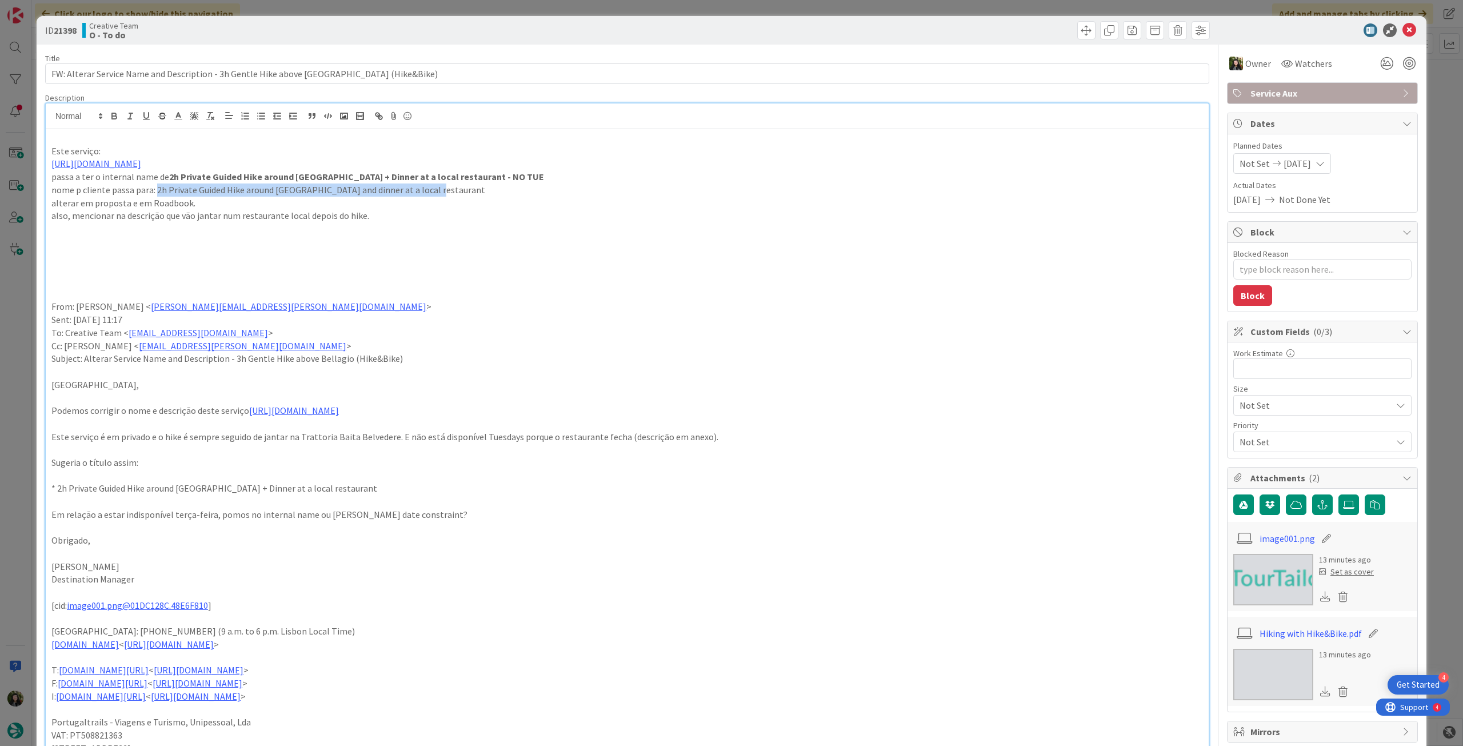
copy p "2h Private Guided Hike around Bellagio and dinner at a local restaurant"
click at [1405, 32] on icon at bounding box center [1409, 30] width 14 height 14
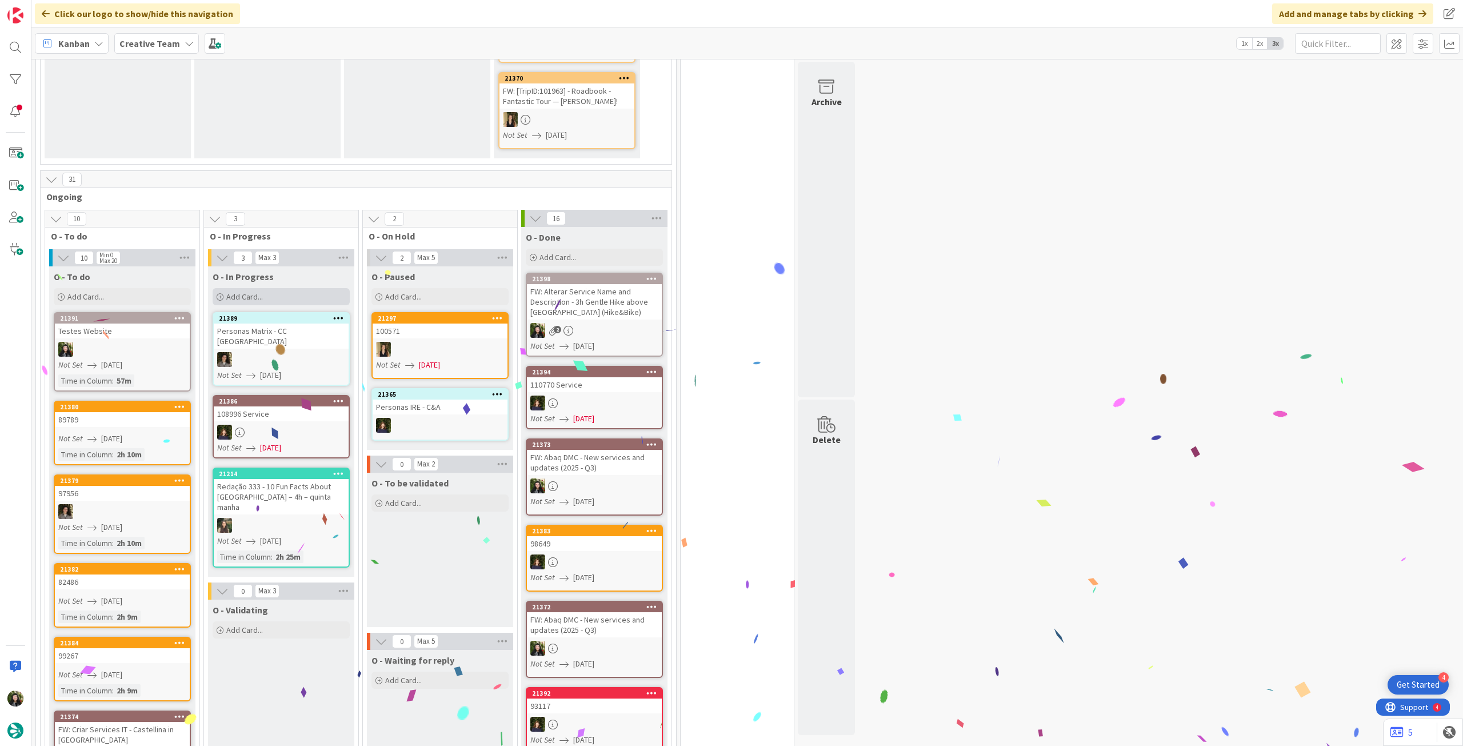
scroll to position [914, 0]
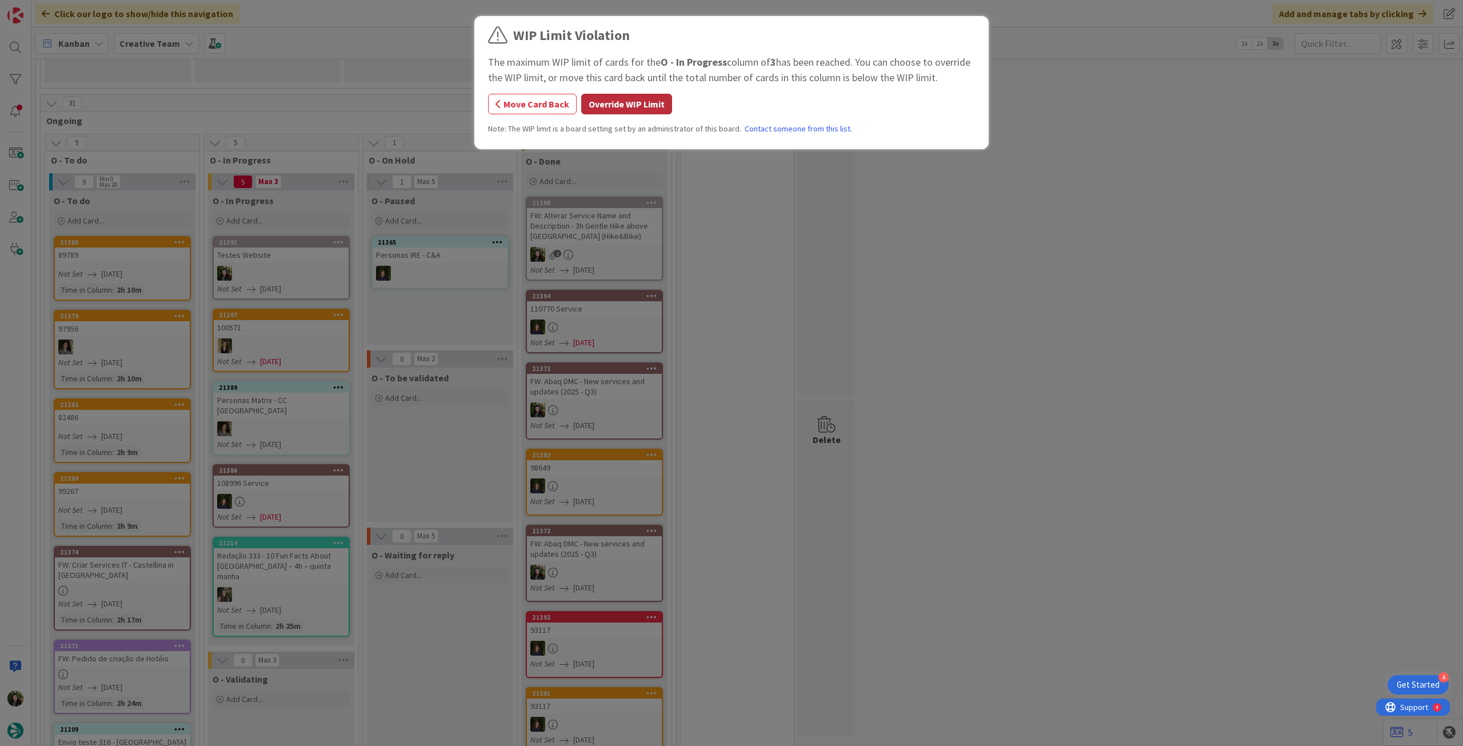
click at [626, 99] on button "Override WIP Limit" at bounding box center [626, 104] width 91 height 21
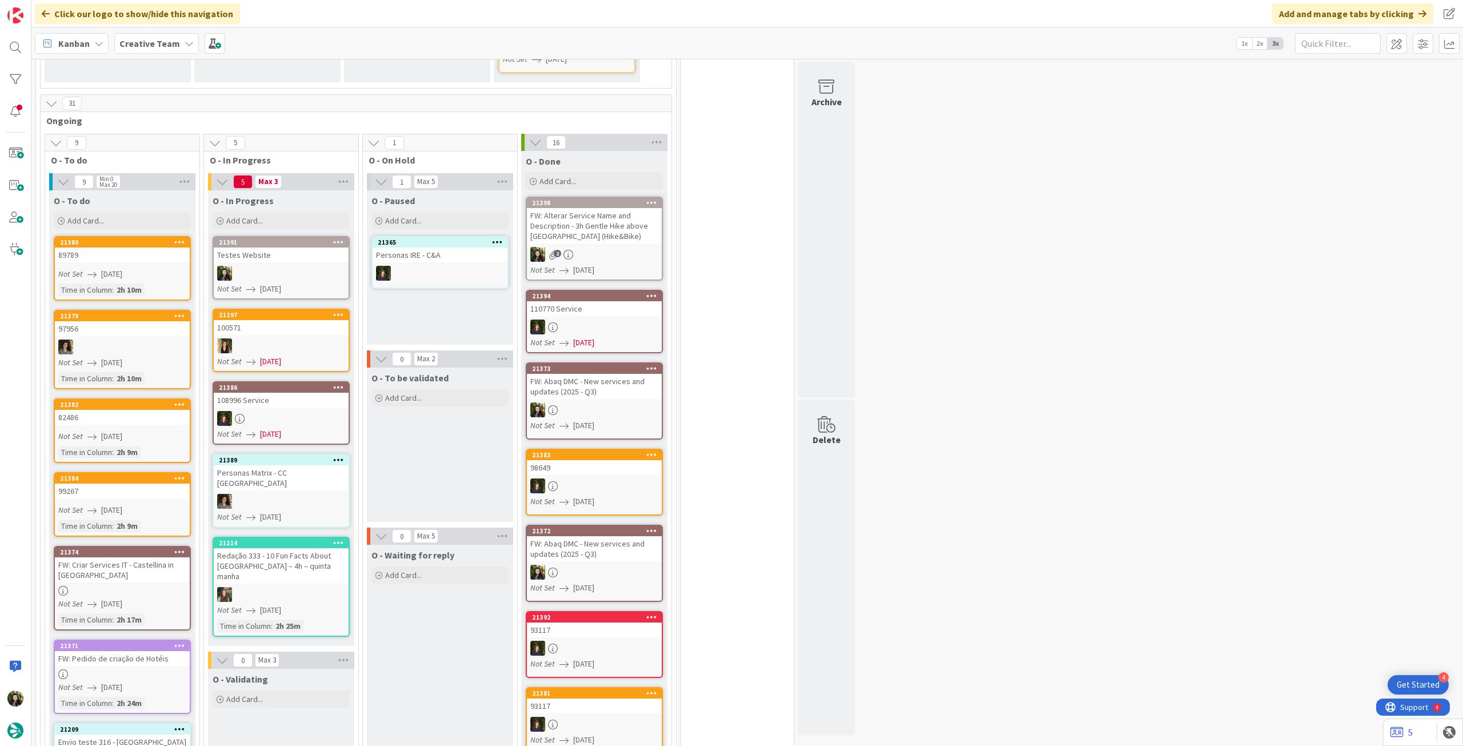
click at [237, 247] on div "Testes Website" at bounding box center [281, 254] width 135 height 15
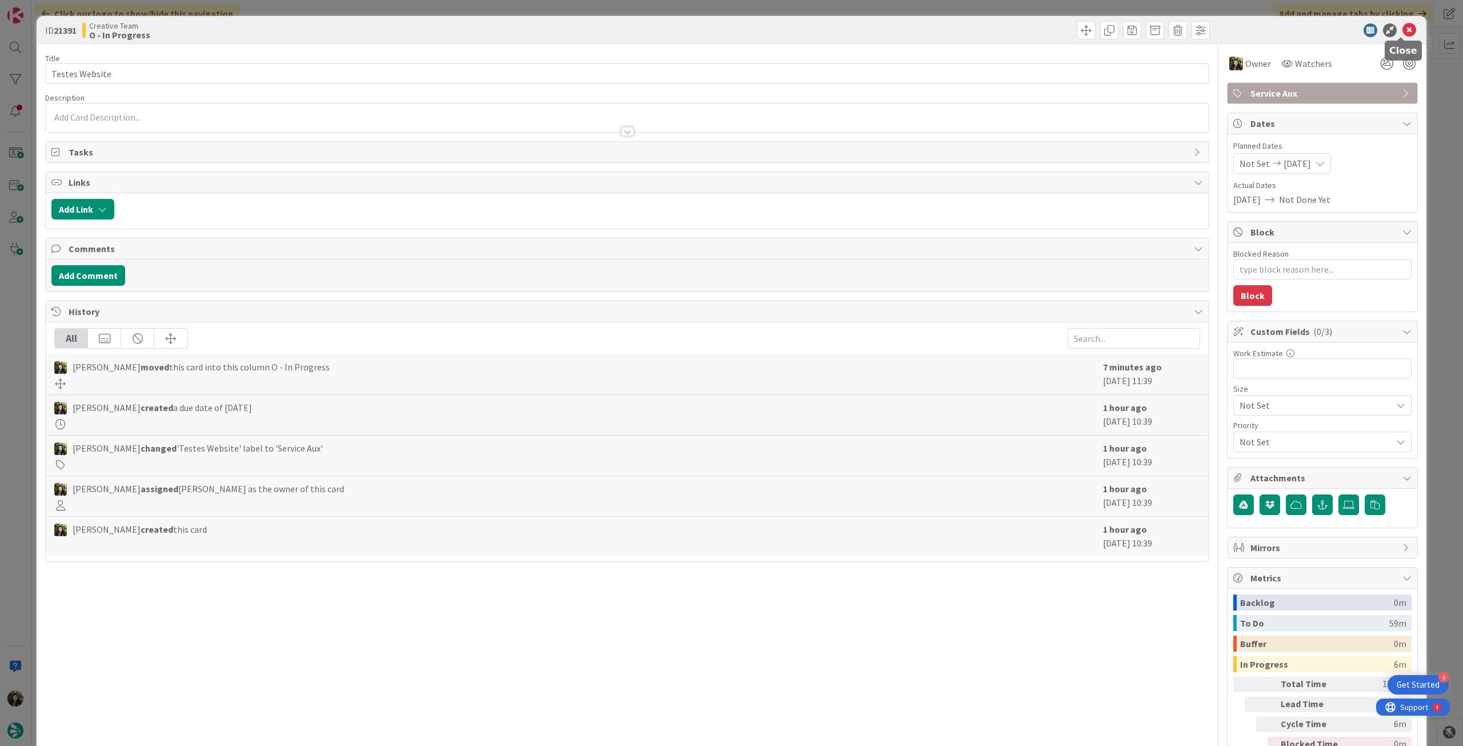
drag, startPoint x: 1395, startPoint y: 33, endPoint x: 1082, endPoint y: 139, distance: 330.7
click at [1402, 34] on icon at bounding box center [1409, 30] width 14 height 14
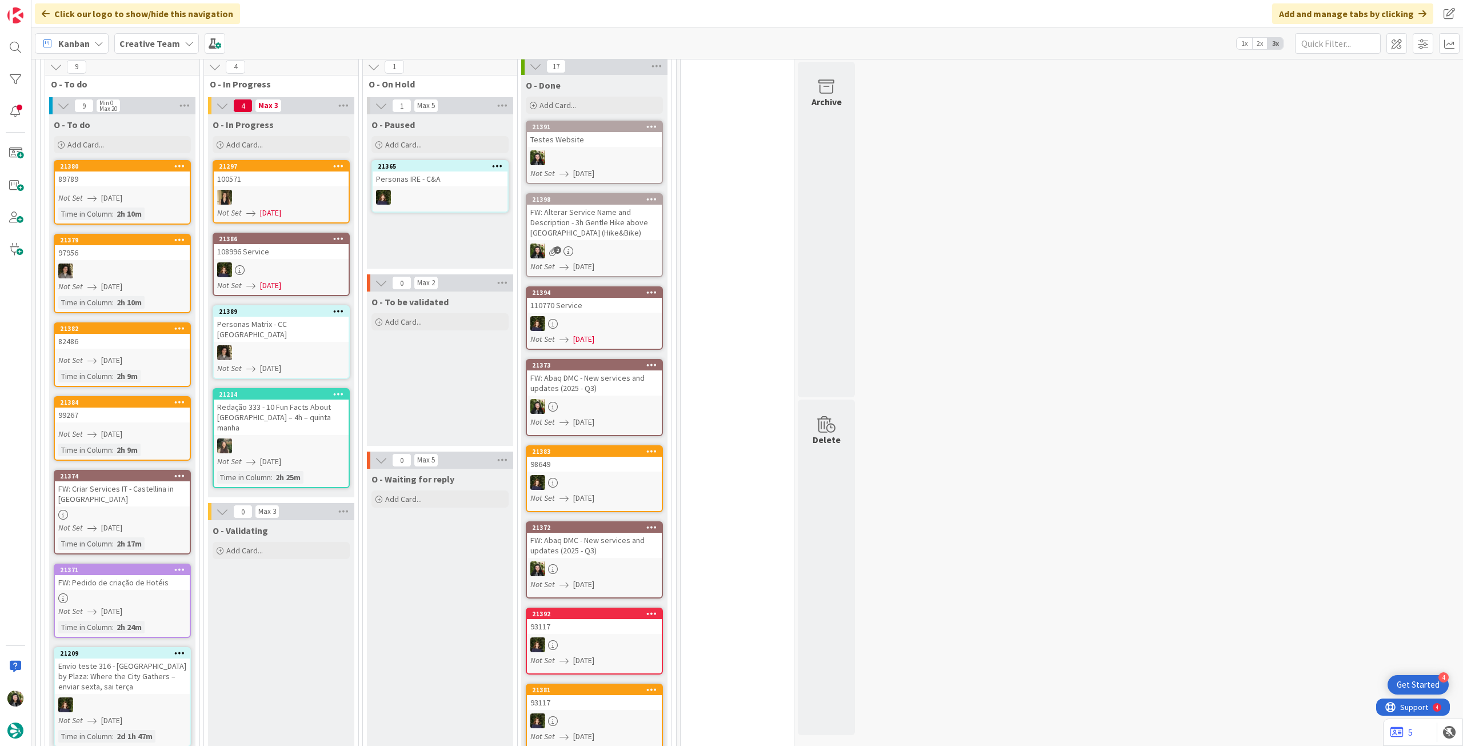
scroll to position [914, 0]
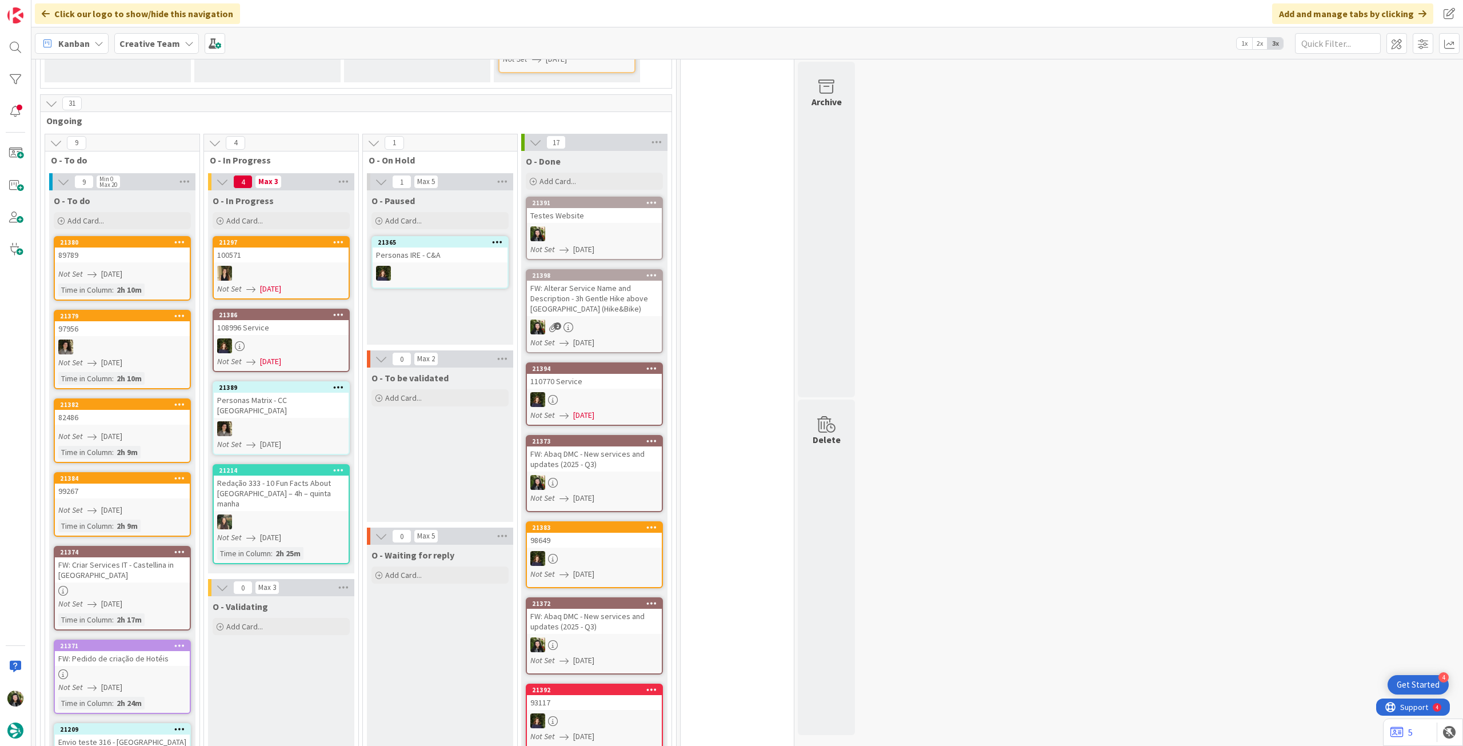
drag, startPoint x: 169, startPoint y: 51, endPoint x: 162, endPoint y: 59, distance: 10.5
click at [165, 52] on div "Creative Team" at bounding box center [156, 43] width 85 height 21
click at [169, 162] on h4 "Creative Team - Análise" at bounding box center [204, 163] width 155 height 11
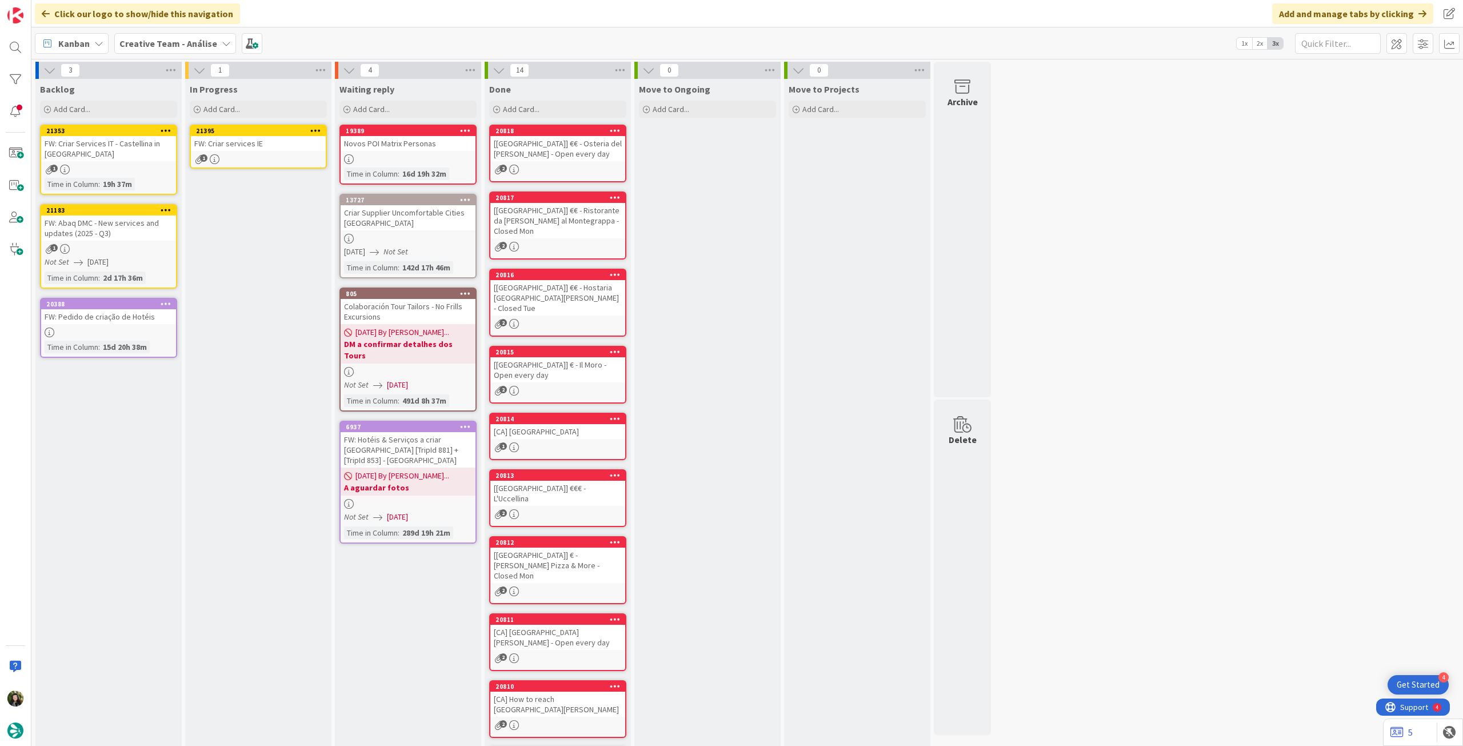
drag, startPoint x: 130, startPoint y: 158, endPoint x: 135, endPoint y: 158, distance: 5.7
click at [247, 160] on div "1" at bounding box center [258, 159] width 135 height 10
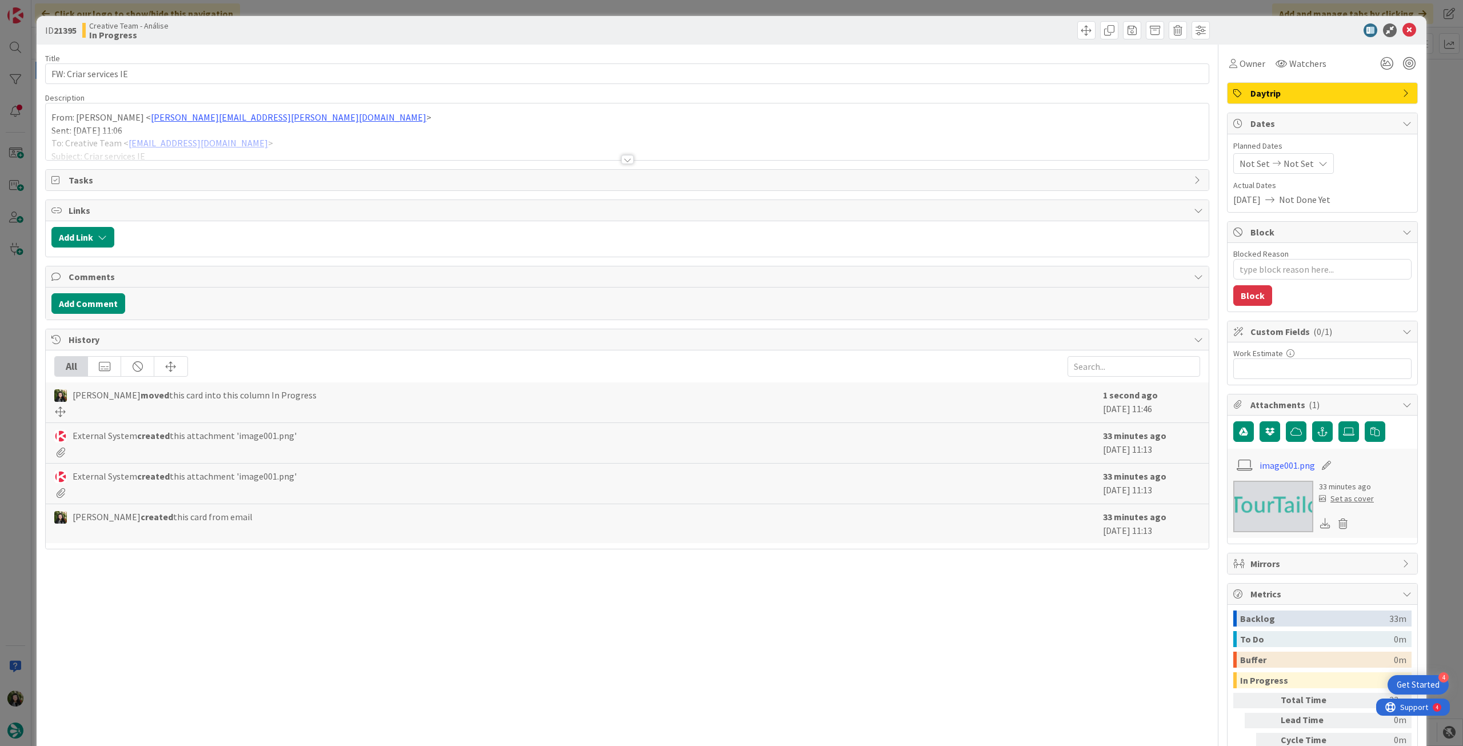
click at [225, 135] on div at bounding box center [627, 145] width 1163 height 29
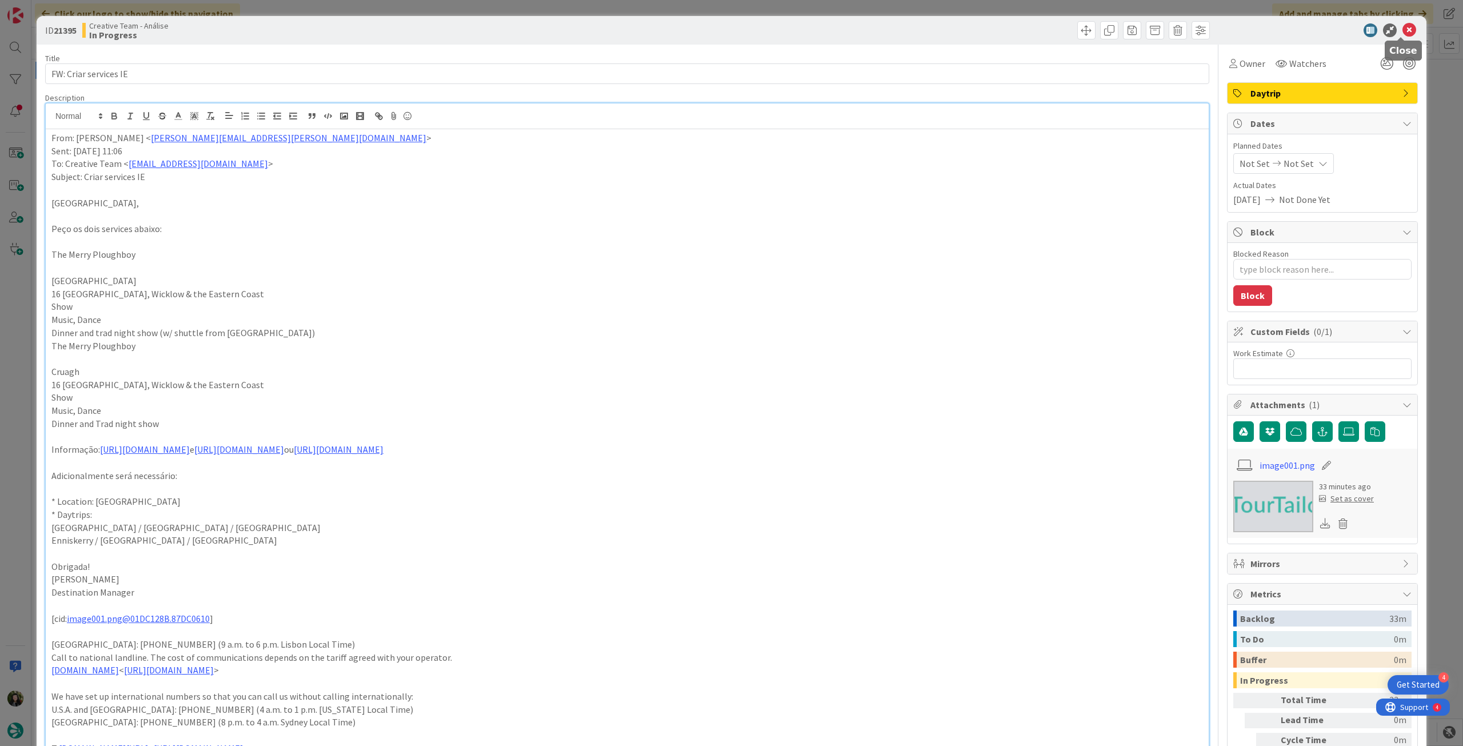
click at [1405, 31] on icon at bounding box center [1409, 30] width 14 height 14
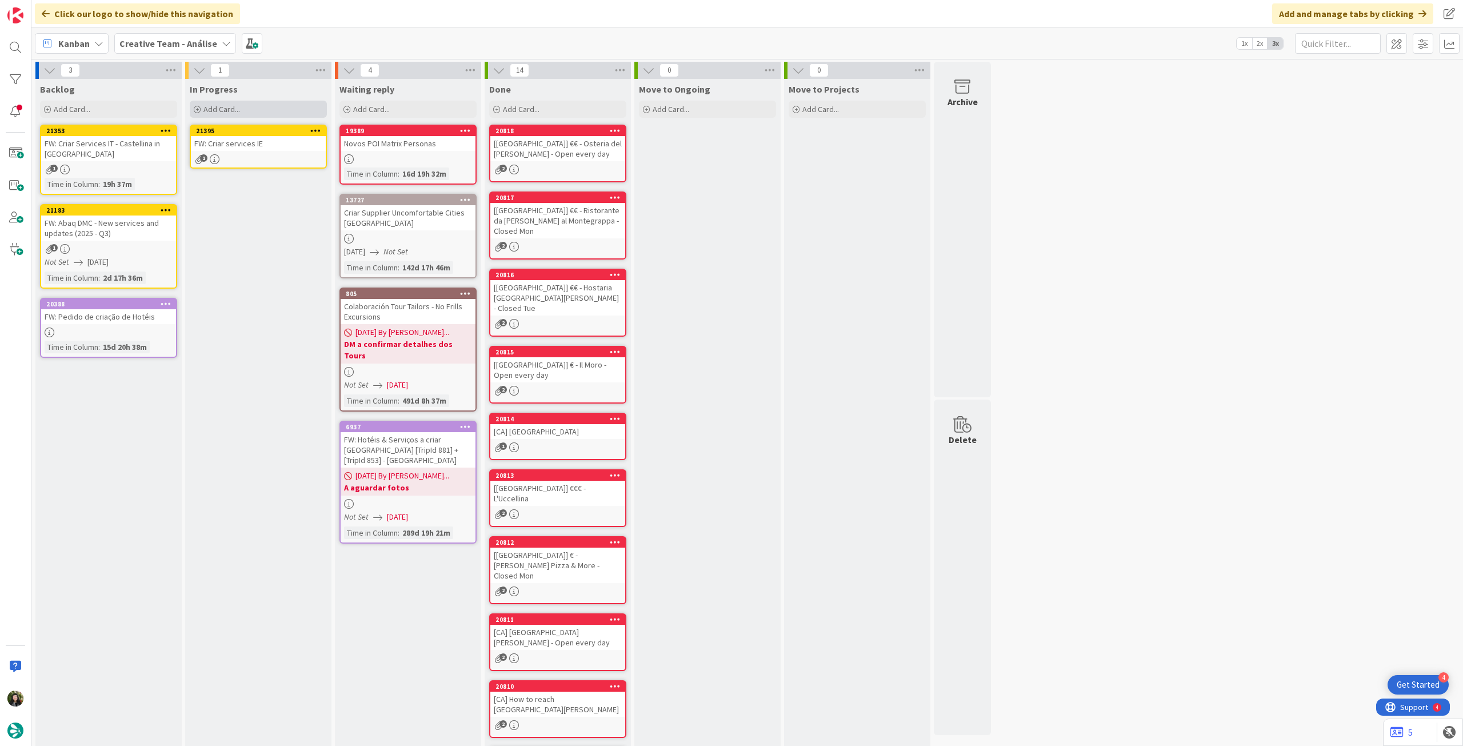
click at [300, 117] on div "Add Card..." at bounding box center [258, 109] width 137 height 17
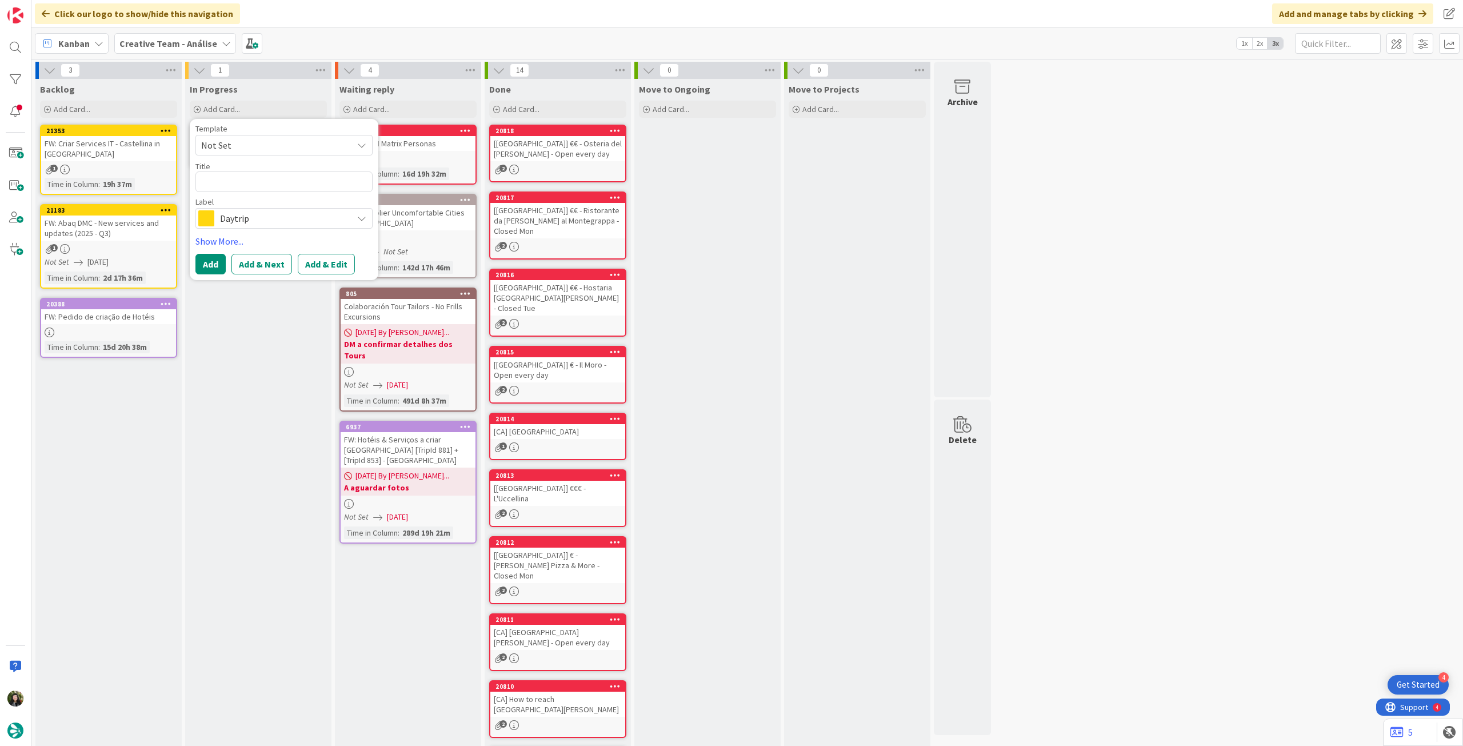
click at [275, 211] on span "Daytrip" at bounding box center [283, 218] width 127 height 16
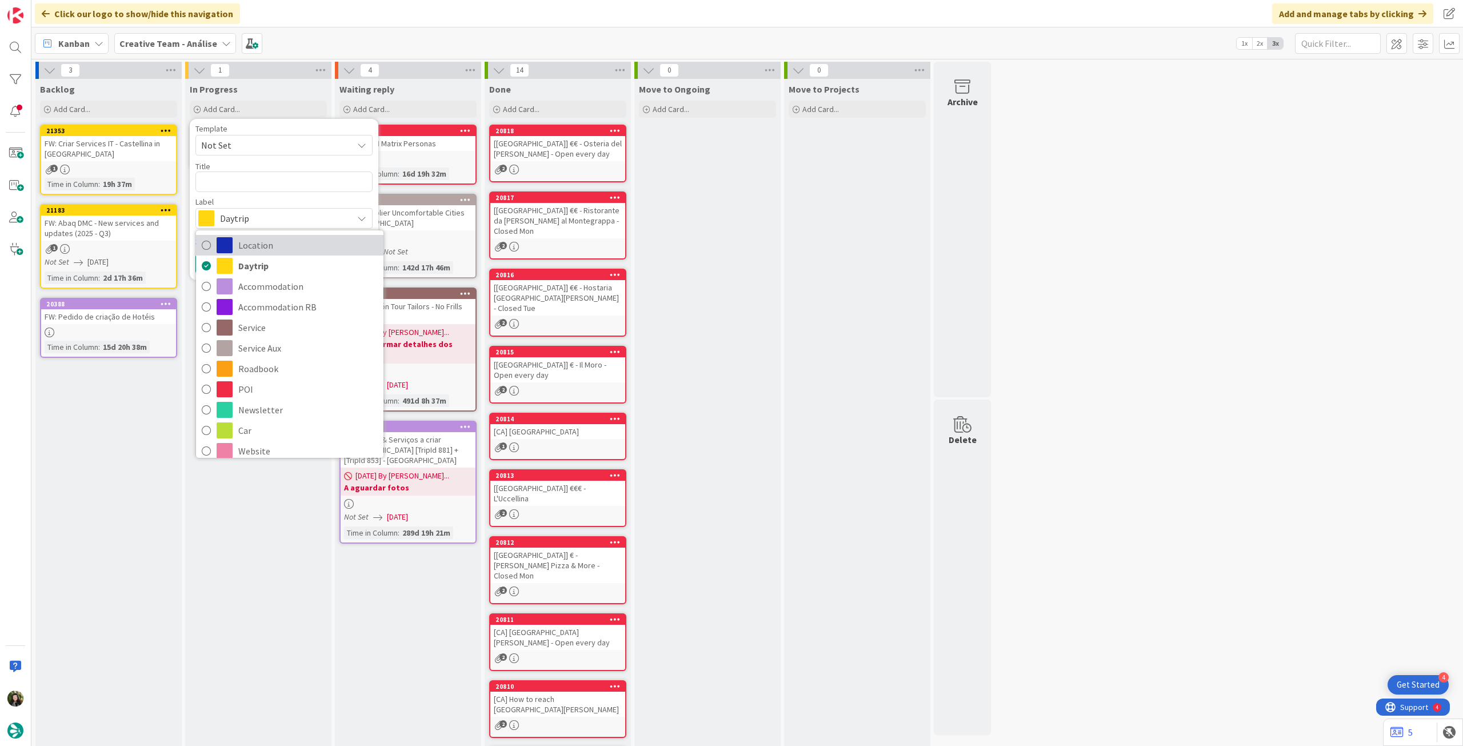
drag, startPoint x: 307, startPoint y: 250, endPoint x: 278, endPoint y: 197, distance: 60.6
click at [307, 249] on span "Location" at bounding box center [307, 245] width 139 height 17
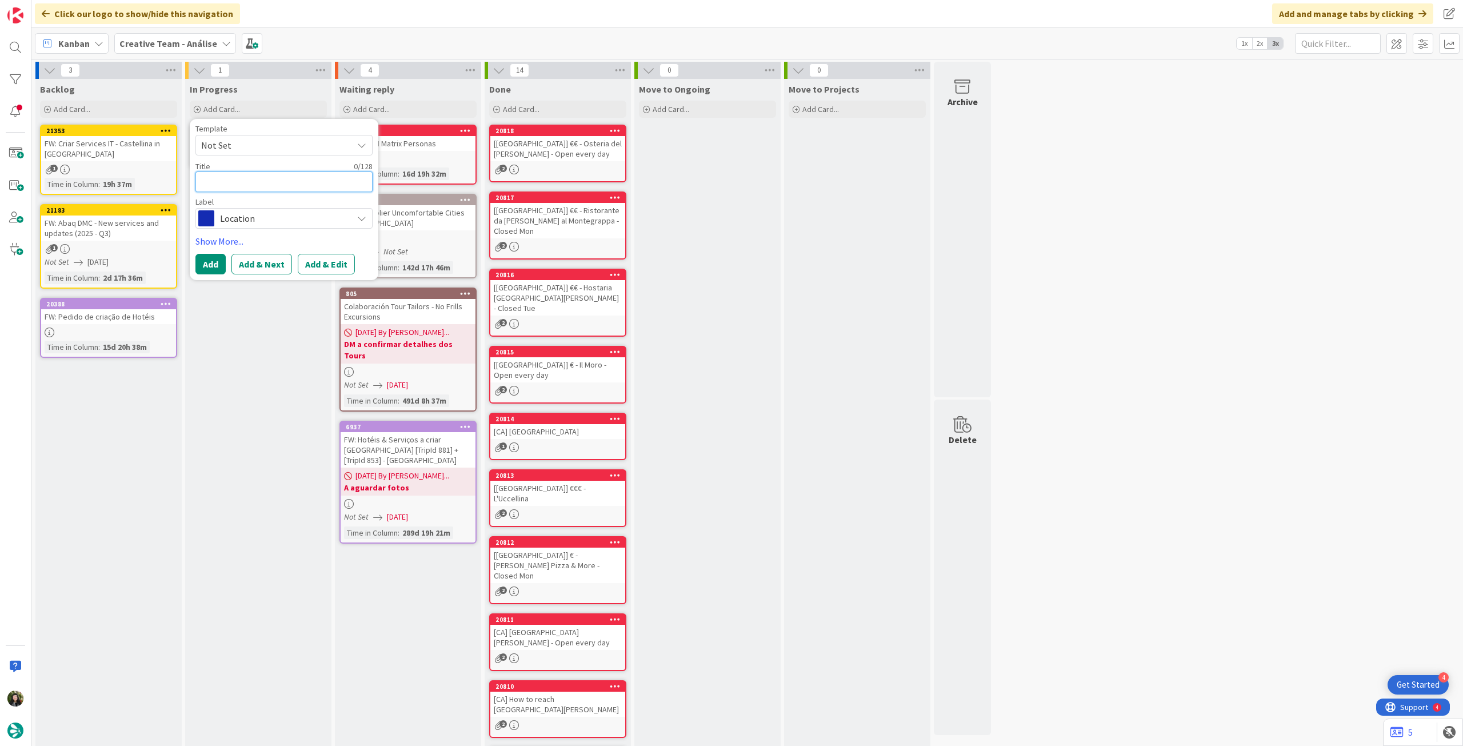
click at [276, 178] on textarea at bounding box center [283, 181] width 177 height 21
paste textarea "Cruagh"
type textarea "x"
type textarea "Cruagh"
click at [214, 265] on button "Add" at bounding box center [210, 264] width 30 height 21
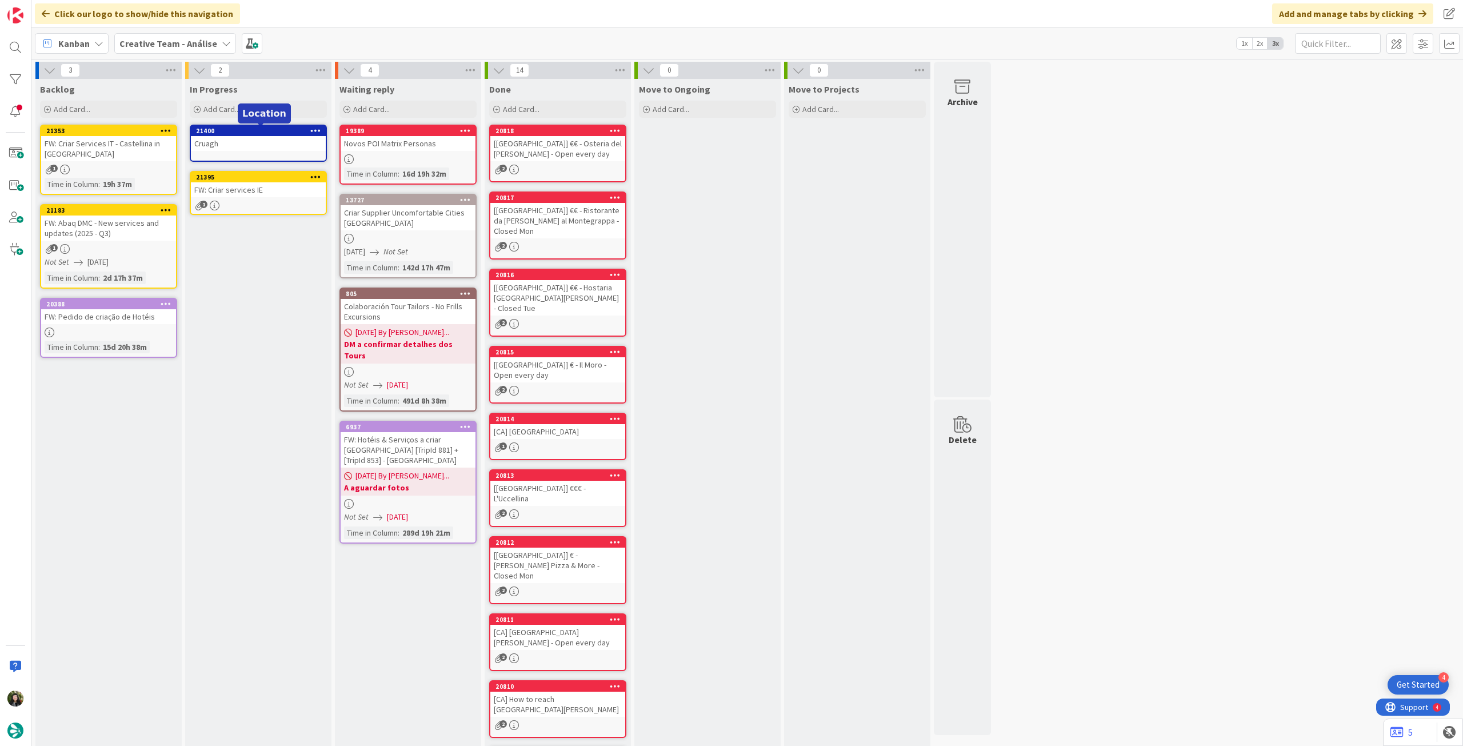
click at [274, 143] on div "Cruagh" at bounding box center [258, 143] width 135 height 15
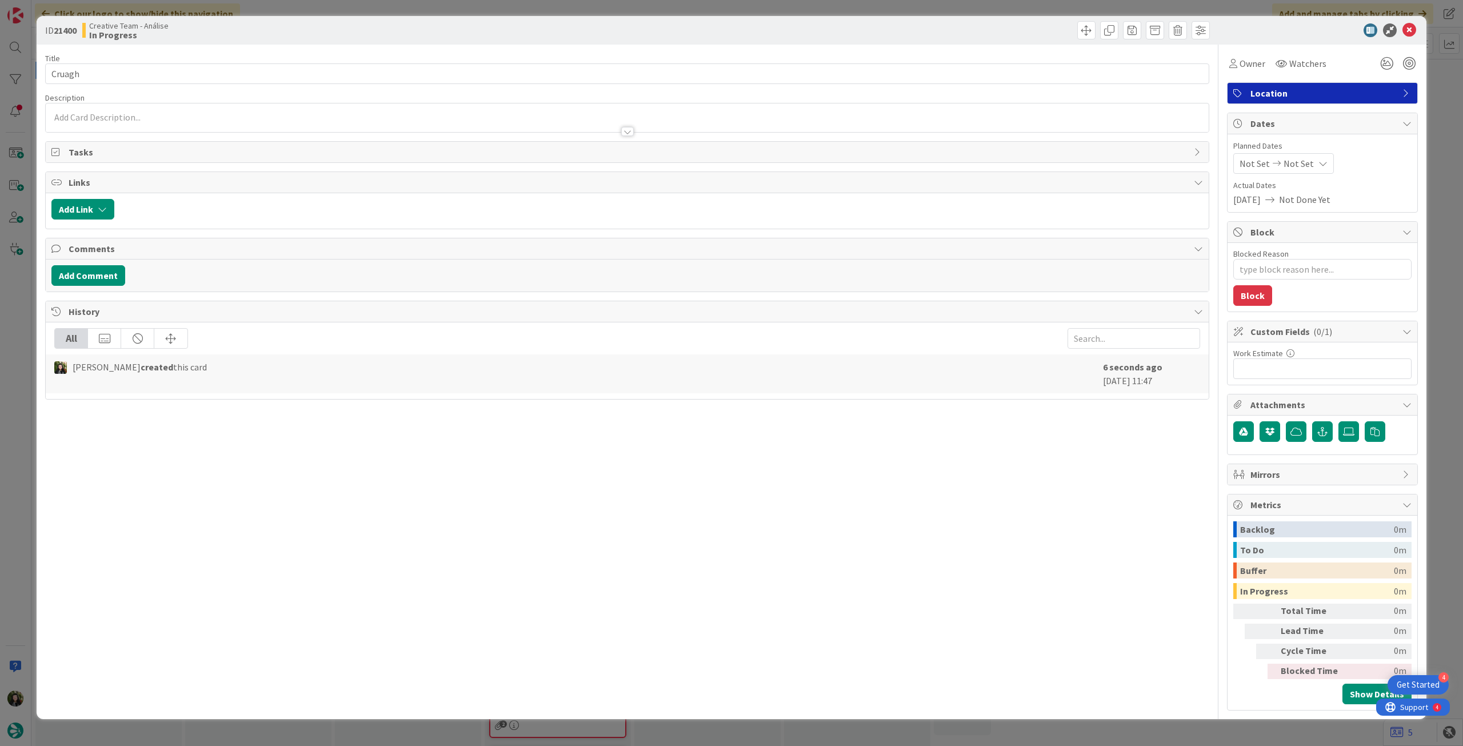
type textarea "x"
click at [1306, 158] on span "Not Set" at bounding box center [1298, 164] width 30 height 14
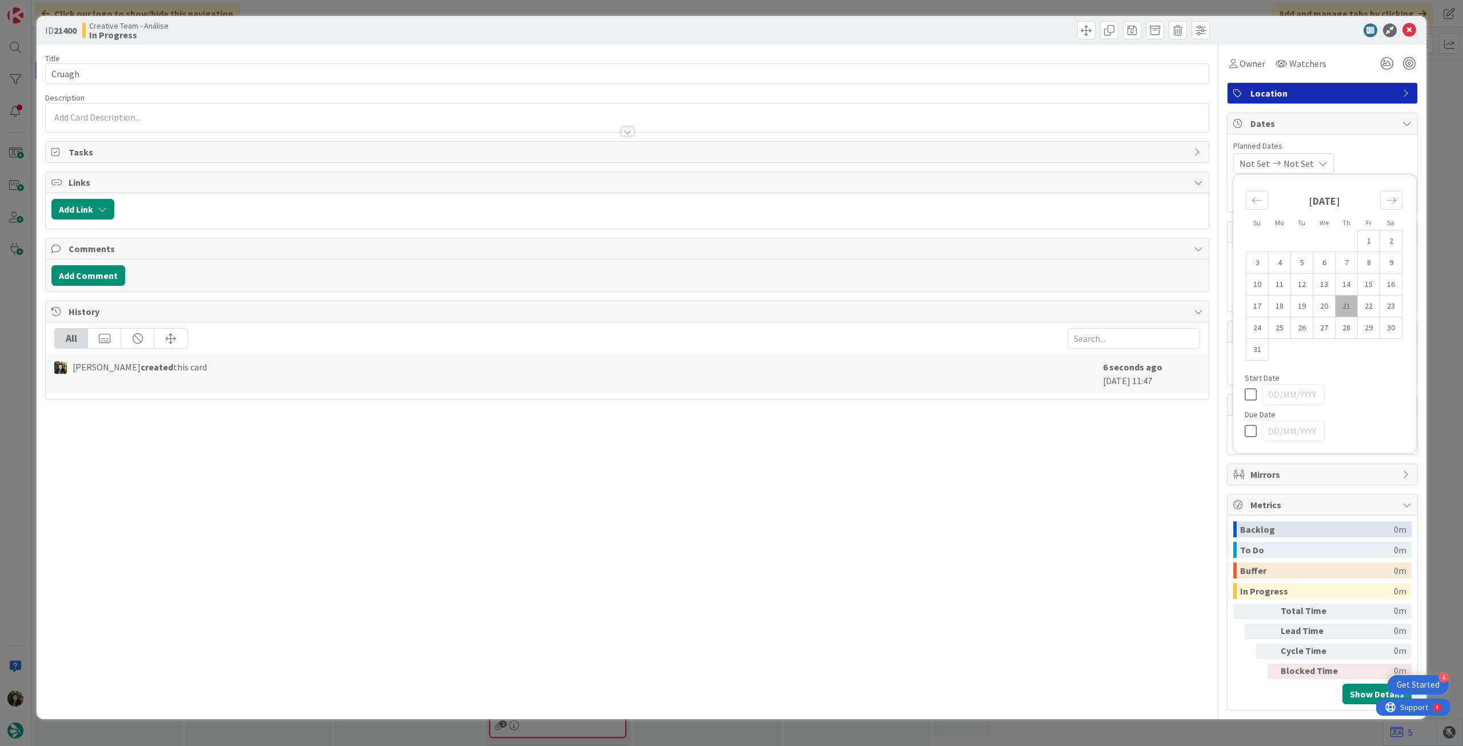
click at [1256, 428] on icon at bounding box center [1252, 431] width 17 height 14
type input "[DATE]"
click at [1415, 29] on icon at bounding box center [1409, 30] width 14 height 14
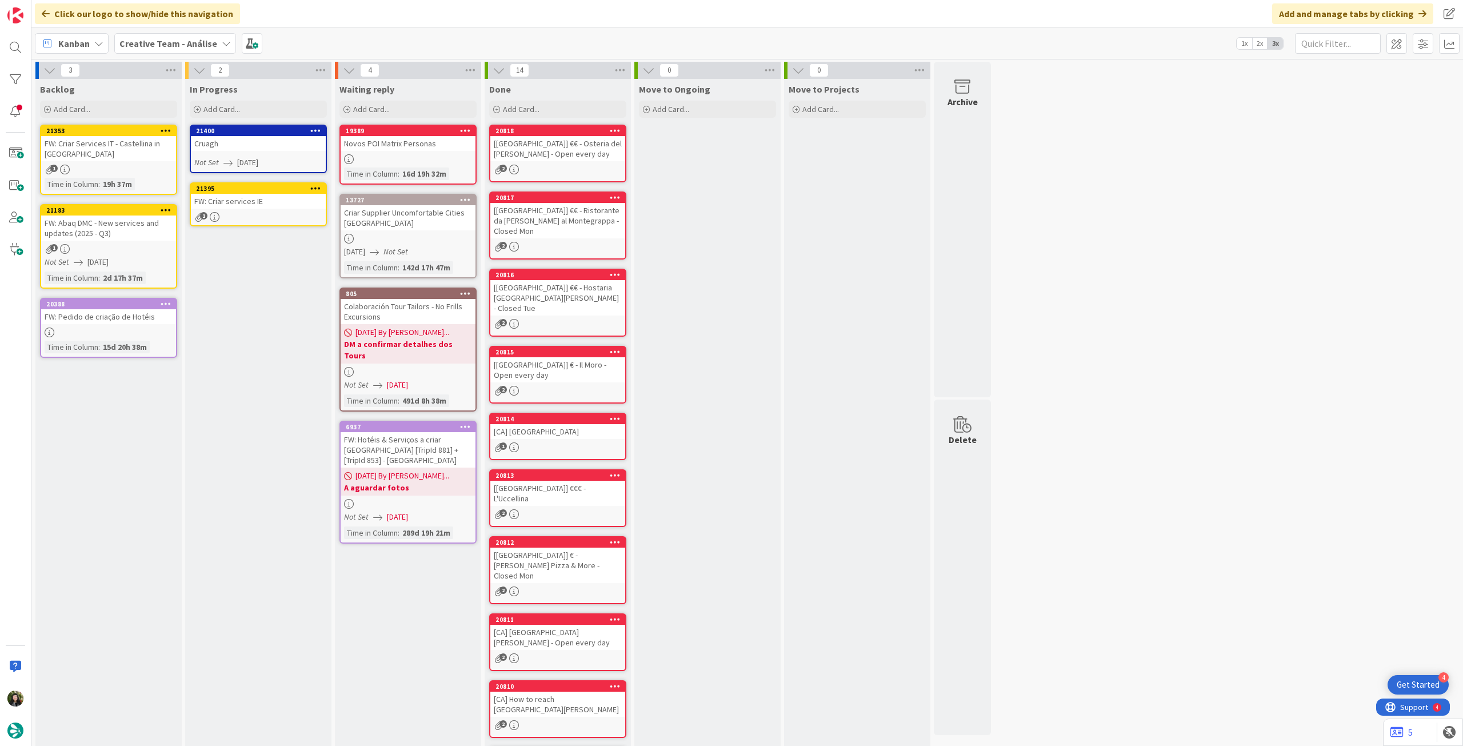
drag, startPoint x: 279, startPoint y: 111, endPoint x: 313, endPoint y: 199, distance: 94.0
click at [279, 112] on div "Add Card..." at bounding box center [258, 109] width 137 height 17
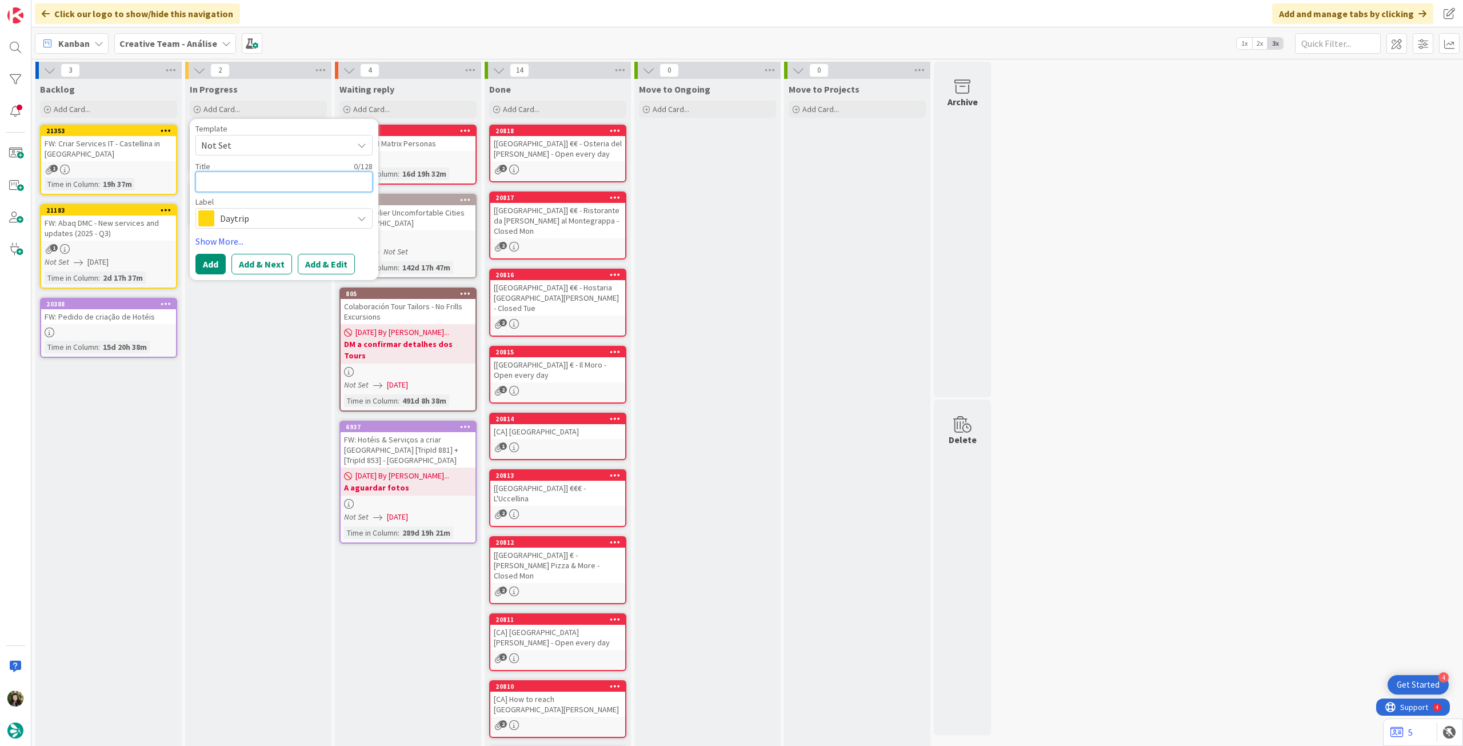
paste textarea "[GEOGRAPHIC_DATA] / [GEOGRAPHIC_DATA] / [GEOGRAPHIC_DATA]"
type textarea "x"
type textarea "[GEOGRAPHIC_DATA] / [GEOGRAPHIC_DATA] / [GEOGRAPHIC_DATA]"
click at [225, 259] on button "Add" at bounding box center [210, 264] width 30 height 21
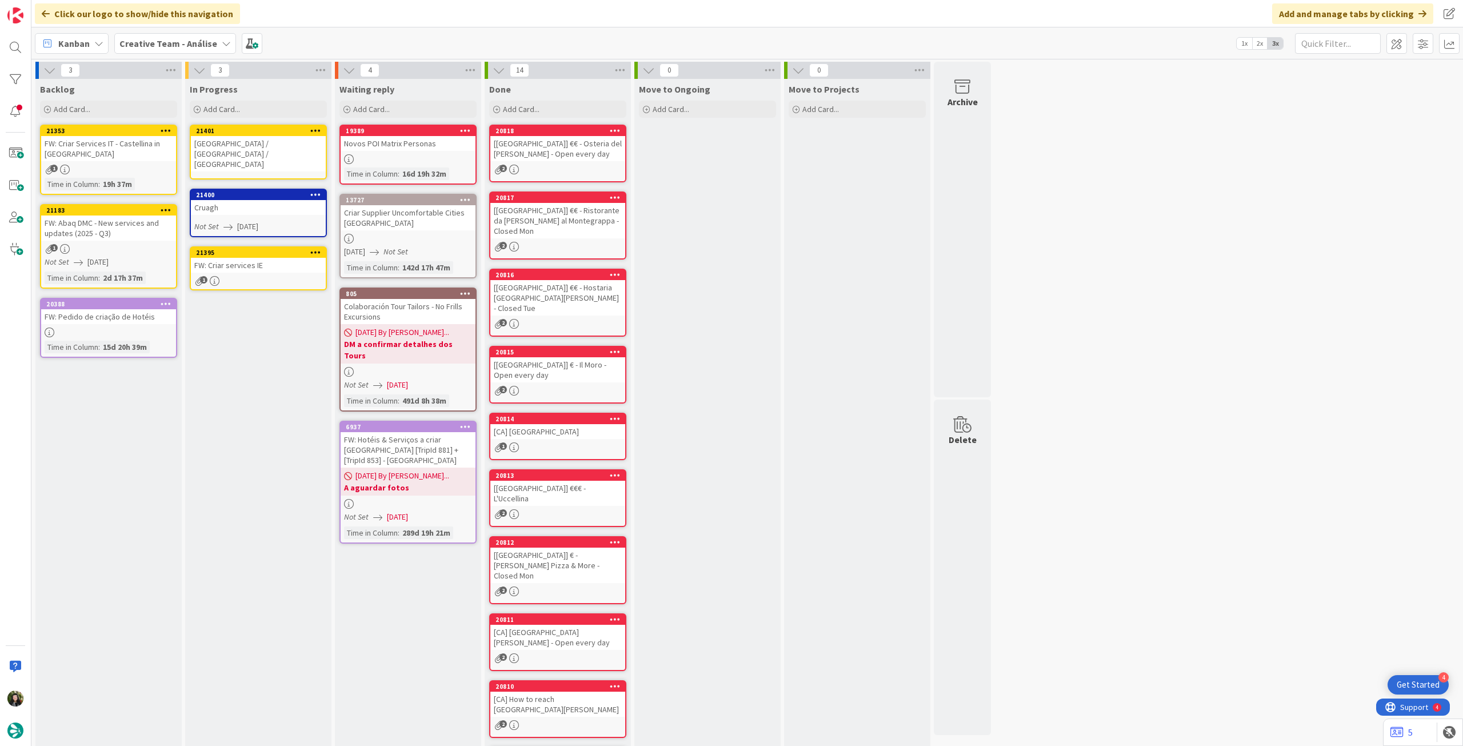
click at [254, 151] on link "21401 Dublin / Cruagh / Dublin" at bounding box center [258, 152] width 137 height 55
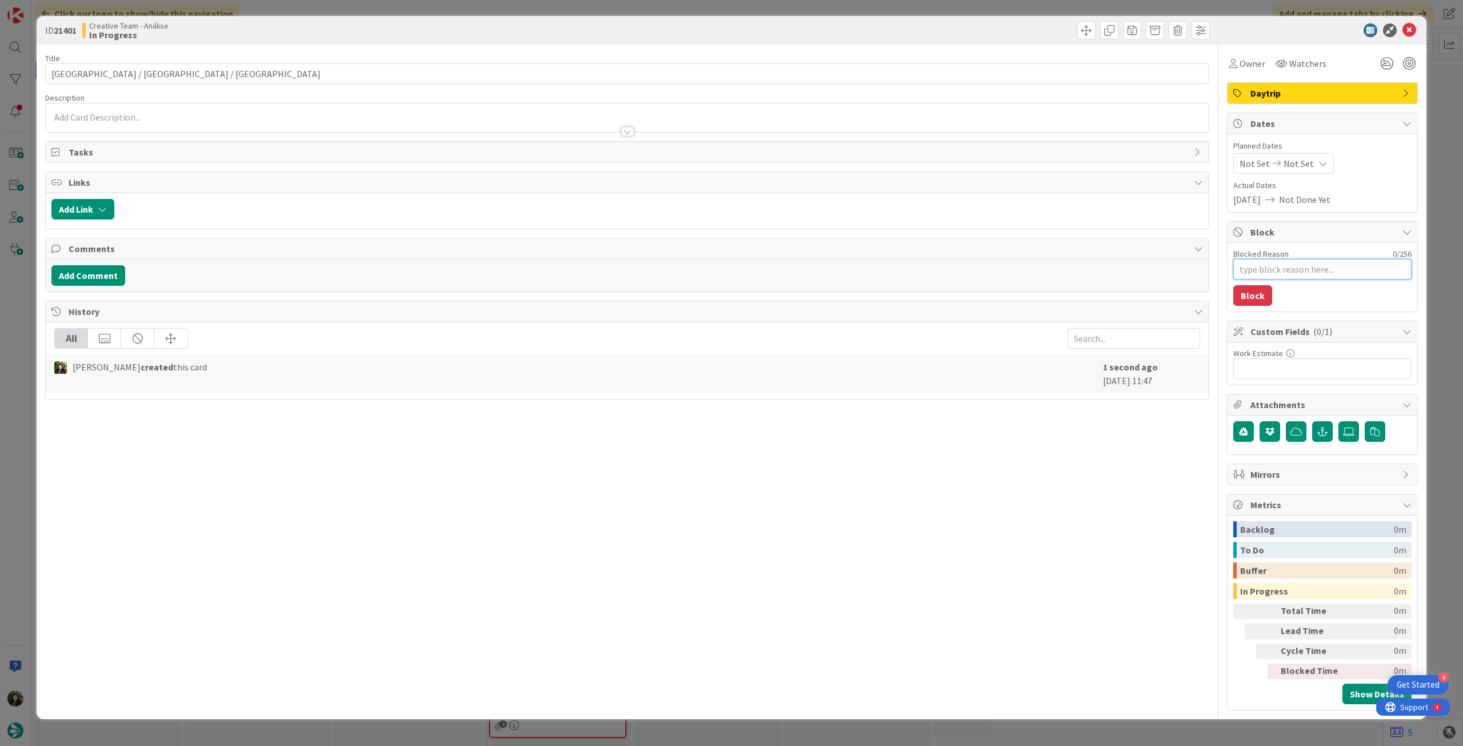
click at [1339, 265] on textarea "Blocked Reason" at bounding box center [1322, 269] width 178 height 21
type textarea "x"
type textarea "p"
type textarea "x"
type textarea "pe"
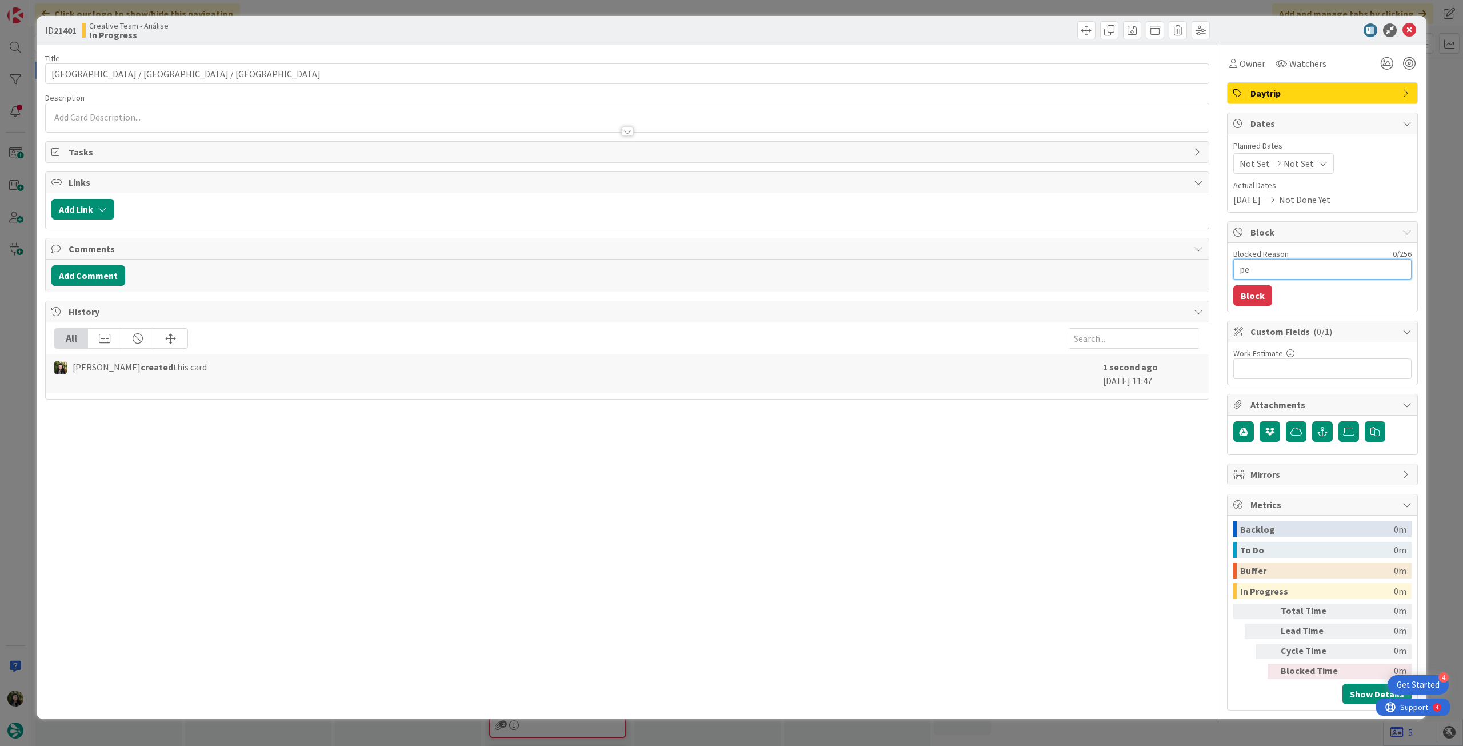
type textarea "x"
type textarea "pen"
type textarea "x"
type textarea "pene"
type textarea "x"
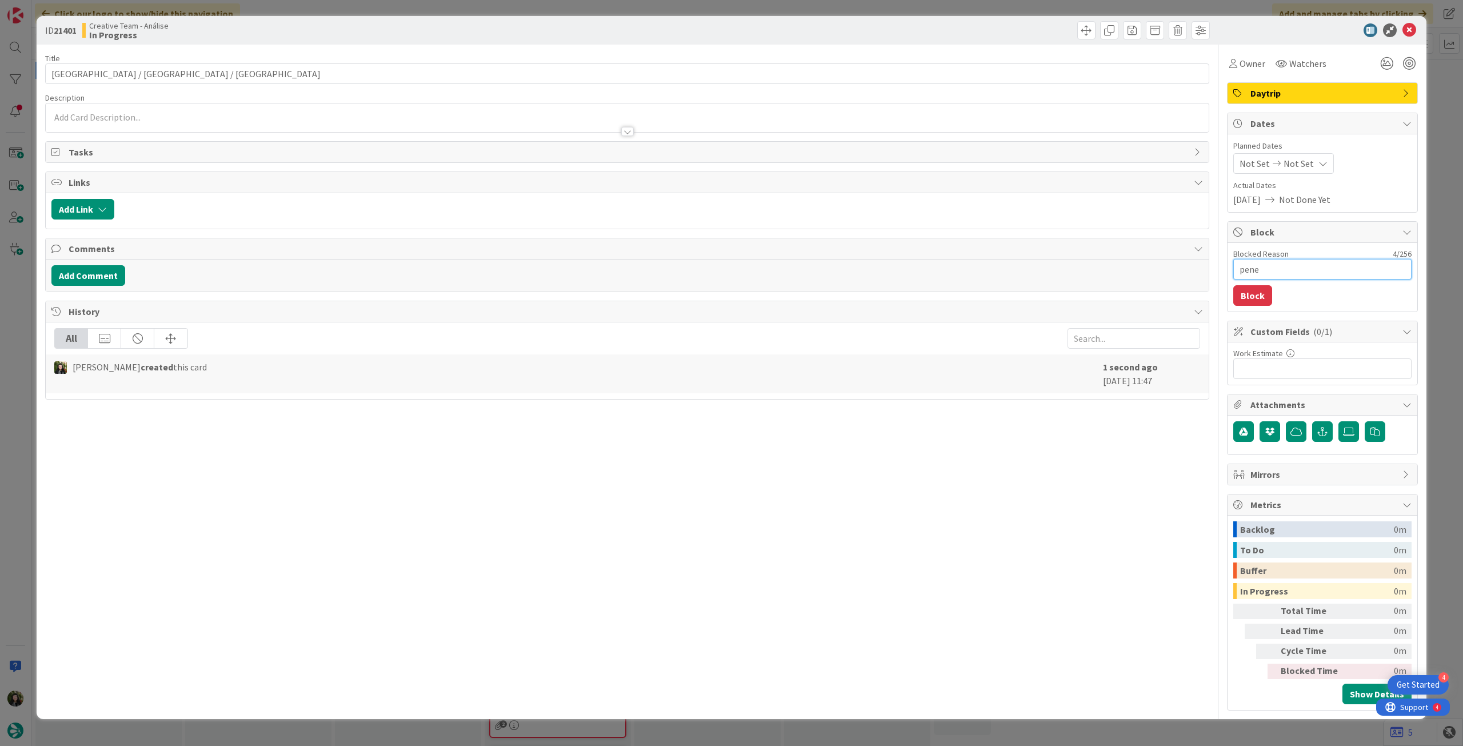
type textarea "pen"
type textarea "x"
type textarea "pend"
type textarea "x"
type textarea "penden"
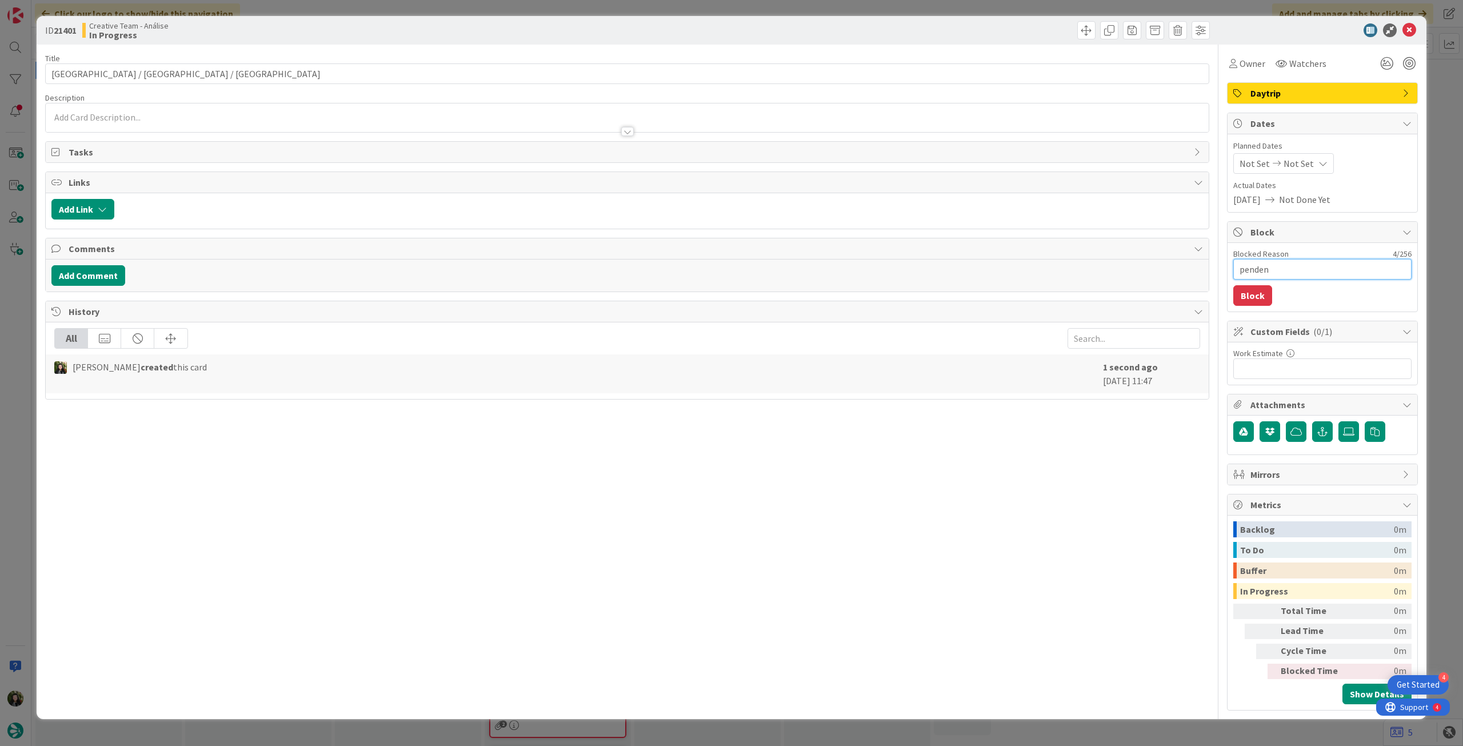
type textarea "x"
type textarea "pendent"
type textarea "x"
type textarea "pendente"
type textarea "x"
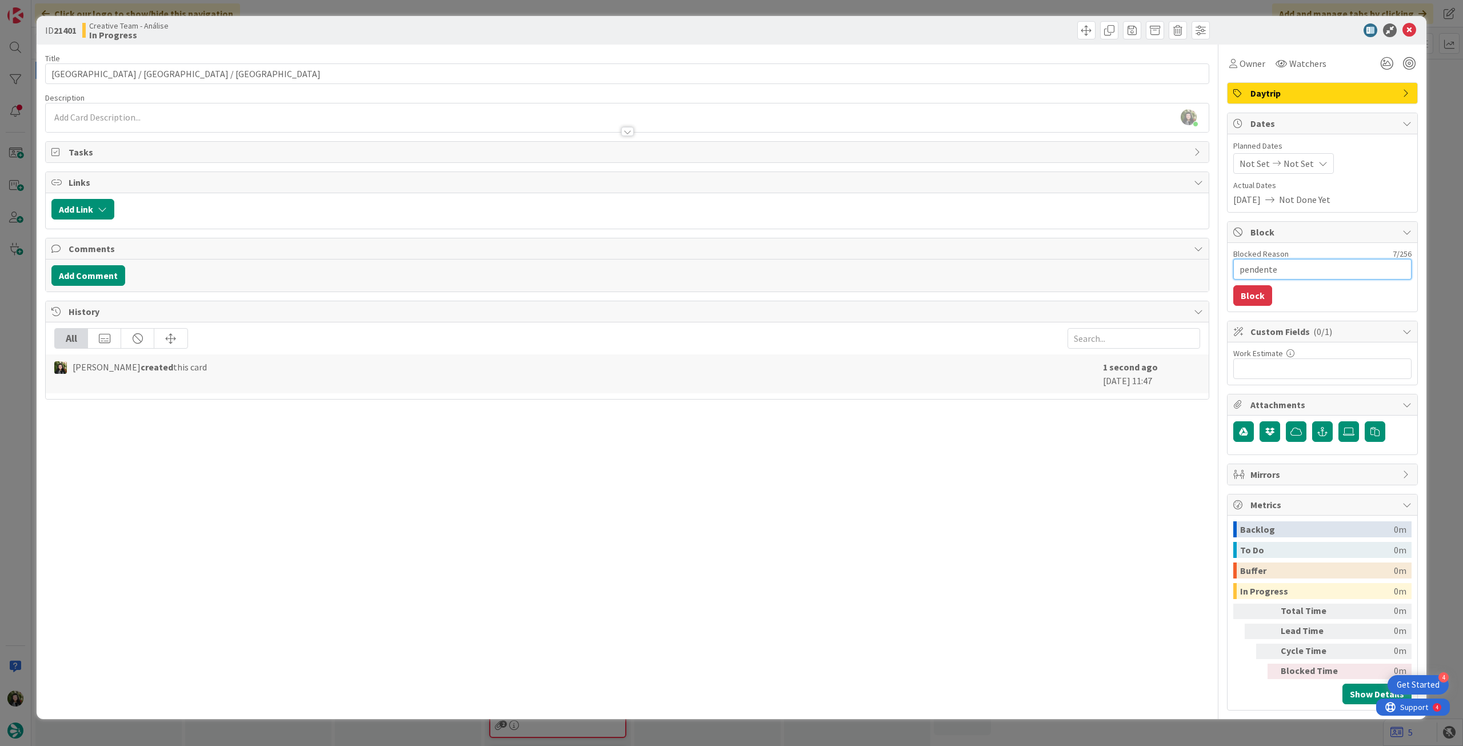
type textarea "pendente"
type textarea "x"
type textarea "pendente l"
type textarea "x"
type textarea "pendente lo"
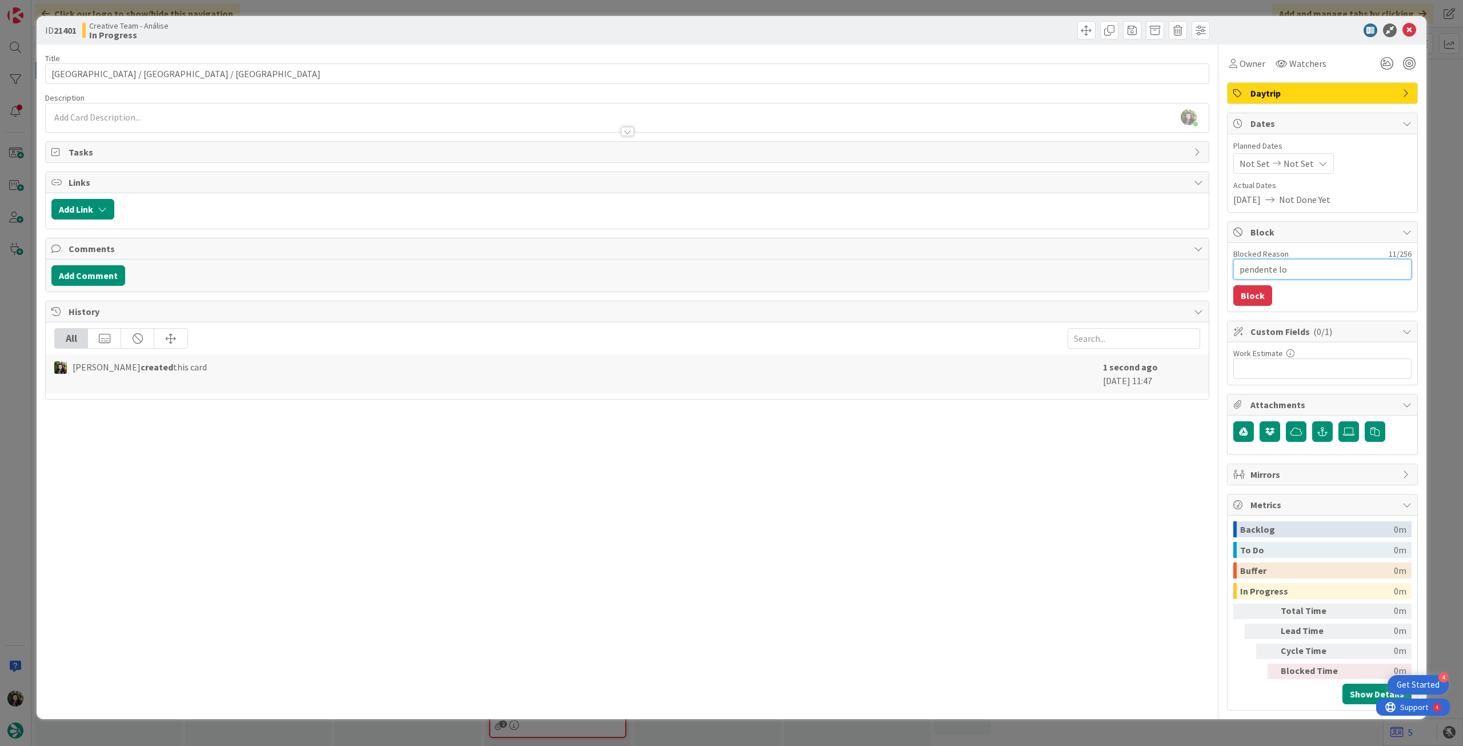
type textarea "x"
type textarea "pendente loc"
type textarea "x"
type textarea "pendente loca"
type textarea "x"
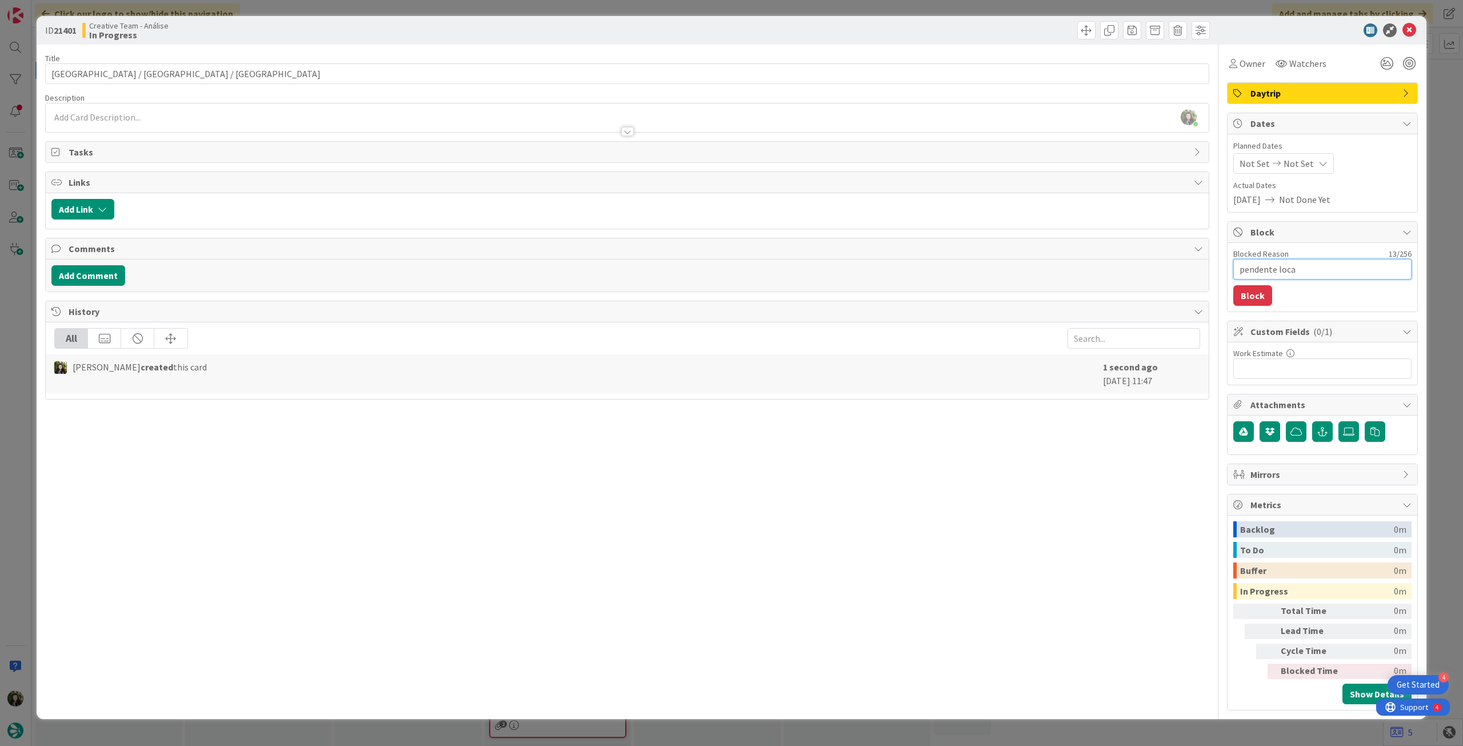
type textarea "pendente locat"
type textarea "x"
type textarea "pendente locati"
type textarea "x"
type textarea "pendente locatio"
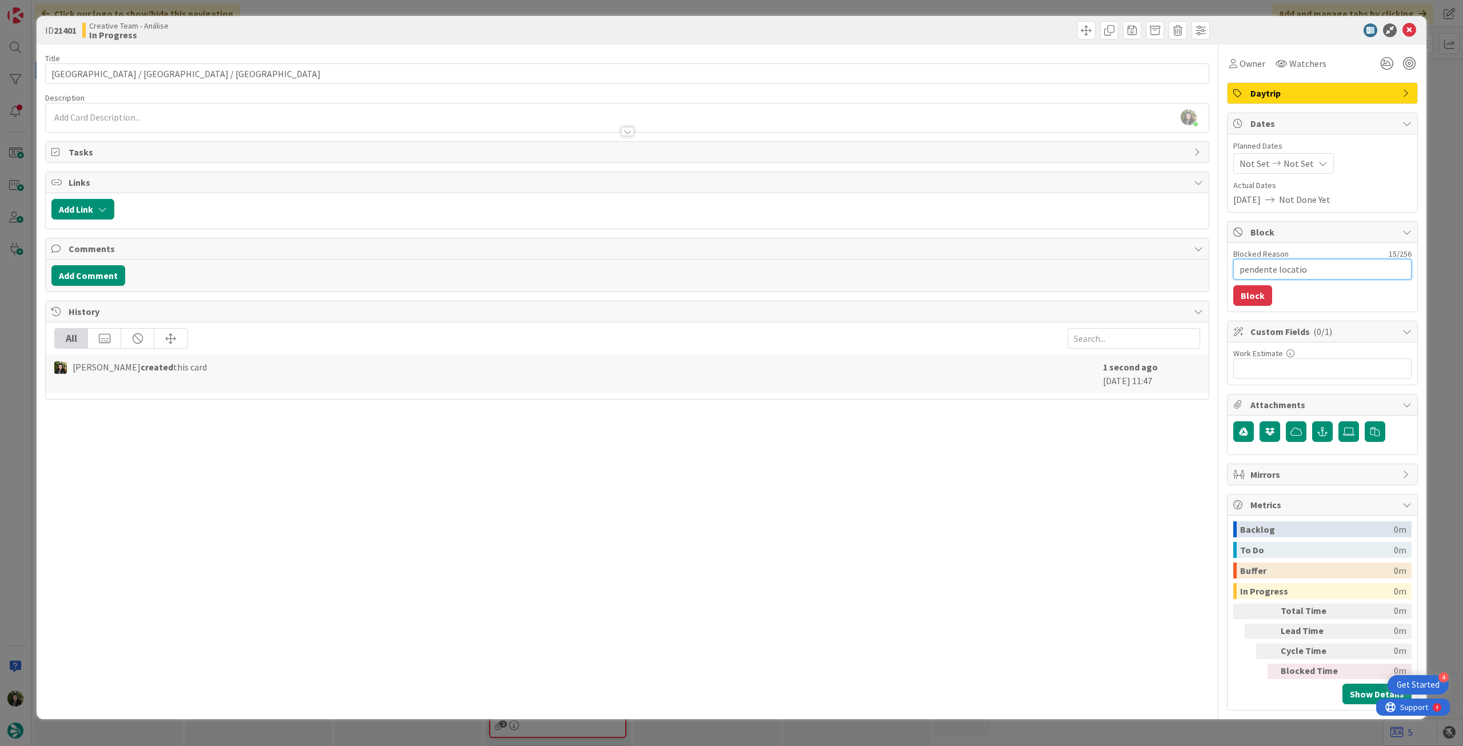
type textarea "x"
type textarea "pendente location"
click at [1268, 295] on button "Block" at bounding box center [1252, 295] width 39 height 21
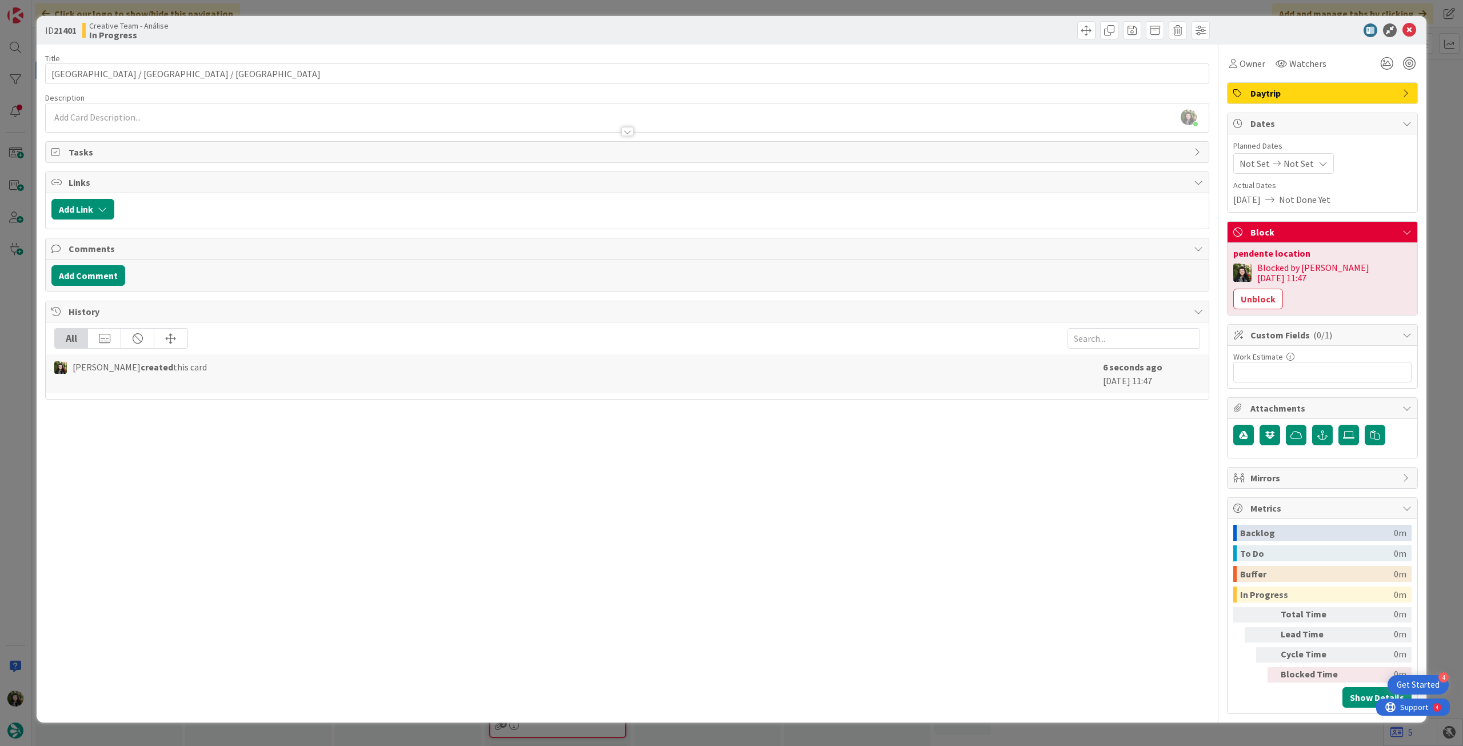
click at [1318, 165] on icon at bounding box center [1322, 163] width 9 height 9
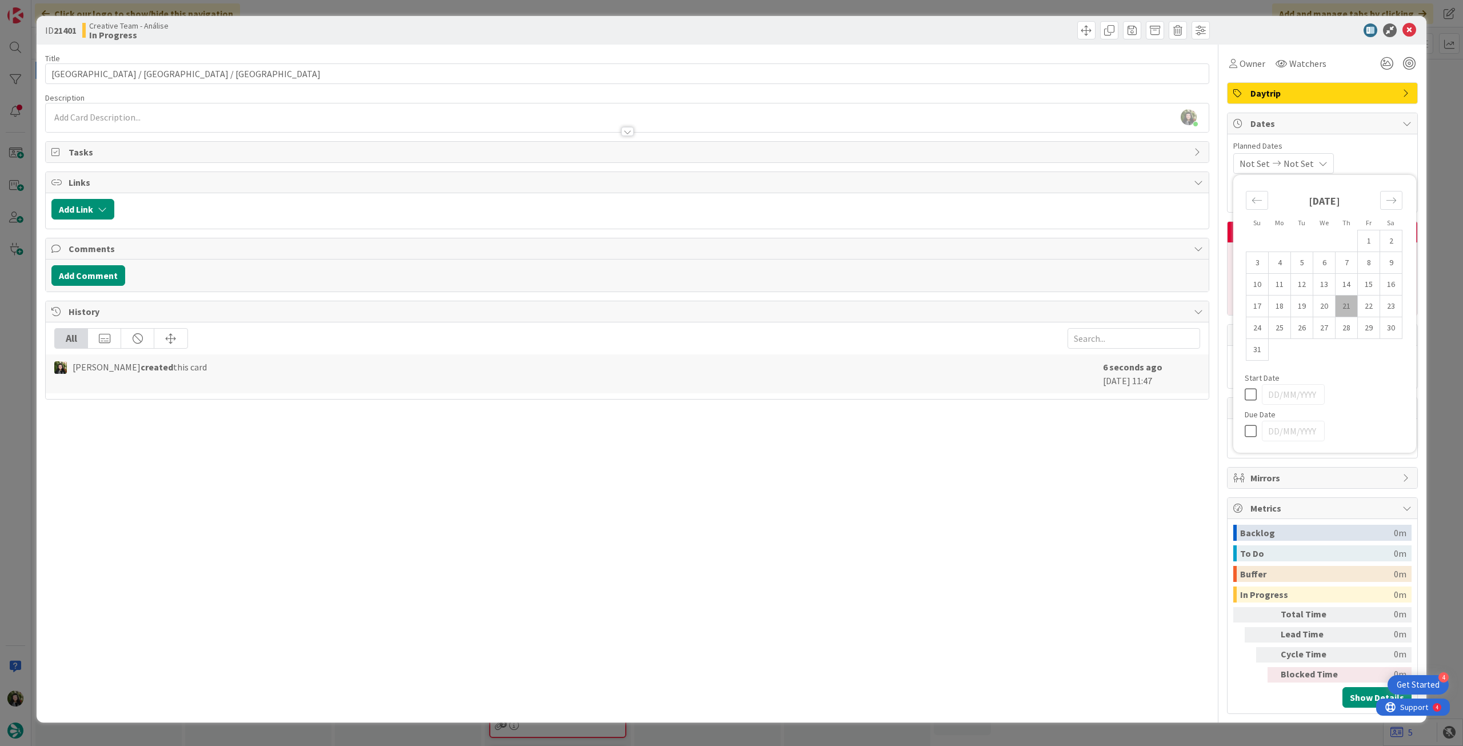
drag, startPoint x: 1252, startPoint y: 433, endPoint x: 1319, endPoint y: 198, distance: 244.0
click at [1251, 432] on icon at bounding box center [1252, 431] width 17 height 14
type input "[DATE]"
click at [1411, 31] on icon at bounding box center [1409, 30] width 14 height 14
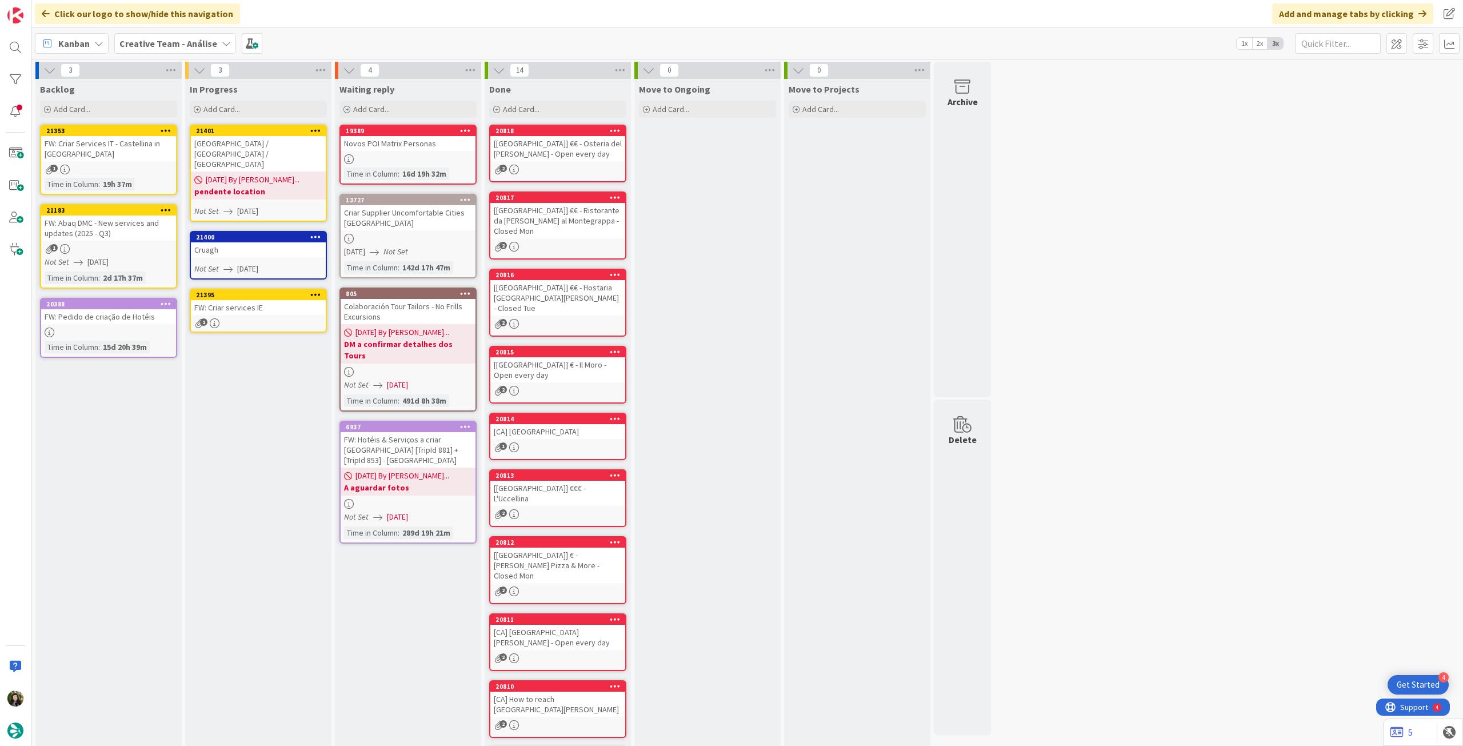
drag, startPoint x: 290, startPoint y: 109, endPoint x: 276, endPoint y: 156, distance: 49.5
click at [290, 108] on div "Add Card..." at bounding box center [258, 109] width 137 height 17
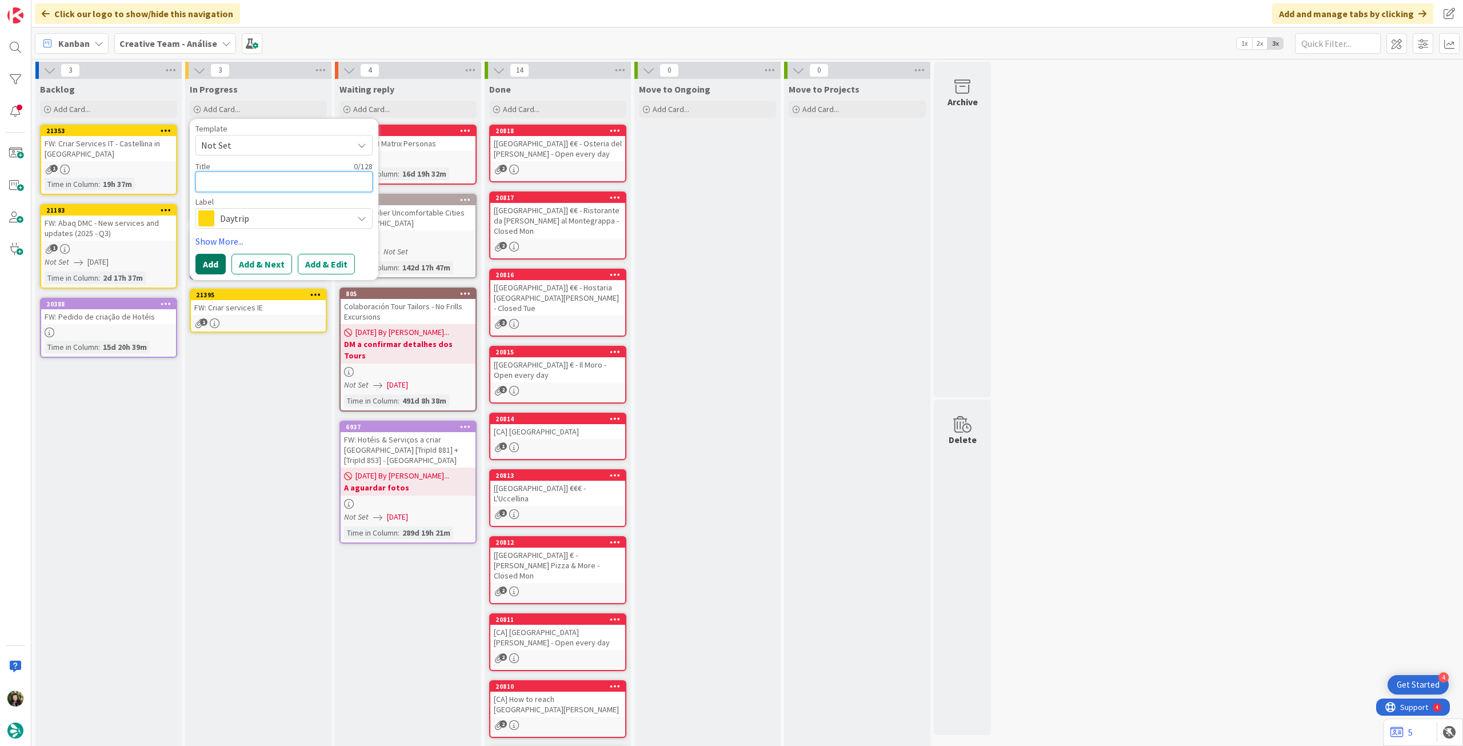
paste textarea "Enniskerry / [GEOGRAPHIC_DATA] / [GEOGRAPHIC_DATA]"
type textarea "x"
type textarea "Enniskerry / [GEOGRAPHIC_DATA] / [GEOGRAPHIC_DATA]"
click at [212, 270] on button "Add" at bounding box center [210, 264] width 30 height 21
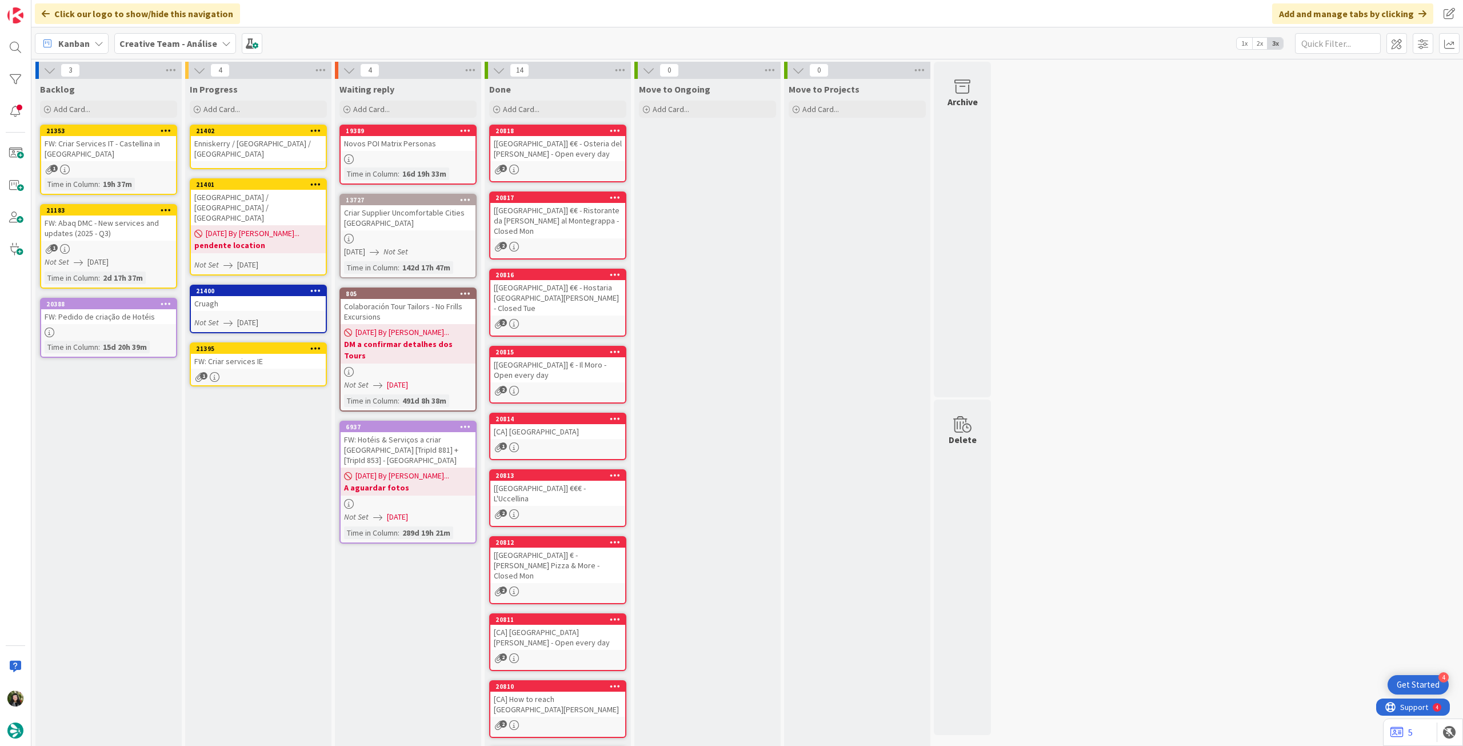
click at [266, 142] on div "Enniskerry / [GEOGRAPHIC_DATA] / [GEOGRAPHIC_DATA]" at bounding box center [258, 148] width 135 height 25
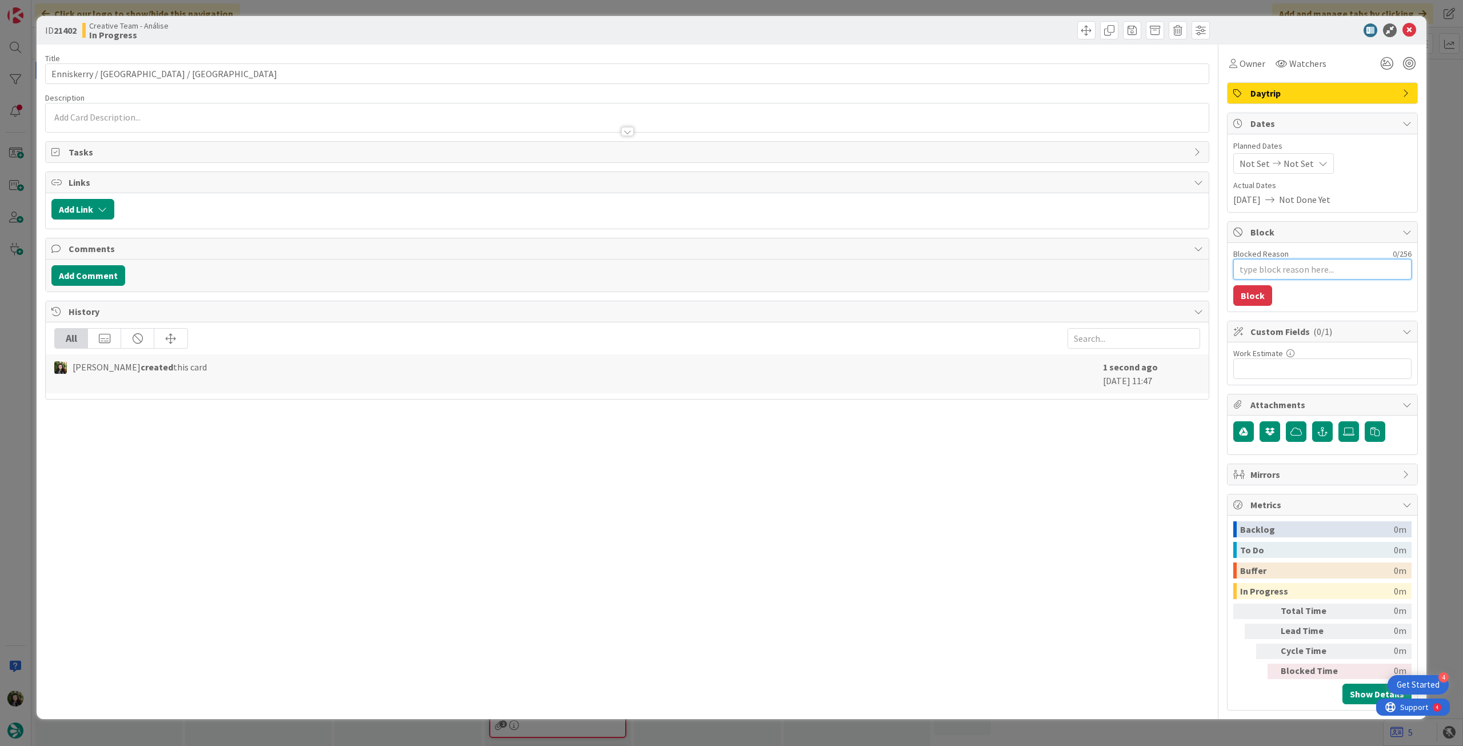
click at [1291, 277] on textarea "Blocked Reason" at bounding box center [1322, 269] width 178 height 21
type textarea "x"
type textarea "p"
type textarea "x"
type textarea "pe"
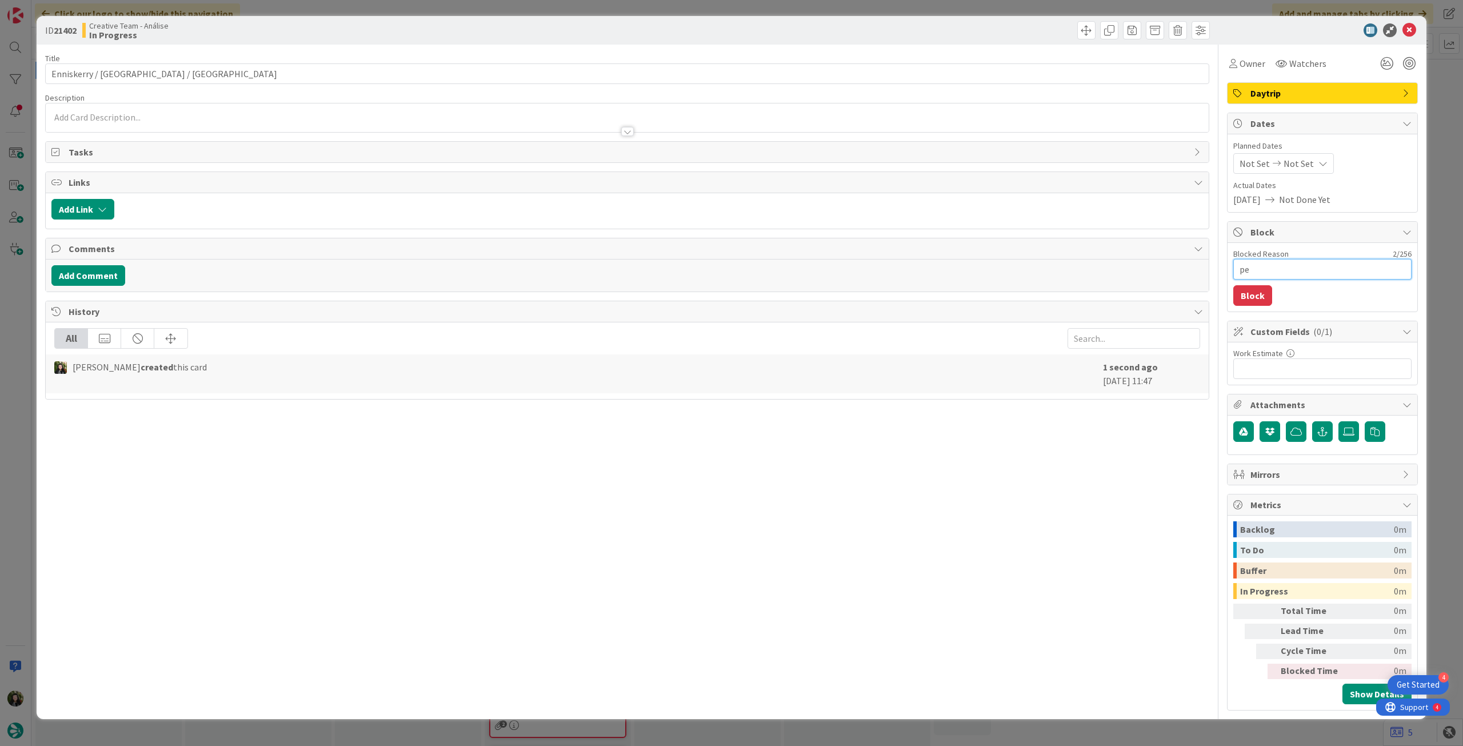
type textarea "x"
type textarea "pen"
type textarea "x"
type textarea "pend"
type textarea "x"
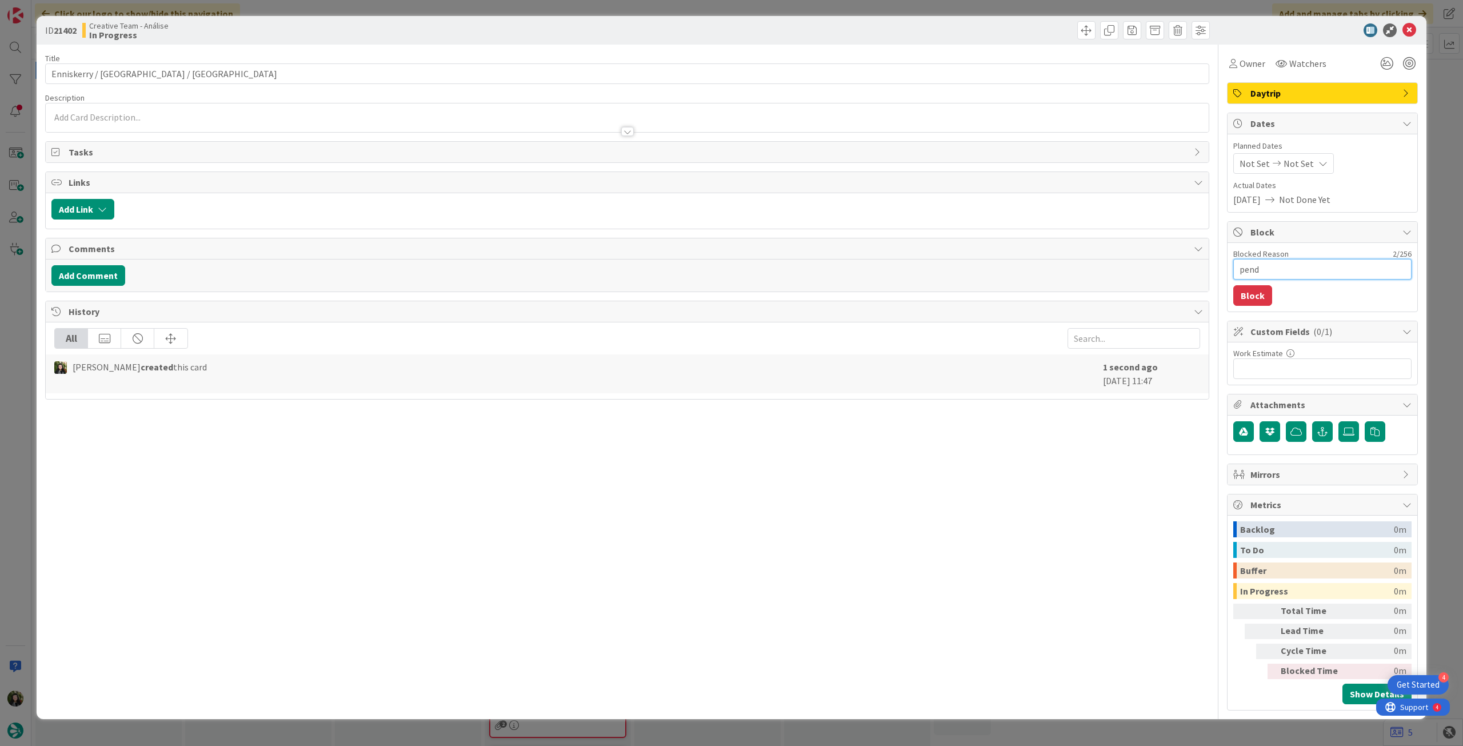
type textarea "pende"
type textarea "x"
type textarea "penden"
type textarea "x"
type textarea "pendent"
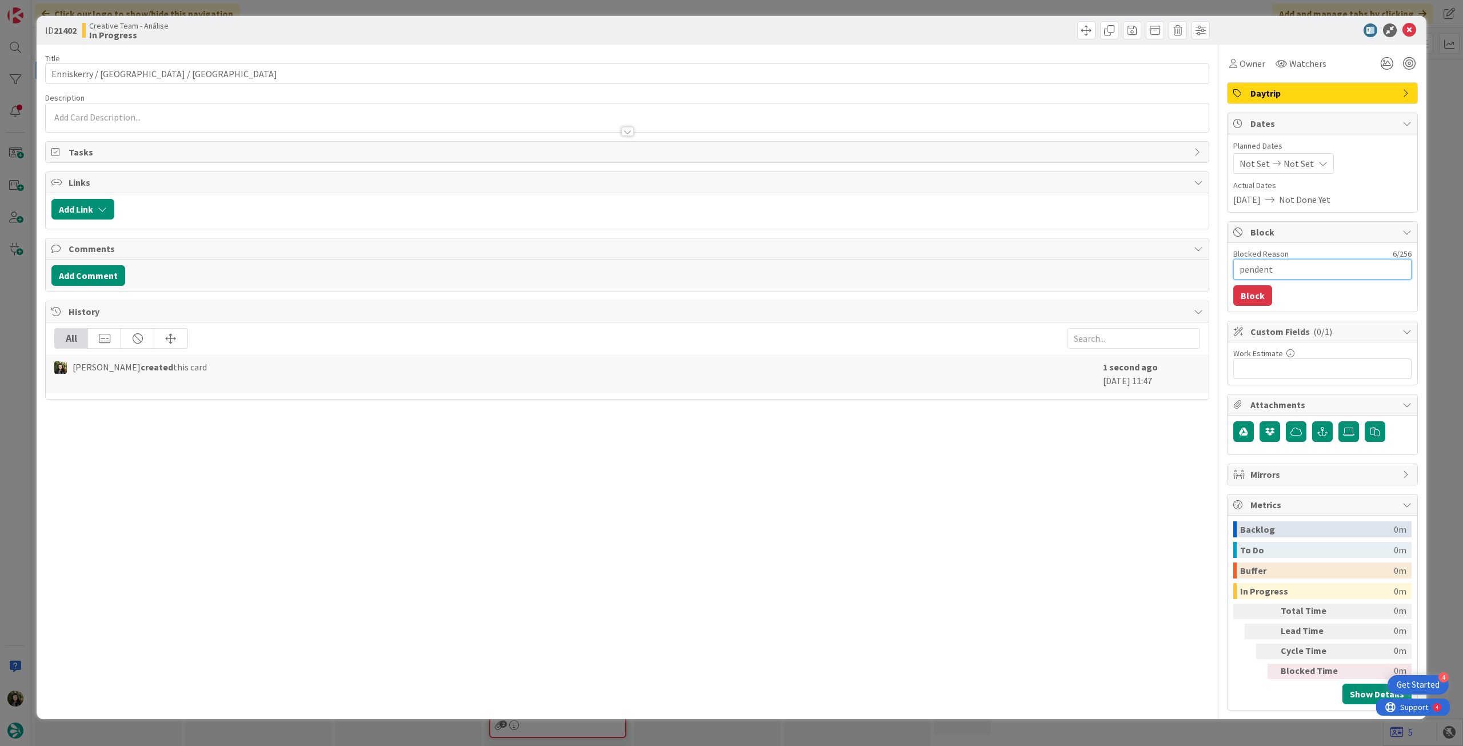
type textarea "x"
type textarea "pendente"
type textarea "x"
type textarea "pendente"
type textarea "x"
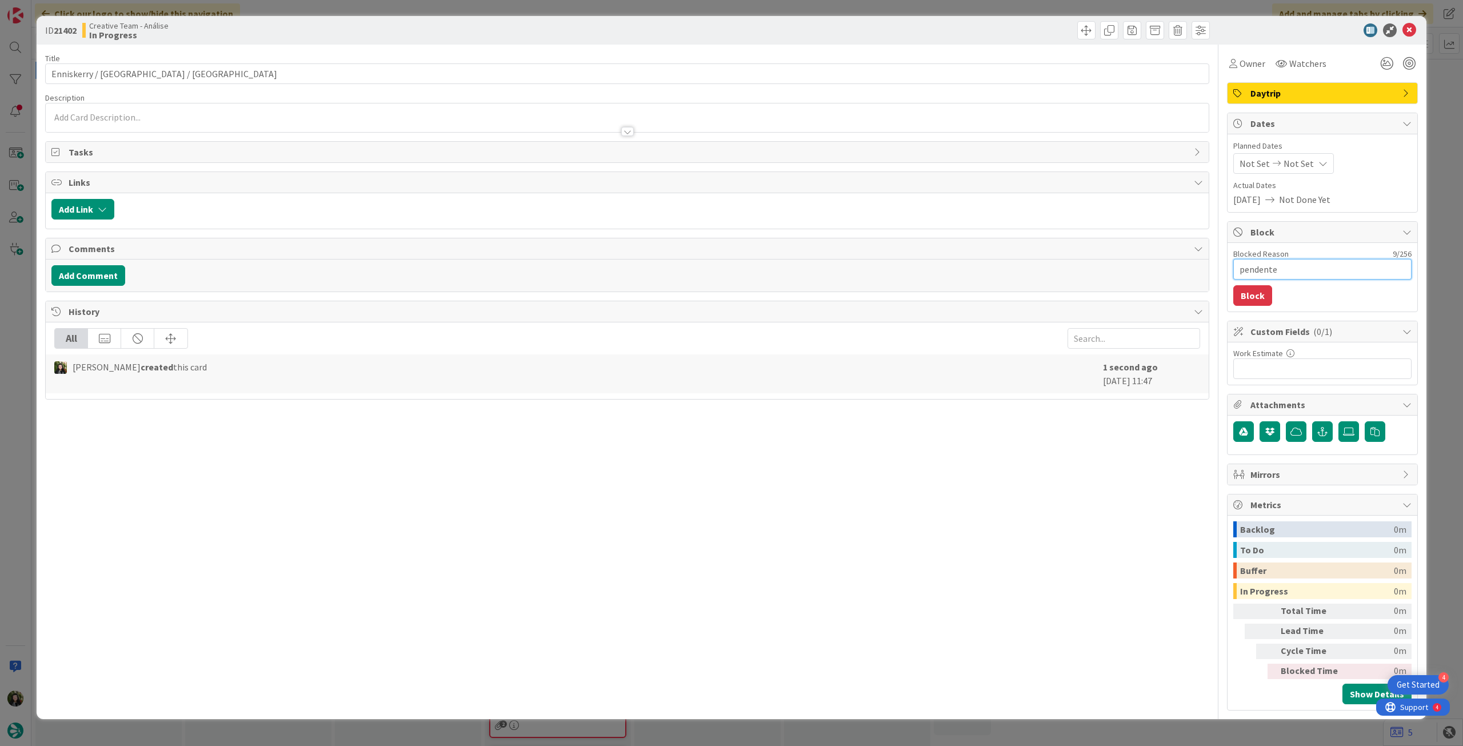
type textarea "pendente l"
type textarea "x"
type textarea "pendente lo"
type textarea "x"
type textarea "pendente loc"
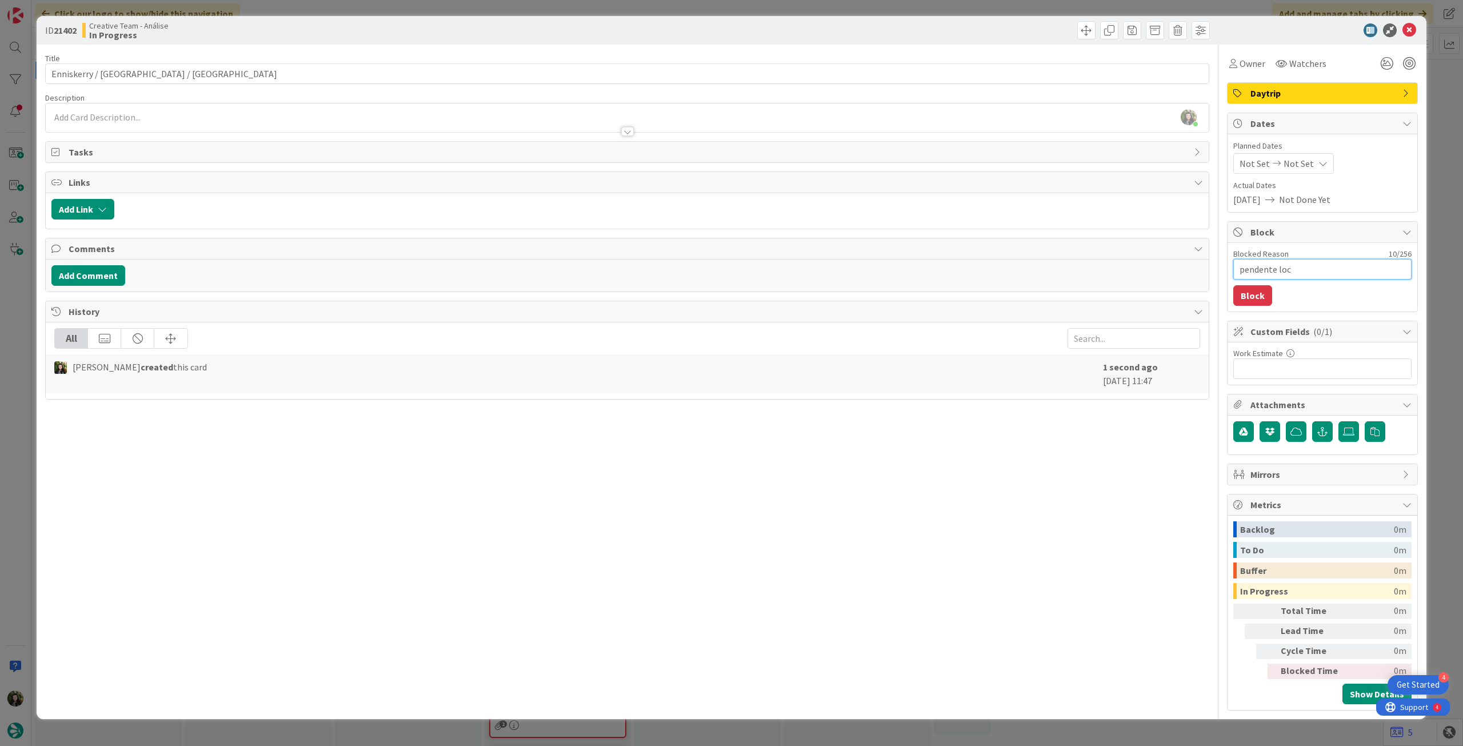
type textarea "x"
type textarea "pendente loca"
type textarea "x"
type textarea "pendente locat"
type textarea "x"
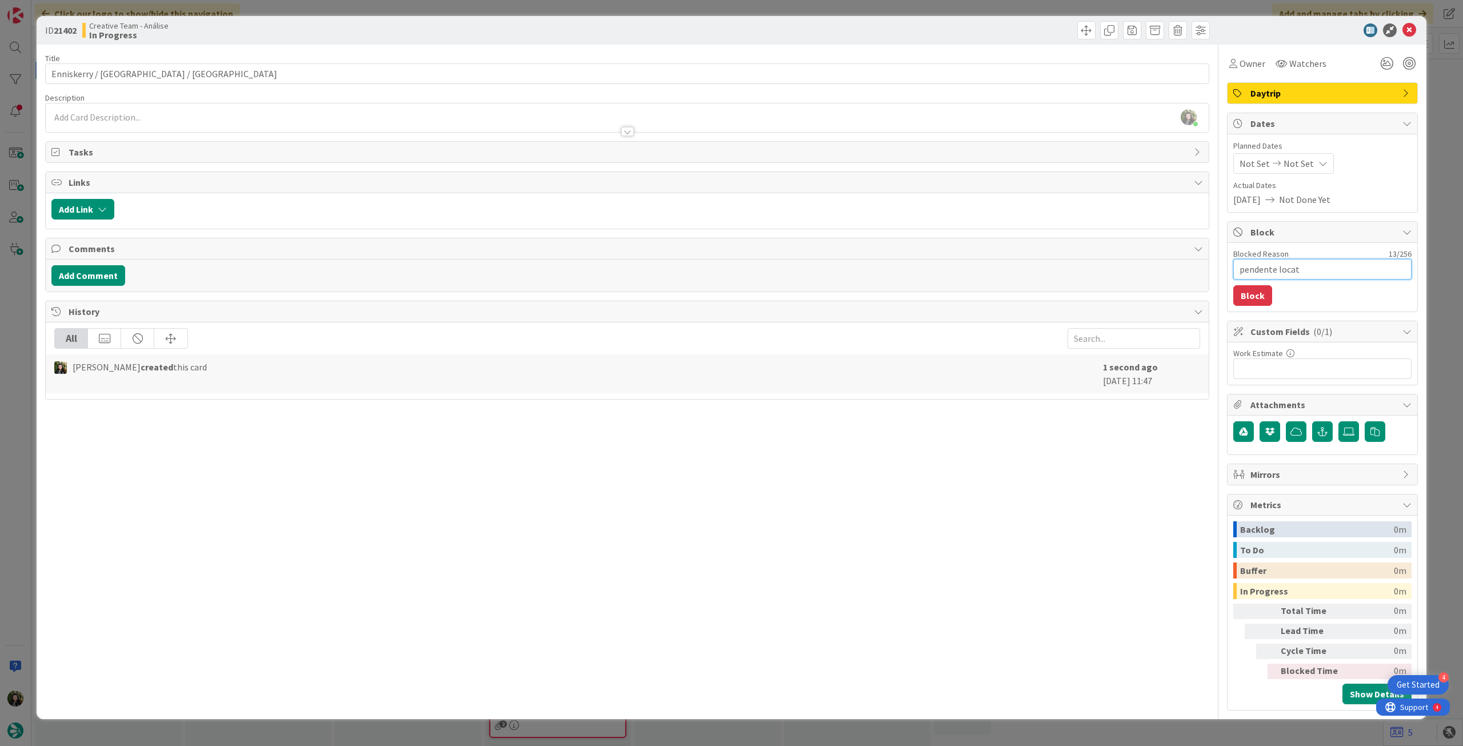
type textarea "pendente locati"
type textarea "x"
type textarea "pendente locatio"
type textarea "x"
type textarea "pendente location"
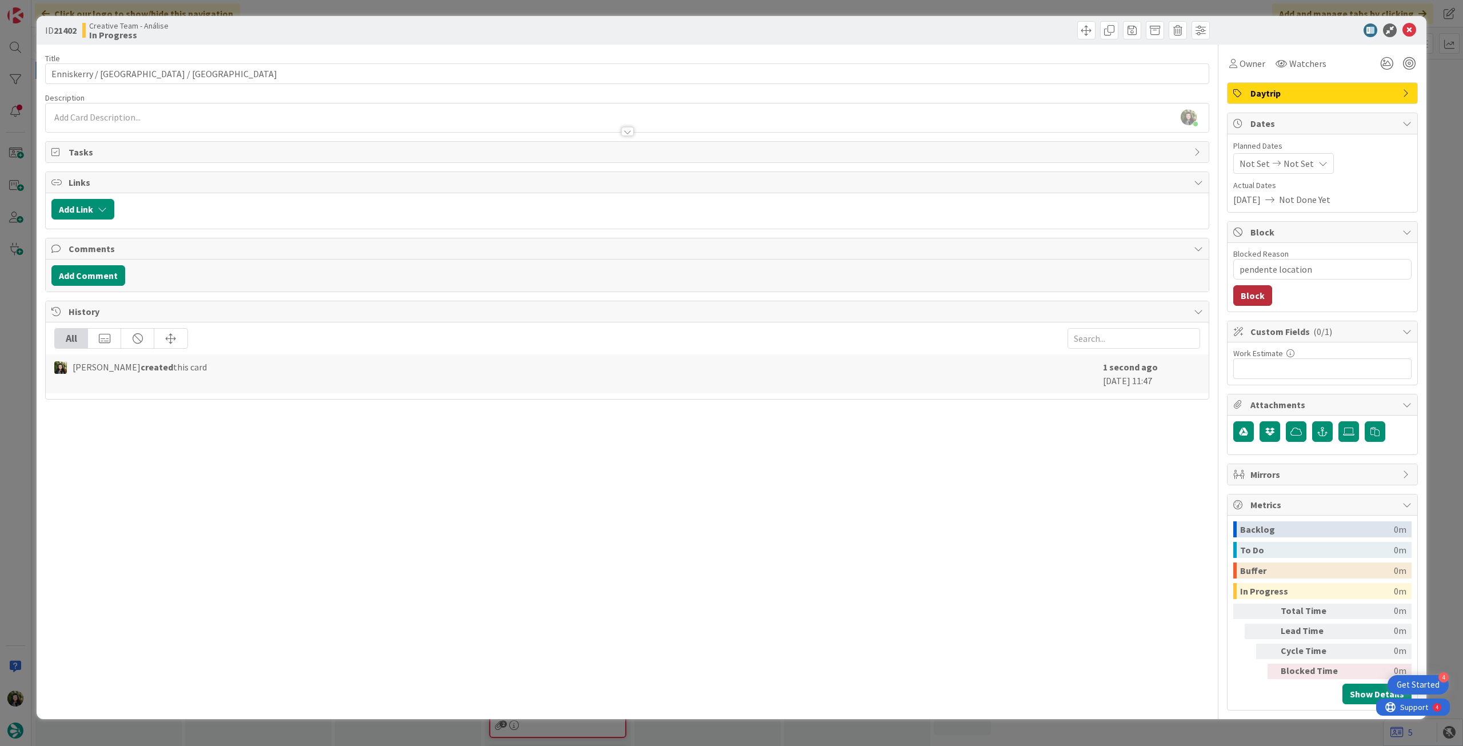
click at [1241, 302] on button "Block" at bounding box center [1252, 295] width 39 height 21
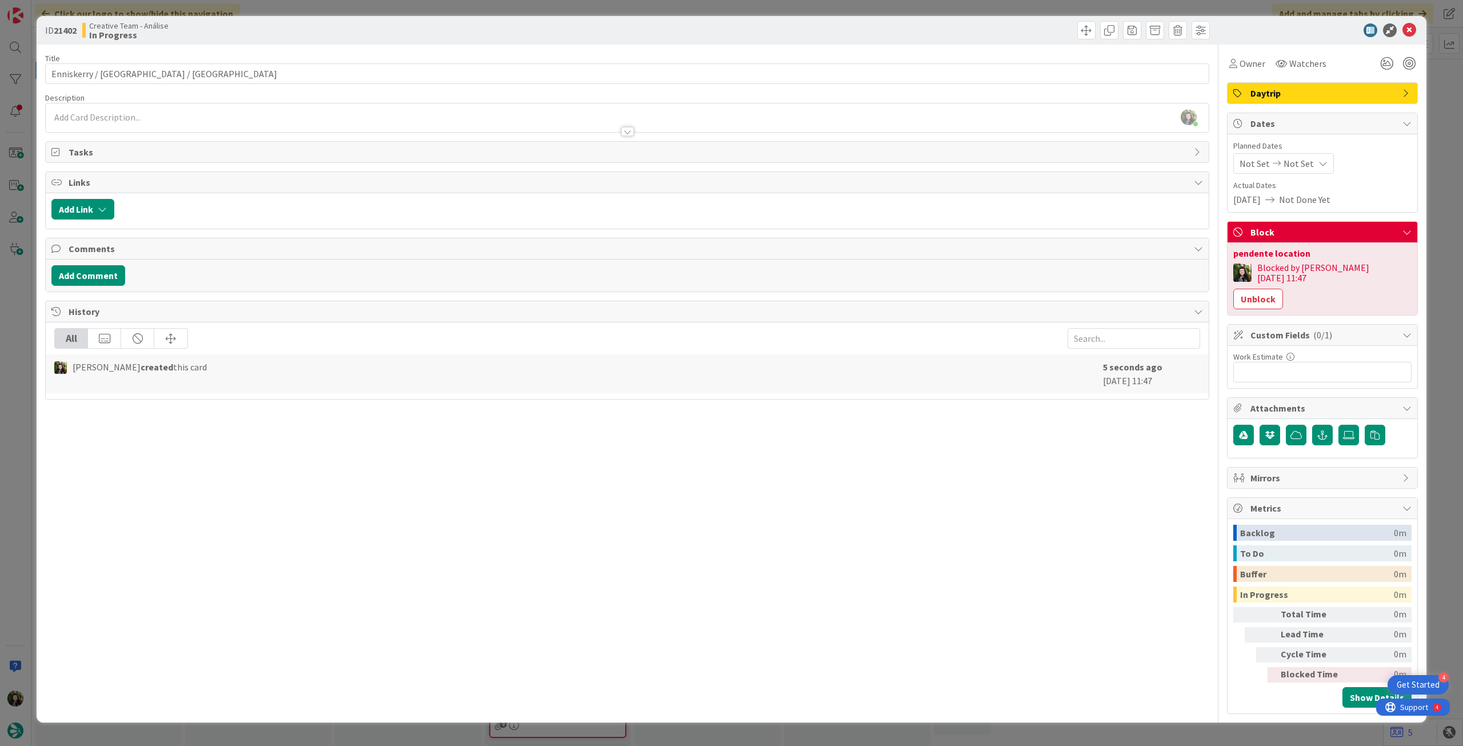
click at [1332, 150] on span "Planned Dates" at bounding box center [1322, 146] width 178 height 12
click at [1327, 156] on div "Not Set Not Set" at bounding box center [1283, 163] width 101 height 21
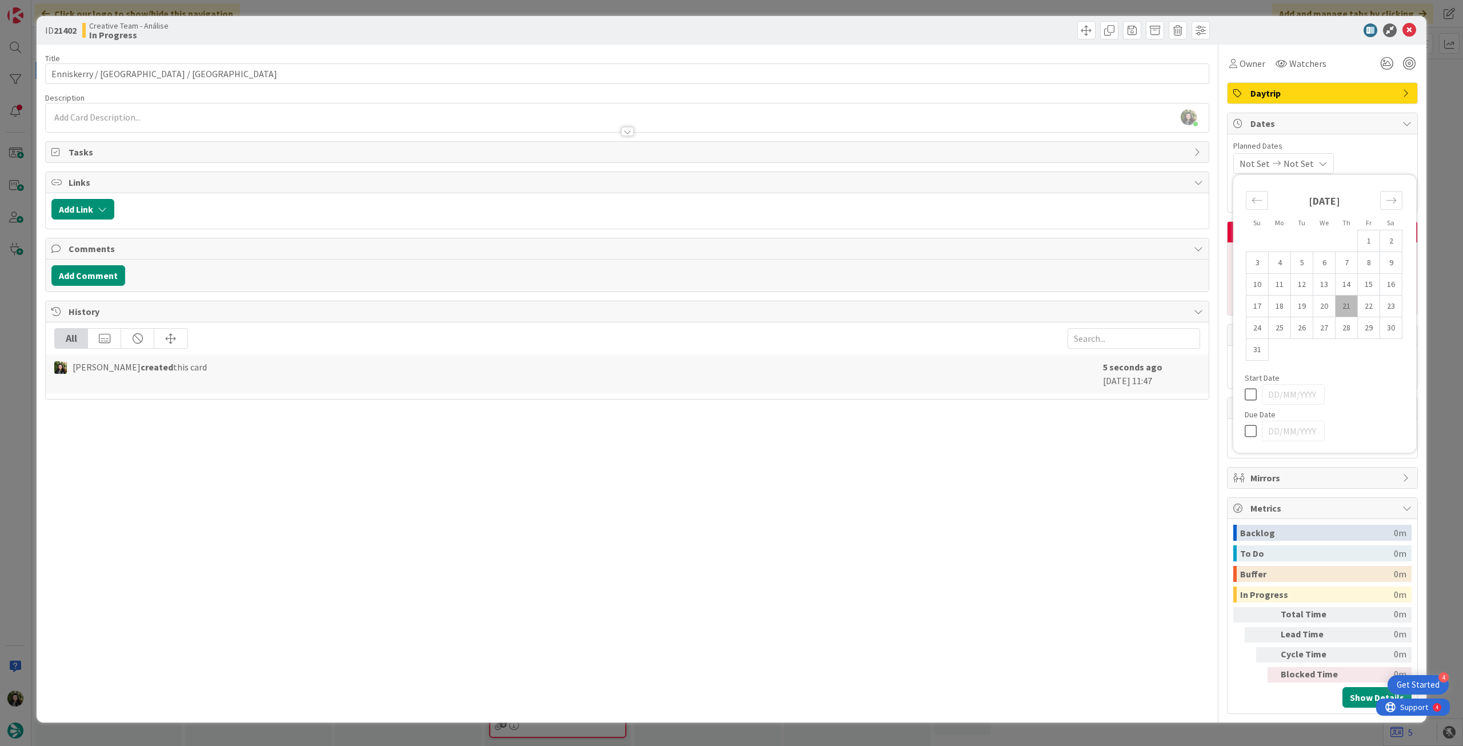
click at [1253, 429] on icon at bounding box center [1252, 431] width 17 height 14
type input "[DATE]"
click at [1408, 29] on icon at bounding box center [1409, 30] width 14 height 14
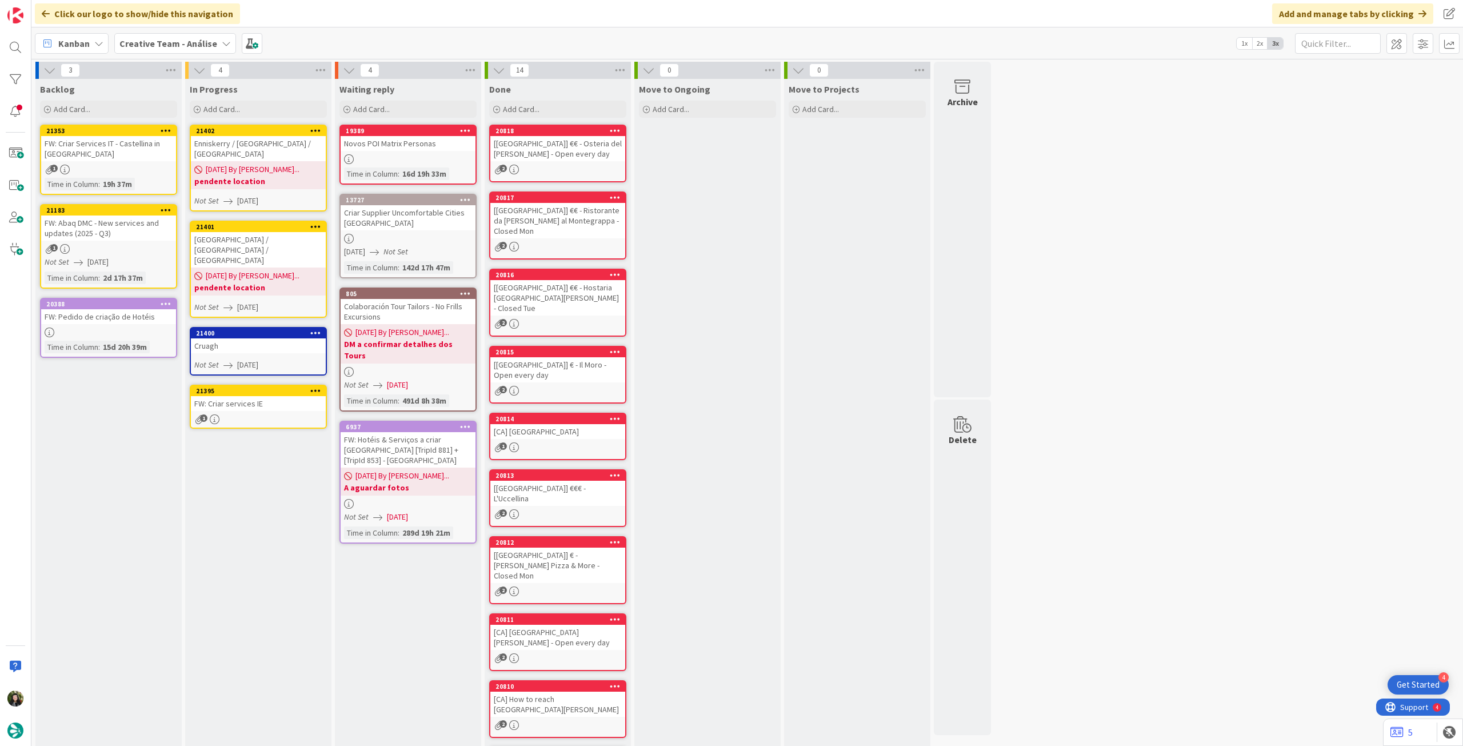
click at [286, 327] on link "21400 Cruagh Not Set 21/08/2025" at bounding box center [258, 351] width 137 height 49
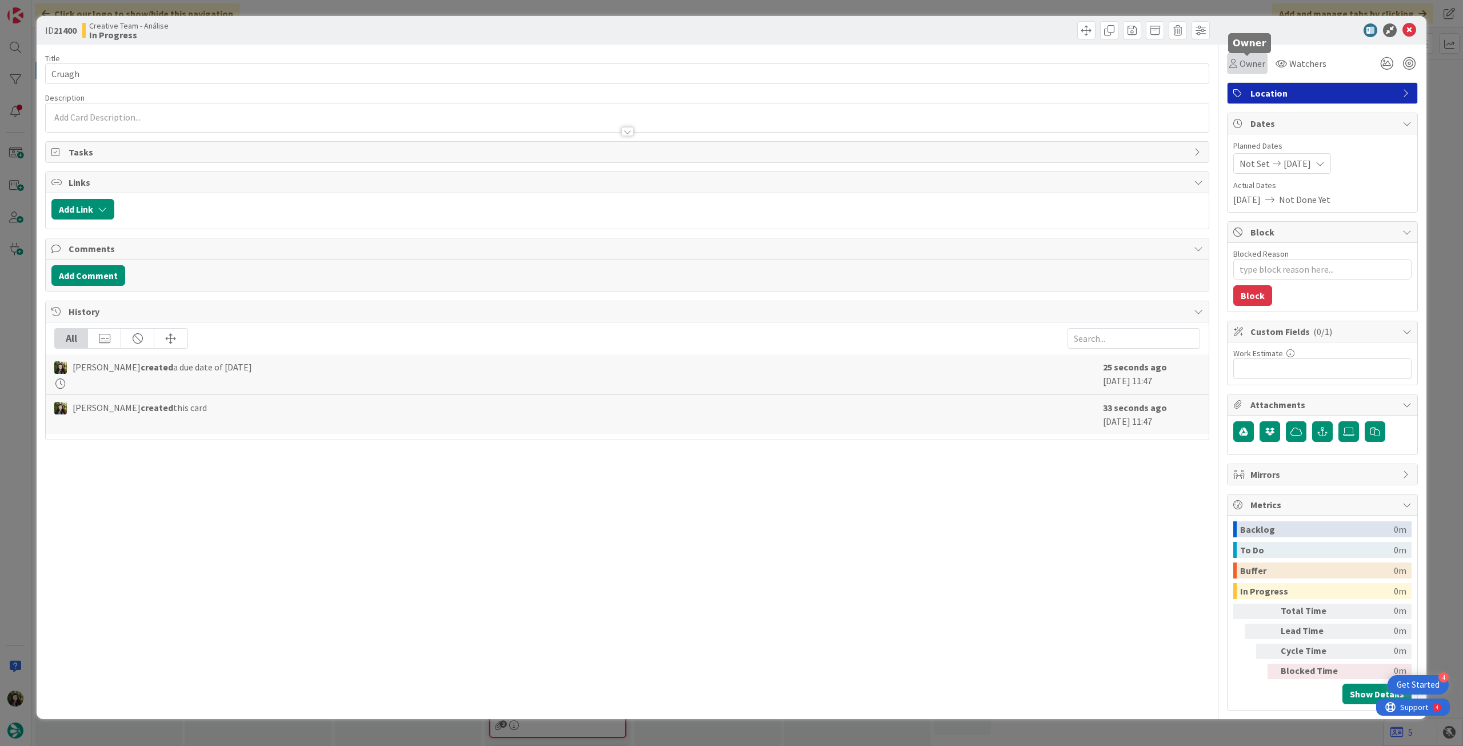
click at [1232, 66] on icon at bounding box center [1233, 63] width 8 height 9
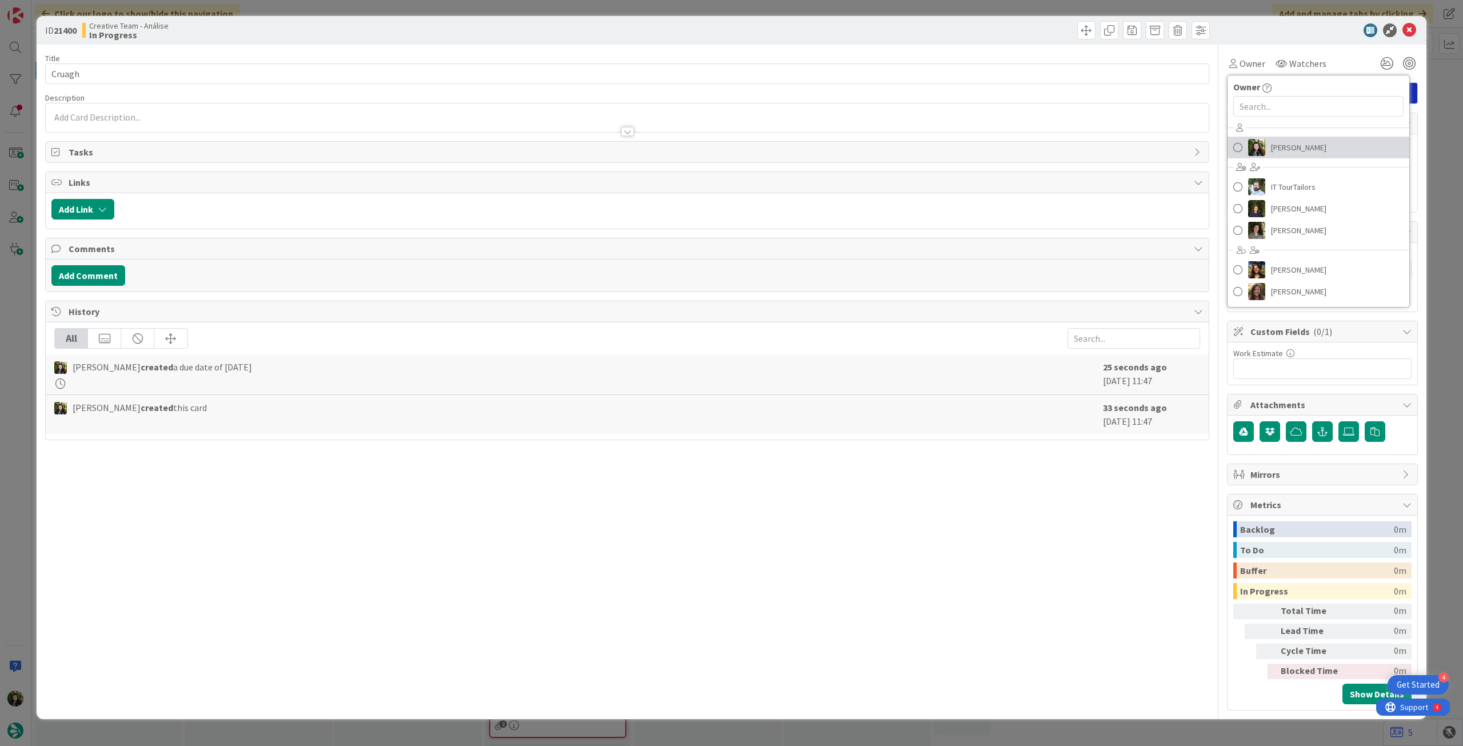
drag, startPoint x: 1276, startPoint y: 156, endPoint x: 1292, endPoint y: 132, distance: 28.5
click at [1278, 154] on link "[PERSON_NAME]" at bounding box center [1318, 148] width 182 height 22
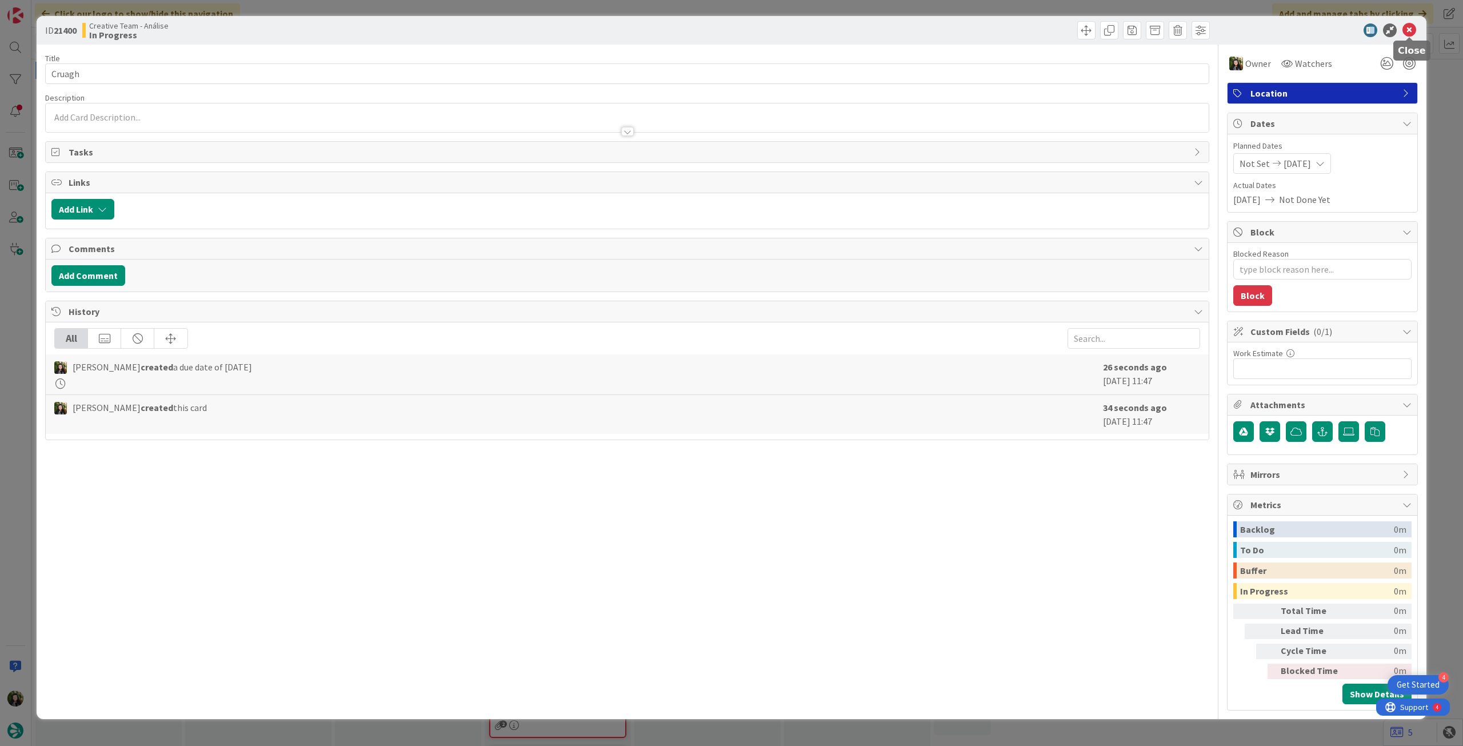
click at [1410, 31] on icon at bounding box center [1409, 30] width 14 height 14
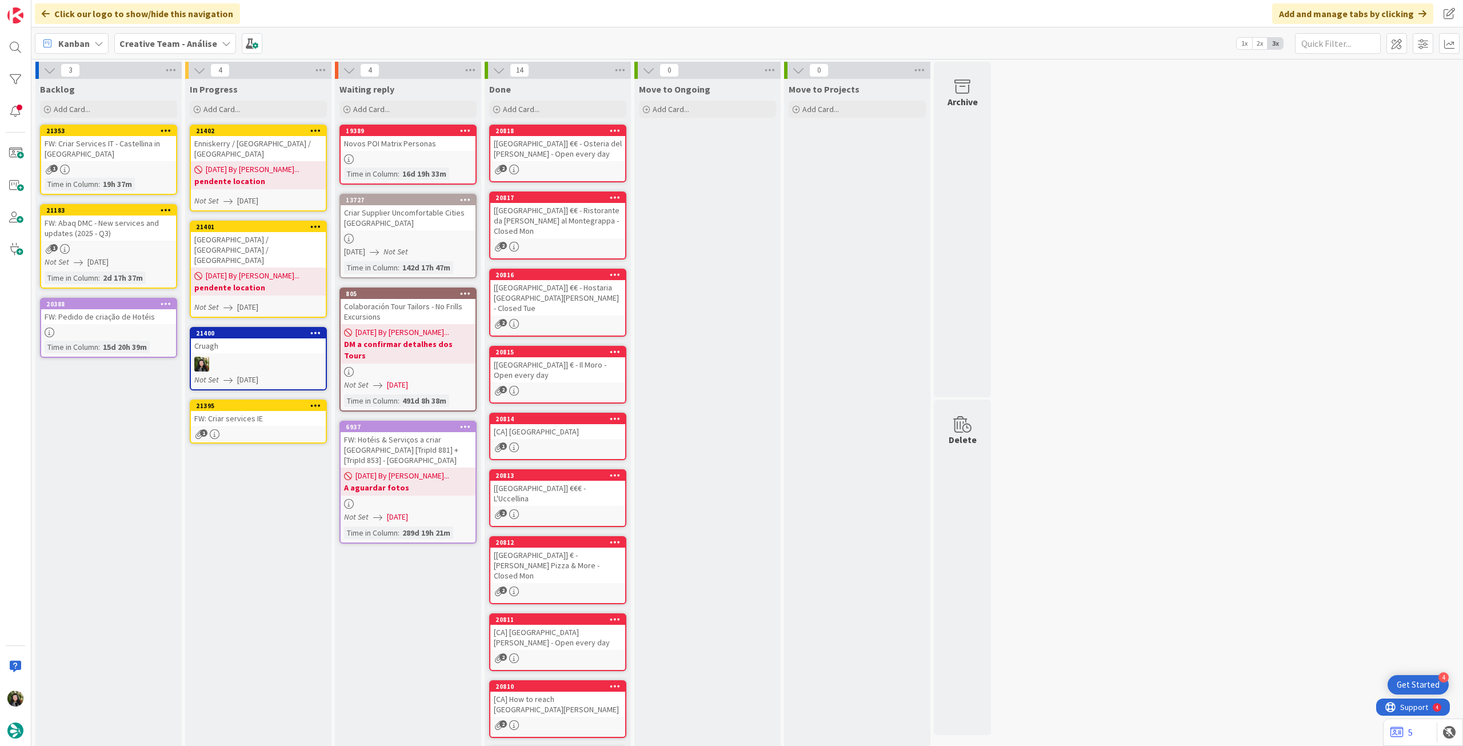
click at [262, 399] on link "21395 FW: Criar services IE 1" at bounding box center [258, 421] width 137 height 44
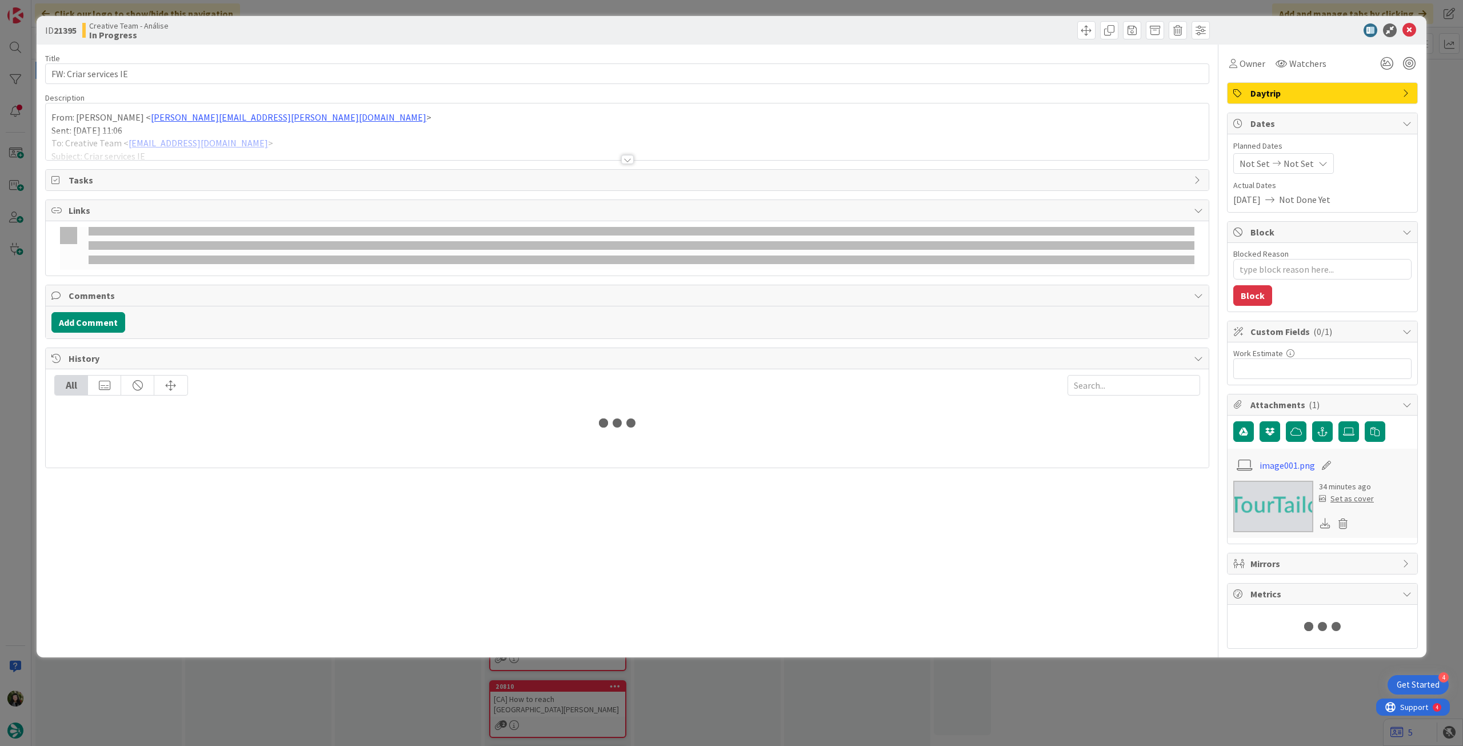
drag, startPoint x: 253, startPoint y: 136, endPoint x: 279, endPoint y: 179, distance: 51.1
click at [253, 137] on div at bounding box center [627, 145] width 1163 height 29
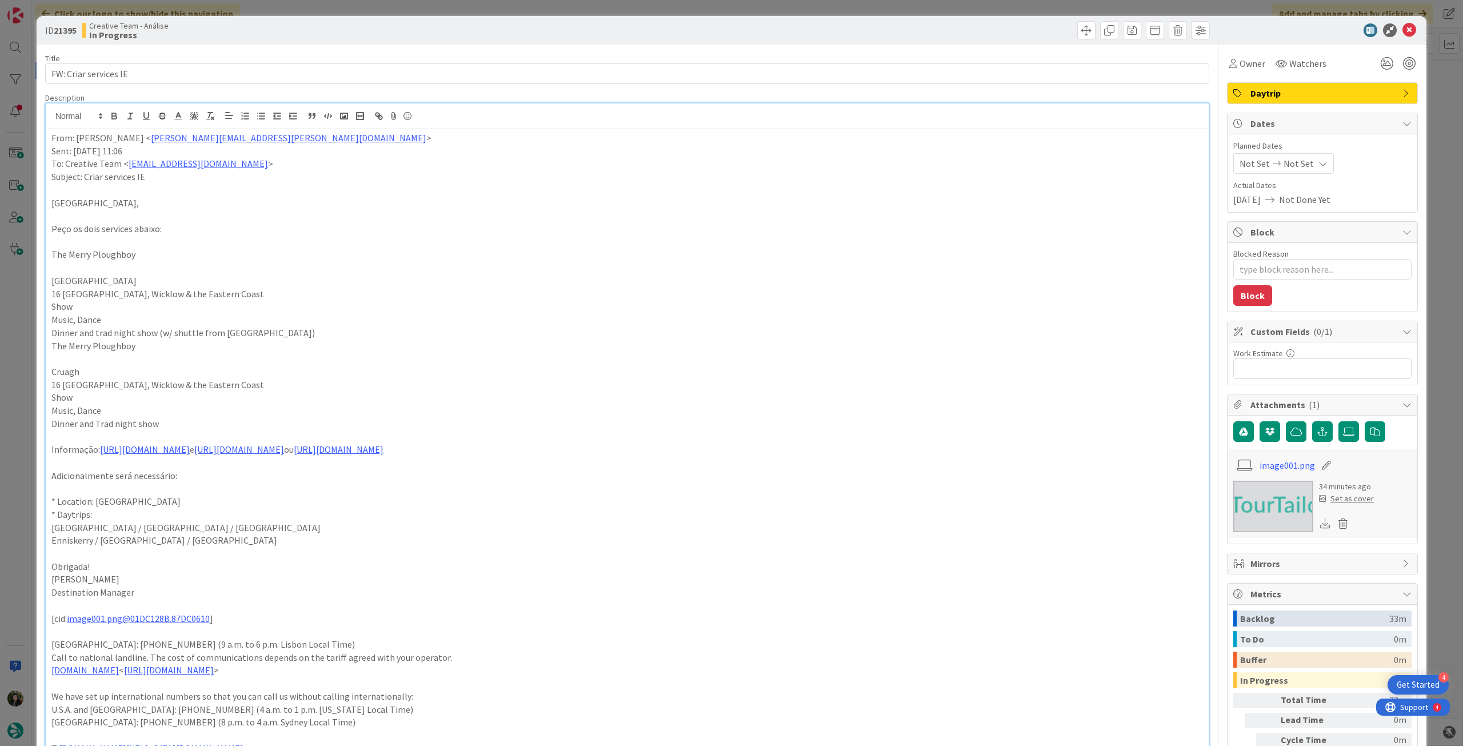
click at [50, 141] on div "From: Rita Bernardo < rita.bernardo@tourtailors.com > Sent: Thursday, August 21…" at bounding box center [627, 493] width 1163 height 728
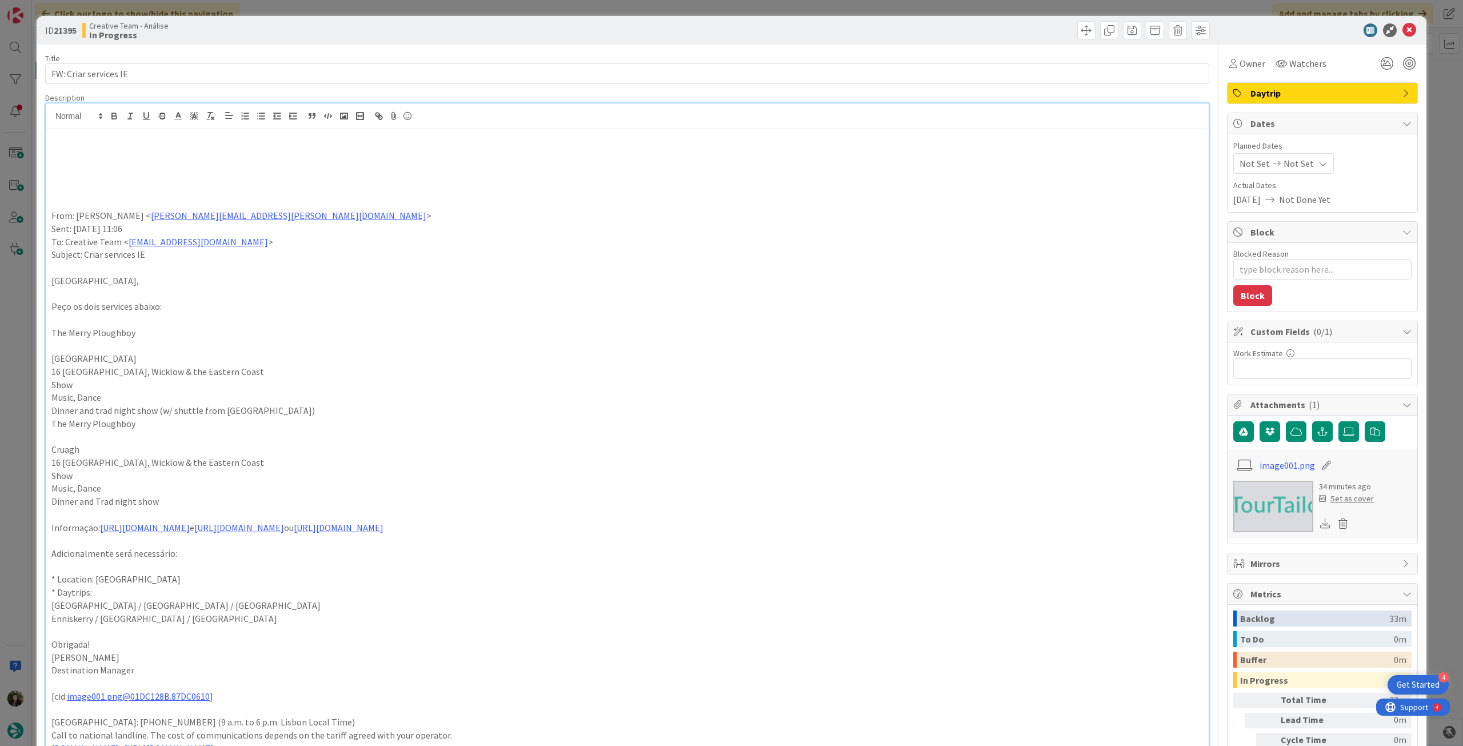
click at [162, 161] on p at bounding box center [626, 163] width 1151 height 13
type textarea "x"
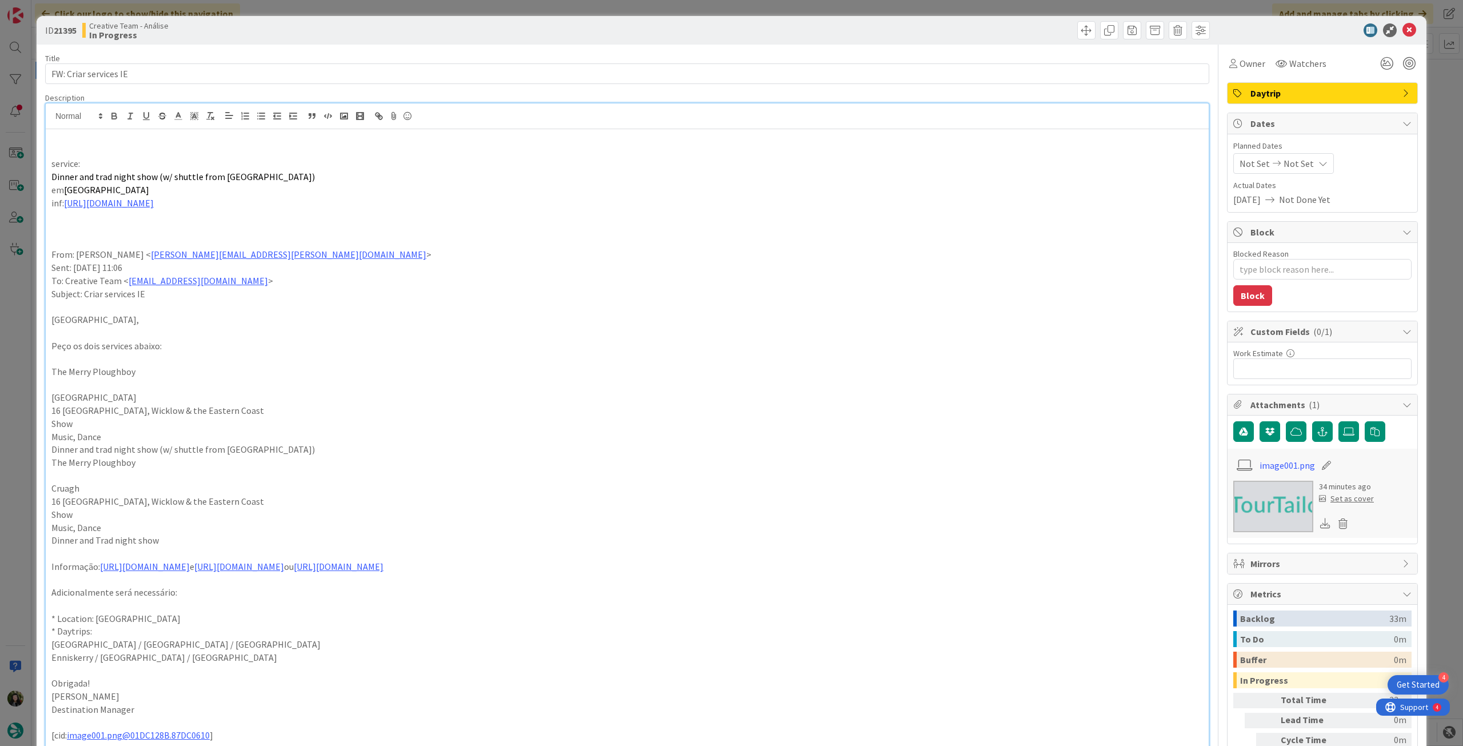
click at [301, 176] on p "Dinner and trad night show (w/ shuttle from Dublin)" at bounding box center [626, 176] width 1151 height 13
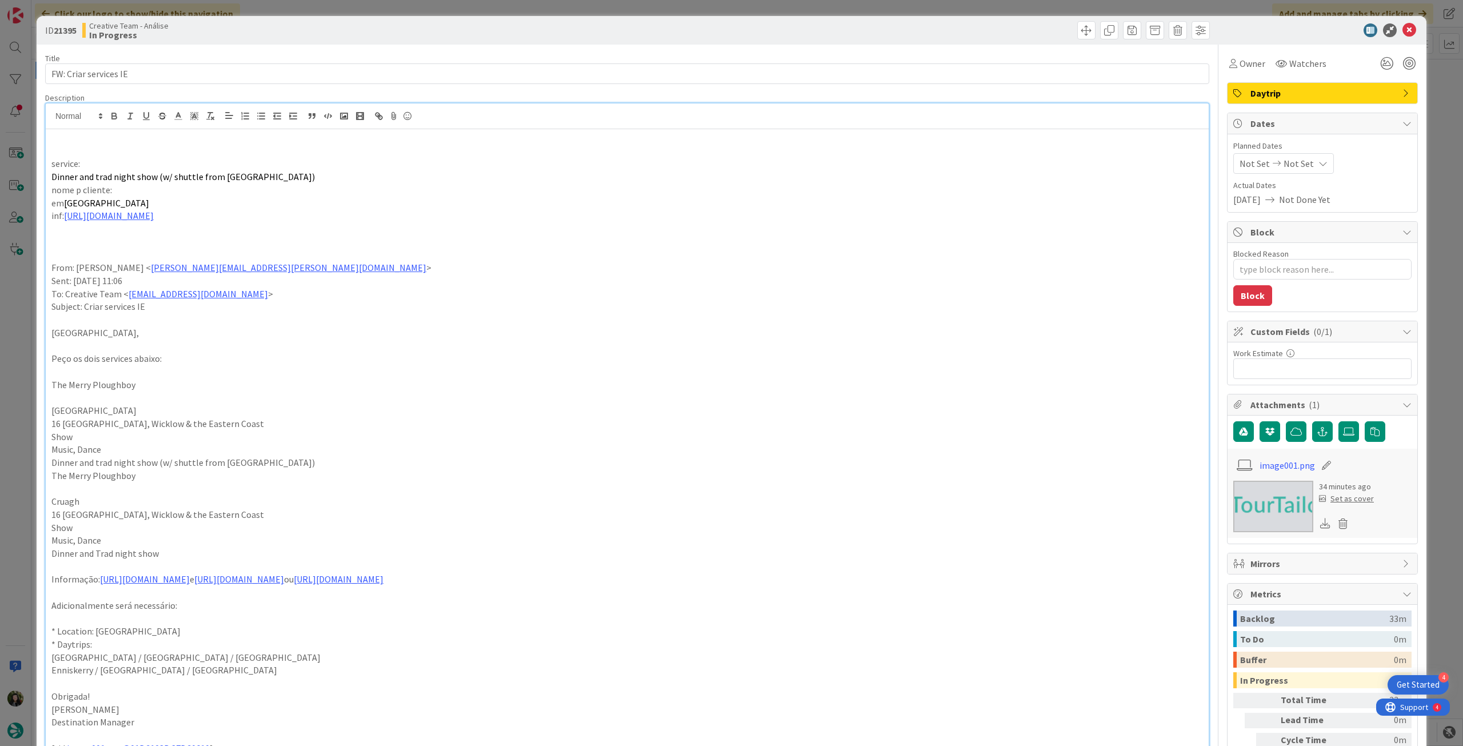
click at [292, 178] on p "Dinner and trad night show (w/ shuttle from Dublin)" at bounding box center [626, 176] width 1151 height 13
click at [309, 216] on p "inf: https://www.mpbpub.com/irish-music-dublin/the-show.php" at bounding box center [626, 215] width 1151 height 13
click at [299, 215] on p "inf: https://www.mpbpub.com/irish-music-dublin/the-show.php e https://www.mpbpu…" at bounding box center [626, 215] width 1151 height 13
click at [302, 215] on p "inf: https://www.mpbpub.com/irish-music-dublin/the-show.php e https://www.mpbpu…" at bounding box center [626, 215] width 1151 height 13
click at [194, 118] on icon at bounding box center [194, 116] width 10 height 10
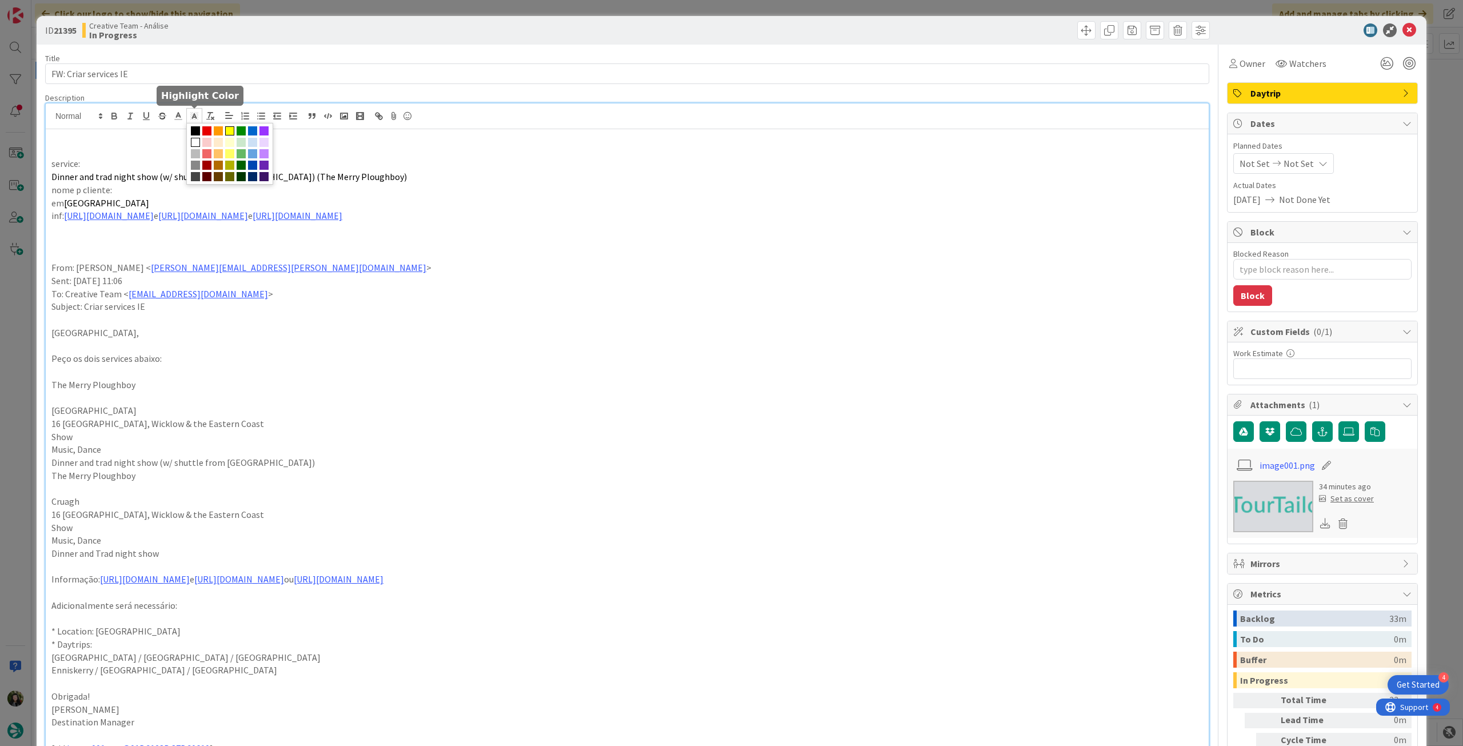
click at [226, 130] on span at bounding box center [229, 130] width 9 height 9
click at [534, 215] on p "inf: https://www.mpbpub.com/irish-music-dublin/the-show.php e https://www.mpbpu…" at bounding box center [626, 215] width 1151 height 13
drag, startPoint x: 198, startPoint y: 118, endPoint x: 189, endPoint y: 139, distance: 23.0
click at [198, 119] on icon at bounding box center [194, 116] width 10 height 10
click at [228, 130] on span at bounding box center [229, 130] width 9 height 9
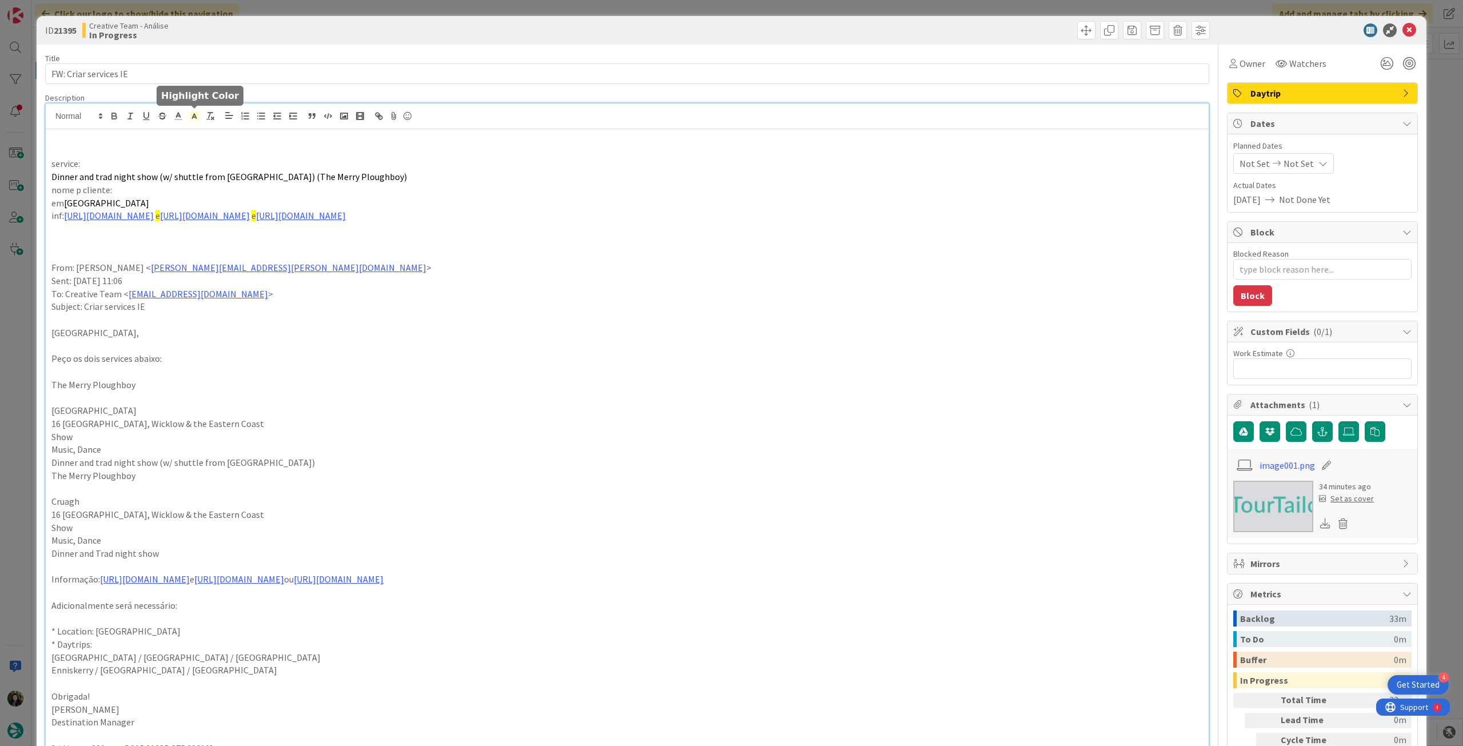
click at [458, 298] on p "To: Creative Team < product@tourtailors.com >" at bounding box center [626, 293] width 1151 height 13
drag, startPoint x: 51, startPoint y: 178, endPoint x: 154, endPoint y: 174, distance: 102.9
click at [154, 174] on span "Dinner and trad night show (w/ shuttle from Dublin) (The Merry Ploughboy)" at bounding box center [228, 176] width 355 height 11
copy span "Dinner and trad night show"
click at [146, 192] on p "nome p cliente:" at bounding box center [626, 189] width 1151 height 13
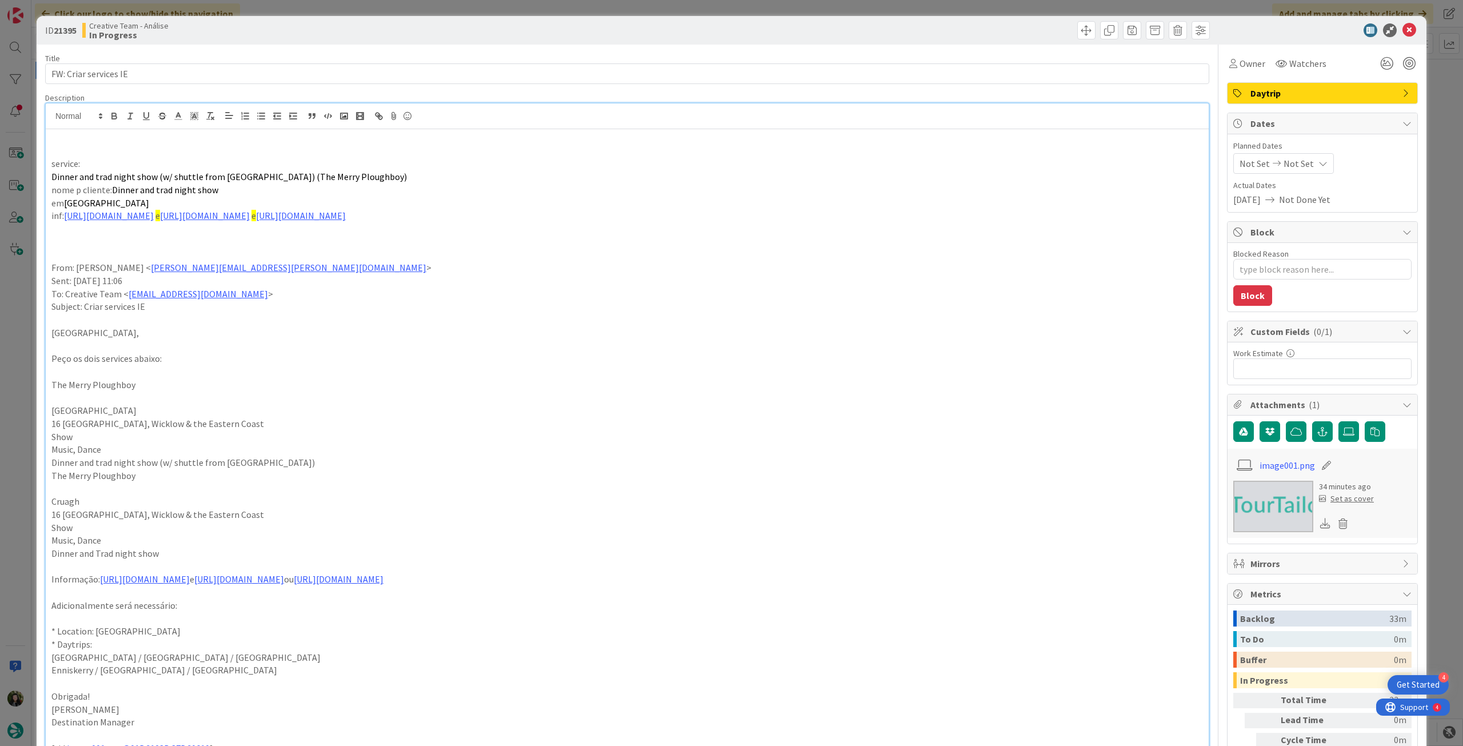
click at [169, 185] on span "Dinner and trad night show" at bounding box center [165, 189] width 106 height 11
click at [275, 249] on p at bounding box center [626, 254] width 1151 height 13
click at [300, 187] on p "nome p cliente: Dinner and traditional night show" at bounding box center [626, 189] width 1151 height 13
type textarea "x"
click at [485, 271] on p "From: Rita Bernardo < rita.bernardo@tourtailors.com >" at bounding box center [626, 267] width 1151 height 13
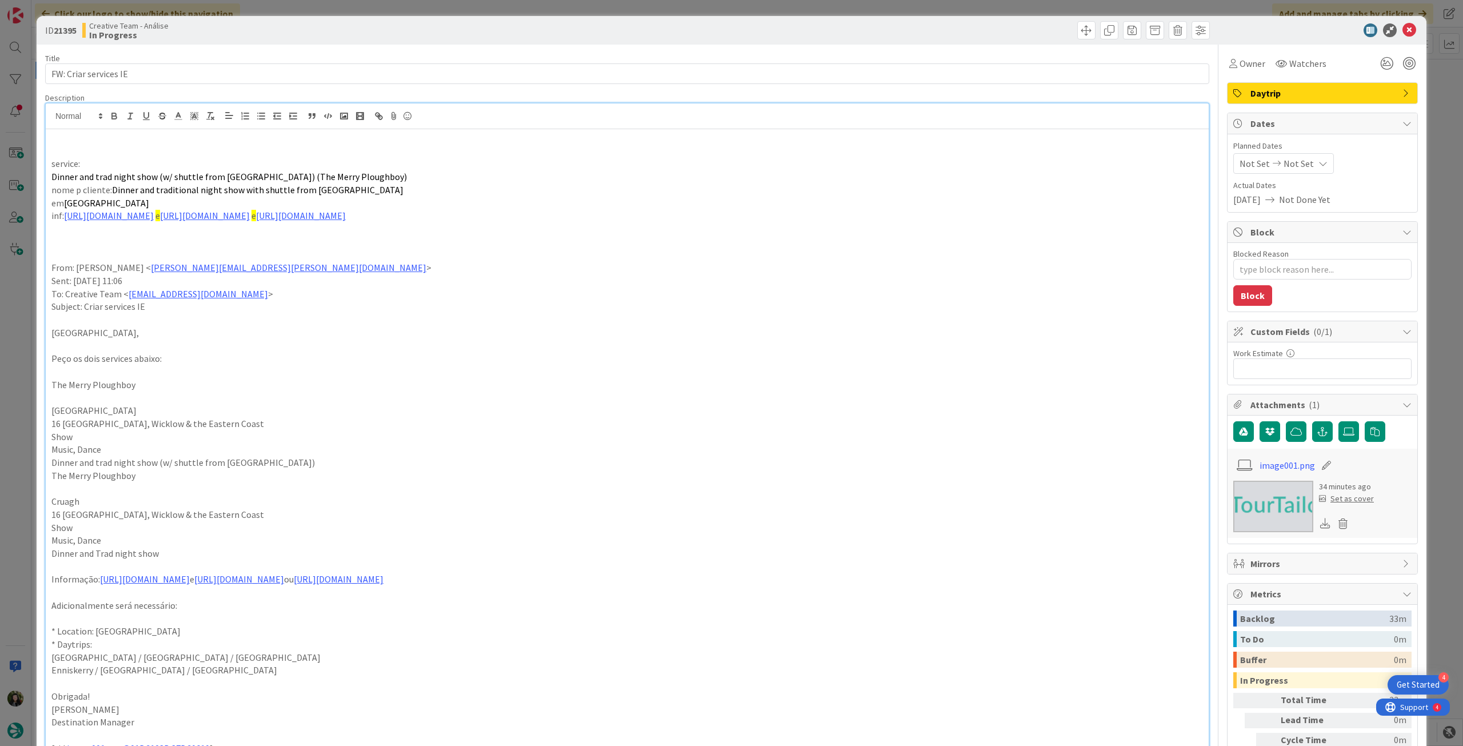
click at [1298, 163] on span "Not Set" at bounding box center [1298, 164] width 30 height 14
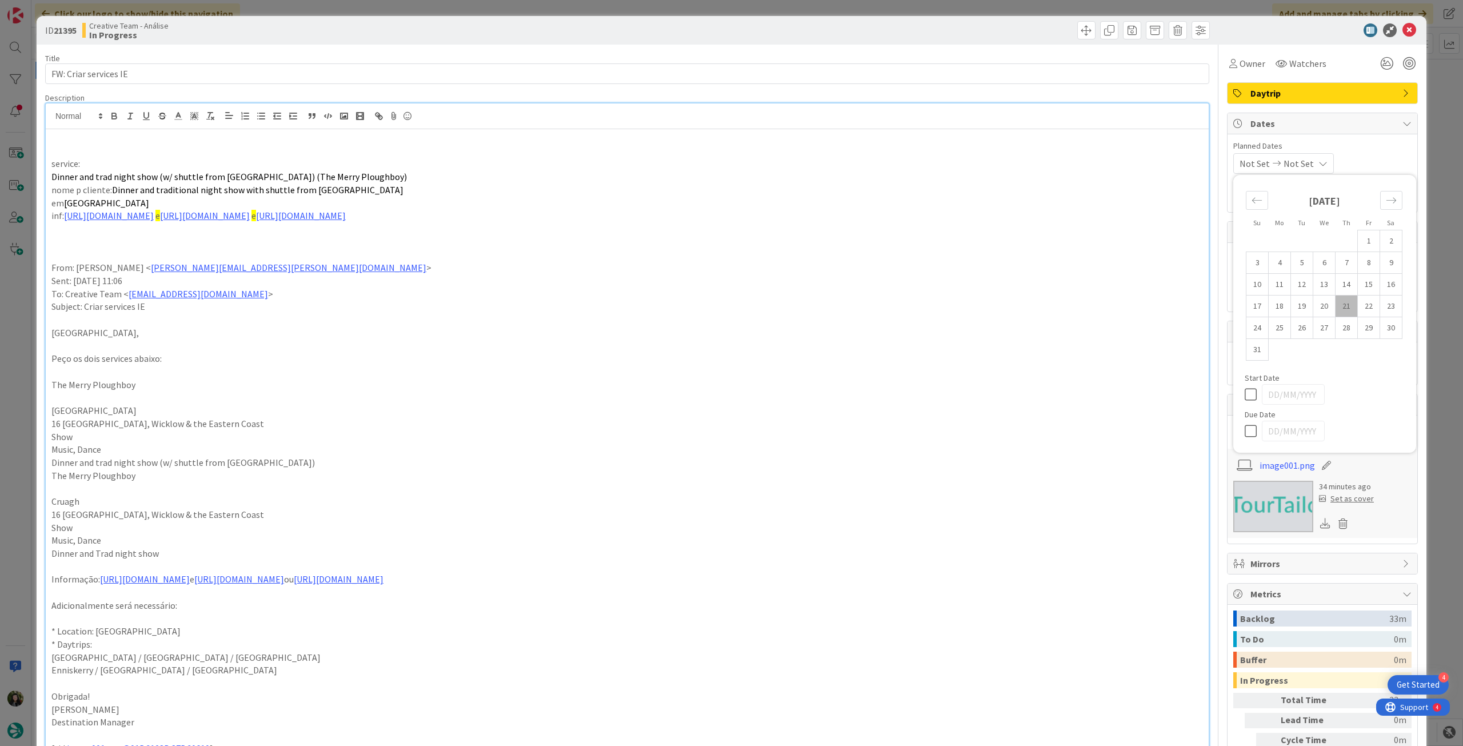
drag, startPoint x: 1241, startPoint y: 431, endPoint x: 1327, endPoint y: 222, distance: 226.0
click at [1244, 428] on icon at bounding box center [1252, 431] width 17 height 14
type input "[DATE]"
click at [1404, 33] on icon at bounding box center [1409, 30] width 14 height 14
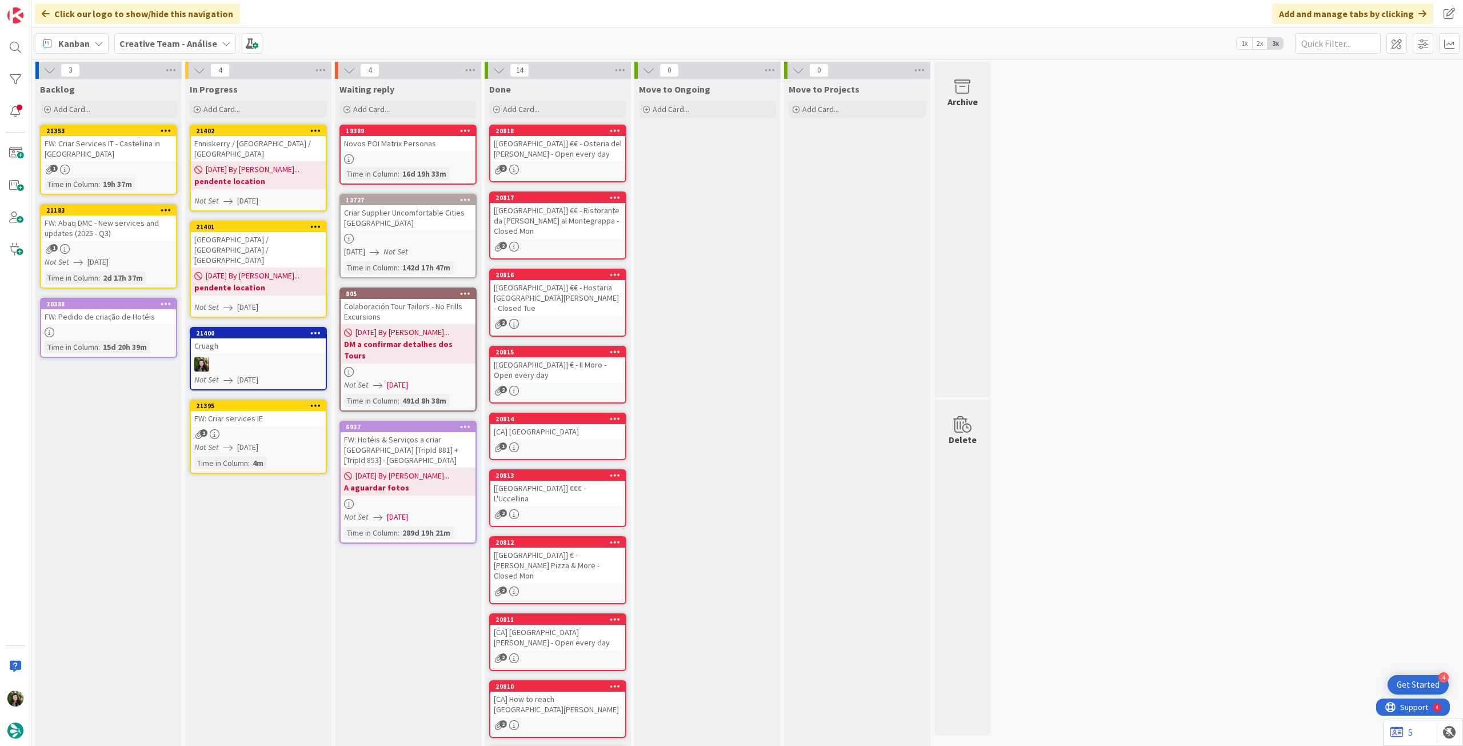
click at [315, 401] on icon at bounding box center [315, 405] width 11 height 8
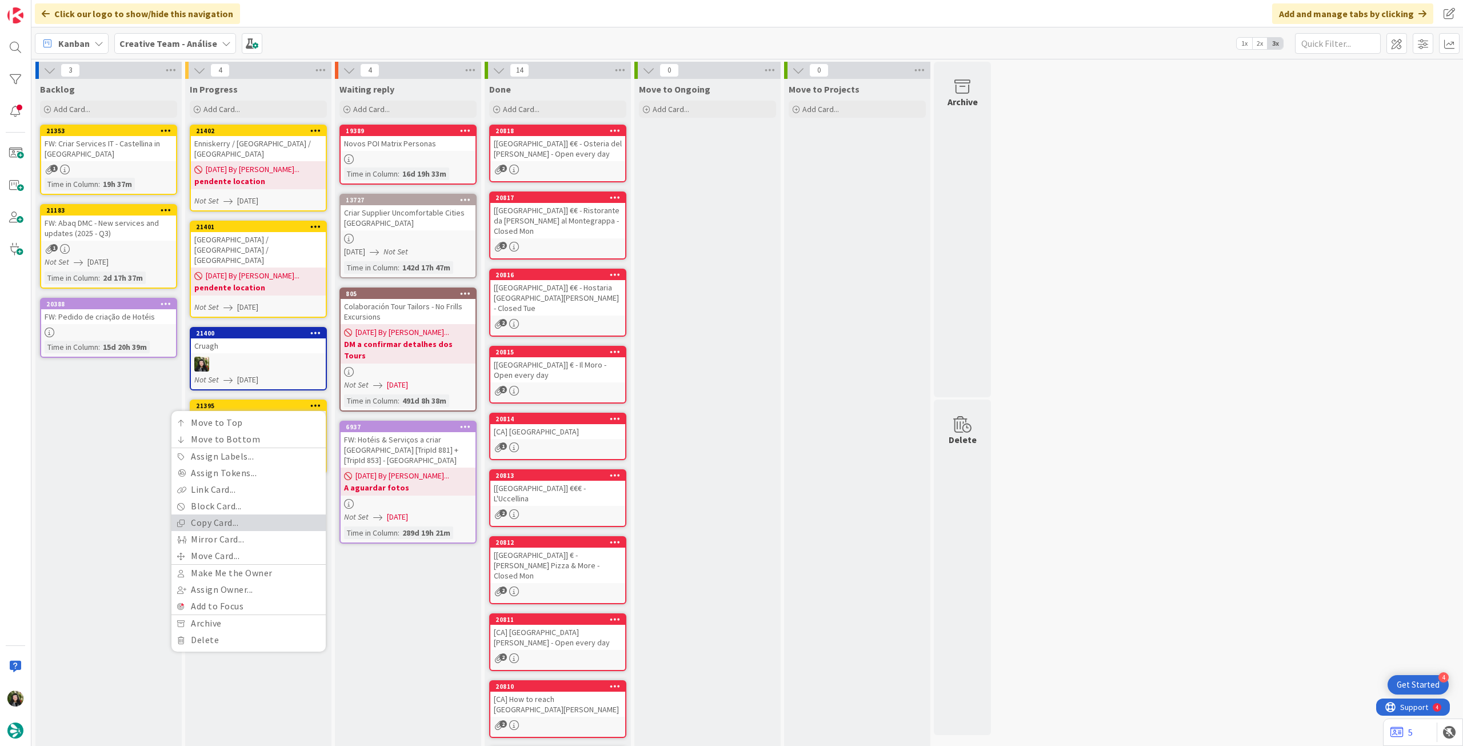
click at [246, 514] on link "Copy Card..." at bounding box center [248, 522] width 154 height 17
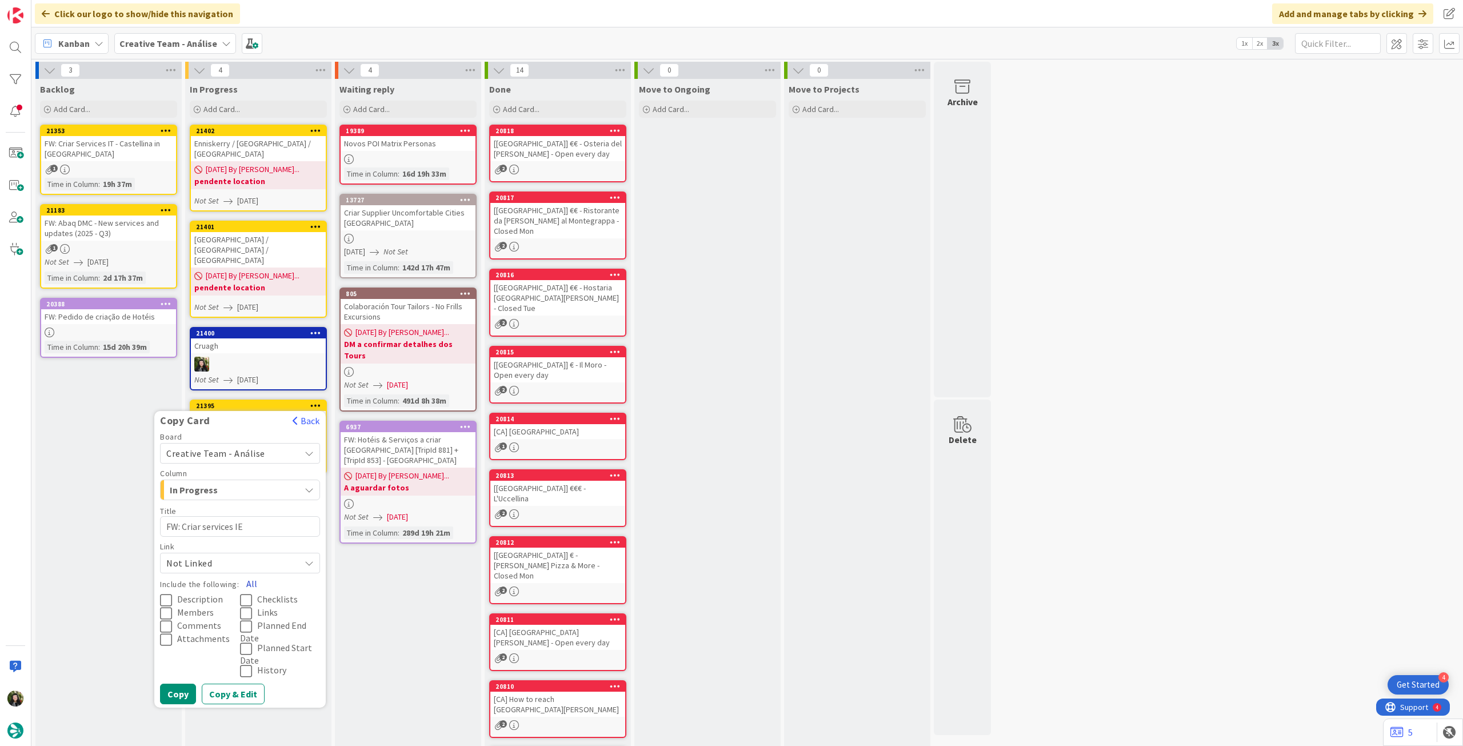
click at [254, 573] on button "All" at bounding box center [252, 583] width 26 height 21
click at [176, 683] on button "Copy" at bounding box center [178, 693] width 36 height 21
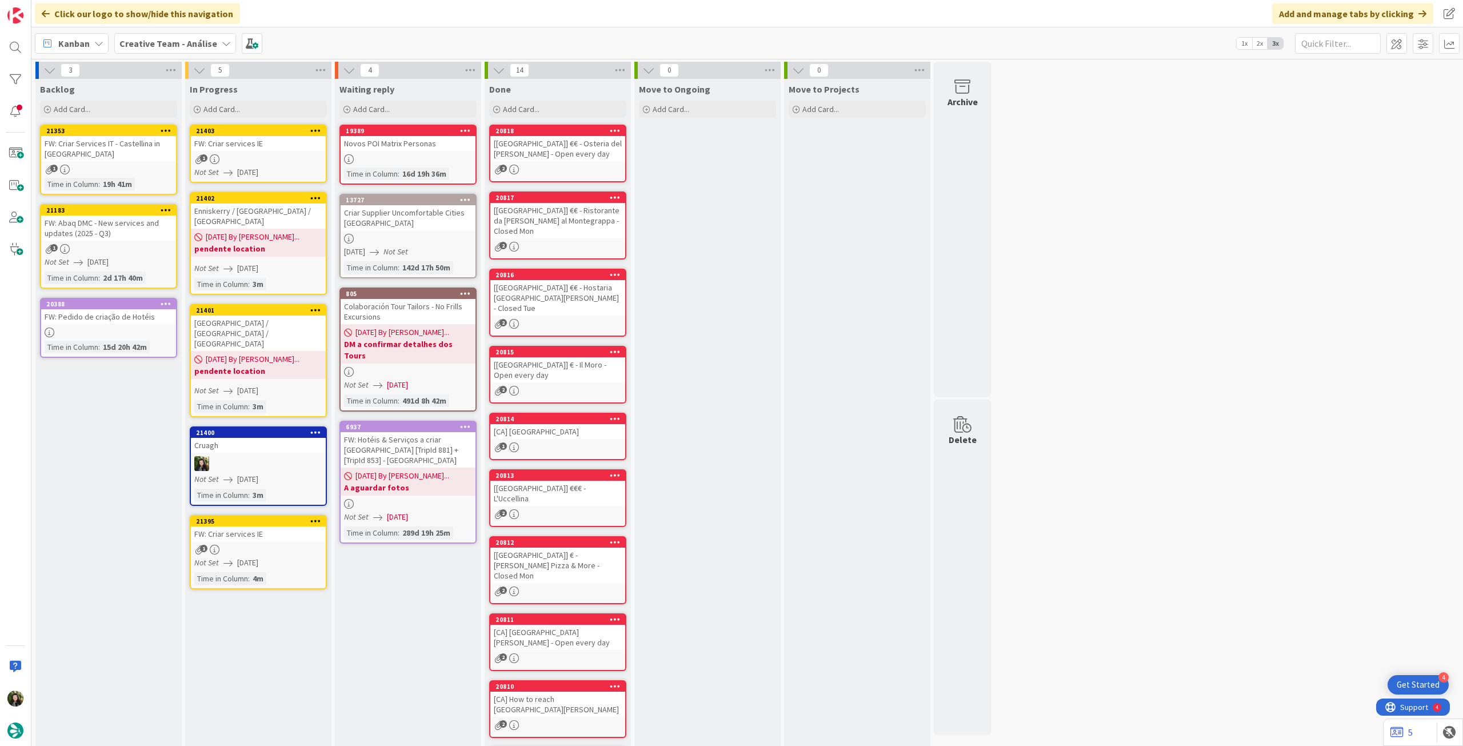
click at [272, 161] on div "1" at bounding box center [258, 159] width 135 height 10
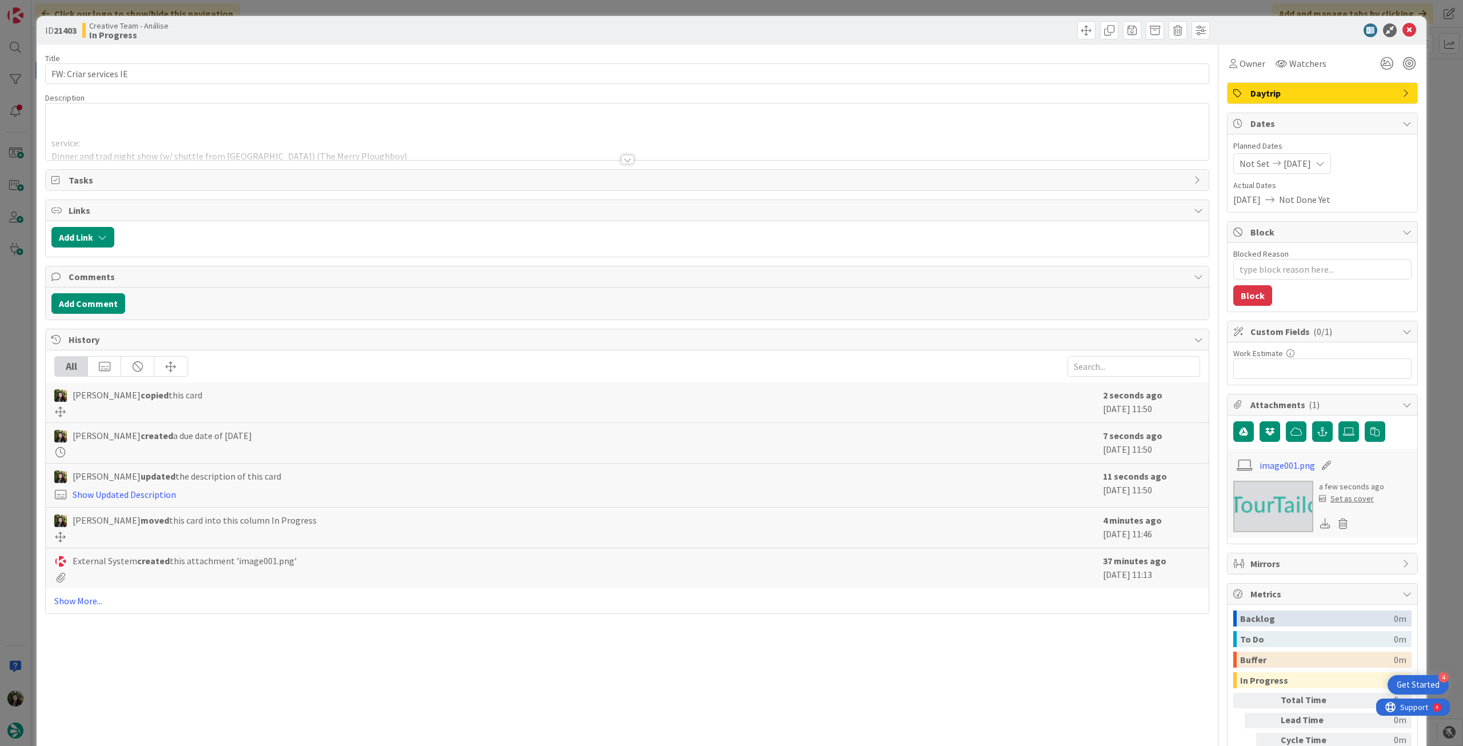
click at [228, 131] on div at bounding box center [627, 145] width 1163 height 29
type textarea "x"
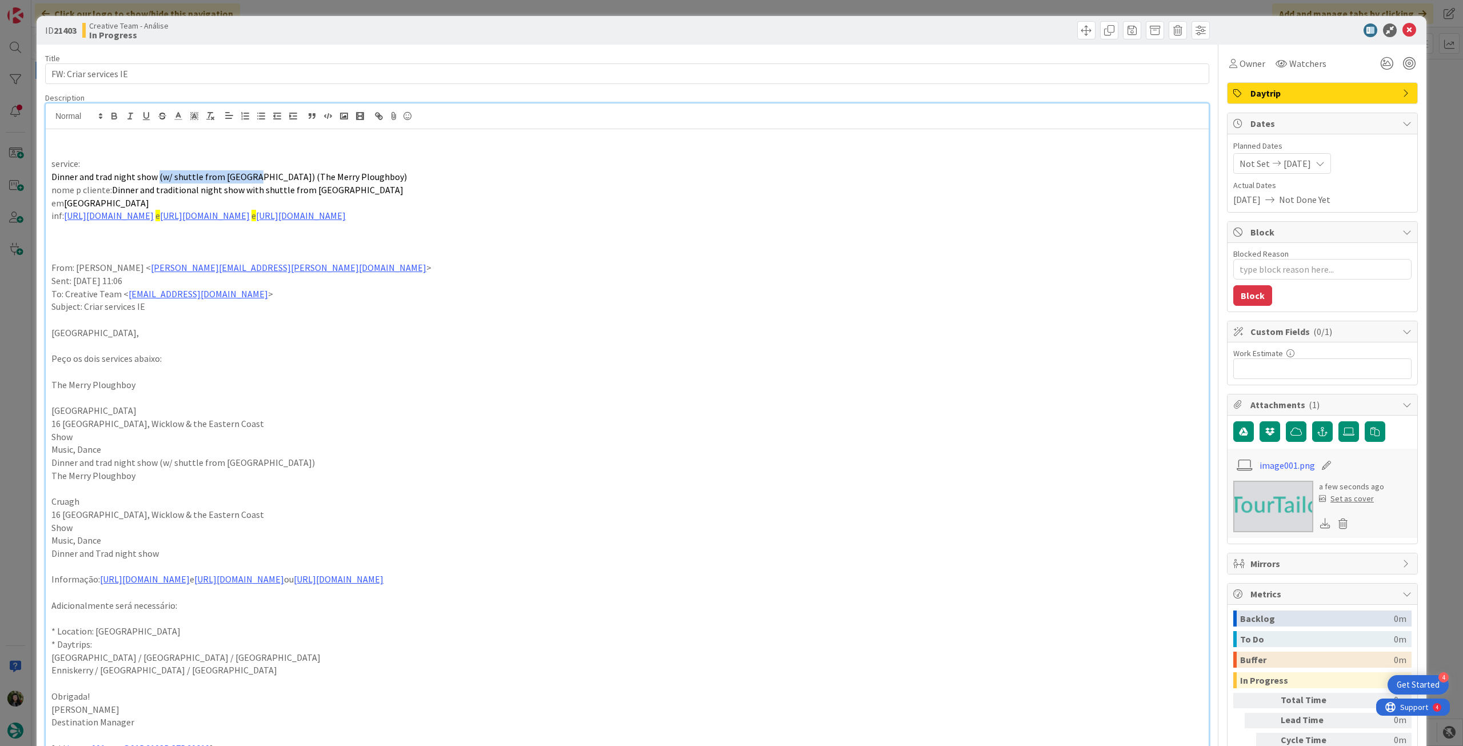
drag, startPoint x: 157, startPoint y: 177, endPoint x: 247, endPoint y: 177, distance: 89.7
click at [247, 177] on span "Dinner and trad night show (w/ shuttle from Dublin) (The Merry Ploughboy)" at bounding box center [228, 176] width 355 height 11
drag, startPoint x: 241, startPoint y: 191, endPoint x: 370, endPoint y: 190, distance: 128.6
click at [370, 190] on p "nome p cliente: Dinner and traditional night show with shuttle from Dublin" at bounding box center [626, 189] width 1151 height 13
drag, startPoint x: 95, startPoint y: 204, endPoint x: 66, endPoint y: 205, distance: 28.6
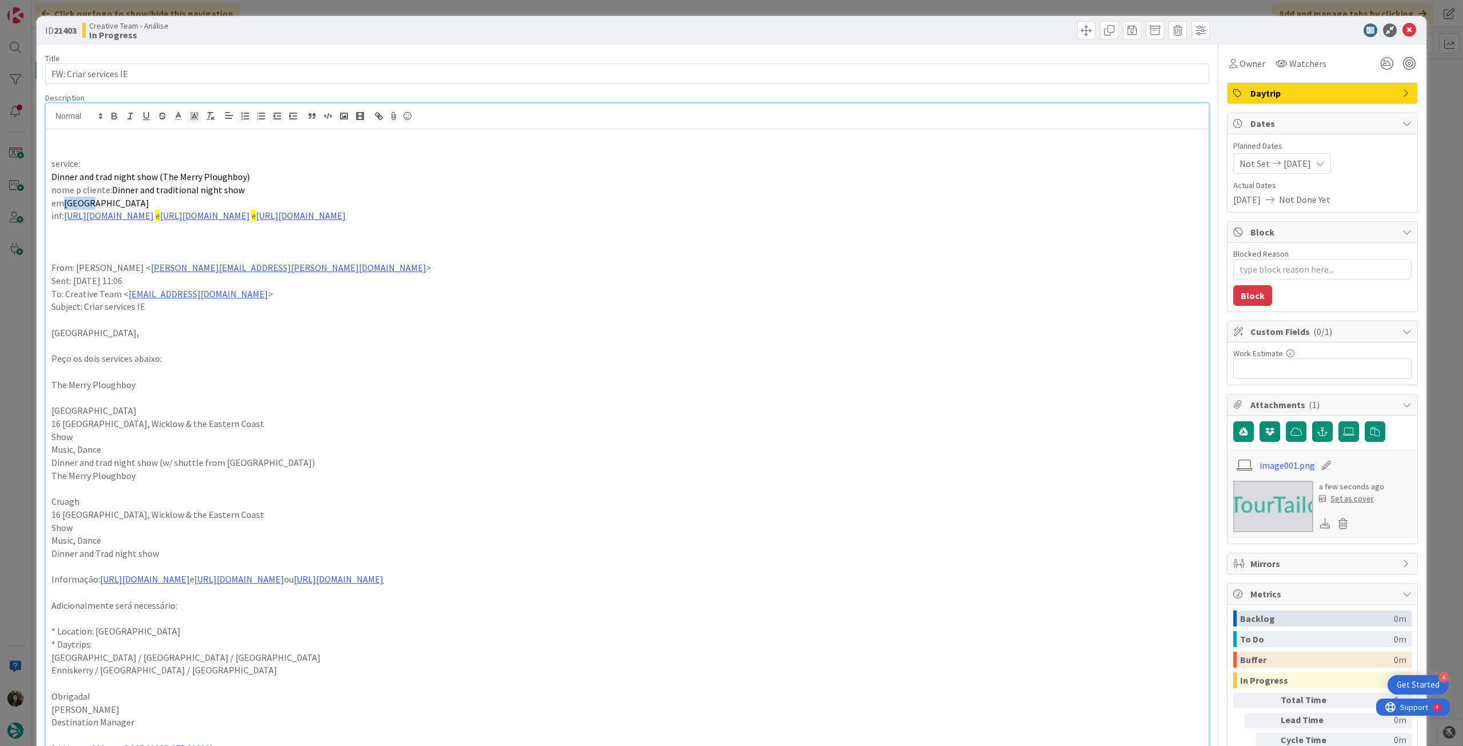
click at [66, 205] on p "em Dublin" at bounding box center [626, 203] width 1151 height 13
click at [1293, 266] on textarea "Blocked Reason" at bounding box center [1322, 269] width 178 height 21
type textarea "x"
type textarea "p"
type textarea "x"
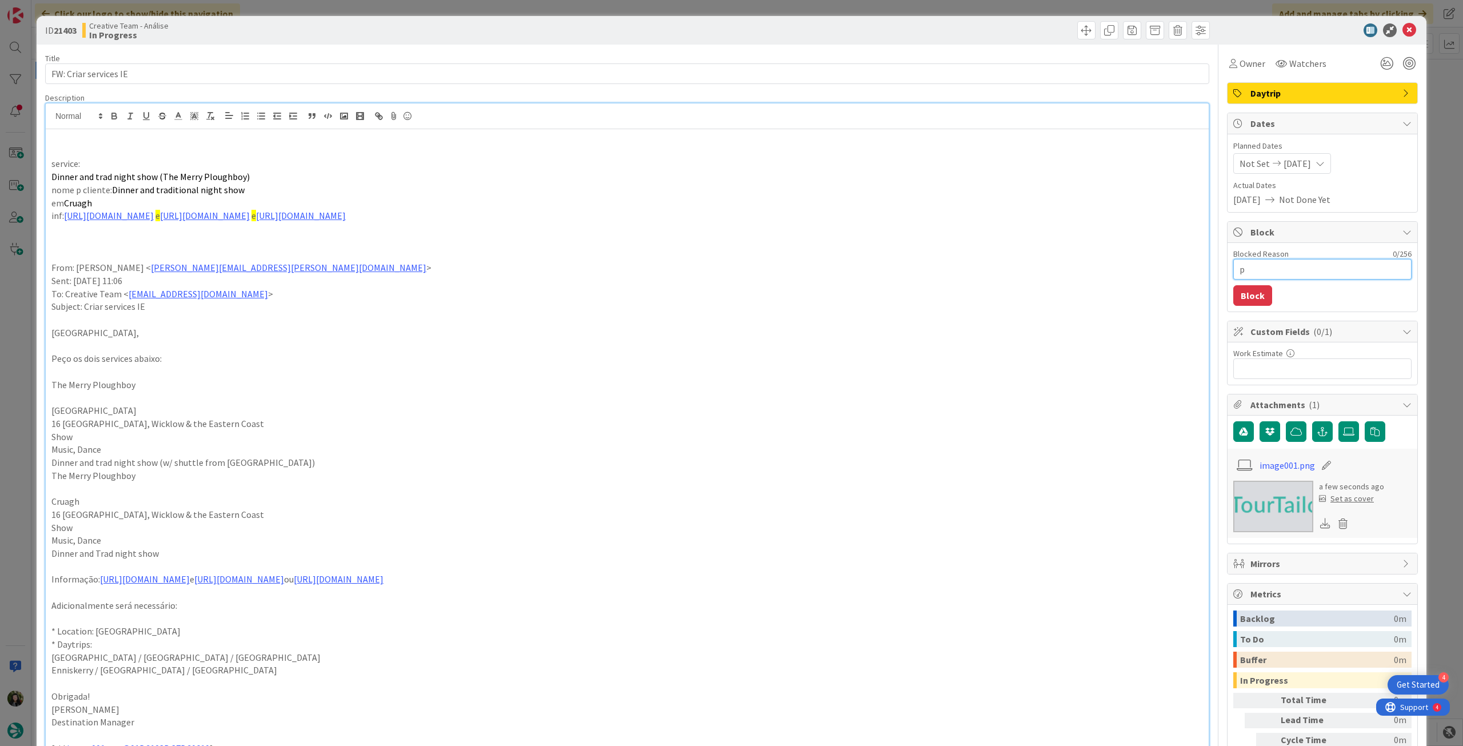
type textarea "pe"
type textarea "x"
type textarea "pen"
type textarea "x"
type textarea "pend"
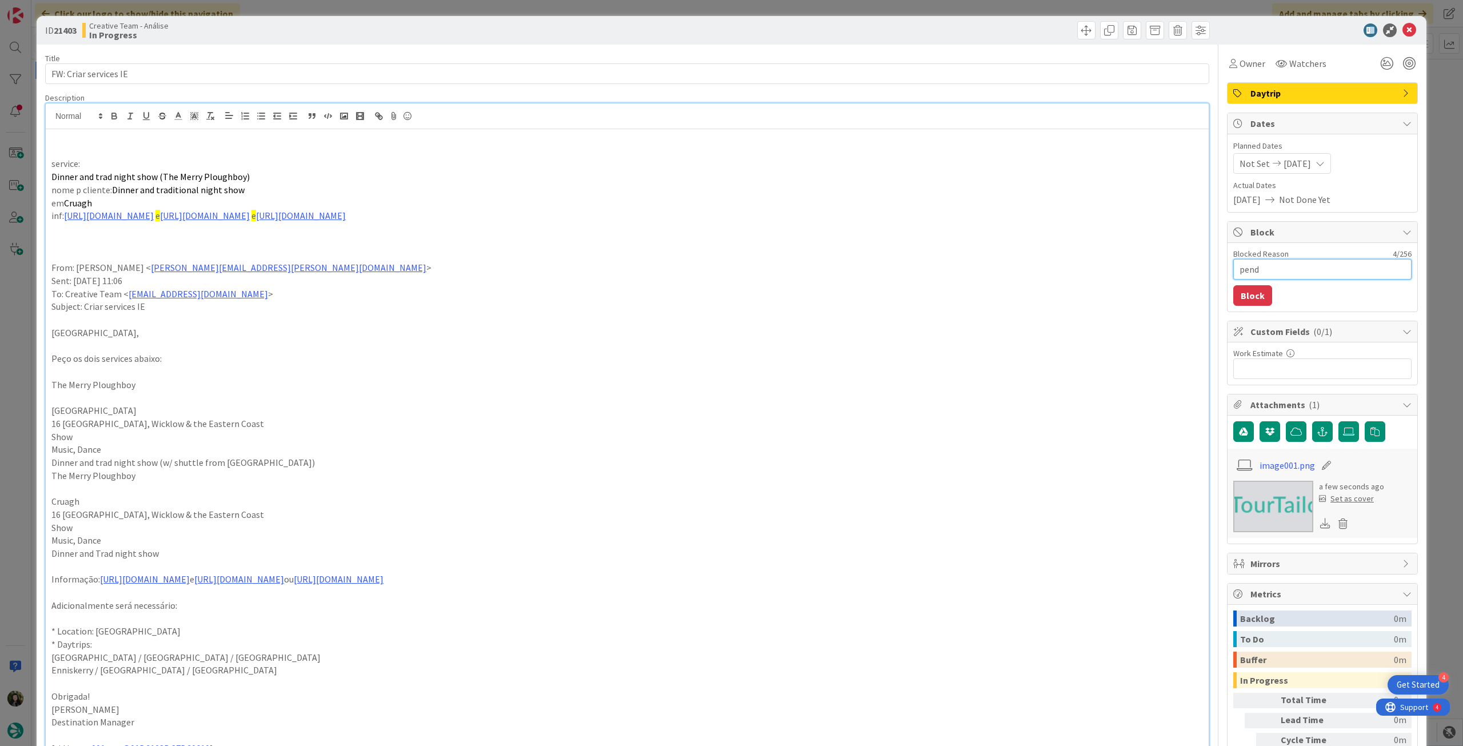
type textarea "x"
type textarea "pendd"
type textarea "x"
type textarea "pend"
type textarea "x"
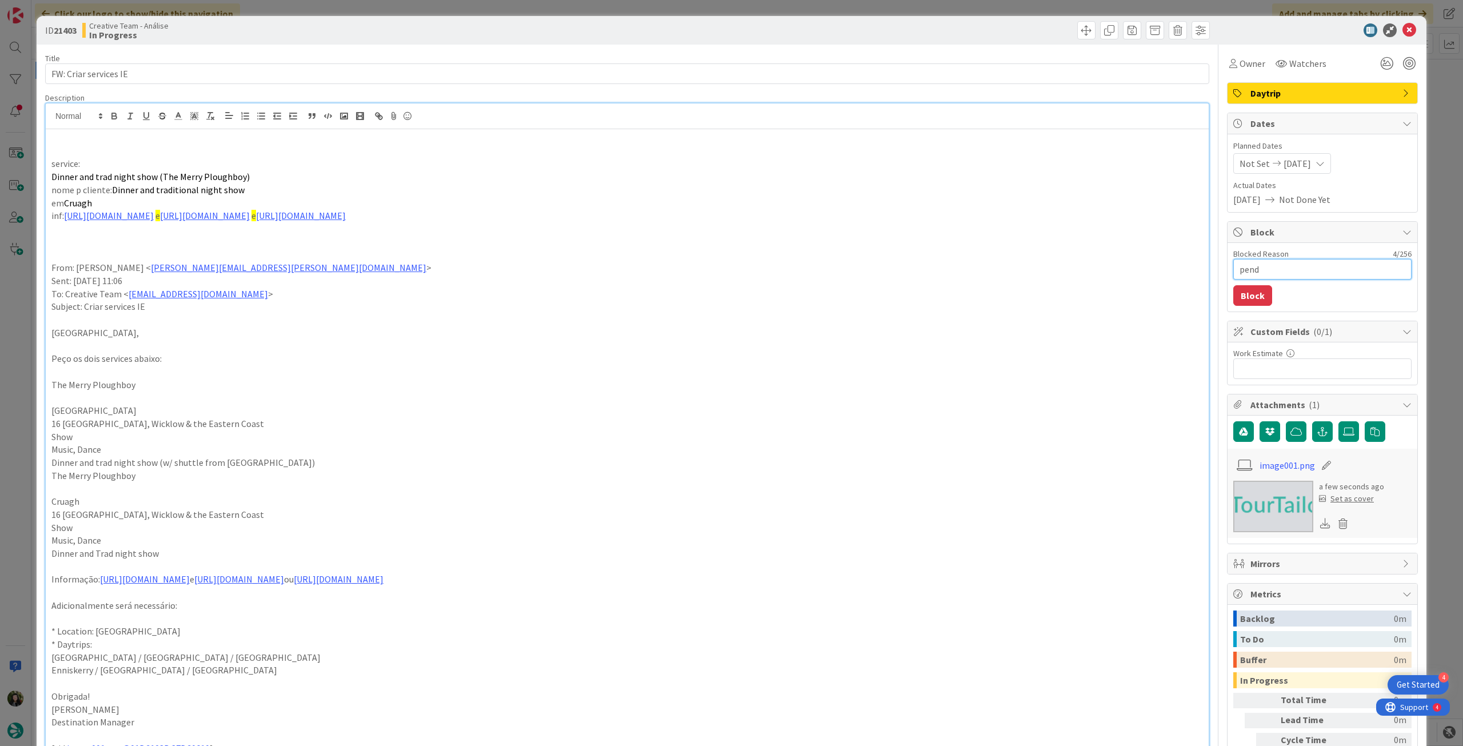
type textarea "pende"
type textarea "x"
type textarea "penden"
type textarea "x"
type textarea "pendent"
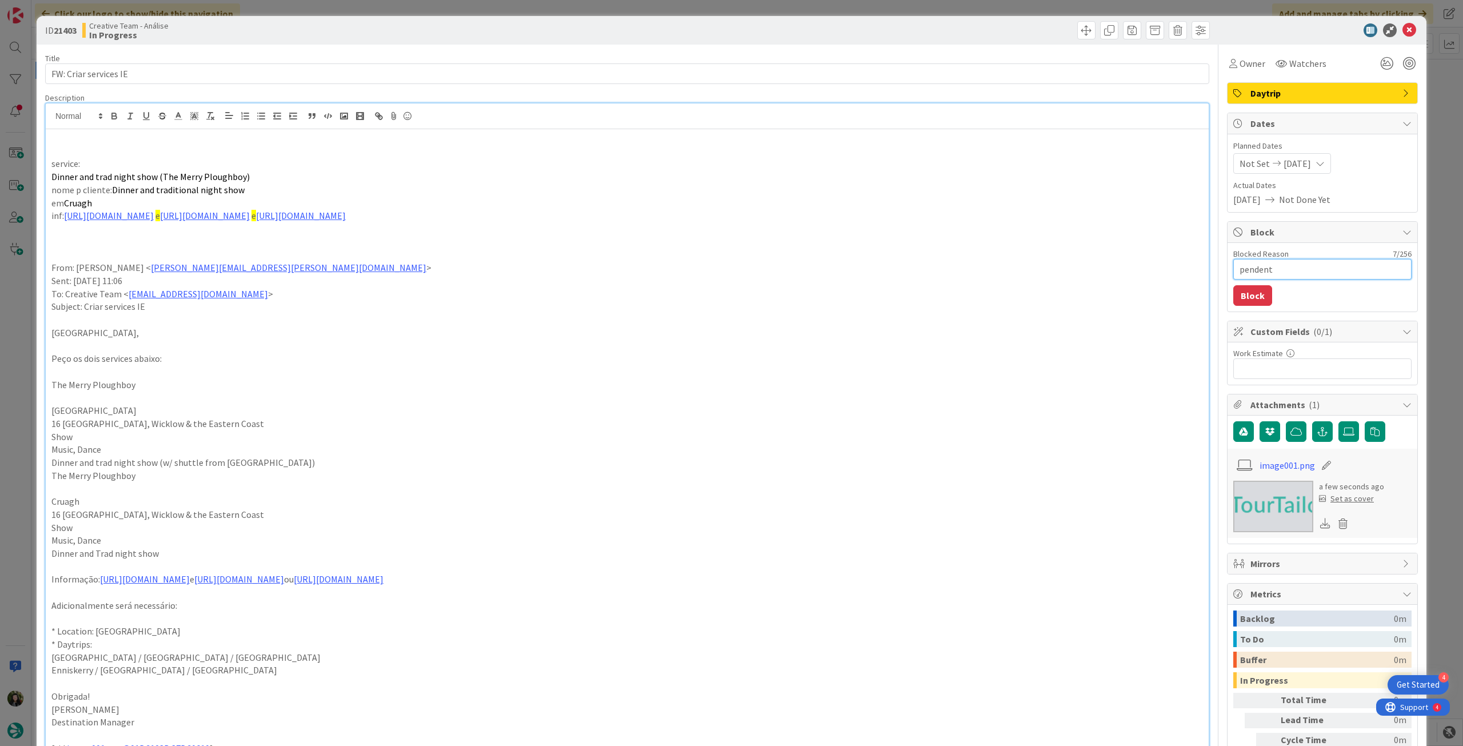
type textarea "x"
type textarea "pendente"
type textarea "x"
type textarea "pendente"
type textarea "x"
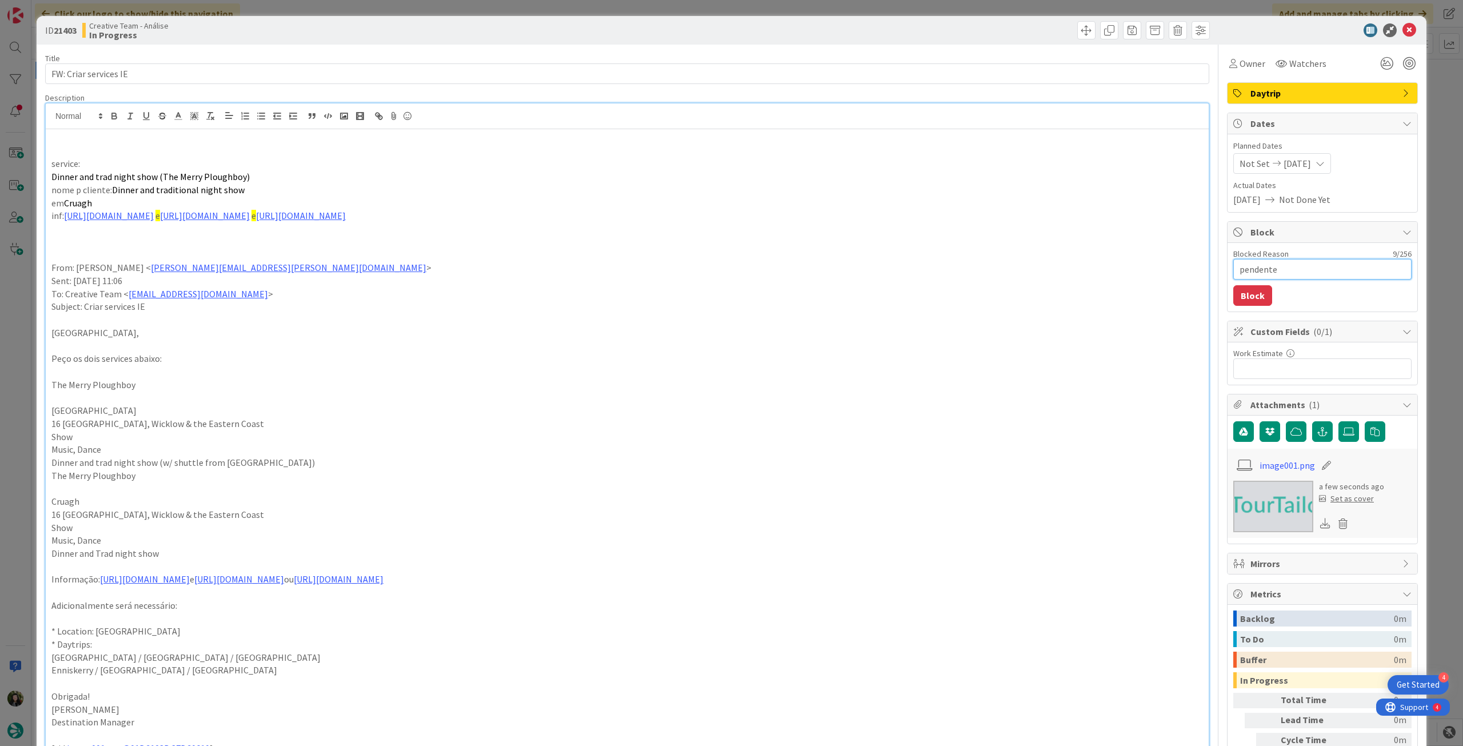
type textarea "pendente l"
type textarea "x"
type textarea "pendente lo"
type textarea "x"
type textarea "pendente loc"
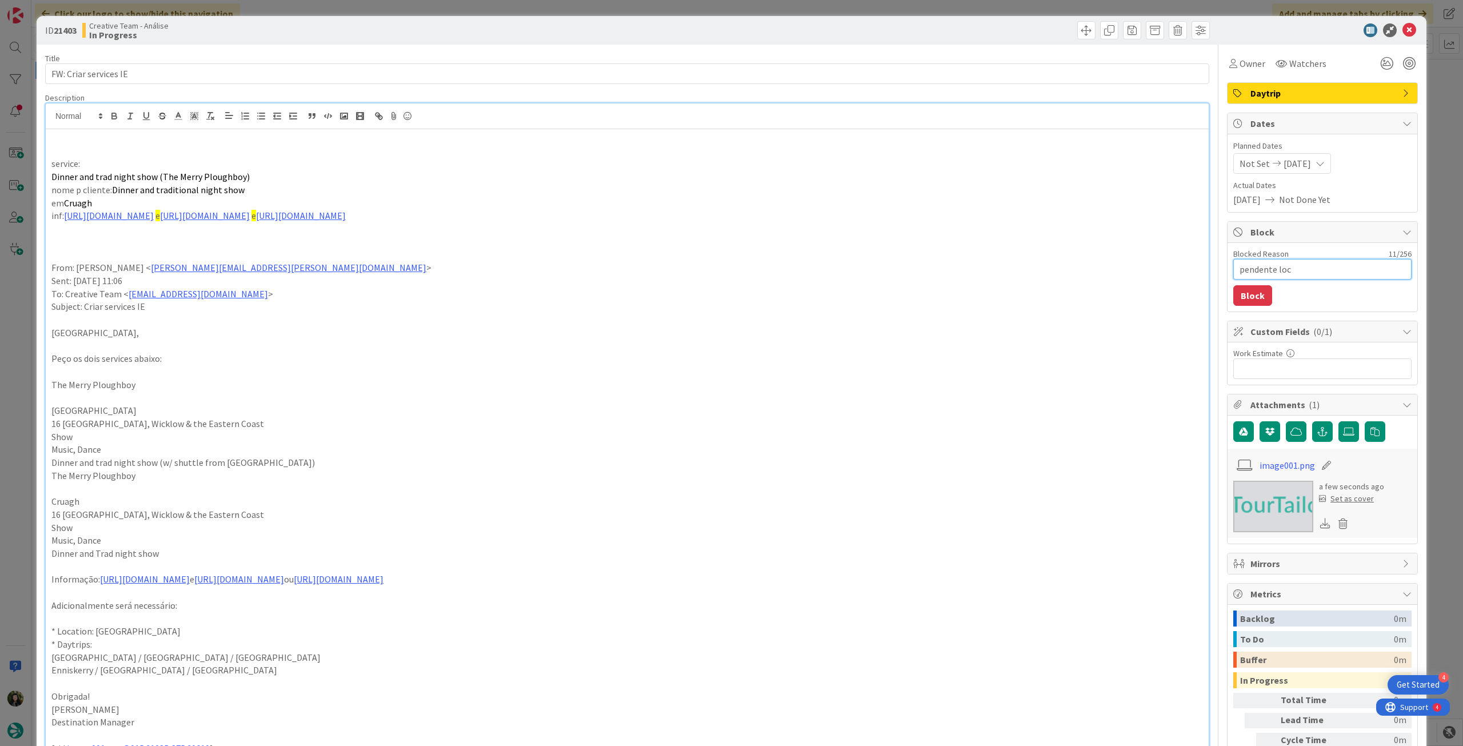
type textarea "x"
type textarea "pendente loca"
type textarea "x"
type textarea "pendente locat"
type textarea "x"
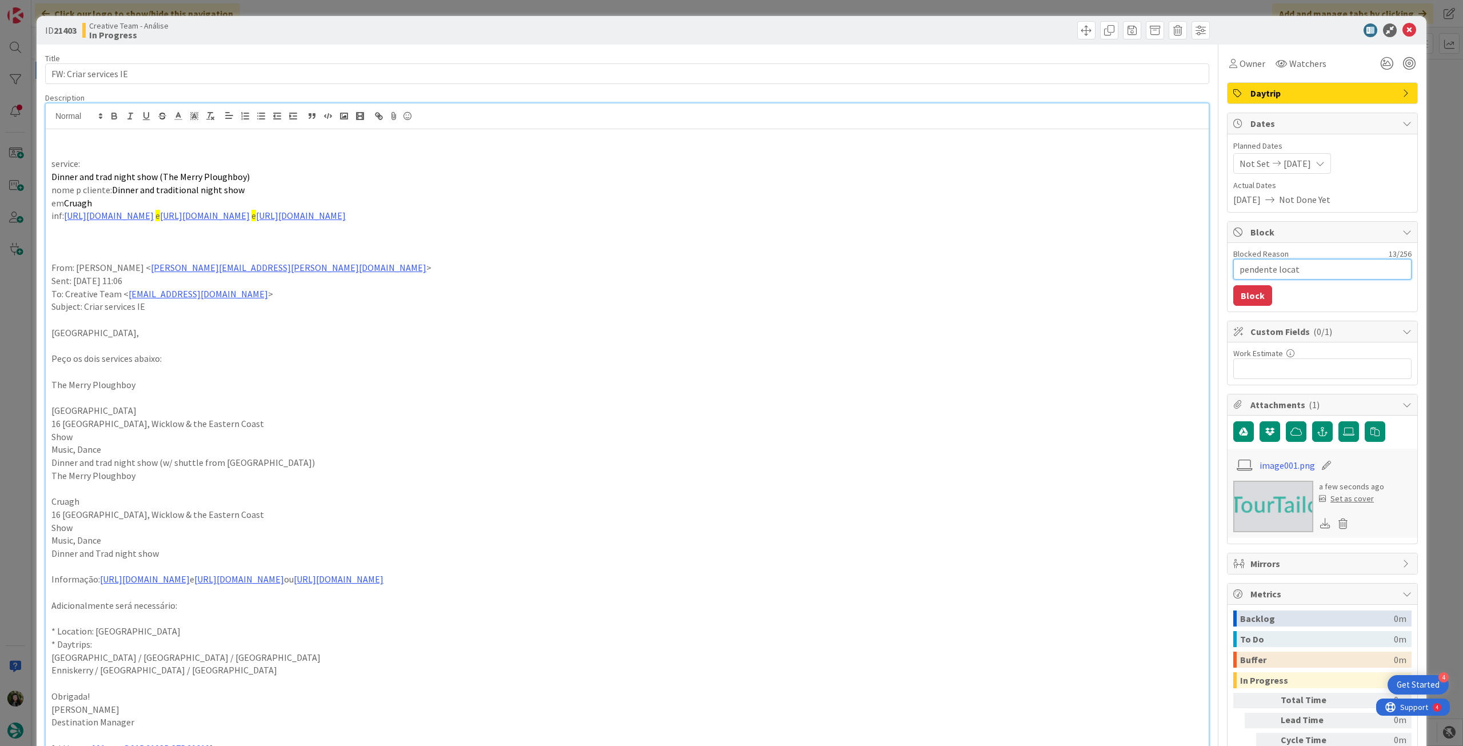
type textarea "pendente locati"
type textarea "x"
type textarea "pendente locatio"
type textarea "x"
type textarea "pendente location"
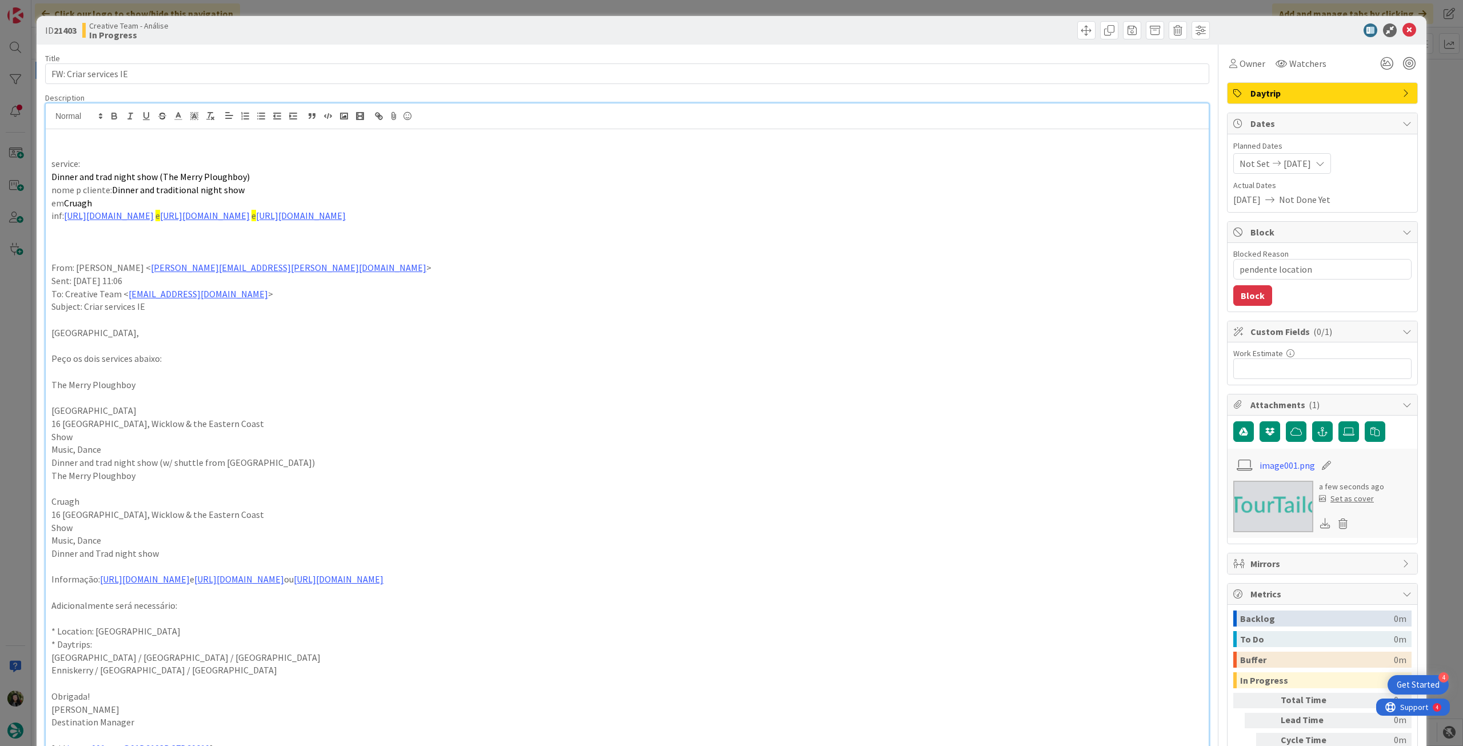
click at [1246, 306] on div "Blocked Reason 17 / 256 pendente location Block" at bounding box center [1322, 277] width 190 height 69
click at [1246, 299] on button "Block" at bounding box center [1252, 295] width 39 height 21
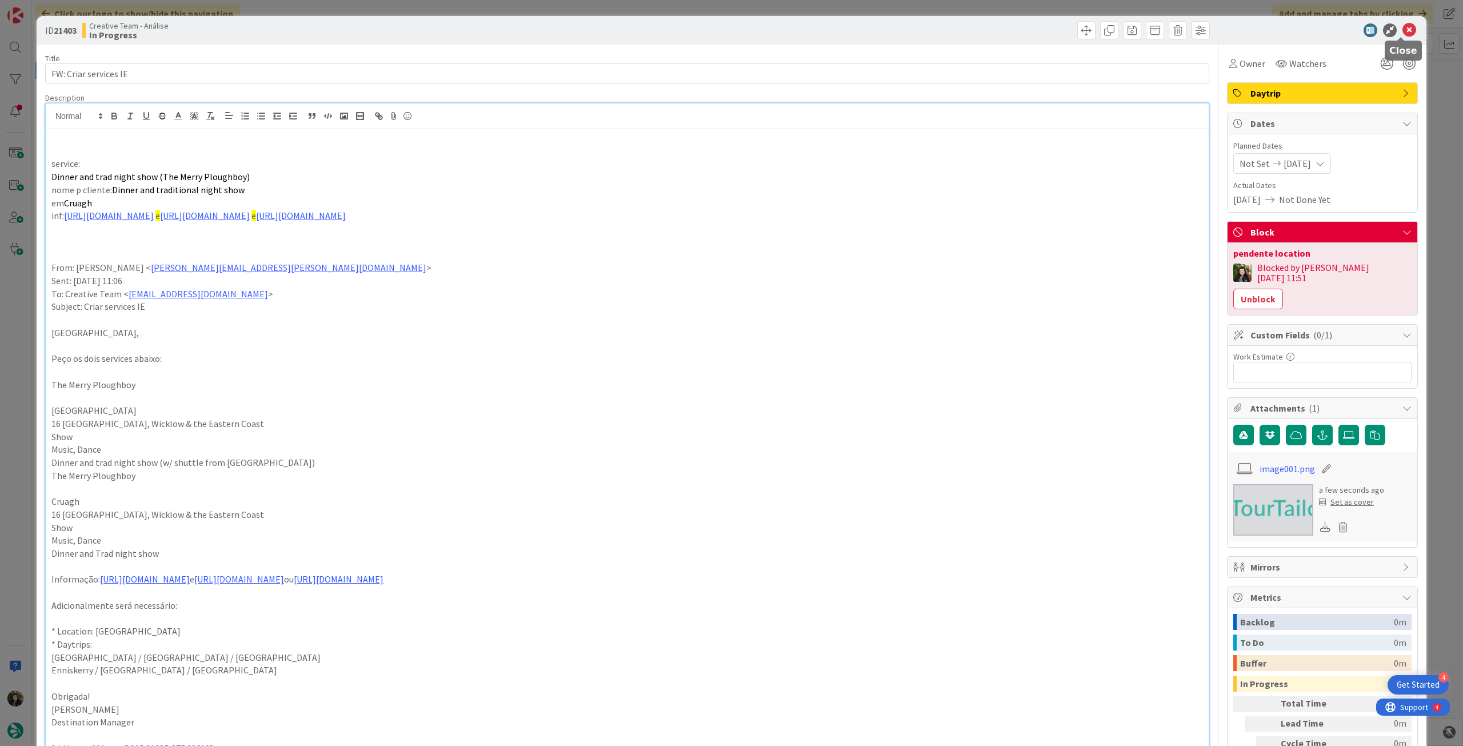
click at [1402, 30] on icon at bounding box center [1409, 30] width 14 height 14
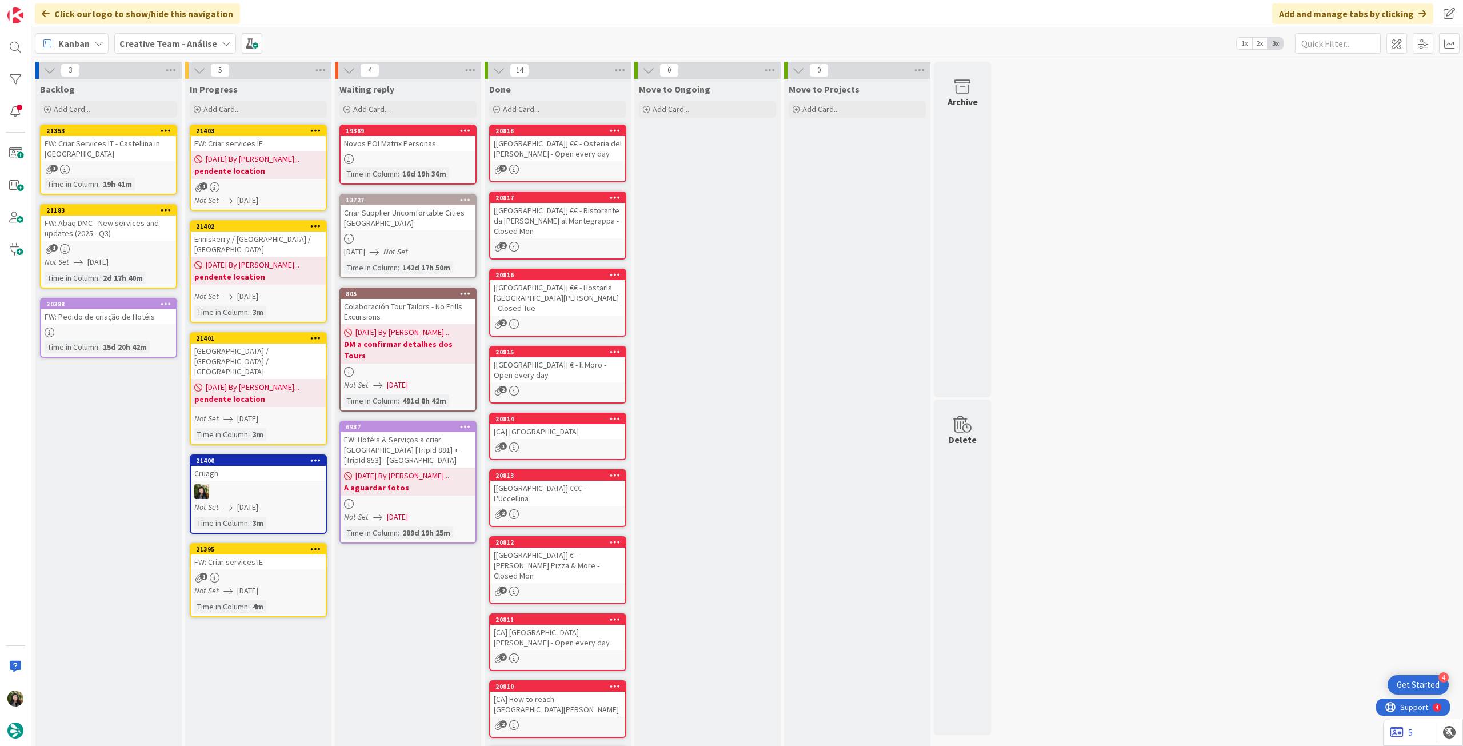
drag, startPoint x: 314, startPoint y: 128, endPoint x: 312, endPoint y: 135, distance: 7.1
click at [314, 128] on icon at bounding box center [315, 130] width 11 height 8
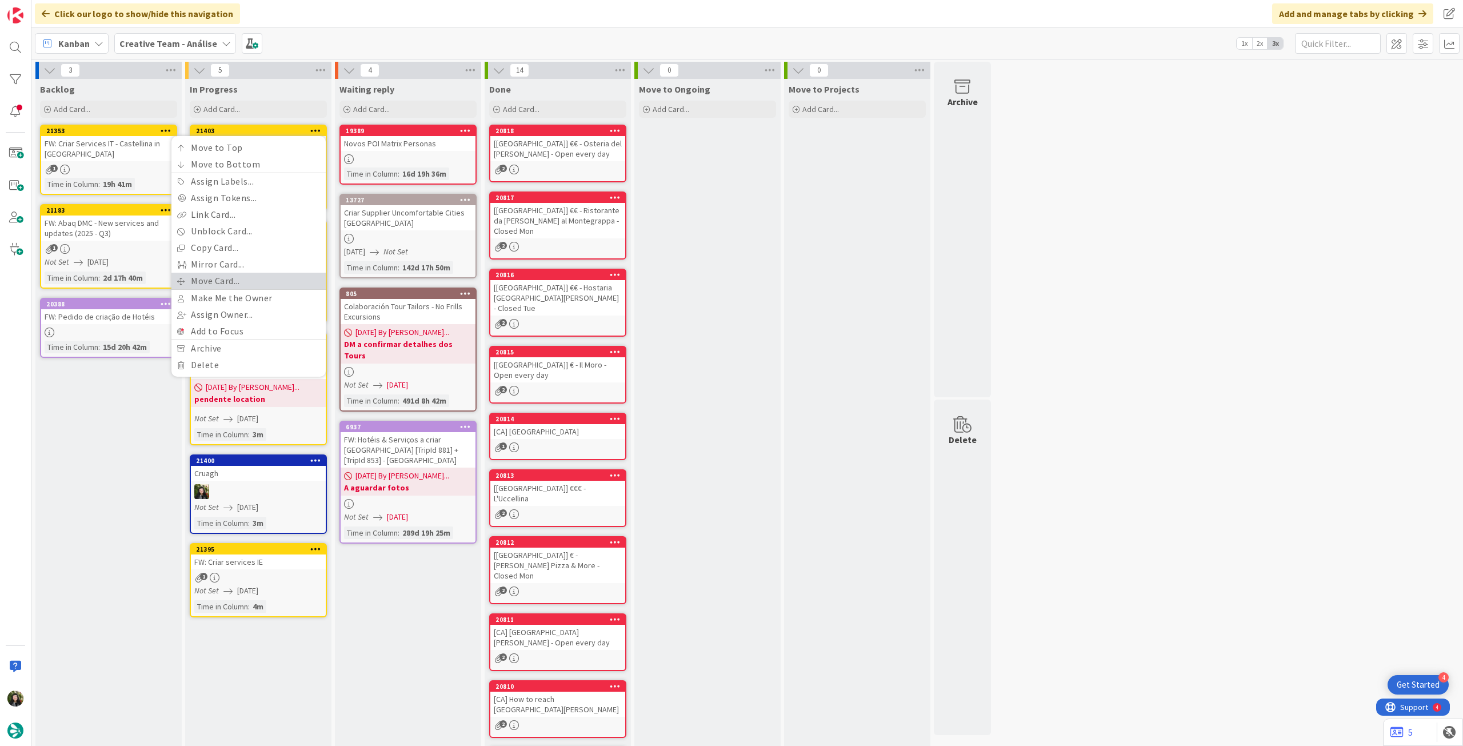
click at [230, 279] on link "Move Card..." at bounding box center [248, 281] width 154 height 17
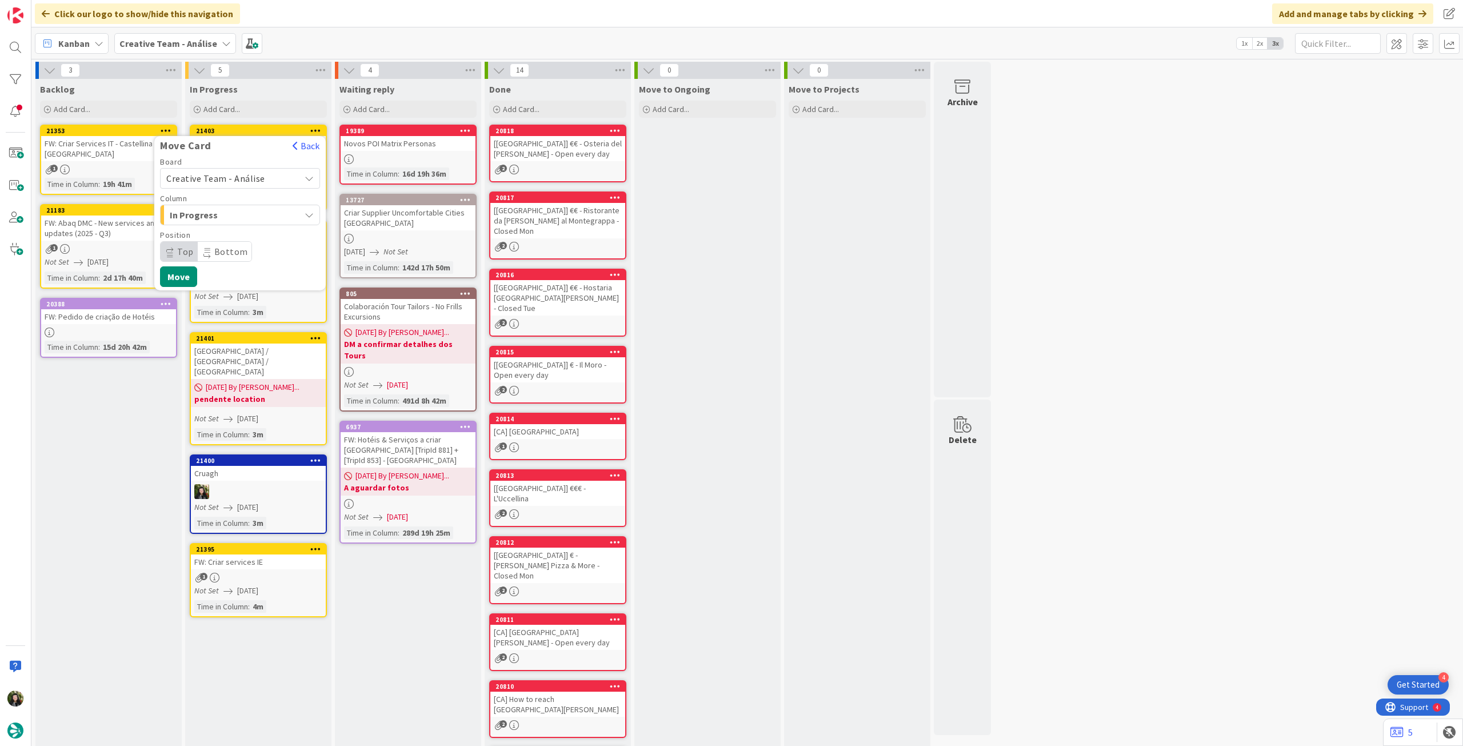
click at [243, 182] on span "Creative Team - Análise" at bounding box center [215, 178] width 99 height 11
click at [235, 235] on span "Creative Team" at bounding box center [247, 231] width 133 height 17
click at [236, 217] on span "E - To Do" at bounding box center [213, 214] width 86 height 15
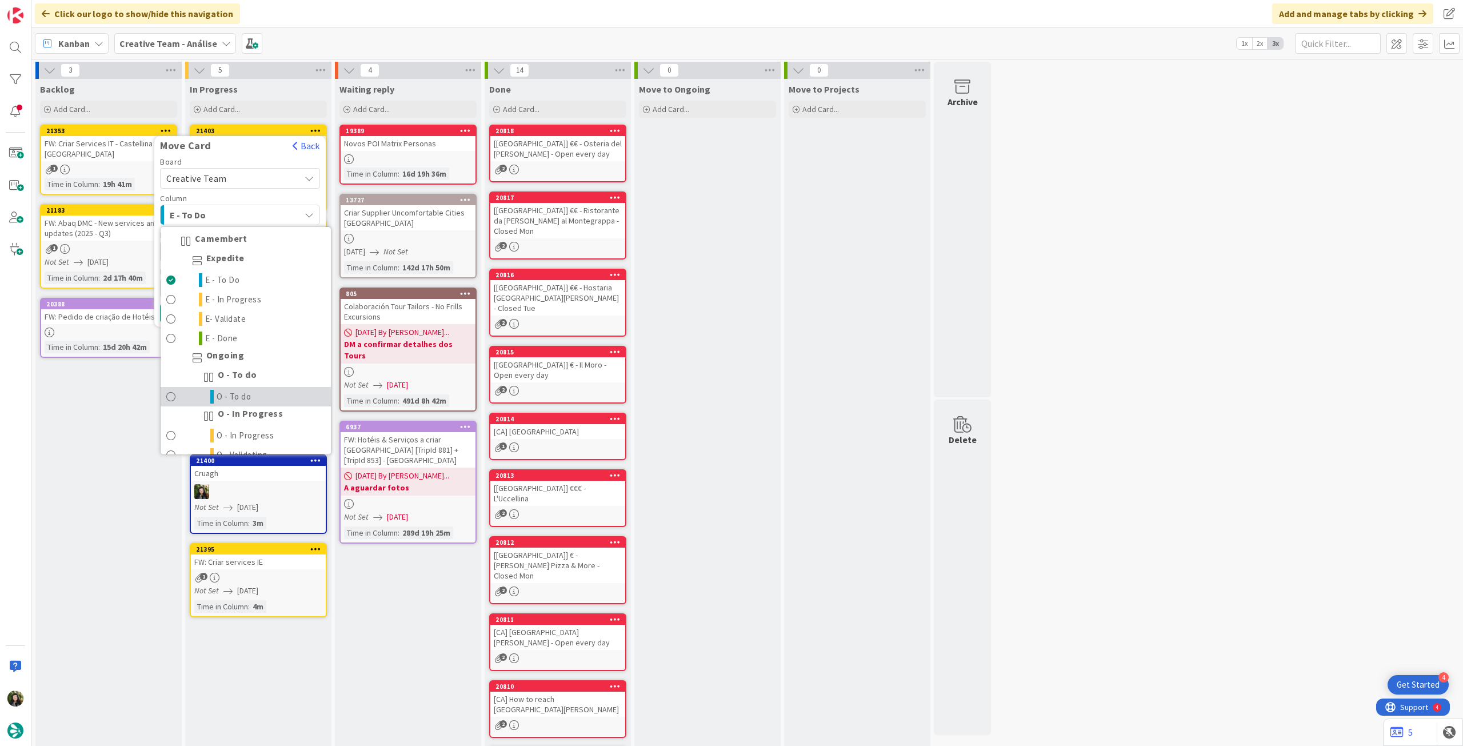
drag, startPoint x: 245, startPoint y: 389, endPoint x: 242, endPoint y: 330, distance: 58.9
click at [244, 389] on link "O - To do" at bounding box center [246, 396] width 170 height 19
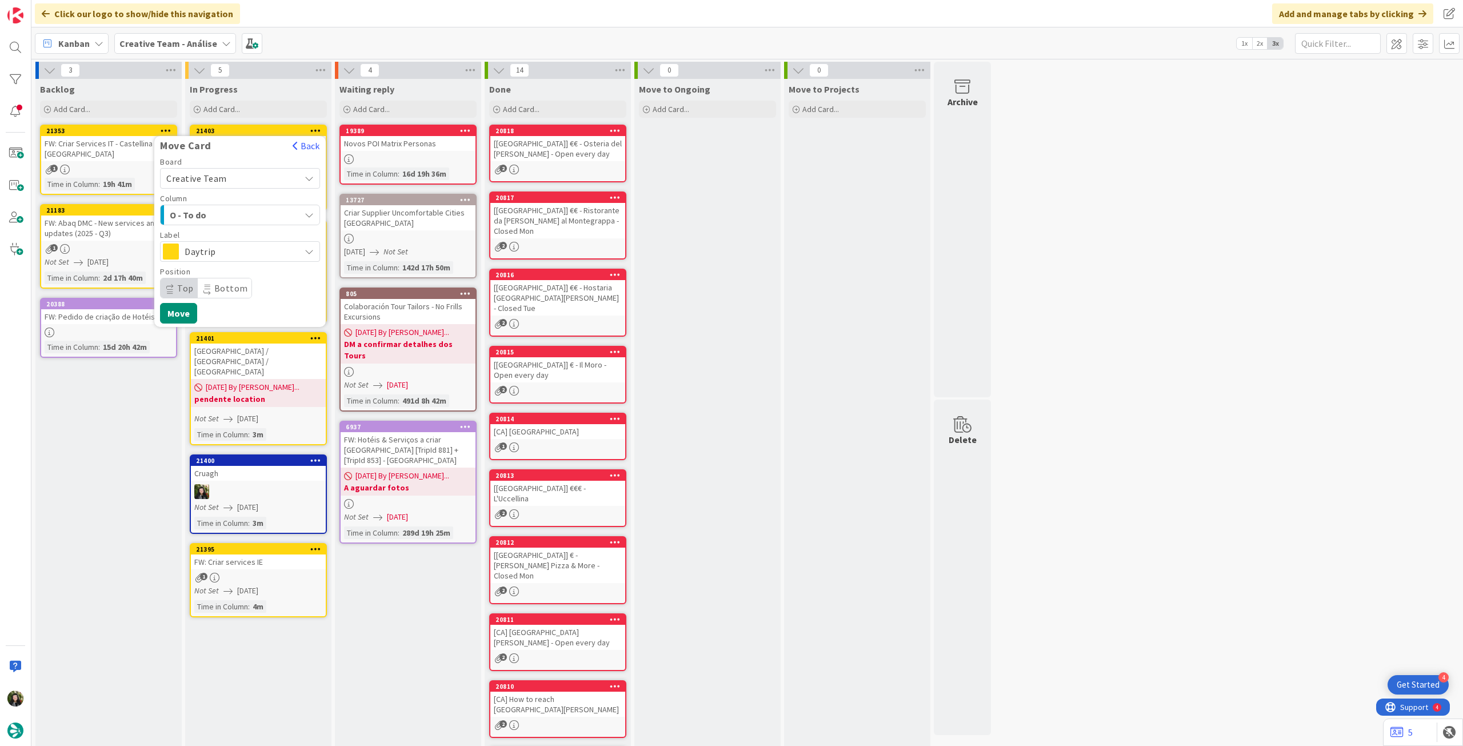
click at [251, 251] on span "Daytrip" at bounding box center [240, 251] width 110 height 16
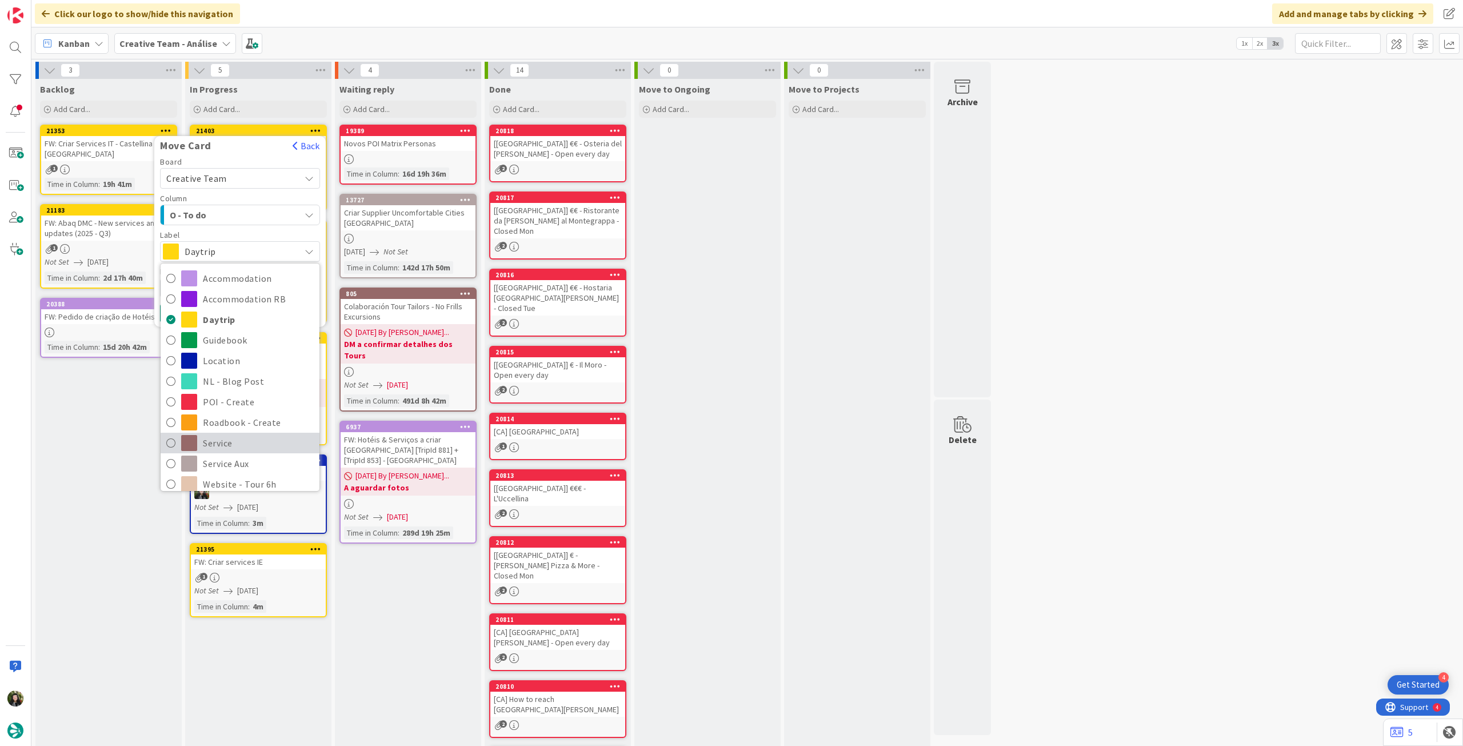
drag, startPoint x: 224, startPoint y: 440, endPoint x: 213, endPoint y: 422, distance: 21.6
click at [223, 440] on span "Service" at bounding box center [258, 442] width 111 height 17
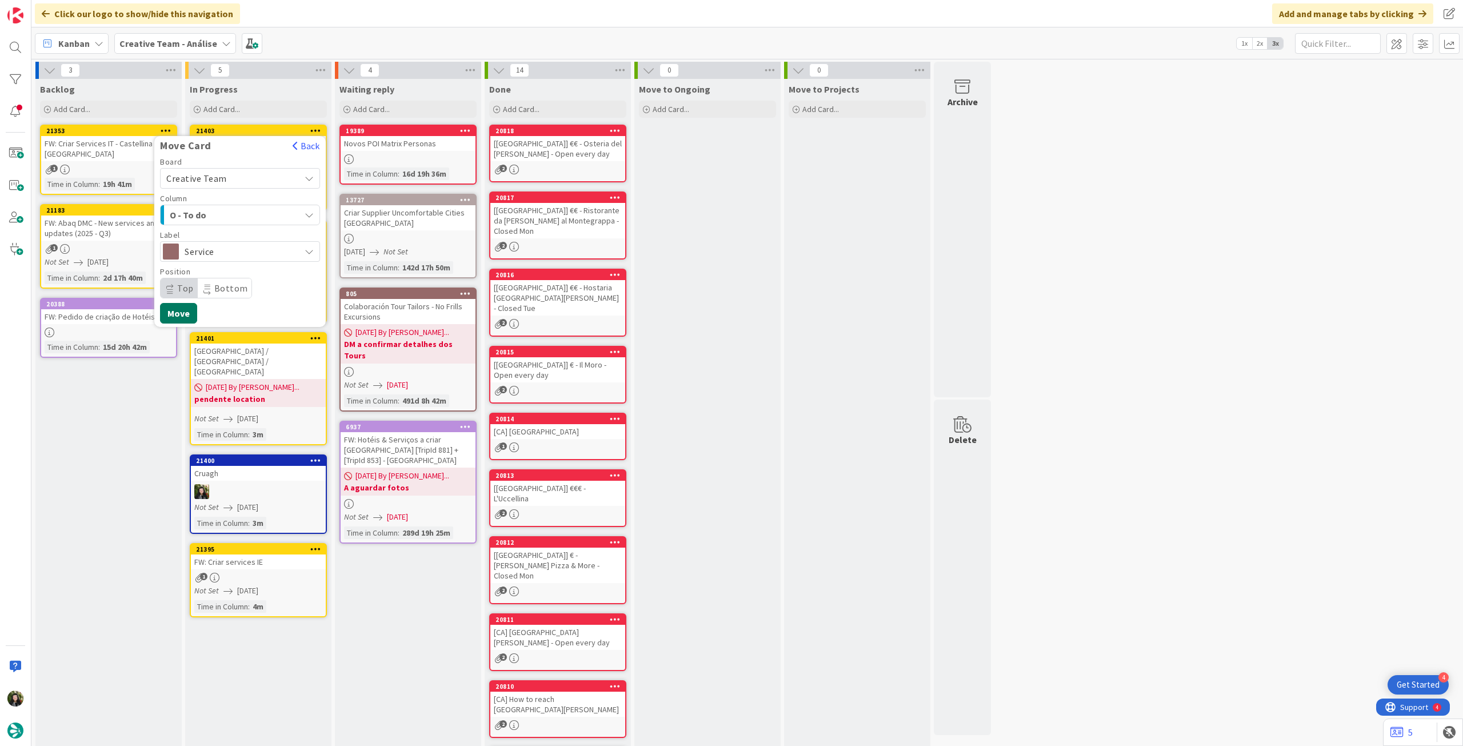
click at [187, 311] on button "Move" at bounding box center [178, 313] width 37 height 21
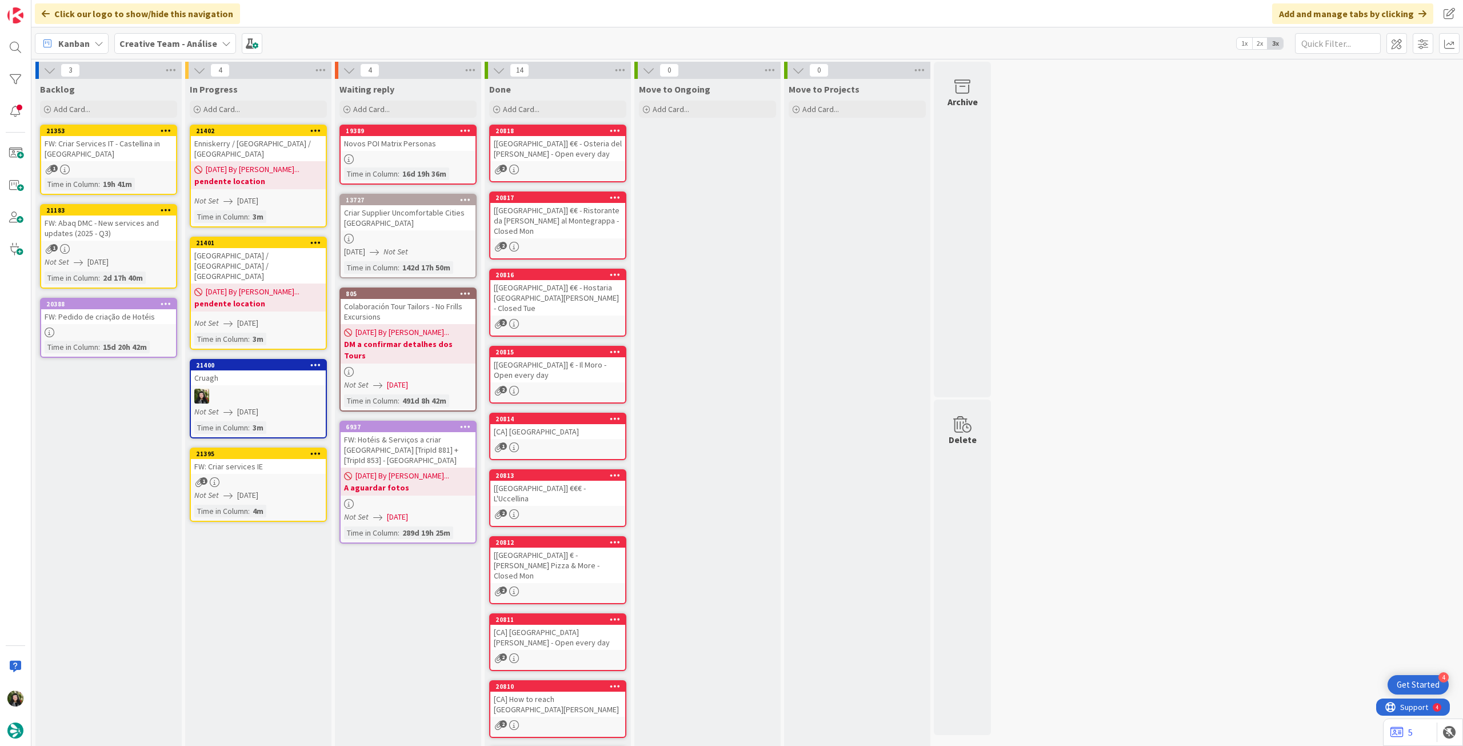
click at [318, 131] on icon at bounding box center [315, 130] width 11 height 8
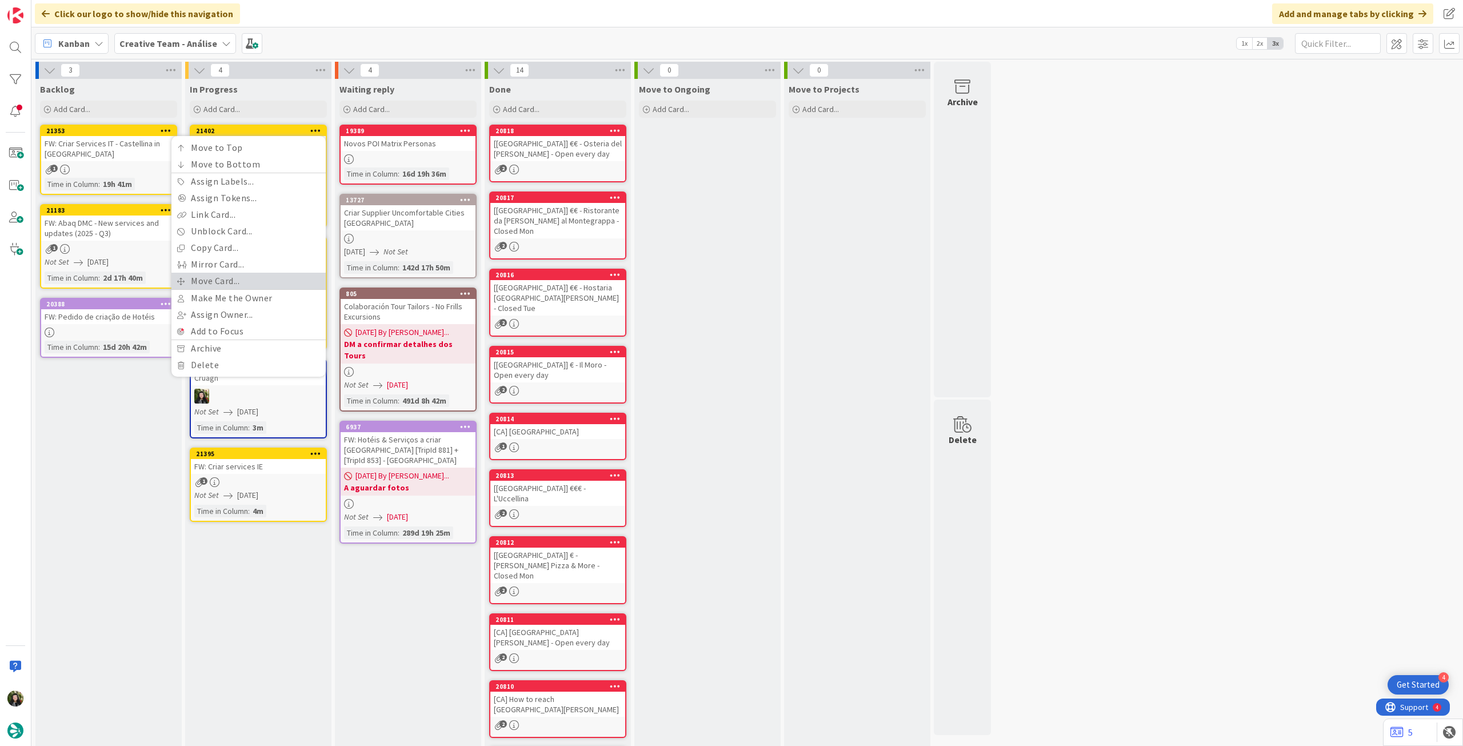
click at [256, 281] on link "Move Card..." at bounding box center [248, 281] width 154 height 17
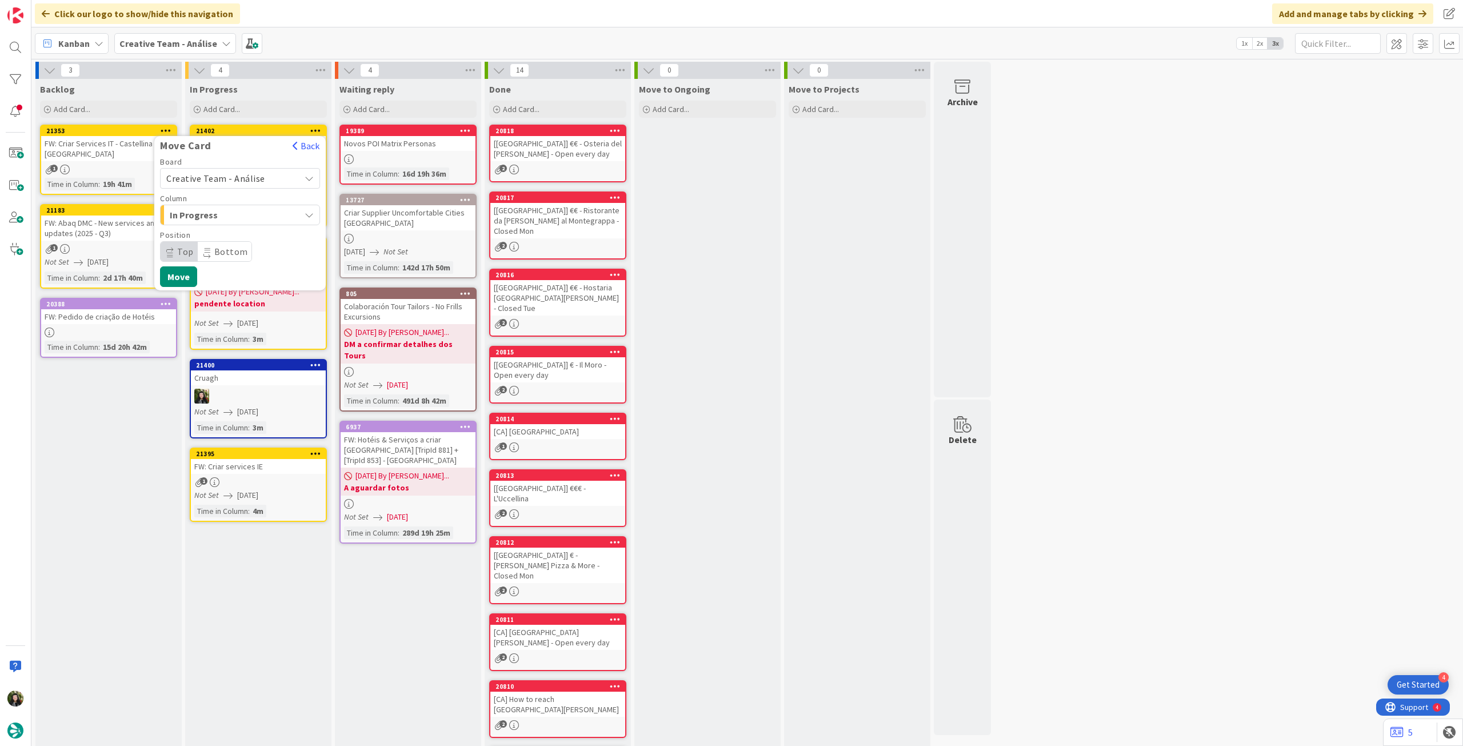
click at [246, 181] on span "Creative Team - Análise" at bounding box center [215, 178] width 99 height 11
click at [240, 226] on span "Creative Team" at bounding box center [247, 231] width 133 height 17
click at [242, 214] on span "E - To Do" at bounding box center [213, 214] width 86 height 15
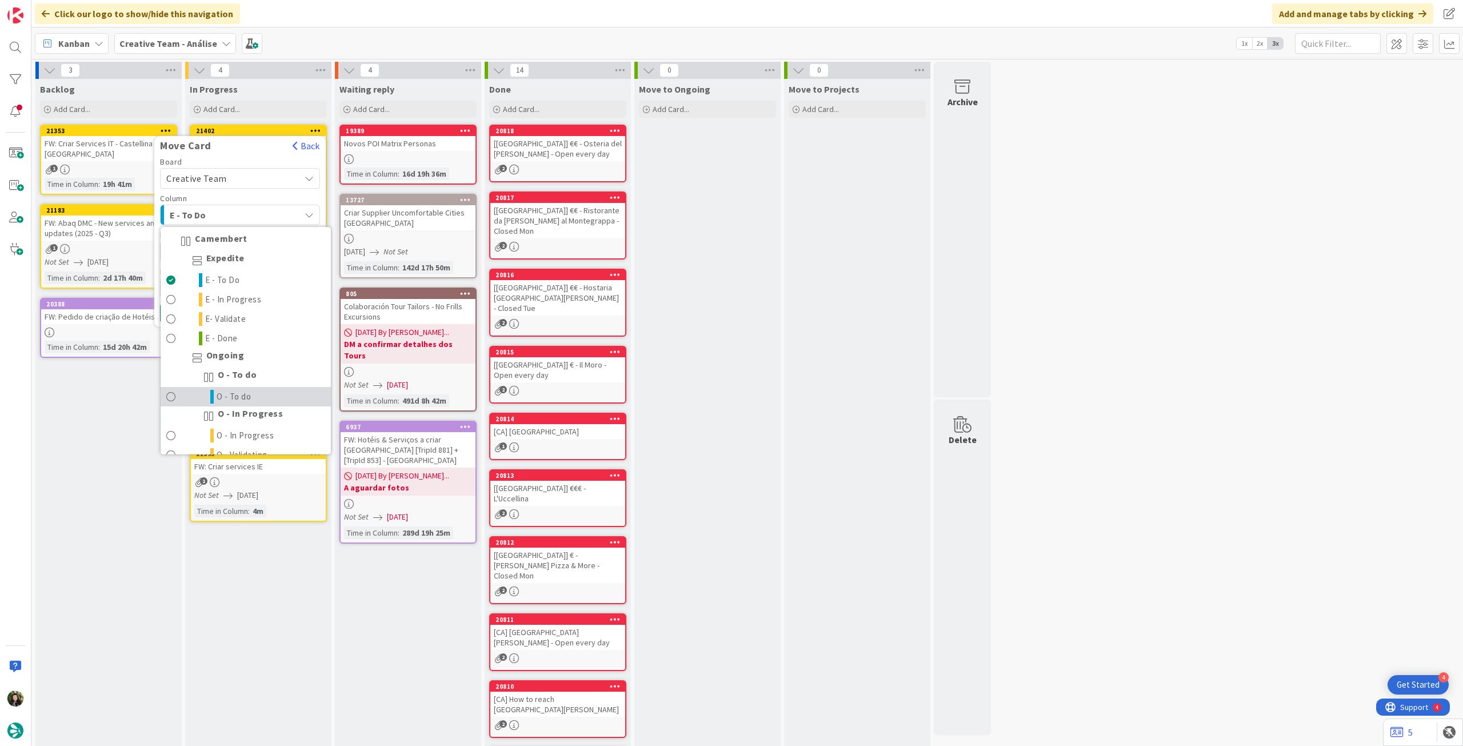
click at [238, 390] on span "O - To do" at bounding box center [234, 397] width 35 height 14
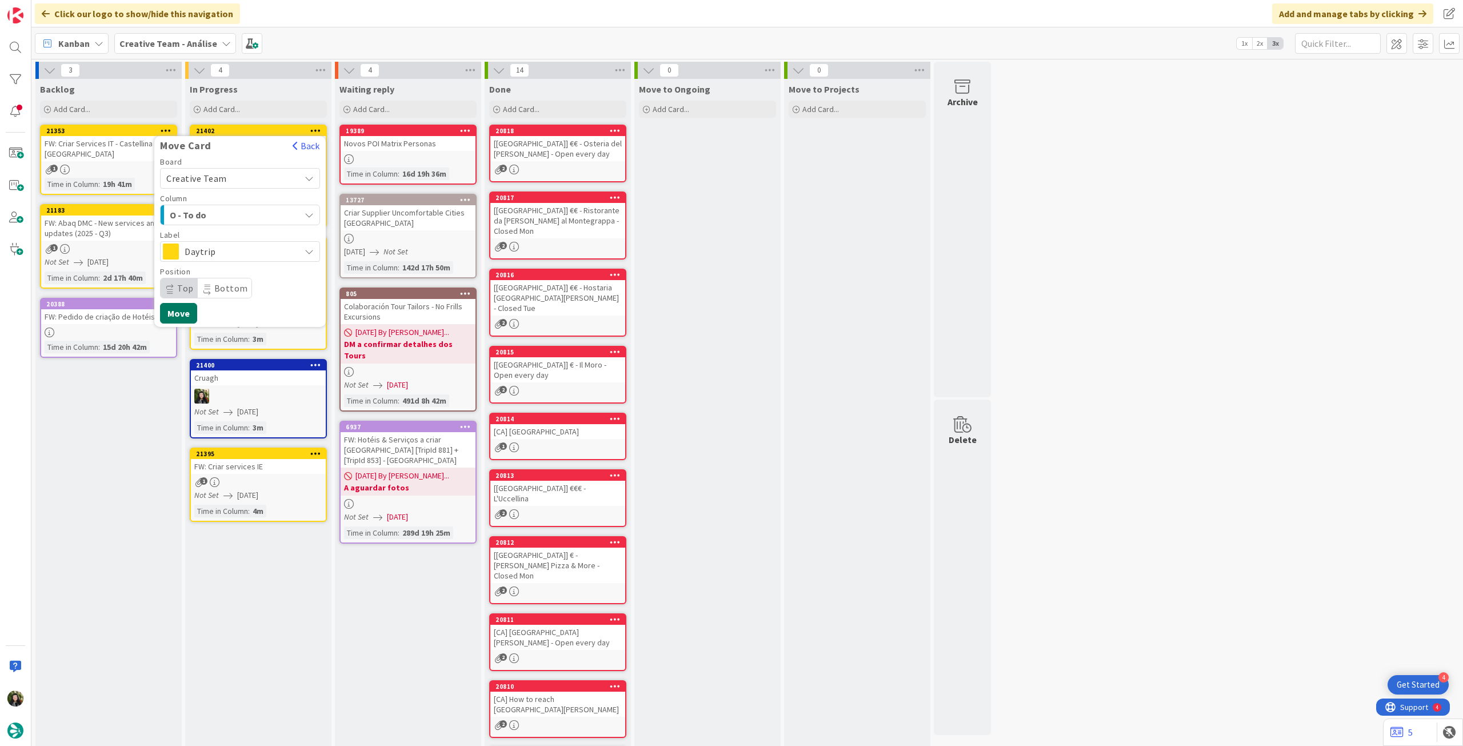
drag, startPoint x: 191, startPoint y: 310, endPoint x: 224, endPoint y: 220, distance: 95.6
click at [190, 310] on button "Move" at bounding box center [178, 313] width 37 height 21
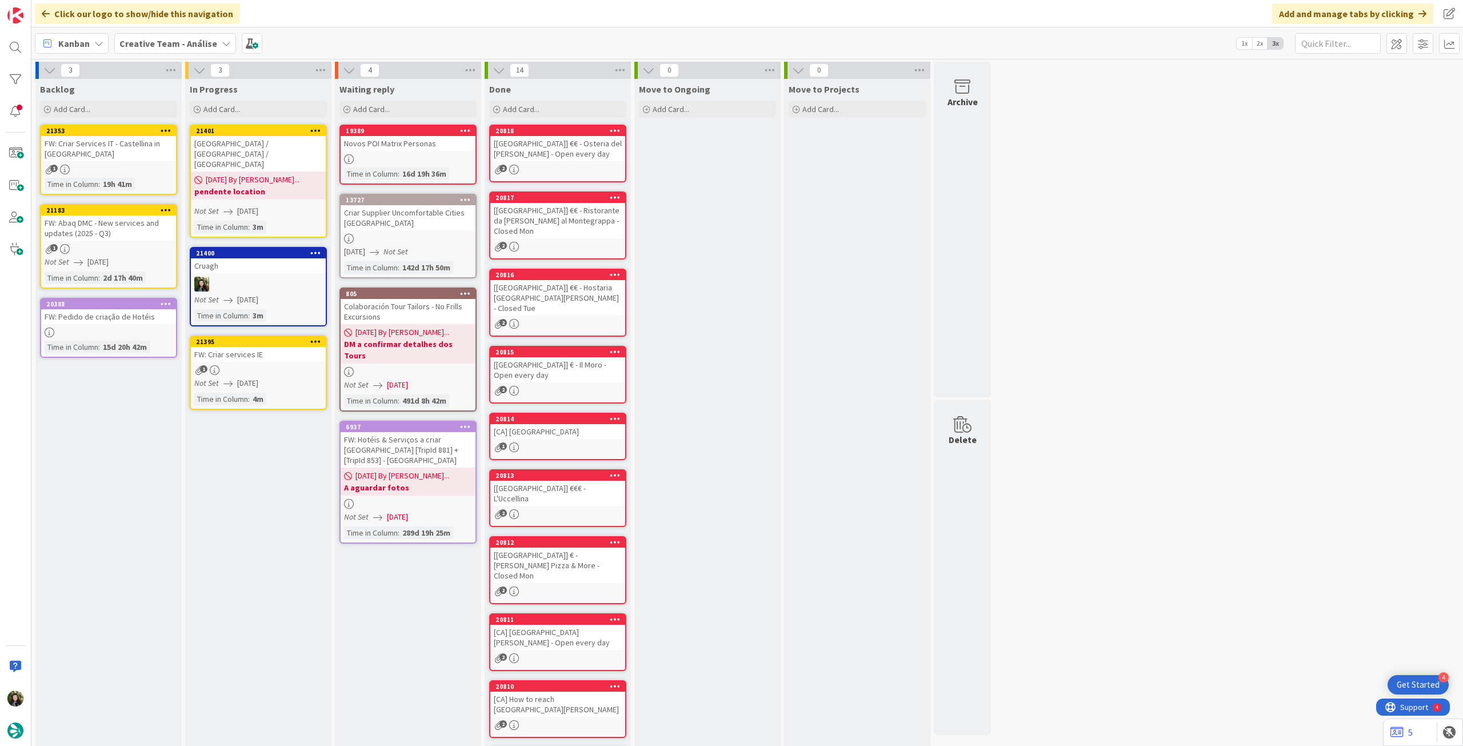
click at [317, 131] on icon at bounding box center [315, 130] width 11 height 8
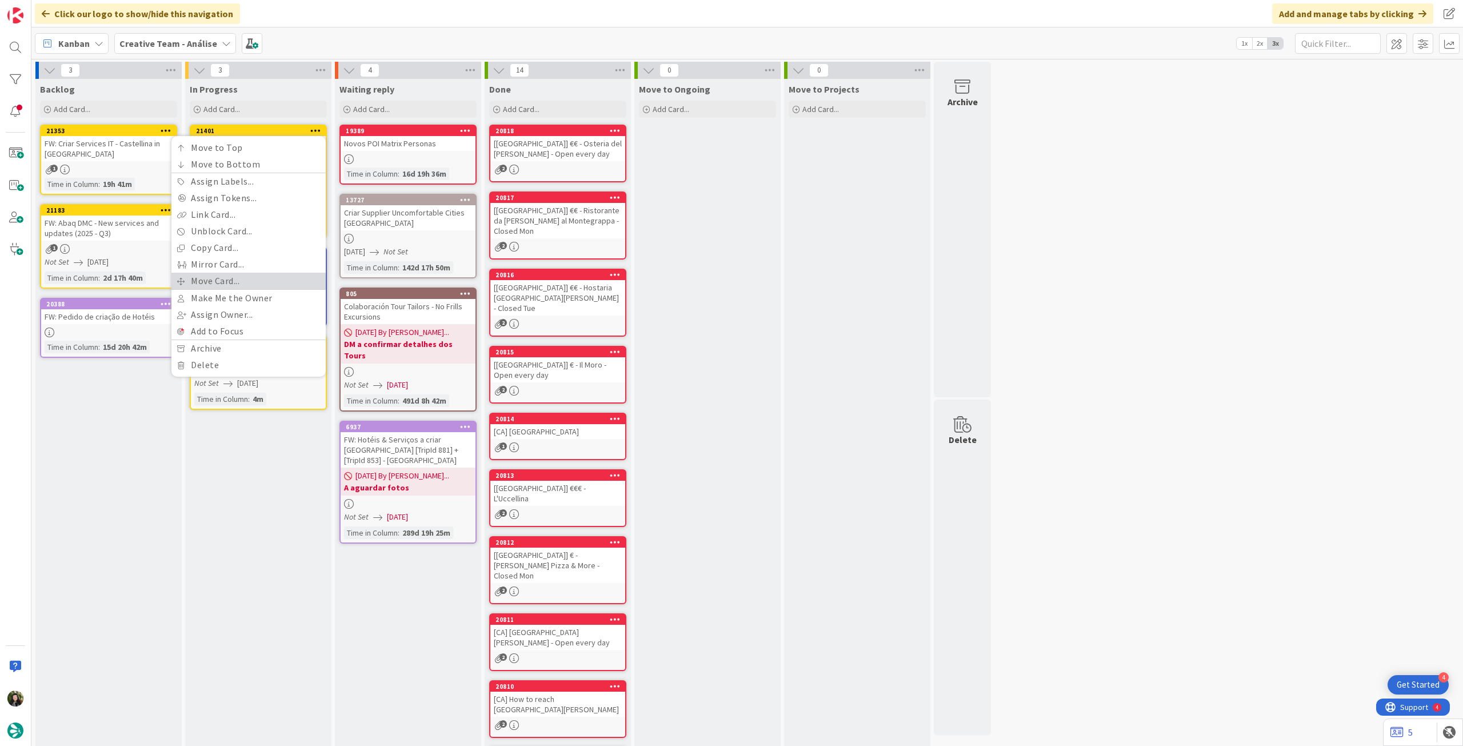
click at [230, 275] on link "Move Card..." at bounding box center [248, 281] width 154 height 17
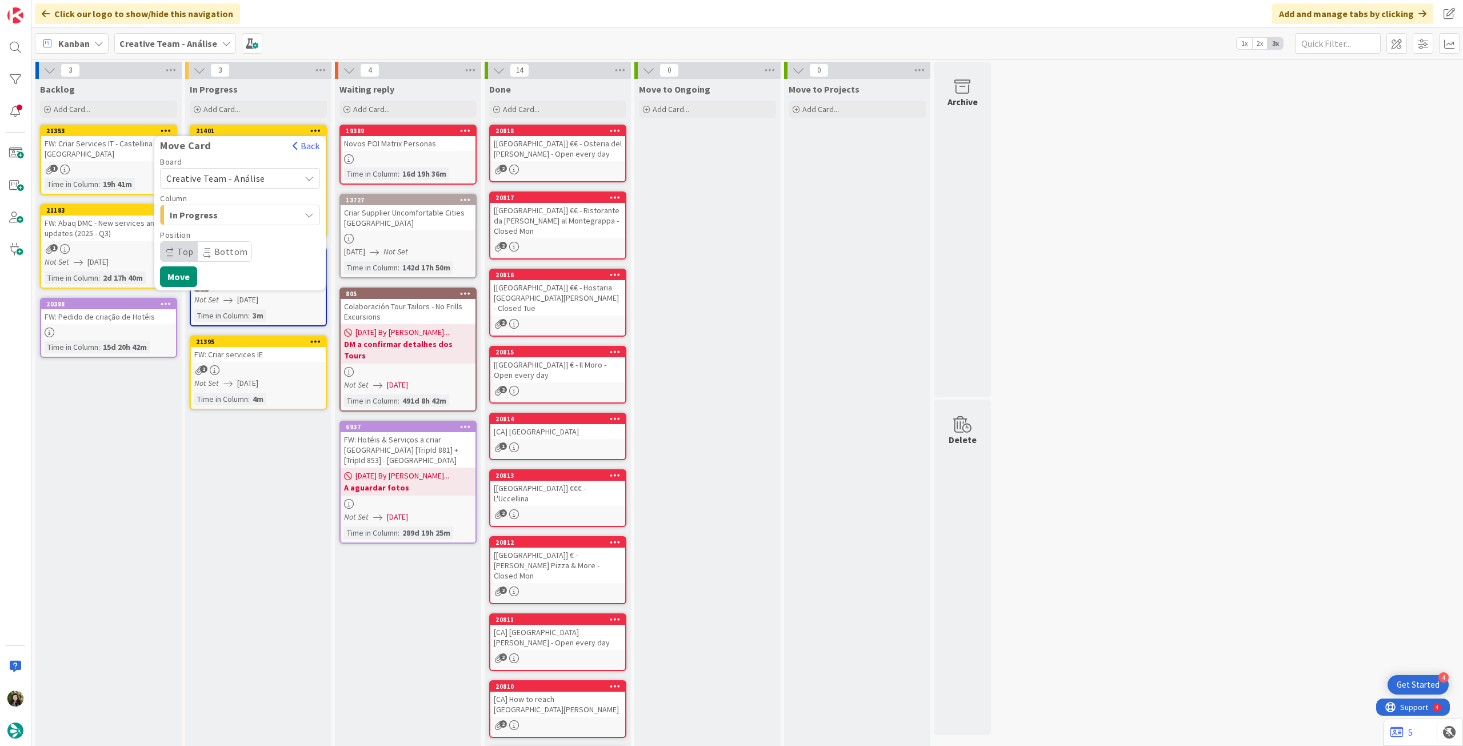
drag, startPoint x: 247, startPoint y: 177, endPoint x: 246, endPoint y: 189, distance: 12.6
click at [248, 177] on span "Creative Team - Análise" at bounding box center [215, 178] width 99 height 11
click at [227, 230] on span "Creative Team" at bounding box center [247, 231] width 133 height 17
click at [234, 213] on span "E - To Do" at bounding box center [213, 214] width 86 height 15
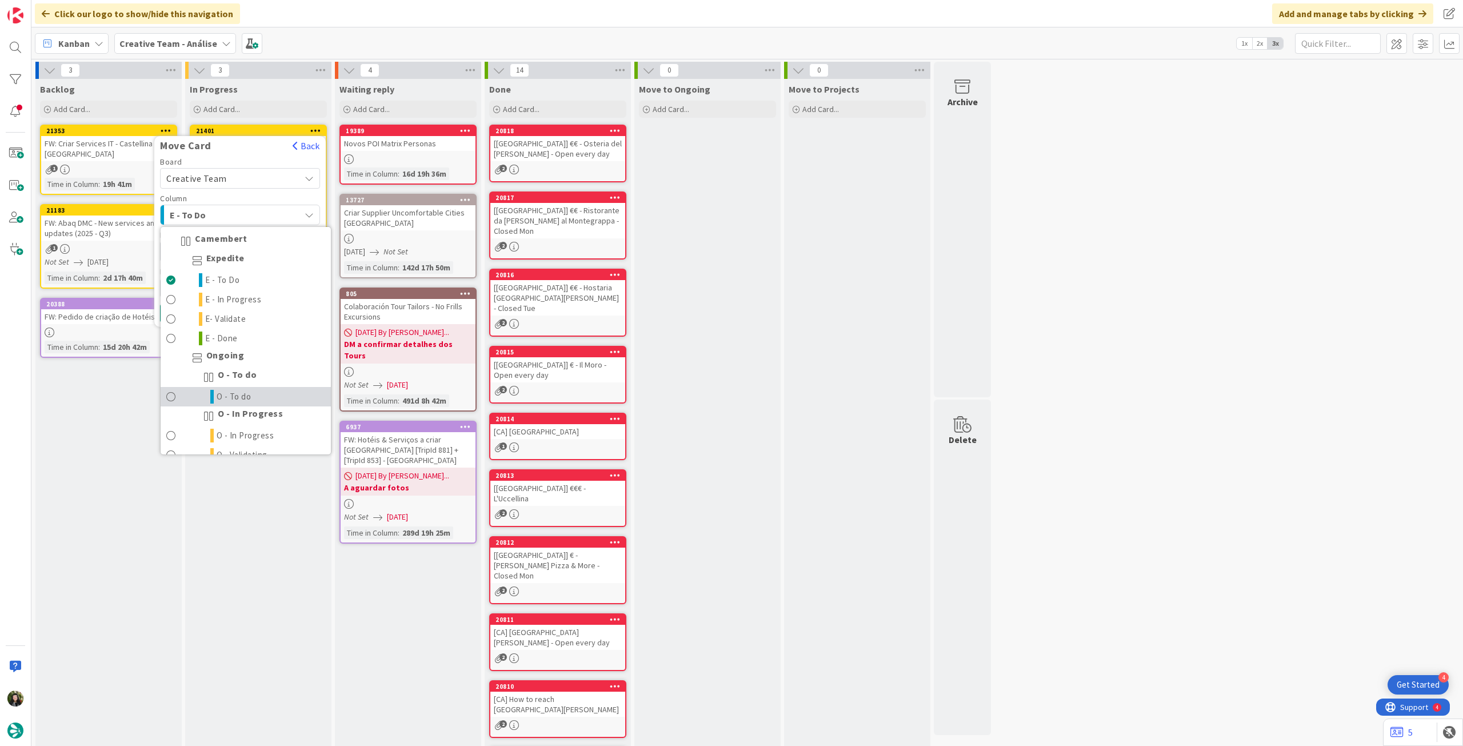
click at [252, 389] on link "O - To do" at bounding box center [246, 396] width 170 height 19
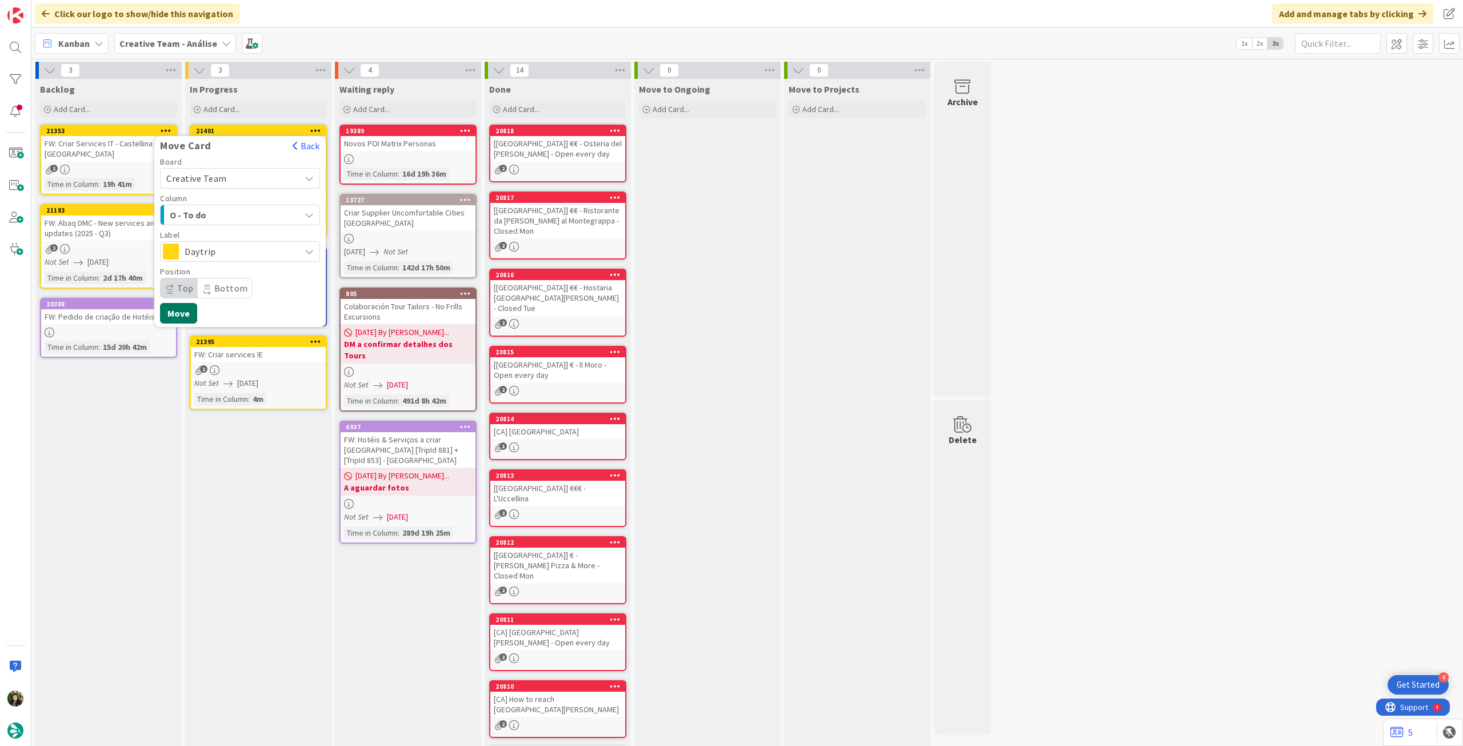
click at [189, 312] on button "Move" at bounding box center [178, 313] width 37 height 21
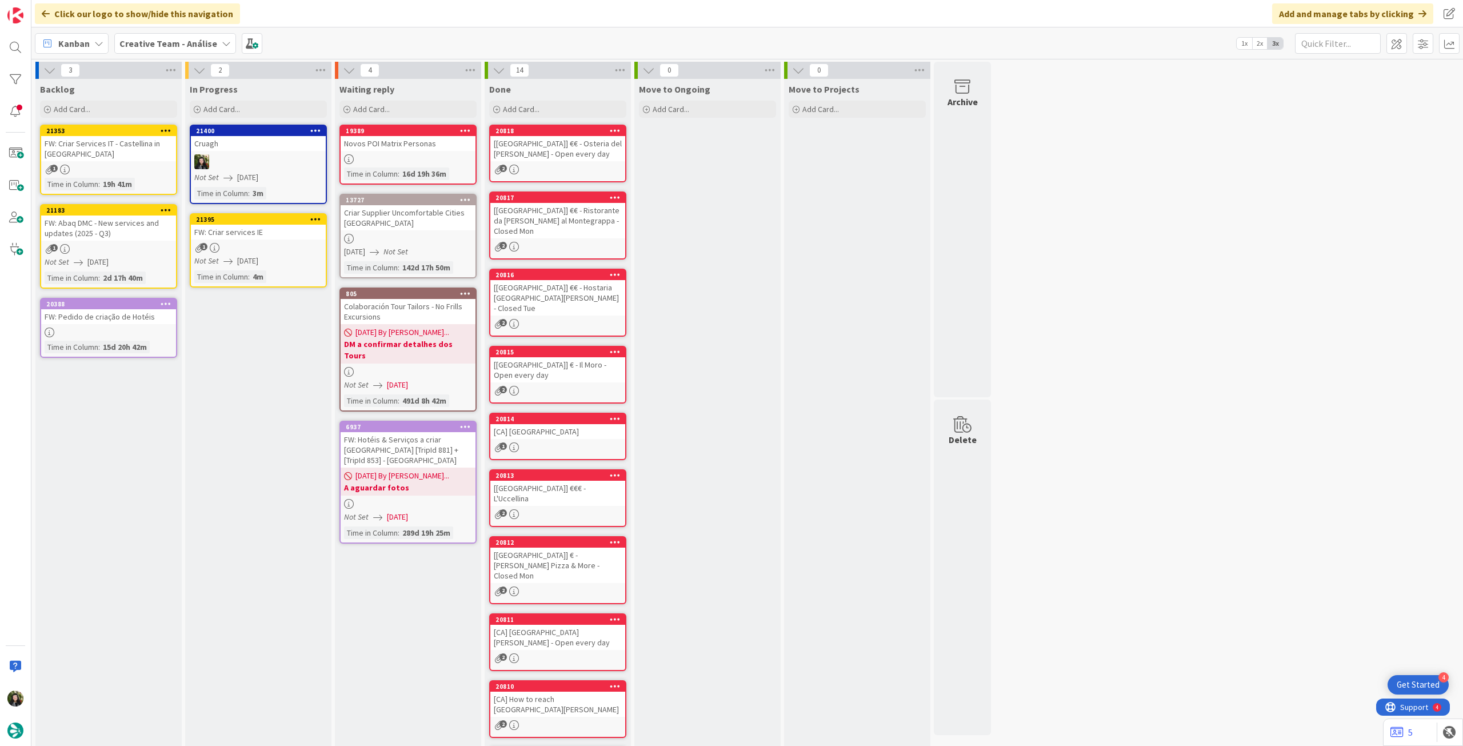
click at [314, 129] on icon at bounding box center [315, 130] width 11 height 8
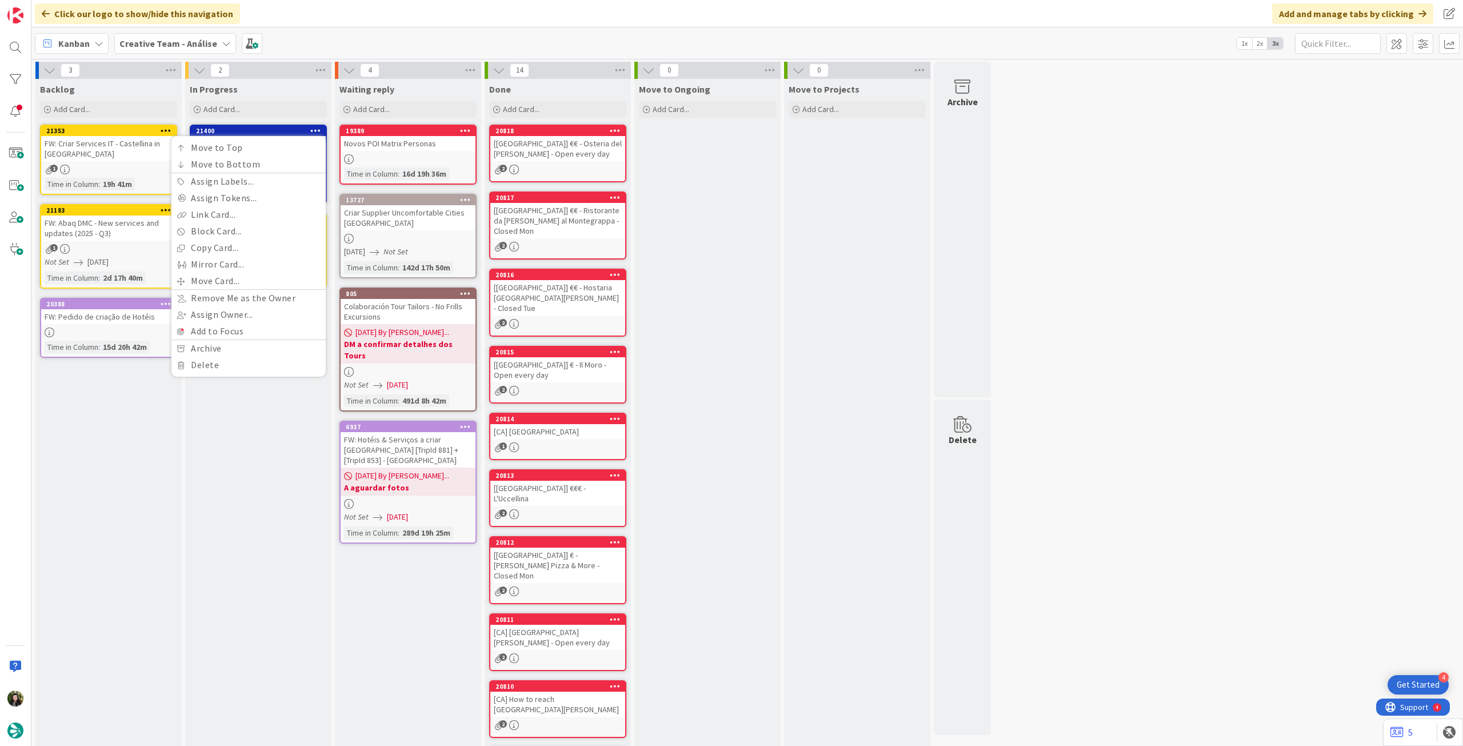
click at [270, 460] on div "In Progress Add Card... Template Not Set Title 0 / 128 Label Daytrip Location D…" at bounding box center [258, 470] width 146 height 783
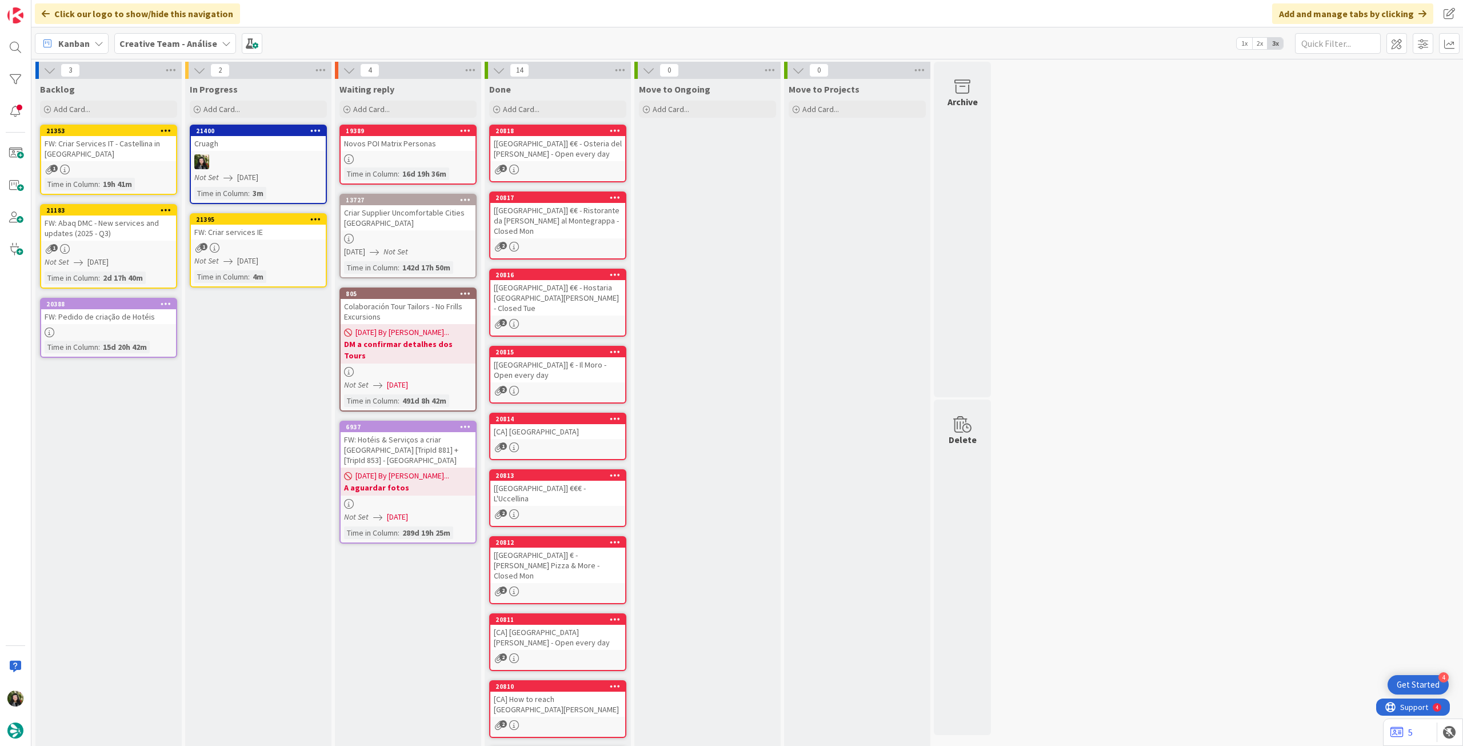
click at [313, 133] on icon at bounding box center [315, 130] width 11 height 8
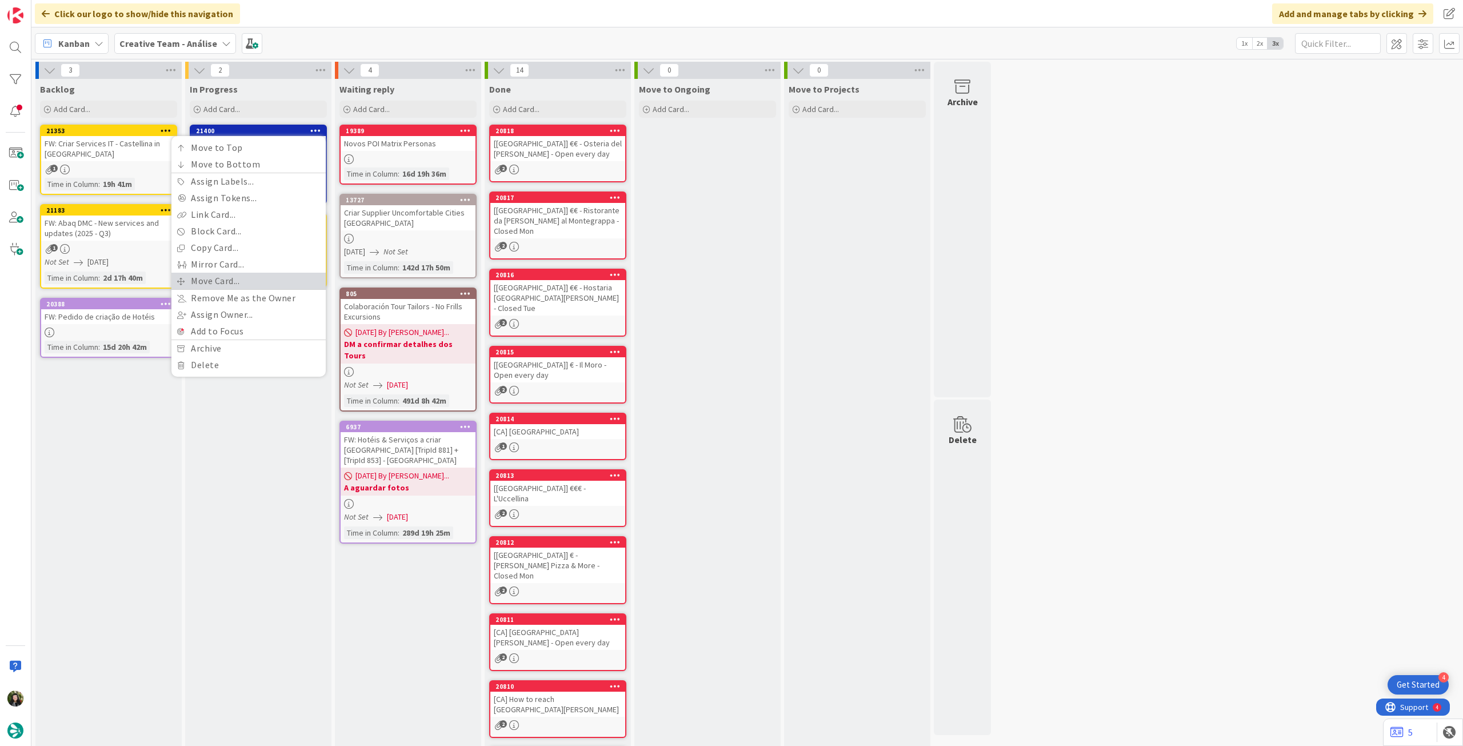
click at [245, 276] on link "Move Card..." at bounding box center [248, 281] width 154 height 17
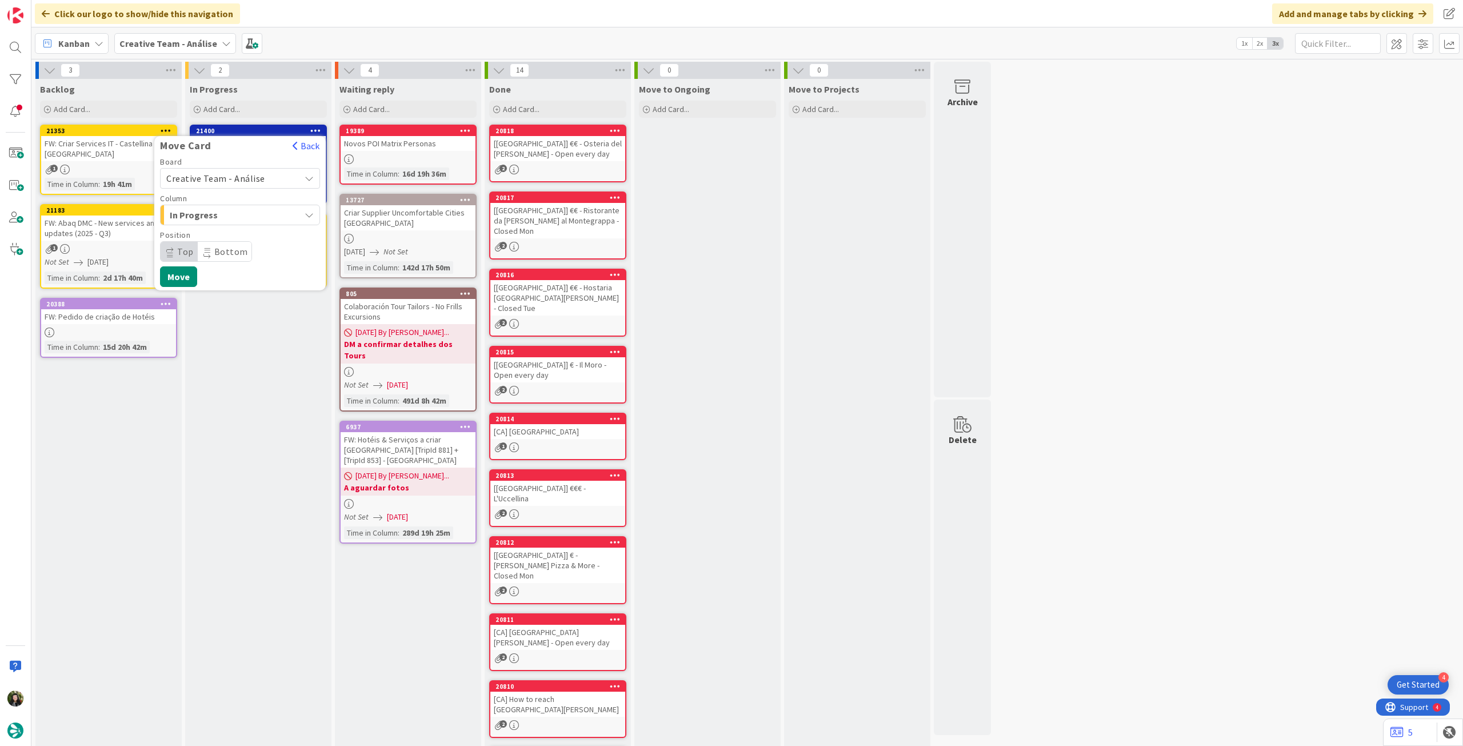
click at [259, 182] on span "Creative Team - Análise" at bounding box center [215, 178] width 99 height 11
click at [243, 231] on span "Creative Team" at bounding box center [247, 231] width 133 height 17
click at [245, 211] on span "Select a Column..." at bounding box center [209, 214] width 86 height 15
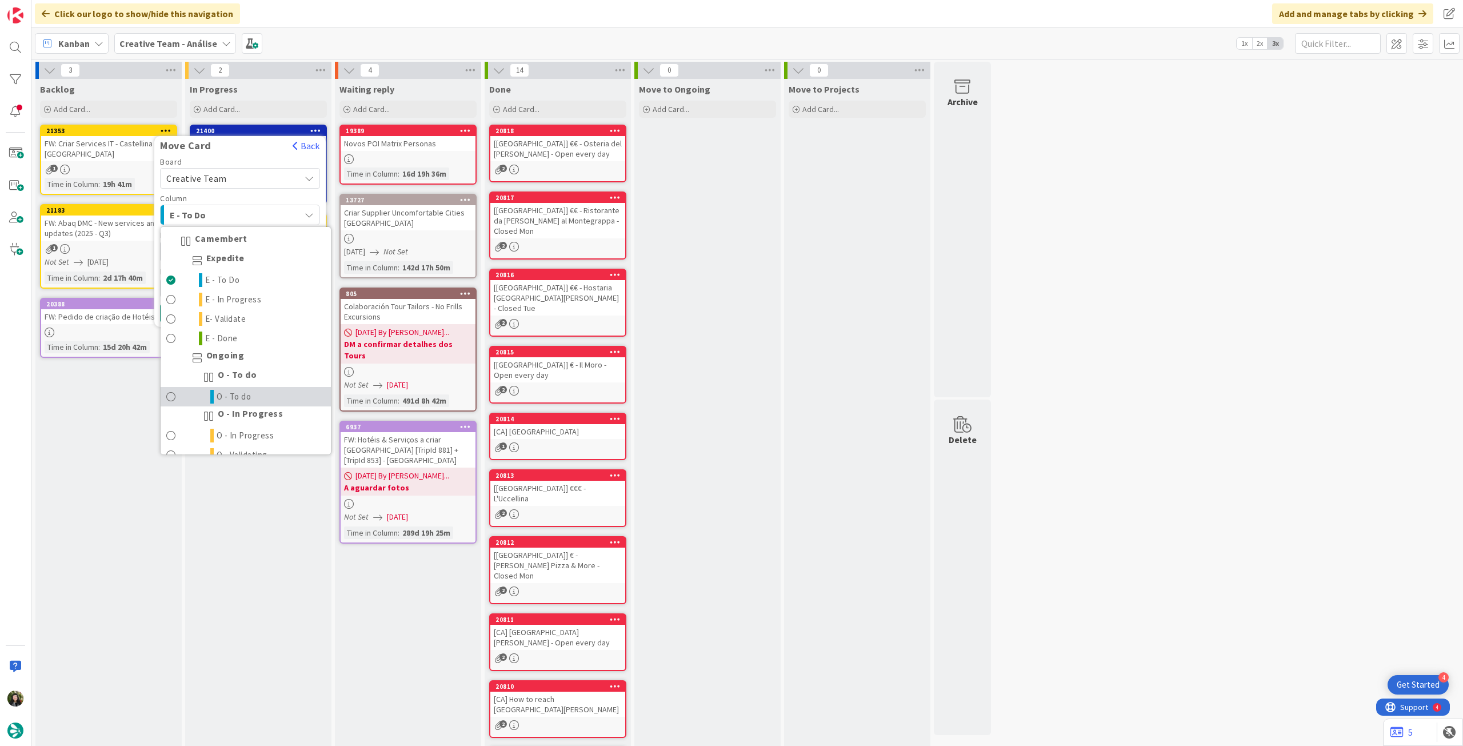
drag, startPoint x: 246, startPoint y: 393, endPoint x: 249, endPoint y: 346, distance: 47.5
click at [246, 393] on span "O - To do" at bounding box center [234, 397] width 35 height 14
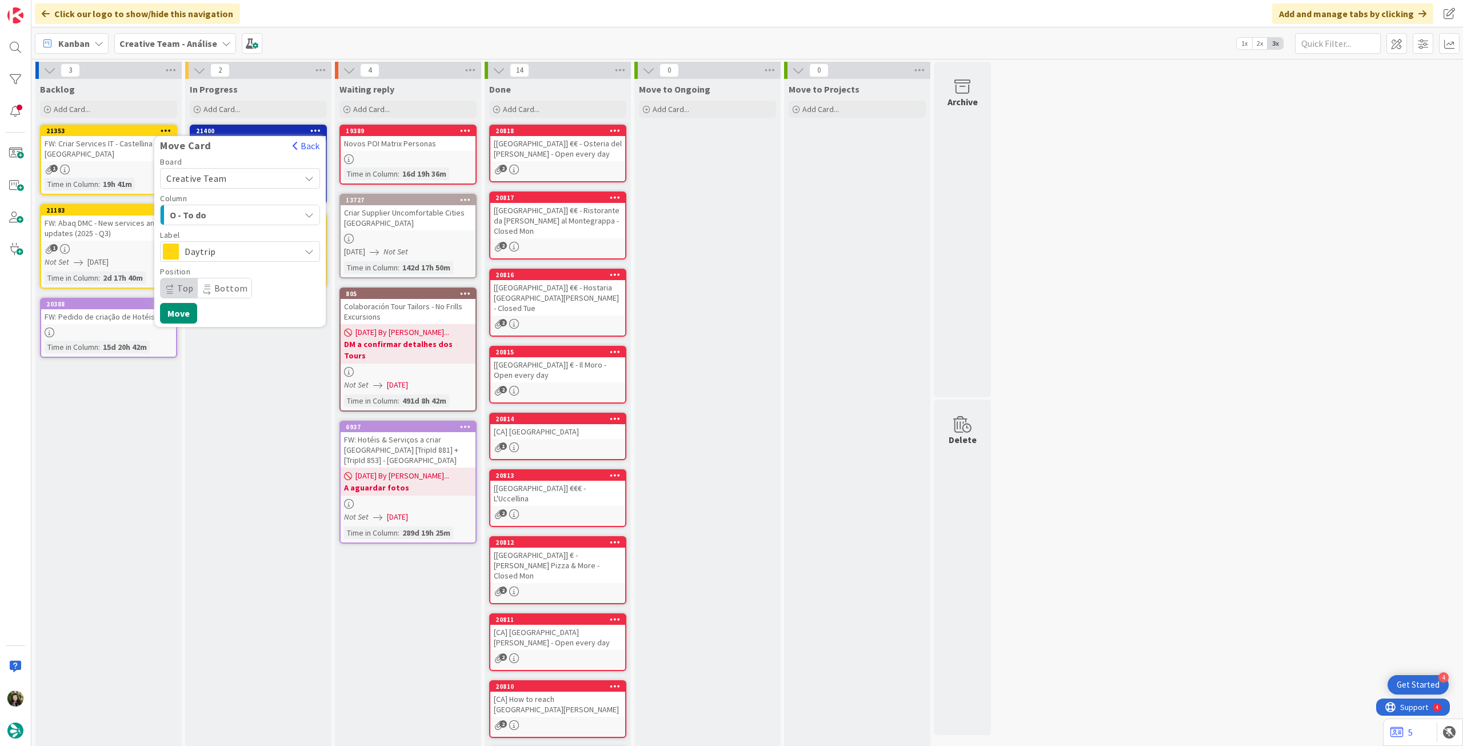
click at [248, 261] on div "Daytrip" at bounding box center [240, 251] width 160 height 21
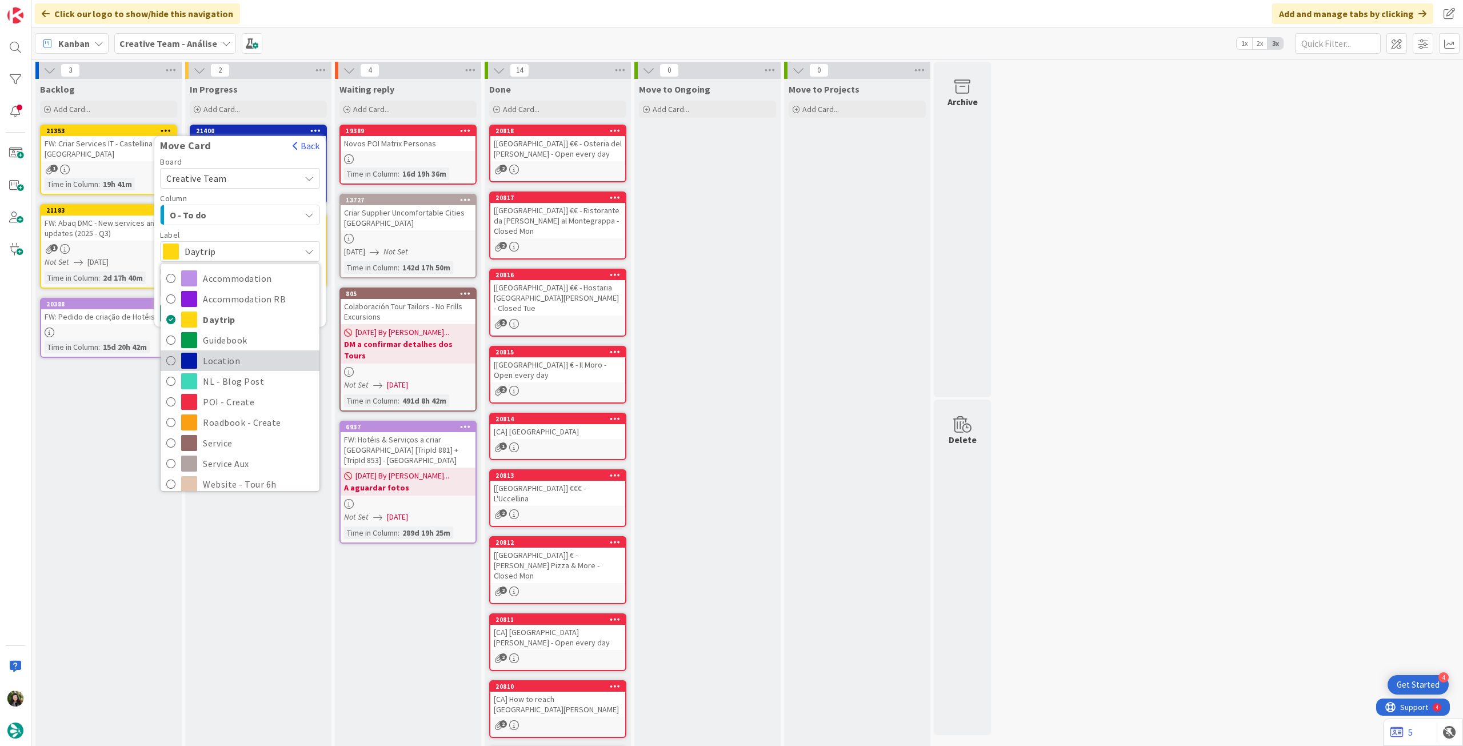
drag, startPoint x: 235, startPoint y: 361, endPoint x: 213, endPoint y: 331, distance: 37.6
click at [235, 361] on span "Location" at bounding box center [258, 360] width 111 height 17
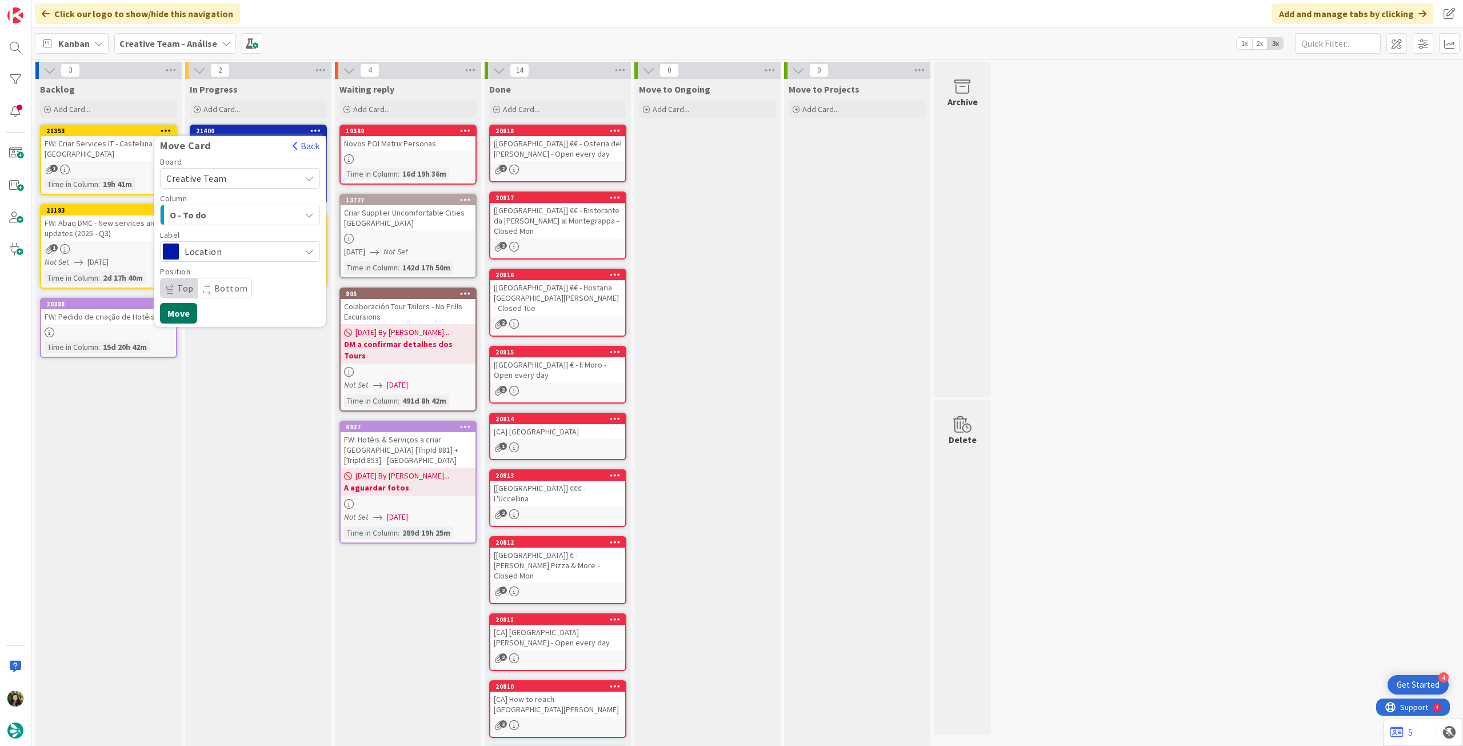
click at [187, 315] on button "Move" at bounding box center [178, 313] width 37 height 21
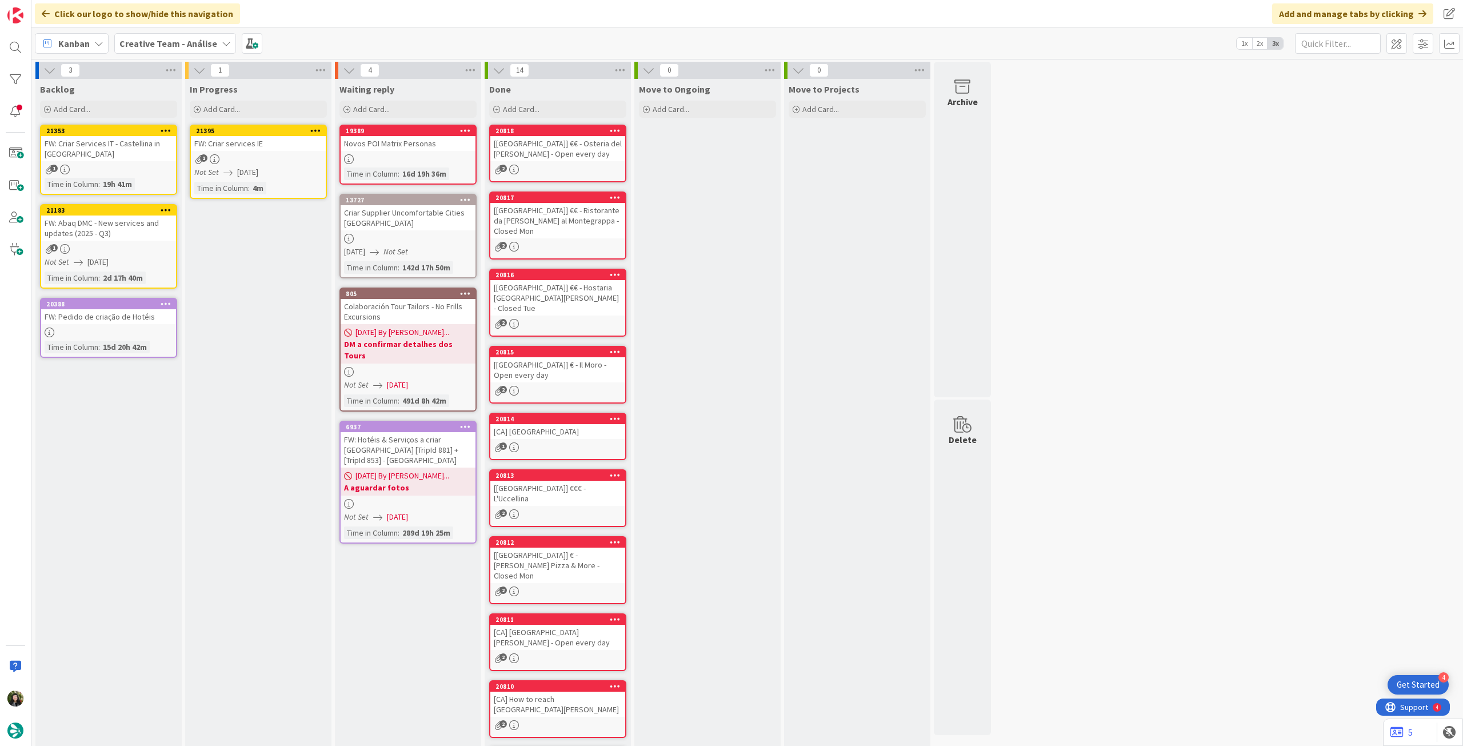
click at [321, 130] on div at bounding box center [315, 131] width 21 height 8
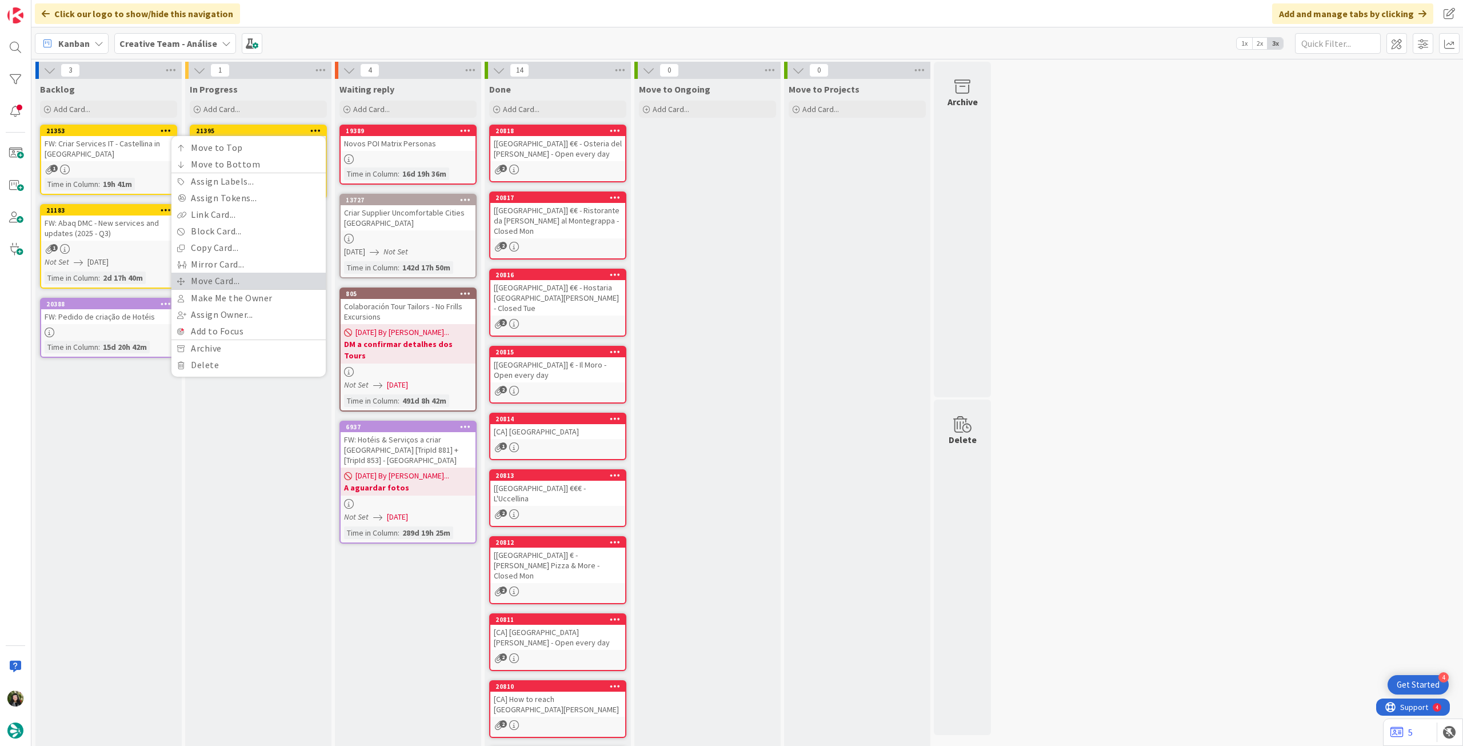
click at [236, 277] on link "Move Card..." at bounding box center [248, 281] width 154 height 17
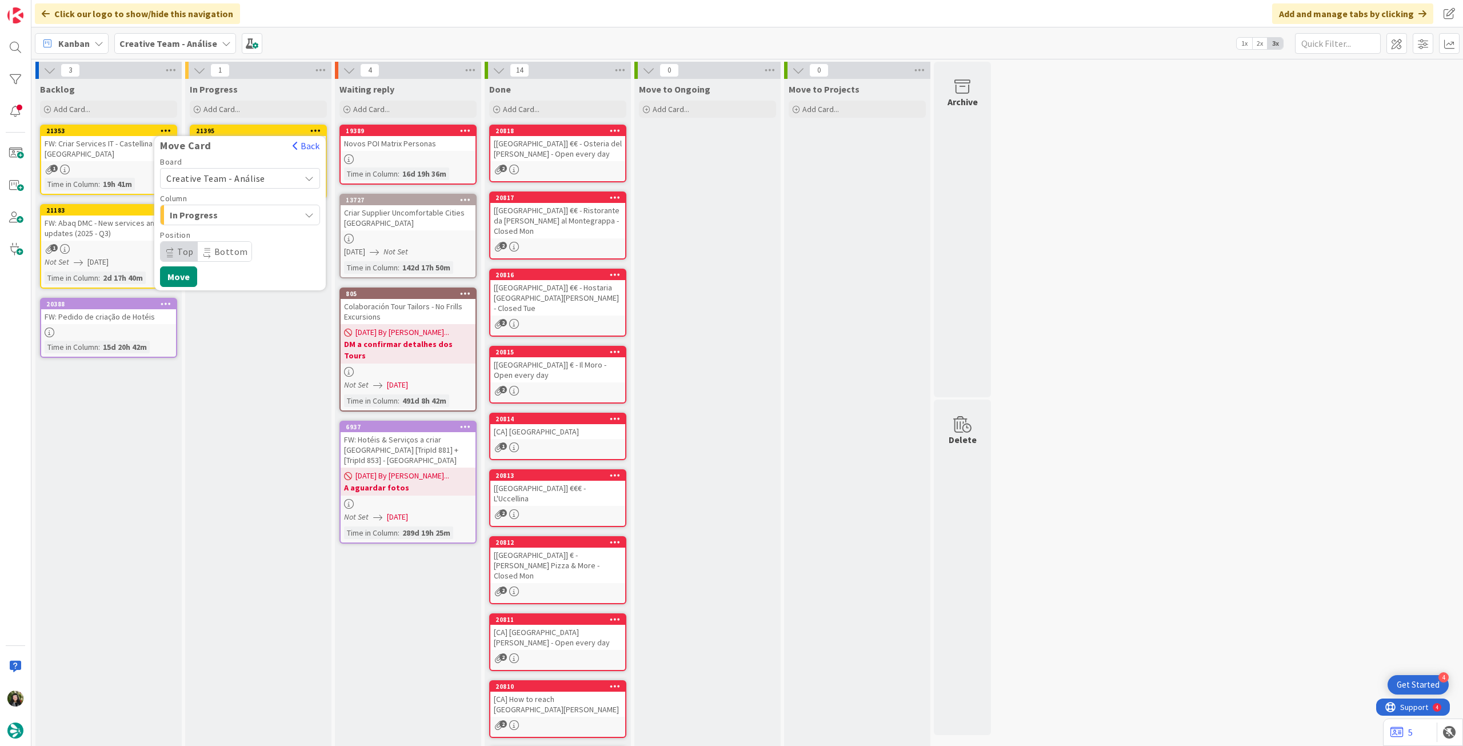
click at [250, 178] on span "Creative Team - Análise" at bounding box center [215, 178] width 99 height 11
click at [241, 230] on span "Creative Team" at bounding box center [247, 231] width 133 height 17
click at [245, 218] on span "Select a Column..." at bounding box center [209, 214] width 86 height 15
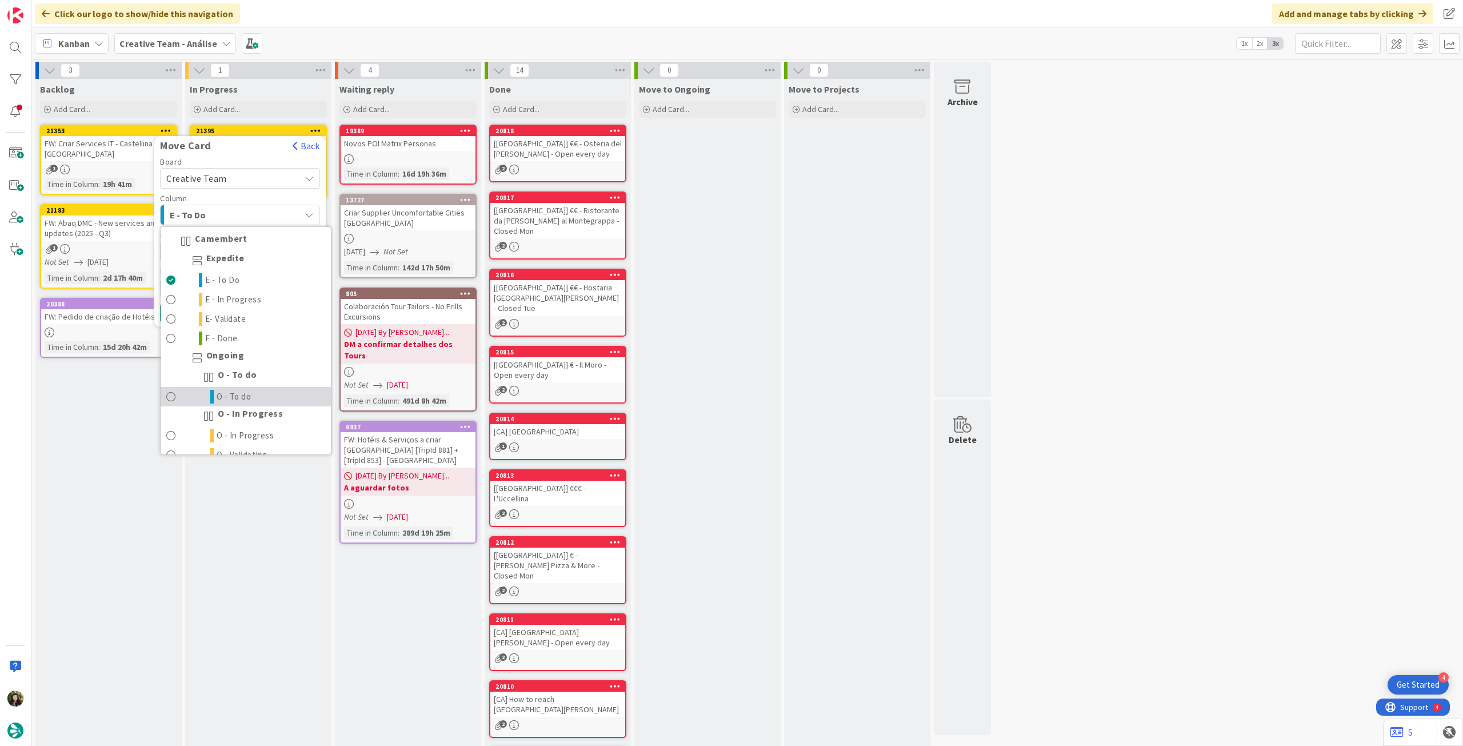
click at [244, 391] on span "O - To do" at bounding box center [234, 397] width 35 height 14
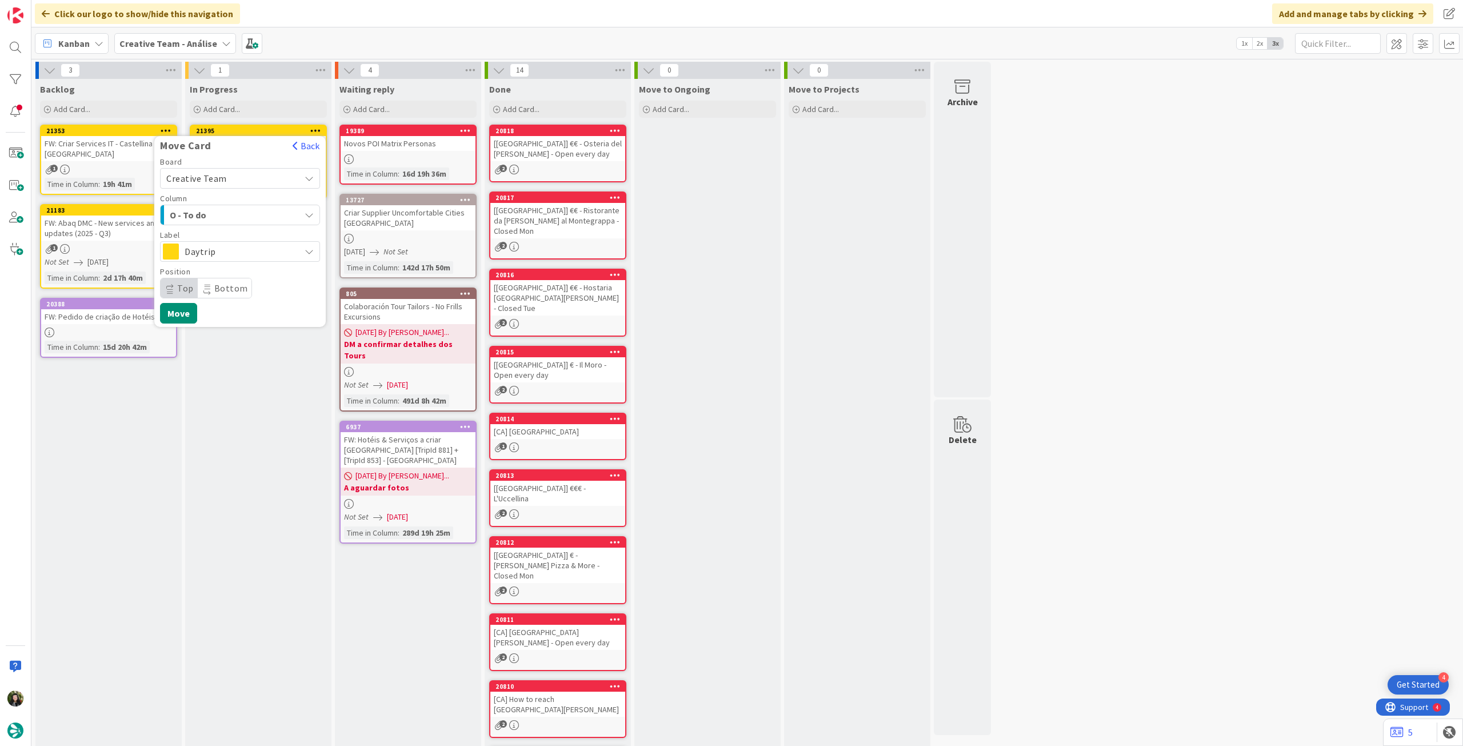
click at [239, 256] on span "Daytrip" at bounding box center [240, 251] width 110 height 16
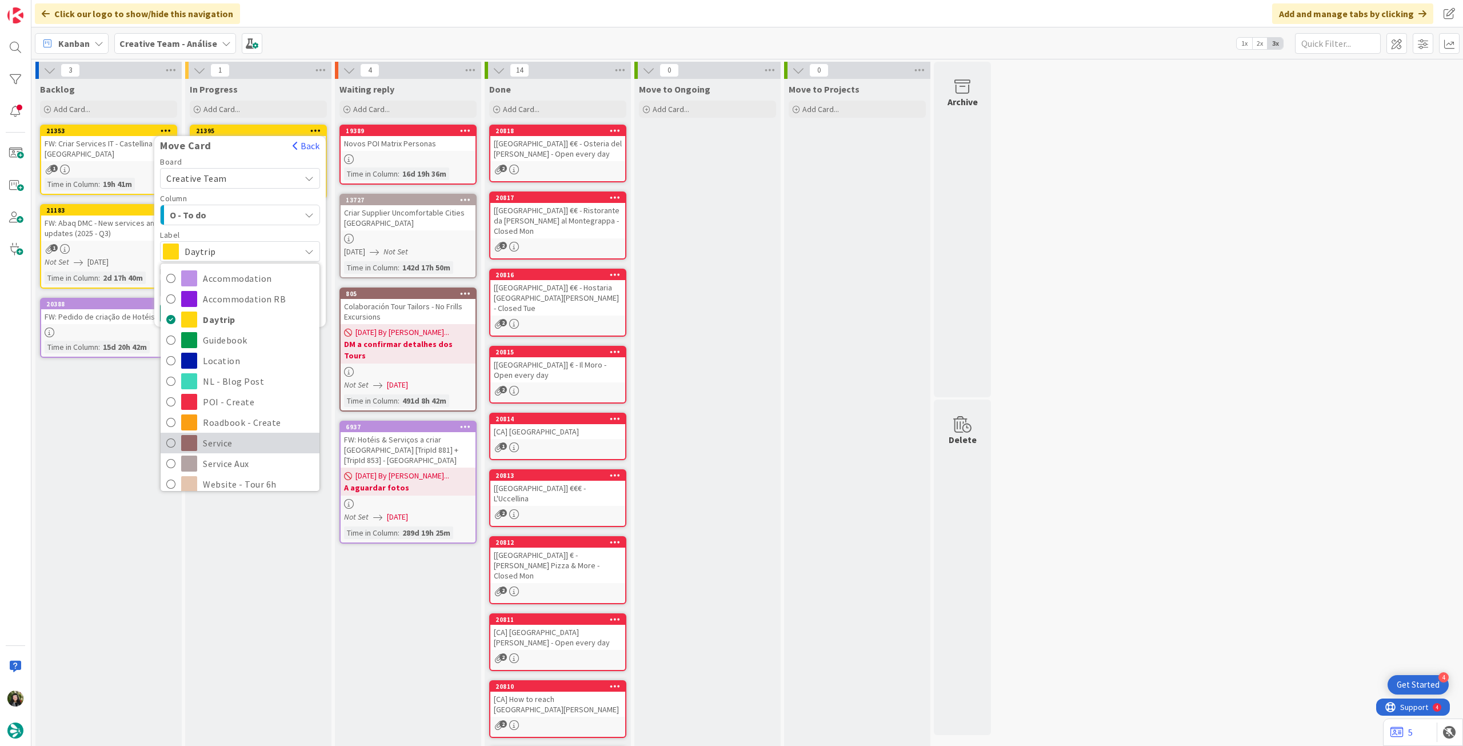
click at [233, 437] on span "Service" at bounding box center [258, 442] width 111 height 17
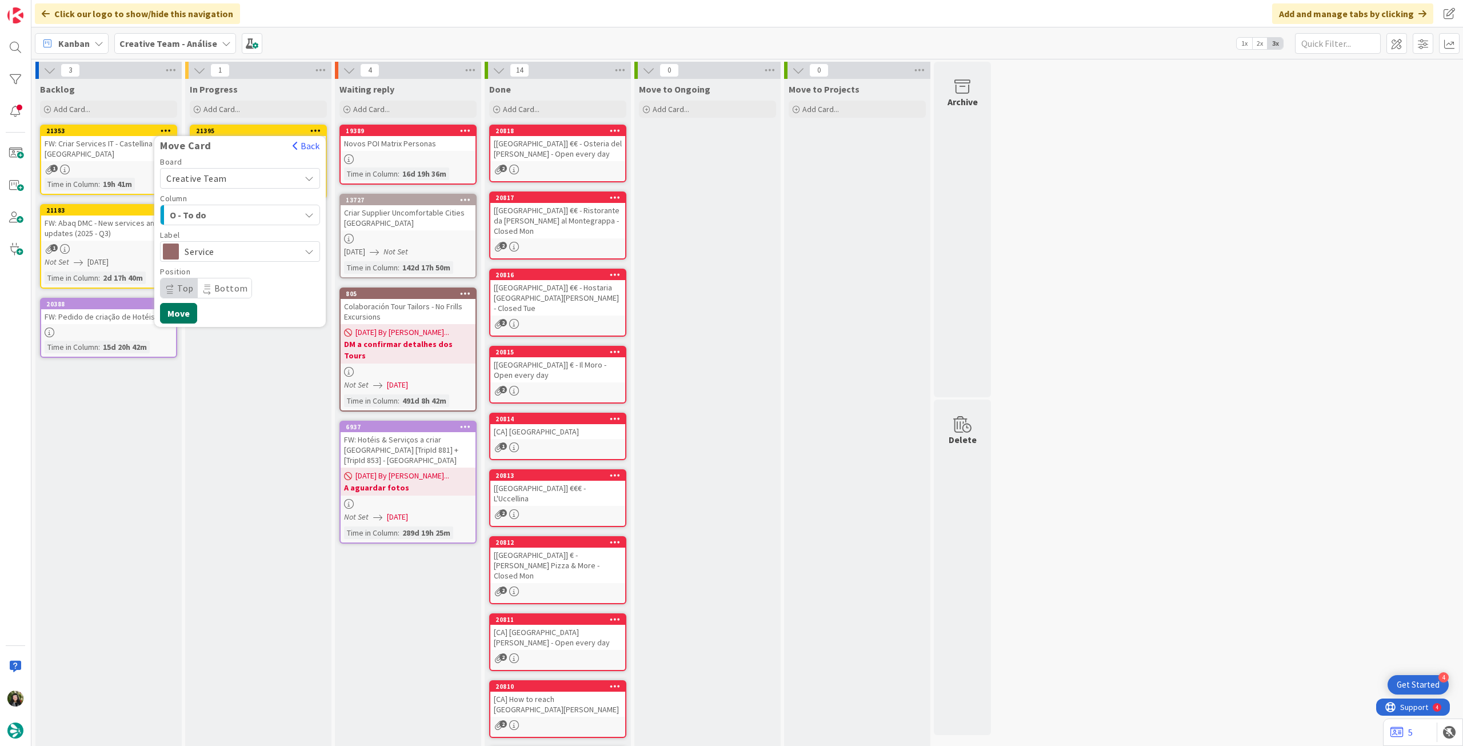
click at [187, 307] on button "Move" at bounding box center [178, 313] width 37 height 21
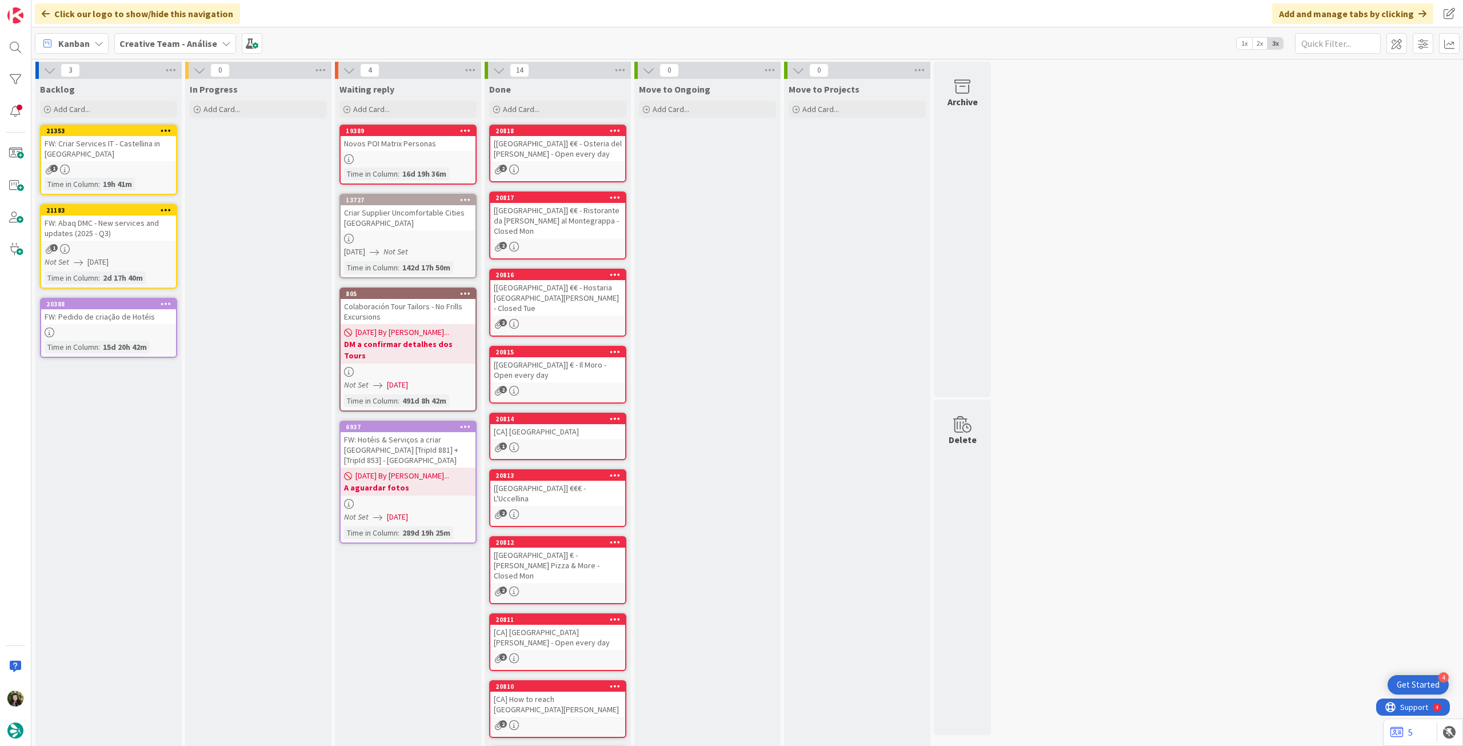
drag, startPoint x: 183, startPoint y: 53, endPoint x: 184, endPoint y: 125, distance: 72.0
click at [183, 55] on div "Kanban Creative Team - Análise 1x 2x 3x" at bounding box center [746, 42] width 1431 height 31
click at [200, 48] on b "Creative Team - Análise" at bounding box center [168, 43] width 98 height 11
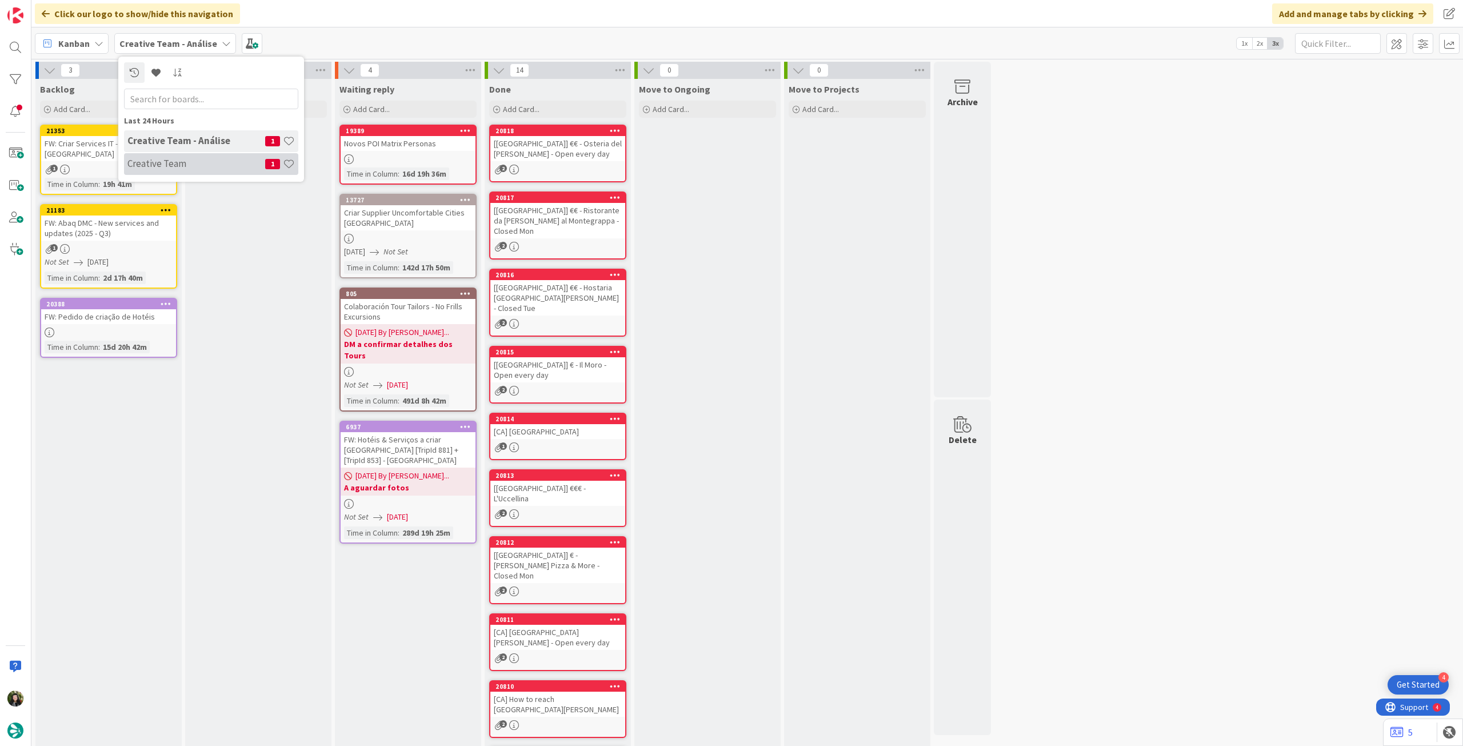
click at [172, 169] on h4 "Creative Team" at bounding box center [196, 163] width 138 height 11
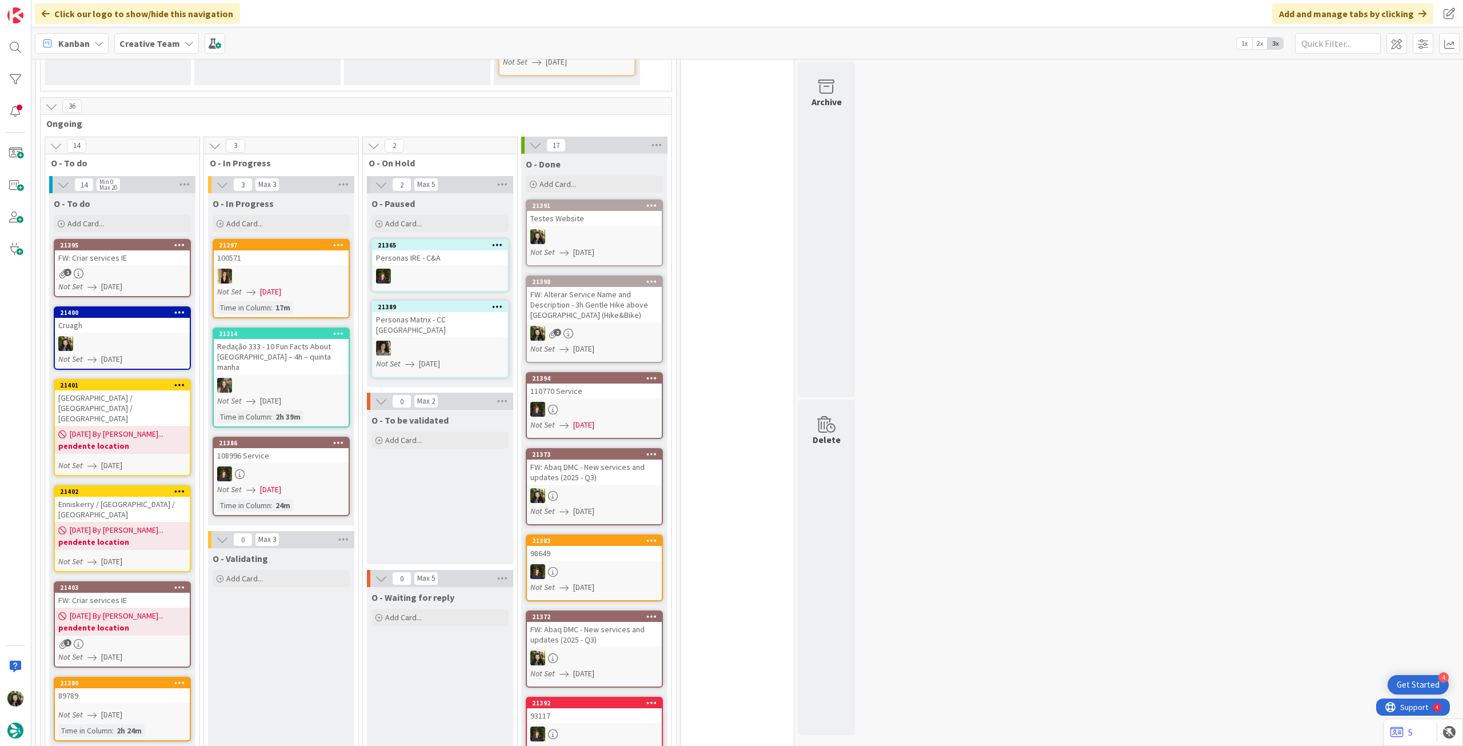
scroll to position [914, 0]
click at [165, 281] on div "Not Set 21/08/2025" at bounding box center [123, 287] width 131 height 12
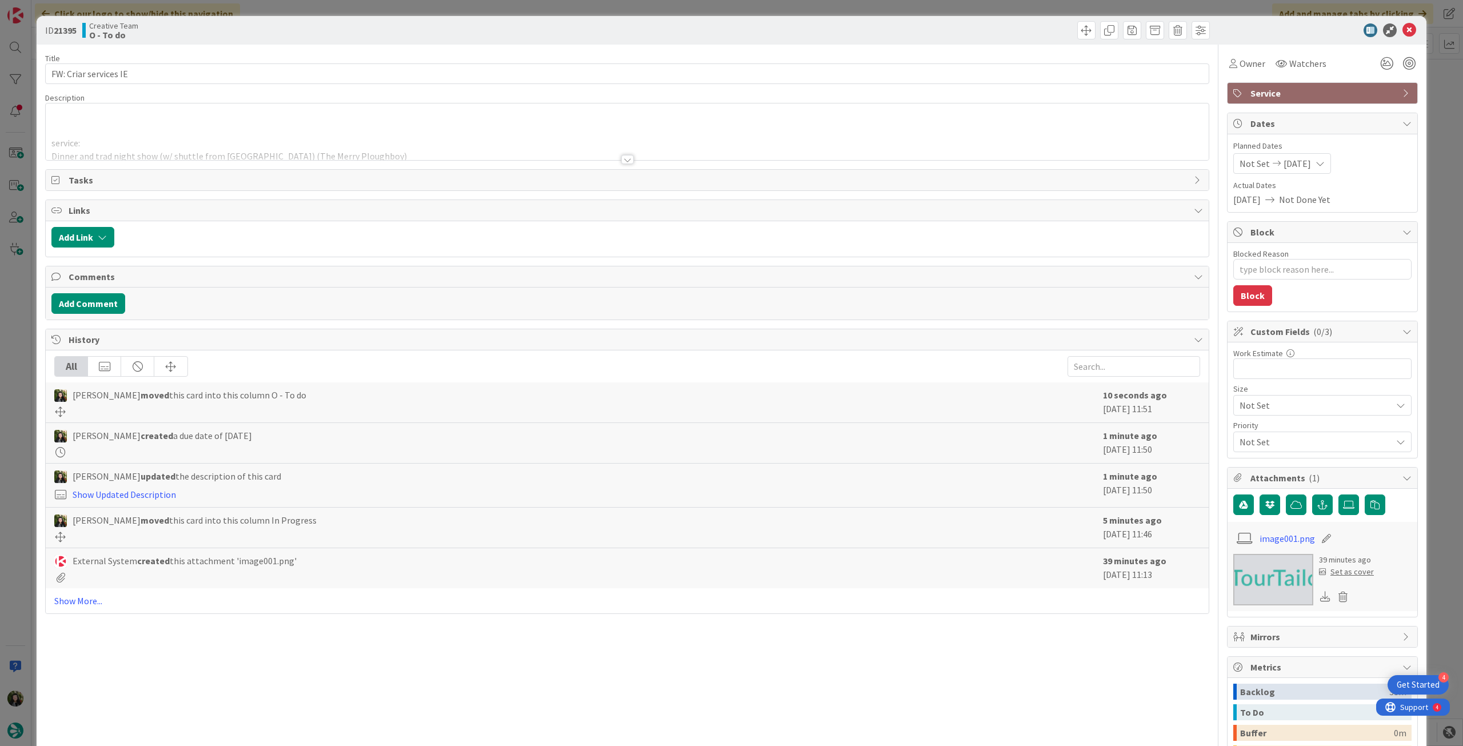
click at [607, 149] on div at bounding box center [627, 145] width 1163 height 29
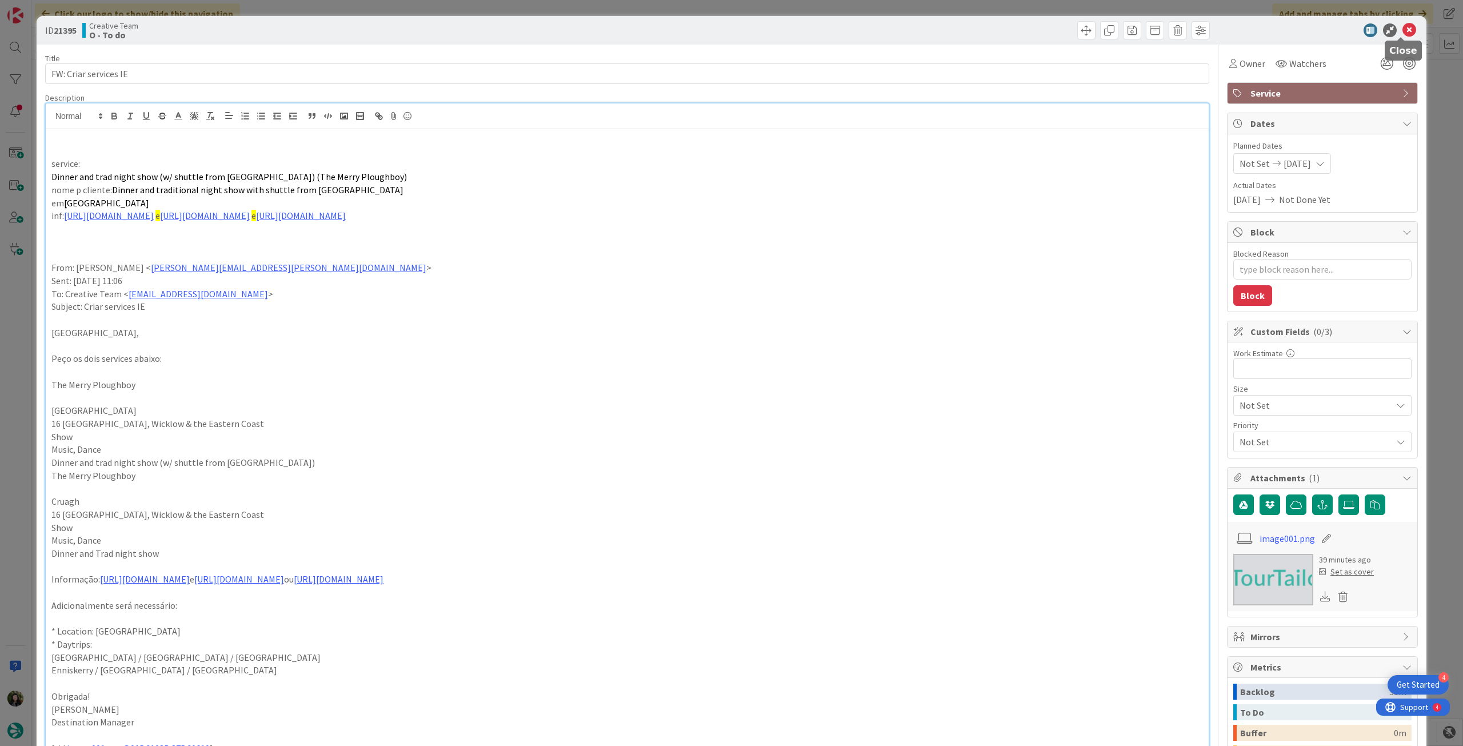
click at [1402, 30] on icon at bounding box center [1409, 30] width 14 height 14
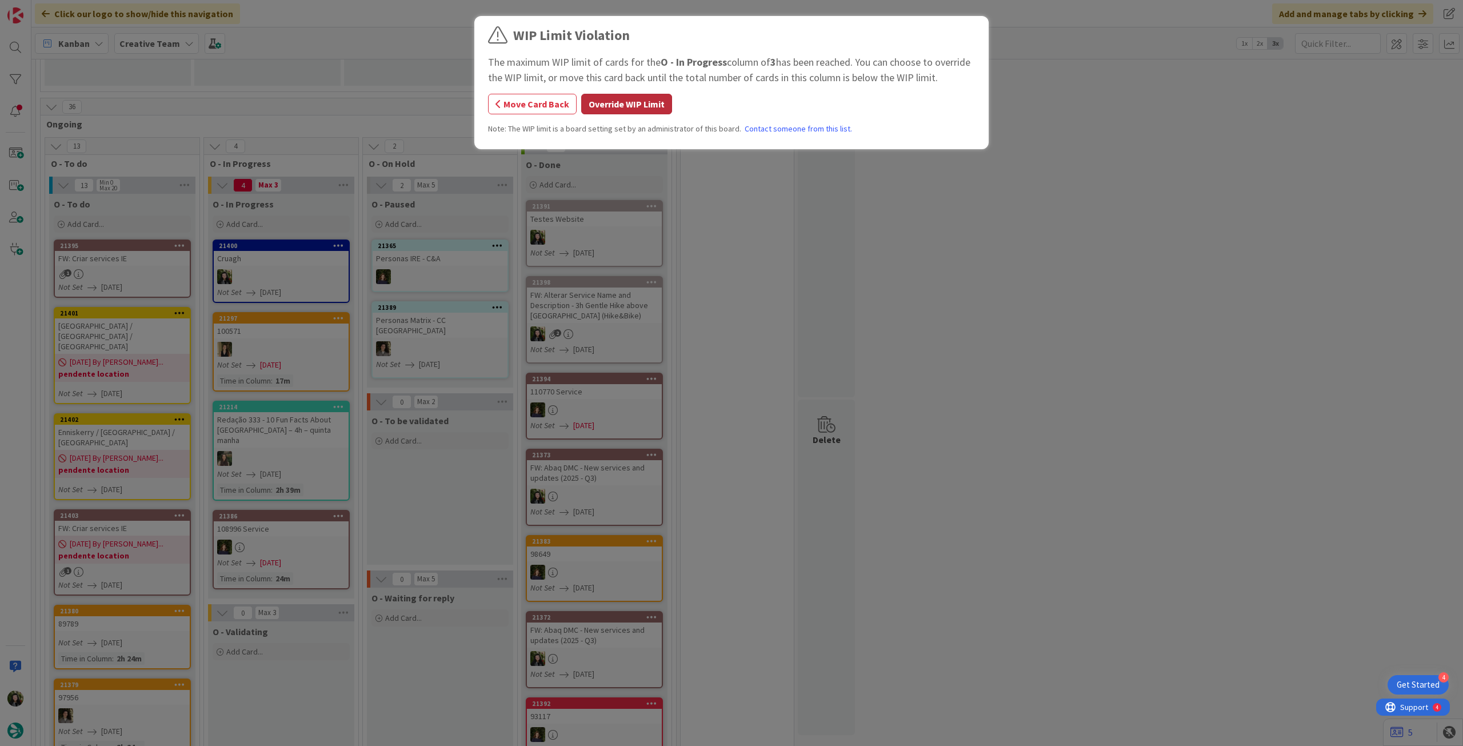
click at [638, 106] on button "Override WIP Limit" at bounding box center [626, 104] width 91 height 21
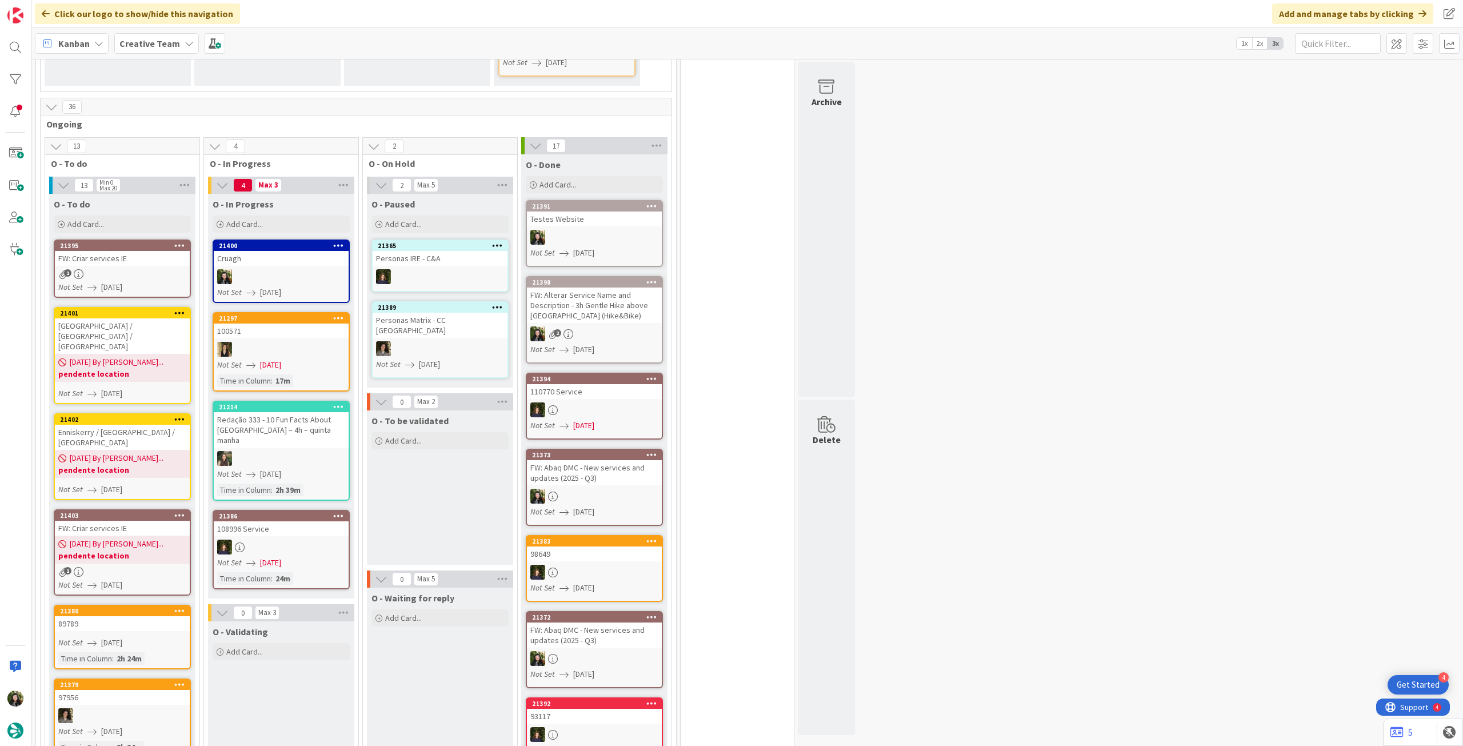
click at [283, 269] on div at bounding box center [281, 276] width 135 height 15
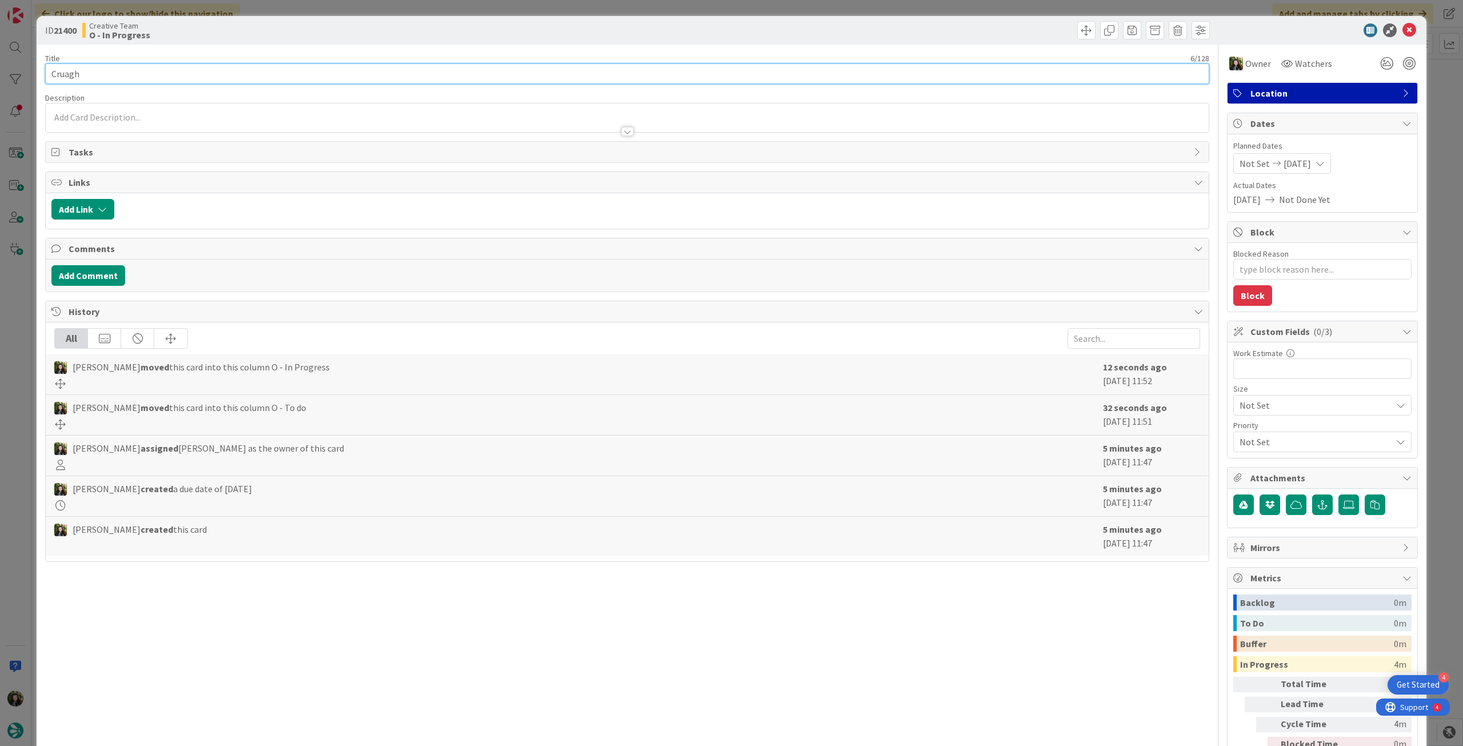
drag, startPoint x: 82, startPoint y: 73, endPoint x: 27, endPoint y: 73, distance: 54.9
click at [27, 73] on div "ID 21400 Creative Team O - In Progress Title 6 / 128 Cruagh Description Owner W…" at bounding box center [731, 373] width 1463 height 746
click at [1402, 31] on icon at bounding box center [1409, 30] width 14 height 14
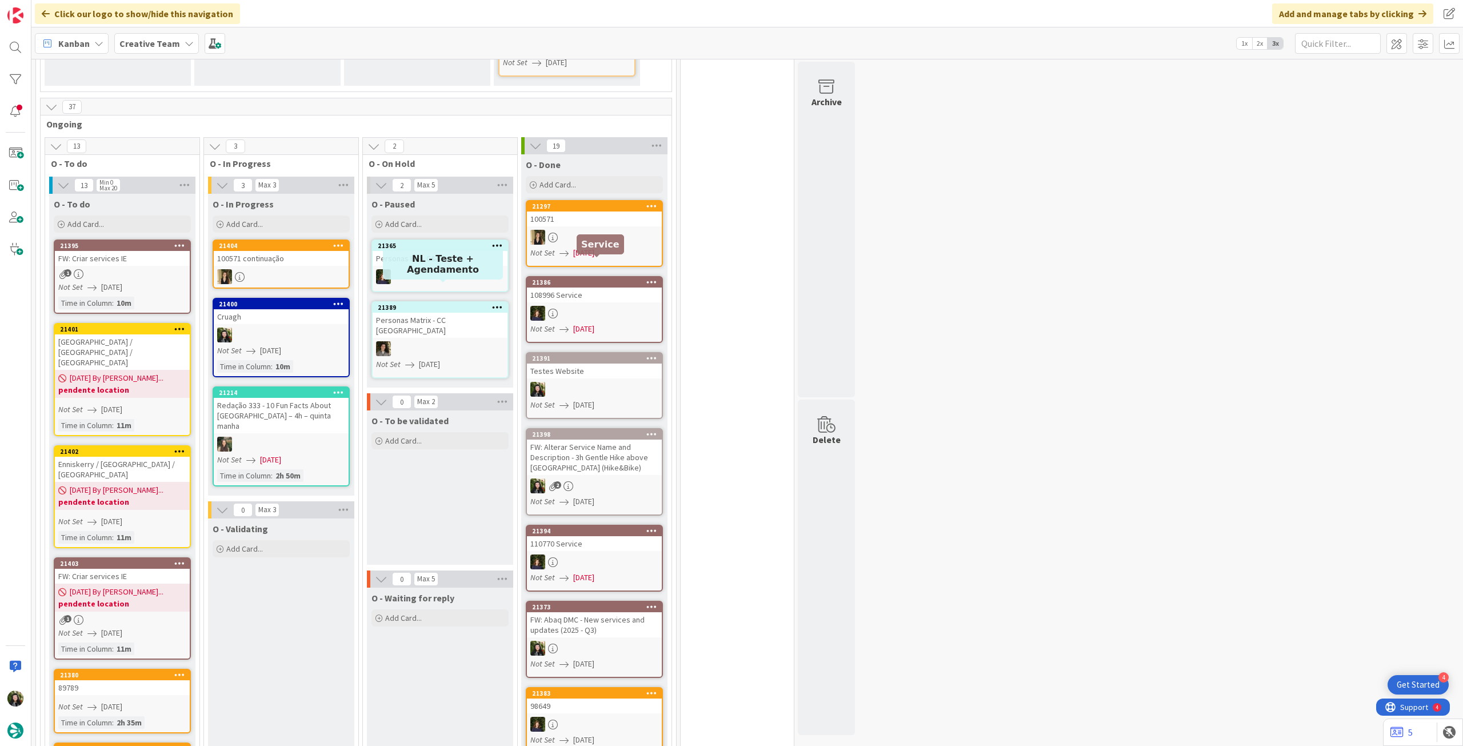
click at [308, 327] on div at bounding box center [281, 334] width 135 height 15
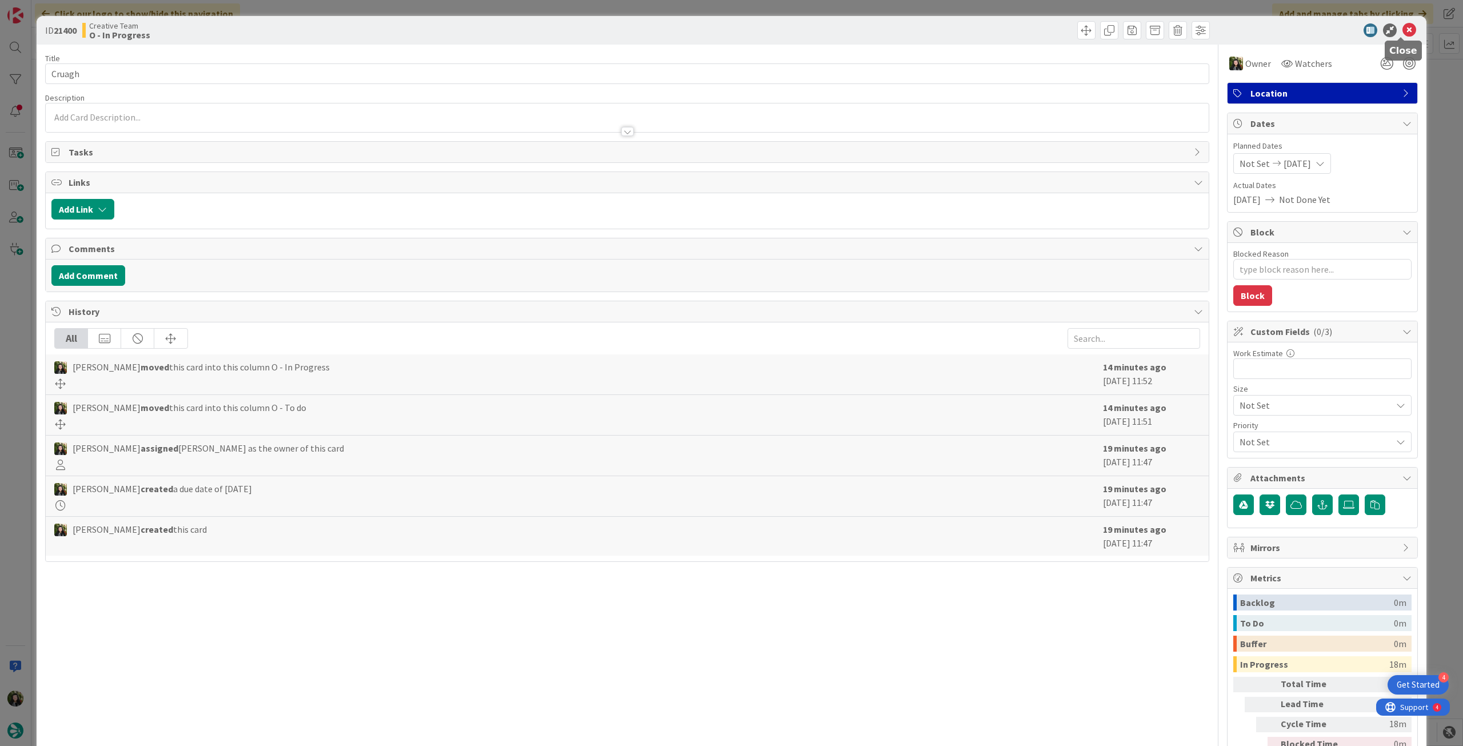
click at [1402, 33] on icon at bounding box center [1409, 30] width 14 height 14
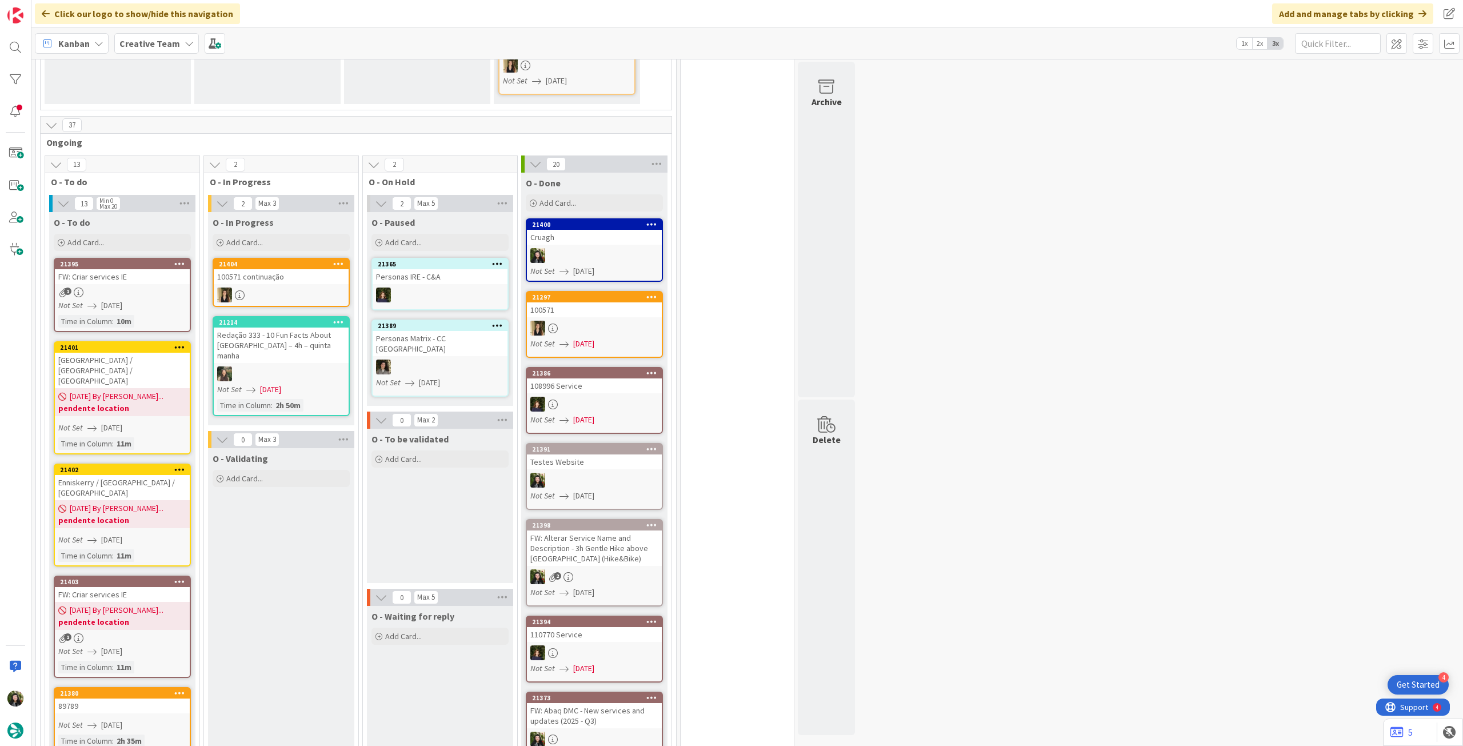
click at [138, 390] on span "21/08/2025 By Beatriz..." at bounding box center [117, 396] width 94 height 12
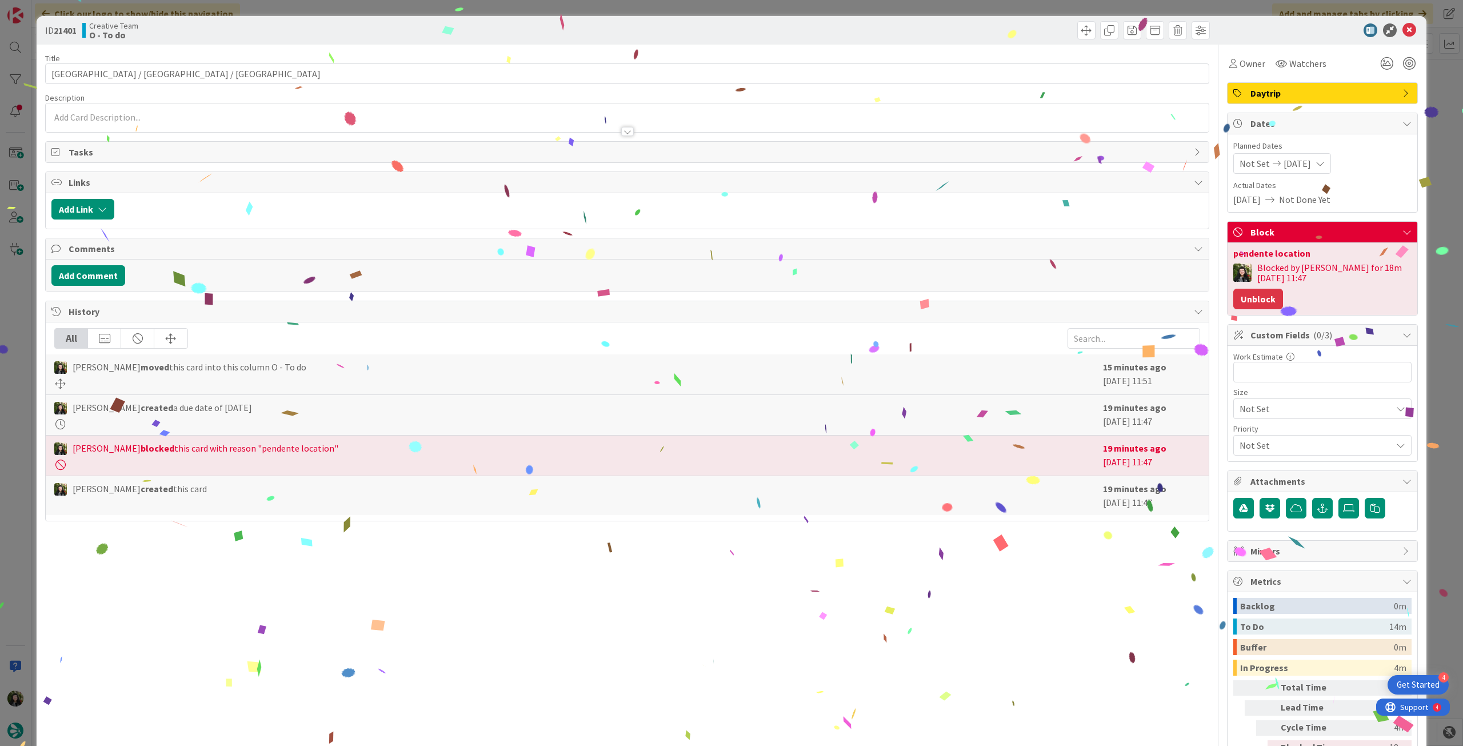
click at [1251, 301] on button "Unblock" at bounding box center [1258, 299] width 50 height 21
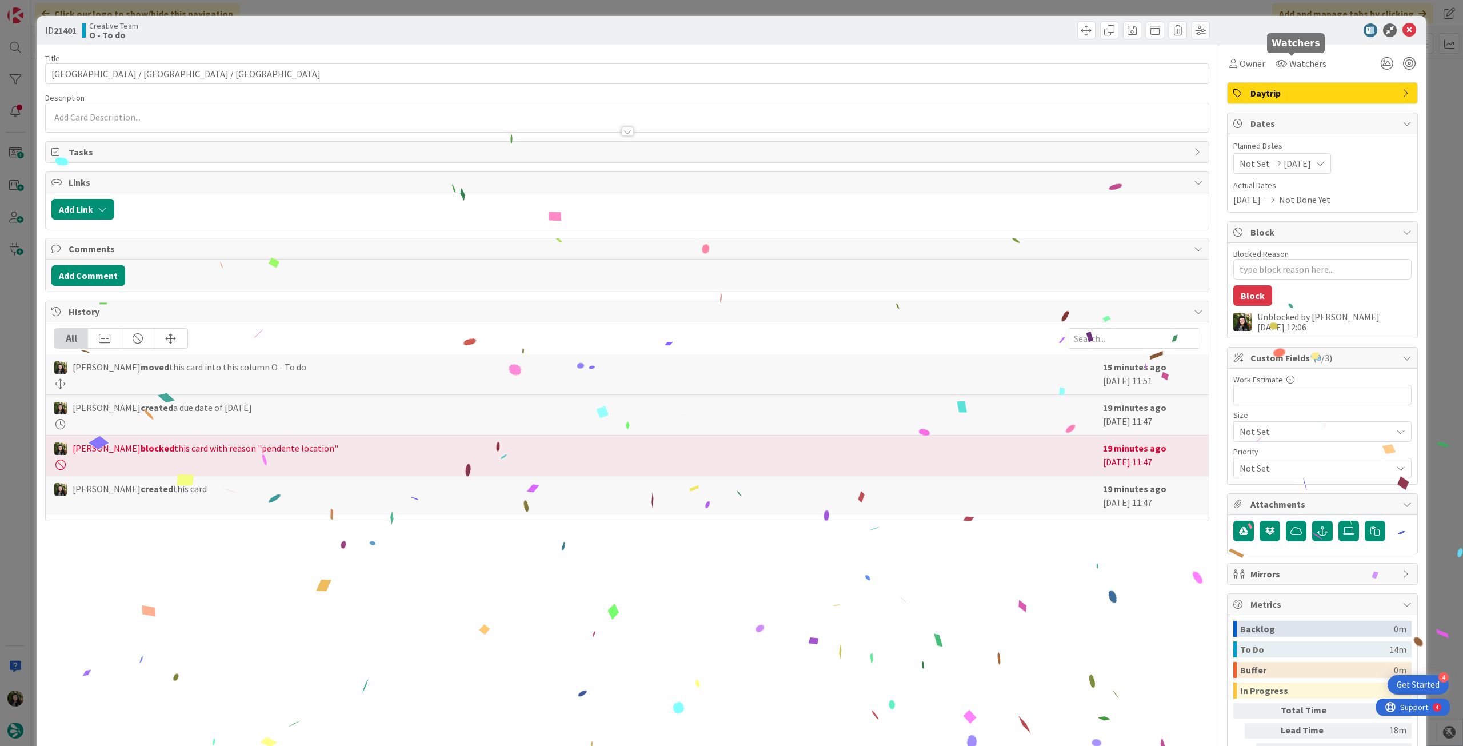
drag, startPoint x: 1244, startPoint y: 67, endPoint x: 1244, endPoint y: 74, distance: 6.9
click at [1244, 69] on span "Owner" at bounding box center [1252, 64] width 26 height 14
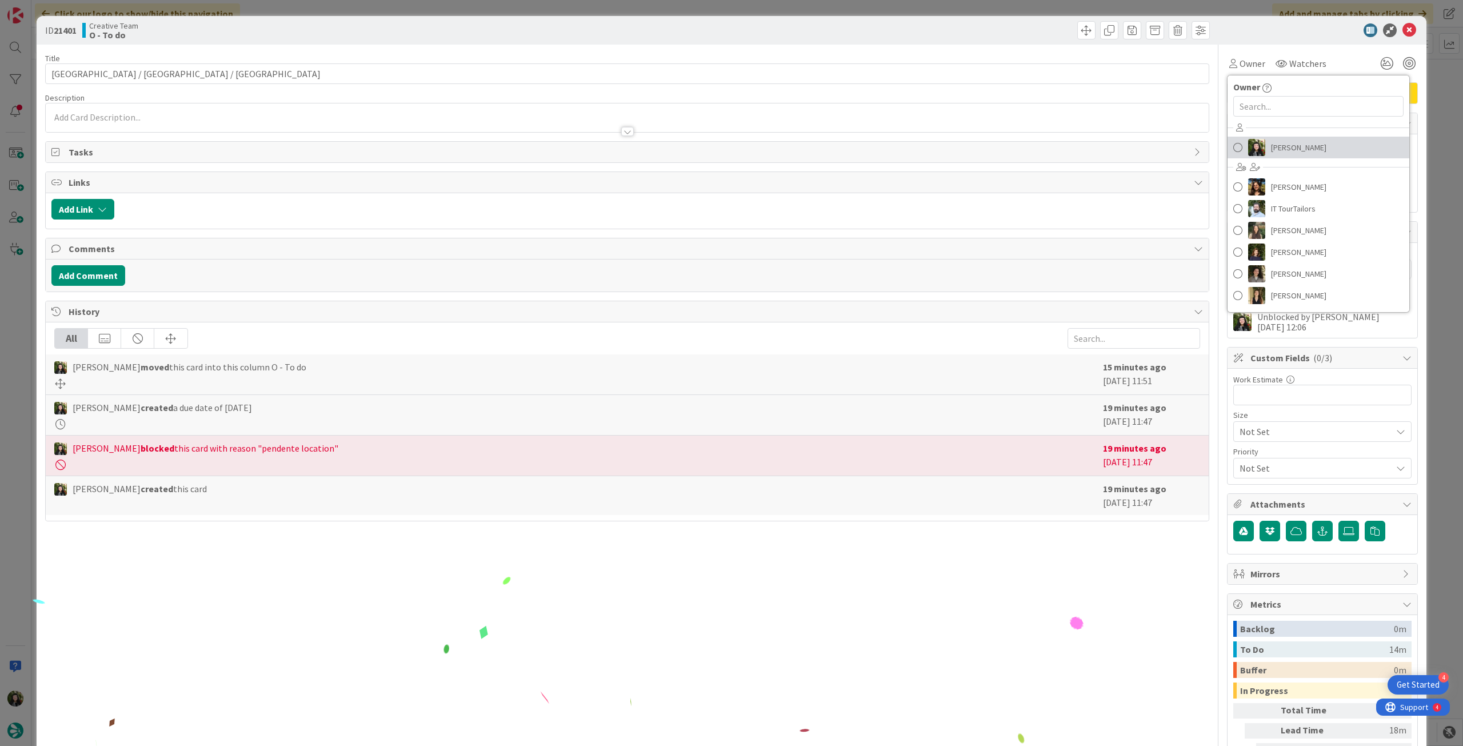
drag, startPoint x: 1260, startPoint y: 149, endPoint x: 1351, endPoint y: 85, distance: 111.1
click at [1262, 149] on link "[PERSON_NAME]" at bounding box center [1318, 148] width 182 height 22
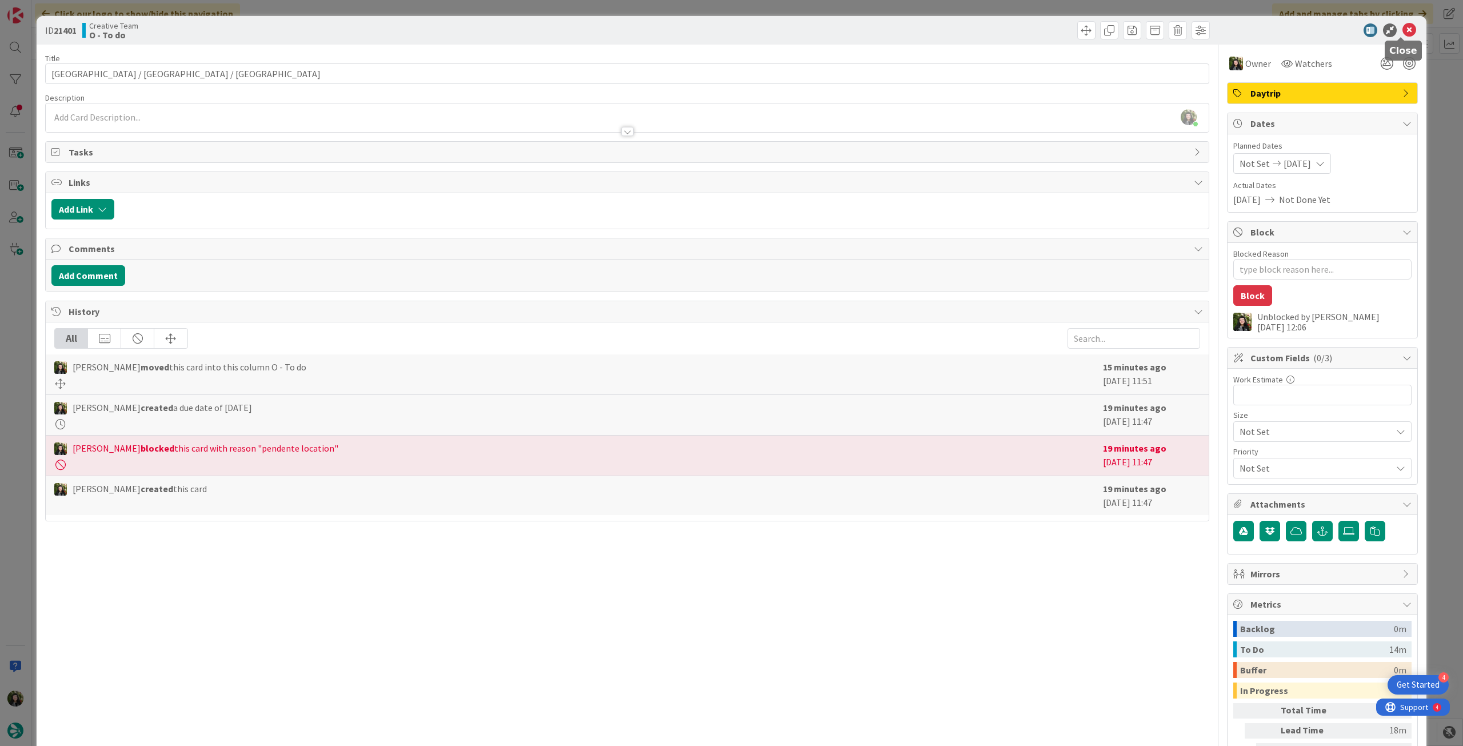
click at [1402, 26] on icon at bounding box center [1409, 30] width 14 height 14
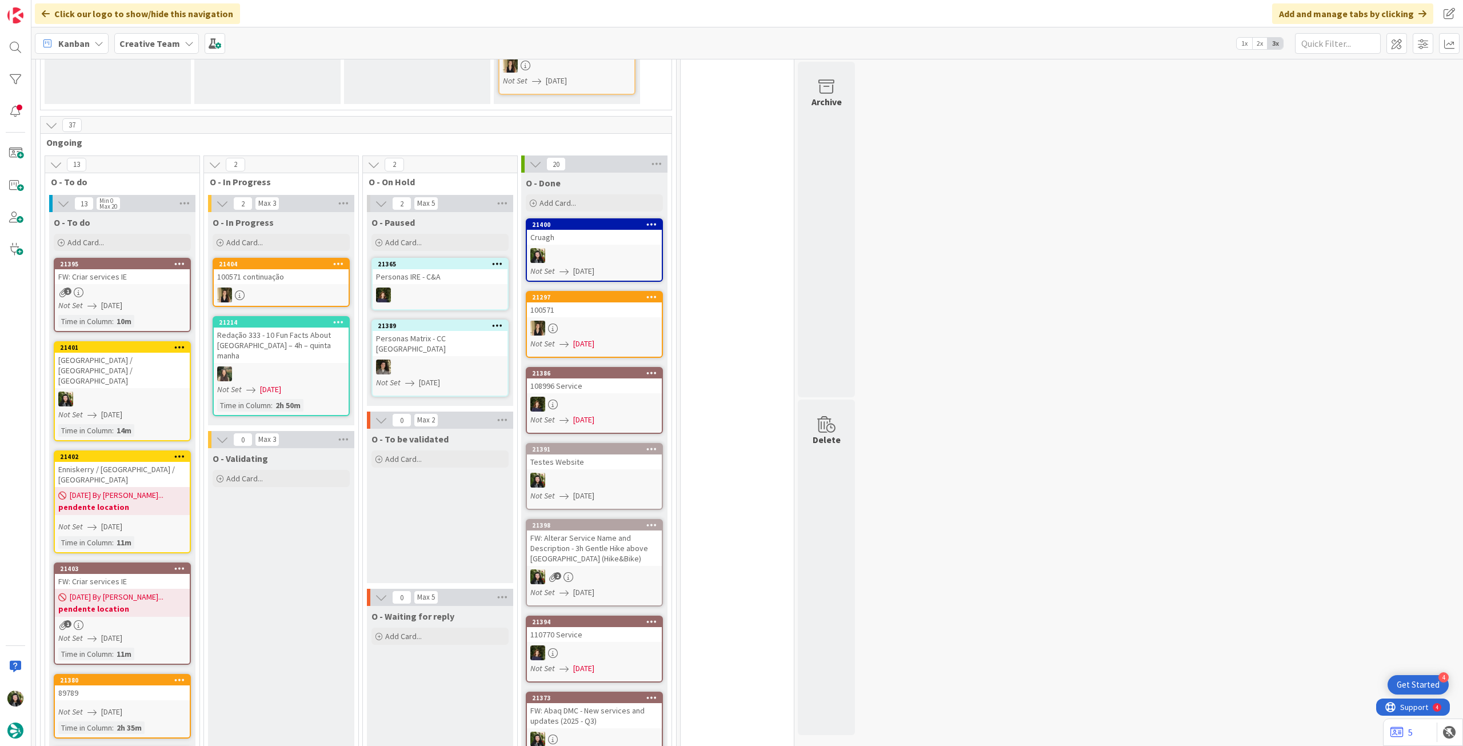
click at [141, 489] on span "21/08/2025 By Beatriz..." at bounding box center [117, 495] width 94 height 12
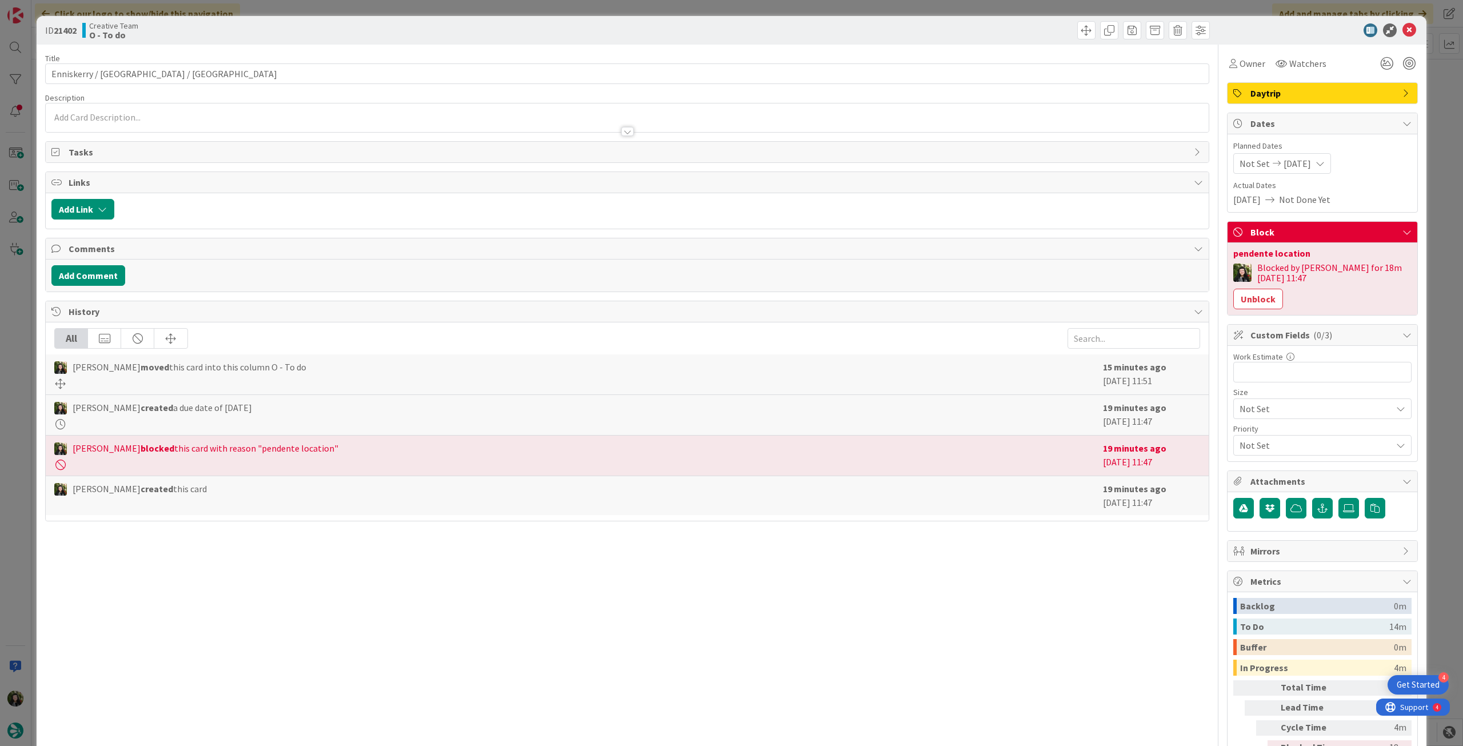
drag, startPoint x: 1256, startPoint y: 307, endPoint x: 1263, endPoint y: 237, distance: 70.6
click at [1255, 307] on button "Unblock" at bounding box center [1258, 299] width 50 height 21
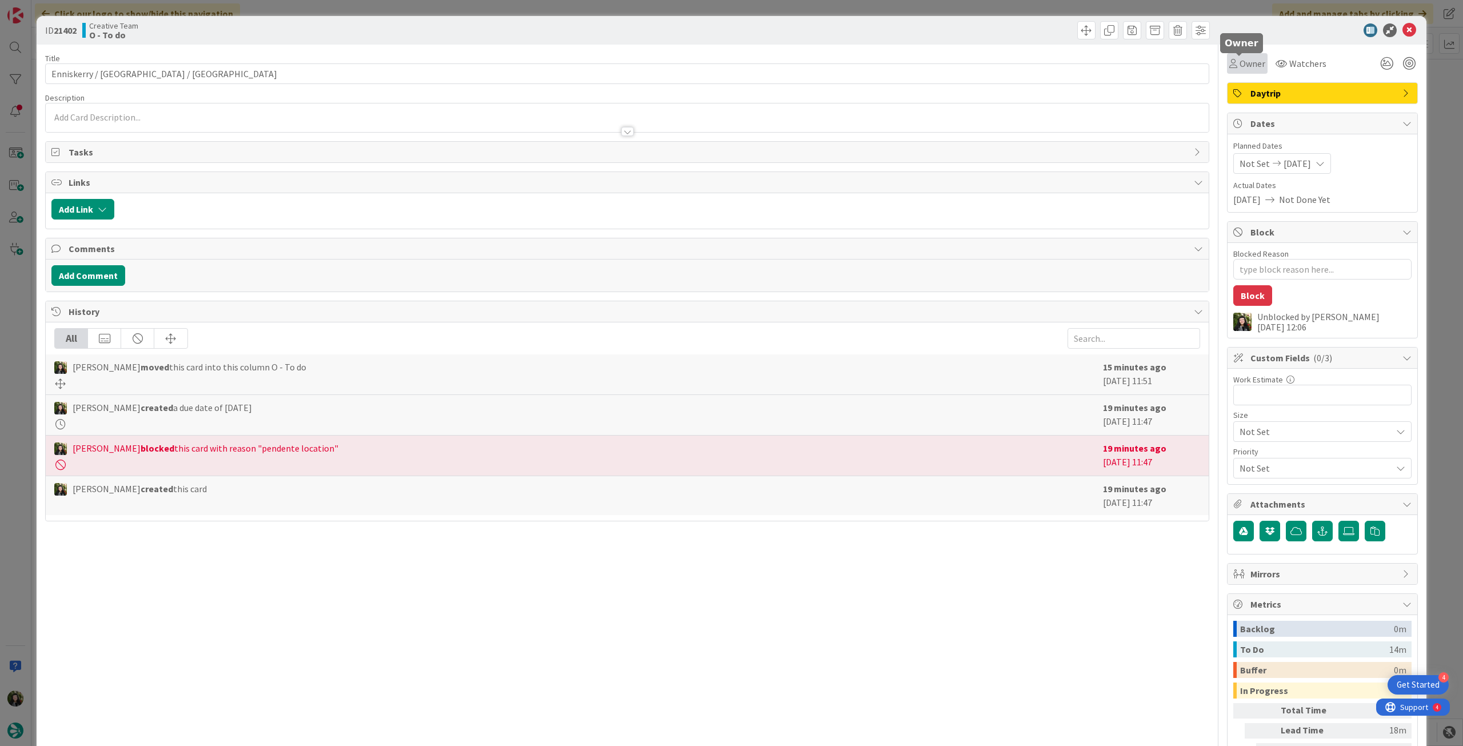
click at [1248, 69] on span "Owner" at bounding box center [1252, 64] width 26 height 14
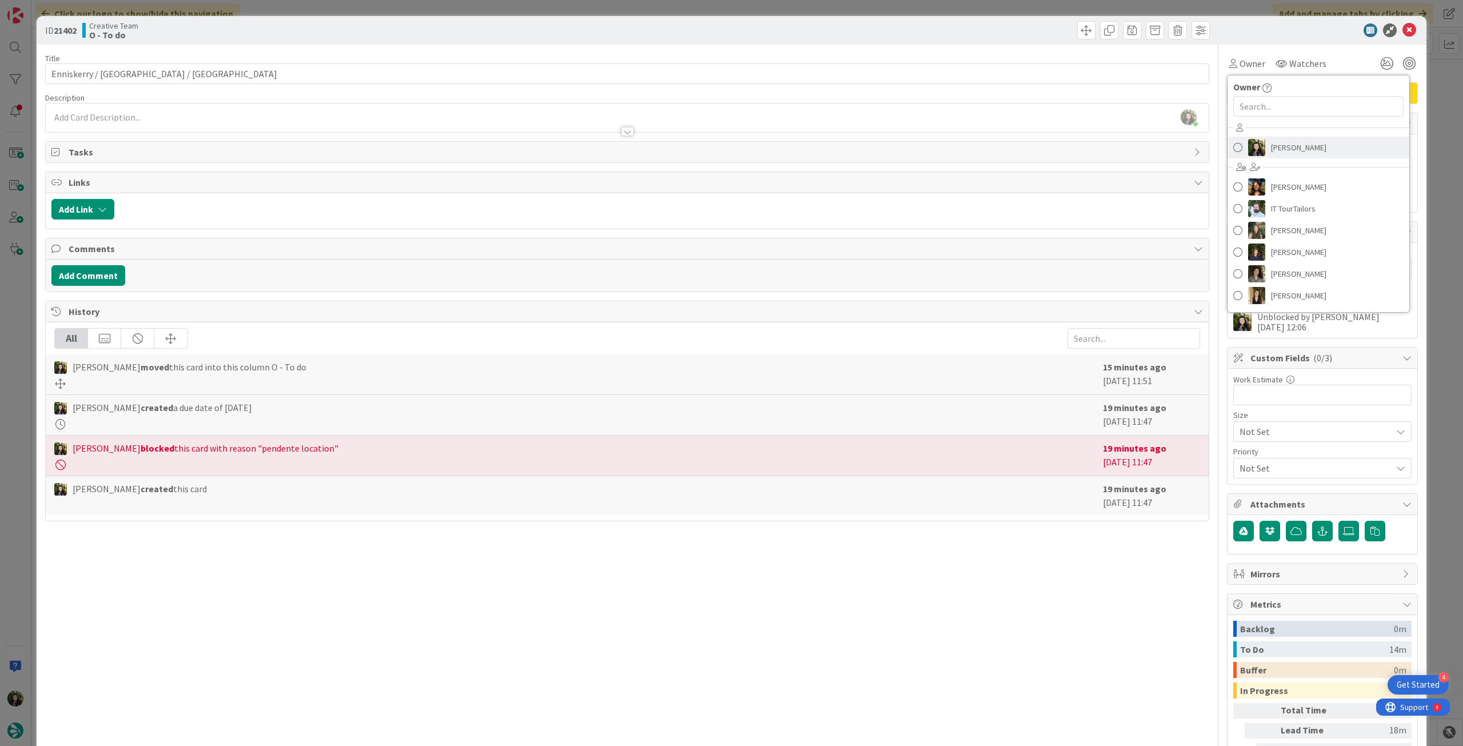
click at [1279, 146] on span "[PERSON_NAME]" at bounding box center [1298, 147] width 55 height 17
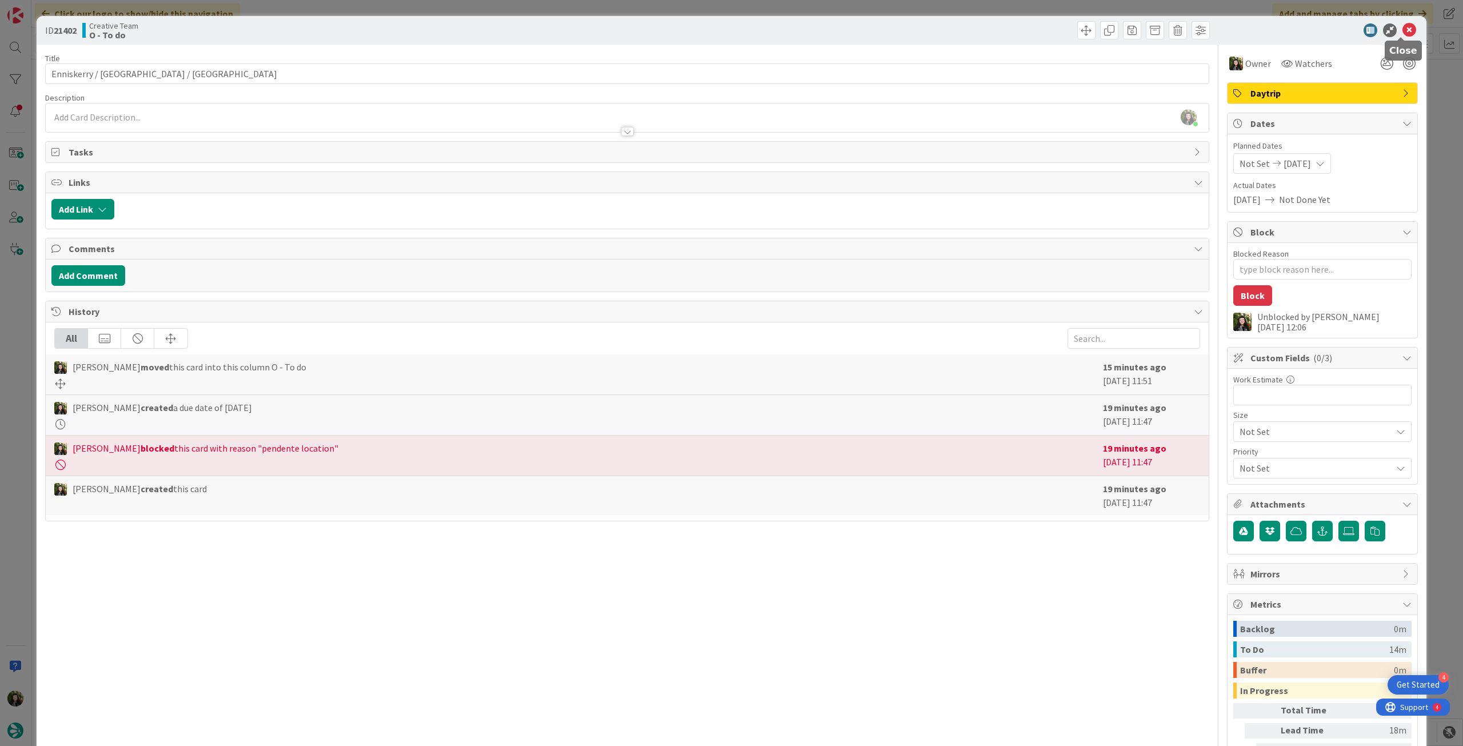
click at [1403, 28] on icon at bounding box center [1409, 30] width 14 height 14
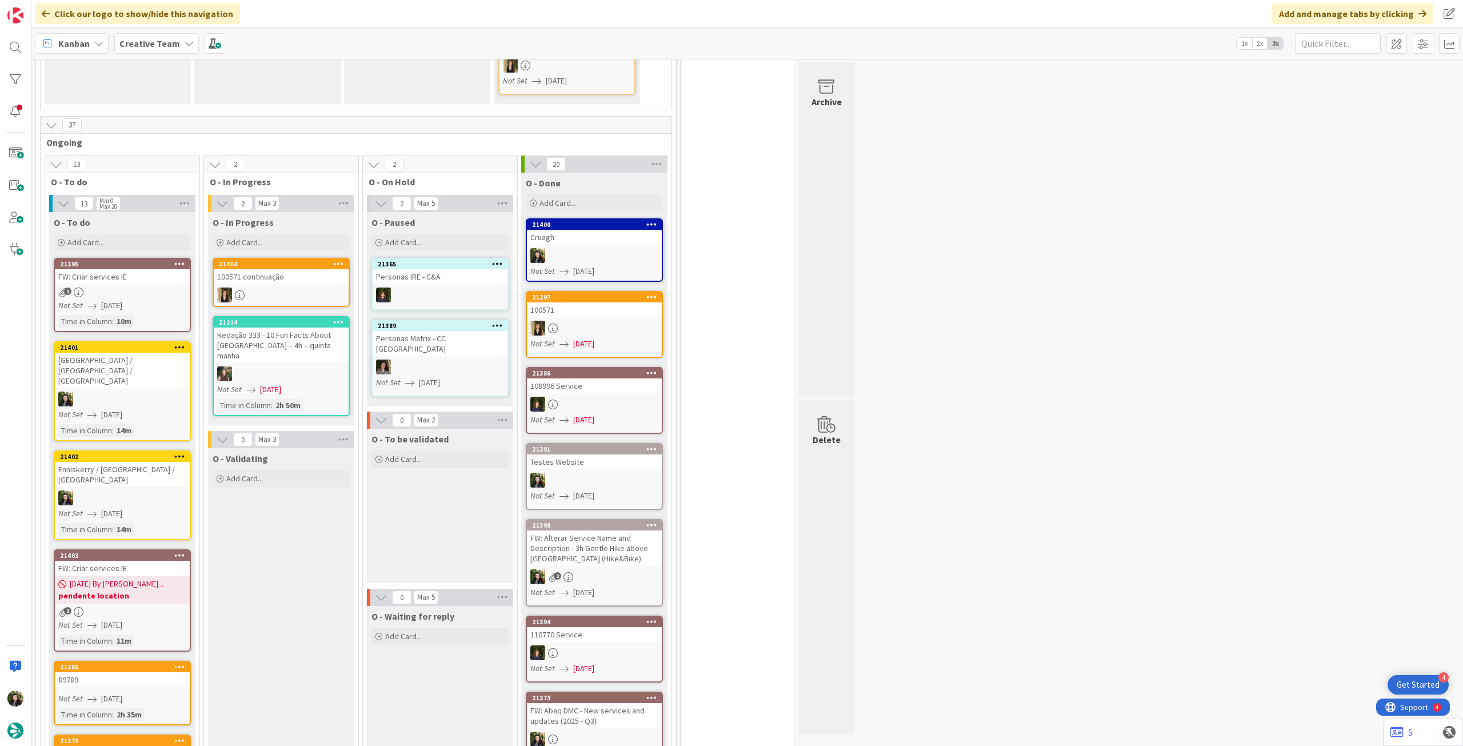
click at [134, 578] on span "21/08/2025 By Beatriz..." at bounding box center [117, 584] width 94 height 12
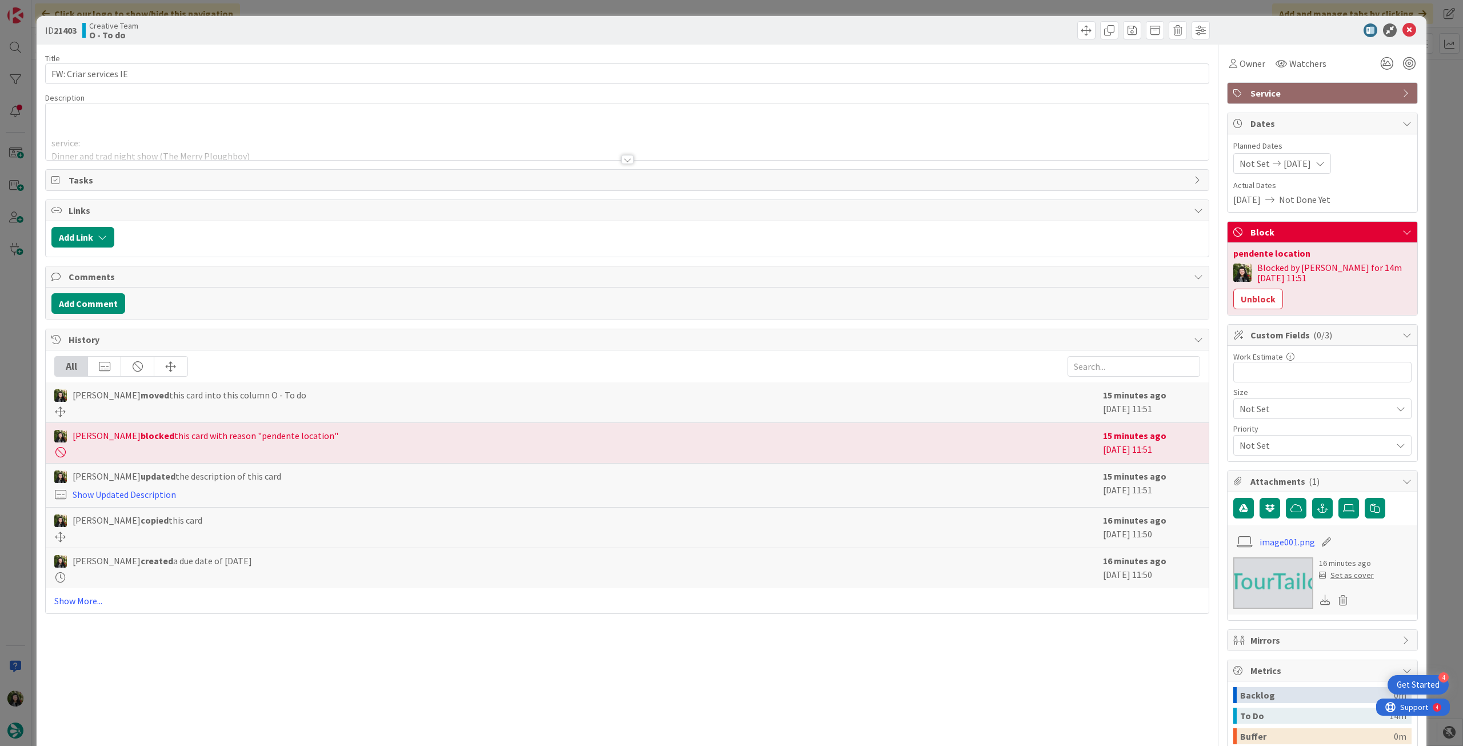
drag, startPoint x: 1255, startPoint y: 301, endPoint x: 1322, endPoint y: 162, distance: 153.9
click at [1255, 300] on button "Unblock" at bounding box center [1258, 299] width 50 height 21
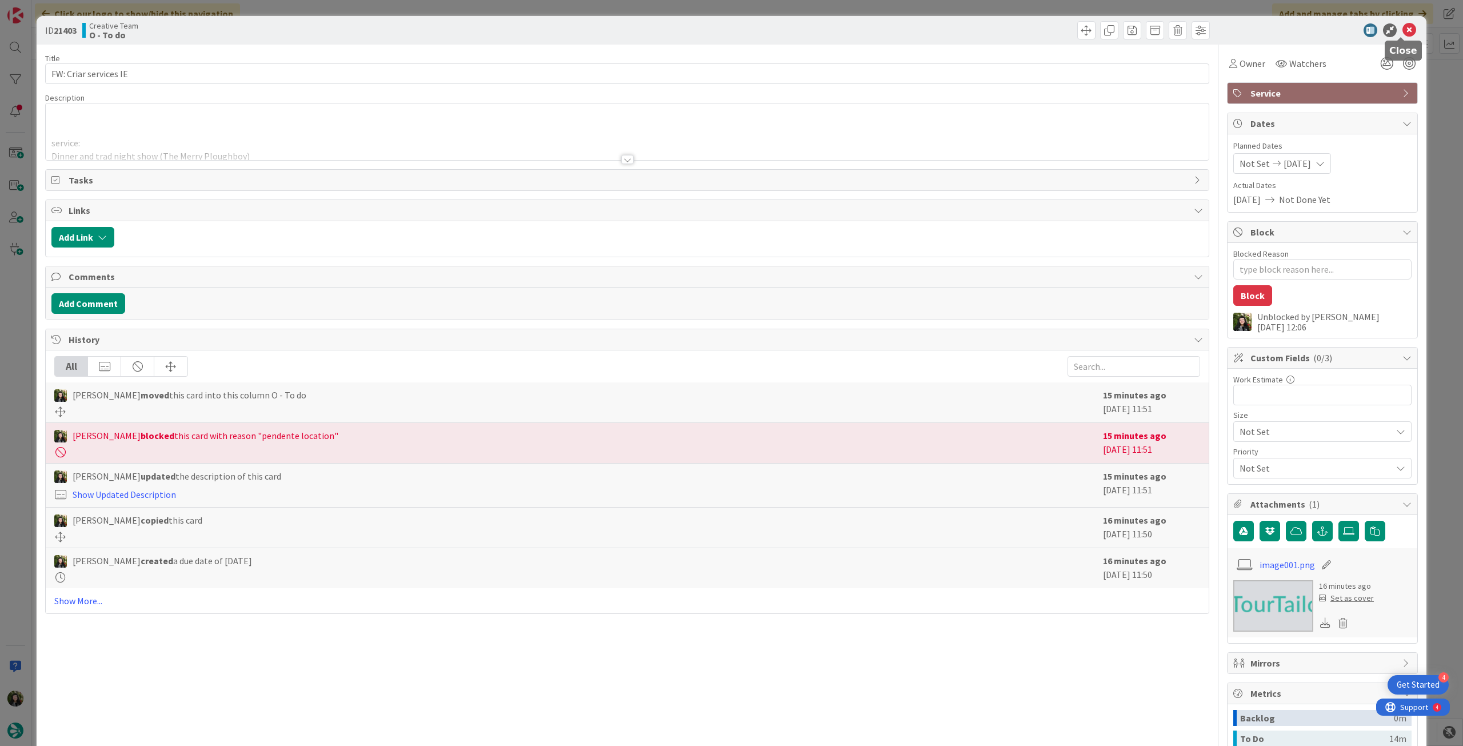
click at [1402, 30] on icon at bounding box center [1409, 30] width 14 height 14
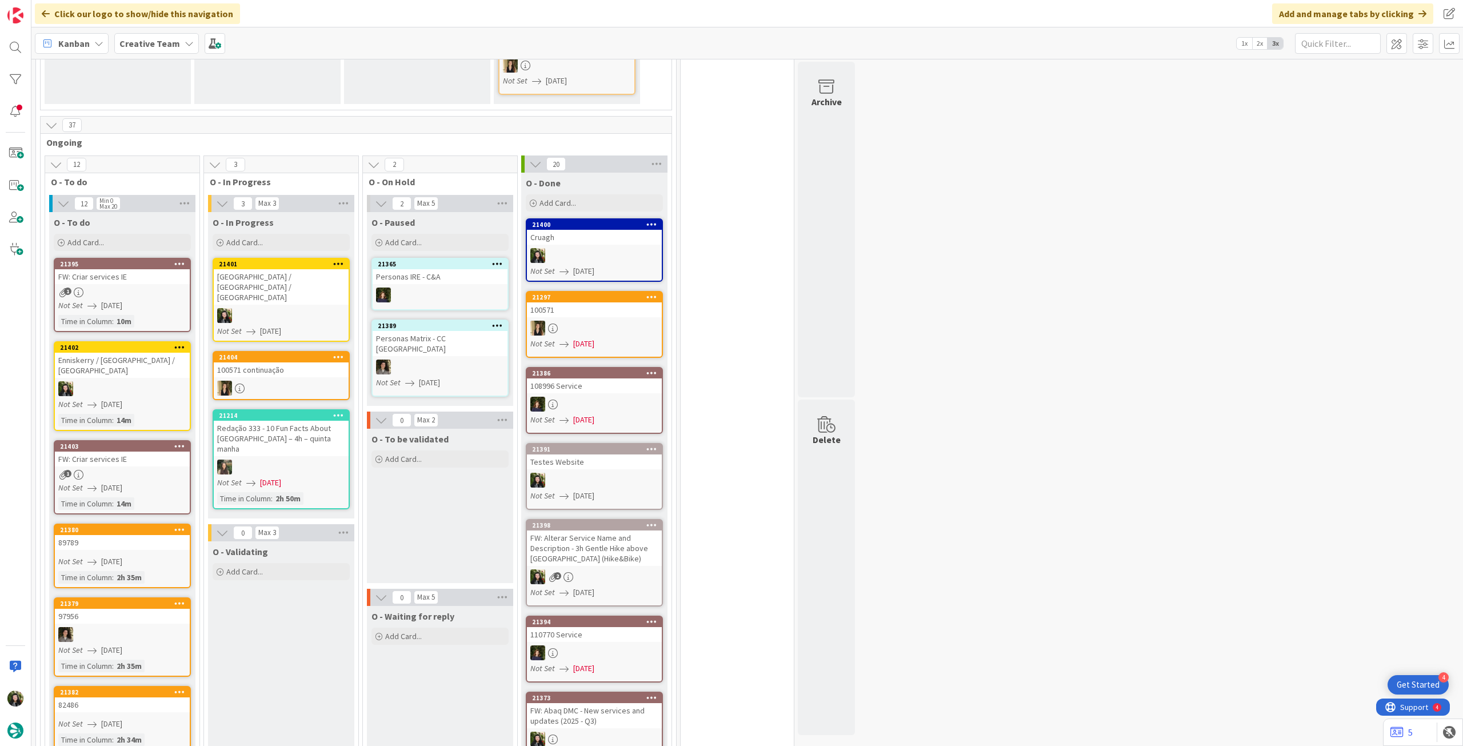
click at [273, 282] on link "21401 Dublin / Cruagh / Dublin Not Set 21/08/2025" at bounding box center [281, 300] width 137 height 84
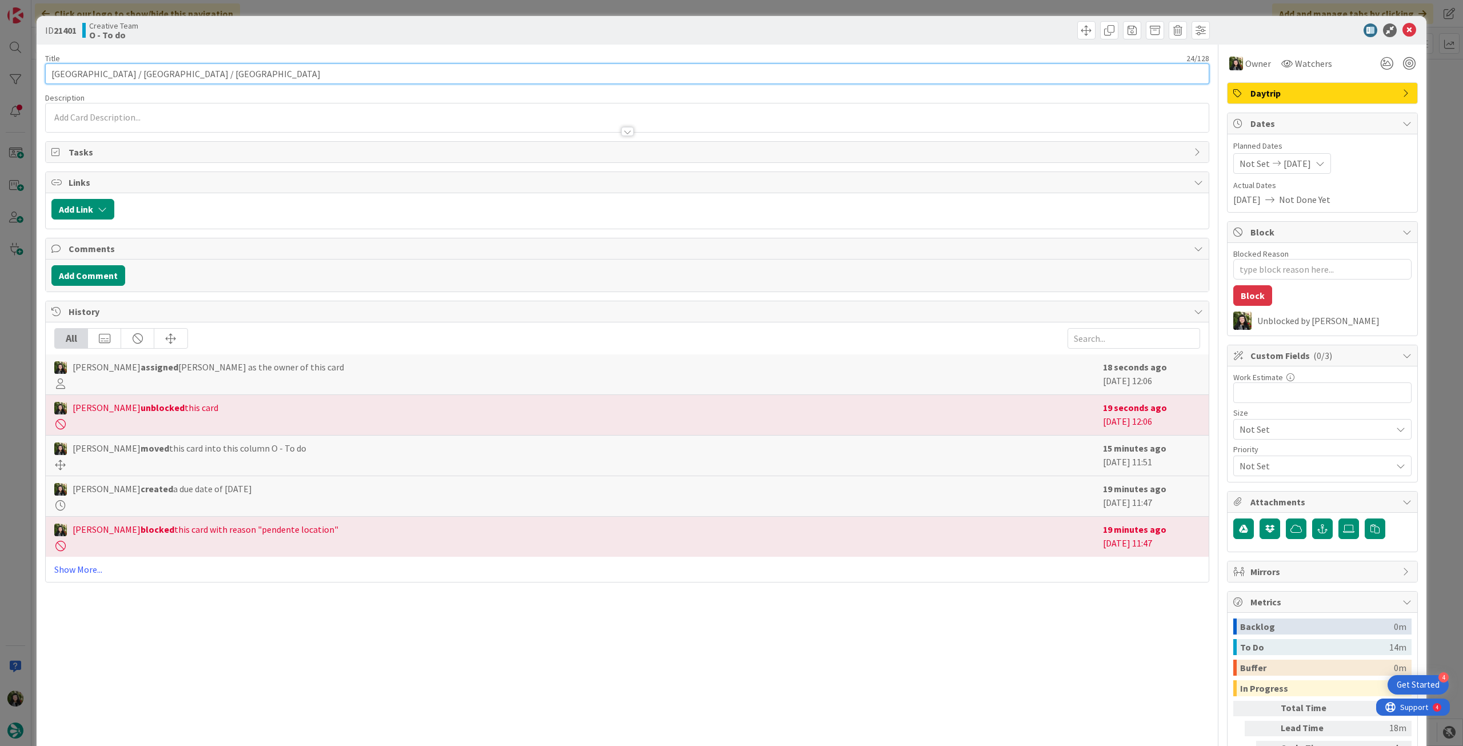
drag, startPoint x: 97, startPoint y: 70, endPoint x: 45, endPoint y: 62, distance: 52.0
click at [30, 69] on div "ID 21401 Creative Team O - To do Title 24 / 128 Dublin / Cruagh / Dublin Descri…" at bounding box center [731, 373] width 1463 height 746
click at [1402, 30] on icon at bounding box center [1409, 30] width 14 height 14
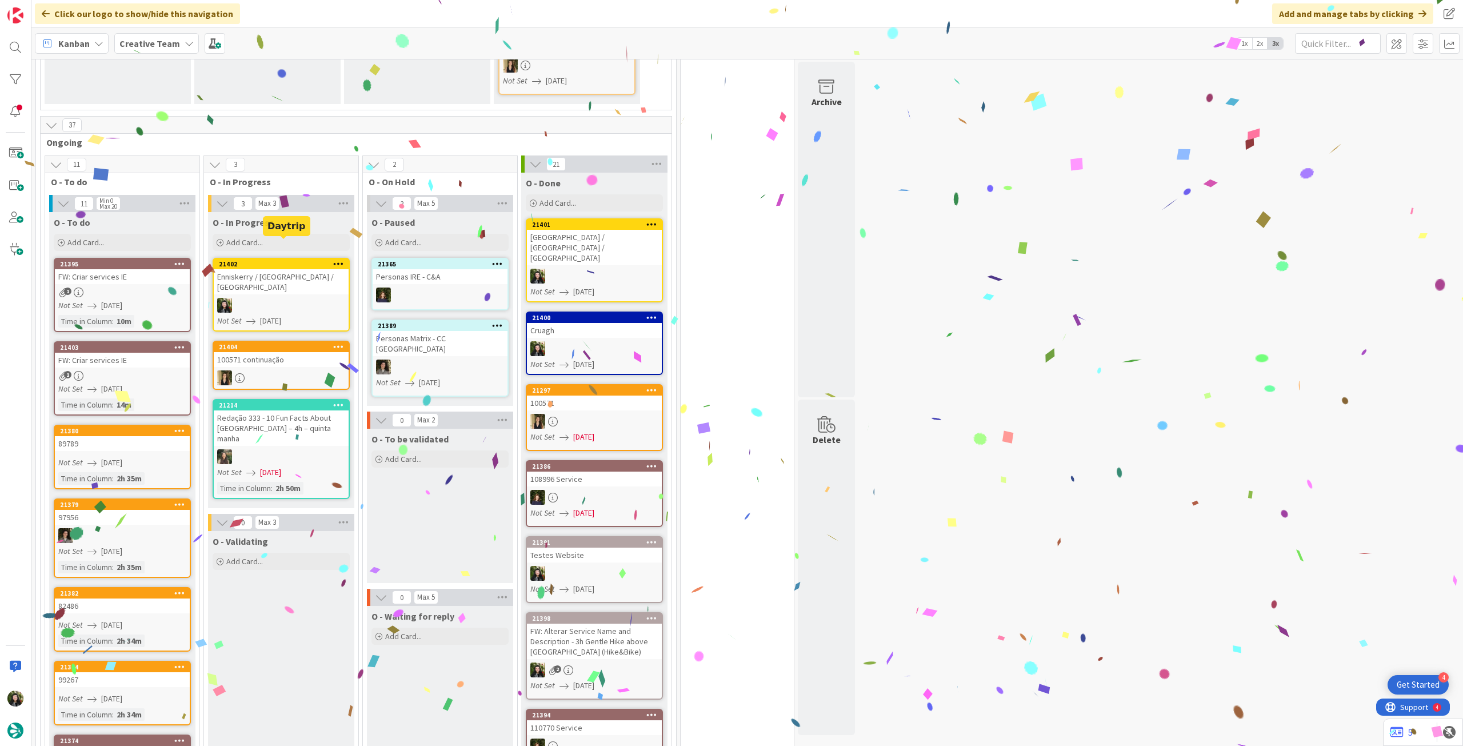
click at [293, 269] on div "Enniskerry / [GEOGRAPHIC_DATA] / [GEOGRAPHIC_DATA]" at bounding box center [281, 281] width 135 height 25
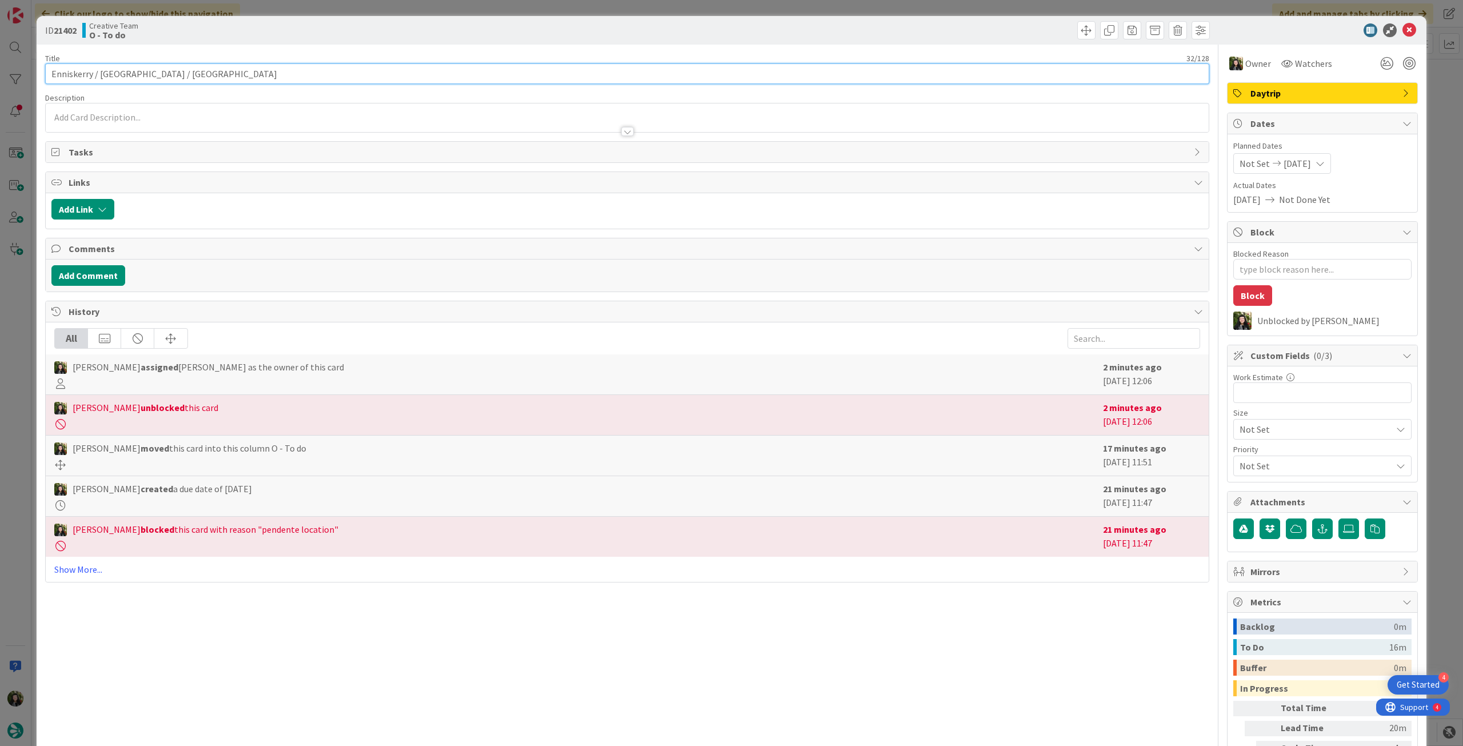
drag, startPoint x: 40, startPoint y: 75, endPoint x: 14, endPoint y: 73, distance: 25.8
click at [14, 75] on div "ID 21402 Creative Team O - To do Title 32 / 128 Enniskerry / Cruagh / Enniskerr…" at bounding box center [731, 373] width 1463 height 746
click at [1402, 34] on icon at bounding box center [1409, 30] width 14 height 14
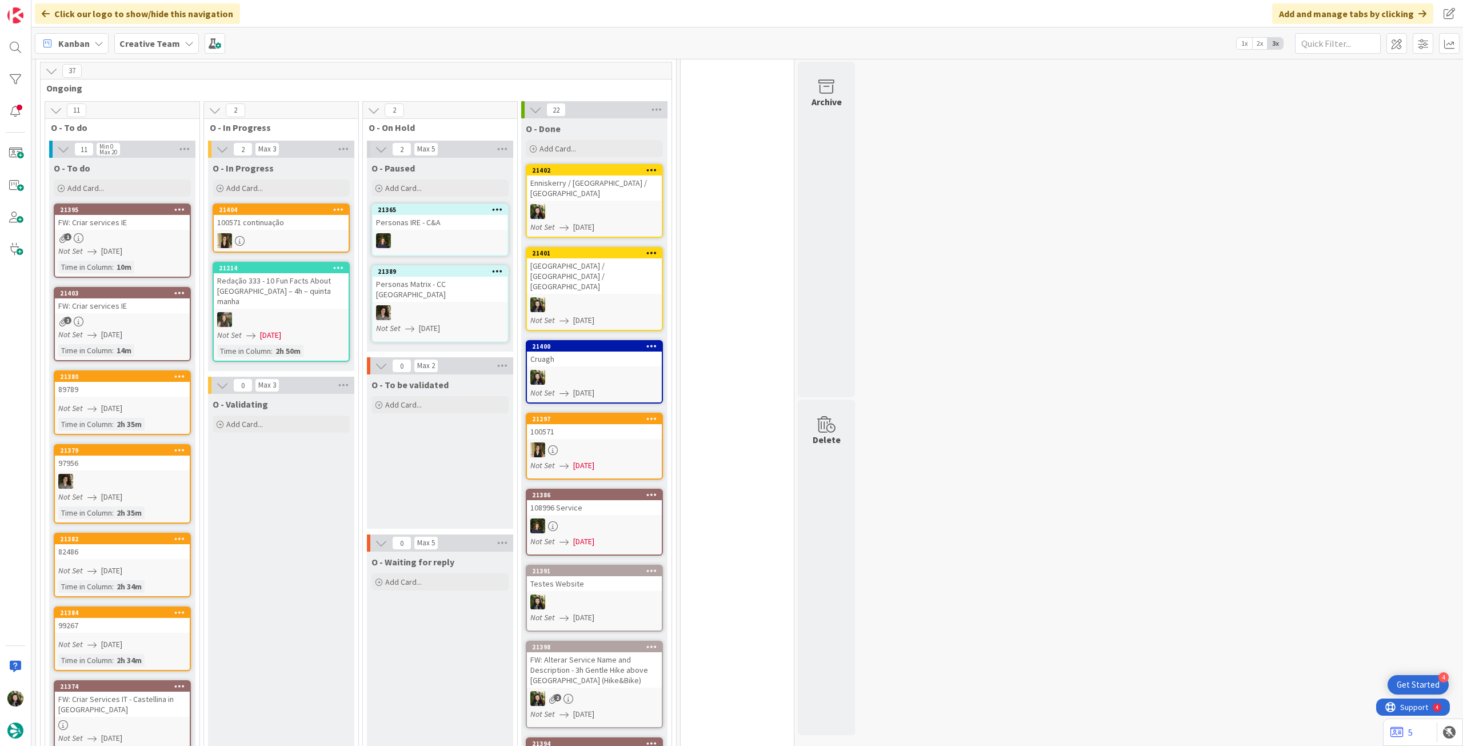
scroll to position [972, 0]
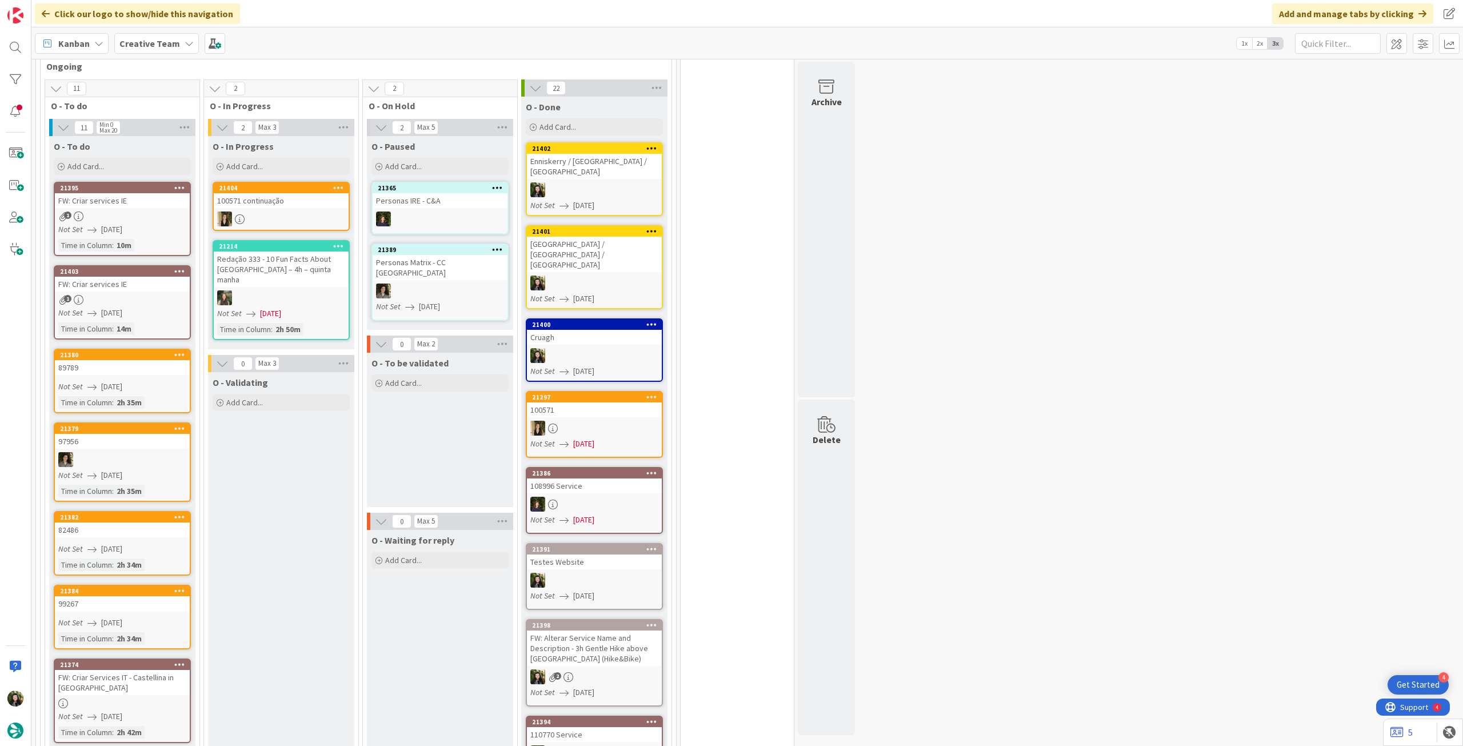
click at [155, 47] on b "Creative Team" at bounding box center [149, 43] width 61 height 11
click at [172, 40] on b "Creative Team" at bounding box center [149, 43] width 61 height 11
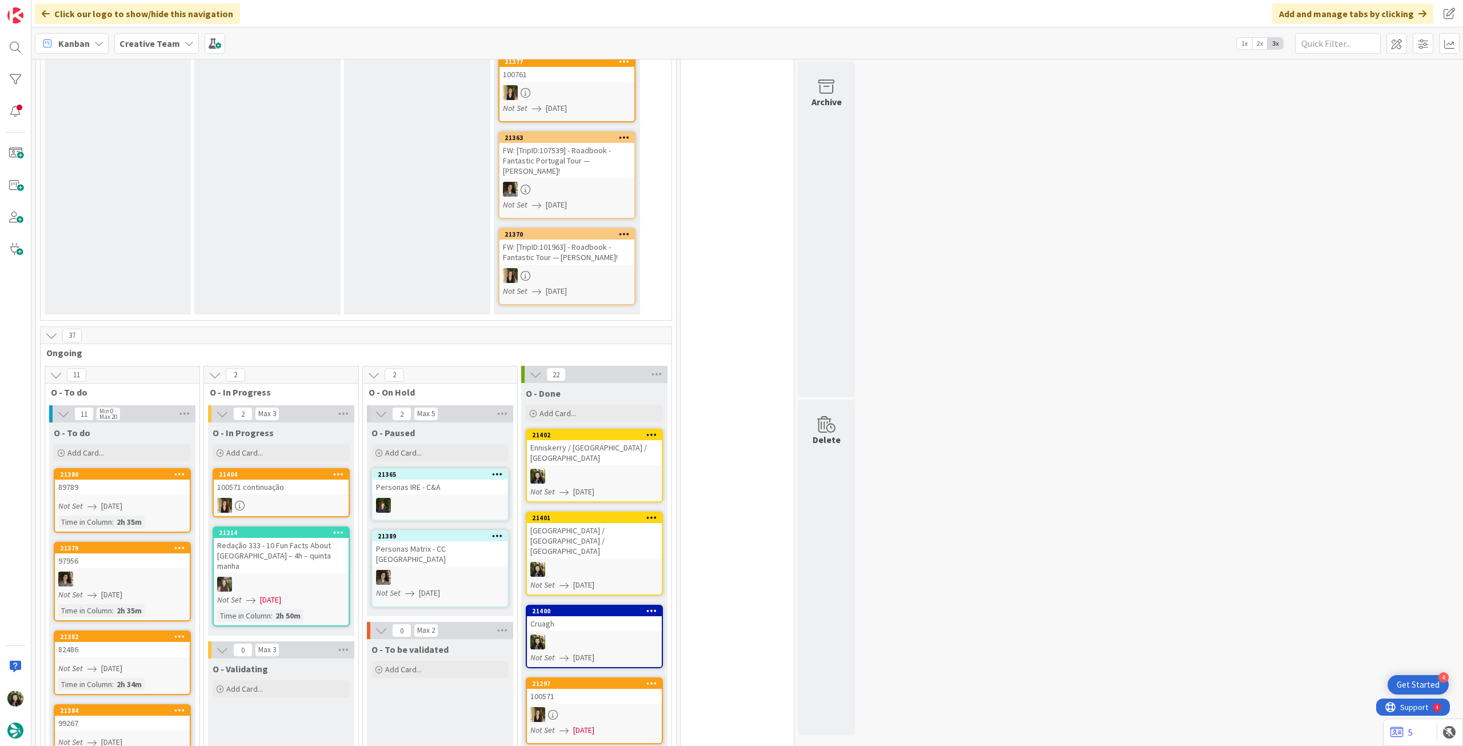
scroll to position [838, 0]
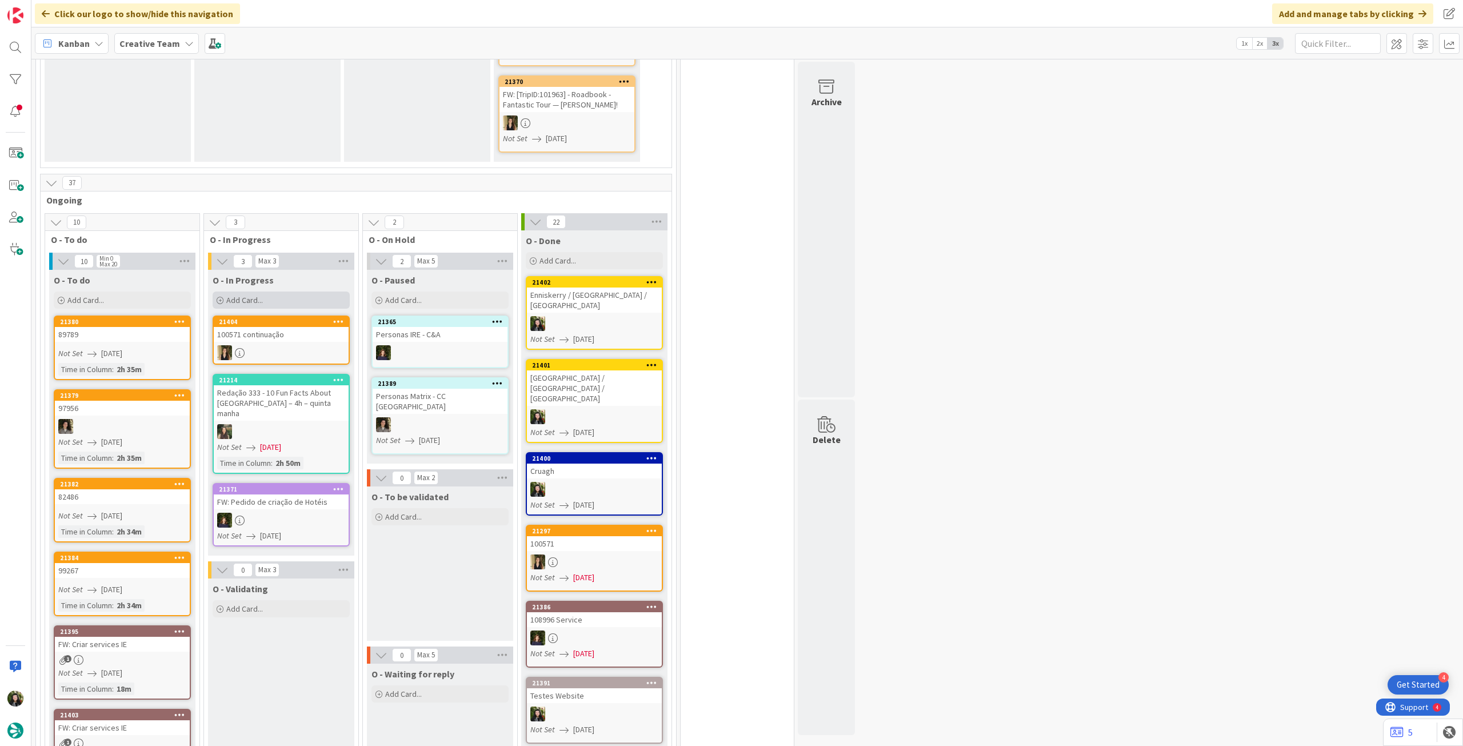
drag, startPoint x: 240, startPoint y: 277, endPoint x: 261, endPoint y: 287, distance: 22.7
click at [241, 295] on span "Add Card..." at bounding box center [244, 300] width 37 height 10
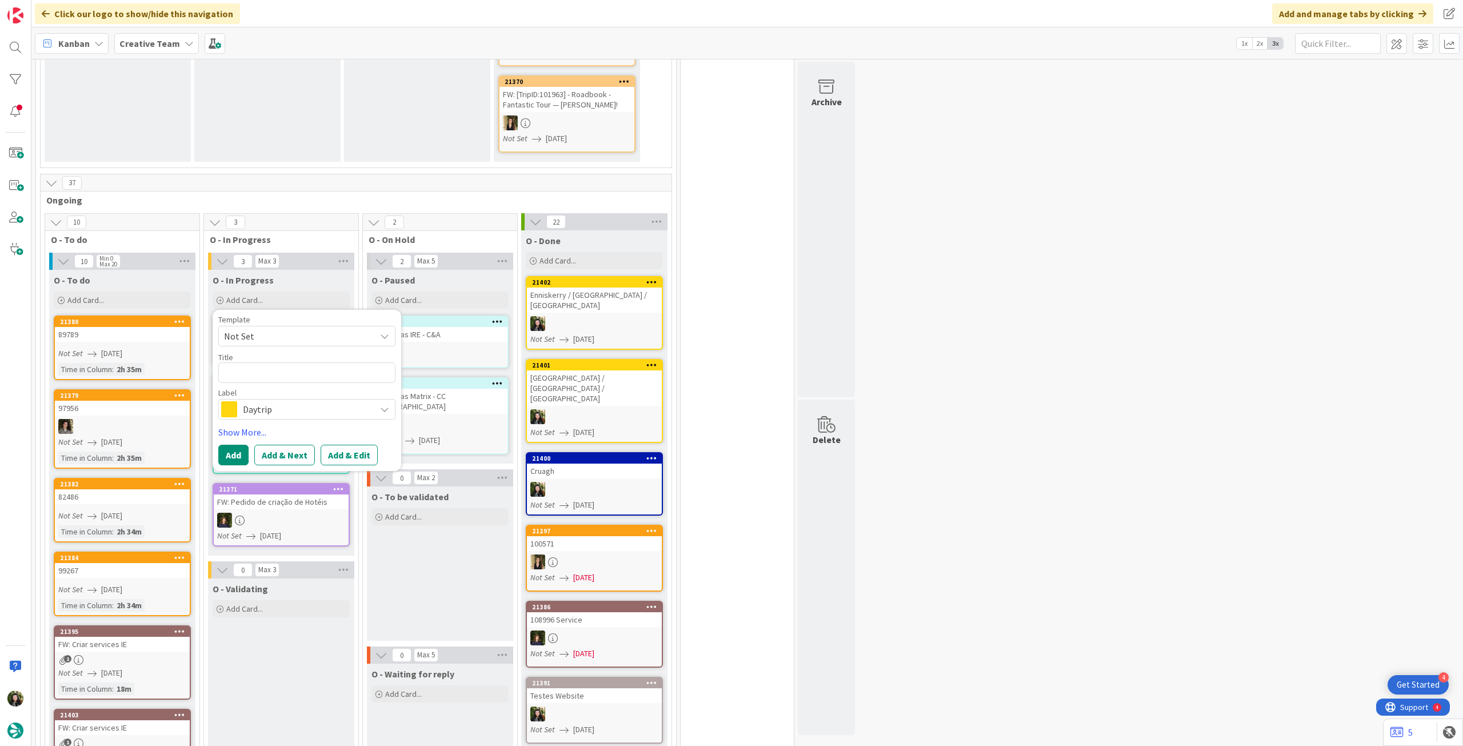
drag, startPoint x: 290, startPoint y: 385, endPoint x: 301, endPoint y: 394, distance: 14.2
click at [290, 401] on span "Daytrip" at bounding box center [306, 409] width 127 height 16
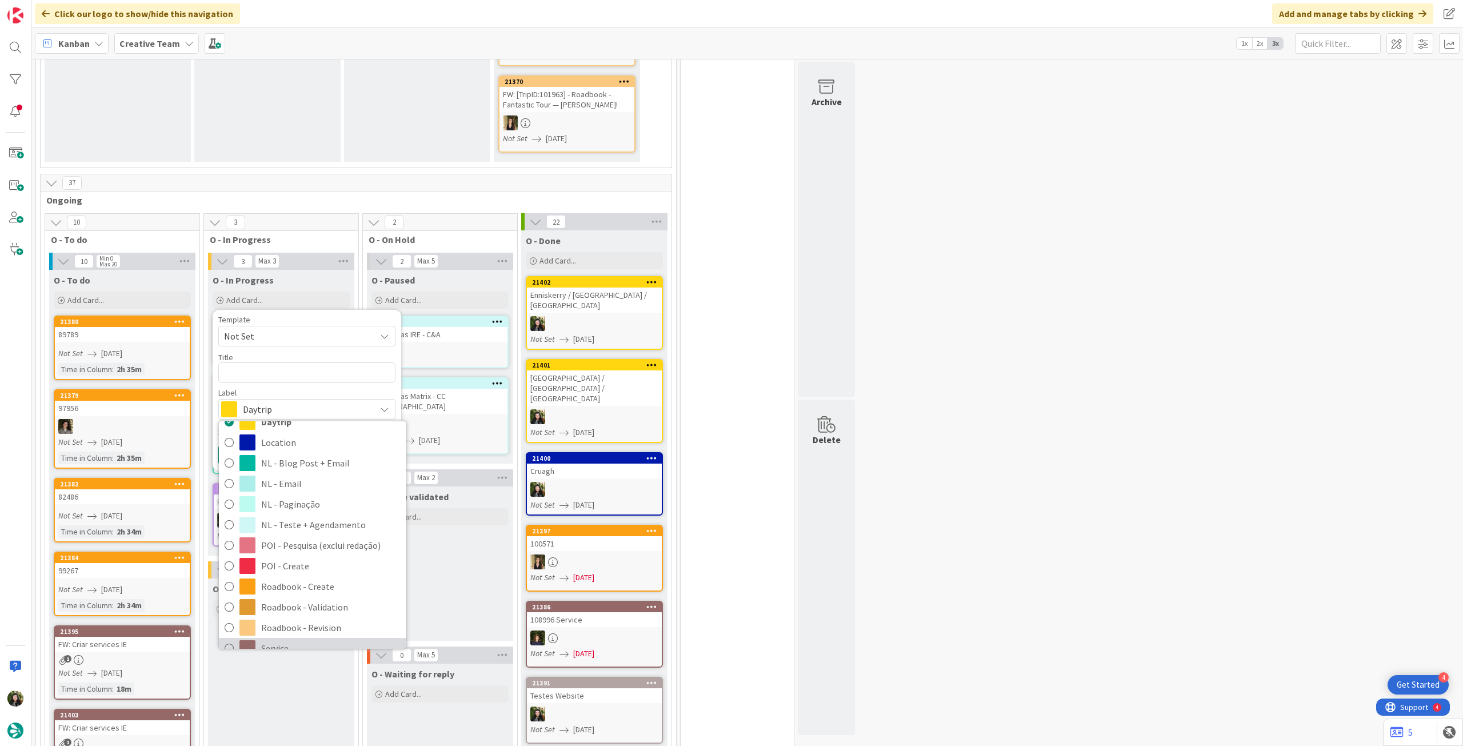
scroll to position [153, 0]
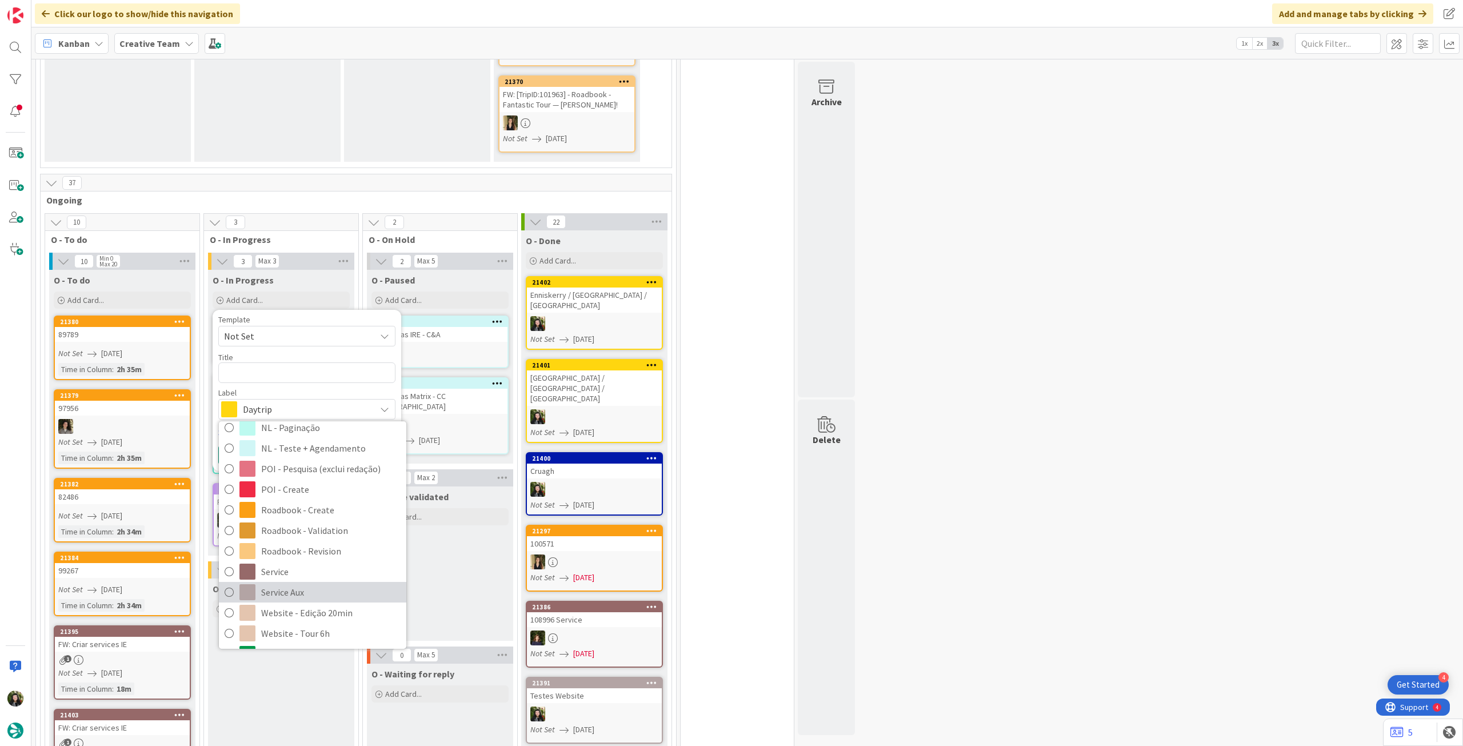
drag, startPoint x: 309, startPoint y: 566, endPoint x: 300, endPoint y: 505, distance: 61.8
click at [309, 583] on span "Service Aux" at bounding box center [330, 591] width 139 height 17
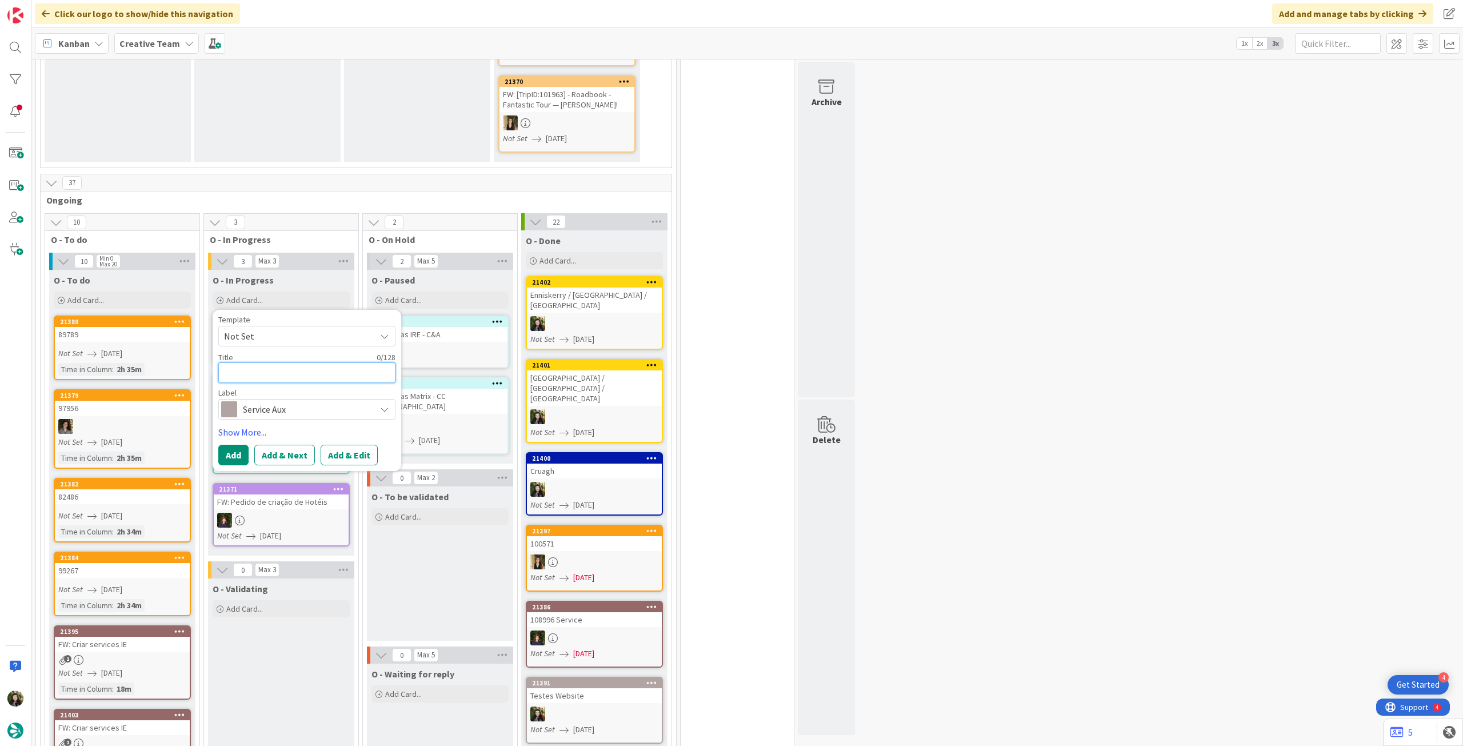
click at [313, 362] on textarea at bounding box center [306, 372] width 177 height 21
type textarea "x"
type textarea "g"
type textarea "x"
type textarea "gp"
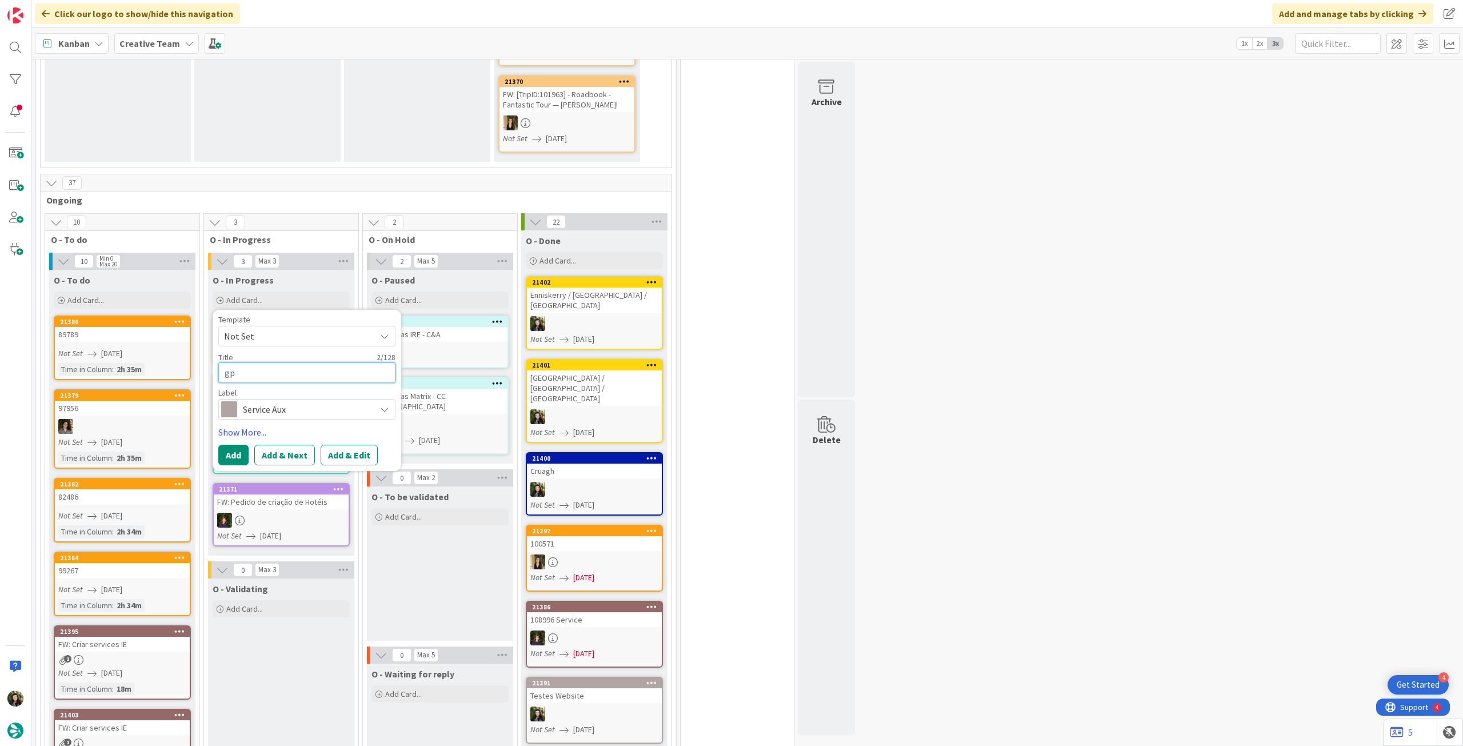
type textarea "x"
type textarea "gps"
type textarea "x"
type textarea "gps"
paste textarea "3h Gentle Hike above Bellagio"
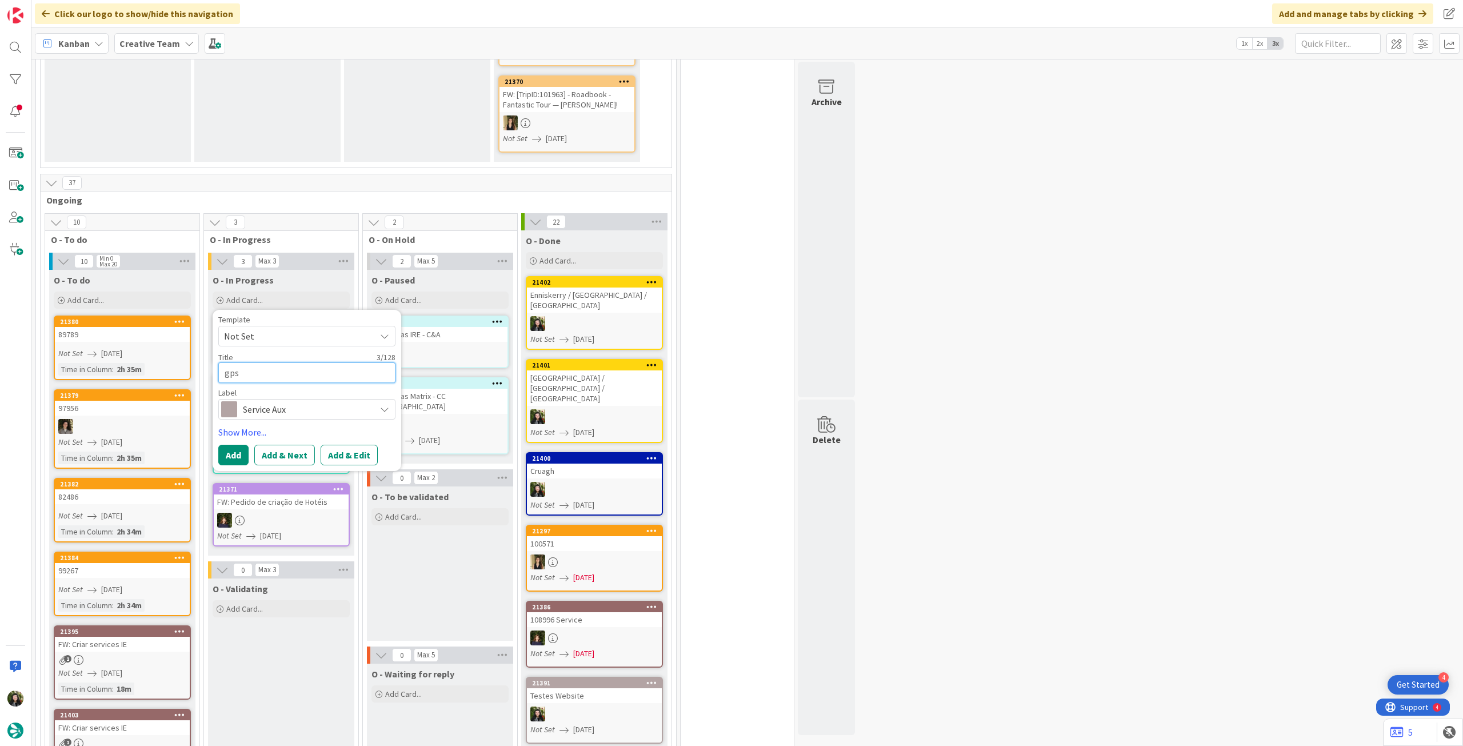
type textarea "x"
type textarea "gps 3h Gentle Hike above [GEOGRAPHIC_DATA]"
click at [234, 445] on button "Add" at bounding box center [233, 455] width 30 height 21
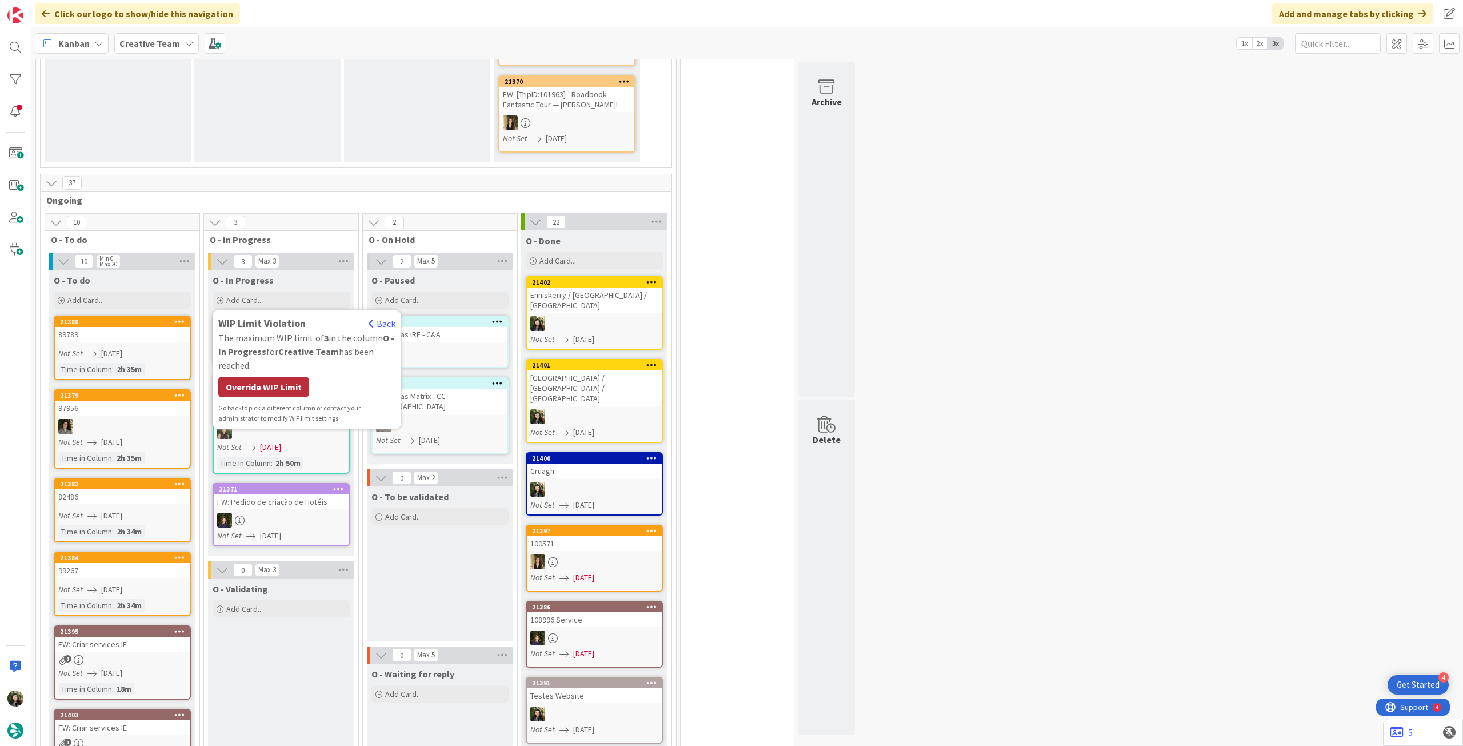
click at [247, 377] on div "Override WIP Limit" at bounding box center [263, 387] width 91 height 21
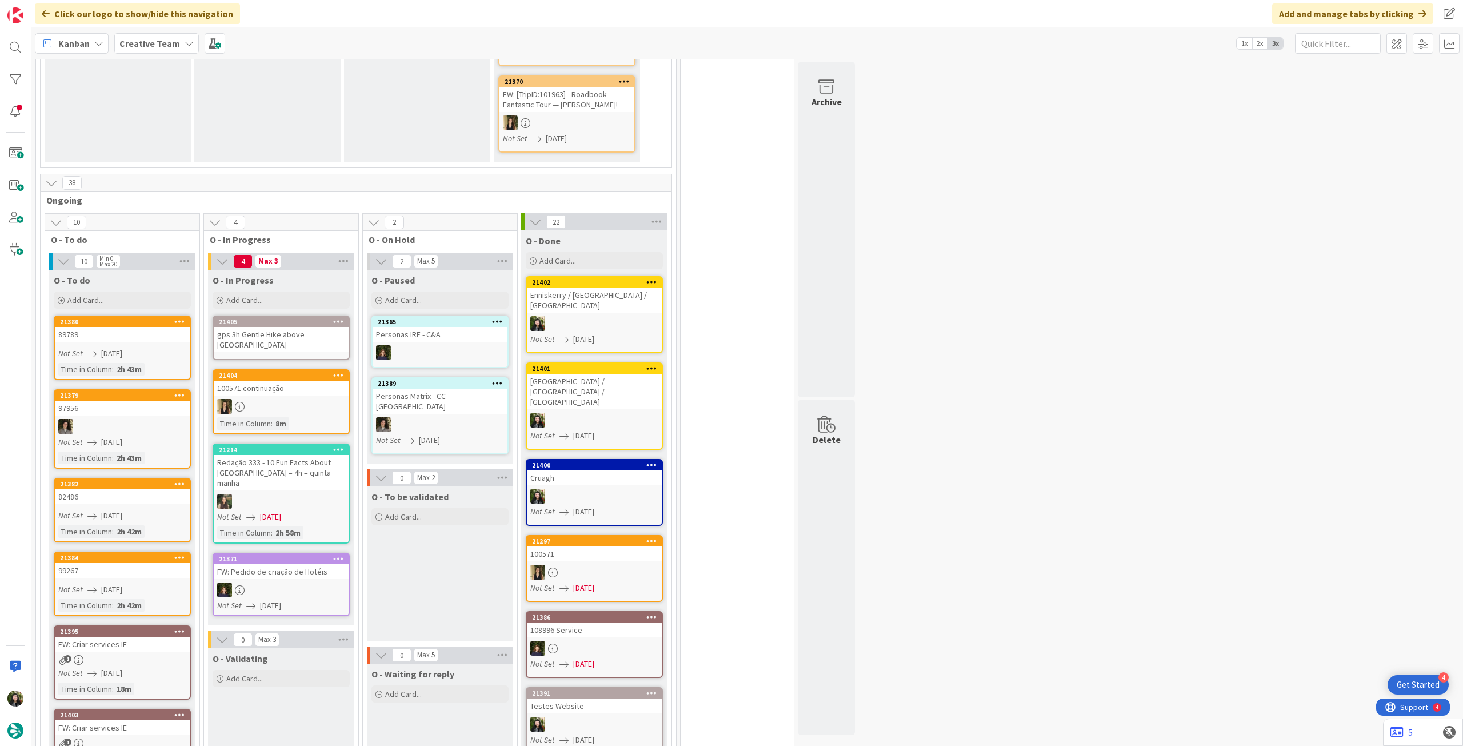
click at [277, 327] on div "gps 3h Gentle Hike above [GEOGRAPHIC_DATA]" at bounding box center [281, 339] width 135 height 25
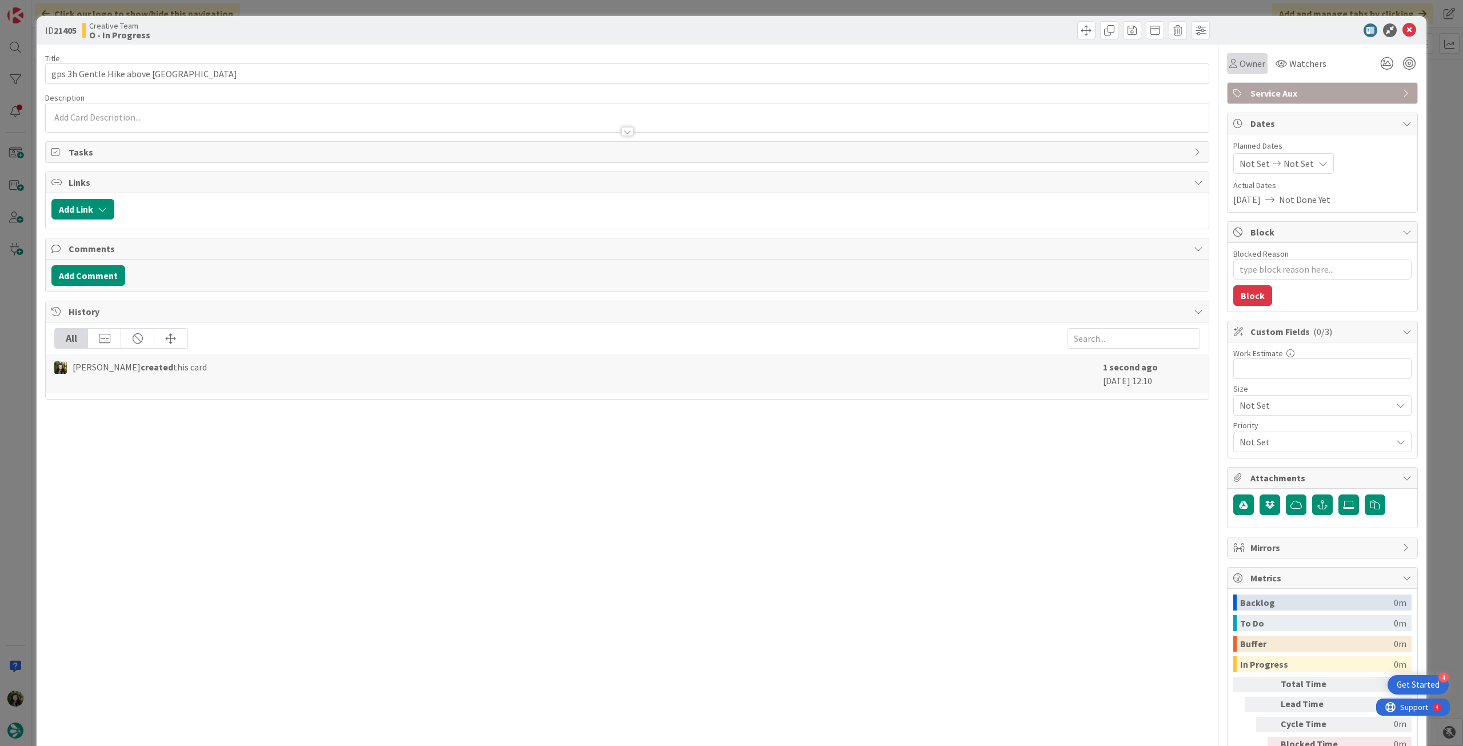
click at [1243, 73] on div "Owner" at bounding box center [1247, 63] width 41 height 21
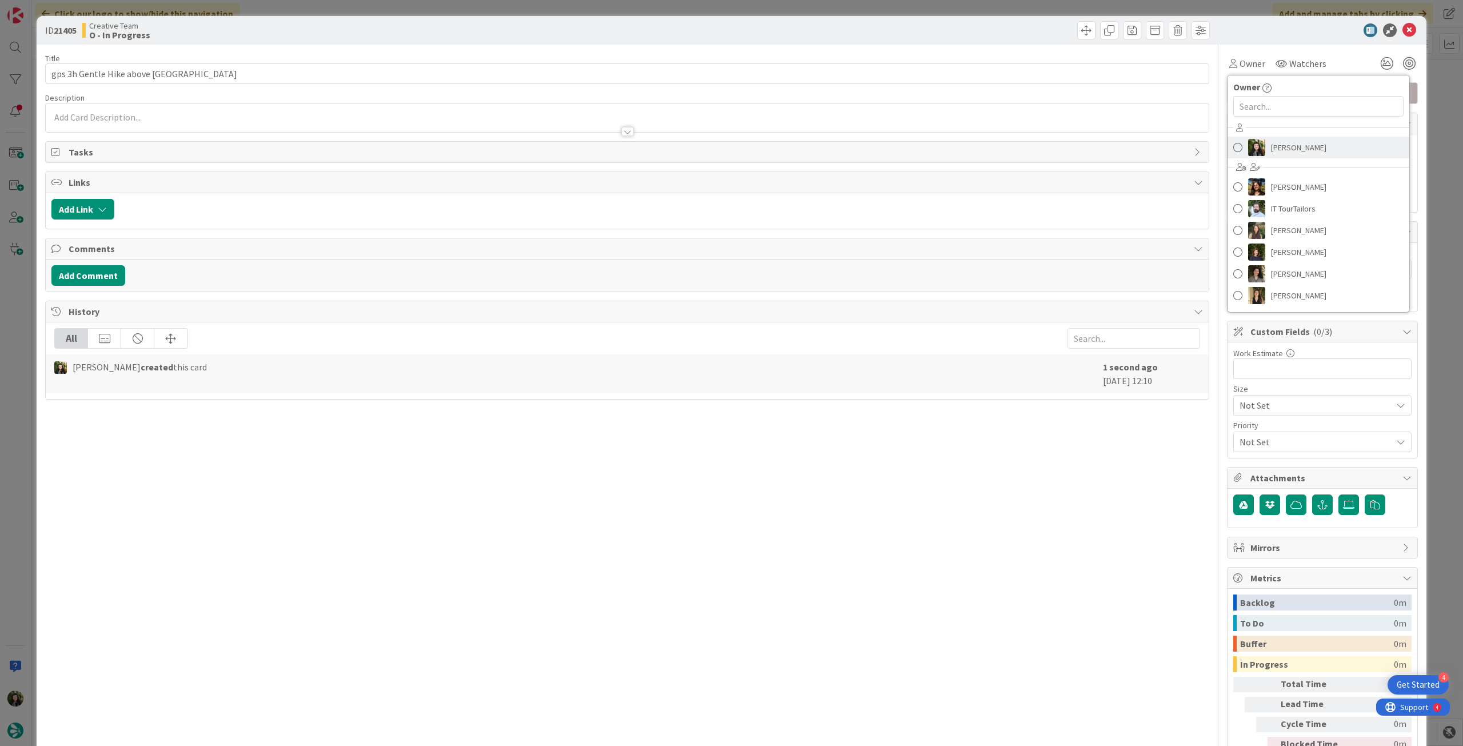
click at [1271, 141] on span "[PERSON_NAME]" at bounding box center [1298, 147] width 55 height 17
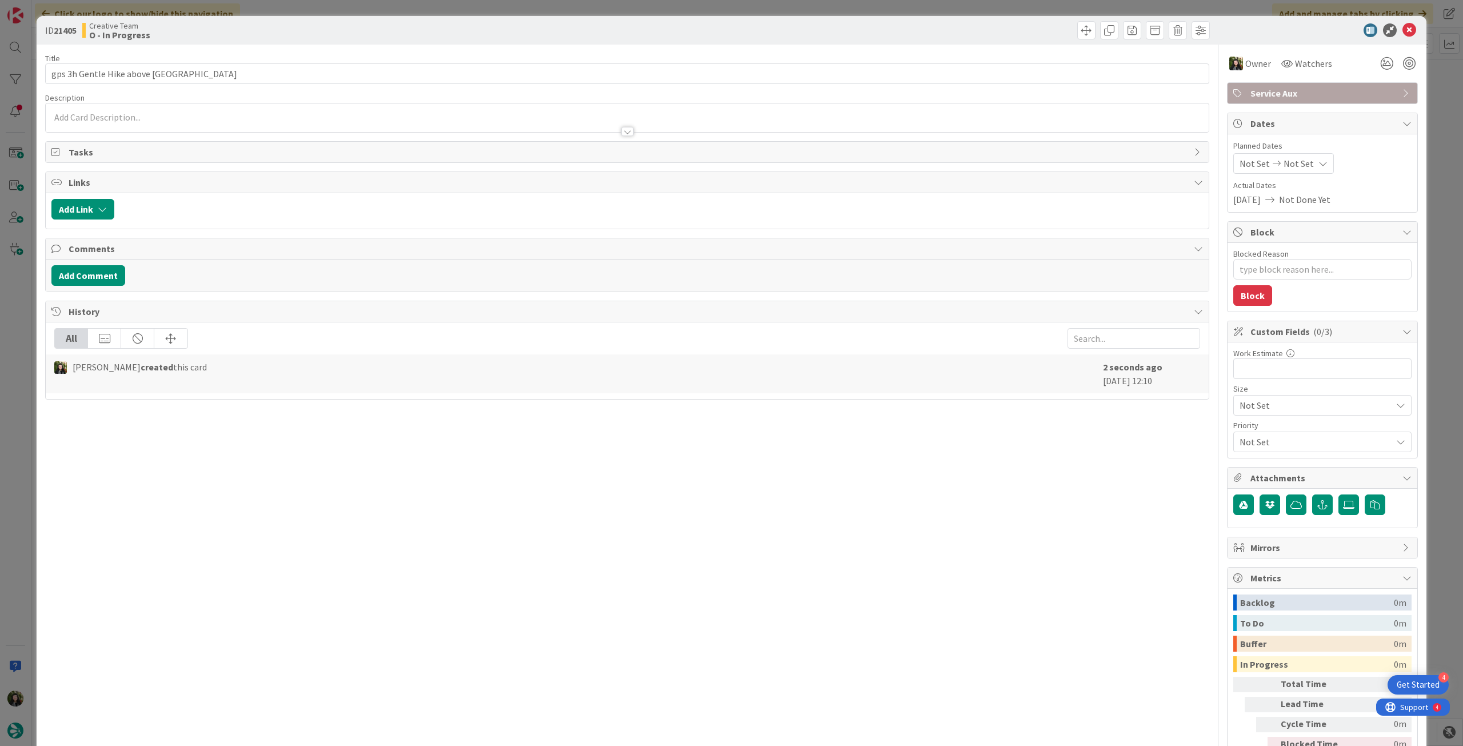
type textarea "x"
click at [1294, 170] on div "Not Set Not Set" at bounding box center [1283, 163] width 101 height 21
click at [1244, 430] on icon at bounding box center [1252, 431] width 17 height 14
type input "[DATE]"
click at [1402, 27] on icon at bounding box center [1409, 30] width 14 height 14
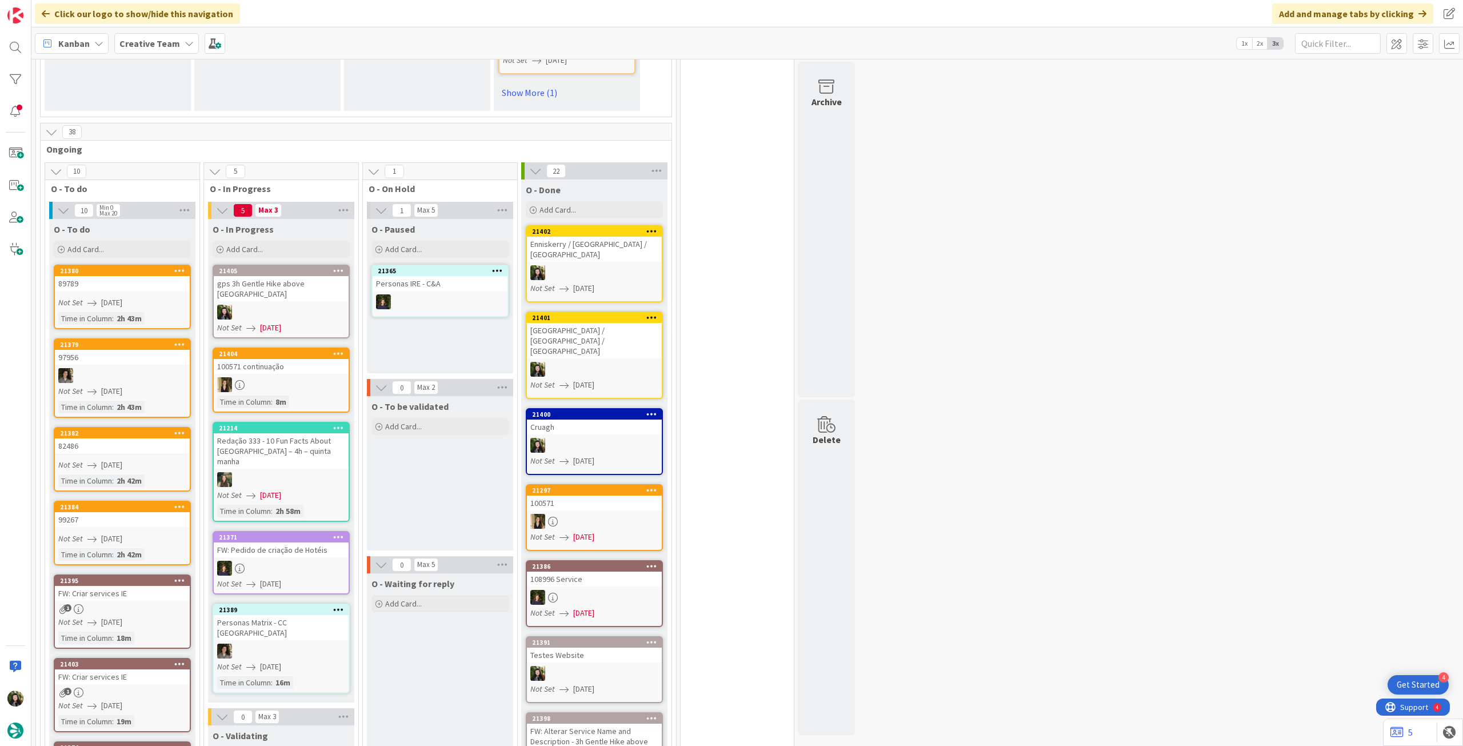
scroll to position [914, 0]
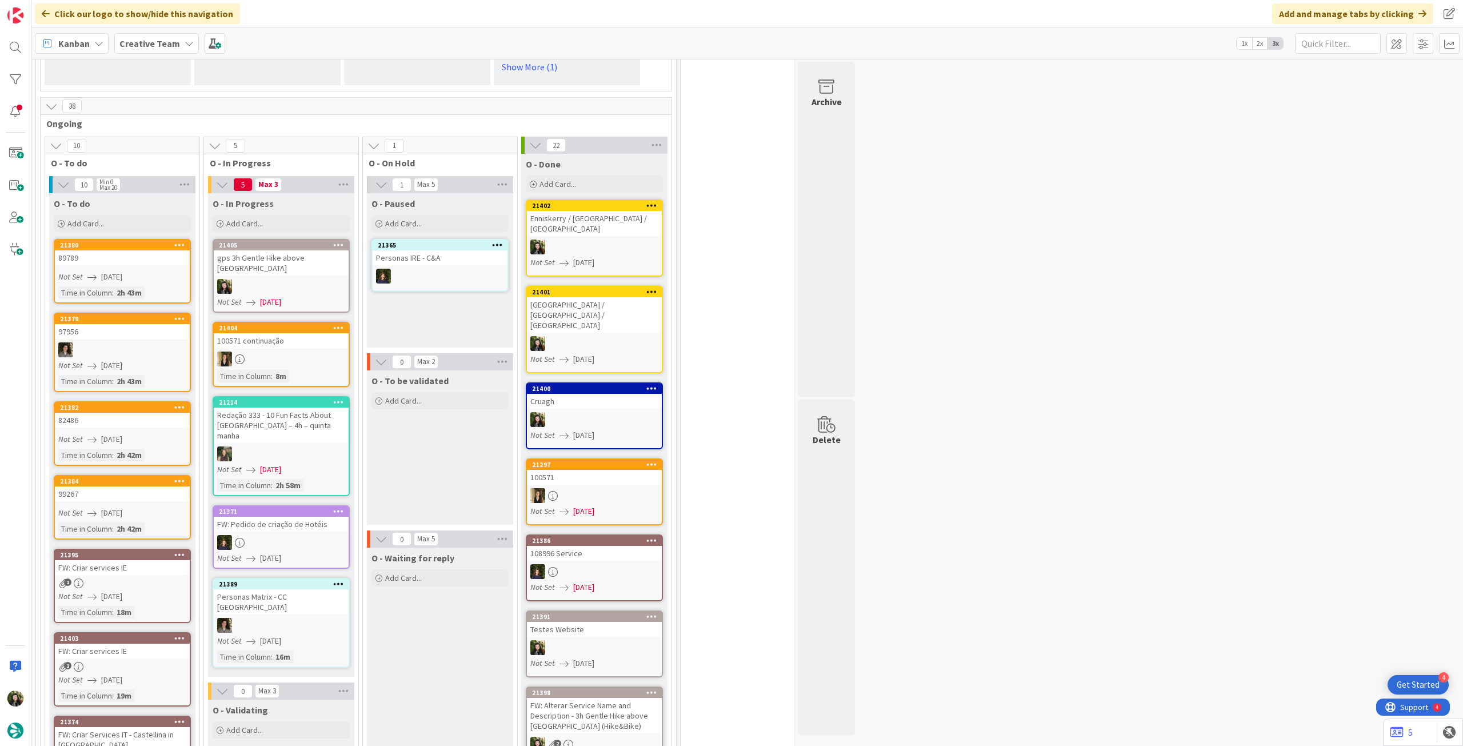
click at [292, 279] on div at bounding box center [281, 286] width 135 height 15
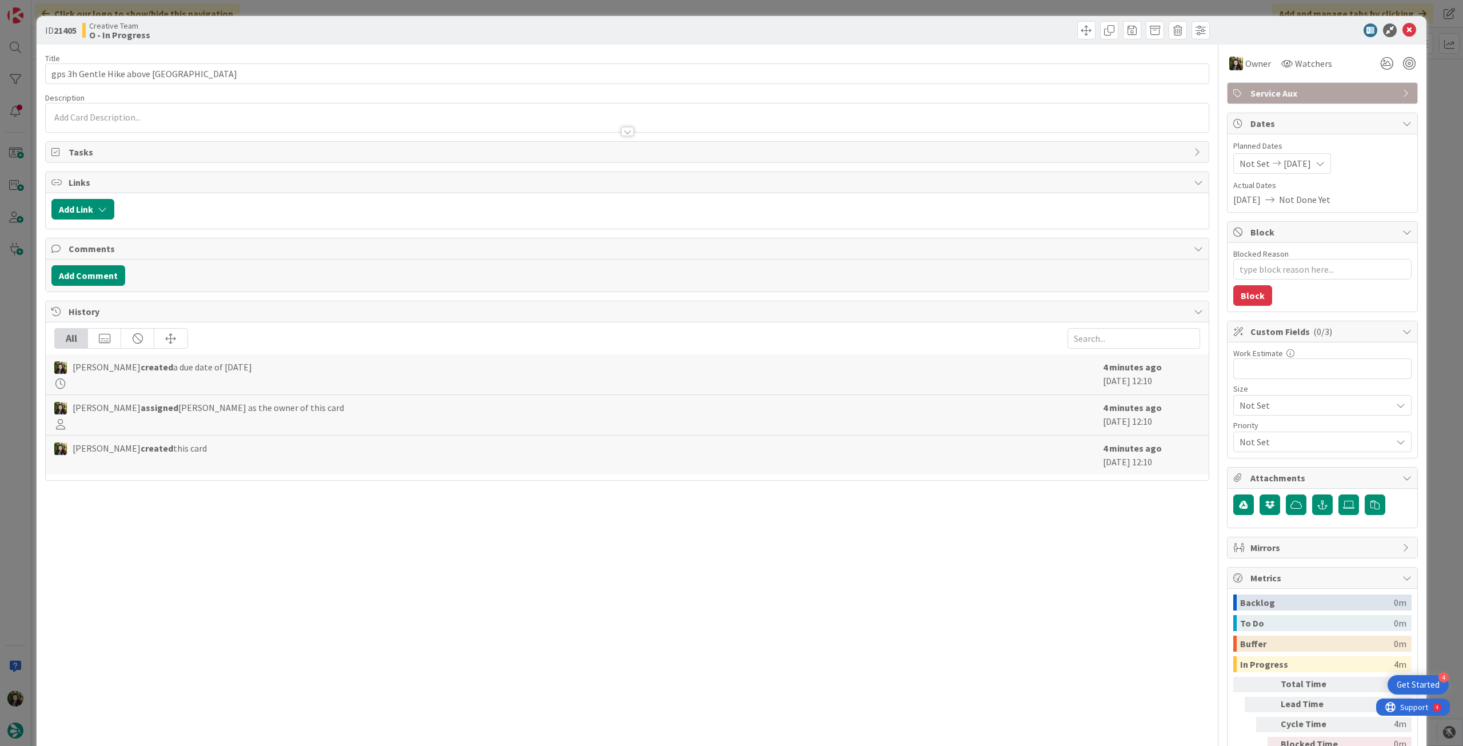
click at [1403, 30] on icon at bounding box center [1409, 30] width 14 height 14
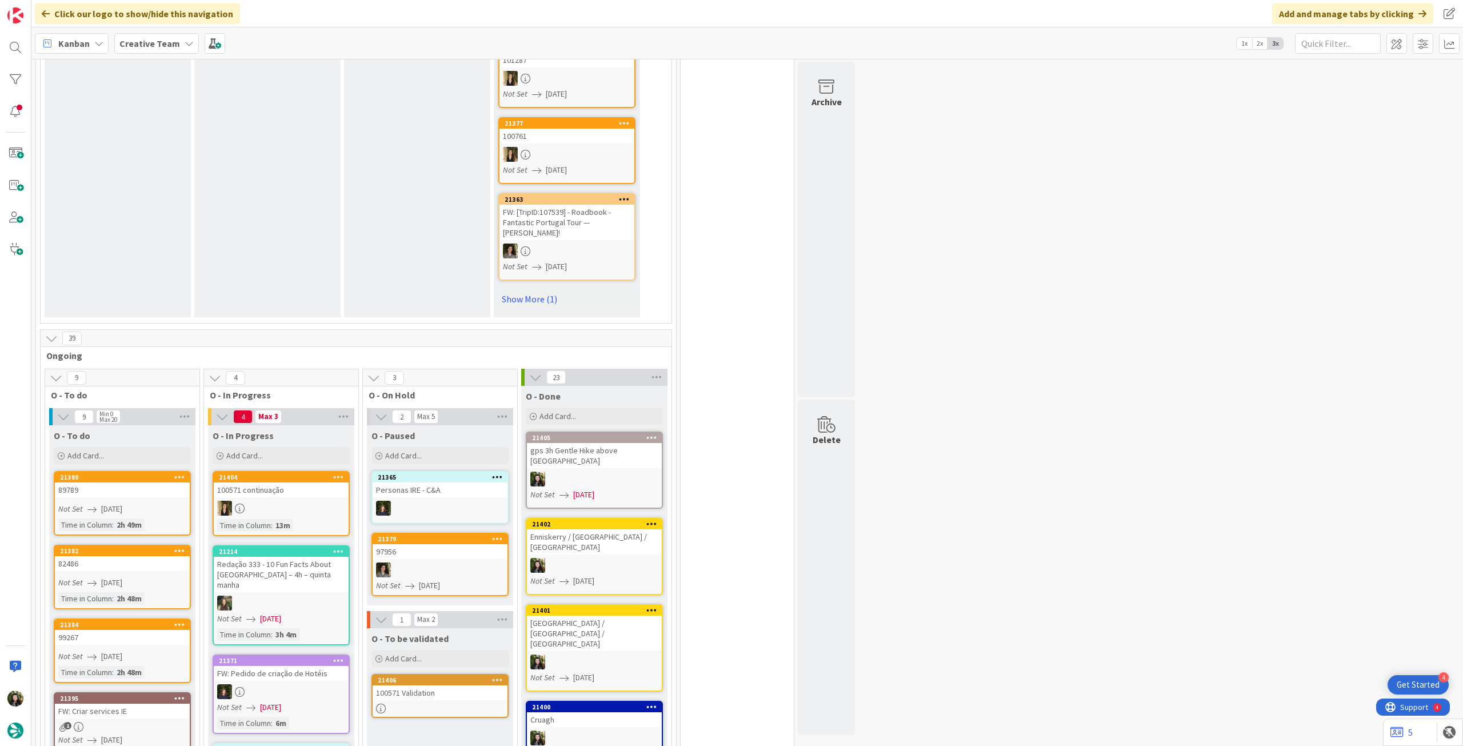
scroll to position [914, 0]
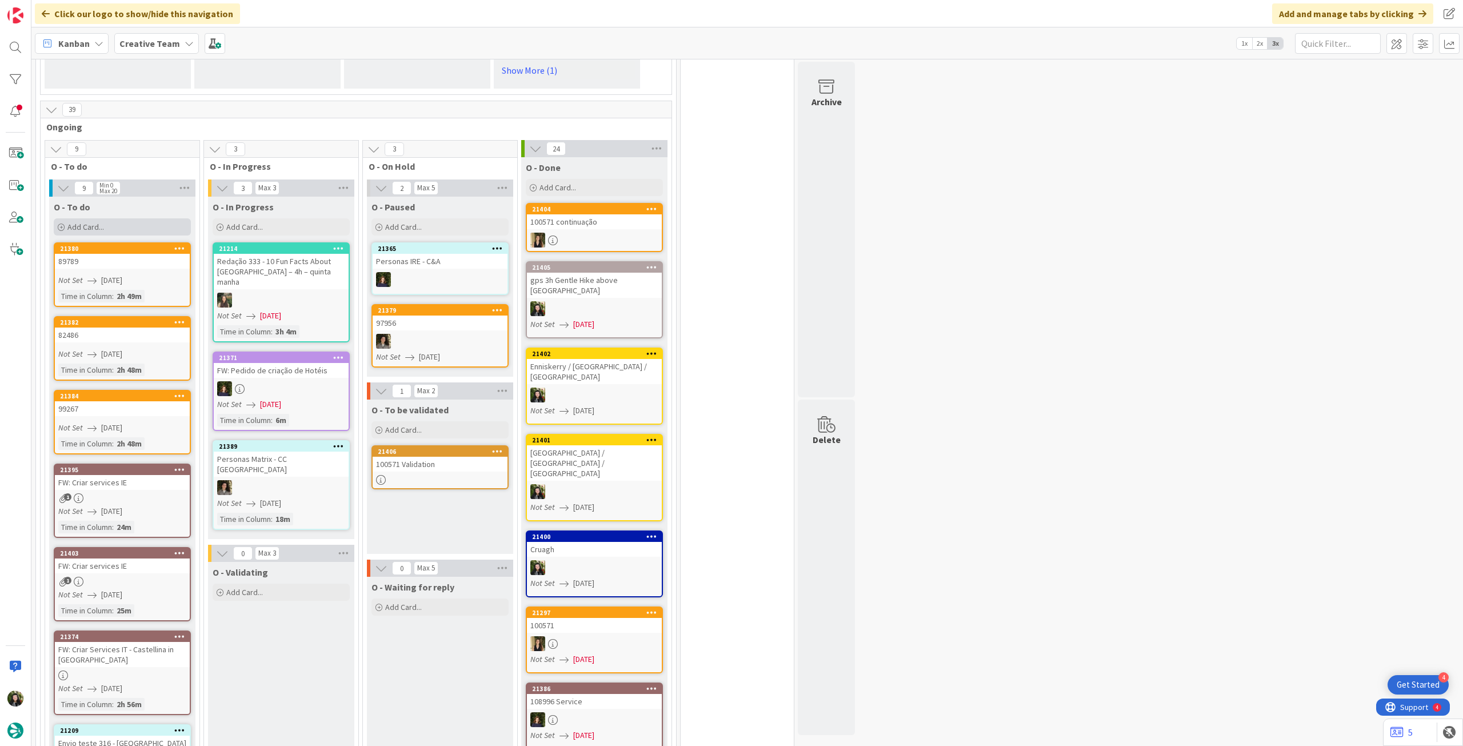
click at [154, 218] on div "Add Card..." at bounding box center [122, 226] width 137 height 17
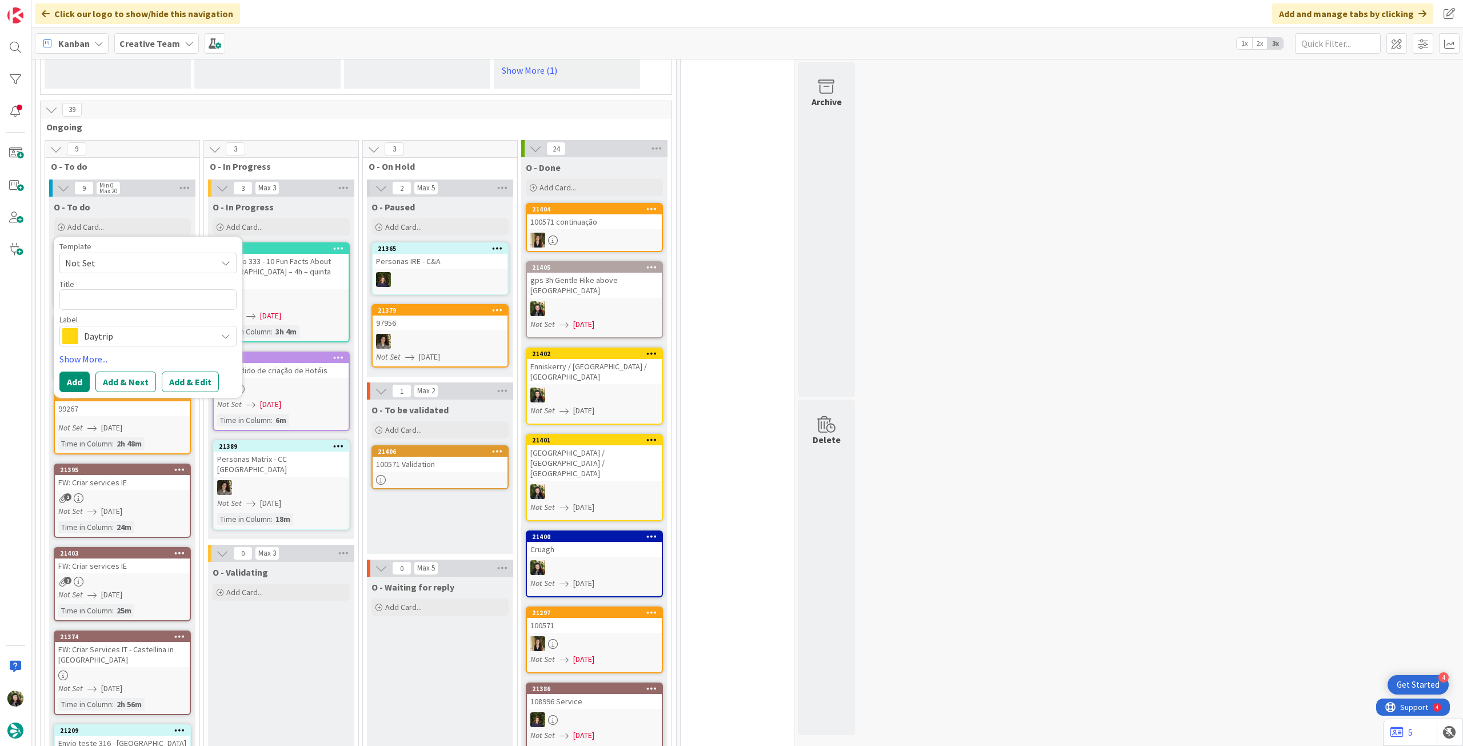
click at [162, 327] on div "Template Not Set Title 0 / 128 Label Daytrip Show More... Add Add & Next Add & …" at bounding box center [147, 317] width 177 height 150
click at [169, 328] on span "Daytrip" at bounding box center [147, 336] width 127 height 16
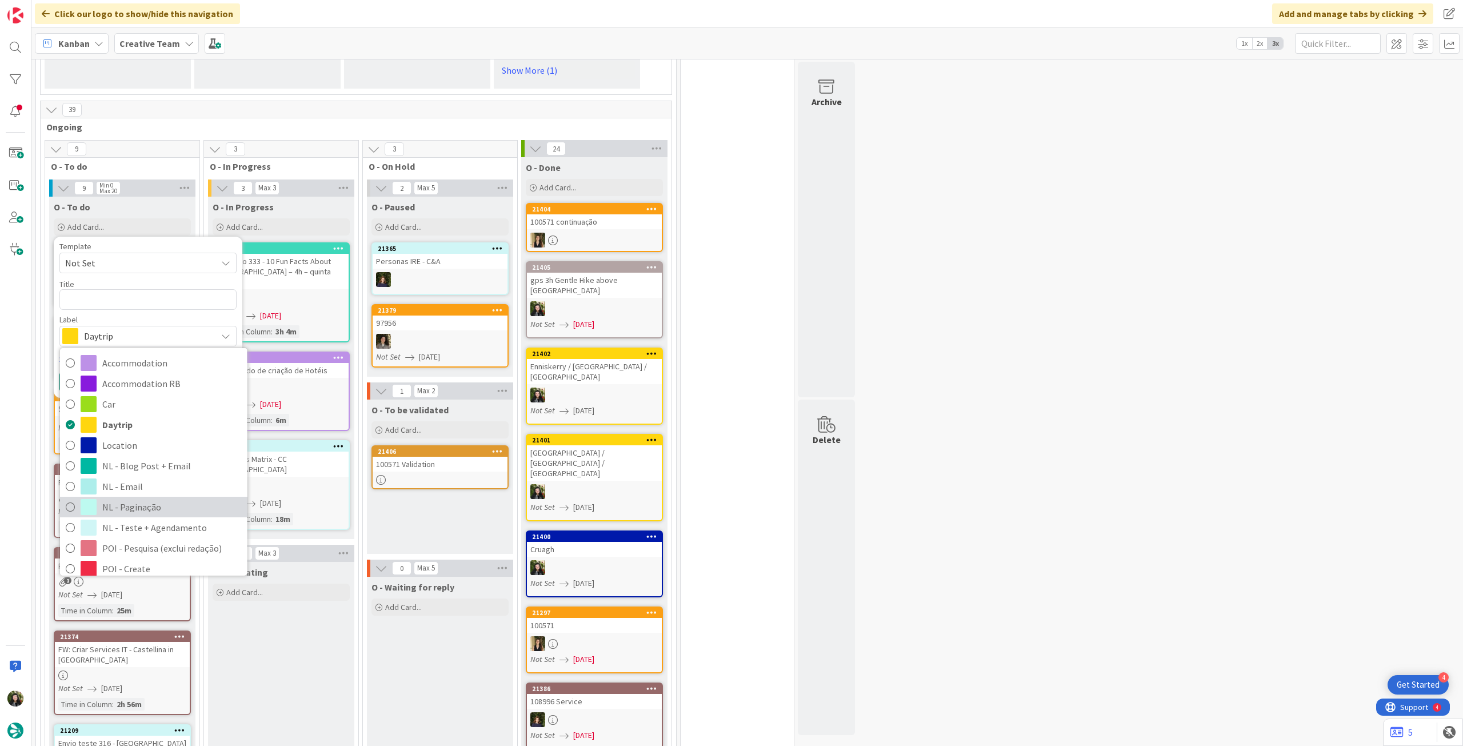
scroll to position [153, 0]
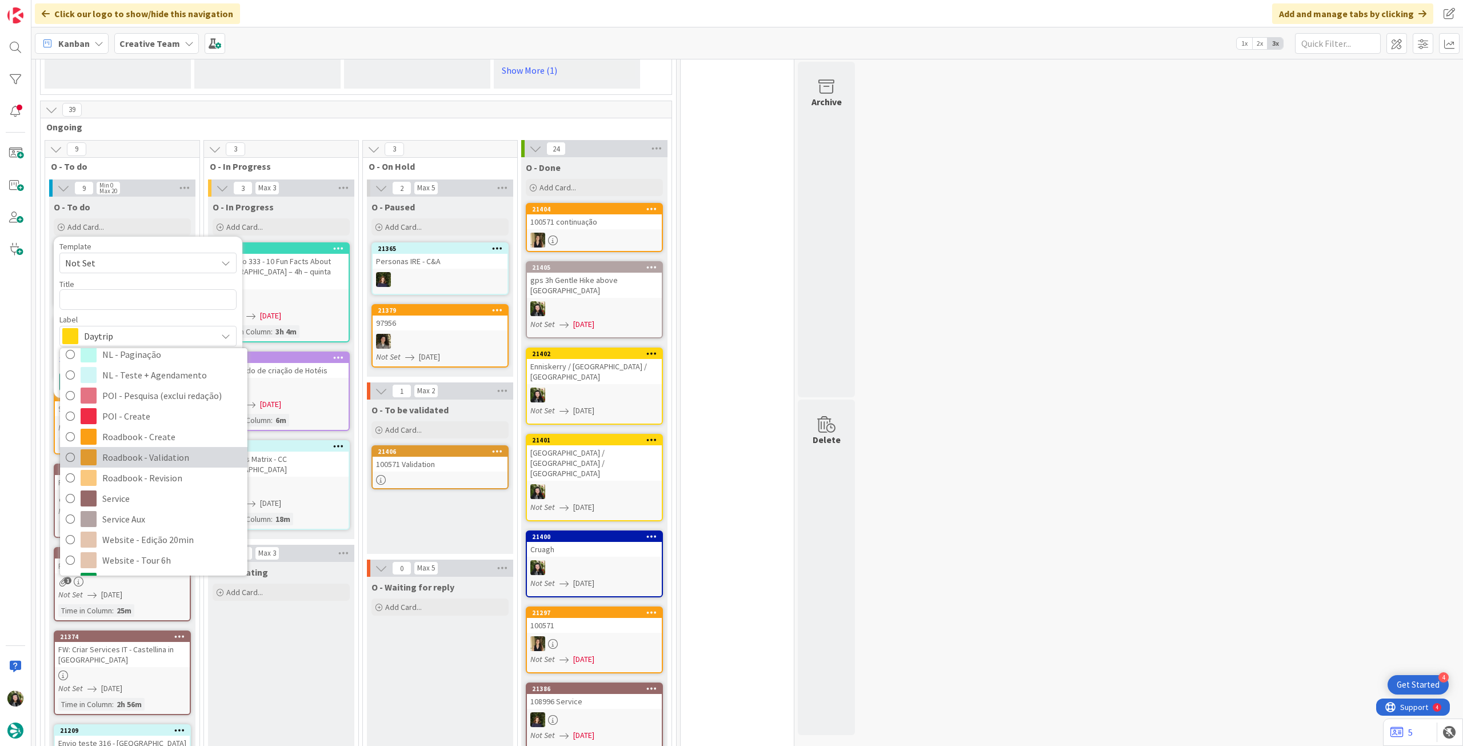
click at [166, 447] on link "Roadbook - Validation" at bounding box center [153, 457] width 187 height 21
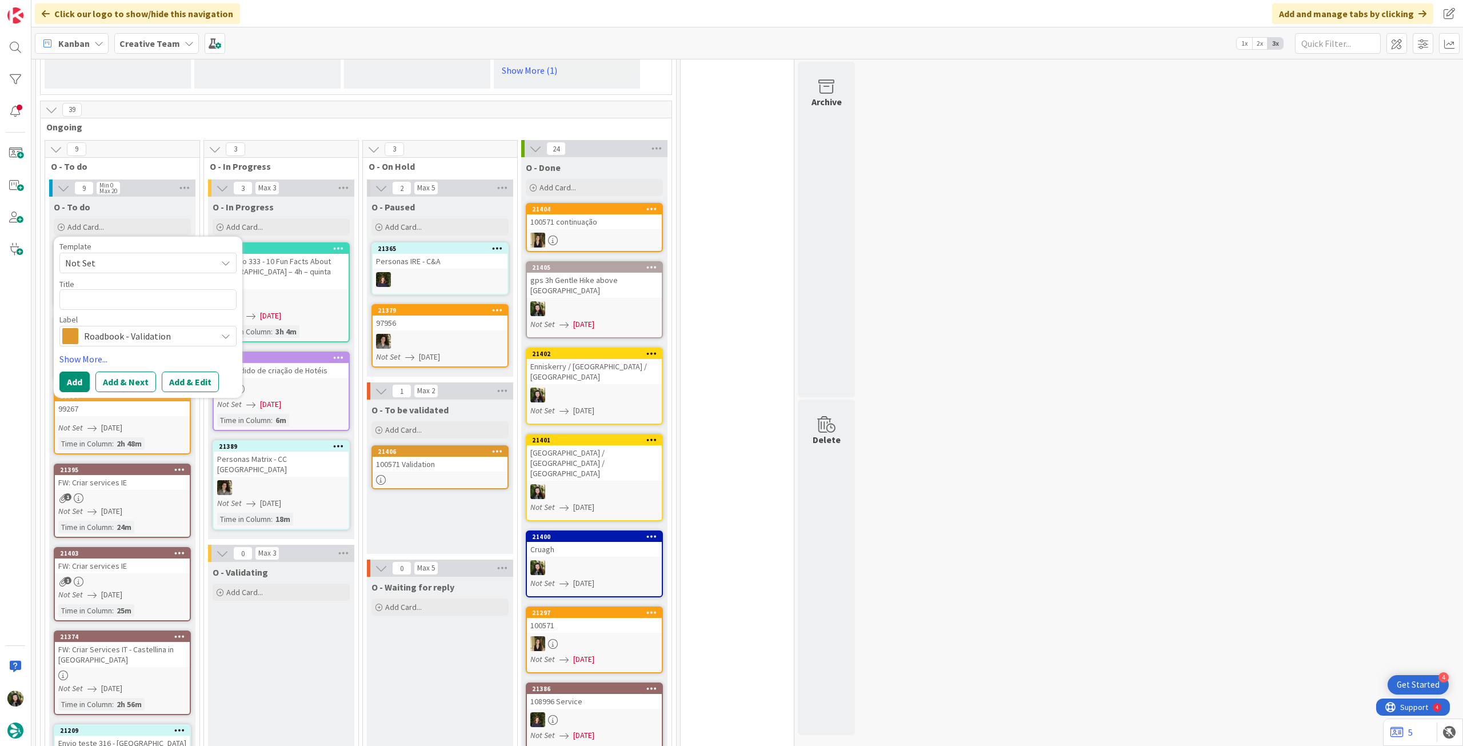
click at [158, 328] on span "Roadbook - Validation" at bounding box center [147, 336] width 127 height 16
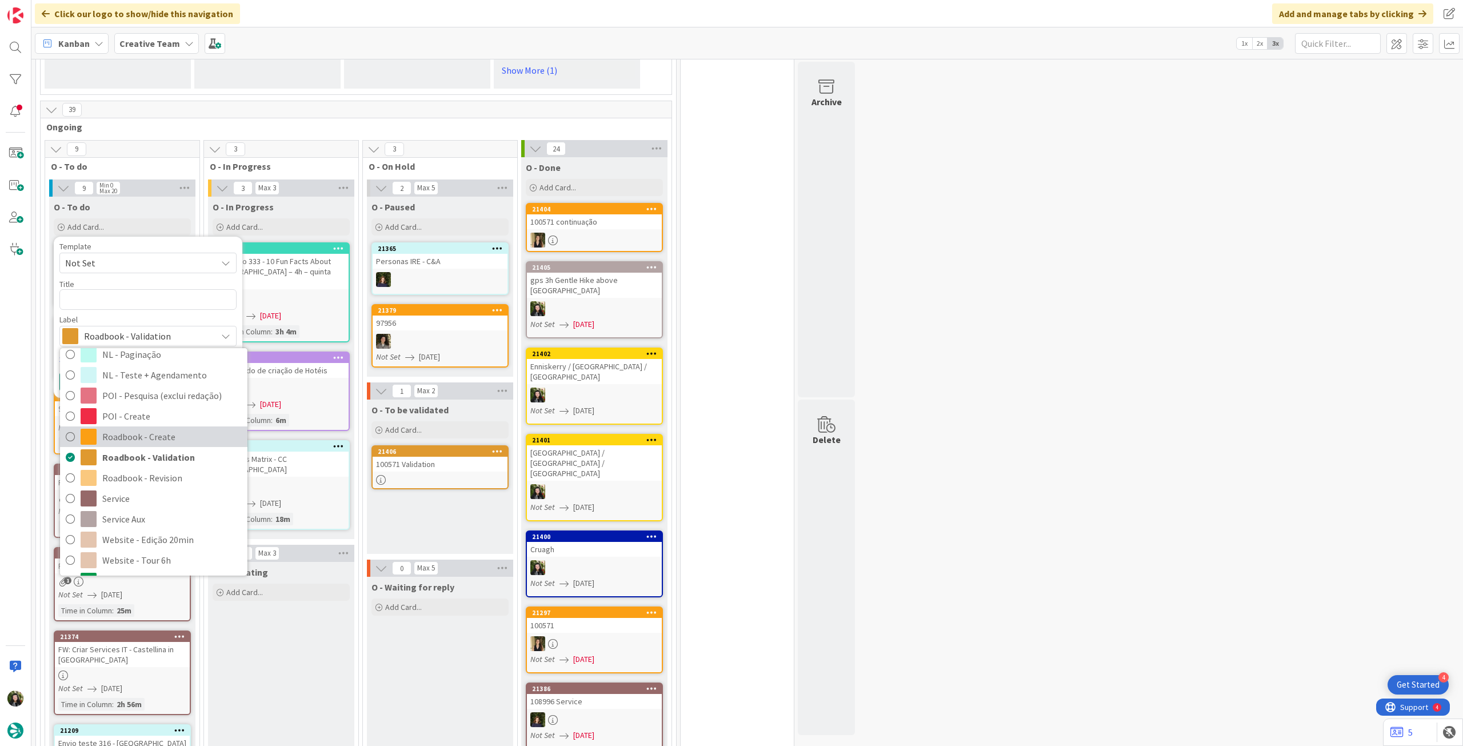
click at [134, 428] on span "Roadbook - Create" at bounding box center [171, 436] width 139 height 17
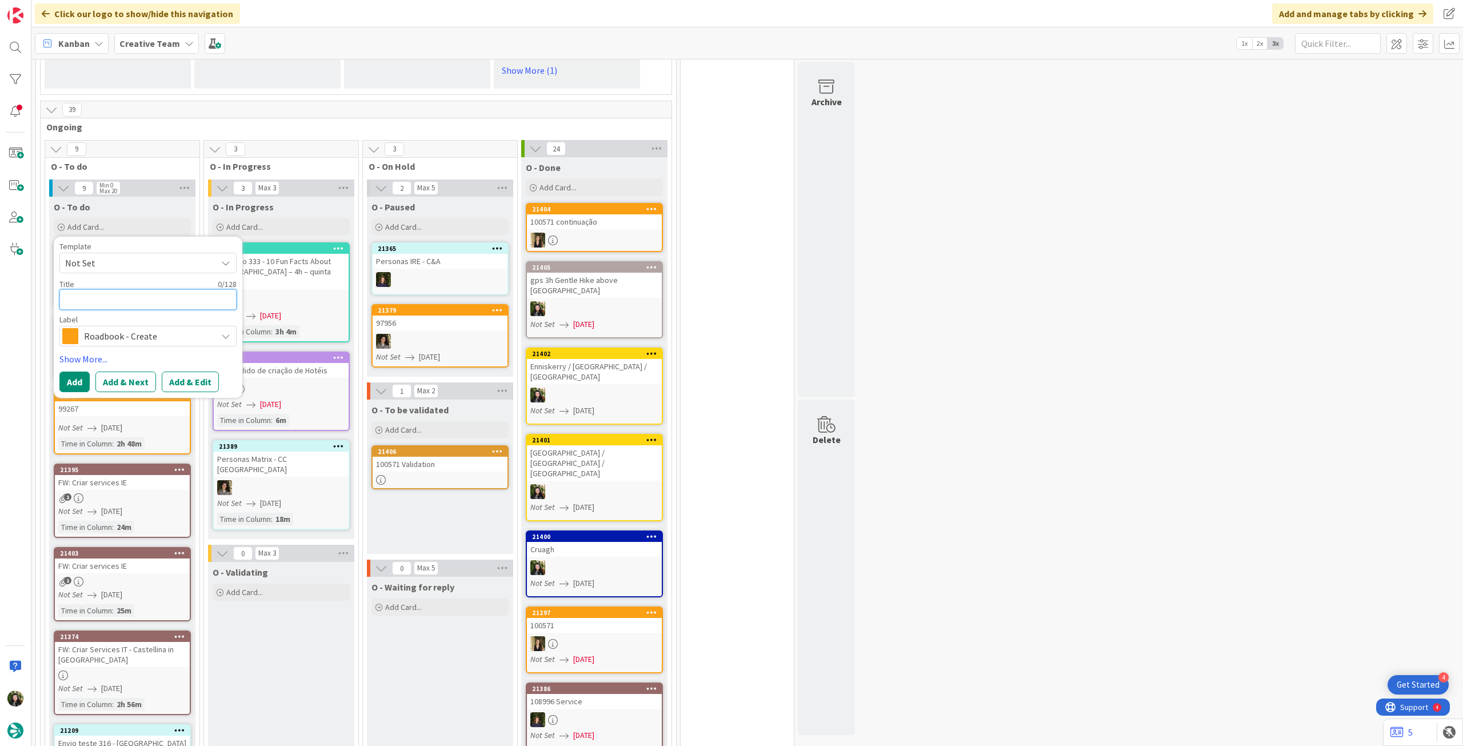
click at [127, 289] on textarea at bounding box center [147, 299] width 177 height 21
paste textarea "102119"
type textarea "x"
type textarea "102119"
click at [79, 371] on button "Add" at bounding box center [74, 381] width 30 height 21
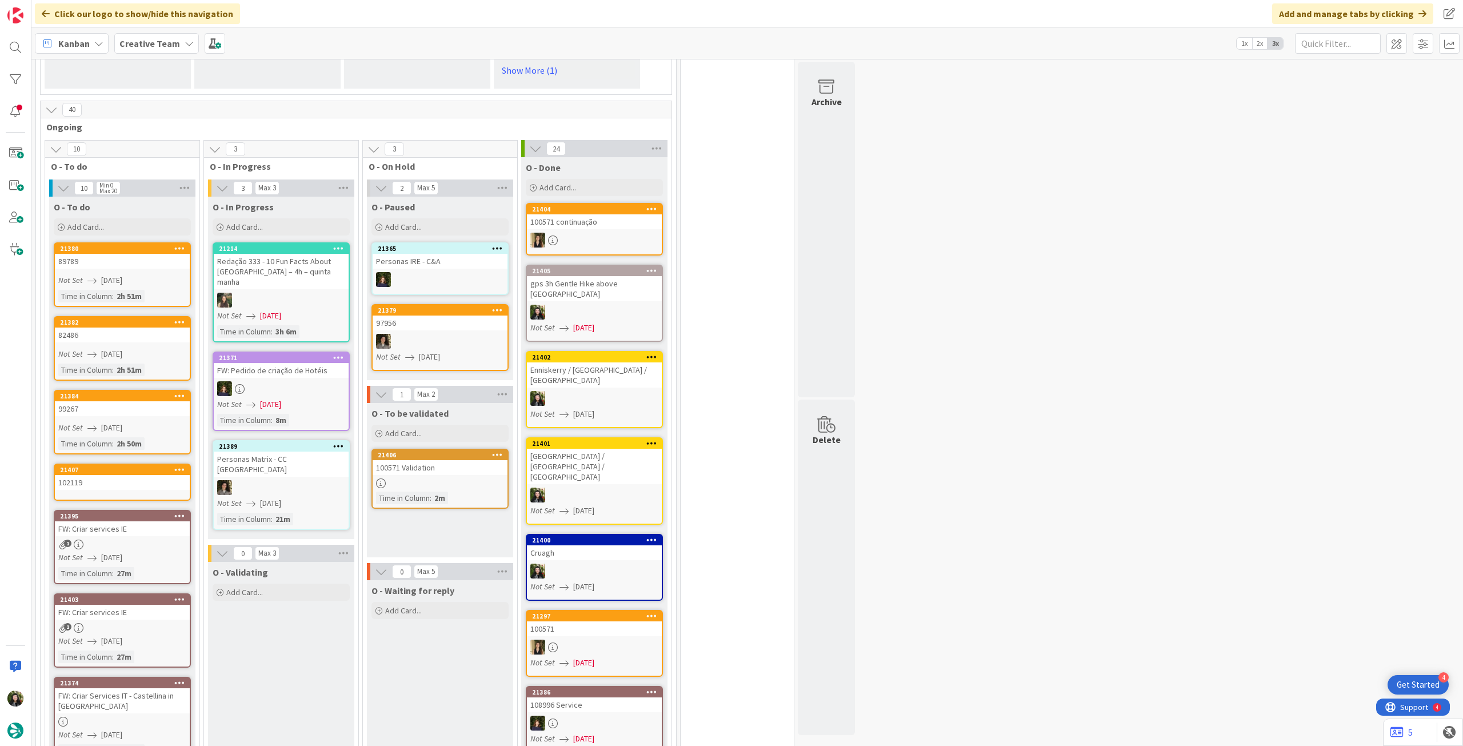
click at [129, 475] on div "102119" at bounding box center [122, 482] width 135 height 15
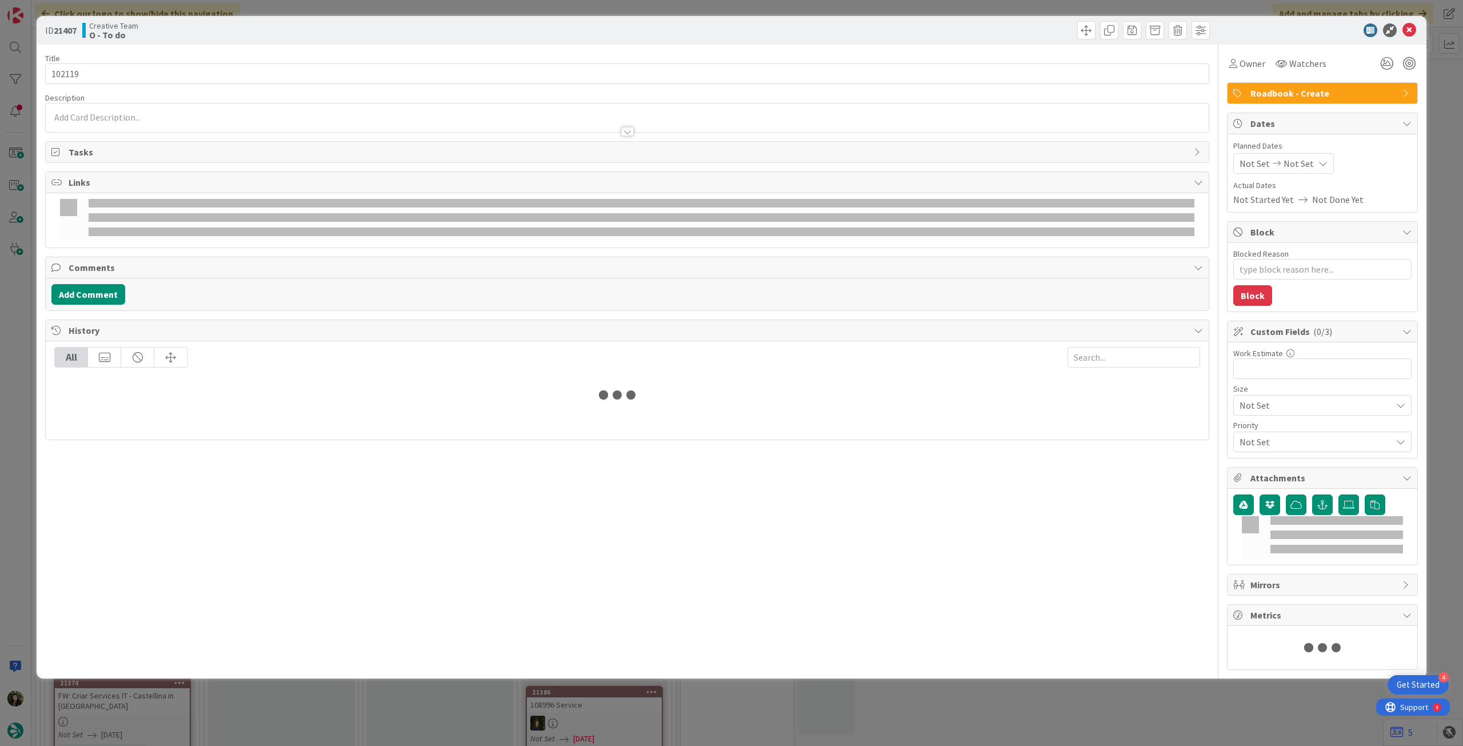
type textarea "x"
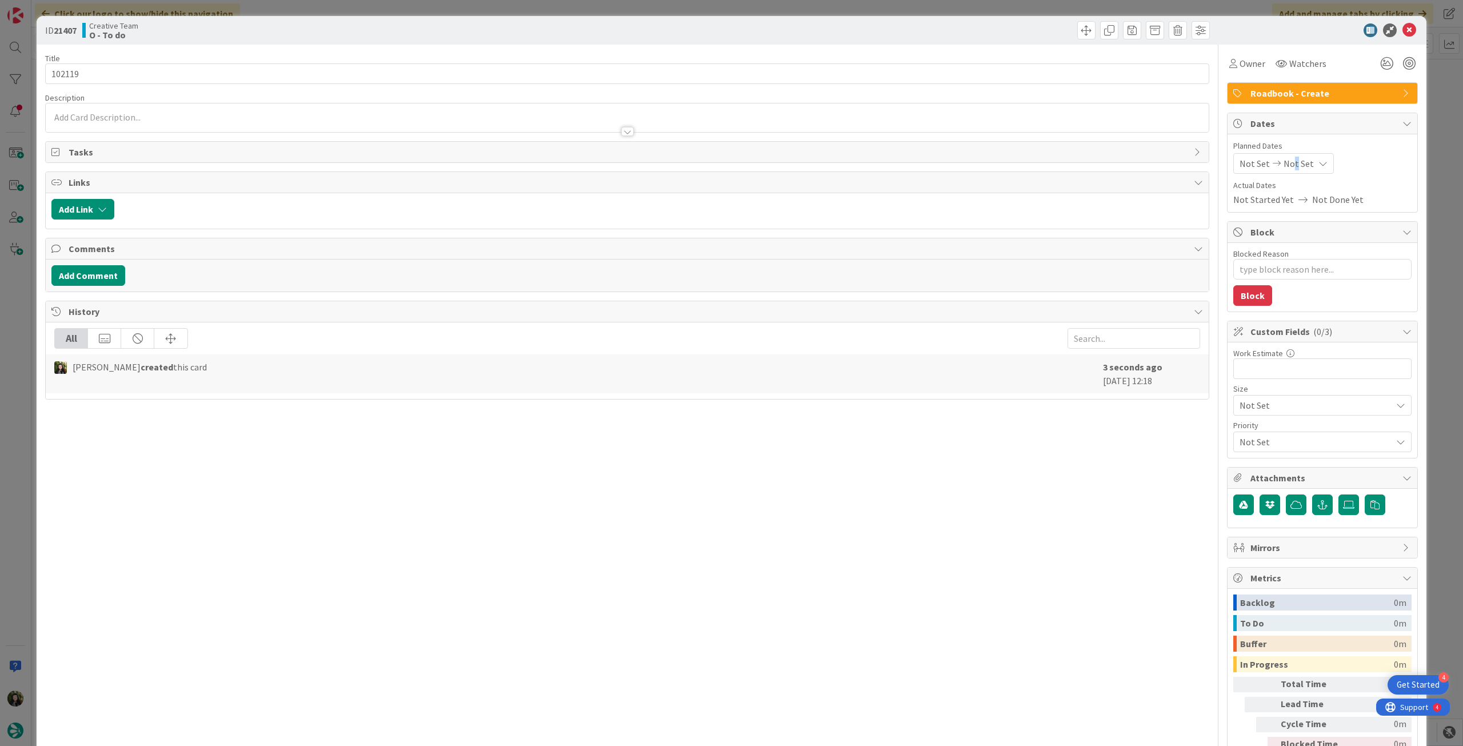
drag, startPoint x: 1283, startPoint y: 165, endPoint x: 1290, endPoint y: 172, distance: 10.1
click at [1286, 166] on span "Not Set" at bounding box center [1298, 164] width 30 height 14
click at [1247, 434] on icon at bounding box center [1252, 431] width 17 height 14
type input "[DATE]"
click at [1402, 29] on icon at bounding box center [1409, 30] width 14 height 14
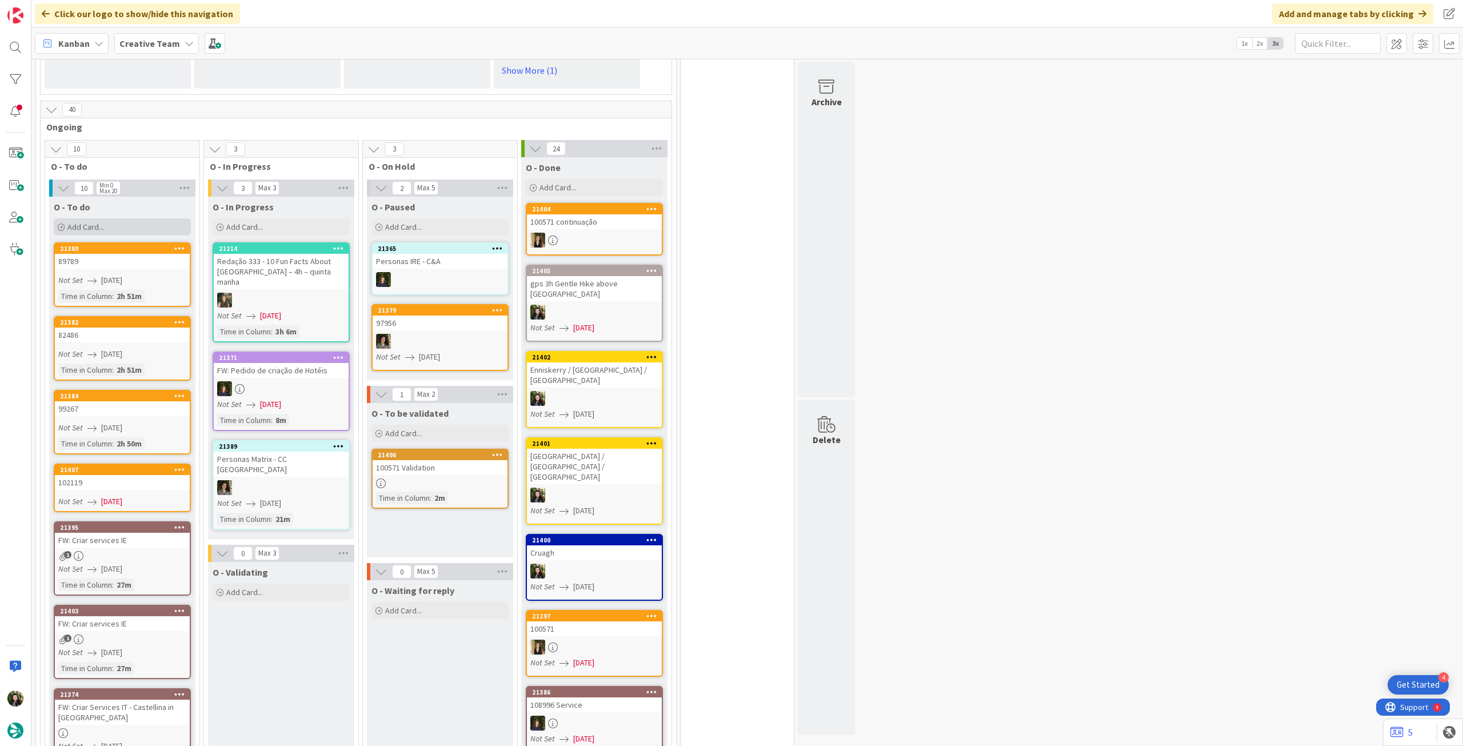
click at [133, 218] on div "Add Card..." at bounding box center [122, 226] width 137 height 17
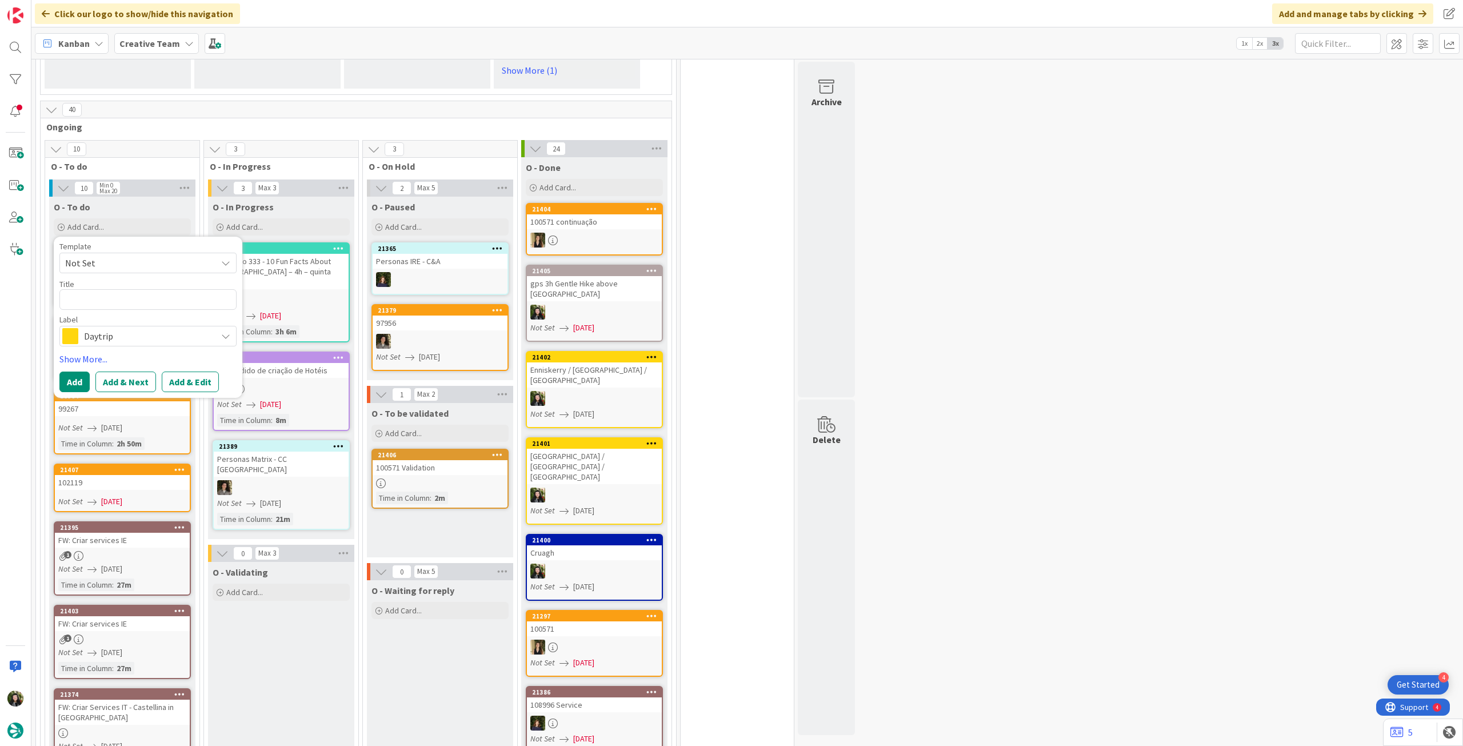
click at [150, 326] on div "Daytrip" at bounding box center [147, 336] width 177 height 21
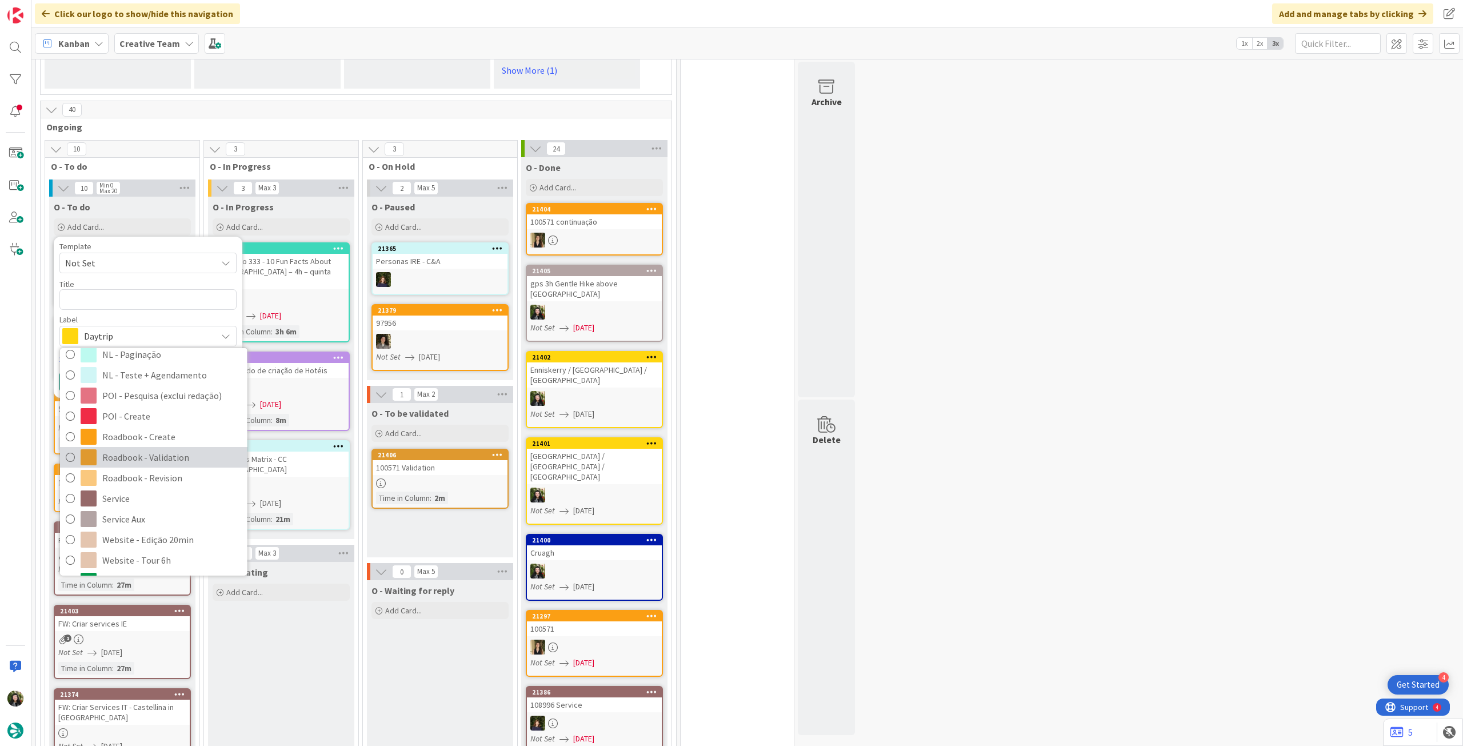
click at [182, 449] on span "Roadbook - Validation" at bounding box center [171, 457] width 139 height 17
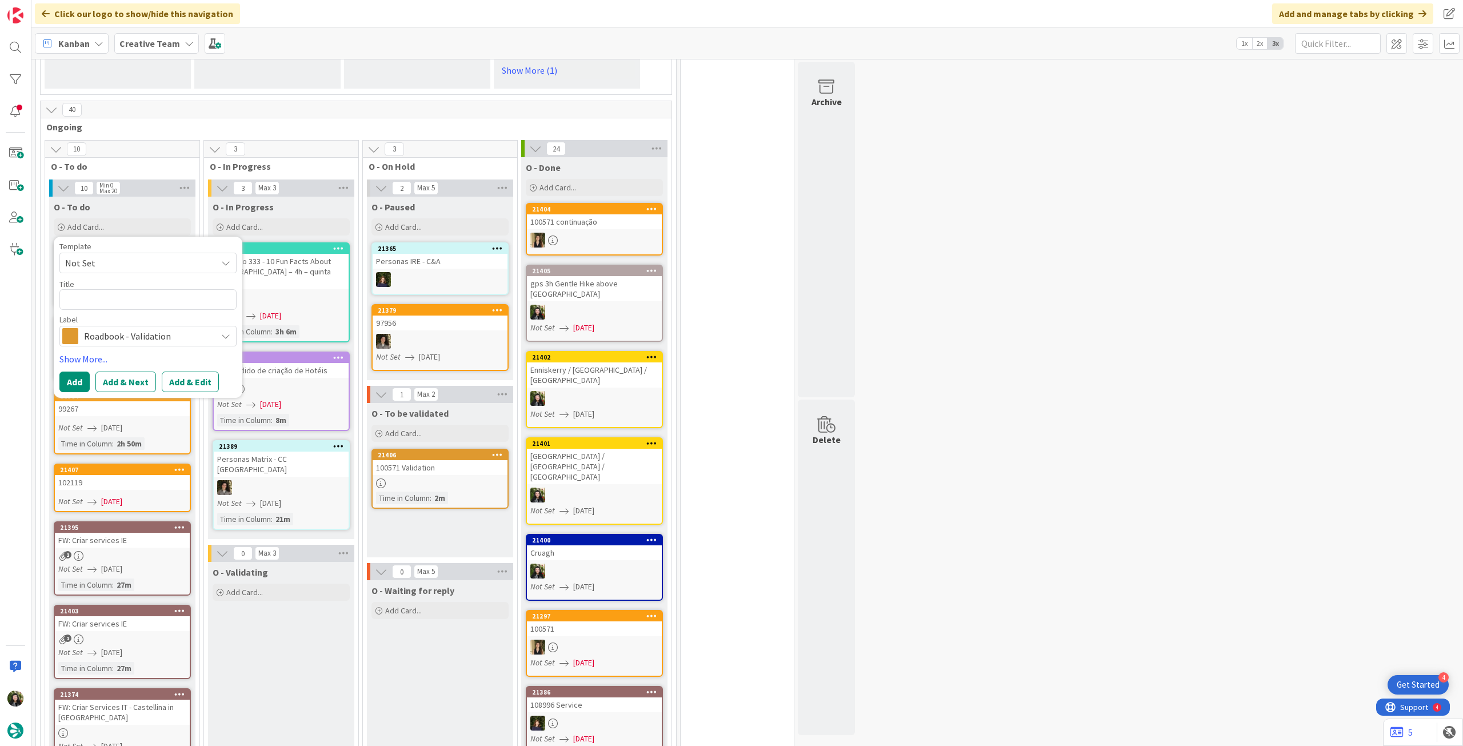
drag, startPoint x: 132, startPoint y: 312, endPoint x: 139, endPoint y: 385, distance: 72.9
click at [134, 328] on span "Roadbook - Validation" at bounding box center [147, 336] width 127 height 16
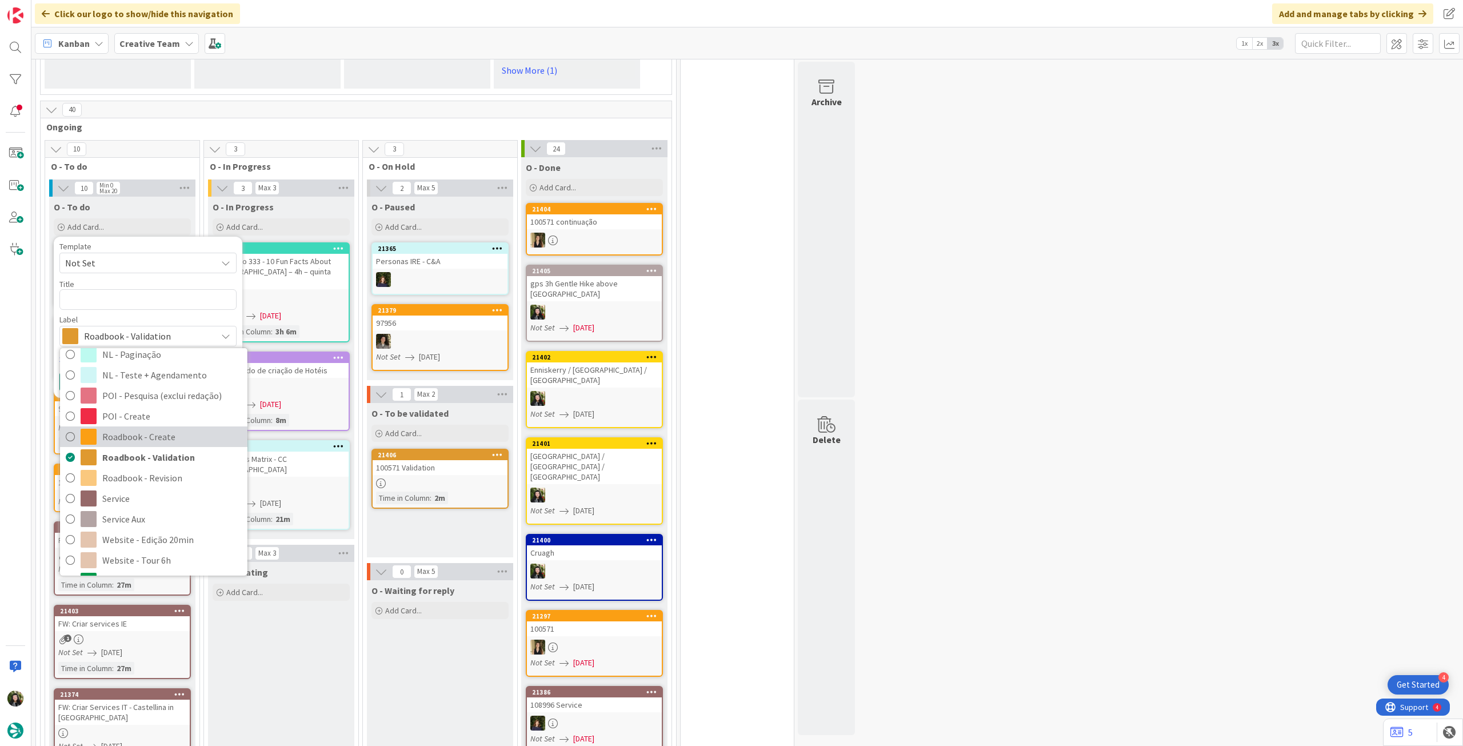
drag, startPoint x: 134, startPoint y: 417, endPoint x: 105, endPoint y: 314, distance: 106.7
click at [134, 428] on span "Roadbook - Create" at bounding box center [171, 436] width 139 height 17
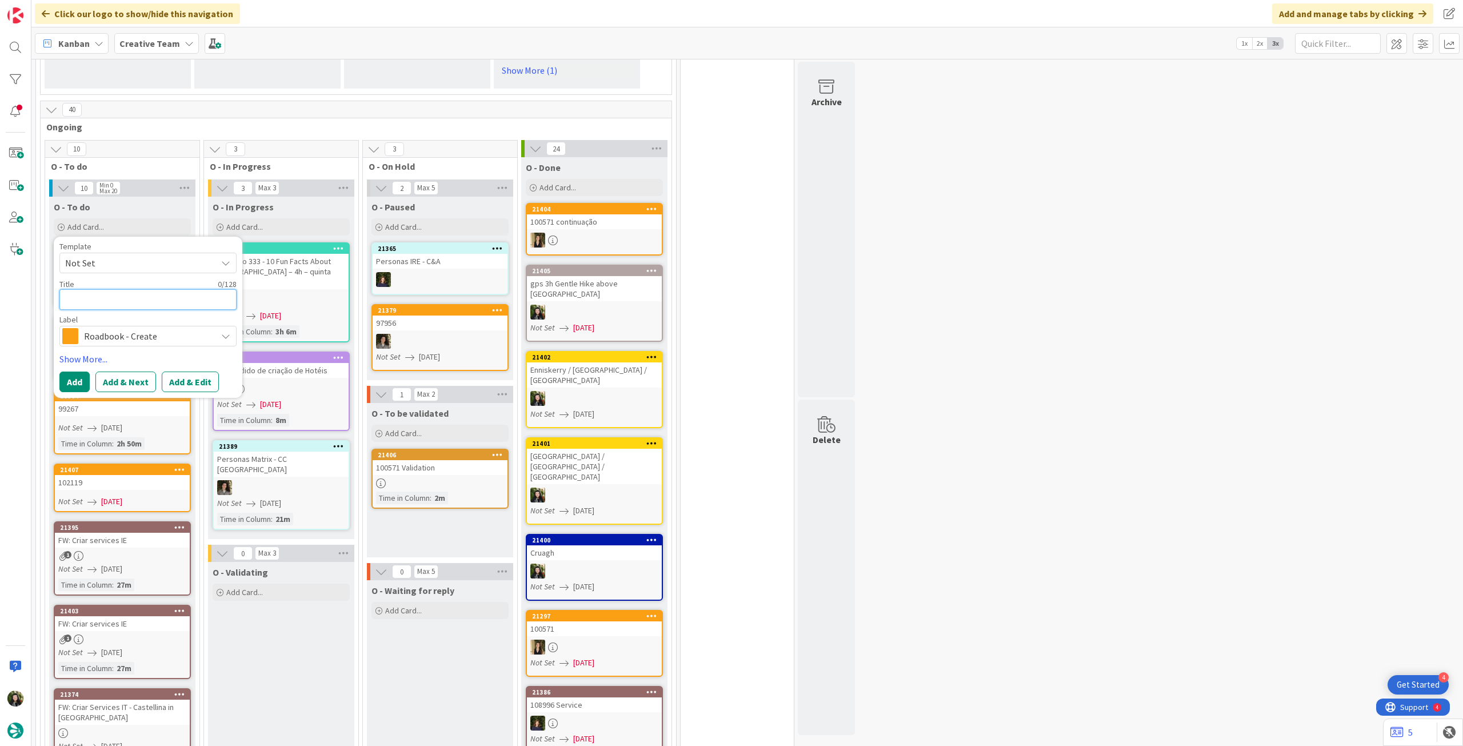
click at [115, 289] on textarea at bounding box center [147, 299] width 177 height 21
paste textarea "102471"
type textarea "x"
type textarea "102471"
click at [77, 371] on button "Add" at bounding box center [74, 381] width 30 height 21
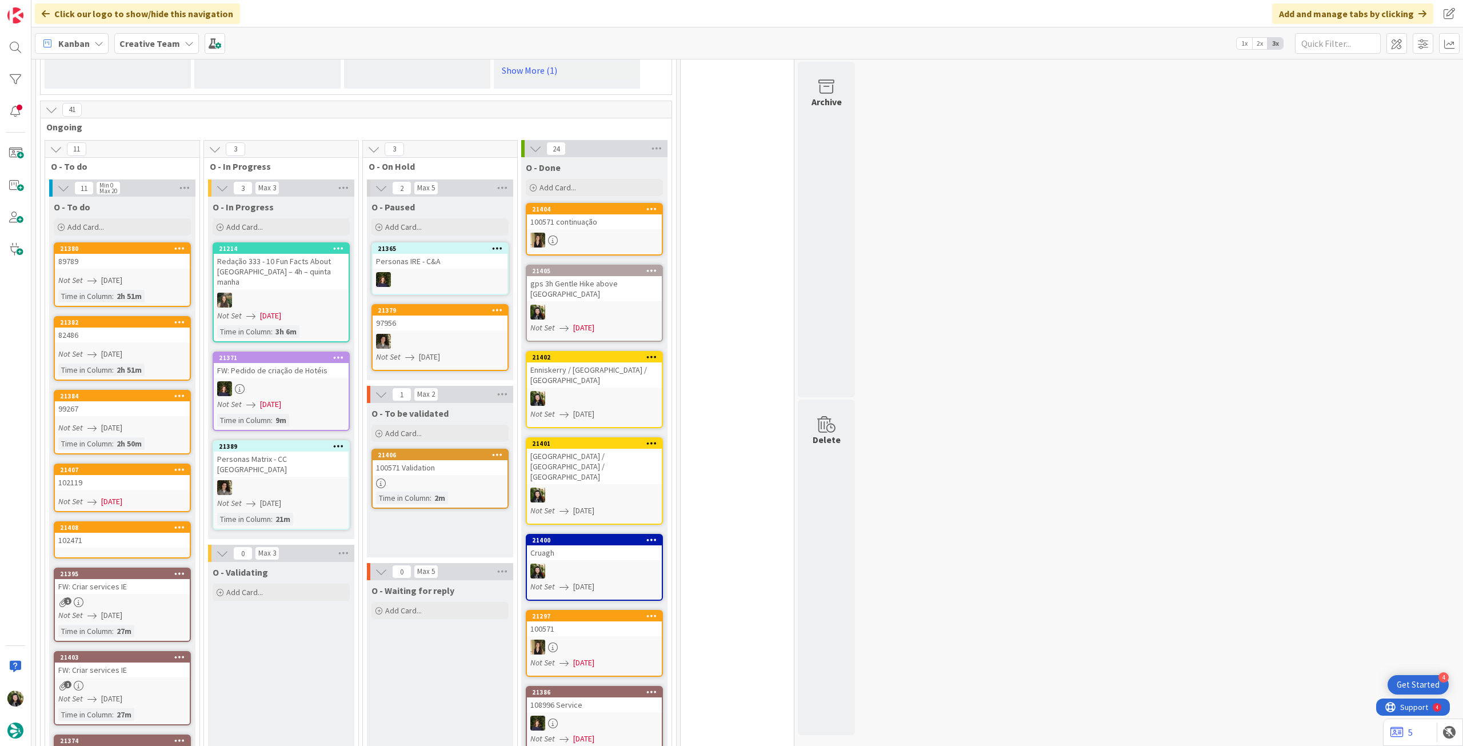
click at [120, 533] on div "102471" at bounding box center [122, 540] width 135 height 15
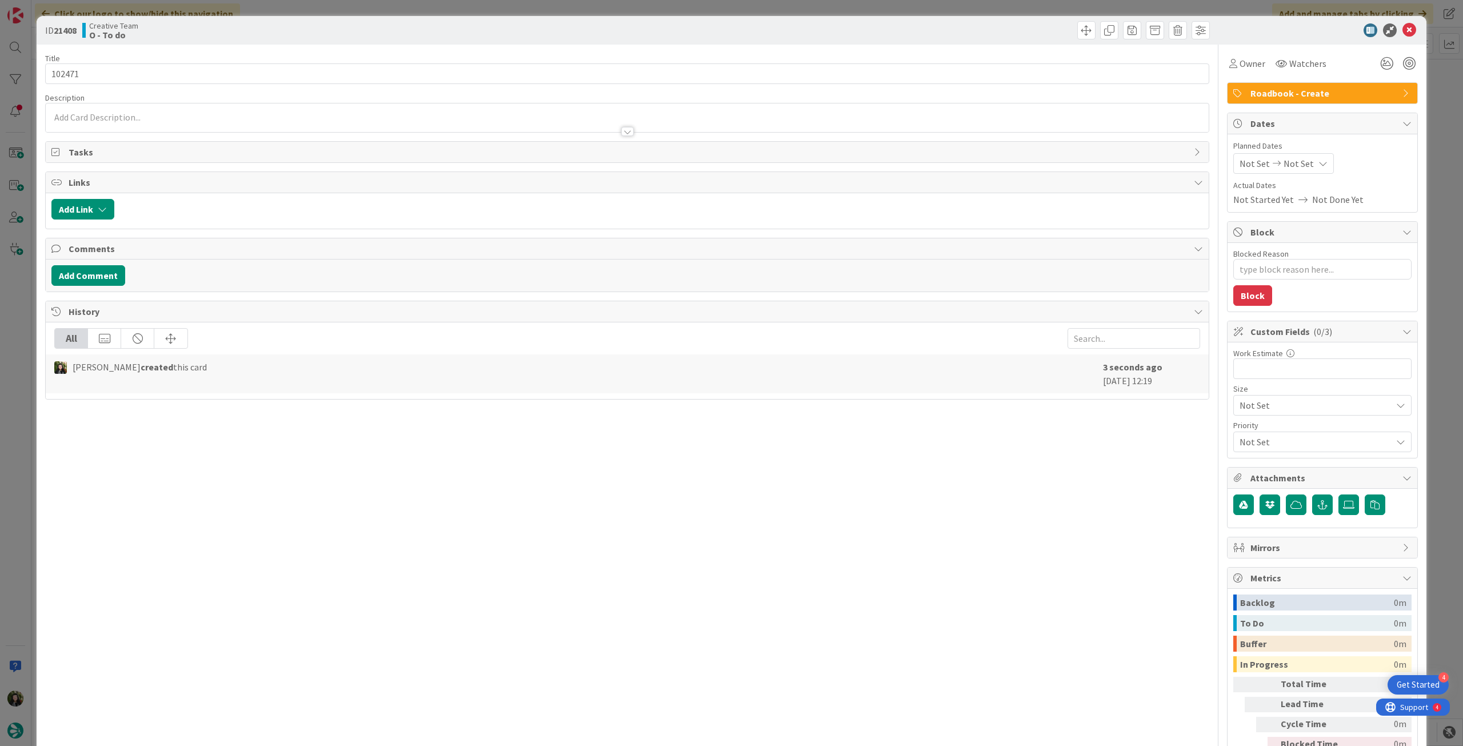
type textarea "x"
click at [1294, 160] on span "Not Set" at bounding box center [1298, 164] width 30 height 14
drag, startPoint x: 1243, startPoint y: 437, endPoint x: 1247, endPoint y: 399, distance: 38.0
click at [1244, 436] on icon at bounding box center [1252, 431] width 17 height 14
type input "[DATE]"
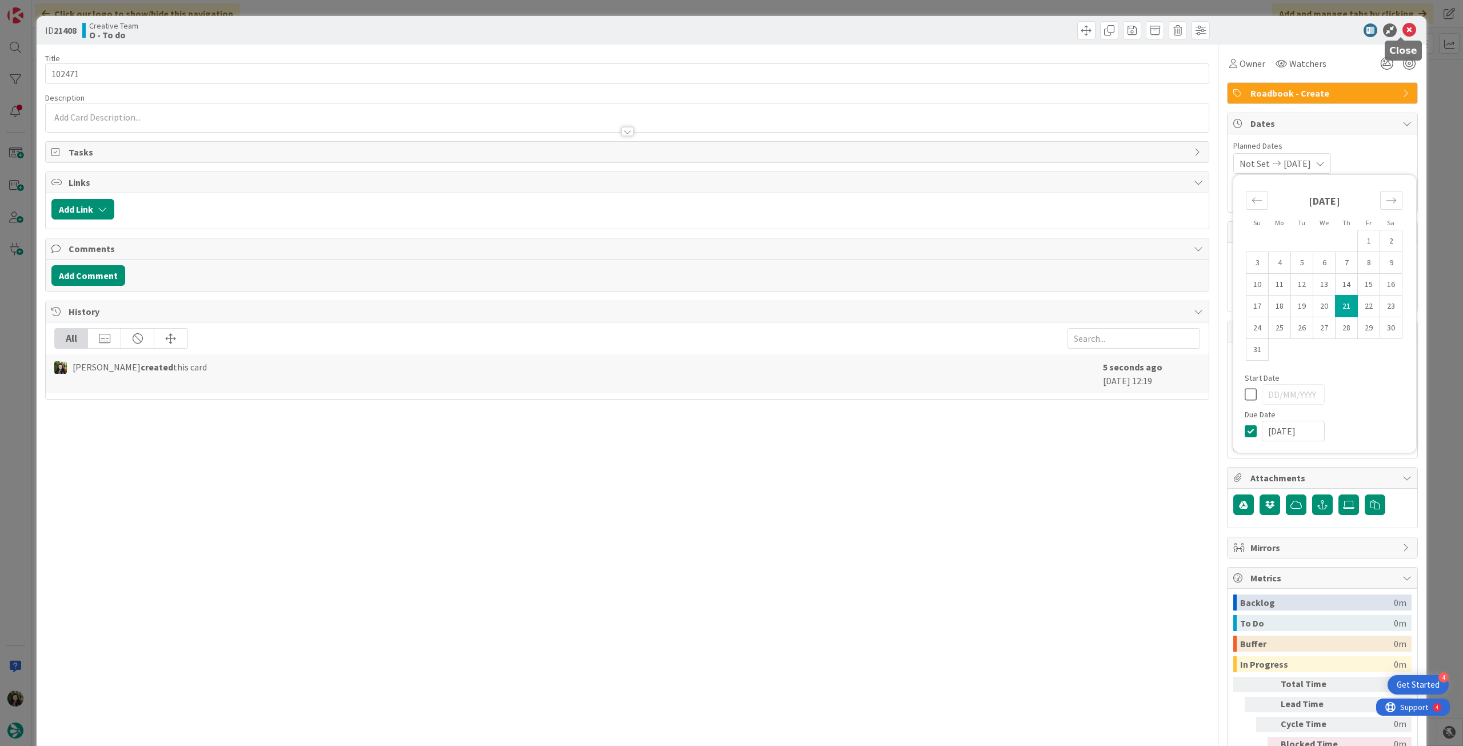
click at [1402, 34] on icon at bounding box center [1409, 30] width 14 height 14
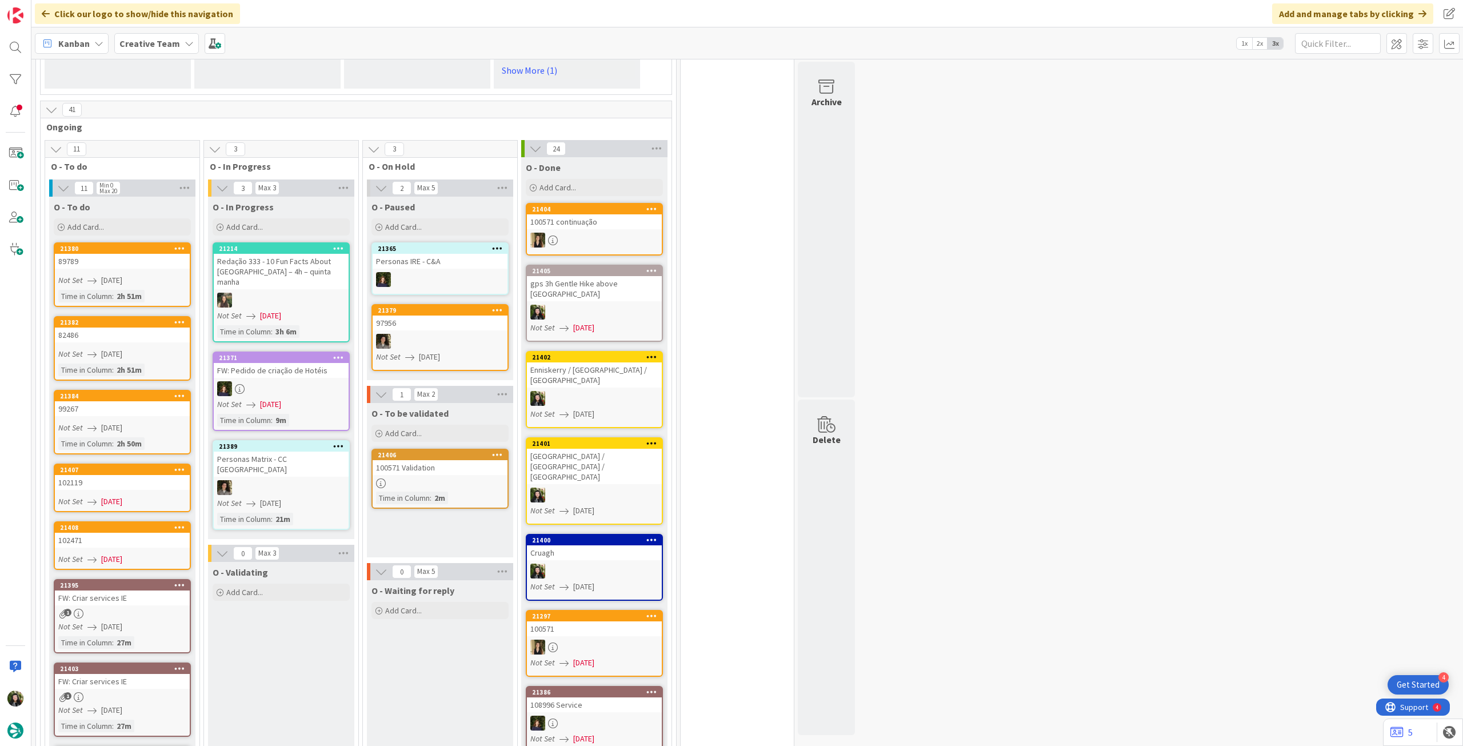
scroll to position [1067, 0]
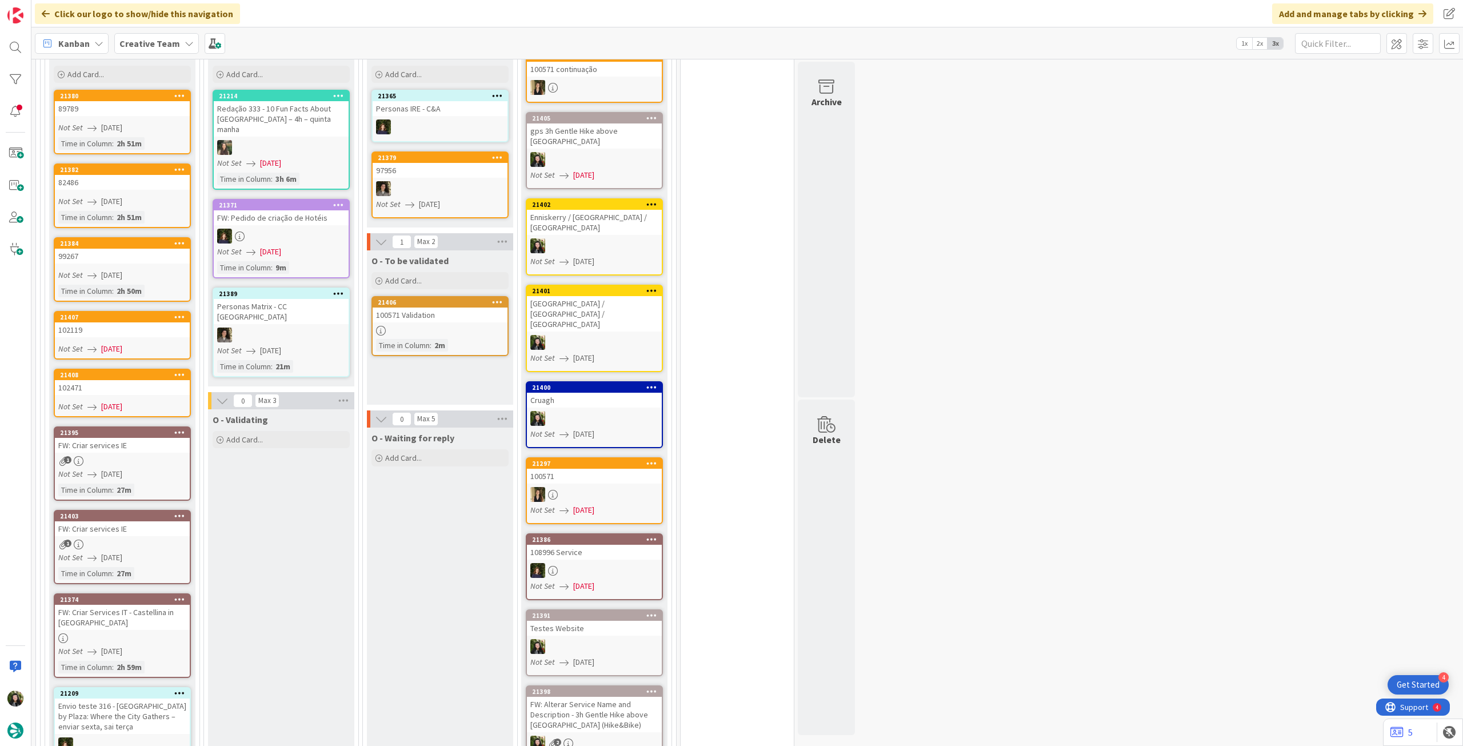
drag, startPoint x: 145, startPoint y: 44, endPoint x: 155, endPoint y: 58, distance: 17.1
click at [146, 45] on b "Creative Team" at bounding box center [149, 43] width 61 height 11
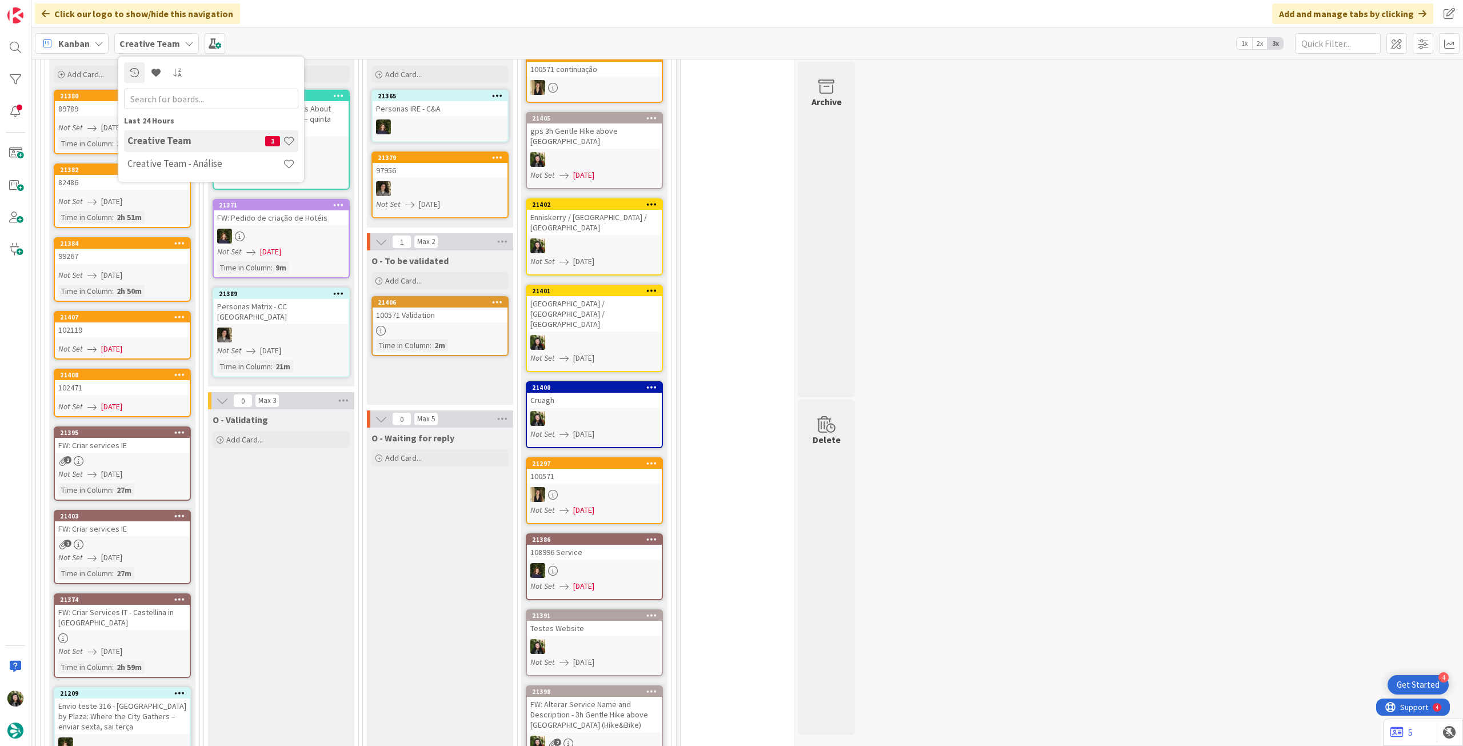
click at [190, 158] on h4 "Creative Team - Análise" at bounding box center [204, 163] width 155 height 11
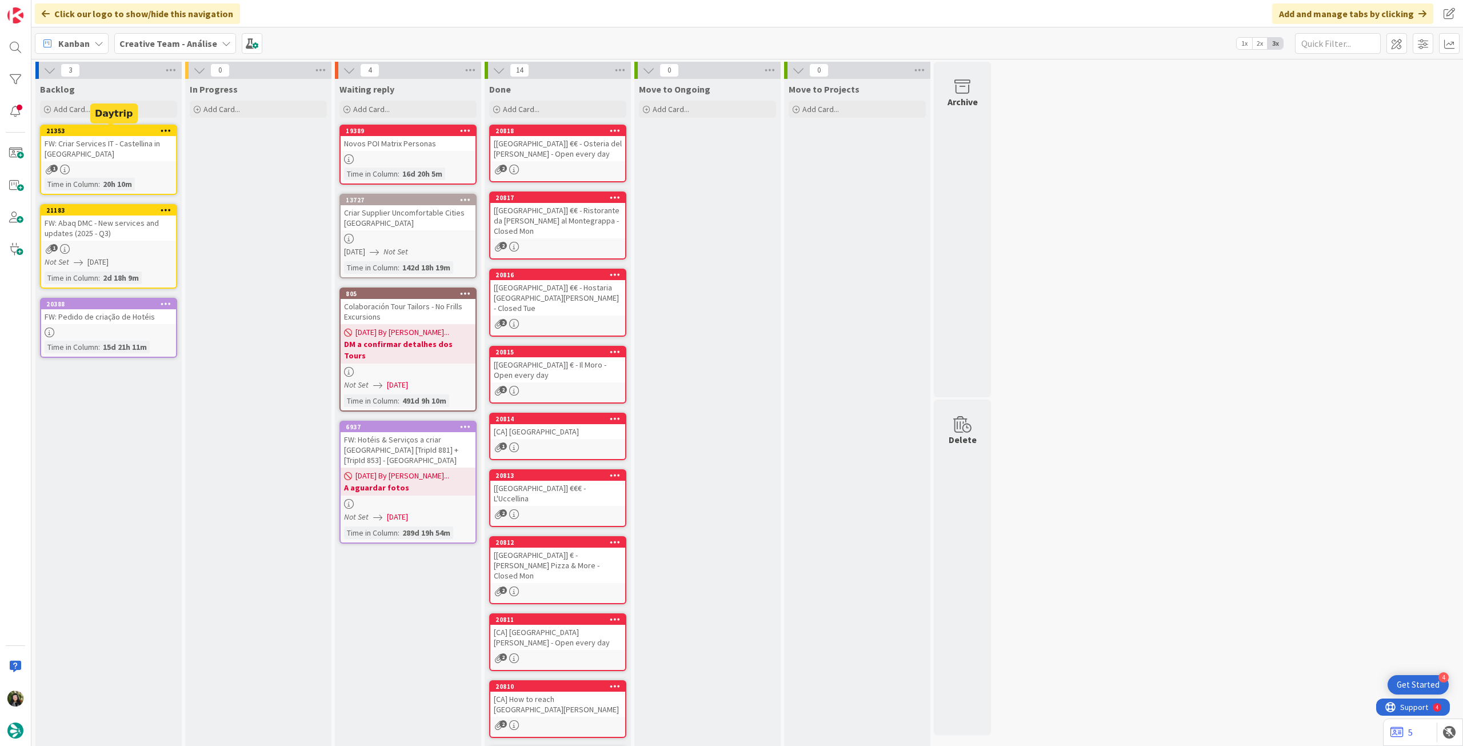
click at [146, 137] on div "FW: Criar Services IT - Castellina in [GEOGRAPHIC_DATA]" at bounding box center [108, 148] width 135 height 25
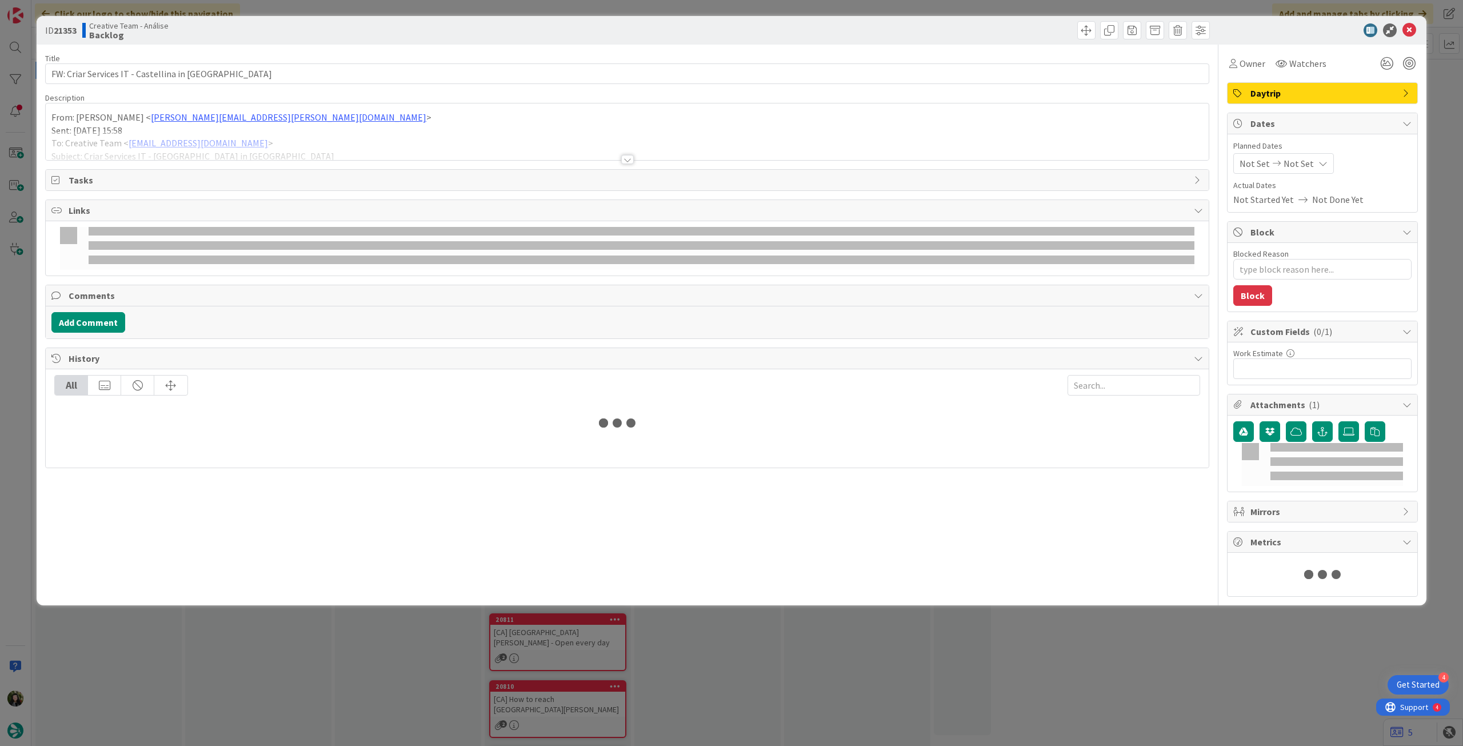
click at [237, 148] on div at bounding box center [627, 145] width 1163 height 29
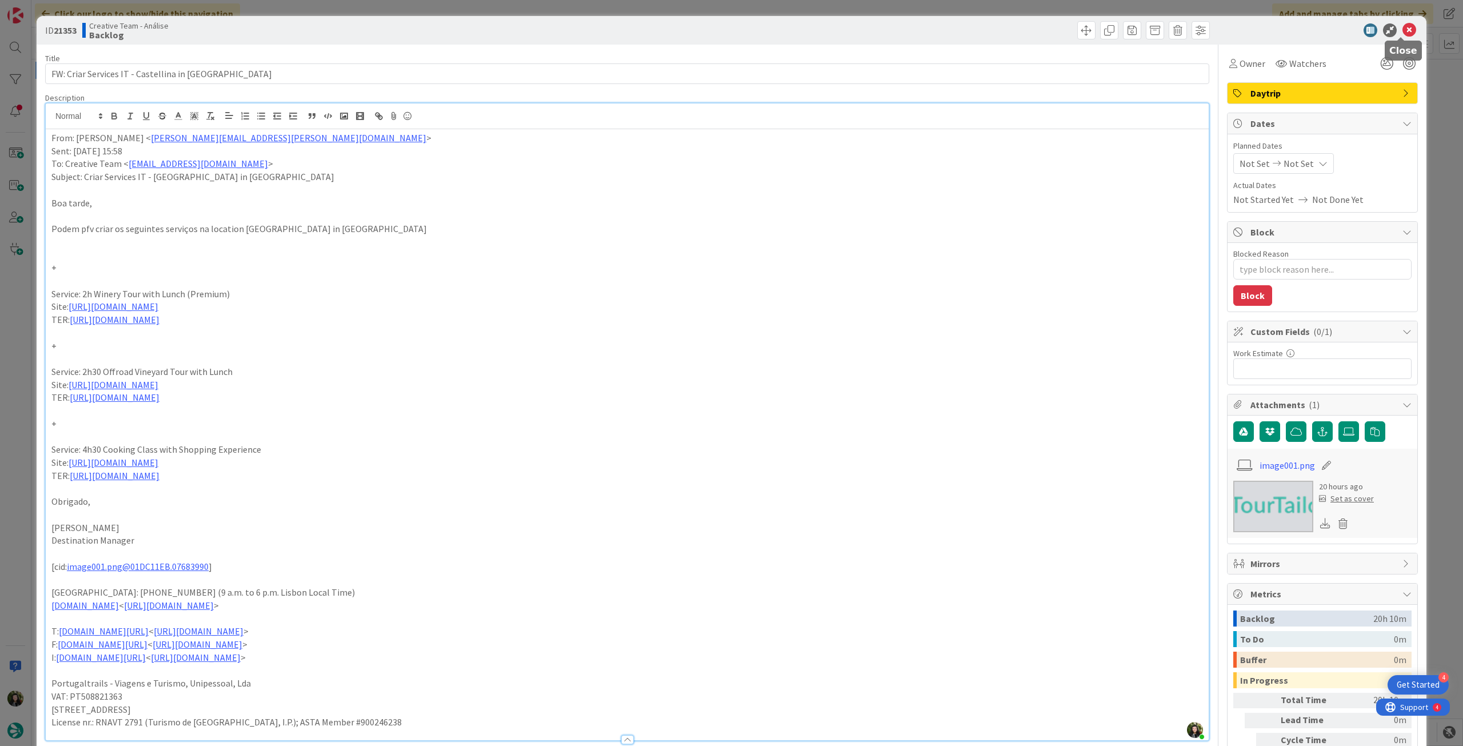
click at [1406, 29] on icon at bounding box center [1409, 30] width 14 height 14
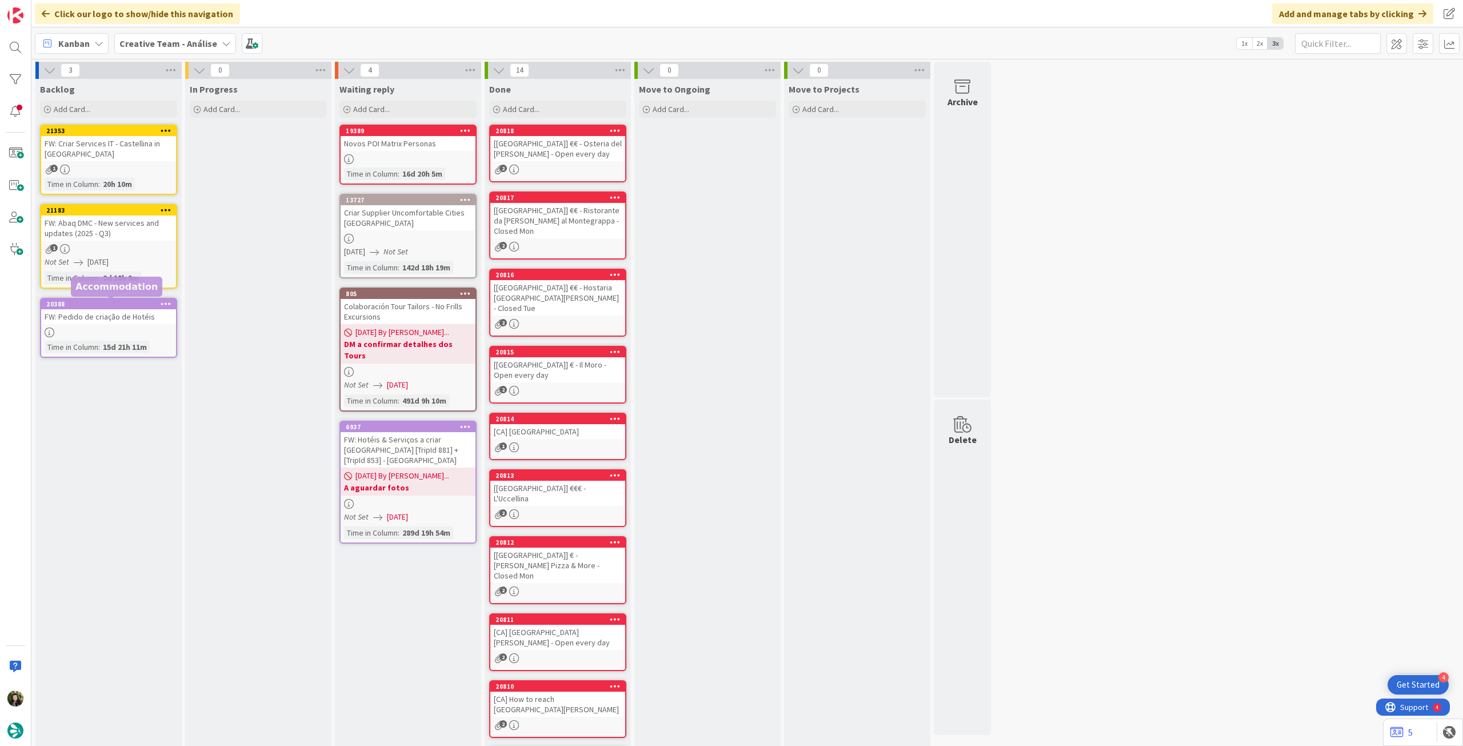
click at [141, 307] on div "20388" at bounding box center [111, 304] width 130 height 8
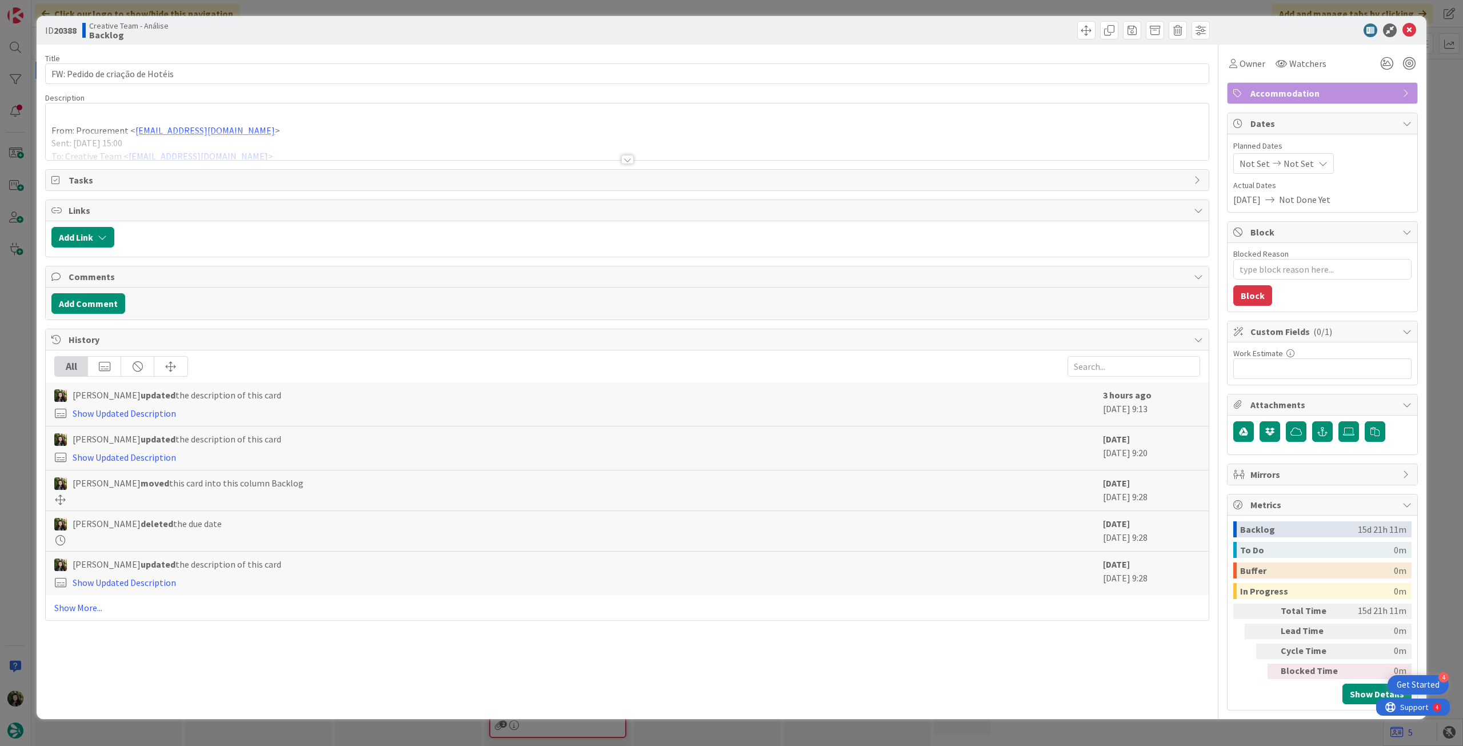
click at [263, 151] on div at bounding box center [627, 145] width 1163 height 29
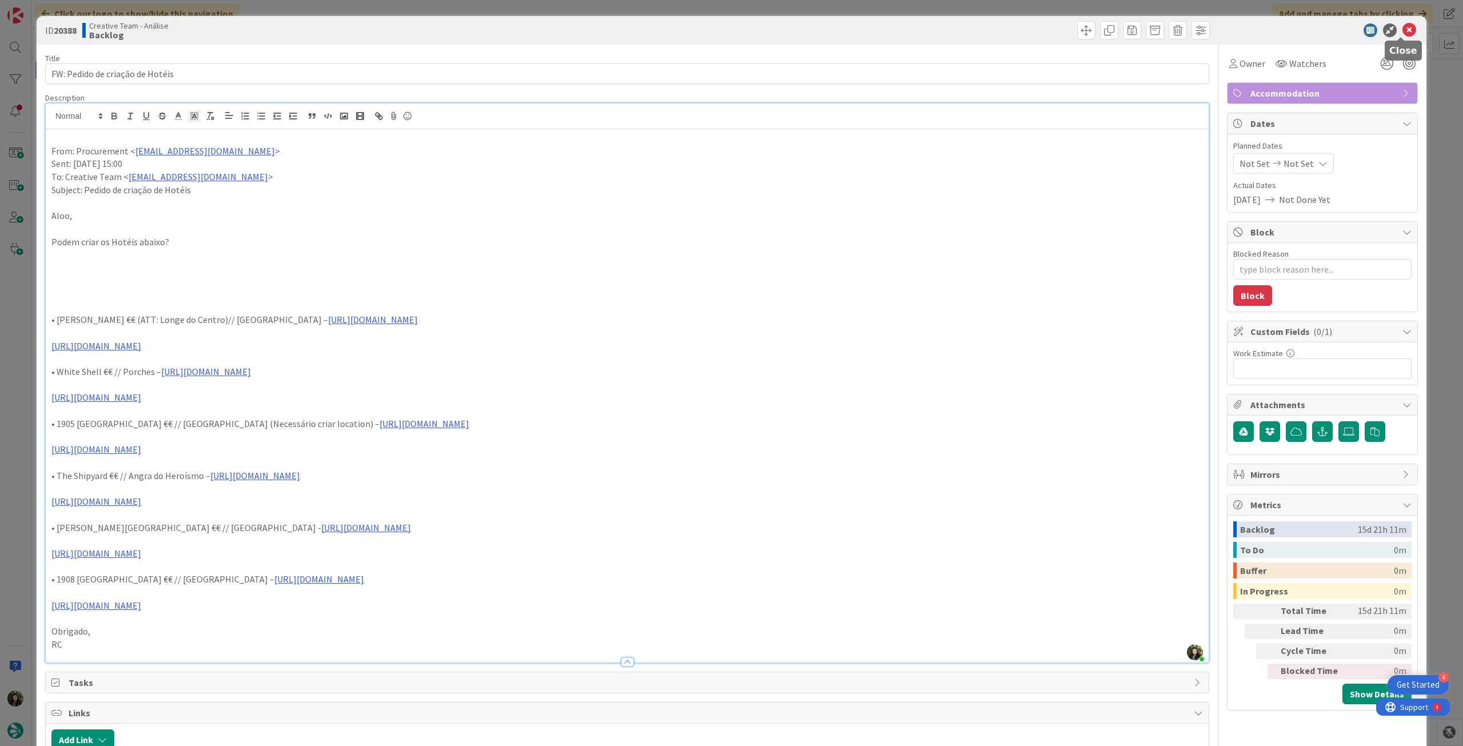
click at [1402, 34] on icon at bounding box center [1409, 30] width 14 height 14
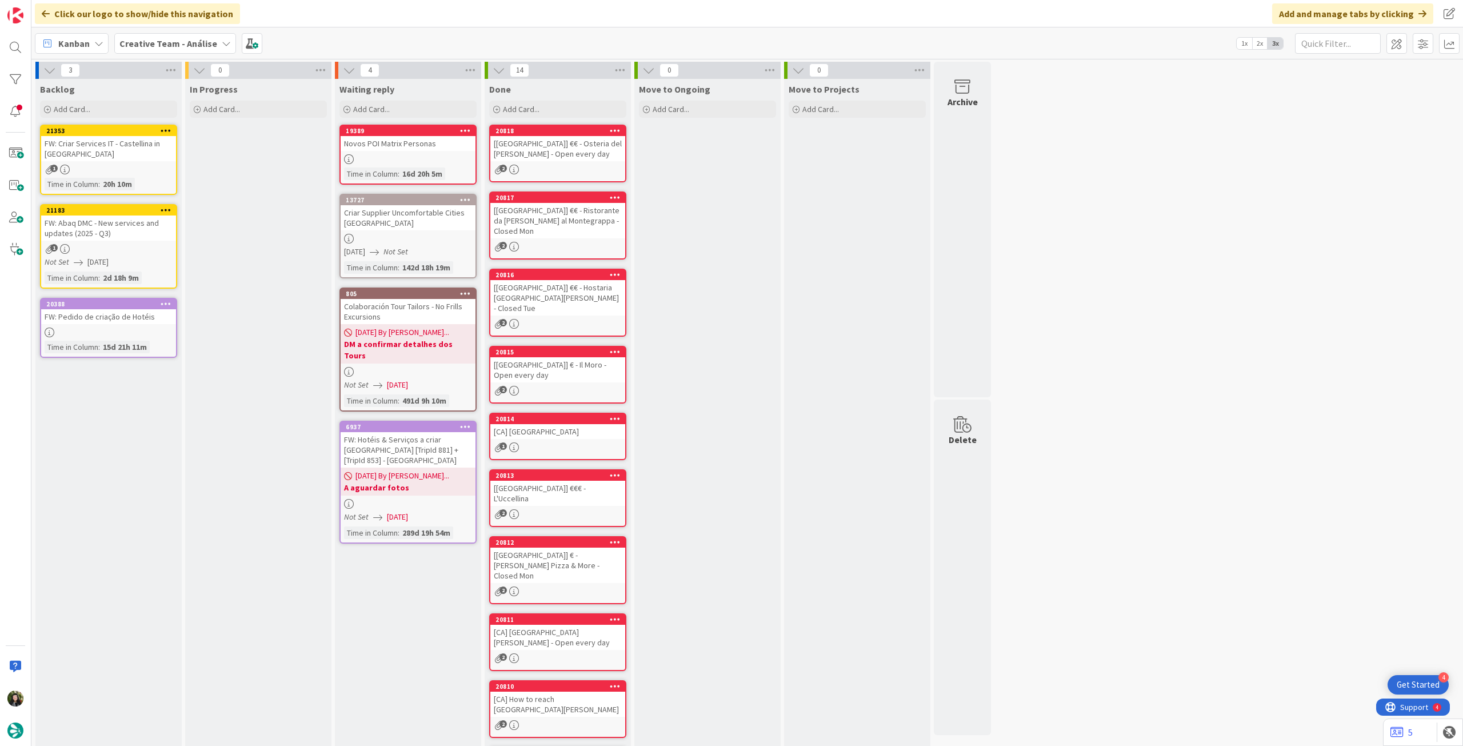
click at [138, 238] on div "FW: Abaq DMC - New services and updates (2025 - Q3)" at bounding box center [108, 227] width 135 height 25
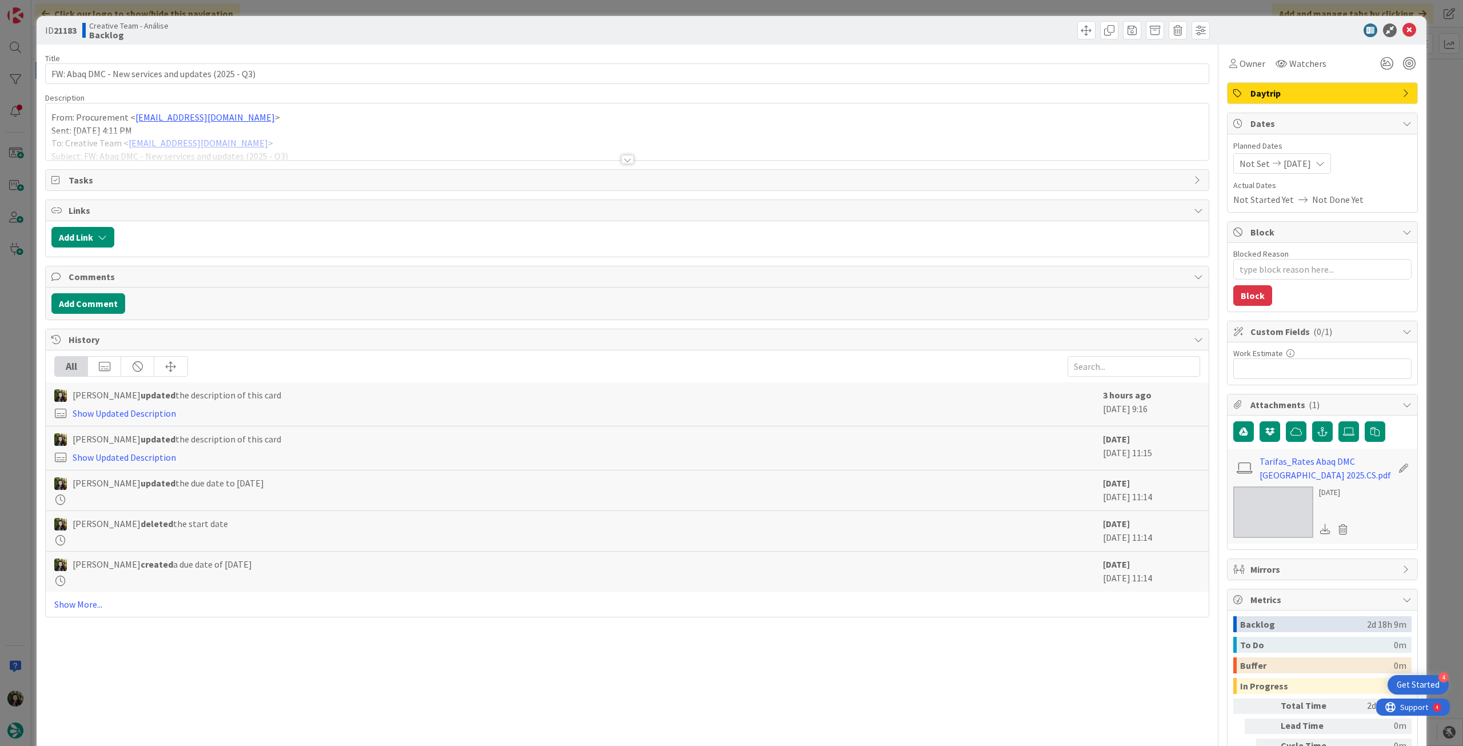
drag, startPoint x: 218, startPoint y: 130, endPoint x: 217, endPoint y: 162, distance: 32.0
click at [219, 131] on div "Description From: Procurement < procurement@tourtailors.com > Sent: Monday, 18 …" at bounding box center [627, 127] width 1164 height 68
click at [407, 124] on div "From: Procurement < procurement@tourtailors.com > Sent: Monday, 18 August, 2025…" at bounding box center [627, 131] width 1163 height 57
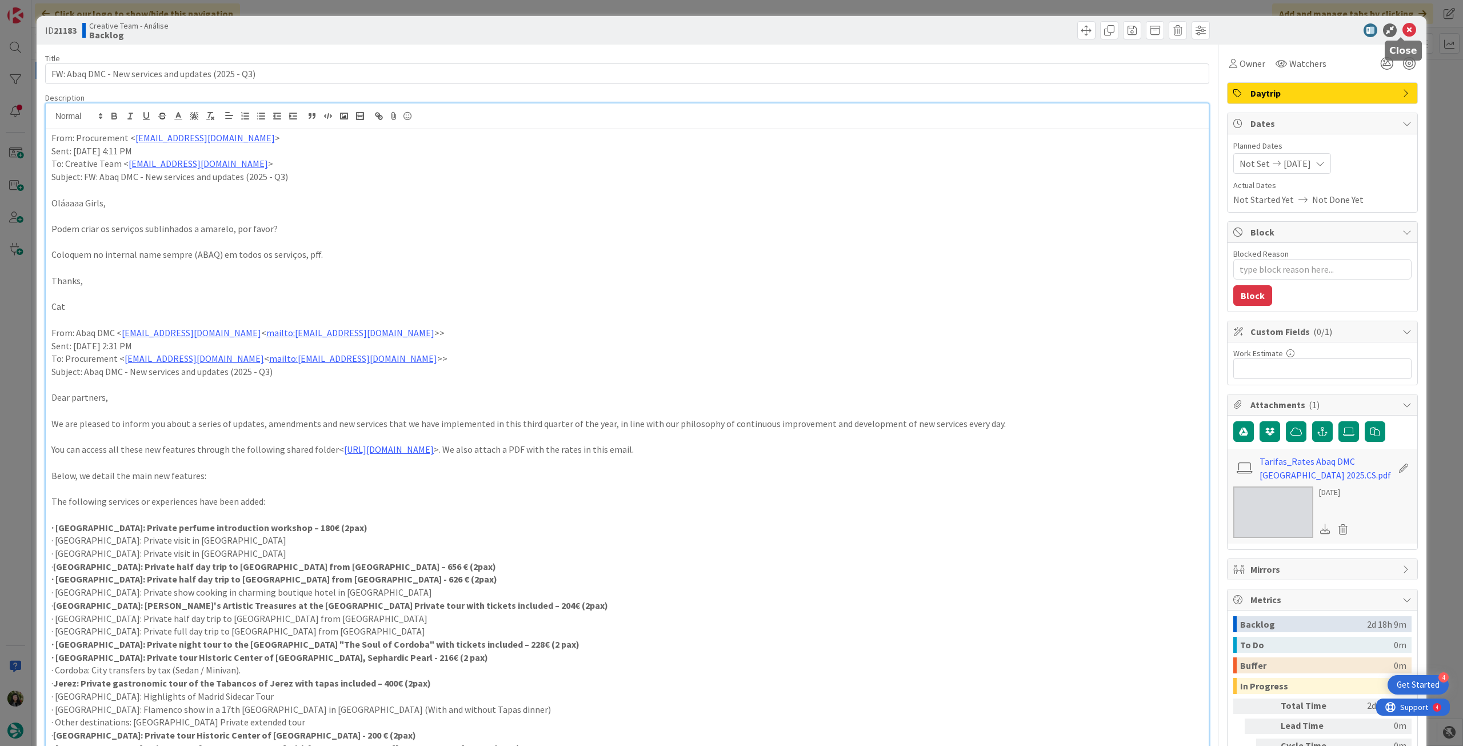
click at [1402, 26] on icon at bounding box center [1409, 30] width 14 height 14
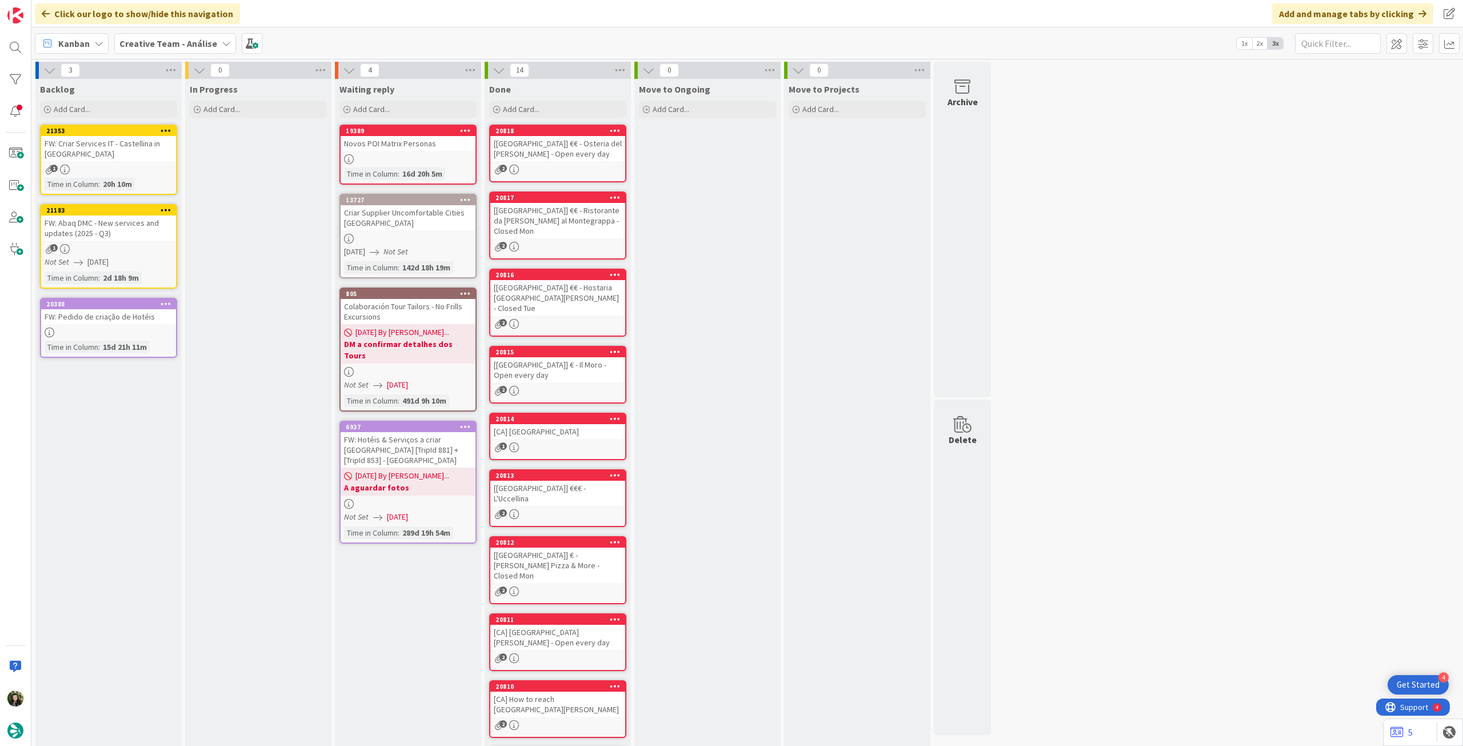
click at [194, 42] on b "Creative Team - Análise" at bounding box center [168, 43] width 98 height 11
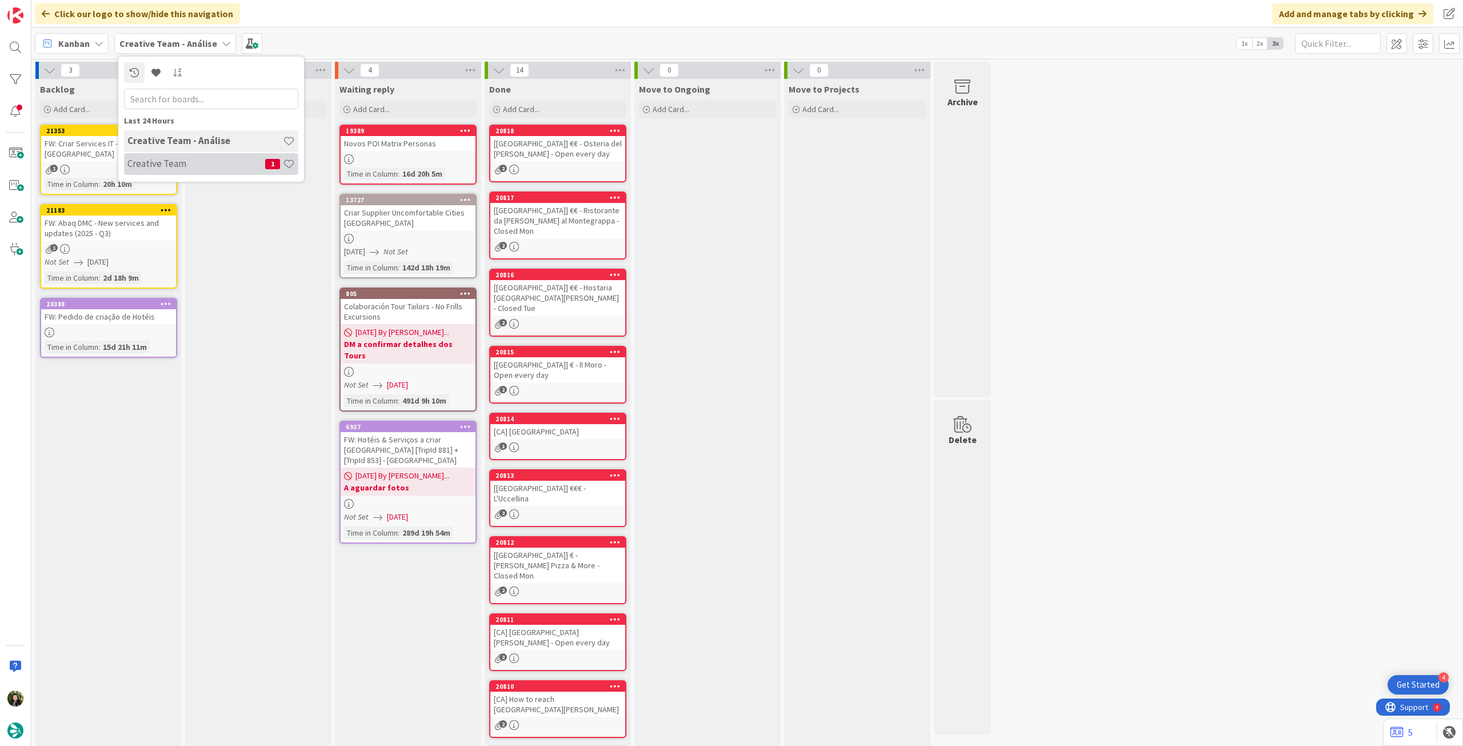
click at [167, 169] on h4 "Creative Team" at bounding box center [196, 163] width 138 height 11
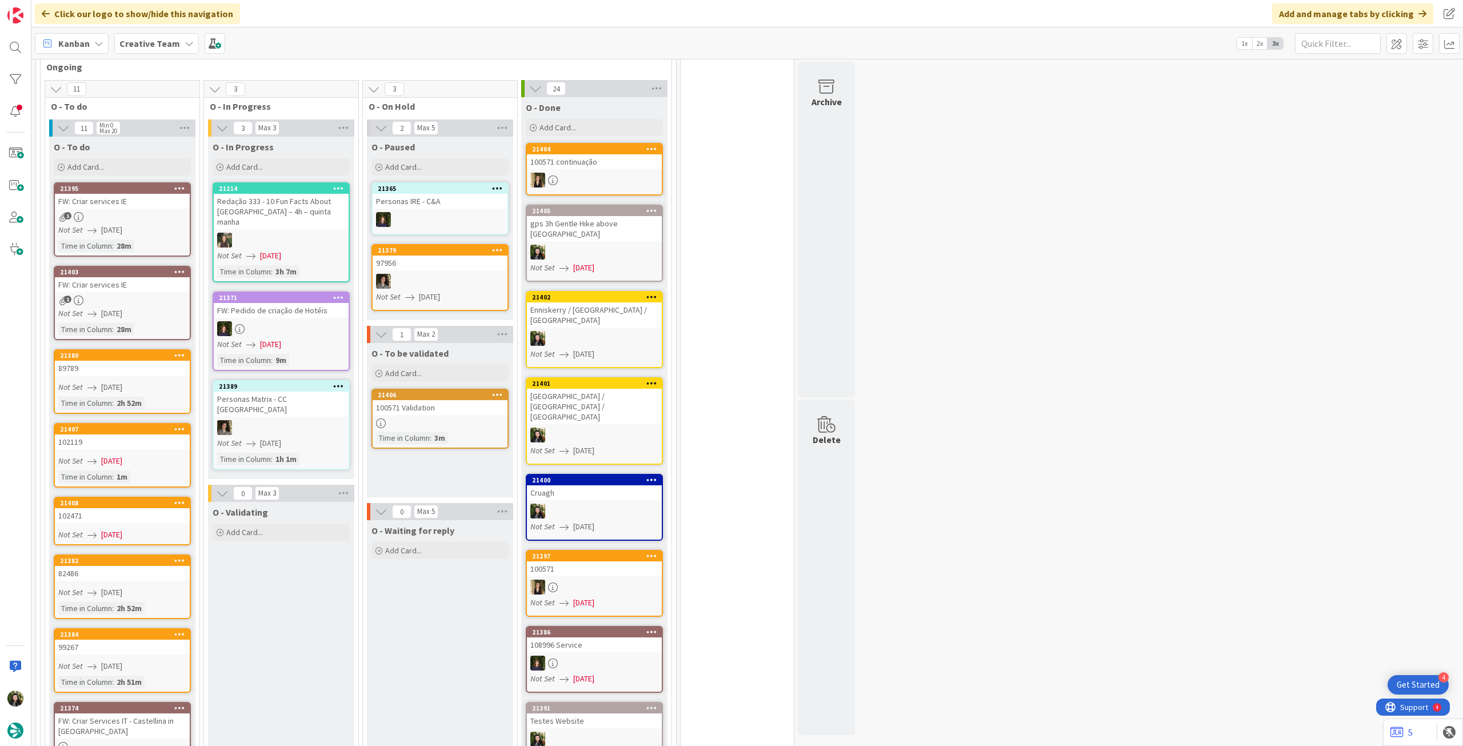
scroll to position [914, 0]
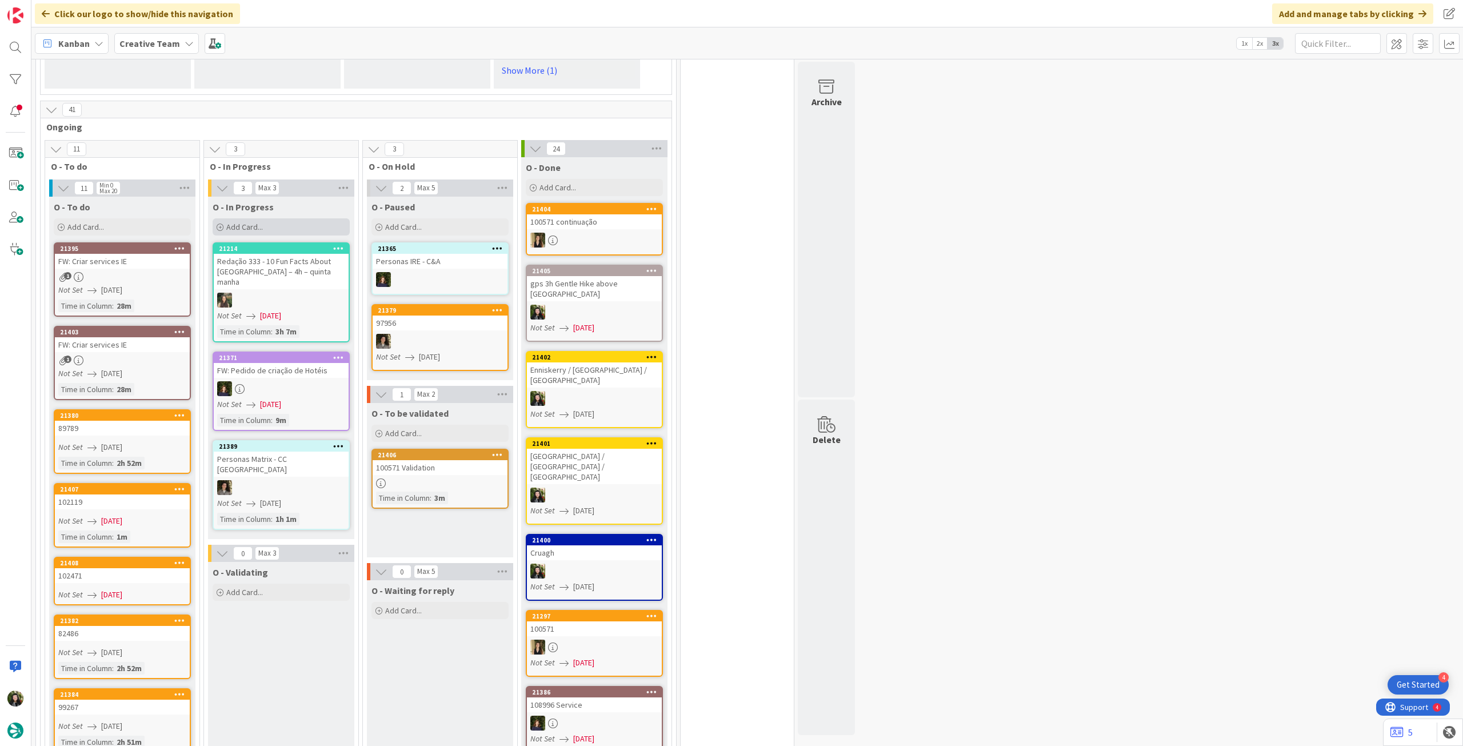
click at [302, 218] on div "Add Card..." at bounding box center [281, 226] width 137 height 17
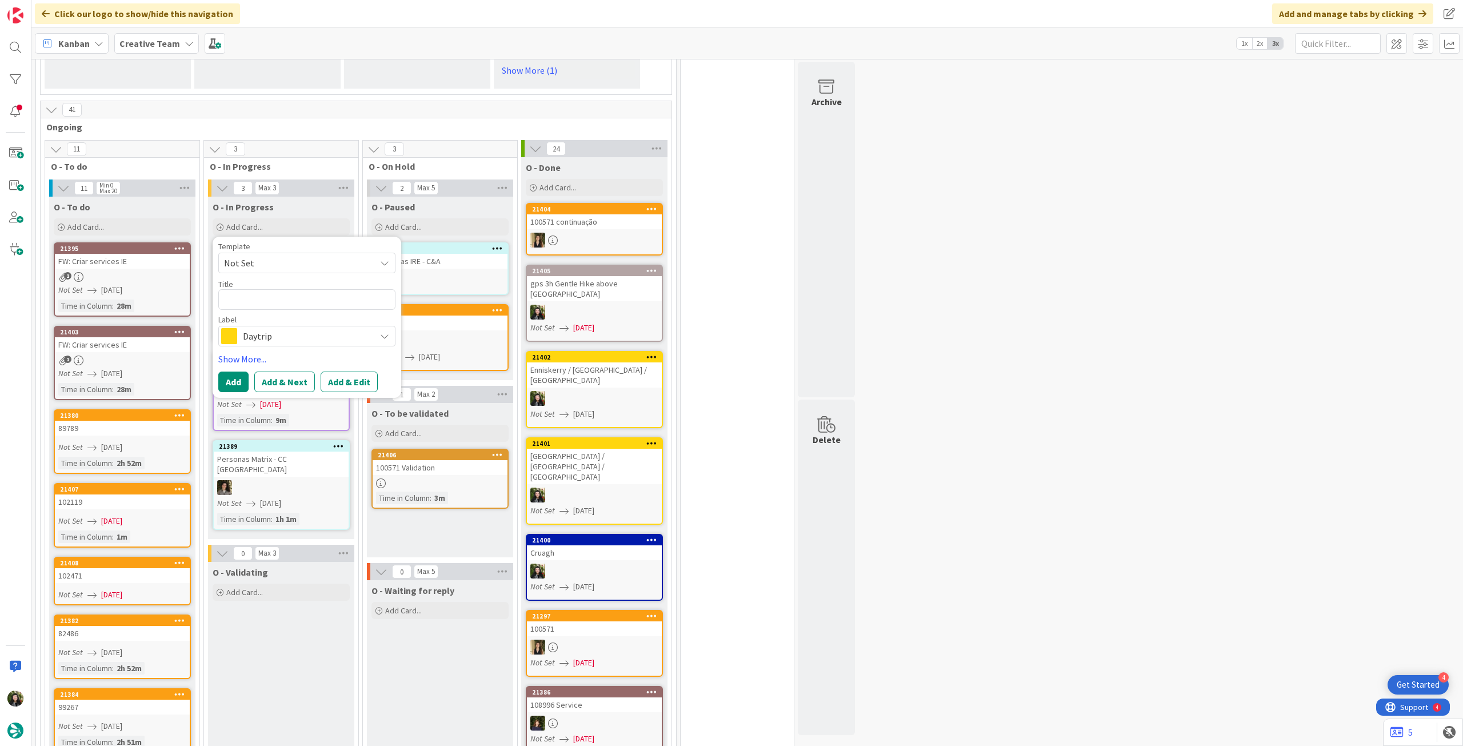
drag, startPoint x: 287, startPoint y: 315, endPoint x: 296, endPoint y: 325, distance: 13.0
click at [288, 328] on span "Daytrip" at bounding box center [306, 336] width 127 height 16
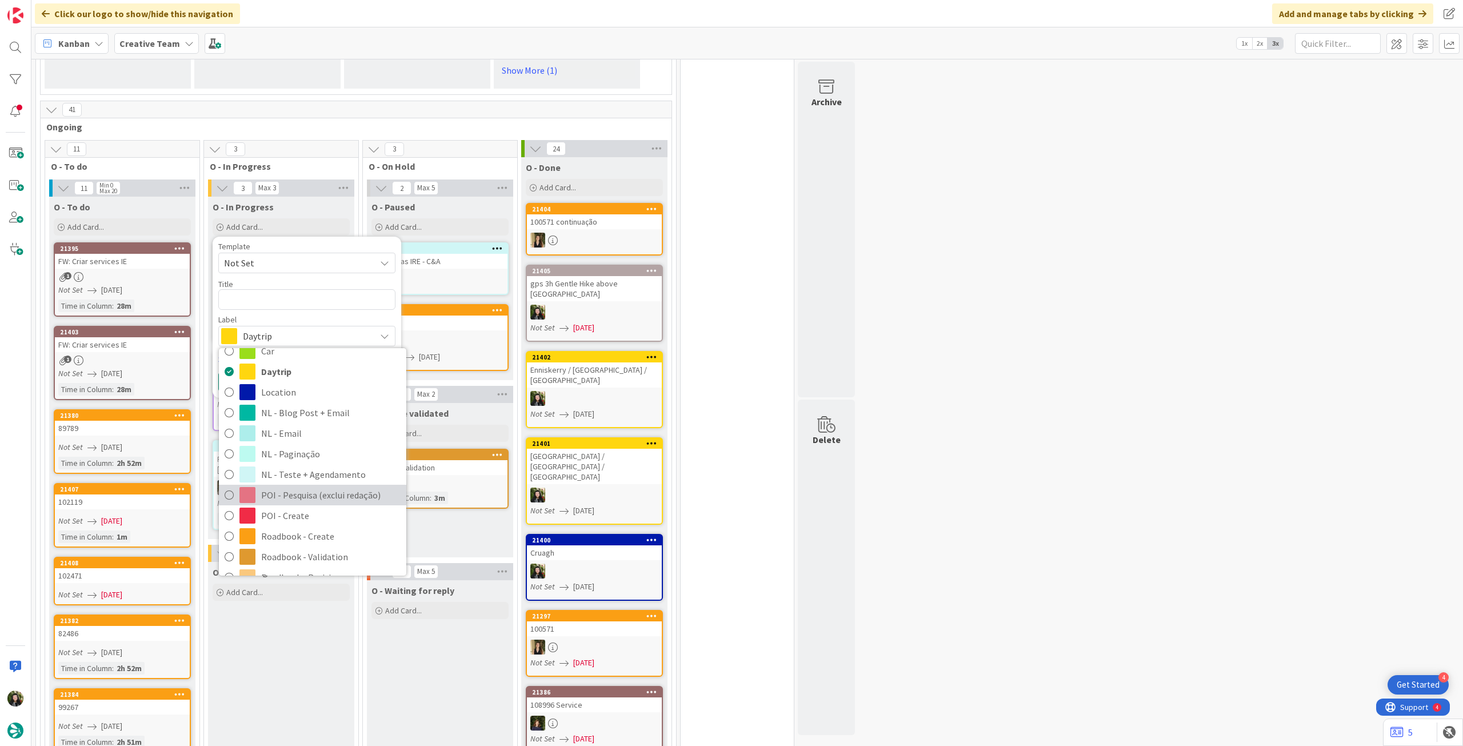
scroll to position [153, 0]
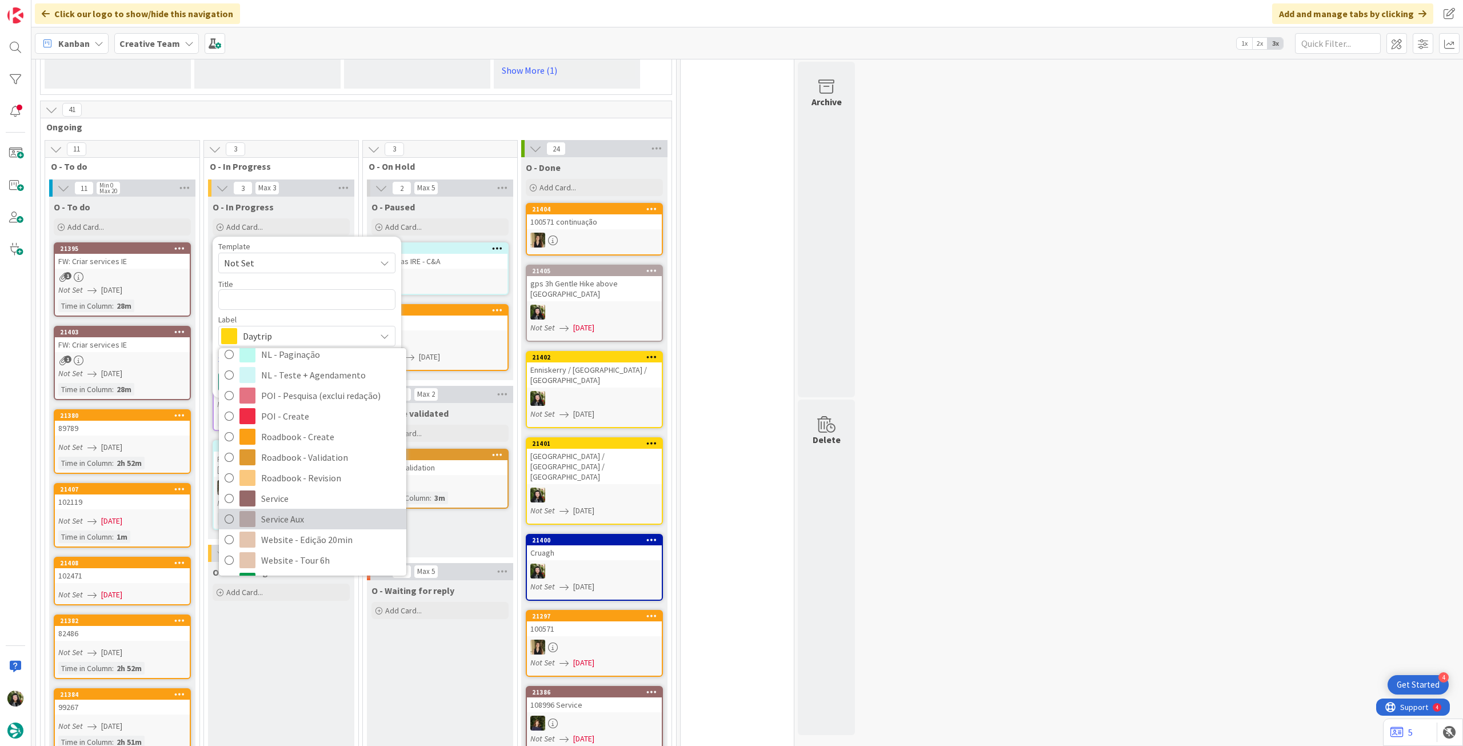
drag, startPoint x: 286, startPoint y: 490, endPoint x: 285, endPoint y: 465, distance: 25.7
click at [285, 510] on span "Service Aux" at bounding box center [330, 518] width 139 height 17
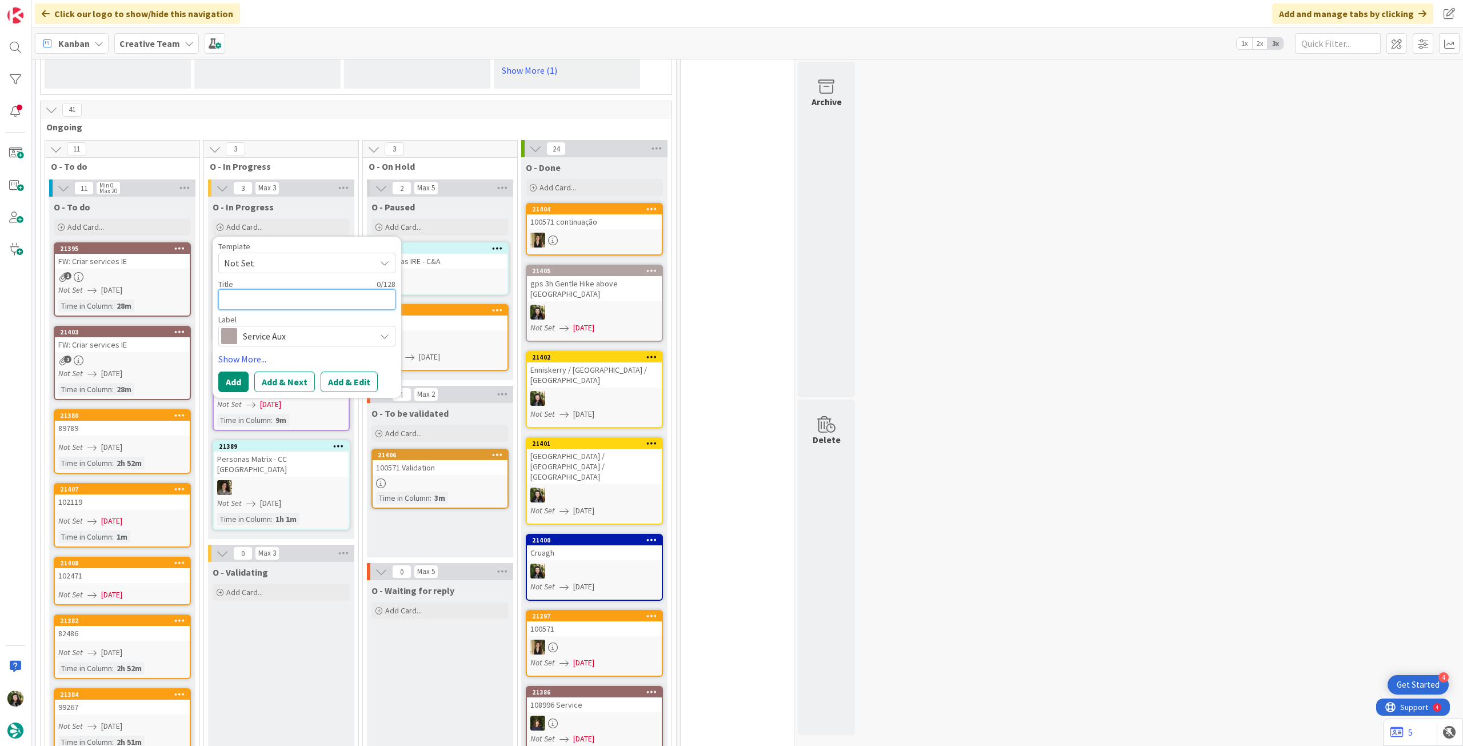
click at [320, 289] on textarea at bounding box center [306, 299] width 177 height 21
type textarea "x"
type textarea "R"
type textarea "x"
type textarea "Re"
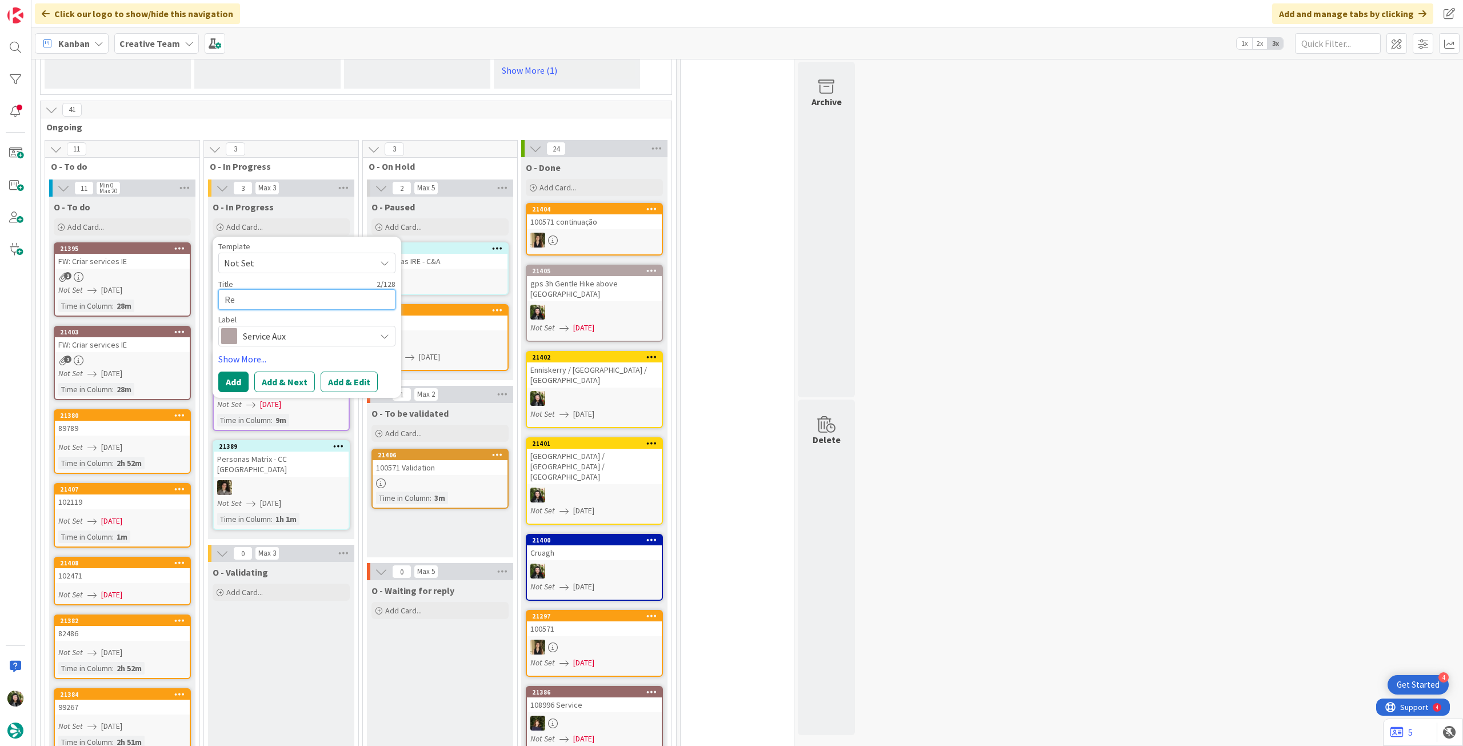
type textarea "x"
type textarea "Rev"
type textarea "x"
type textarea "Revie"
type textarea "x"
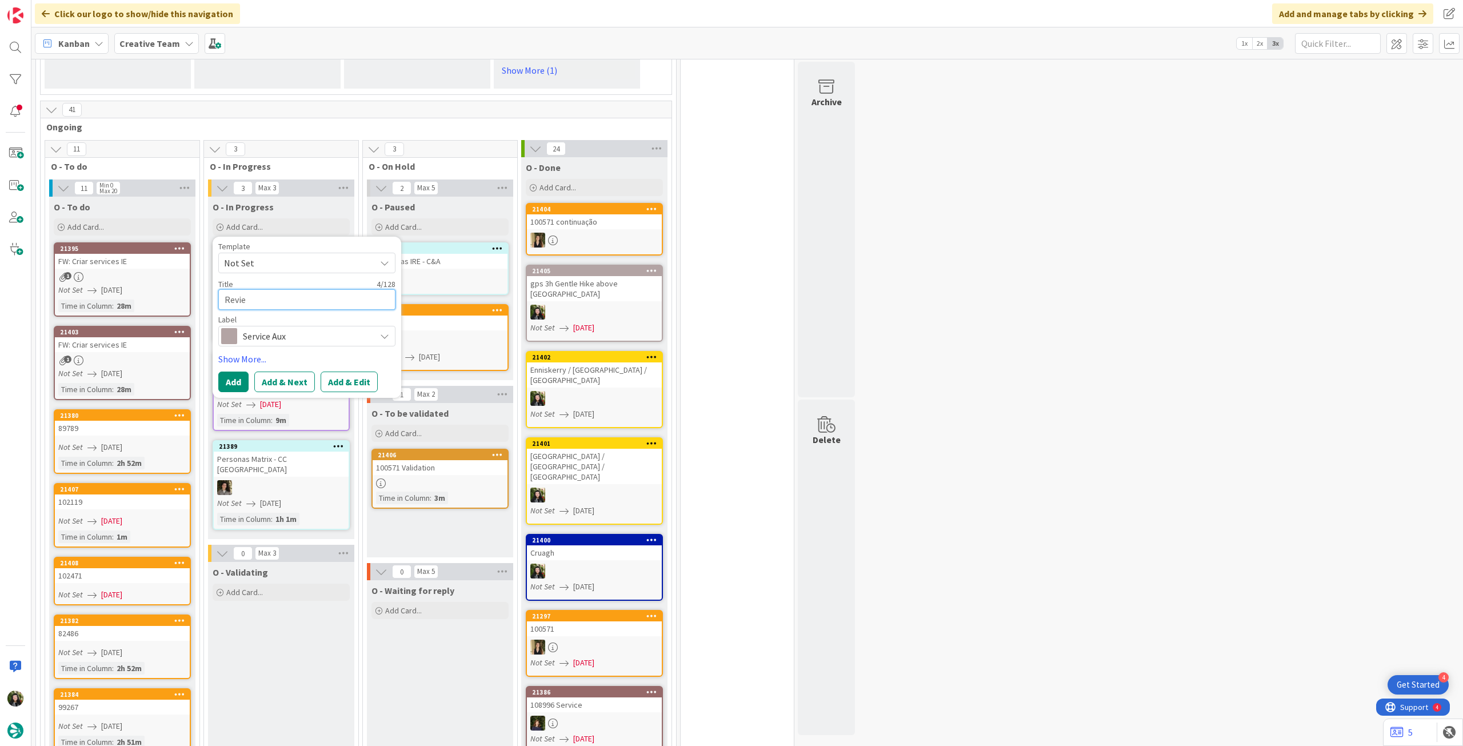
type textarea "Review"
type textarea "x"
type textarea "Reviews"
type textarea "x"
type textarea "Reviews"
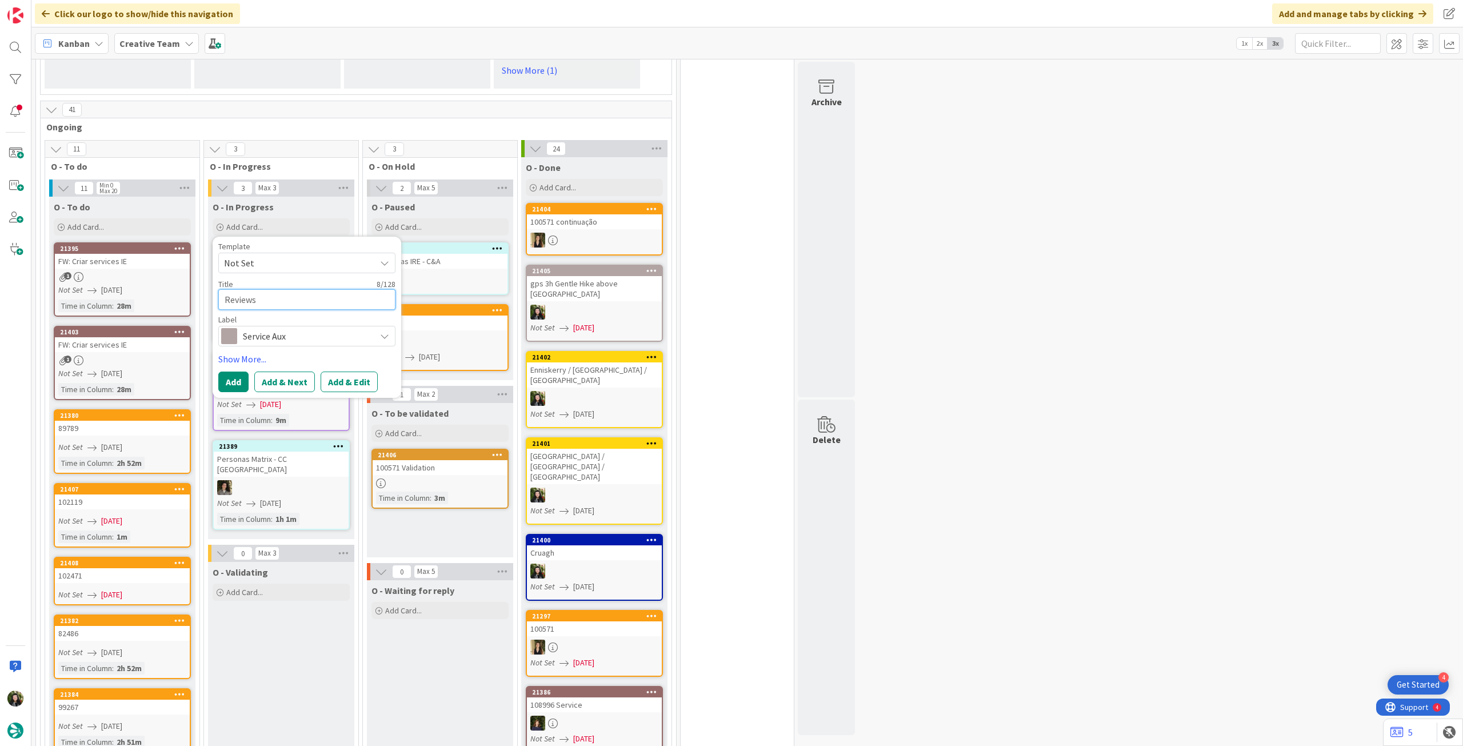
type textarea "x"
type textarea "Reviews s"
type textarea "x"
type textarea "Reviews se"
type textarea "x"
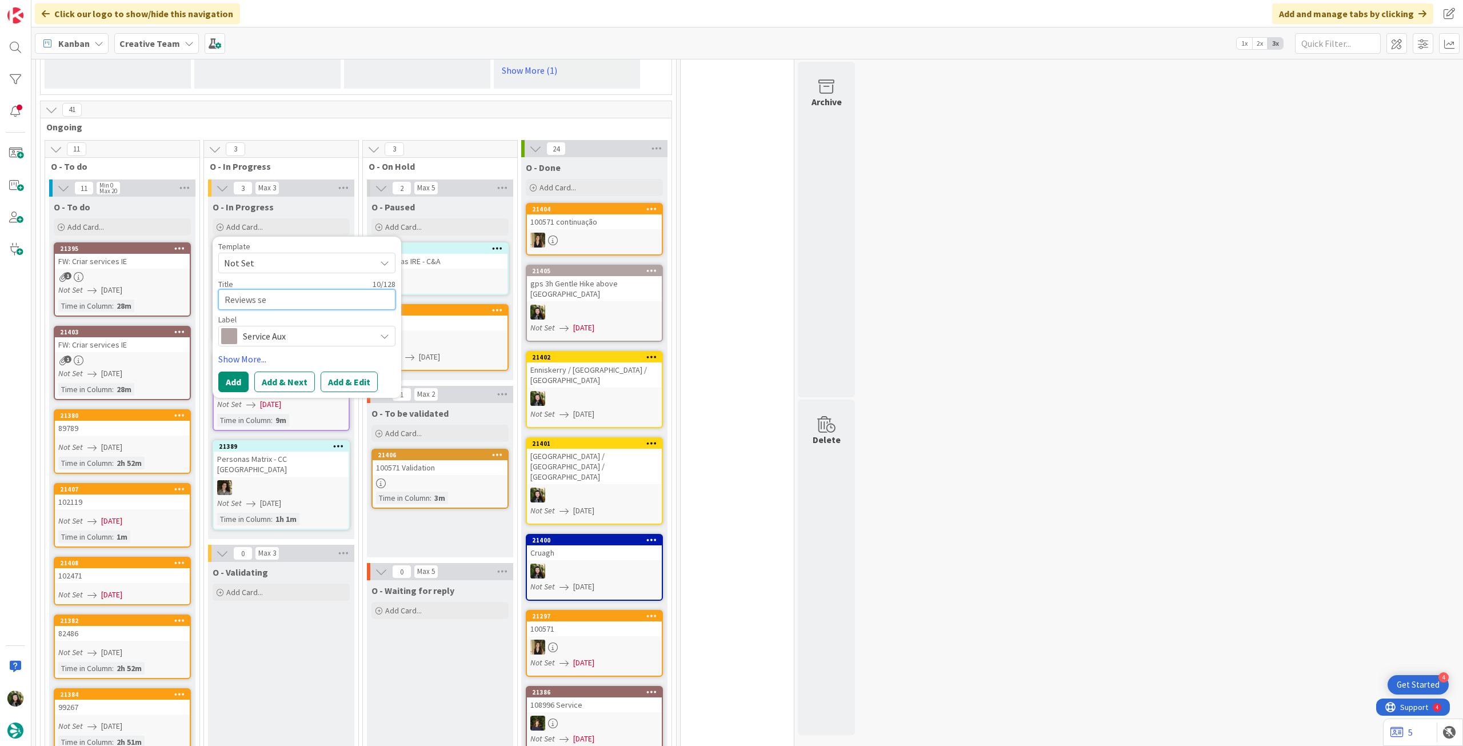
type textarea "Reviews sem"
type textarea "x"
type textarea "Reviews sema"
type textarea "x"
type textarea "Reviews seman"
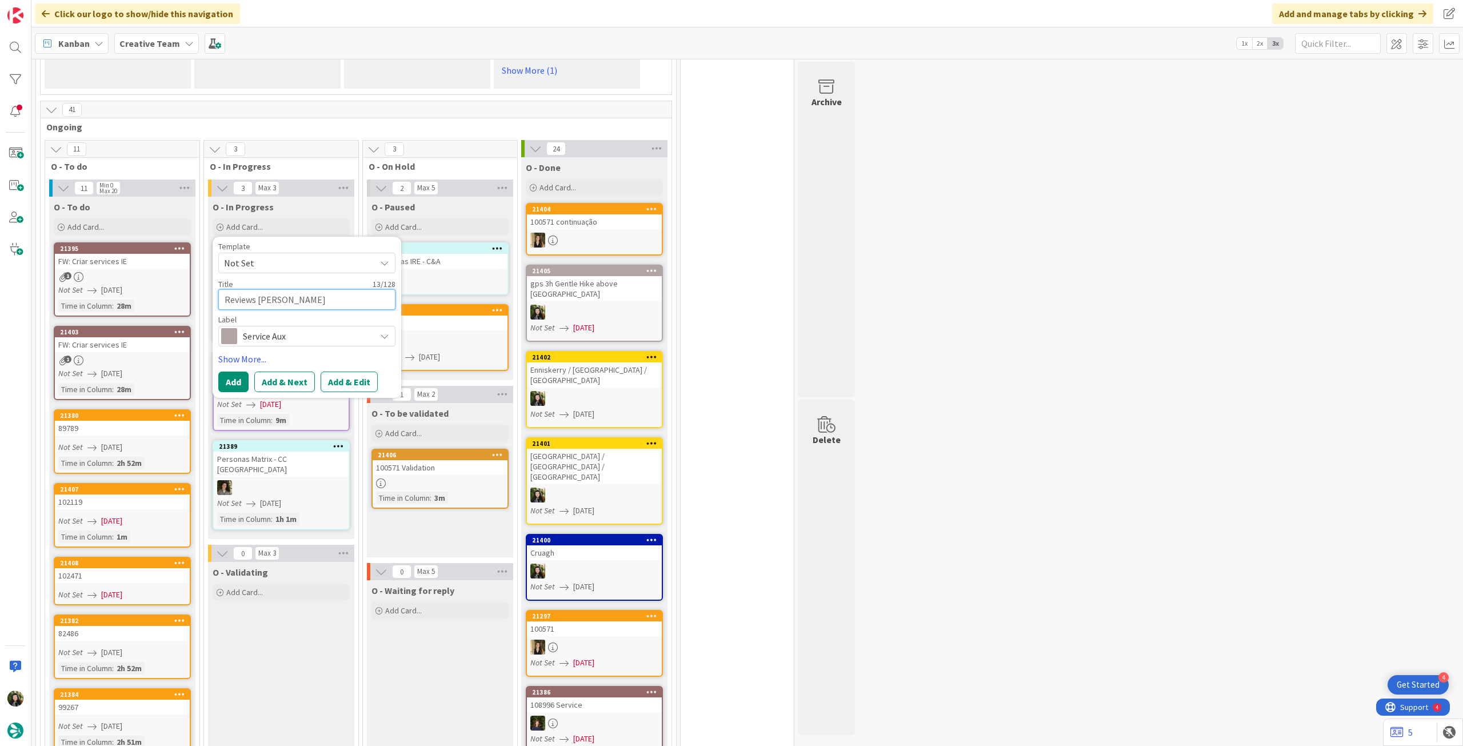
type textarea "x"
type textarea "Reviews semana"
type textarea "x"
type textarea "Reviews semanai"
type textarea "x"
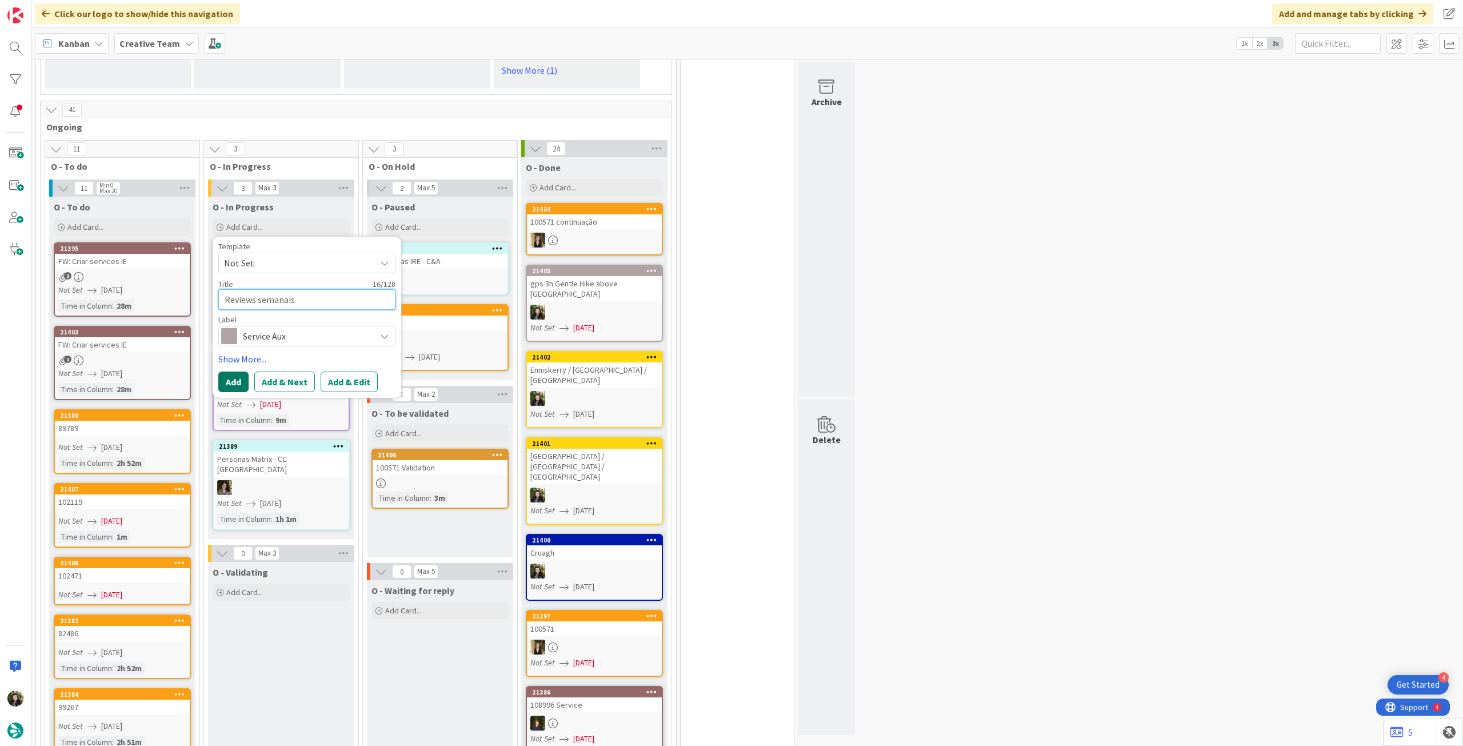
type textarea "Reviews semanais"
click at [233, 371] on button "Add" at bounding box center [233, 381] width 30 height 21
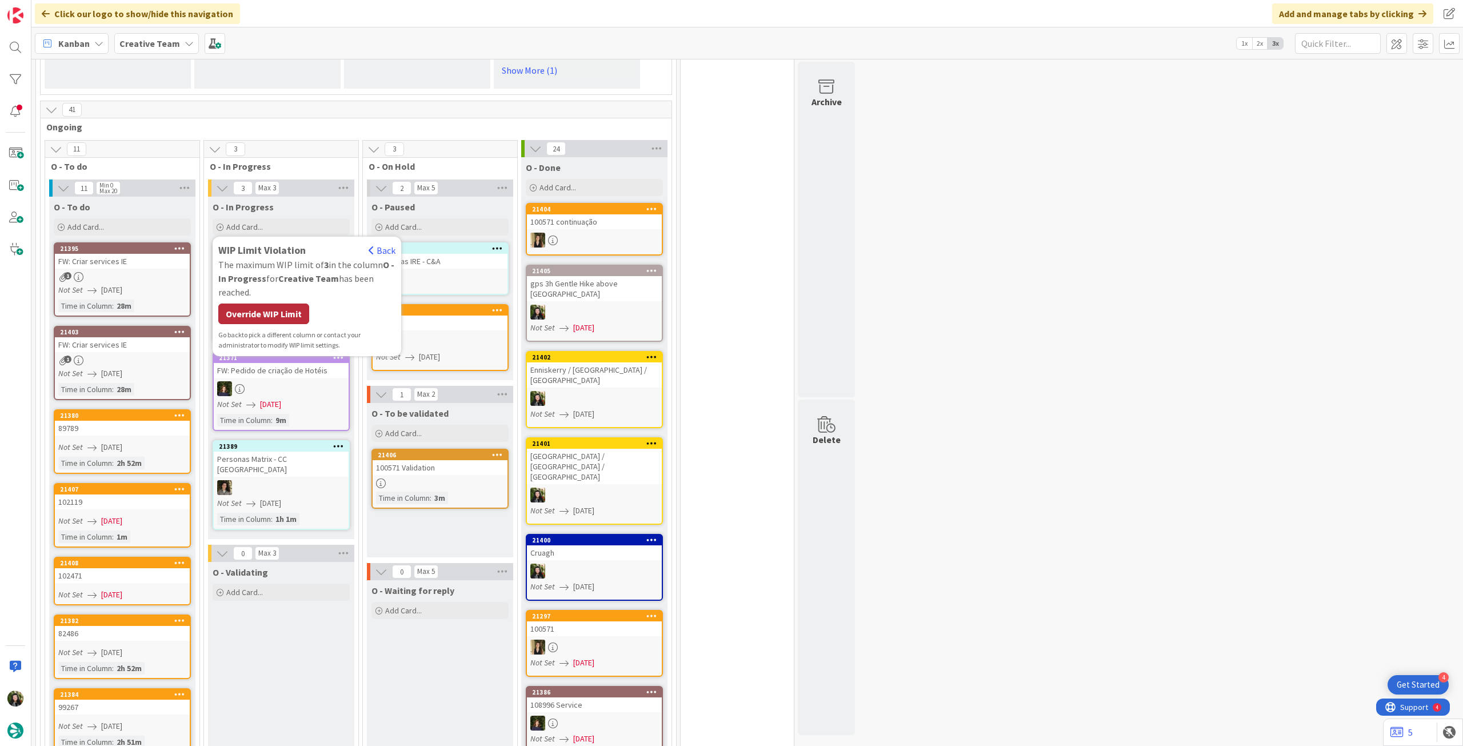
drag, startPoint x: 261, startPoint y: 297, endPoint x: 277, endPoint y: 271, distance: 30.8
click at [260, 303] on div "Override WIP Limit" at bounding box center [263, 313] width 91 height 21
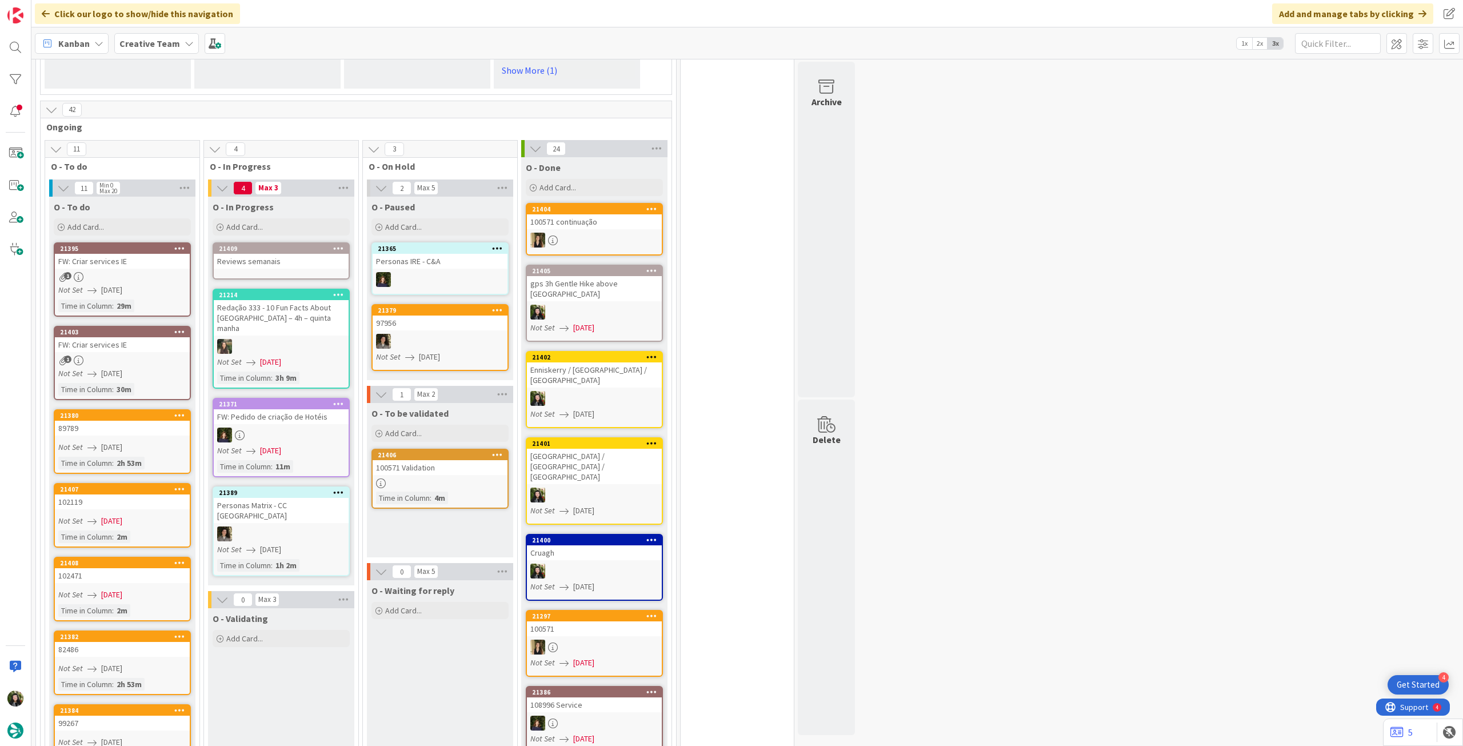
click at [299, 254] on div "Reviews semanais" at bounding box center [281, 261] width 135 height 15
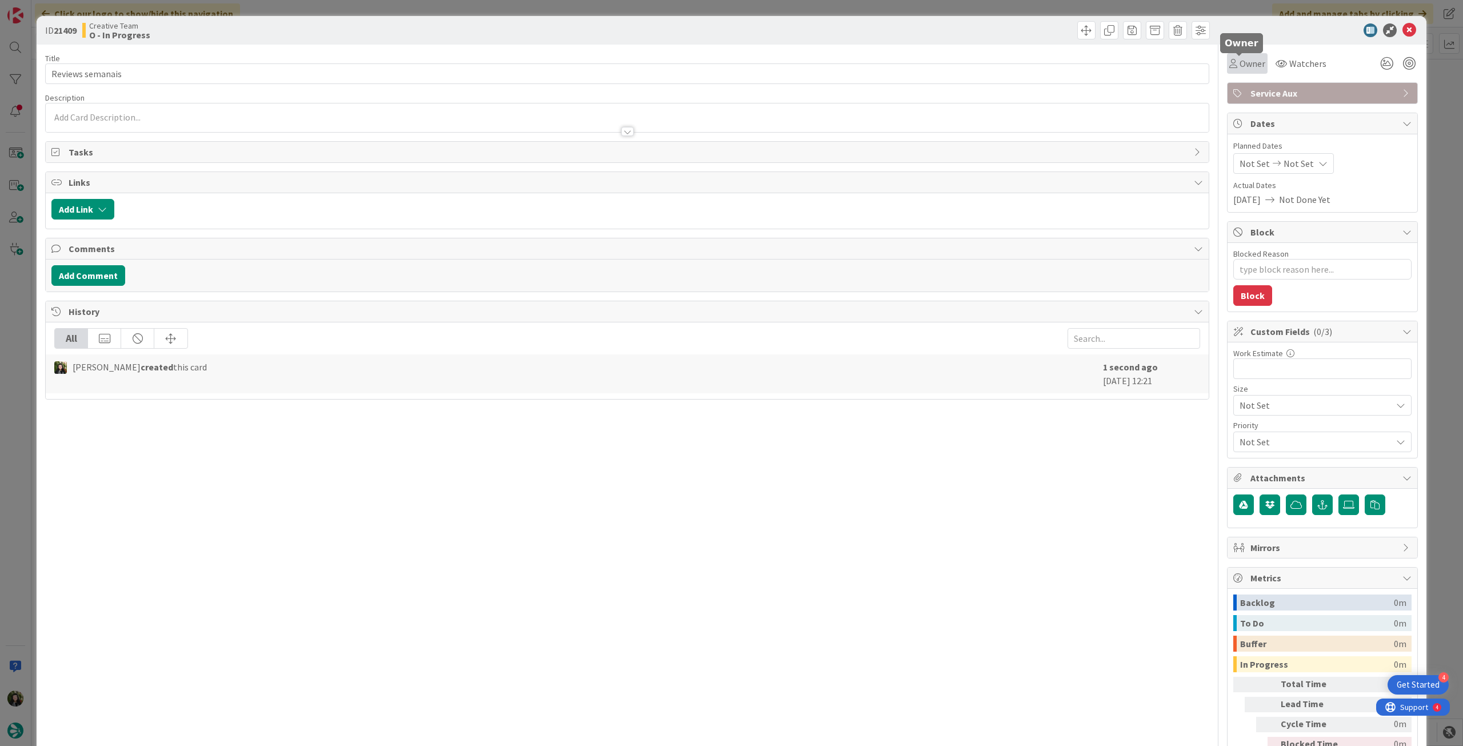
click at [1230, 73] on div "Owner" at bounding box center [1247, 63] width 41 height 21
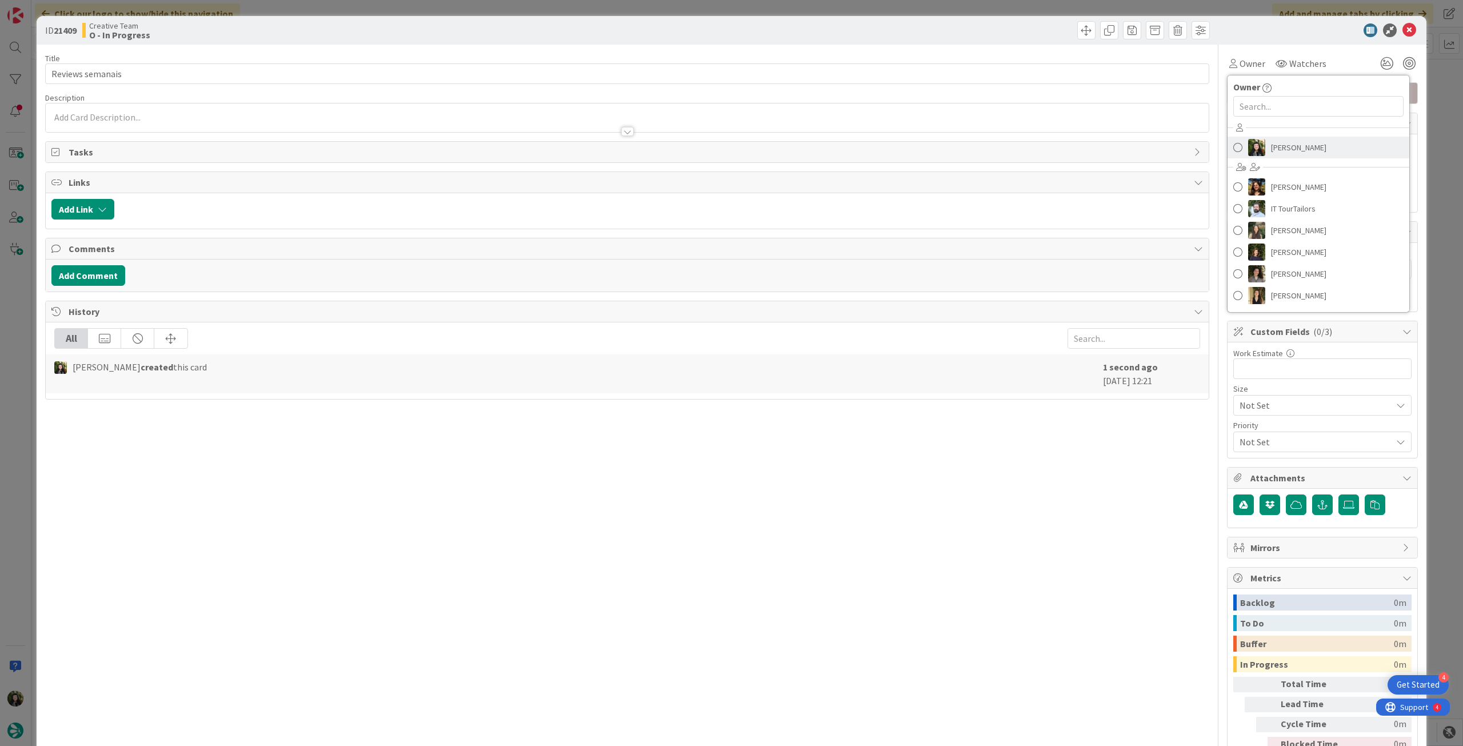
click at [1260, 147] on link "[PERSON_NAME]" at bounding box center [1318, 148] width 182 height 22
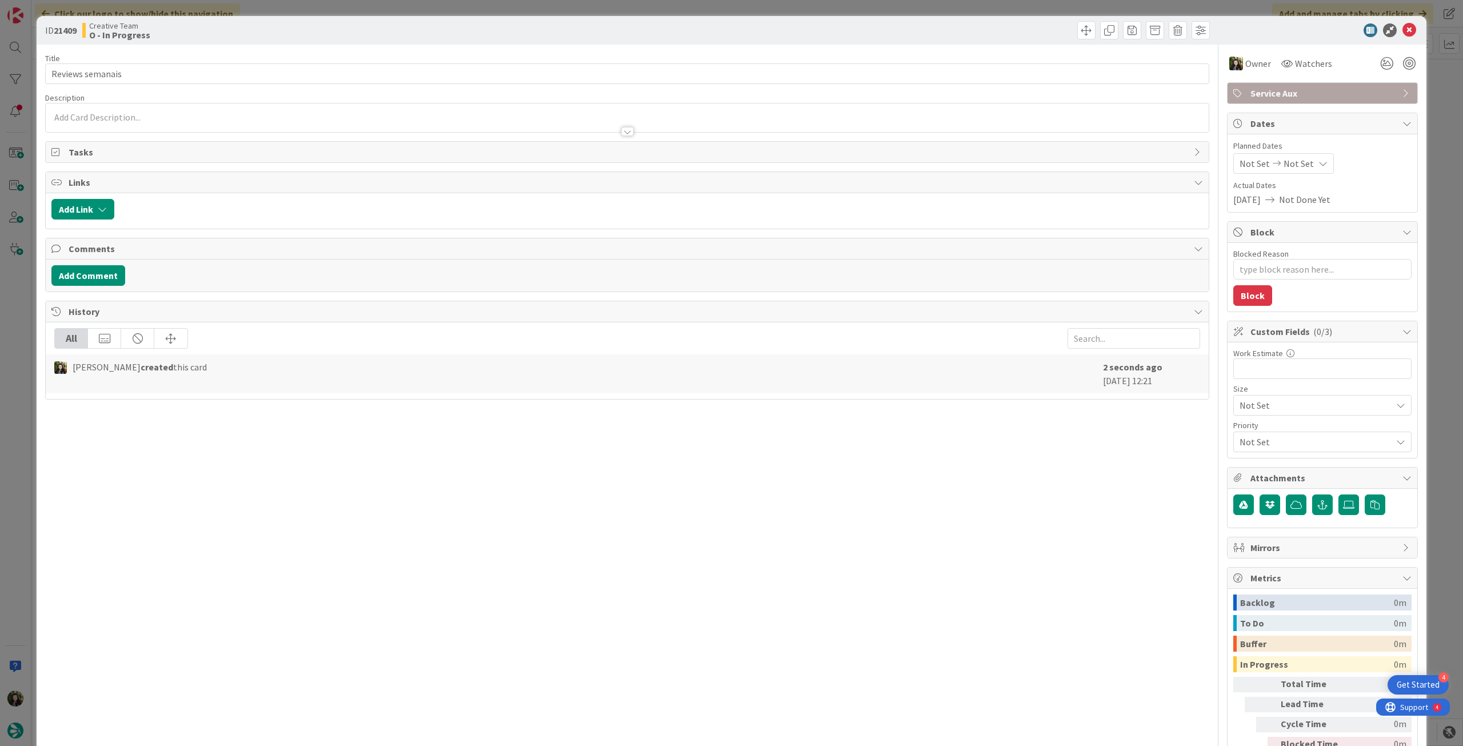
click at [1274, 153] on div "Not Set Not Set" at bounding box center [1283, 163] width 101 height 21
type textarea "x"
drag, startPoint x: 1239, startPoint y: 433, endPoint x: 1267, endPoint y: 318, distance: 118.8
click at [1244, 431] on icon at bounding box center [1252, 431] width 17 height 14
type input "[DATE]"
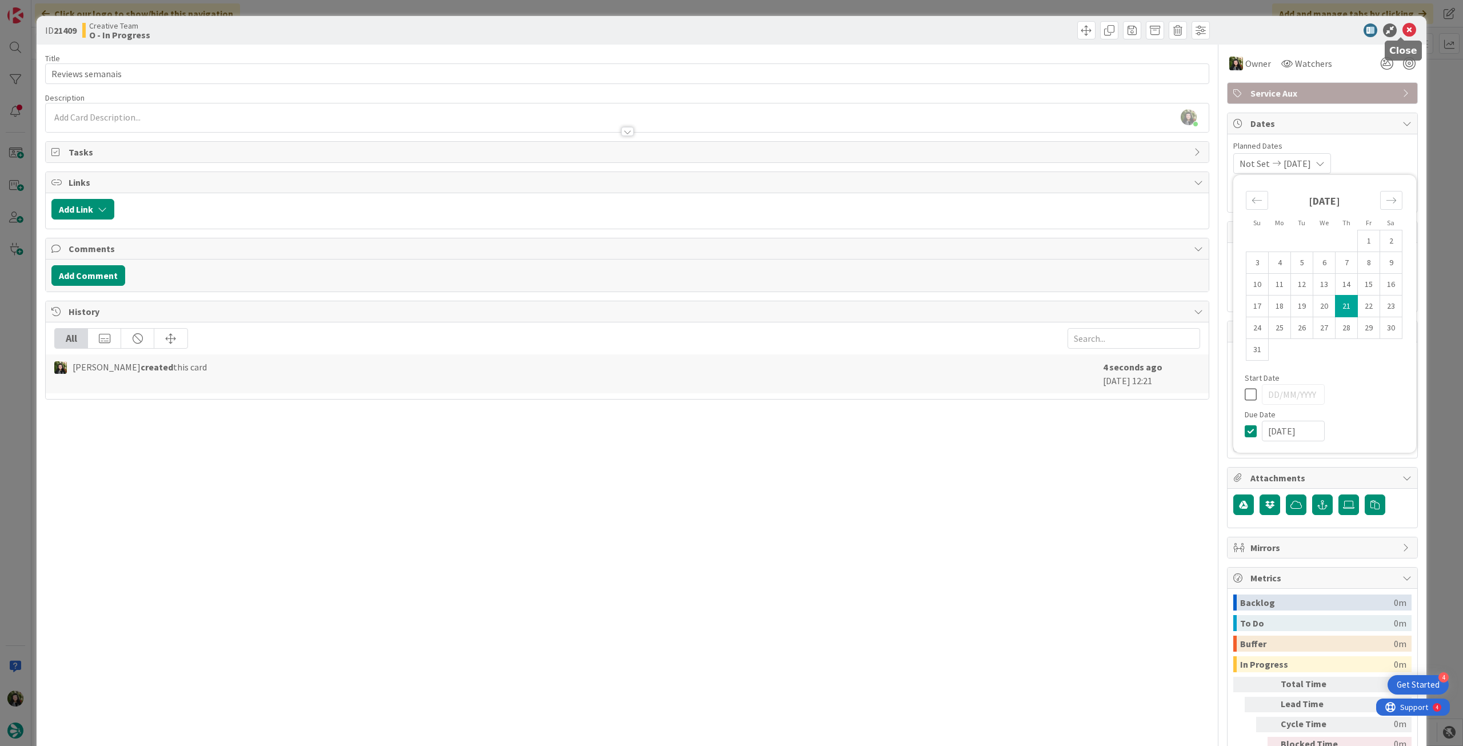
click at [1403, 27] on icon at bounding box center [1409, 30] width 14 height 14
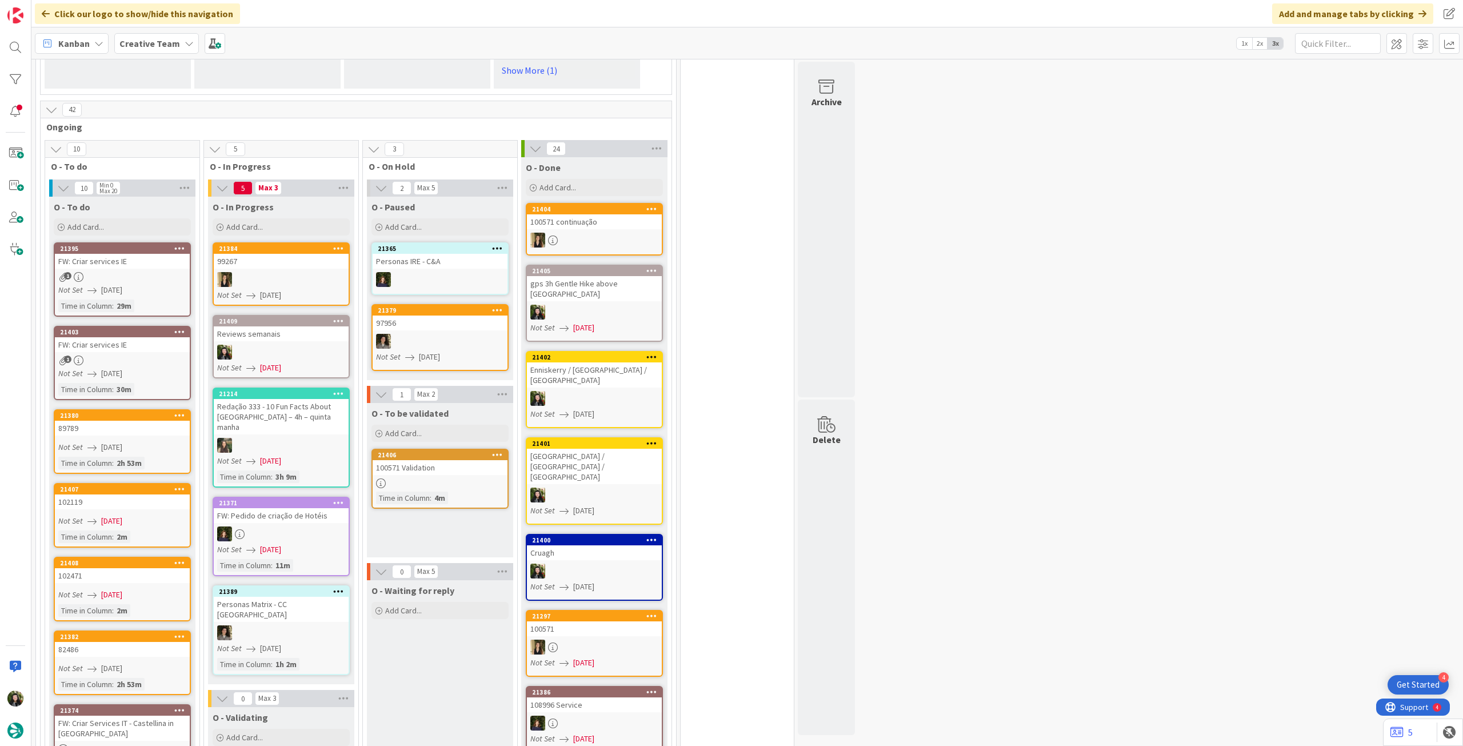
click at [281, 345] on div at bounding box center [281, 352] width 135 height 15
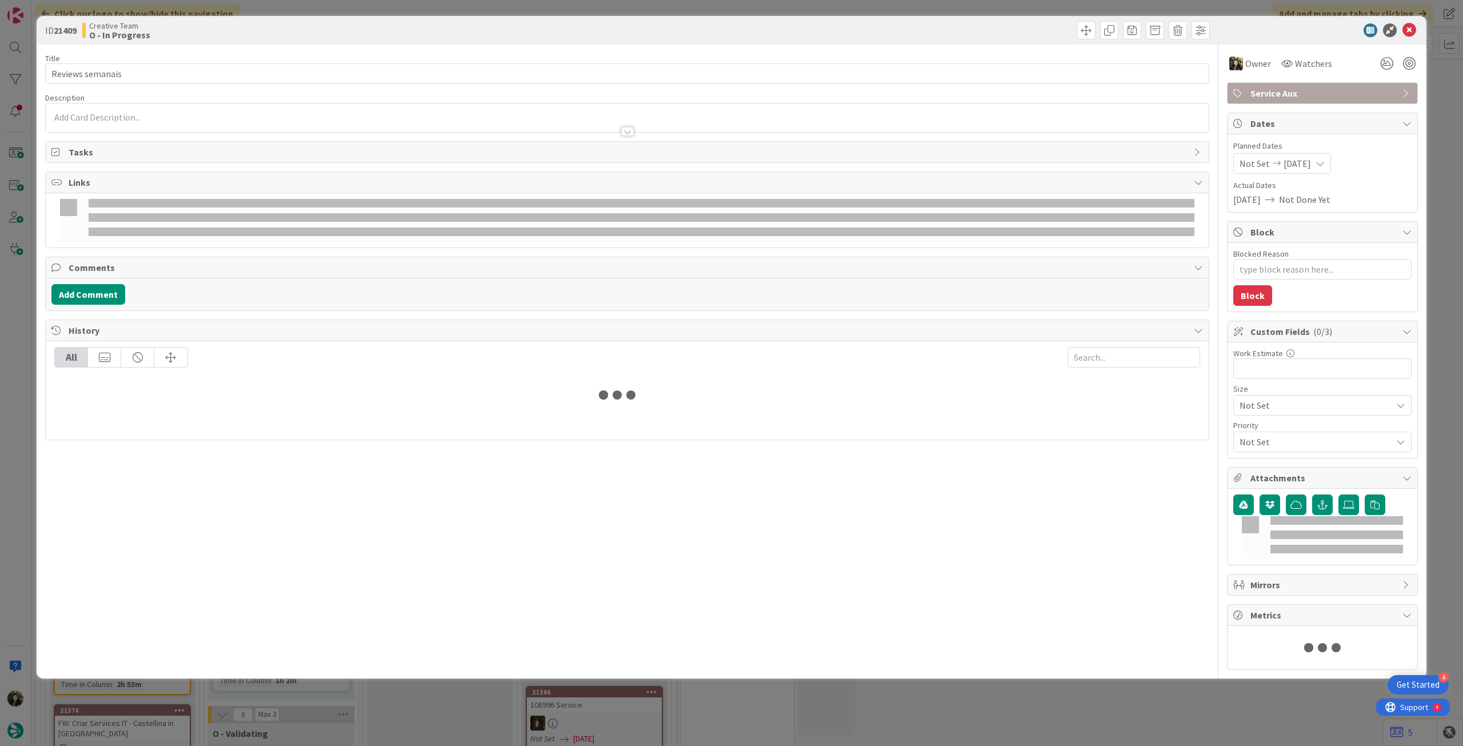
type textarea "x"
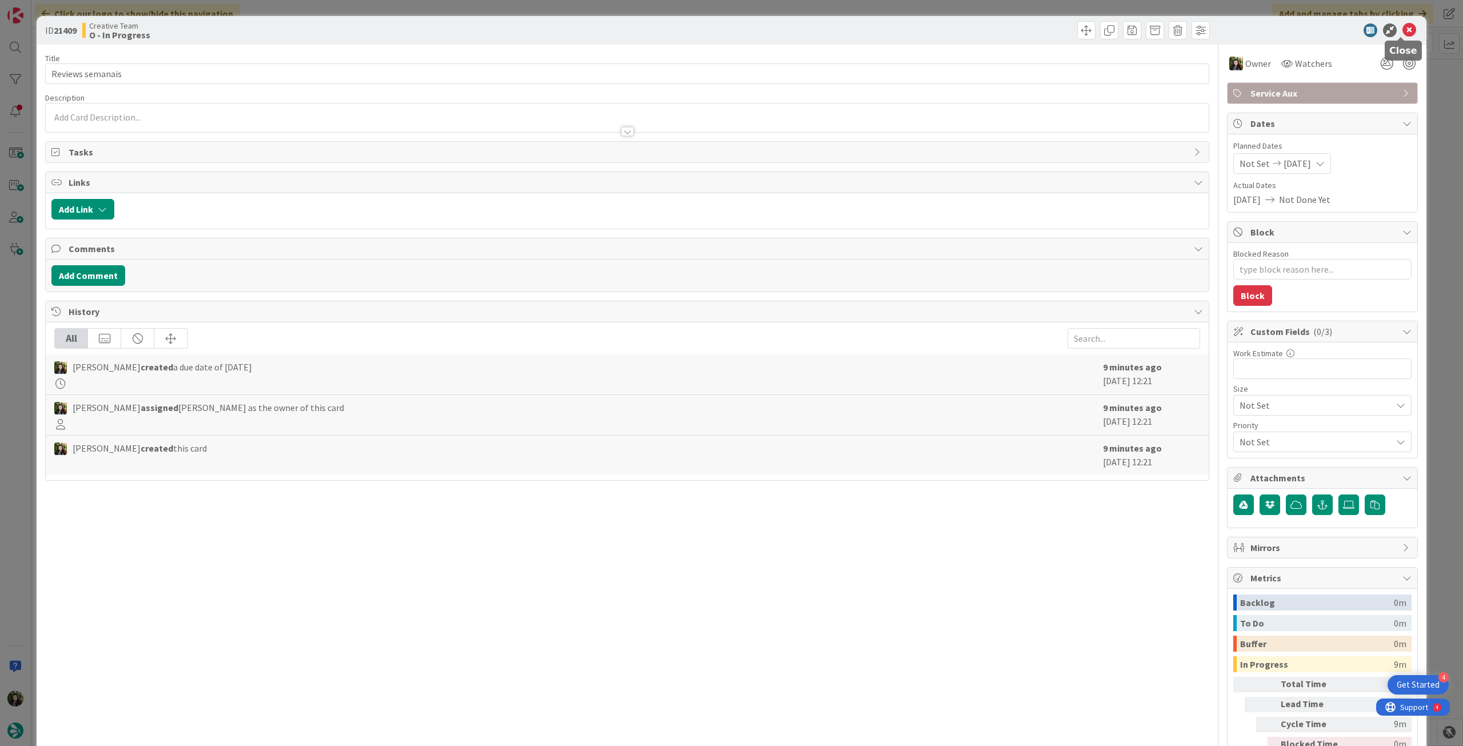
drag, startPoint x: 1396, startPoint y: 31, endPoint x: 728, endPoint y: 196, distance: 688.6
click at [1402, 31] on icon at bounding box center [1409, 30] width 14 height 14
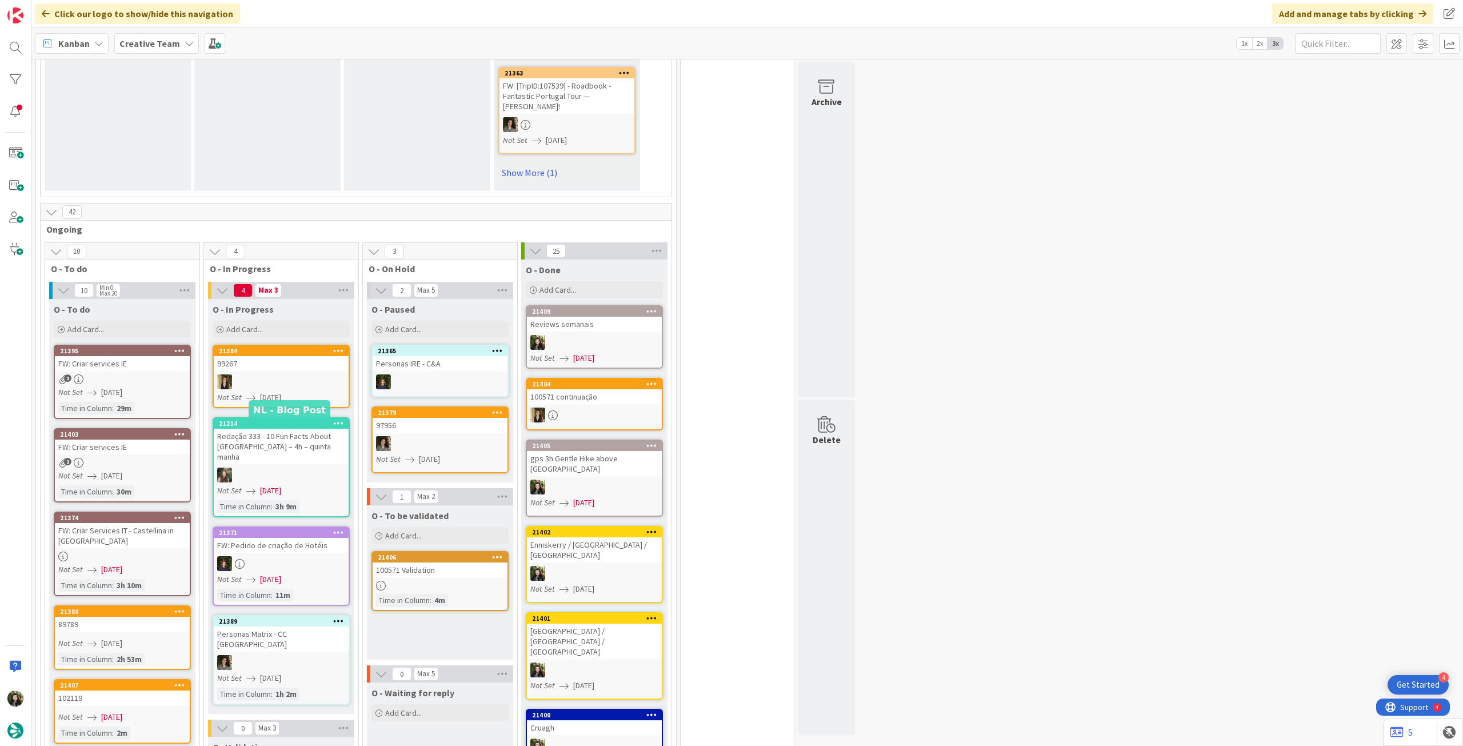
scroll to position [748, 0]
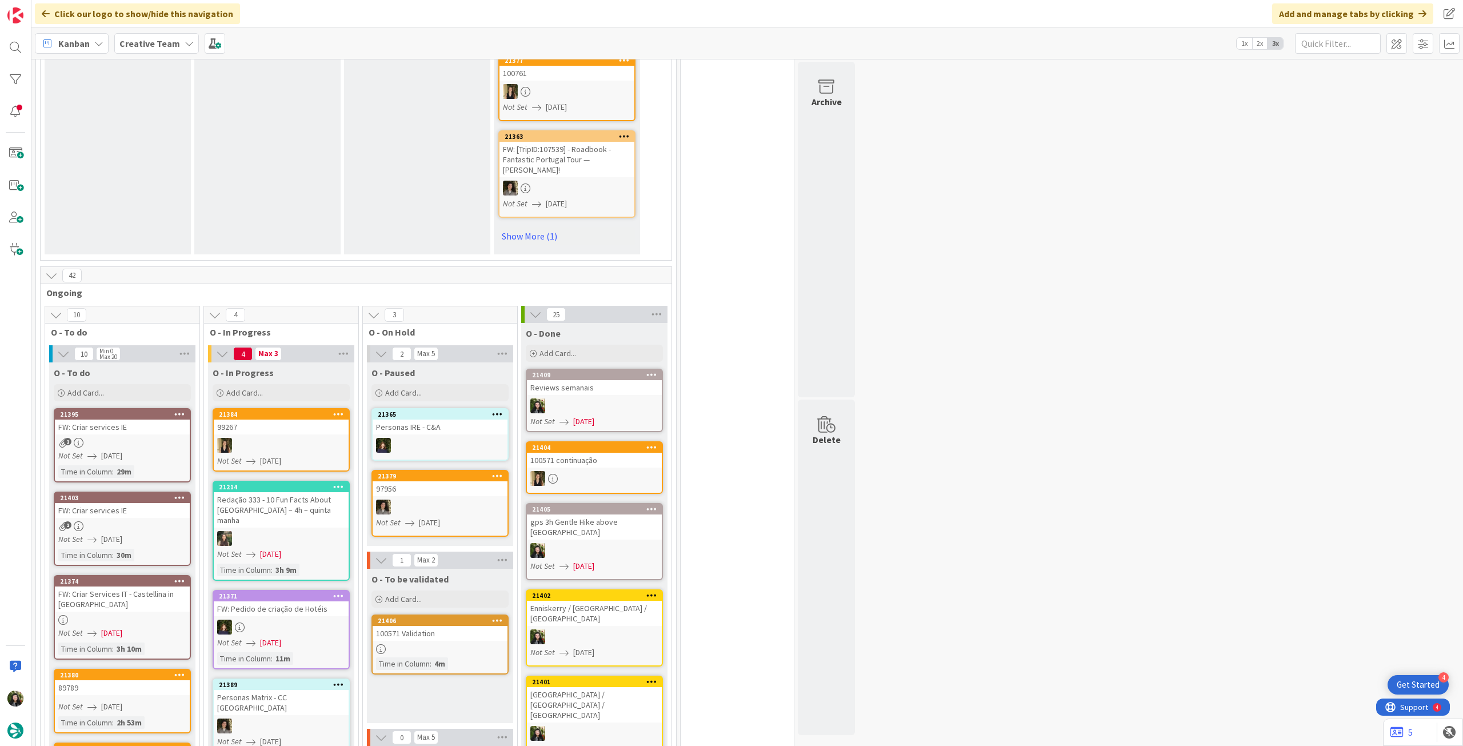
click at [165, 46] on b "Creative Team" at bounding box center [149, 43] width 61 height 11
click at [181, 151] on div "Creative Team 1" at bounding box center [211, 141] width 174 height 22
click at [169, 45] on b "Creative Team" at bounding box center [149, 43] width 61 height 11
click at [169, 174] on div "Creative Team - Análise" at bounding box center [211, 164] width 174 height 22
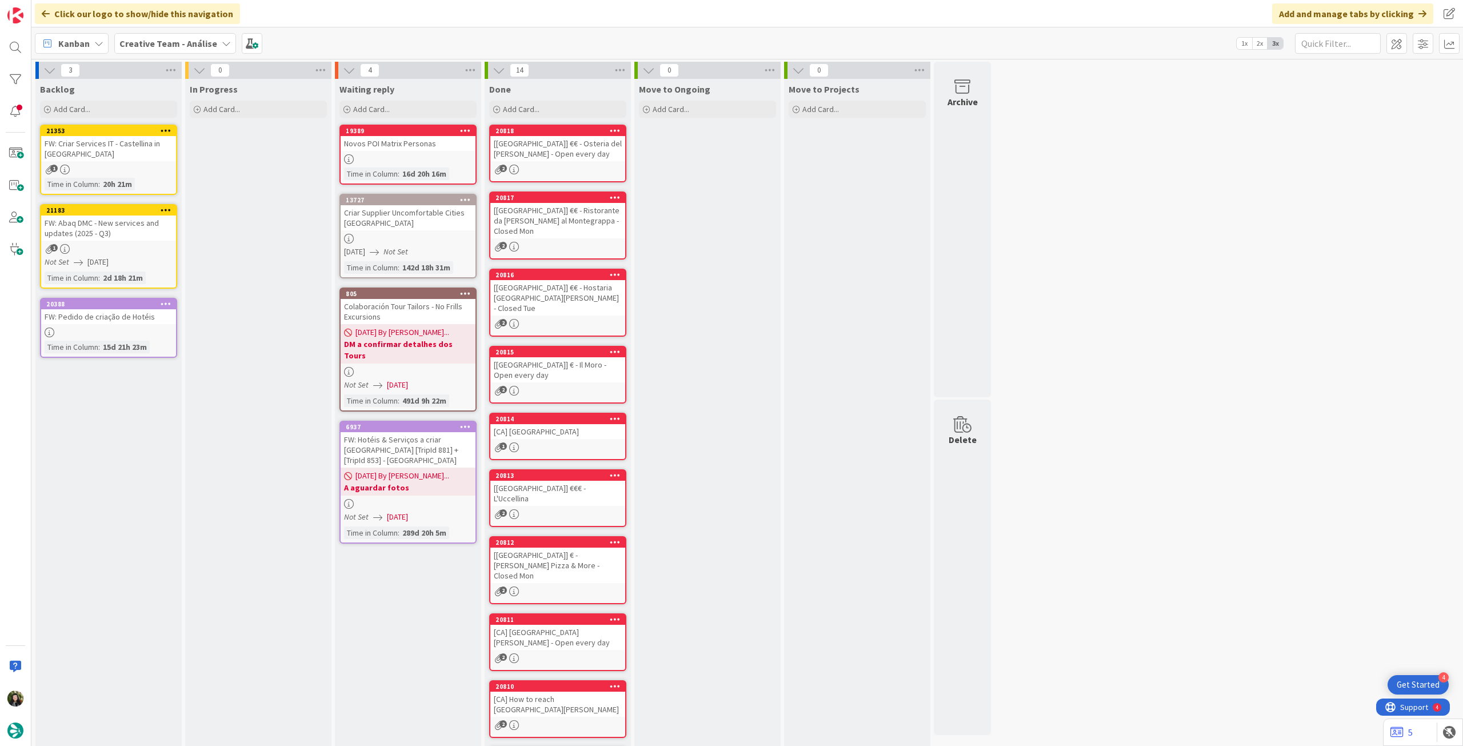
click at [155, 47] on b "Creative Team - Análise" at bounding box center [168, 43] width 98 height 11
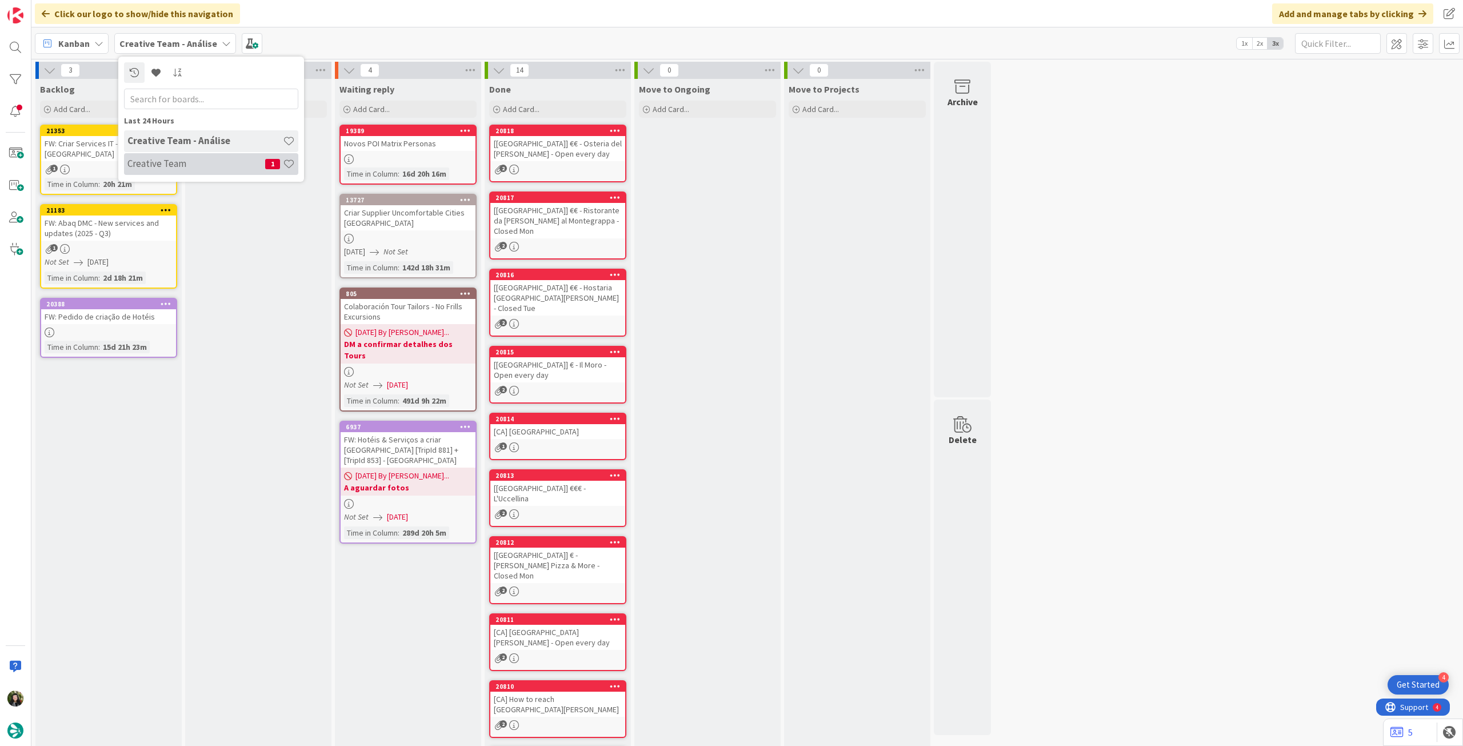
click at [231, 172] on div "Creative Team 1" at bounding box center [211, 164] width 174 height 22
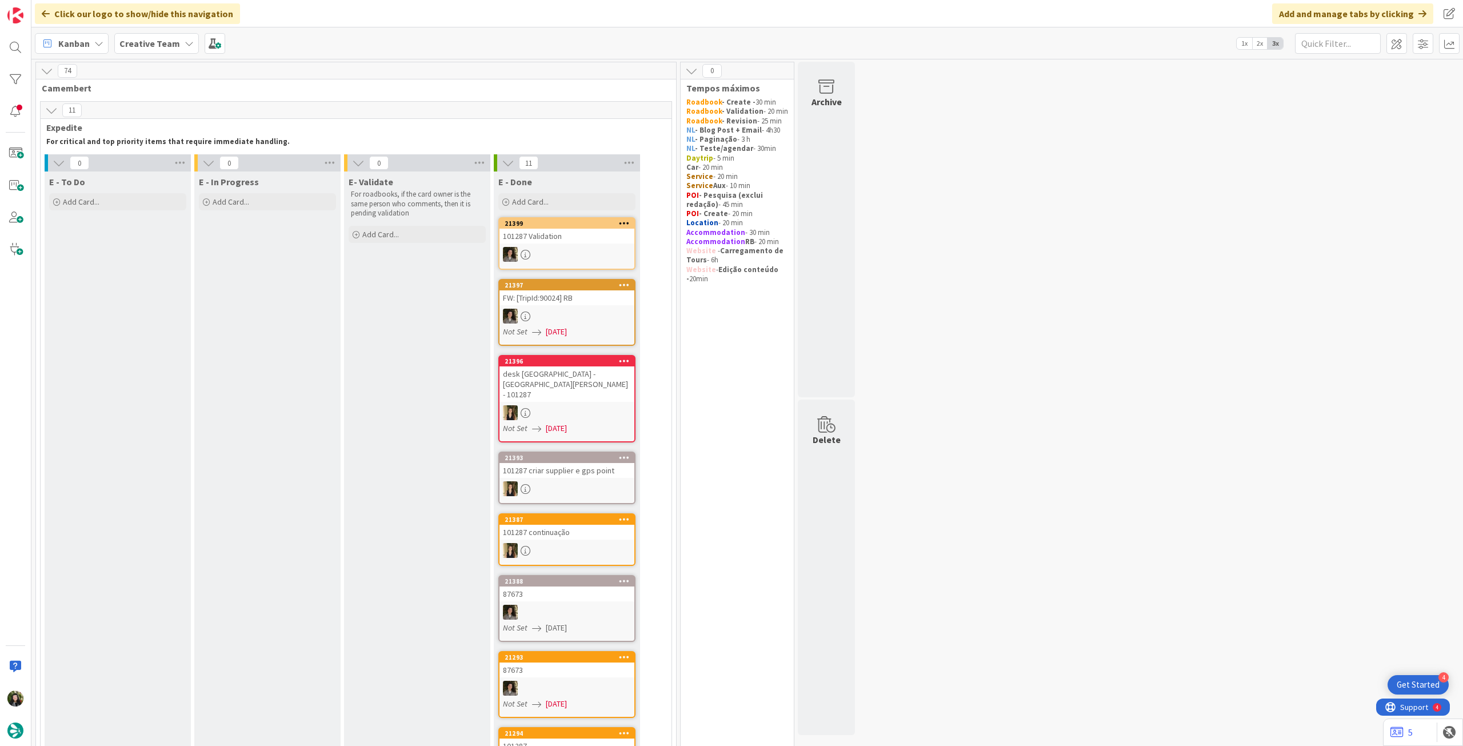
click at [169, 50] on span "Creative Team" at bounding box center [149, 44] width 61 height 14
click at [136, 178] on div "Last 24 Hours Creative Team 1 Creative Team - Análise" at bounding box center [211, 119] width 186 height 125
click at [167, 162] on h4 "Creative Team - Análise" at bounding box center [204, 163] width 155 height 11
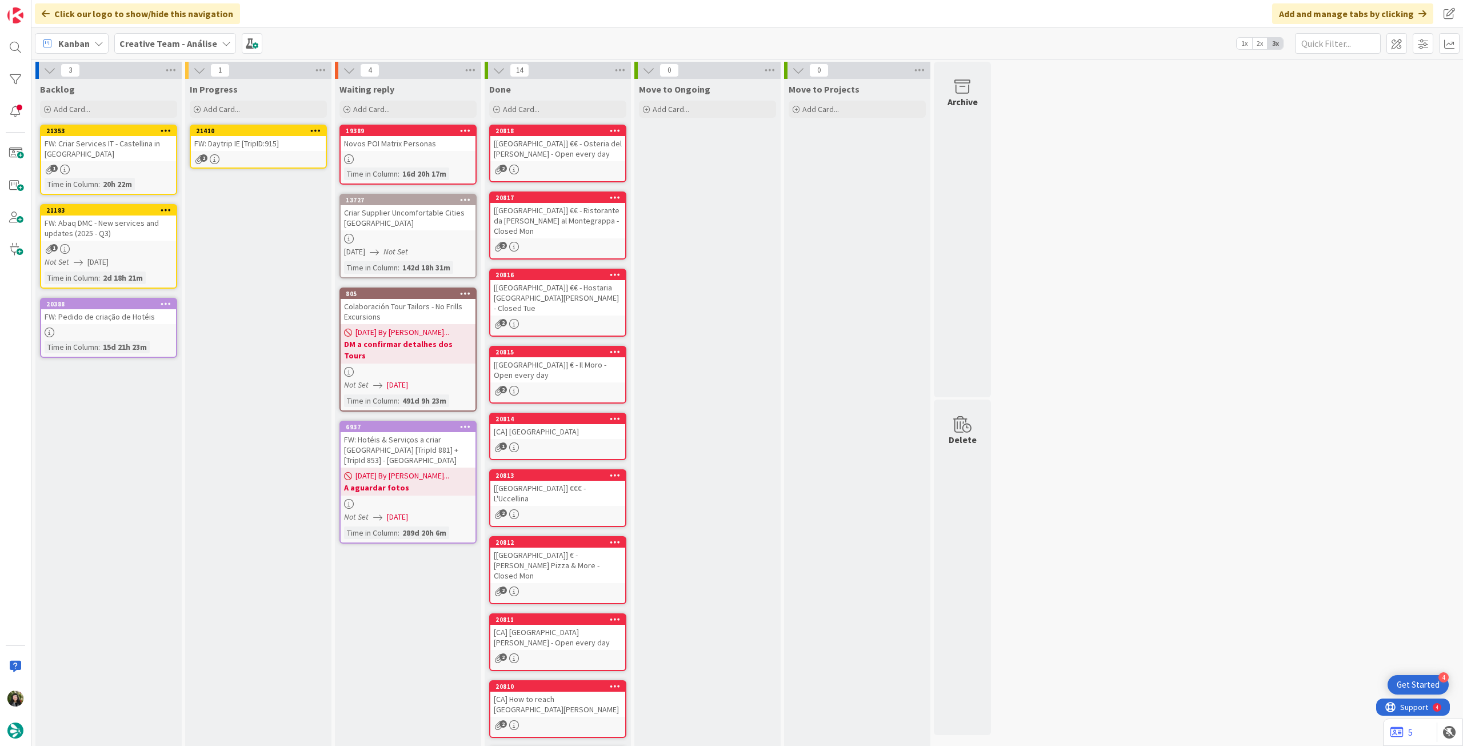
click at [318, 129] on icon at bounding box center [315, 130] width 11 height 8
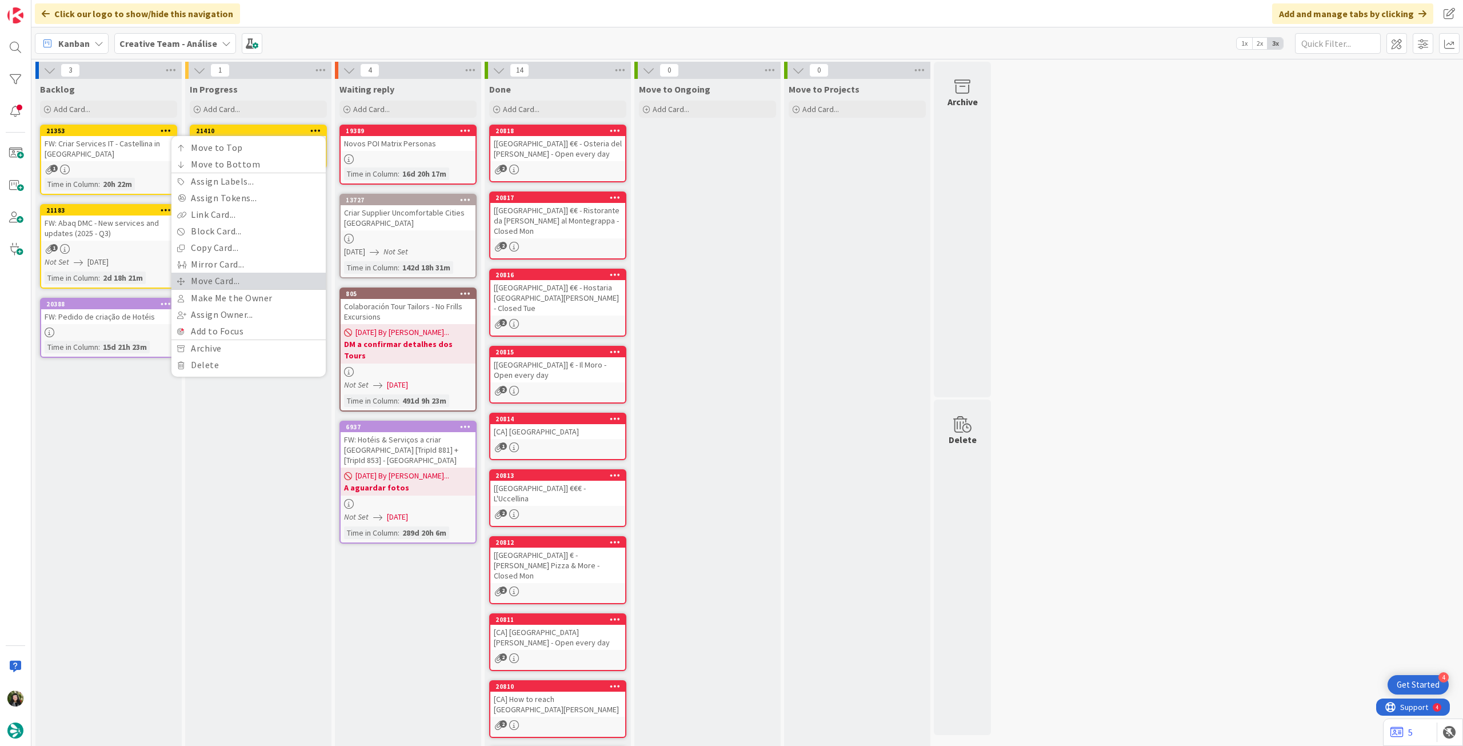
click at [222, 280] on link "Move Card..." at bounding box center [248, 281] width 154 height 17
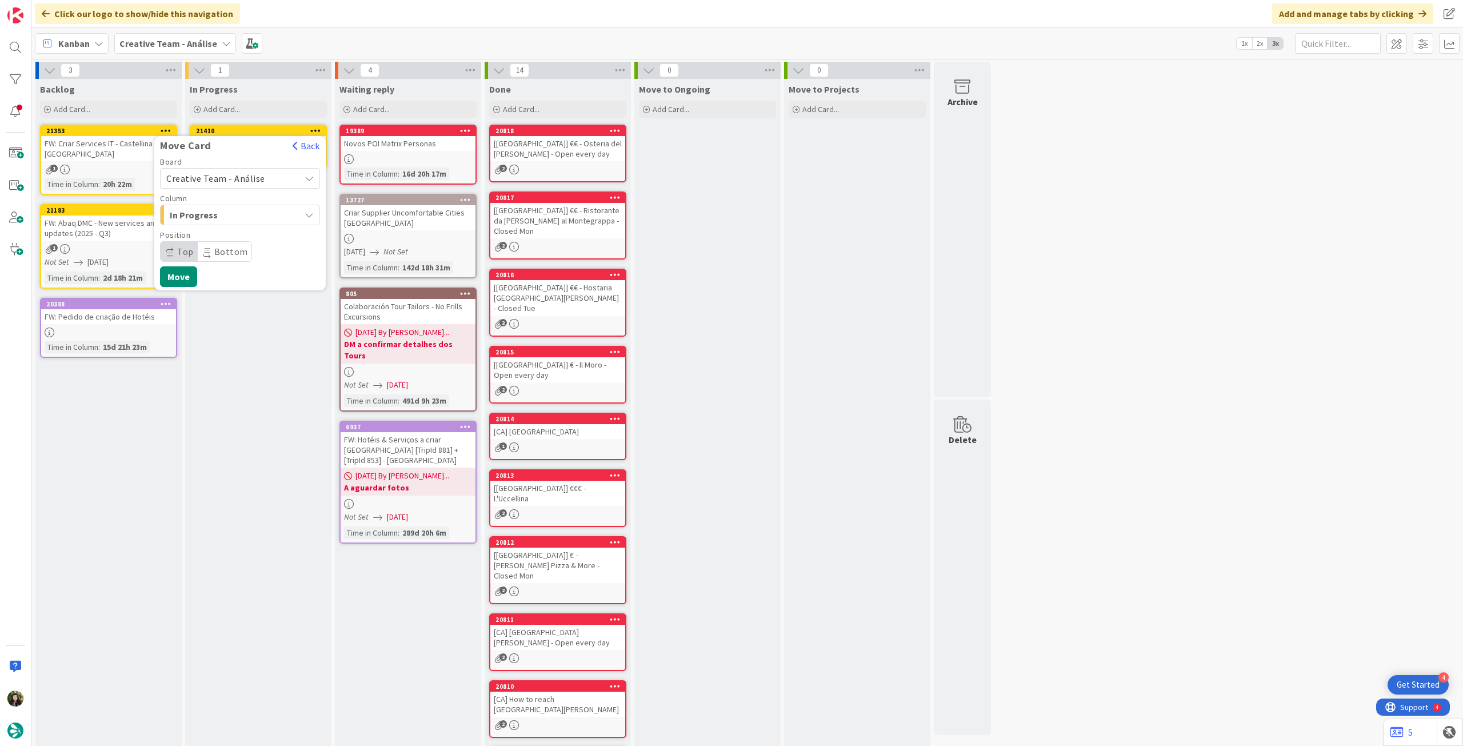
click at [236, 186] on span "Creative Team - Análise" at bounding box center [230, 178] width 128 height 16
drag, startPoint x: 236, startPoint y: 187, endPoint x: 231, endPoint y: 223, distance: 36.9
click at [229, 233] on span "Creative Team" at bounding box center [247, 231] width 133 height 17
drag, startPoint x: 234, startPoint y: 216, endPoint x: 235, endPoint y: 223, distance: 6.9
click at [234, 217] on span "Select a Column..." at bounding box center [209, 214] width 86 height 15
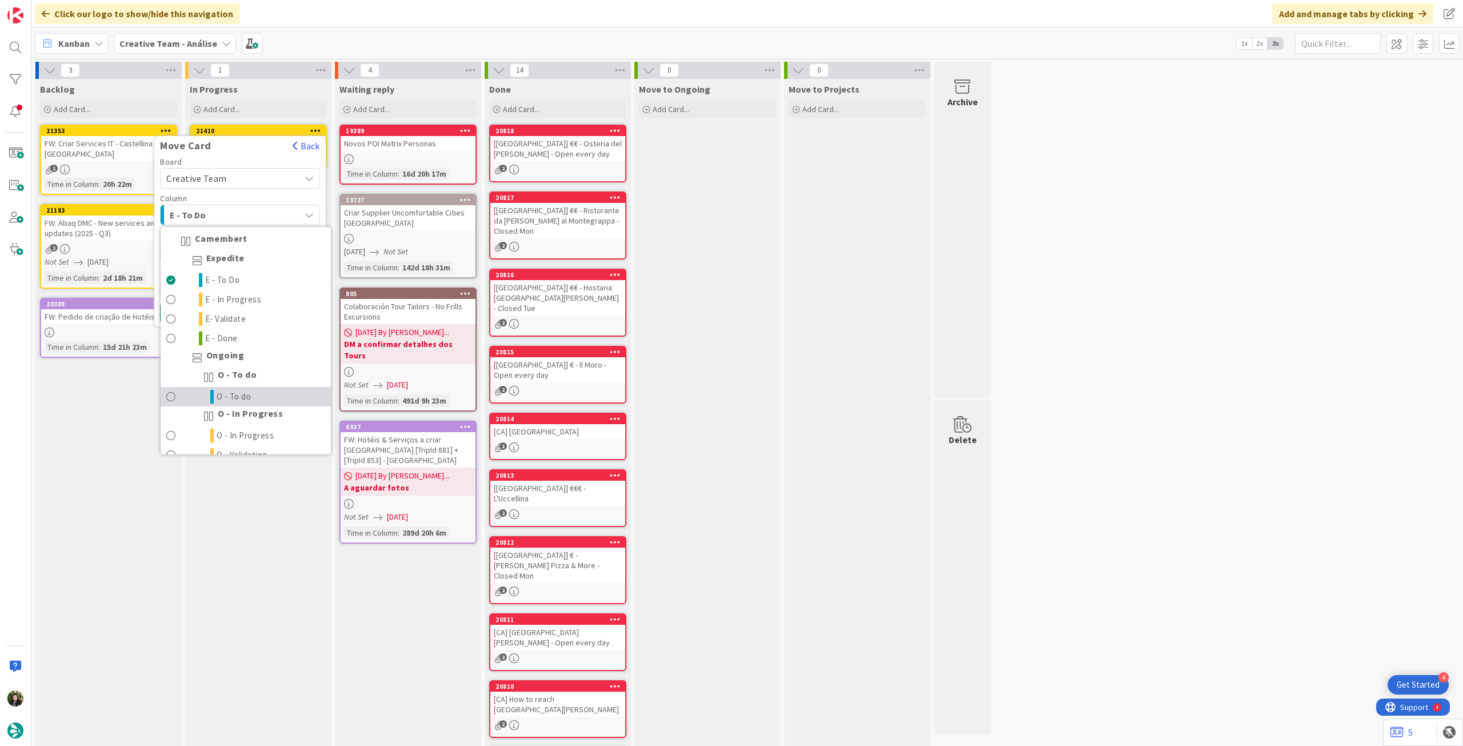
drag, startPoint x: 219, startPoint y: 395, endPoint x: 203, endPoint y: 361, distance: 37.1
click at [219, 395] on span "O - To do" at bounding box center [234, 397] width 35 height 14
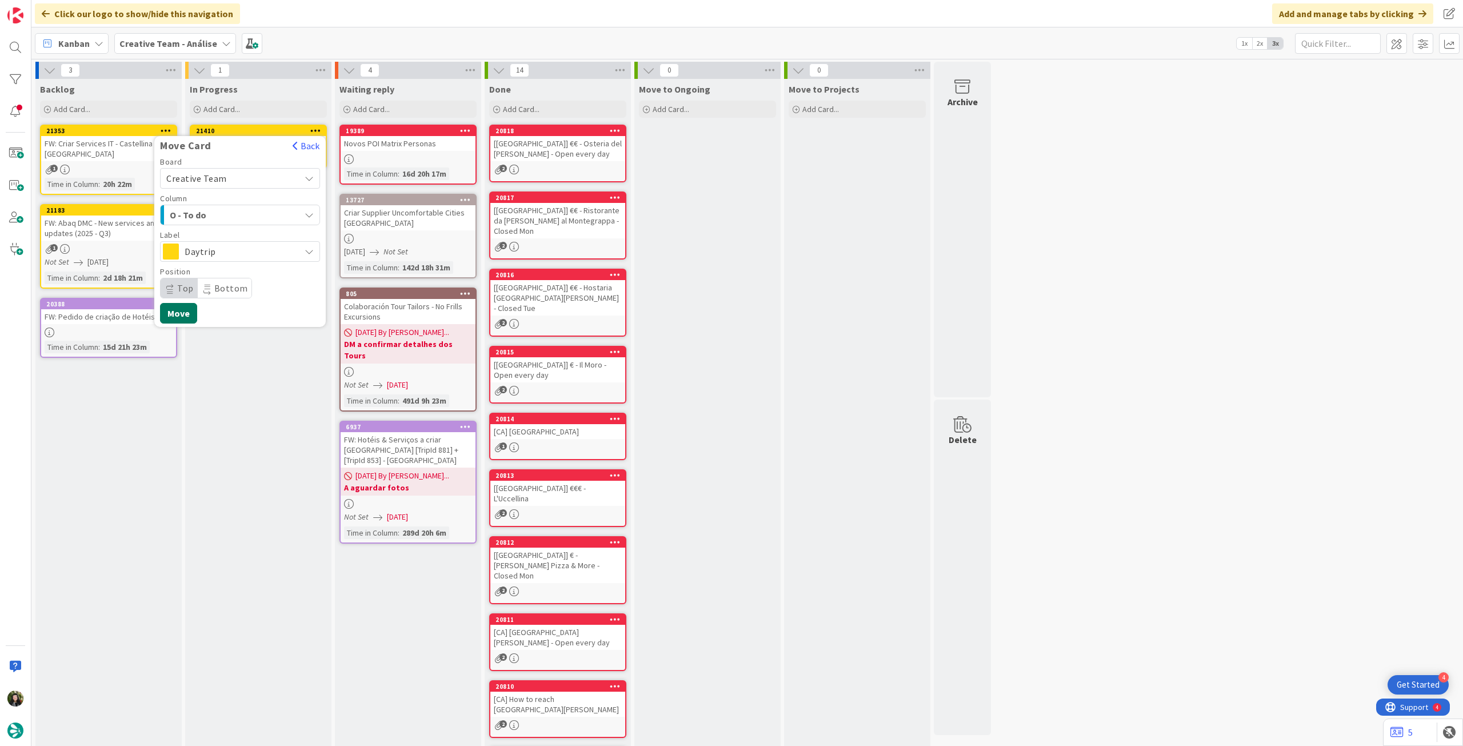
click at [188, 316] on button "Move" at bounding box center [178, 313] width 37 height 21
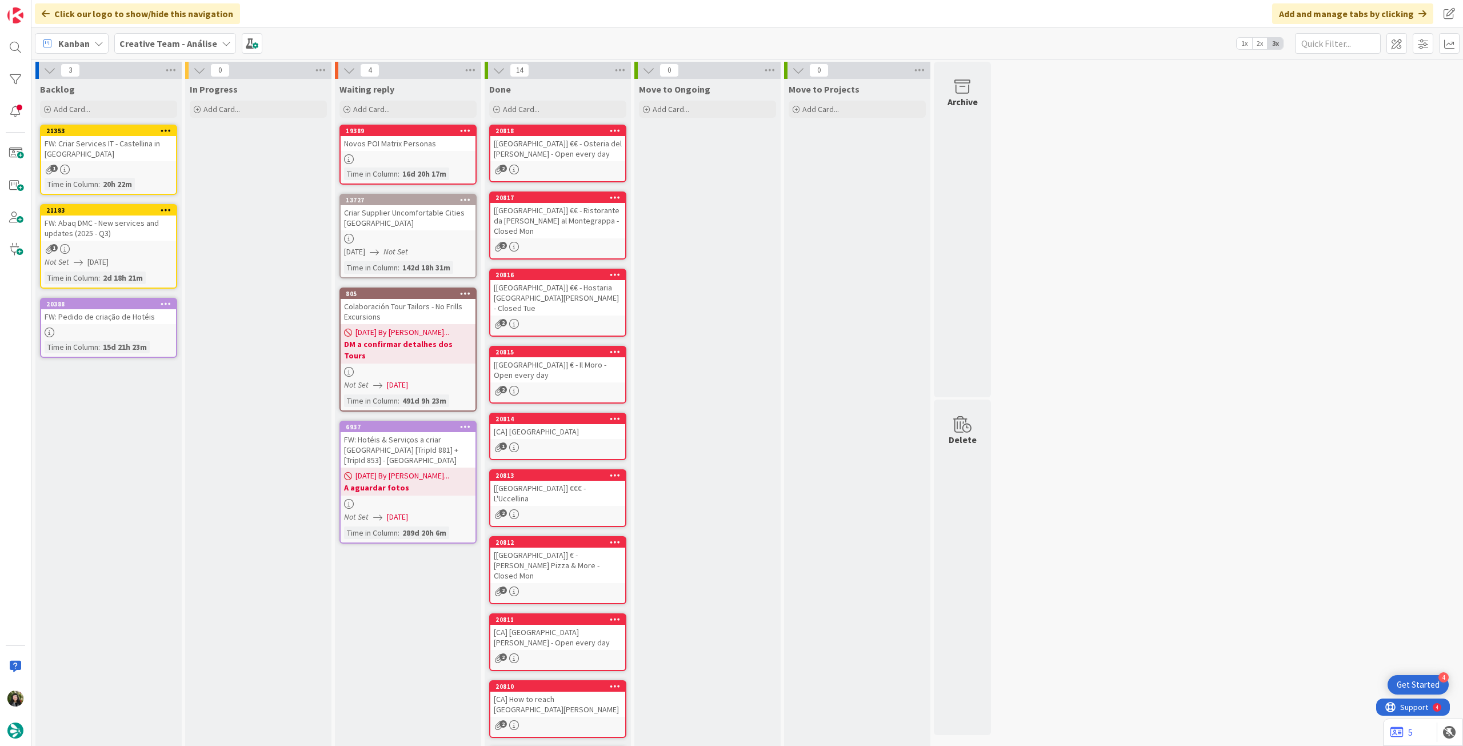
drag, startPoint x: 161, startPoint y: 38, endPoint x: 161, endPoint y: 55, distance: 17.1
click at [161, 45] on b "Creative Team - Análise" at bounding box center [168, 43] width 98 height 11
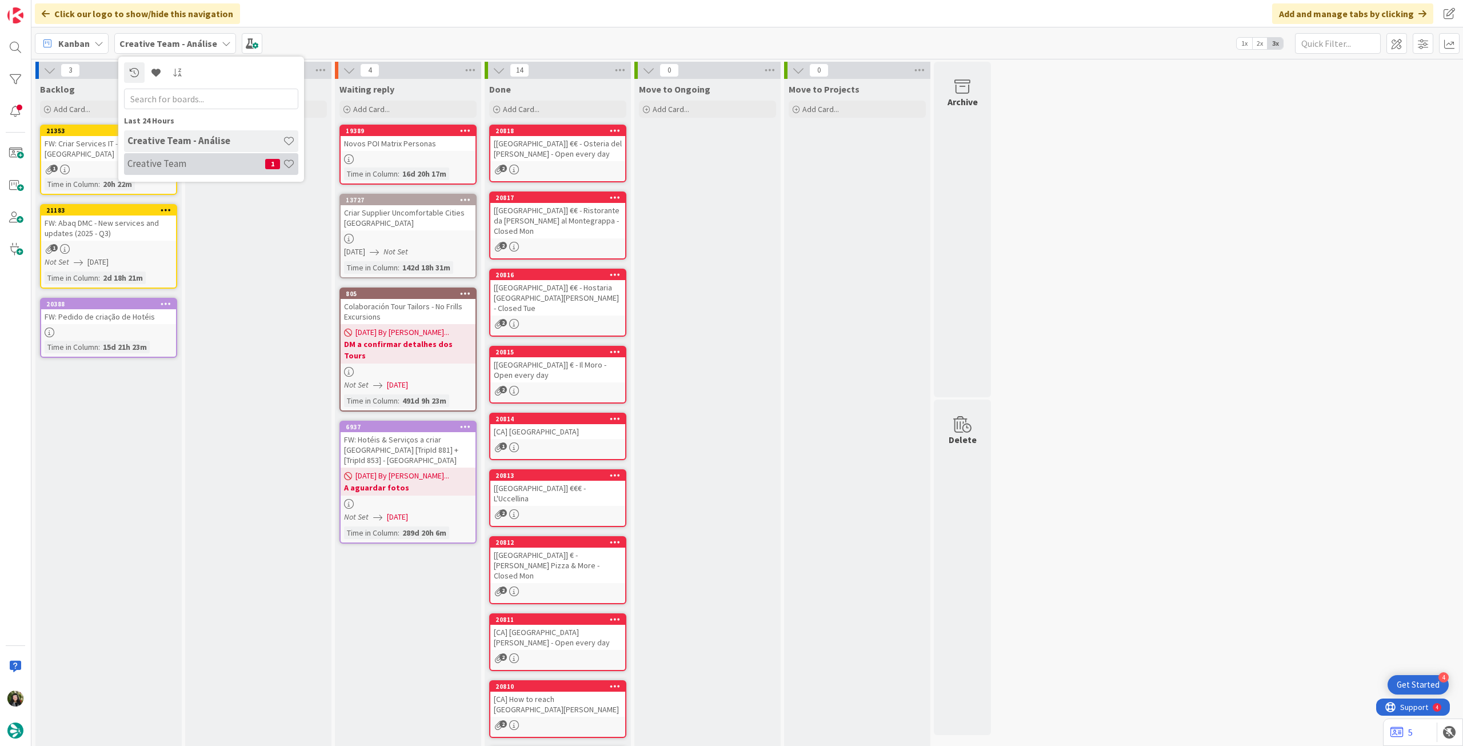
click at [168, 161] on h4 "Creative Team" at bounding box center [196, 163] width 138 height 11
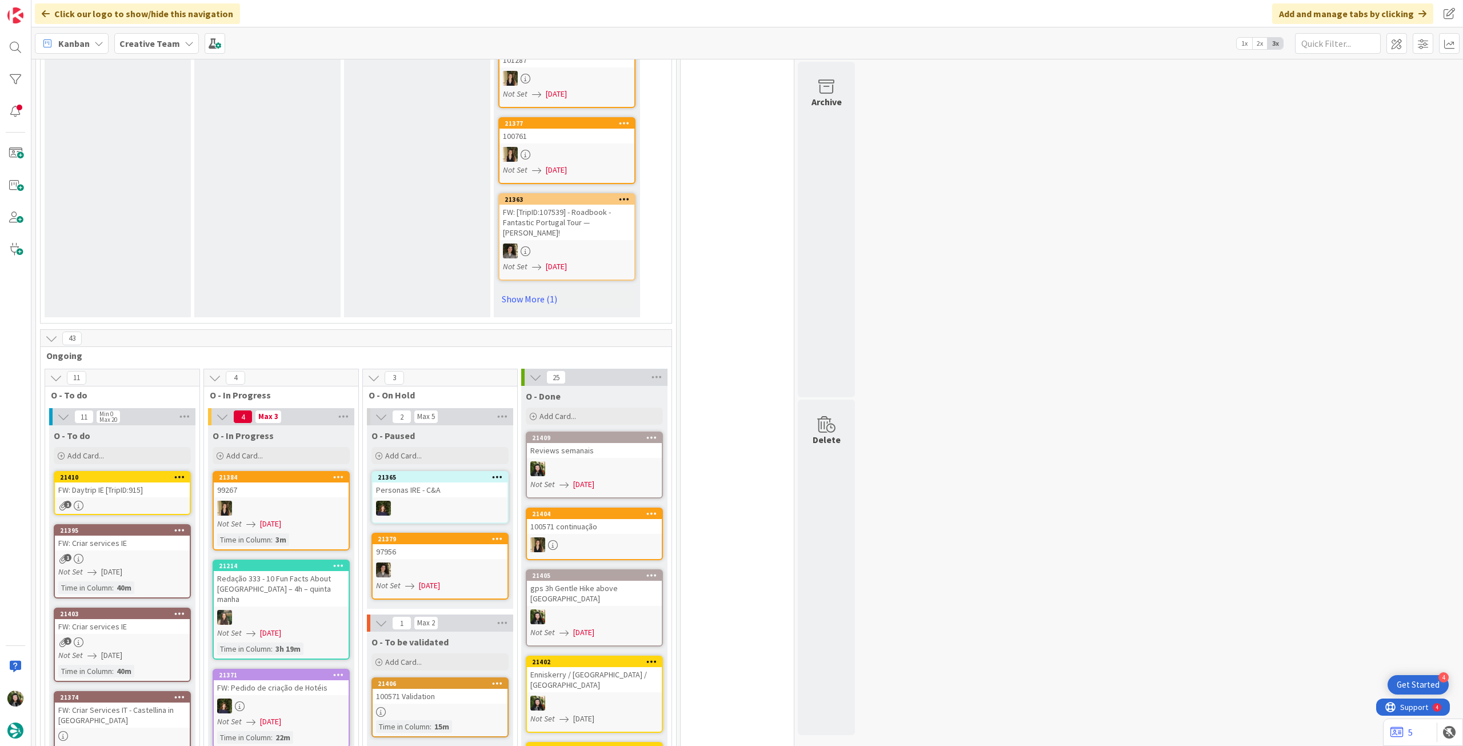
click at [153, 482] on div "FW: Daytrip IE [TripID:915]" at bounding box center [122, 489] width 135 height 15
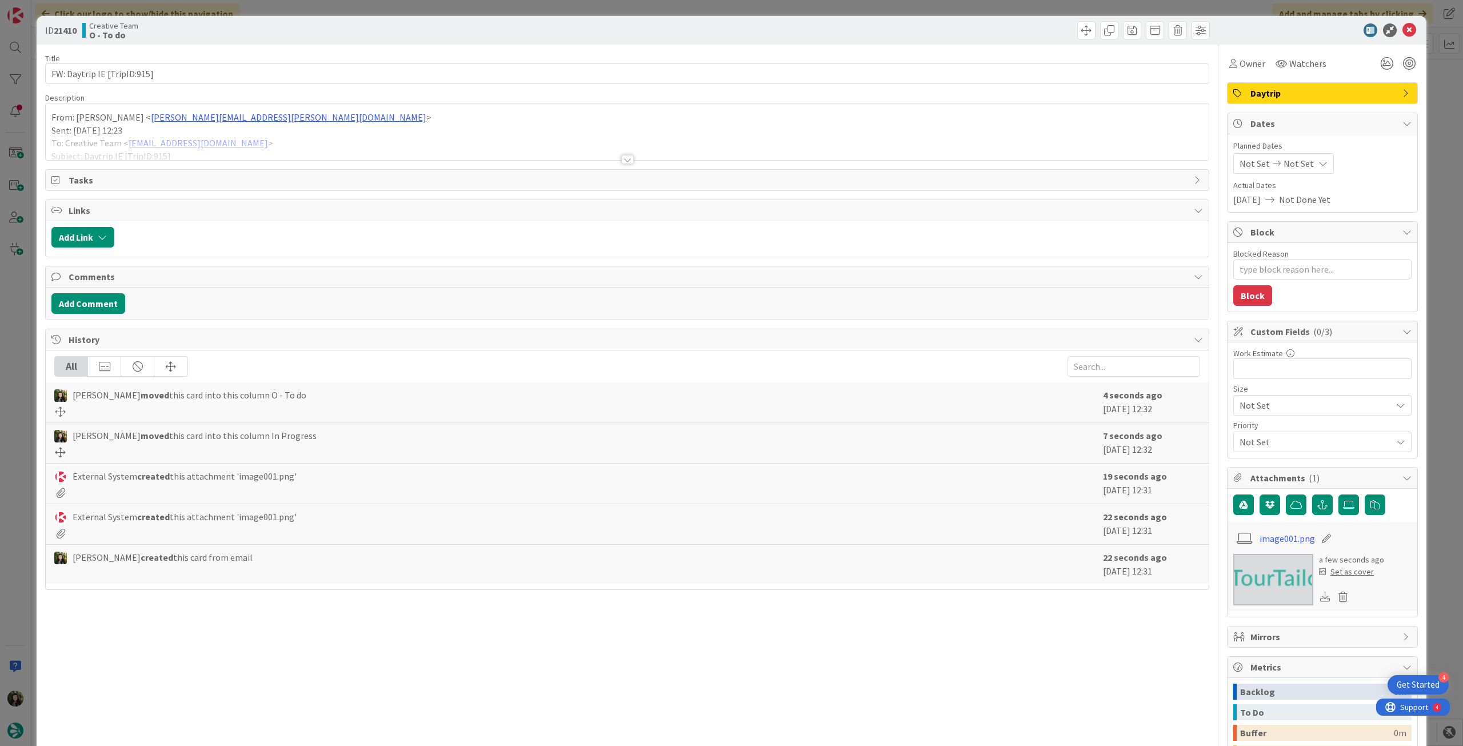
type textarea "x"
click at [1318, 162] on icon at bounding box center [1322, 163] width 9 height 9
click at [1246, 433] on icon at bounding box center [1252, 431] width 17 height 14
type input "[DATE]"
type textarea "x"
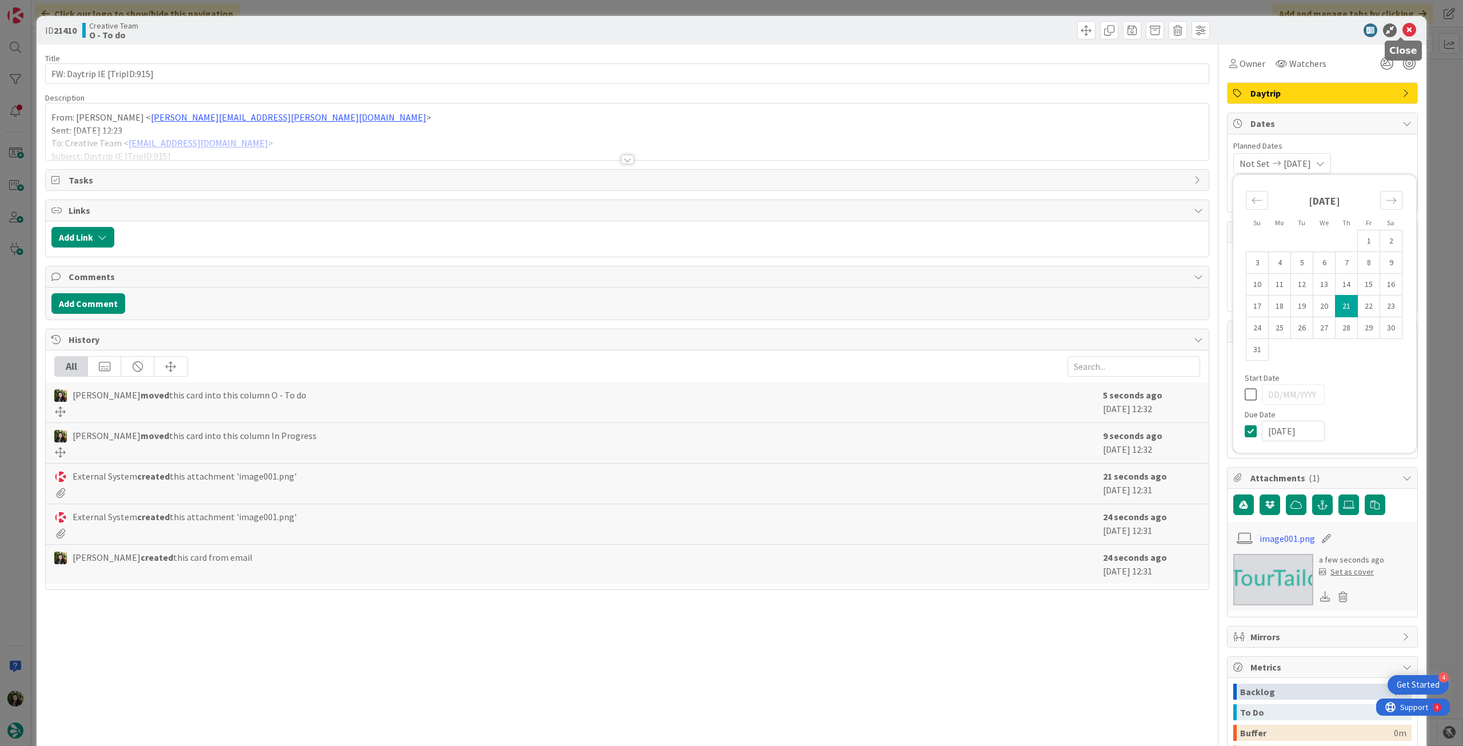
click at [1402, 31] on icon at bounding box center [1409, 30] width 14 height 14
